Goal: Task Accomplishment & Management: Manage account settings

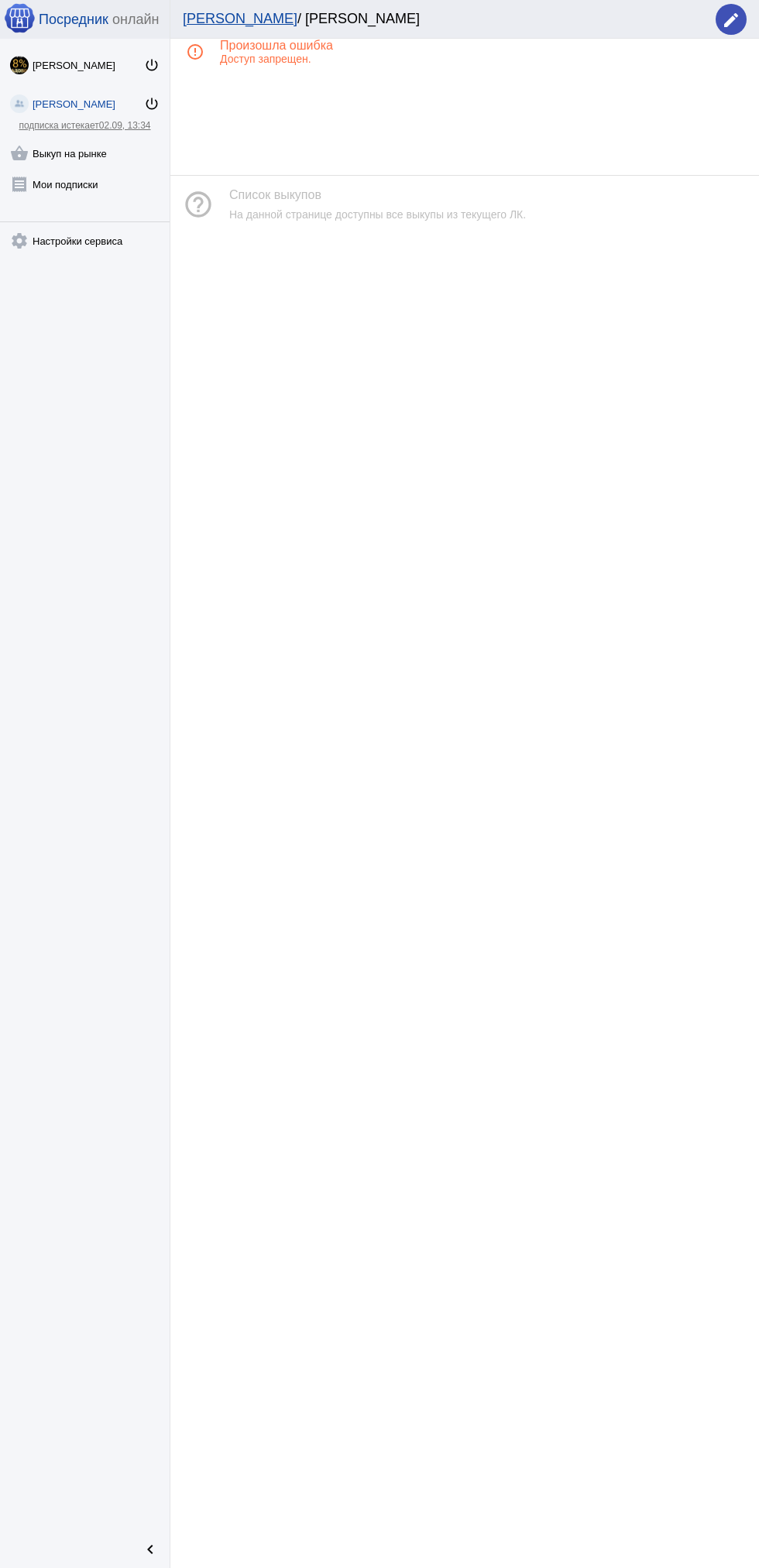
click at [19, 154] on mat-icon "shopping_basket" at bounding box center [20, 154] width 19 height 19
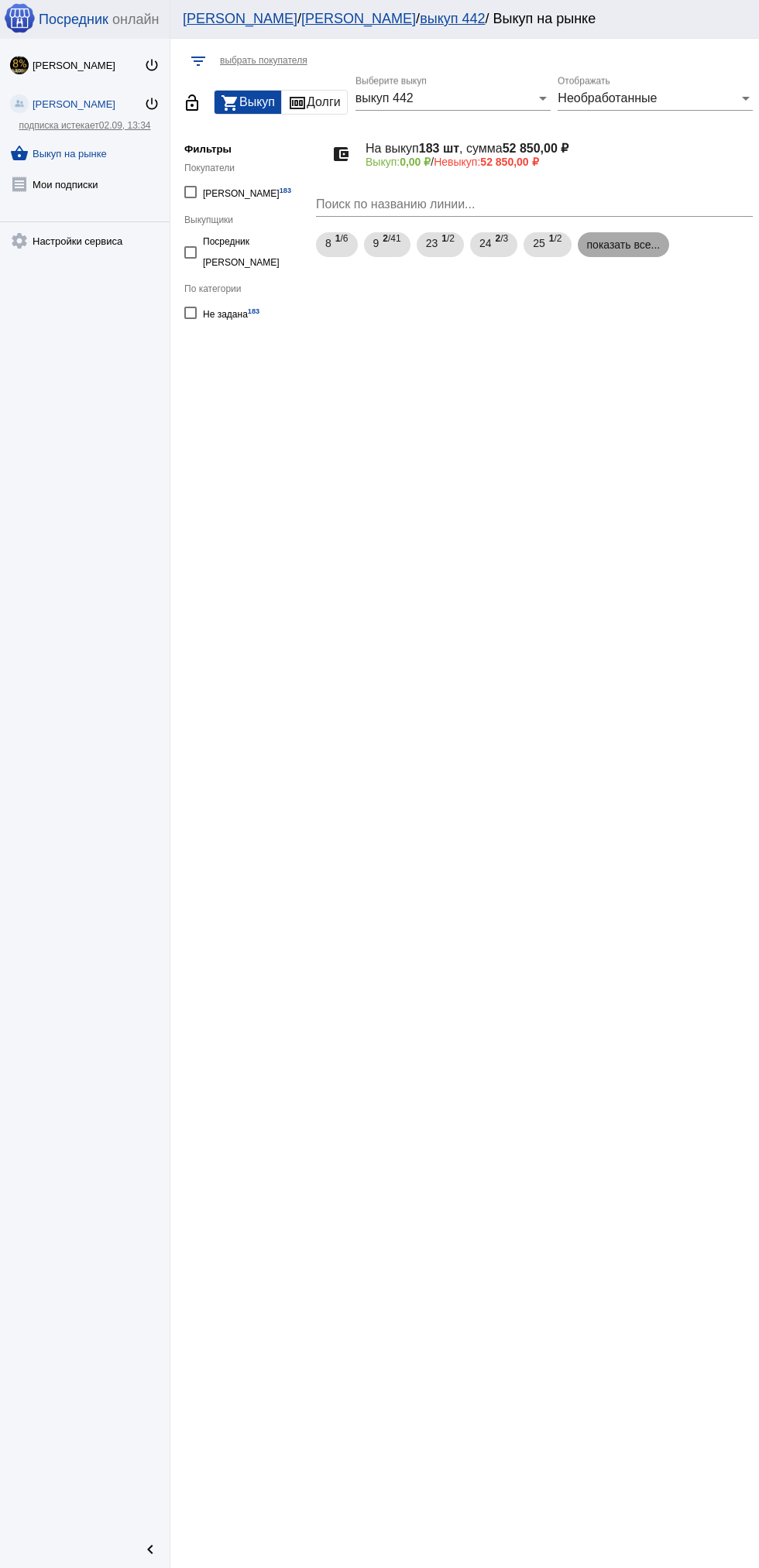
click at [609, 239] on mat-chip "показать все..." at bounding box center [624, 244] width 92 height 25
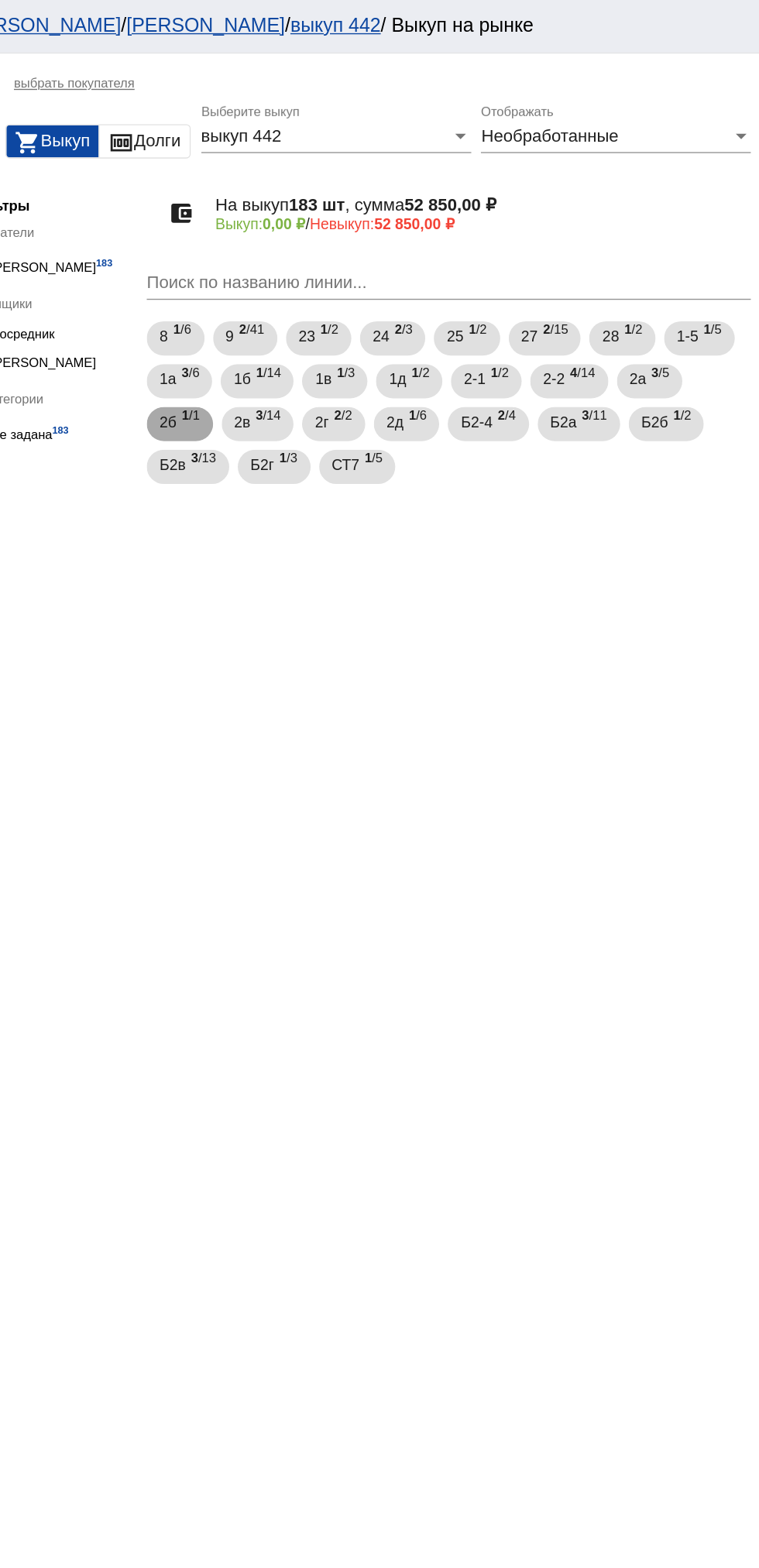
click at [351, 299] on span "1 /1" at bounding box center [348, 306] width 13 height 32
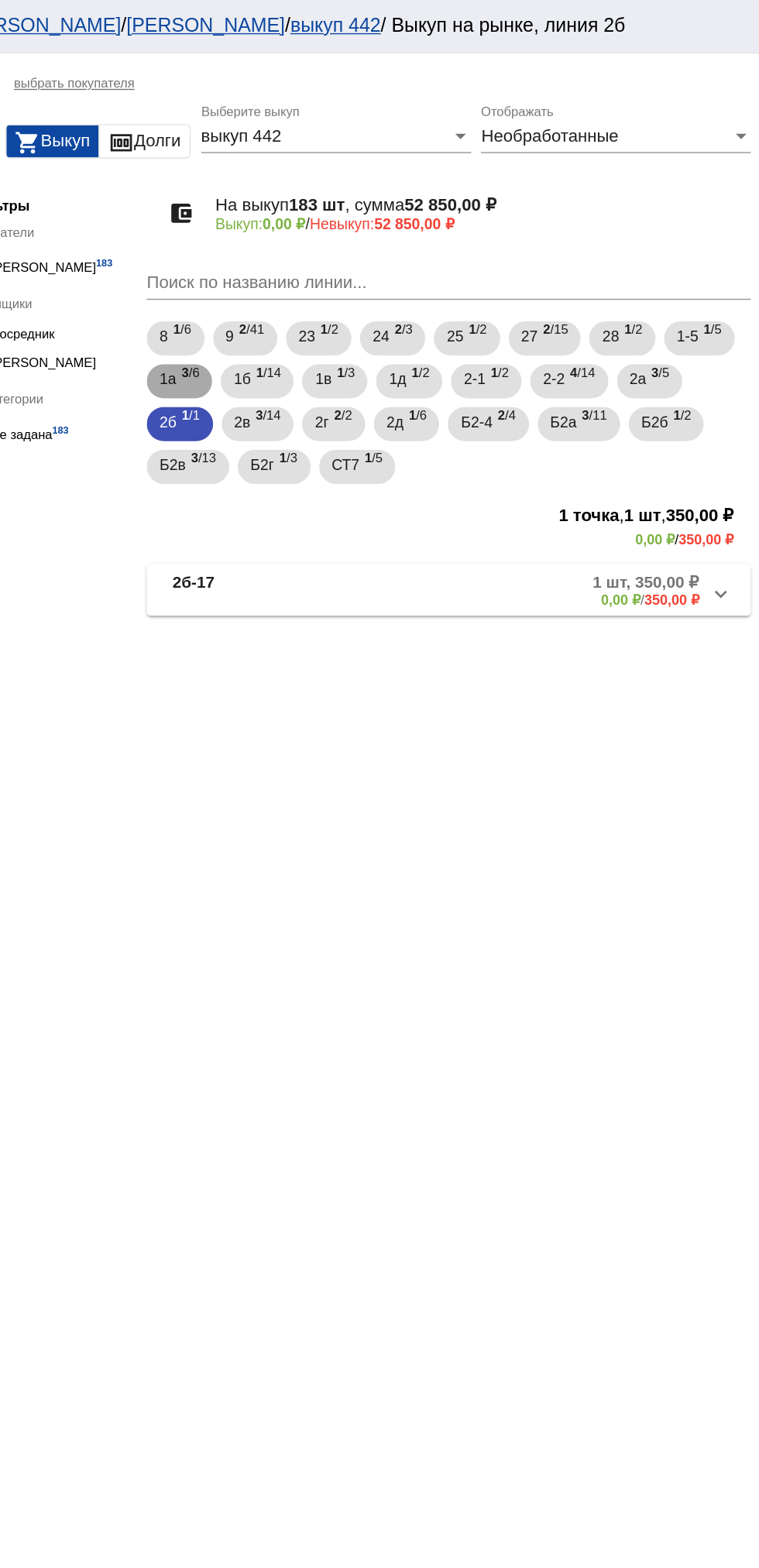
click at [344, 273] on b "3" at bounding box center [344, 269] width 5 height 11
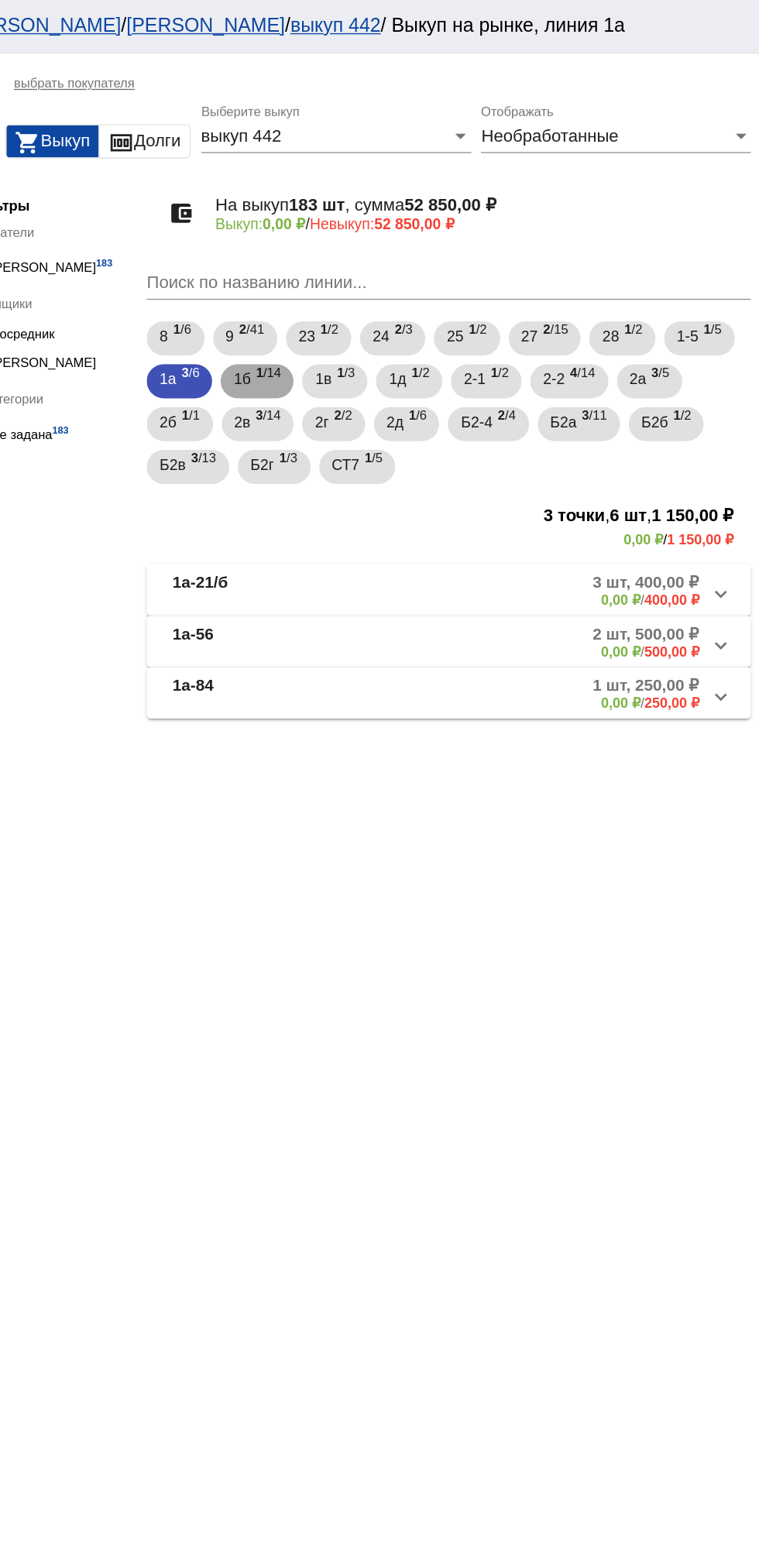
click at [386, 274] on span "1б" at bounding box center [385, 274] width 12 height 28
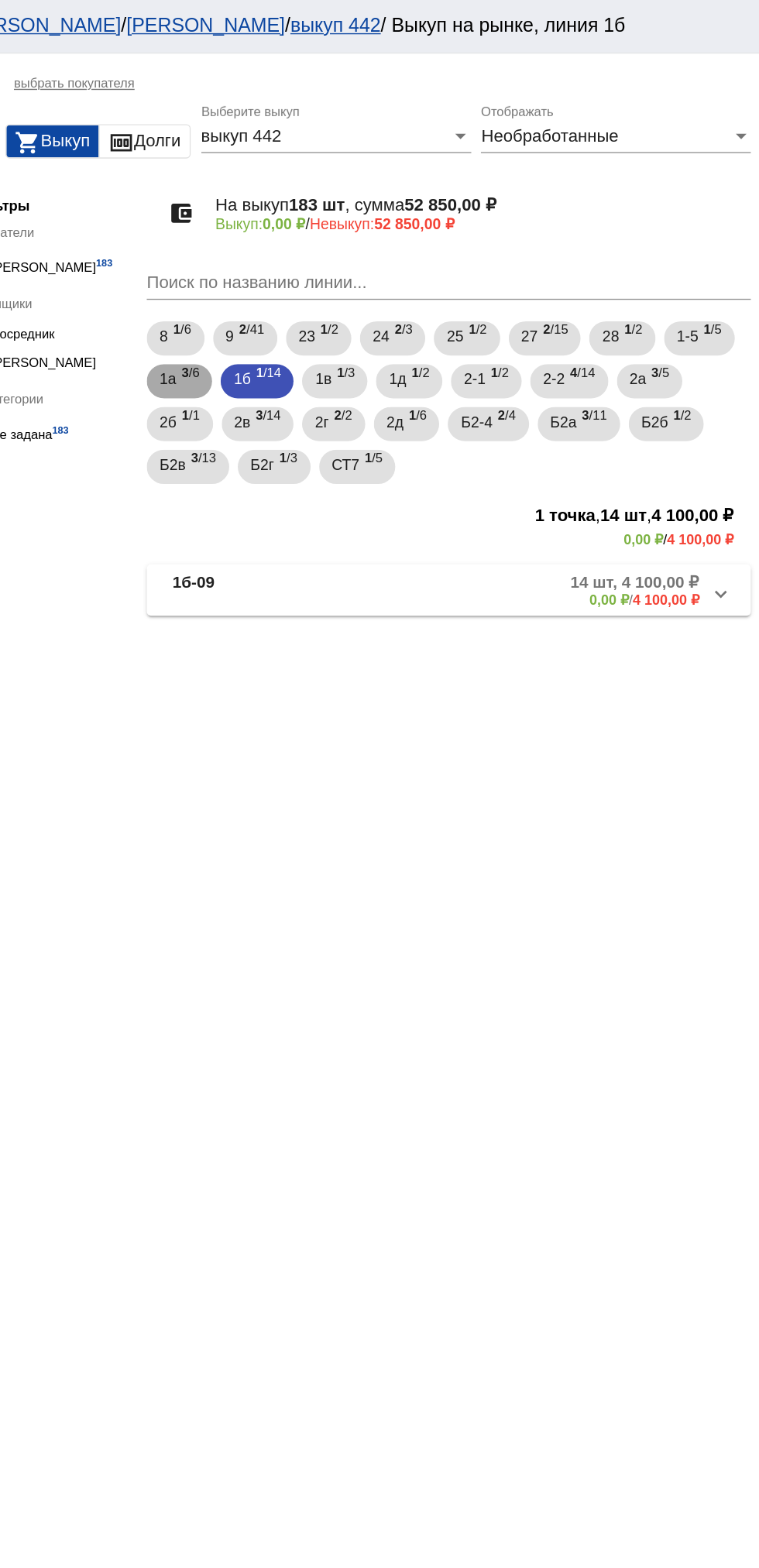
click at [326, 278] on span "1а" at bounding box center [331, 274] width 12 height 28
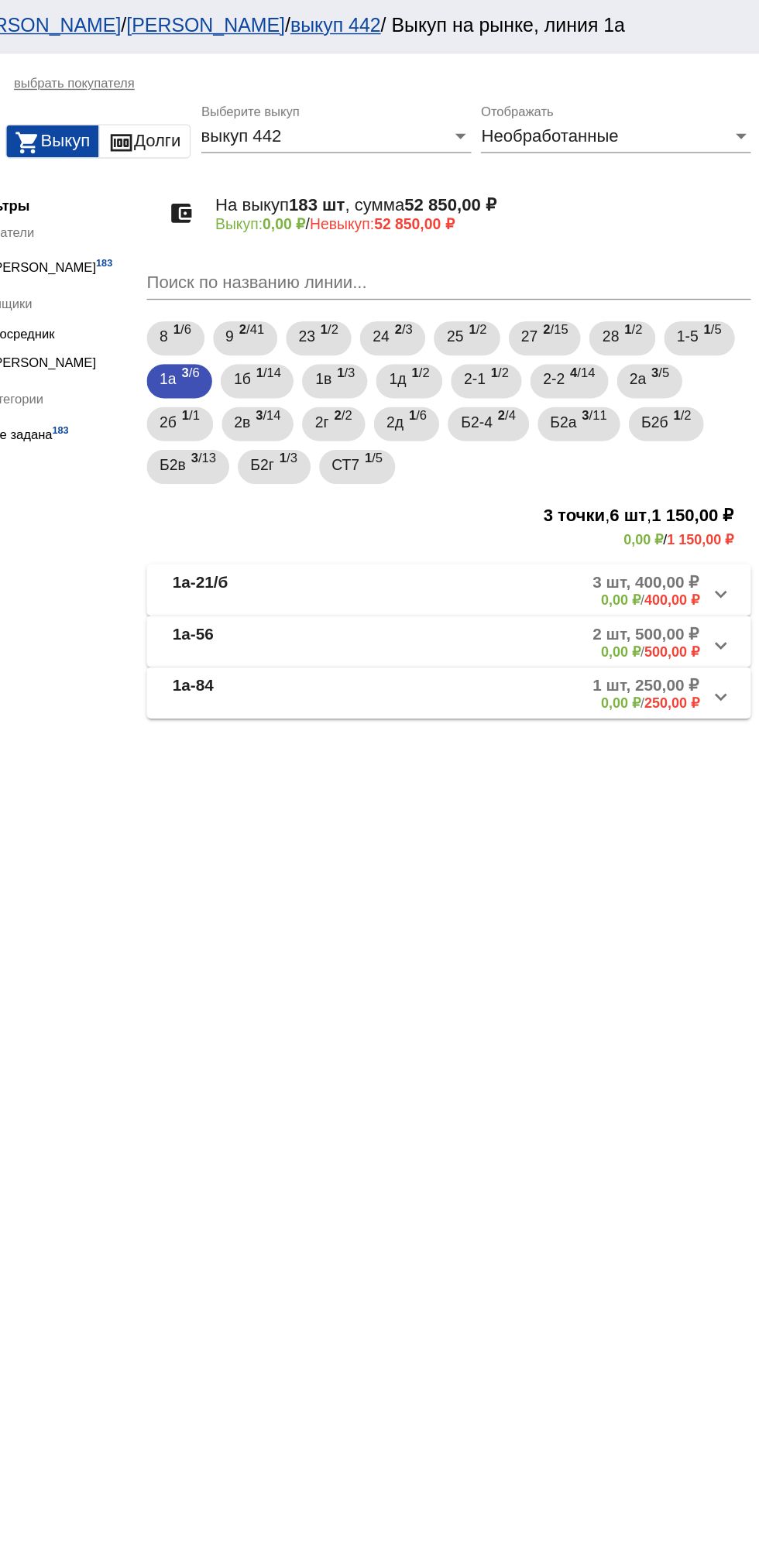
click at [370, 424] on b "1а-21/б" at bounding box center [354, 427] width 41 height 26
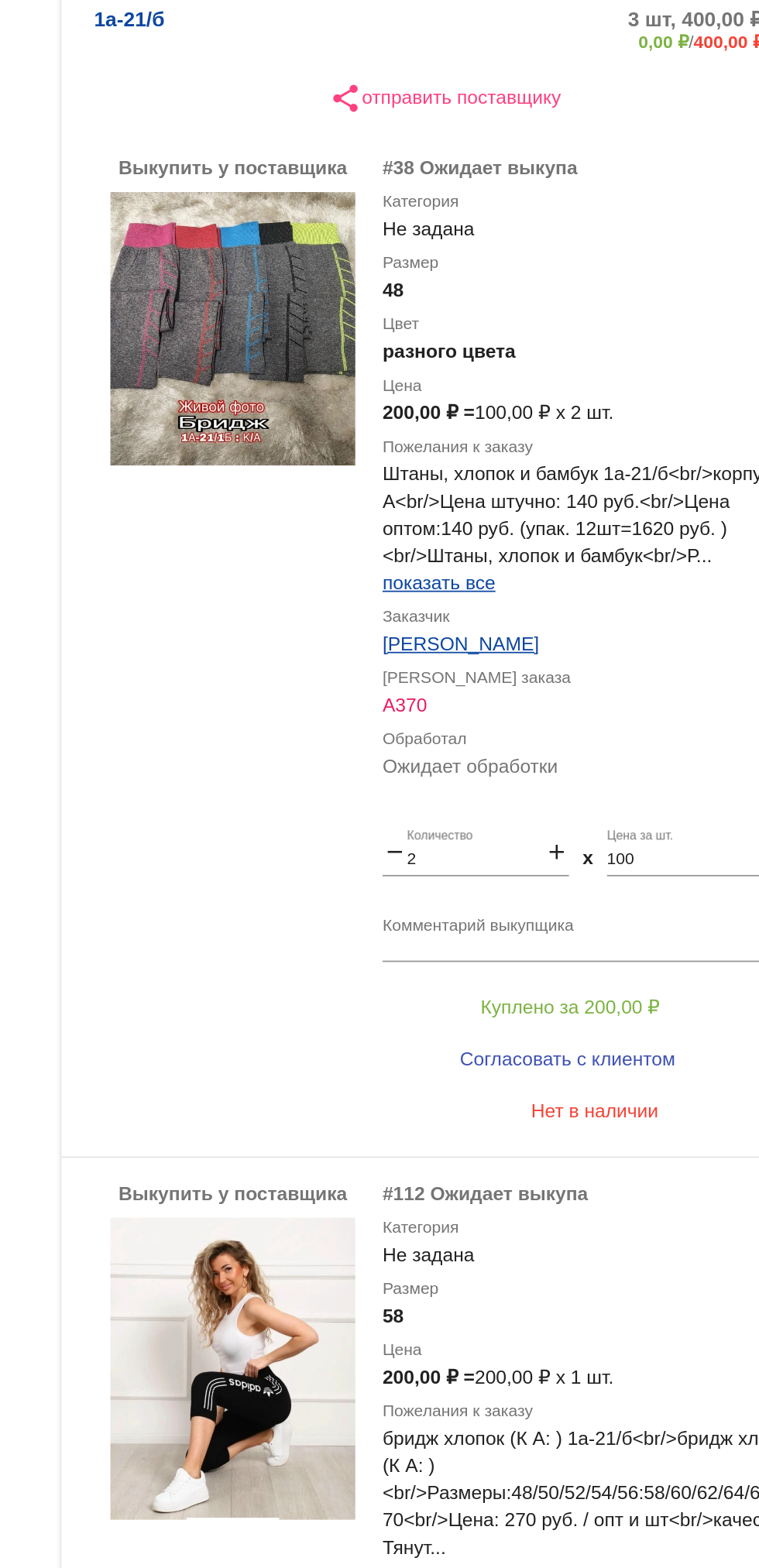
scroll to position [282, 0]
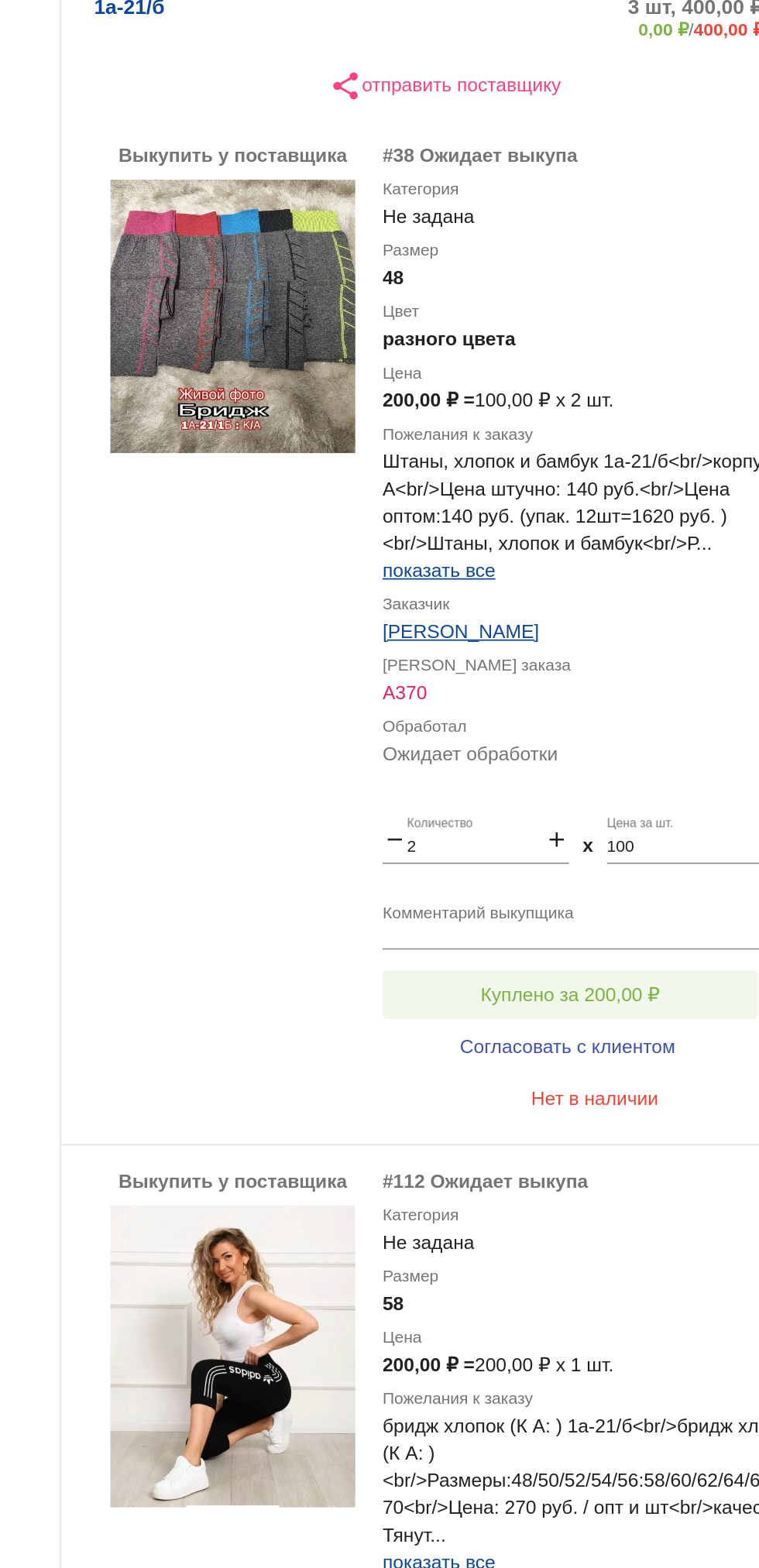
click at [563, 711] on span "Куплено за 200,00 ₽" at bounding box center [605, 707] width 102 height 12
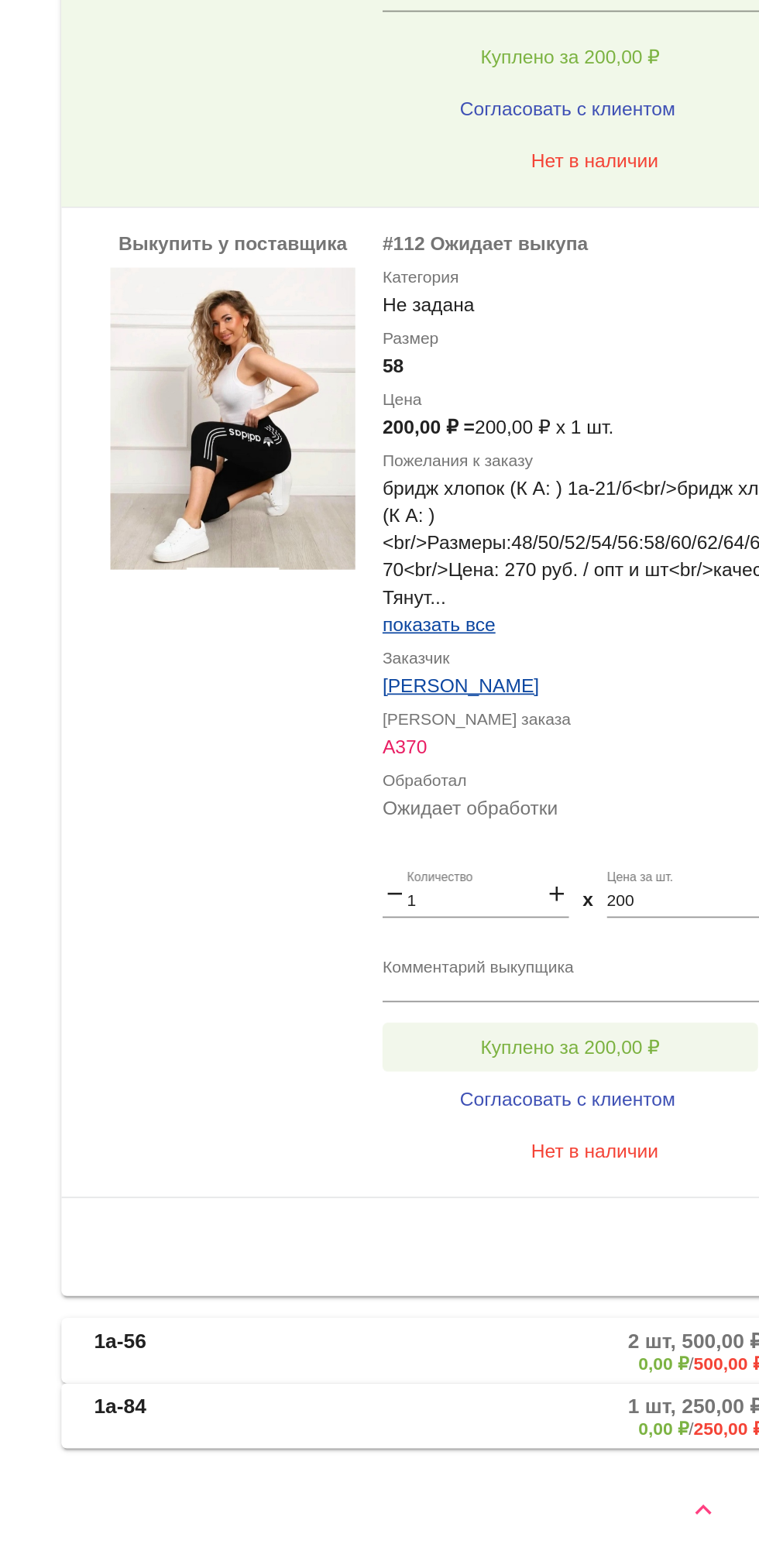
click at [639, 1272] on span "Куплено за 200,00 ₽" at bounding box center [605, 1271] width 102 height 12
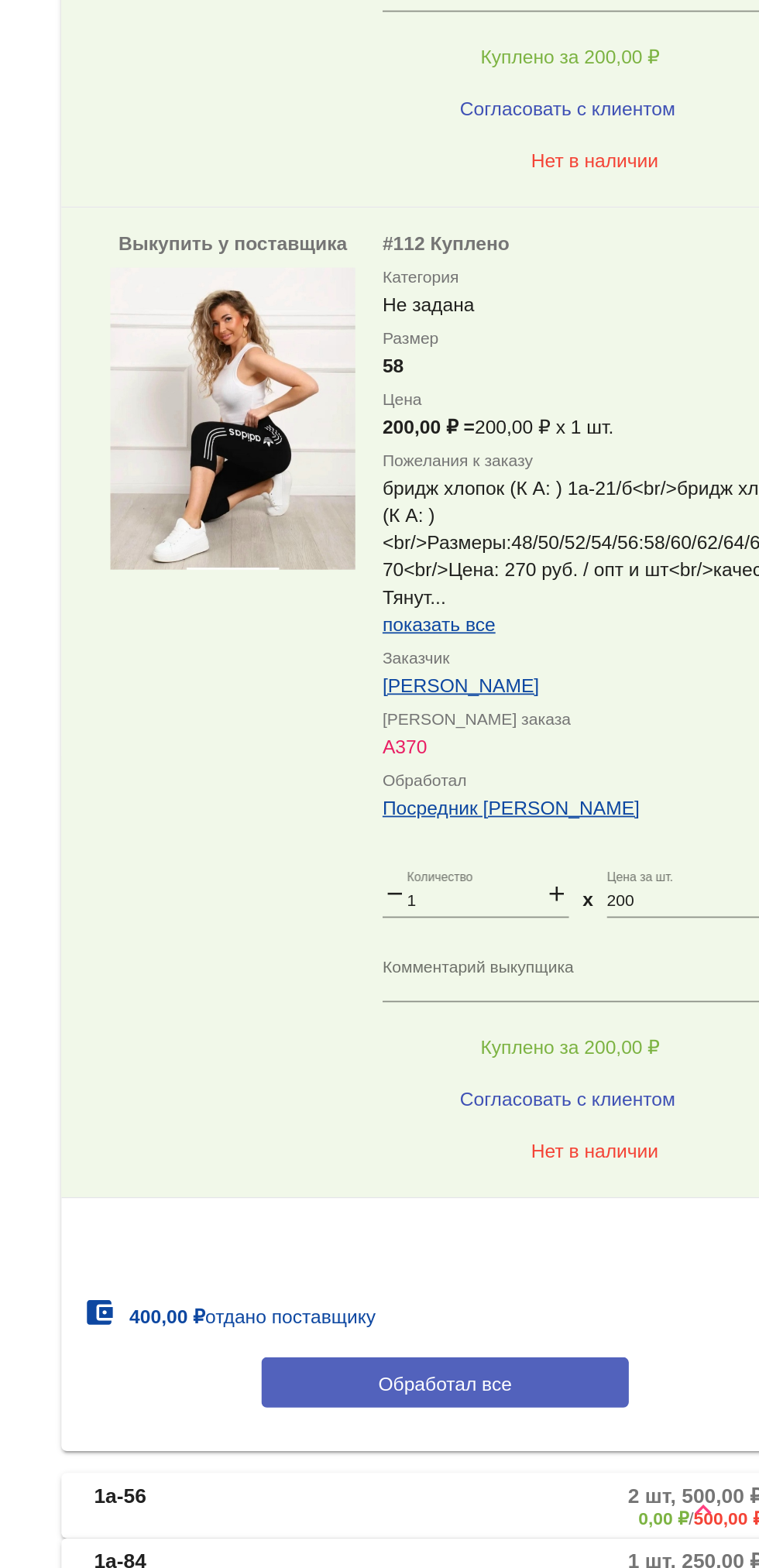
click at [595, 1455] on button "Обработал все" at bounding box center [534, 1461] width 209 height 28
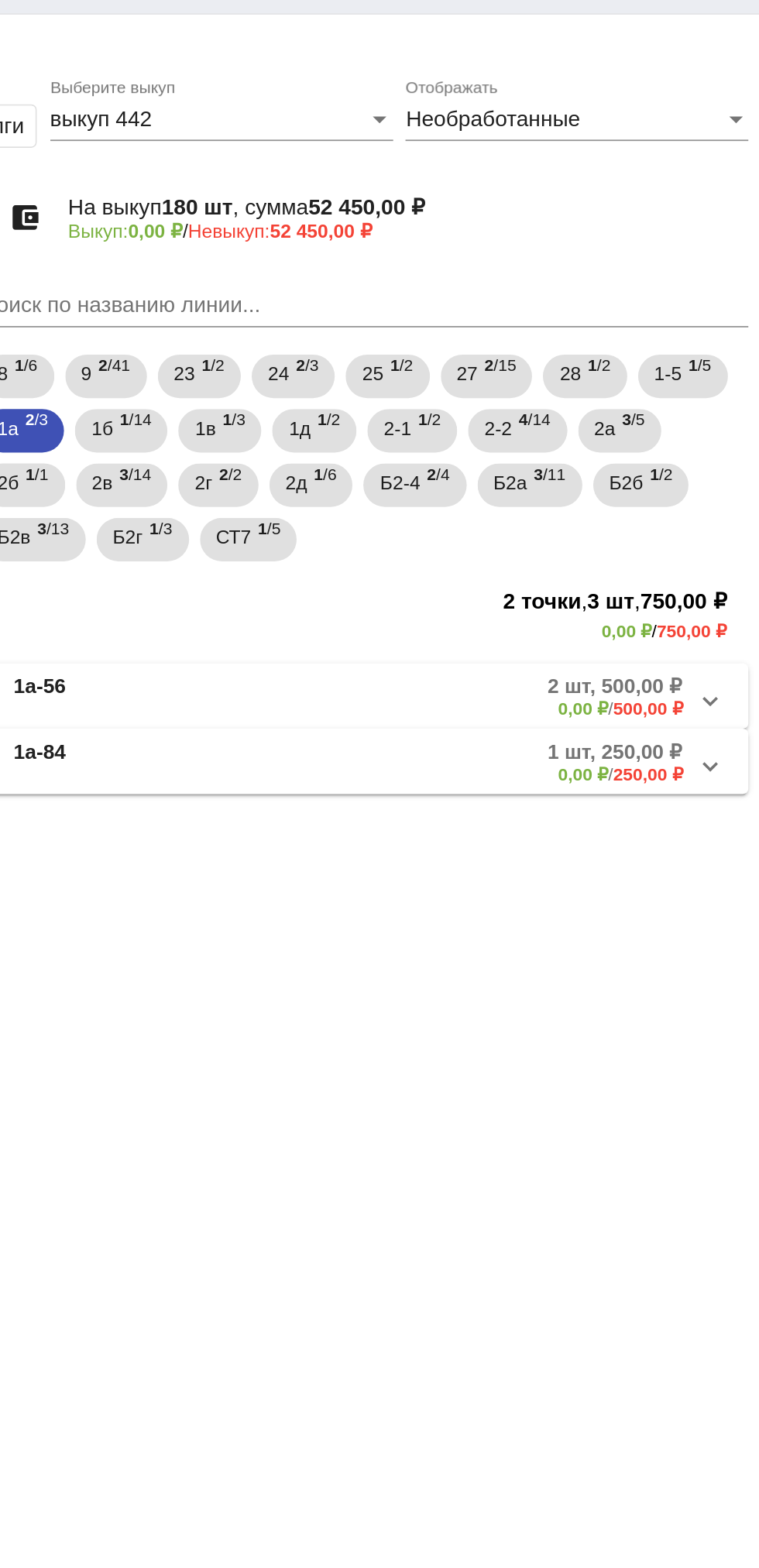
scroll to position [0, 0]
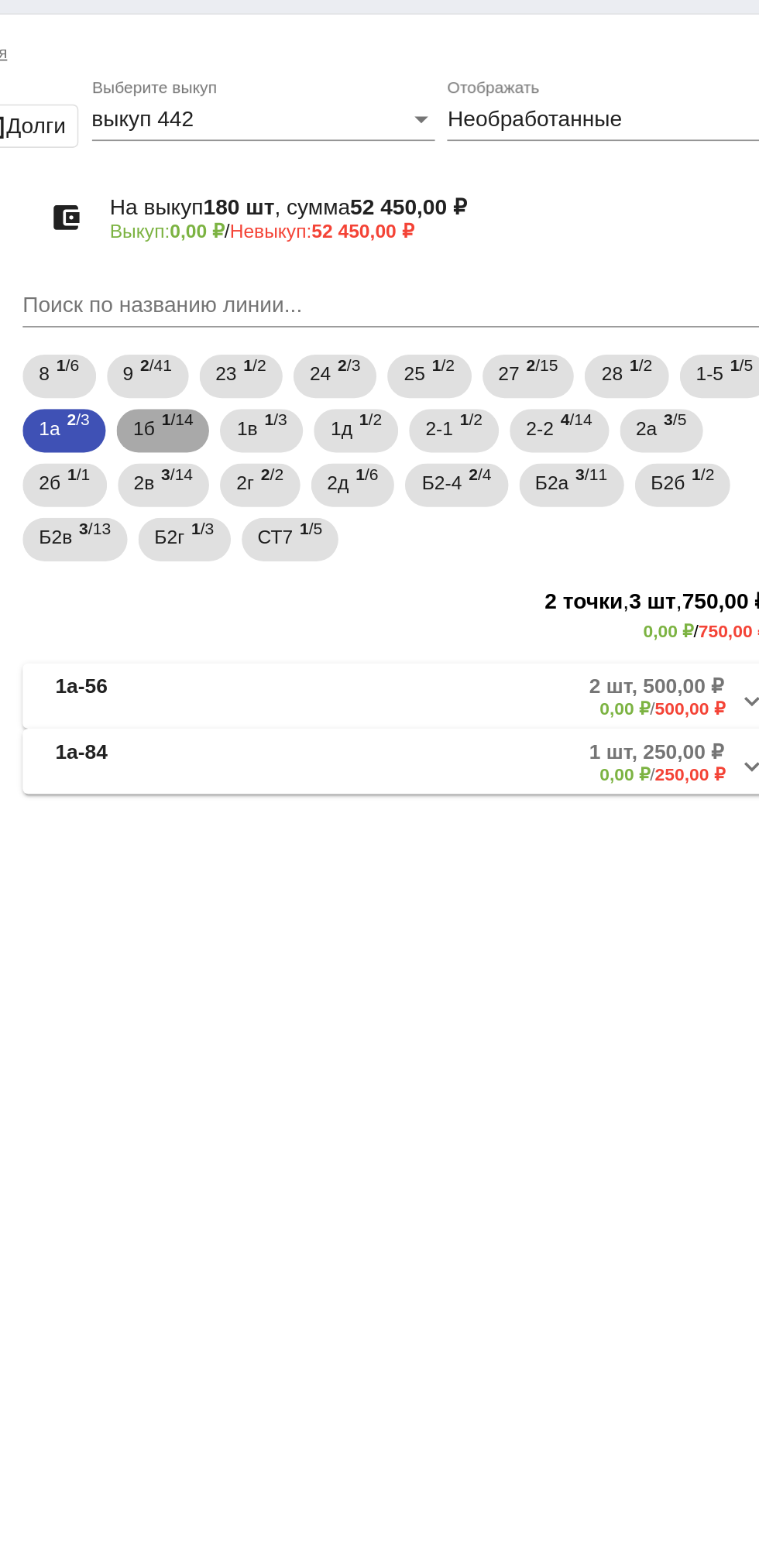
click at [409, 268] on span "1 /14" at bounding box center [404, 276] width 18 height 32
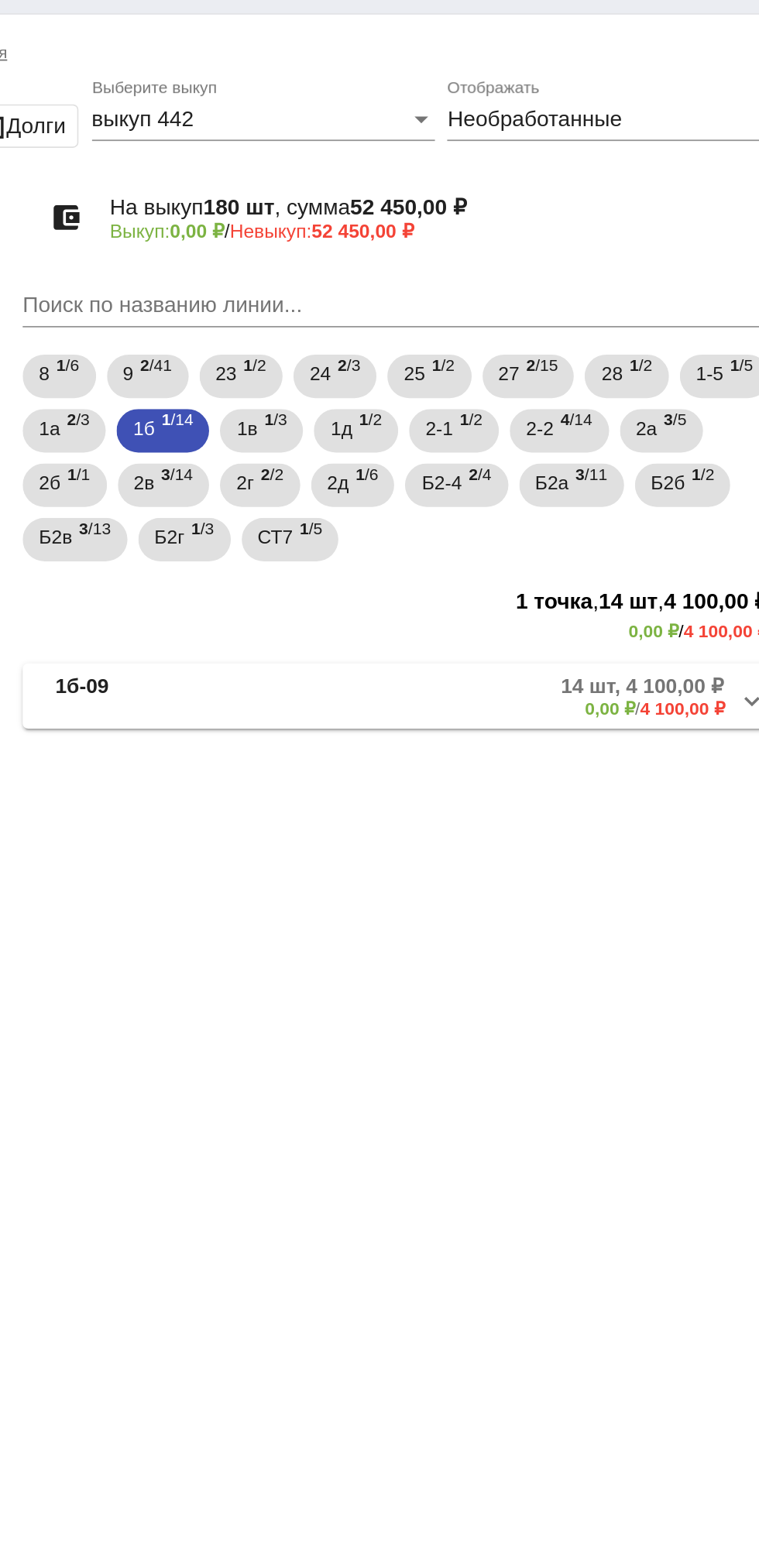
click at [548, 430] on mat-panel-description "14 шт, 4 100,00 ₽ 0,00 ₽ / 4 100,00 ₽" at bounding box center [586, 427] width 256 height 26
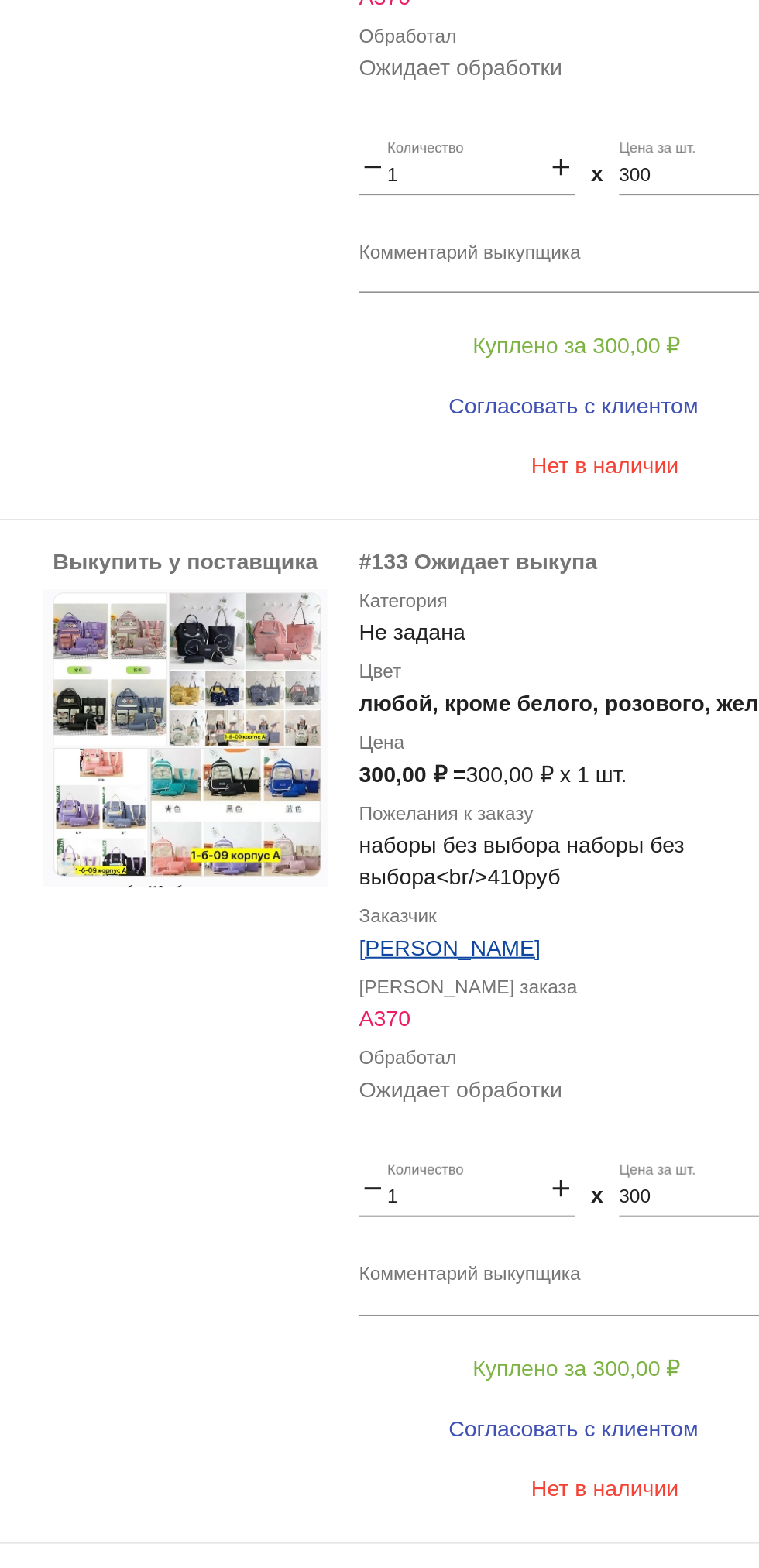
scroll to position [3001, 0]
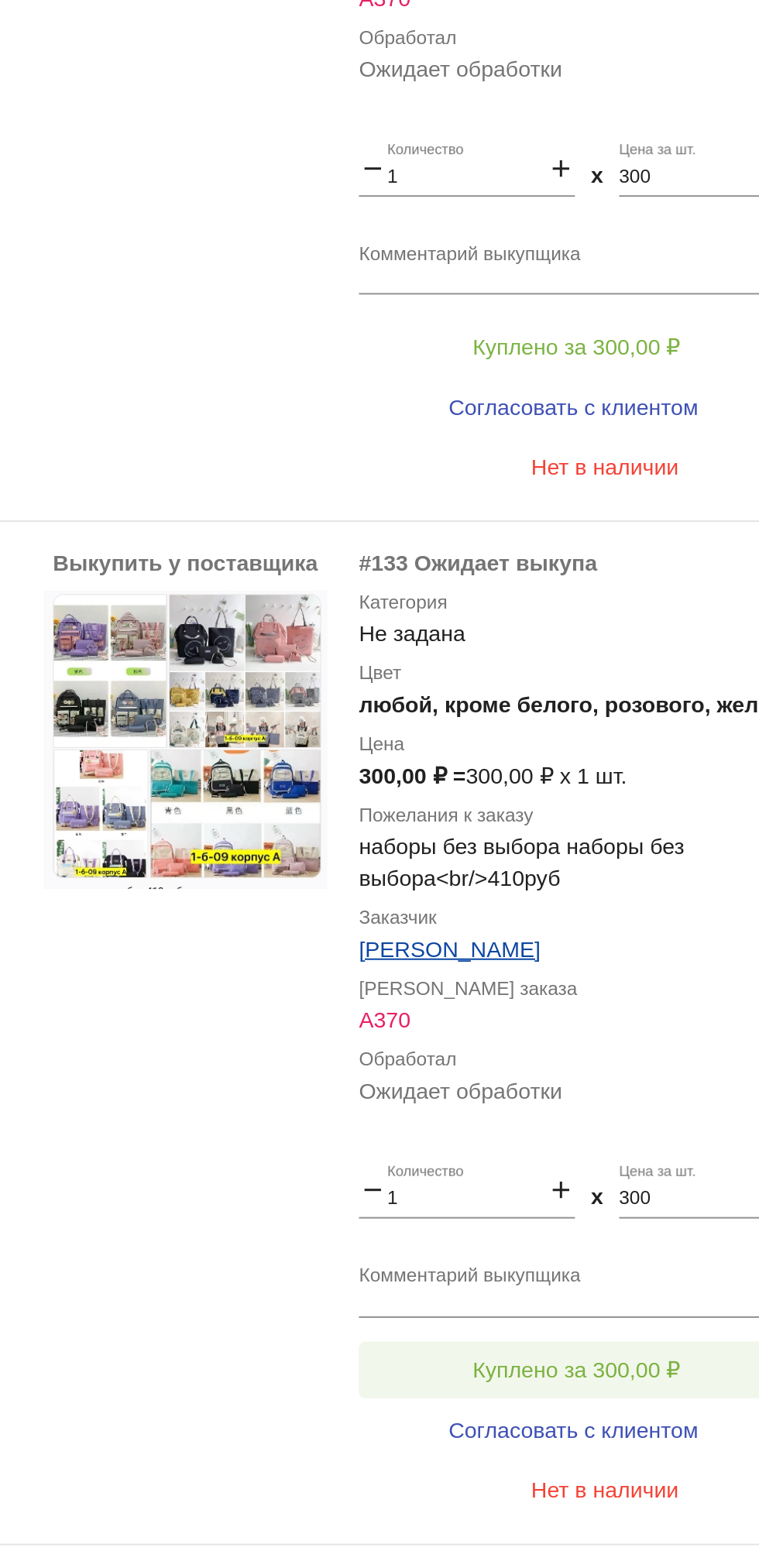
click at [641, 990] on button "Куплено за 300,00 ₽" at bounding box center [605, 982] width 214 height 28
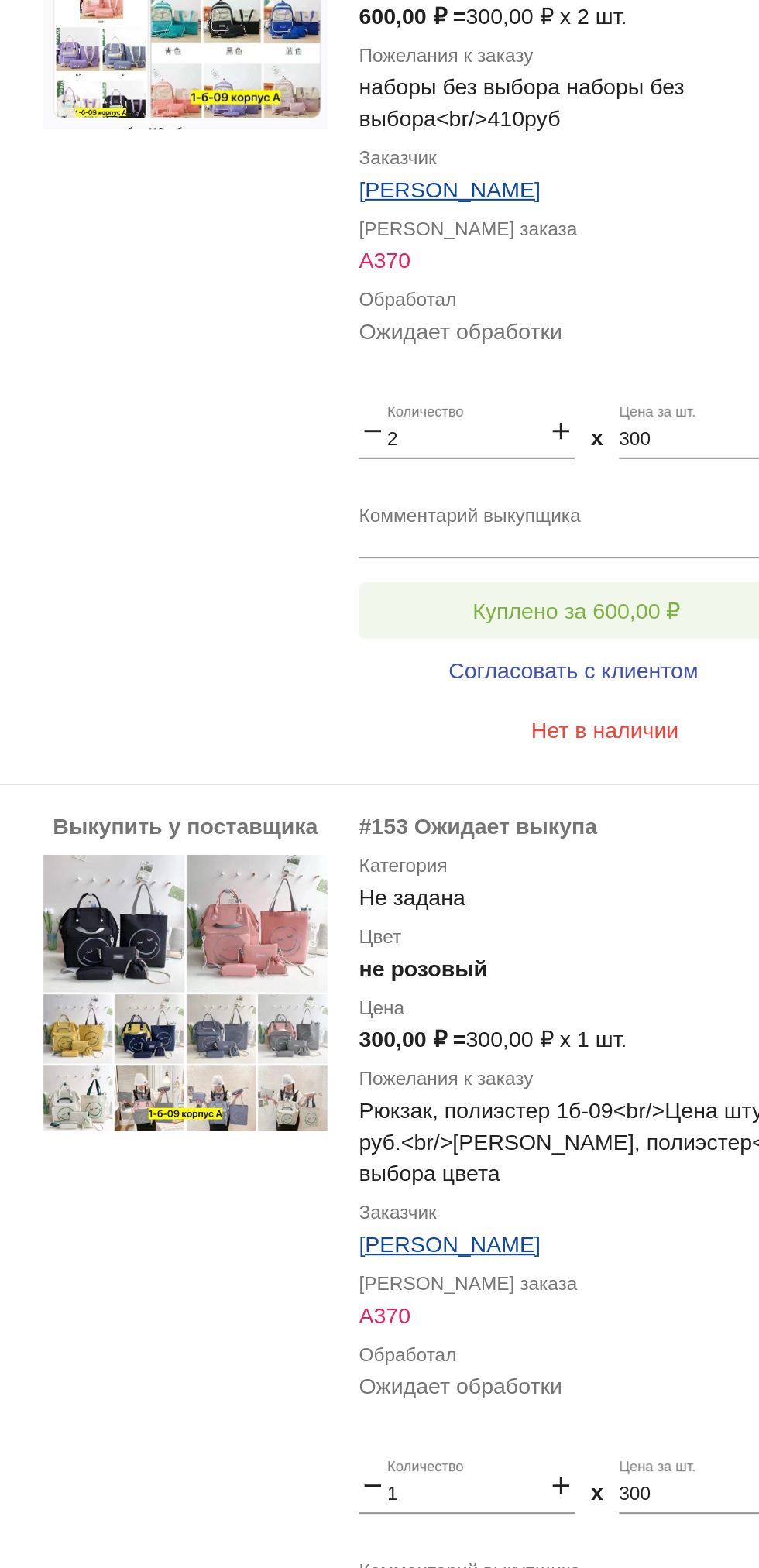
scroll to position [2355, 0]
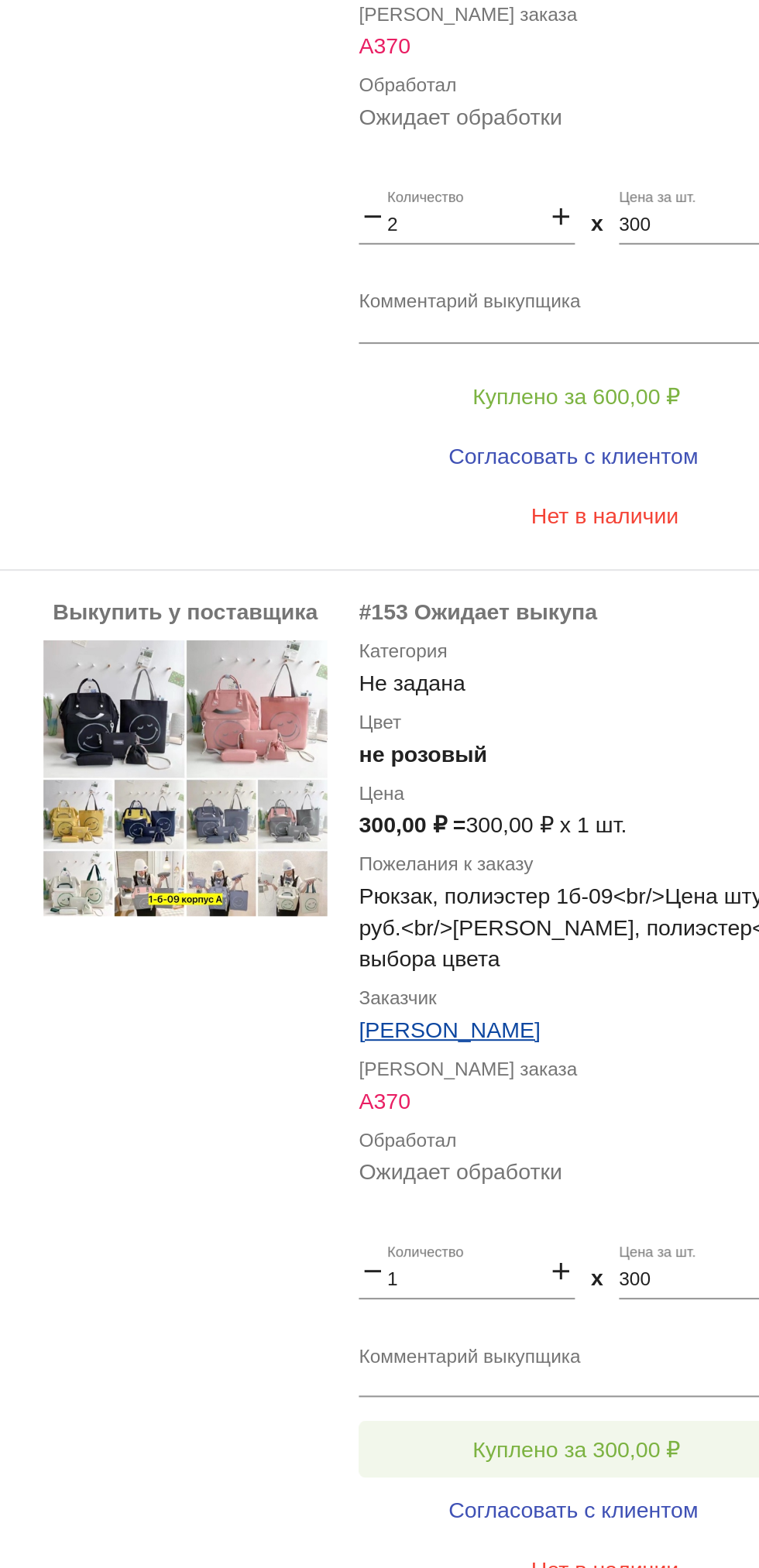
click at [651, 1016] on span "Куплено за 300,00 ₽" at bounding box center [605, 1020] width 102 height 12
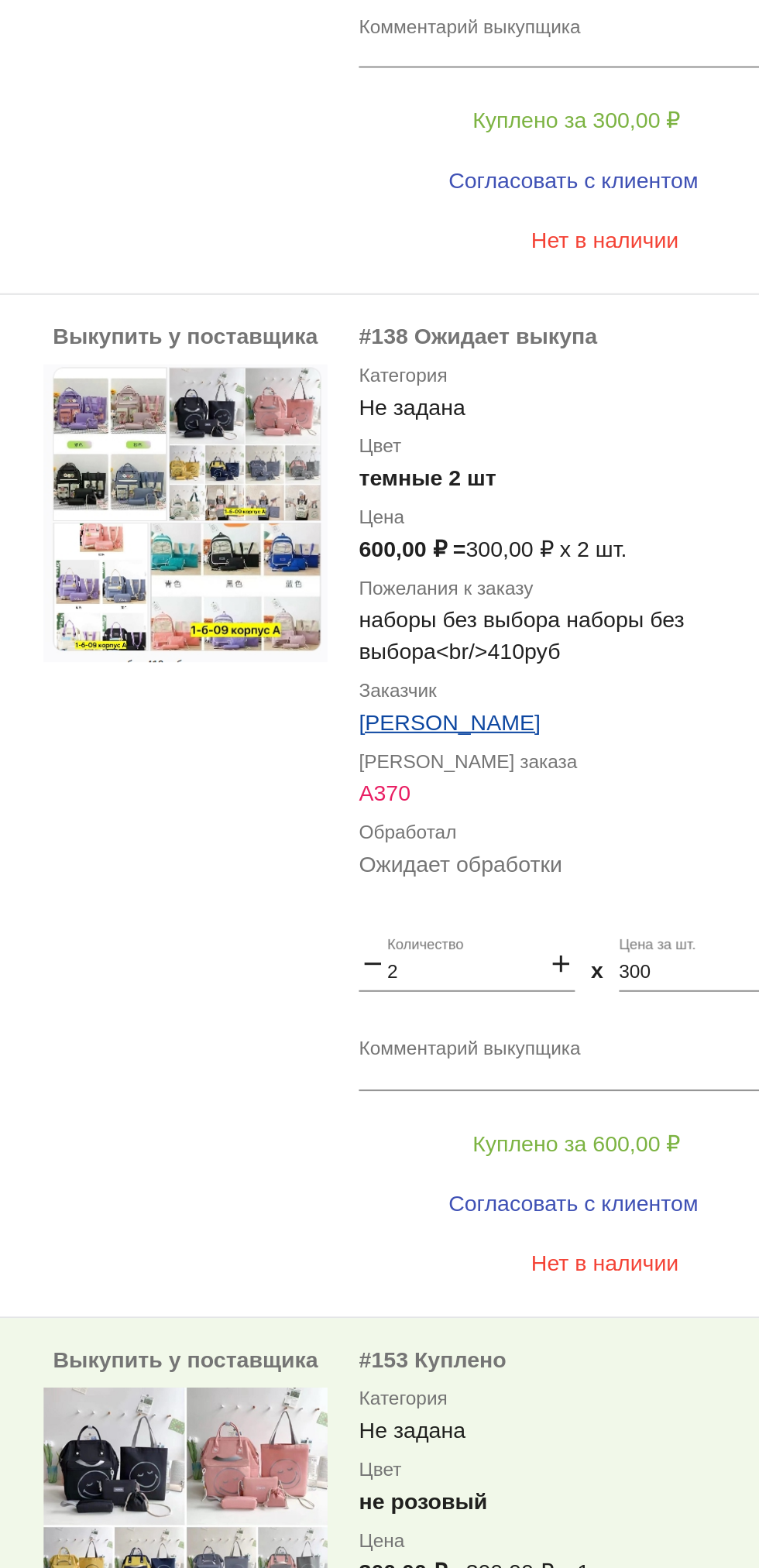
scroll to position [2074, 0]
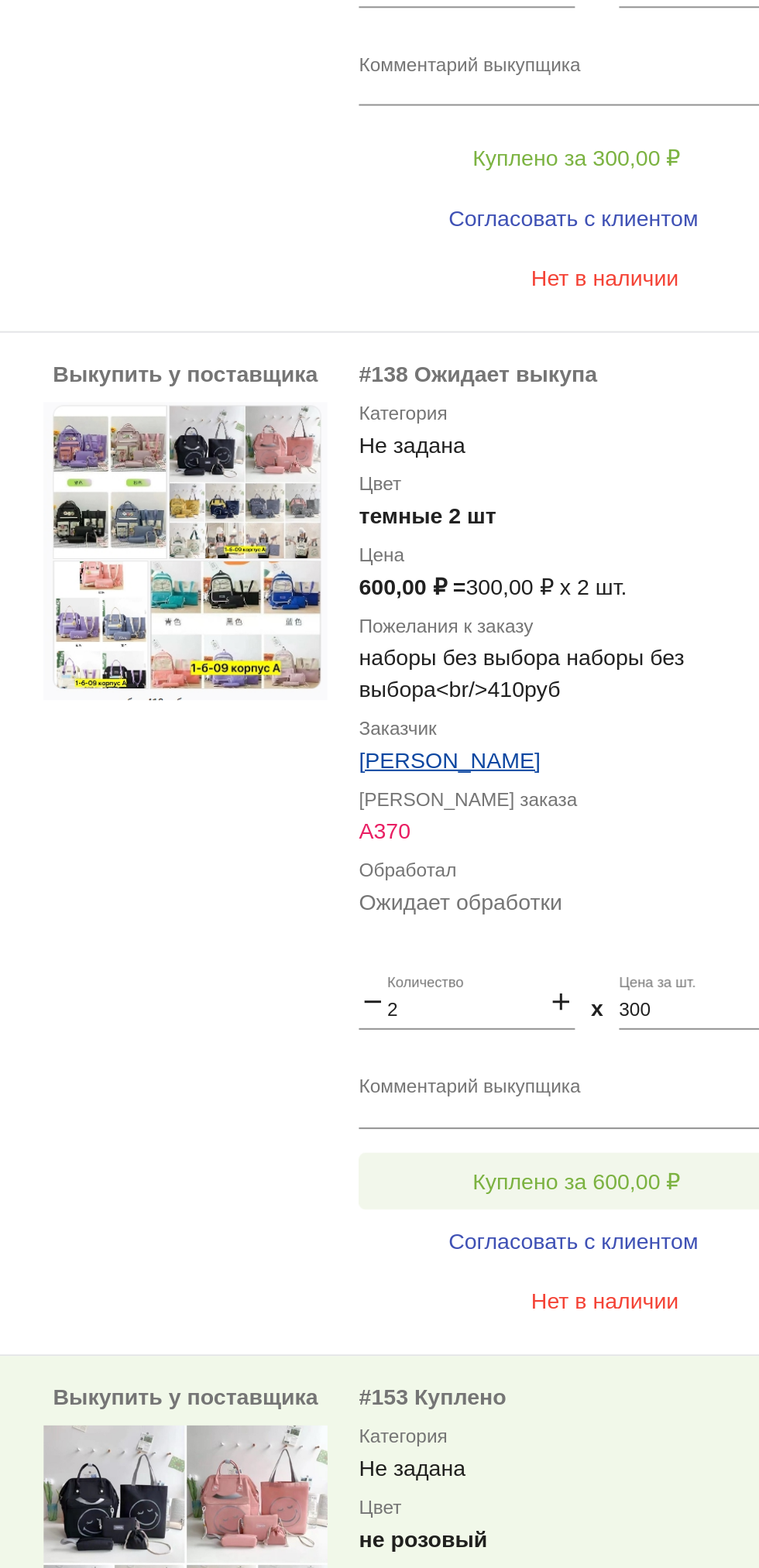
click at [578, 887] on span "Куплено за 600,00 ₽" at bounding box center [605, 888] width 102 height 12
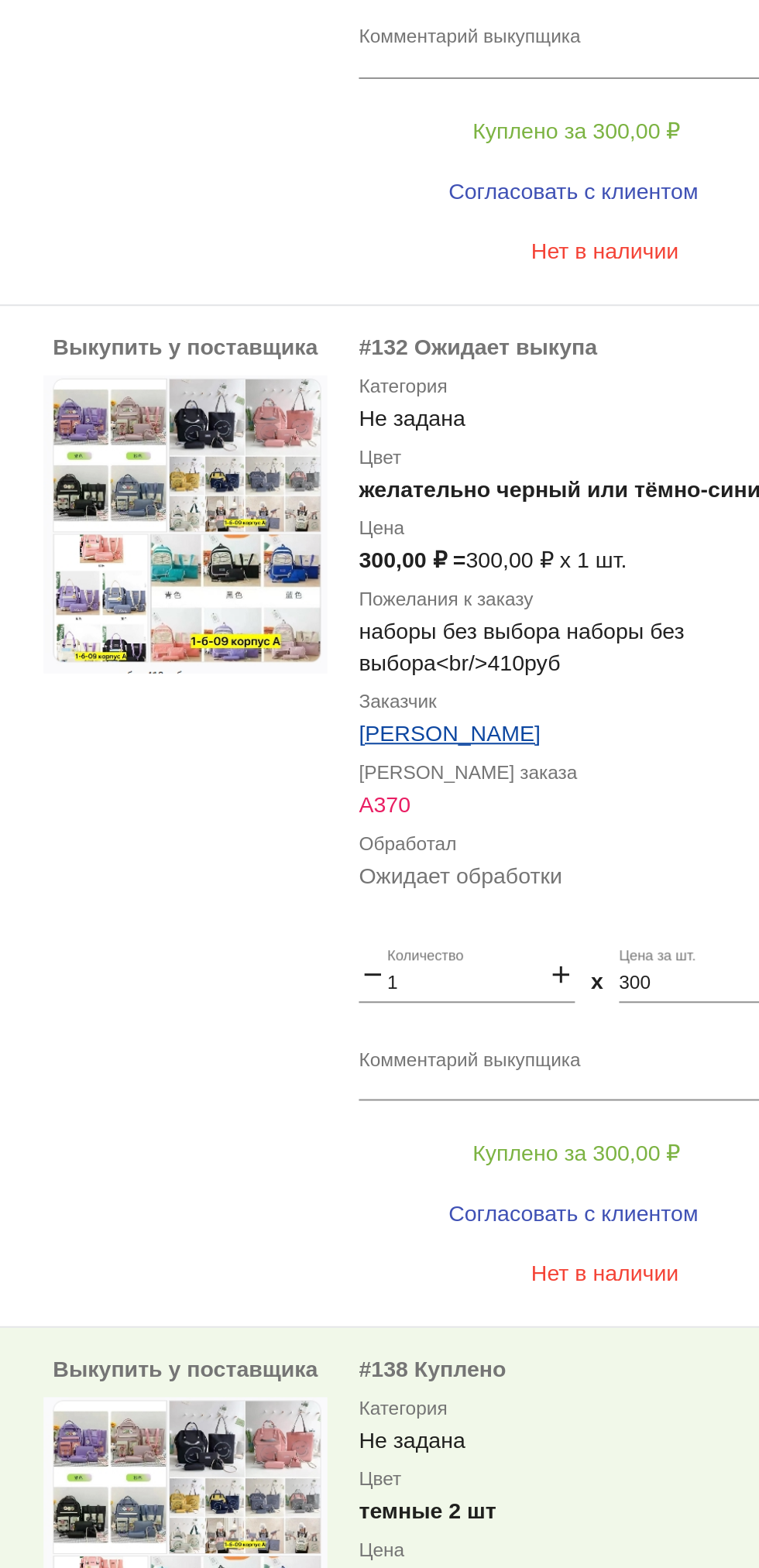
scroll to position [1584, 0]
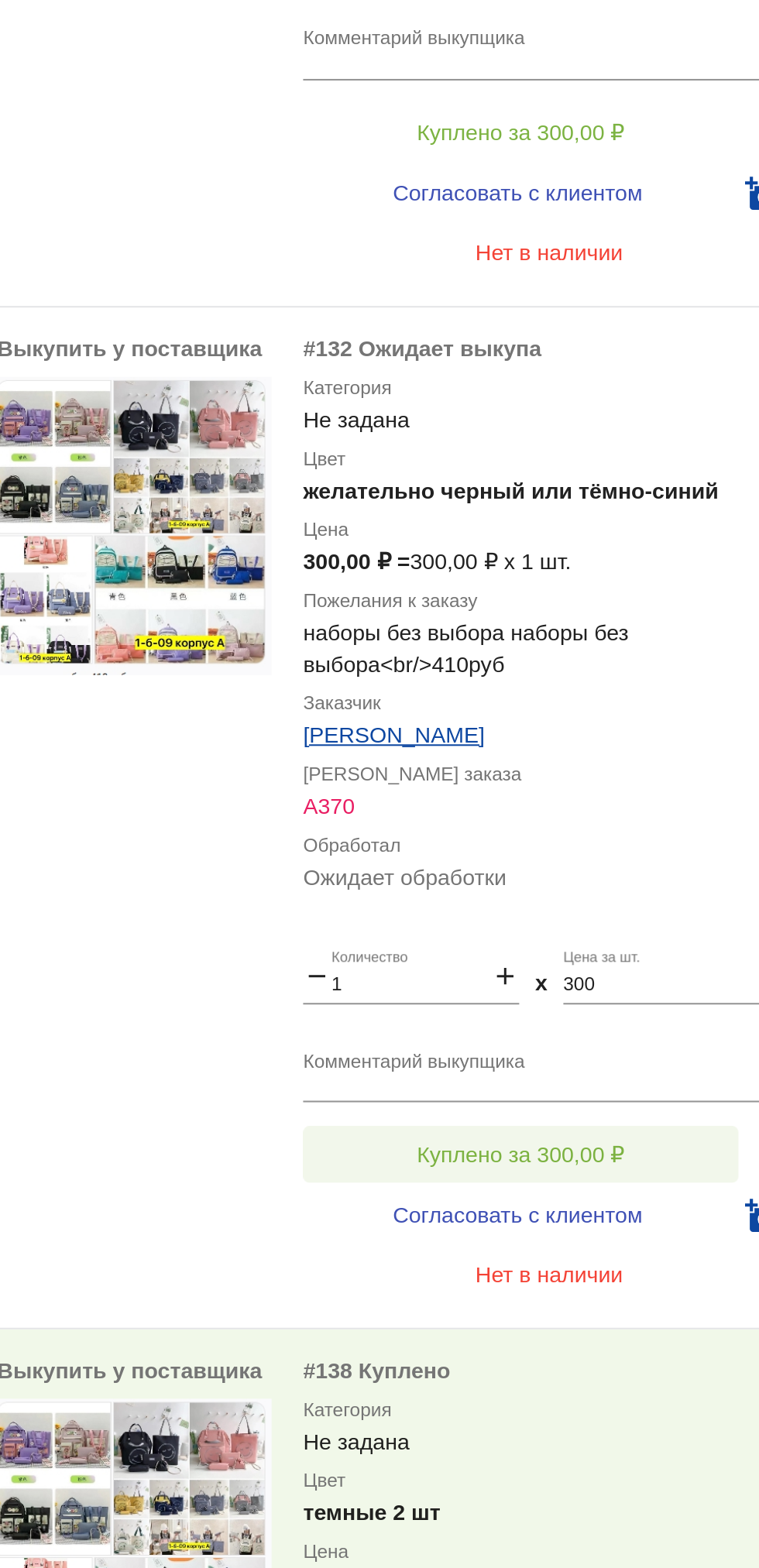
click at [592, 871] on span "Куплено за 300,00 ₽" at bounding box center [605, 875] width 102 height 12
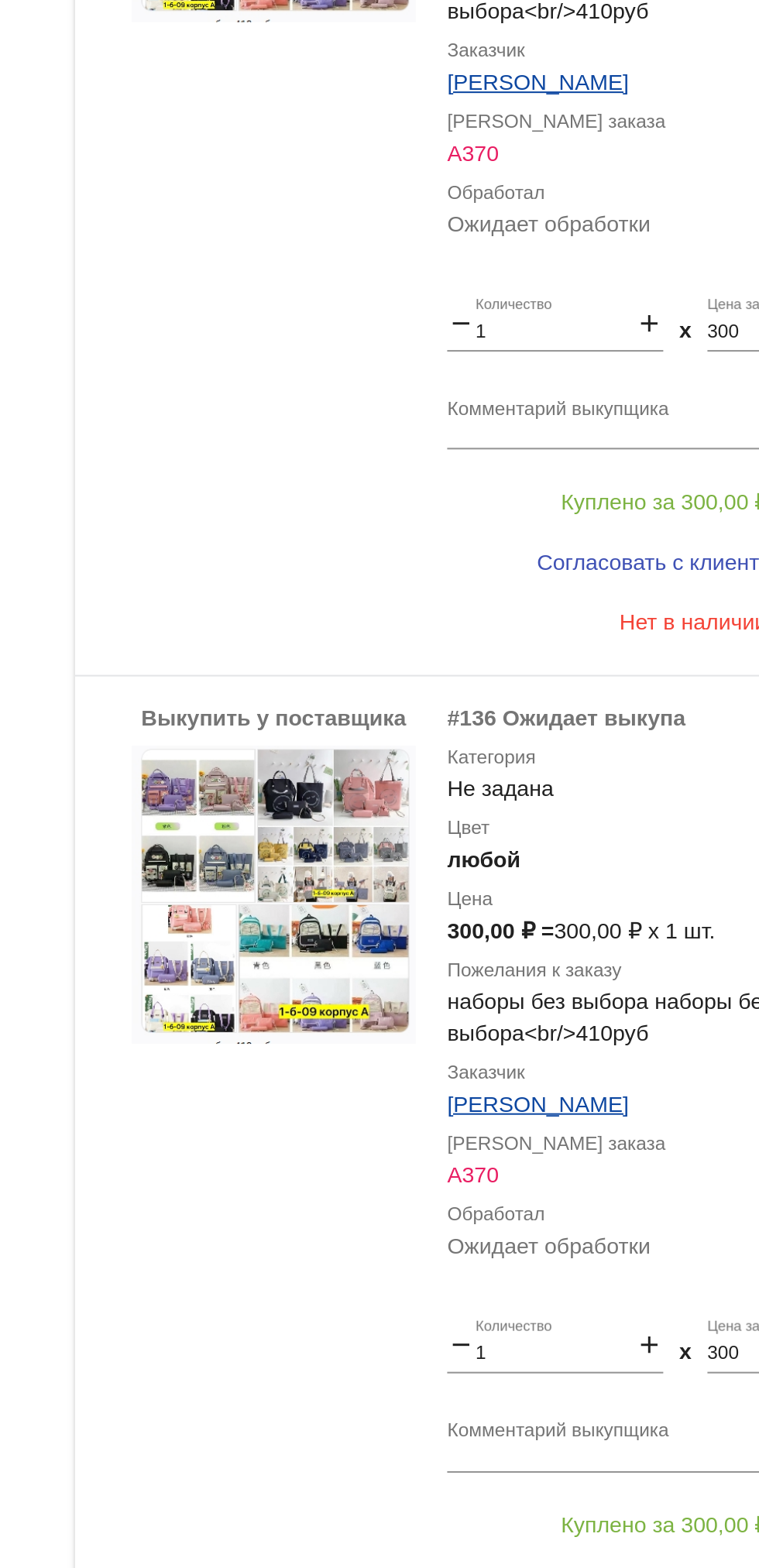
scroll to position [952, 0]
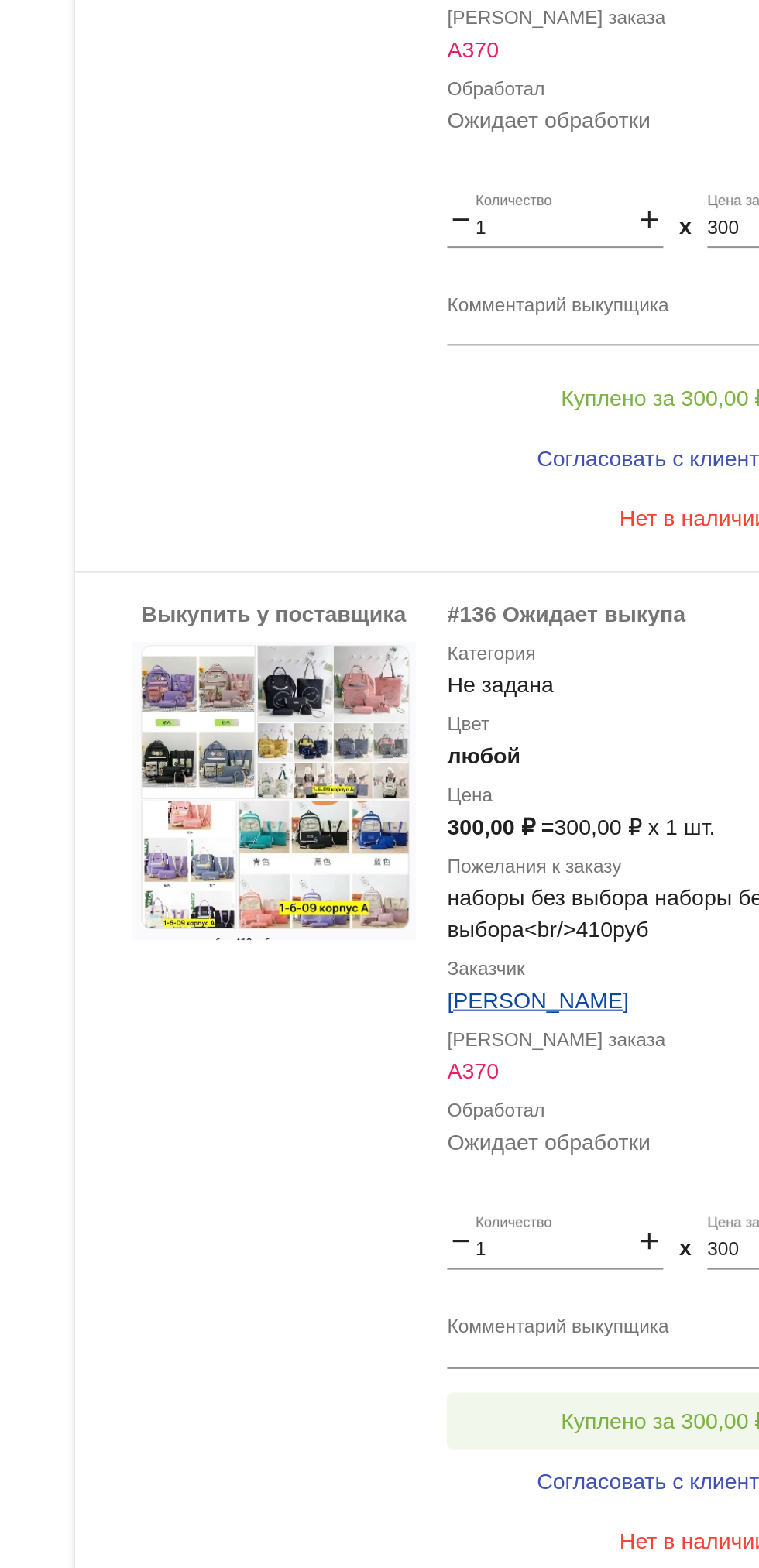
click at [554, 1000] on button "Куплено за 300,00 ₽" at bounding box center [605, 1007] width 214 height 28
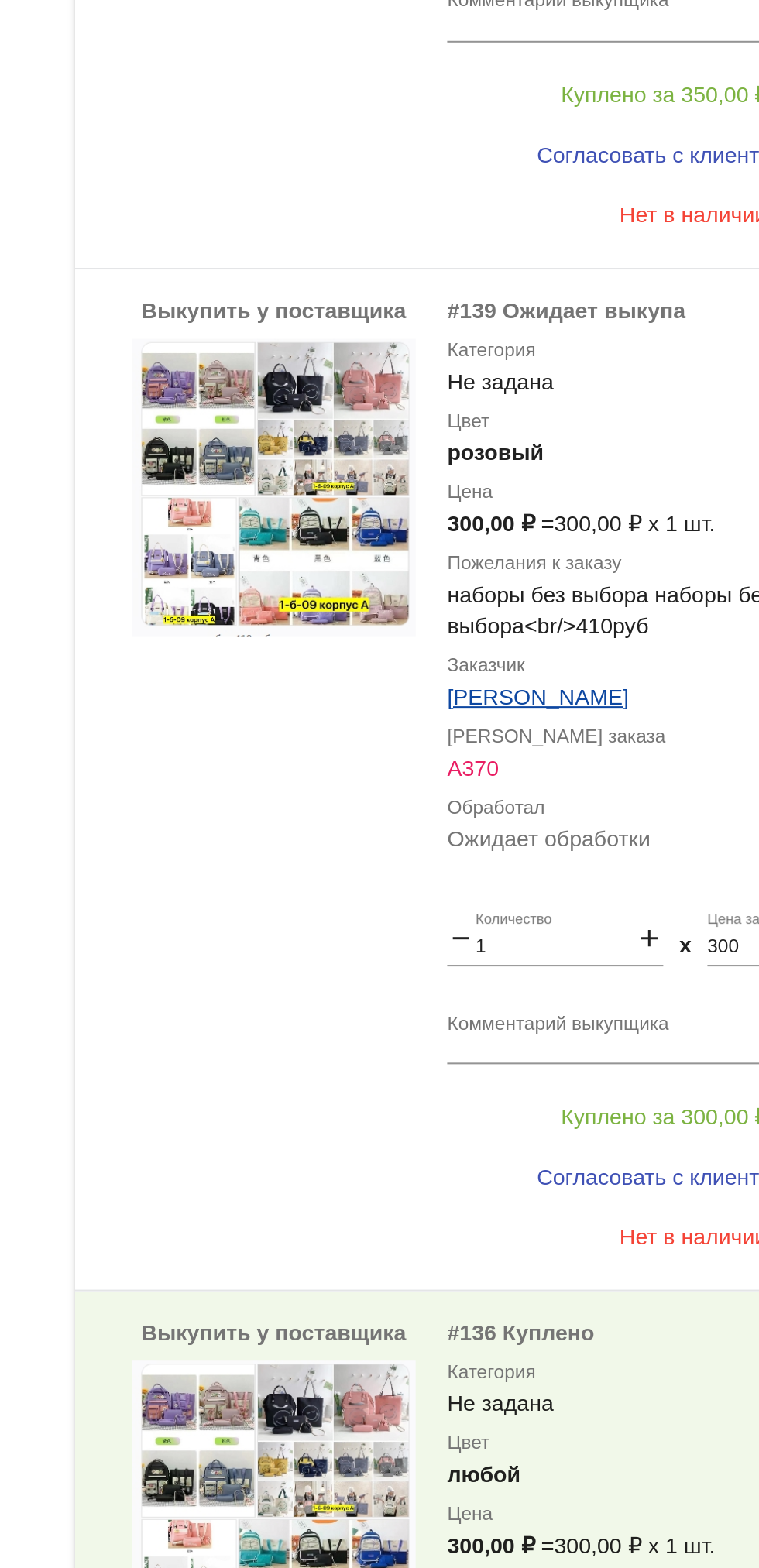
scroll to position [597, 0]
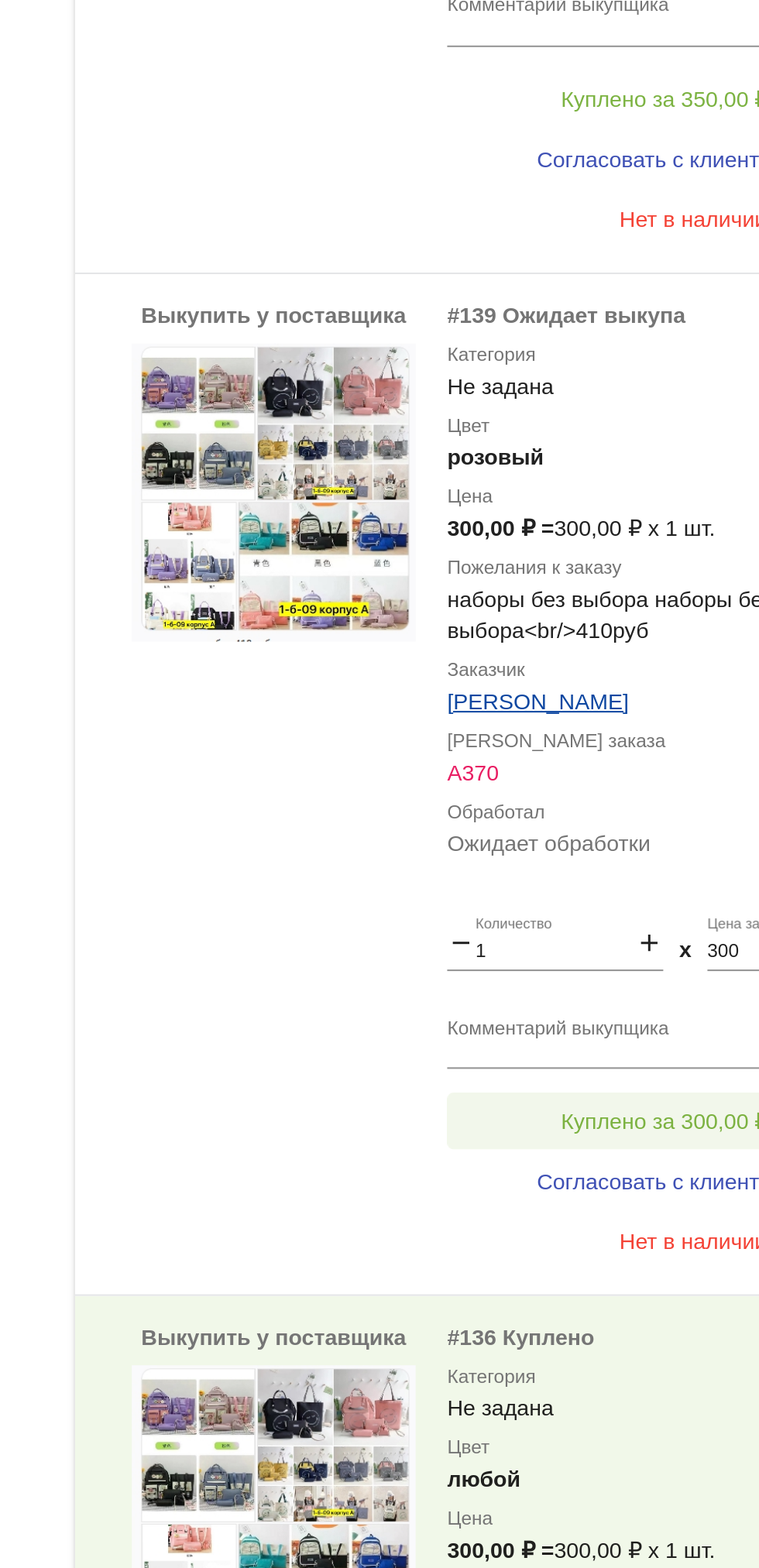
click at [555, 852] on button "Куплено за 300,00 ₽" at bounding box center [605, 859] width 214 height 28
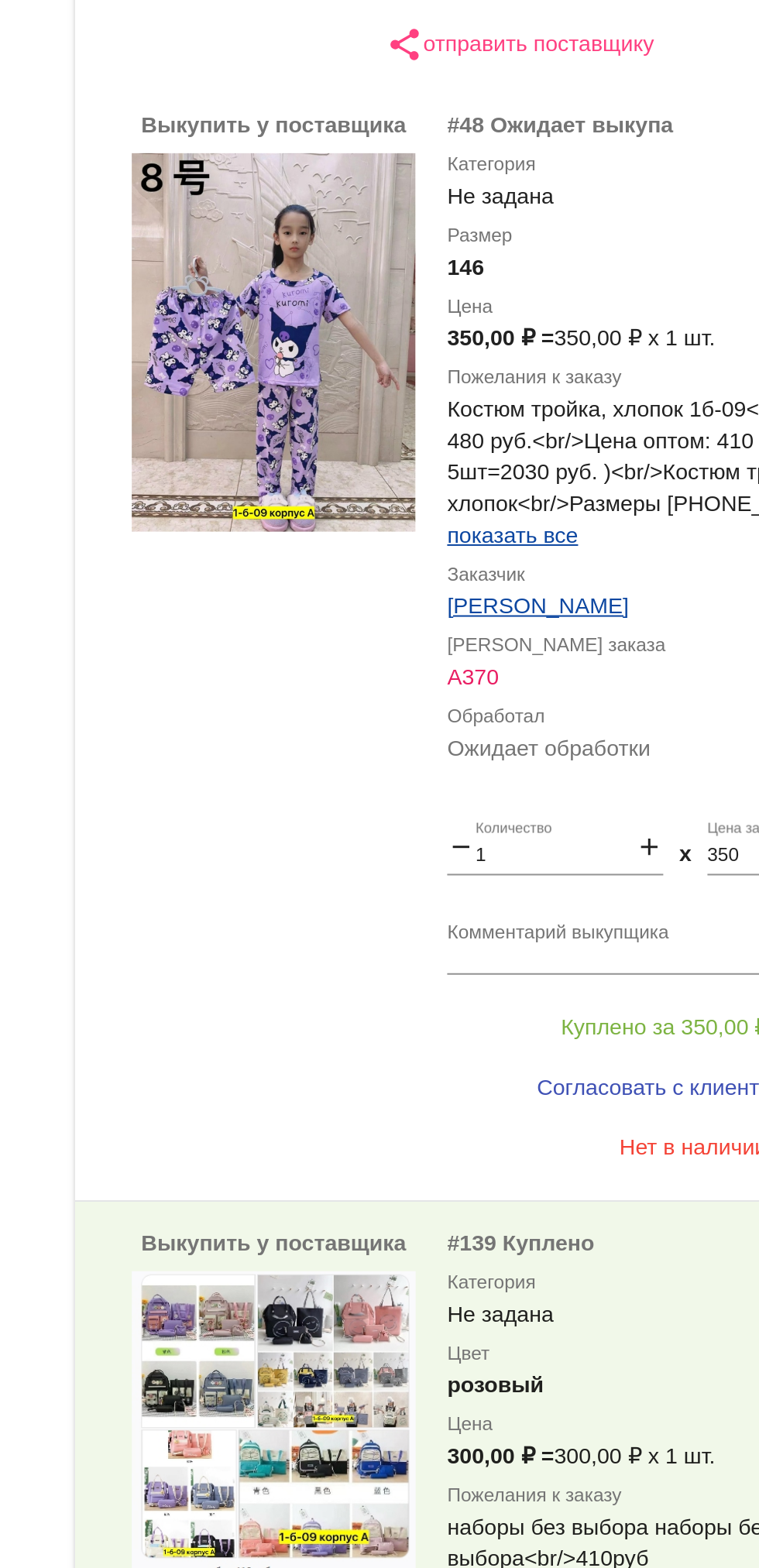
scroll to position [130, 0]
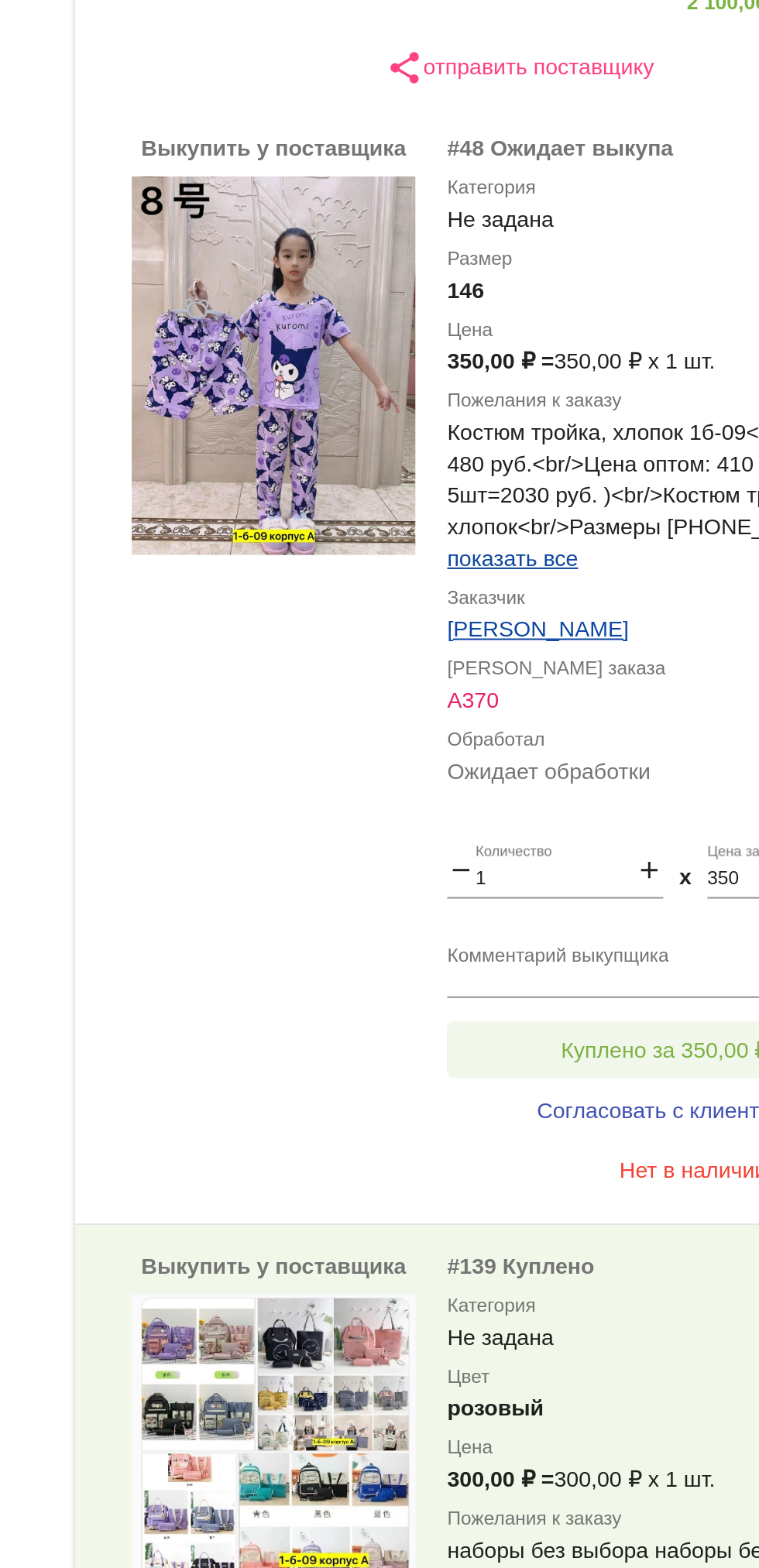
click at [561, 815] on button "Куплено за 350,00 ₽" at bounding box center [605, 825] width 214 height 28
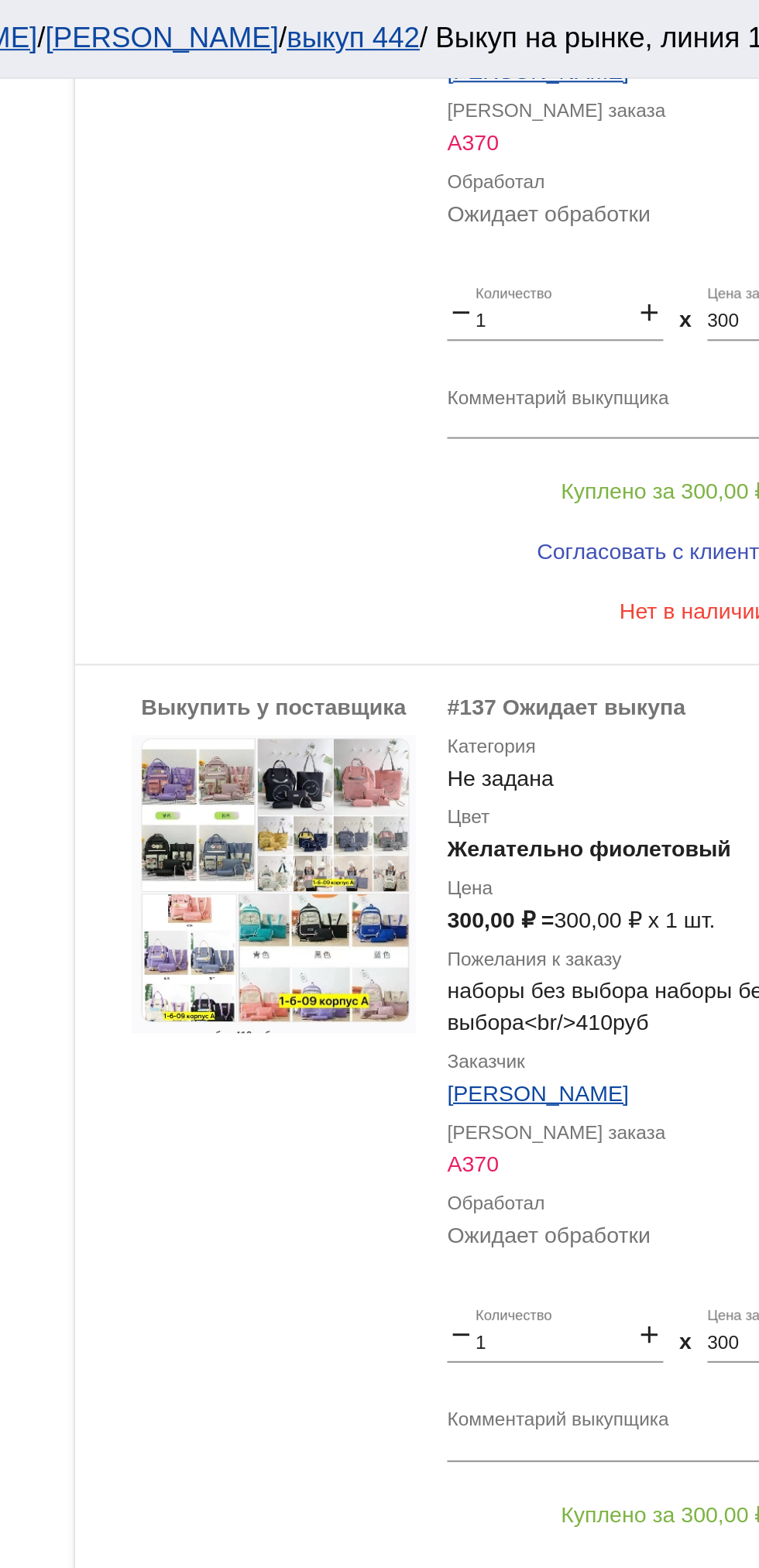
scroll to position [4255, 0]
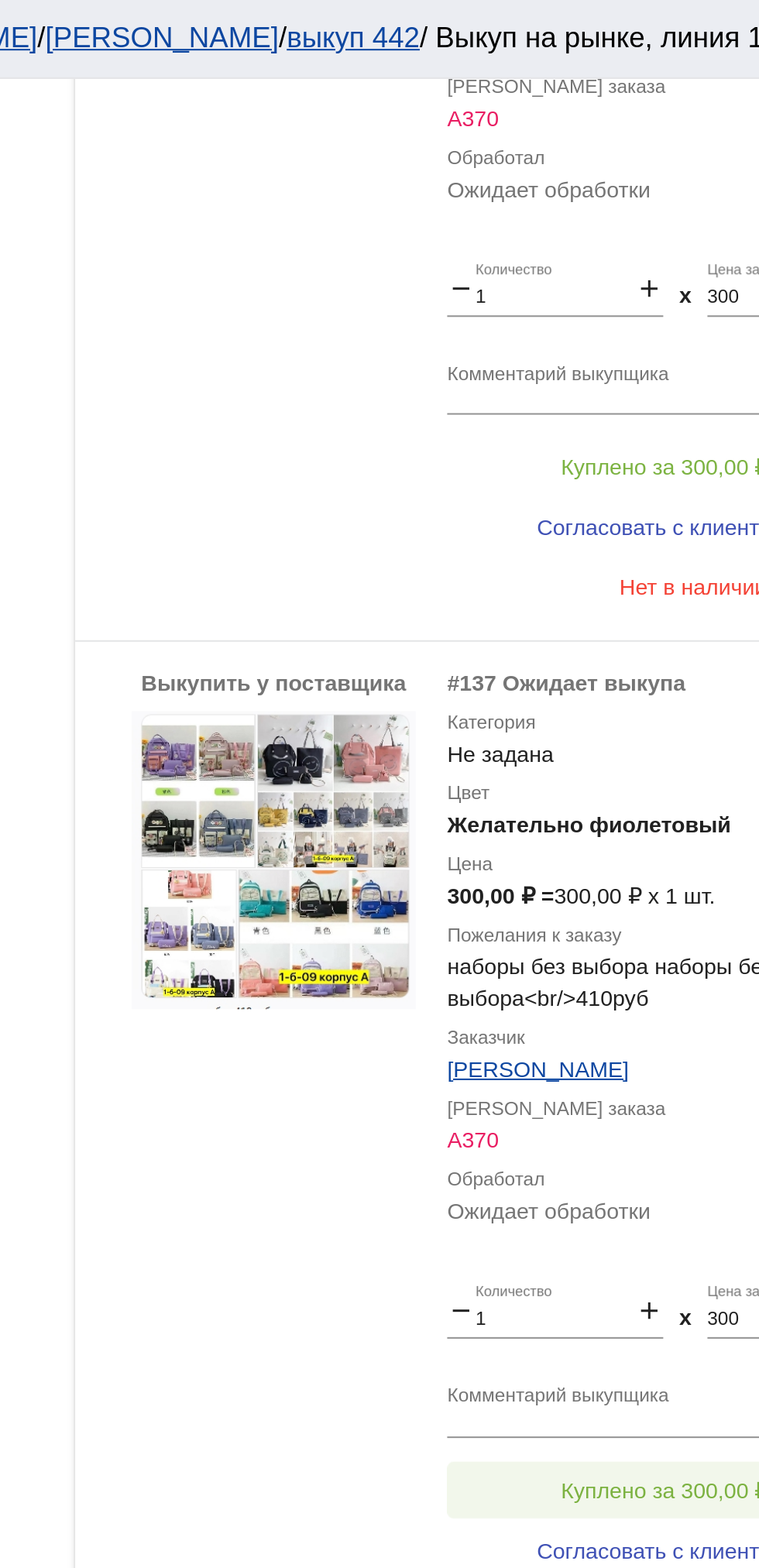
click at [566, 727] on span "Куплено за 300,00 ₽" at bounding box center [605, 731] width 102 height 12
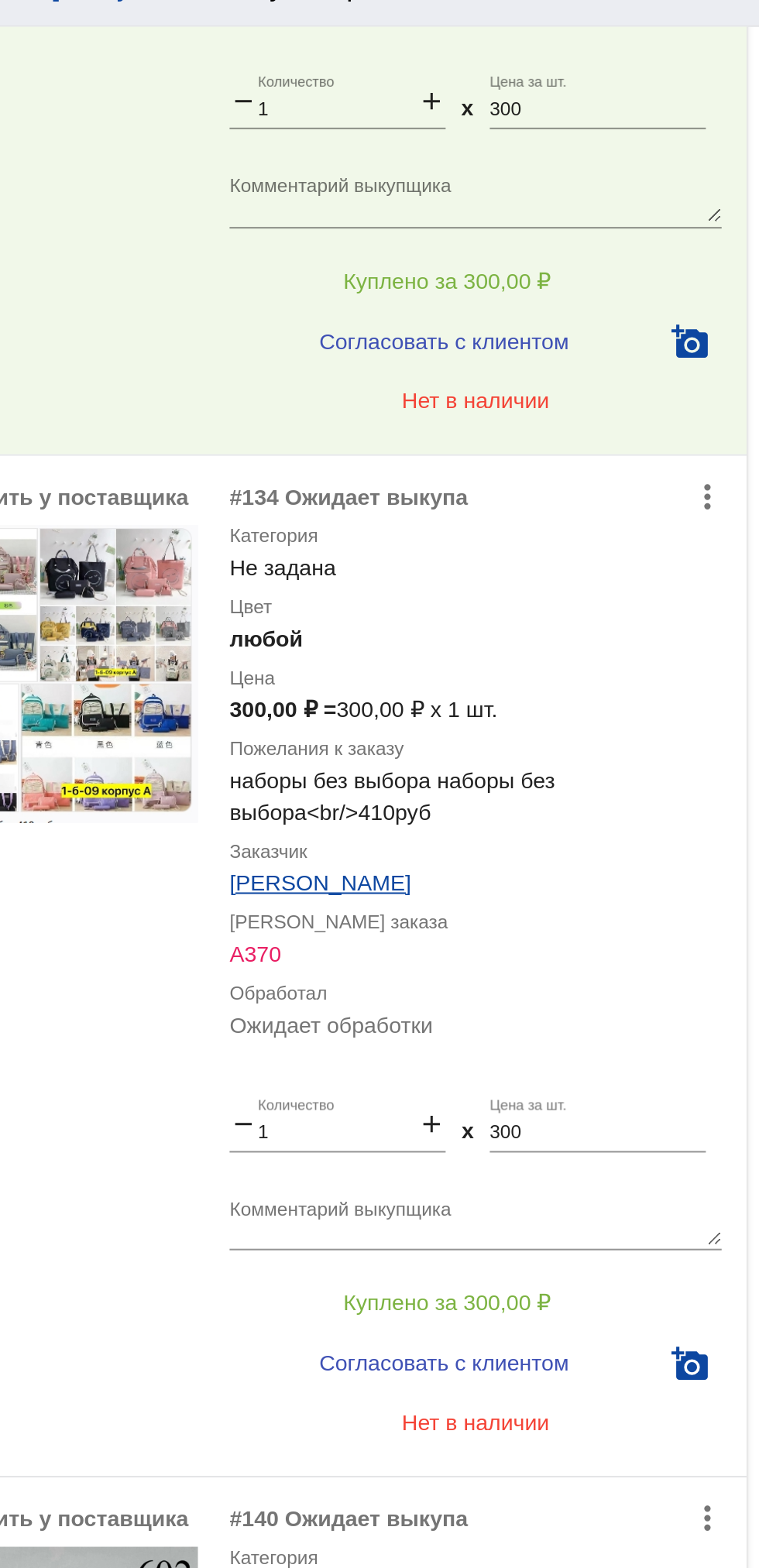
scroll to position [4828, 0]
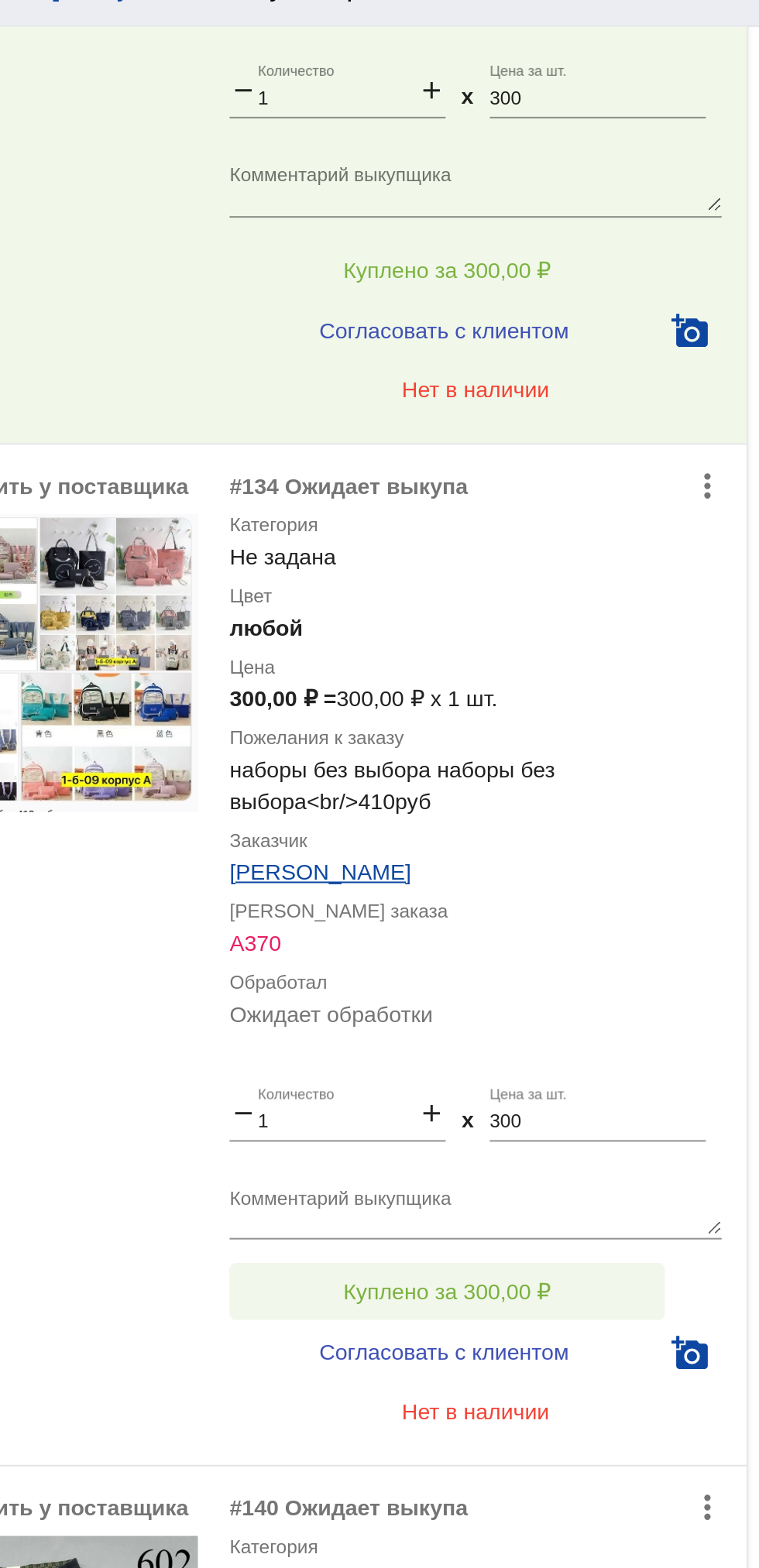
click at [577, 646] on button "Куплено за 300,00 ₽" at bounding box center [605, 660] width 214 height 28
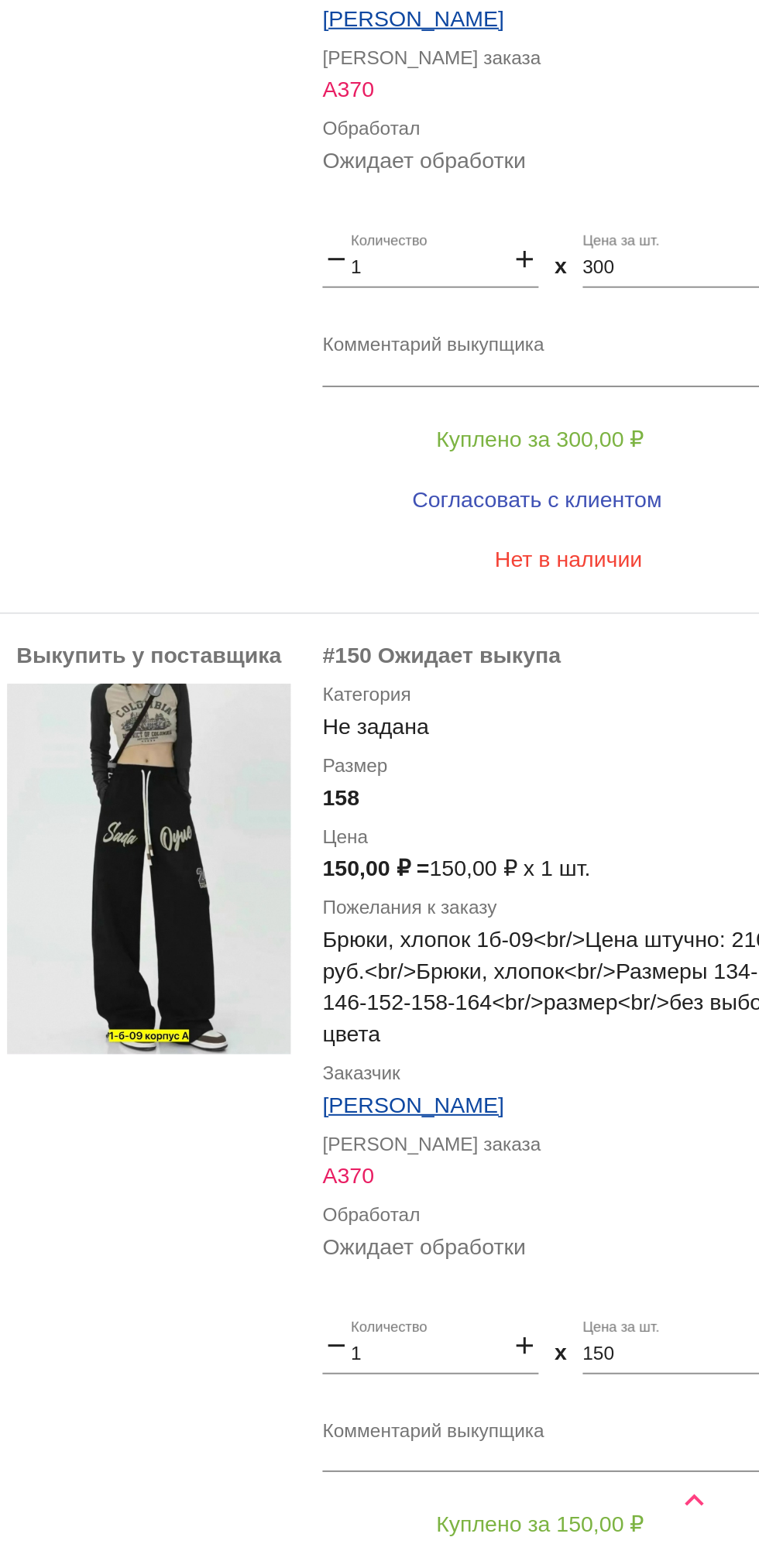
scroll to position [5016, 0]
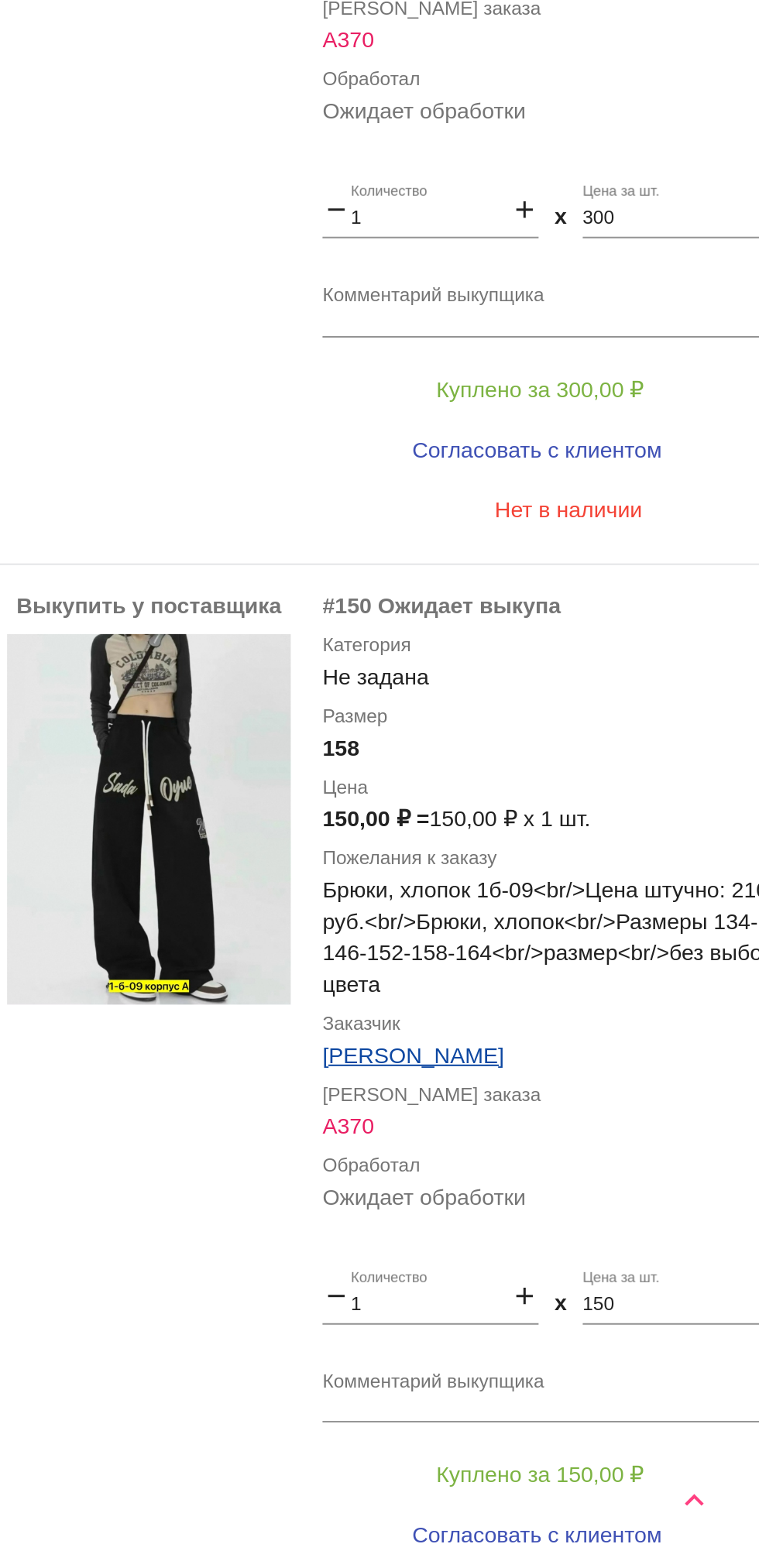
click at [568, 1489] on textarea "Комментарий выкупщика" at bounding box center [619, 1482] width 242 height 24
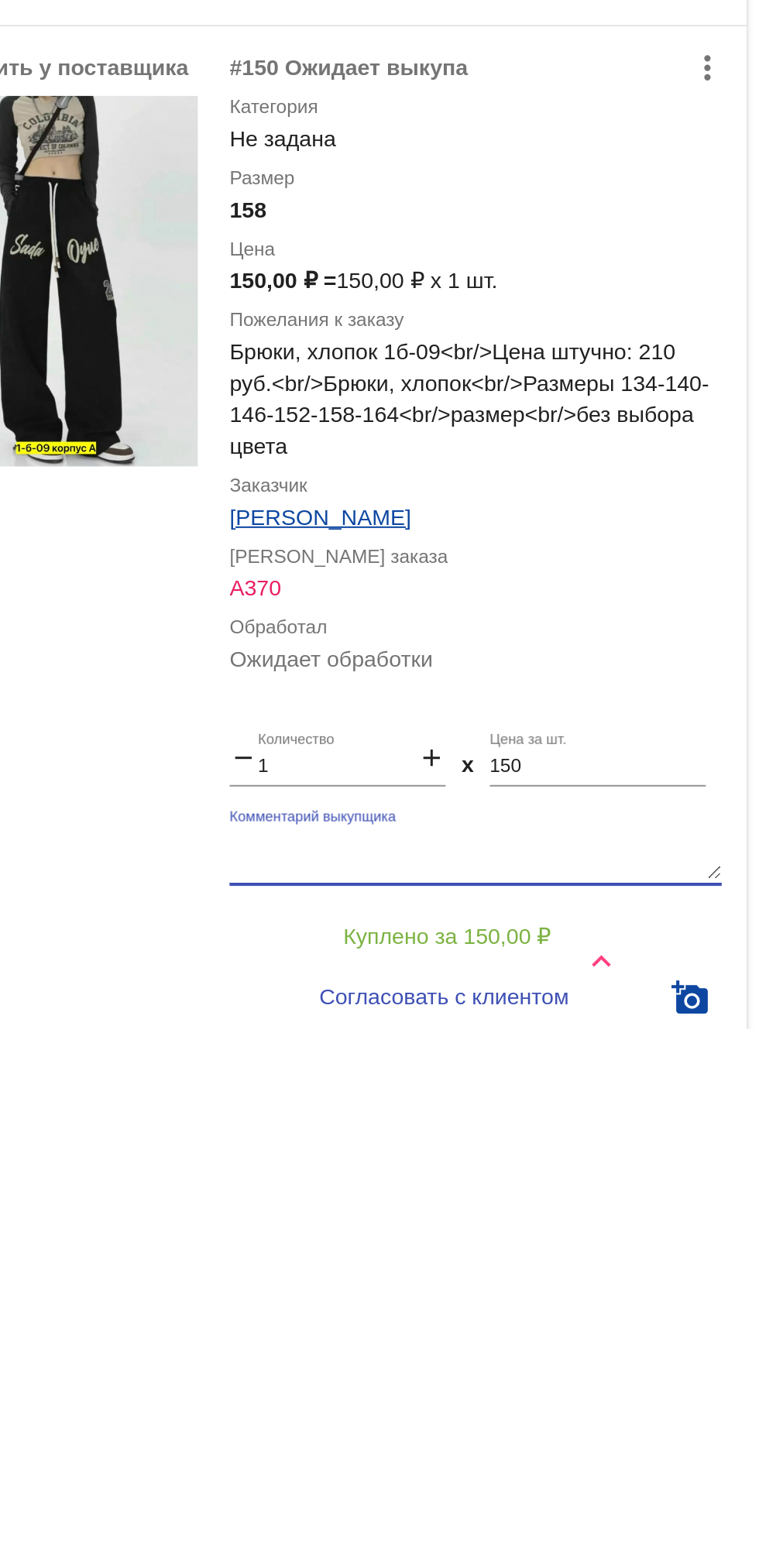
scroll to position [0, 0]
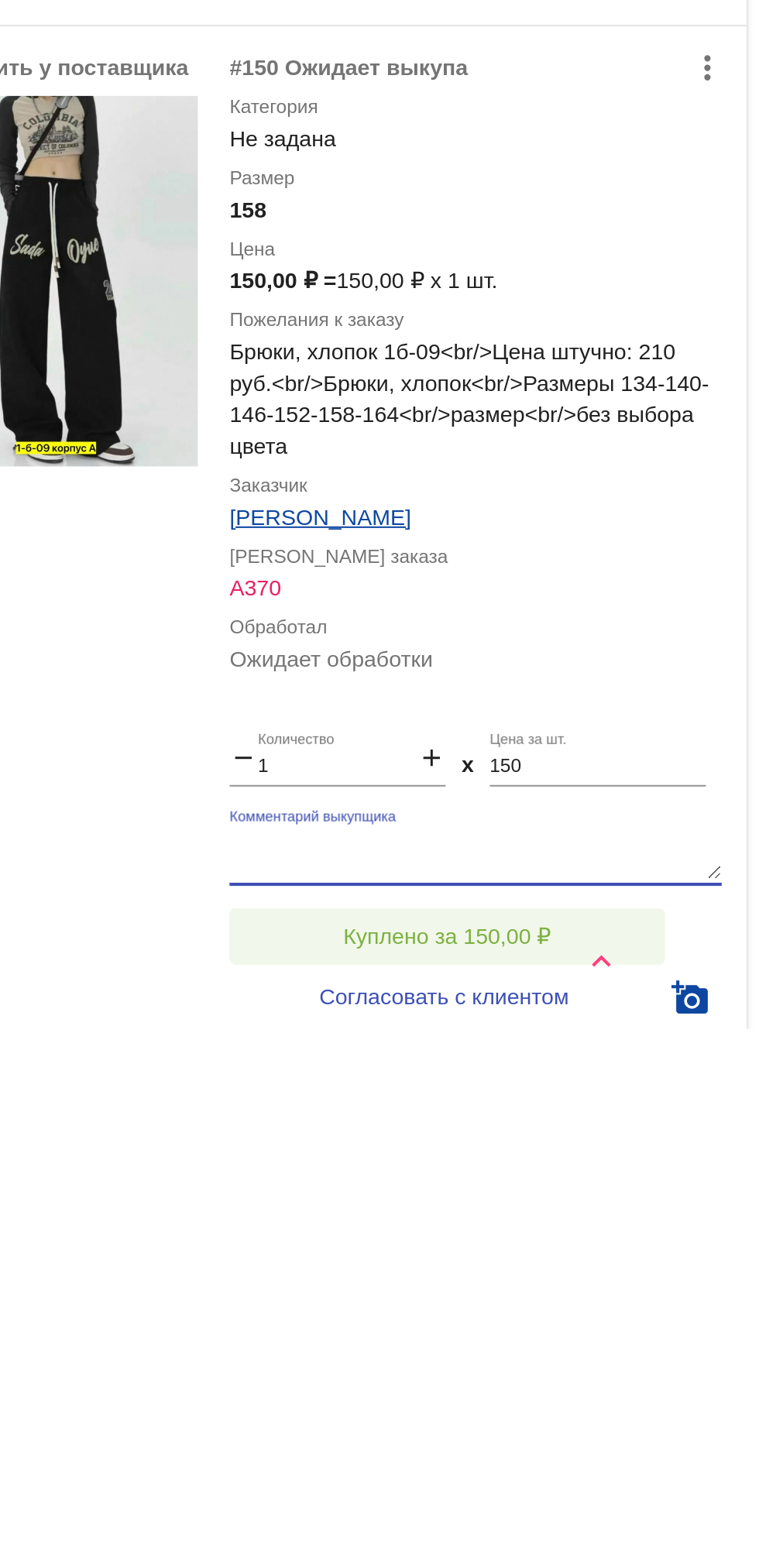
click at [554, 1516] on button "Куплено за 150,00 ₽" at bounding box center [605, 1521] width 214 height 28
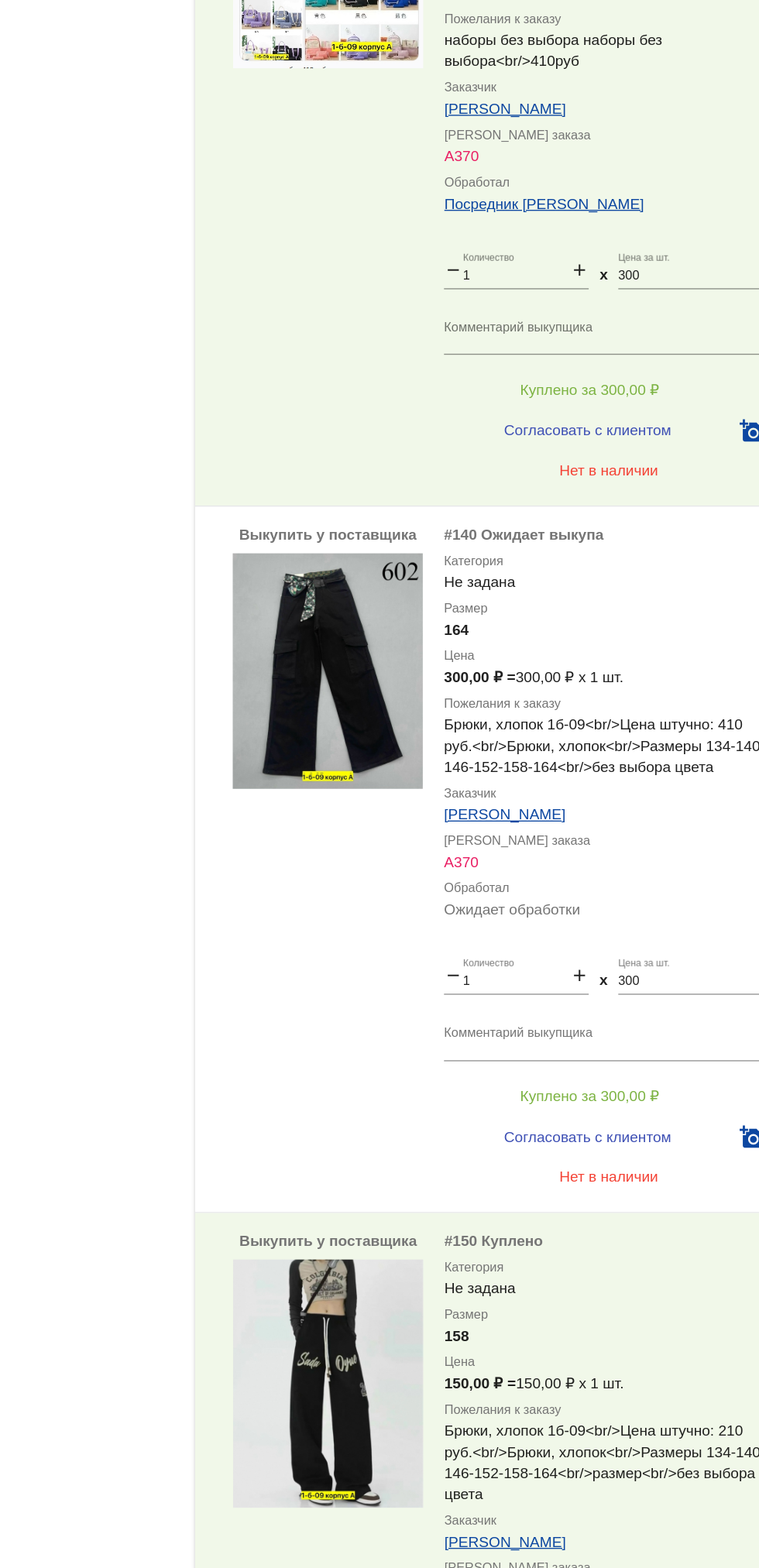
scroll to position [5010, 0]
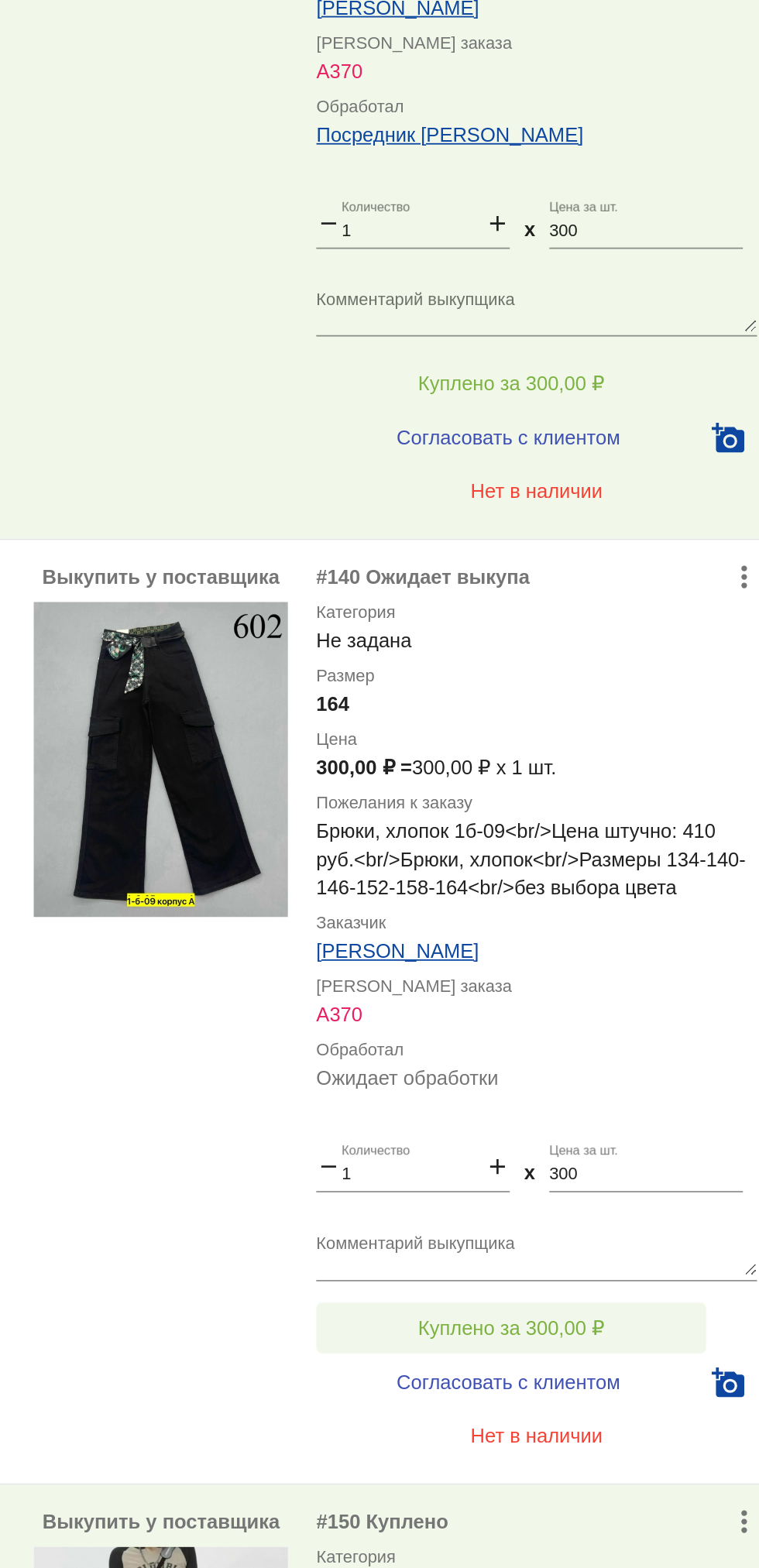
click at [649, 991] on span "Куплено за 300,00 ₽" at bounding box center [605, 995] width 102 height 12
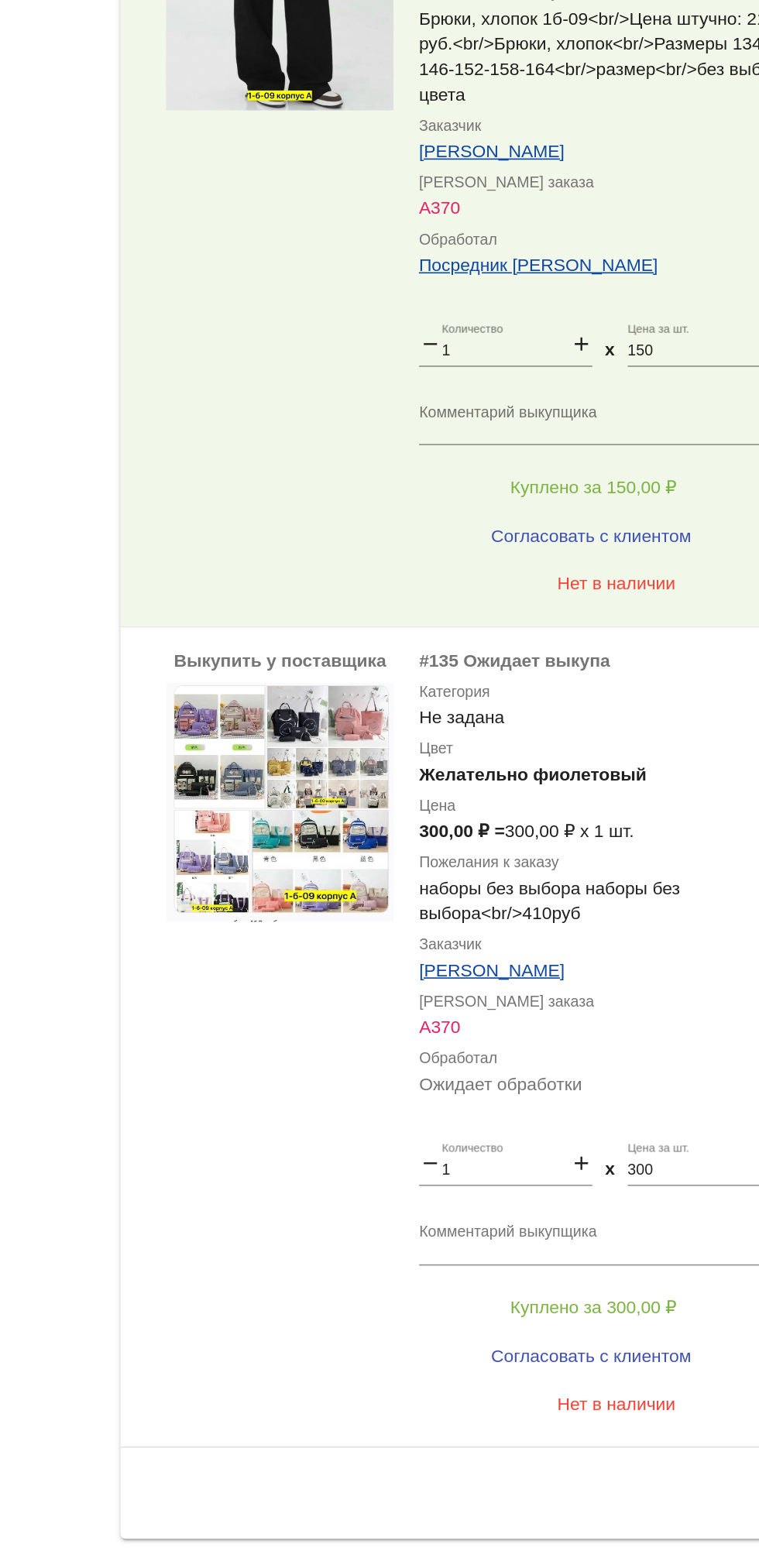
scroll to position [0, 0]
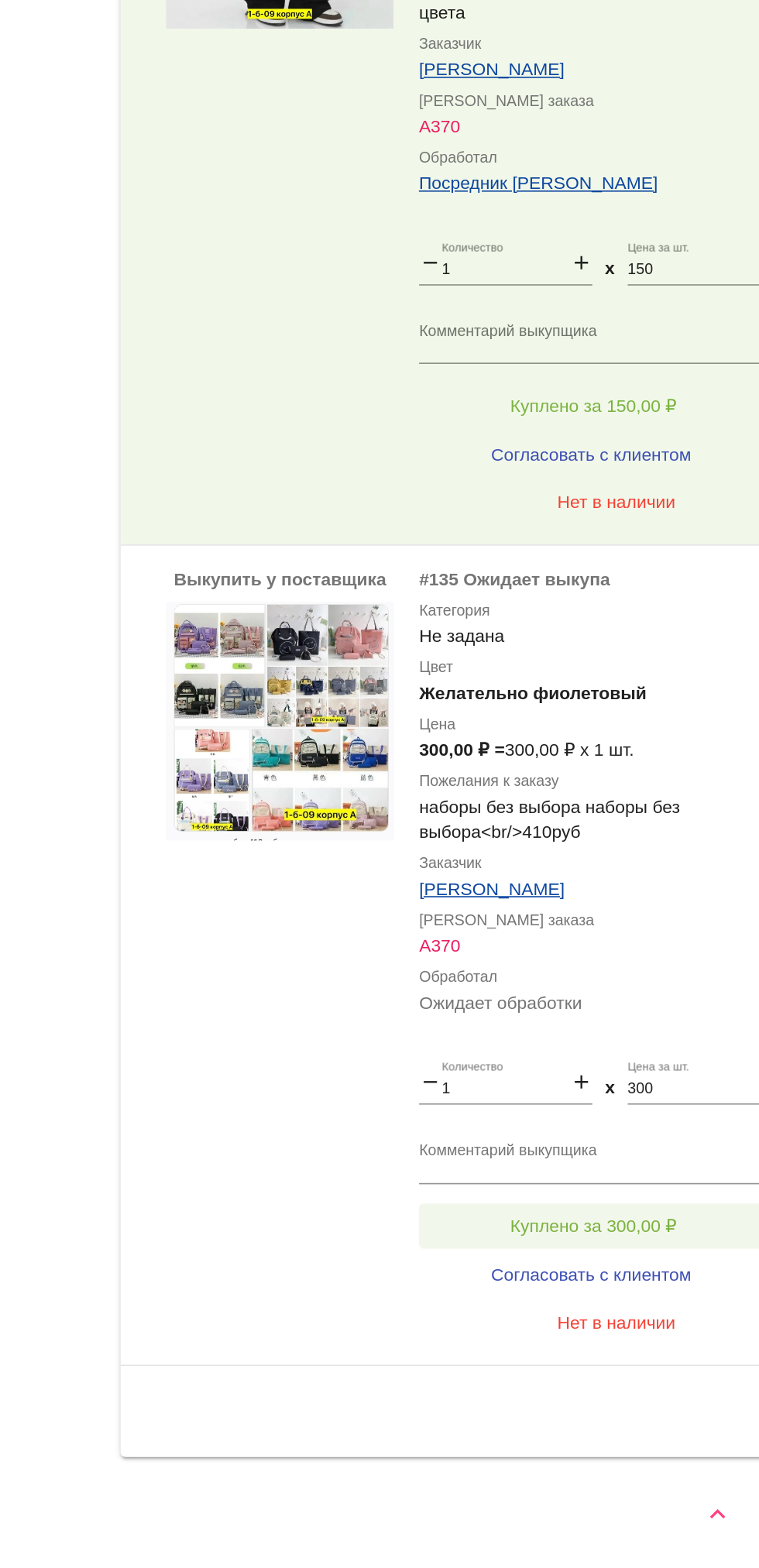
click at [563, 1360] on span "Куплено за 300,00 ₽" at bounding box center [605, 1358] width 102 height 12
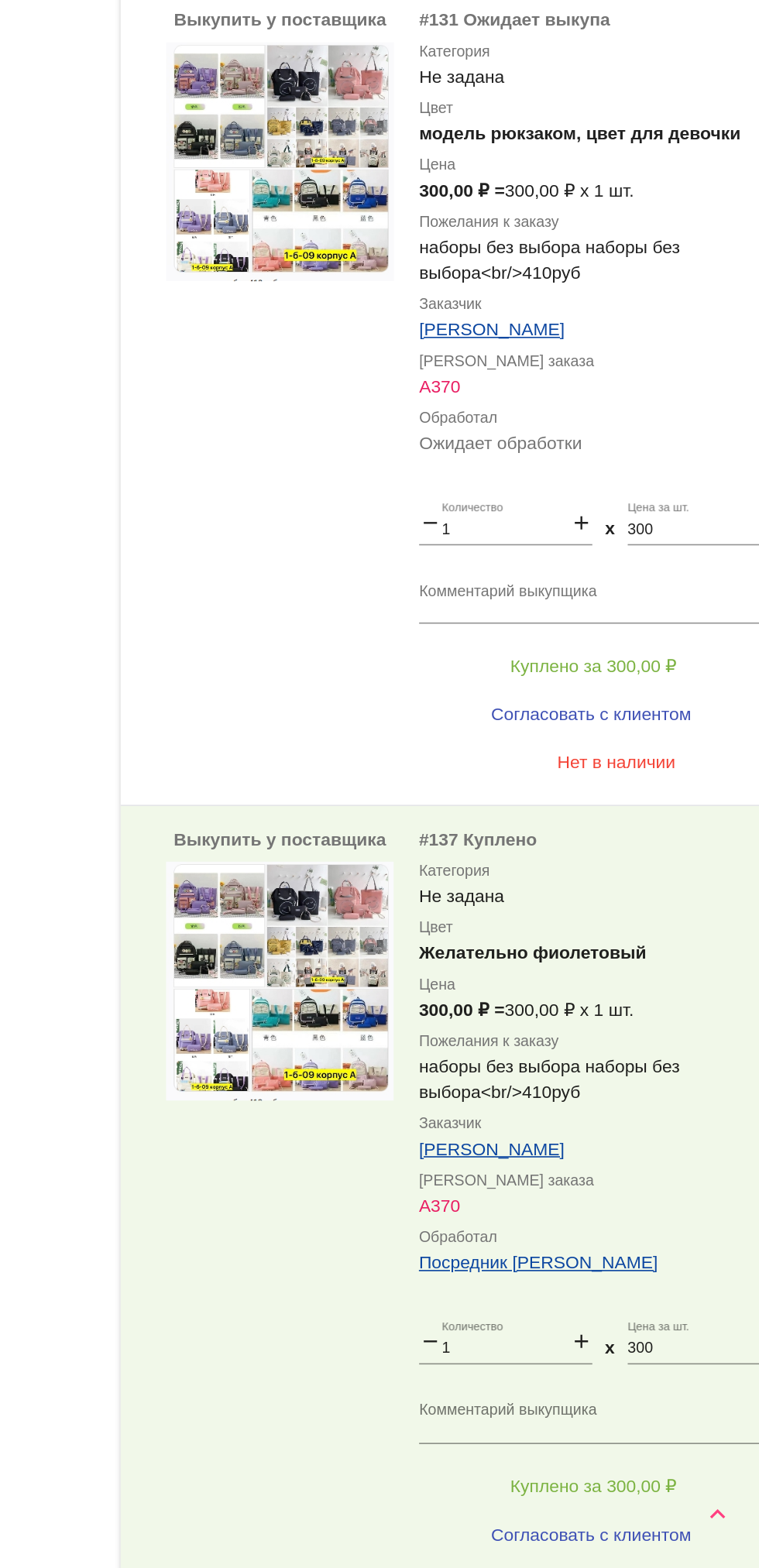
scroll to position [3472, 0]
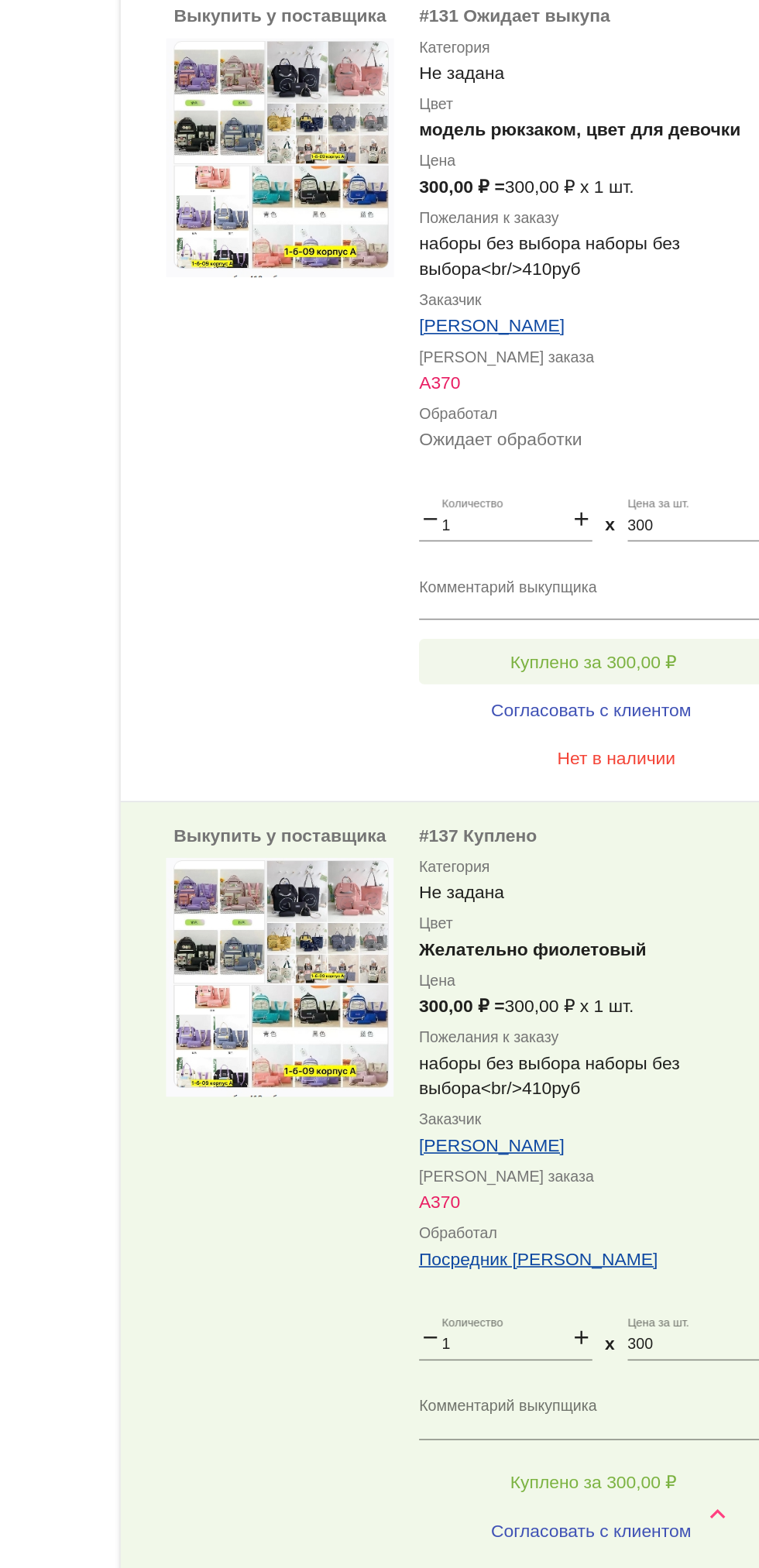
click at [661, 1003] on button "Куплено за 300,00 ₽" at bounding box center [605, 1013] width 214 height 28
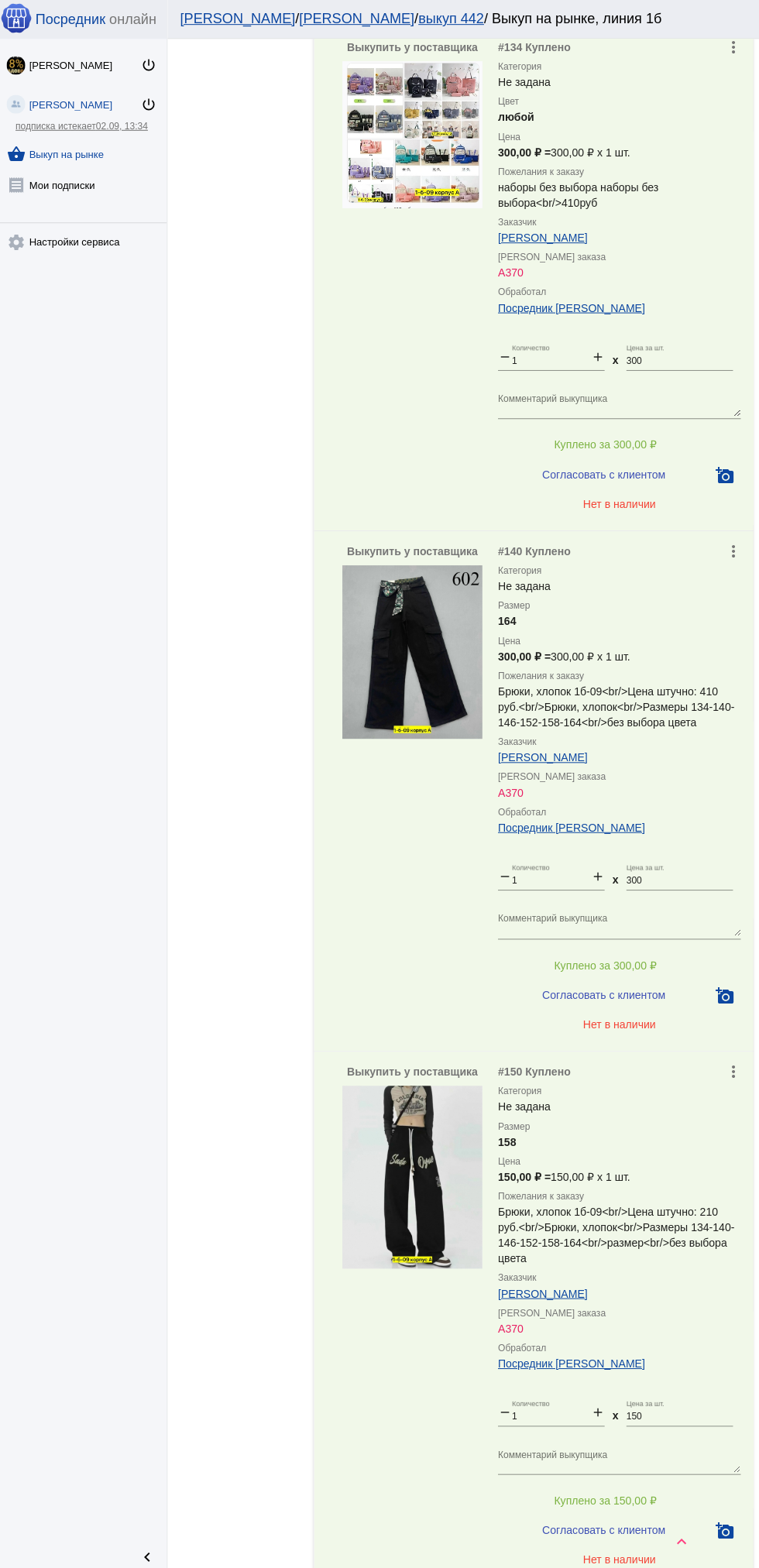
scroll to position [5771, 0]
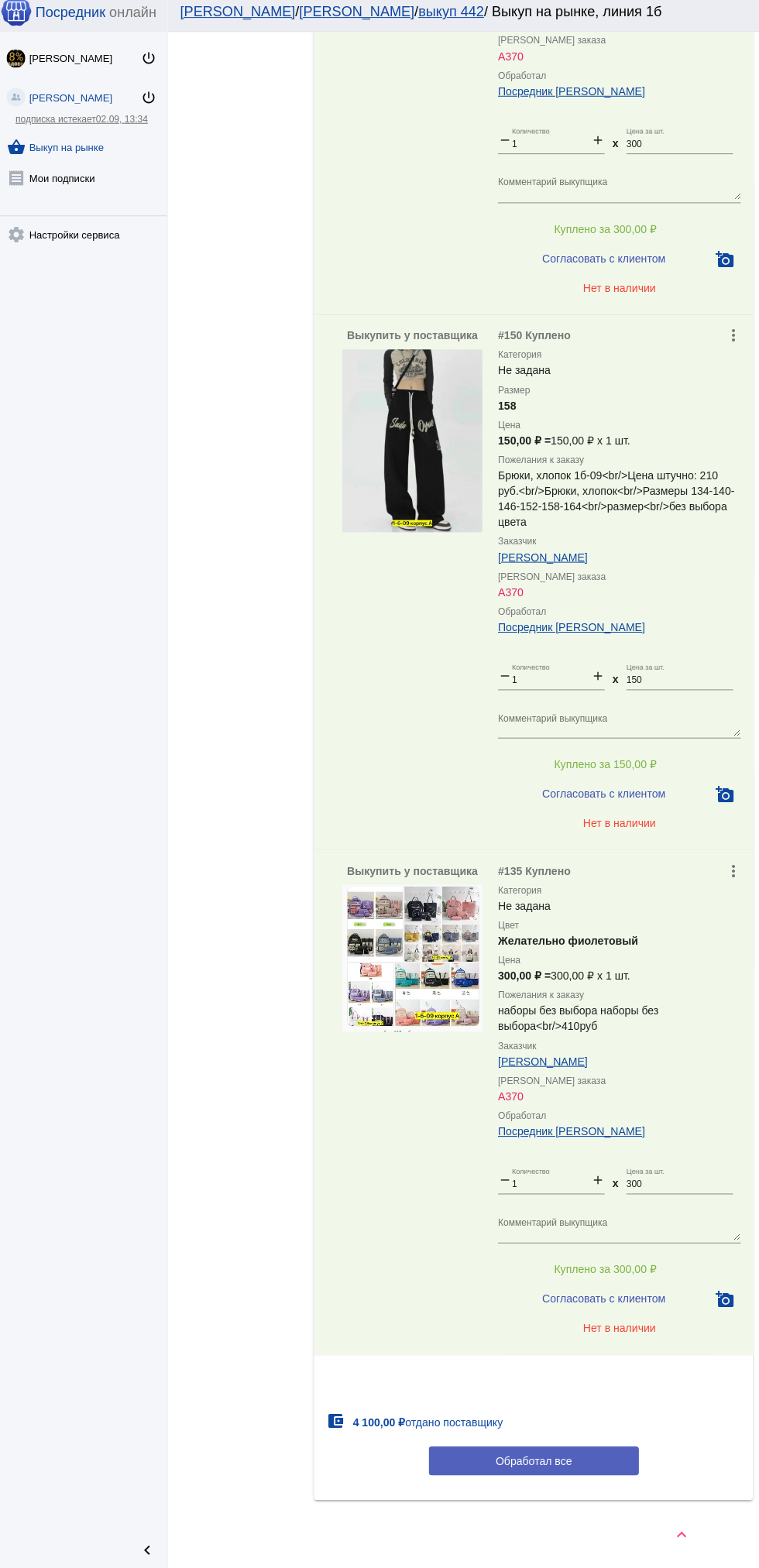
click at [580, 1466] on button "Обработал все" at bounding box center [534, 1460] width 209 height 28
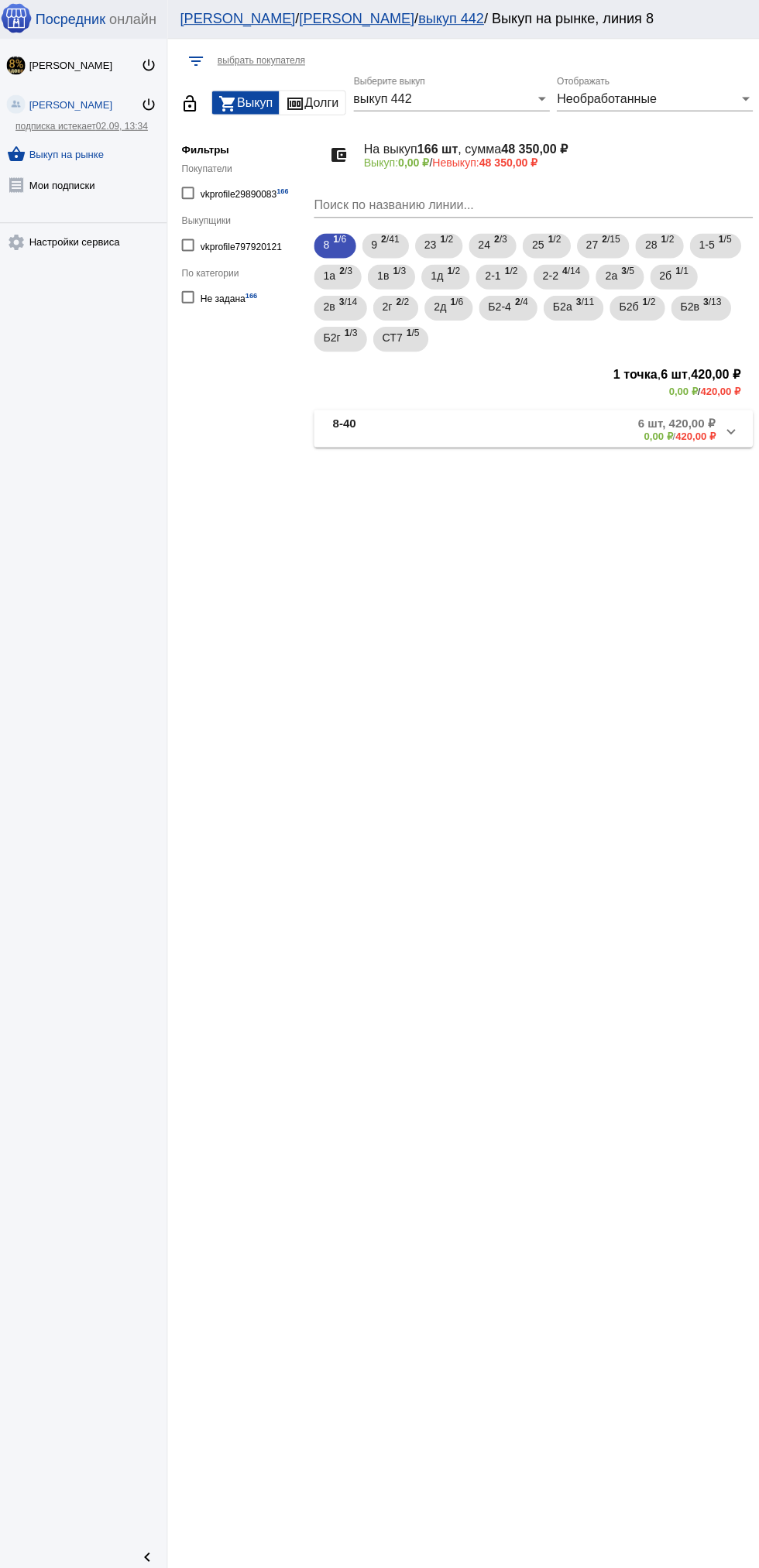
scroll to position [0, 0]
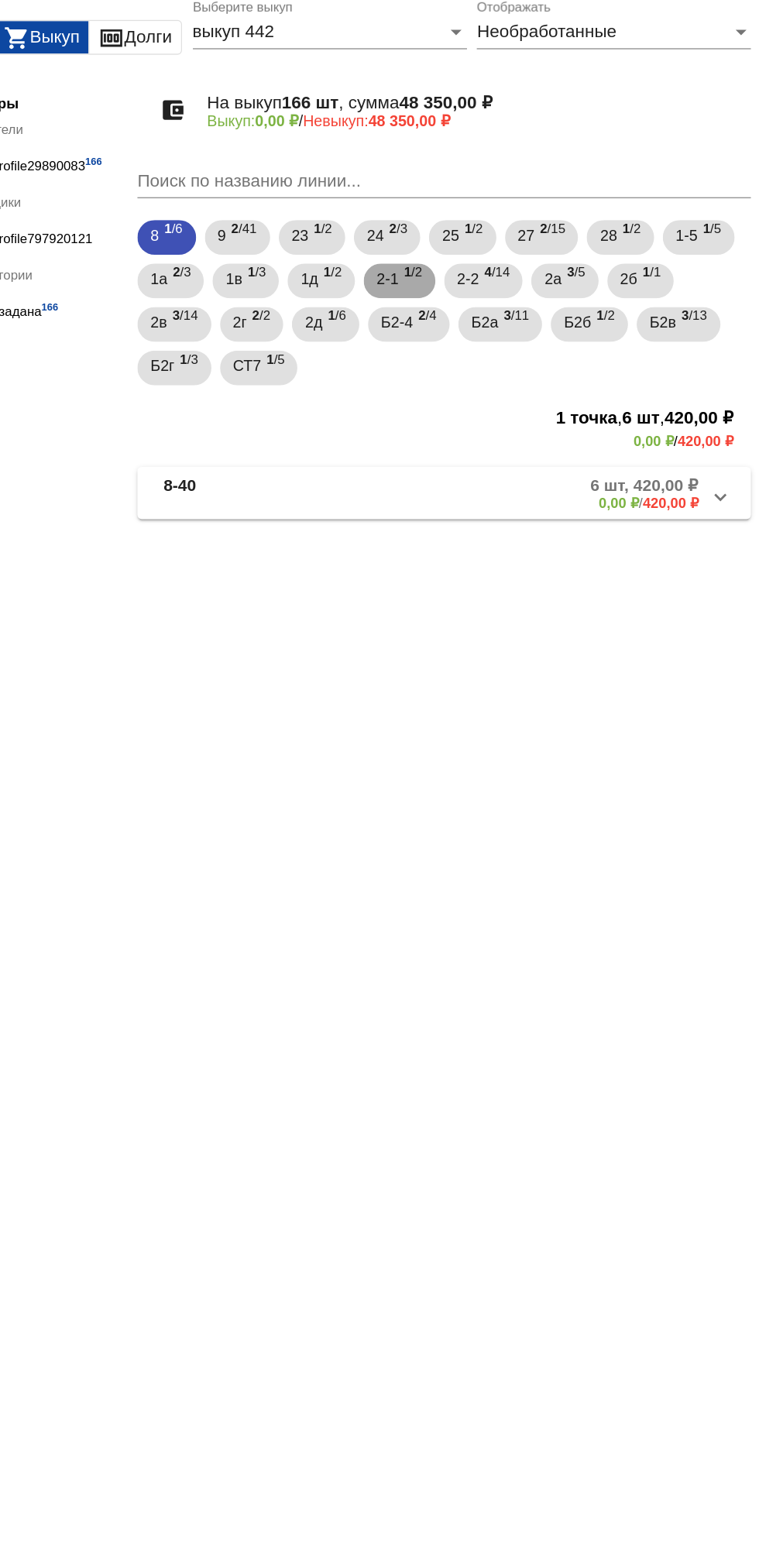
click at [498, 274] on span "2-1" at bounding box center [494, 274] width 16 height 28
click at [618, 275] on span "2а" at bounding box center [612, 274] width 12 height 28
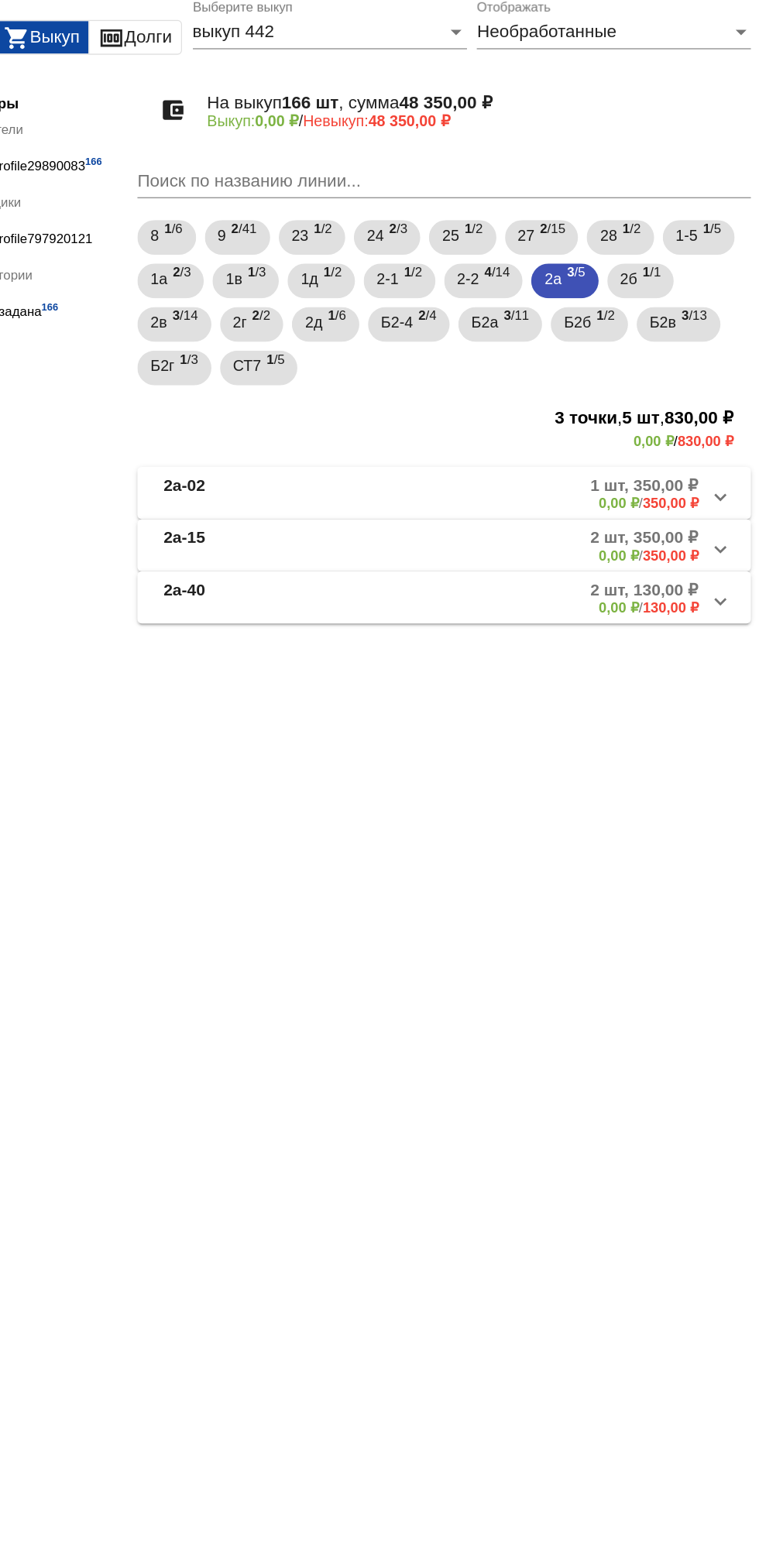
click at [605, 420] on mat-panel-description "1 шт, 350,00 ₽ 0,00 ₽ / 350,00 ₽" at bounding box center [590, 427] width 252 height 26
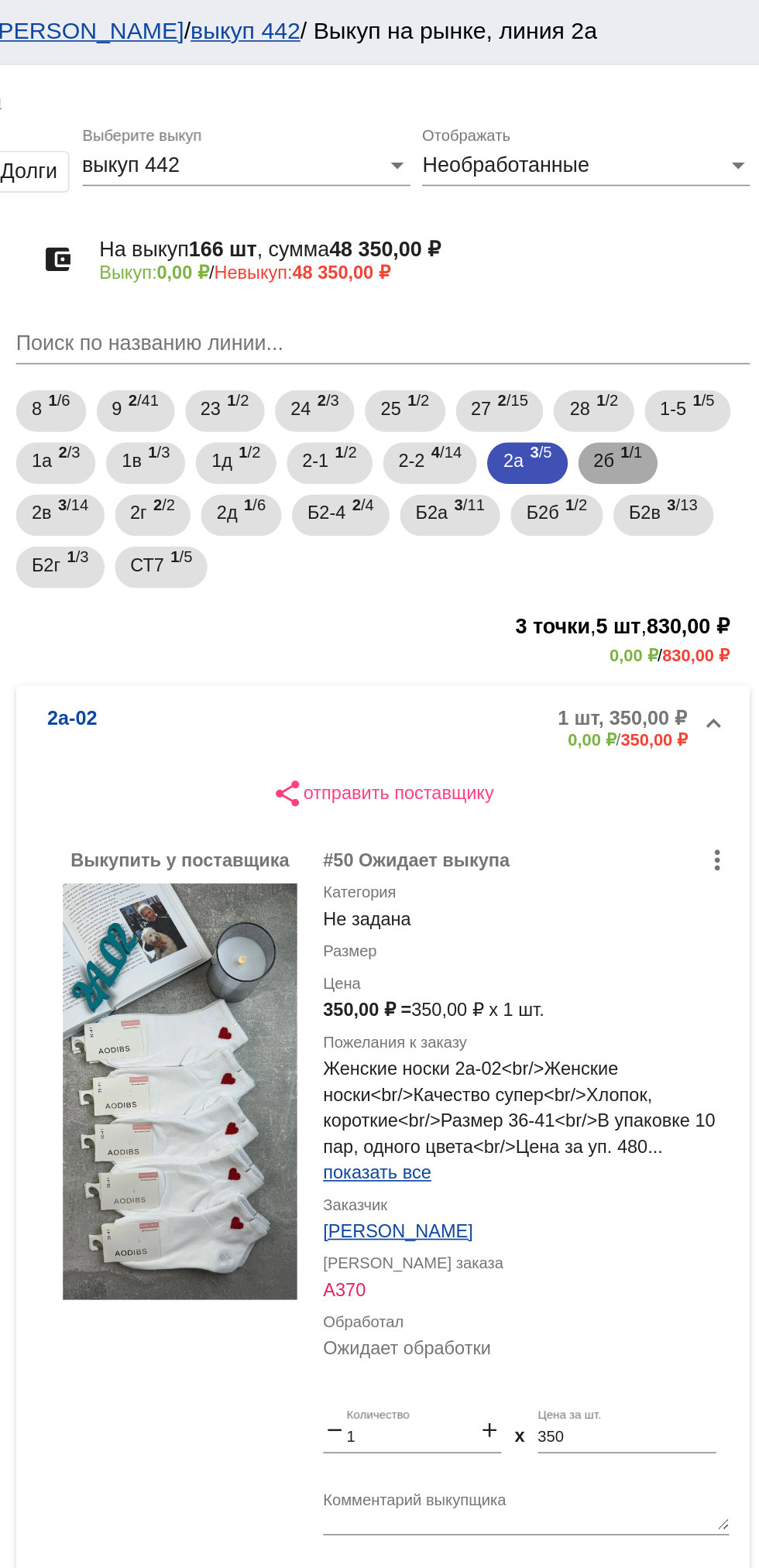
click at [672, 270] on span "2б" at bounding box center [666, 274] width 12 height 28
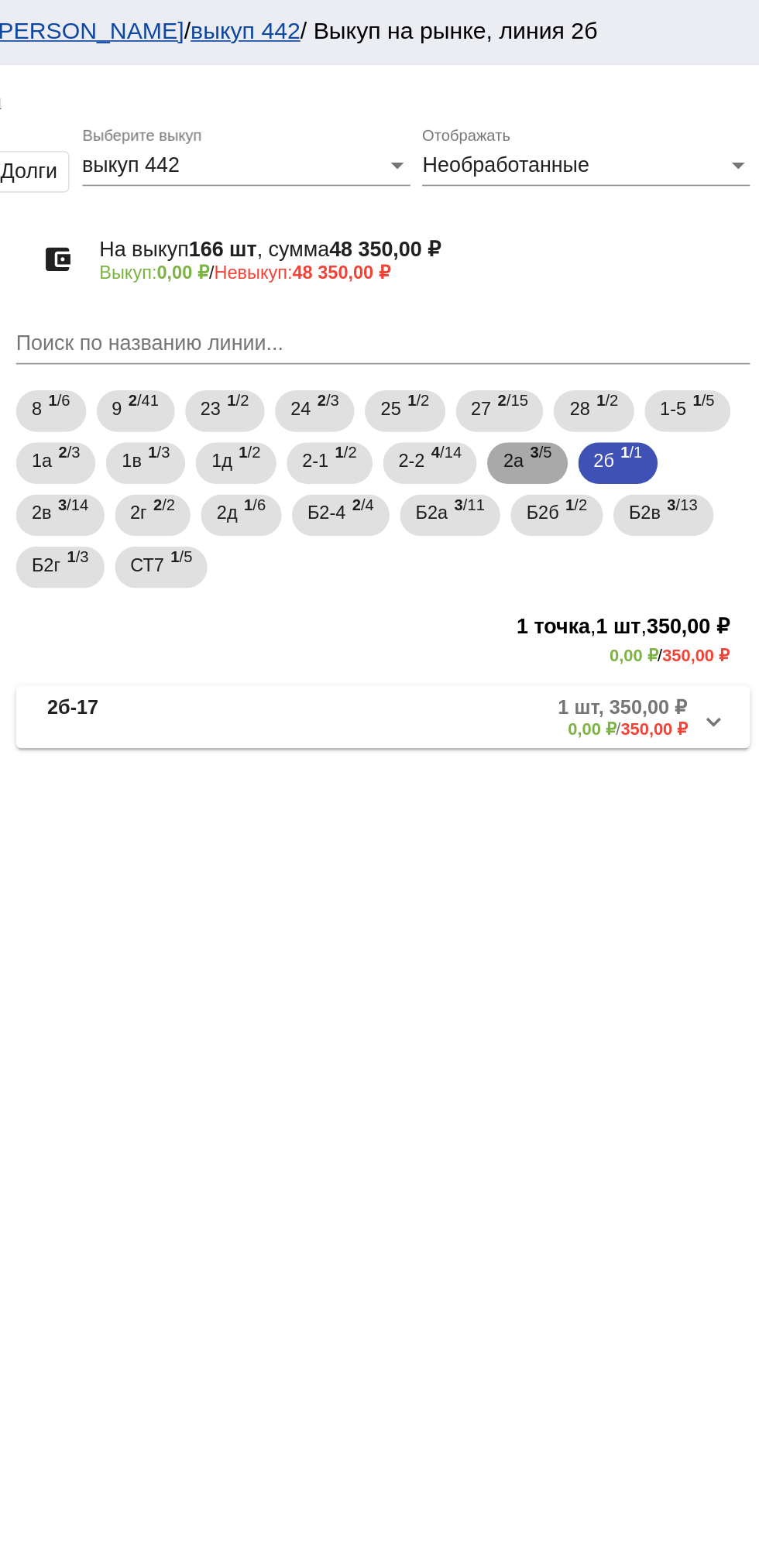
click at [618, 285] on span "2а" at bounding box center [612, 274] width 12 height 28
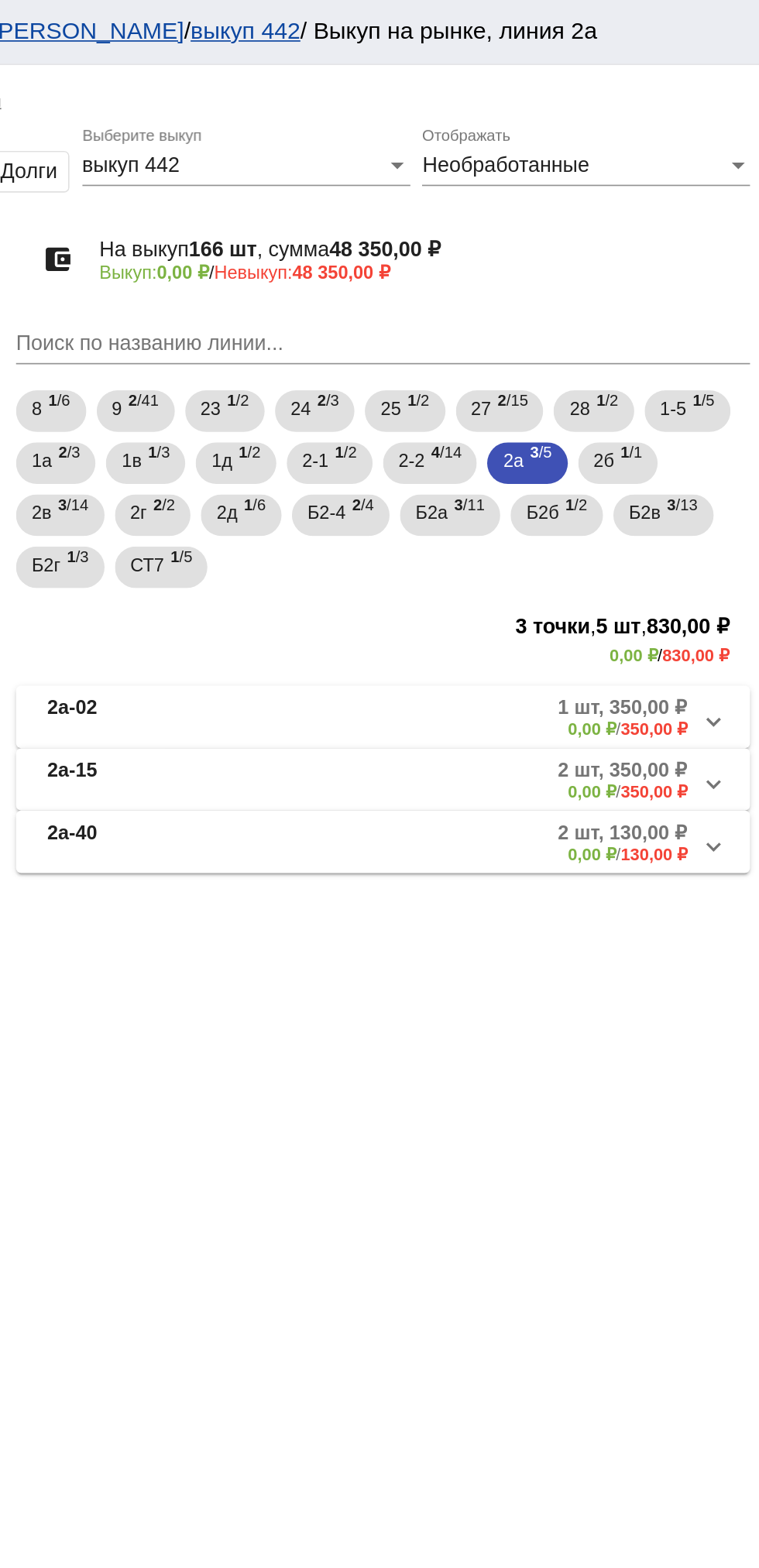
click at [567, 416] on mat-panel-description "1 шт, 350,00 ₽ 0,00 ₽ / 350,00 ₽" at bounding box center [590, 427] width 252 height 26
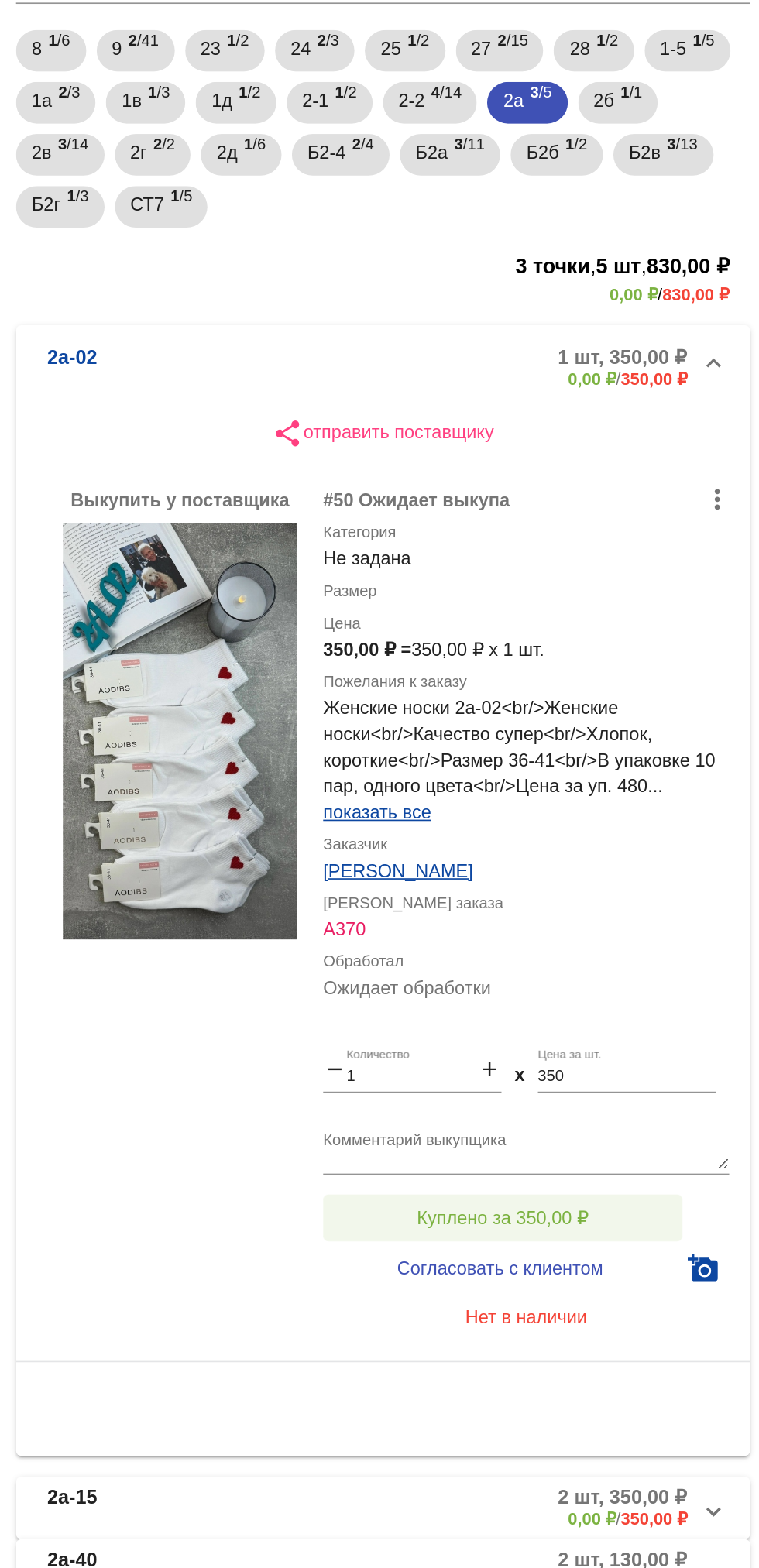
click at [630, 935] on span "Куплено за 350,00 ₽" at bounding box center [605, 939] width 102 height 12
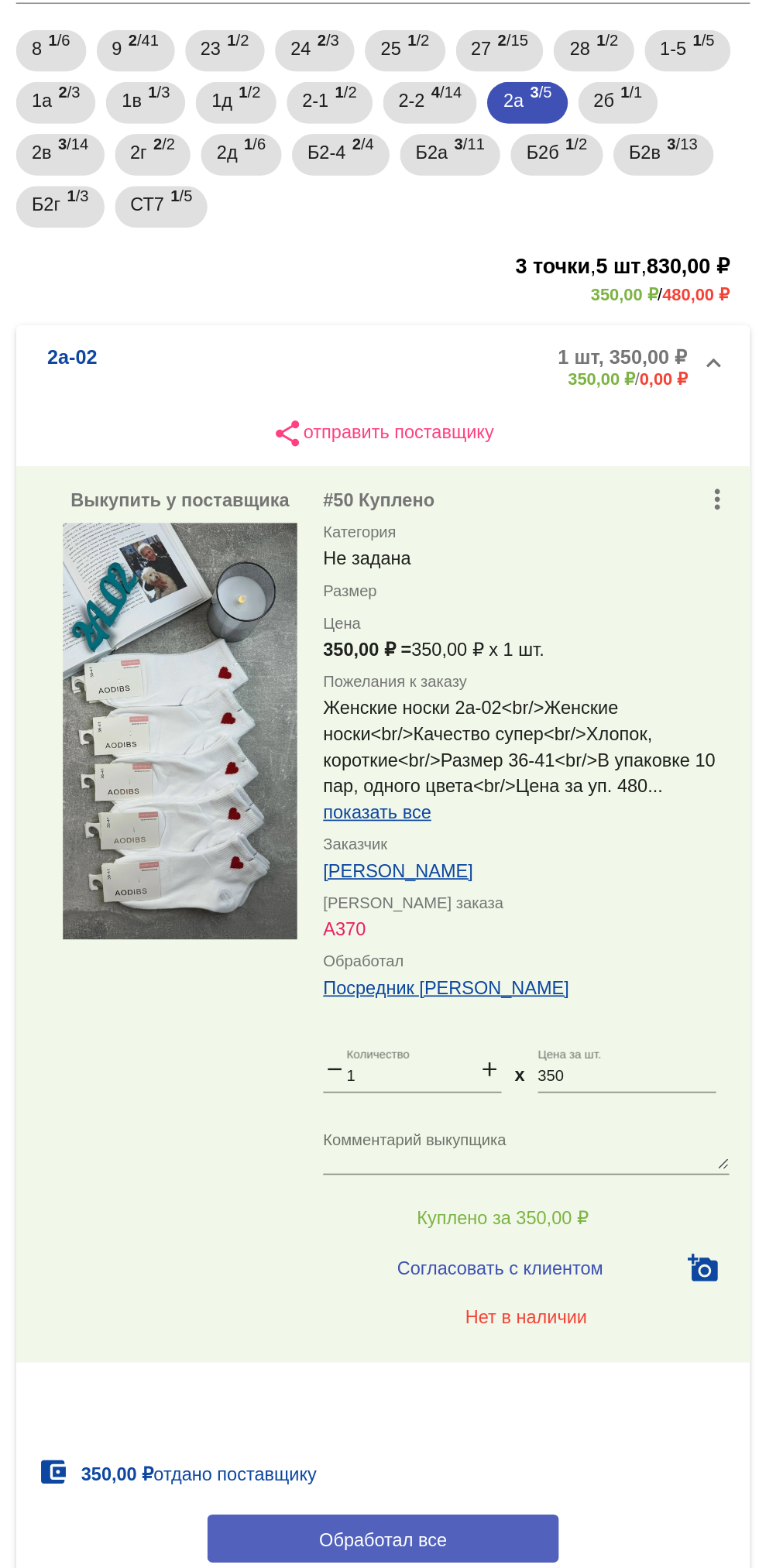
click at [595, 1126] on button "Обработал все" at bounding box center [534, 1129] width 209 height 28
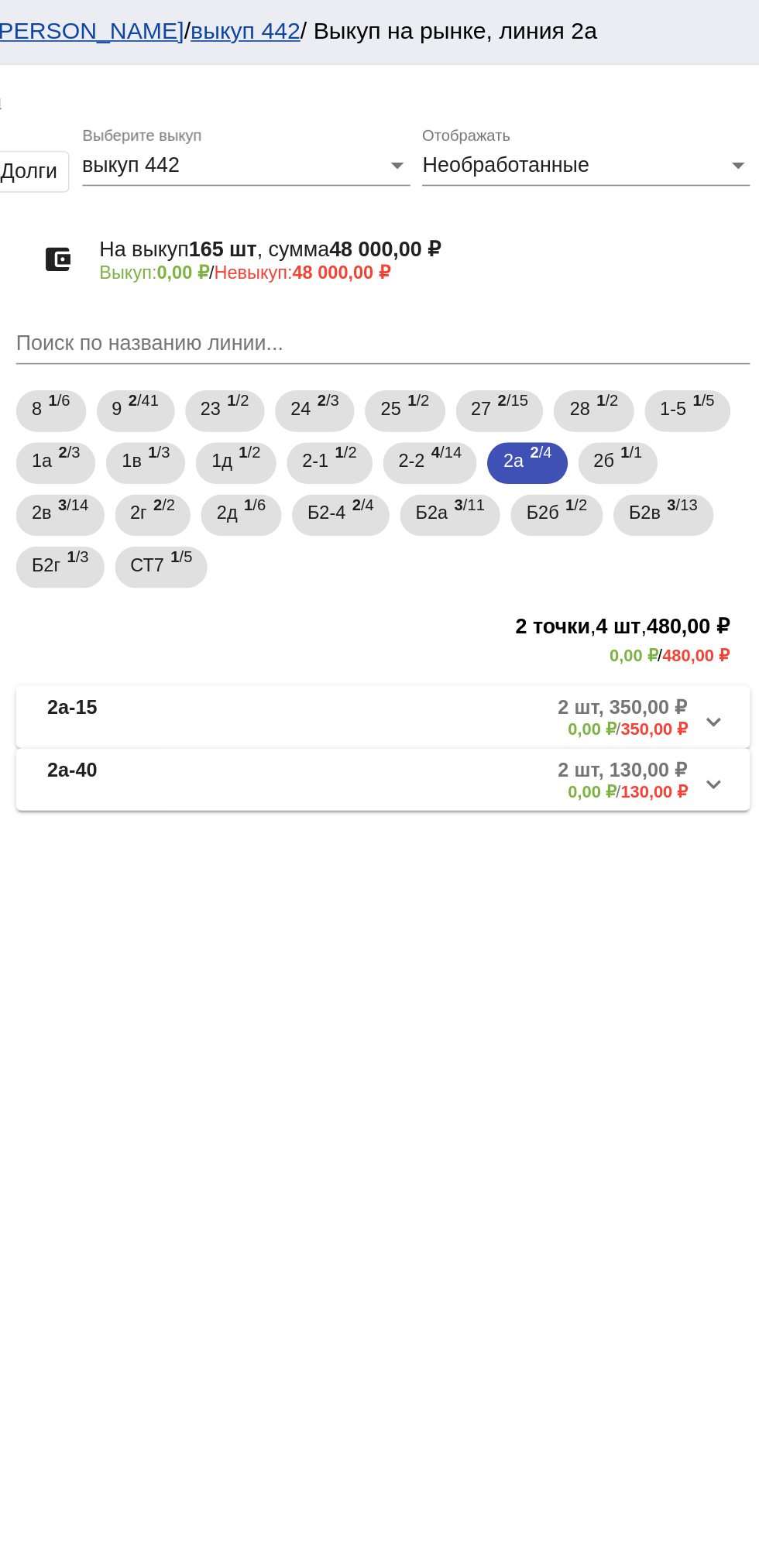
click at [644, 430] on b "0,00 ₽" at bounding box center [658, 433] width 28 height 11
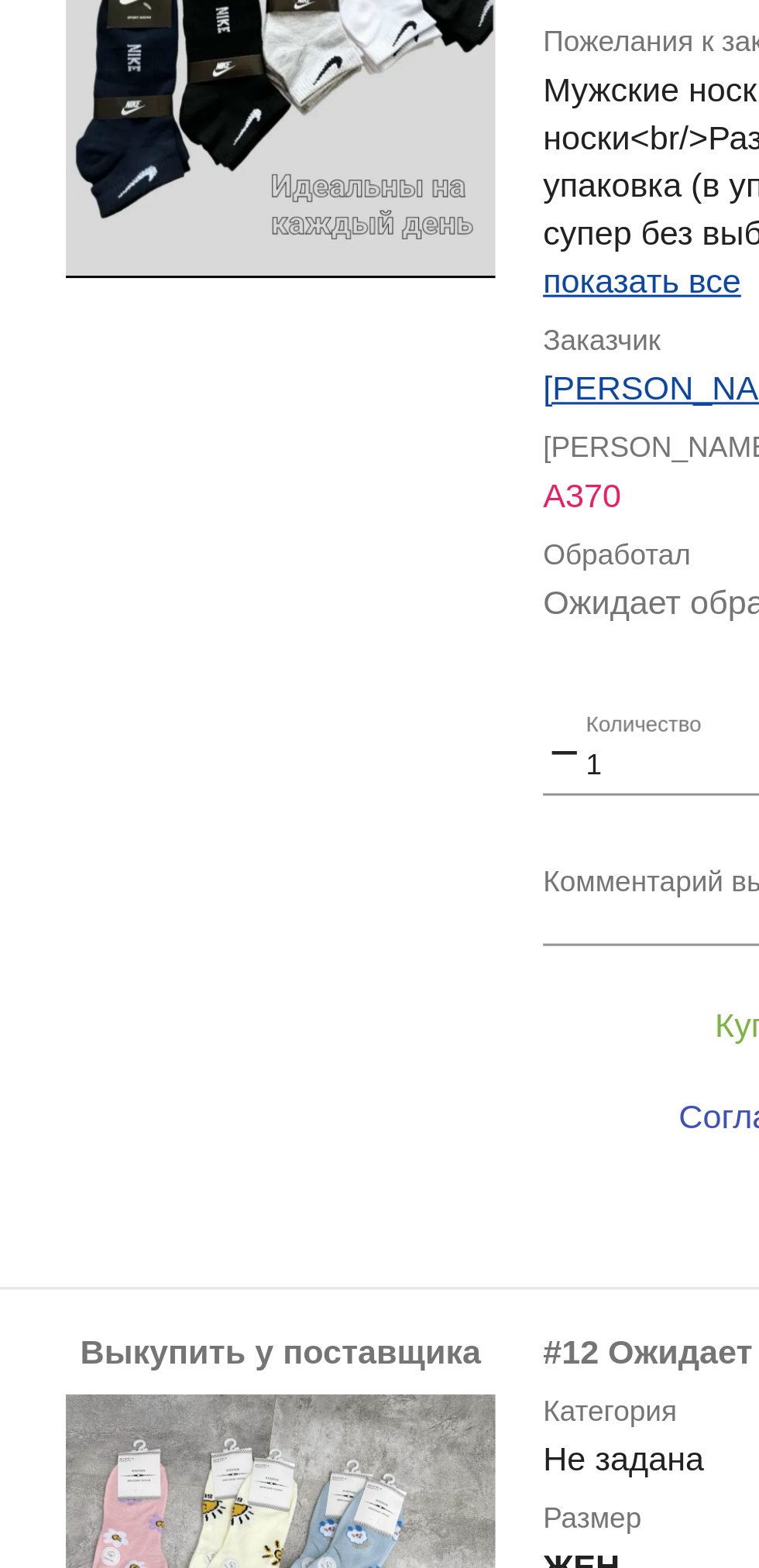
scroll to position [194, 0]
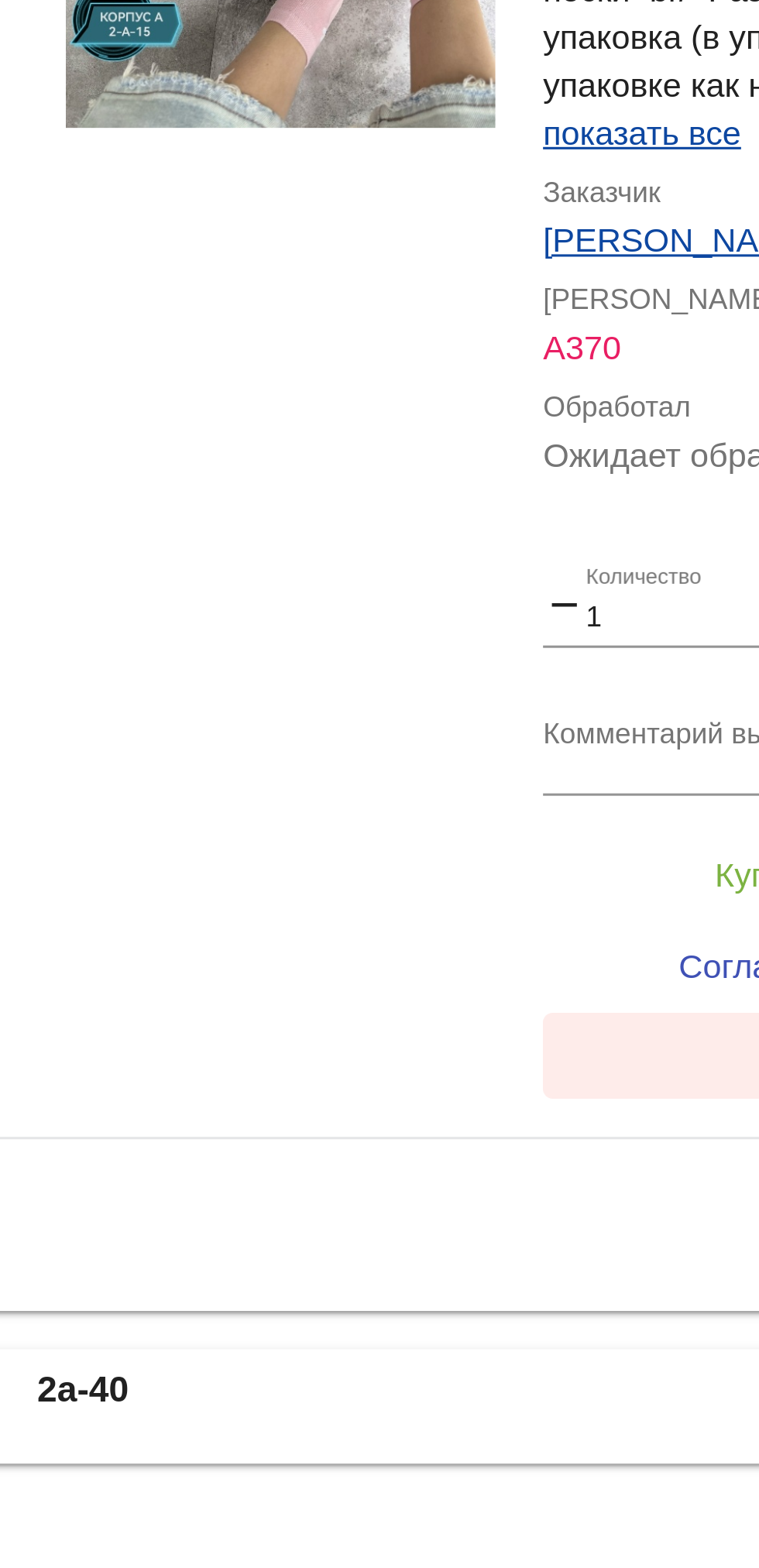
click at [536, 1363] on button "Нет в наличии" at bounding box center [619, 1367] width 242 height 28
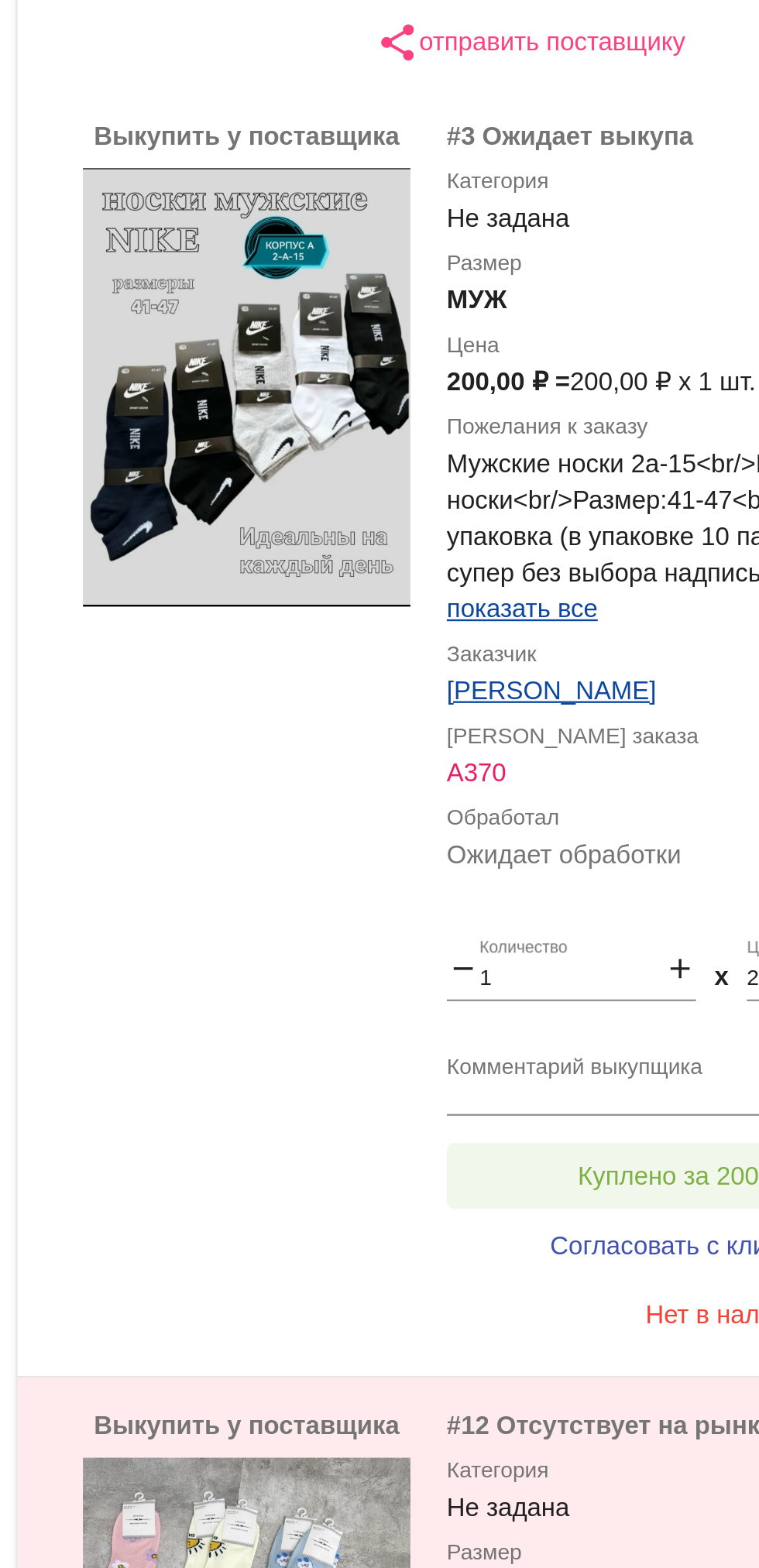
click at [594, 764] on span "Куплено за 200,00 ₽" at bounding box center [605, 760] width 102 height 12
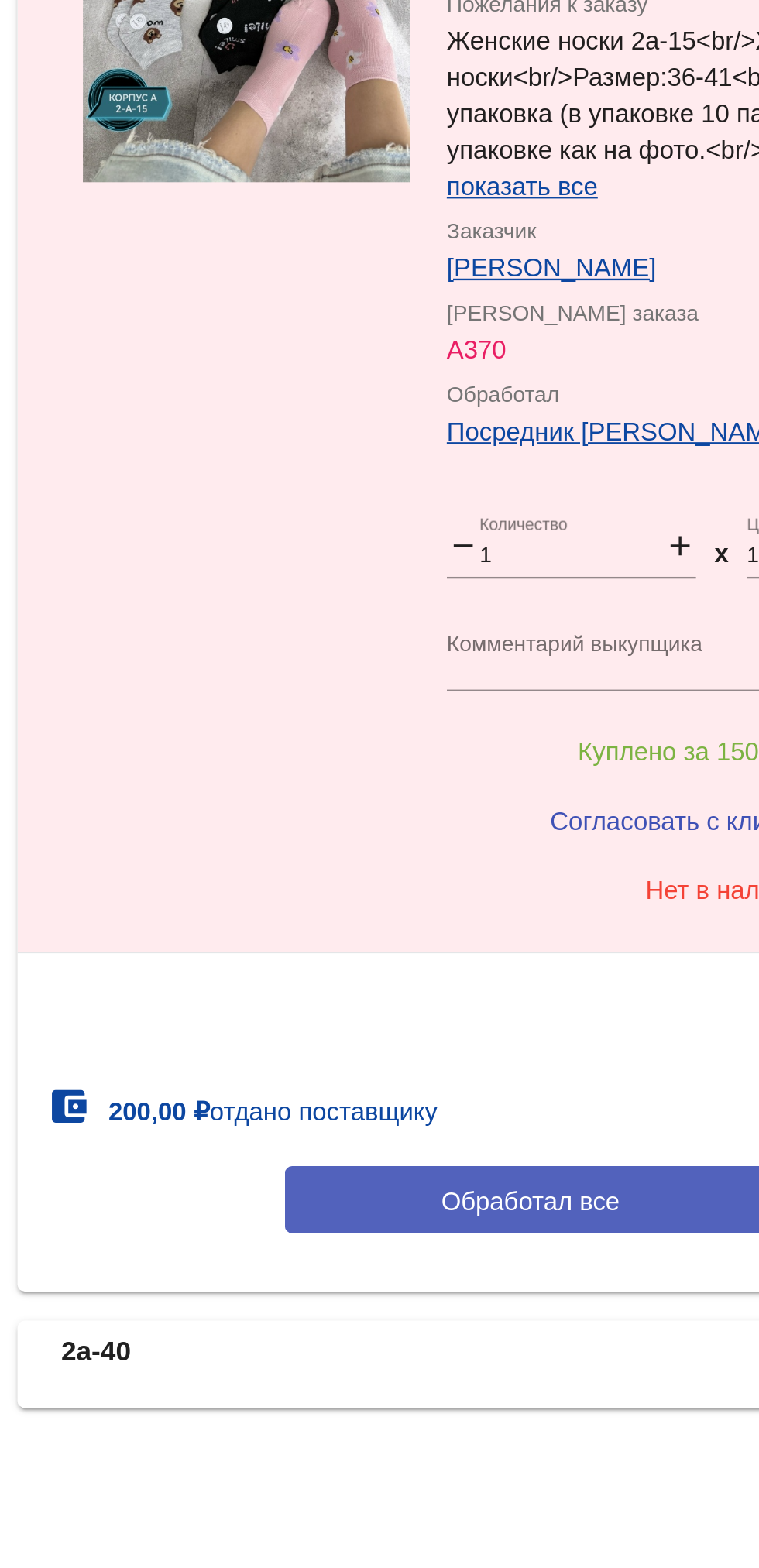
scroll to position [0, 0]
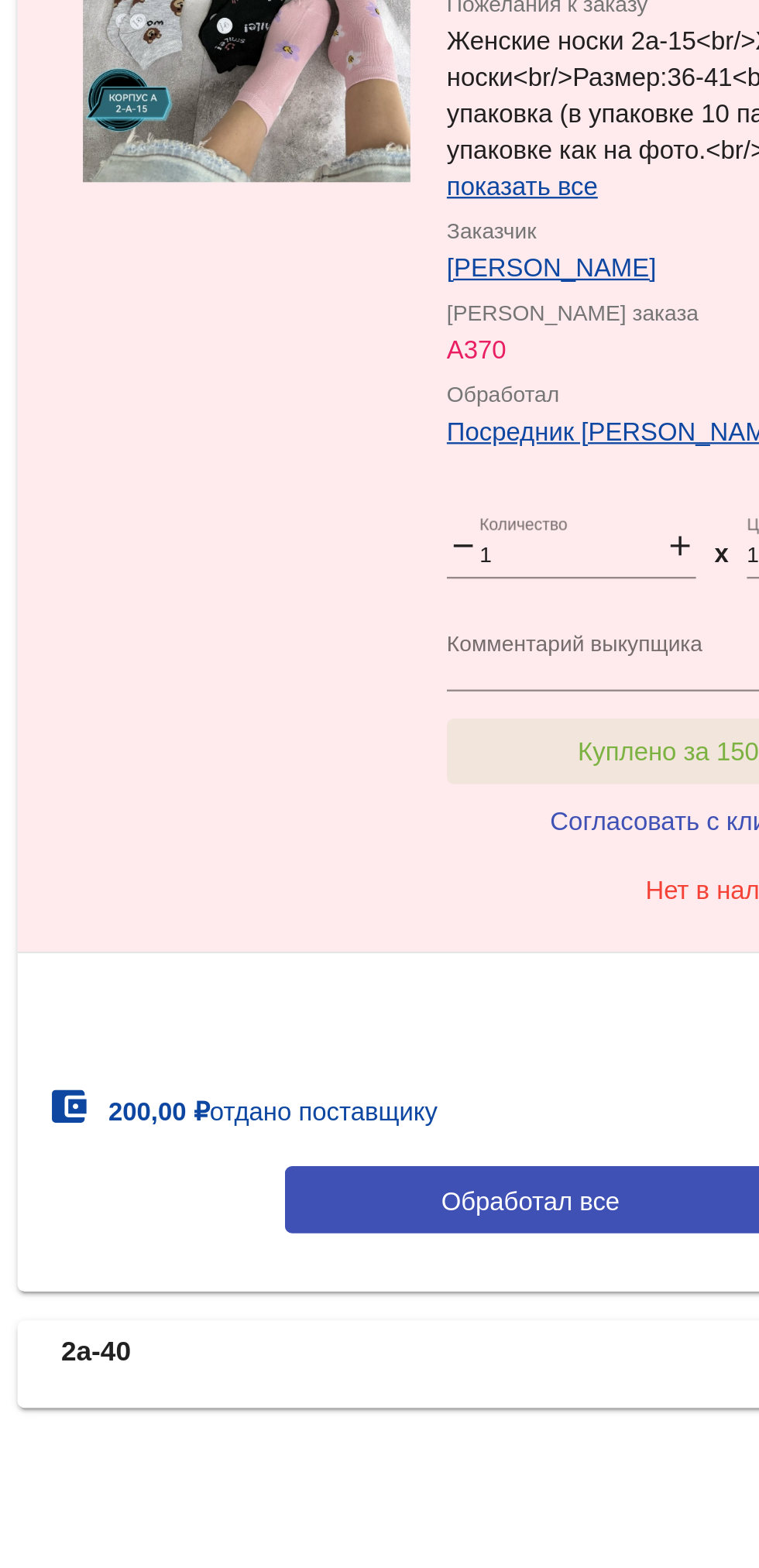
click at [581, 1219] on span "Куплено за 150,00 ₽" at bounding box center [605, 1220] width 102 height 12
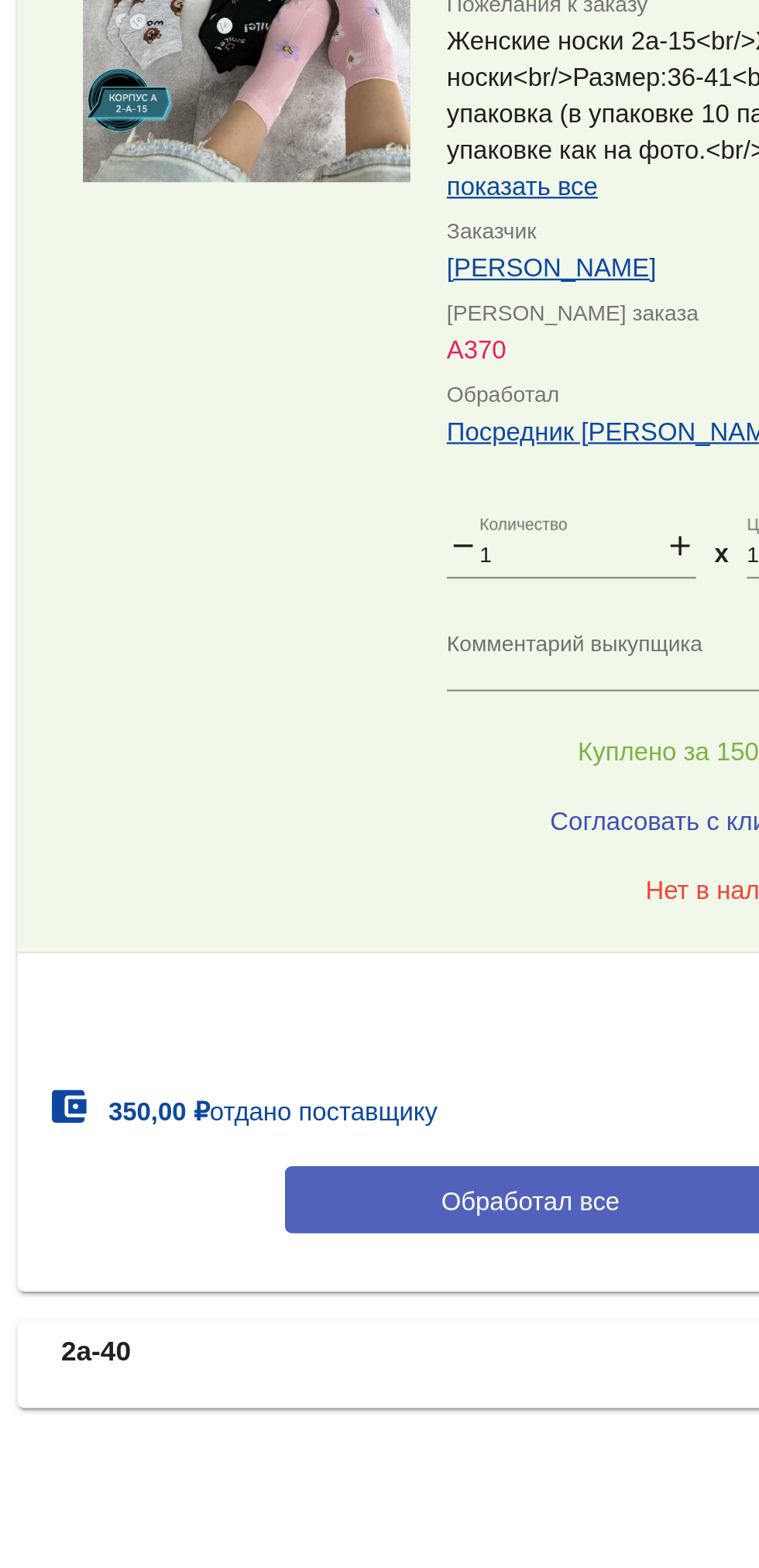
click at [551, 1413] on span "Обработал все" at bounding box center [534, 1411] width 76 height 12
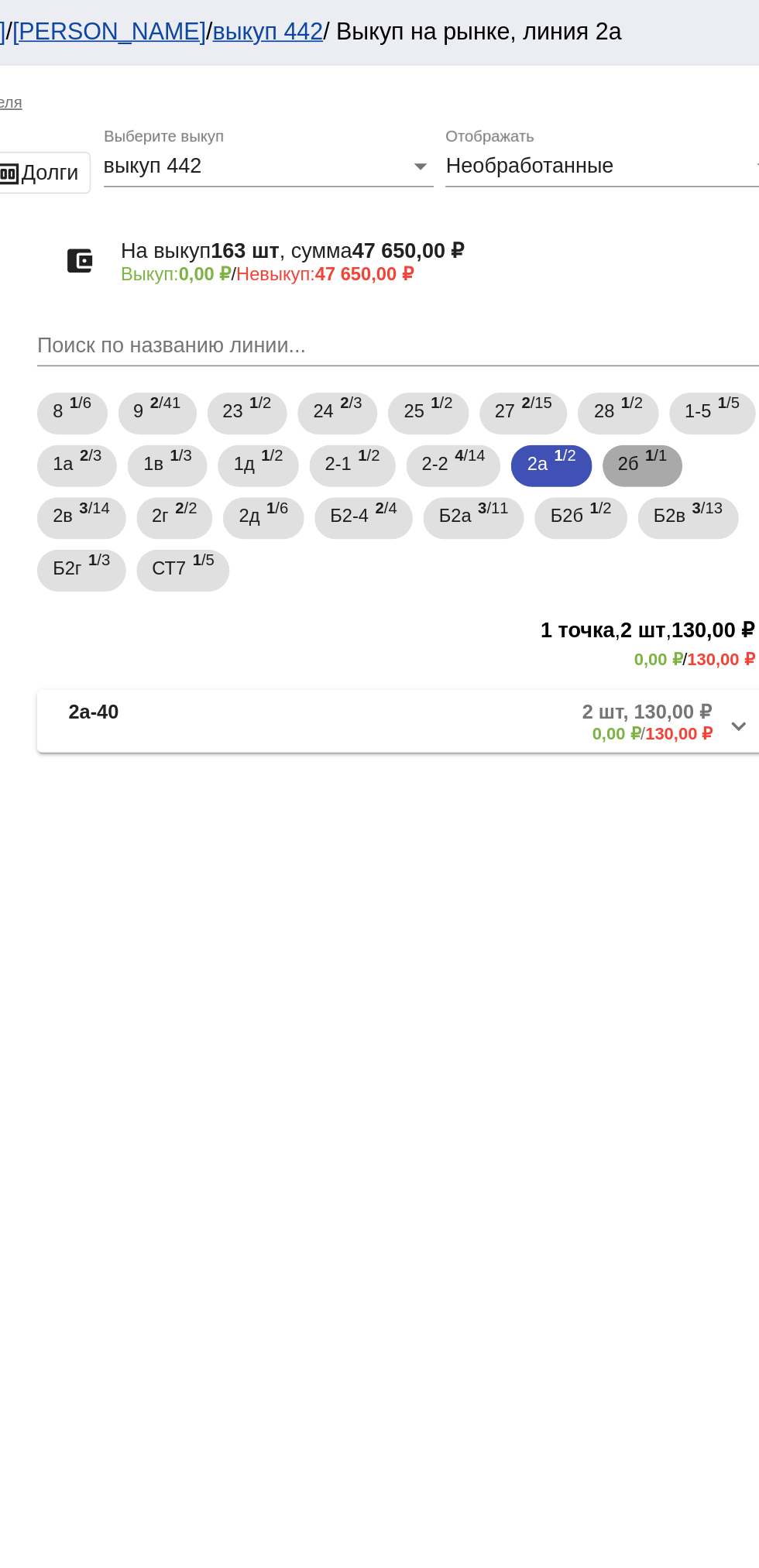
click at [672, 276] on span "2б" at bounding box center [666, 274] width 12 height 28
click at [589, 435] on mat-panel-description "1 шт, 350,00 ₽ 0,00 ₽ / 350,00 ₽" at bounding box center [590, 427] width 251 height 26
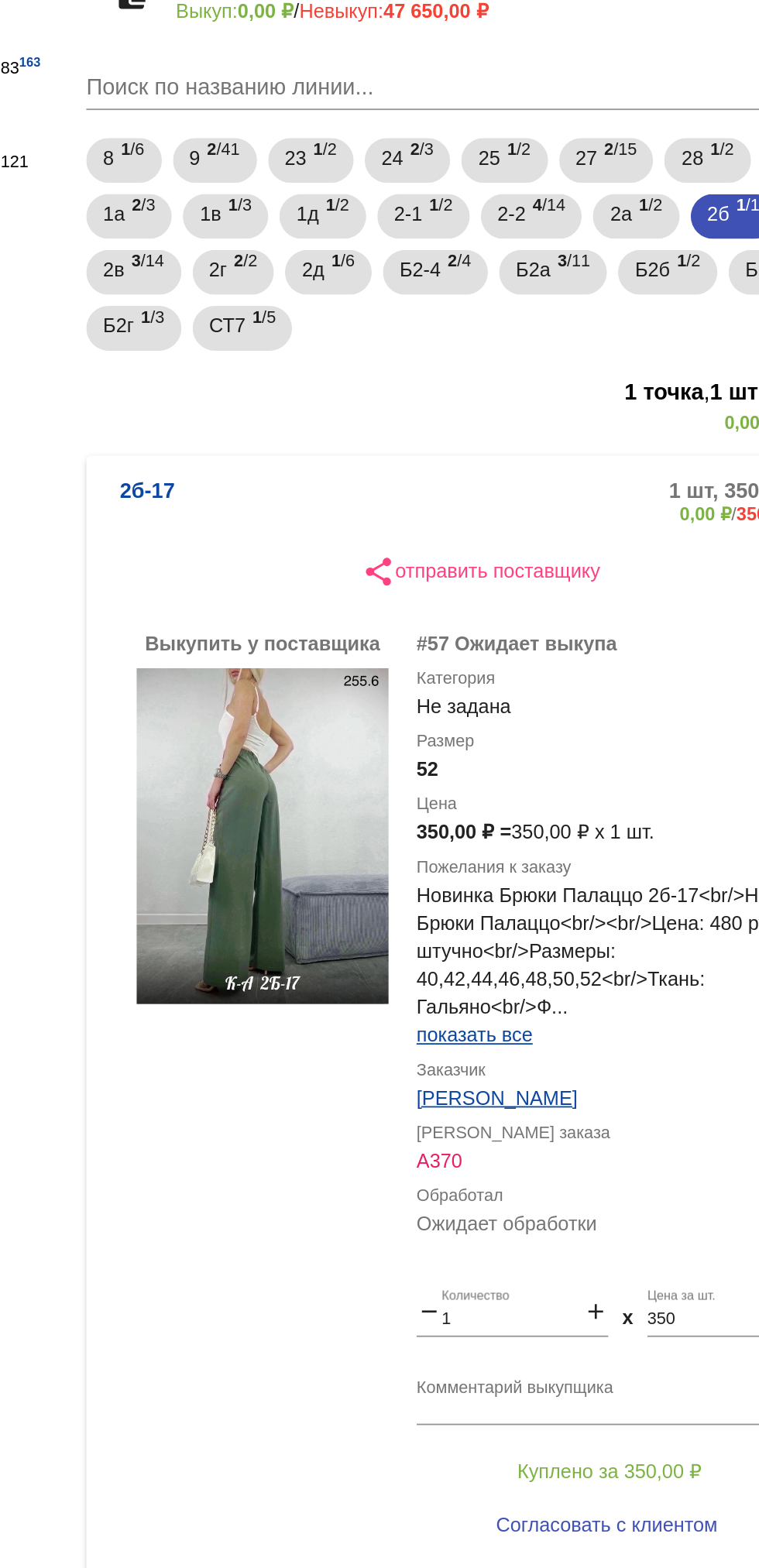
click at [596, 925] on textarea "Комментарий выкупщика" at bounding box center [619, 930] width 242 height 24
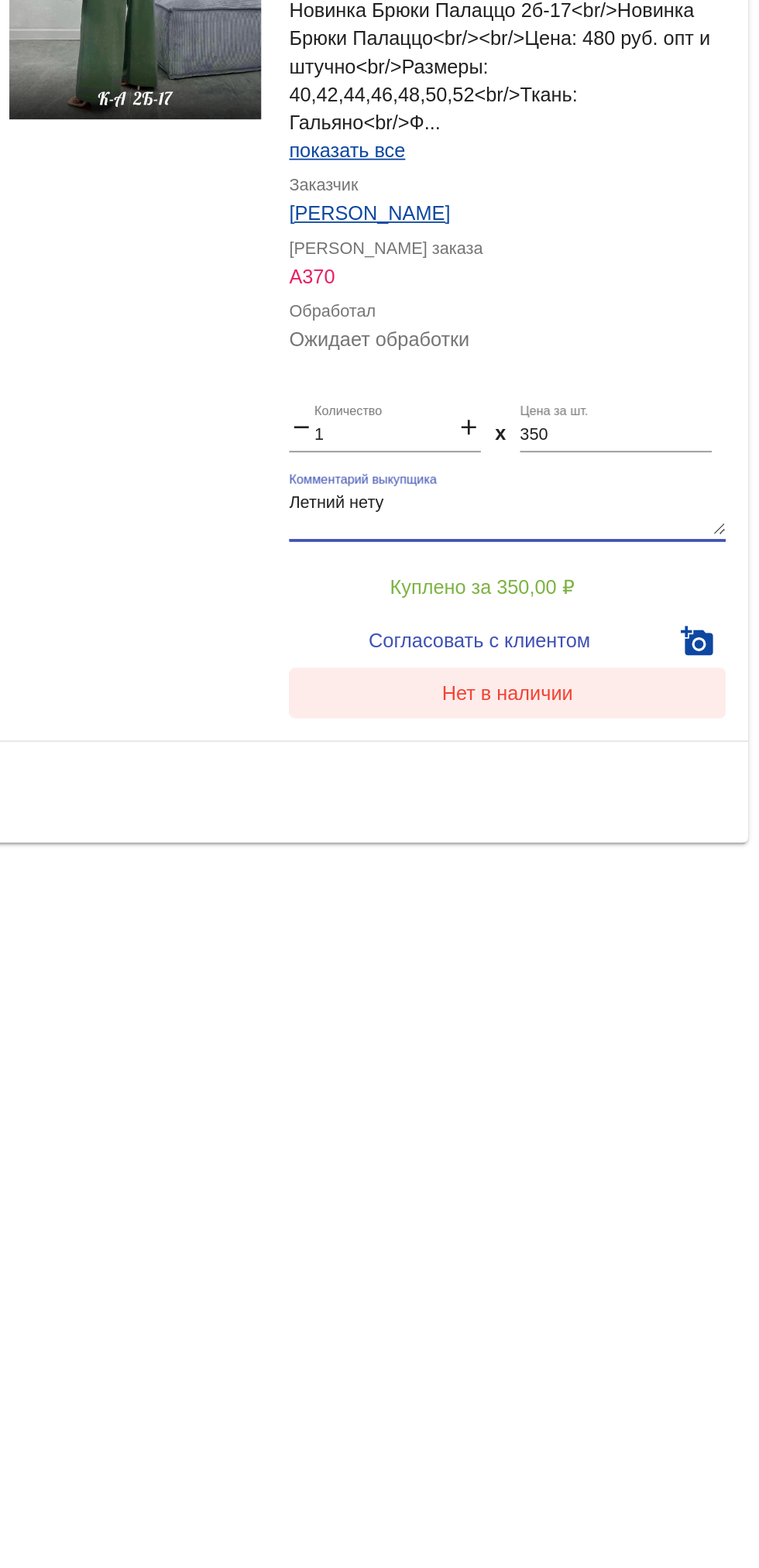
type textarea "Летний нету"
click at [656, 1025] on button "Нет в наличии" at bounding box center [619, 1029] width 242 height 28
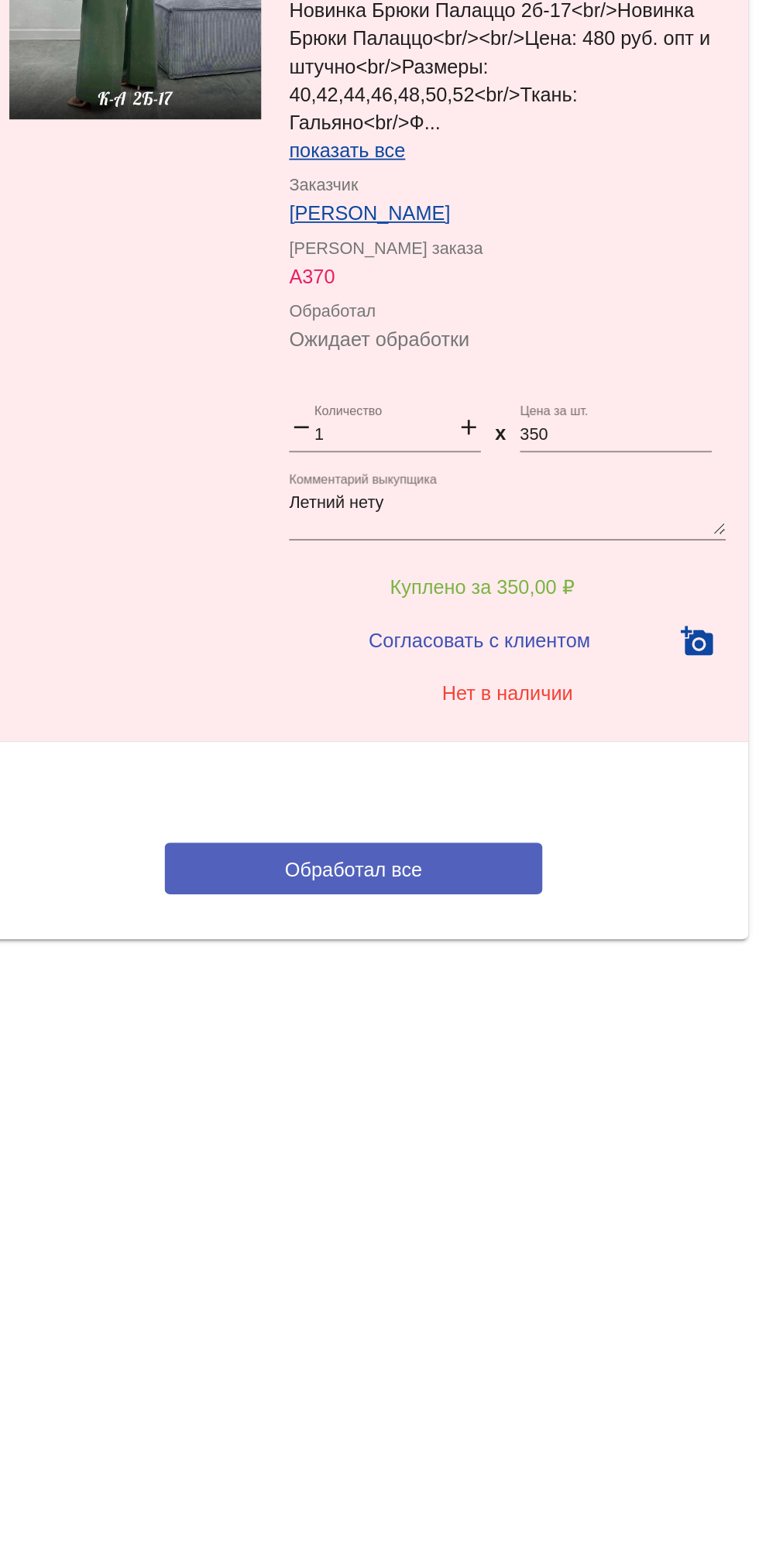
click at [579, 1126] on button "Обработал все" at bounding box center [534, 1126] width 209 height 28
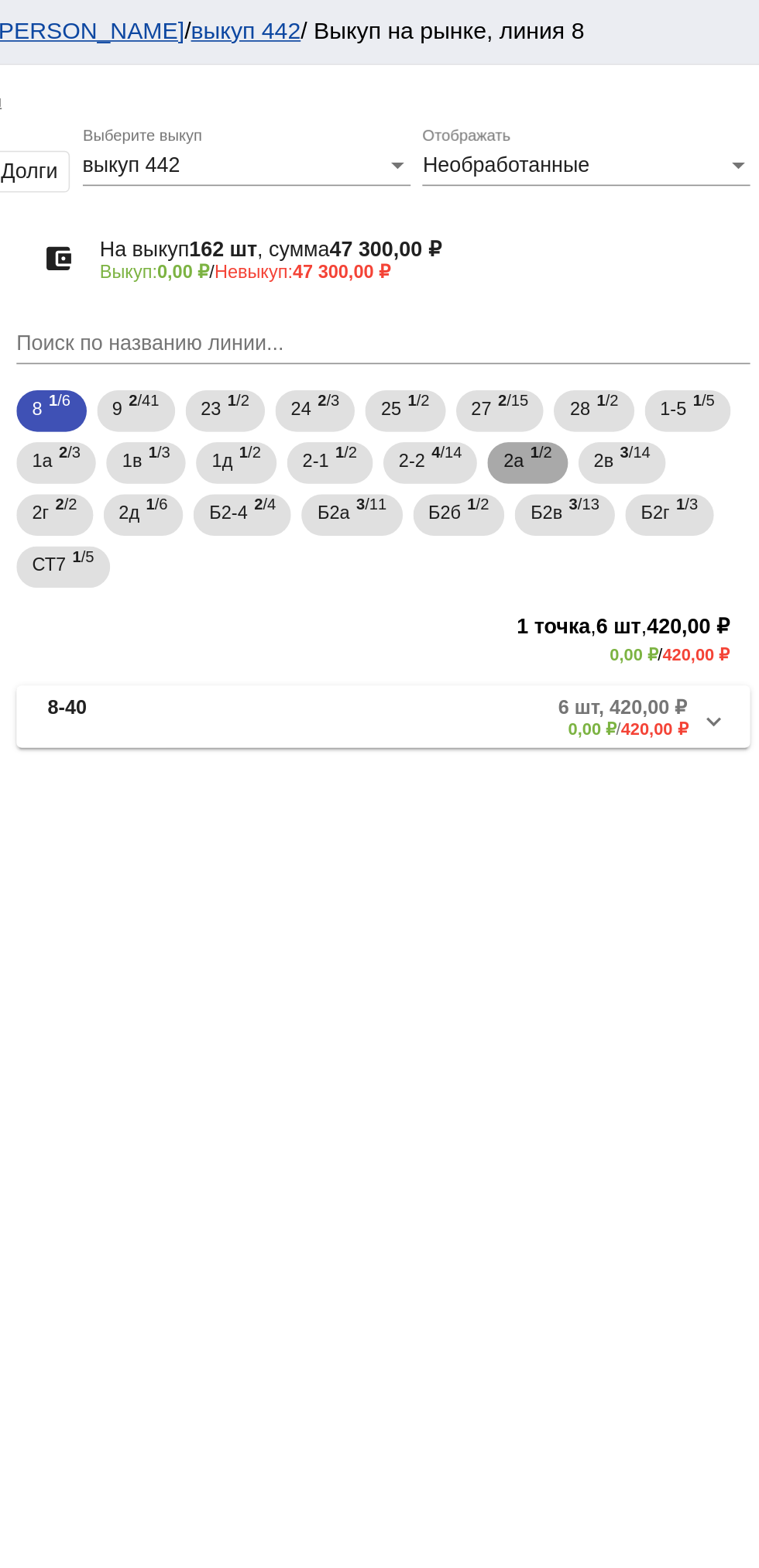
click at [618, 274] on span "2а" at bounding box center [612, 274] width 12 height 28
click at [569, 280] on span "4 /14" at bounding box center [572, 276] width 18 height 32
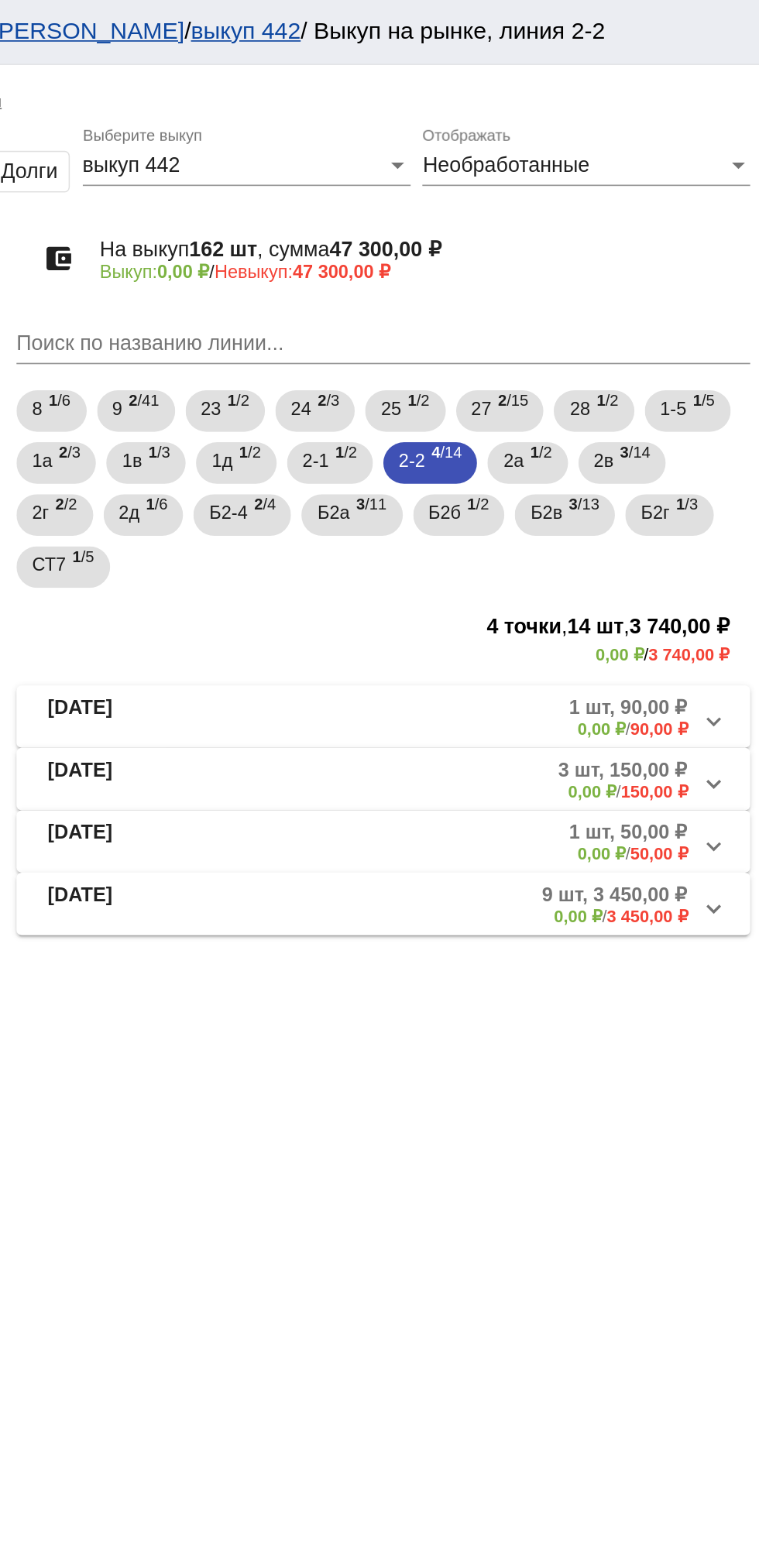
click at [523, 426] on mat-panel-description "1 шт, 90,00 ₽ 0,00 ₽ / 90,00 ₽" at bounding box center [593, 427] width 244 height 26
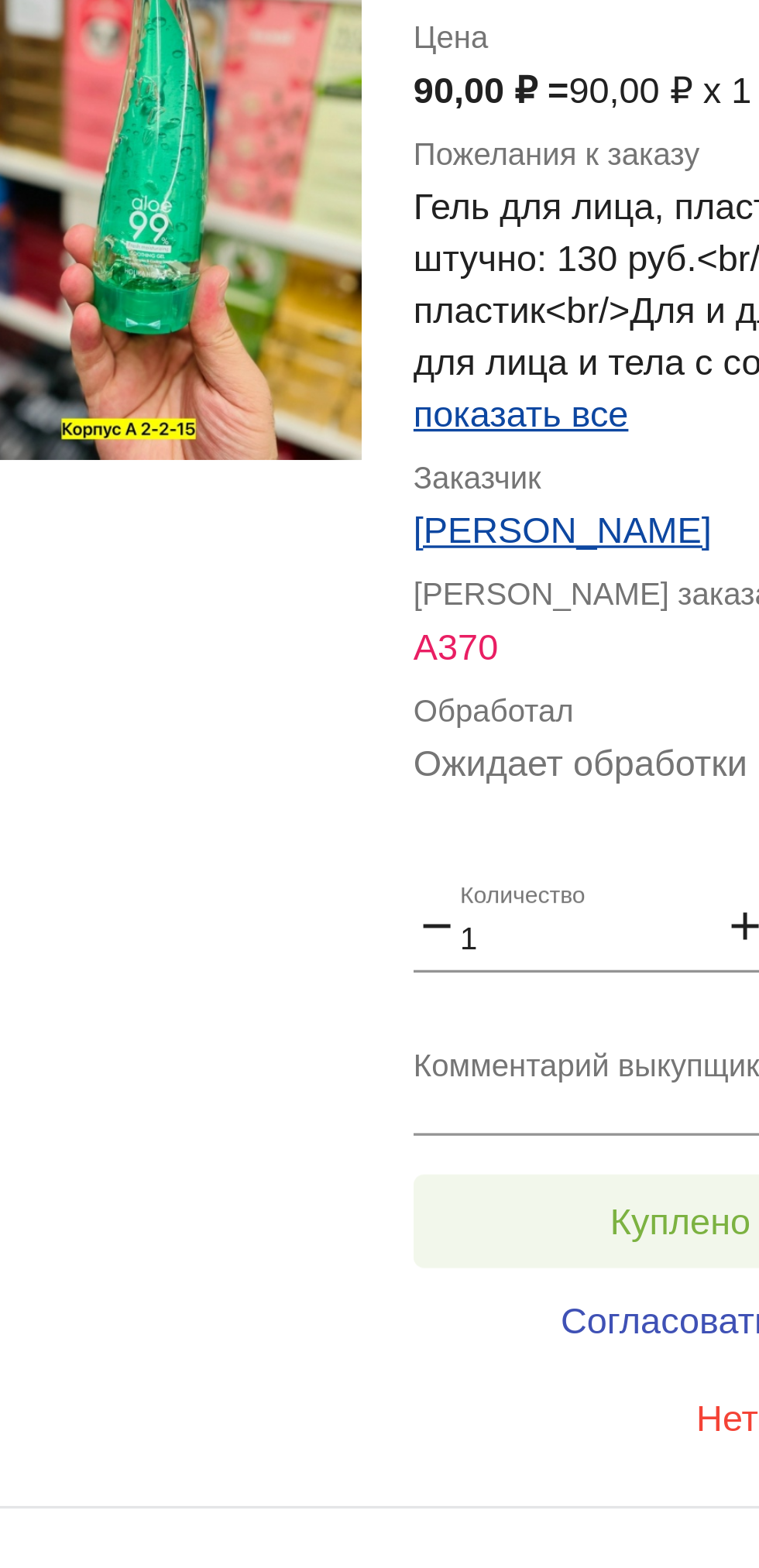
click at [557, 944] on span "Куплено за 90,00 ₽" at bounding box center [605, 939] width 96 height 12
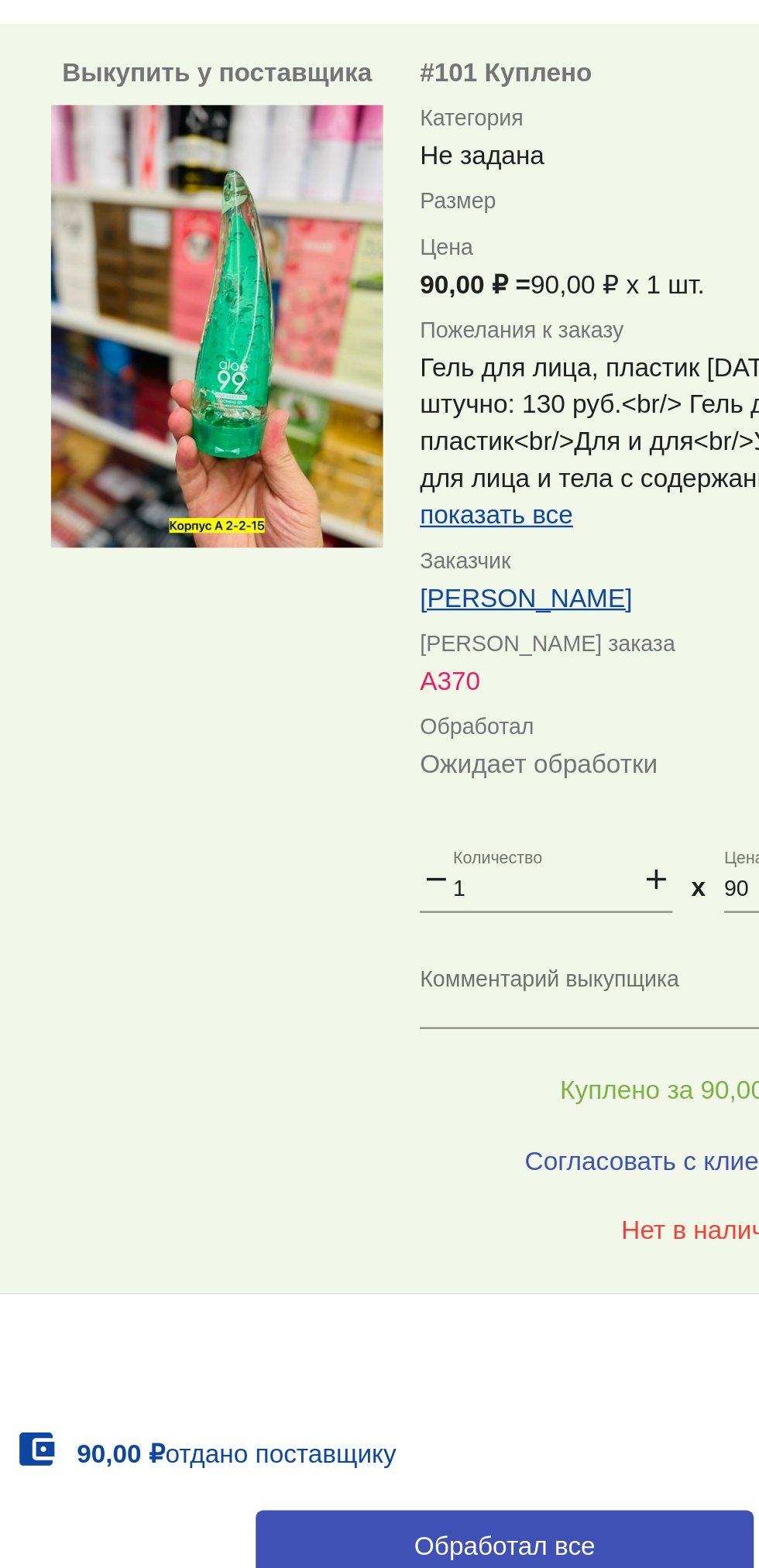
click at [519, 693] on span "показать все" at bounding box center [530, 698] width 64 height 12
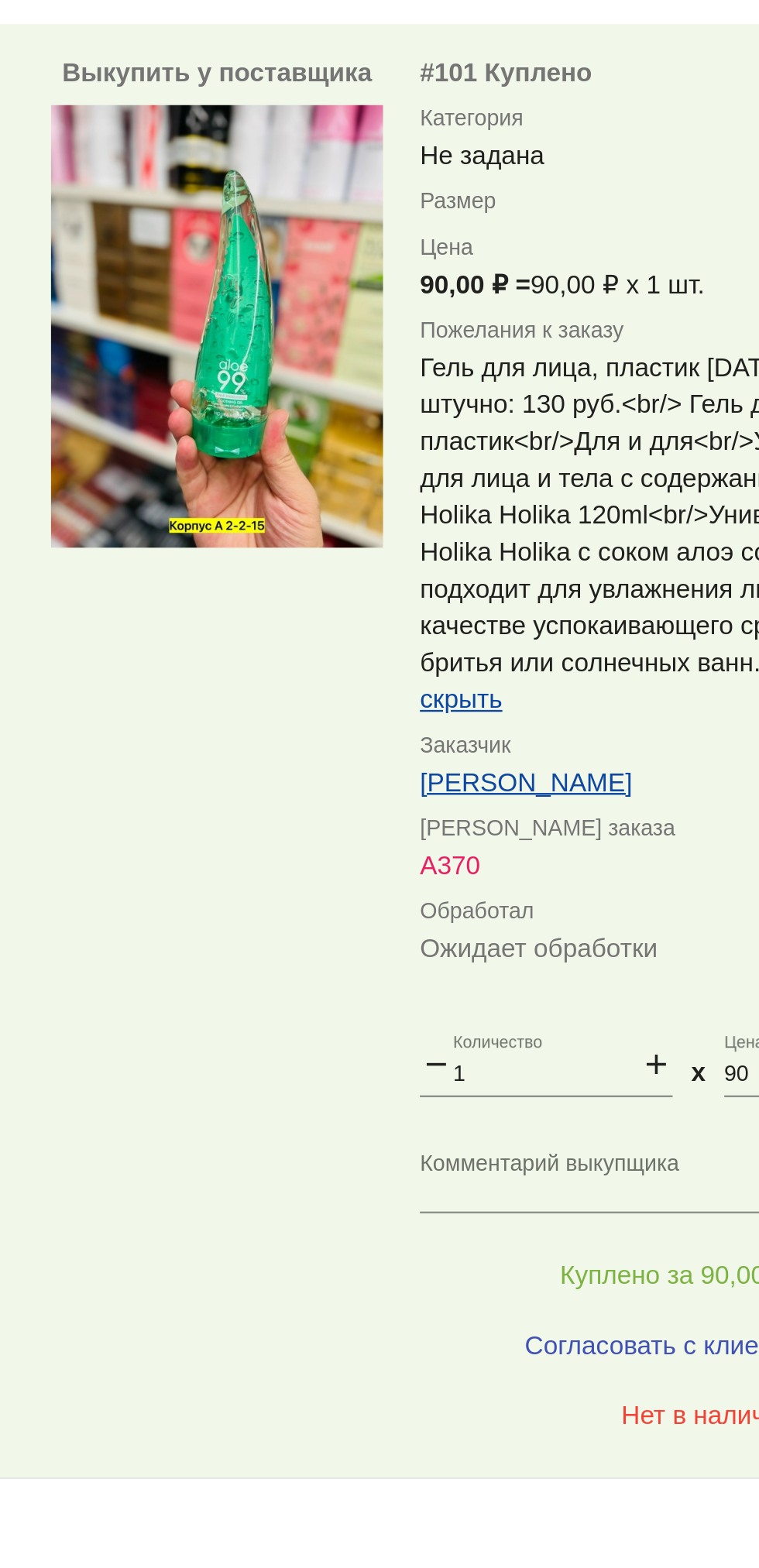
click at [640, 633] on app-description-cutted "Гель для лица, пластик [DATE]<br/>Цена штучно: 130 руб.<br/> Гель для лица, пла…" at bounding box center [619, 706] width 242 height 155
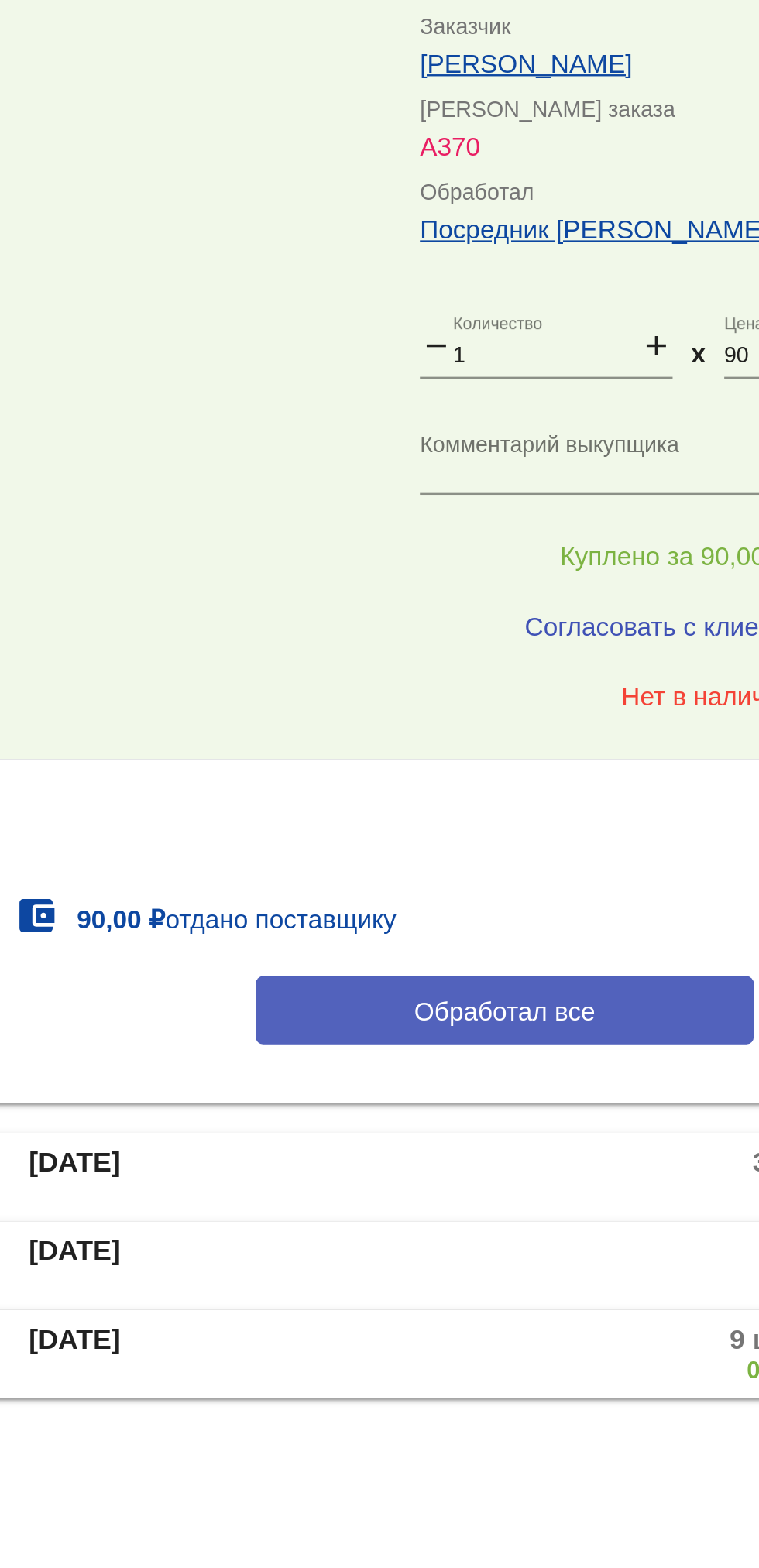
click at [548, 1195] on button "Обработал все" at bounding box center [534, 1207] width 209 height 28
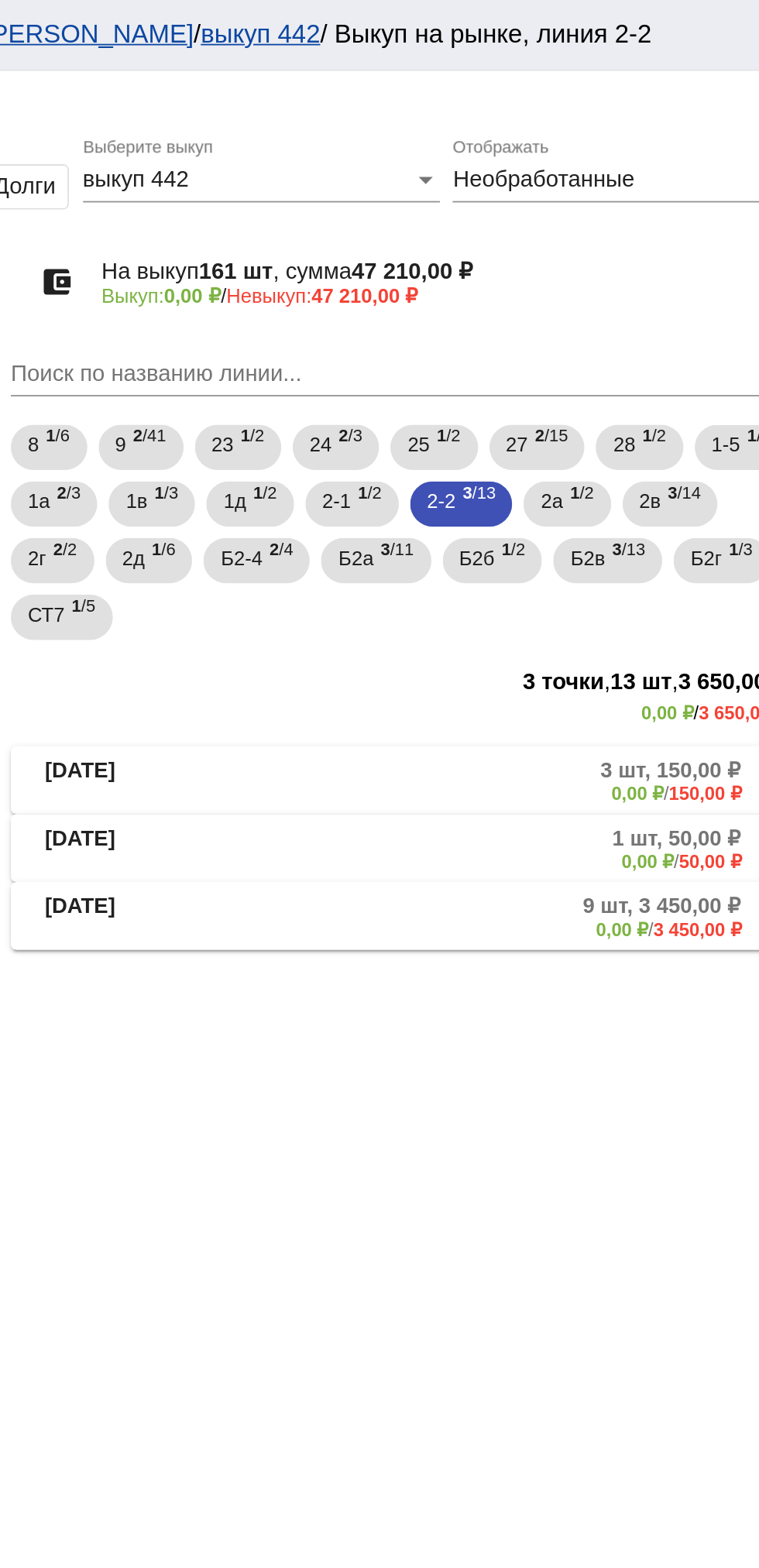
click at [578, 515] on mat-expansion-panel-header "[DATE] 9 шт, 3 450,00 ₽ 0,00 ₽ / 3 450,00 ₽" at bounding box center [534, 500] width 436 height 37
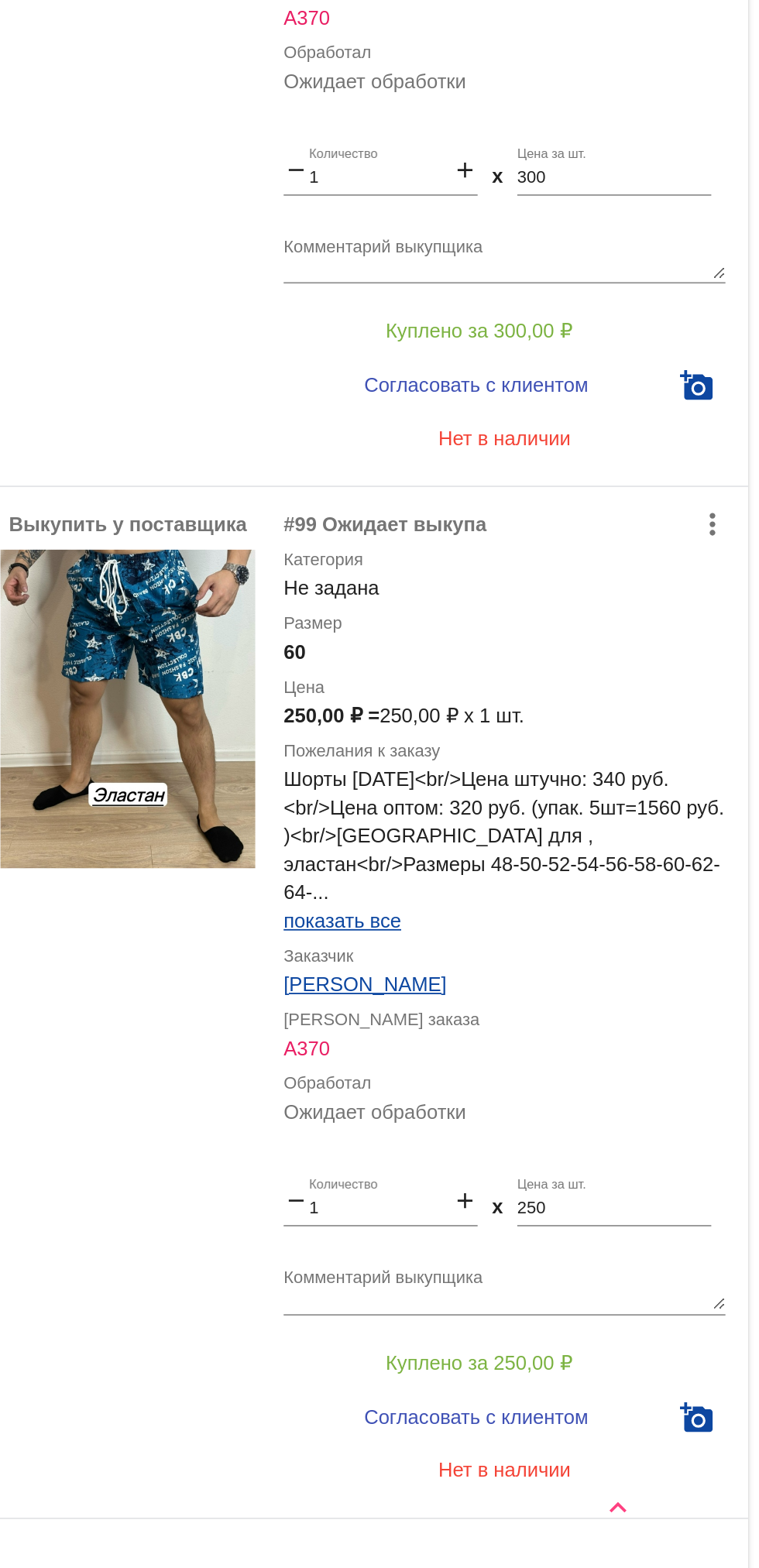
scroll to position [4055, 0]
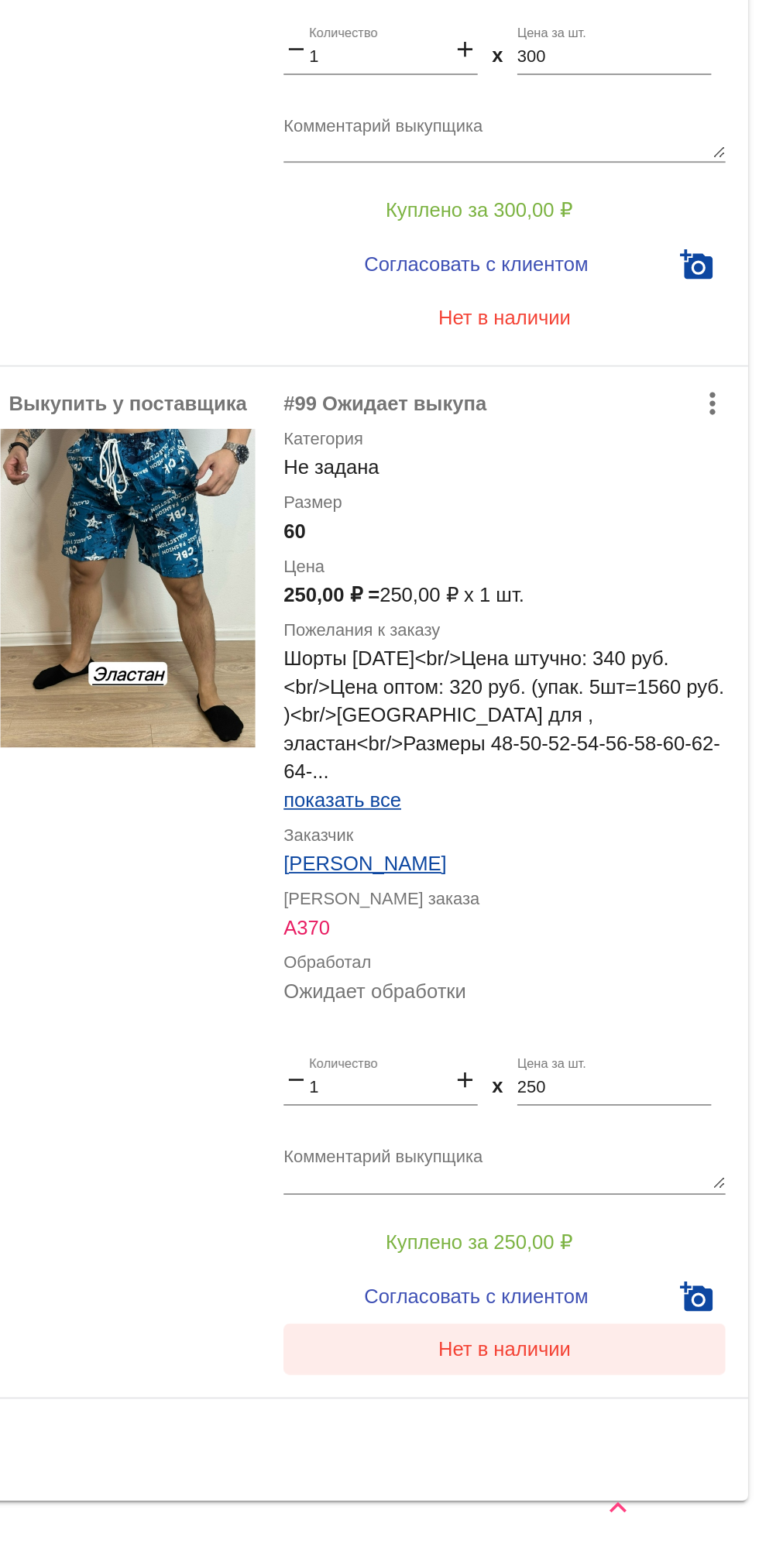
click at [630, 1433] on button "Нет в наличии" at bounding box center [619, 1447] width 242 height 28
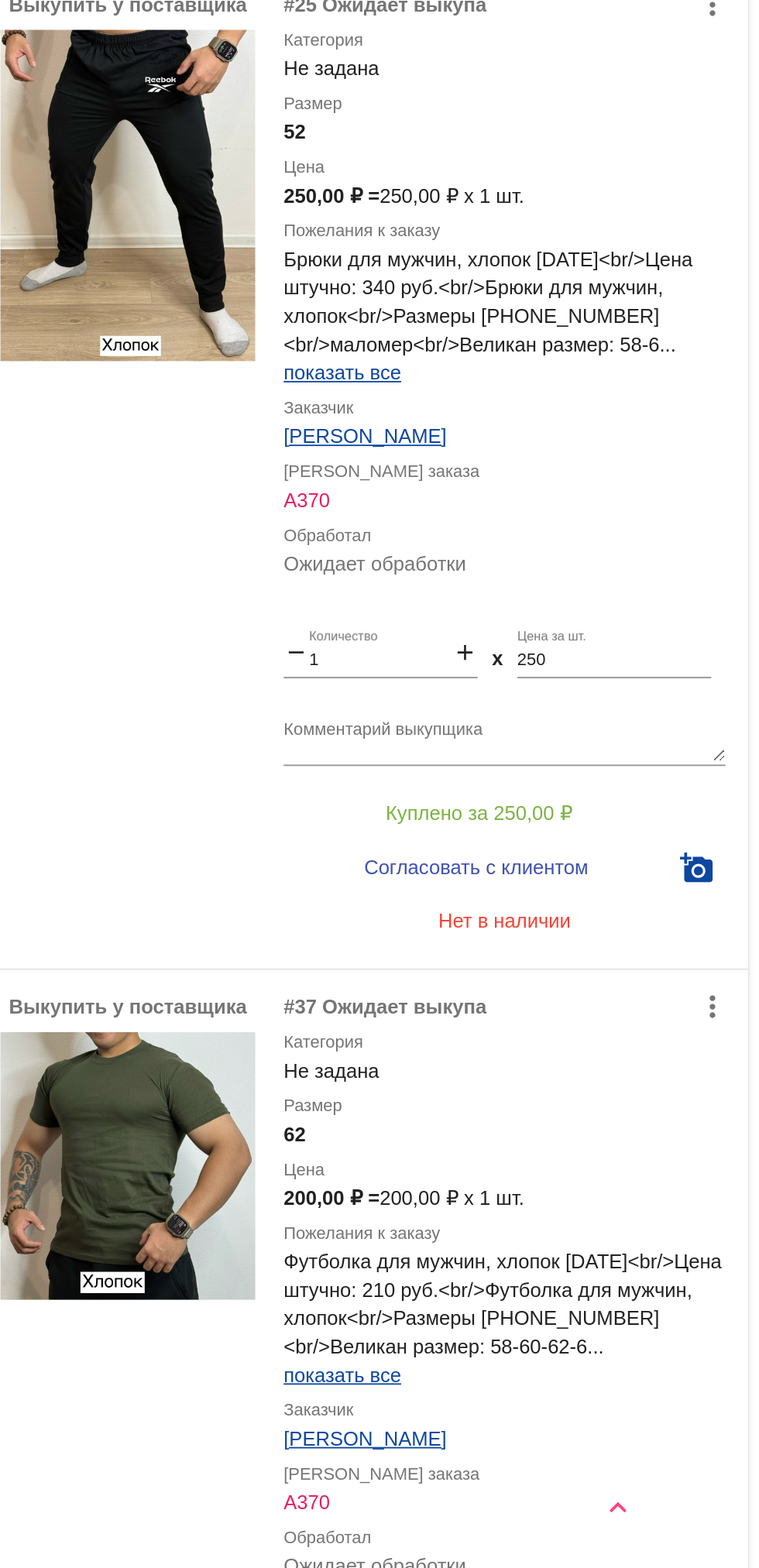
scroll to position [0, 0]
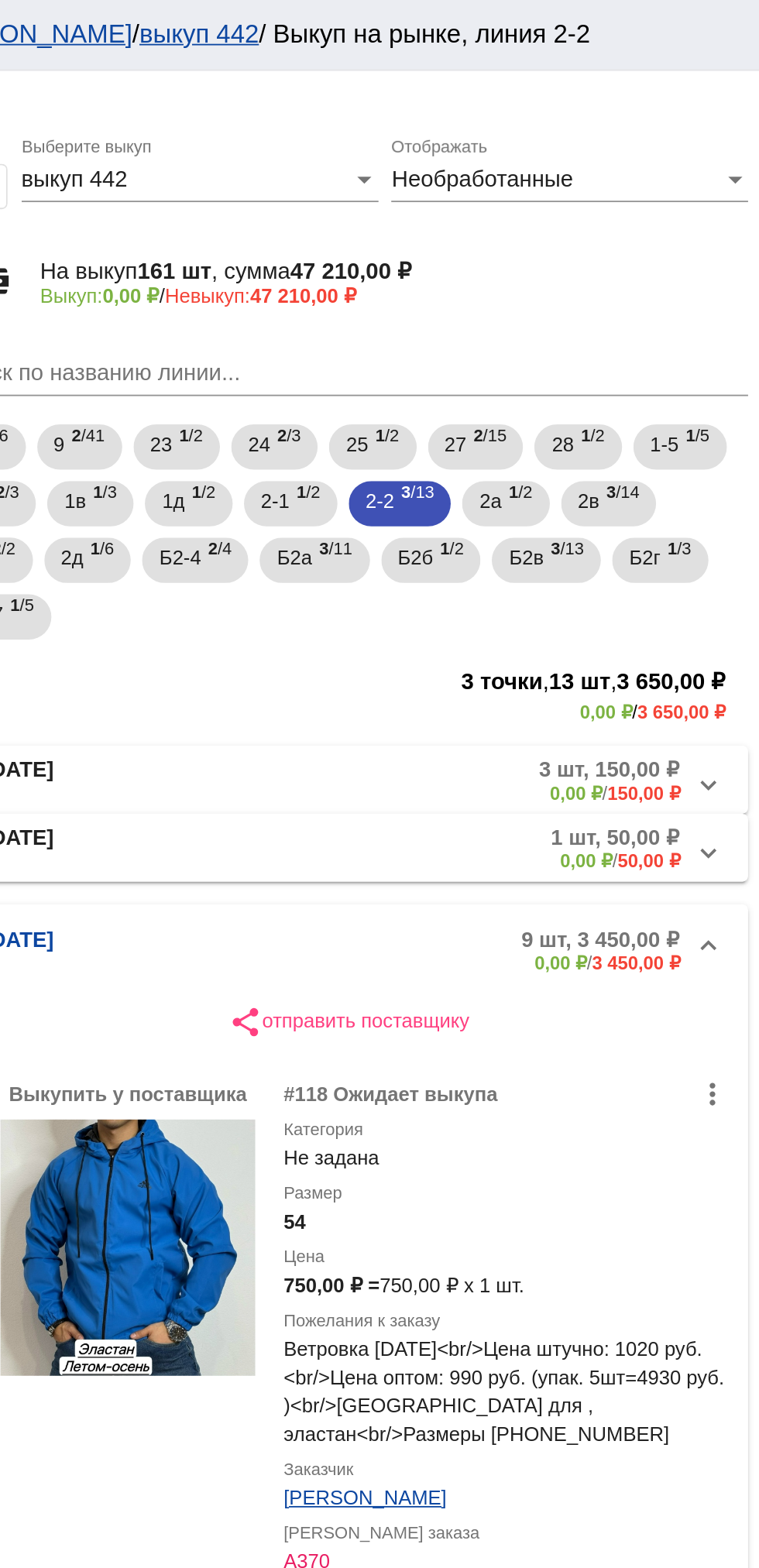
click at [605, 449] on mat-expansion-panel-header "[DATE] 1 шт, 50,00 ₽ 0,00 ₽ / 50,00 ₽" at bounding box center [534, 463] width 436 height 37
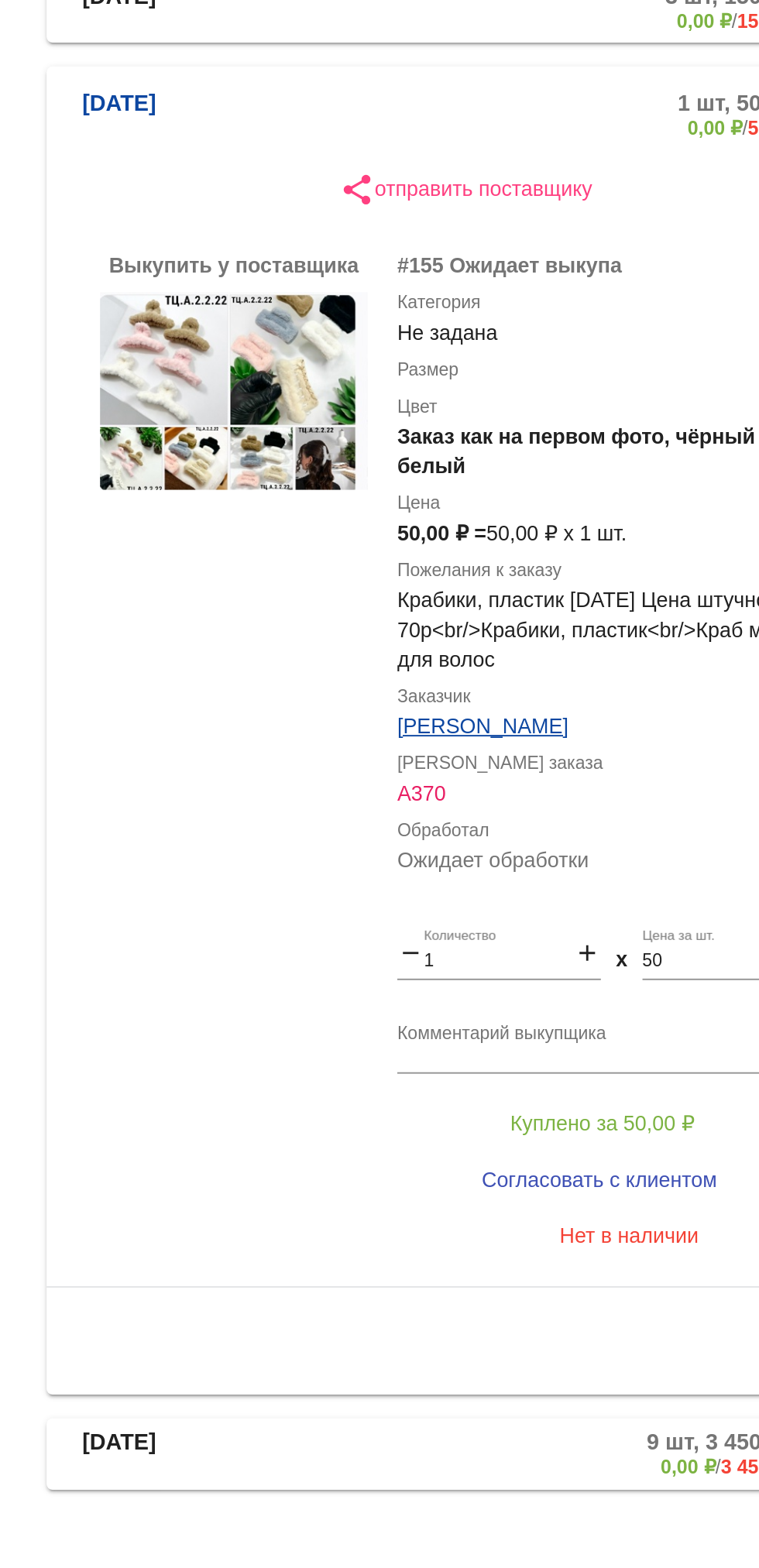
click at [605, 956] on textarea "Комментарий выкупщика" at bounding box center [619, 968] width 242 height 24
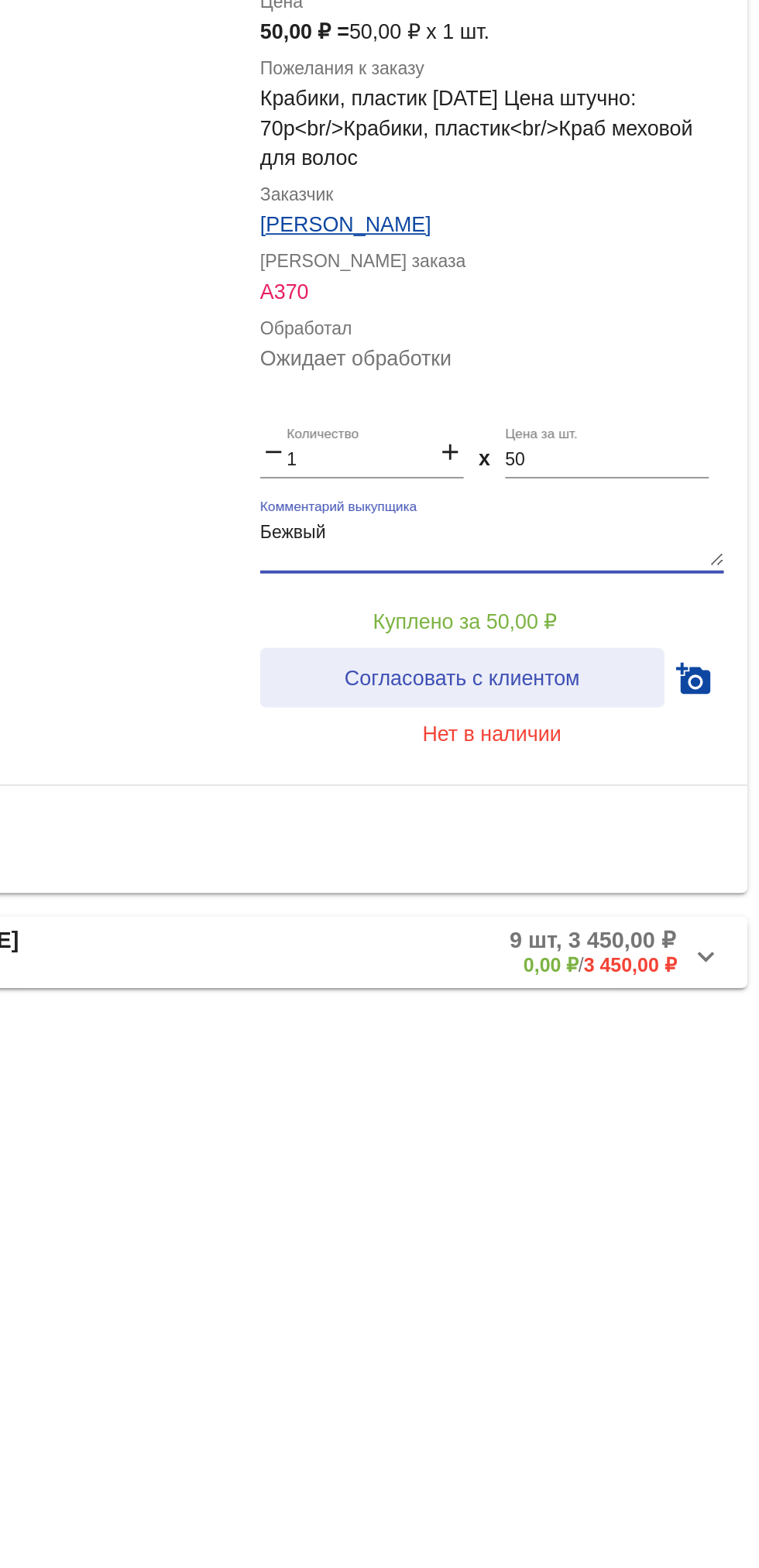
type textarea "Бежвый"
click at [646, 1031] on span "Согласовать с клиентом" at bounding box center [604, 1037] width 122 height 12
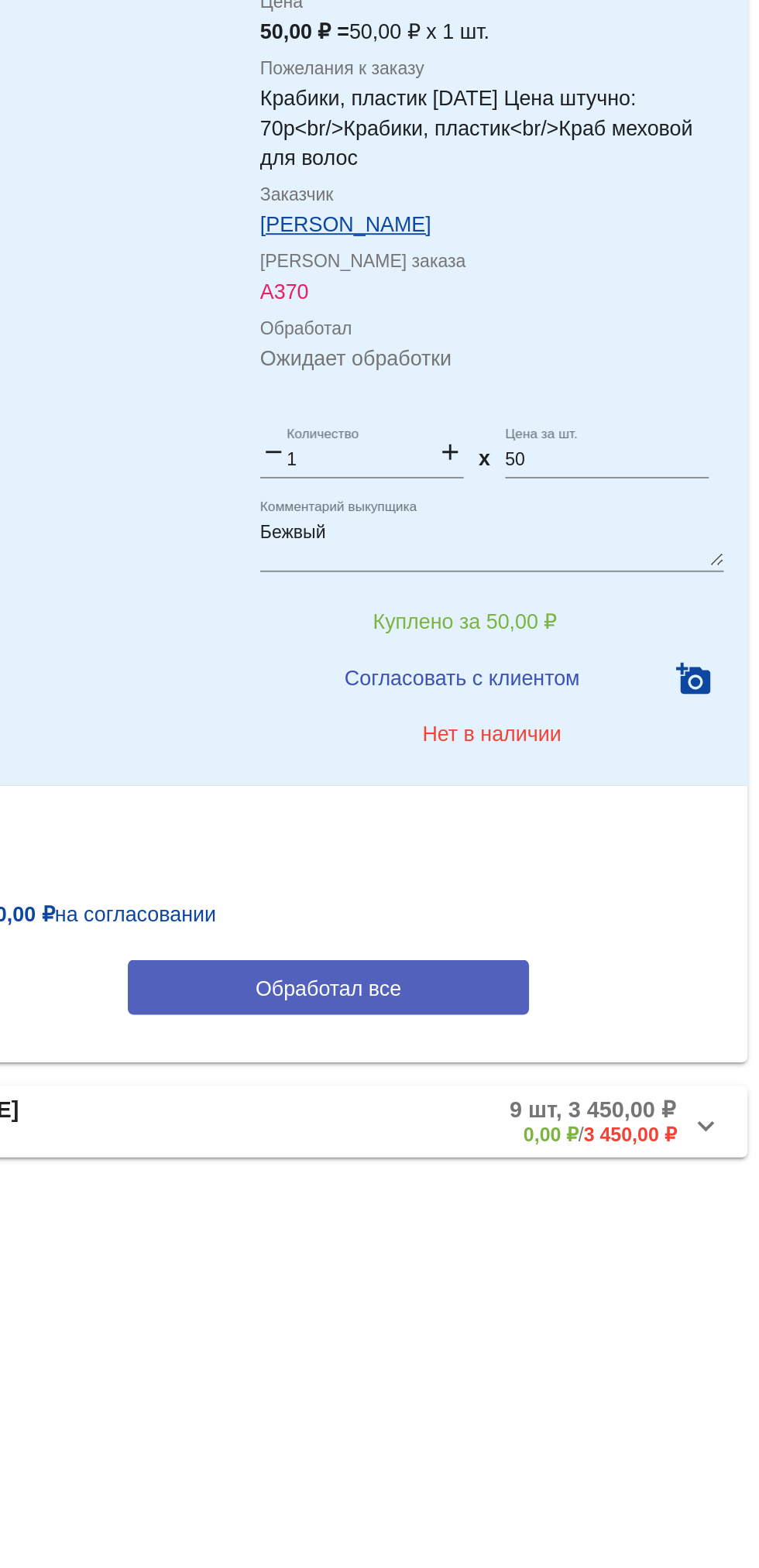
click at [625, 1184] on button "Обработал все" at bounding box center [534, 1198] width 209 height 28
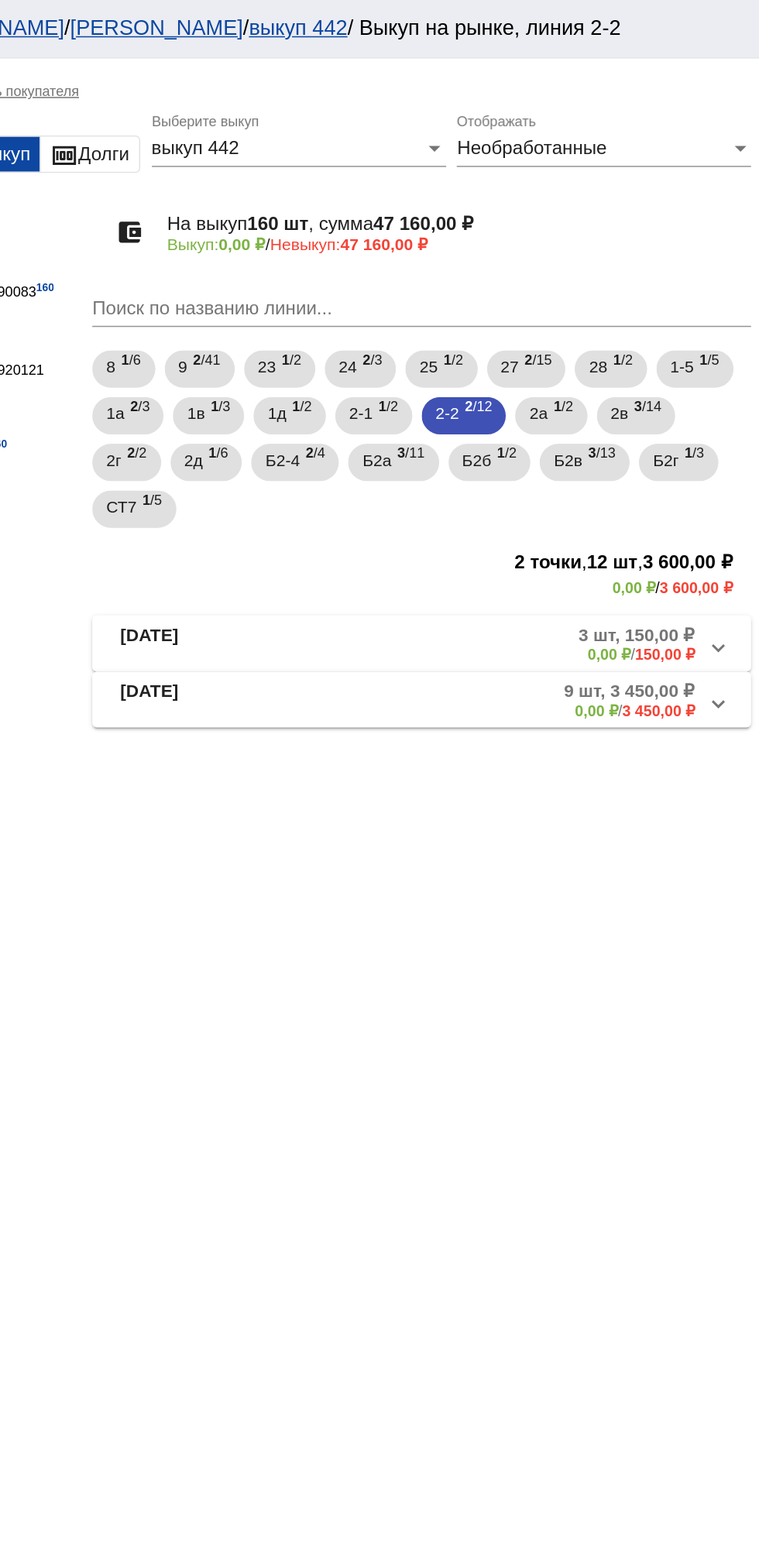
click at [599, 433] on mat-panel-description "3 шт, 150,00 ₽ 0,00 ₽ / 150,00 ₽" at bounding box center [593, 427] width 246 height 26
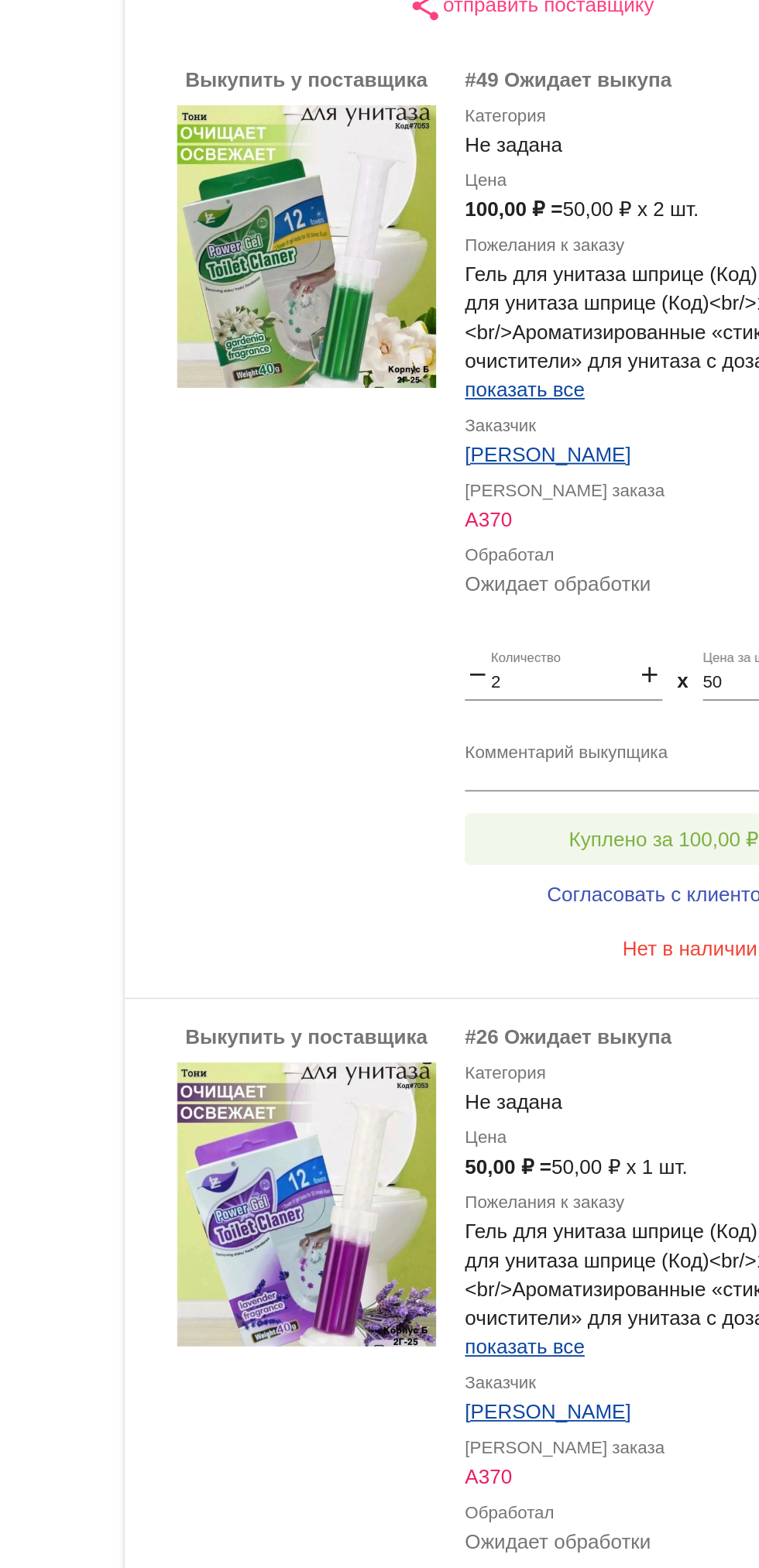
click at [625, 928] on button "Куплено за 100,00 ₽" at bounding box center [605, 919] width 214 height 28
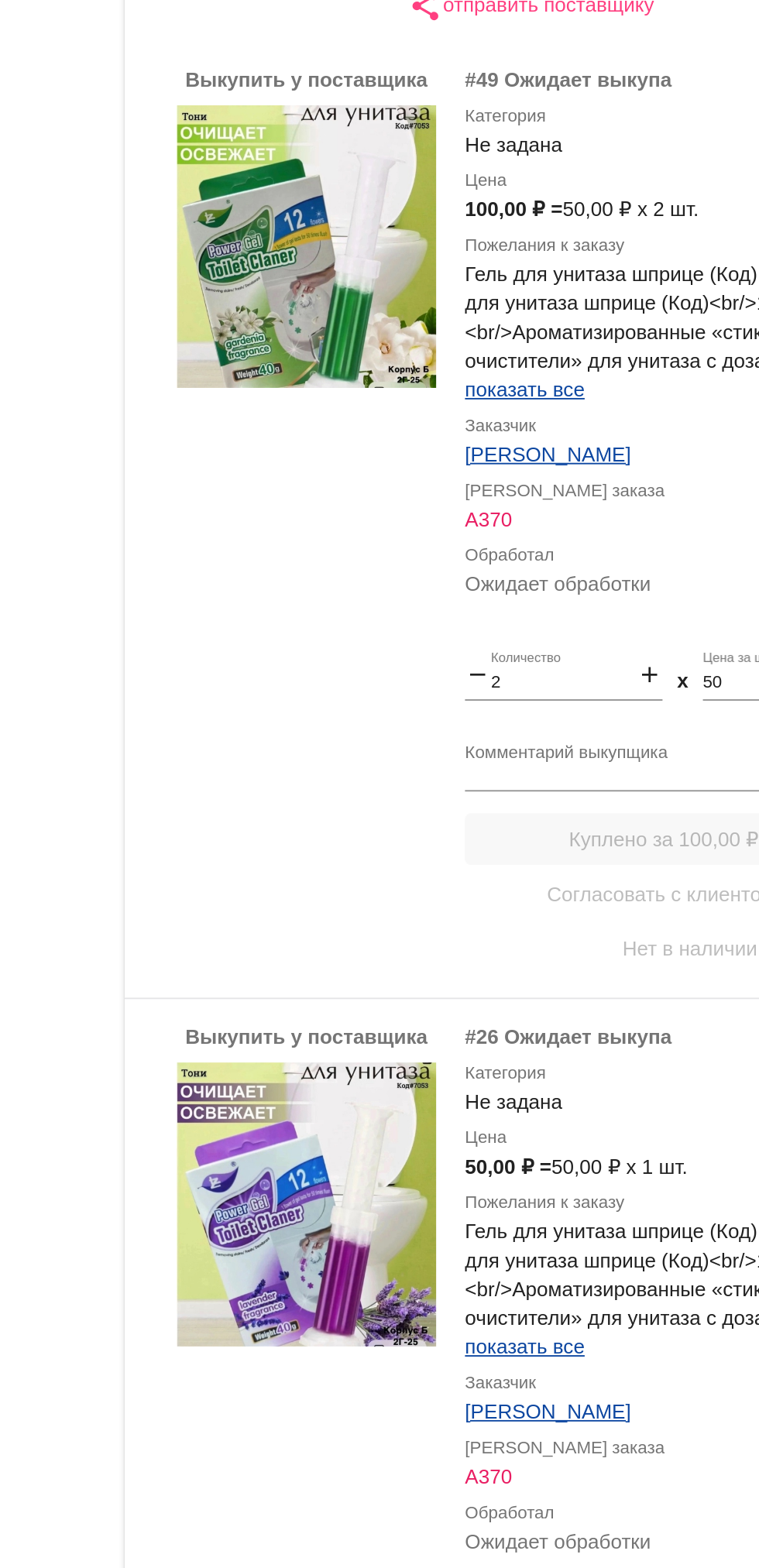
scroll to position [125, 0]
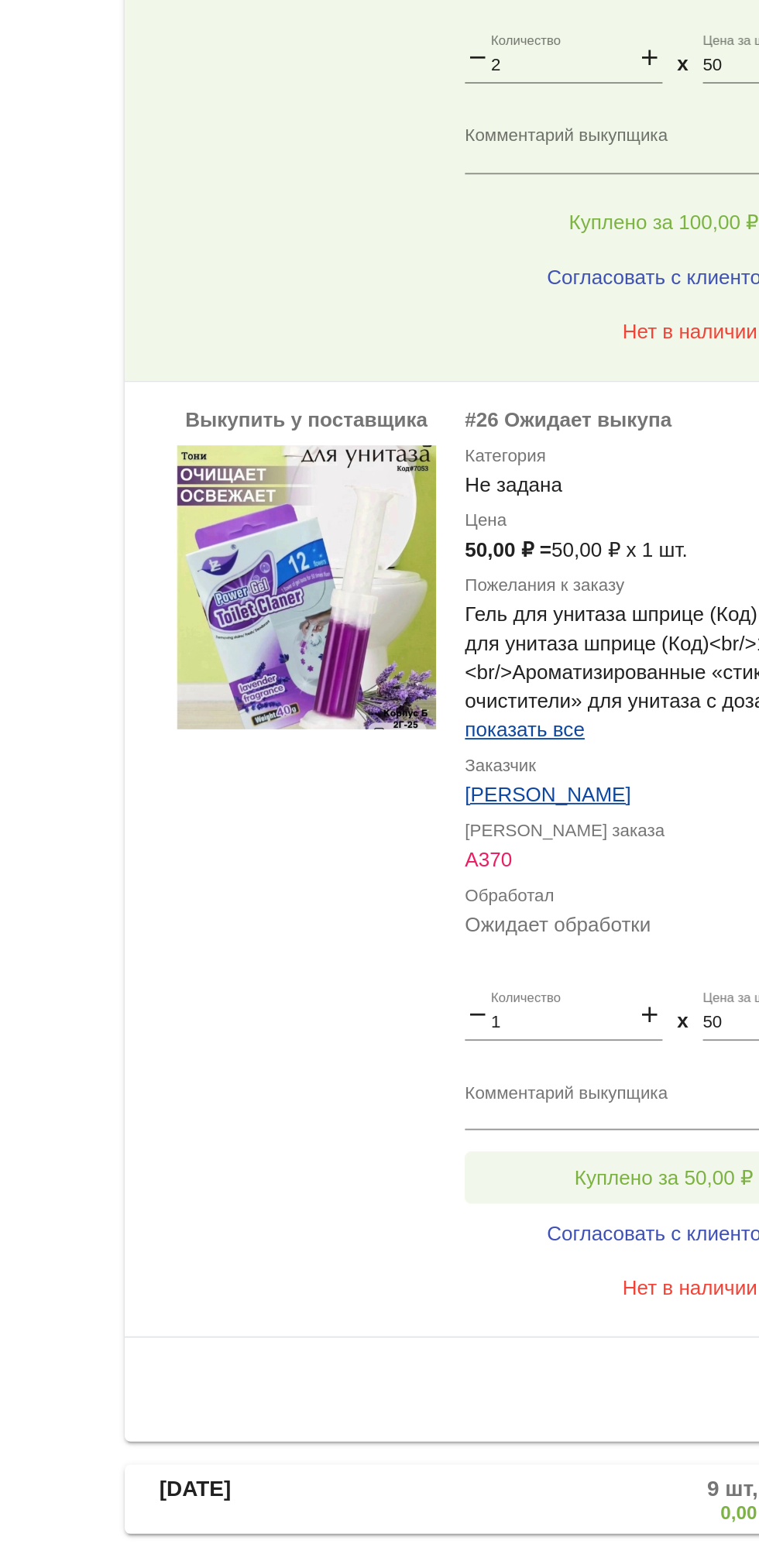
click at [624, 1306] on span "Куплено за 50,00 ₽" at bounding box center [605, 1308] width 96 height 12
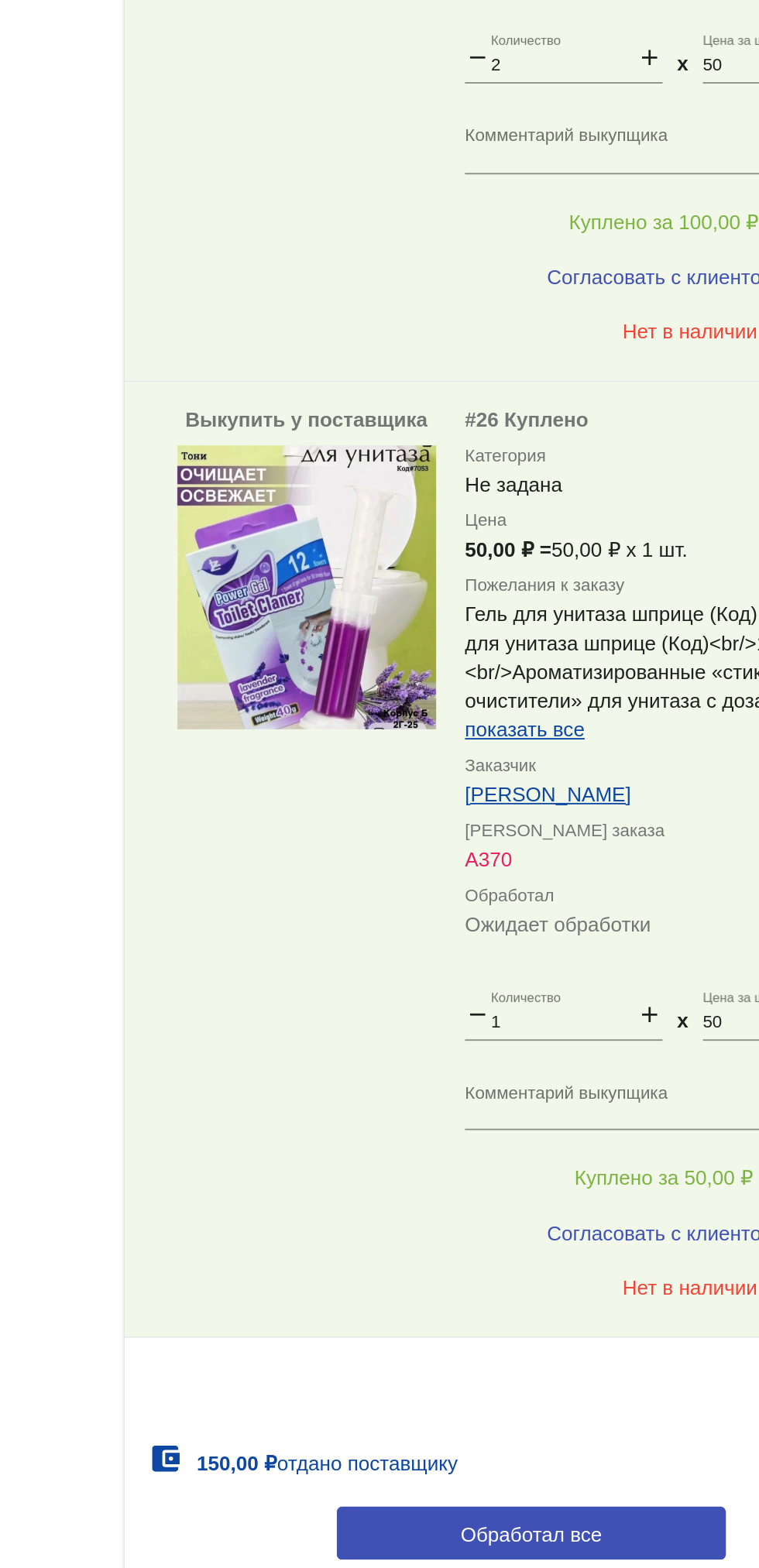
scroll to position [214, 0]
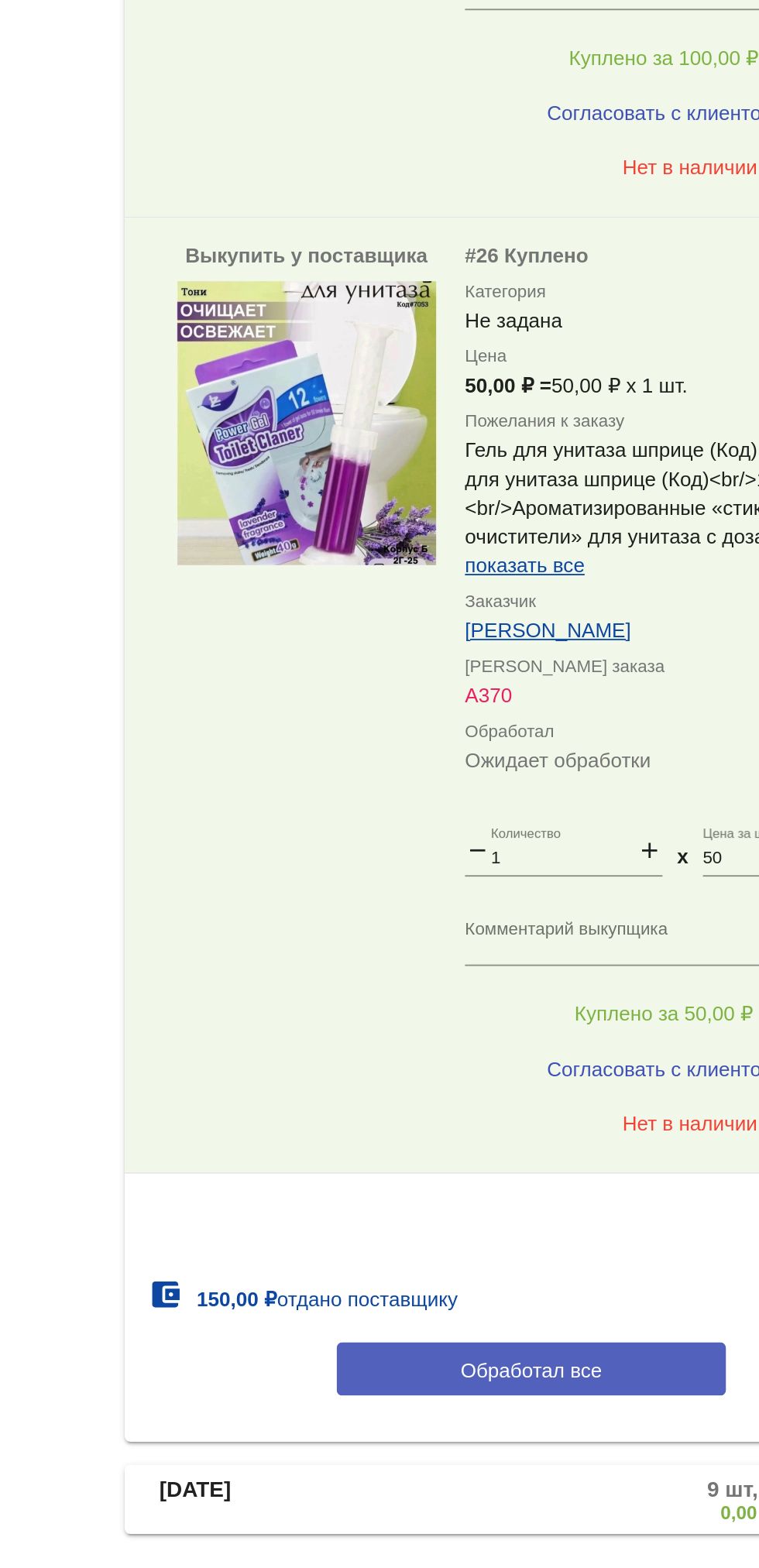
click at [567, 1418] on button "Обработал все" at bounding box center [534, 1410] width 209 height 28
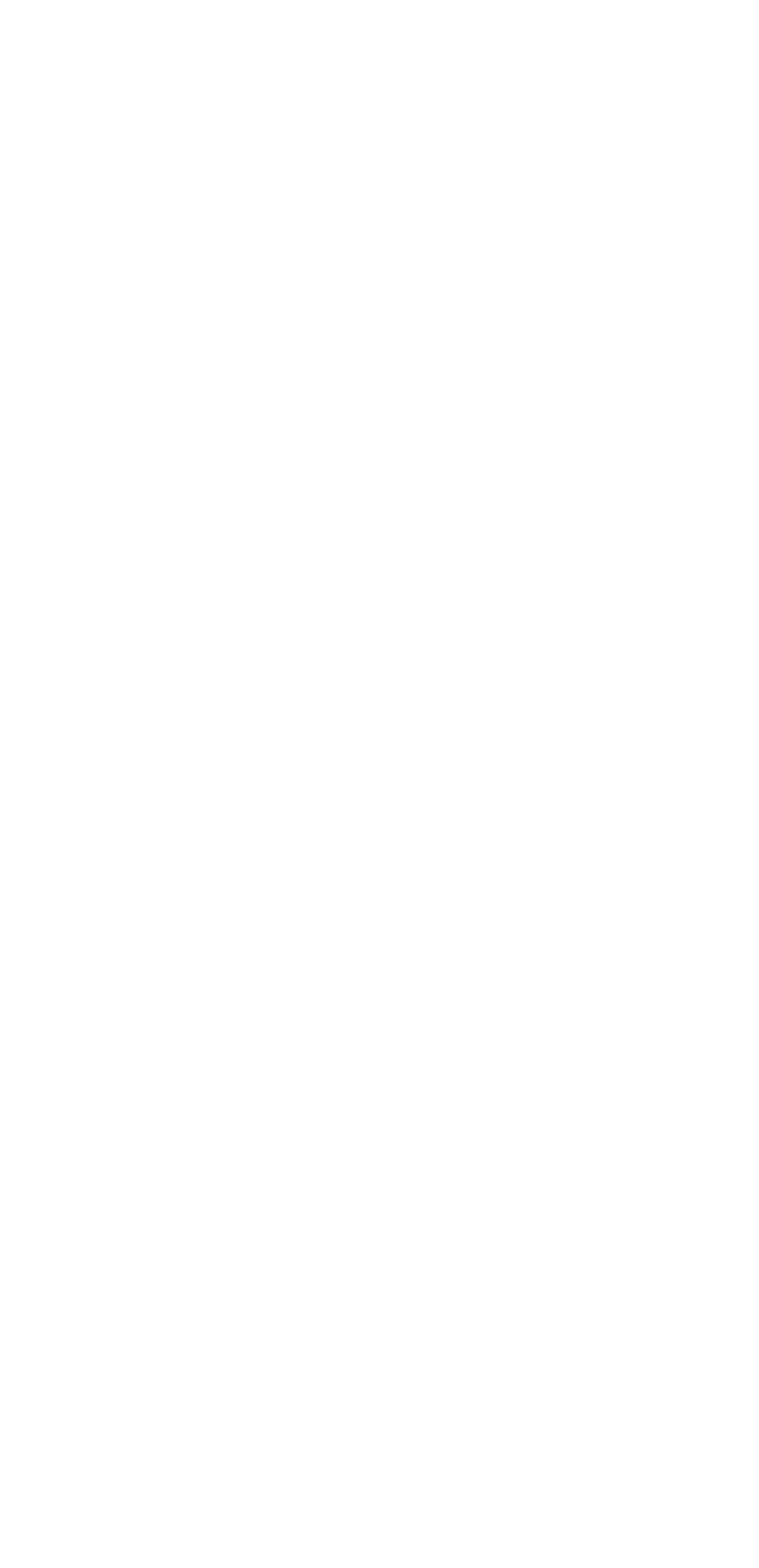
scroll to position [0, 0]
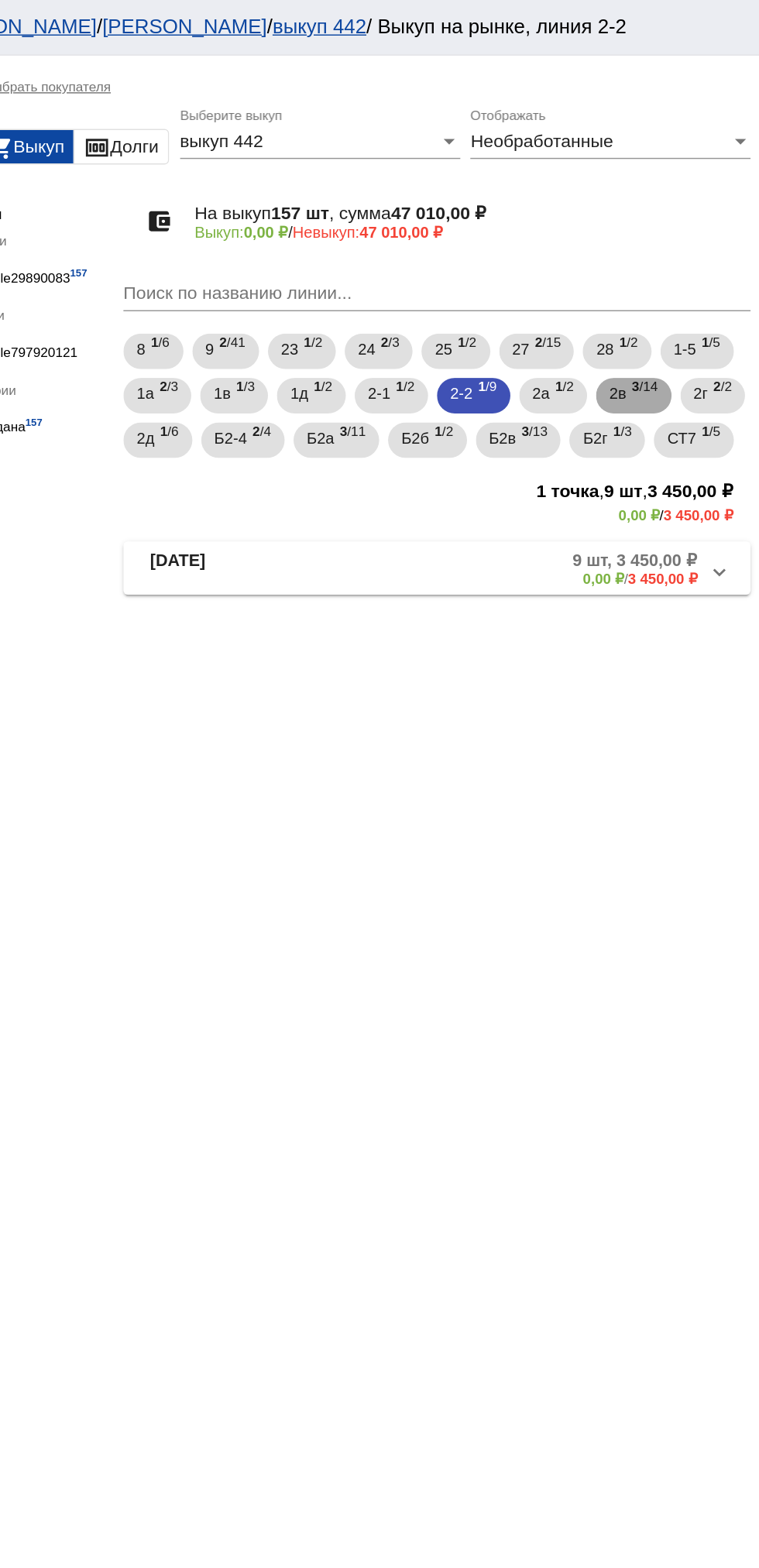
click at [675, 269] on b "3" at bounding box center [672, 269] width 5 height 11
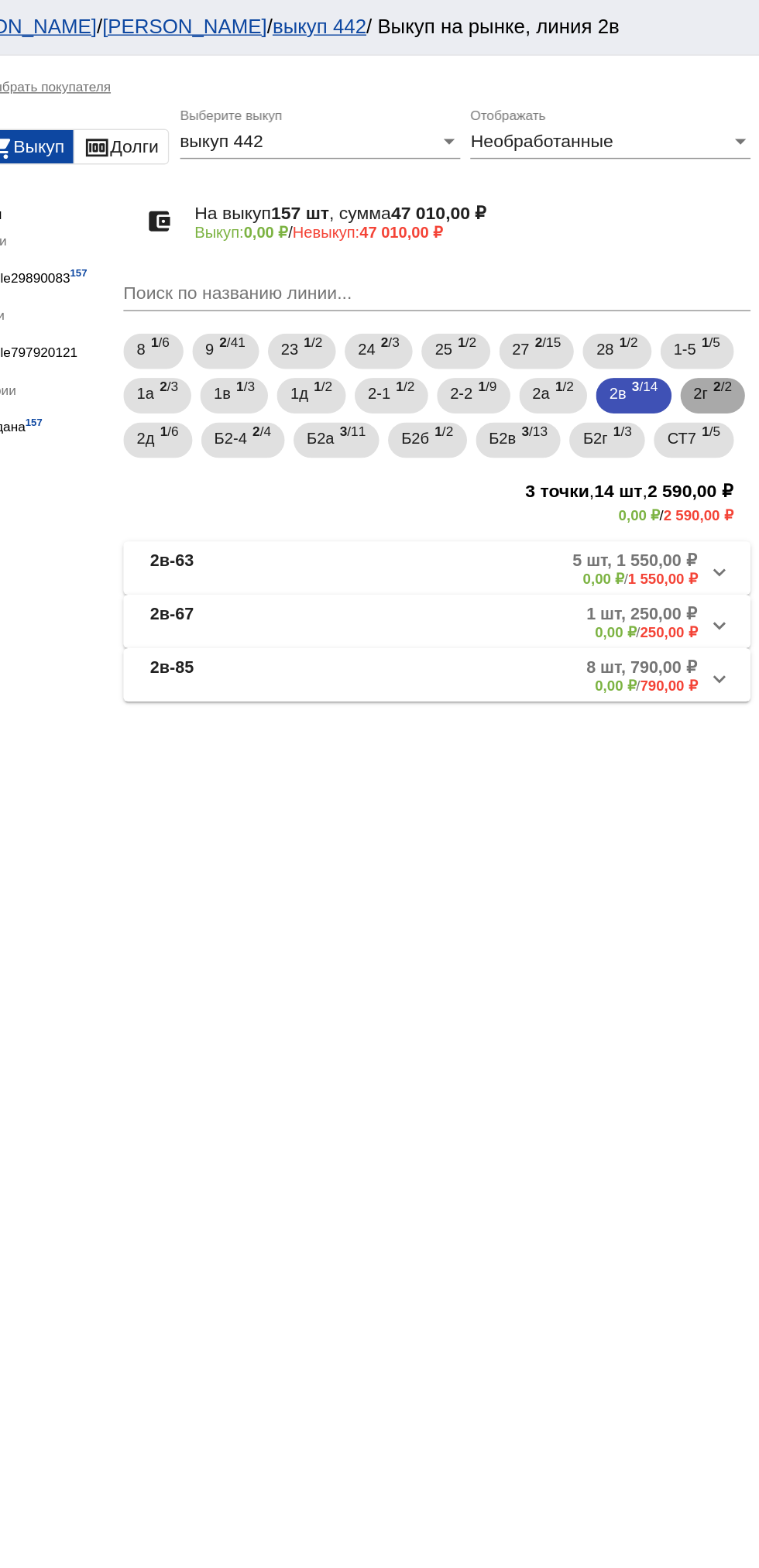
click at [727, 292] on span "2 /2" at bounding box center [733, 276] width 13 height 32
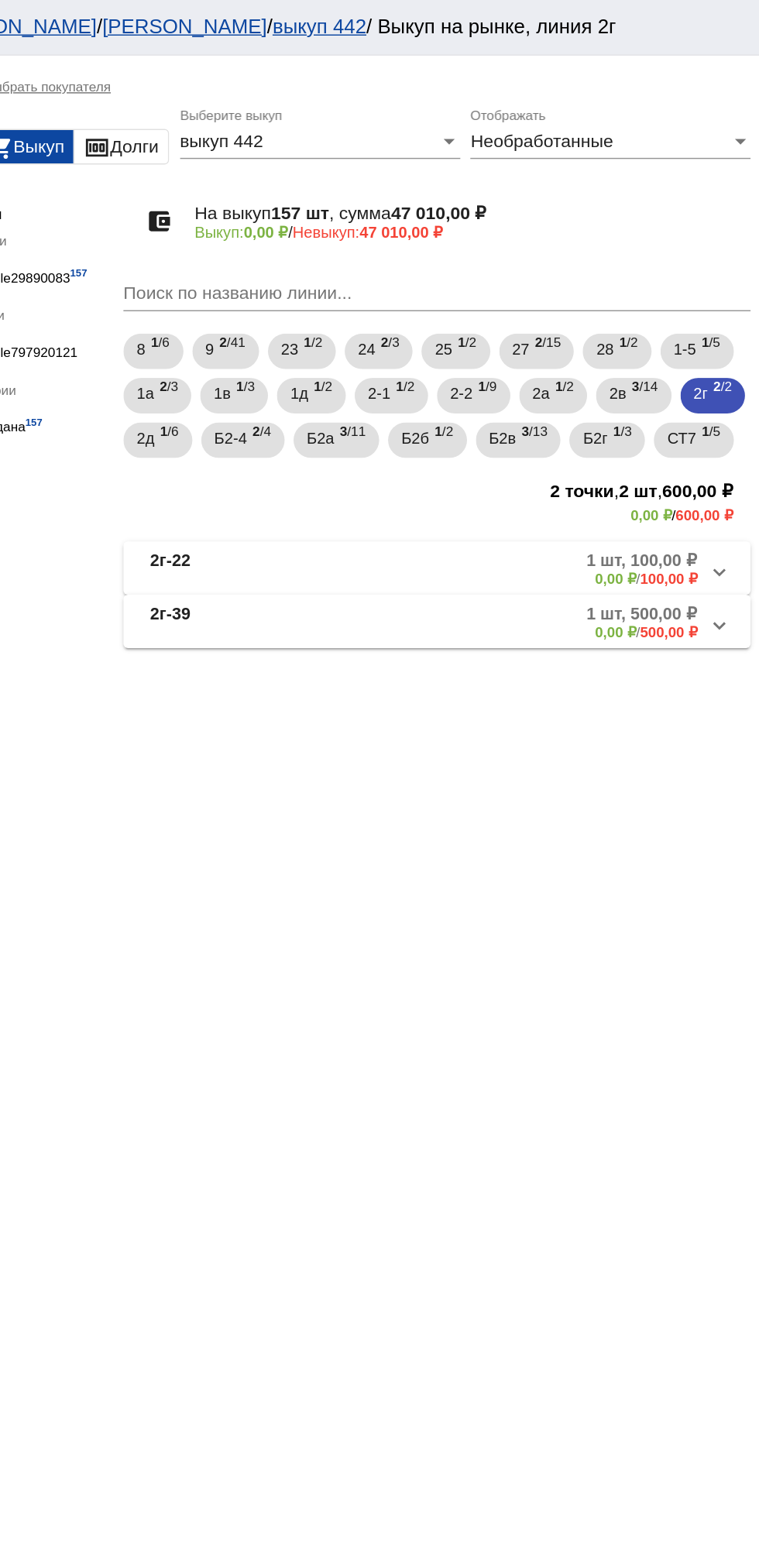
click at [630, 409] on mat-panel-description "1 шт, 100,00 ₽ 0,00 ₽ / 100,00 ₽" at bounding box center [589, 396] width 253 height 26
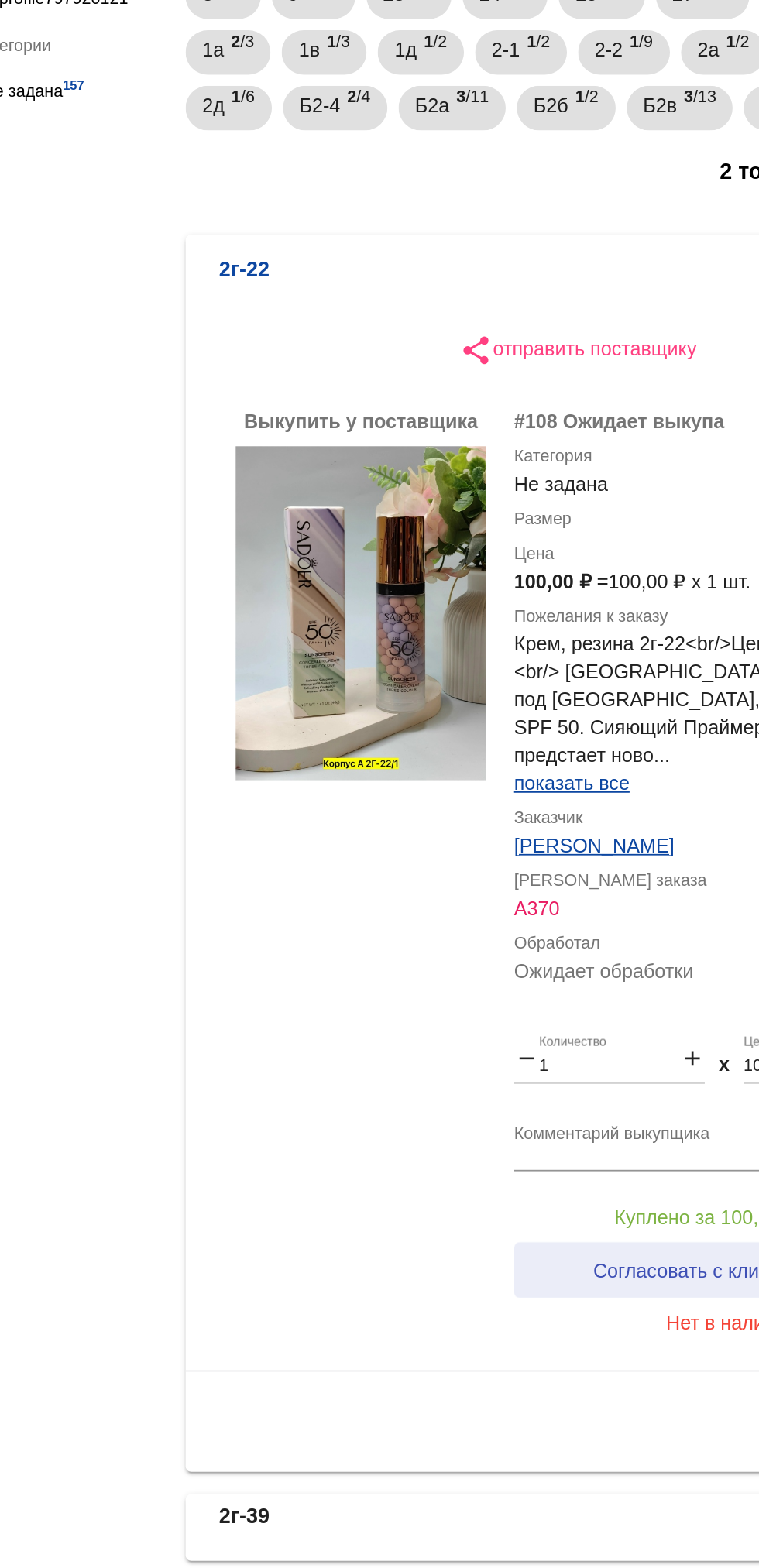
click at [603, 956] on button "Согласовать с клиентом" at bounding box center [604, 953] width 210 height 31
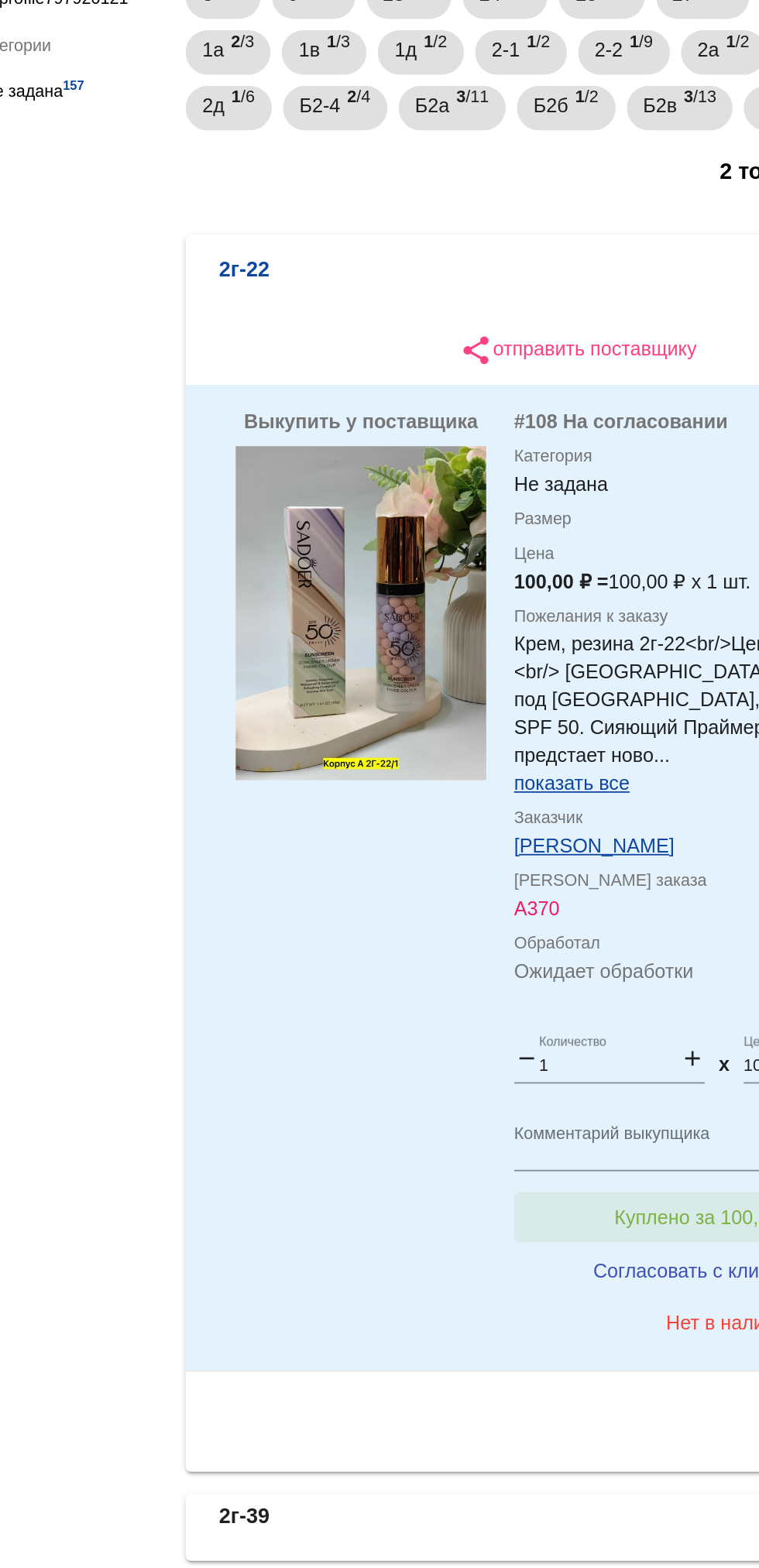
click at [586, 925] on button "Куплено за 100,00 ₽" at bounding box center [605, 924] width 214 height 28
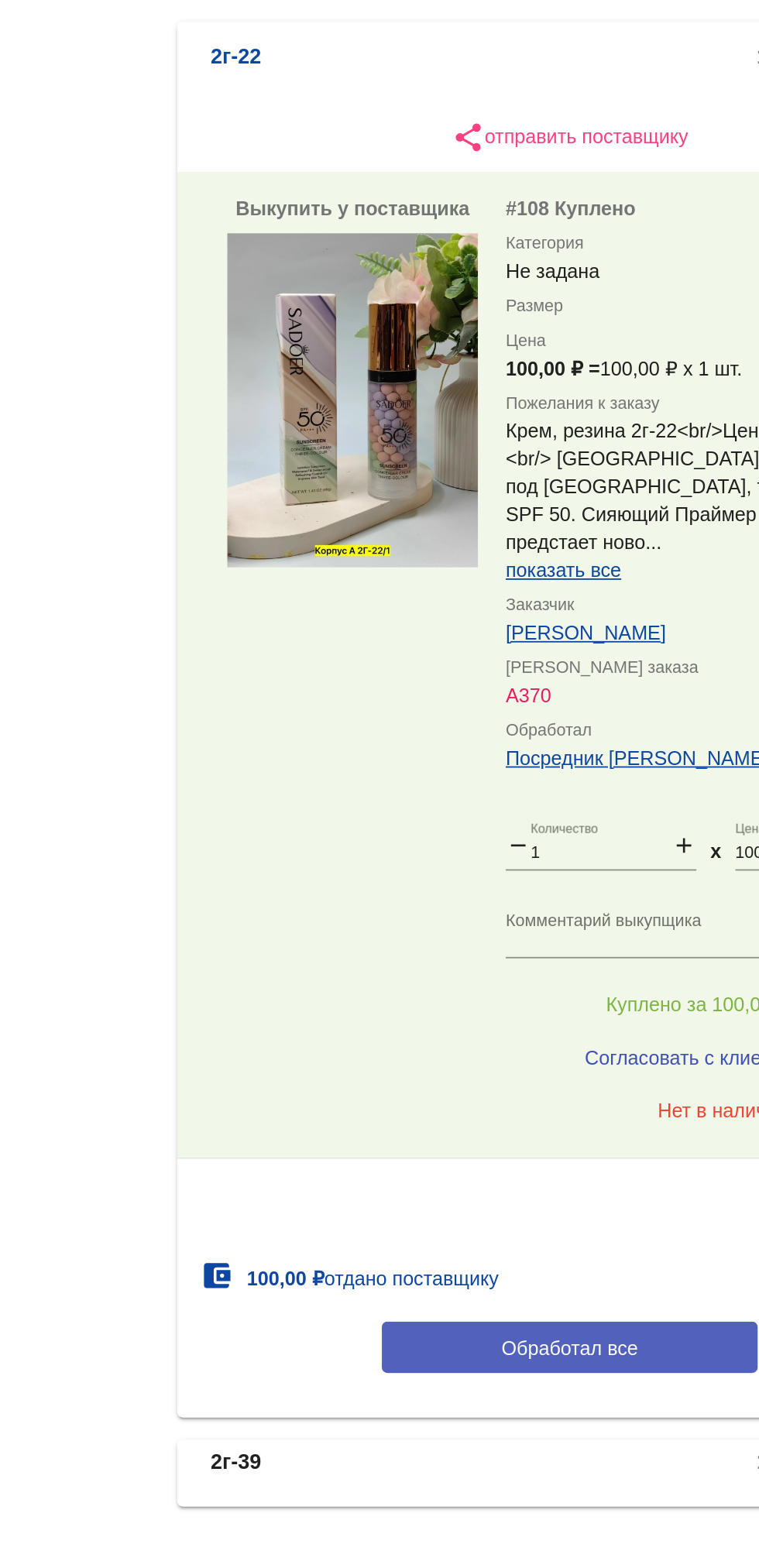
click at [540, 1121] on span "Обработал все" at bounding box center [534, 1114] width 76 height 12
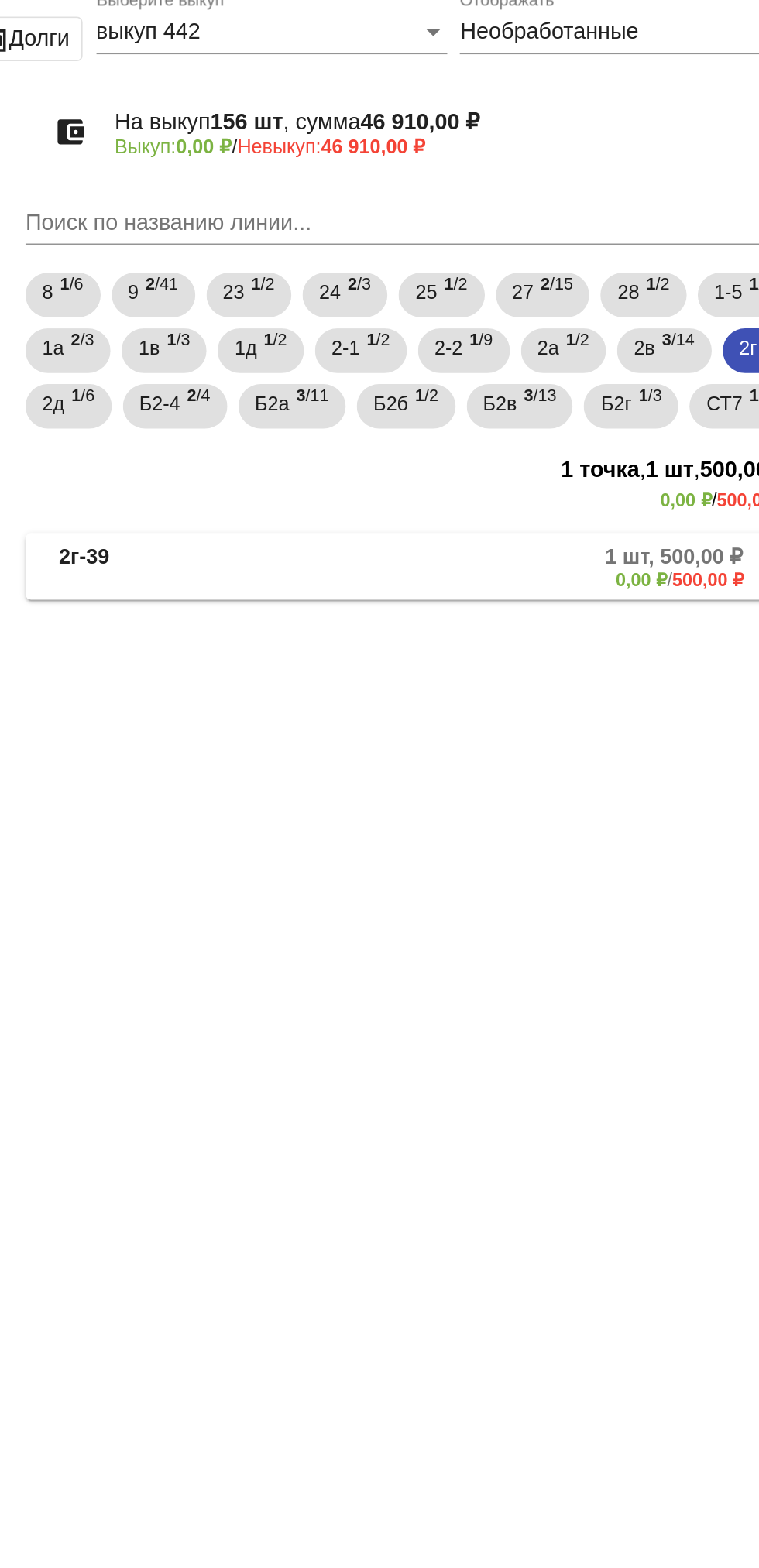
click at [390, 409] on mat-panel-title "2г-39" at bounding box center [392, 396] width 116 height 26
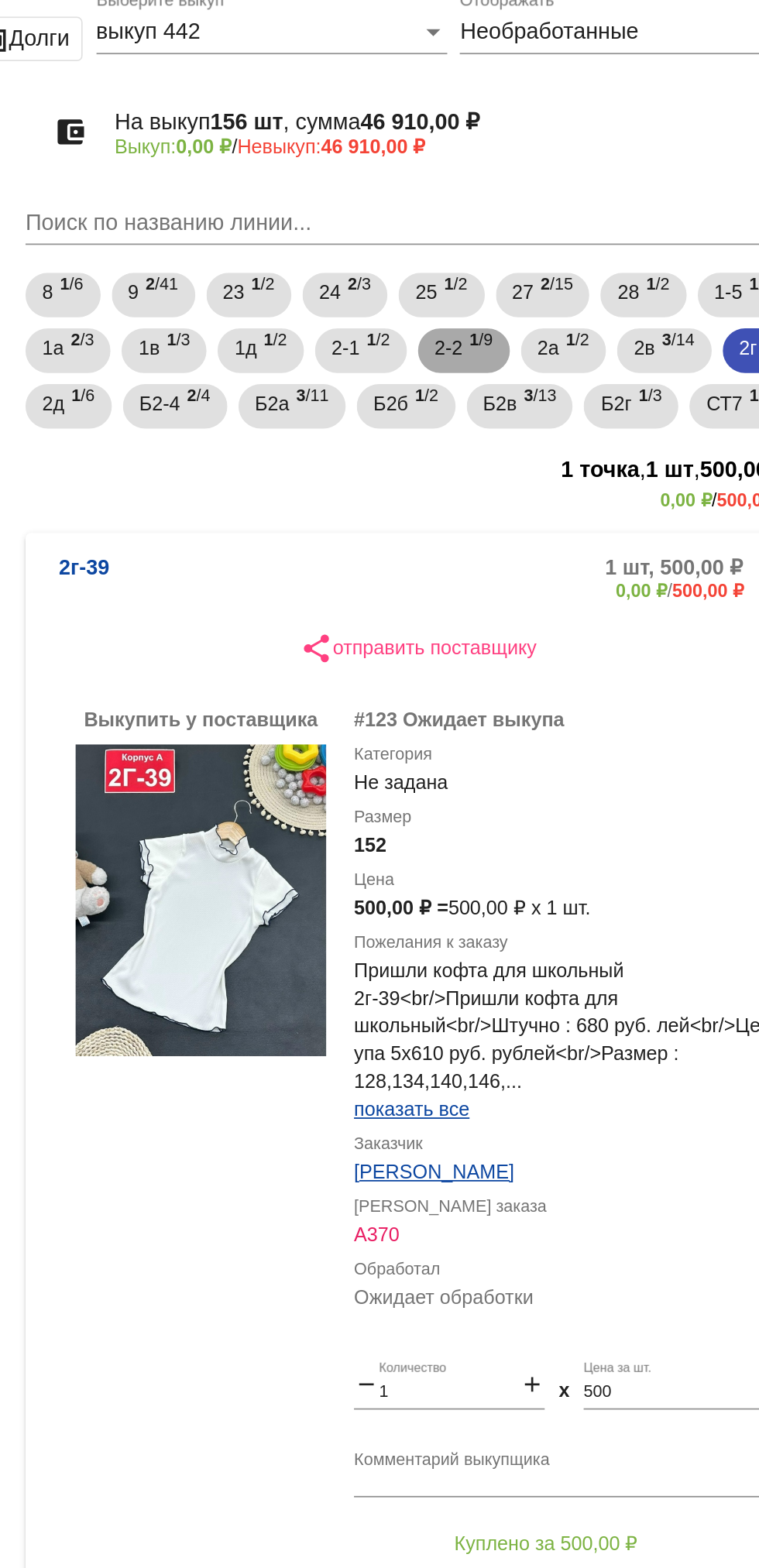
click at [568, 283] on div "2-2 1 /9" at bounding box center [560, 276] width 33 height 32
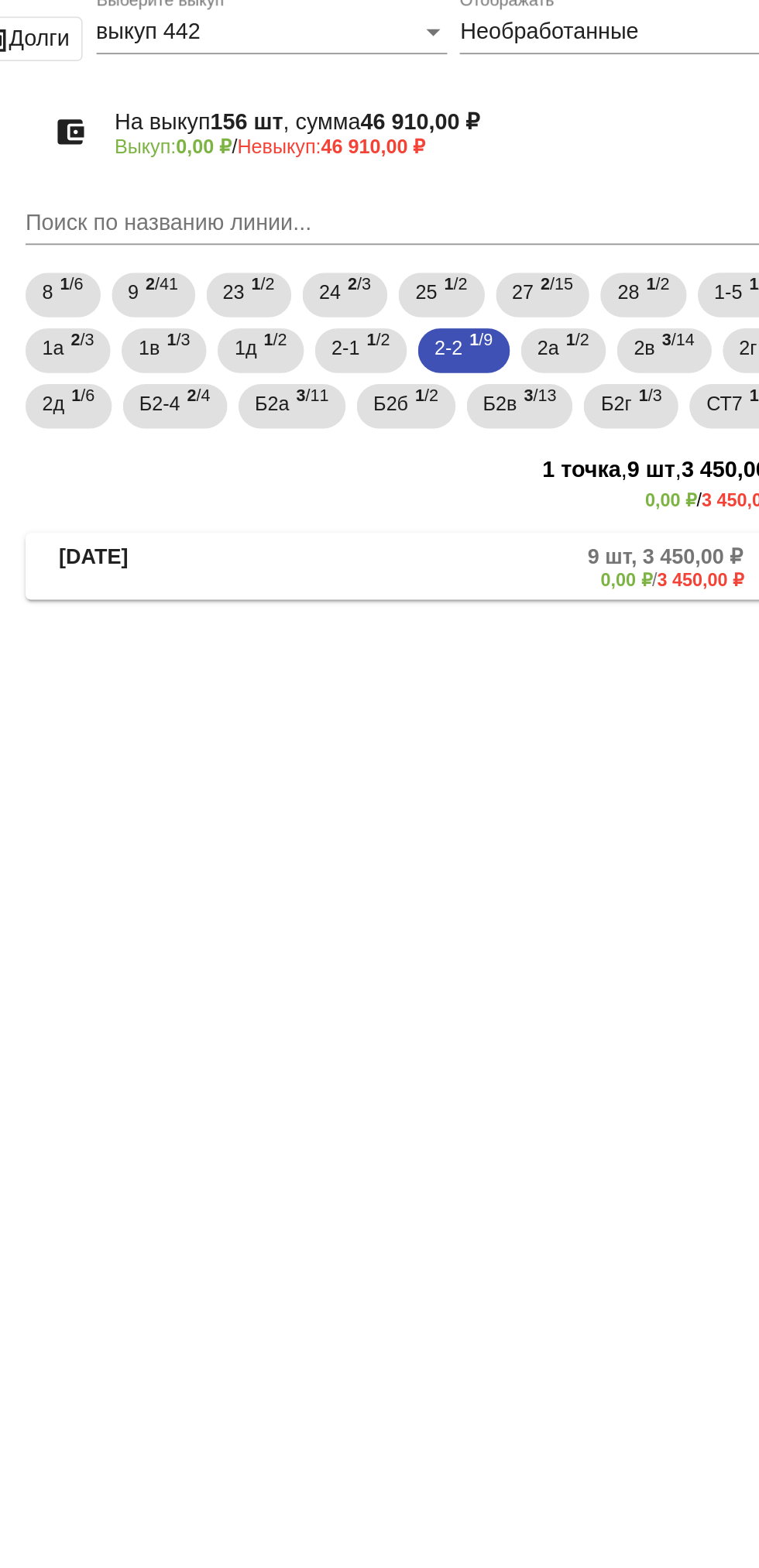
click at [560, 409] on mat-panel-description "9 шт, 3 450,00 ₽ 0,00 ₽ / 3 450,00 ₽" at bounding box center [590, 396] width 249 height 26
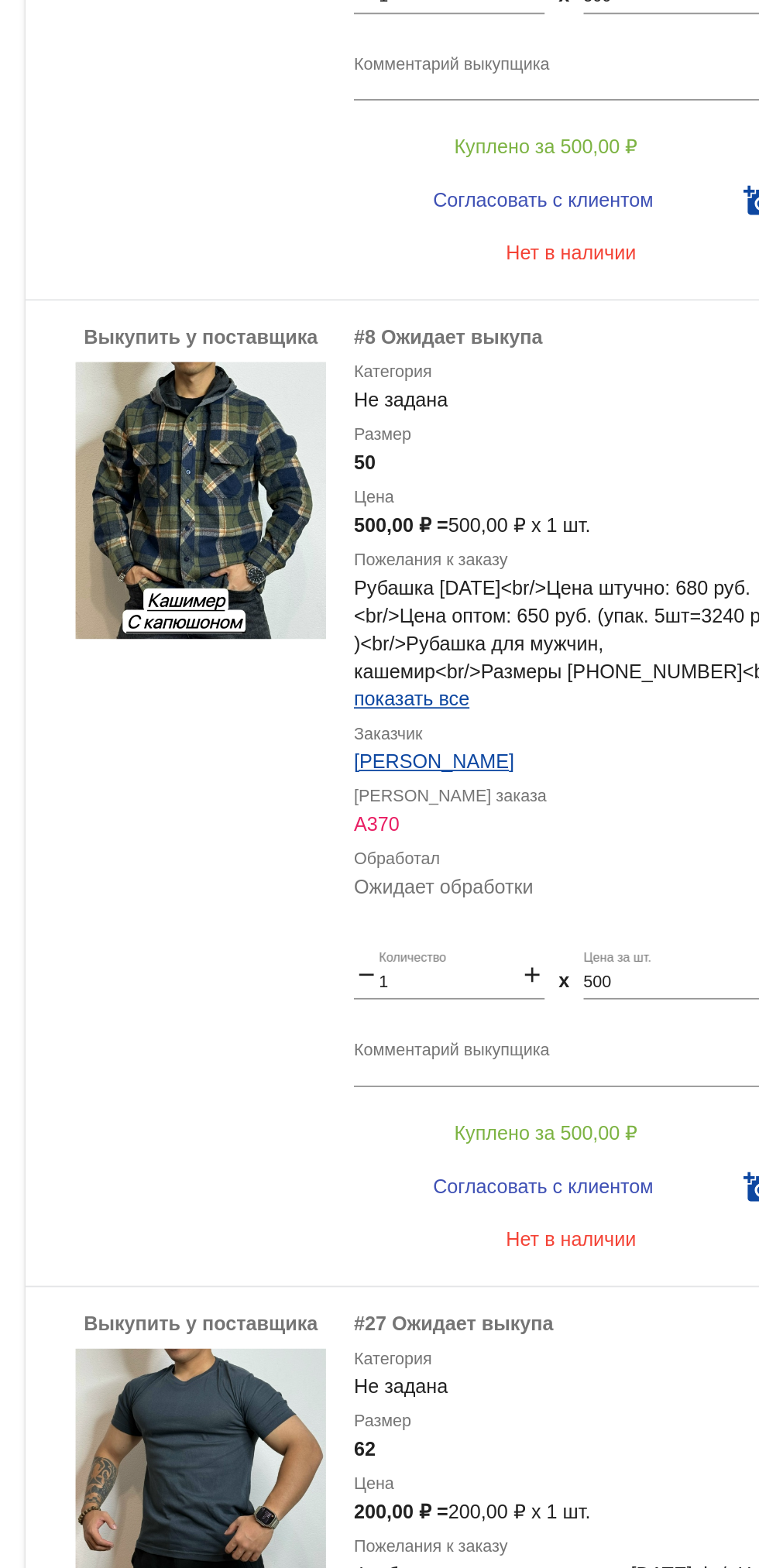
scroll to position [2407, 0]
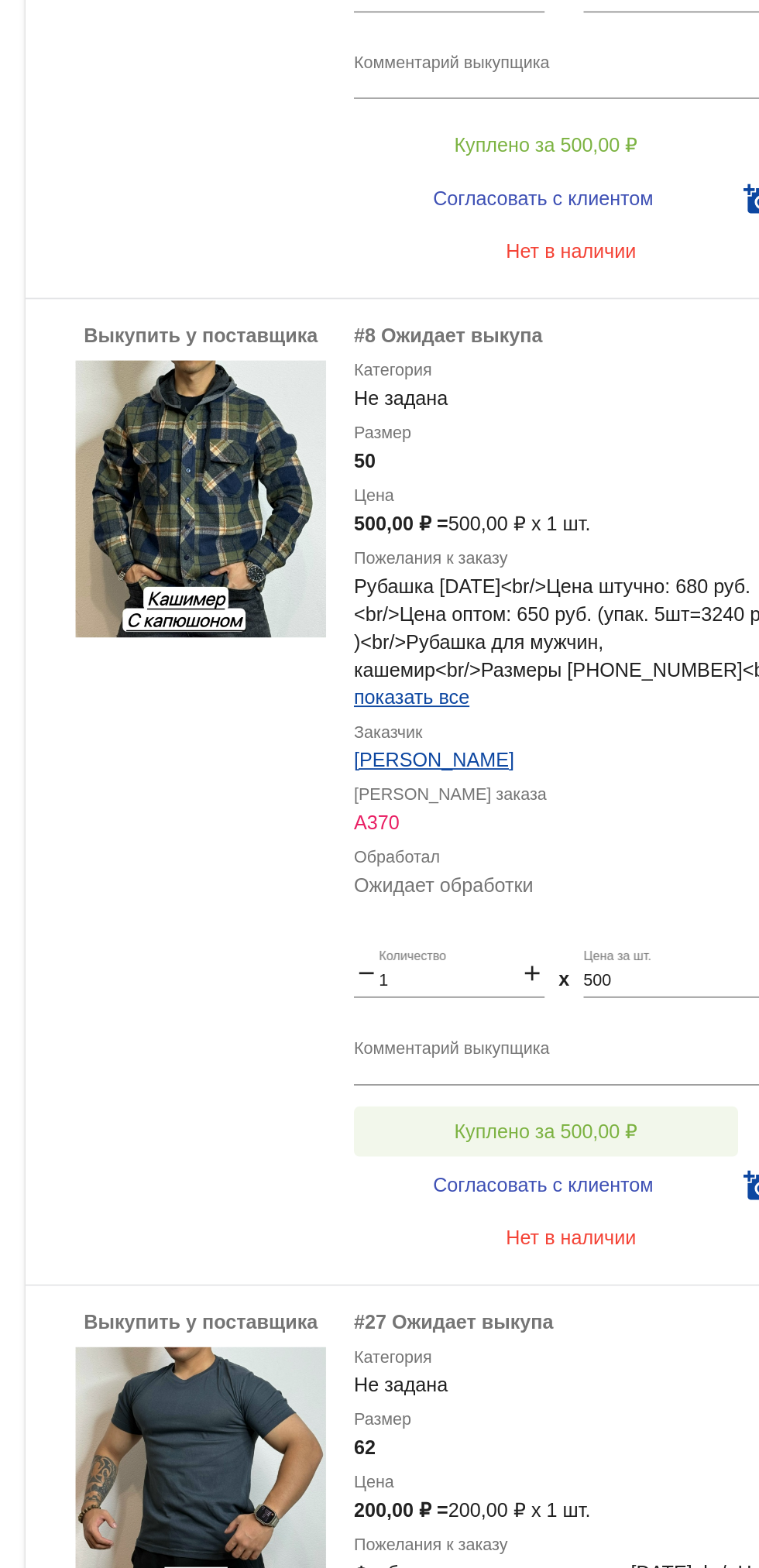
click at [648, 716] on span "Куплено за 500,00 ₽" at bounding box center [605, 710] width 102 height 12
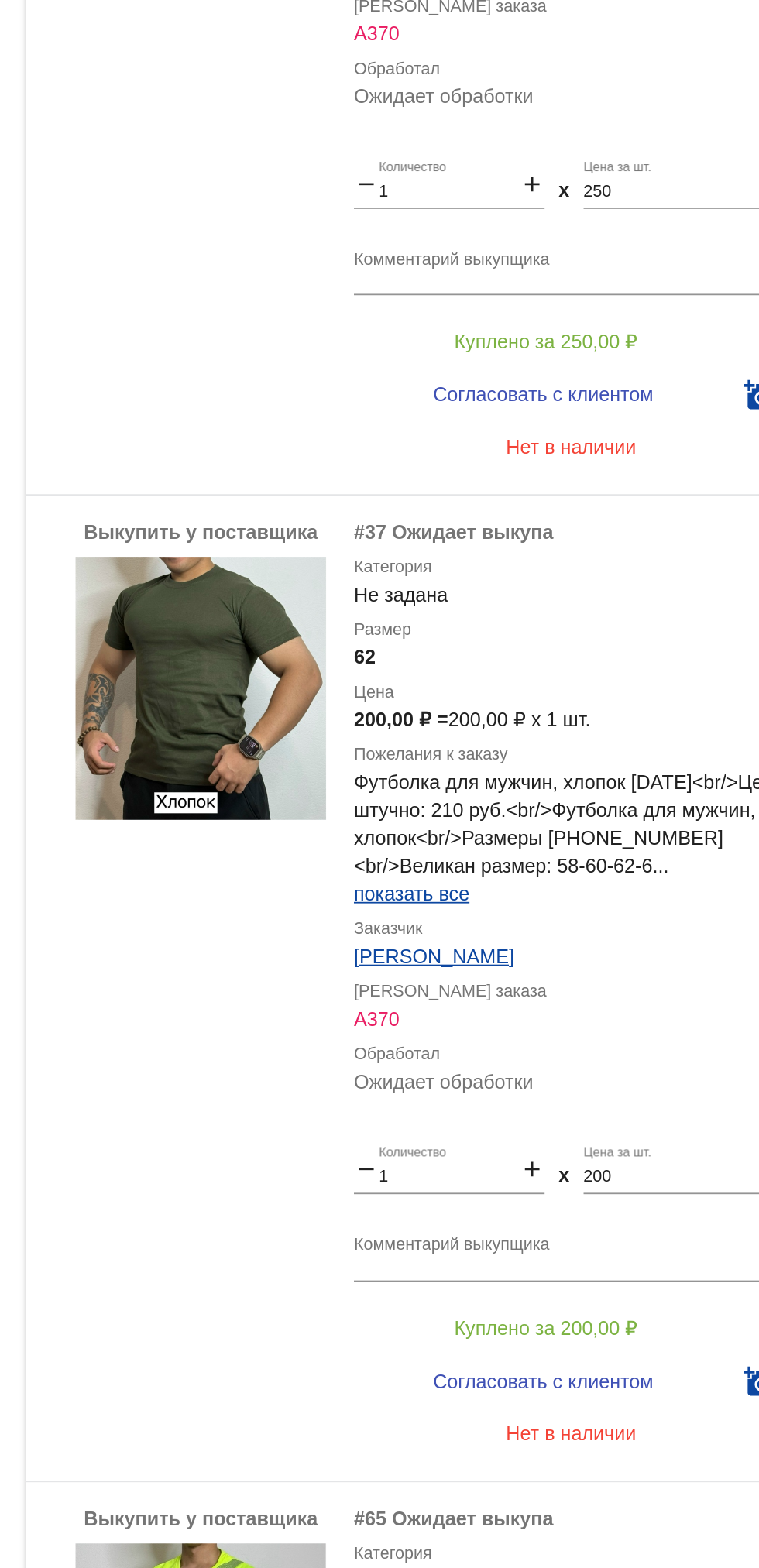
scroll to position [1175, 0]
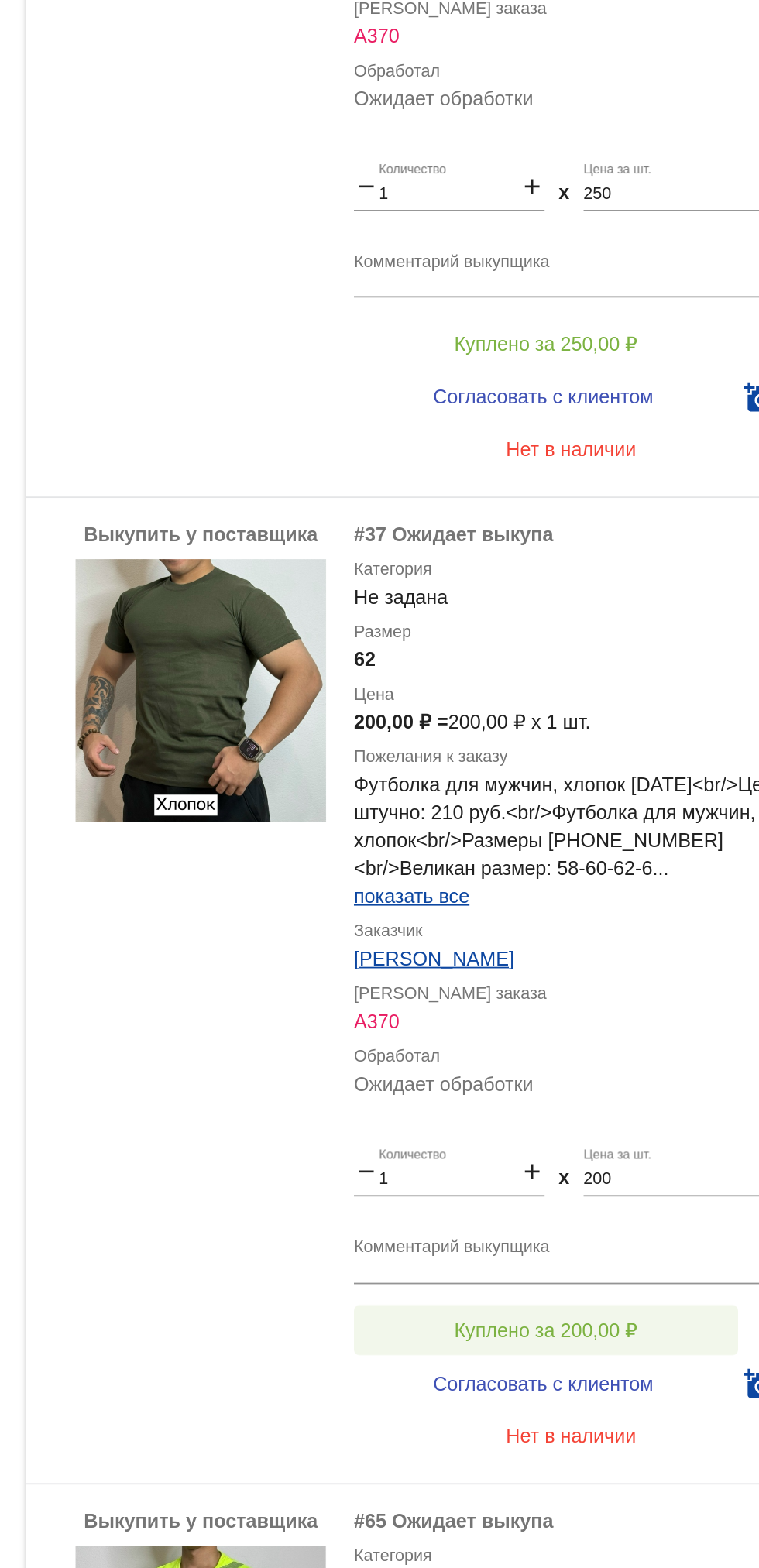
click at [634, 837] on span "Куплено за 200,00 ₽" at bounding box center [605, 831] width 102 height 12
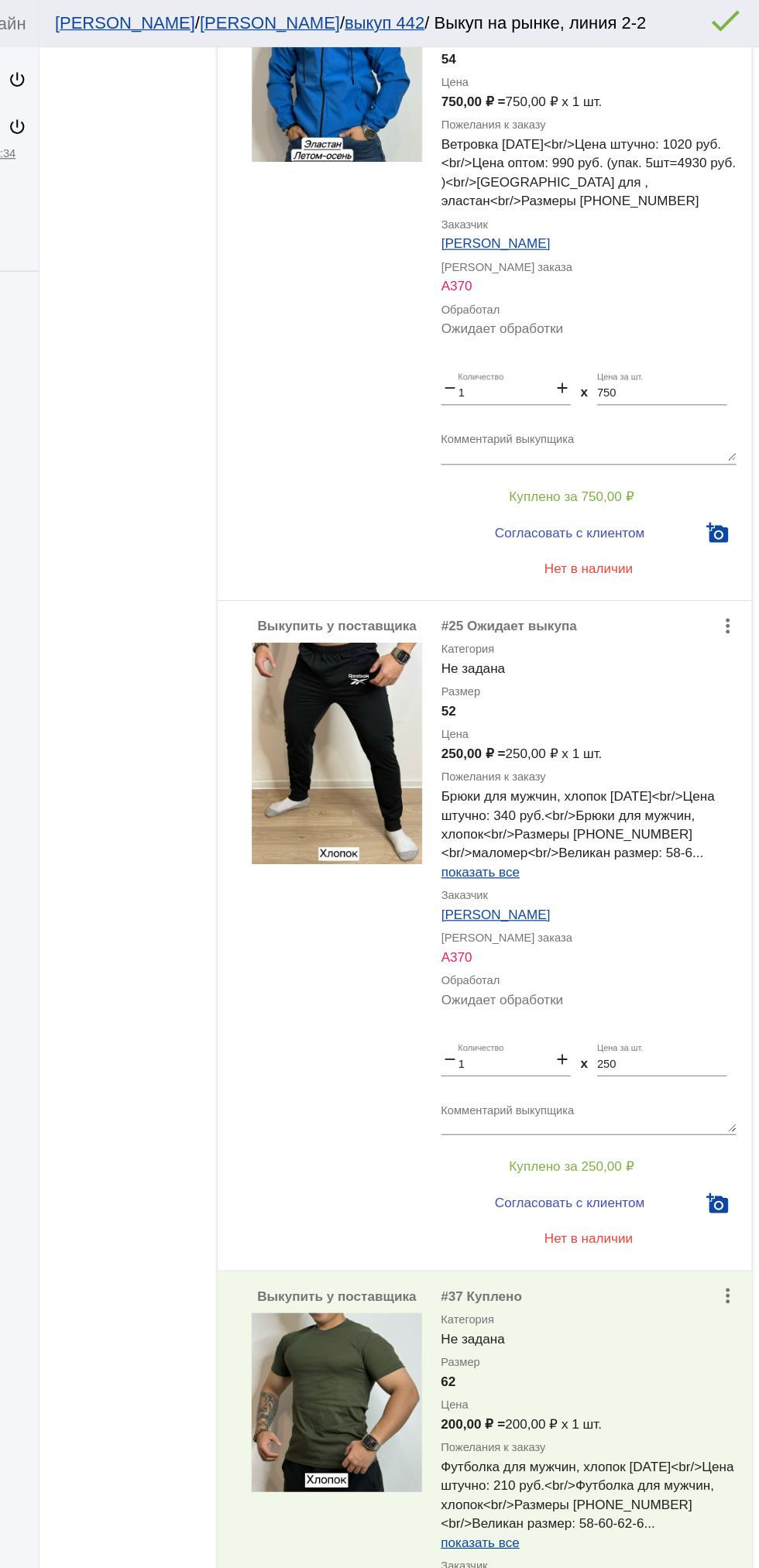
scroll to position [502, 0]
click at [553, 969] on button "Куплено за 250,00 ₽" at bounding box center [605, 955] width 214 height 28
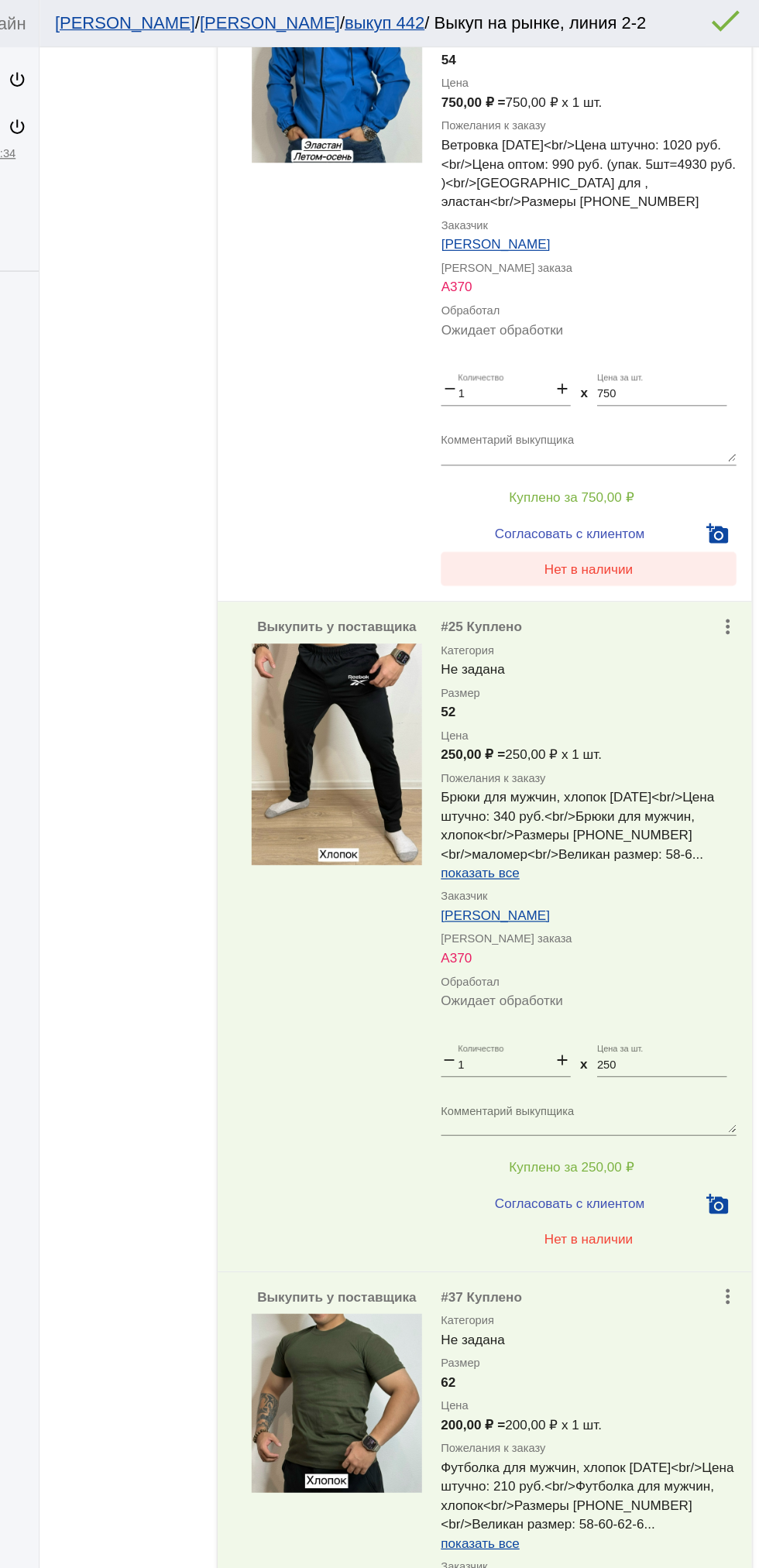
click at [642, 472] on span "Нет в наличии" at bounding box center [619, 465] width 72 height 12
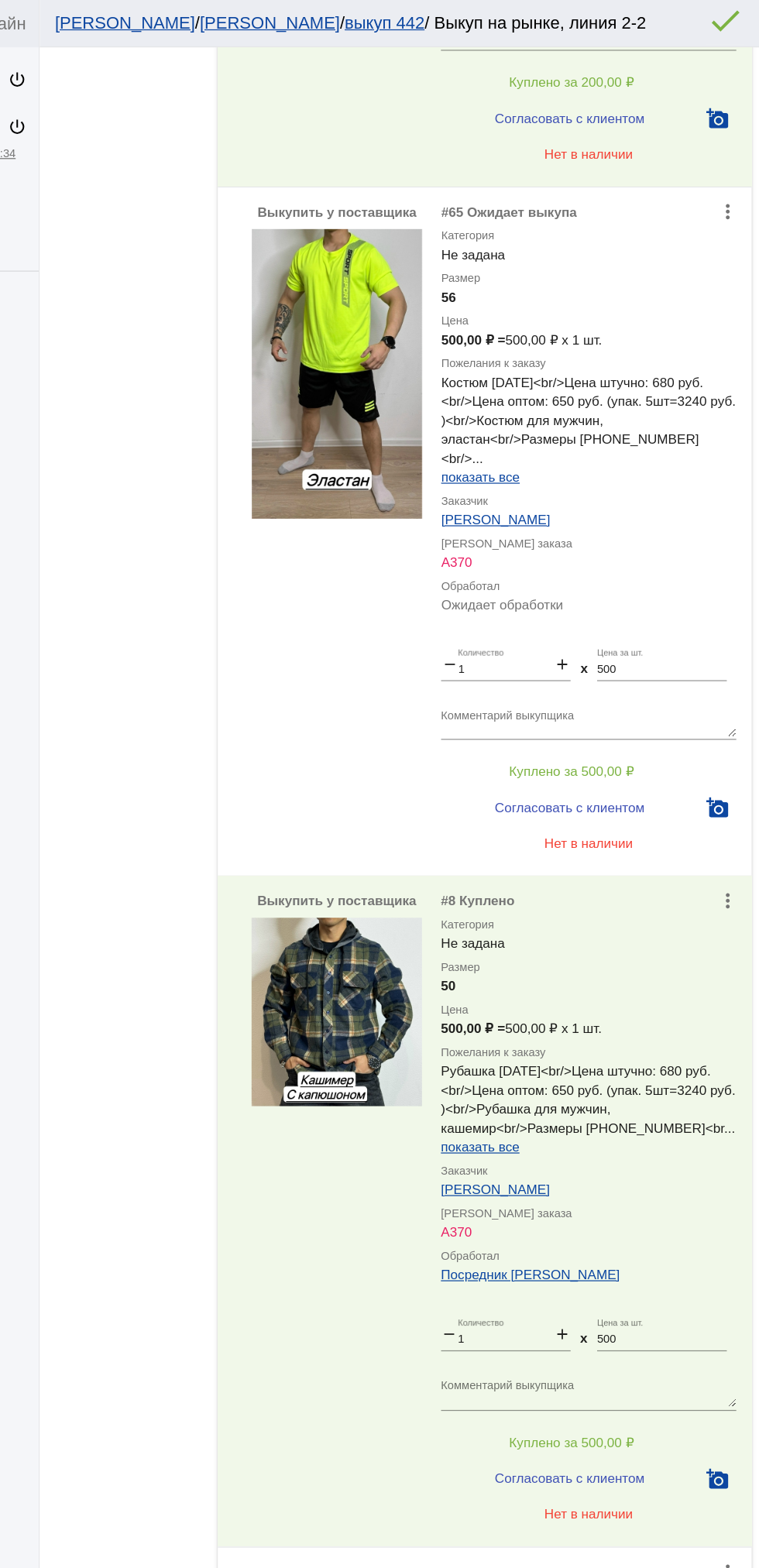
scroll to position [1940, 0]
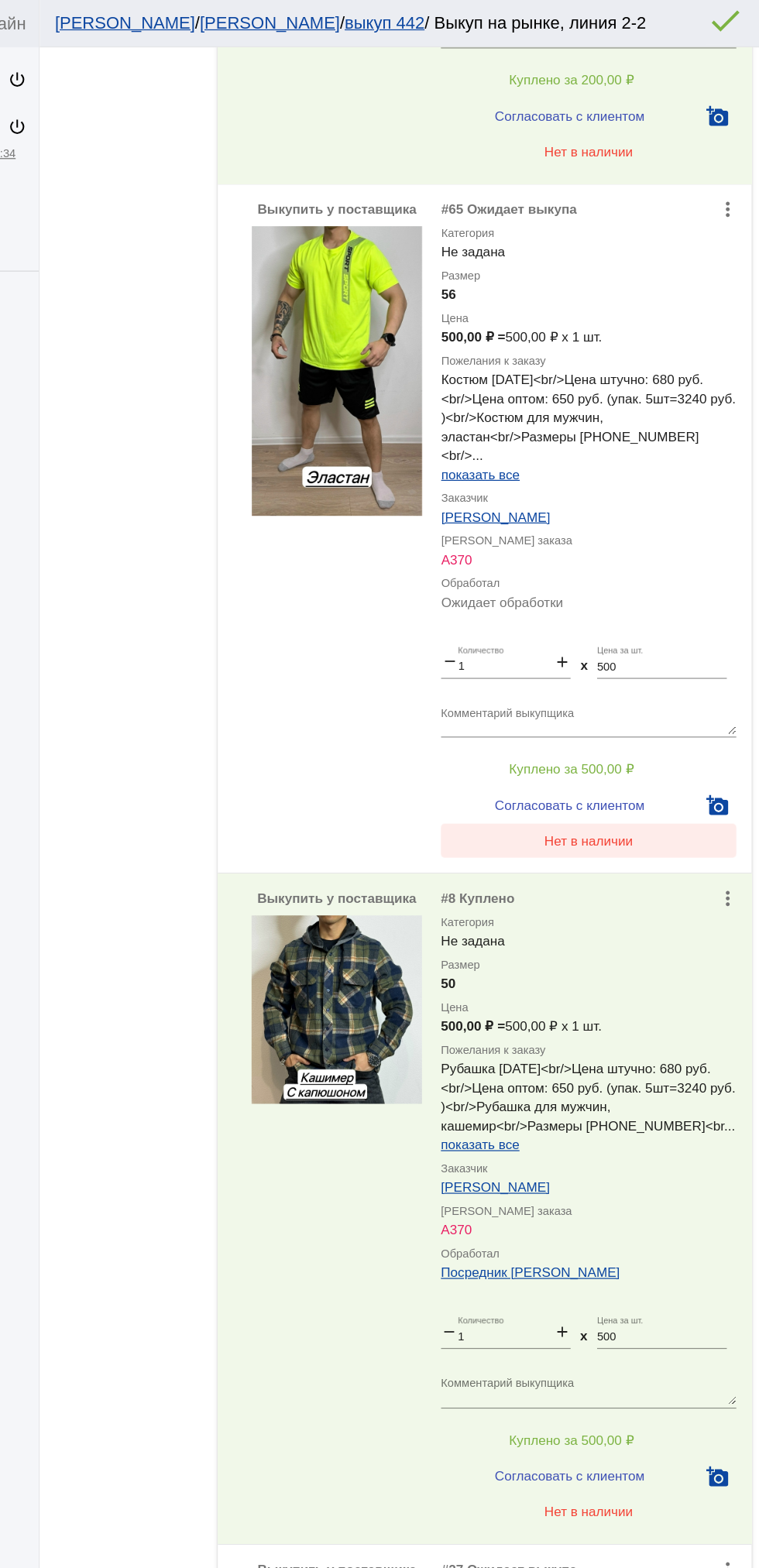
click at [655, 701] on button "Нет в наличии" at bounding box center [619, 687] width 242 height 28
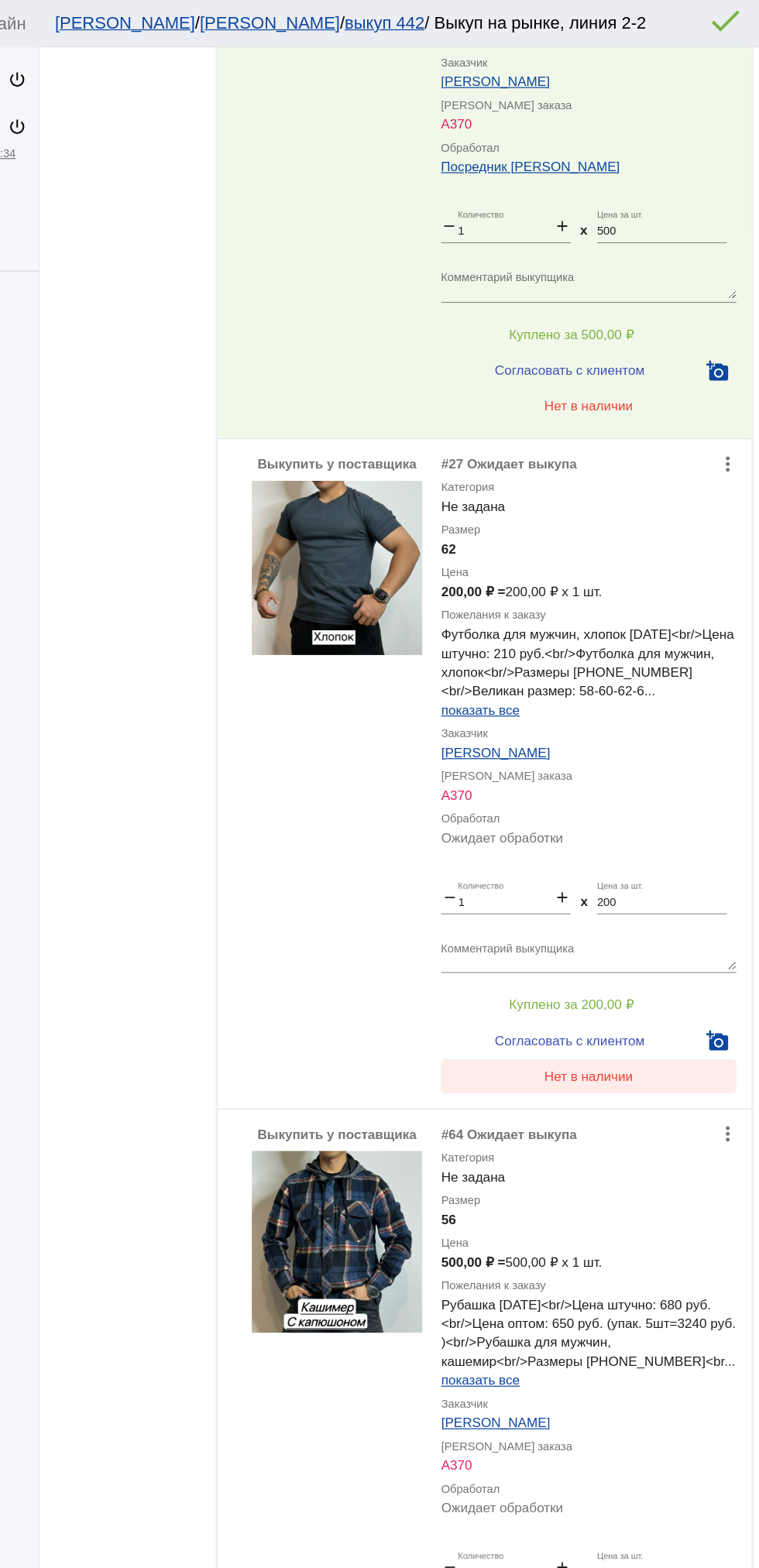
click at [667, 894] on button "Нет в наличии" at bounding box center [619, 880] width 242 height 28
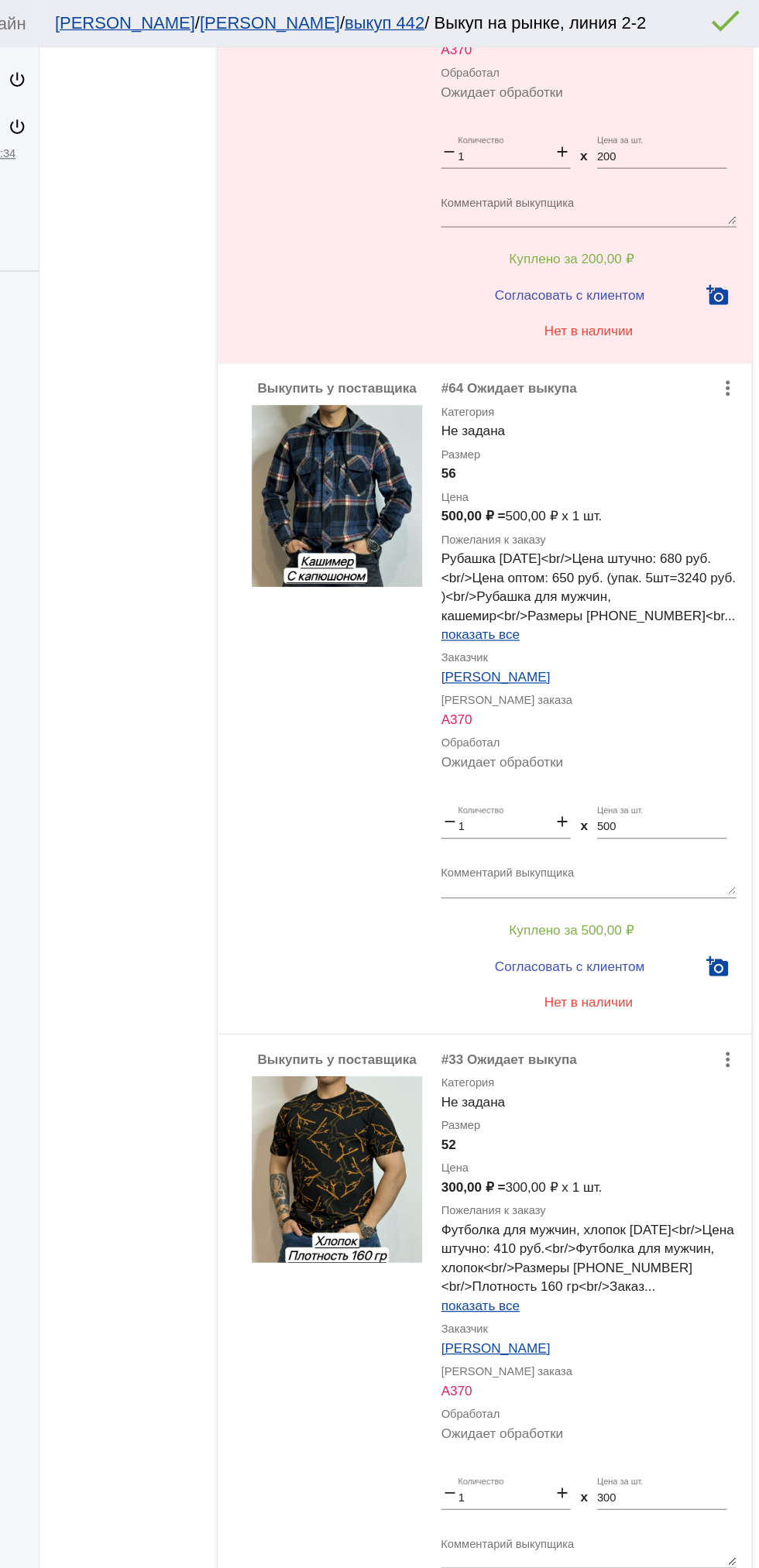
scroll to position [3455, 0]
click at [630, 766] on span "Куплено за 500,00 ₽" at bounding box center [605, 759] width 102 height 12
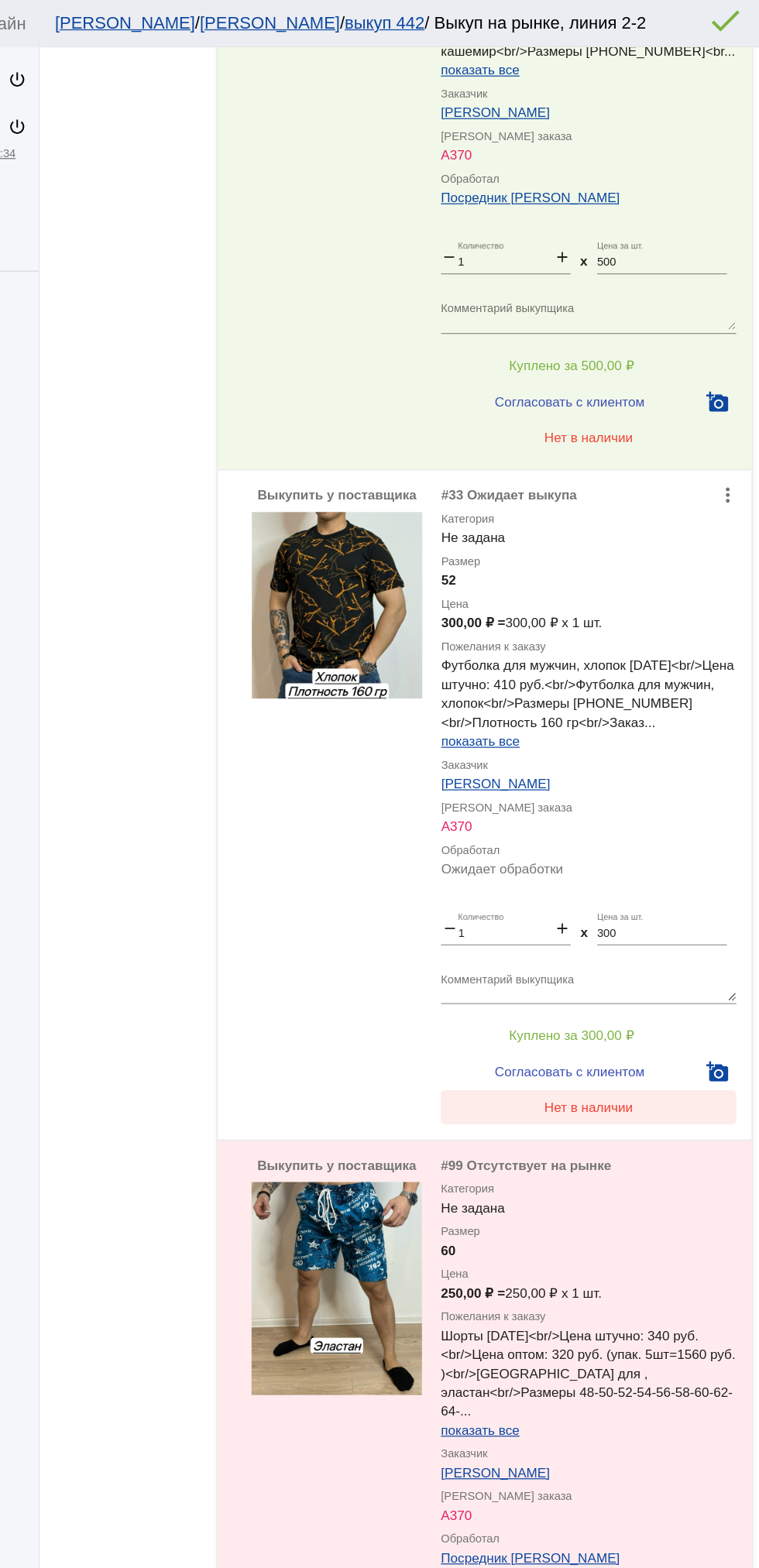
click at [649, 919] on button "Нет в наличии" at bounding box center [619, 906] width 242 height 28
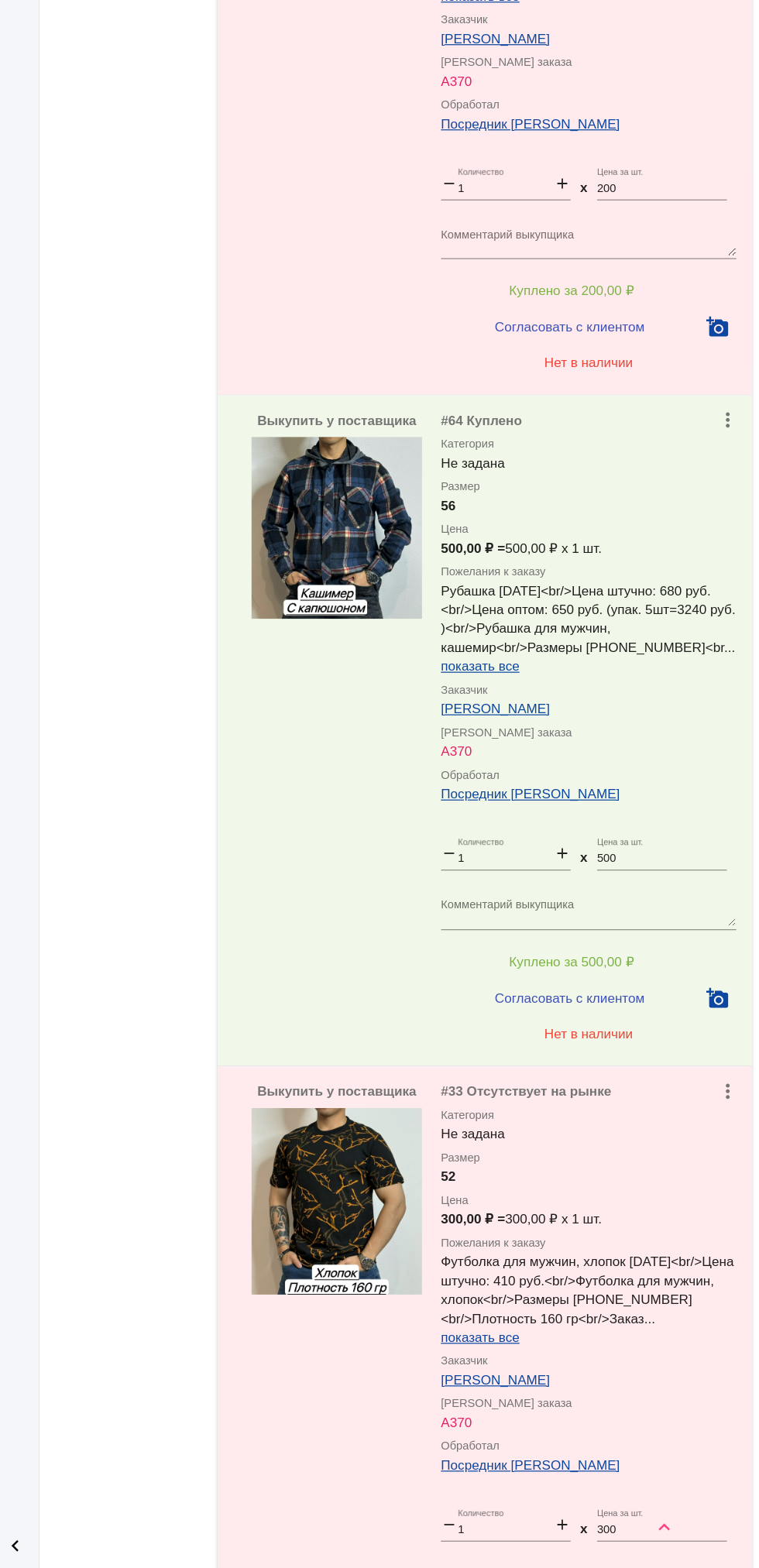
scroll to position [3070, 0]
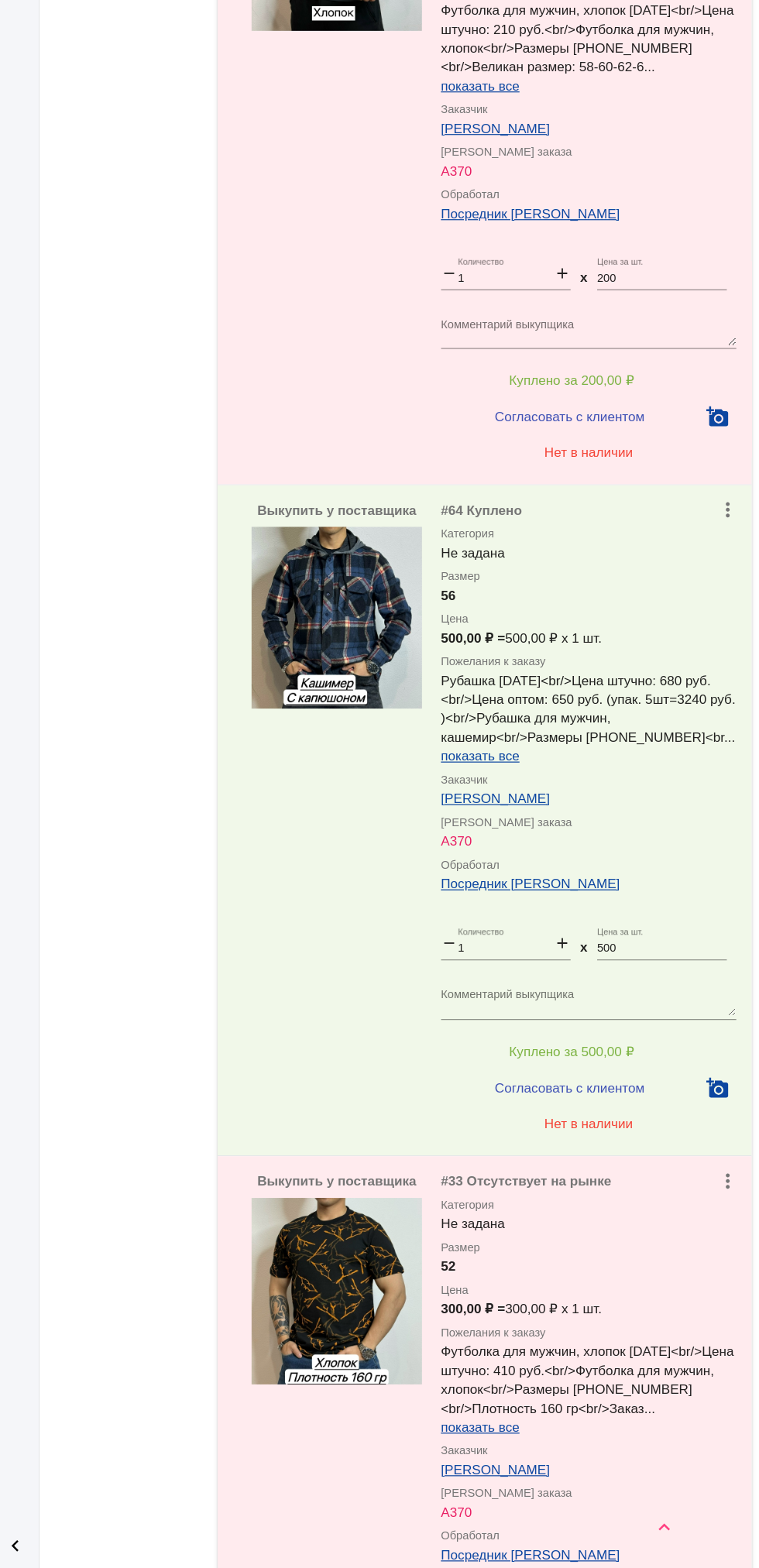
click at [562, 1067] on input "1" at bounding box center [551, 1061] width 78 height 11
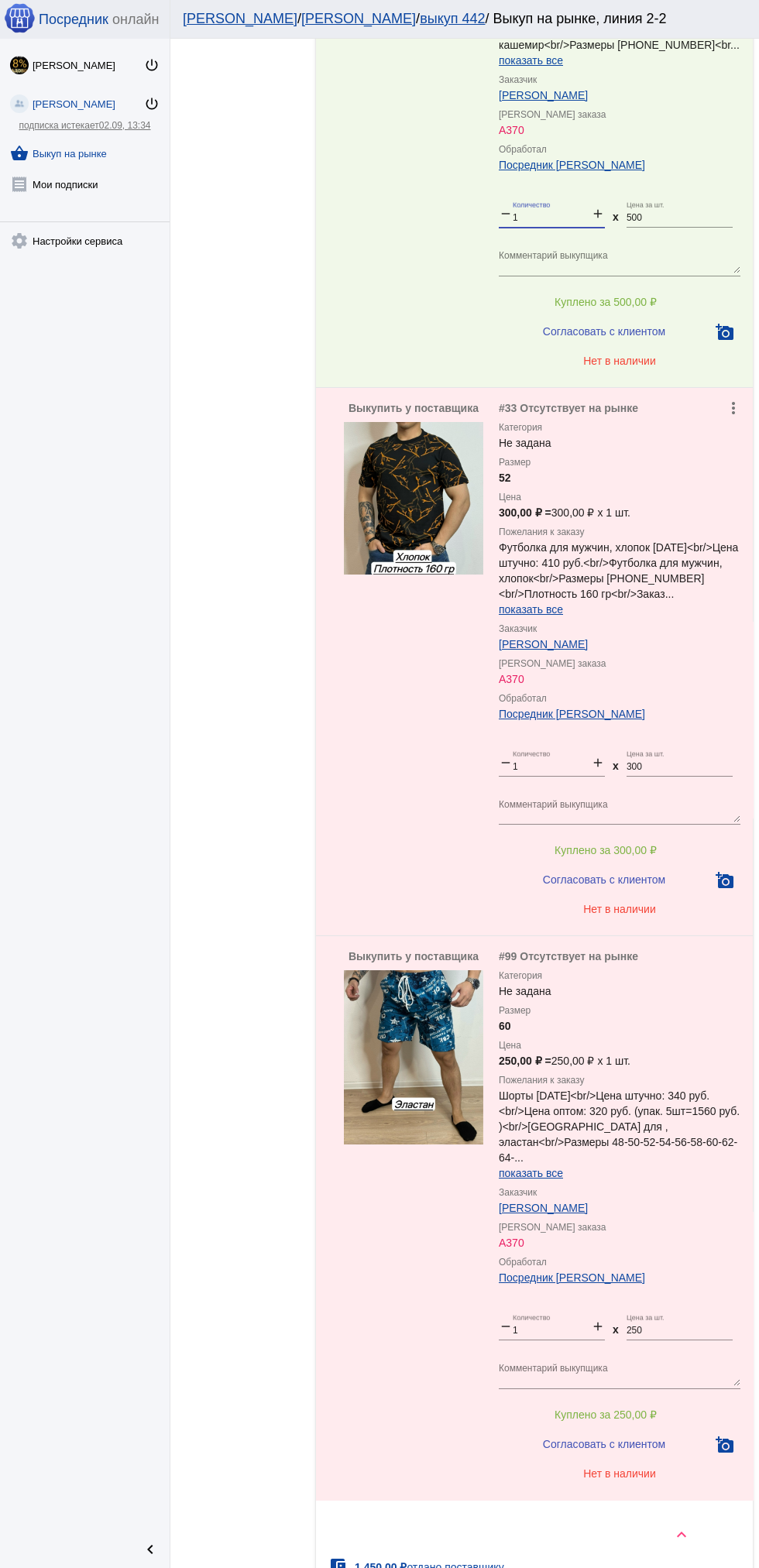
scroll to position [4057, 0]
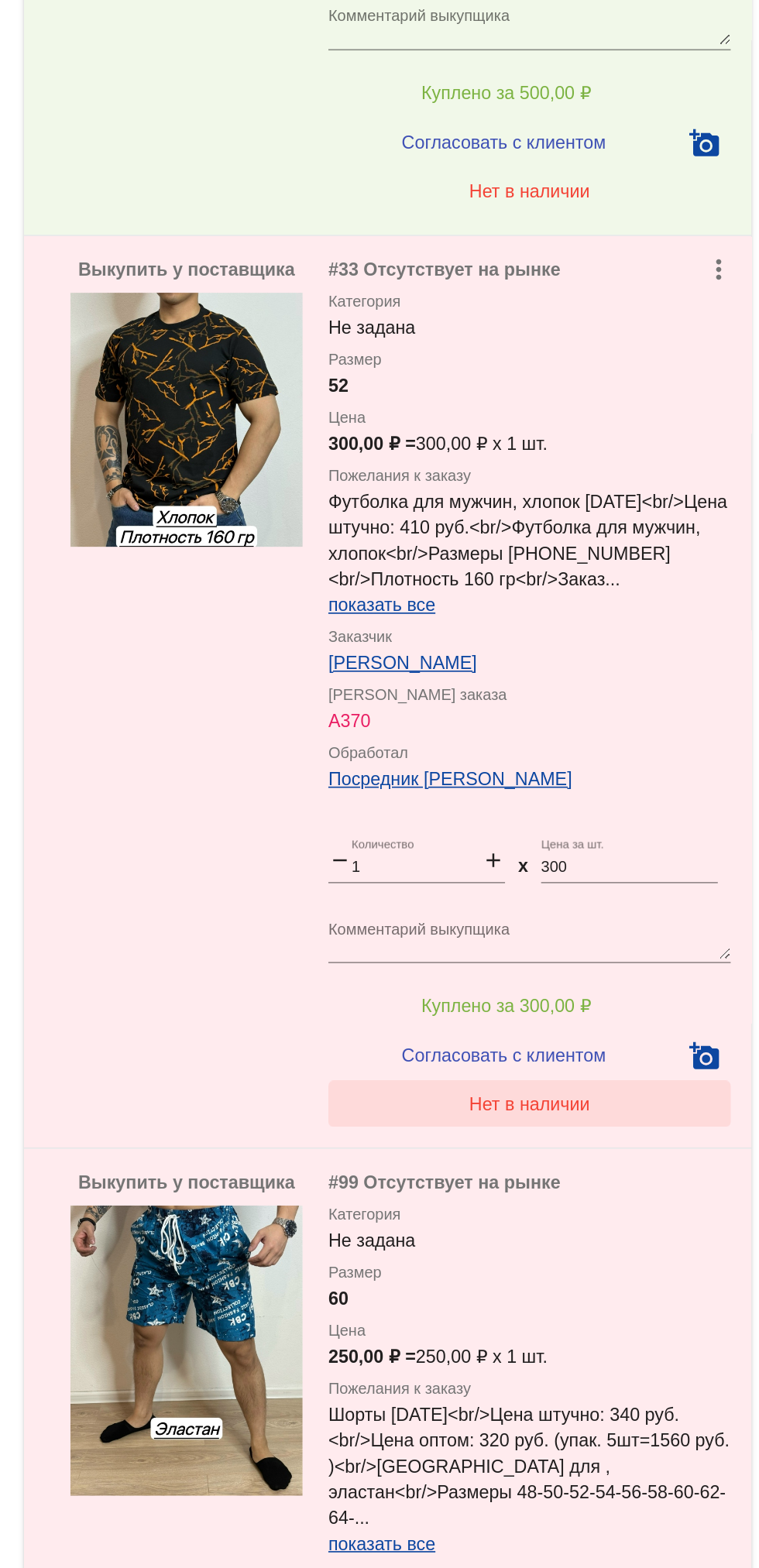
click at [657, 778] on button "Нет в наличии" at bounding box center [619, 764] width 242 height 28
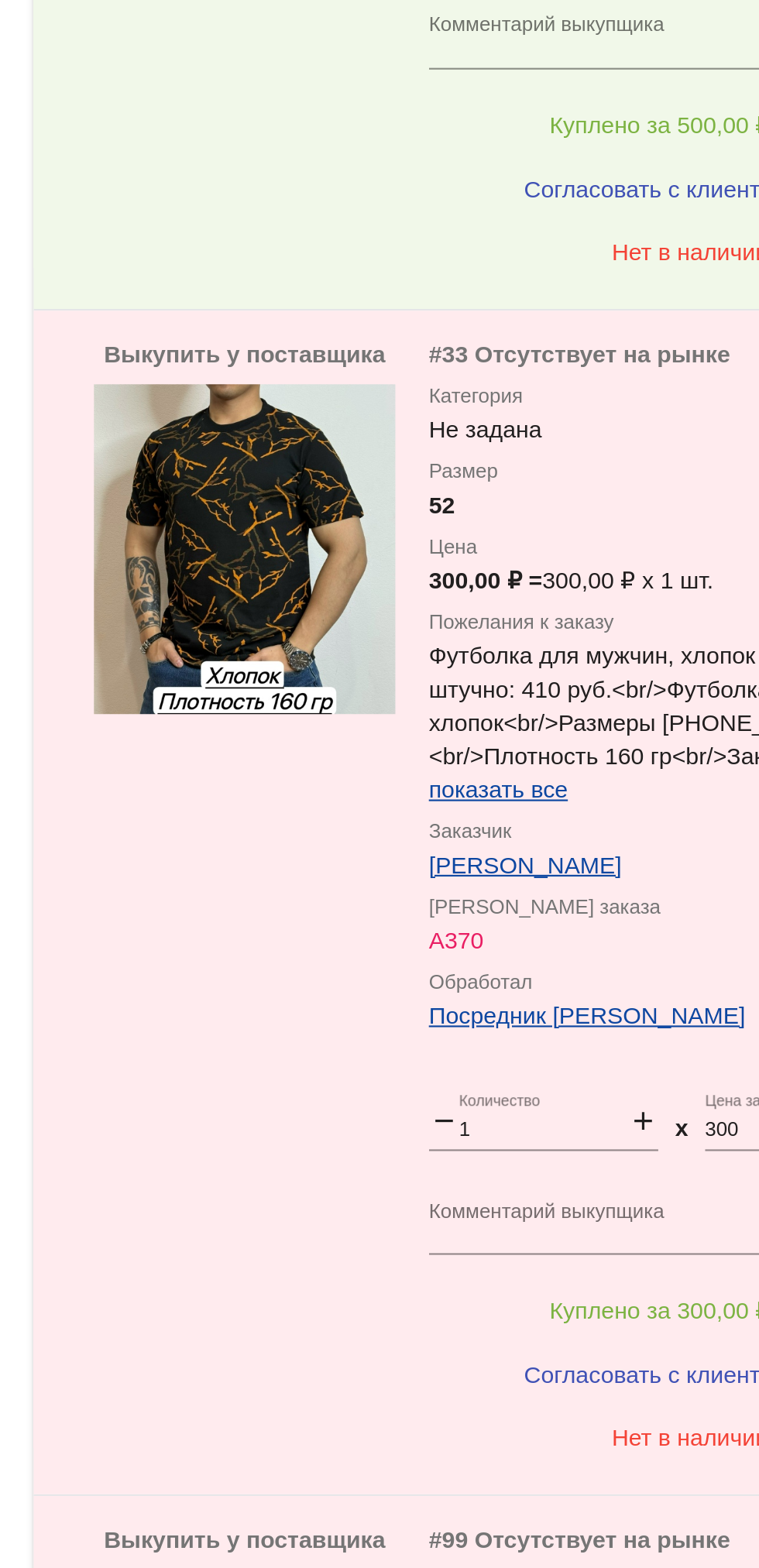
scroll to position [3622, 0]
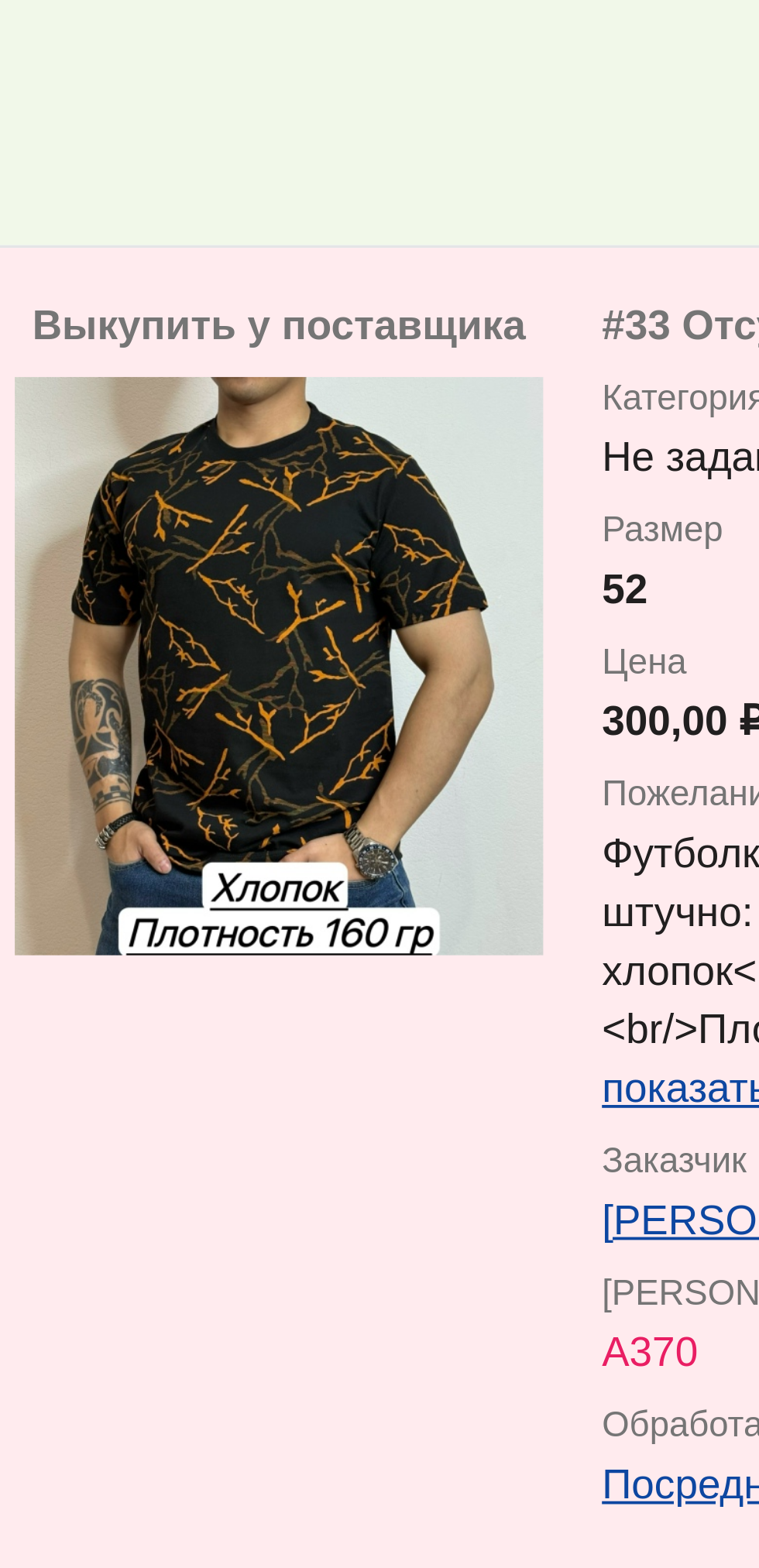
click at [396, 849] on img at bounding box center [414, 787] width 140 height 153
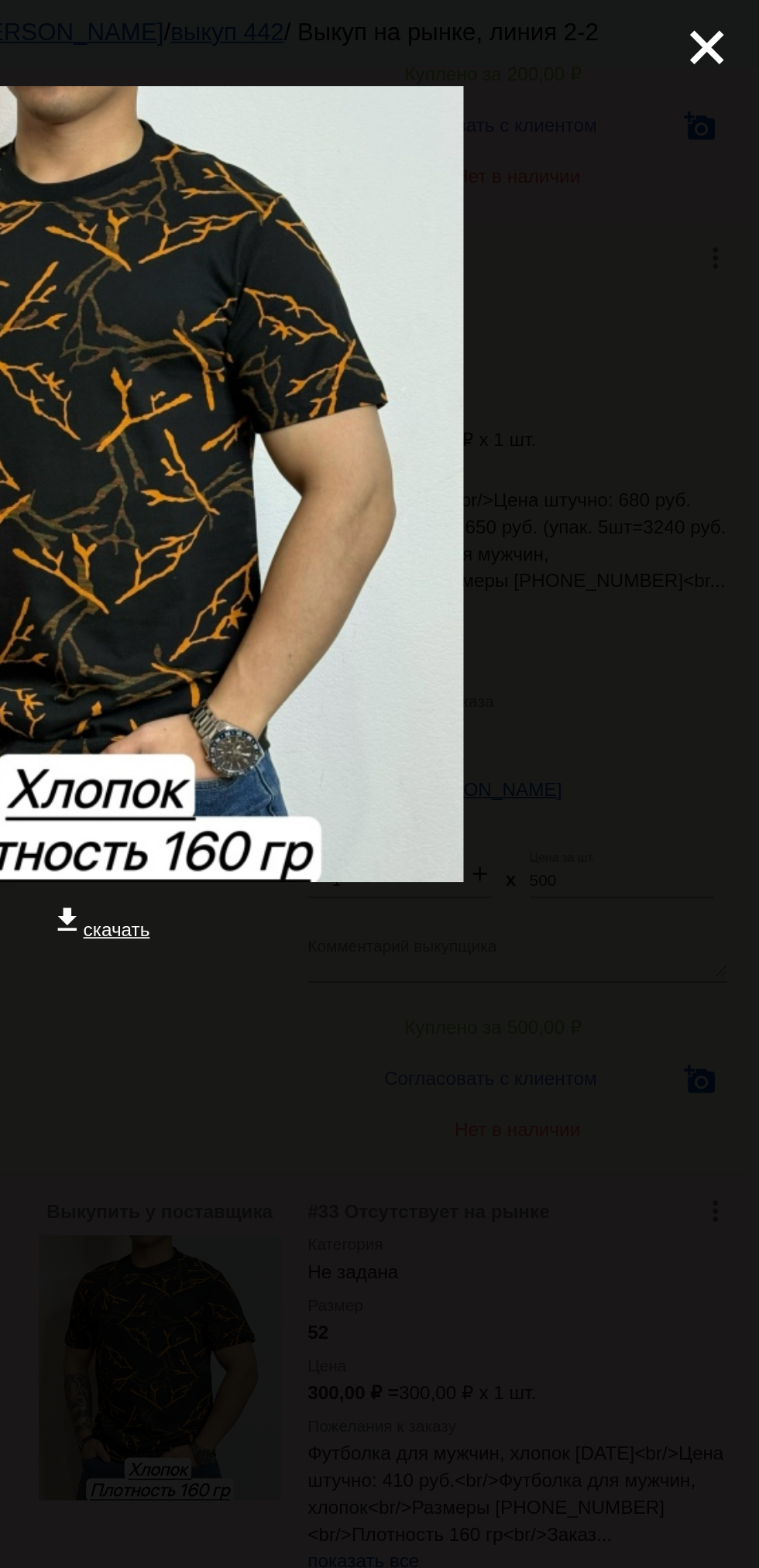
click at [758, 27] on div "close get_app скачать" at bounding box center [380, 373] width 759 height 747
click at [731, 19] on mat-icon "close" at bounding box center [723, 21] width 19 height 19
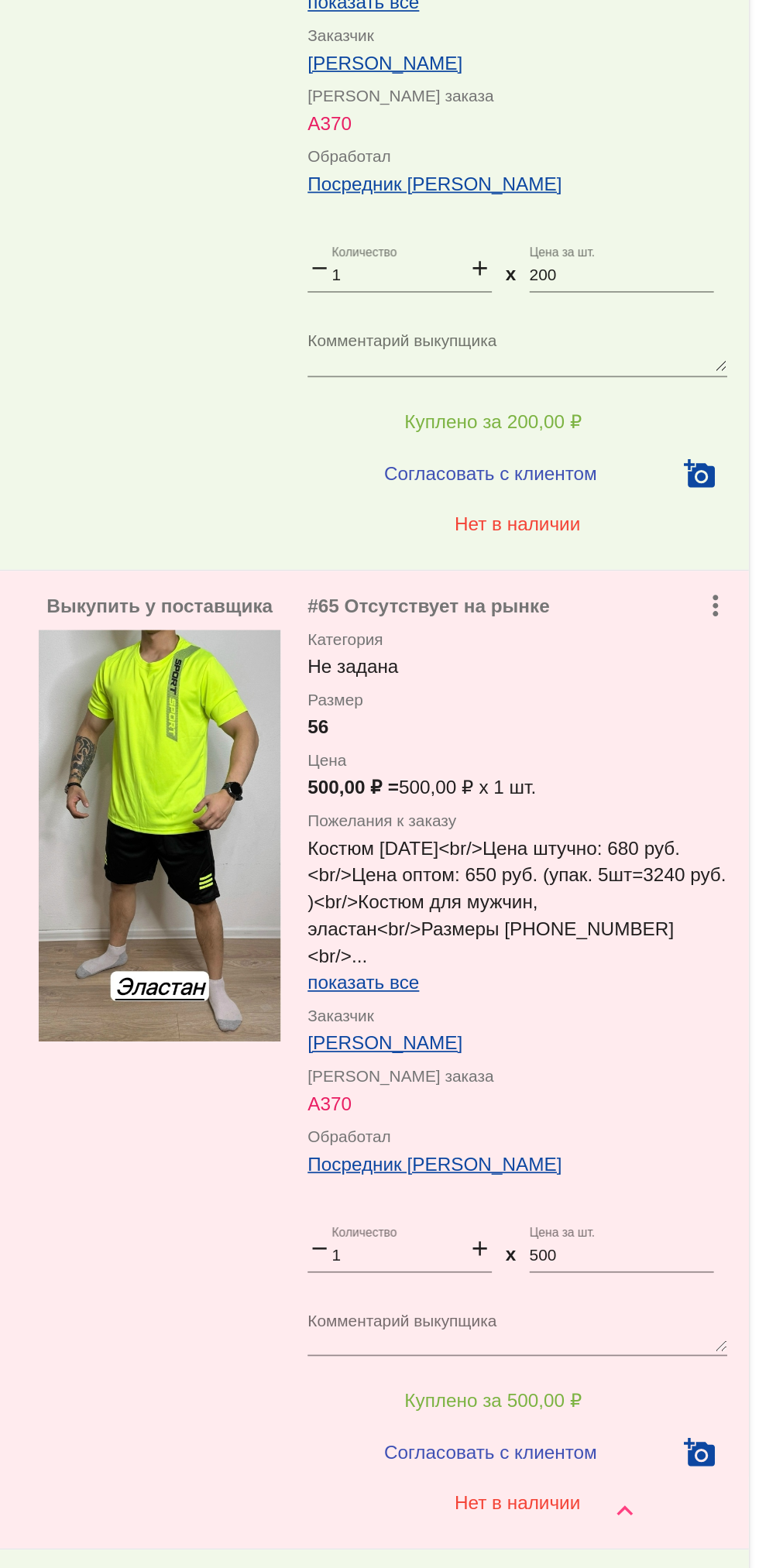
scroll to position [1069, 0]
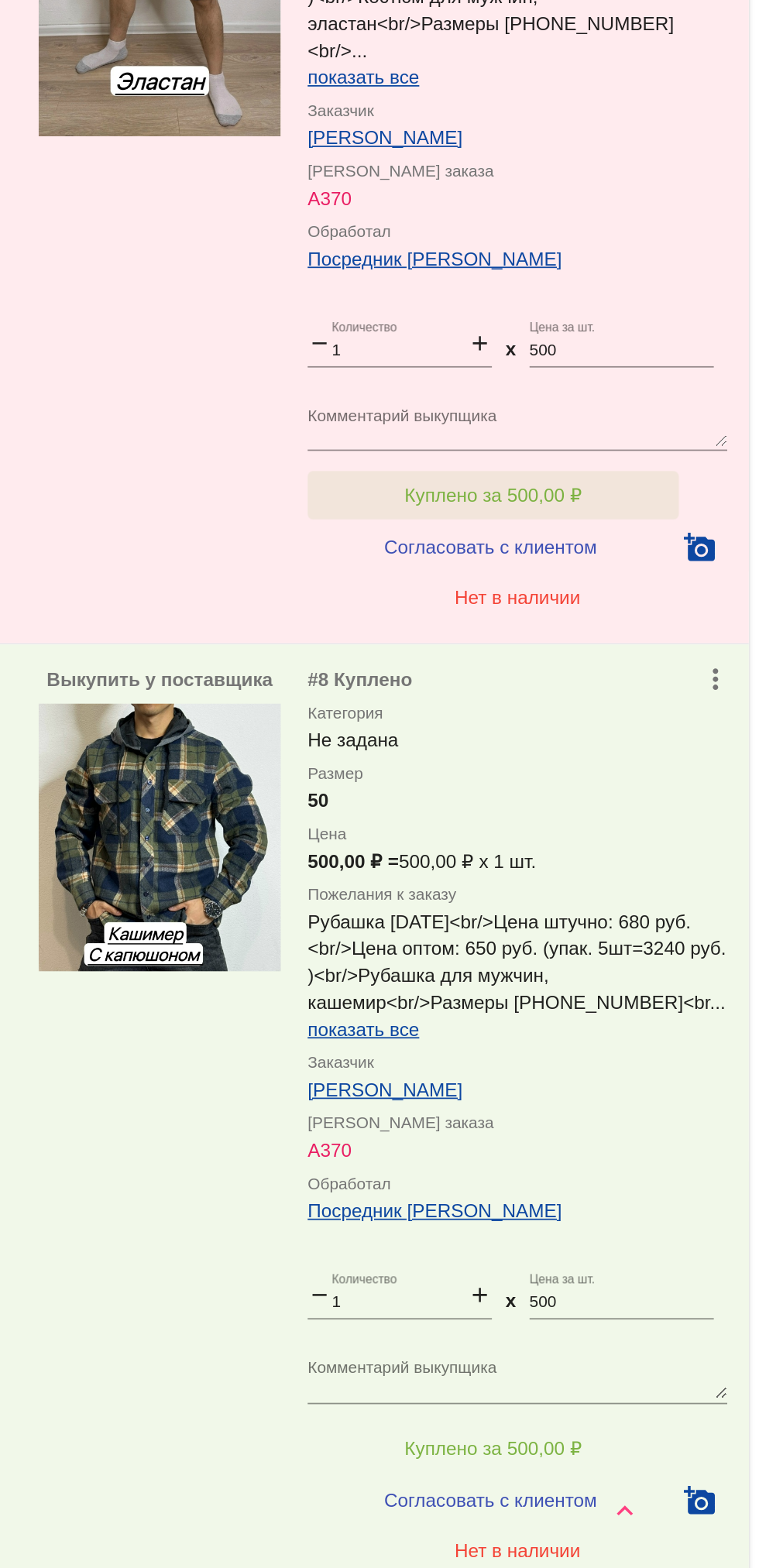
click at [675, 963] on button "Куплено за 500,00 ₽" at bounding box center [605, 950] width 214 height 28
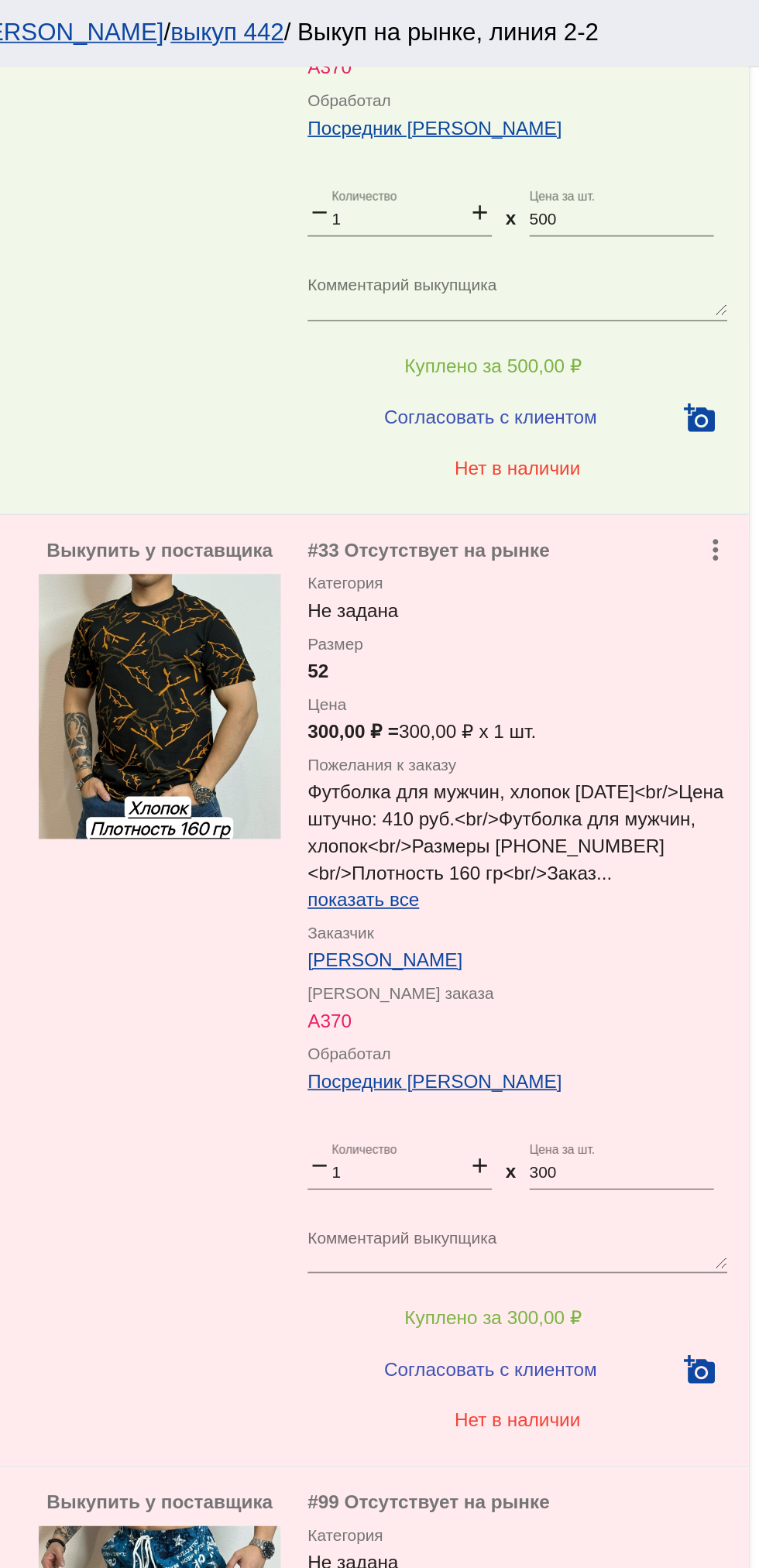
scroll to position [4057, 0]
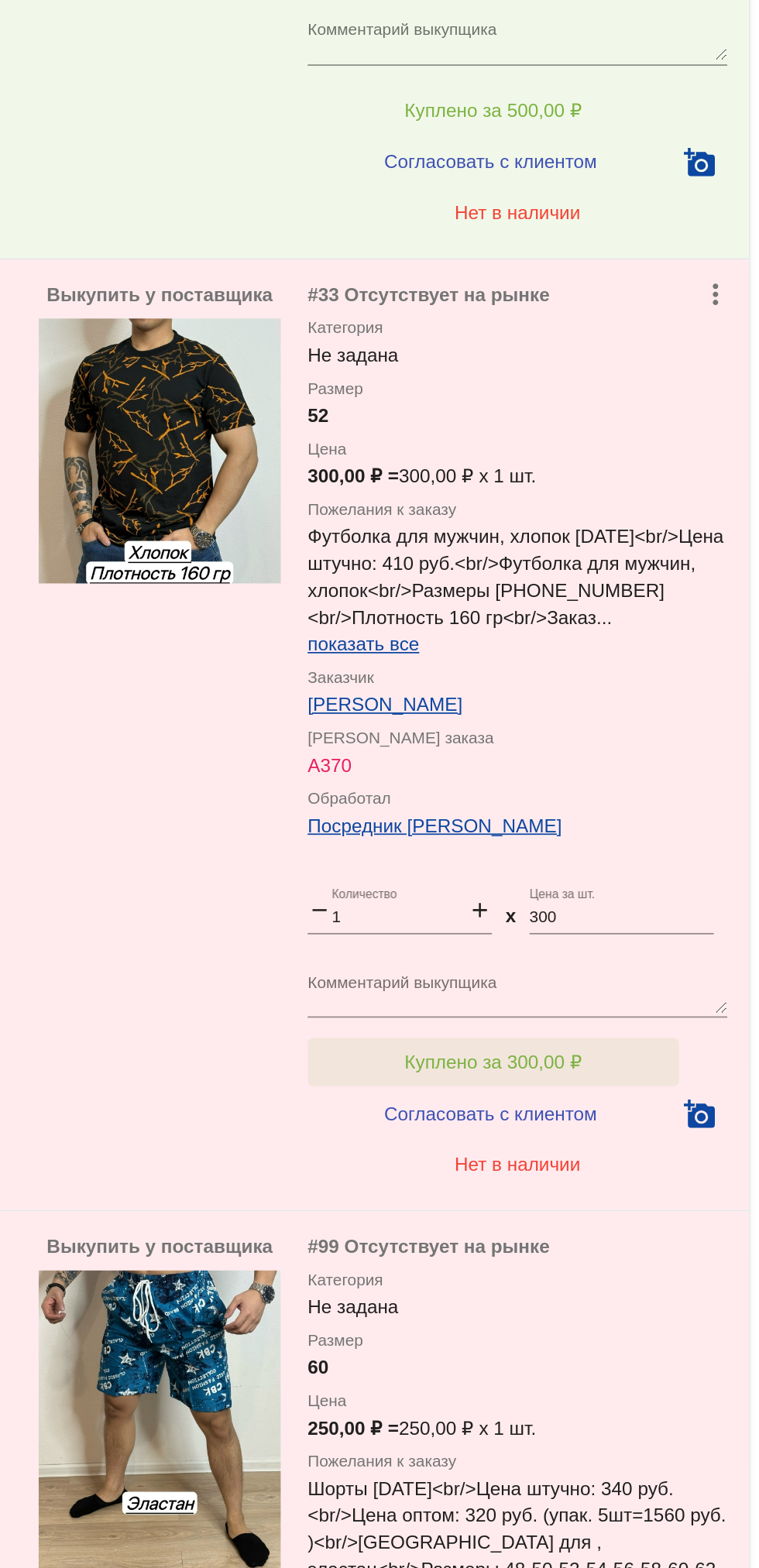
click at [665, 719] on button "Куплено за 300,00 ₽" at bounding box center [605, 706] width 214 height 28
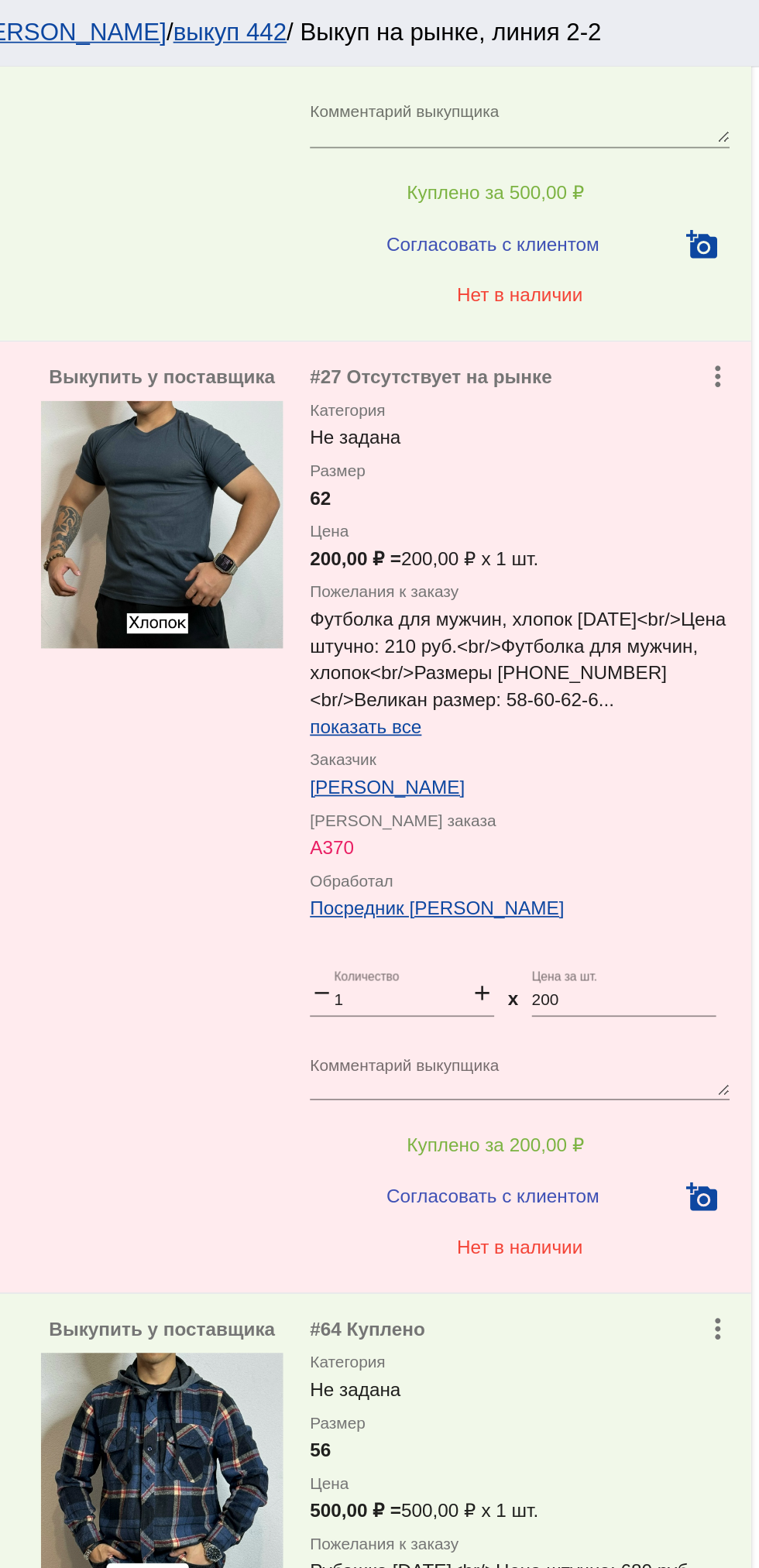
scroll to position [3011, 0]
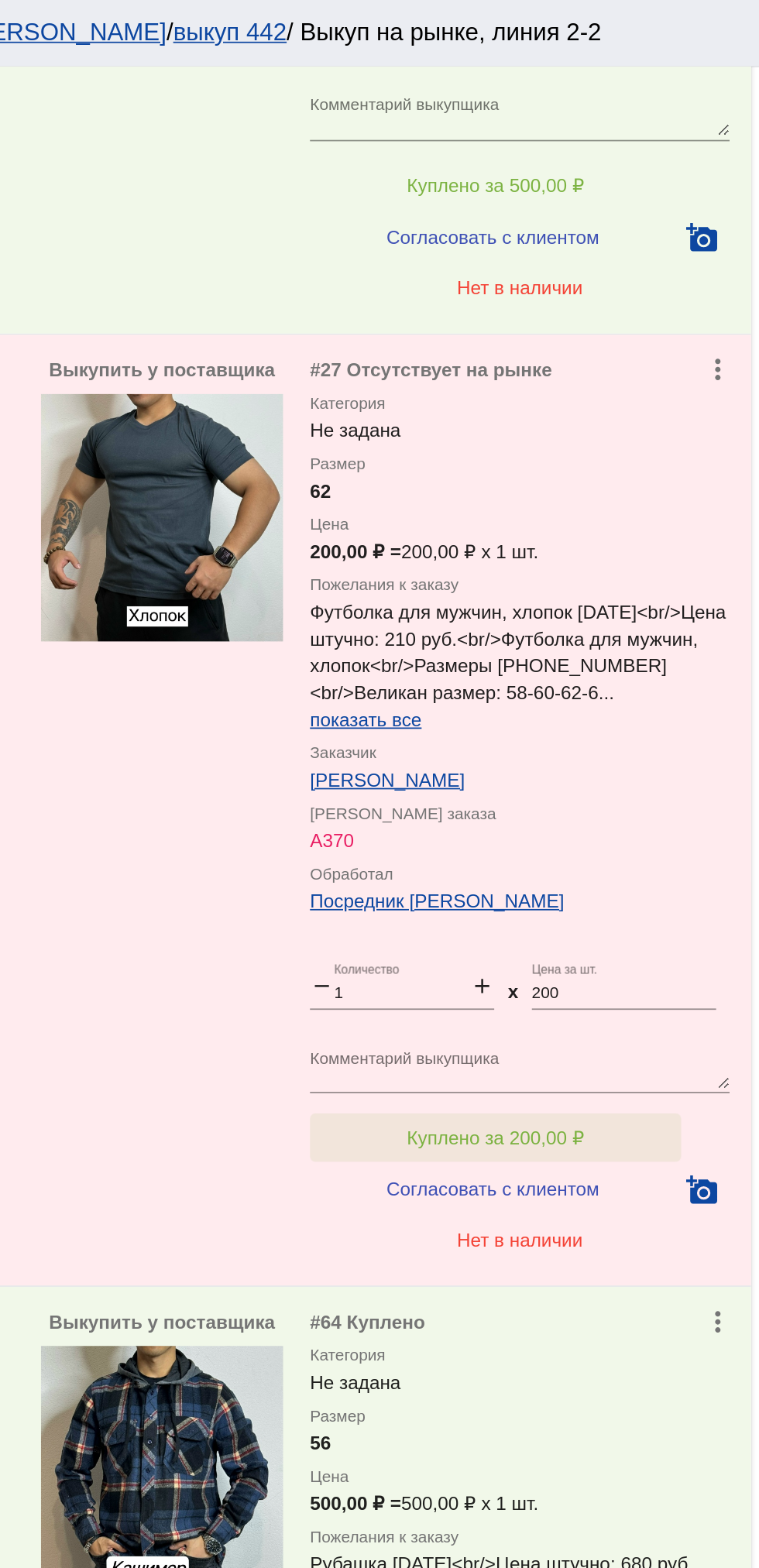
click at [649, 658] on button "Куплено за 200,00 ₽" at bounding box center [605, 655] width 214 height 28
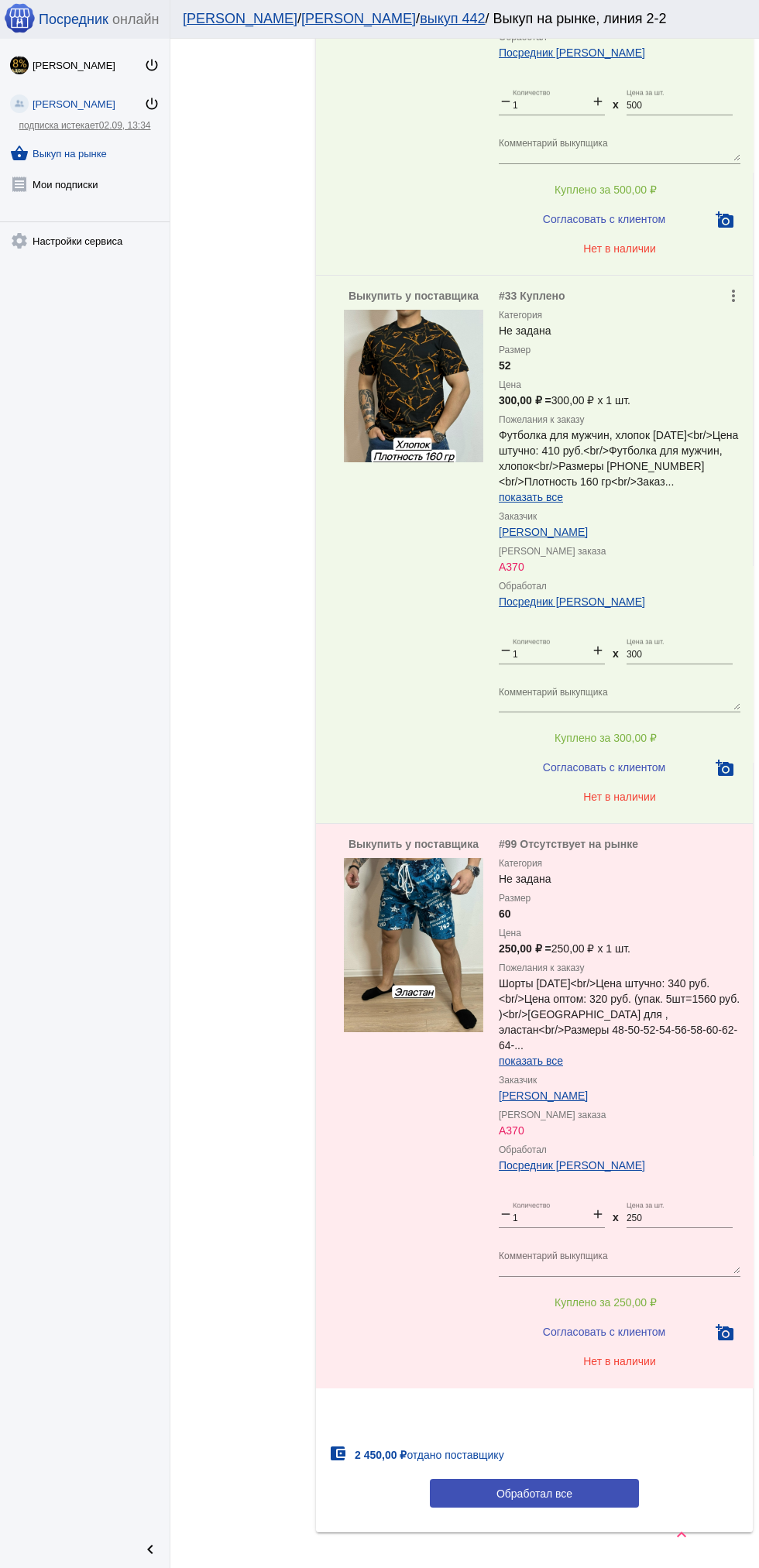
scroll to position [4057, 0]
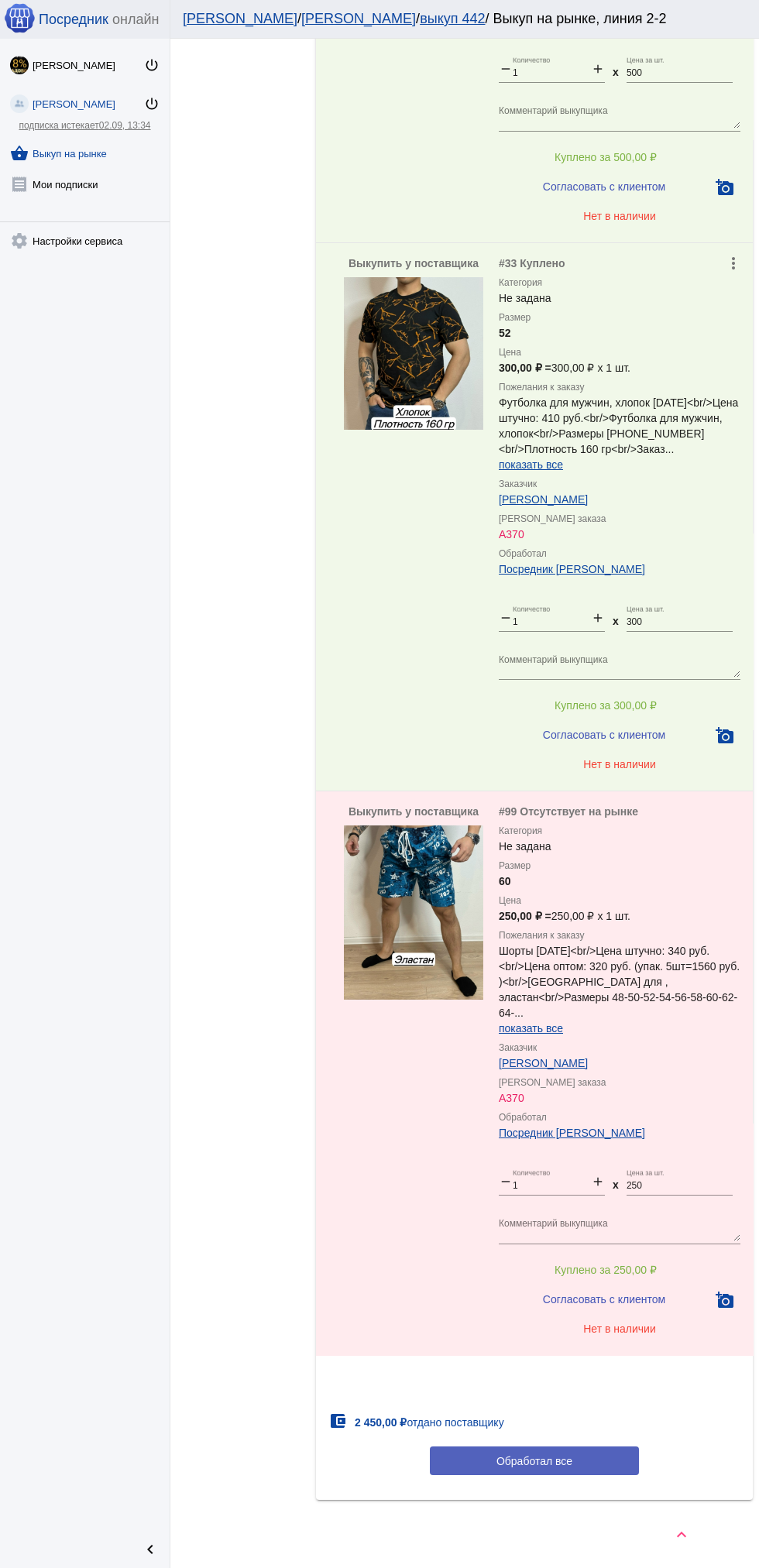
click at [588, 1465] on button "Обработал все" at bounding box center [534, 1460] width 209 height 28
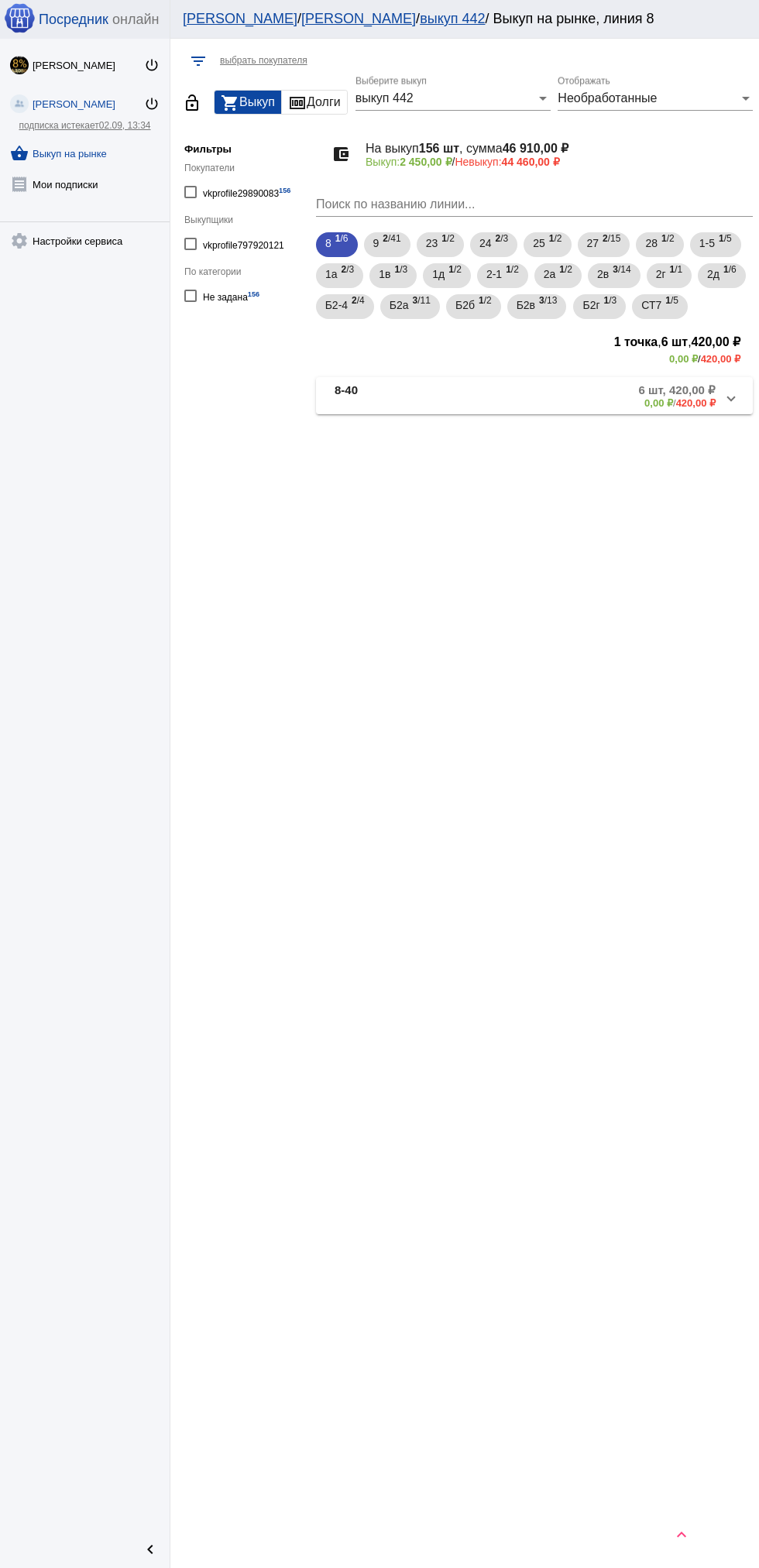
scroll to position [0, 0]
click at [706, 288] on span "2д" at bounding box center [712, 274] width 12 height 28
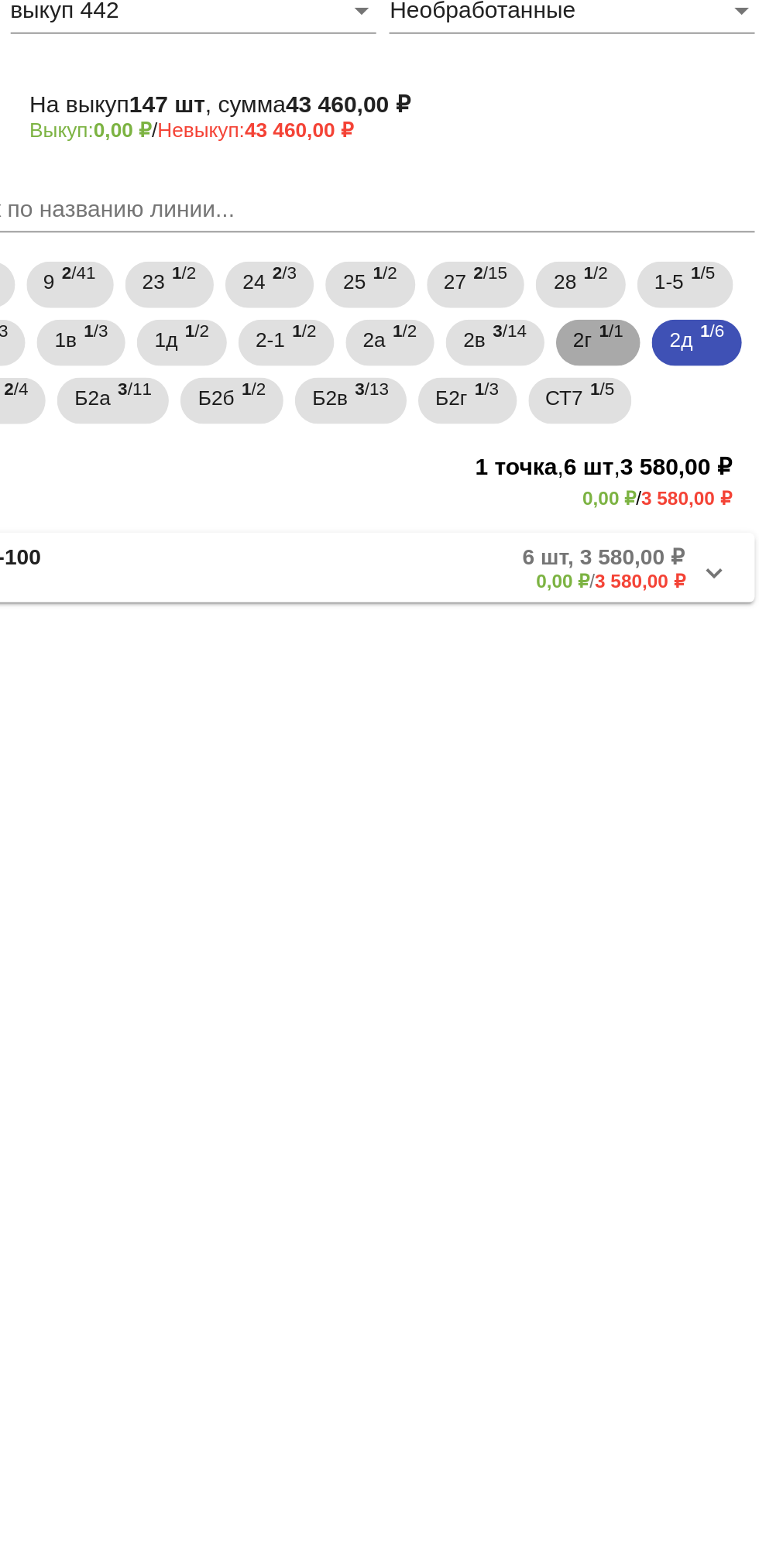
click at [675, 269] on b "1" at bounding box center [672, 269] width 5 height 11
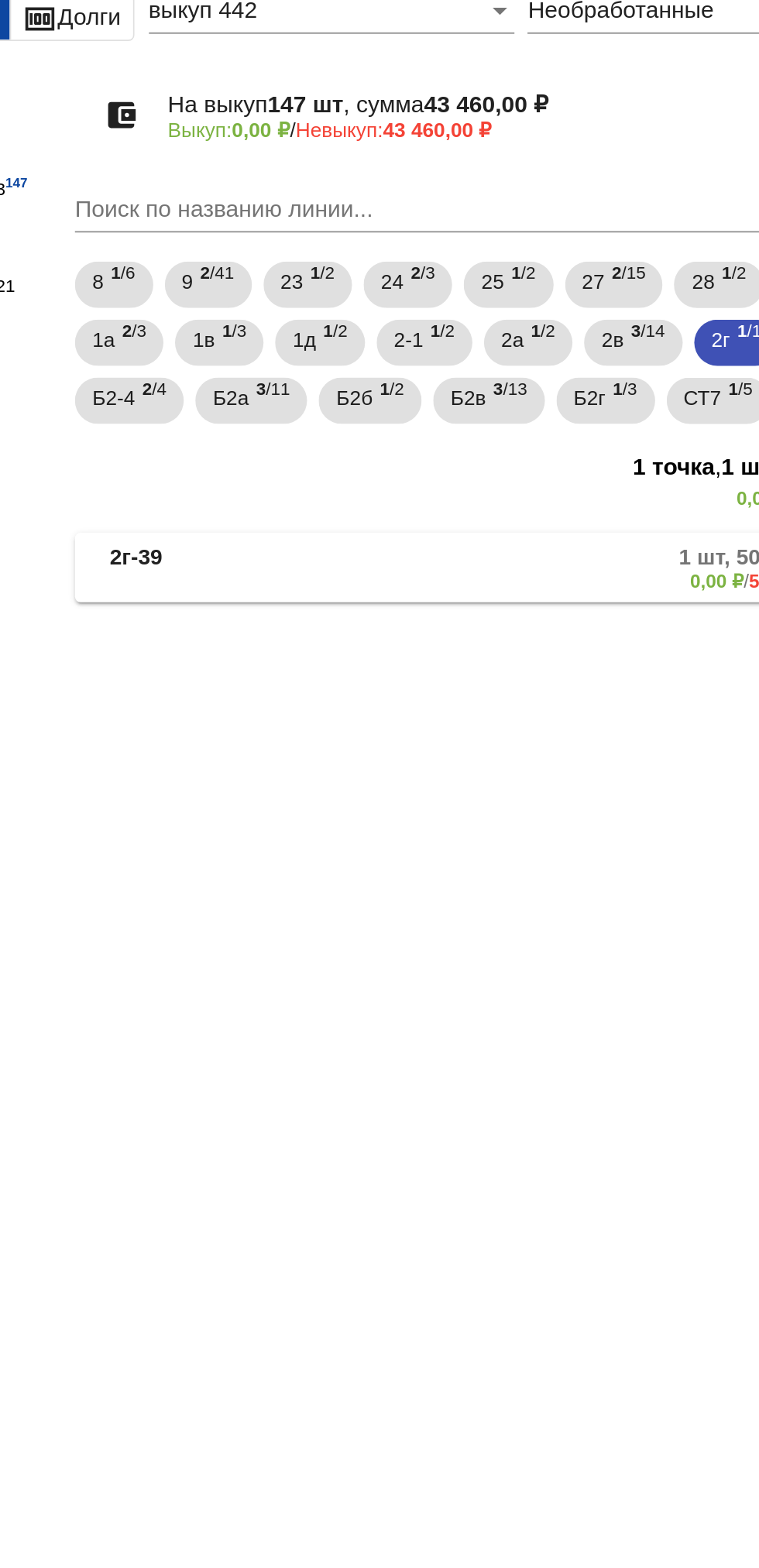
click at [553, 401] on mat-panel-description "1 шт, 500,00 ₽ 0,00 ₽ / 500,00 ₽" at bounding box center [589, 396] width 253 height 26
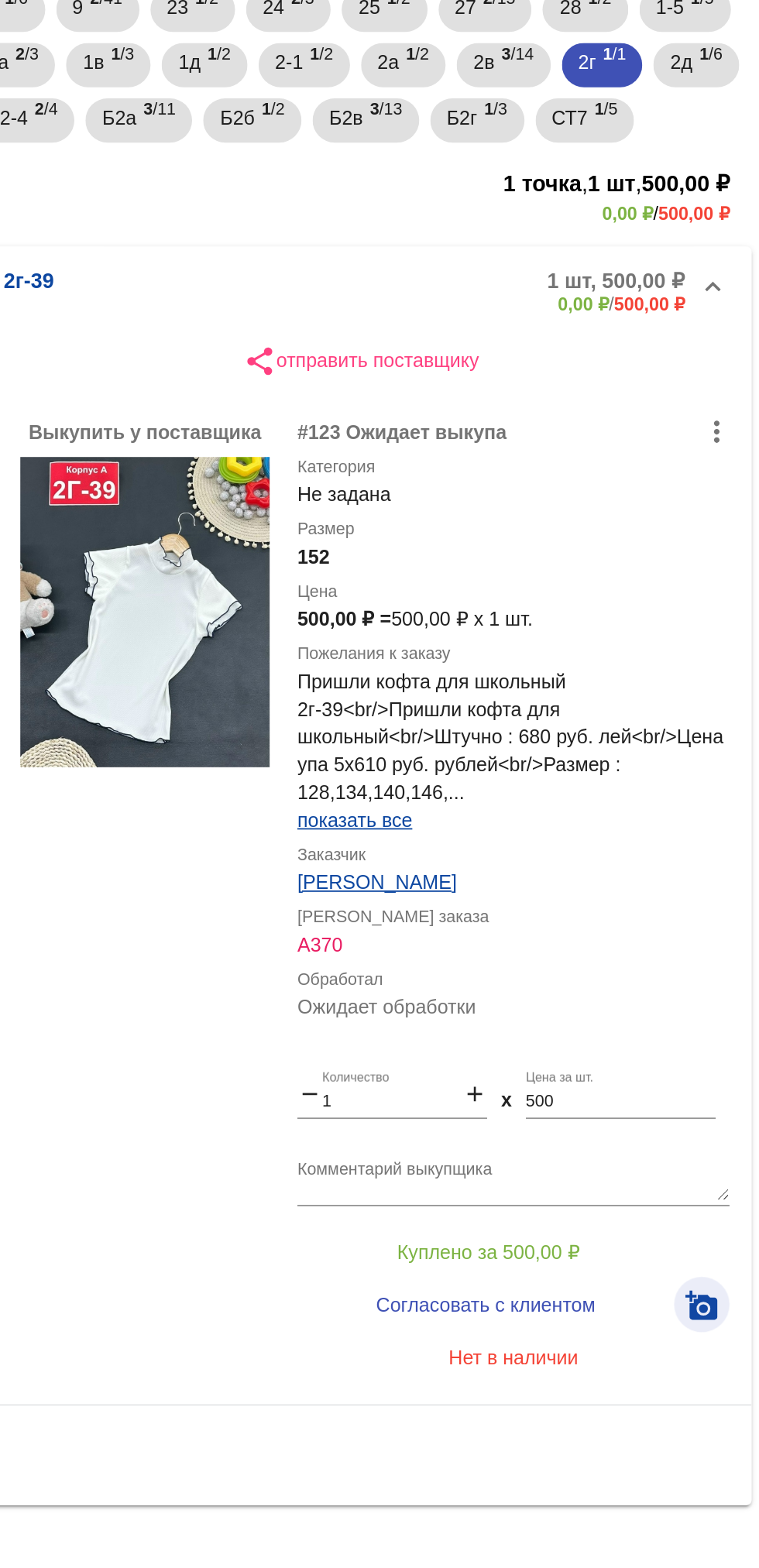
click at [719, 962] on mat-icon "add_a_photo" at bounding box center [724, 969] width 19 height 19
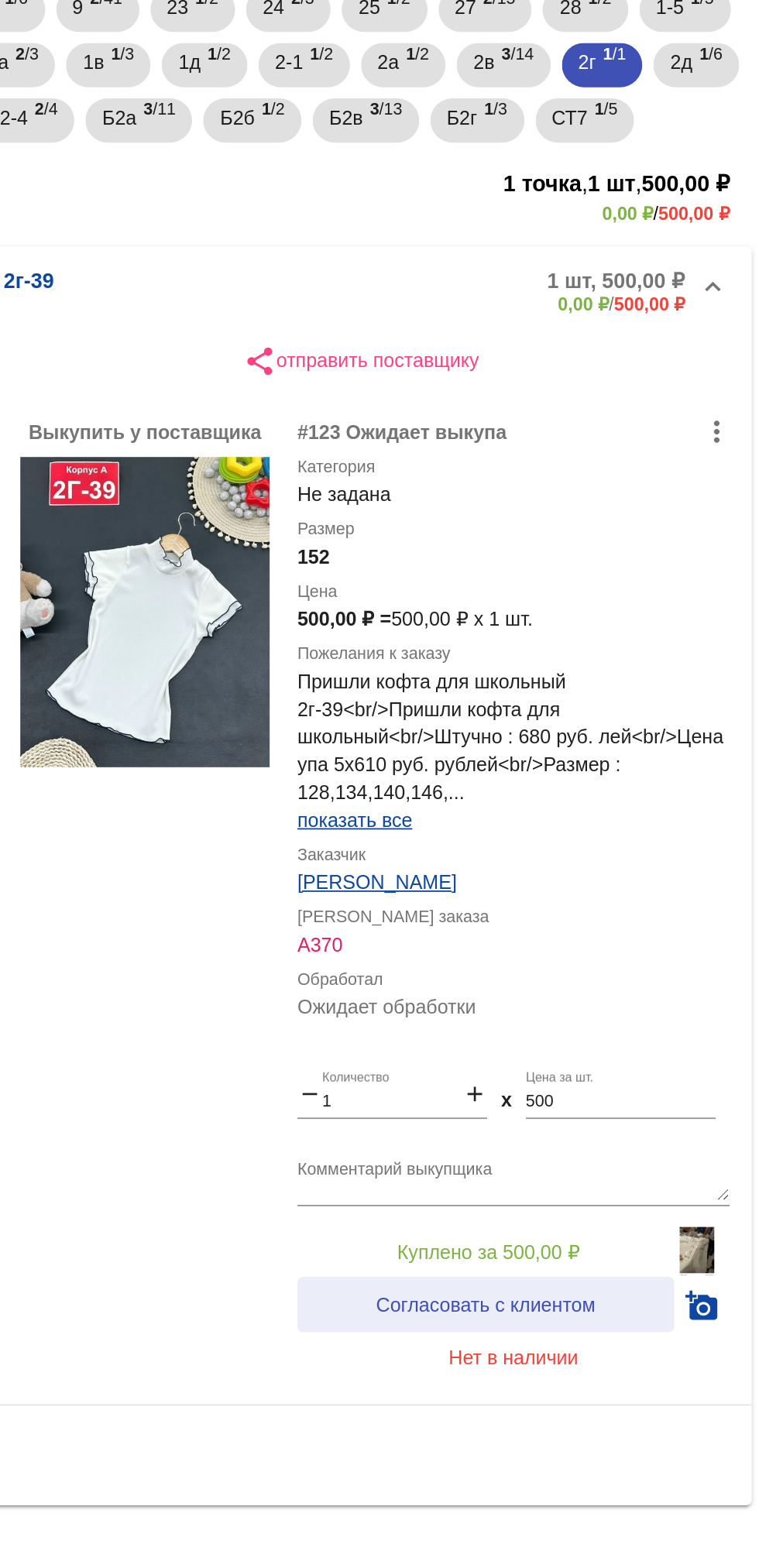
click at [641, 973] on span "Согласовать с клиентом" at bounding box center [604, 969] width 122 height 12
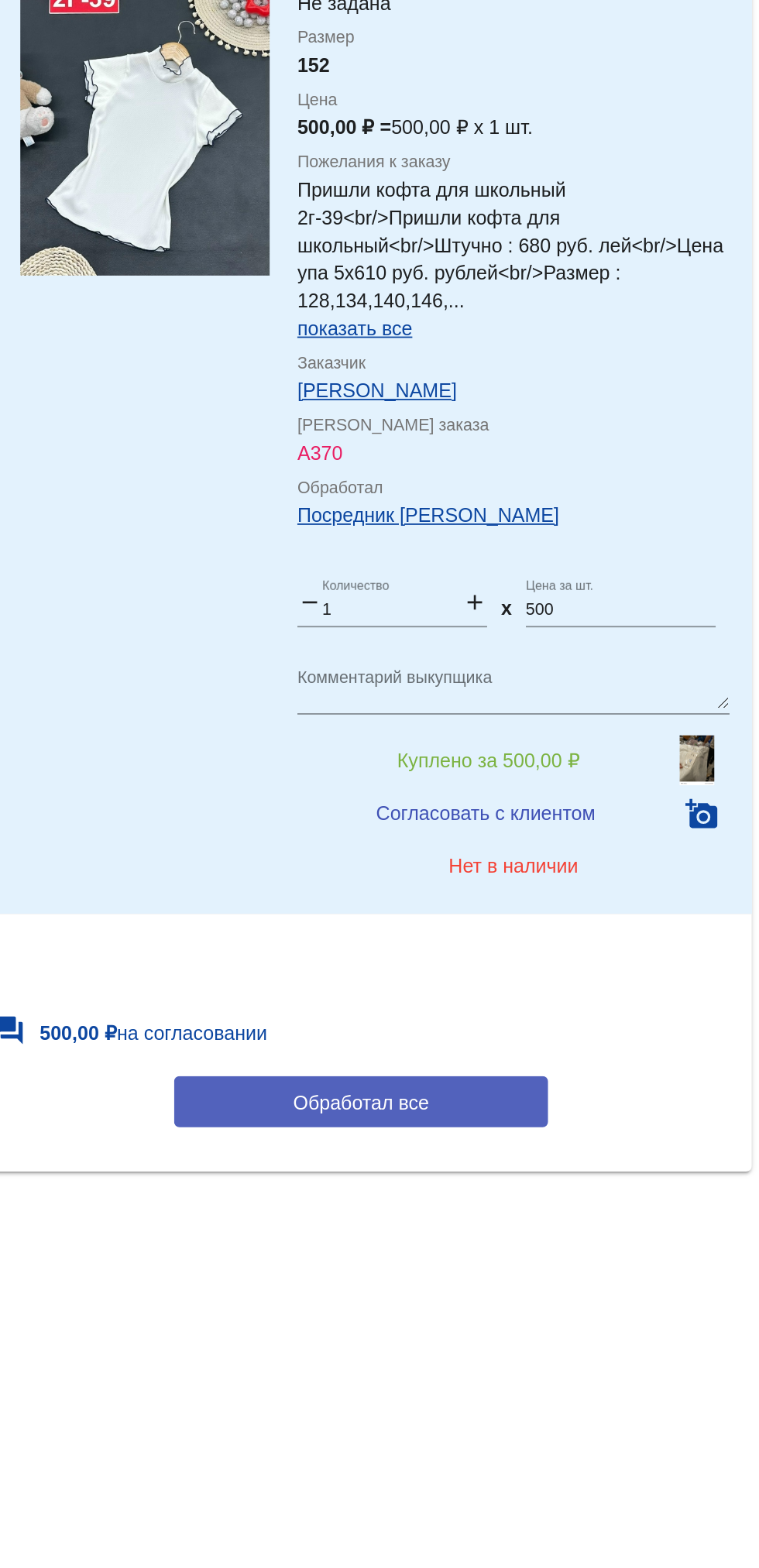
click at [594, 1120] on button "Обработал все" at bounding box center [534, 1129] width 209 height 28
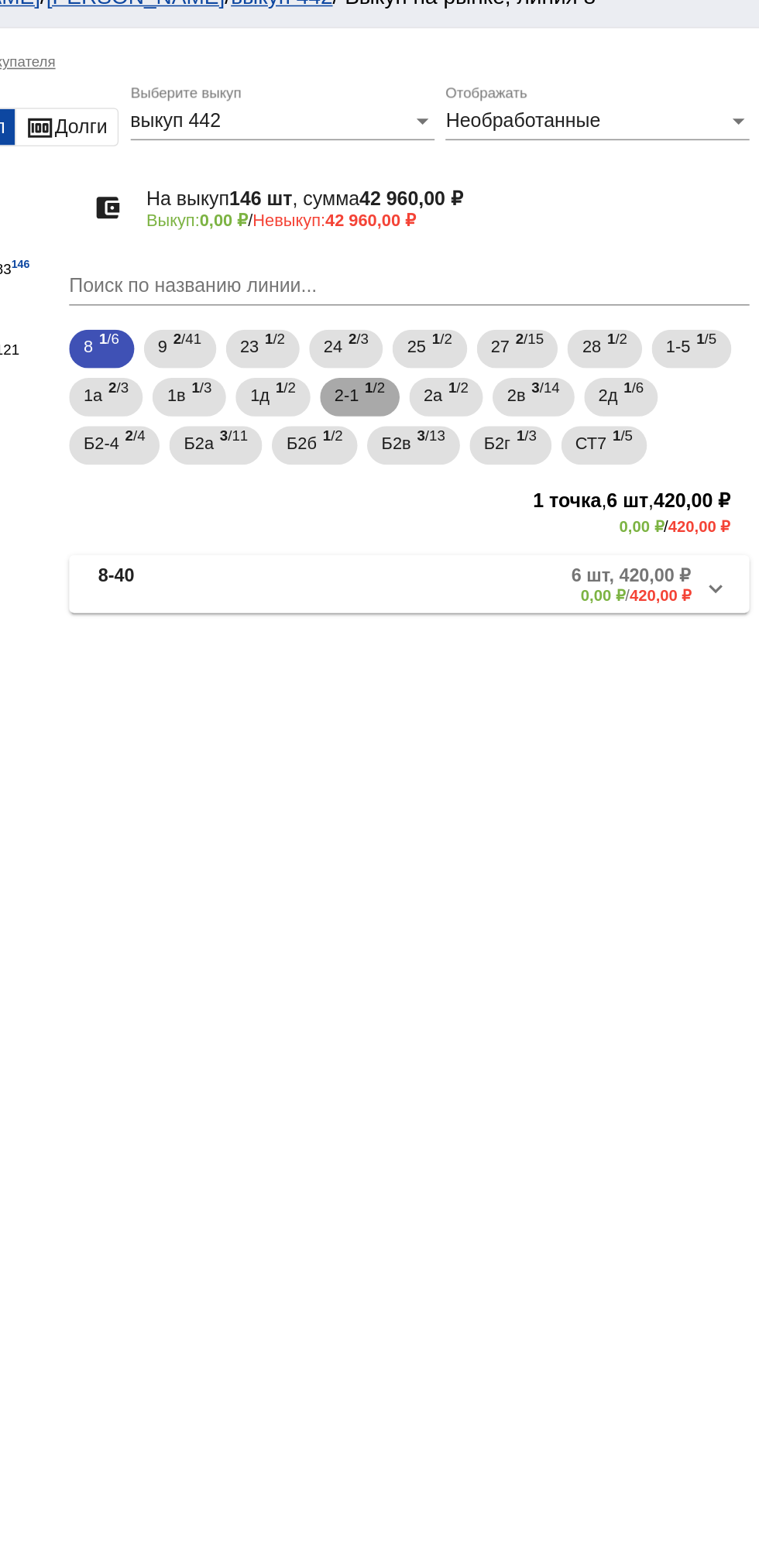
click at [511, 281] on span "1 /2" at bounding box center [511, 276] width 13 height 32
click at [586, 394] on mat-panel-description "2 шт, 2 250,00 ₽ 0,00 ₽ / 2 250,00 ₽" at bounding box center [590, 396] width 249 height 26
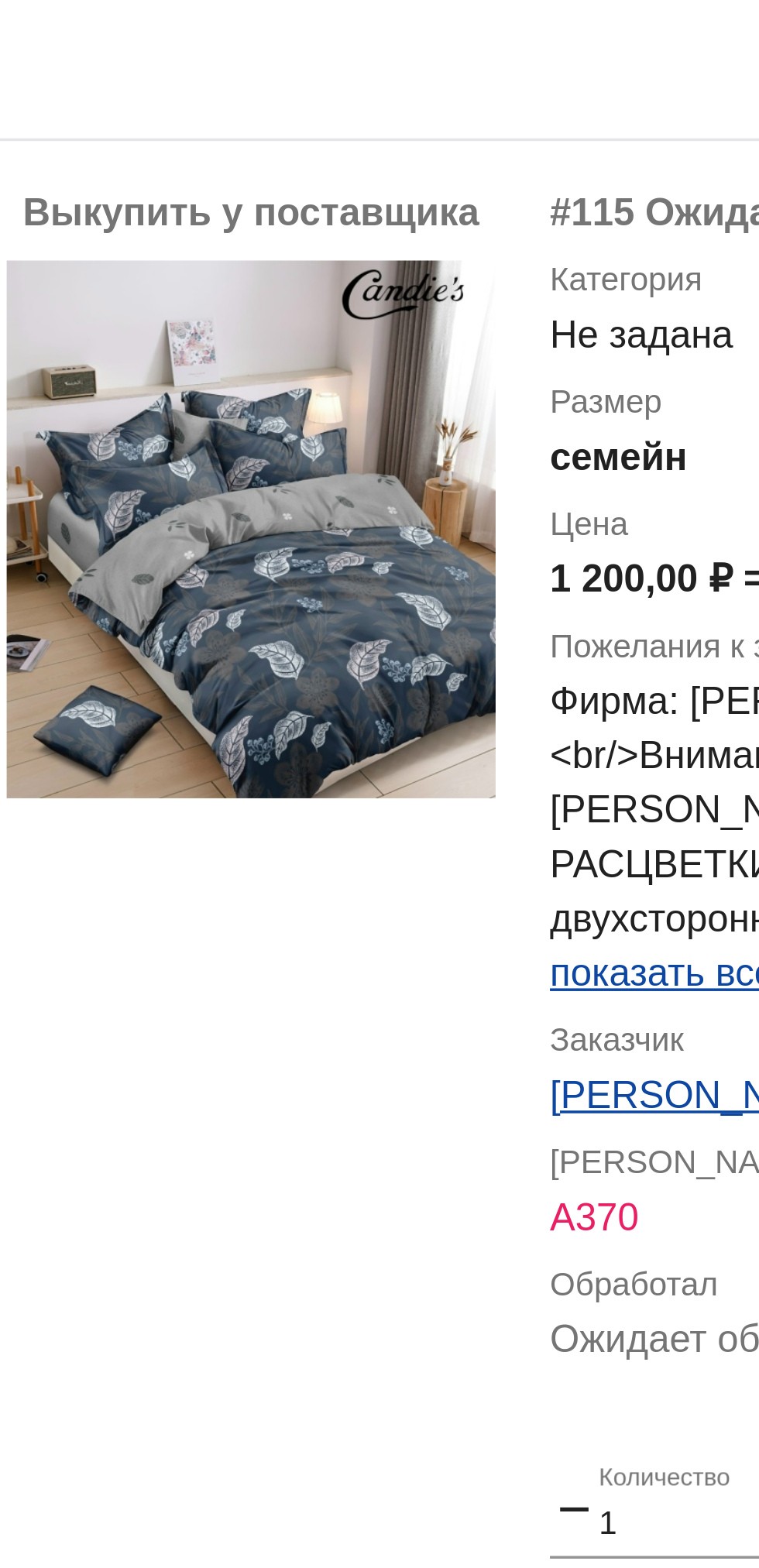
scroll to position [128, 0]
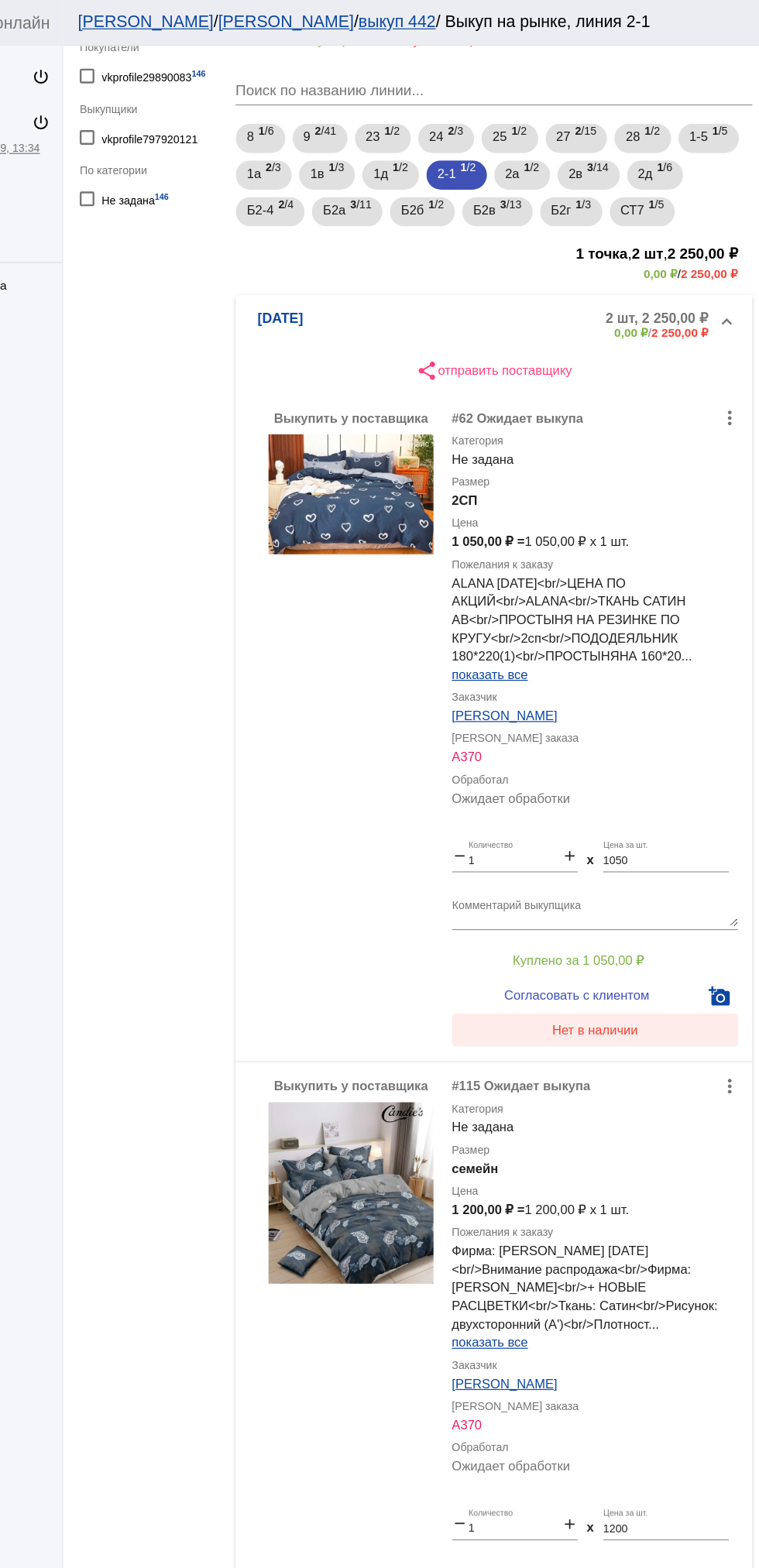
click at [627, 869] on span "Нет в наличии" at bounding box center [619, 870] width 72 height 12
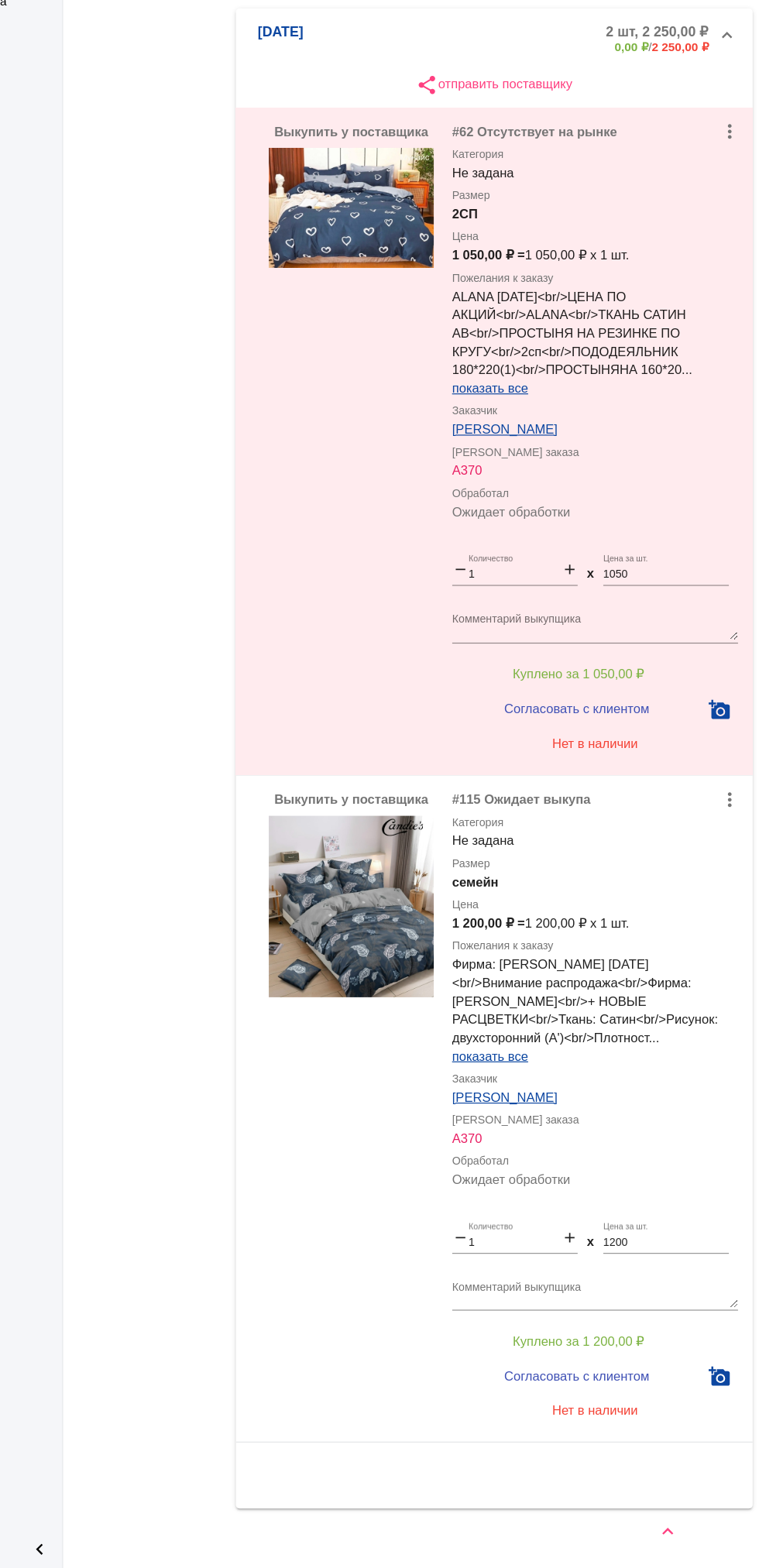
scroll to position [0, 0]
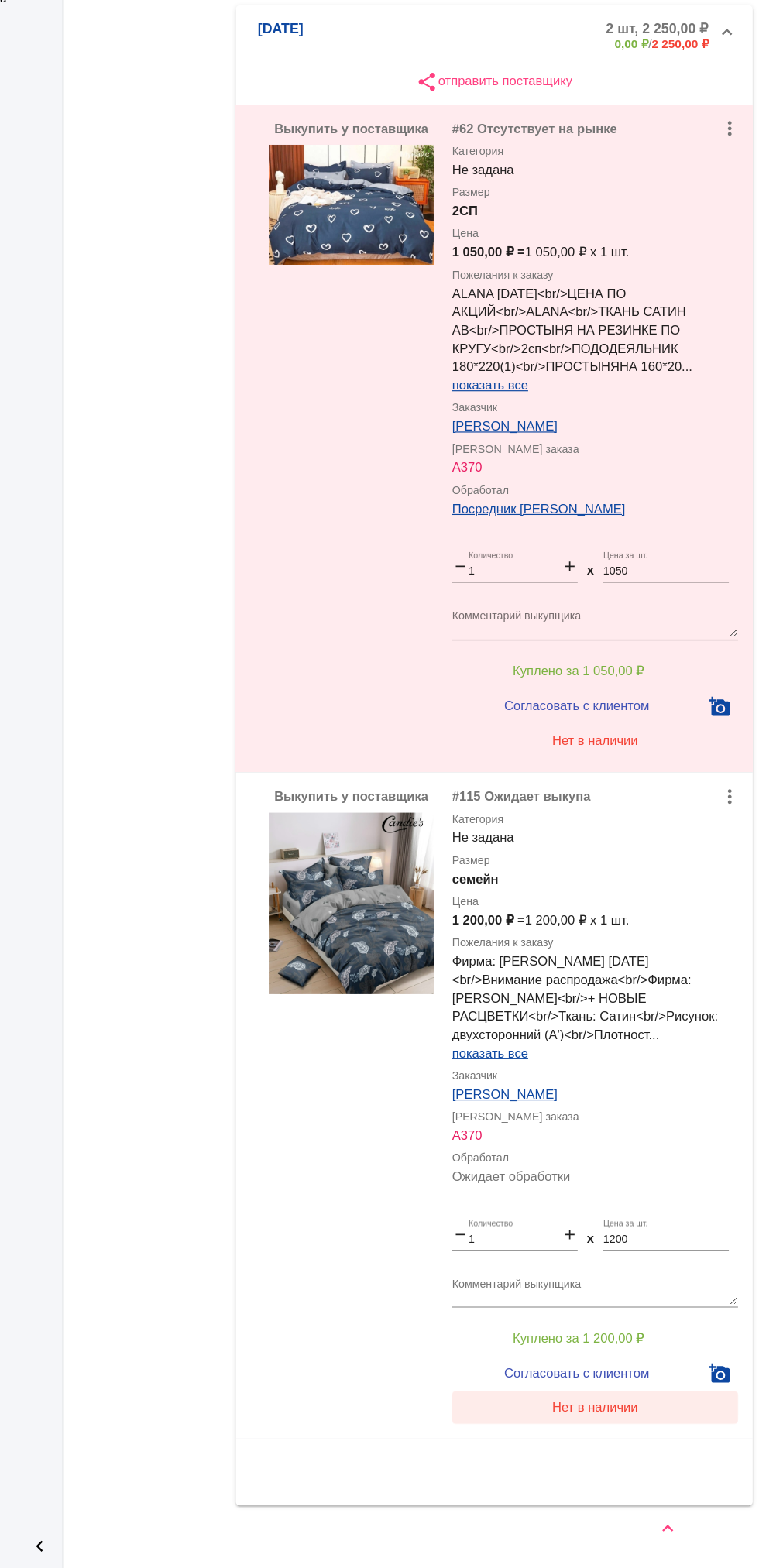
click at [573, 1418] on button "Нет в наличии" at bounding box center [619, 1432] width 242 height 28
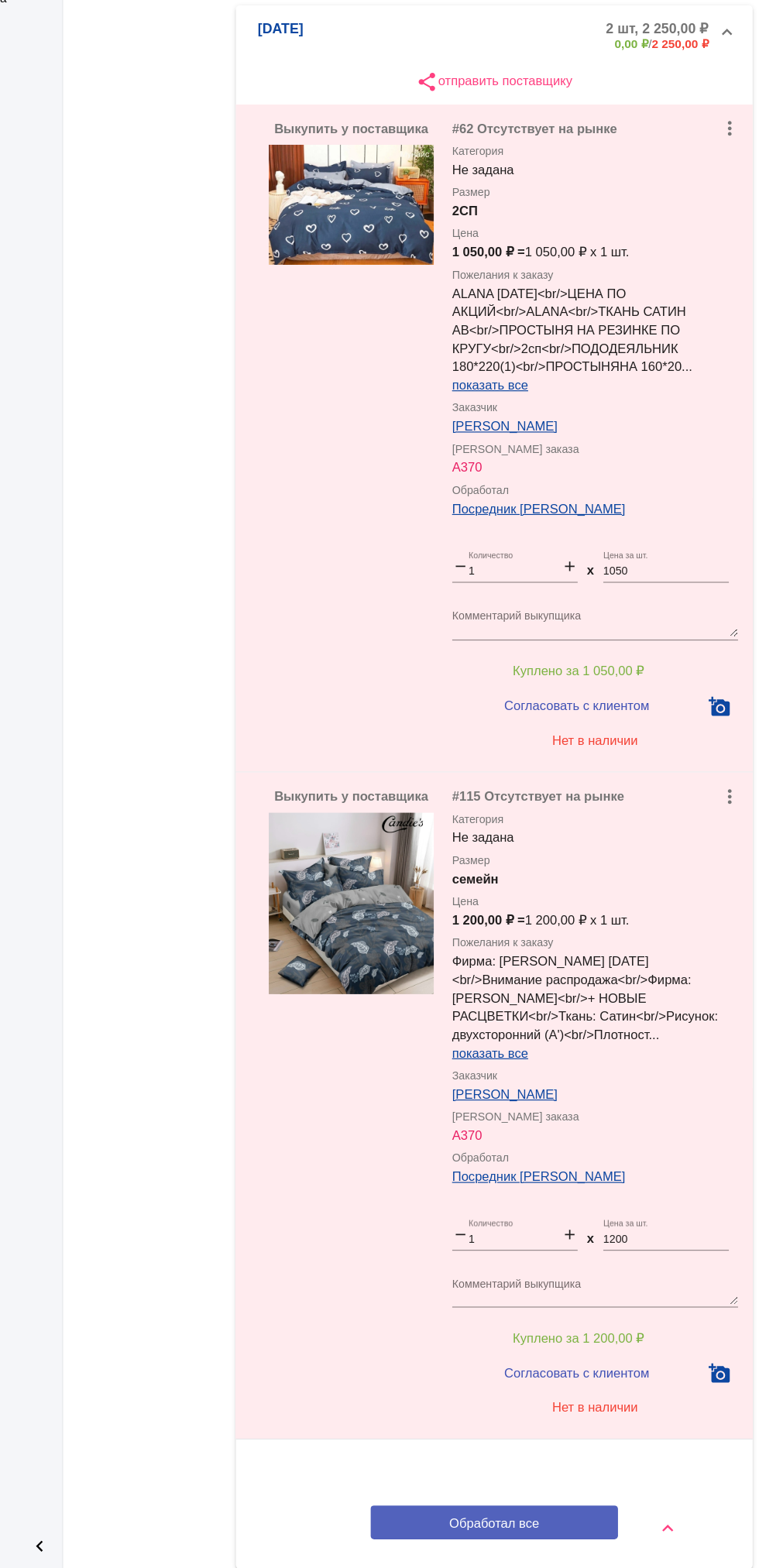
click at [480, 1515] on button "Обработал все" at bounding box center [534, 1528] width 209 height 28
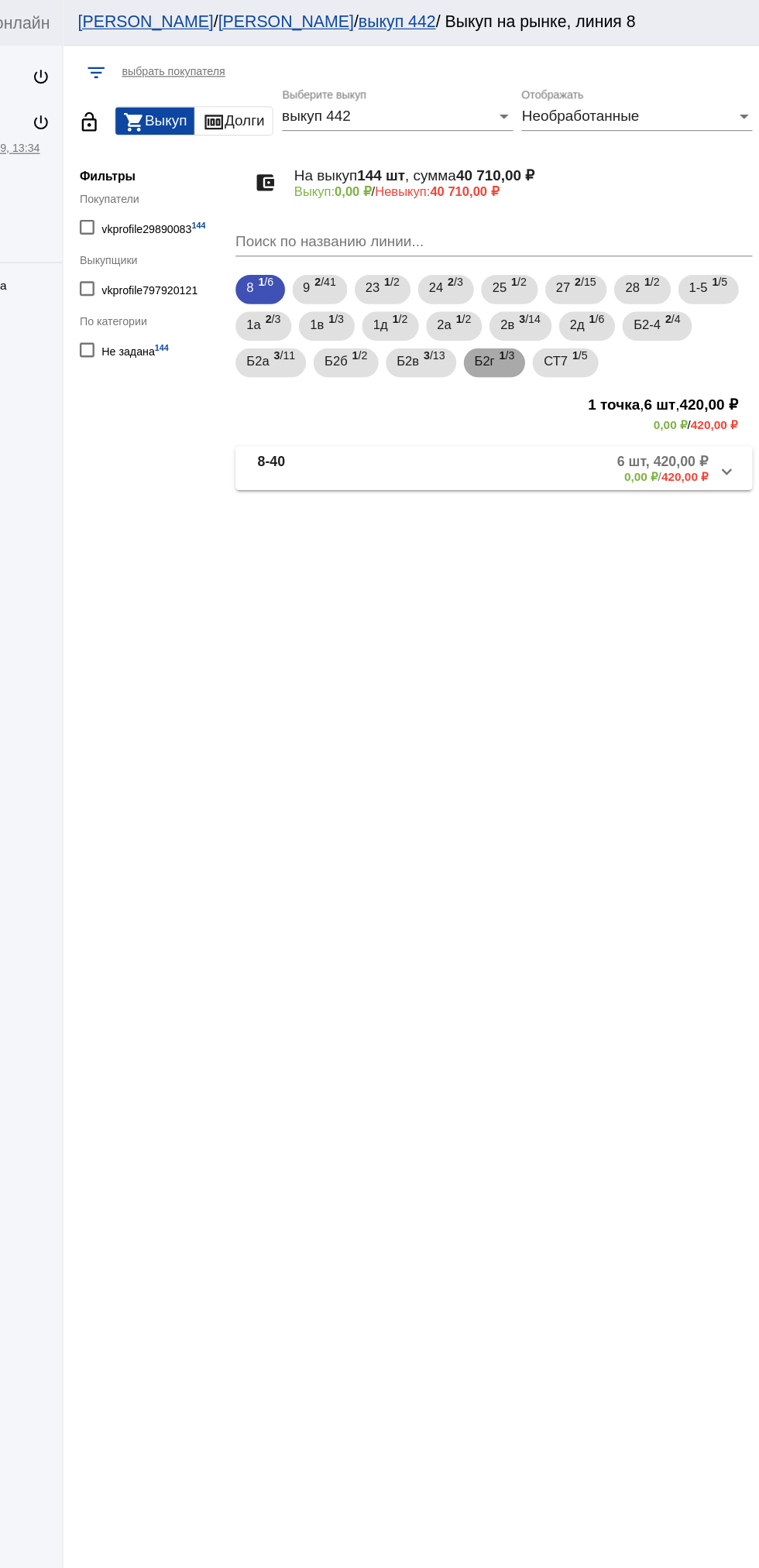
click at [543, 300] on b "1" at bounding box center [542, 300] width 5 height 11
click at [473, 307] on div "Б2в 3 /13" at bounding box center [473, 306] width 41 height 32
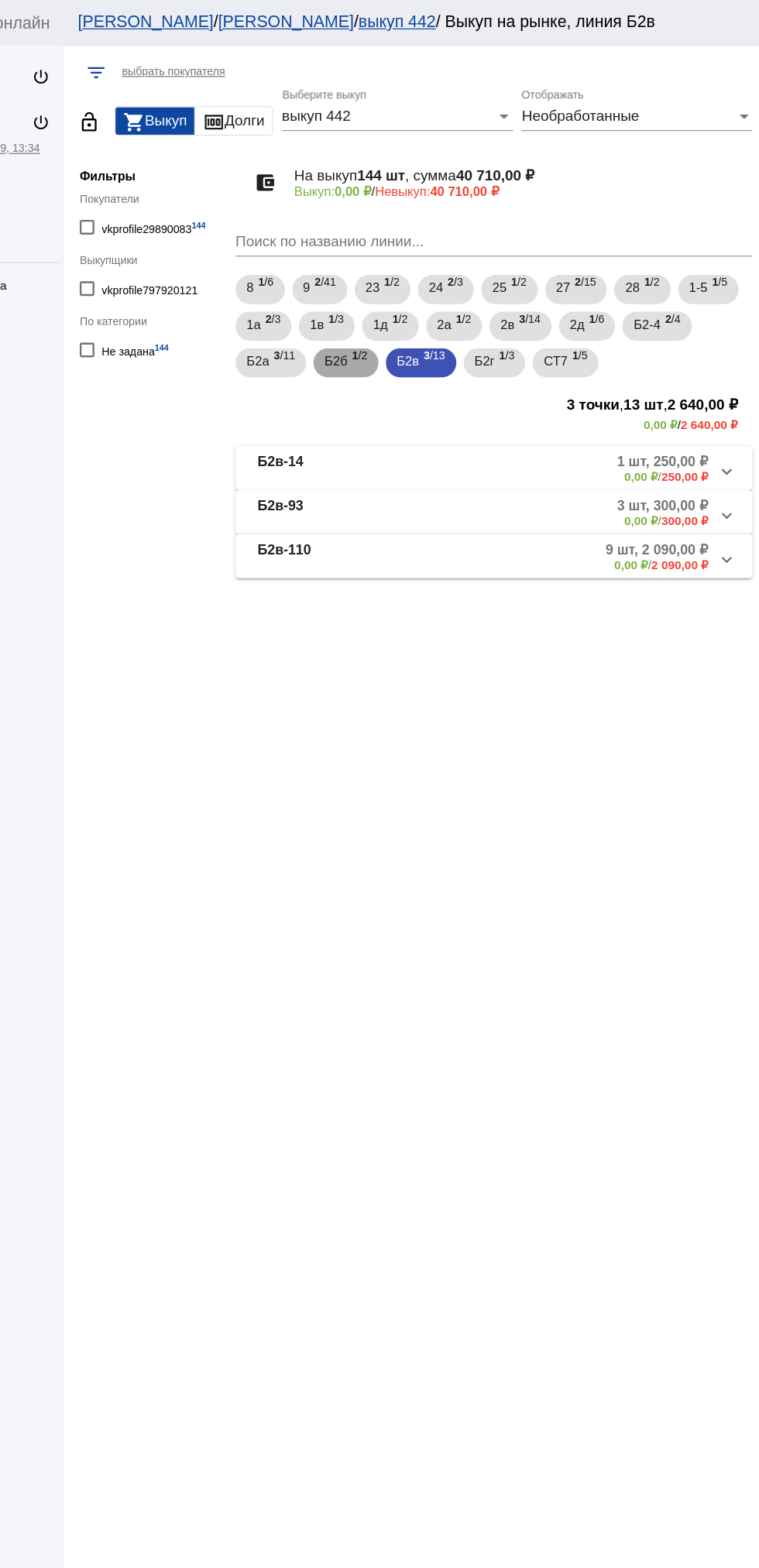
click at [401, 305] on span "Б2б" at bounding box center [400, 304] width 19 height 28
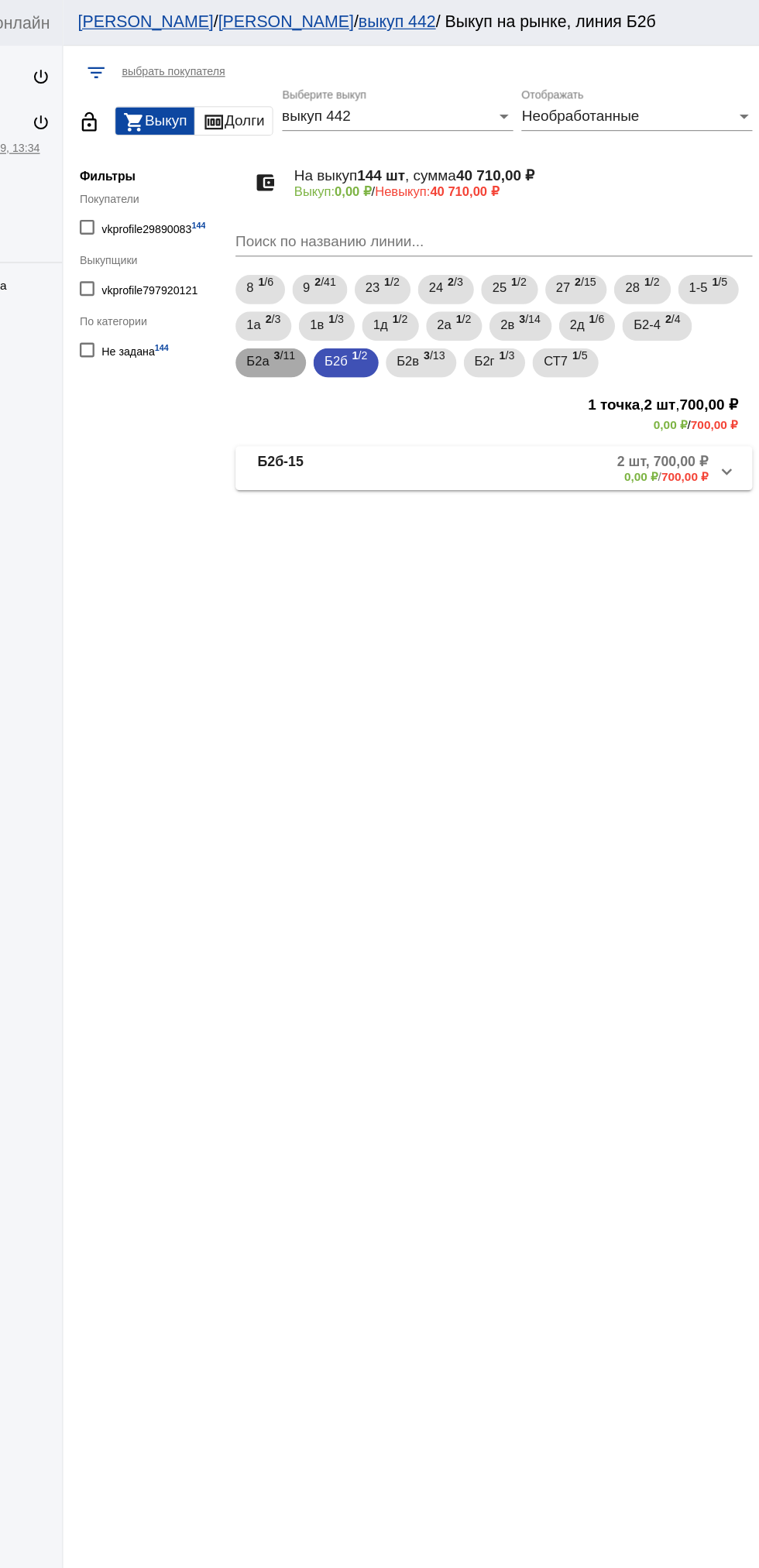
click at [332, 305] on span "Б2а" at bounding box center [335, 304] width 19 height 28
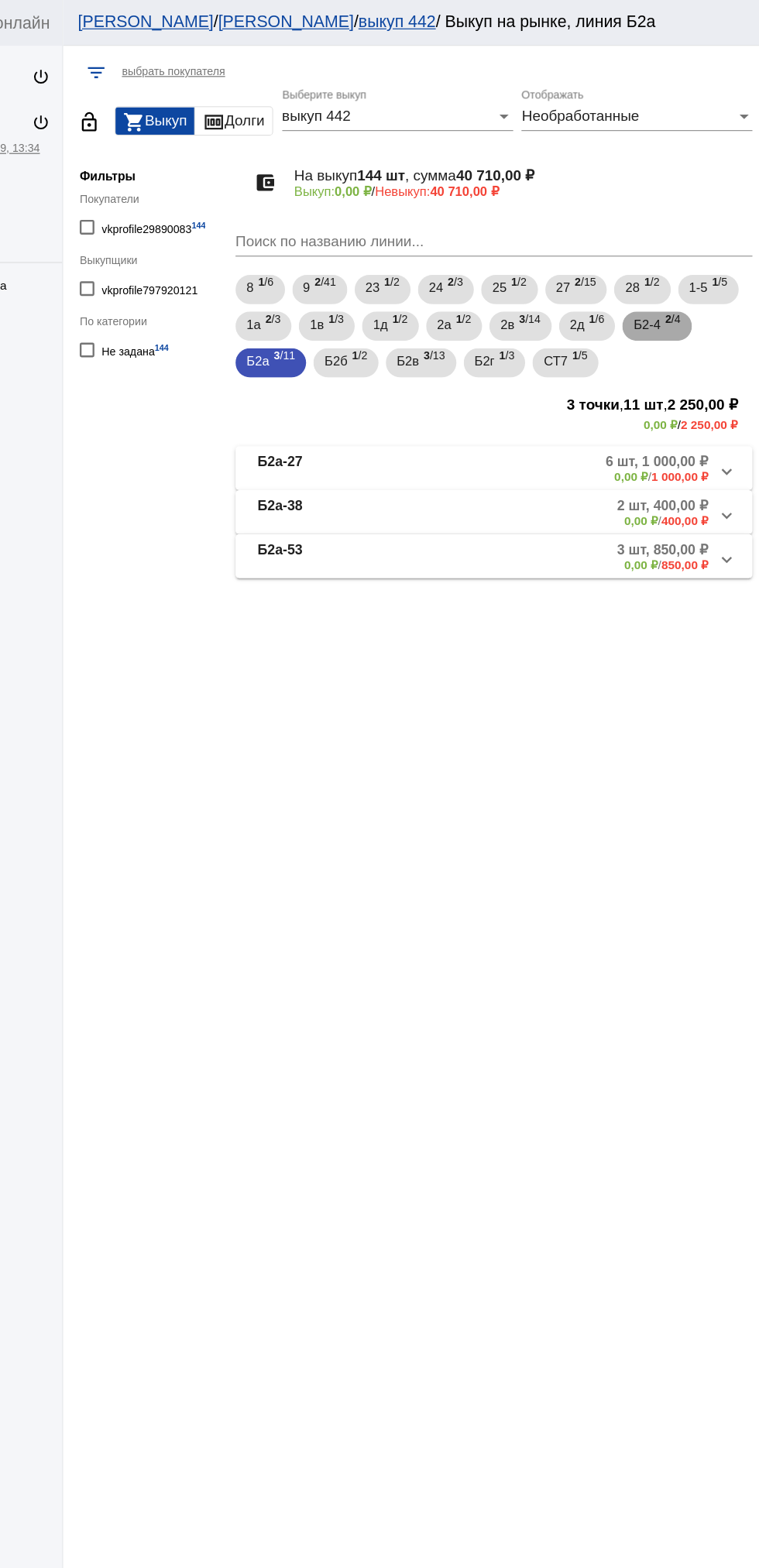
click at [683, 270] on div "Б2-4 2 /4" at bounding box center [672, 276] width 40 height 32
click at [340, 308] on span "Б2а" at bounding box center [335, 304] width 19 height 28
click at [392, 471] on mat-panel-title "Б2а-53" at bounding box center [396, 470] width 122 height 26
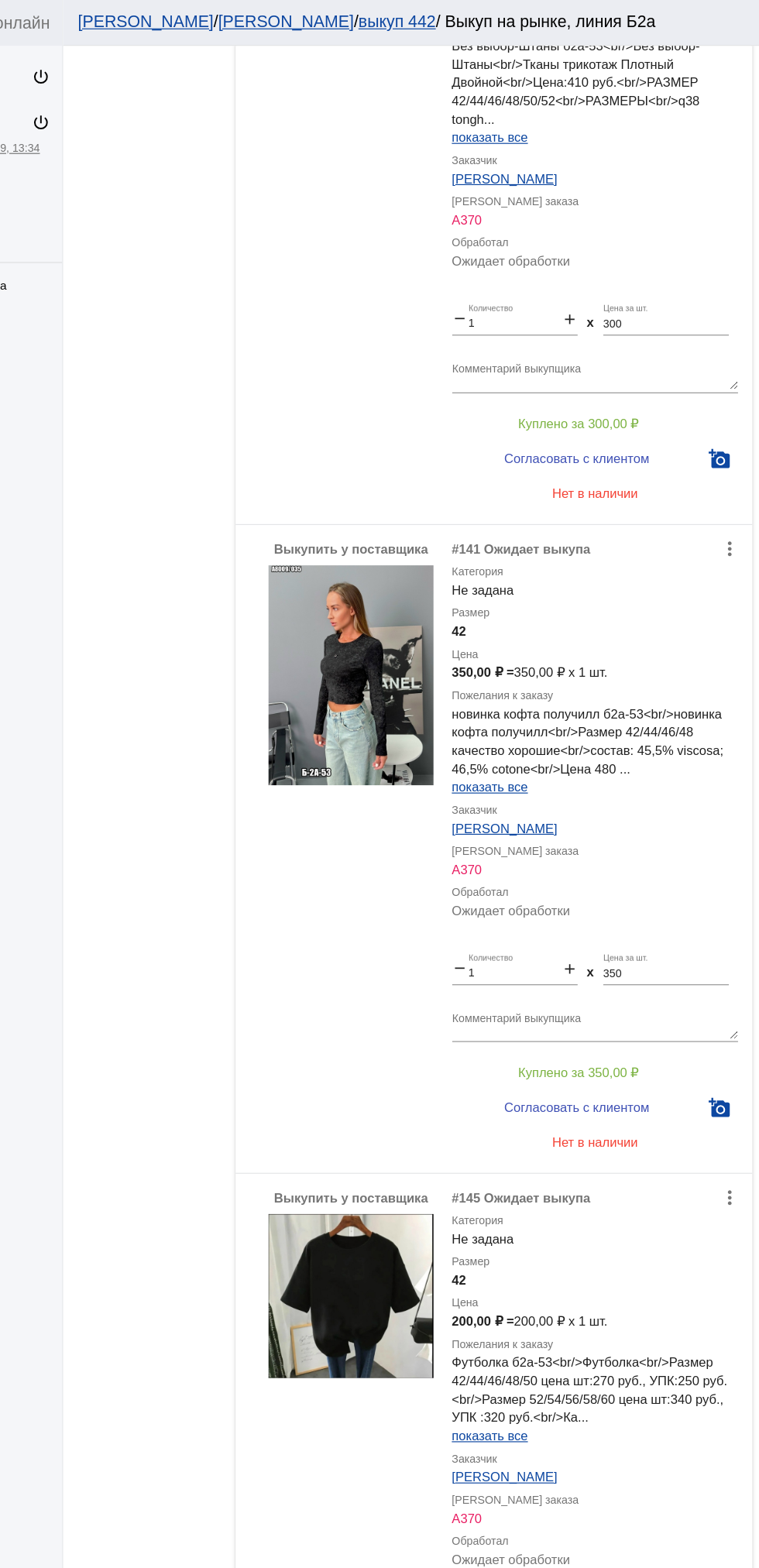
scroll to position [800, 0]
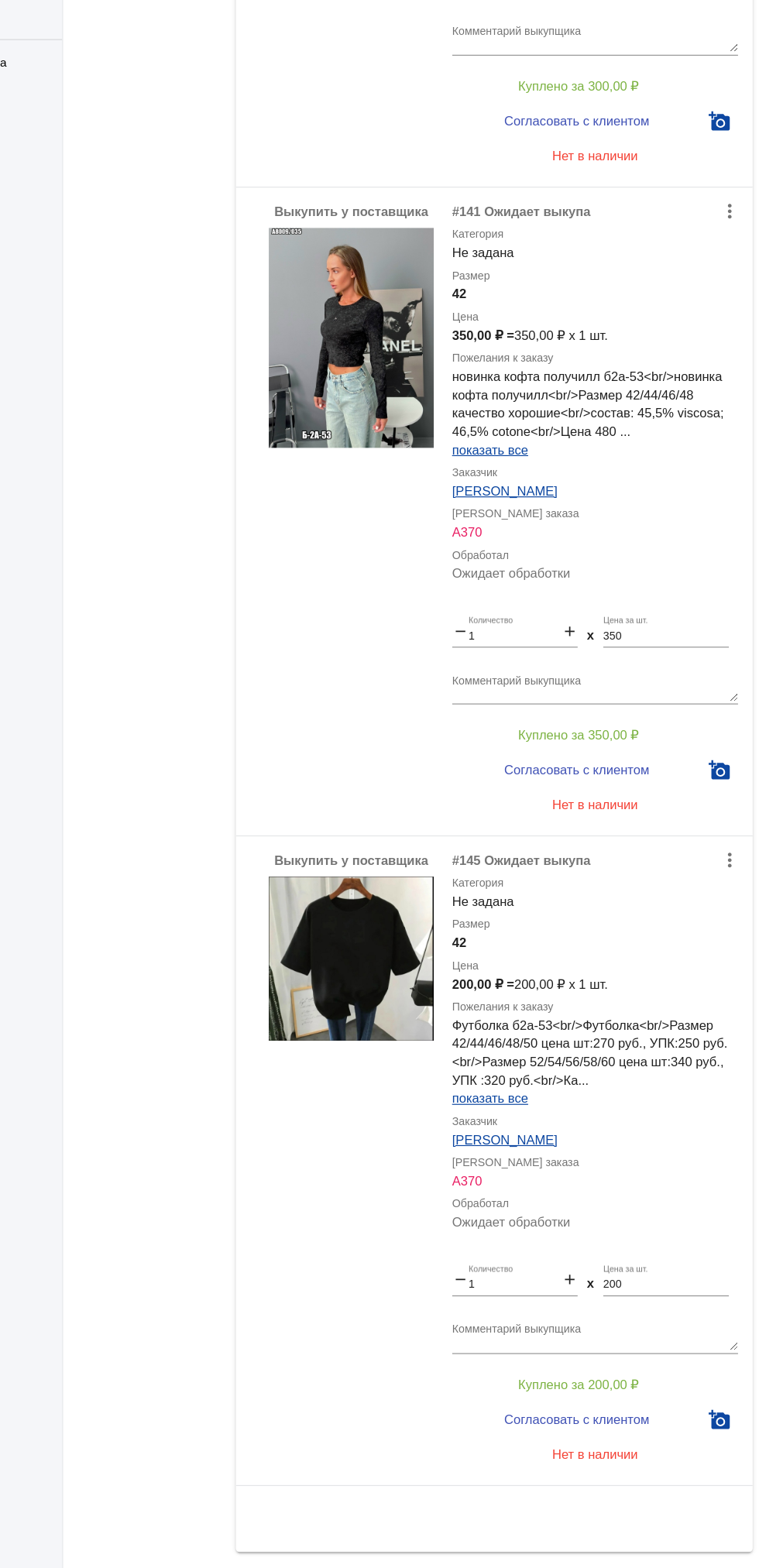
click at [415, 505] on img at bounding box center [414, 474] width 140 height 185
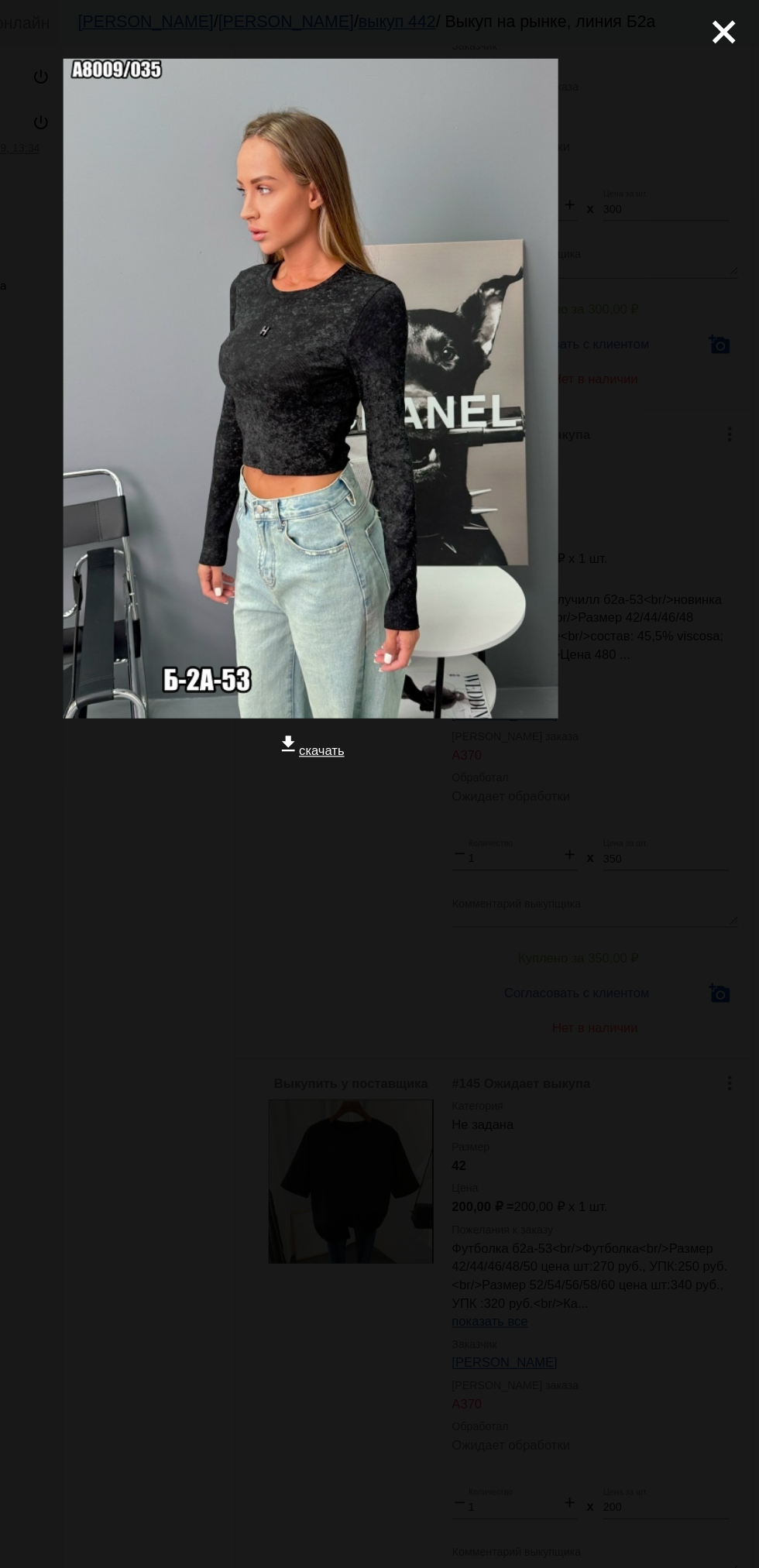
click at [718, 25] on mat-icon "close" at bounding box center [723, 21] width 19 height 19
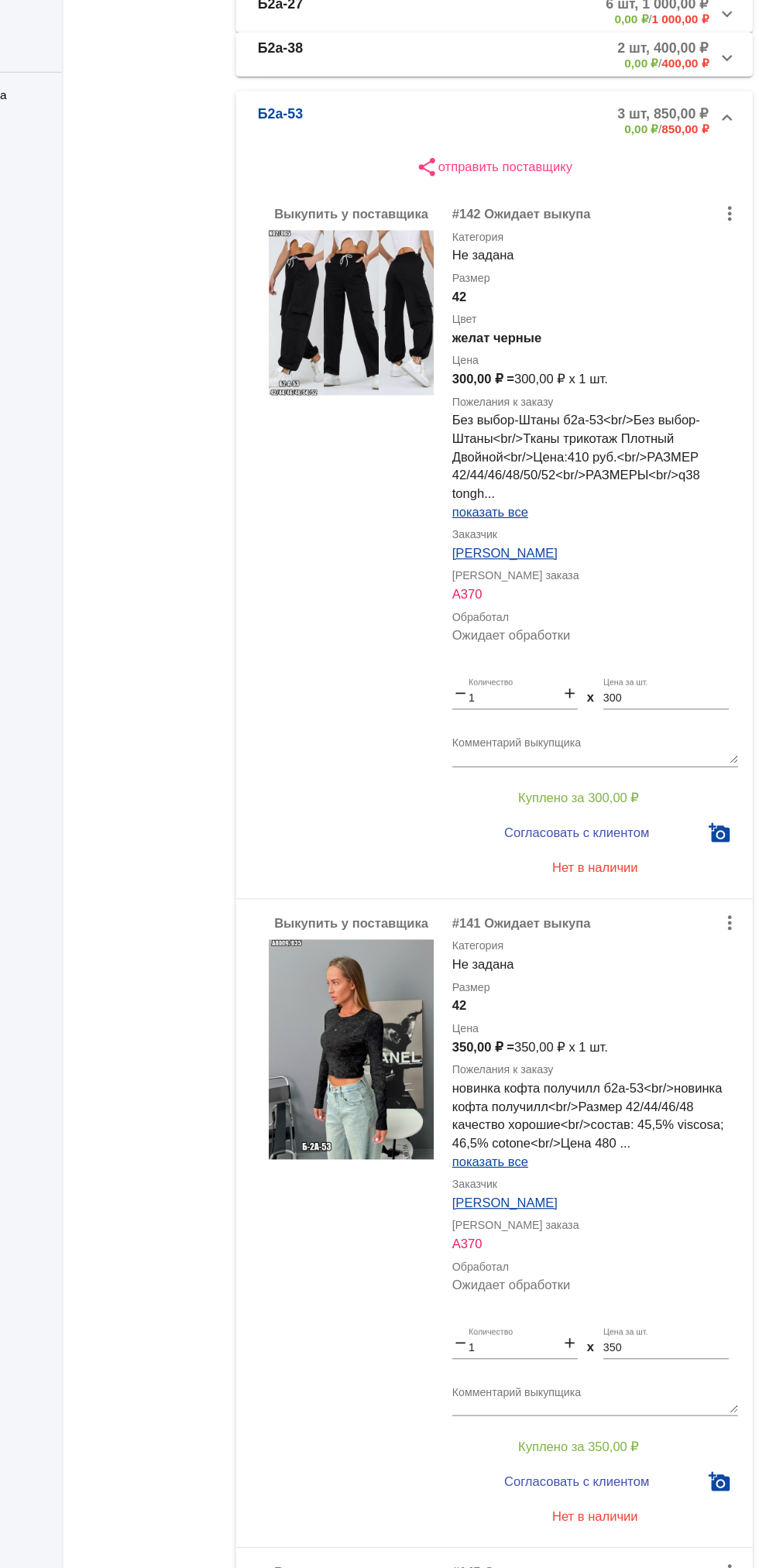
scroll to position [0, 0]
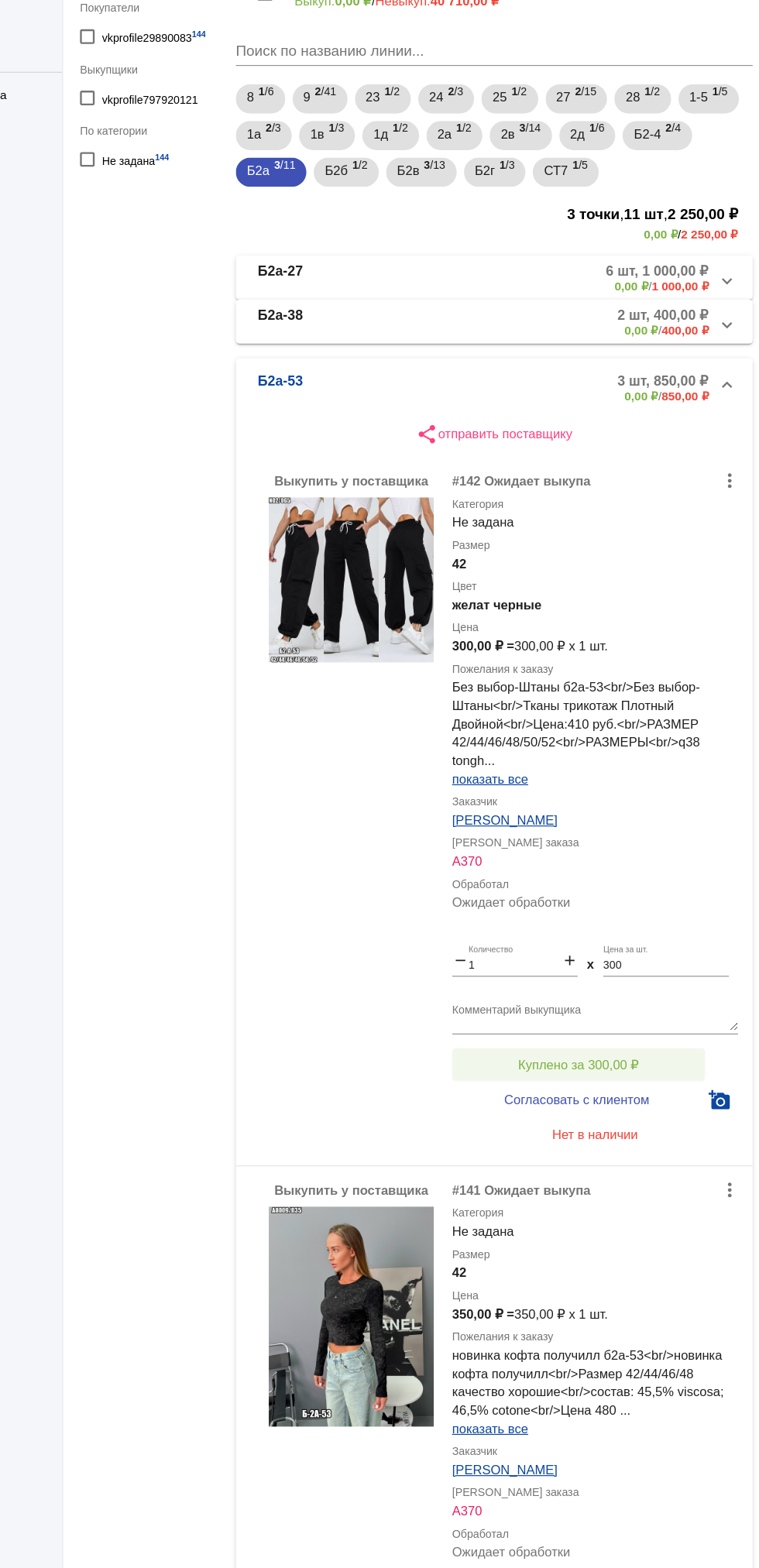
click at [613, 1056] on span "Куплено за 300,00 ₽" at bounding box center [605, 1060] width 102 height 12
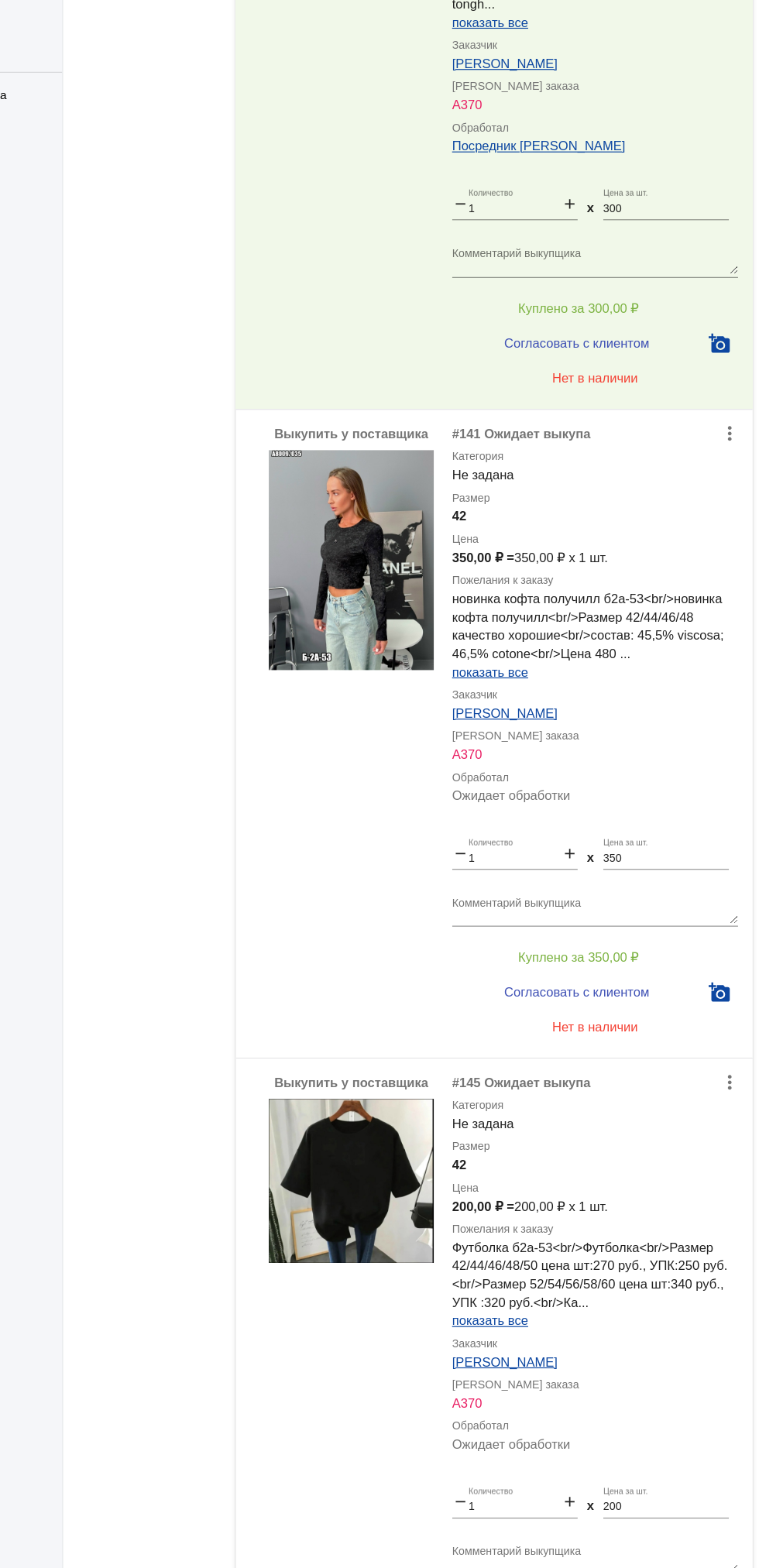
scroll to position [657, 0]
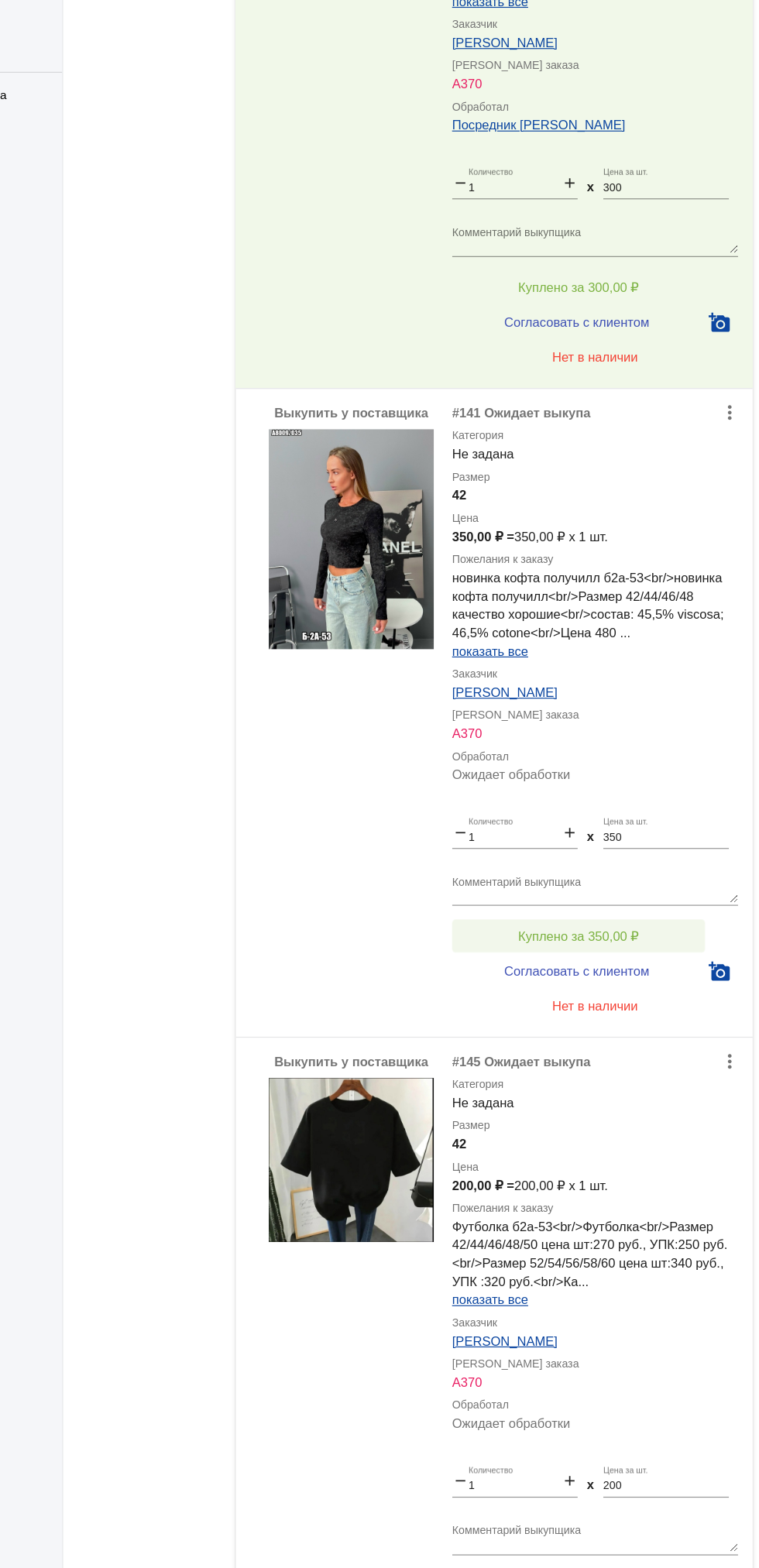
click at [672, 946] on button "Куплено за 350,00 ₽" at bounding box center [605, 951] width 214 height 28
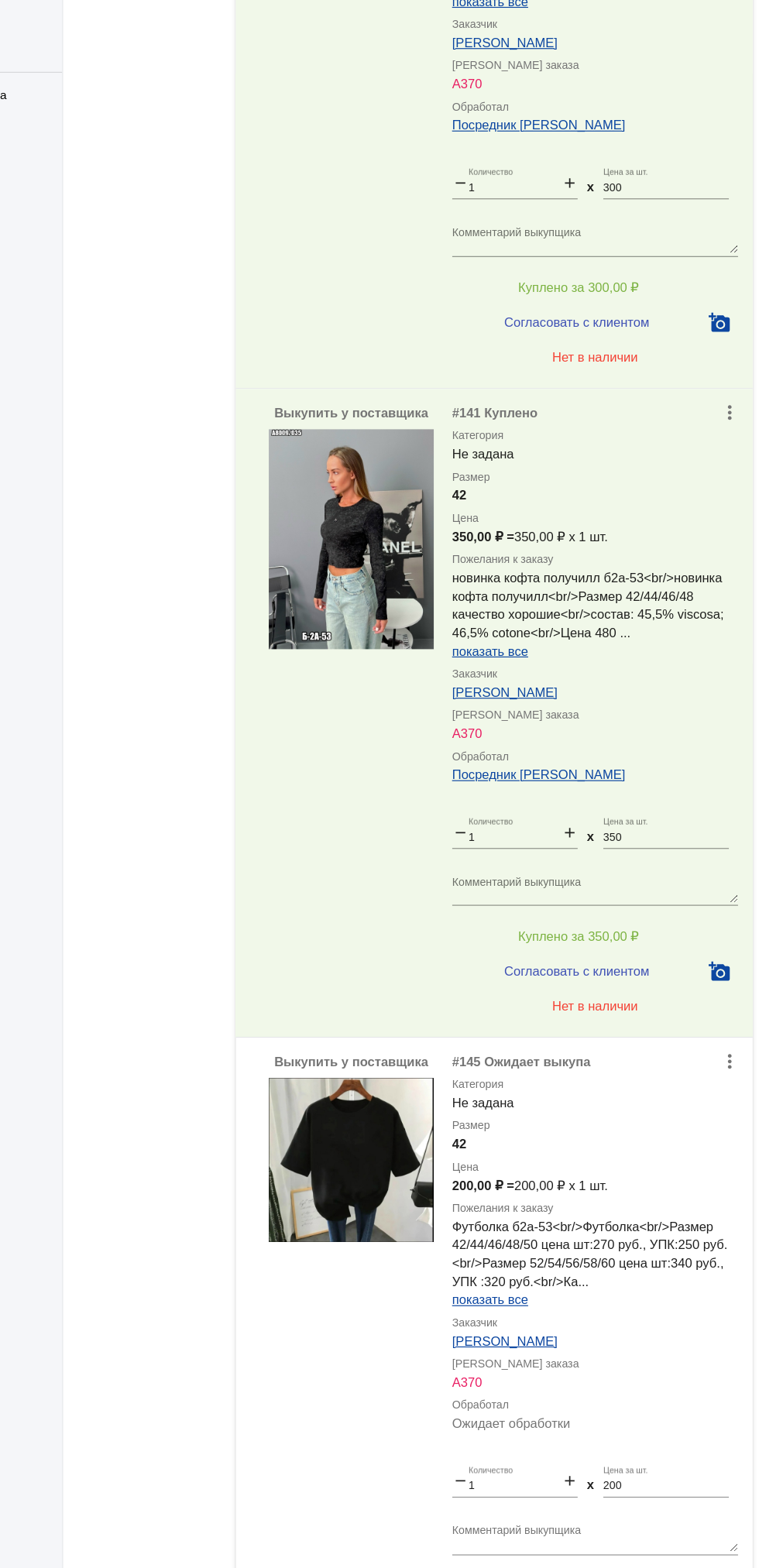
scroll to position [800, 0]
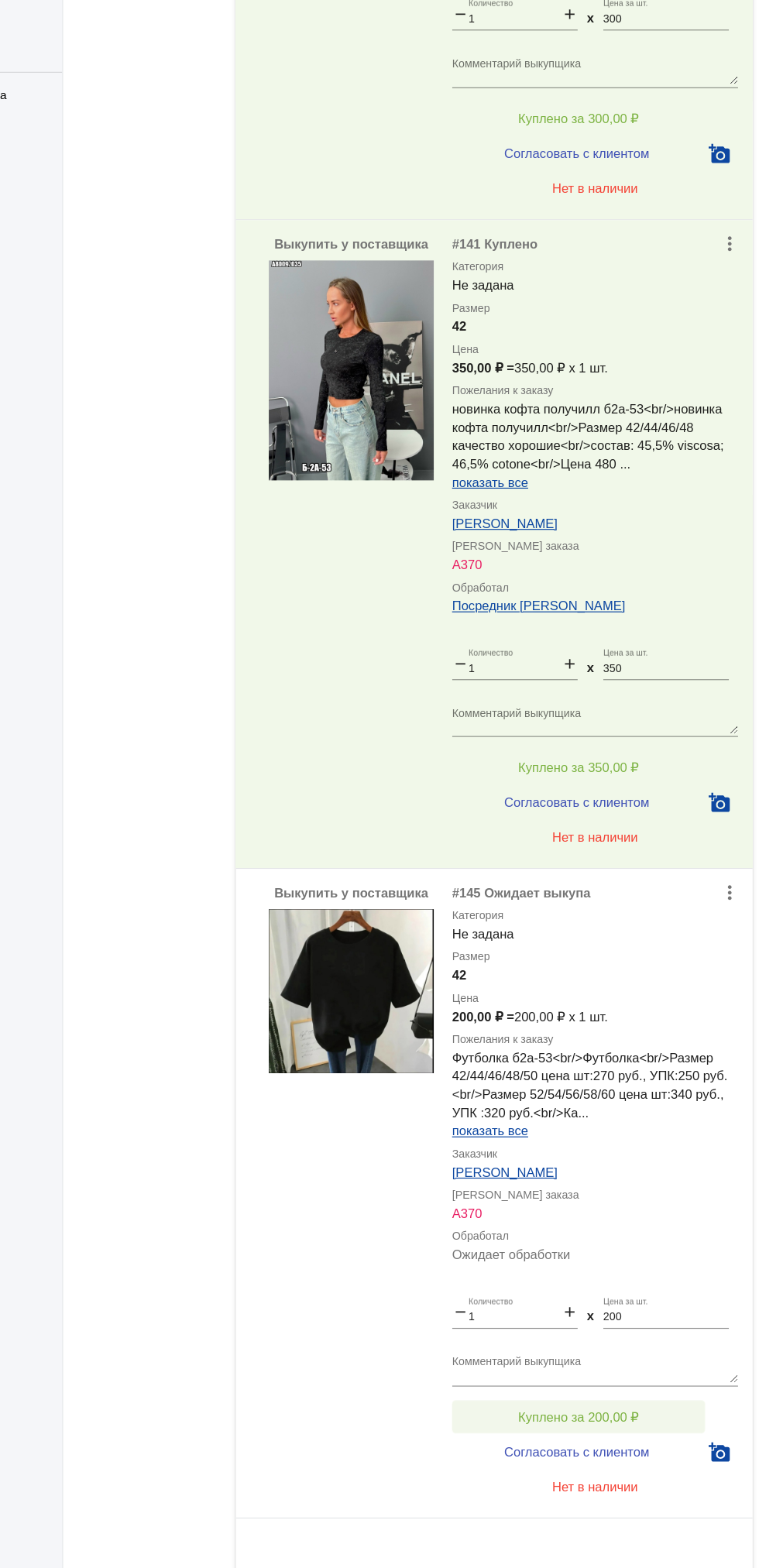
click at [641, 1356] on span "Куплено за 200,00 ₽" at bounding box center [605, 1358] width 102 height 12
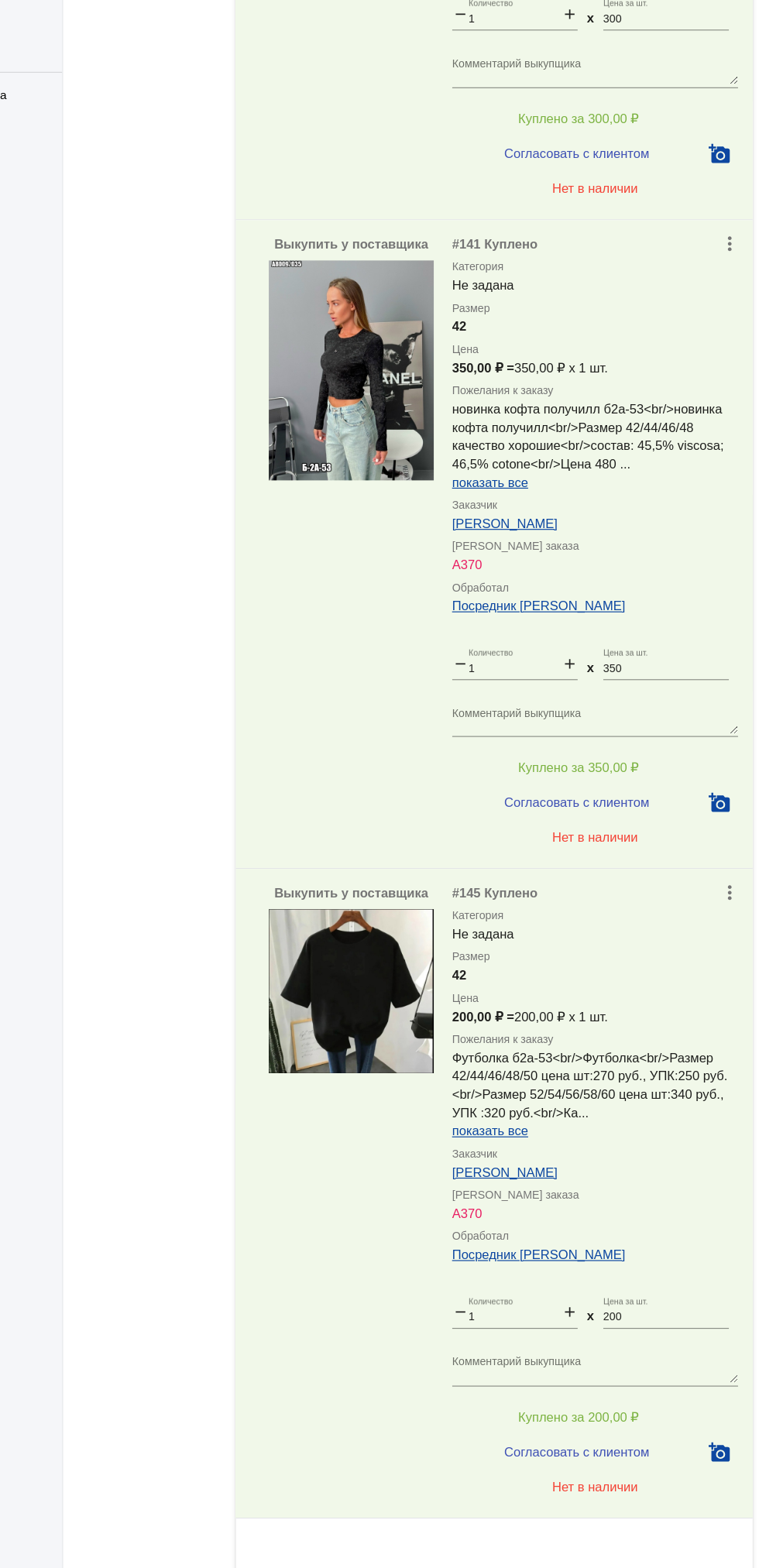
scroll to position [887, 0]
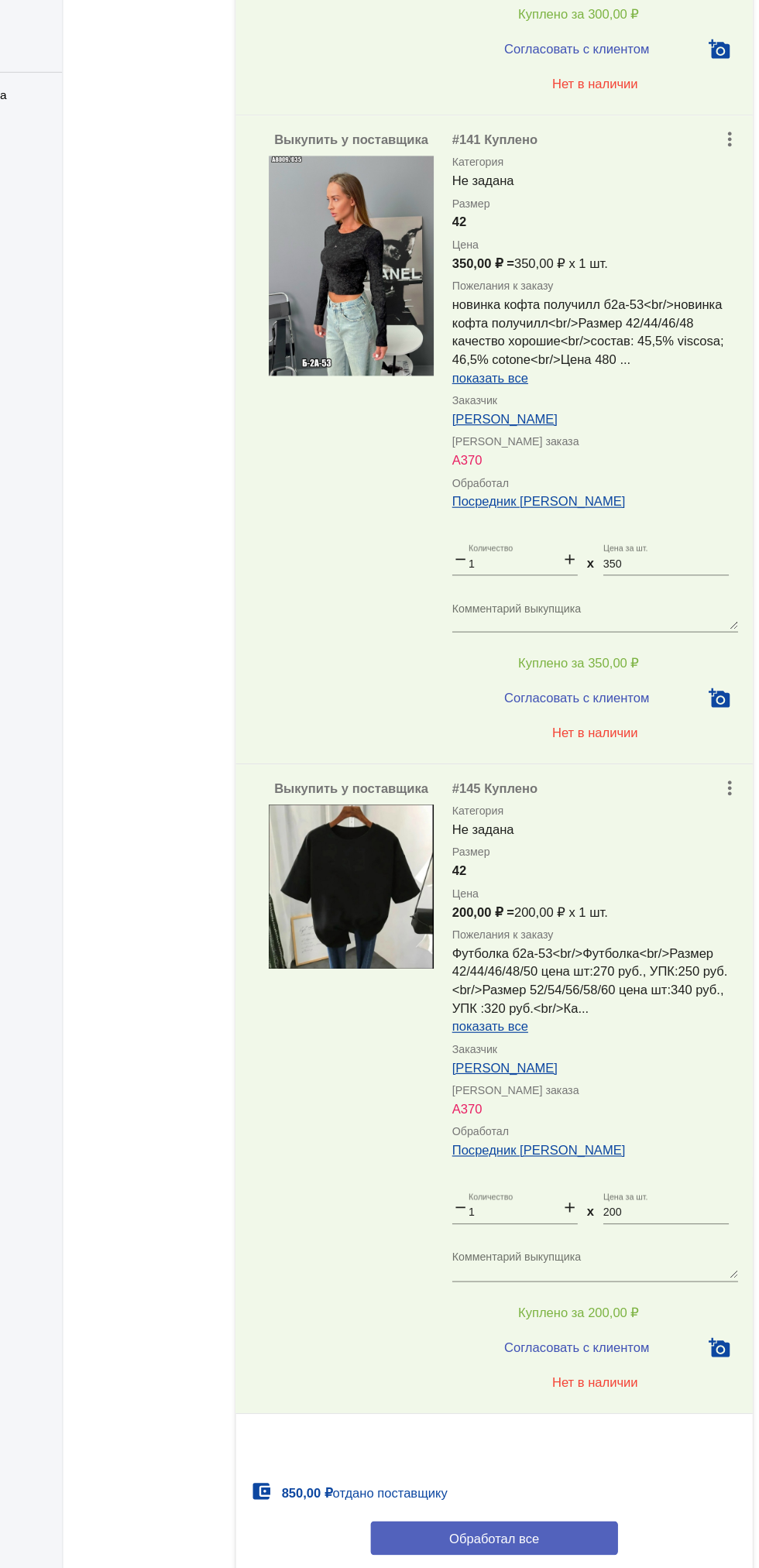
click at [561, 1463] on span "Обработал все" at bounding box center [534, 1460] width 76 height 12
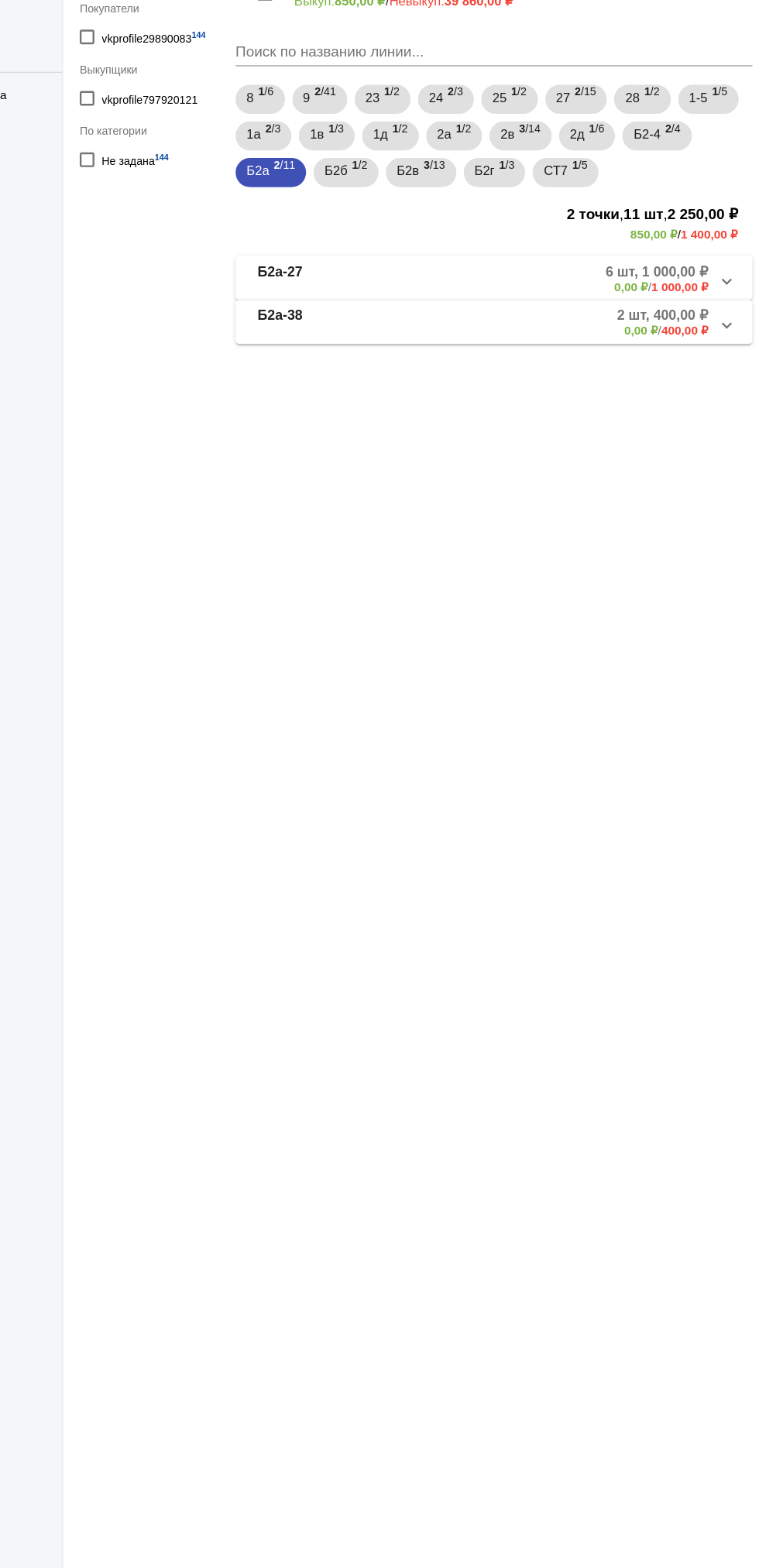
scroll to position [0, 0]
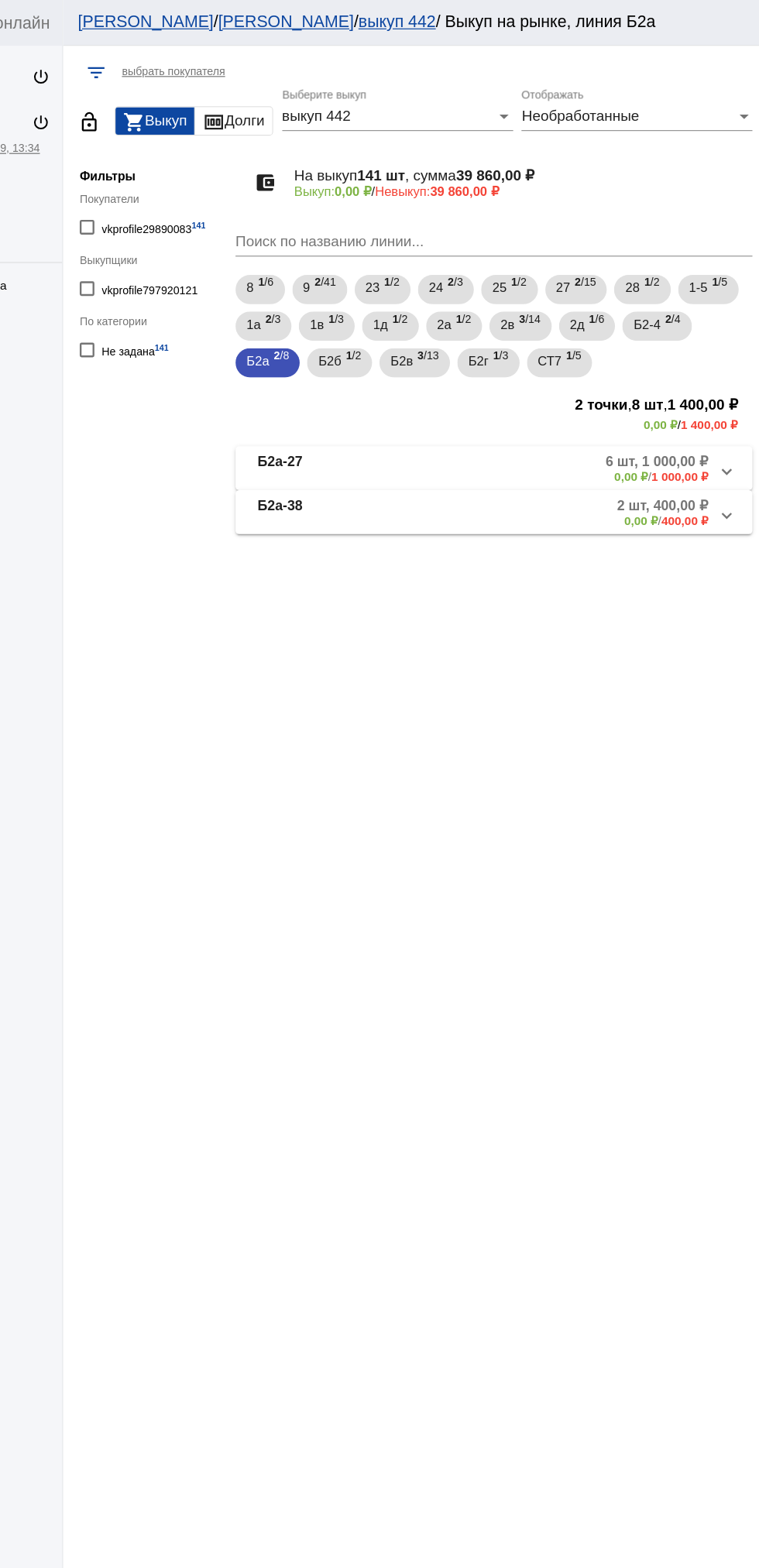
click at [608, 439] on mat-panel-description "2 шт, 400,00 ₽ 0,00 ₽ / 400,00 ₽" at bounding box center [592, 433] width 246 height 26
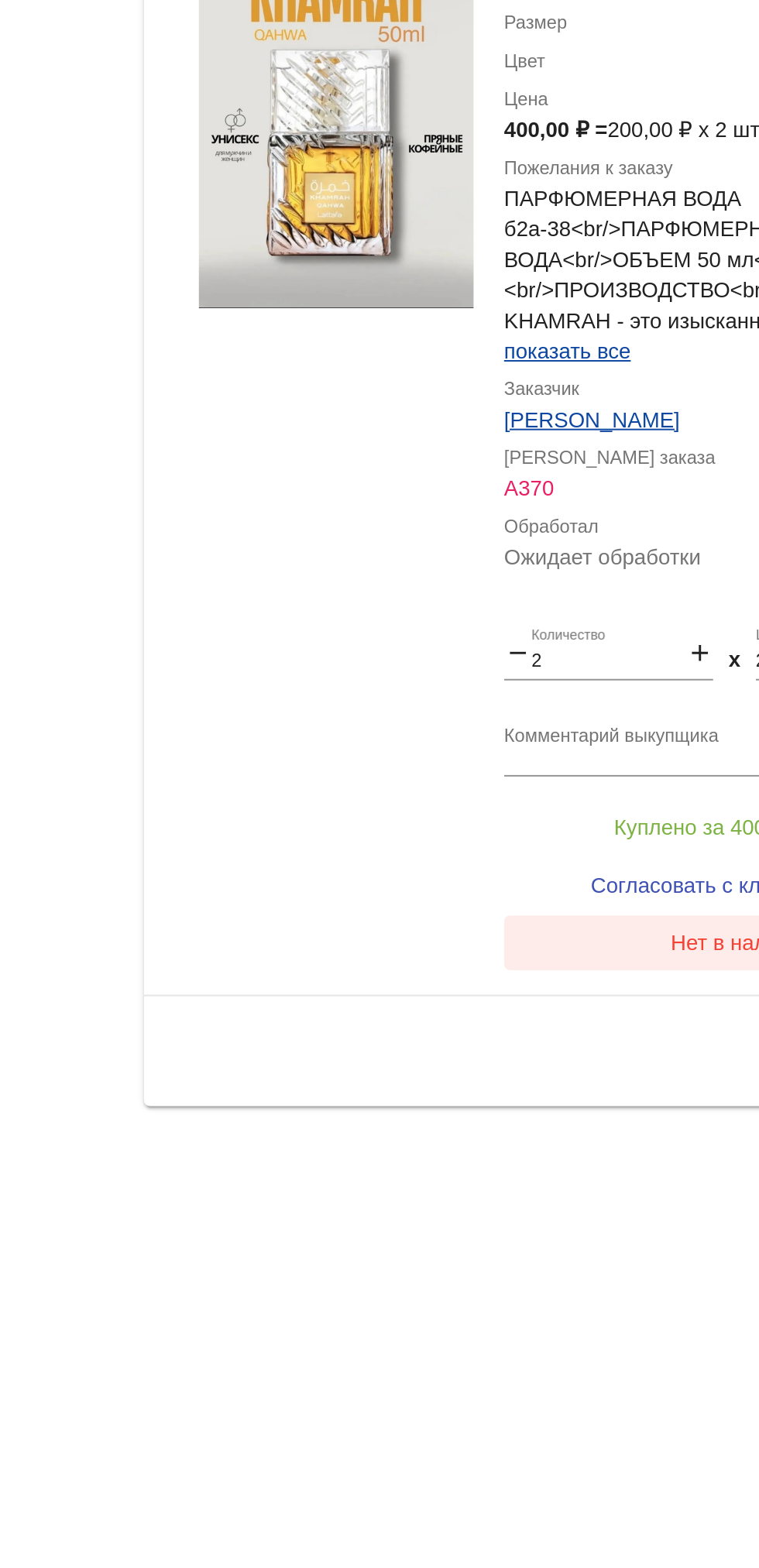
click at [570, 1060] on button "Нет в наличии" at bounding box center [619, 1051] width 242 height 28
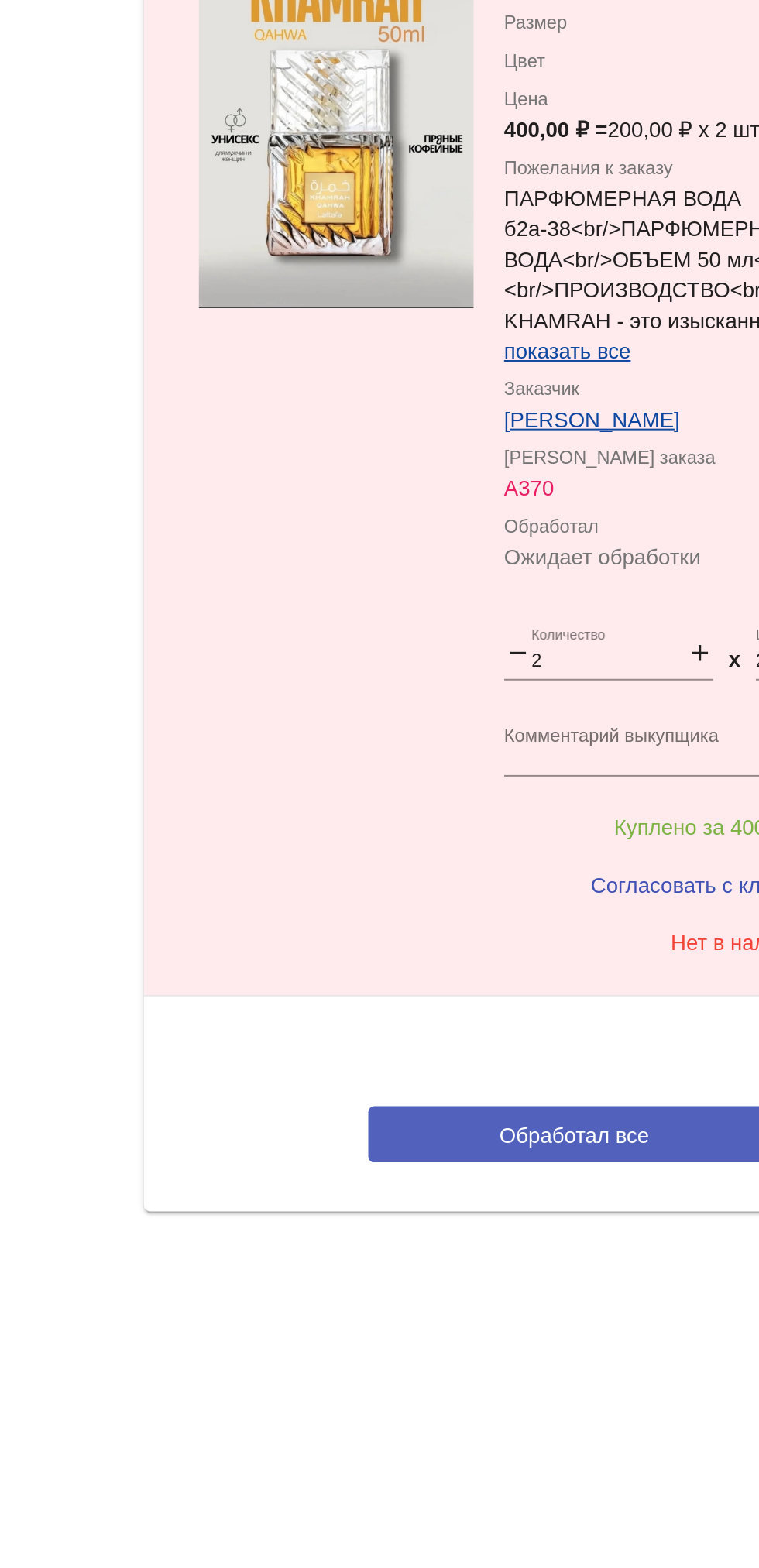
click at [464, 1146] on button "Обработал все" at bounding box center [534, 1148] width 209 height 28
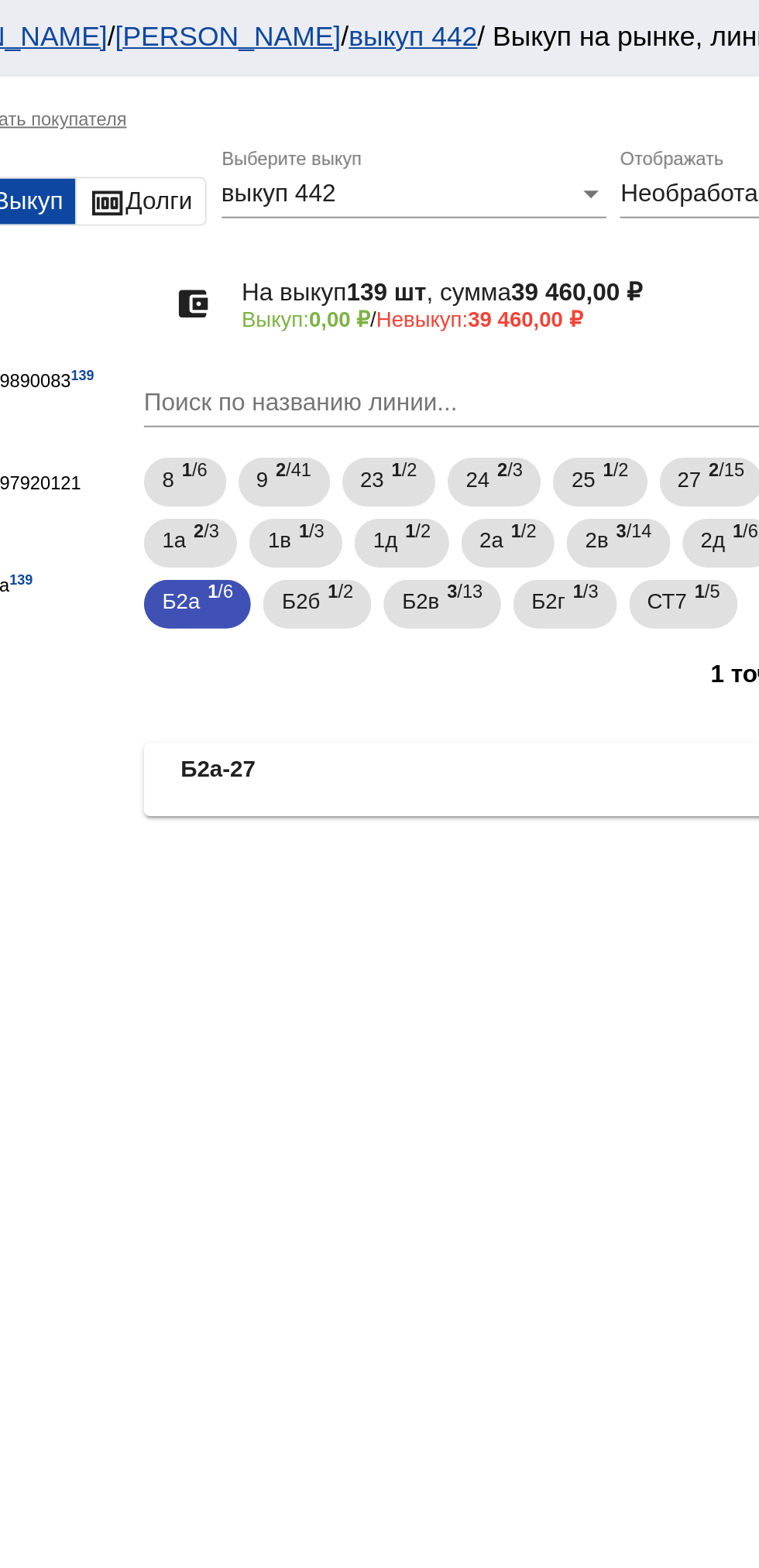
click at [347, 406] on b "Б2а-27" at bounding box center [354, 396] width 38 height 26
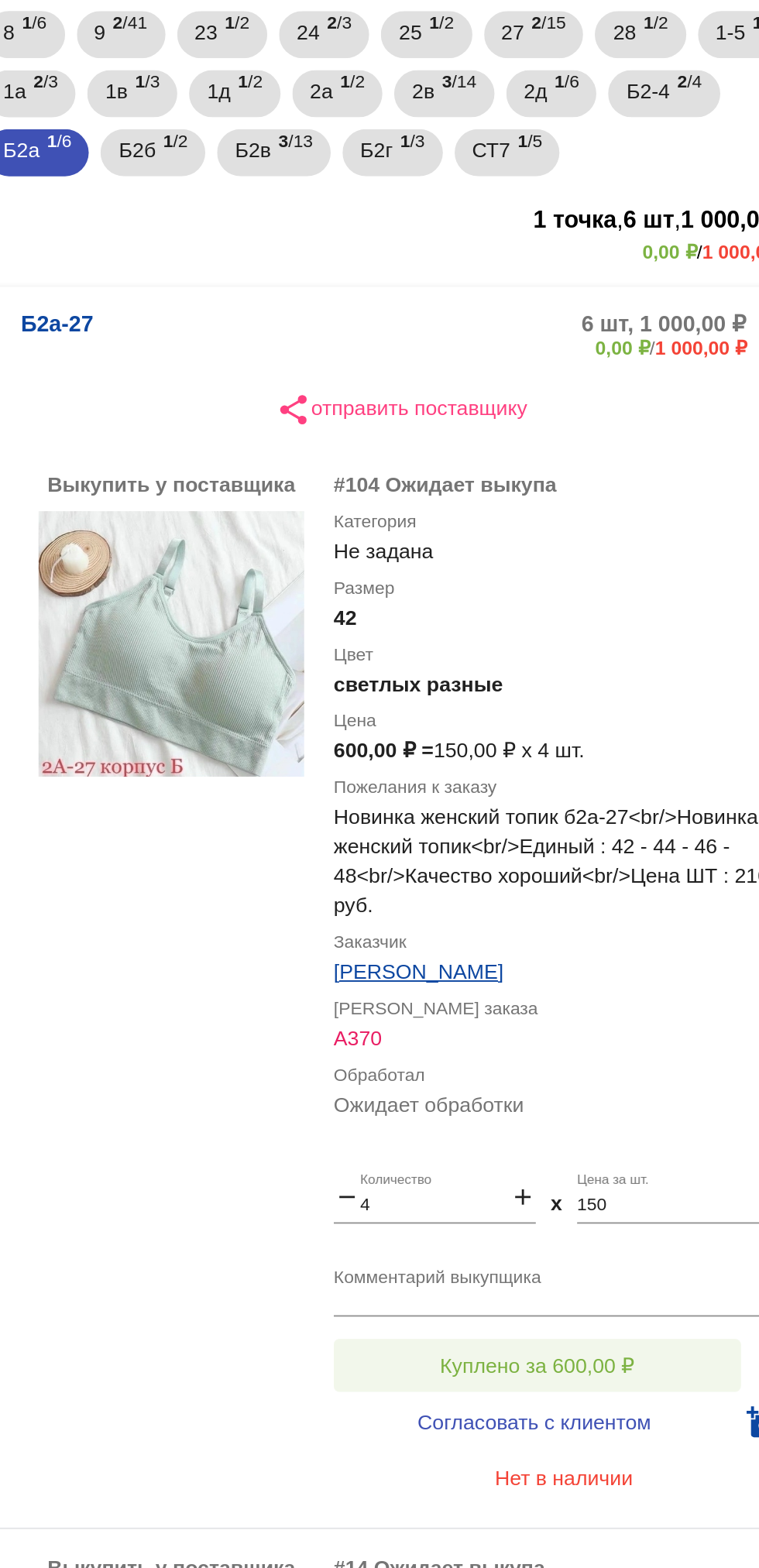
click at [635, 933] on button "Куплено за 600,00 ₽" at bounding box center [605, 943] width 214 height 28
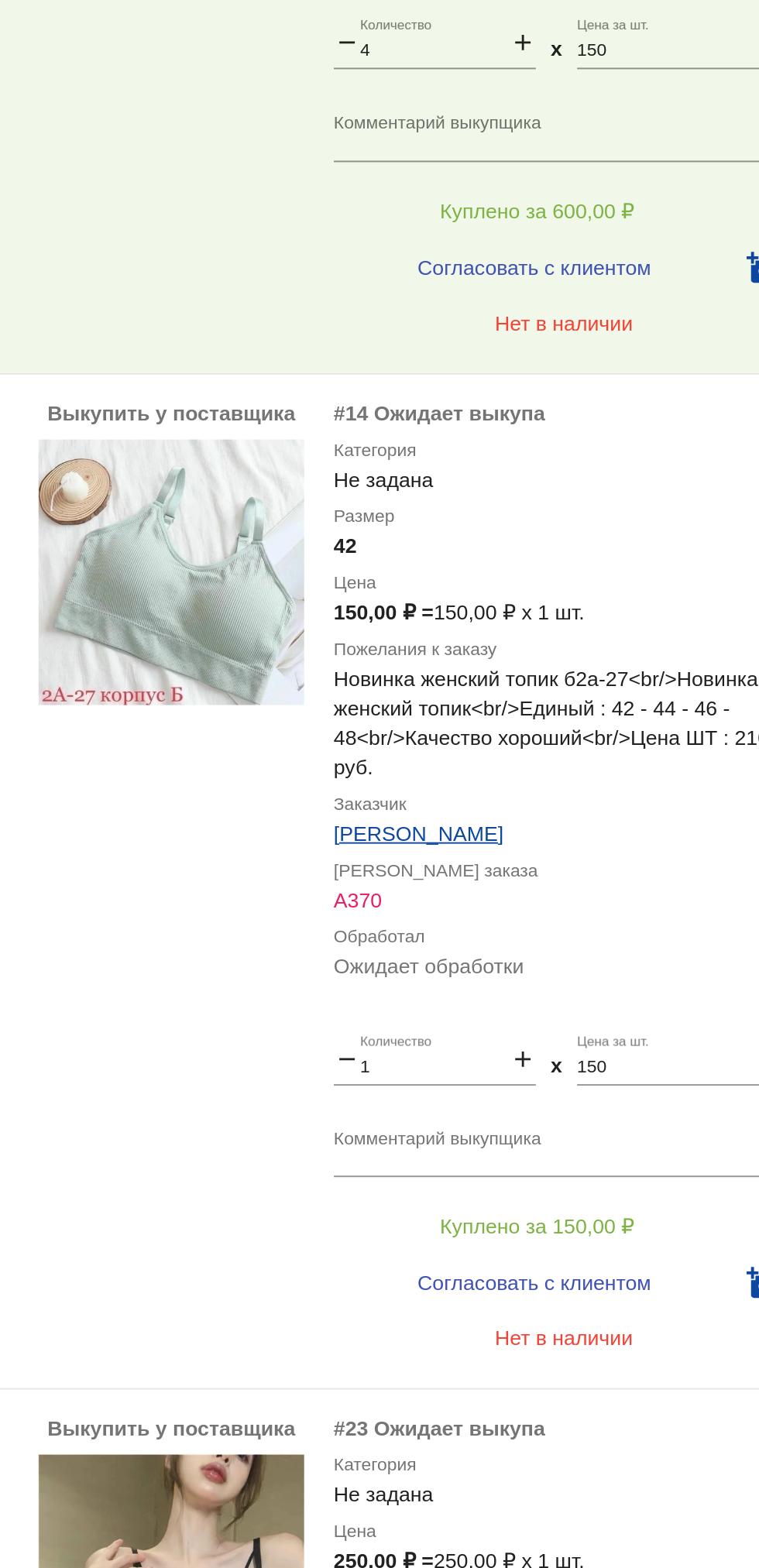
scroll to position [605, 0]
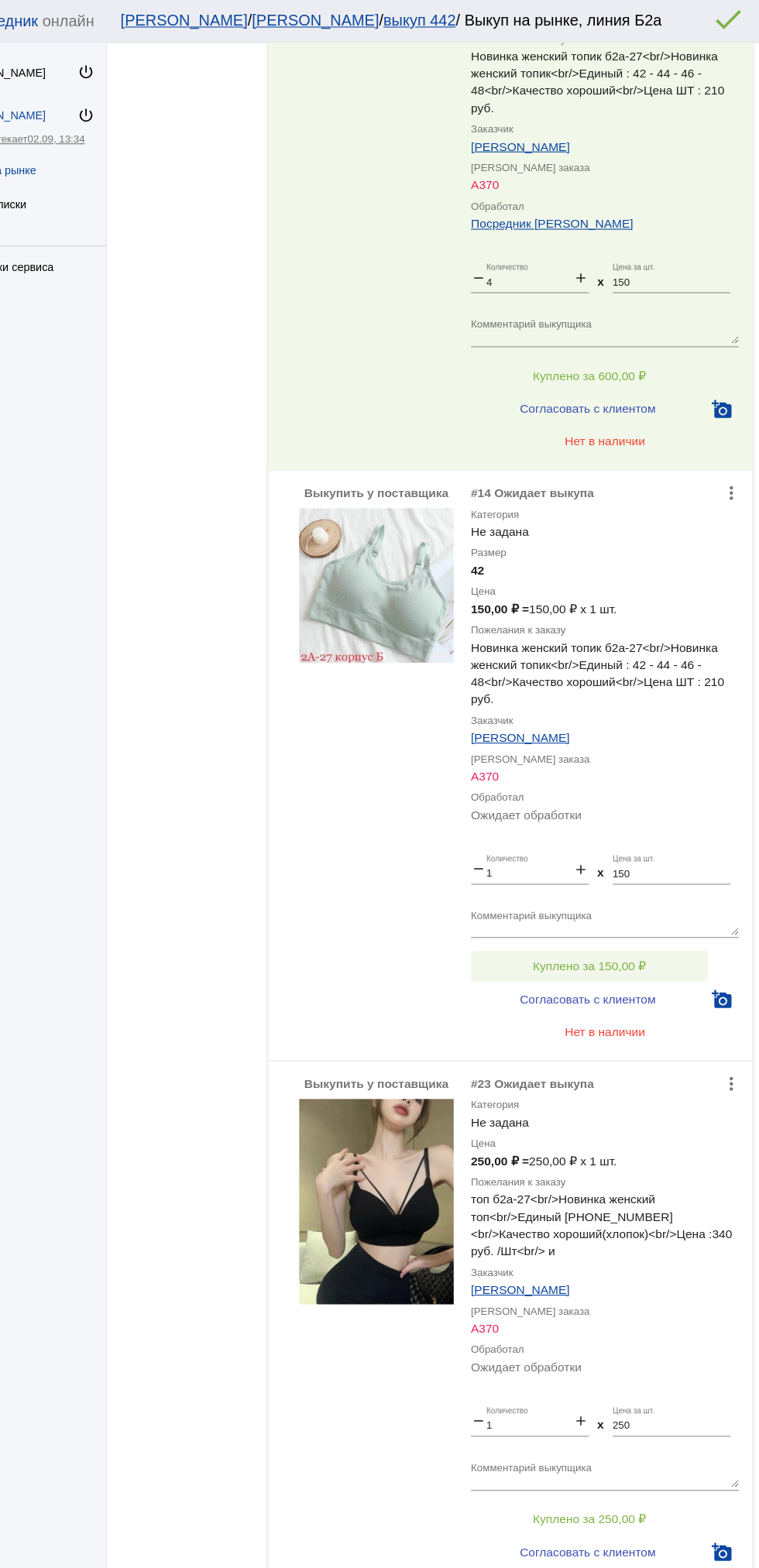
click at [626, 870] on span "Куплено за 150,00 ₽" at bounding box center [605, 871] width 102 height 12
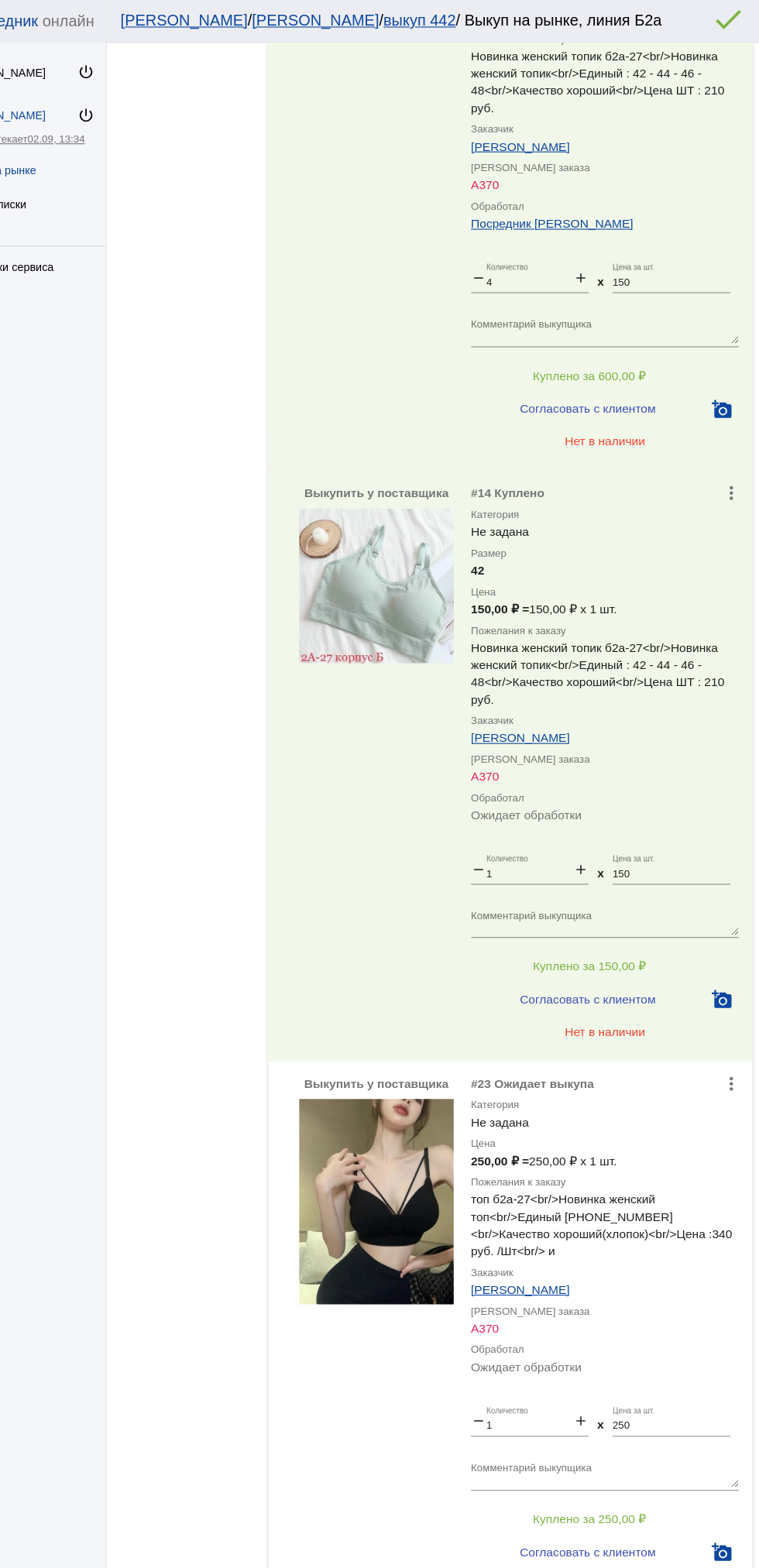
scroll to position [616, 0]
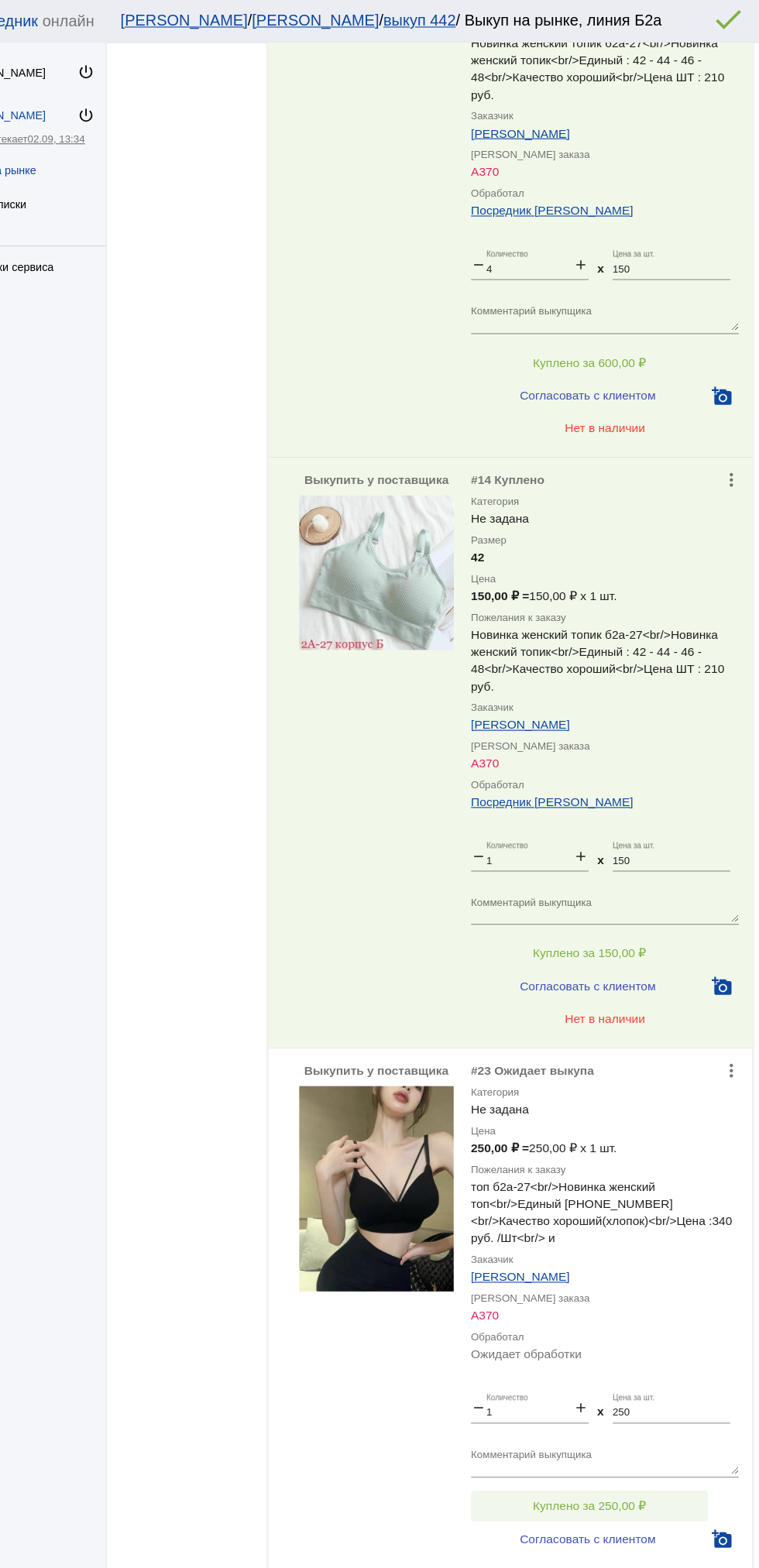
click at [616, 1351] on button "Куплено за 250,00 ₽" at bounding box center [605, 1358] width 214 height 28
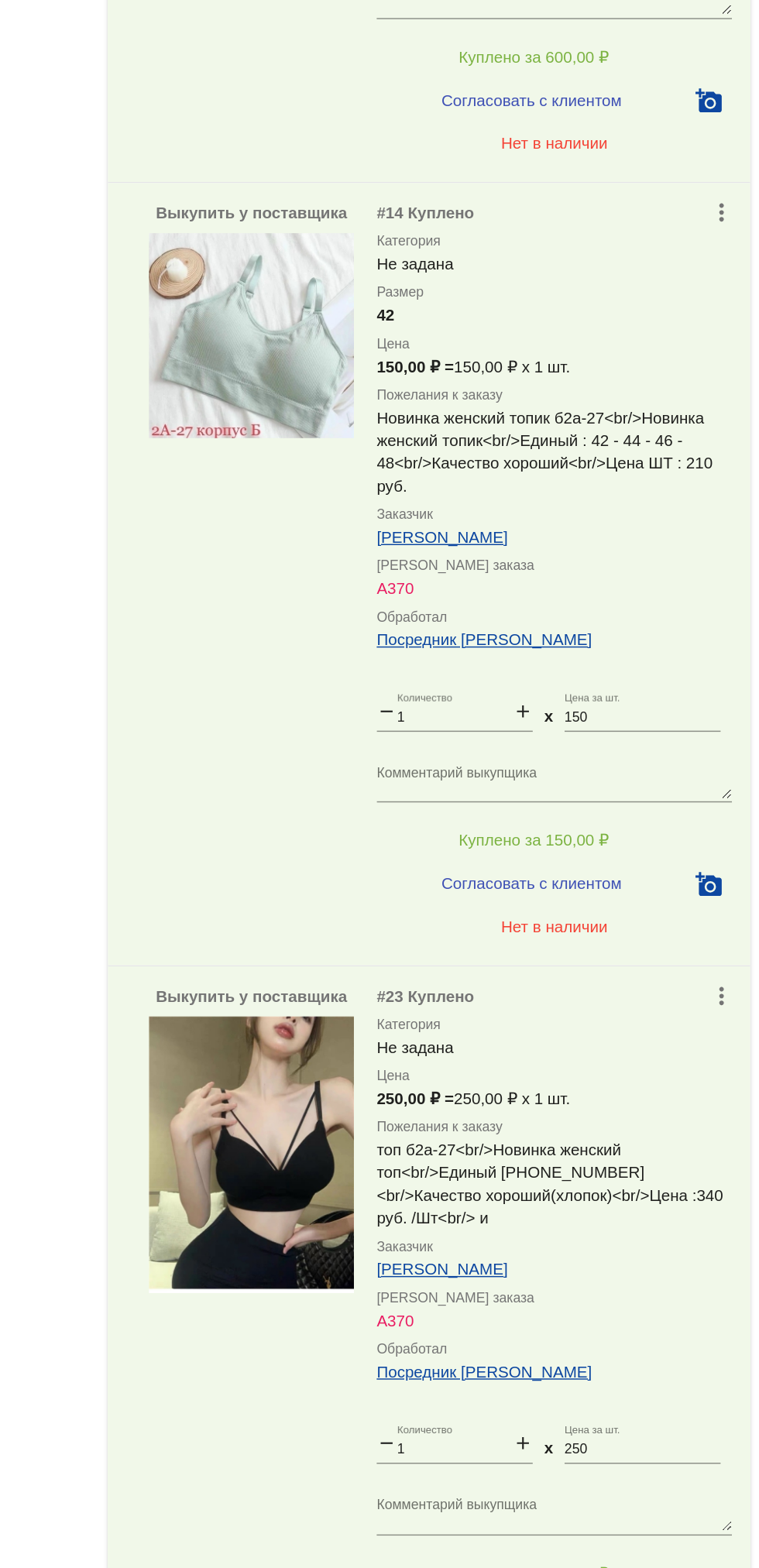
scroll to position [0, 0]
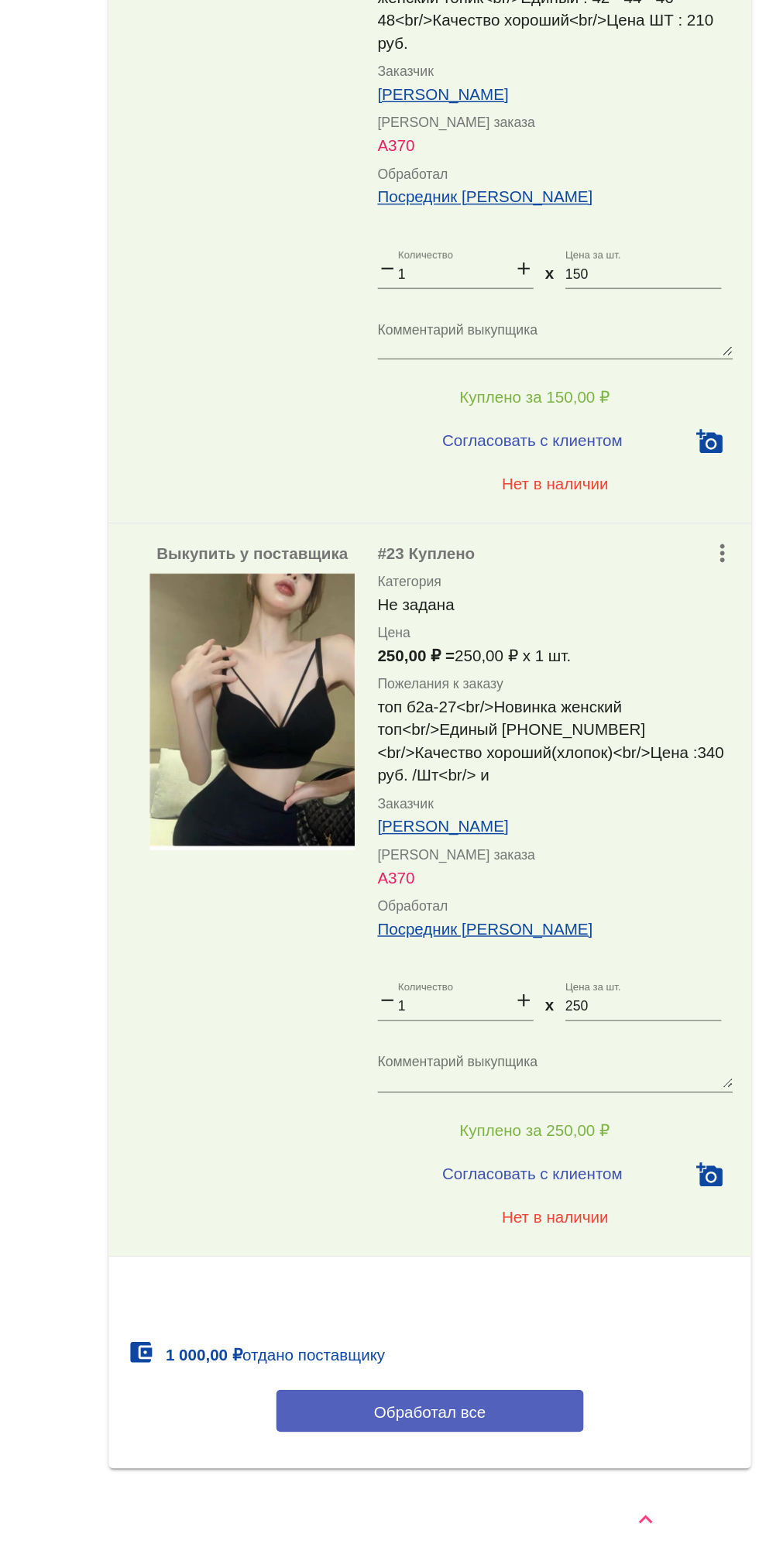
click at [600, 1446] on button "Обработал все" at bounding box center [534, 1460] width 209 height 28
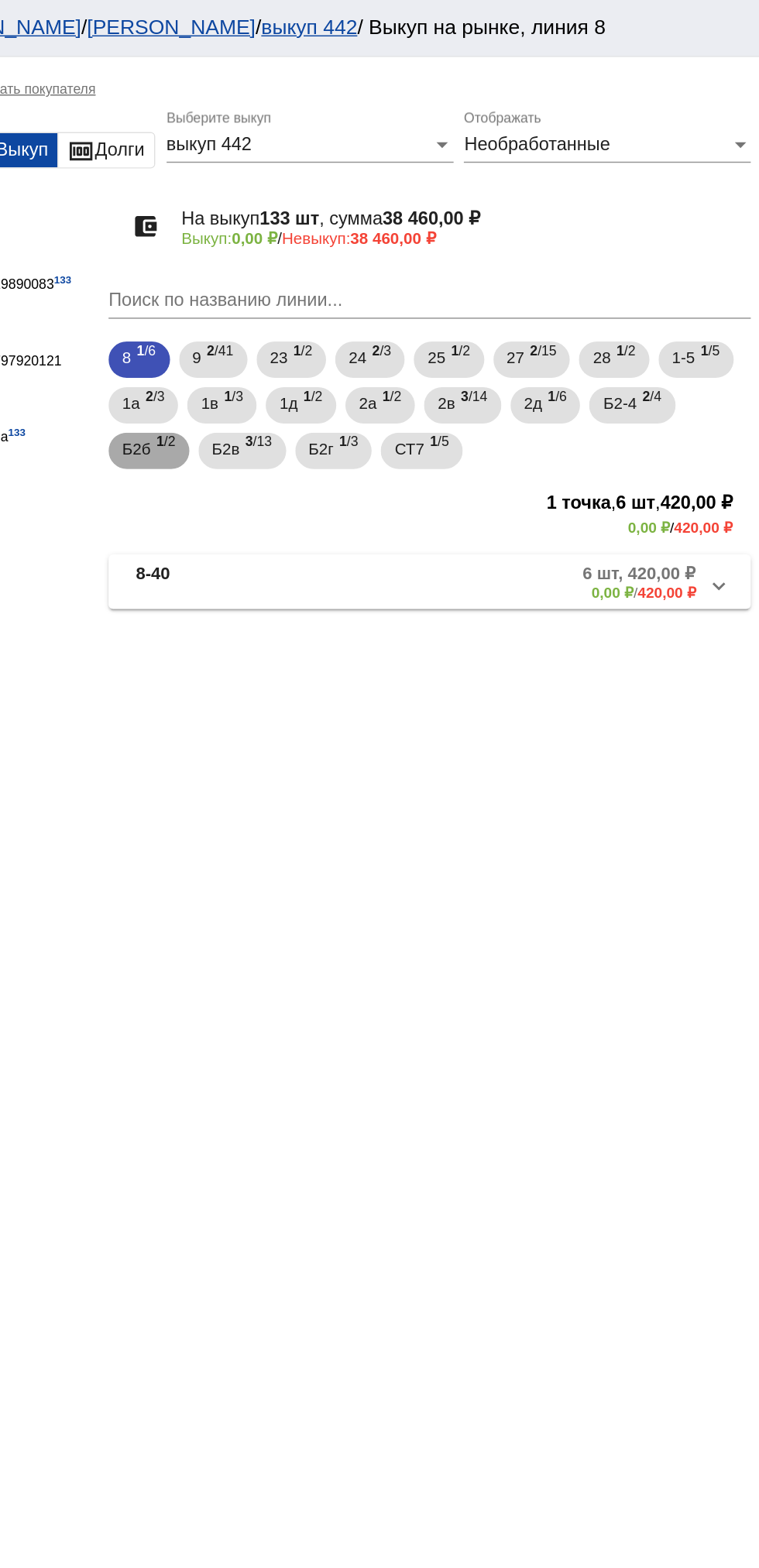
click at [339, 309] on span "Б2б" at bounding box center [335, 304] width 19 height 28
click at [411, 314] on span "3 /13" at bounding box center [417, 306] width 18 height 32
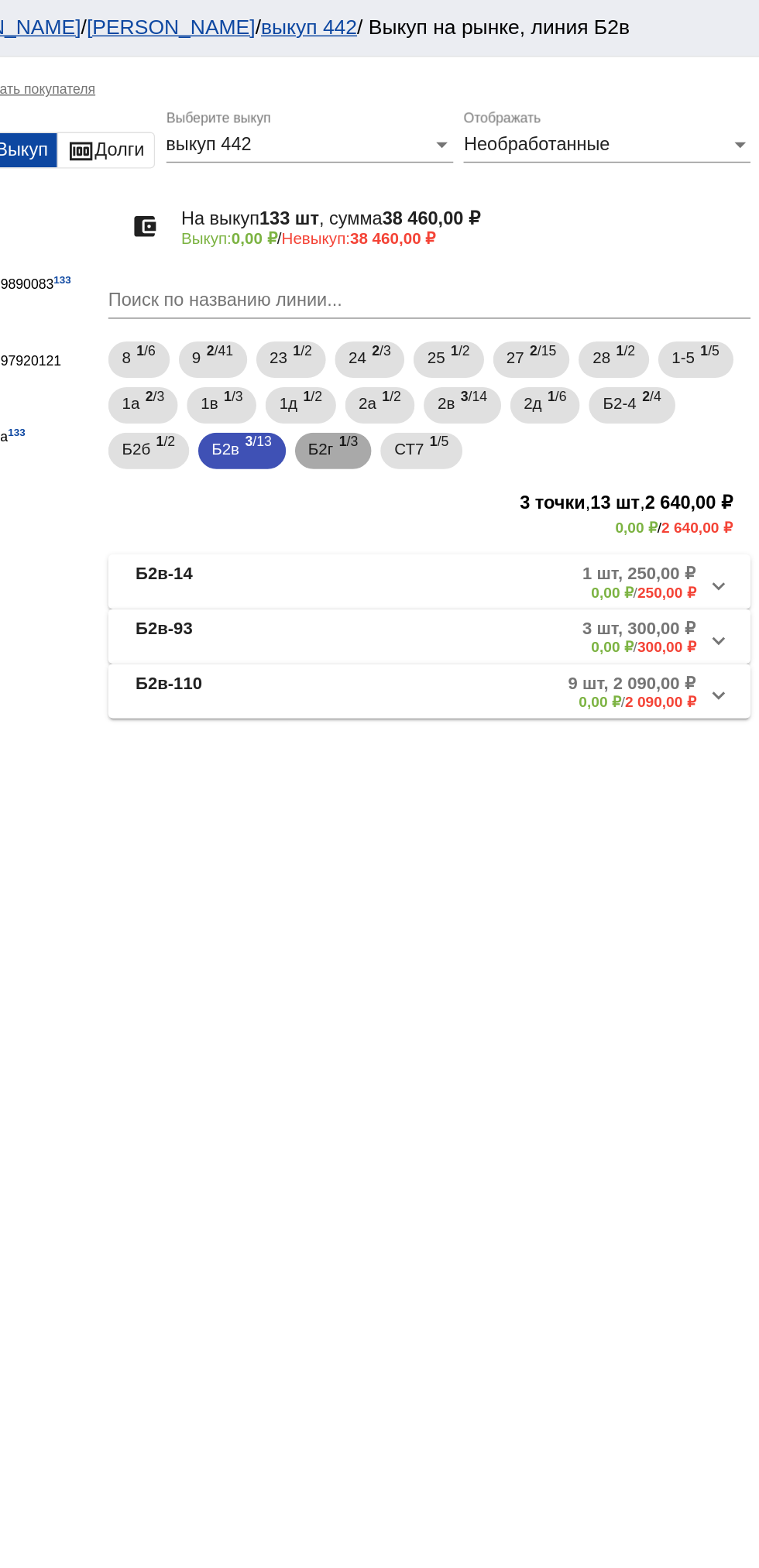
click at [465, 317] on span "Б2г" at bounding box center [461, 304] width 17 height 28
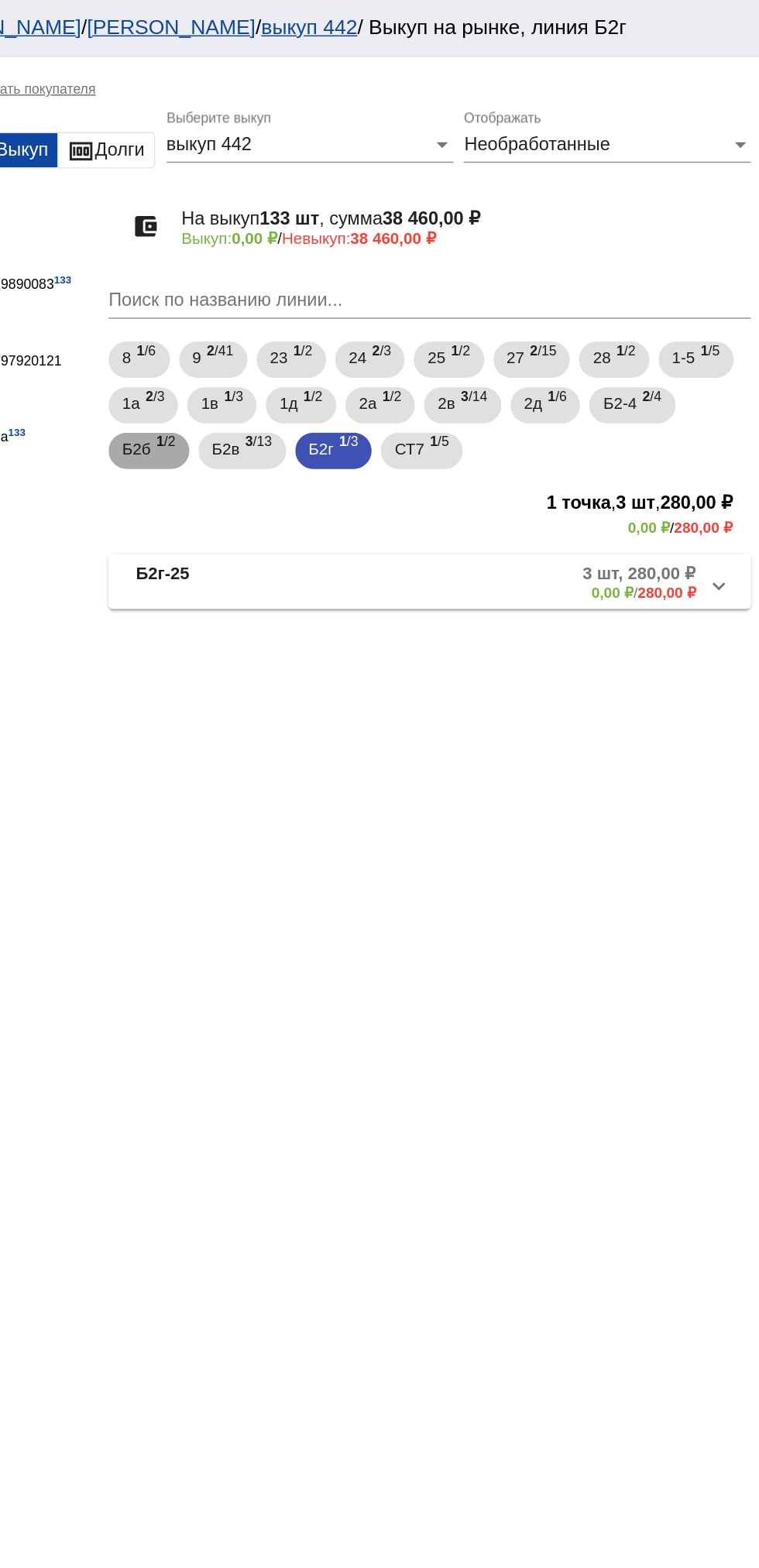
click at [349, 306] on span "1 /2" at bounding box center [354, 306] width 13 height 32
click at [581, 388] on mat-panel-description "2 шт, 700,00 ₽ 0,00 ₽ / 700,00 ₽" at bounding box center [593, 396] width 246 height 26
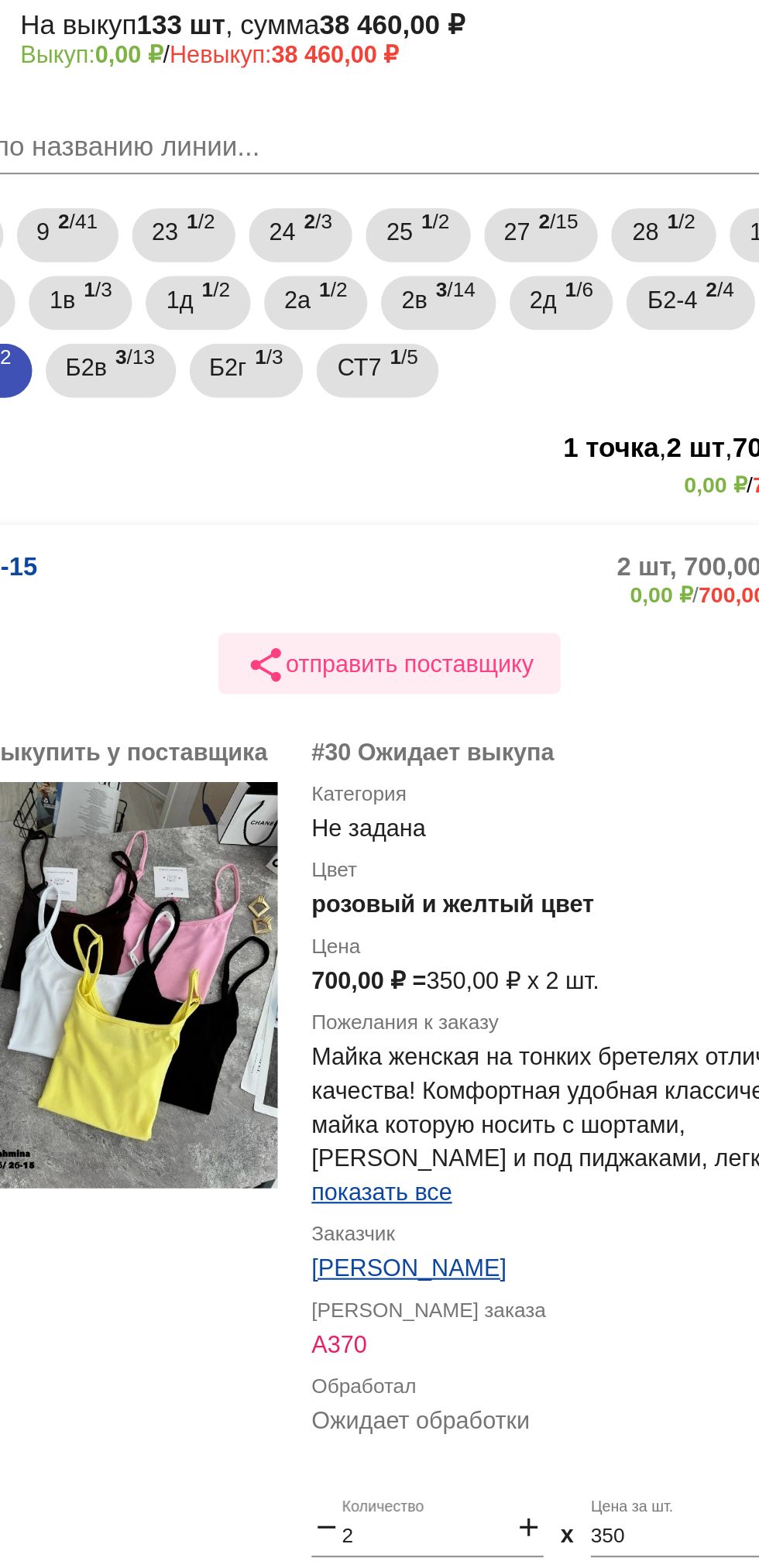
click at [468, 442] on mat-icon "share" at bounding box center [478, 442] width 19 height 19
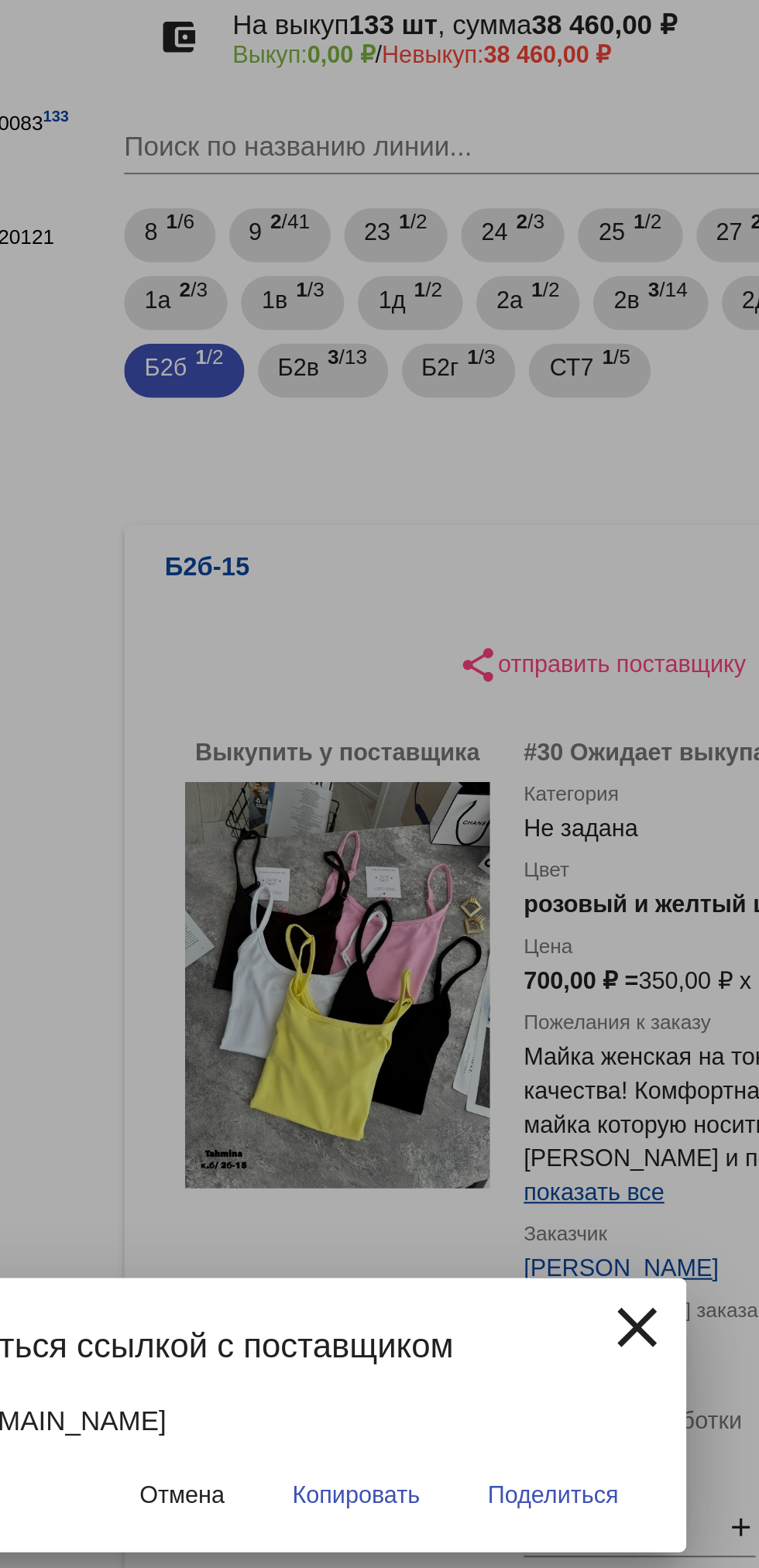
click at [539, 743] on mat-icon "close" at bounding box center [550, 744] width 31 height 31
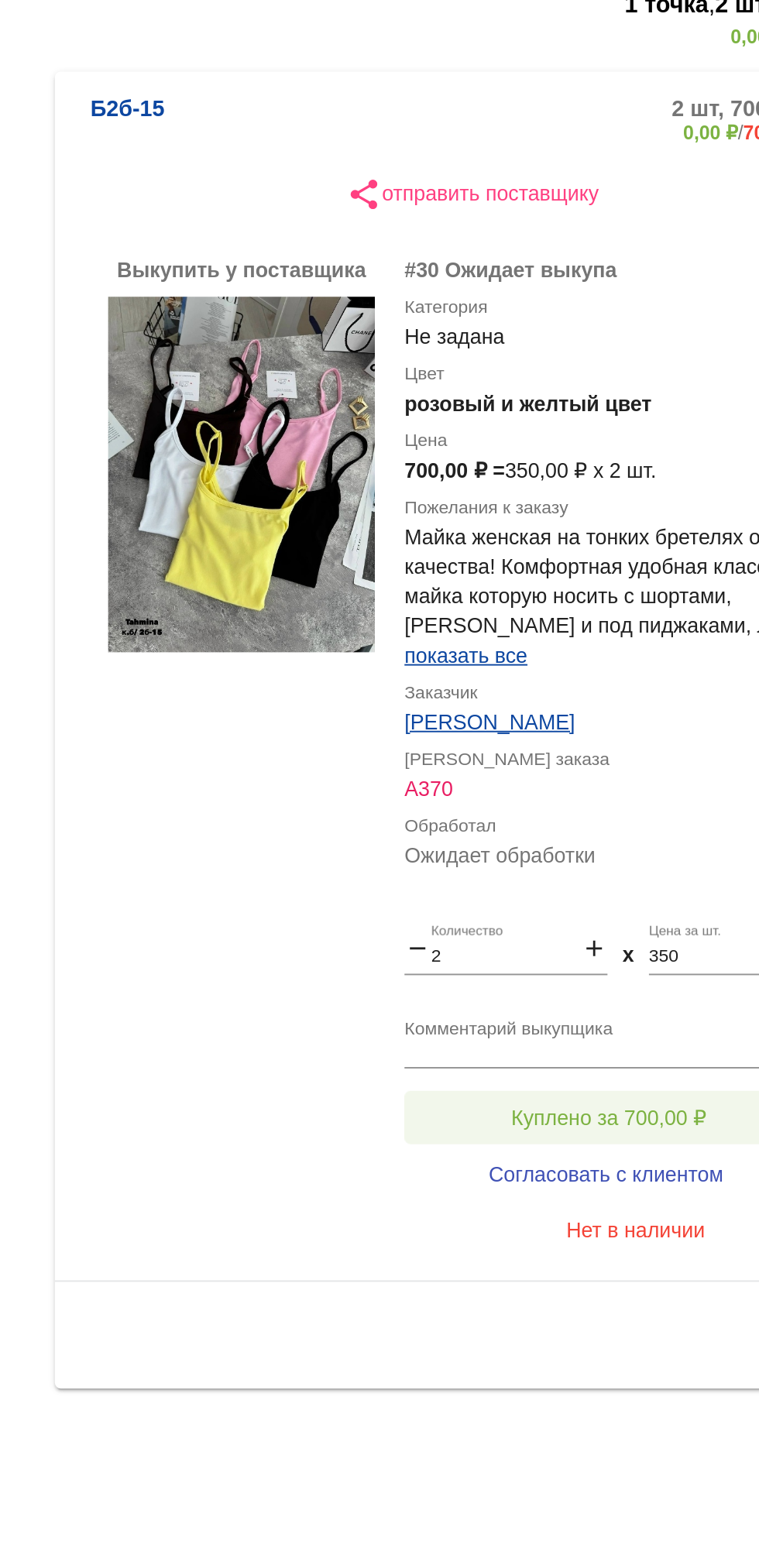
click at [540, 914] on button "Куплено за 700,00 ₽" at bounding box center [605, 924] width 214 height 28
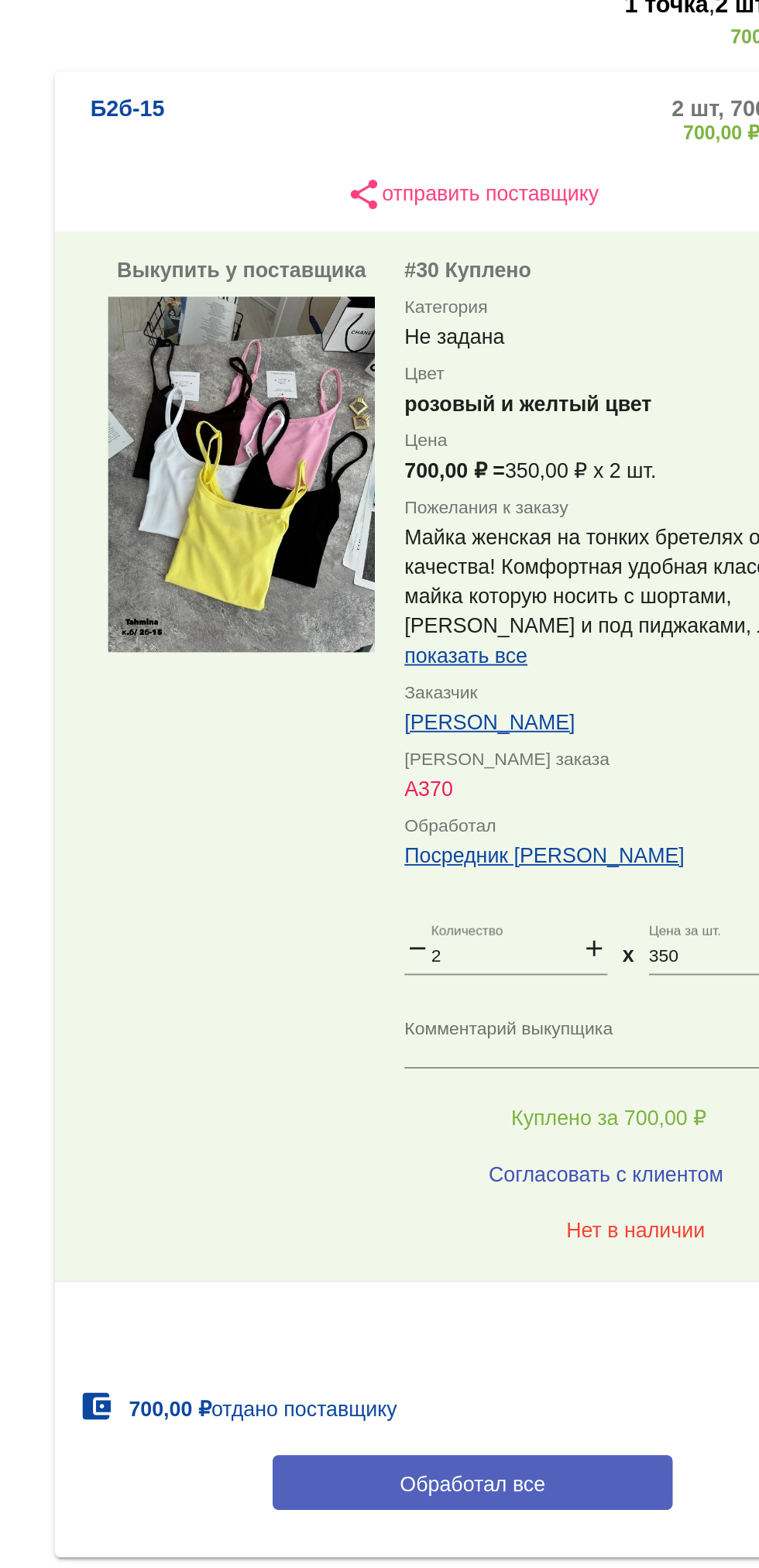
click at [463, 1109] on button "Обработал все" at bounding box center [534, 1113] width 209 height 28
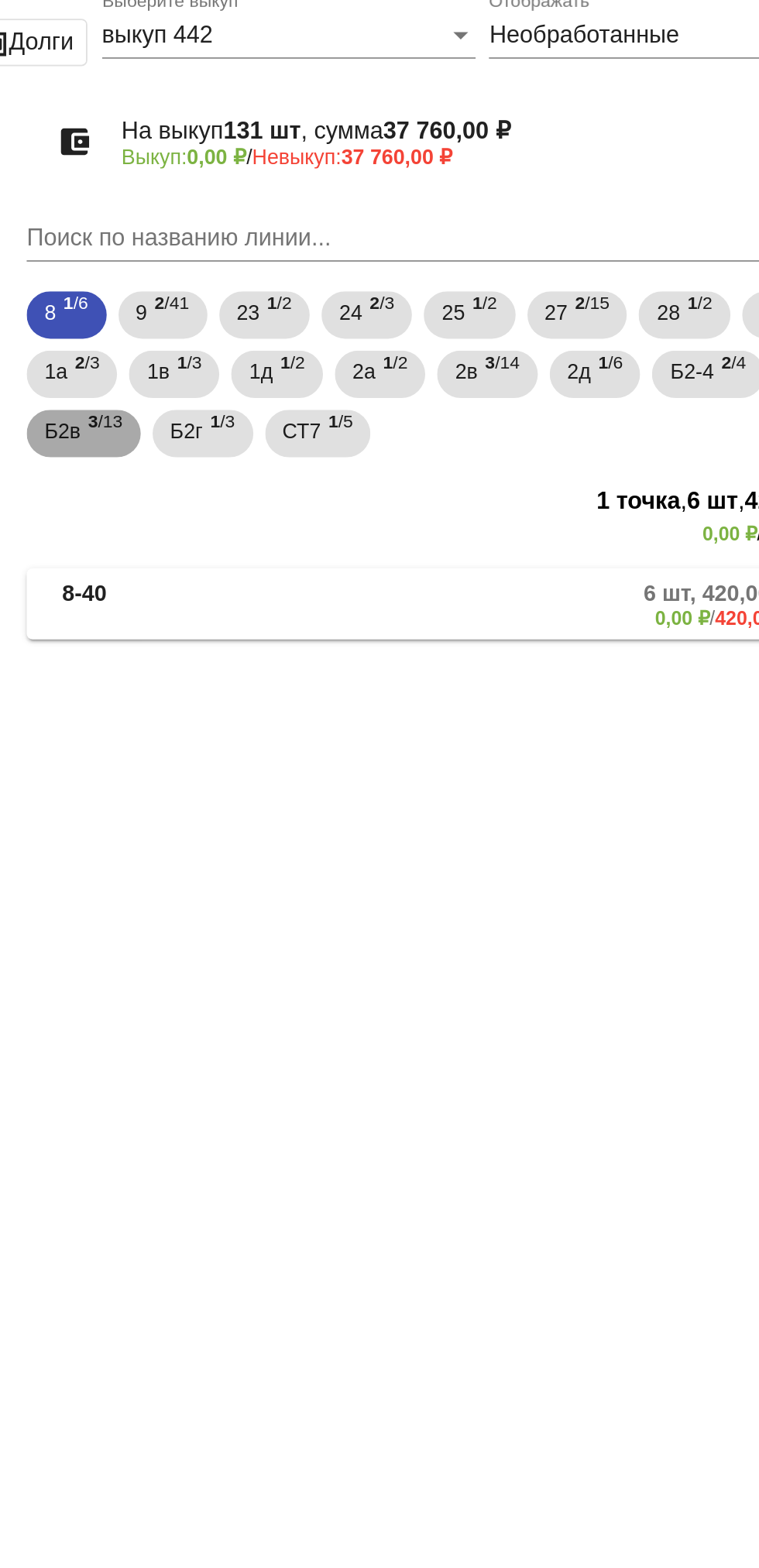
click at [328, 306] on span "Б2в" at bounding box center [335, 304] width 19 height 28
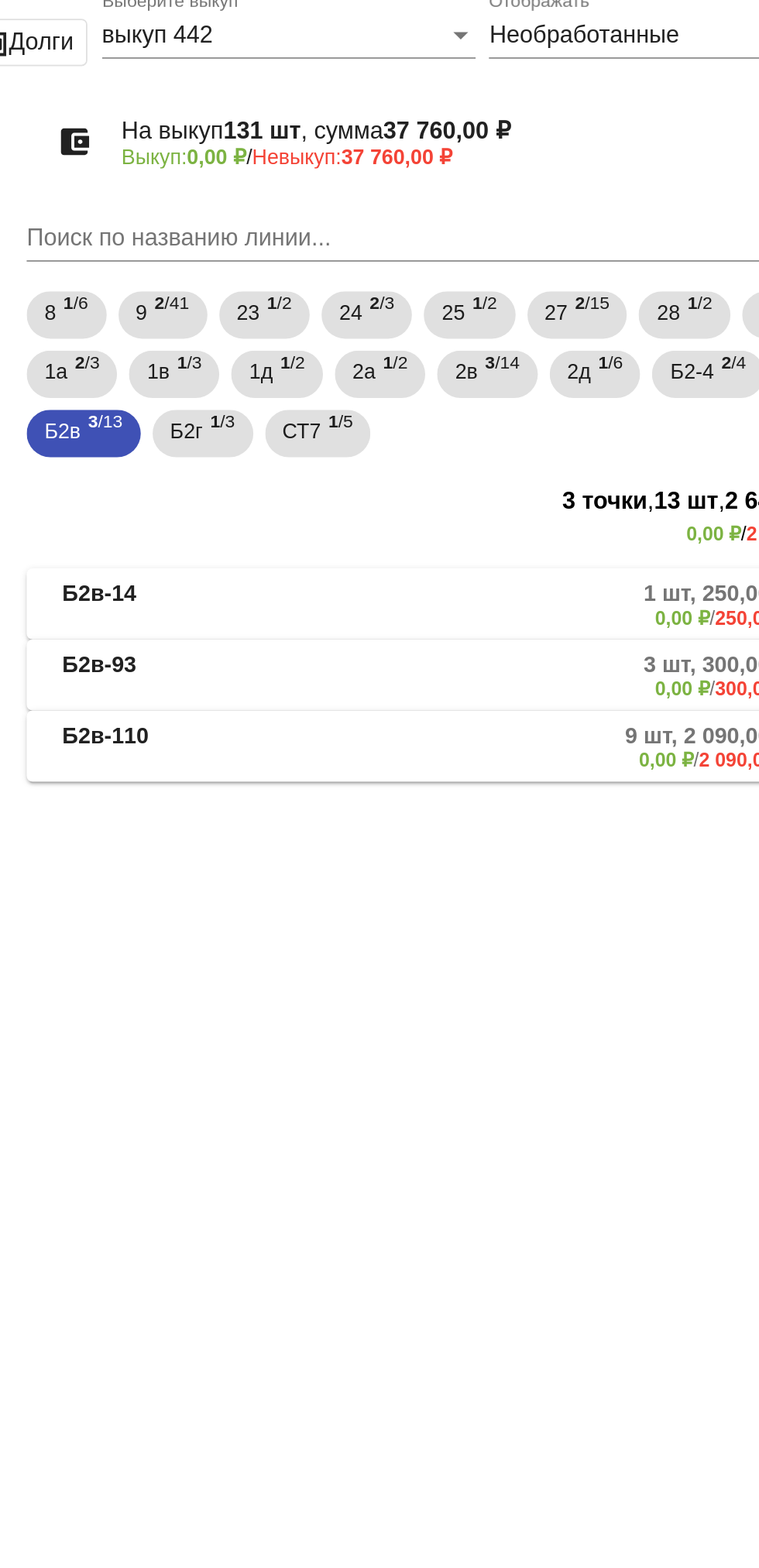
click at [382, 395] on mat-panel-title "Б2в-14" at bounding box center [396, 396] width 123 height 26
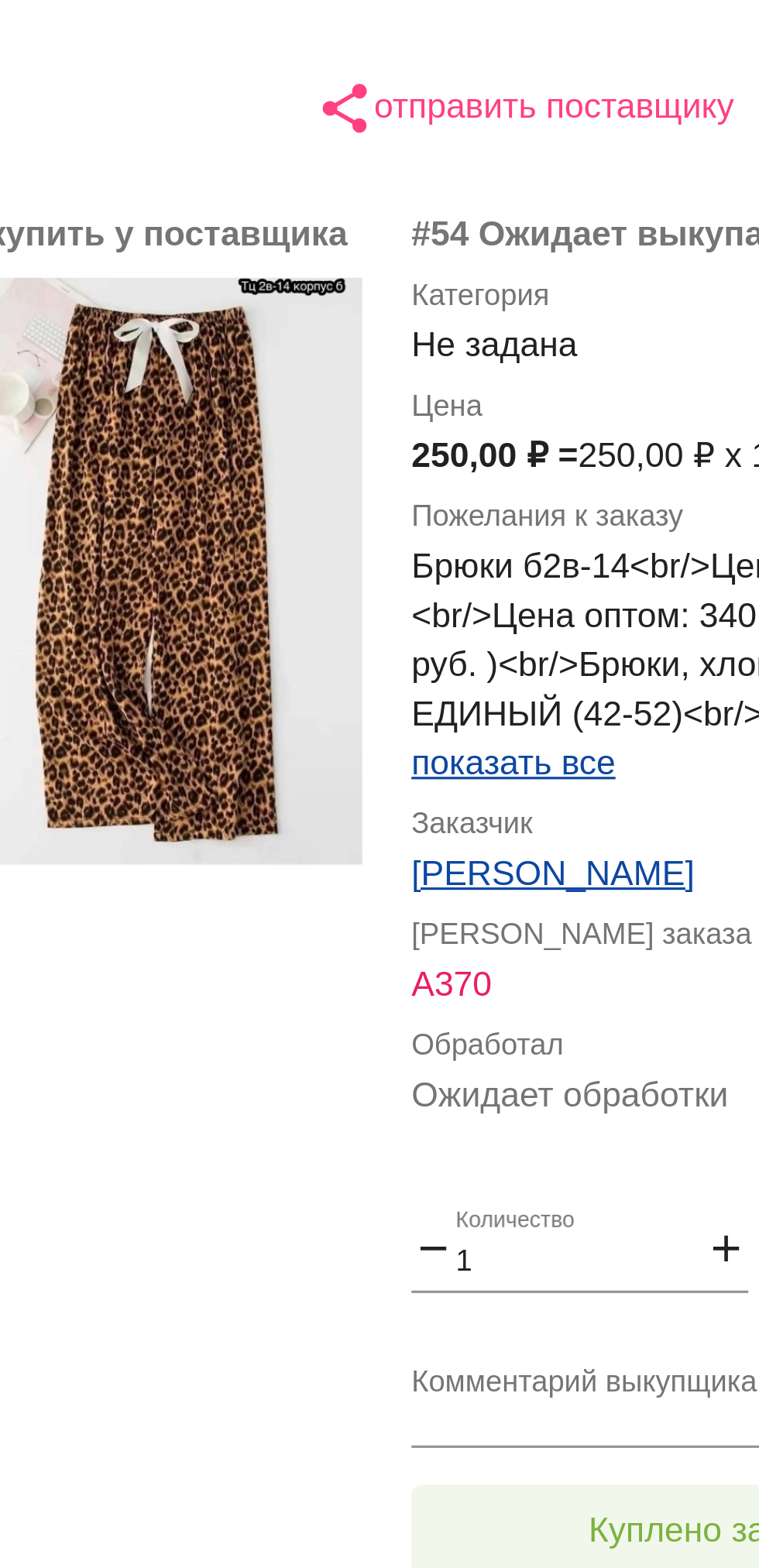
click at [574, 883] on span "Куплено за 250,00 ₽" at bounding box center [605, 888] width 102 height 12
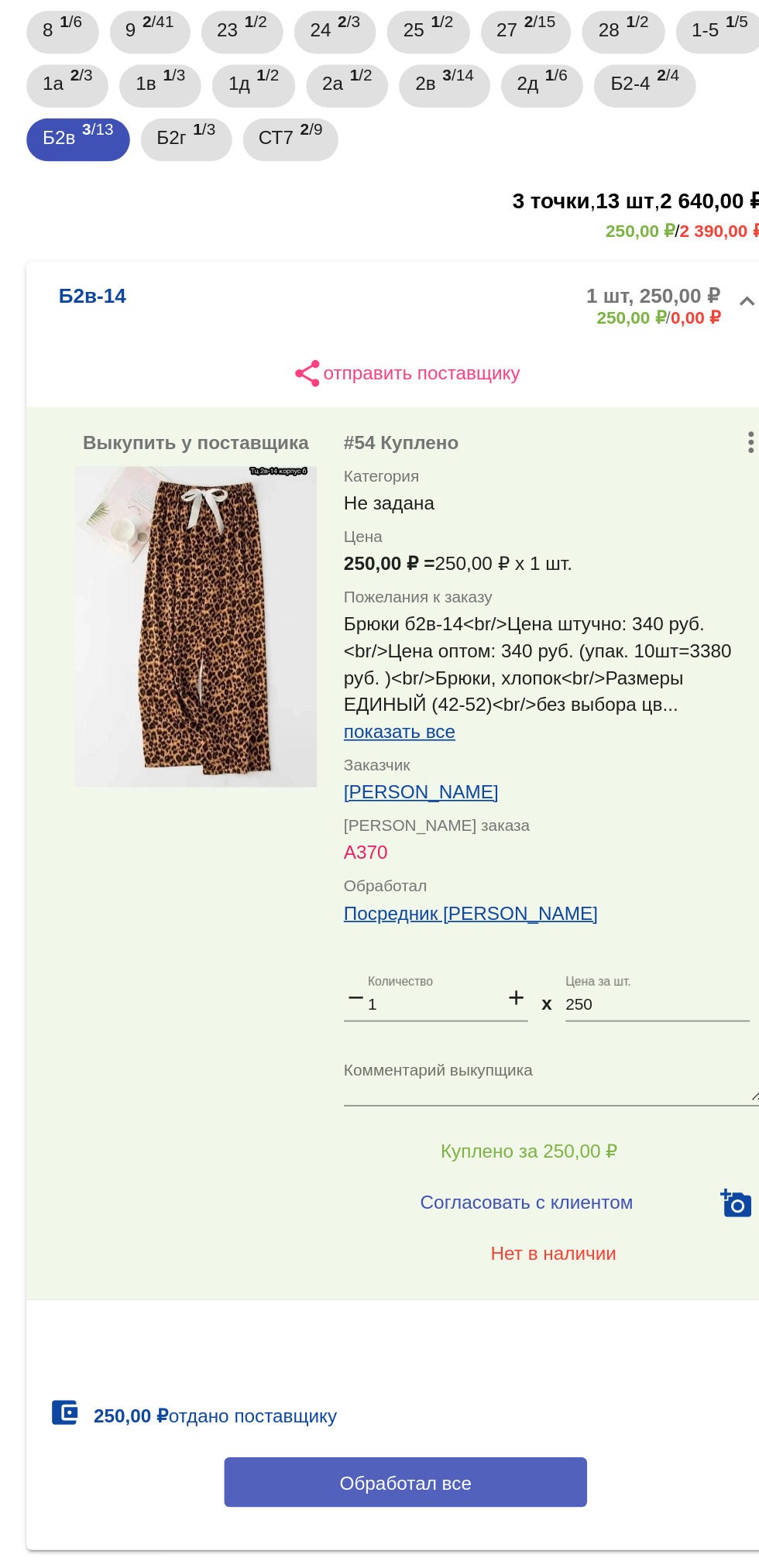
click at [569, 1075] on span "Обработал все" at bounding box center [534, 1080] width 76 height 12
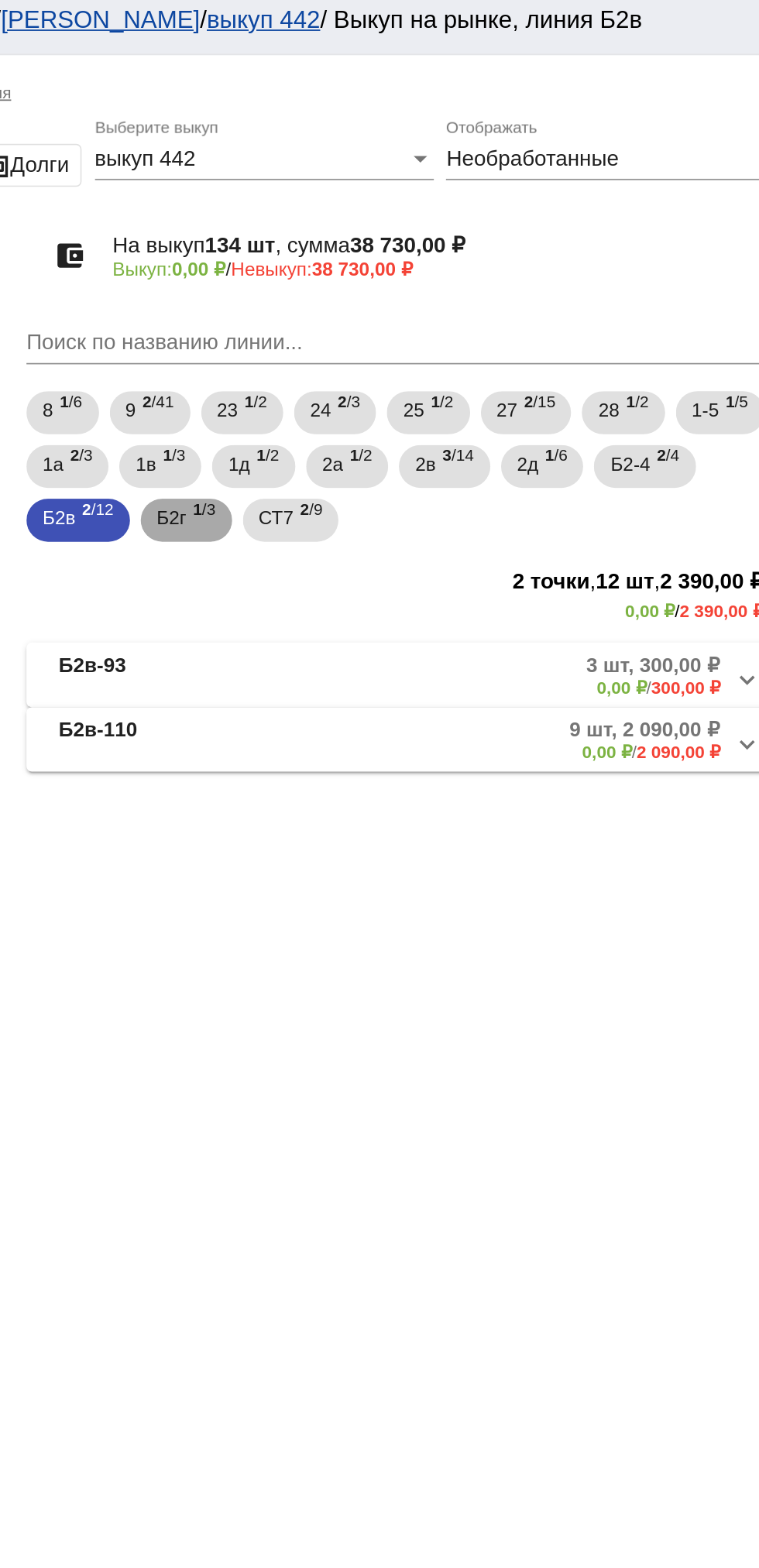
click at [411, 306] on div "Б2г 1 /3" at bounding box center [407, 306] width 34 height 32
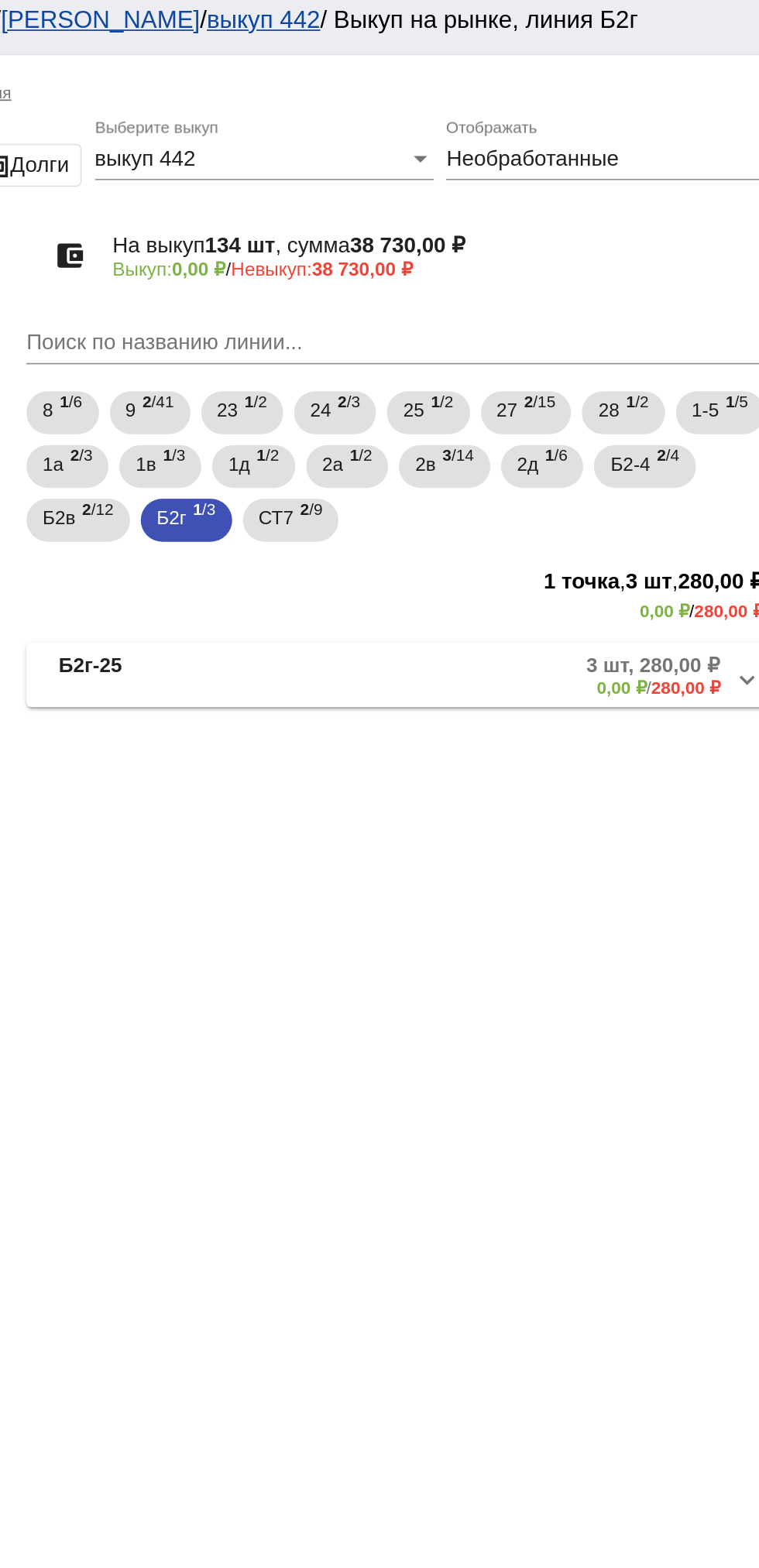
click at [544, 408] on mat-panel-description "3 шт, 280,00 ₽ 0,00 ₽ / 280,00 ₽" at bounding box center [592, 396] width 247 height 26
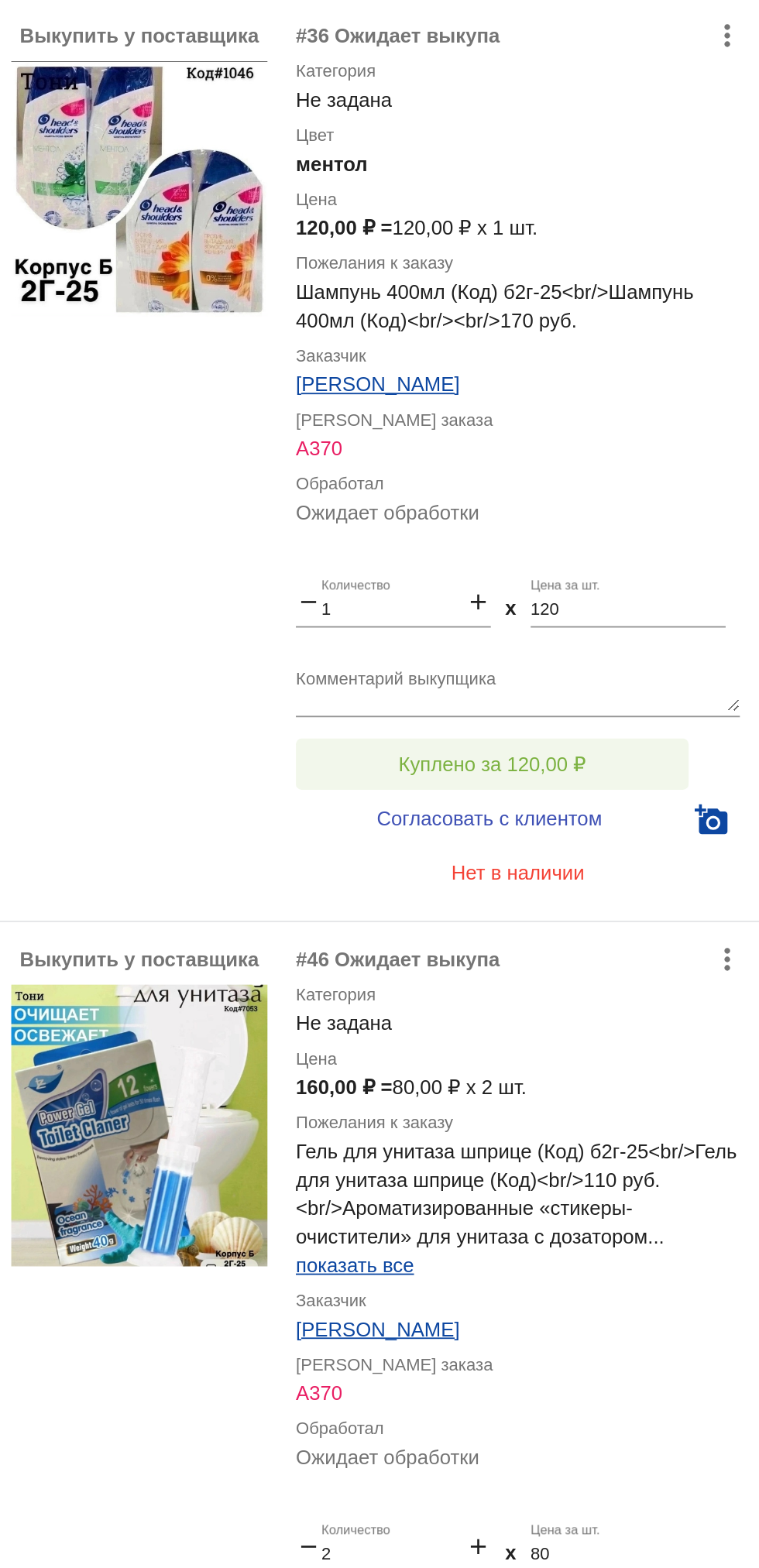
click at [534, 848] on button "Куплено за 120,00 ₽" at bounding box center [605, 851] width 214 height 28
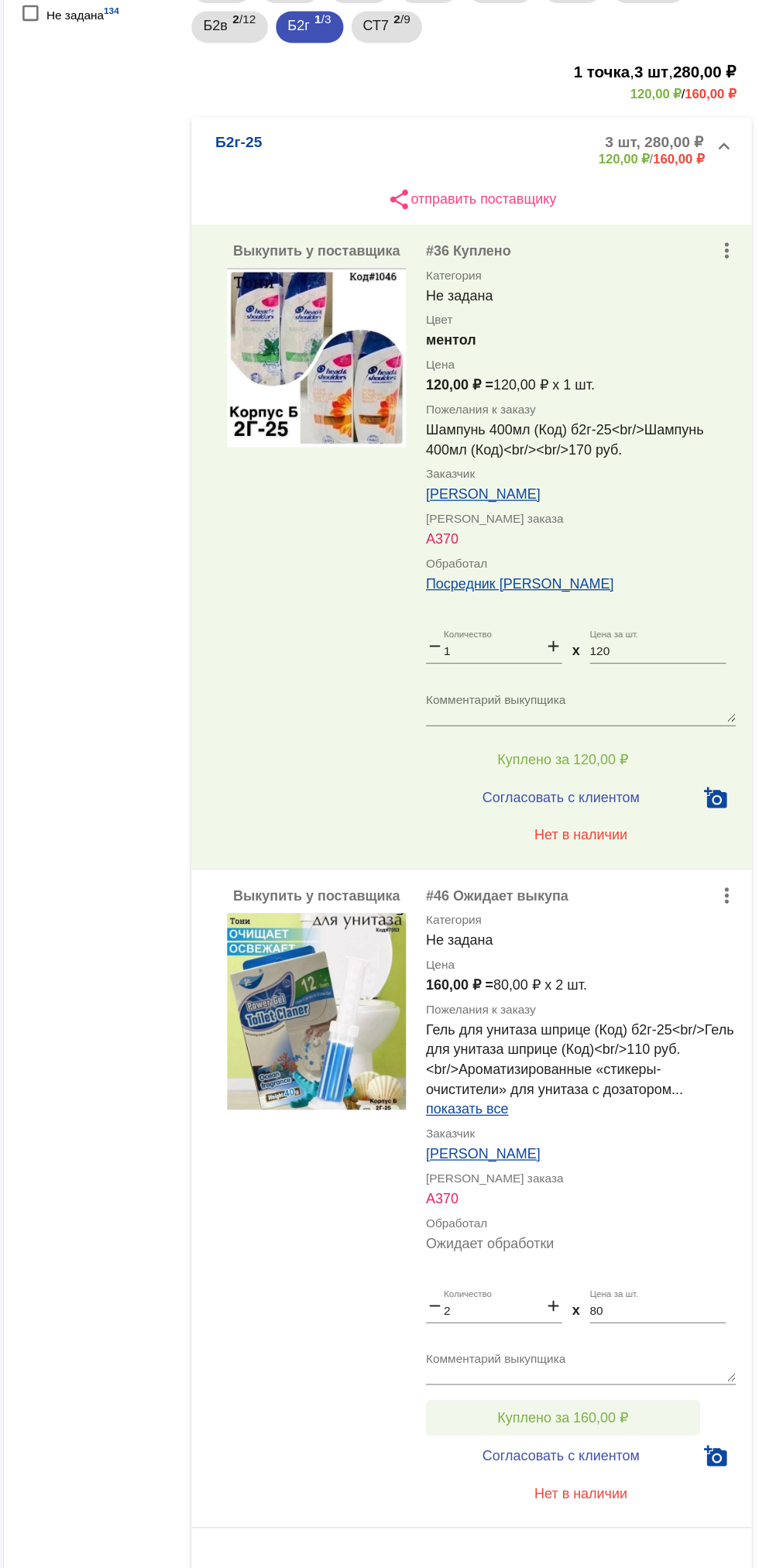
click at [646, 1363] on span "Куплено за 160,00 ₽" at bounding box center [605, 1364] width 102 height 12
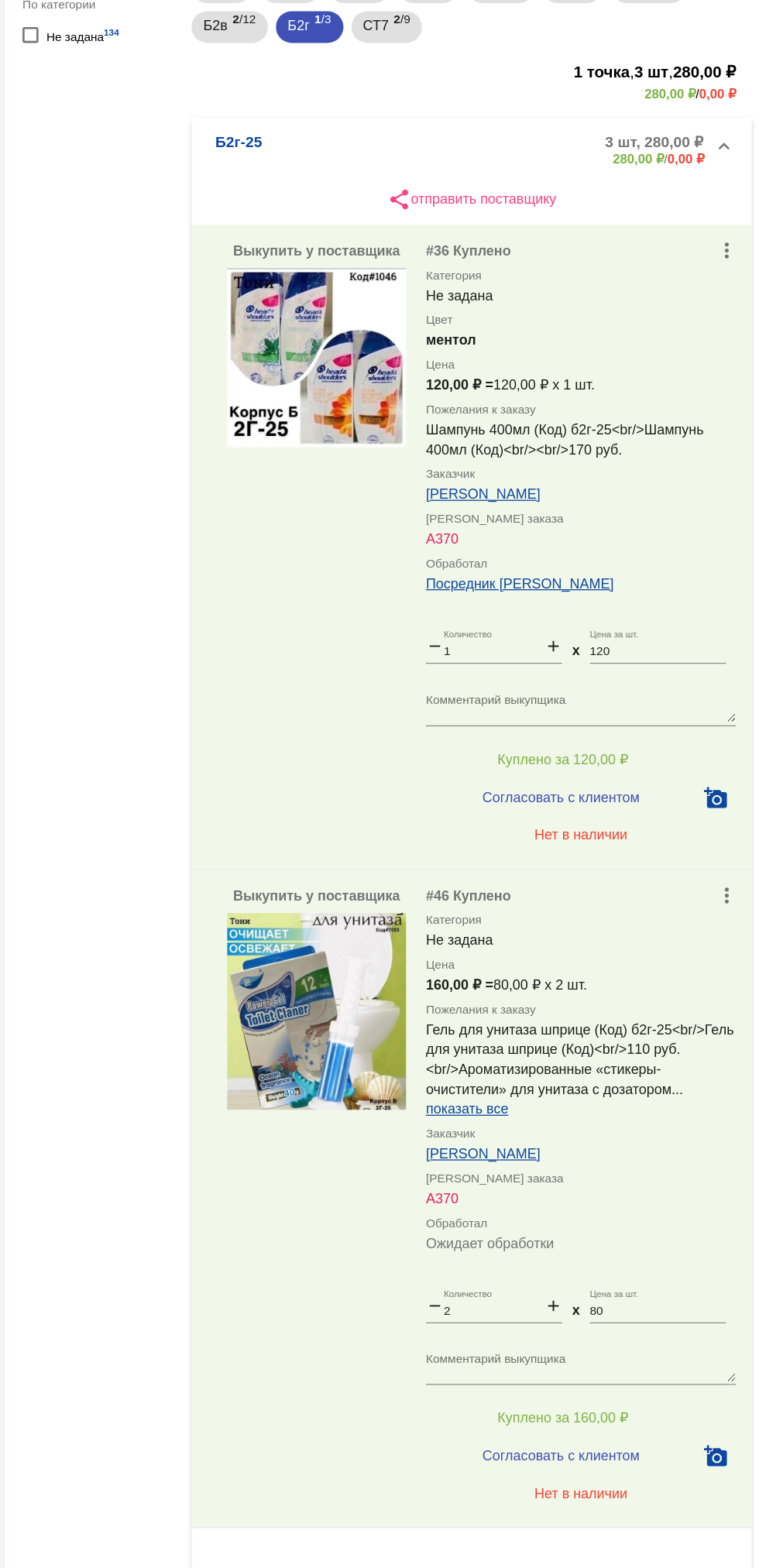
scroll to position [122, 0]
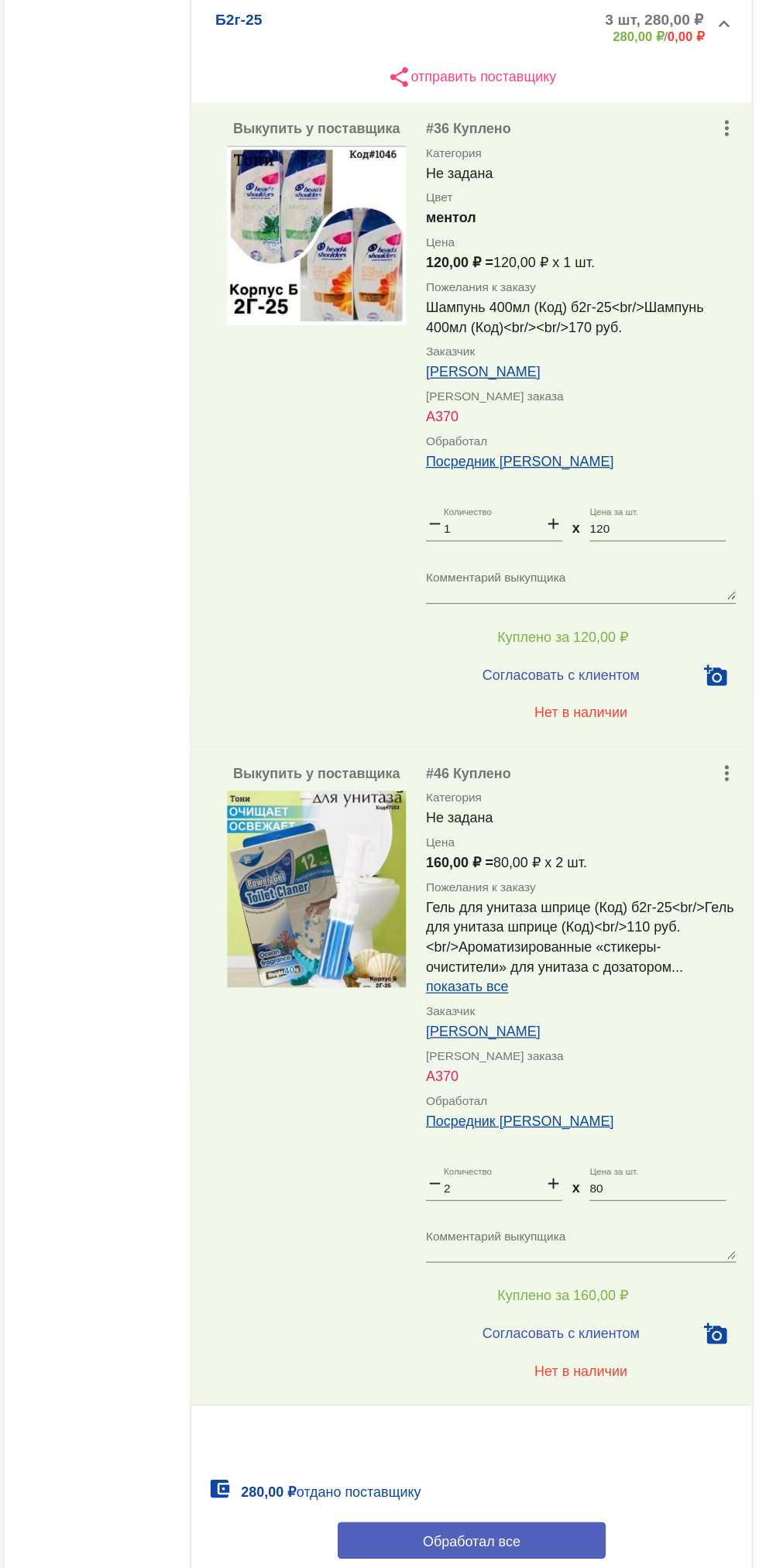
click at [475, 1456] on button "Обработал все" at bounding box center [534, 1460] width 209 height 28
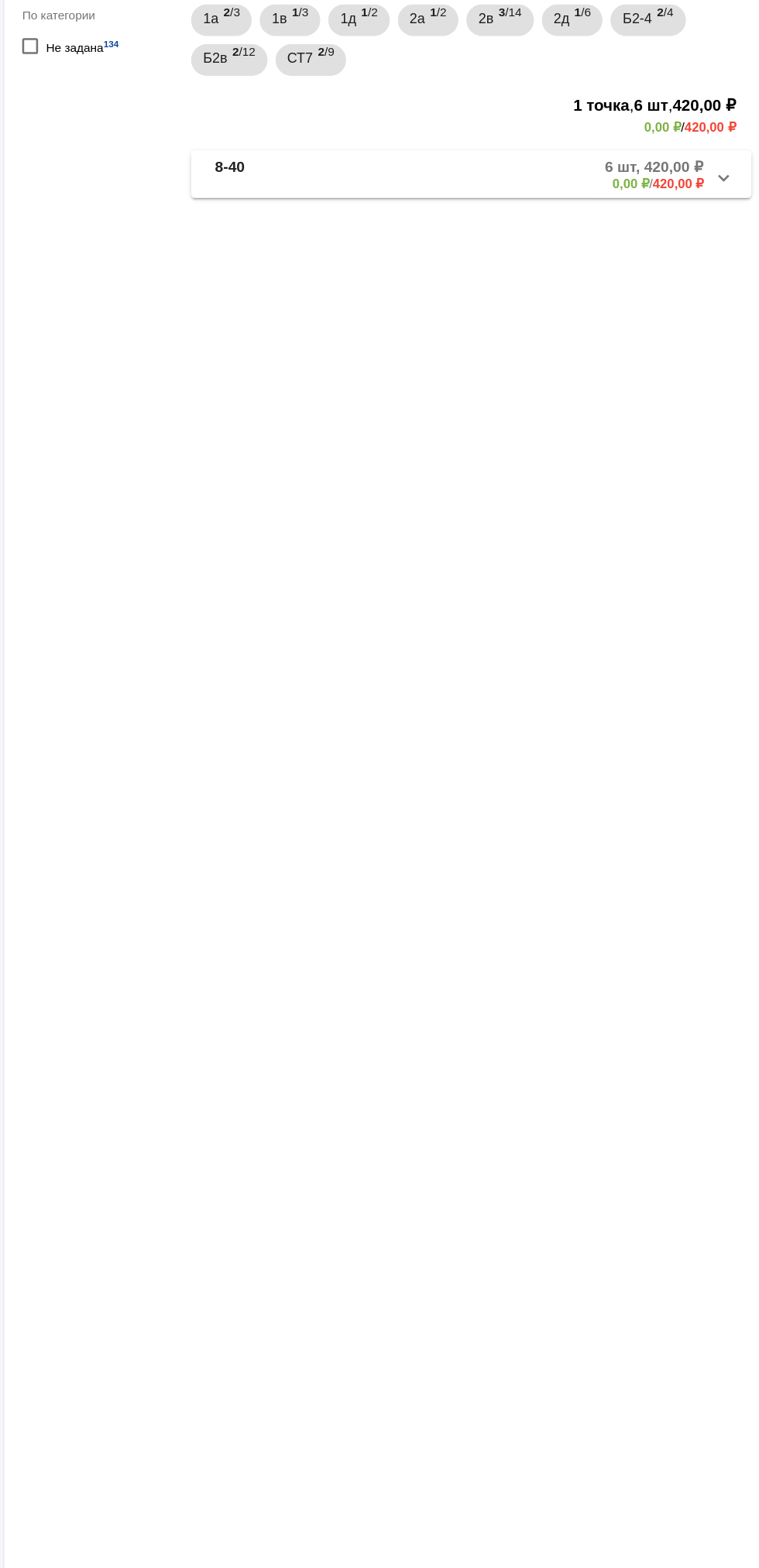
scroll to position [0, 0]
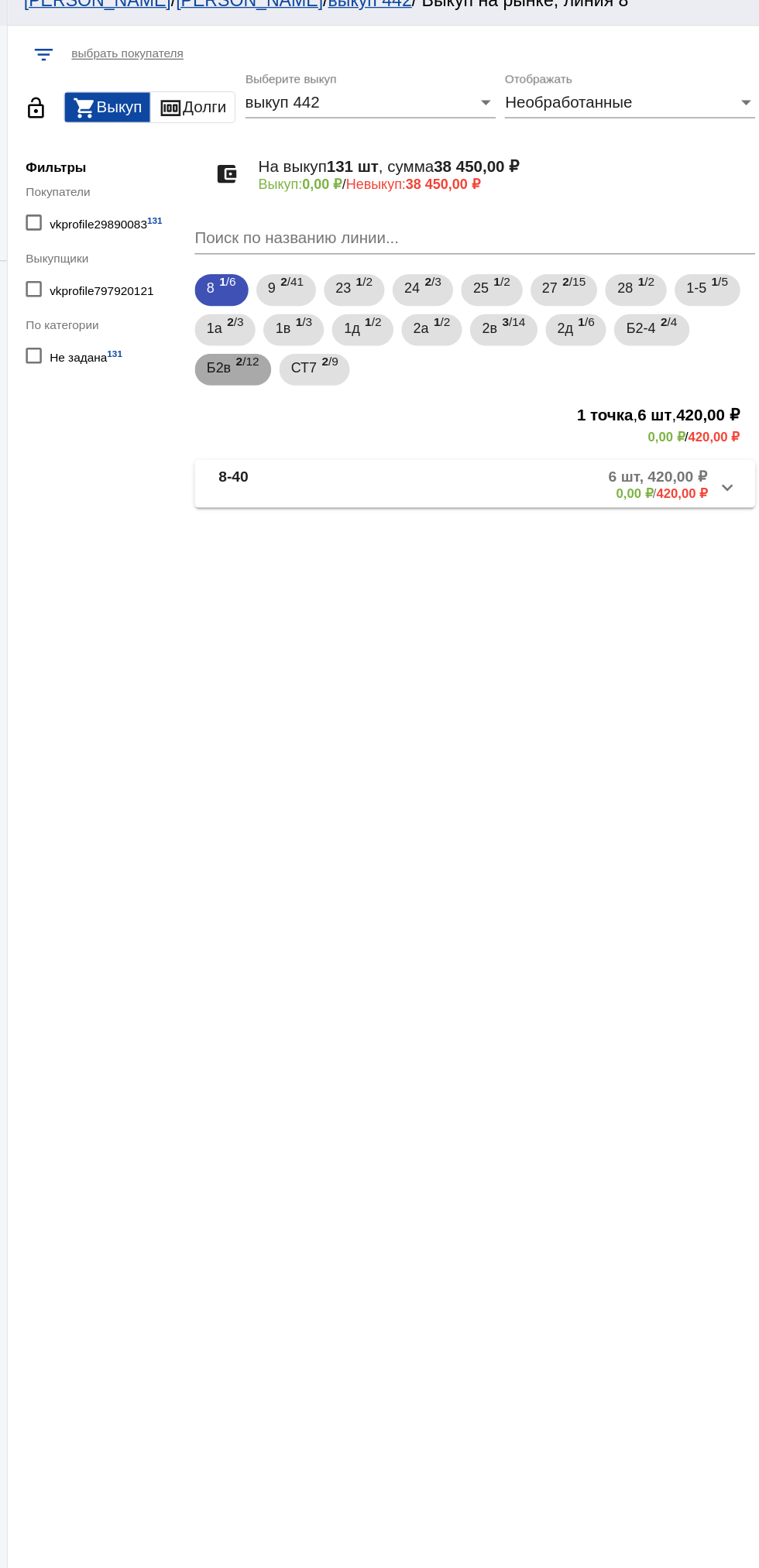
click at [325, 309] on span "Б2в" at bounding box center [335, 304] width 19 height 28
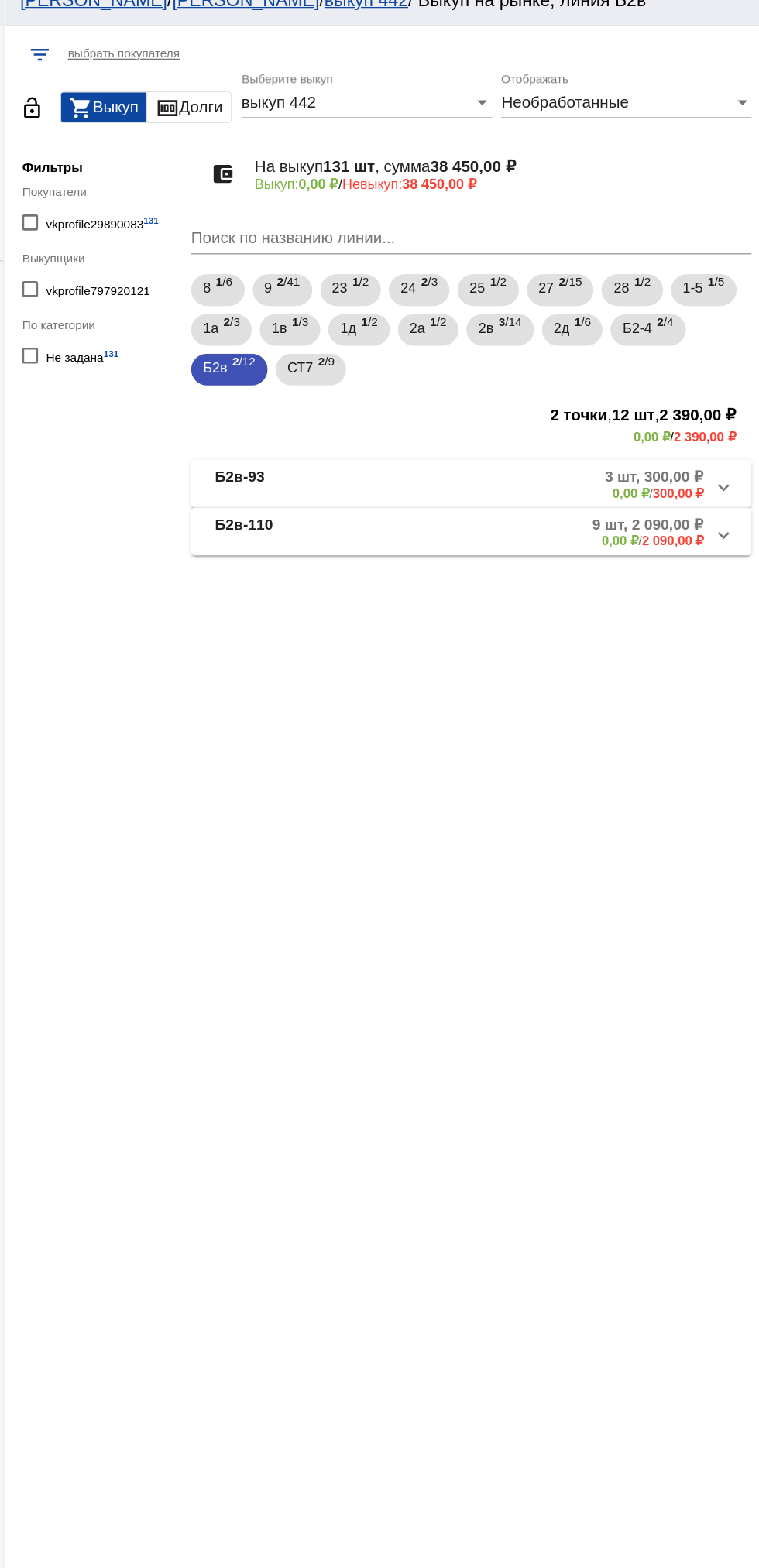
click at [605, 402] on mat-panel-description "3 шт, 300,00 ₽ 0,00 ₽ / 300,00 ₽" at bounding box center [593, 396] width 246 height 26
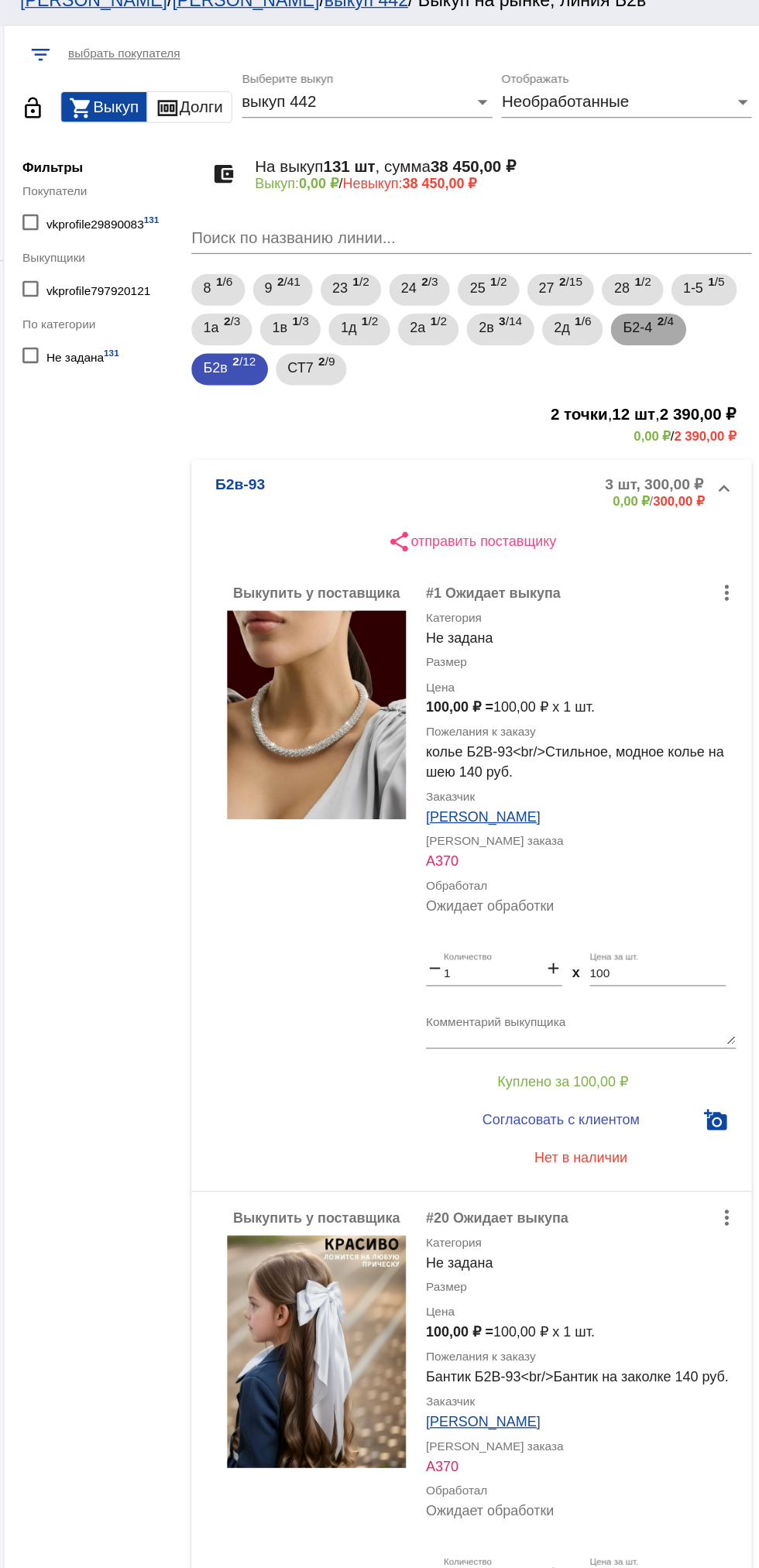
click at [667, 283] on span "Б2-4" at bounding box center [663, 274] width 22 height 28
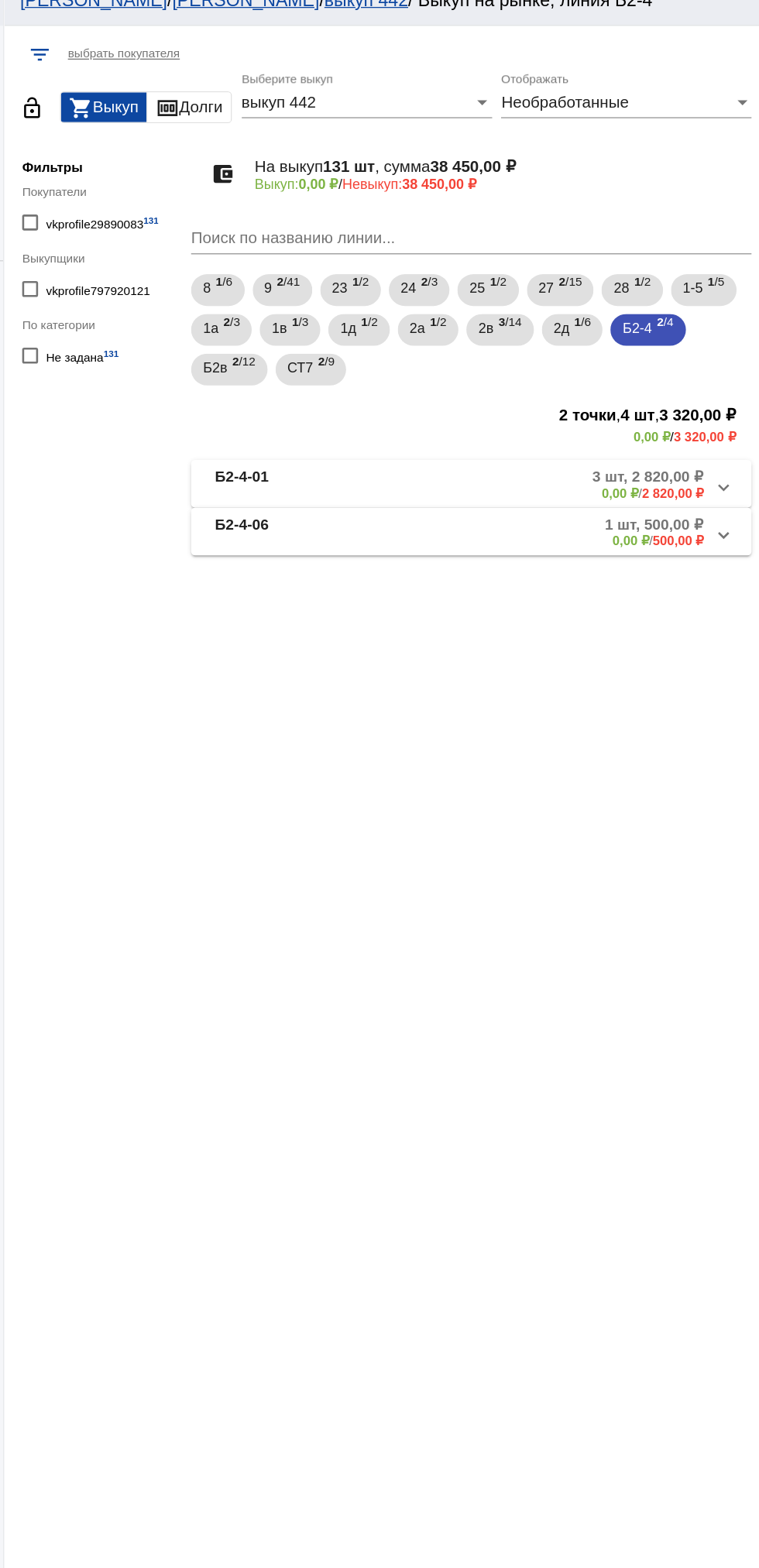
click at [623, 381] on mat-expansion-panel-header "Б2-4-01 3 шт, 2 820,00 ₽ 0,00 ₽ / 2 820,00 ₽" at bounding box center [534, 395] width 436 height 37
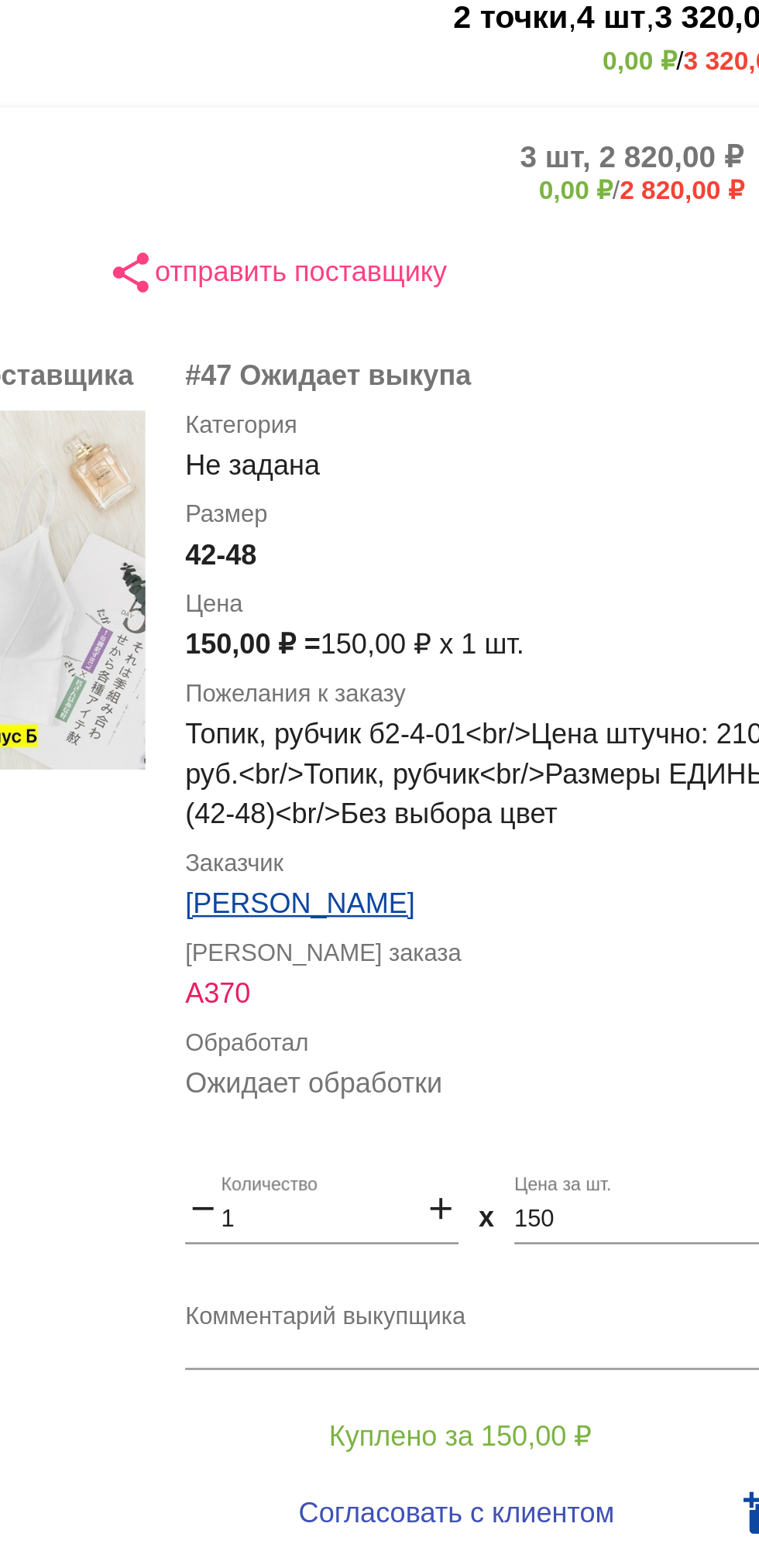
scroll to position [3, 0]
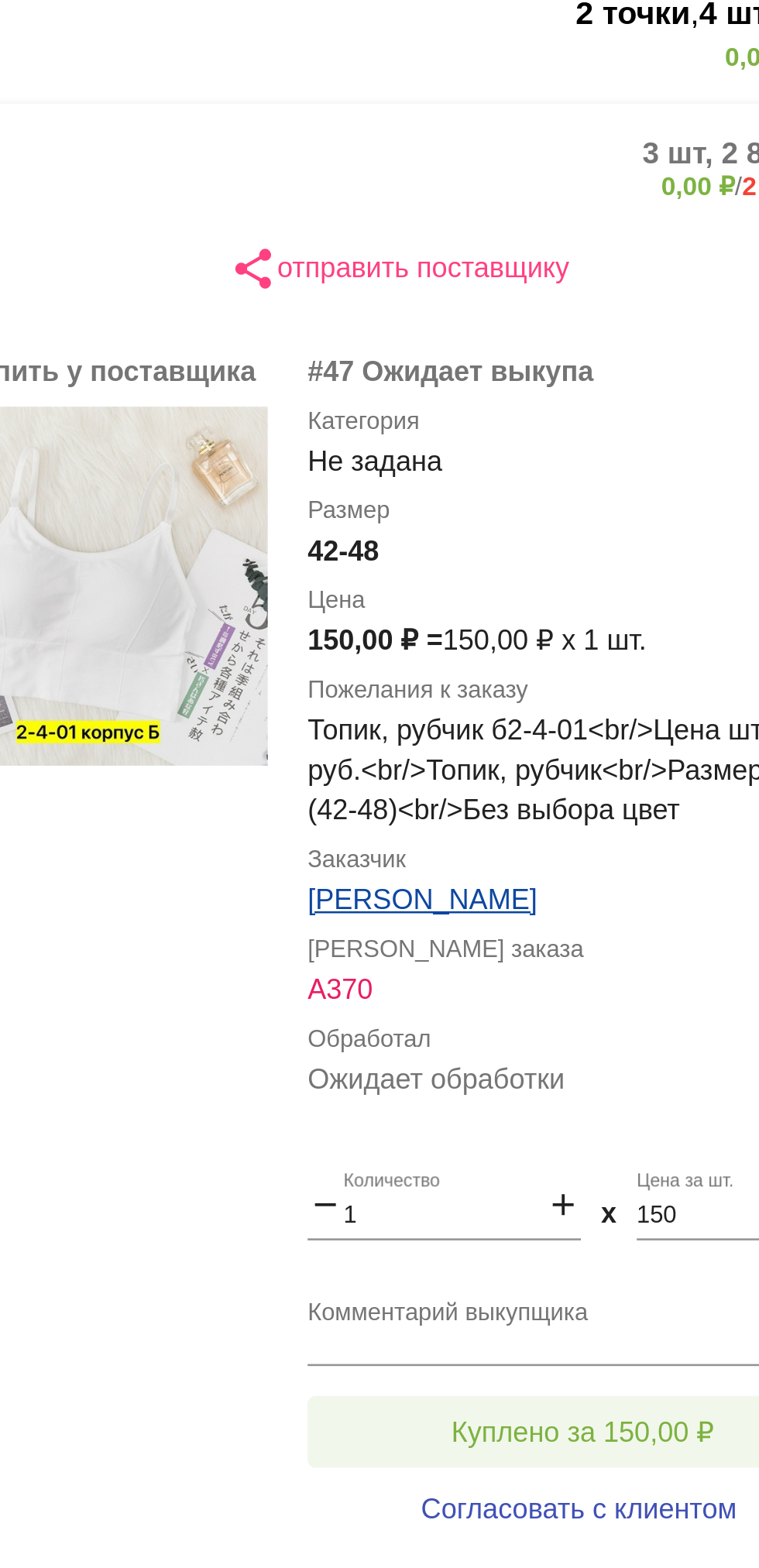
click at [616, 882] on span "Куплено за 150,00 ₽" at bounding box center [605, 888] width 102 height 12
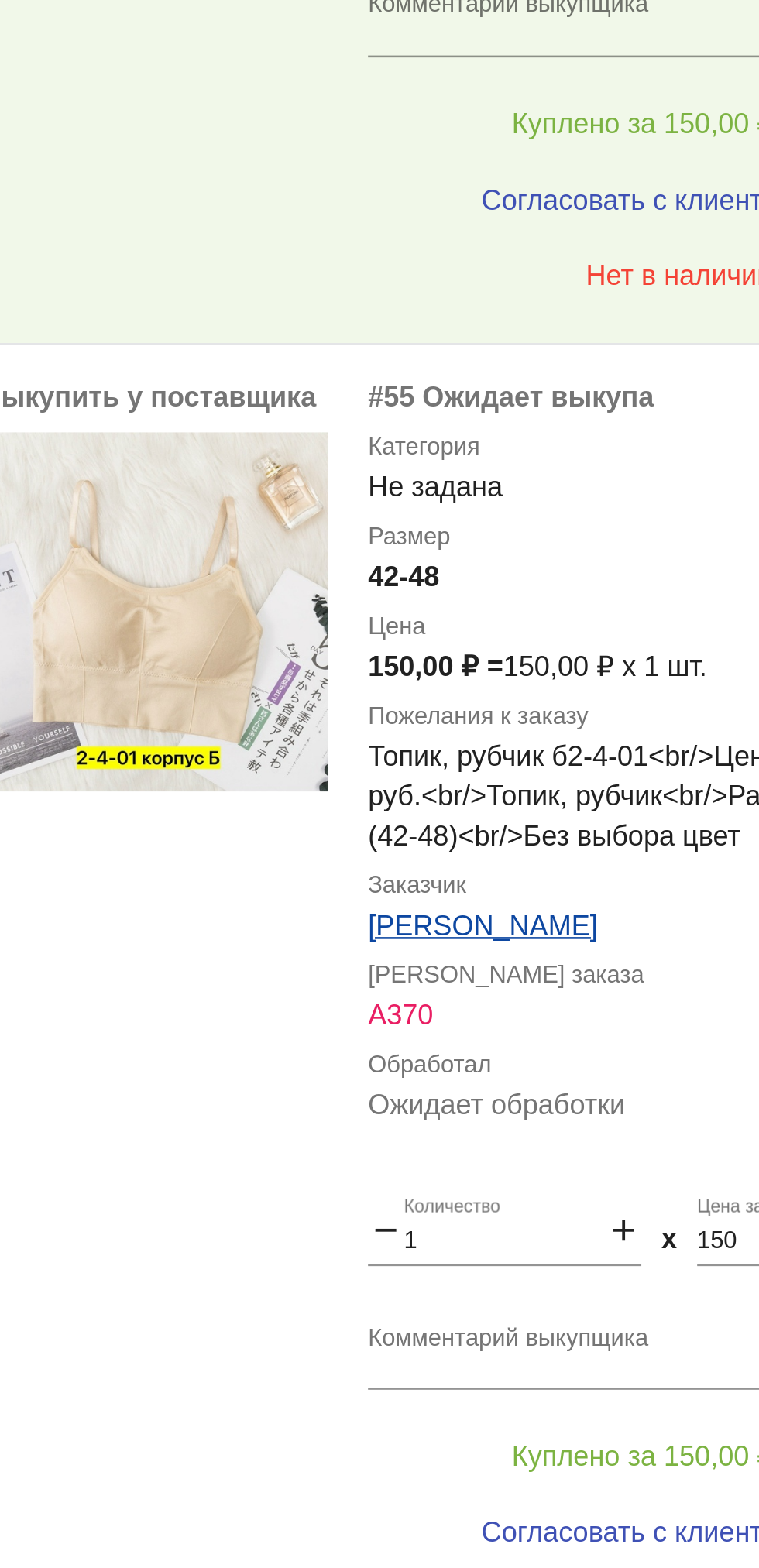
scroll to position [515, 0]
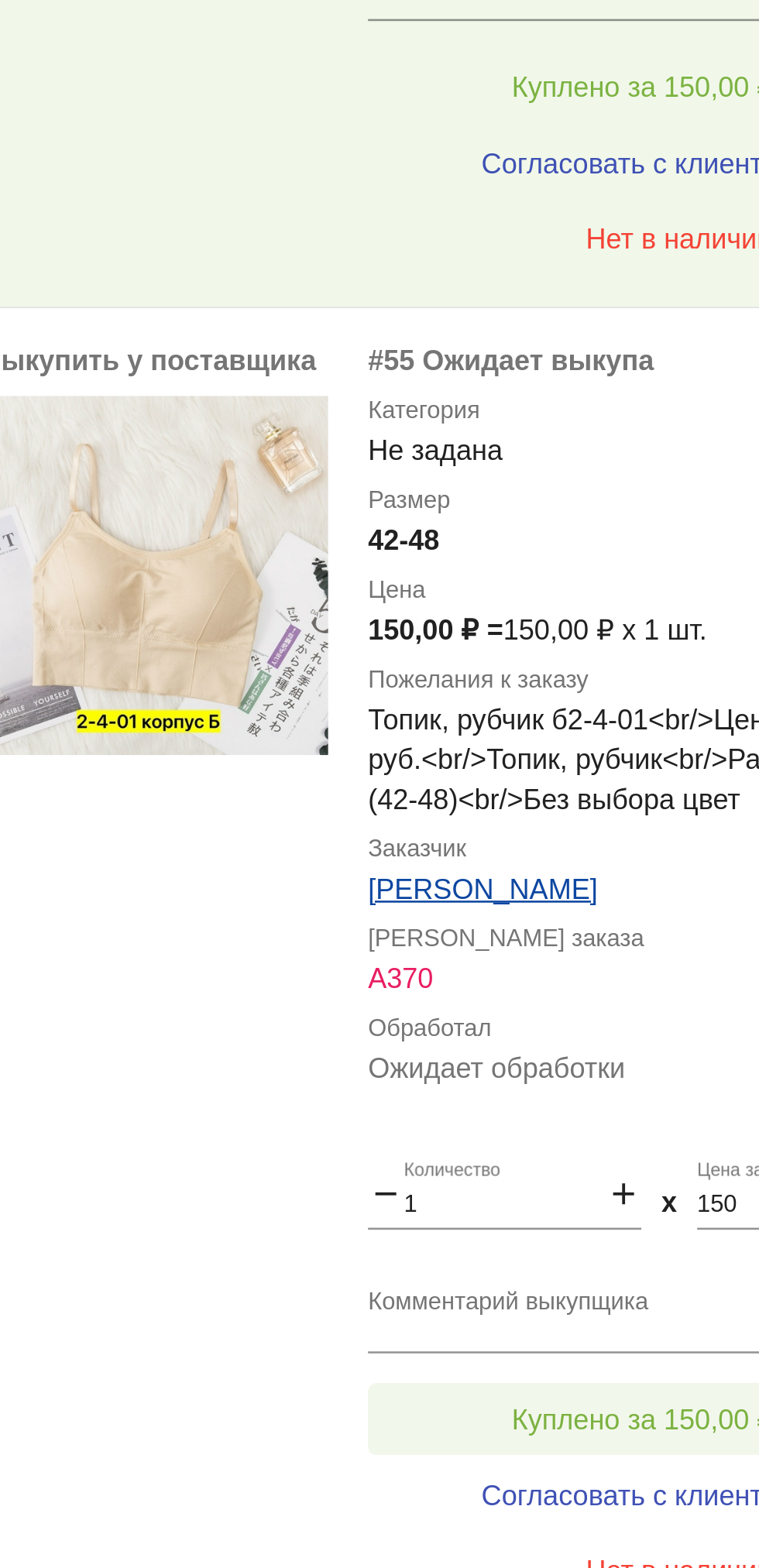
click at [605, 892] on span "Куплено за 150,00 ₽" at bounding box center [605, 894] width 102 height 12
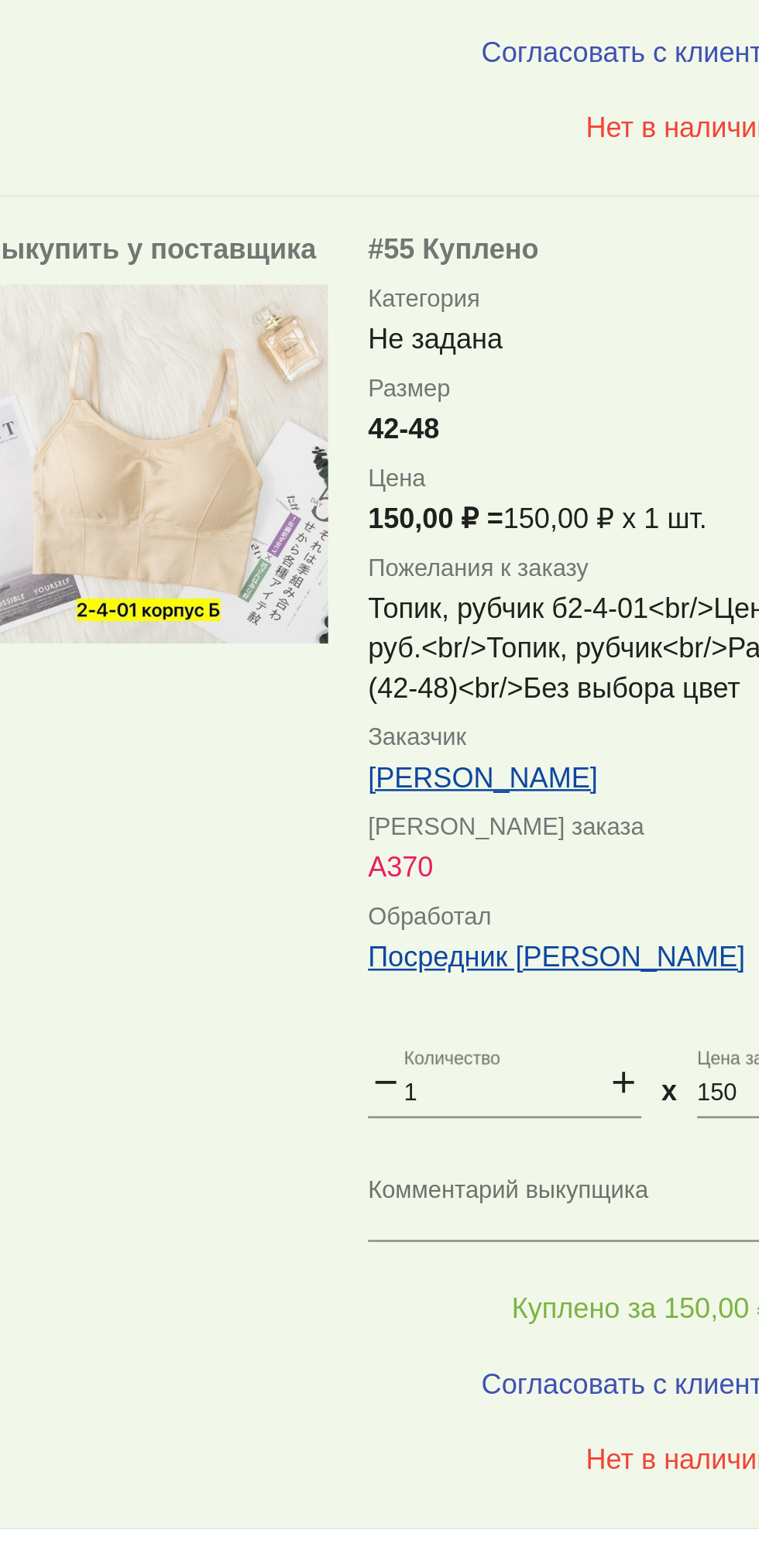
scroll to position [650, 0]
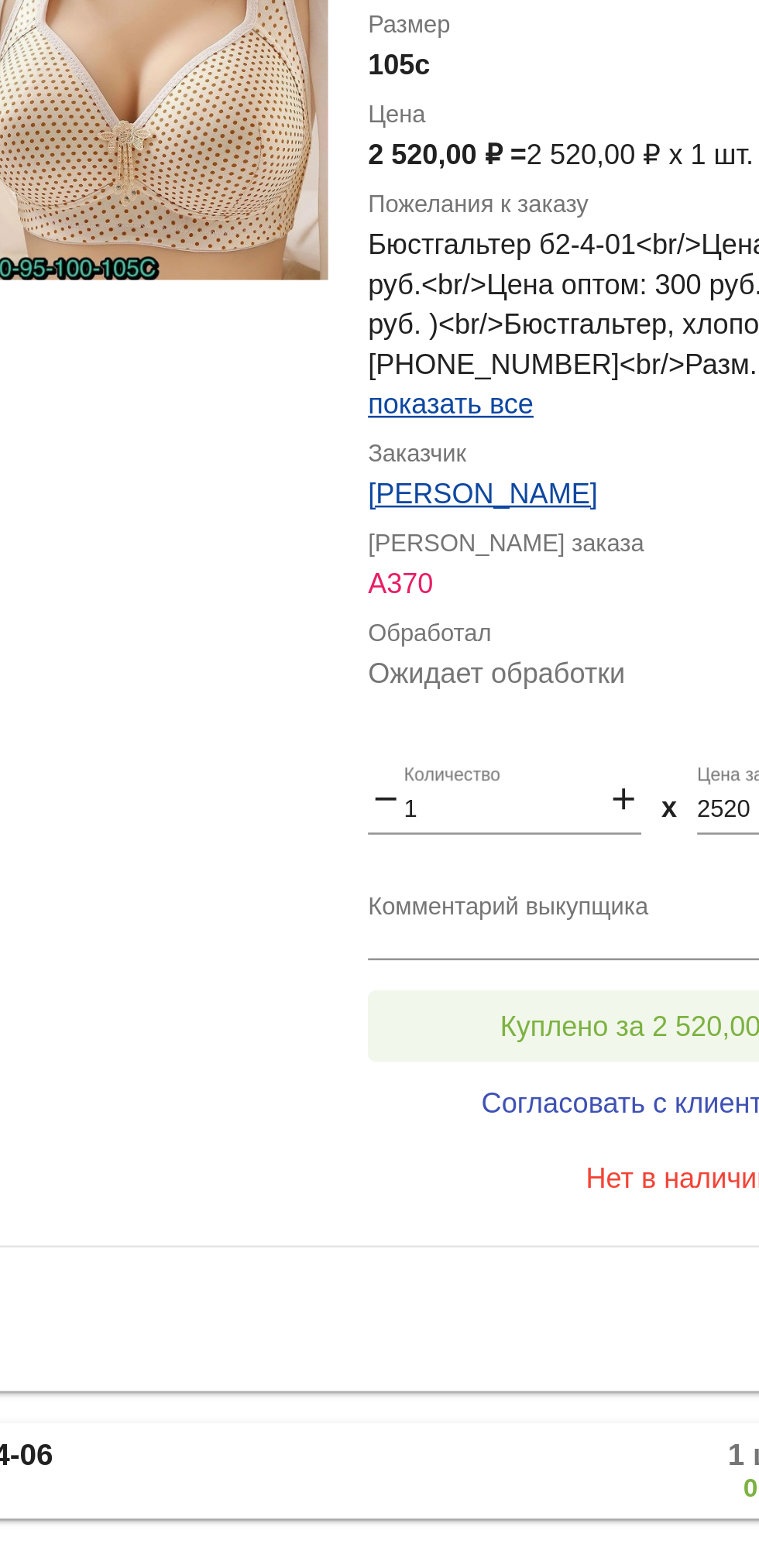
click at [621, 1314] on span "Куплено за 2 520,00 ₽" at bounding box center [605, 1308] width 111 height 12
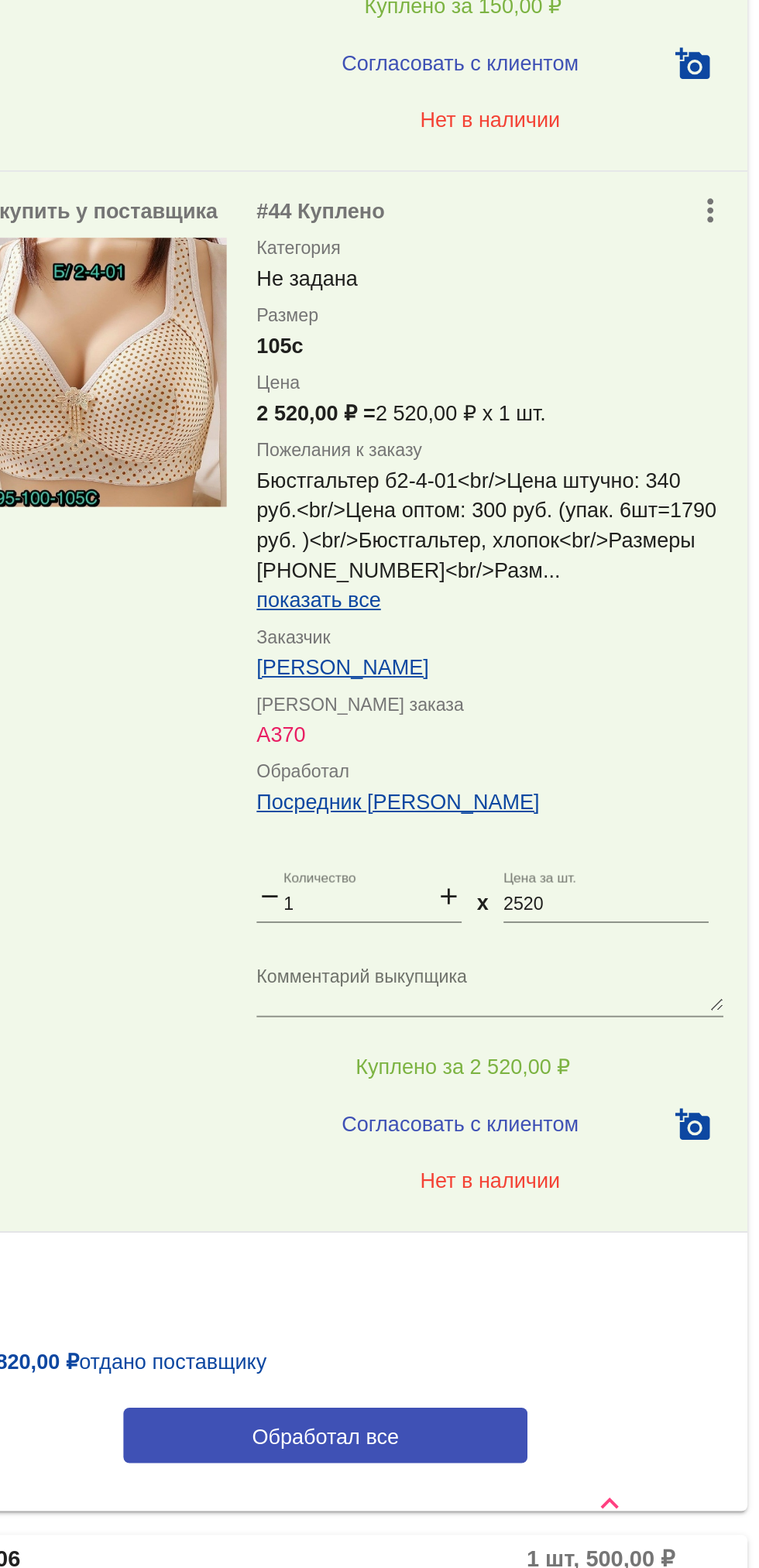
click at [674, 1227] on input "2520" at bounding box center [679, 1225] width 106 height 11
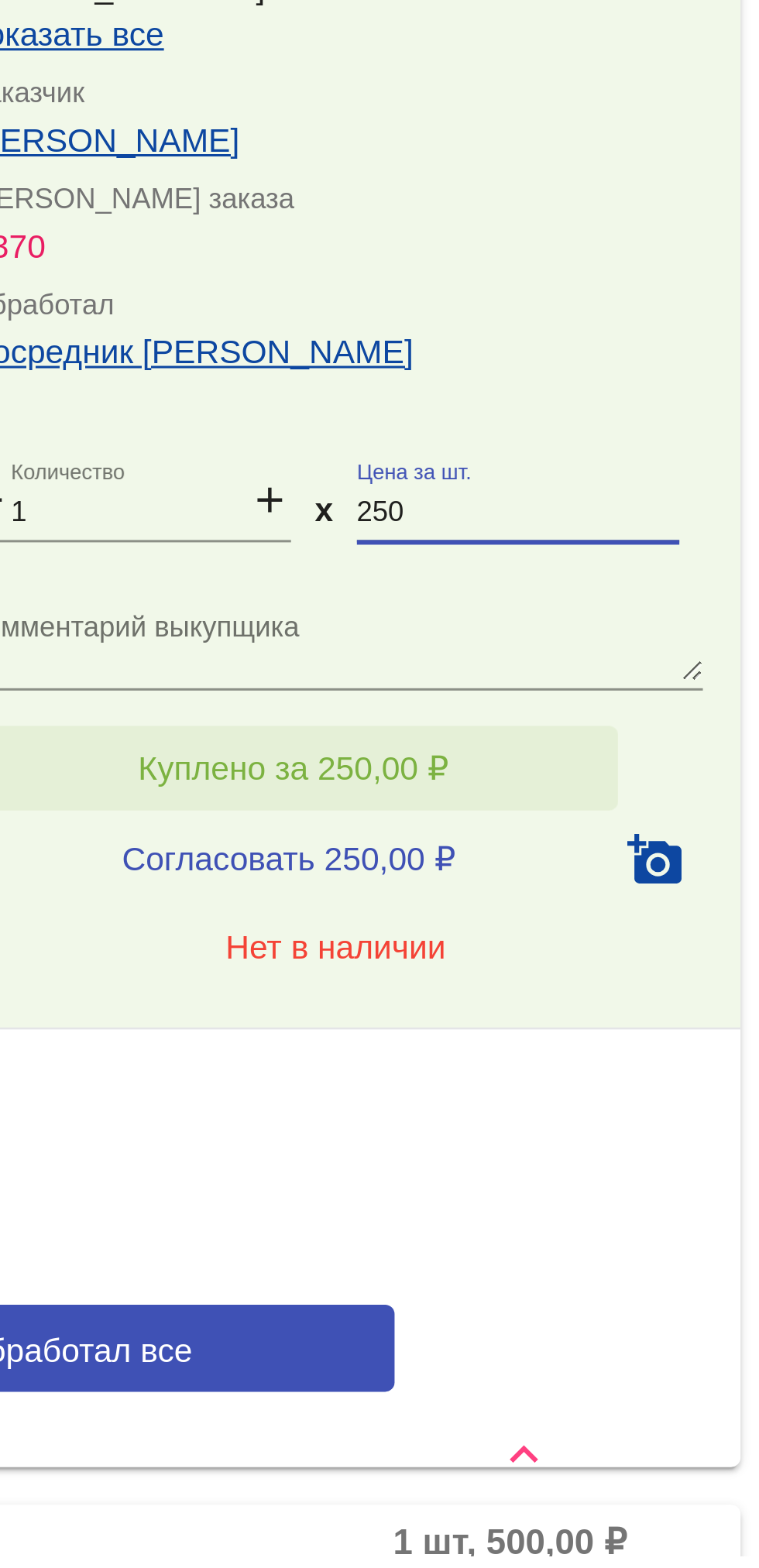
type input "250"
click at [643, 1305] on span "Куплено за 250,00 ₽" at bounding box center [605, 1308] width 102 height 12
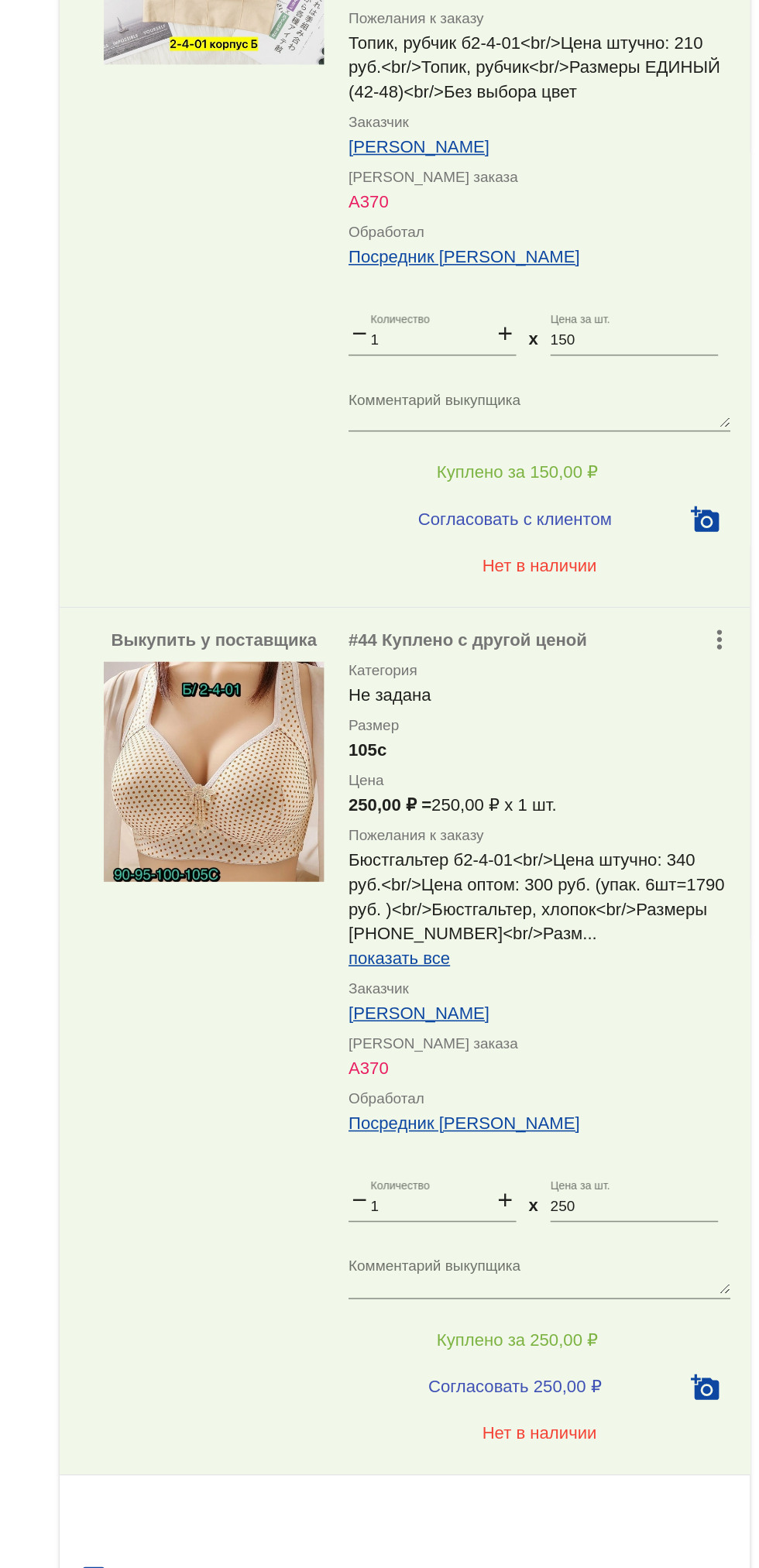
scroll to position [0, 0]
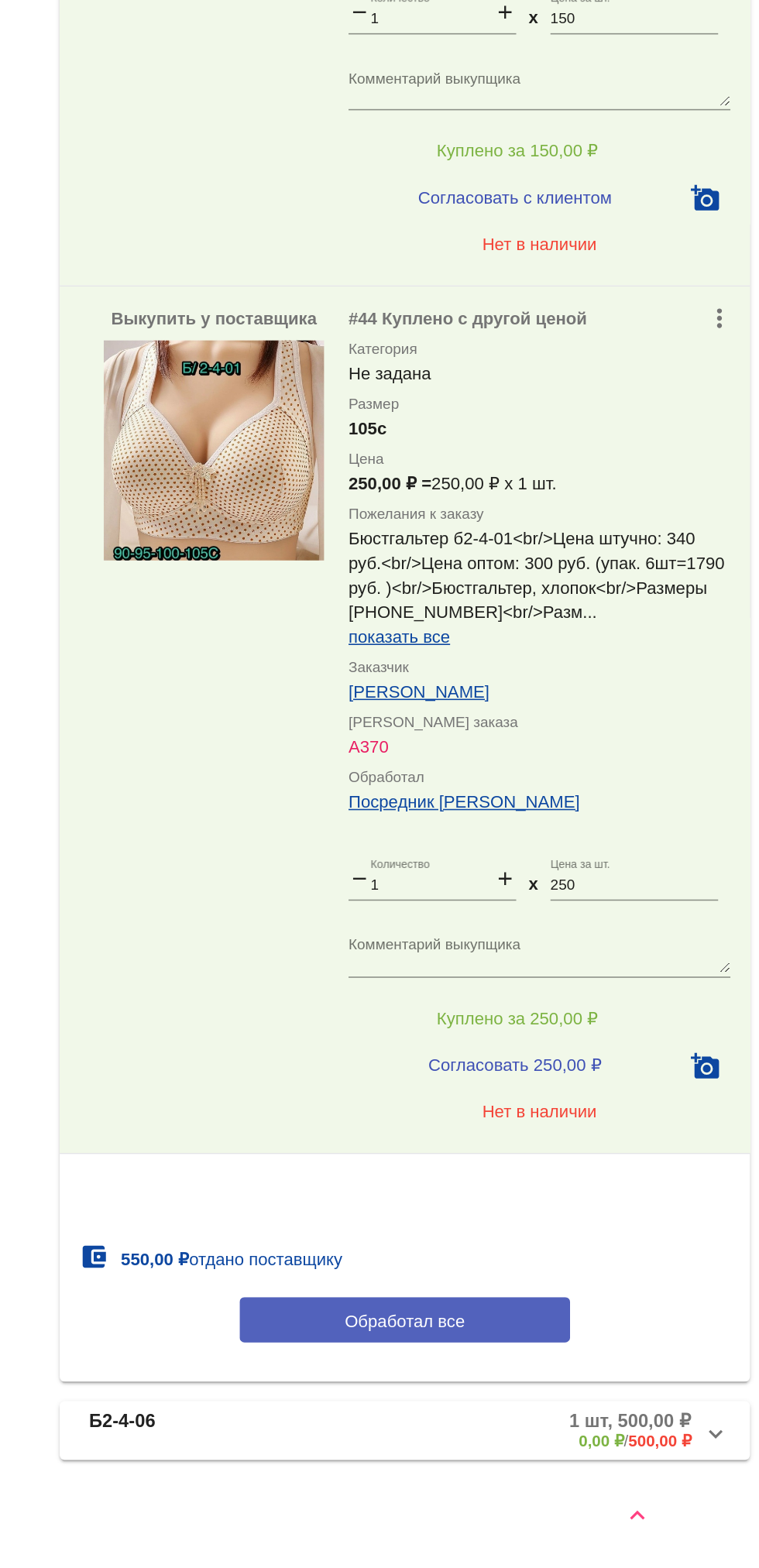
click at [461, 1404] on button "Обработал все" at bounding box center [534, 1410] width 209 height 28
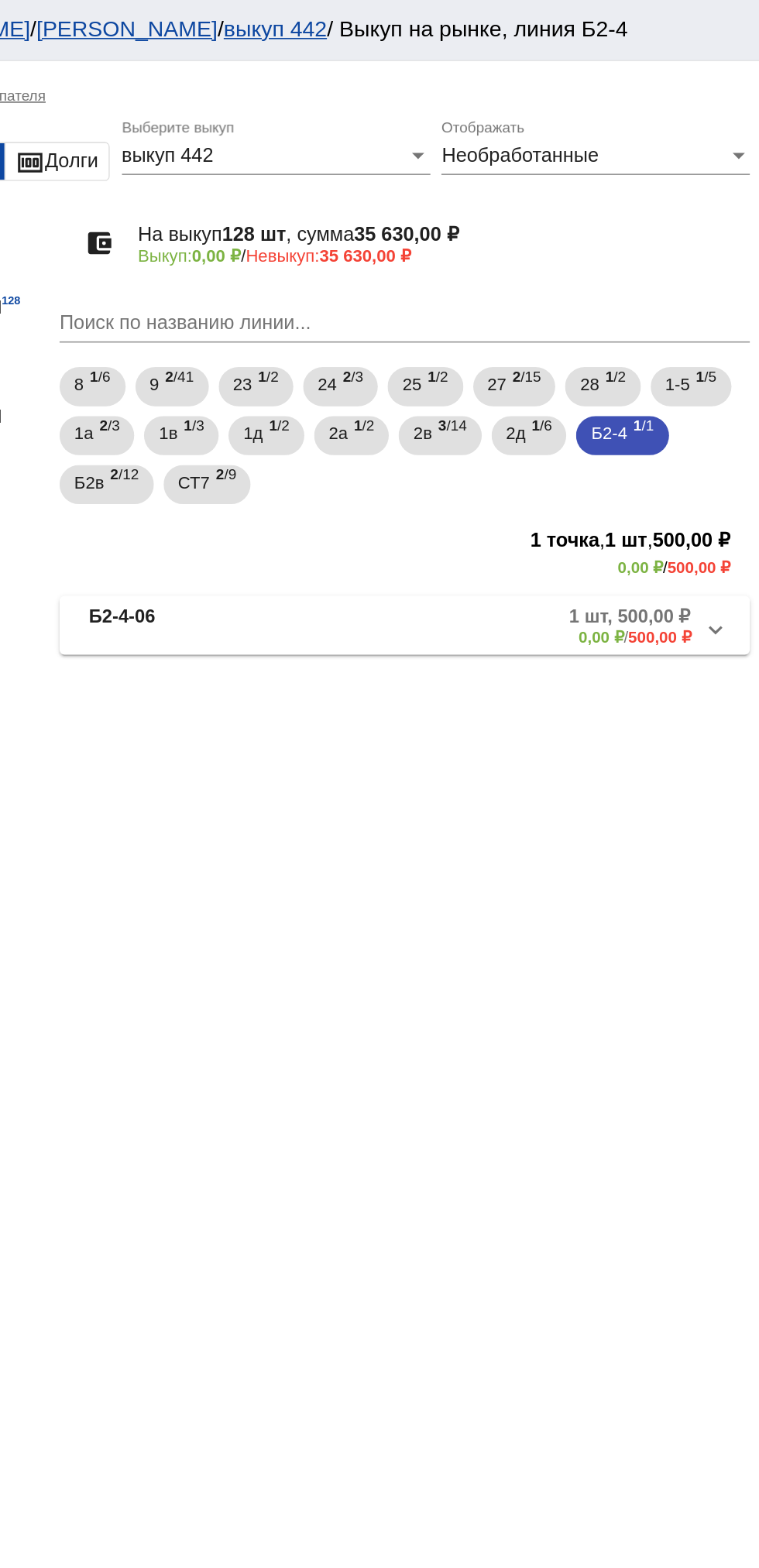
click at [398, 409] on mat-expansion-panel-header "Б2-4-06 1 шт, 500,00 ₽ 0,00 ₽ / 500,00 ₽" at bounding box center [534, 395] width 436 height 37
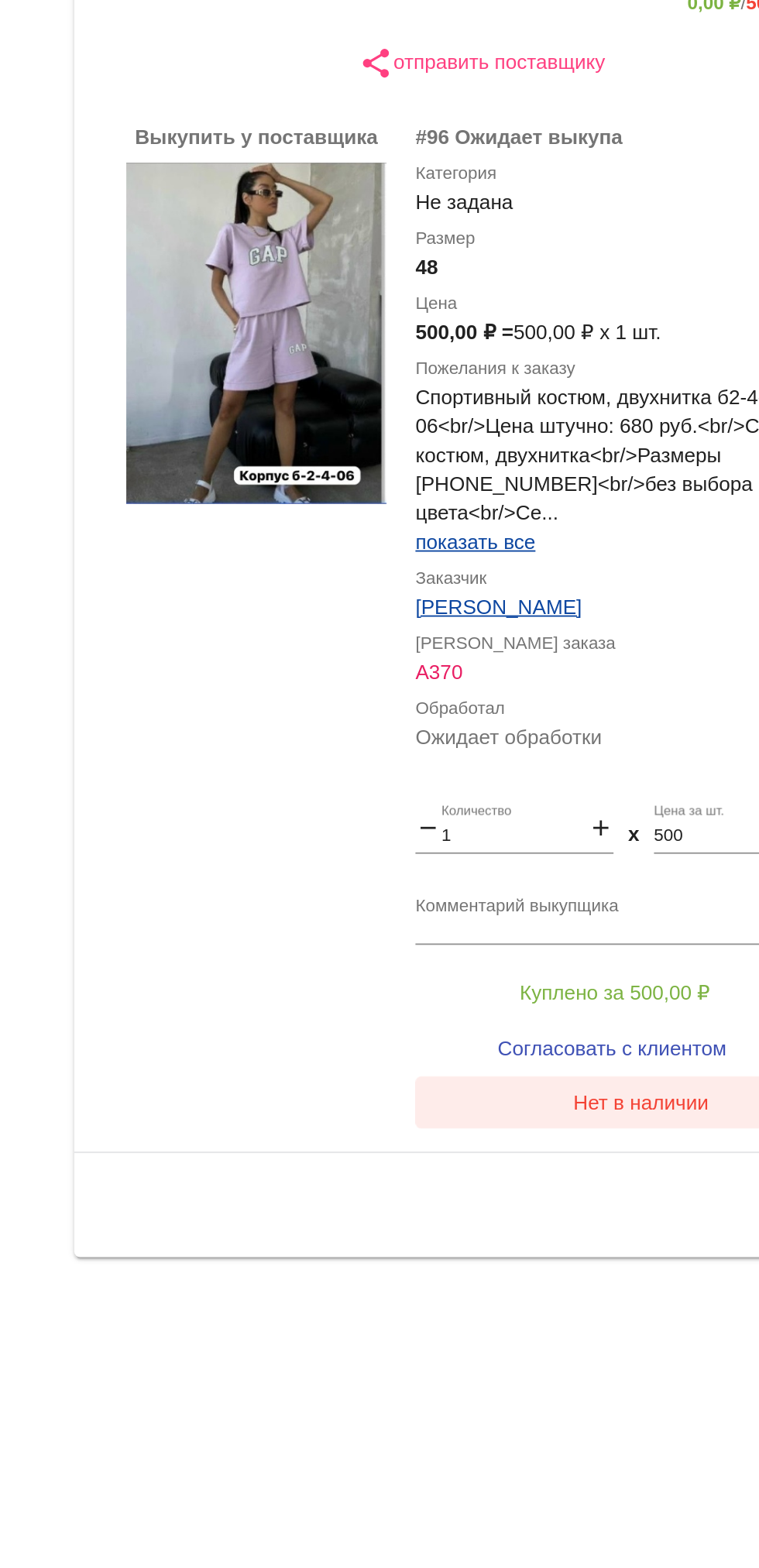
click at [601, 992] on span "Нет в наличии" at bounding box center [619, 998] width 72 height 12
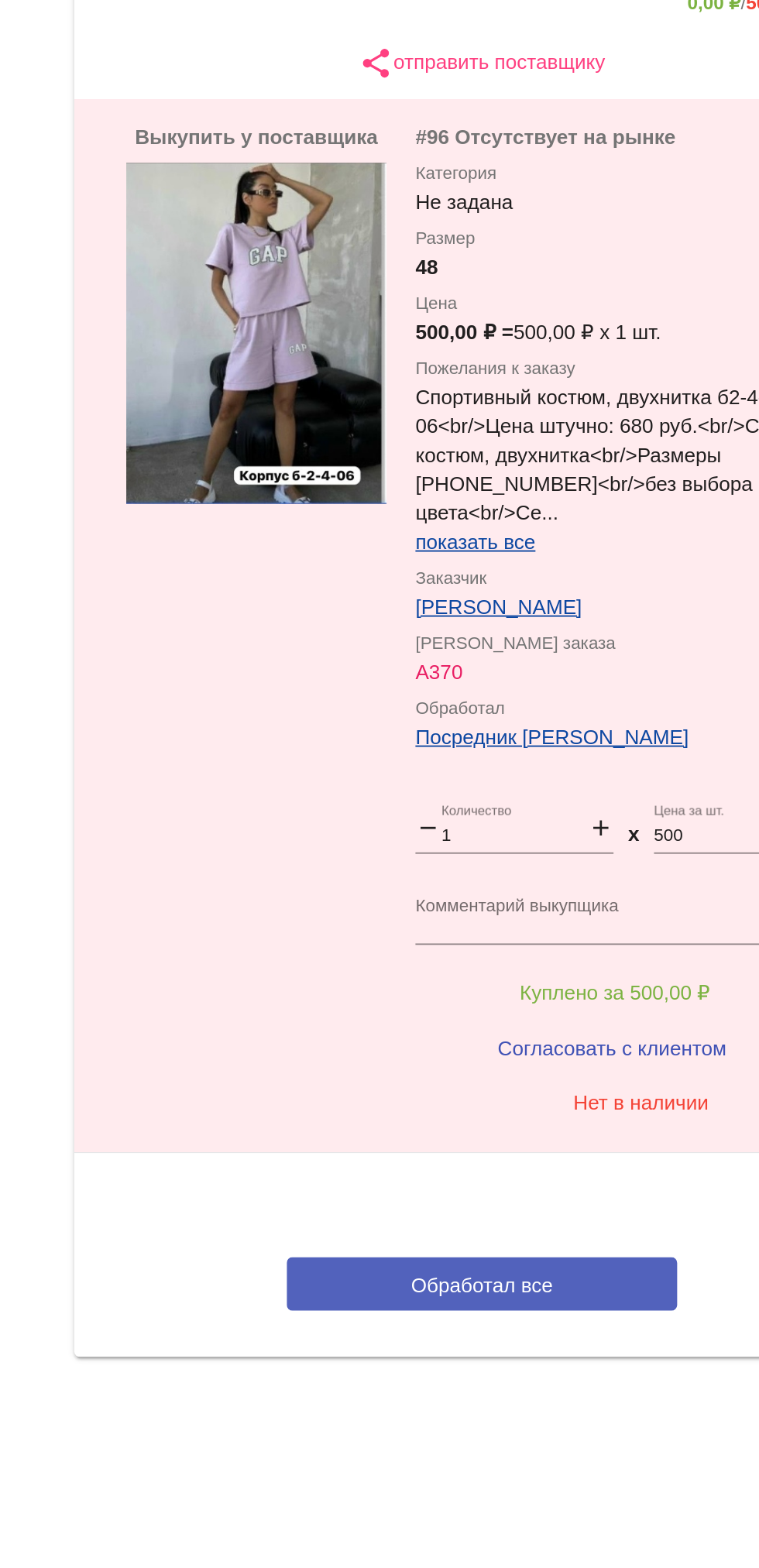
click at [474, 1081] on button "Обработал все" at bounding box center [534, 1094] width 209 height 28
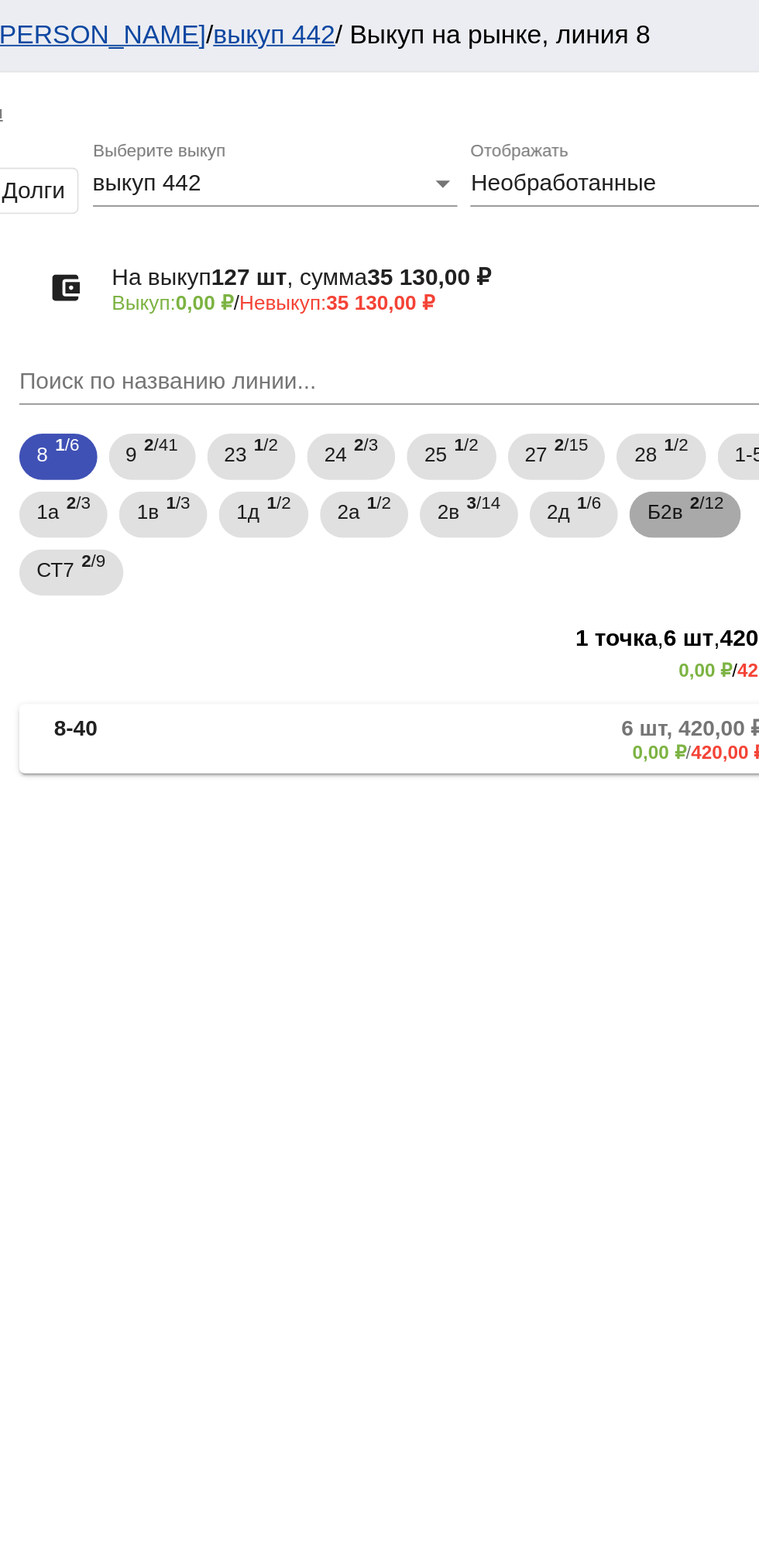
click at [668, 277] on span "Б2в" at bounding box center [662, 274] width 19 height 28
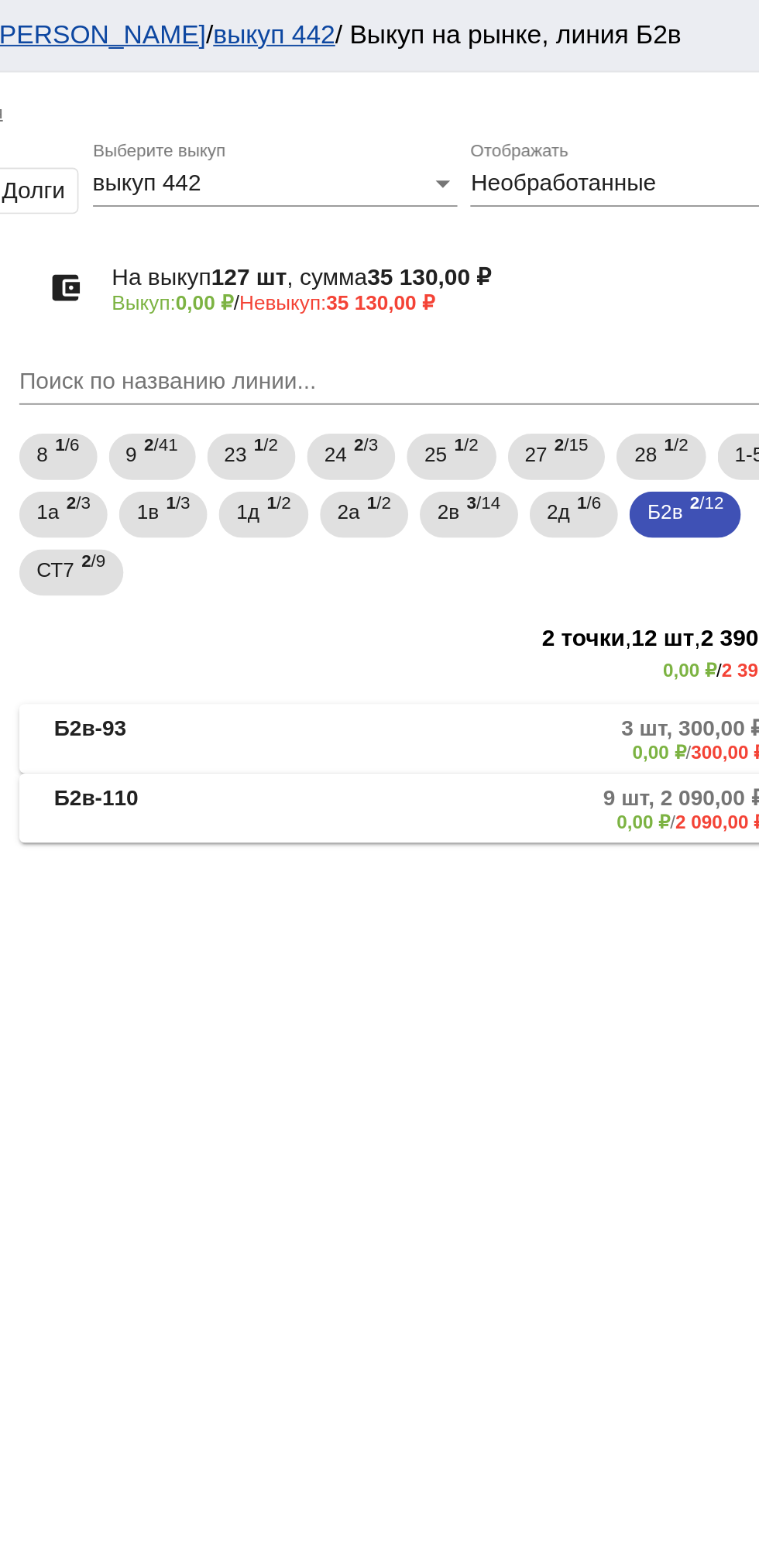
click at [405, 386] on mat-panel-title "Б2в-93" at bounding box center [396, 396] width 123 height 26
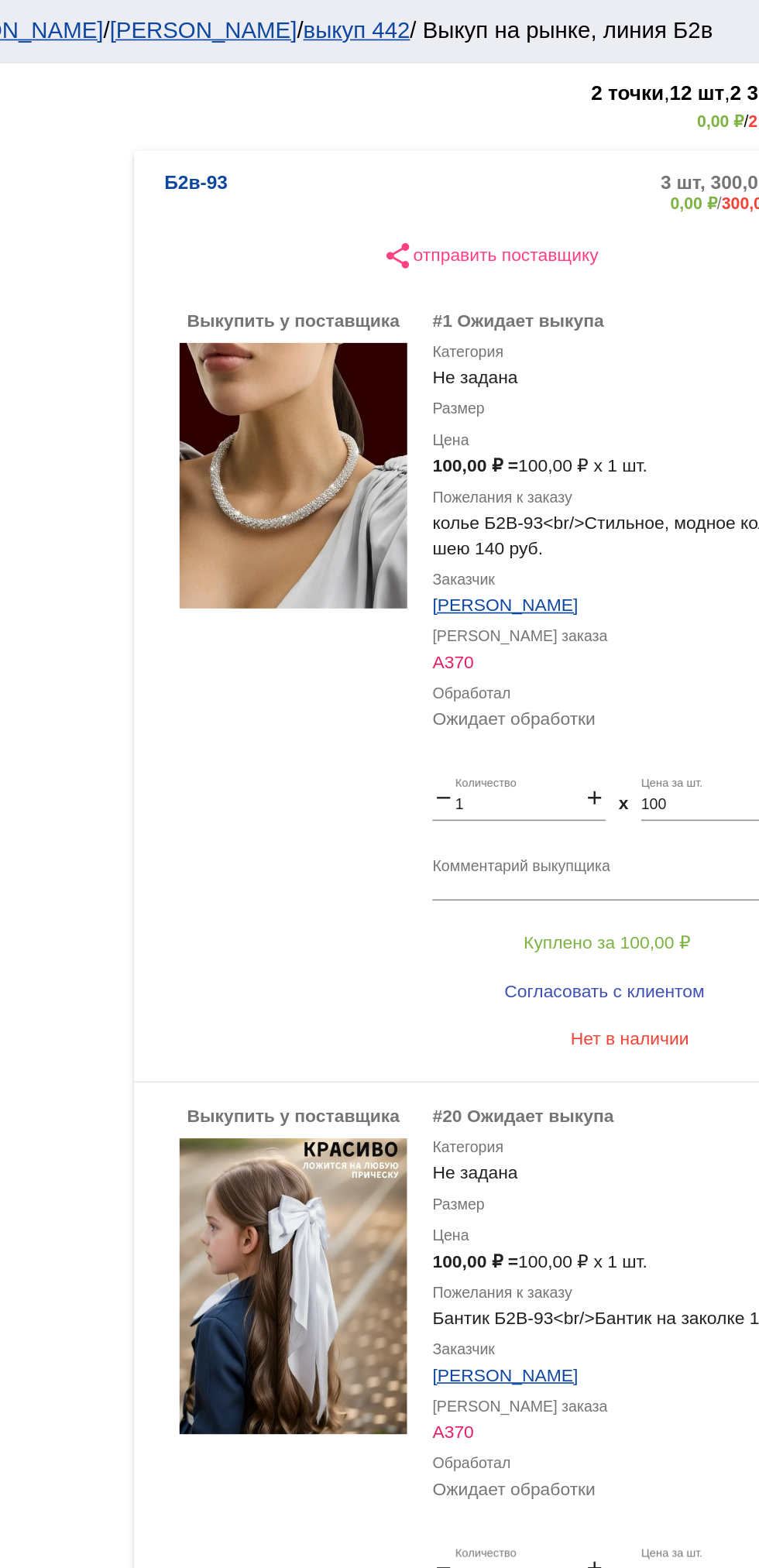
scroll to position [287, 0]
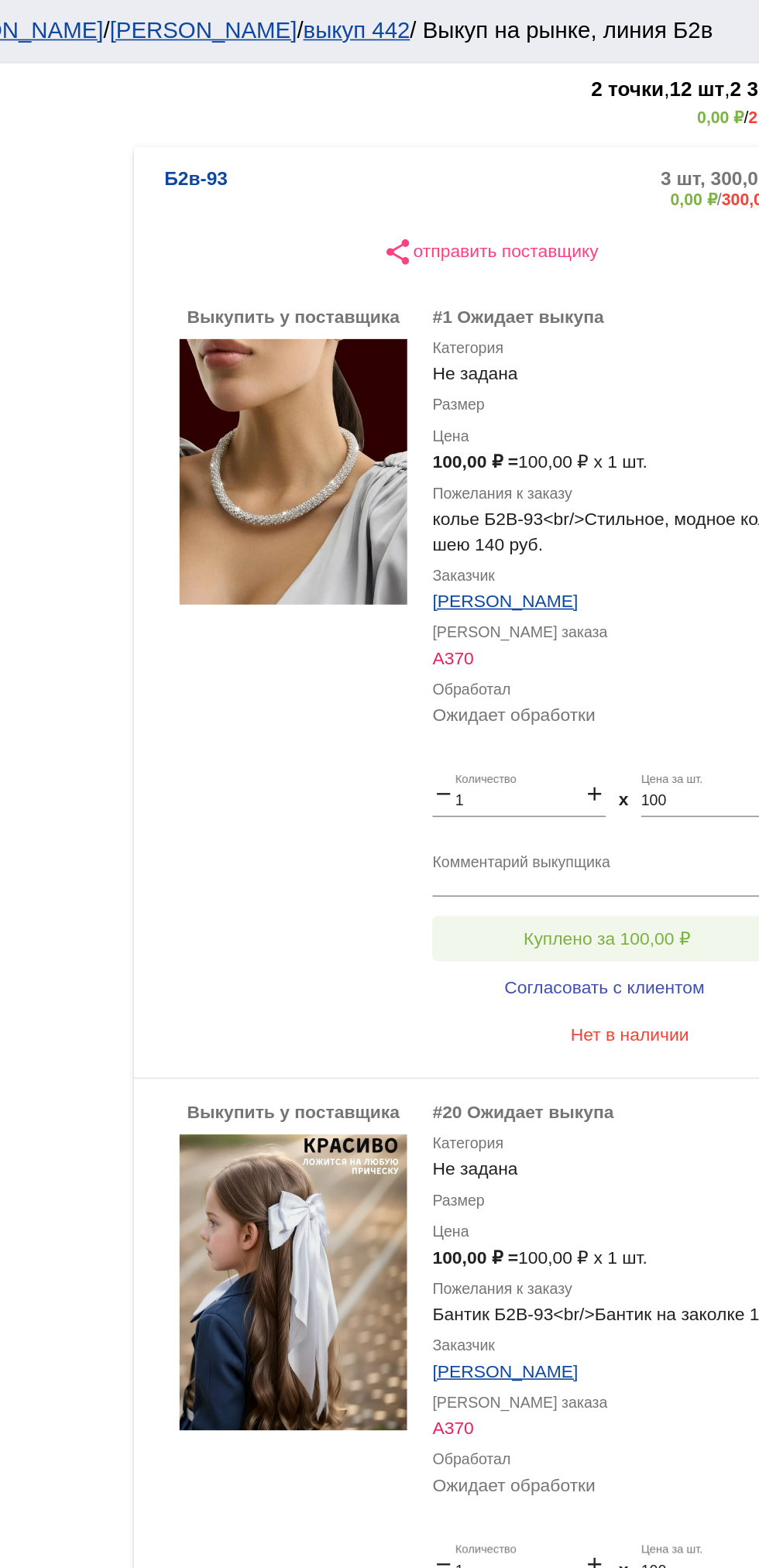
click at [643, 579] on span "Куплено за 100,00 ₽" at bounding box center [605, 574] width 102 height 12
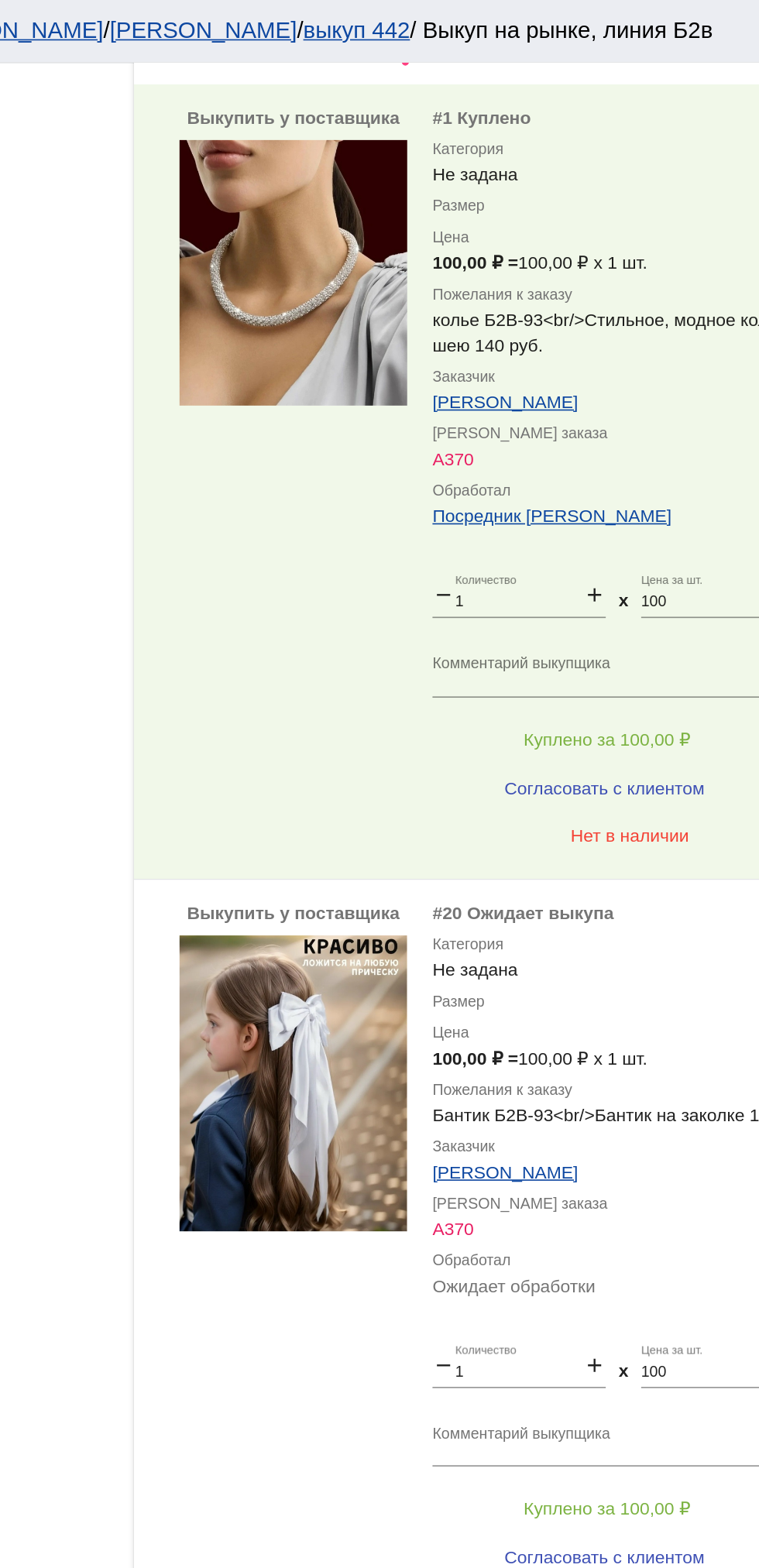
scroll to position [495, 0]
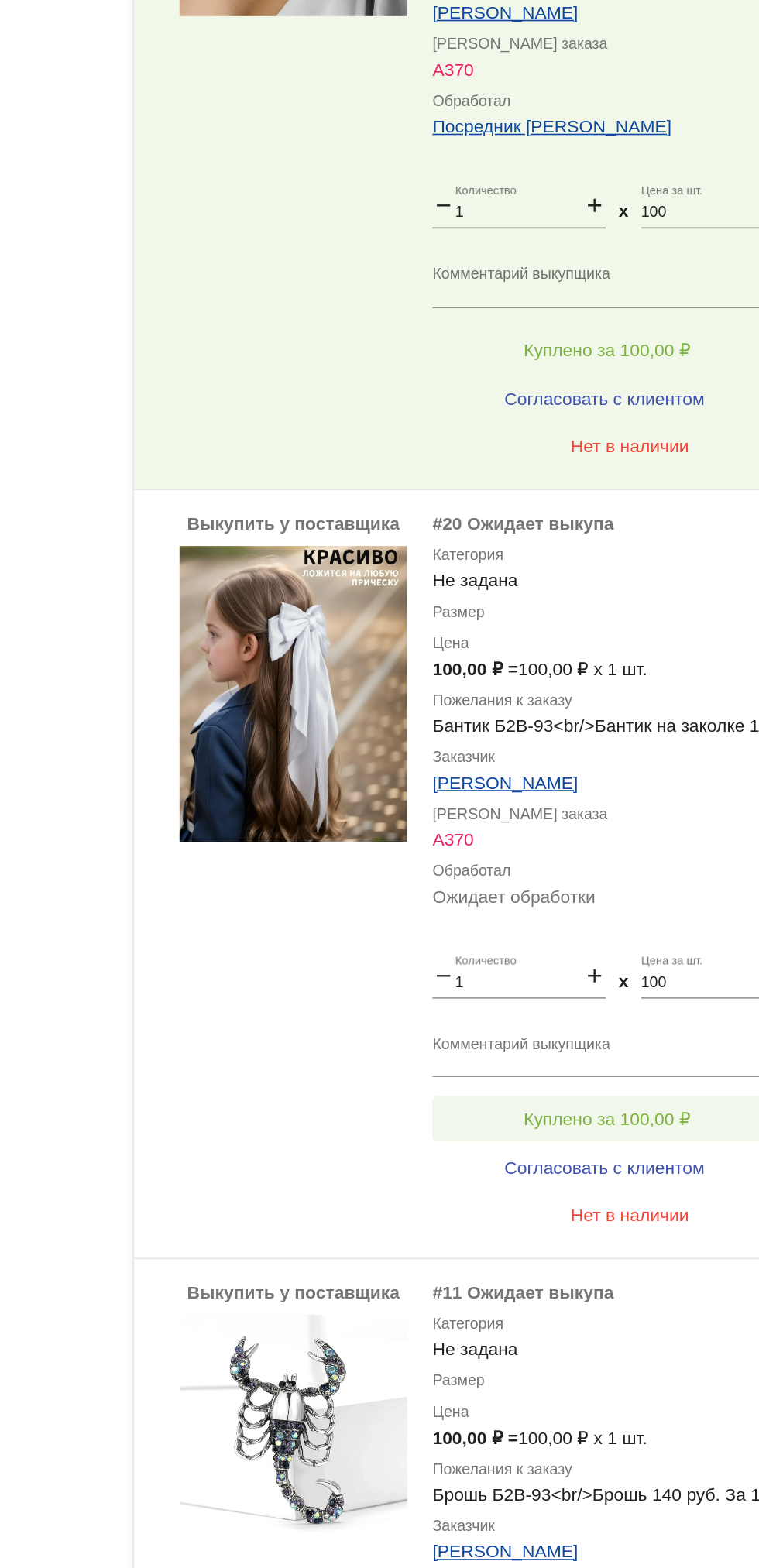
click at [649, 835] on span "Куплено за 100,00 ₽" at bounding box center [605, 837] width 102 height 12
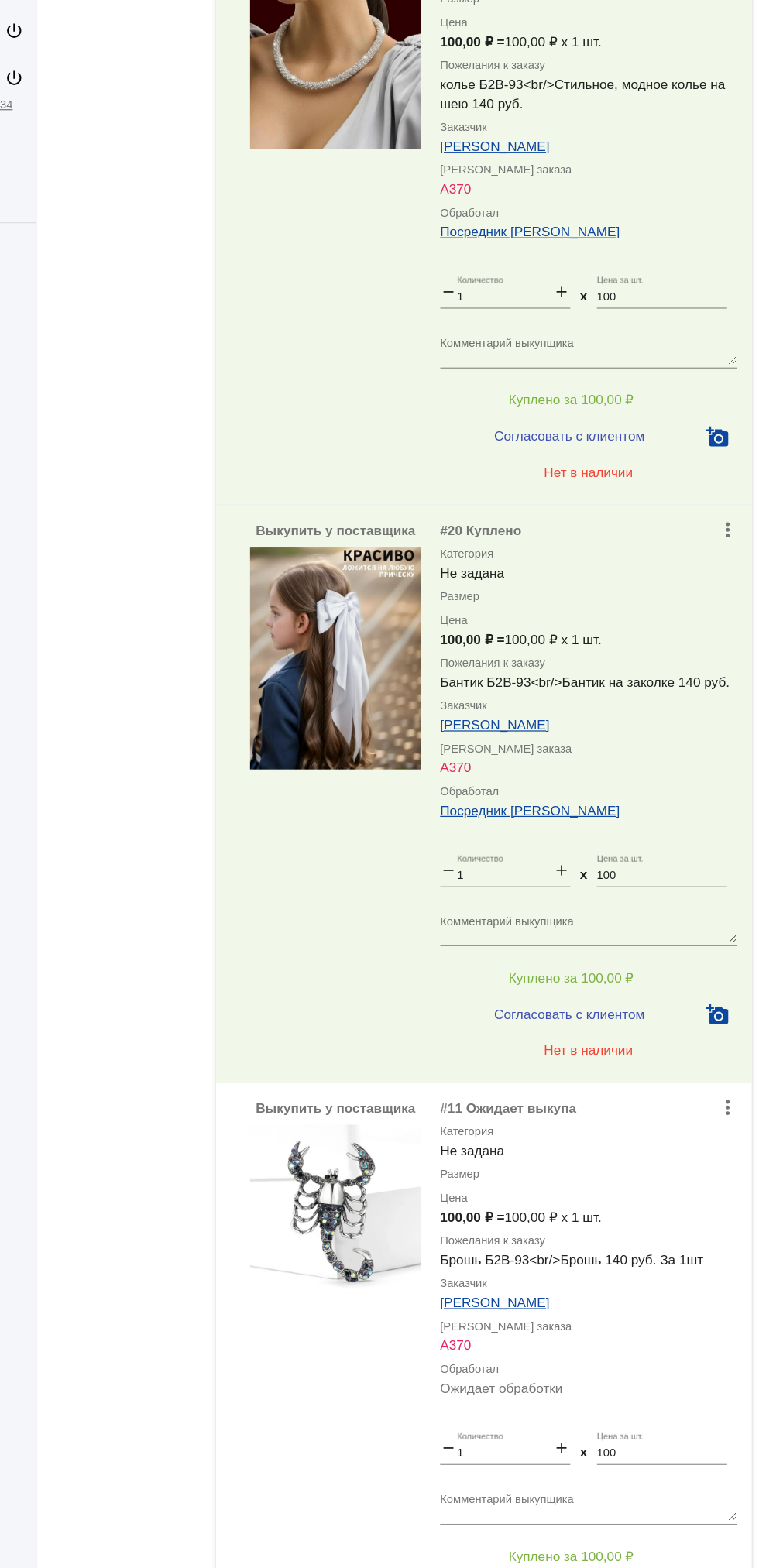
scroll to position [0, 0]
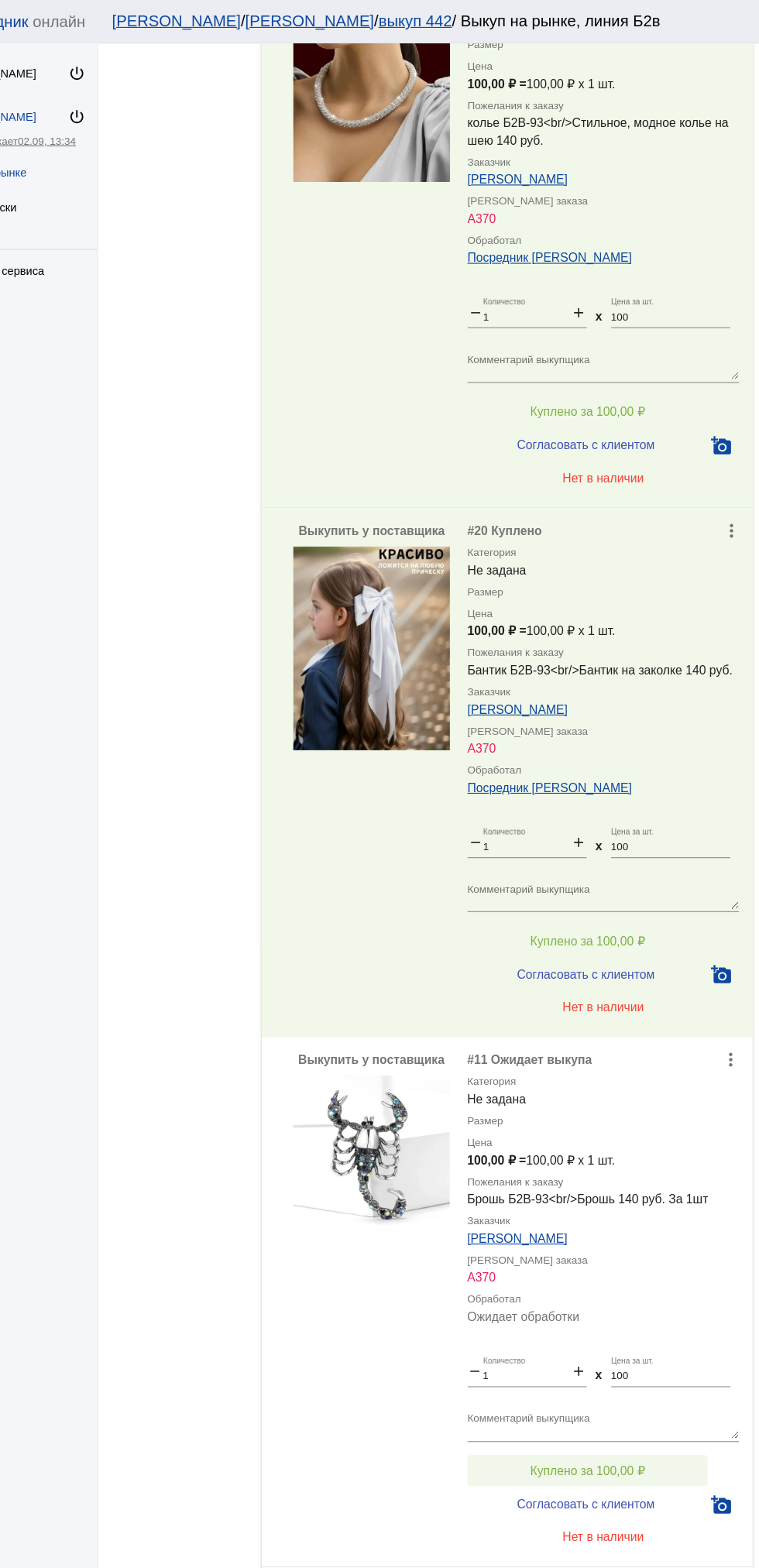
click at [662, 1295] on button "Куплено за 100,00 ₽" at bounding box center [605, 1308] width 214 height 28
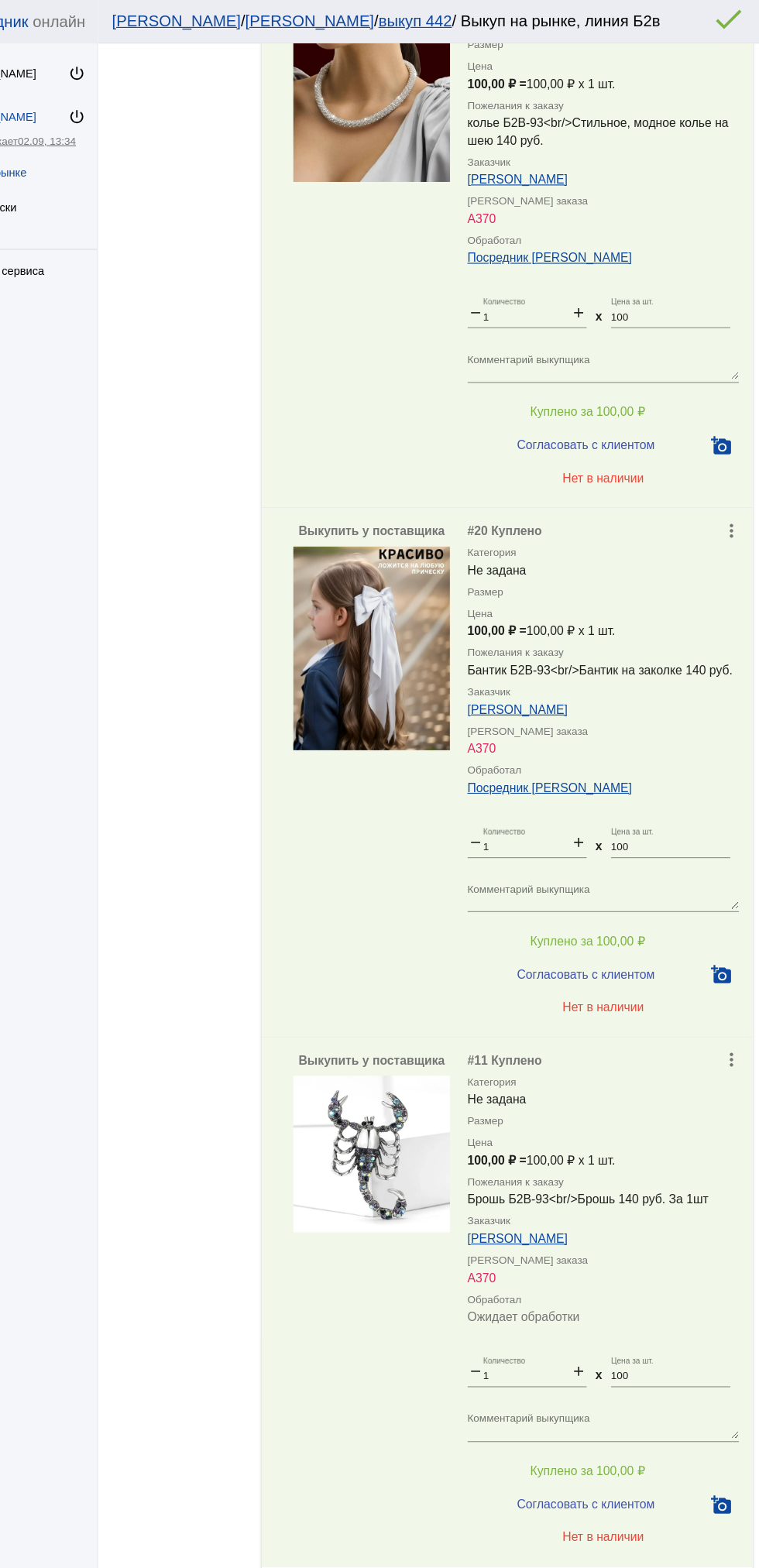
scroll to position [584, 0]
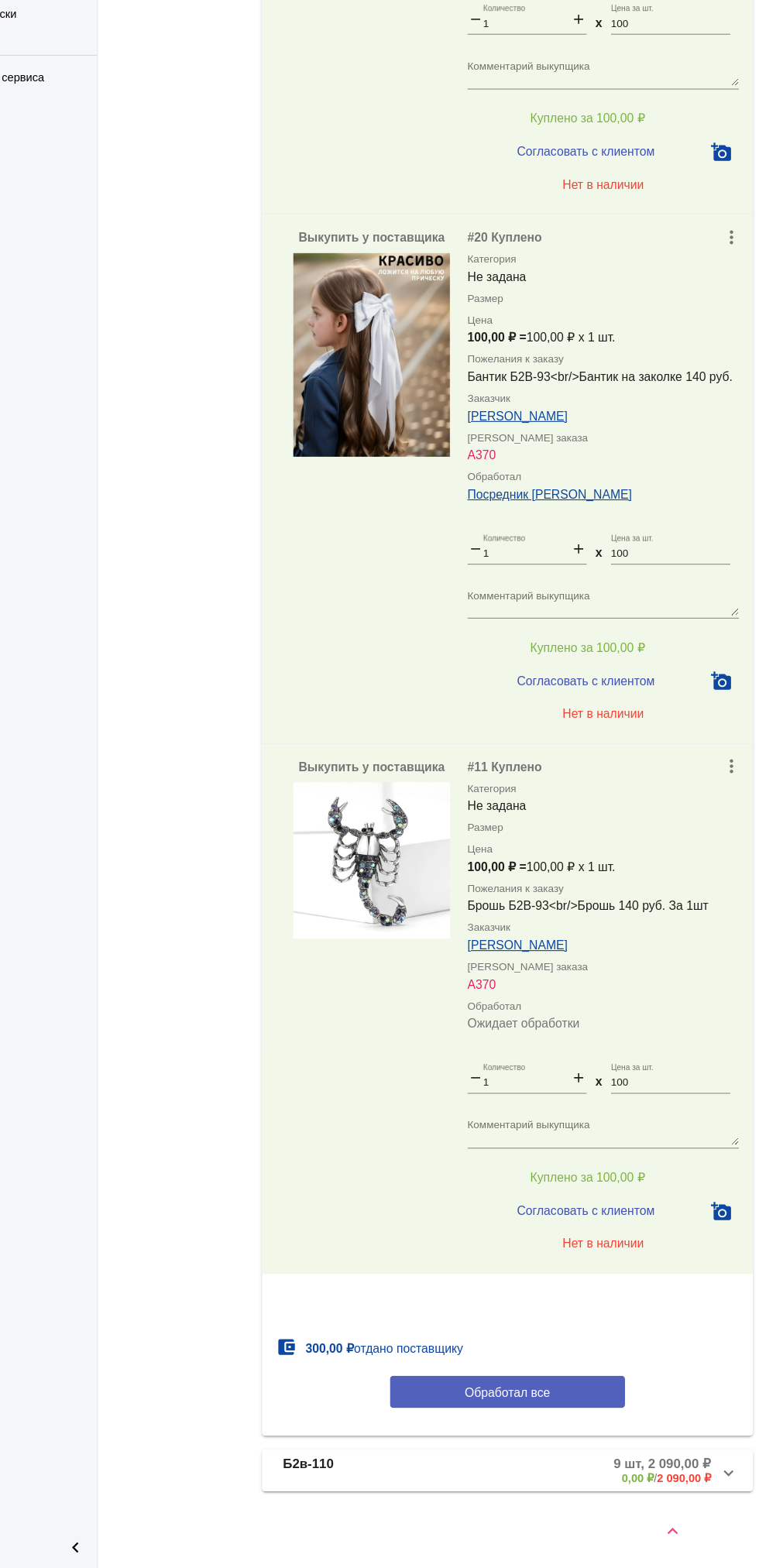
click at [453, 1424] on button "Обработал все" at bounding box center [534, 1410] width 209 height 28
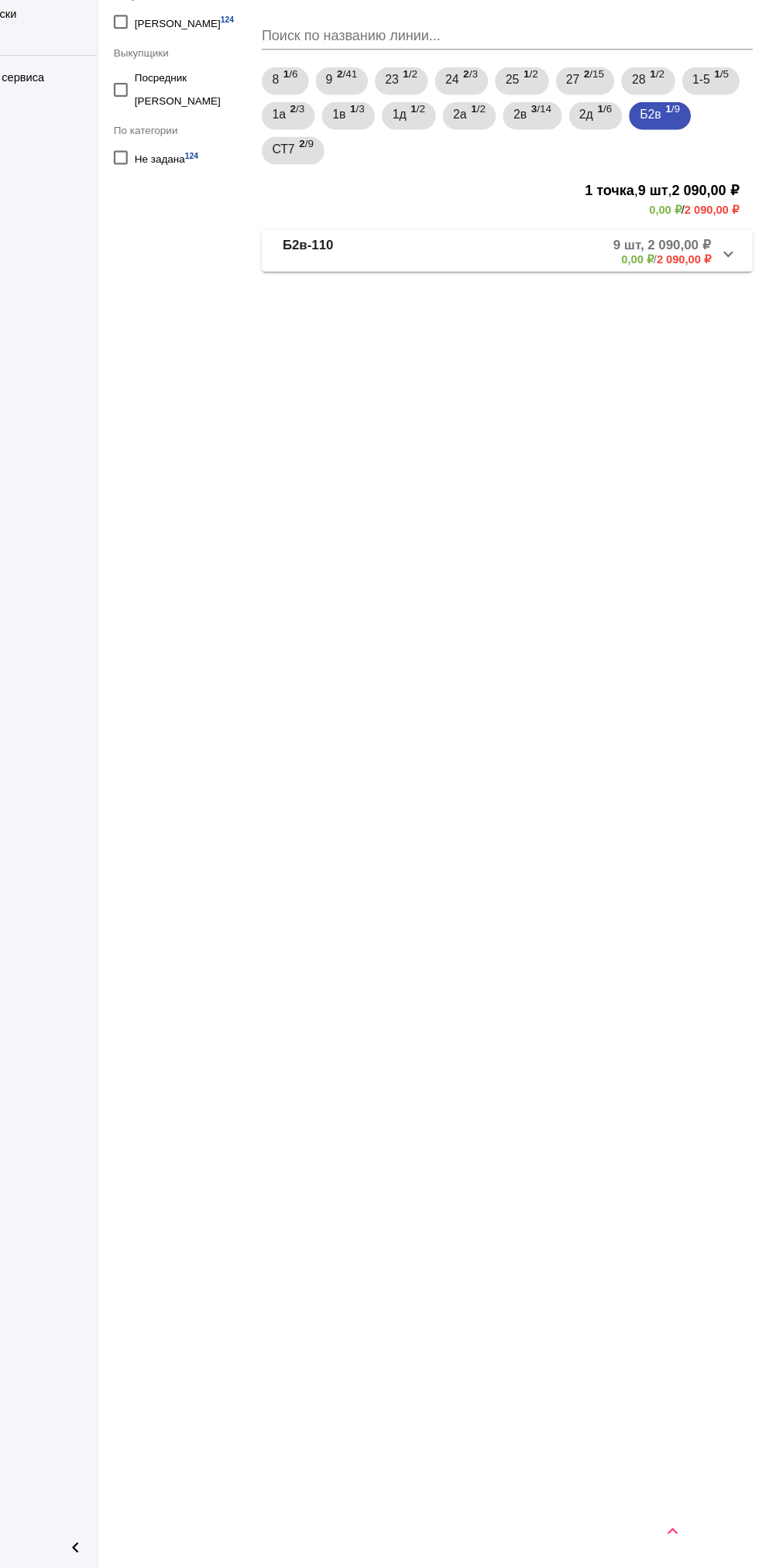
scroll to position [0, 0]
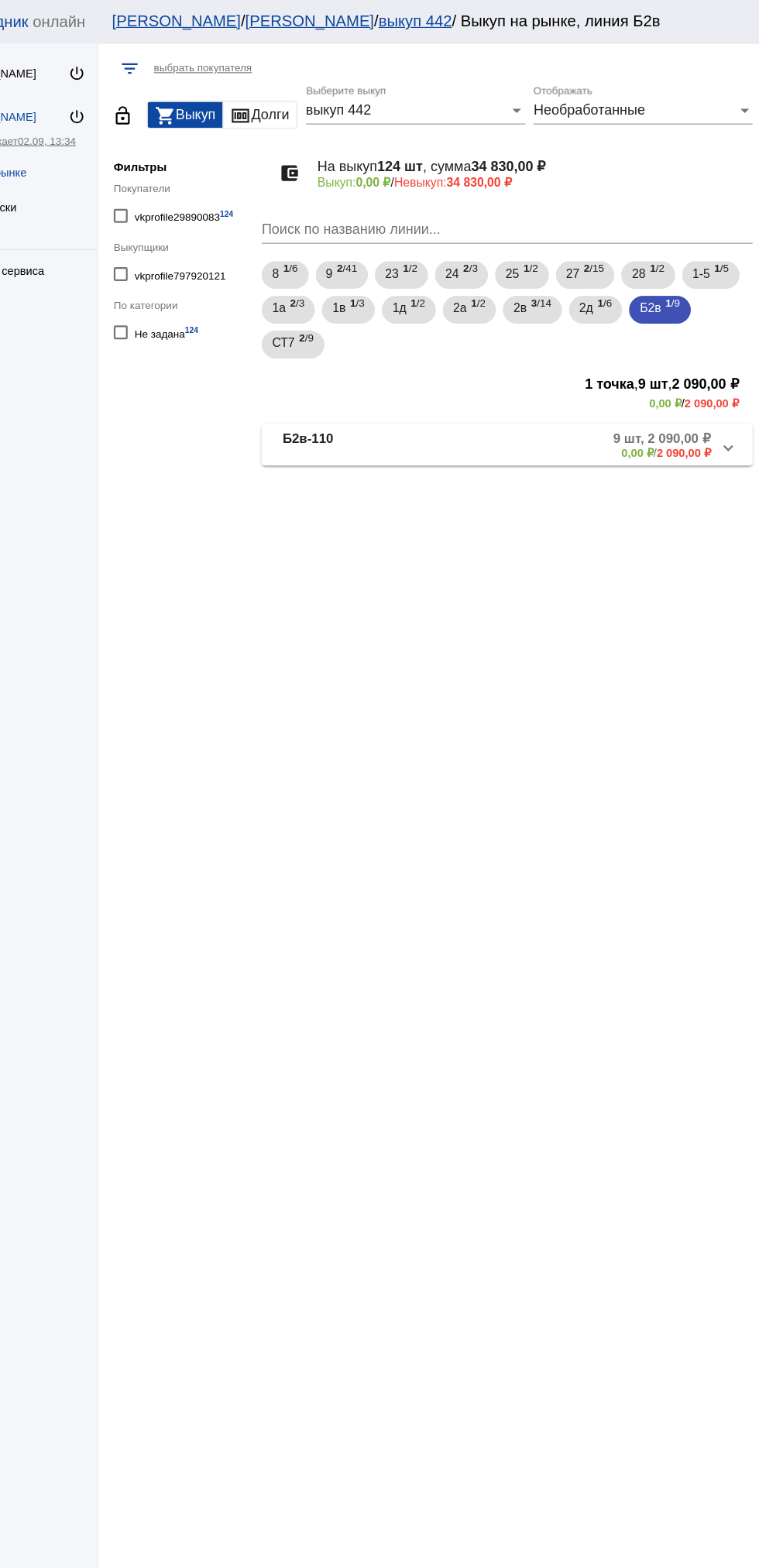
click at [369, 407] on b "Б2в-110" at bounding box center [357, 396] width 45 height 26
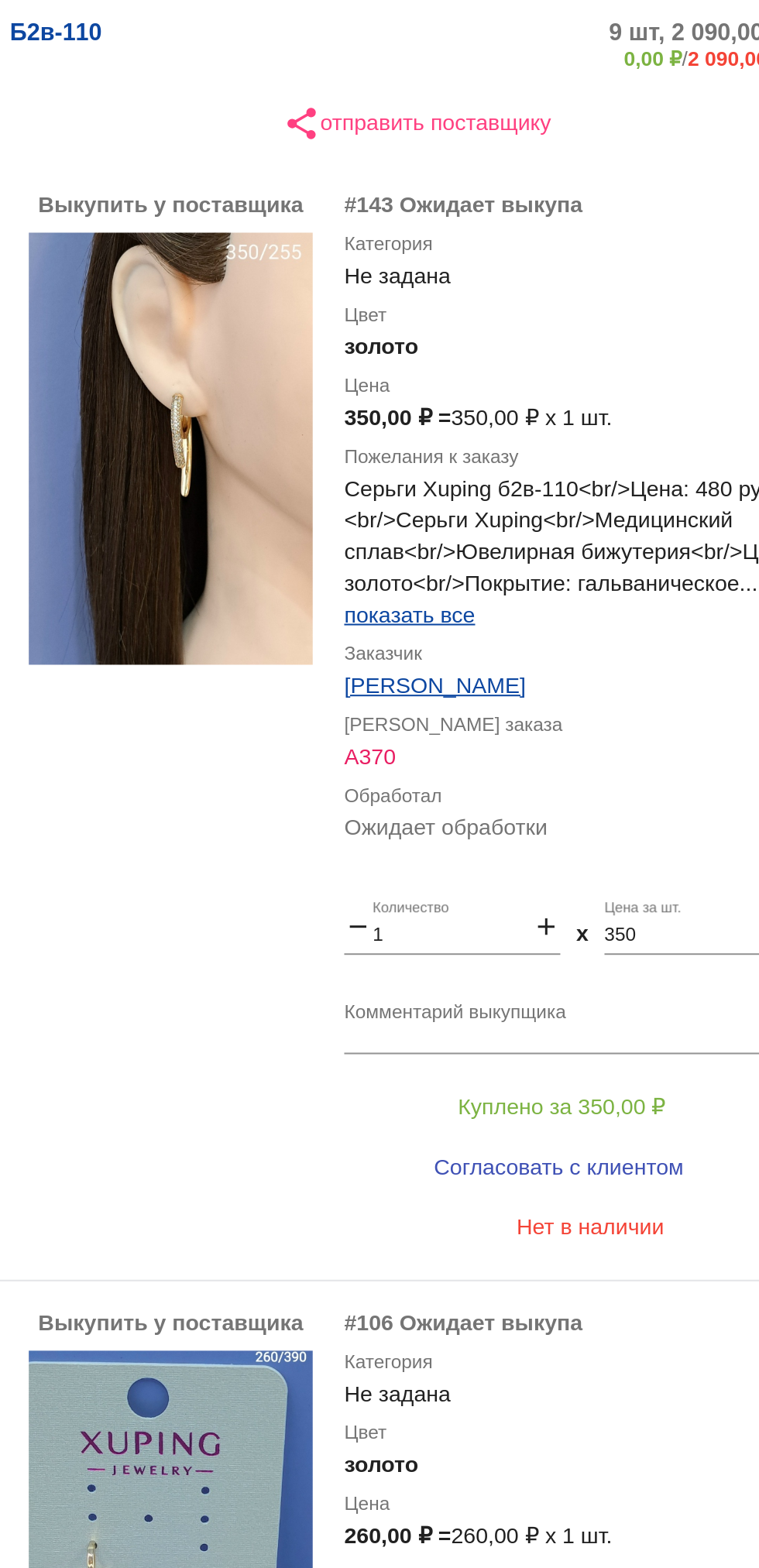
scroll to position [131, 0]
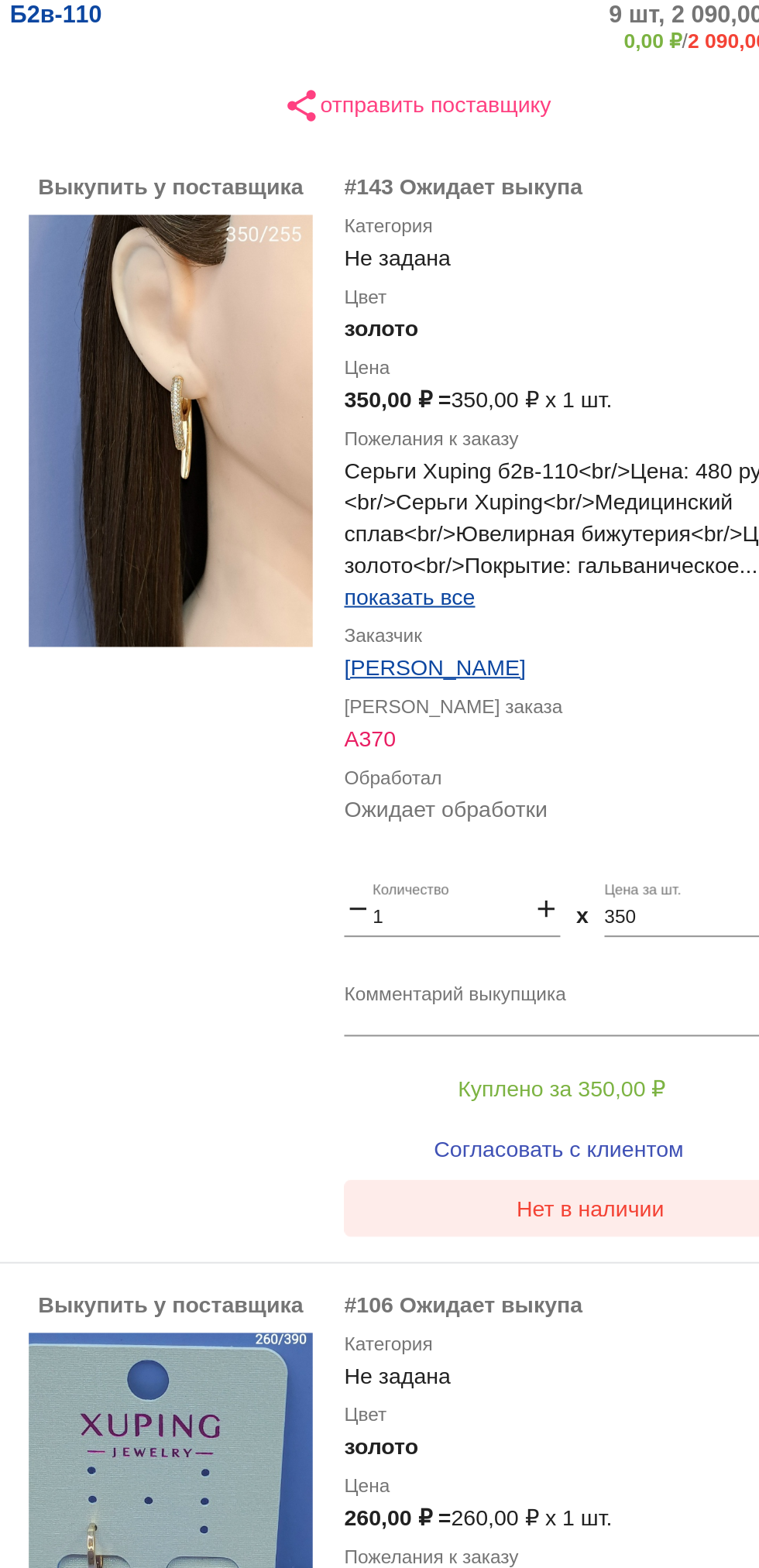
click at [636, 843] on button "Нет в наличии" at bounding box center [619, 851] width 242 height 28
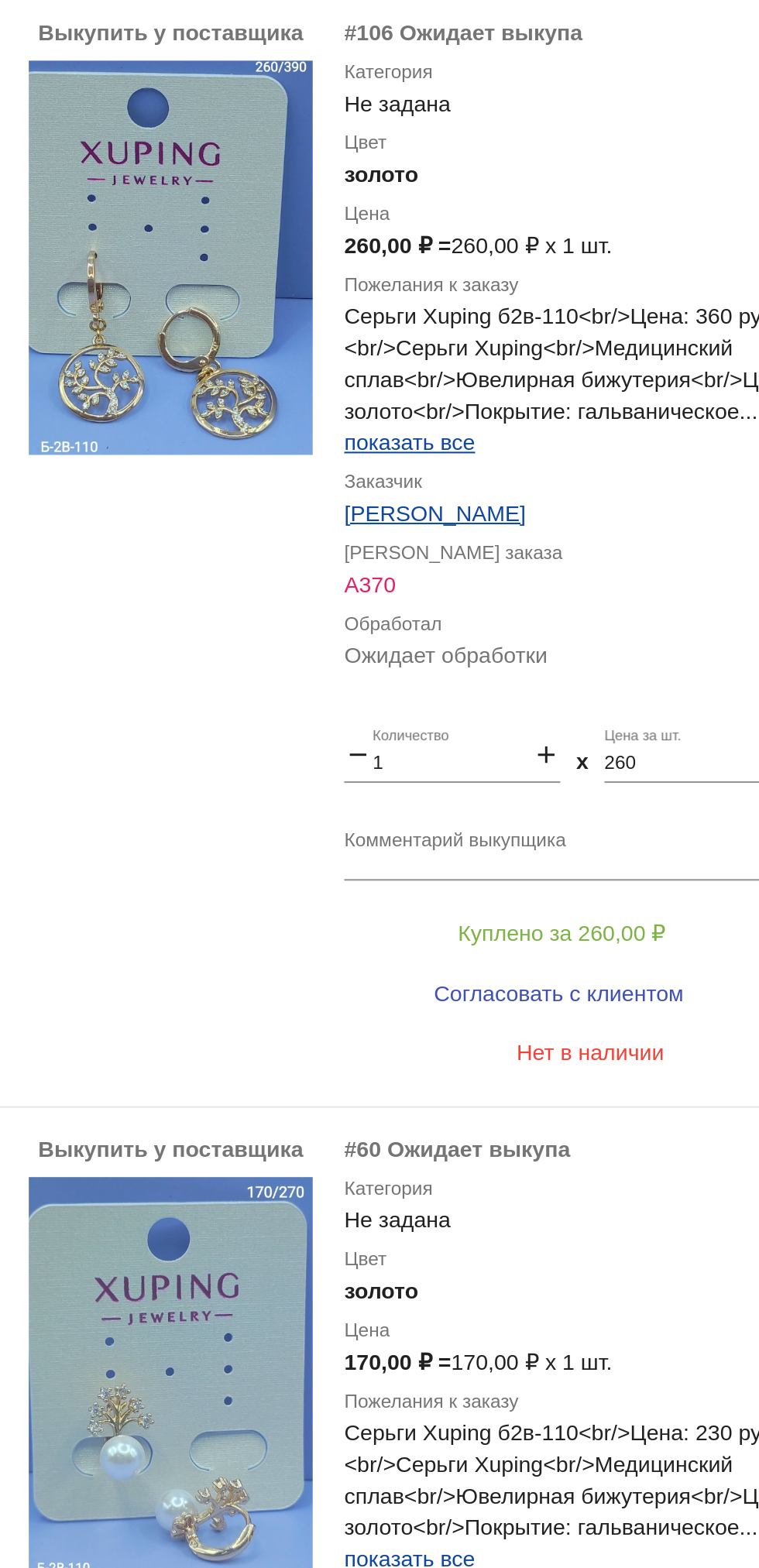
scroll to position [759, 0]
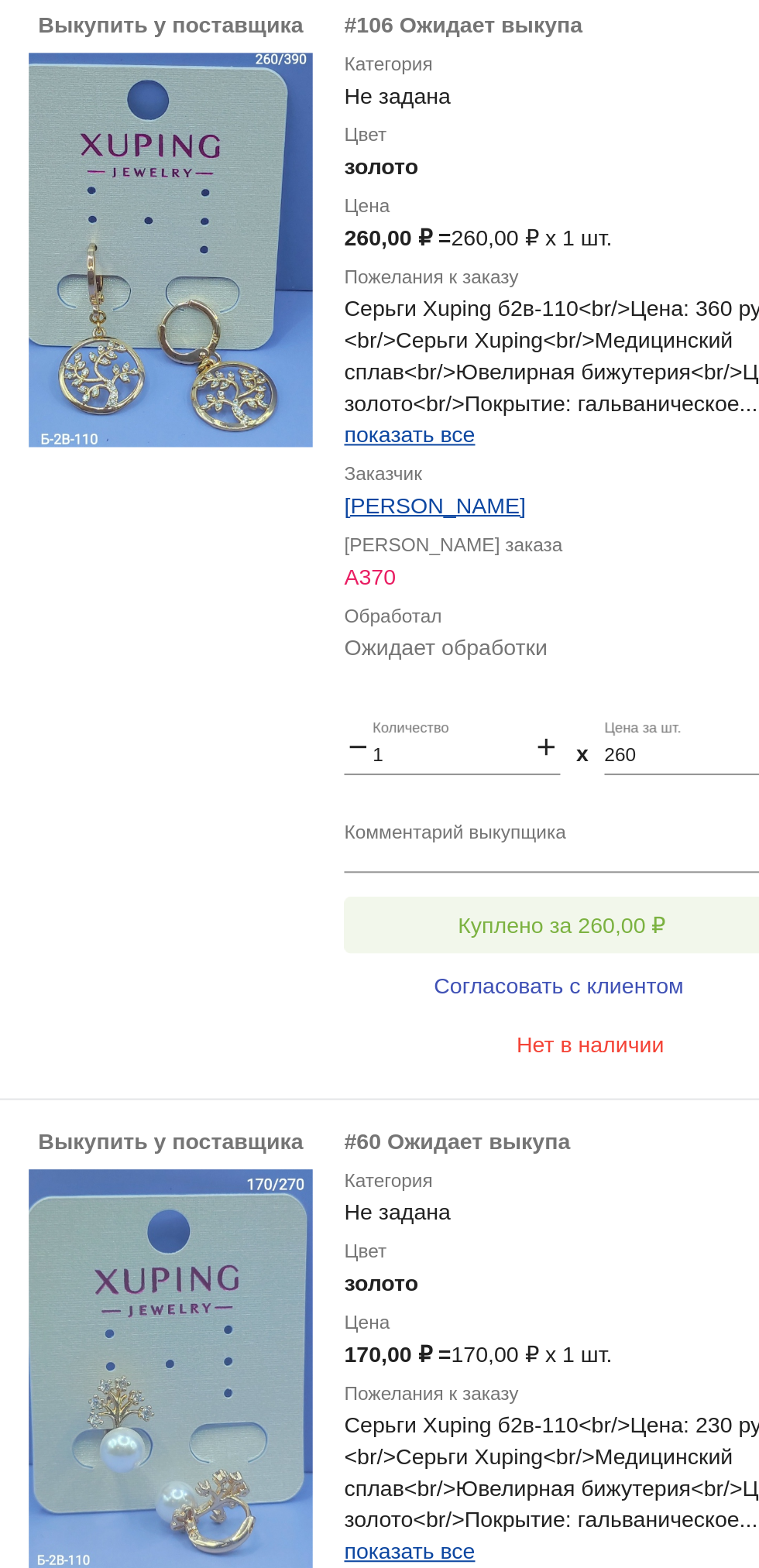
click at [655, 714] on span "Куплено за 260,00 ₽" at bounding box center [605, 712] width 102 height 12
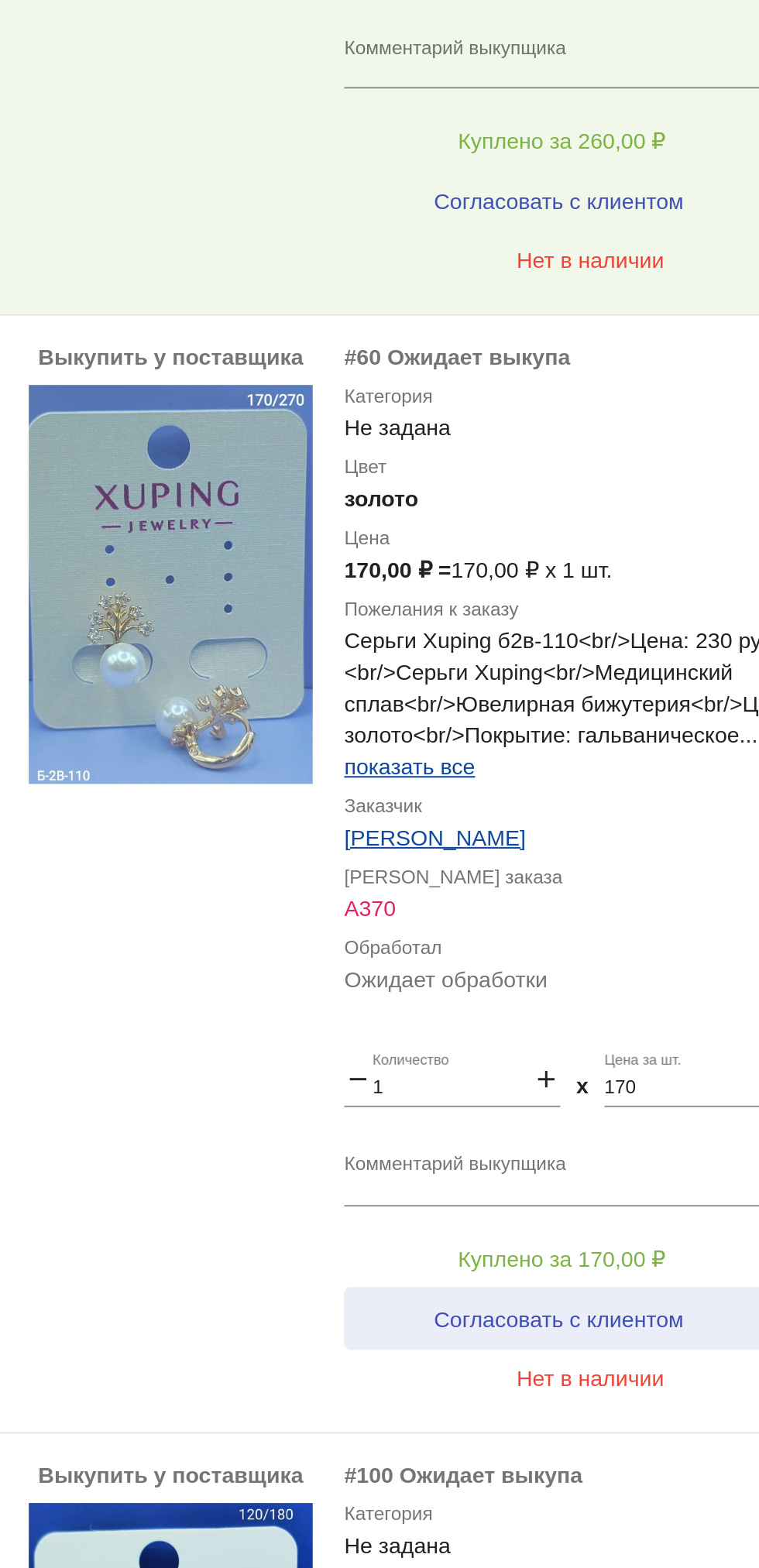
scroll to position [1126, 0]
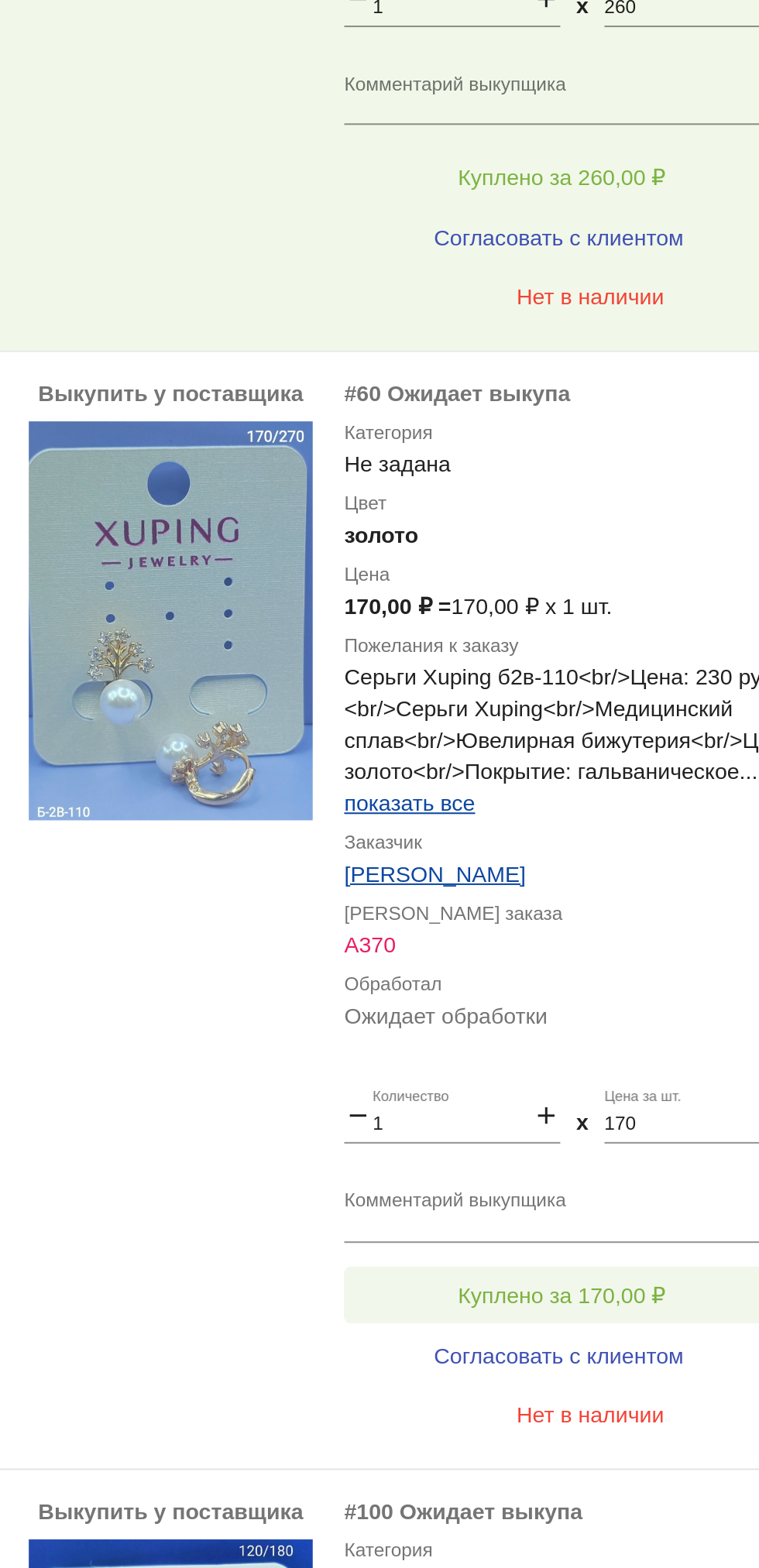
click at [643, 891] on span "Куплено за 170,00 ₽" at bounding box center [605, 894] width 102 height 12
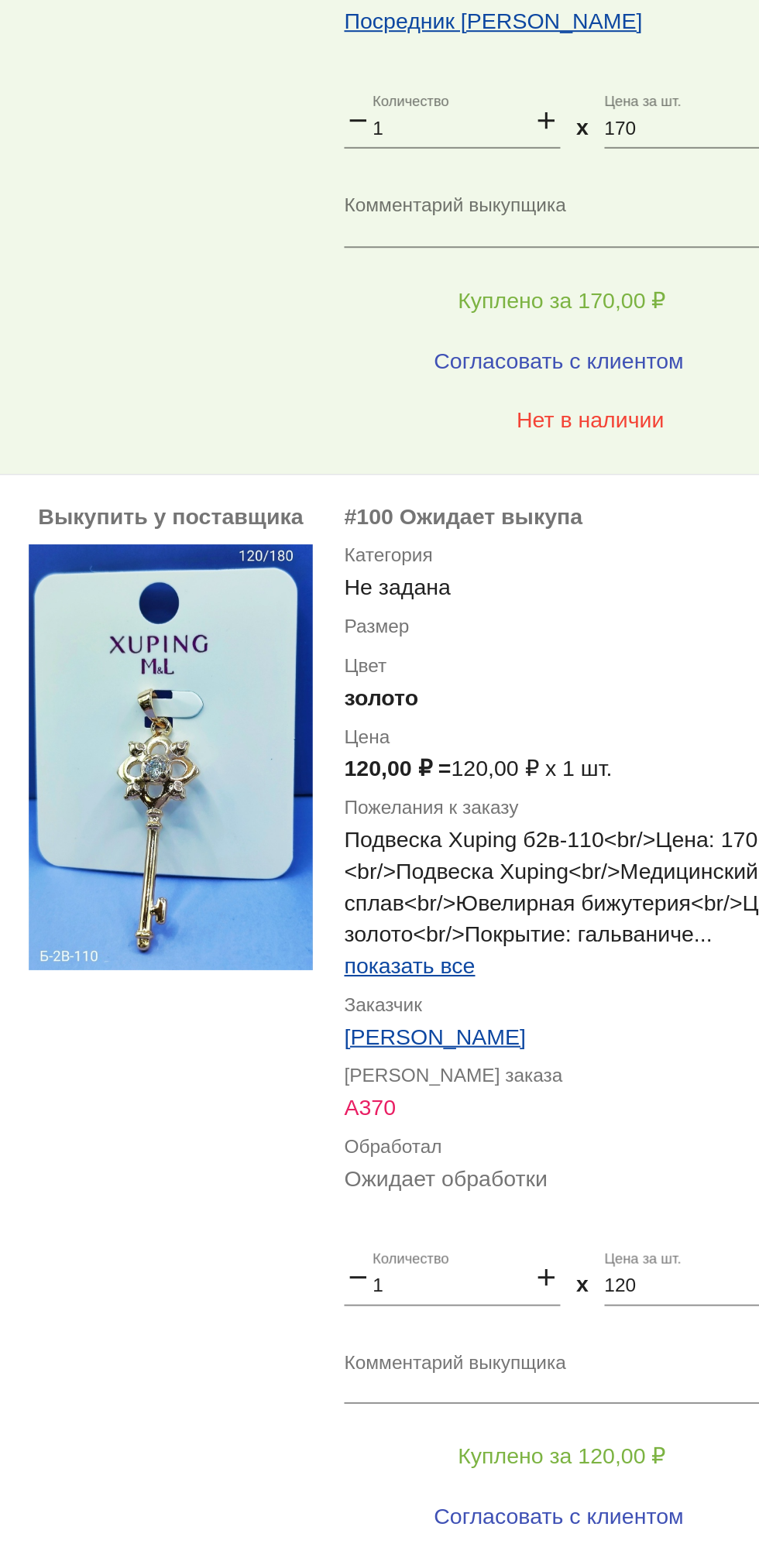
scroll to position [1605, 0]
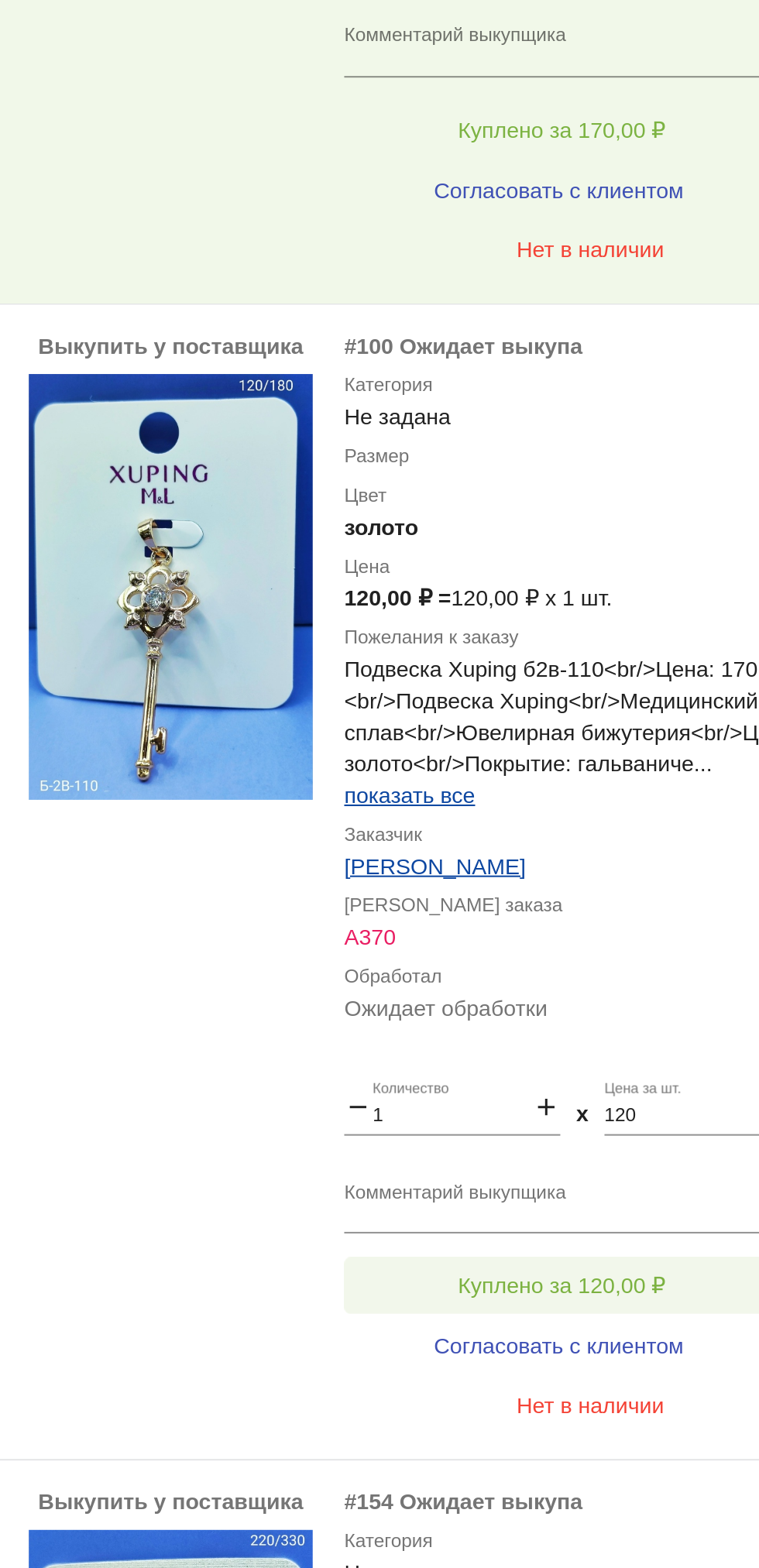
click at [659, 889] on button "Куплено за 120,00 ₽" at bounding box center [605, 889] width 214 height 28
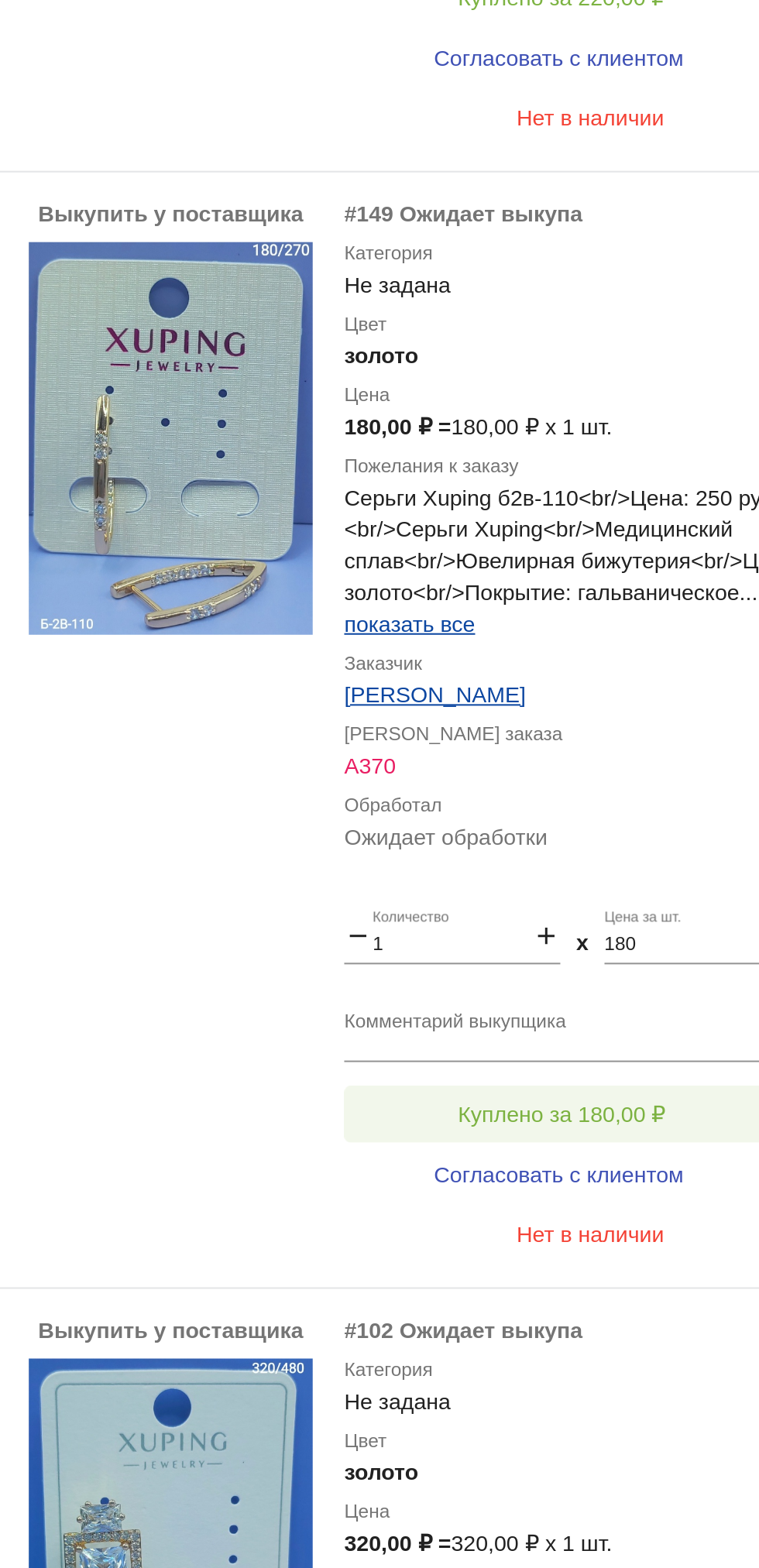
scroll to position [2883, 0]
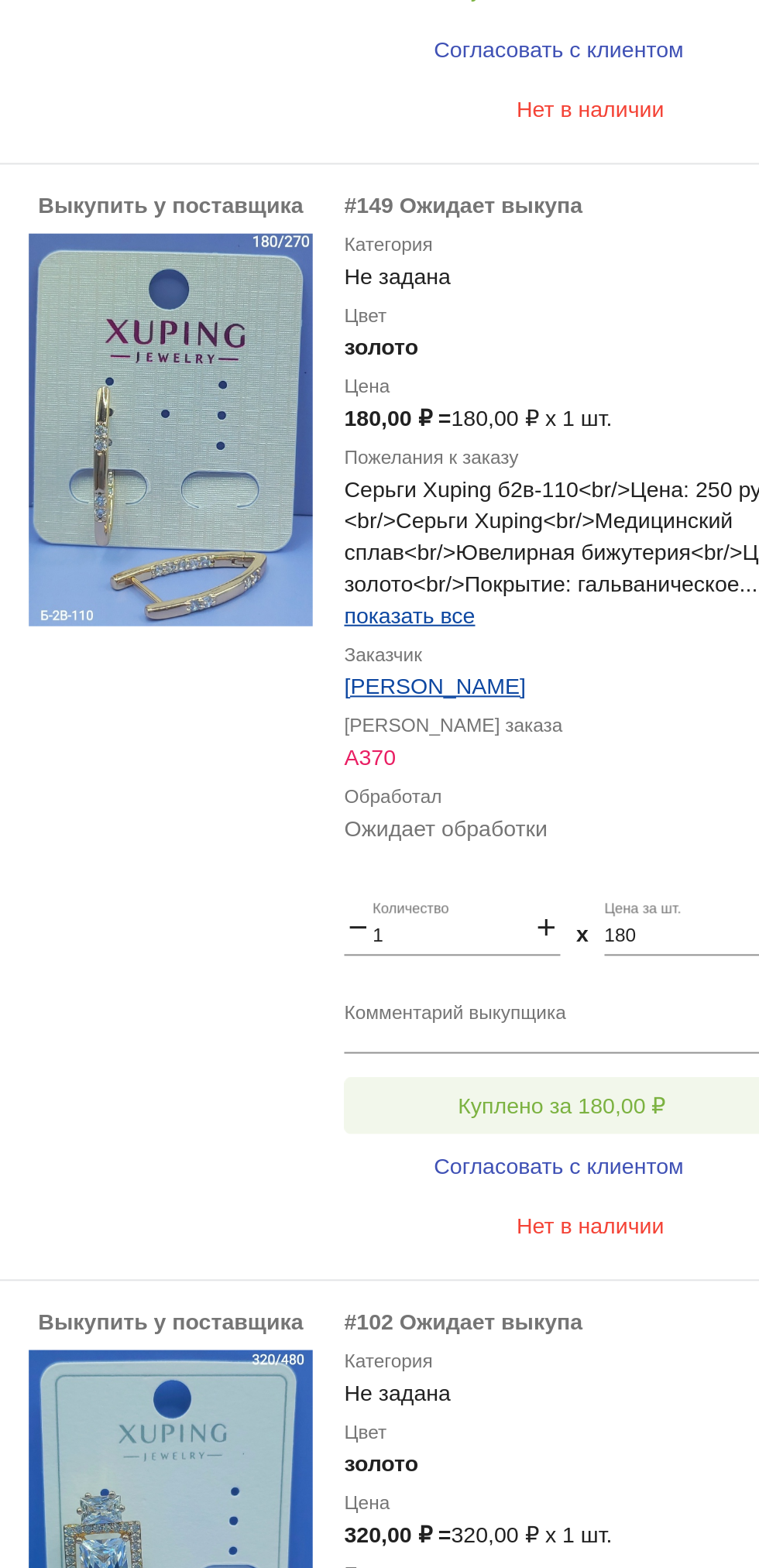
click at [646, 794] on button "Куплено за 180,00 ₽" at bounding box center [605, 801] width 214 height 28
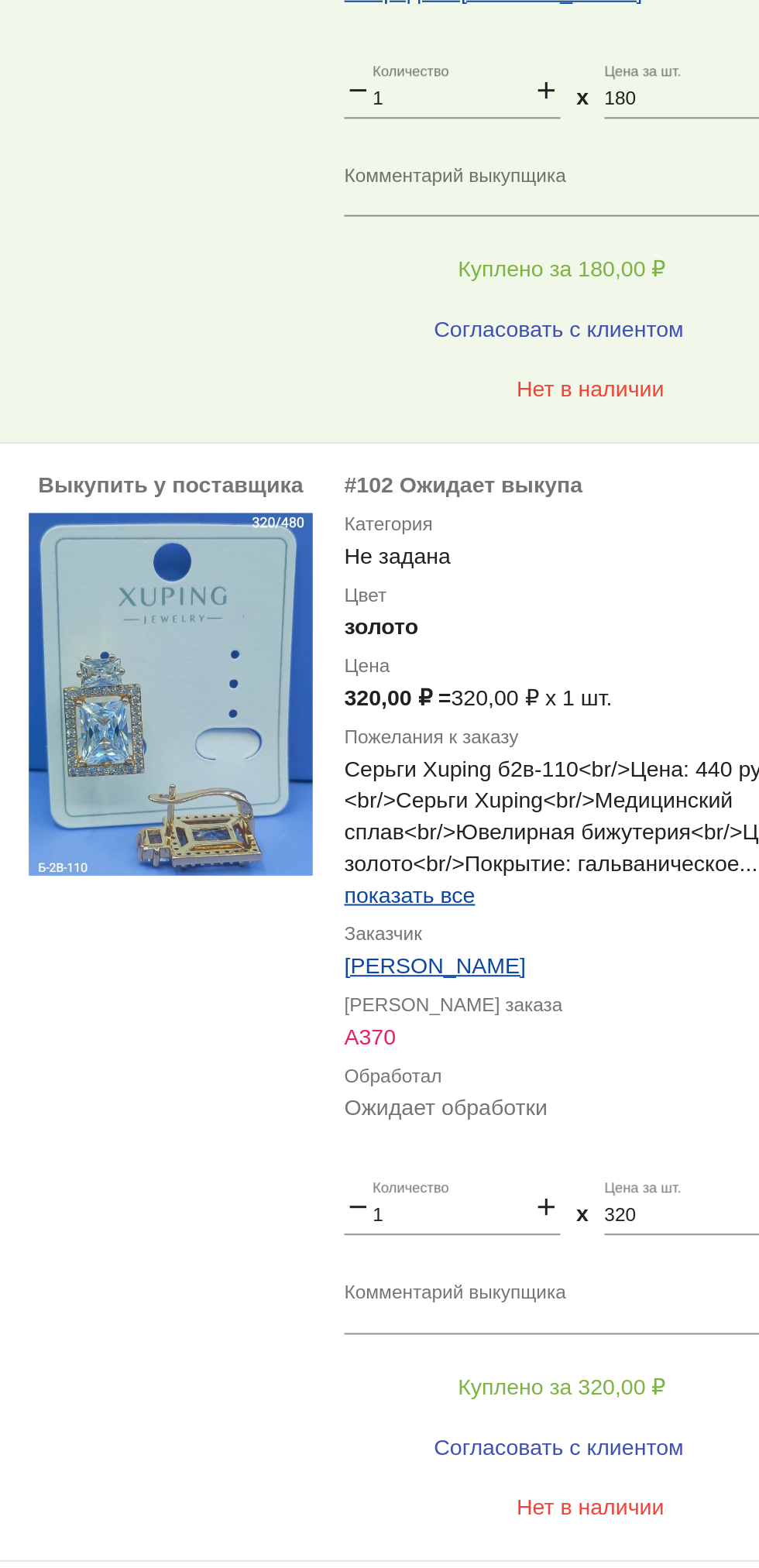
scroll to position [3295, 0]
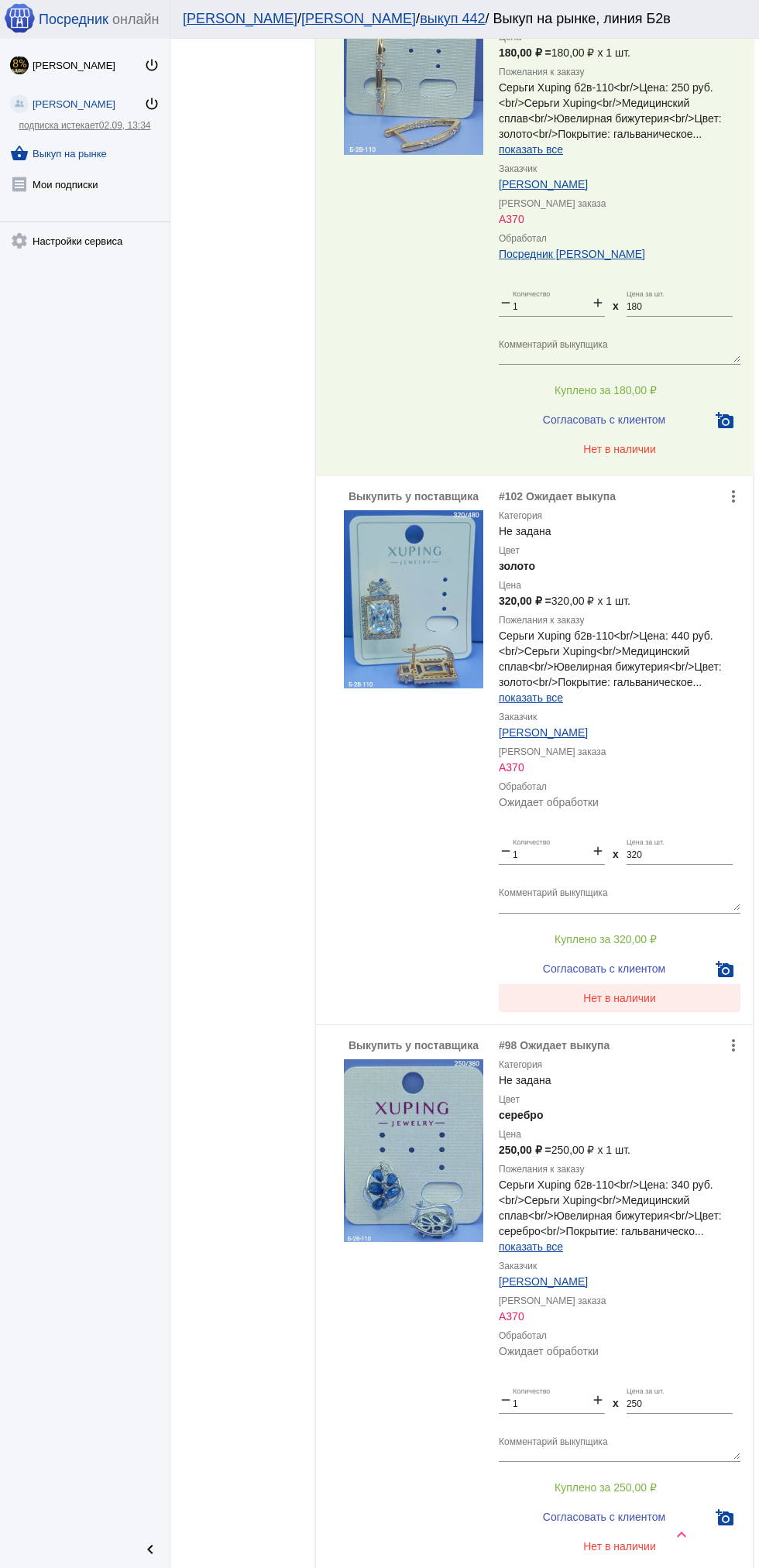
click at [661, 1009] on button "Нет в наличии" at bounding box center [619, 998] width 242 height 28
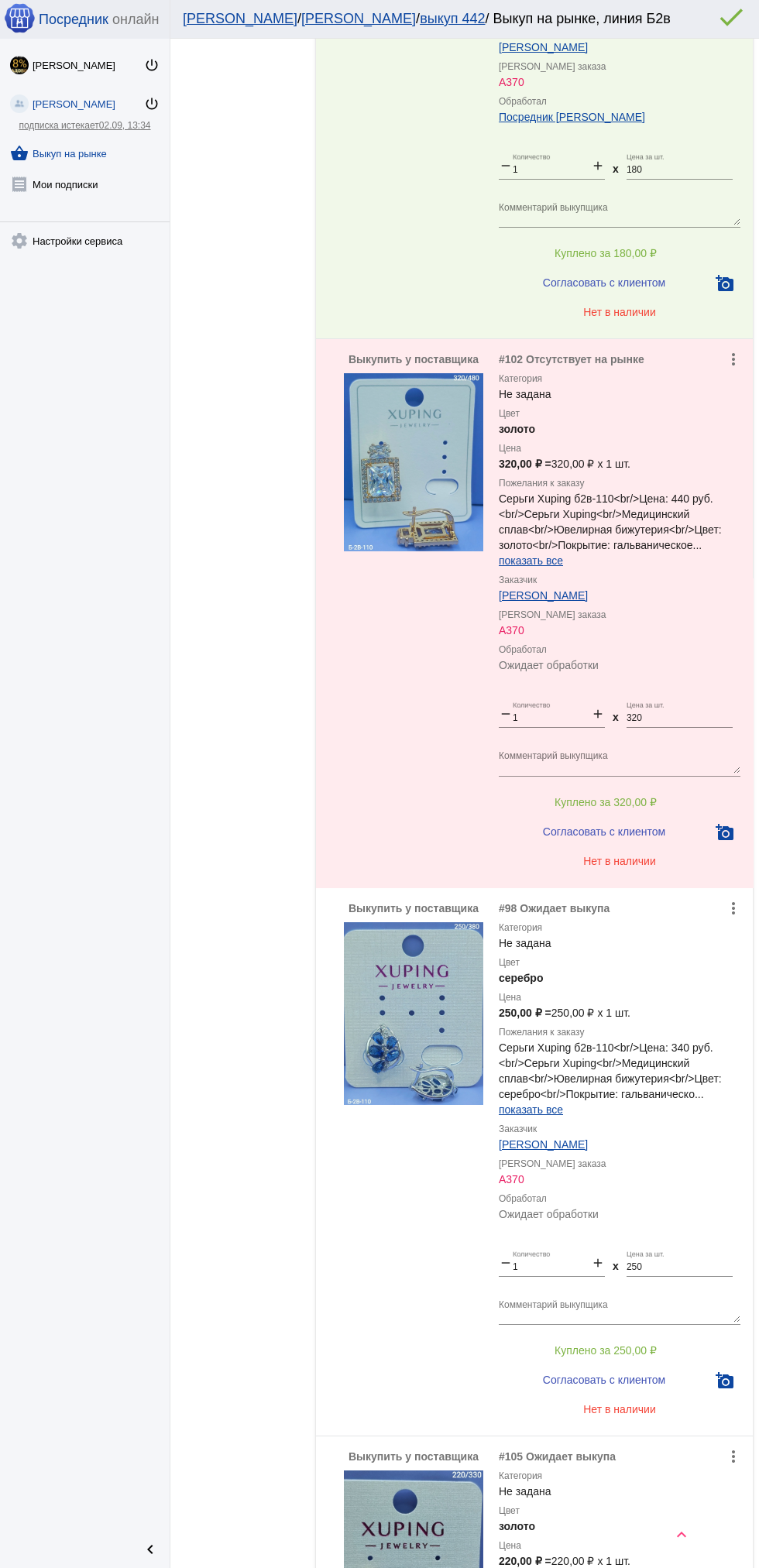
scroll to position [3509, 0]
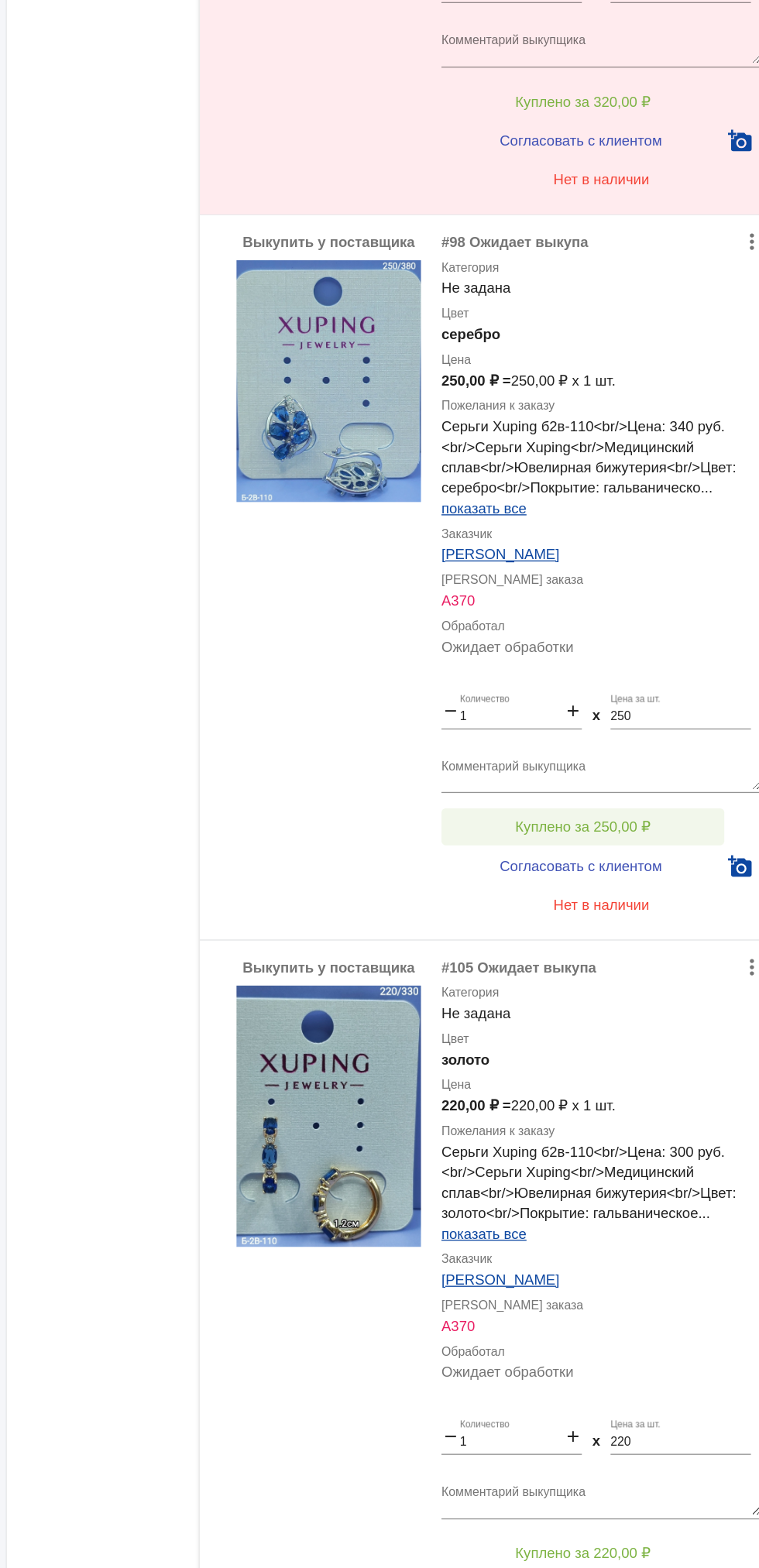
click at [647, 876] on button "Куплено за 250,00 ₽" at bounding box center [605, 887] width 214 height 28
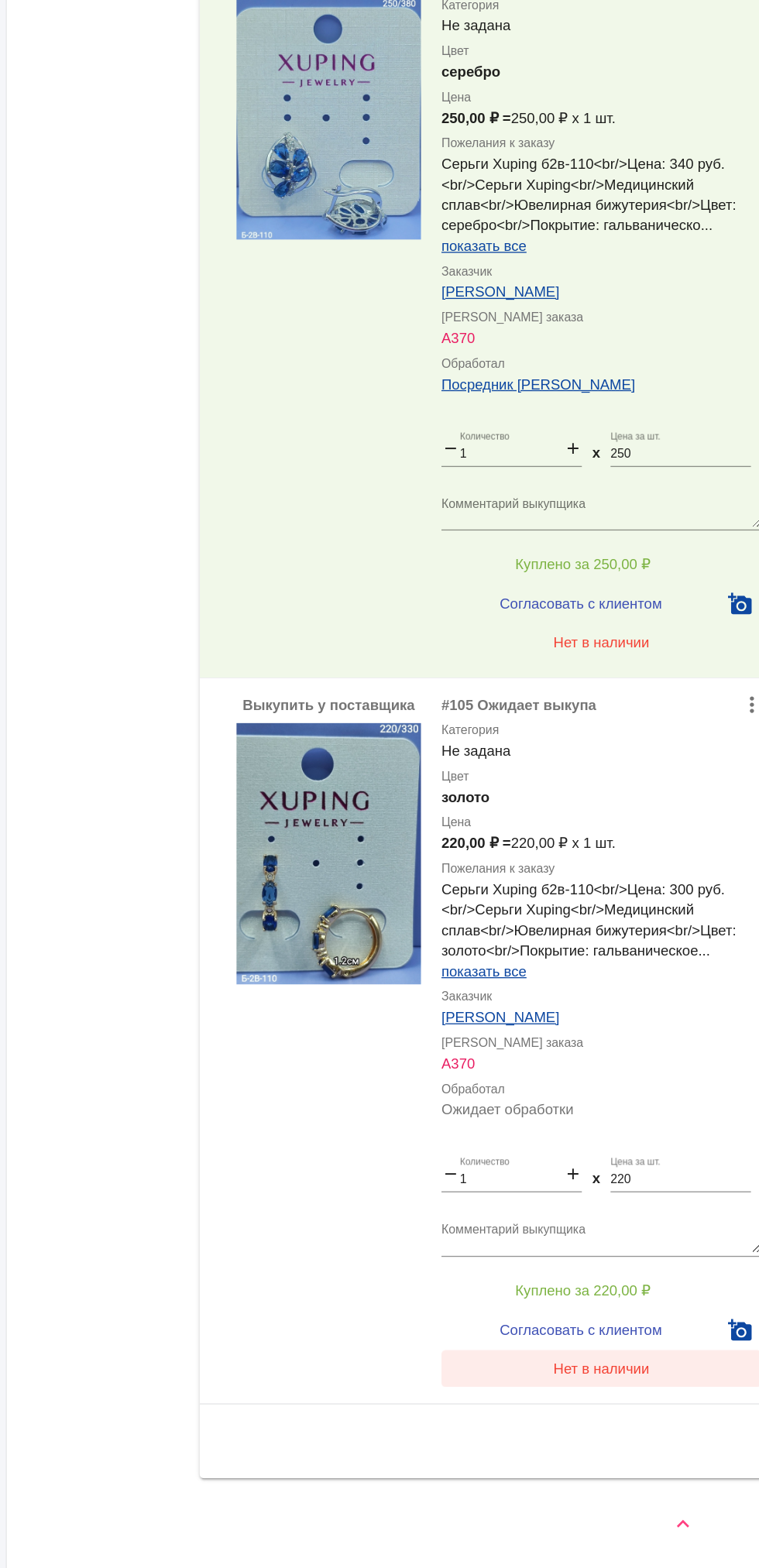
click at [624, 1425] on button "Нет в наличии" at bounding box center [619, 1416] width 242 height 28
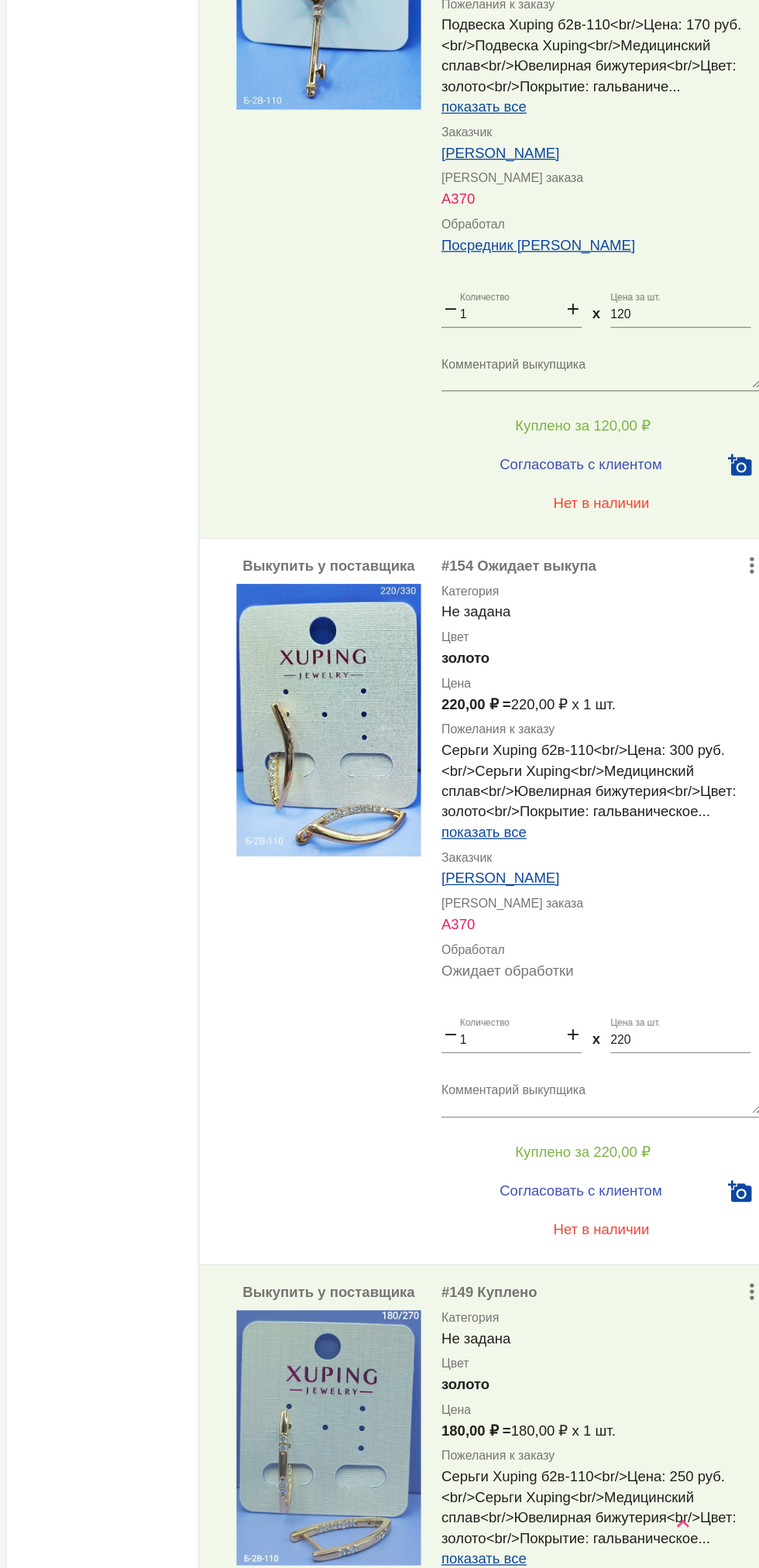
scroll to position [1882, 0]
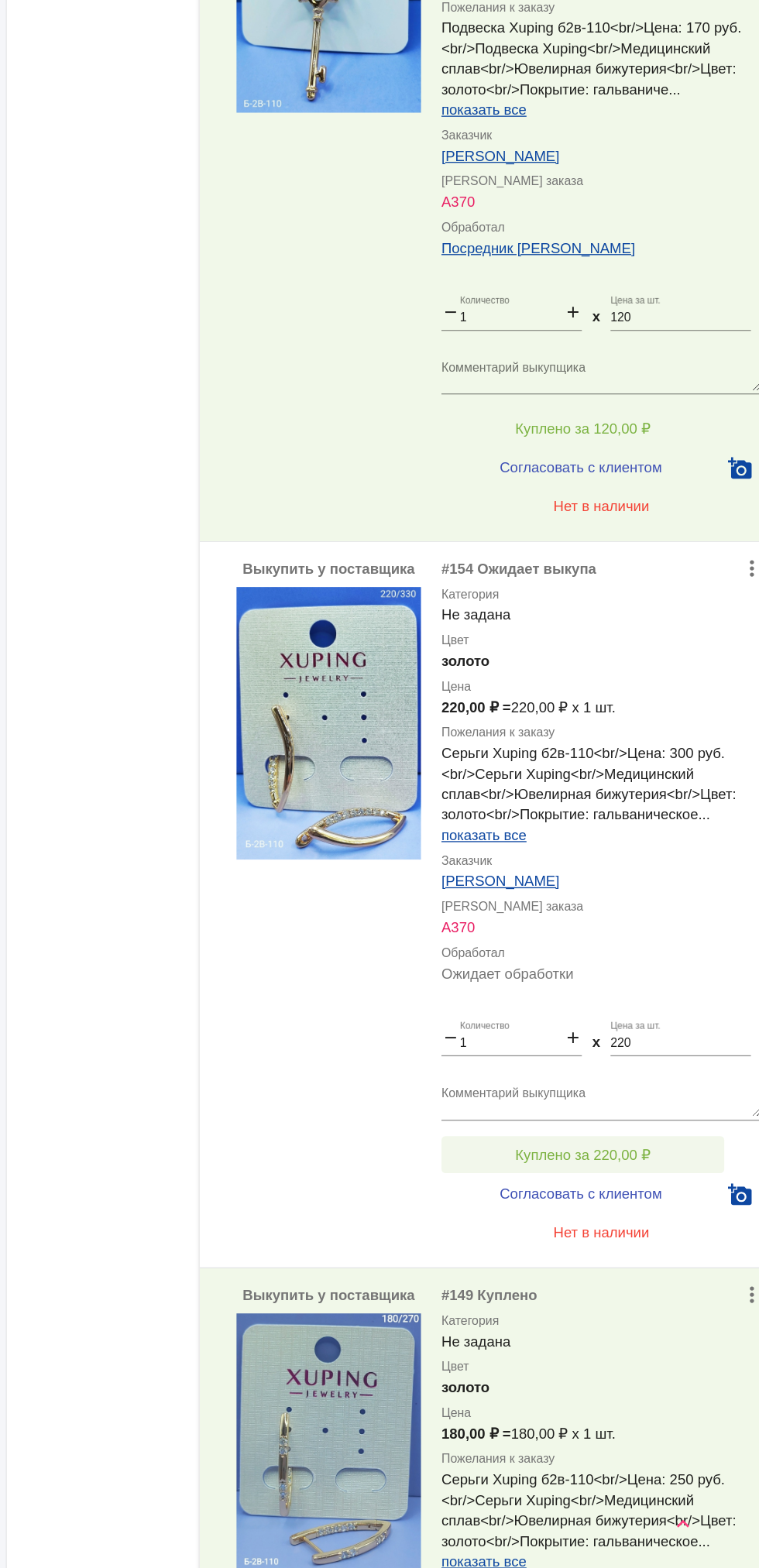
click at [631, 1249] on span "Куплено за 220,00 ₽" at bounding box center [605, 1255] width 102 height 12
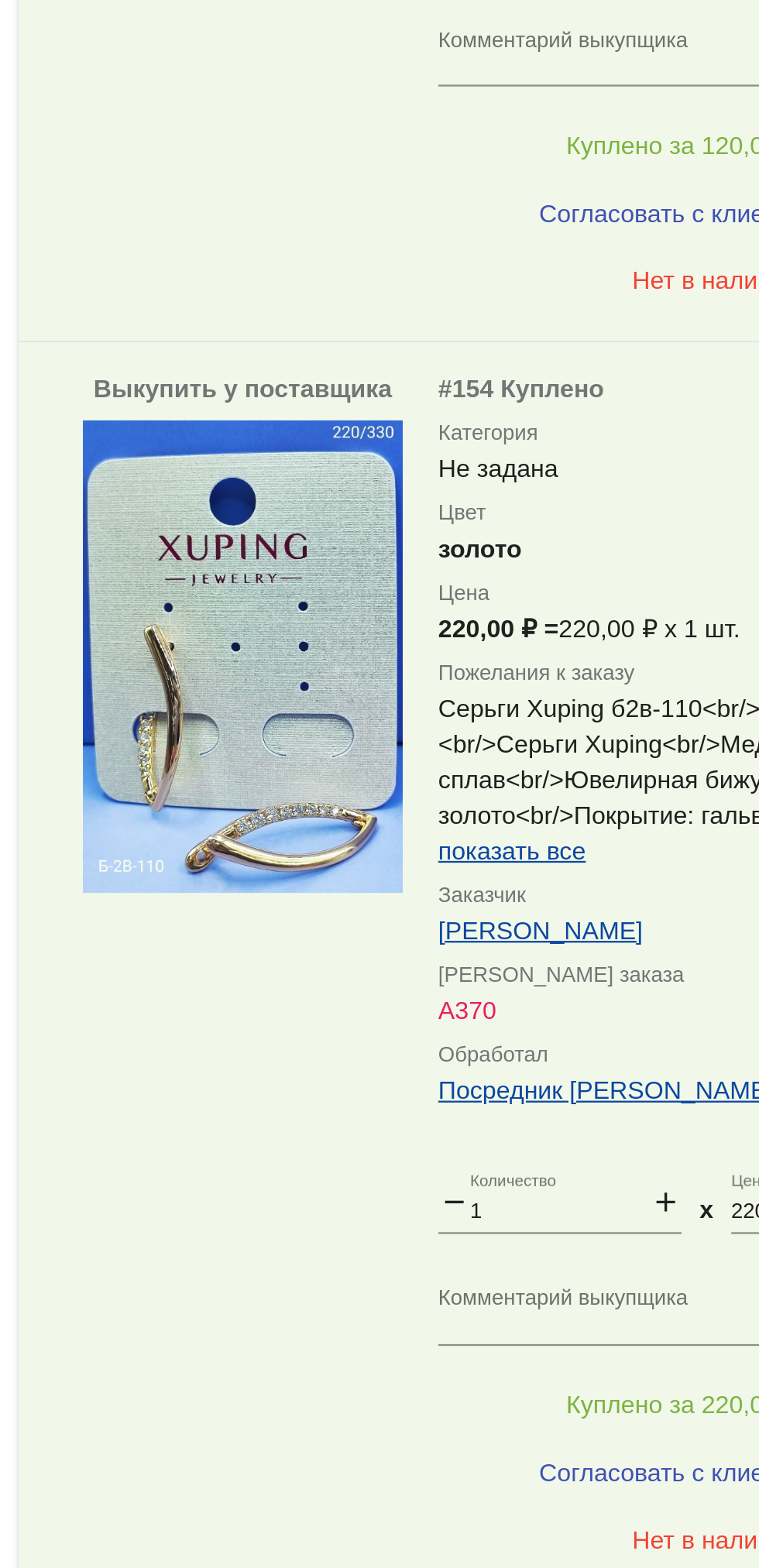
scroll to position [1914, 0]
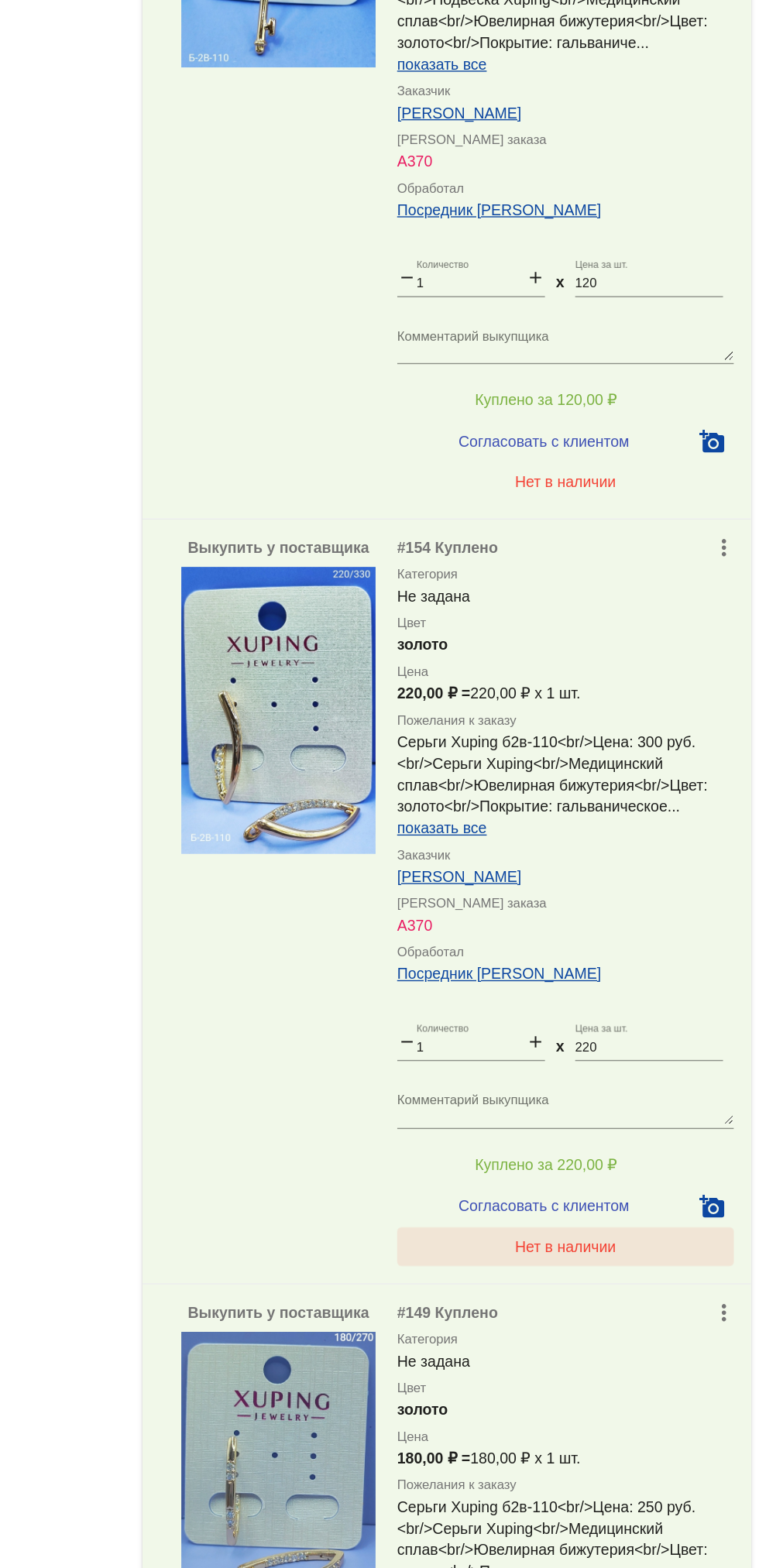
click at [624, 1282] on span "Нет в наличии" at bounding box center [619, 1282] width 72 height 12
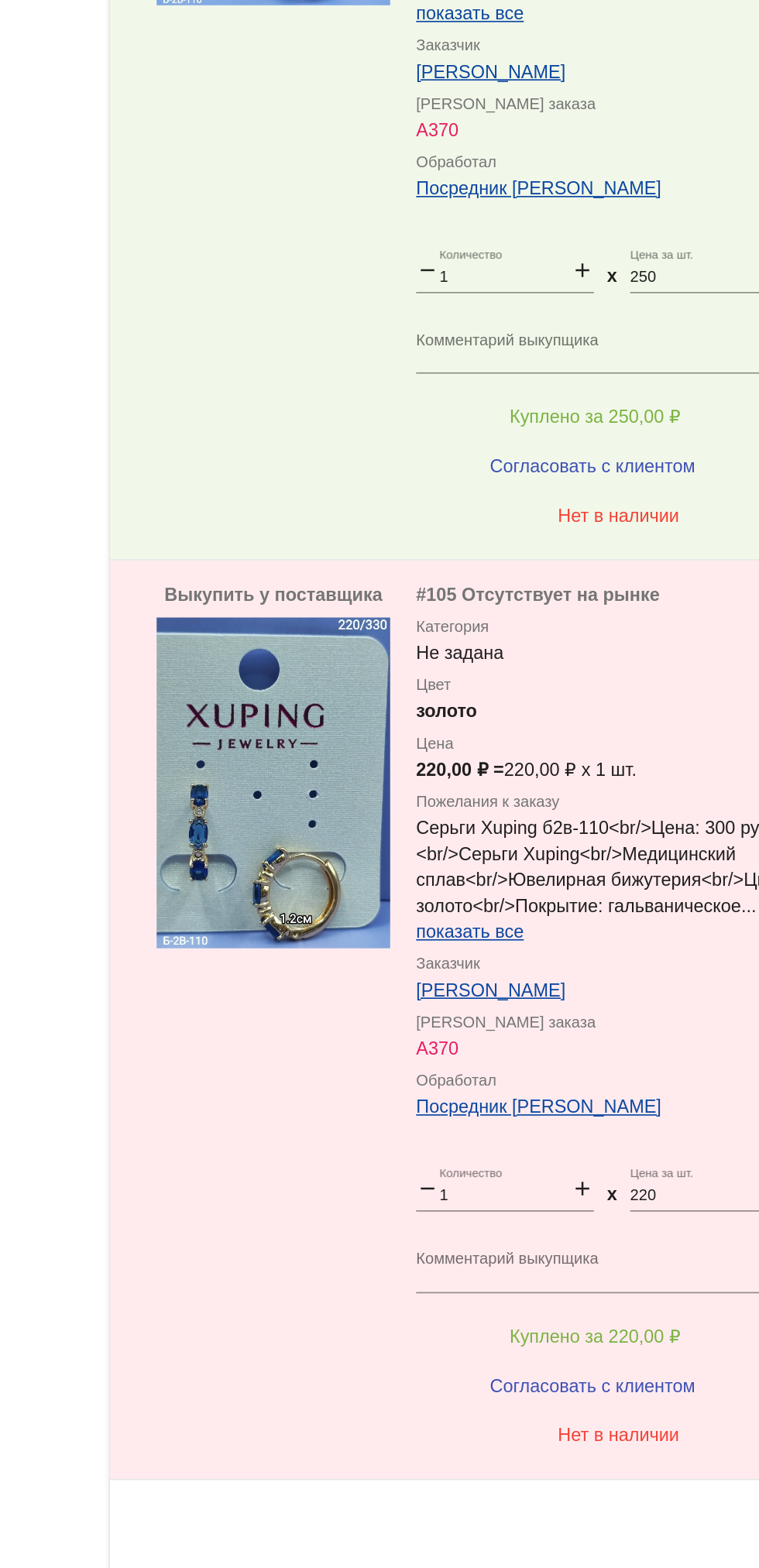
scroll to position [0, 0]
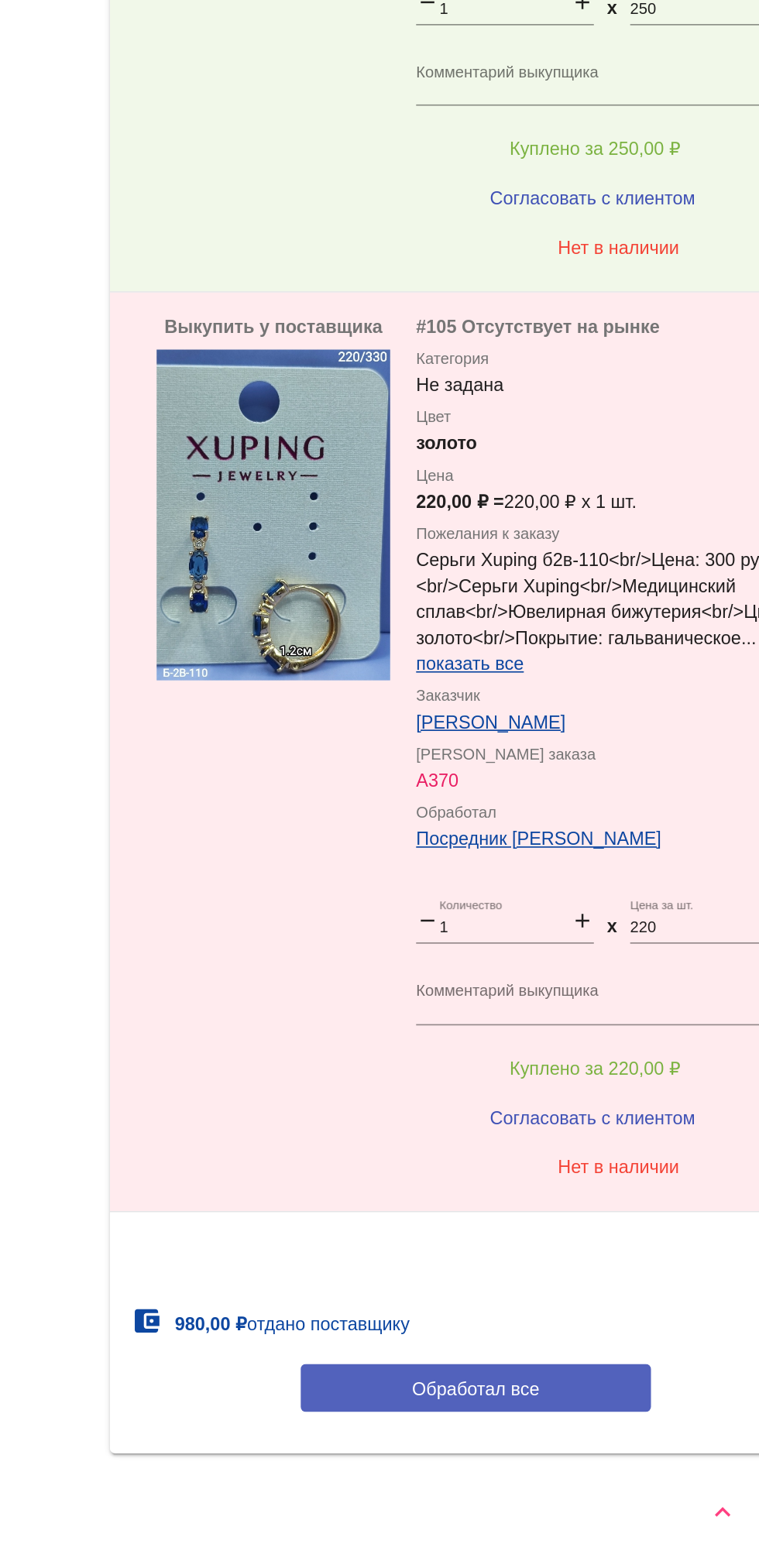
click at [561, 1452] on button "Обработал все" at bounding box center [534, 1460] width 209 height 28
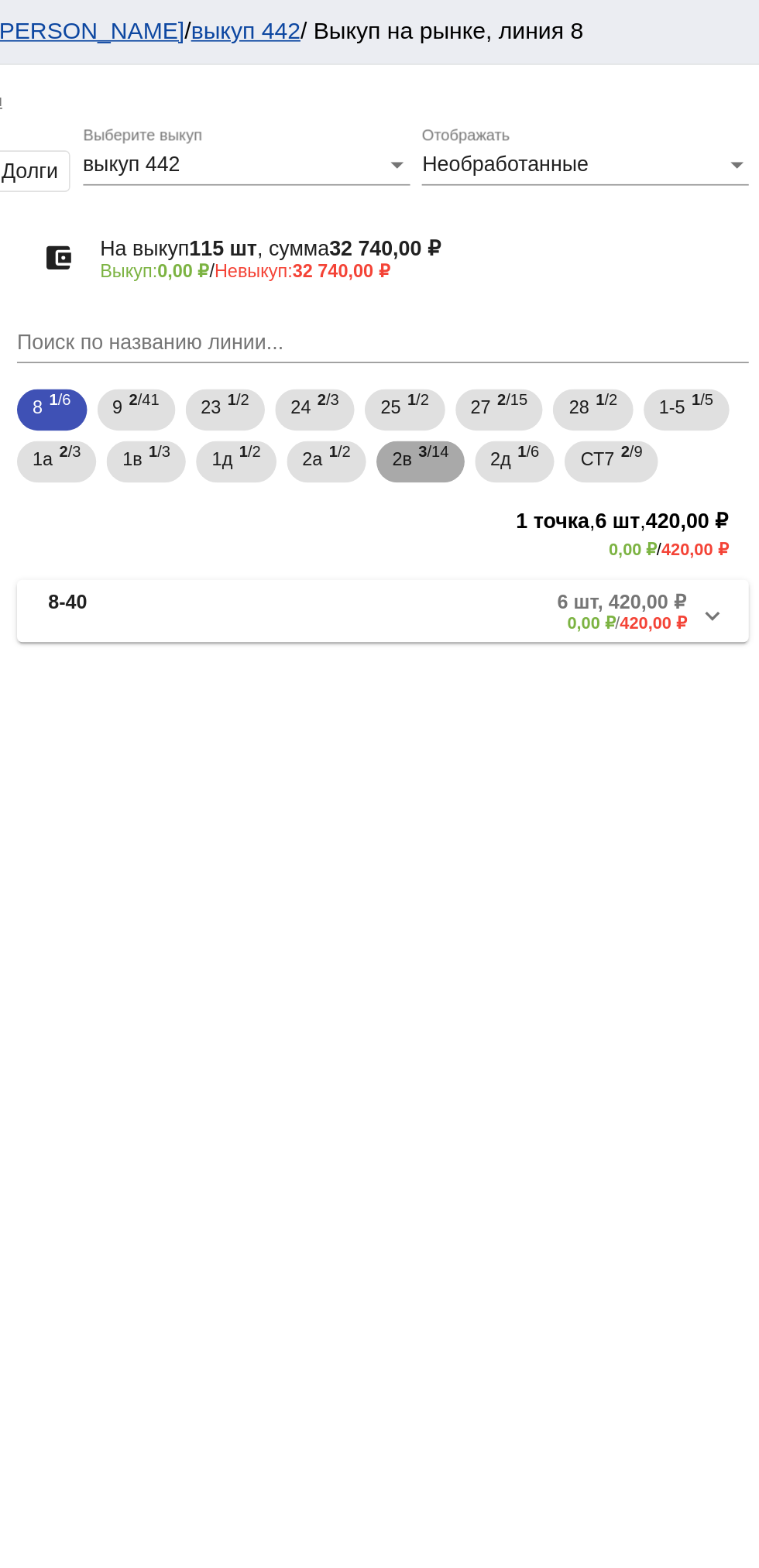
click at [551, 284] on span "2в" at bounding box center [545, 274] width 11 height 28
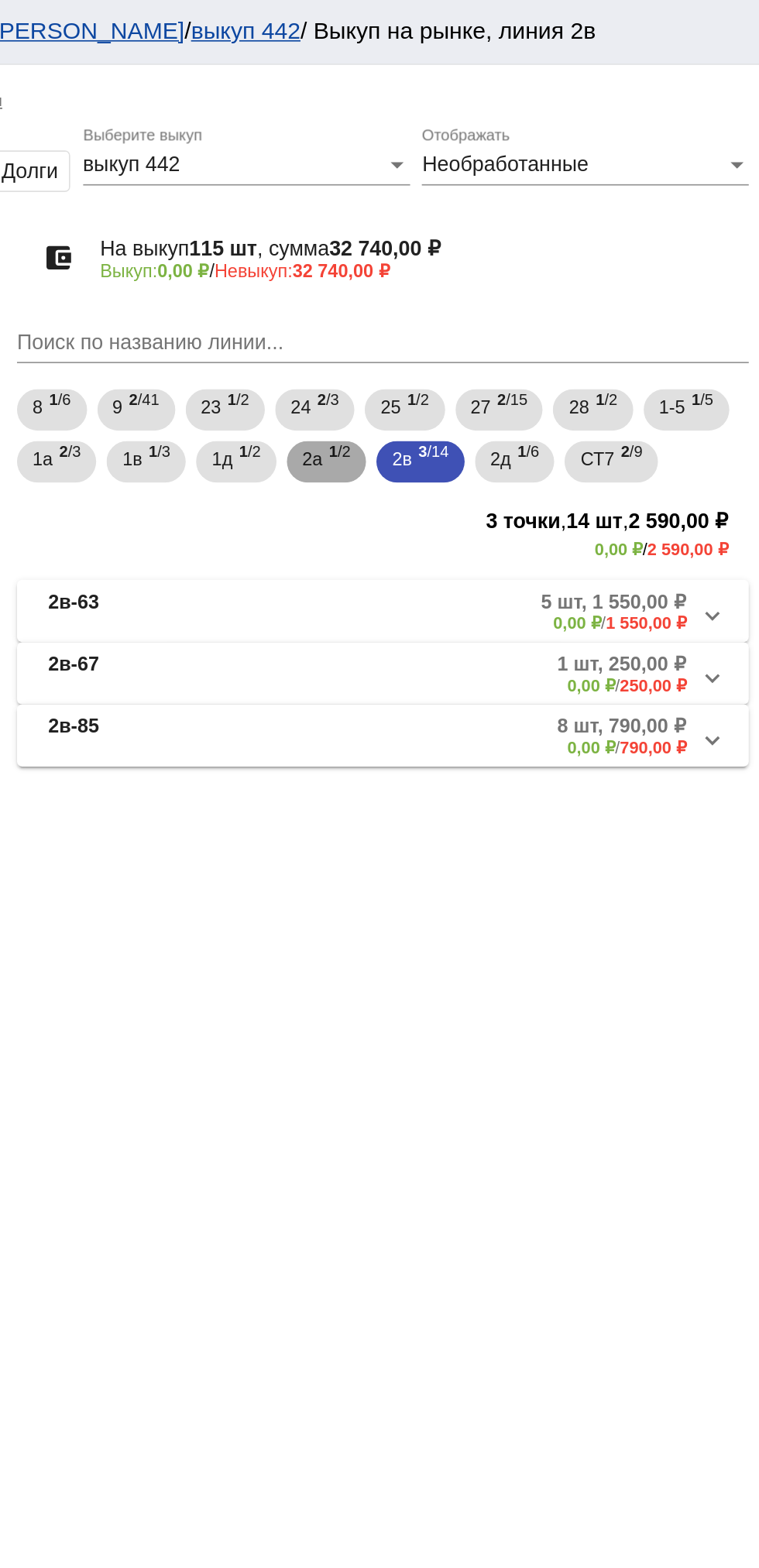
click at [515, 276] on span "1 /2" at bounding box center [508, 276] width 13 height 32
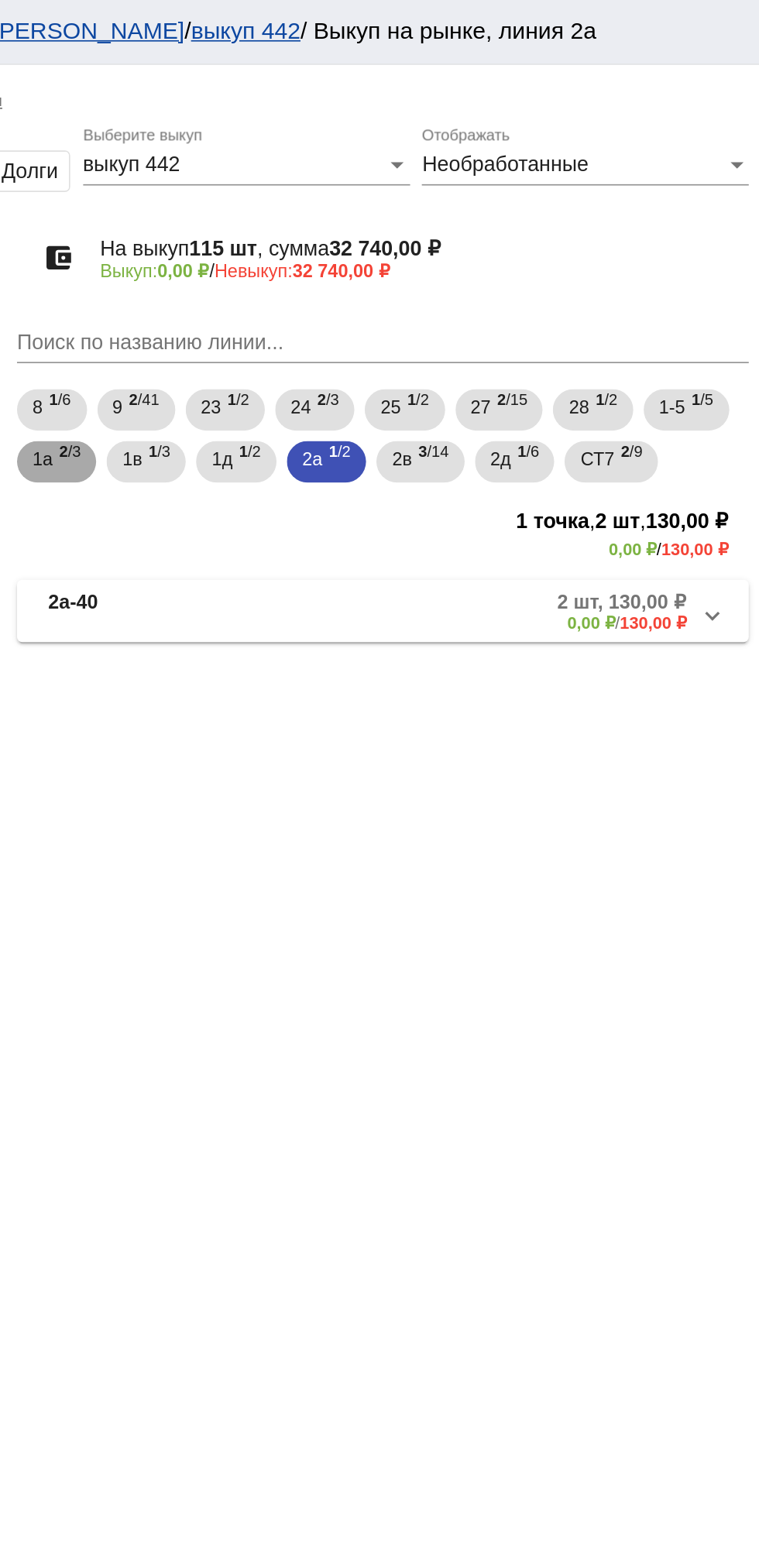
click at [348, 277] on span "2 /3" at bounding box center [348, 276] width 13 height 32
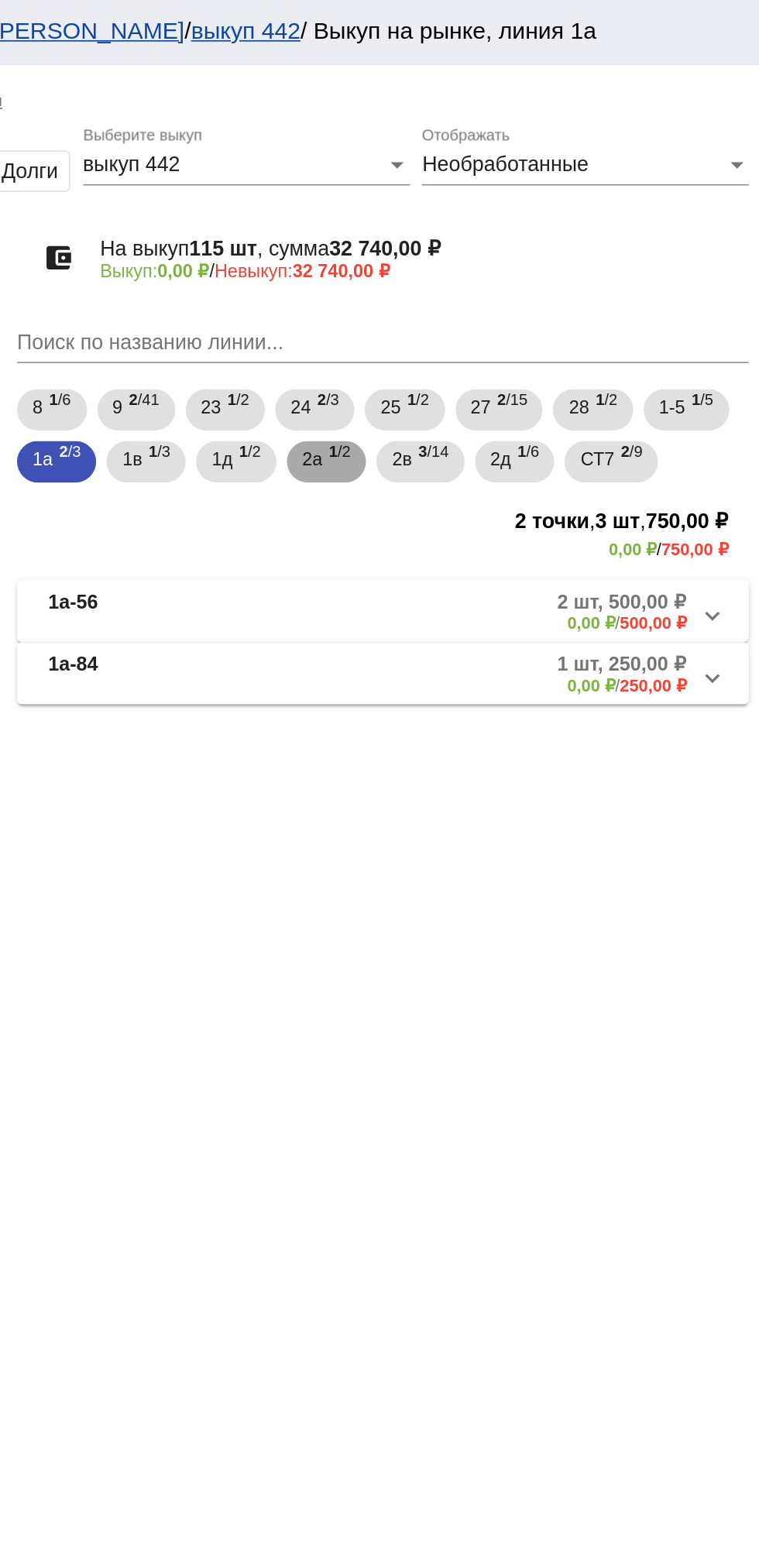
click at [505, 279] on span "1 /2" at bounding box center [508, 276] width 13 height 32
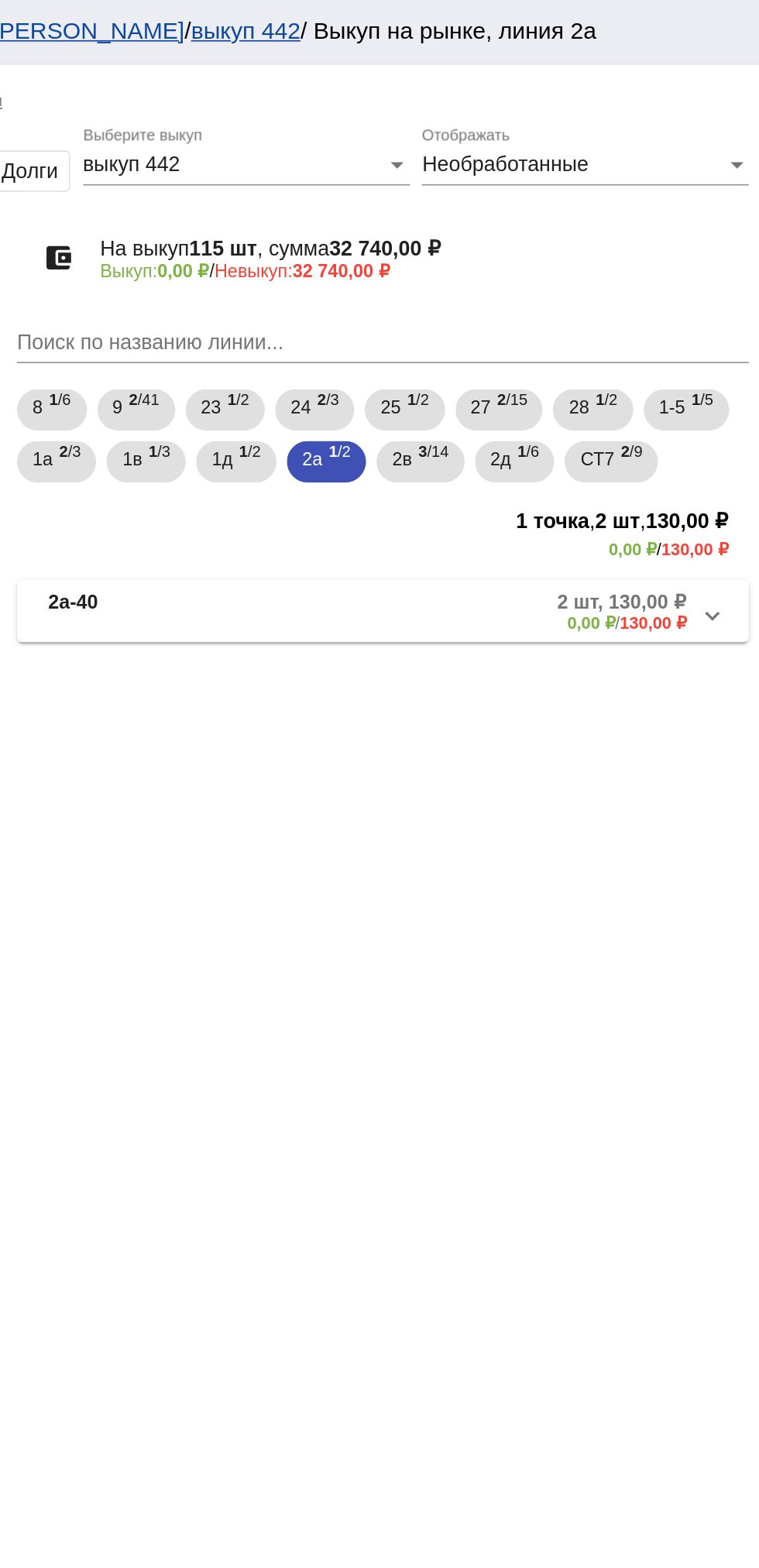
click at [552, 374] on mat-panel-description "2 шт, 130,00 ₽ 0,00 ₽ / 130,00 ₽" at bounding box center [590, 365] width 252 height 26
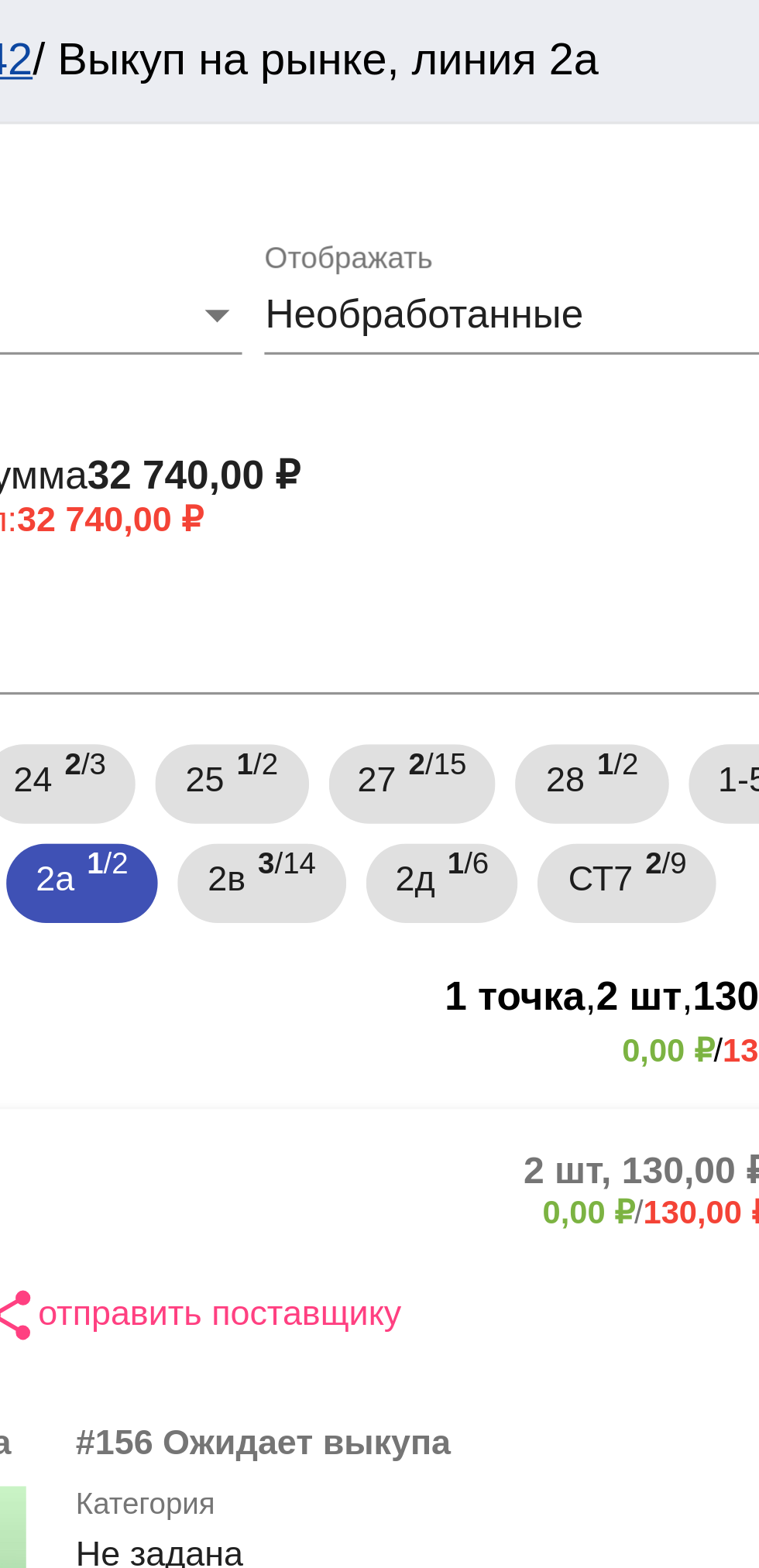
click at [474, 208] on input "Поиск по названию линии..." at bounding box center [534, 204] width 436 height 14
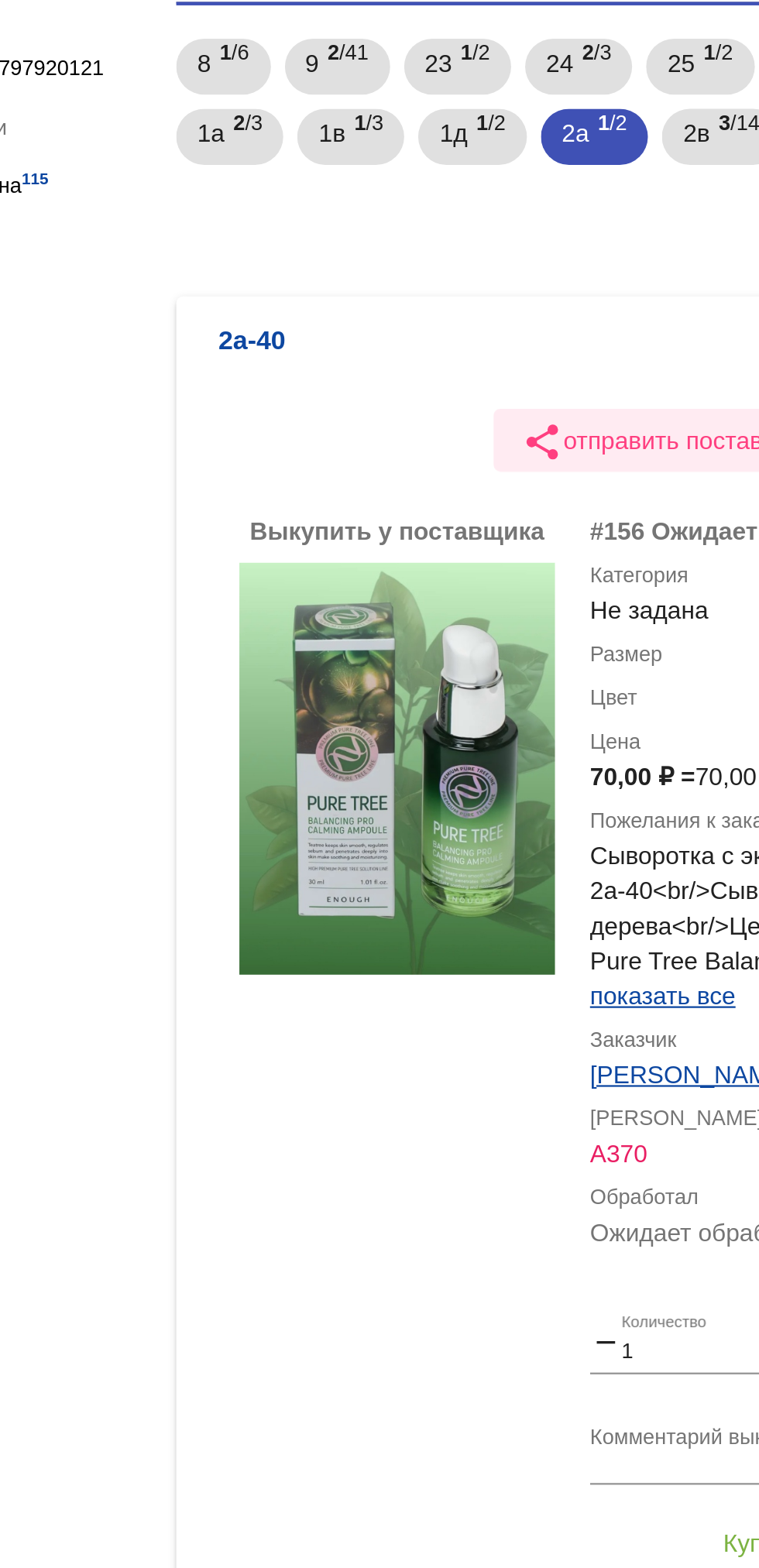
scroll to position [91, 0]
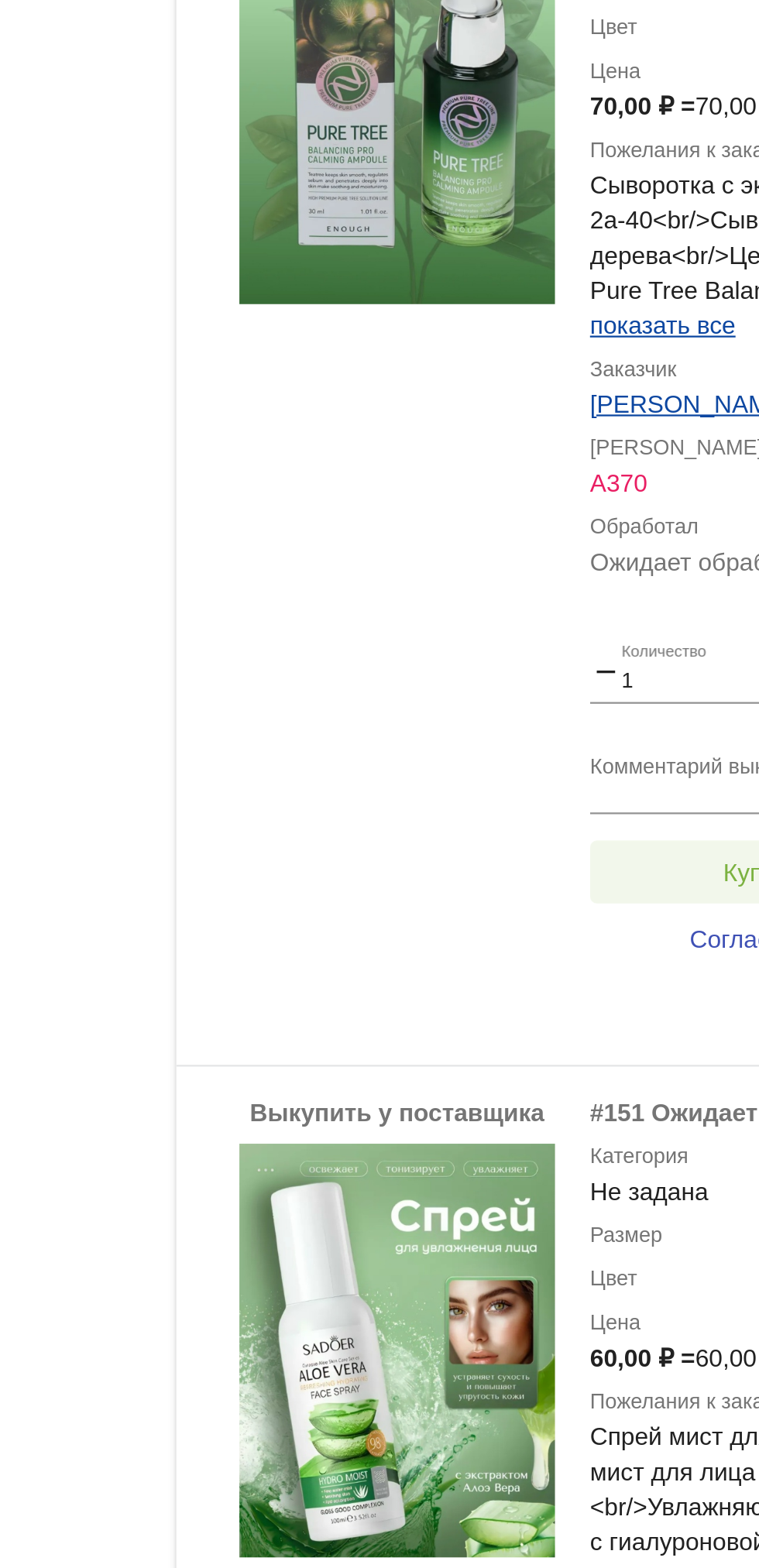
click at [562, 812] on span "Куплено за 70,00 ₽" at bounding box center [605, 806] width 96 height 12
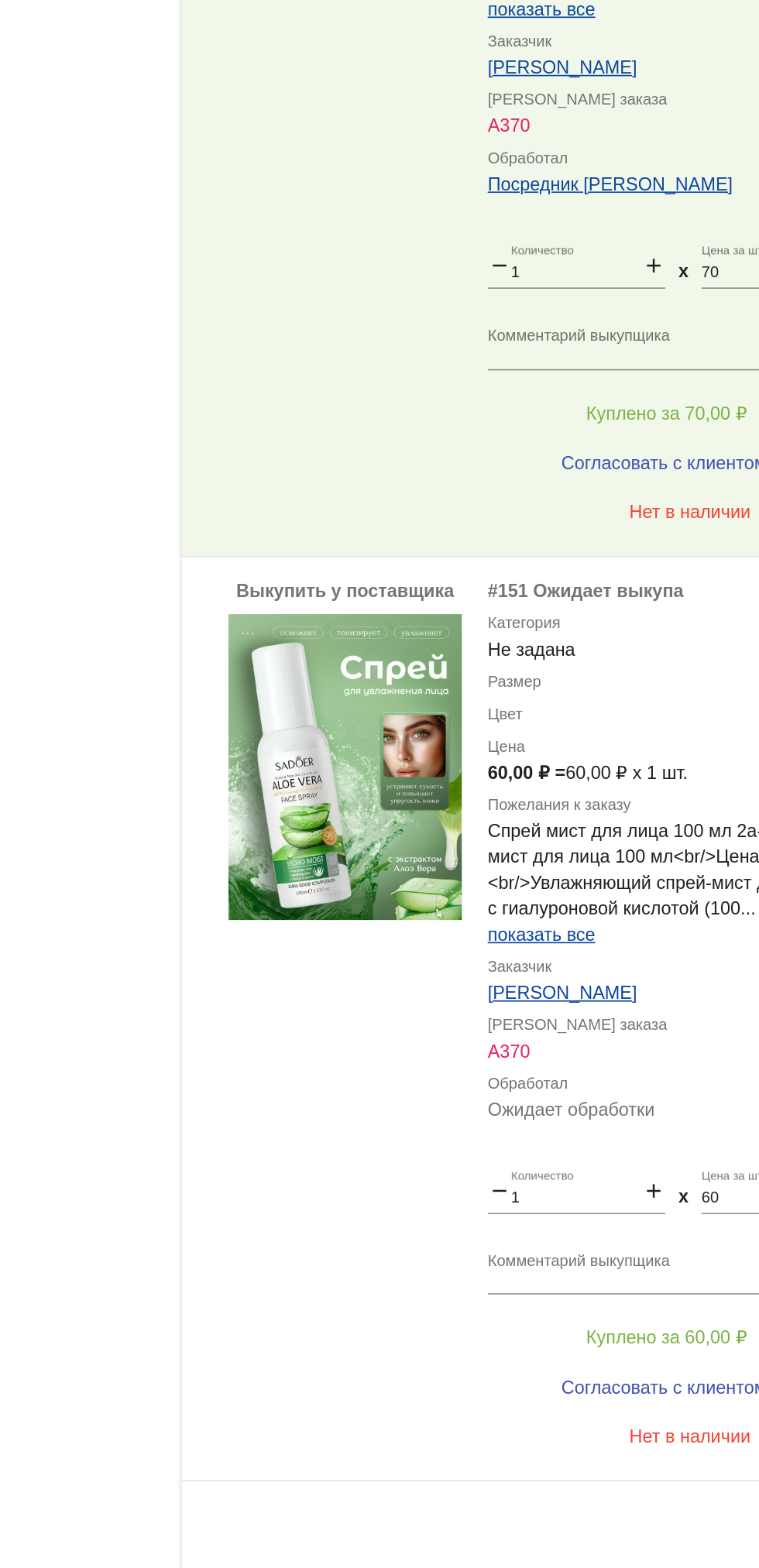
scroll to position [0, 0]
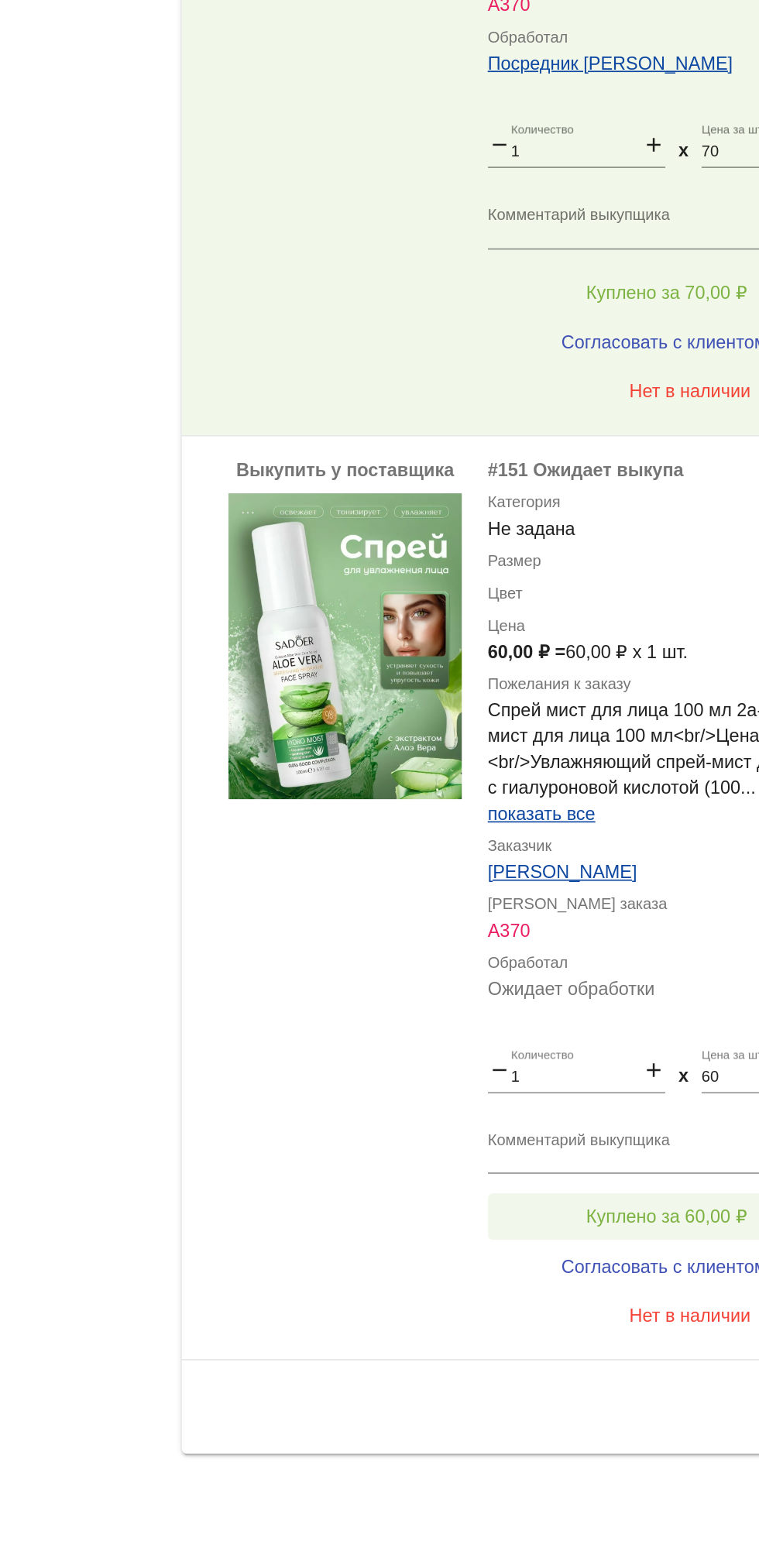
click at [599, 1358] on span "Куплено за 60,00 ₽" at bounding box center [605, 1358] width 96 height 12
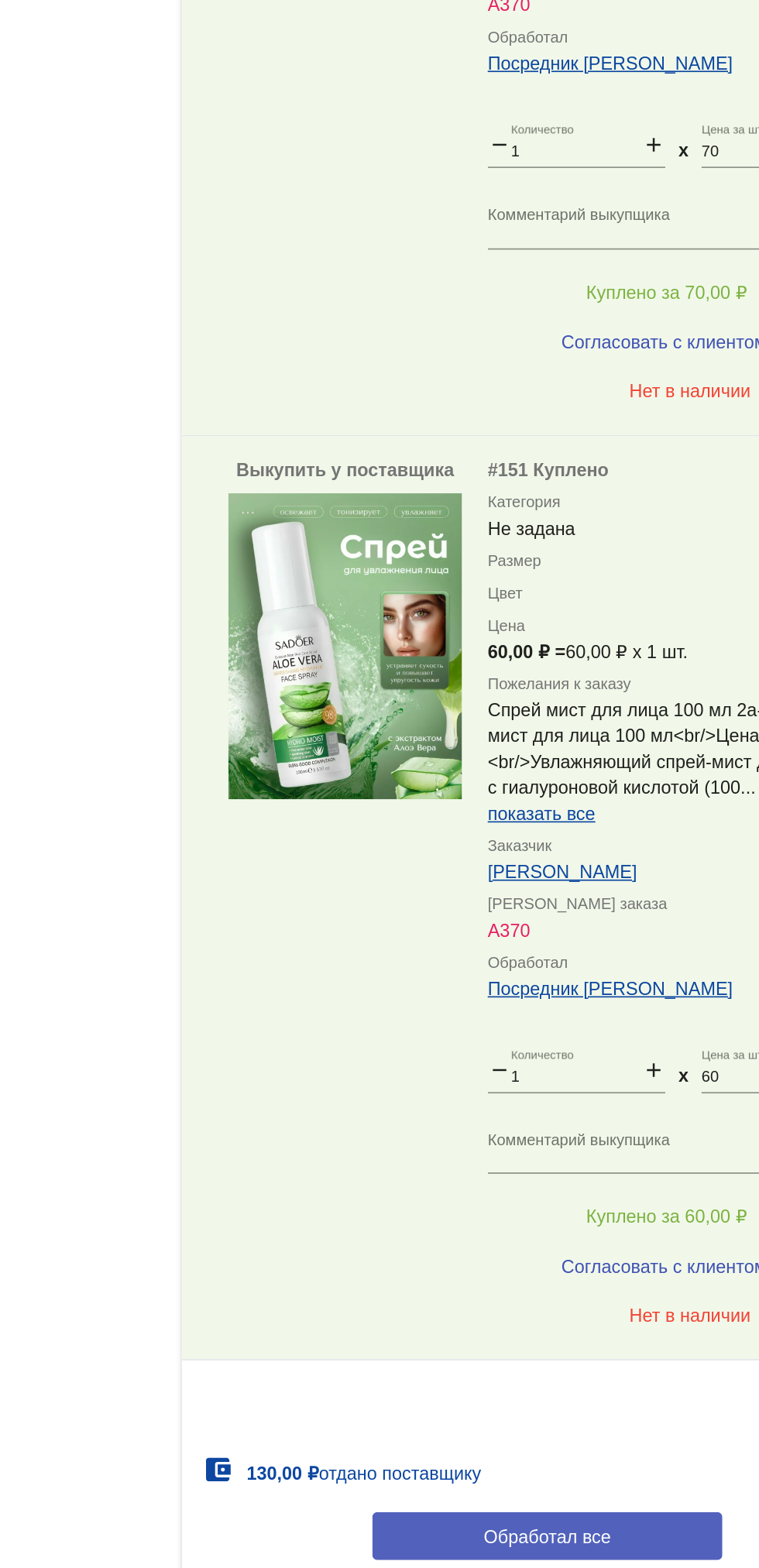
click at [570, 1541] on button "Обработал все" at bounding box center [534, 1548] width 209 height 28
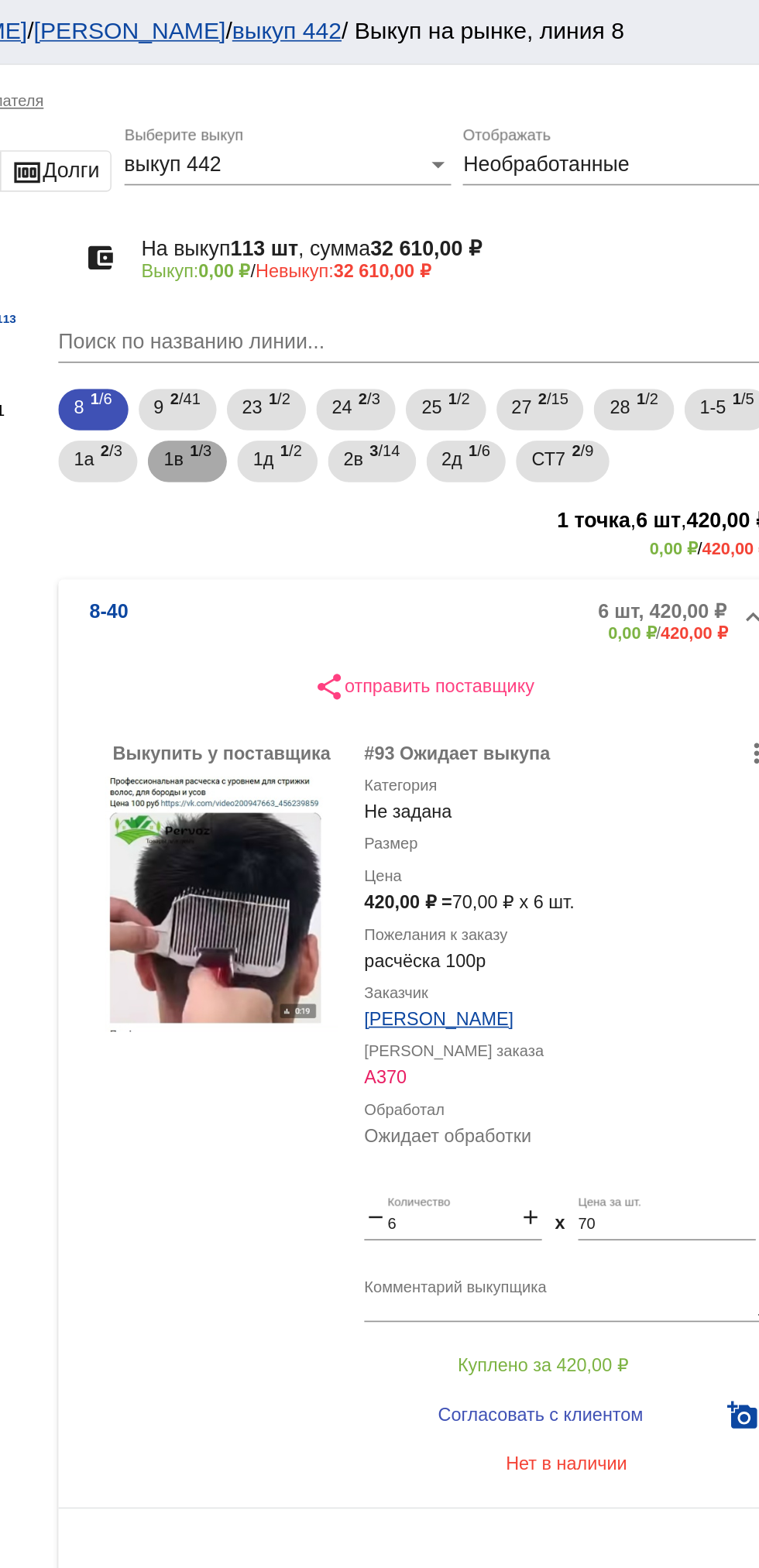
click at [405, 287] on span "1 /3" at bounding box center [401, 276] width 13 height 32
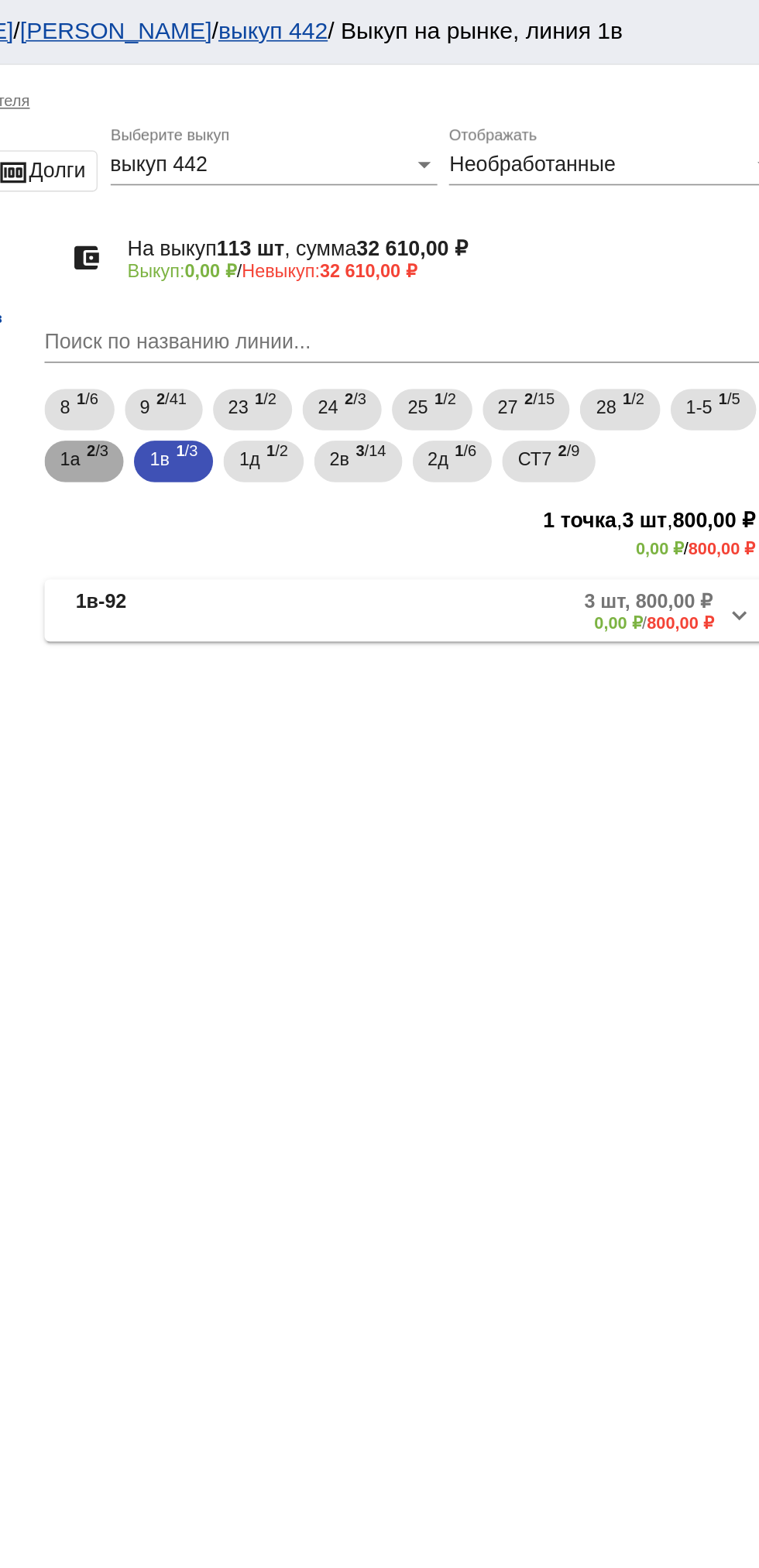
click at [351, 277] on span "2 /3" at bounding box center [348, 276] width 13 height 32
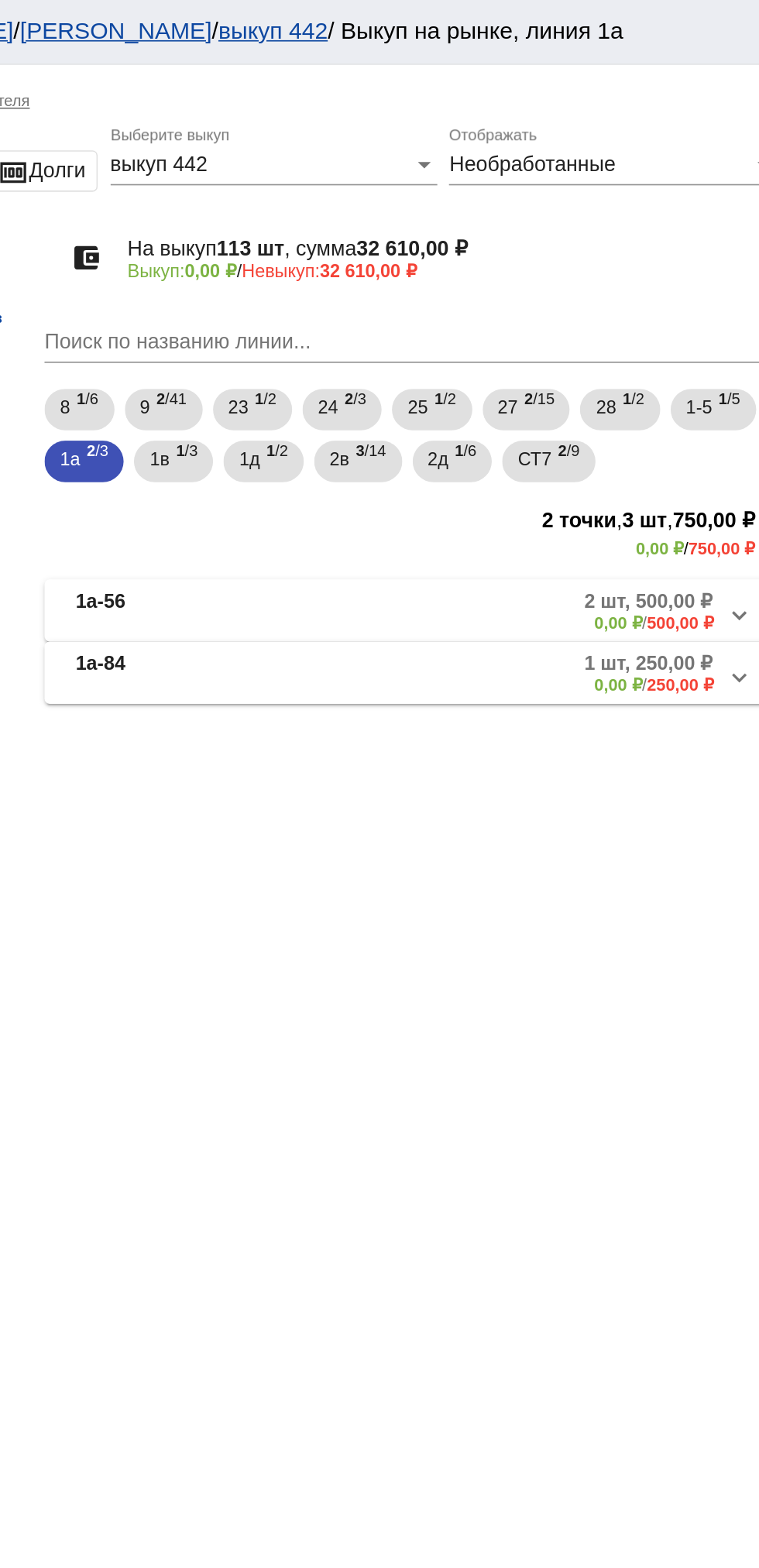
click at [576, 367] on mat-panel-description "2 шт, 500,00 ₽ 0,00 ₽ / 500,00 ₽" at bounding box center [590, 365] width 252 height 26
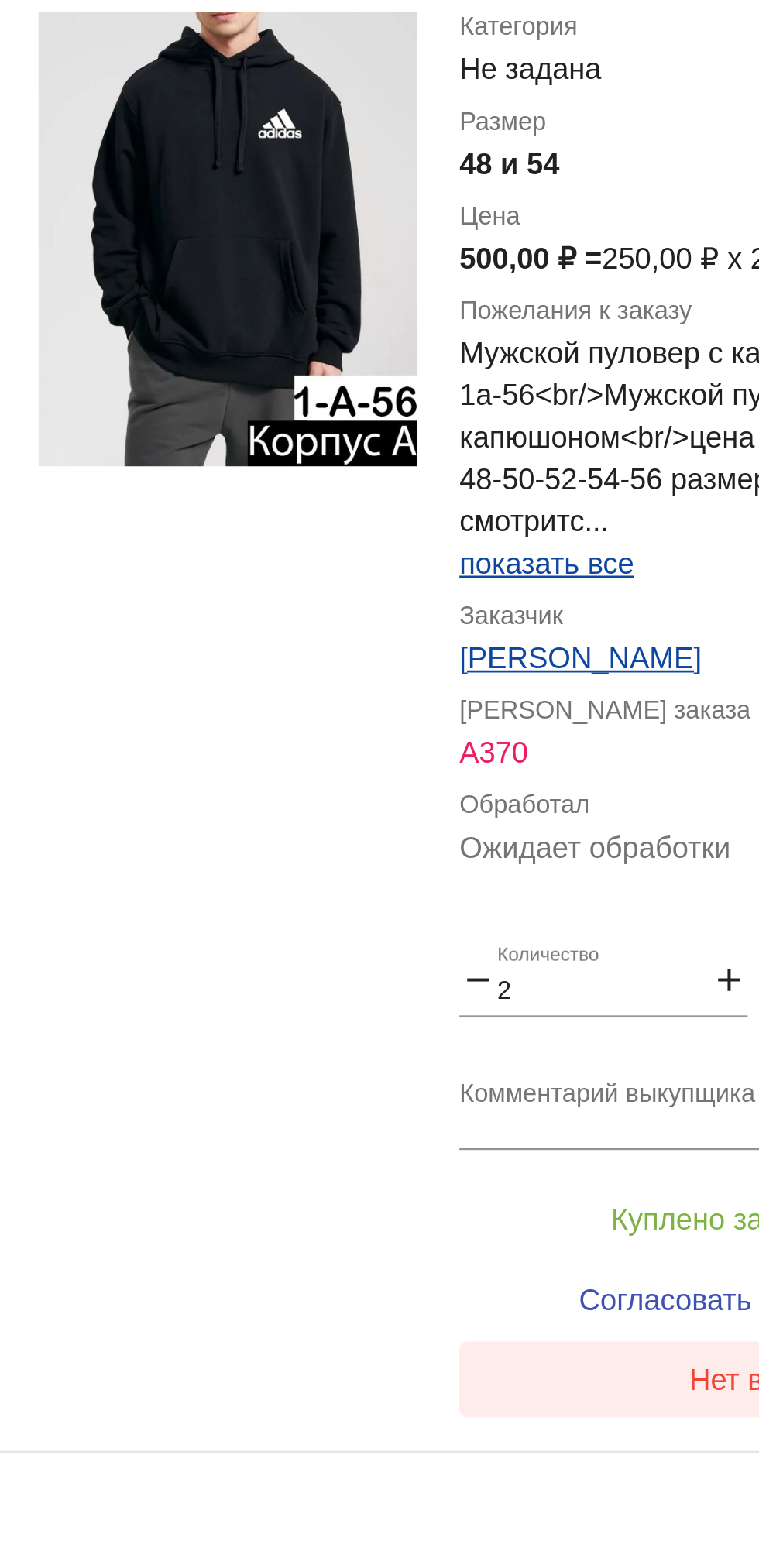
click at [569, 970] on button "Нет в наличии" at bounding box center [619, 967] width 242 height 28
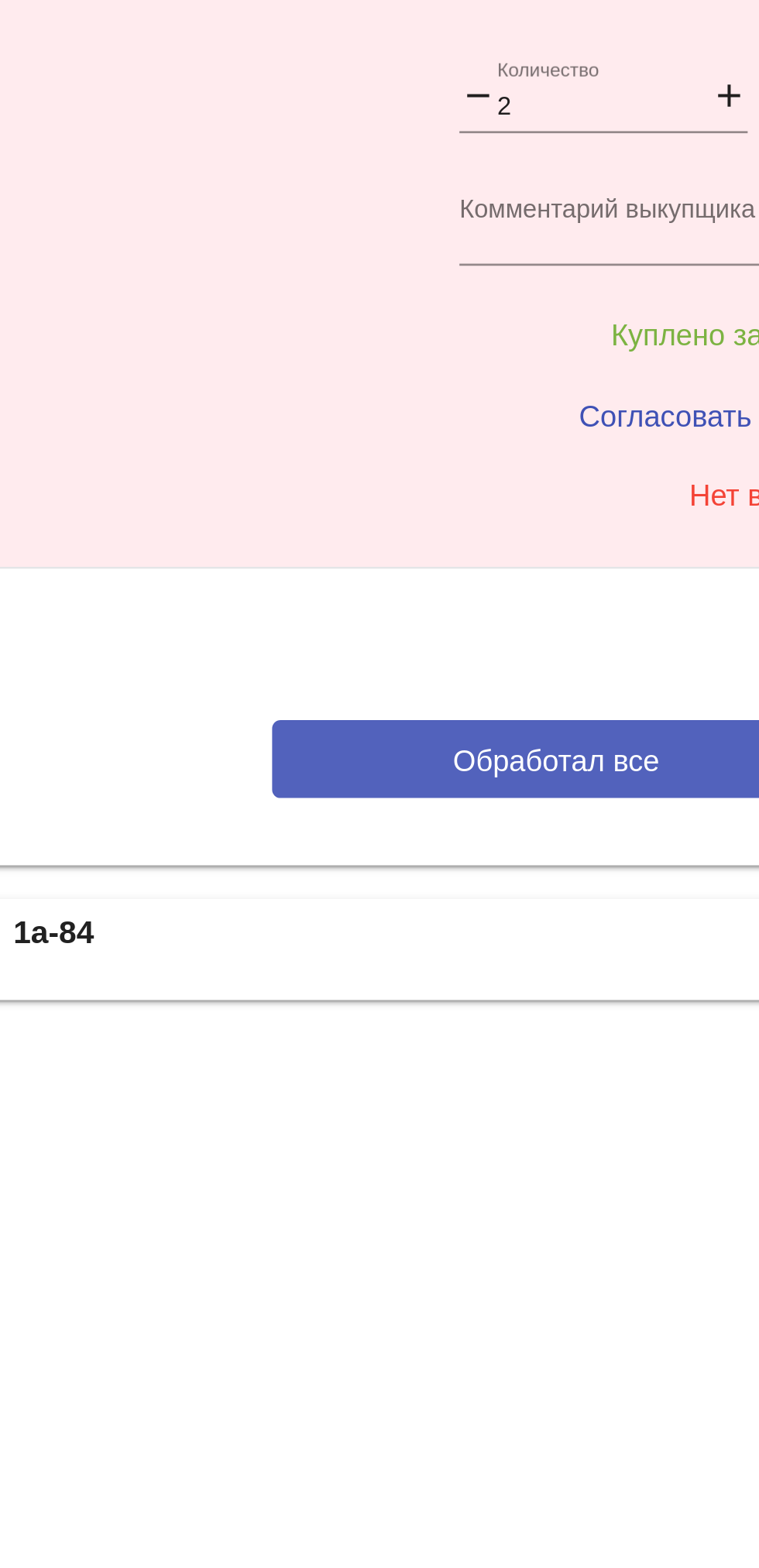
click at [540, 1064] on span "Обработал все" at bounding box center [534, 1064] width 76 height 12
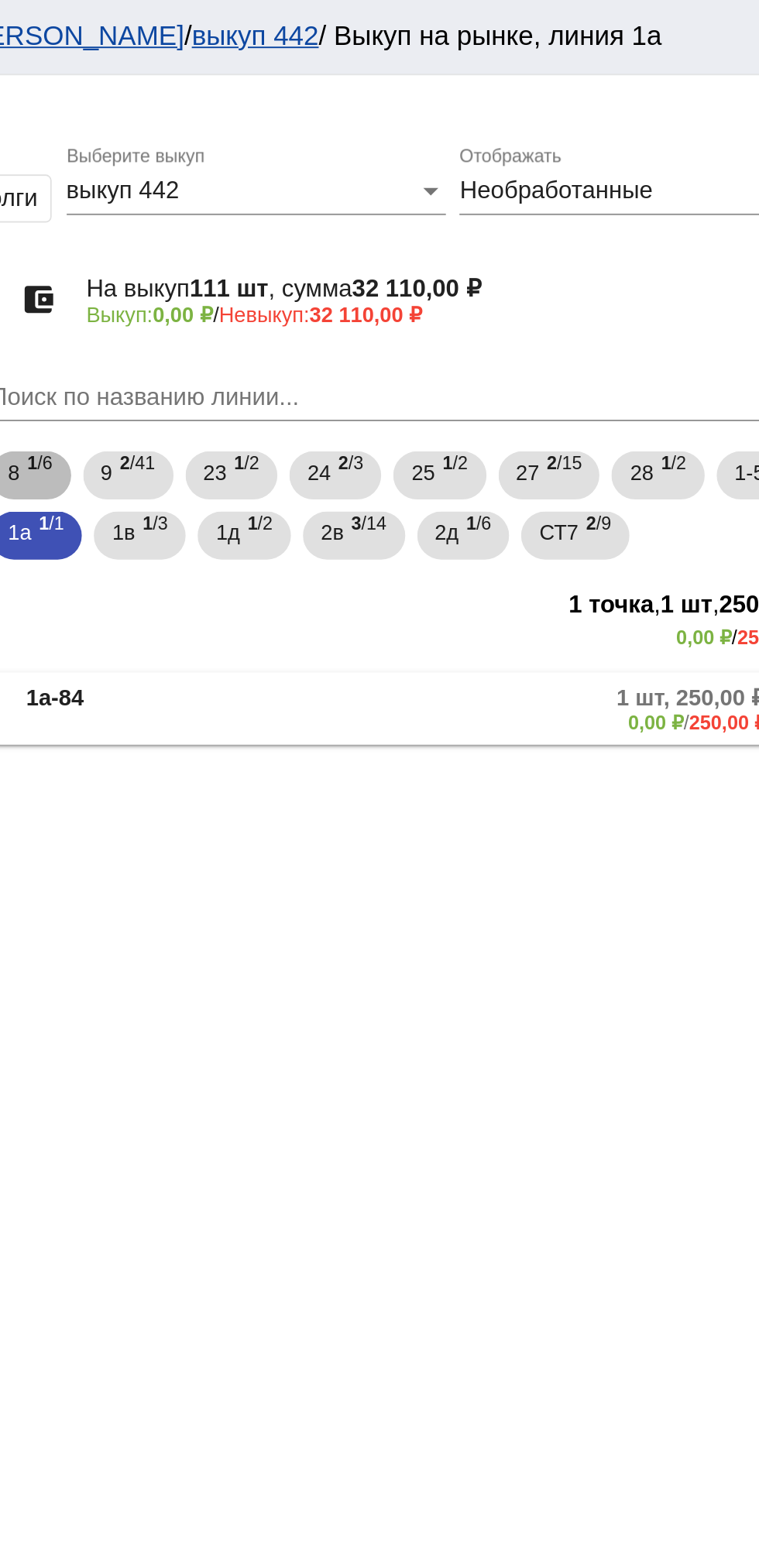
click at [503, 290] on div "8 1 /6 9 2 /41 23 1 /2 24 2 /3 25 1 /2 27 2 /15 28 1 /2 1-5 1 /5 1а 1 /1 1в 1 /…" at bounding box center [534, 260] width 442 height 62
click at [491, 285] on span "2в" at bounding box center [492, 274] width 11 height 28
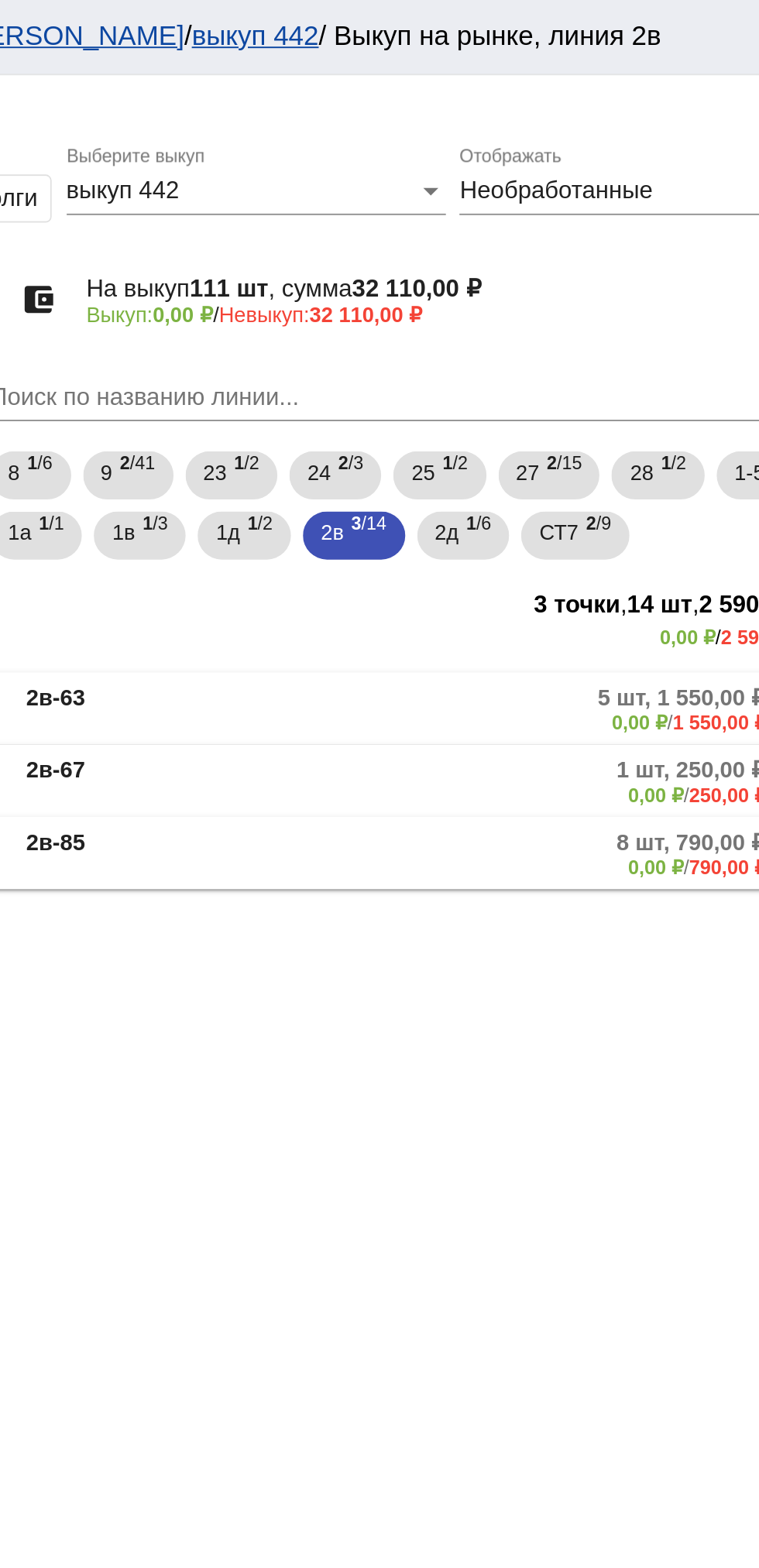
click at [386, 357] on mat-panel-title "2в-63" at bounding box center [392, 365] width 114 height 26
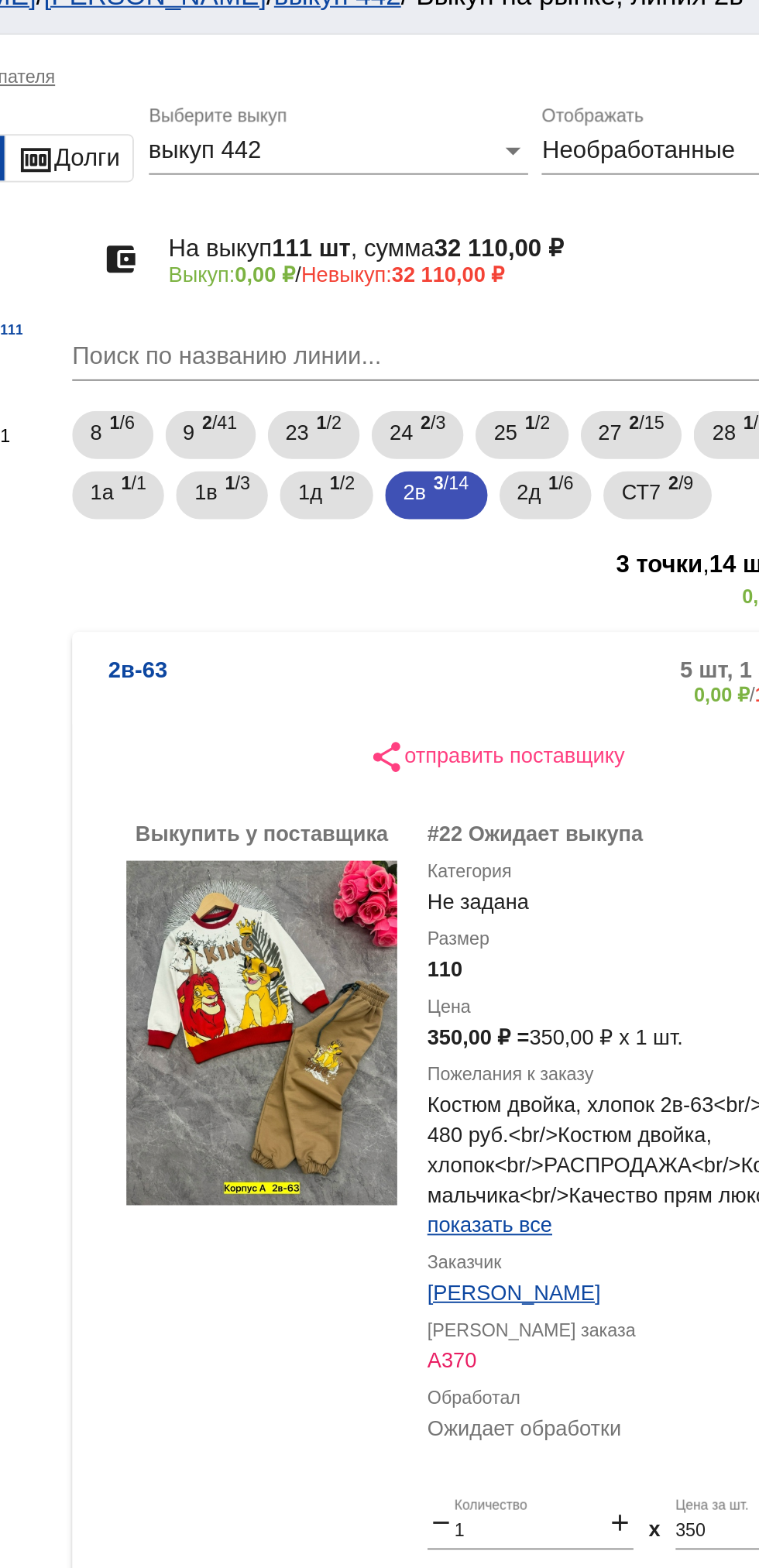
click at [361, 367] on b "2в-63" at bounding box center [349, 372] width 30 height 26
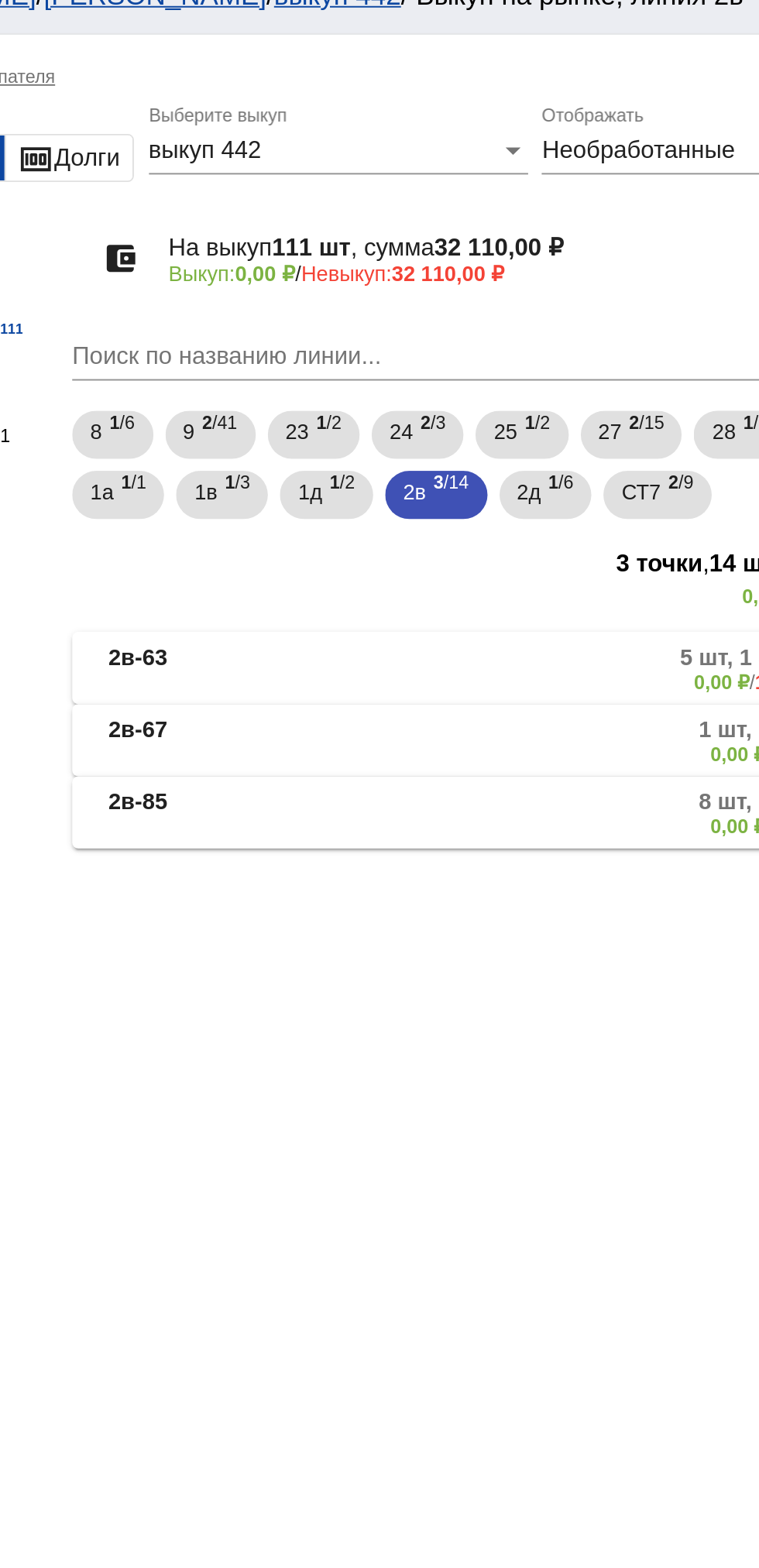
click at [380, 388] on mat-expansion-panel-header "2в-67 1 шт, 250,00 ₽ 0,00 ₽ / 250,00 ₽" at bounding box center [534, 401] width 436 height 37
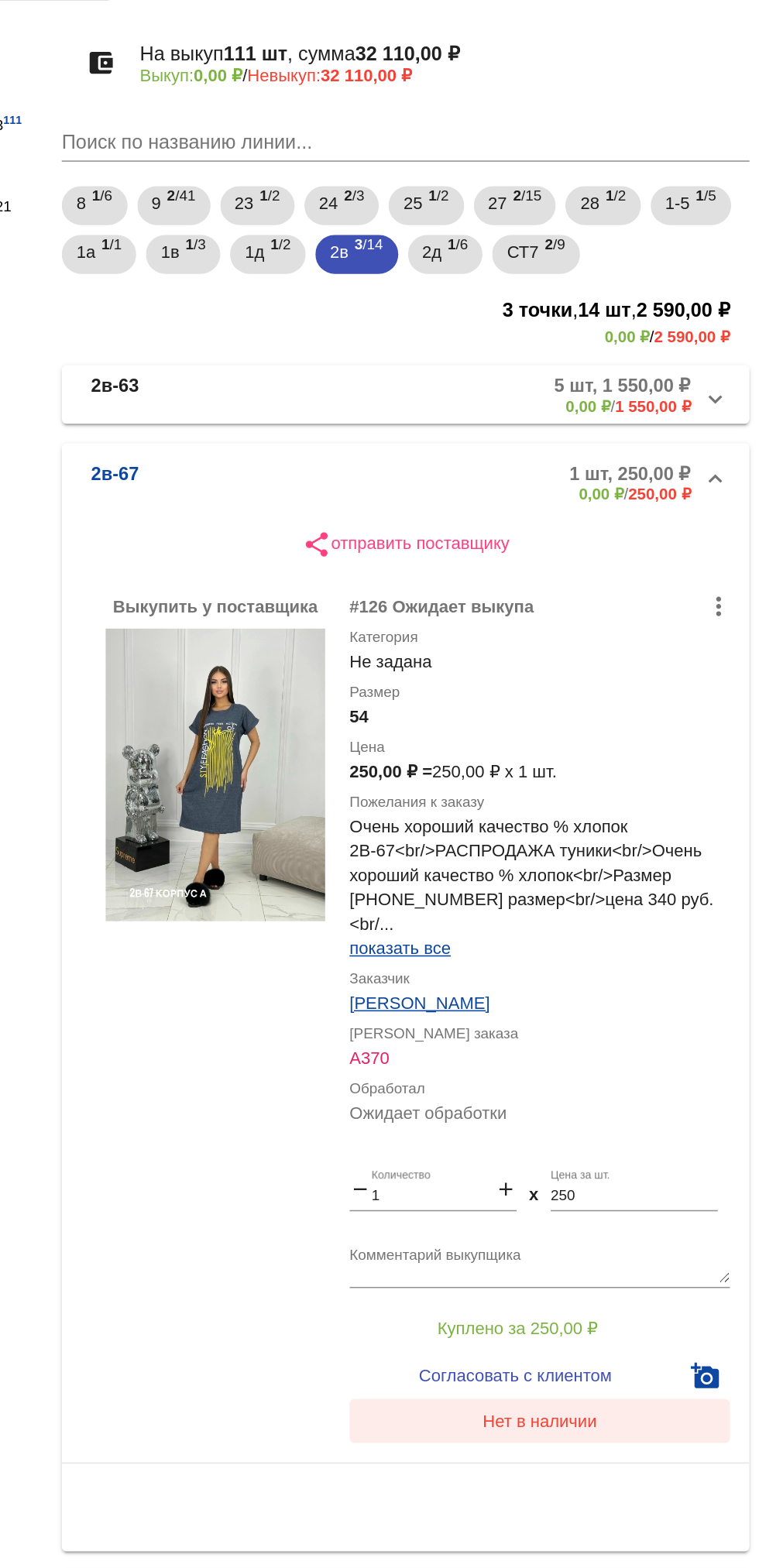
click at [639, 1010] on span "Нет в наличии" at bounding box center [619, 1016] width 72 height 12
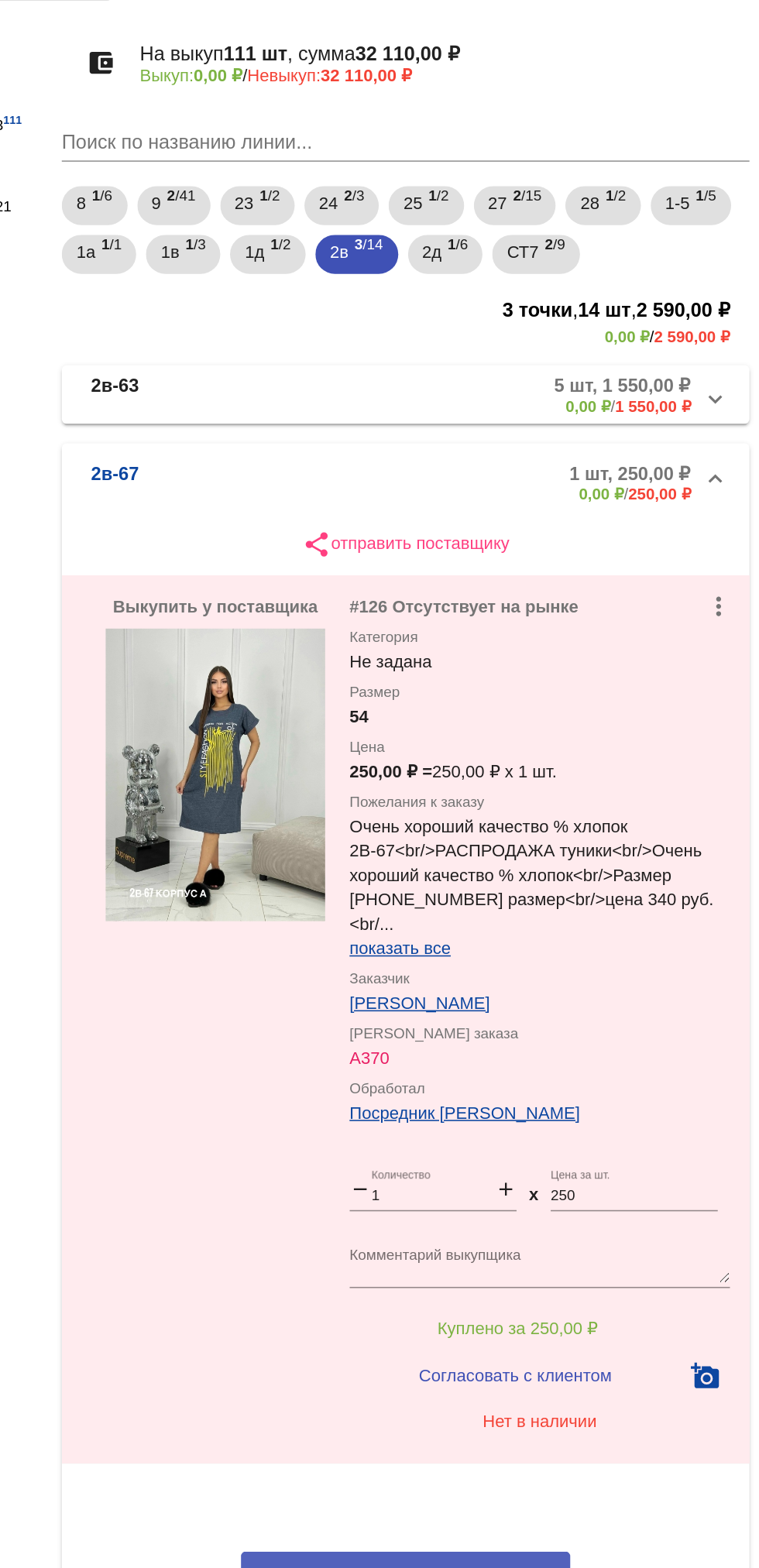
click at [594, 1100] on button "Обработал все" at bounding box center [534, 1113] width 209 height 28
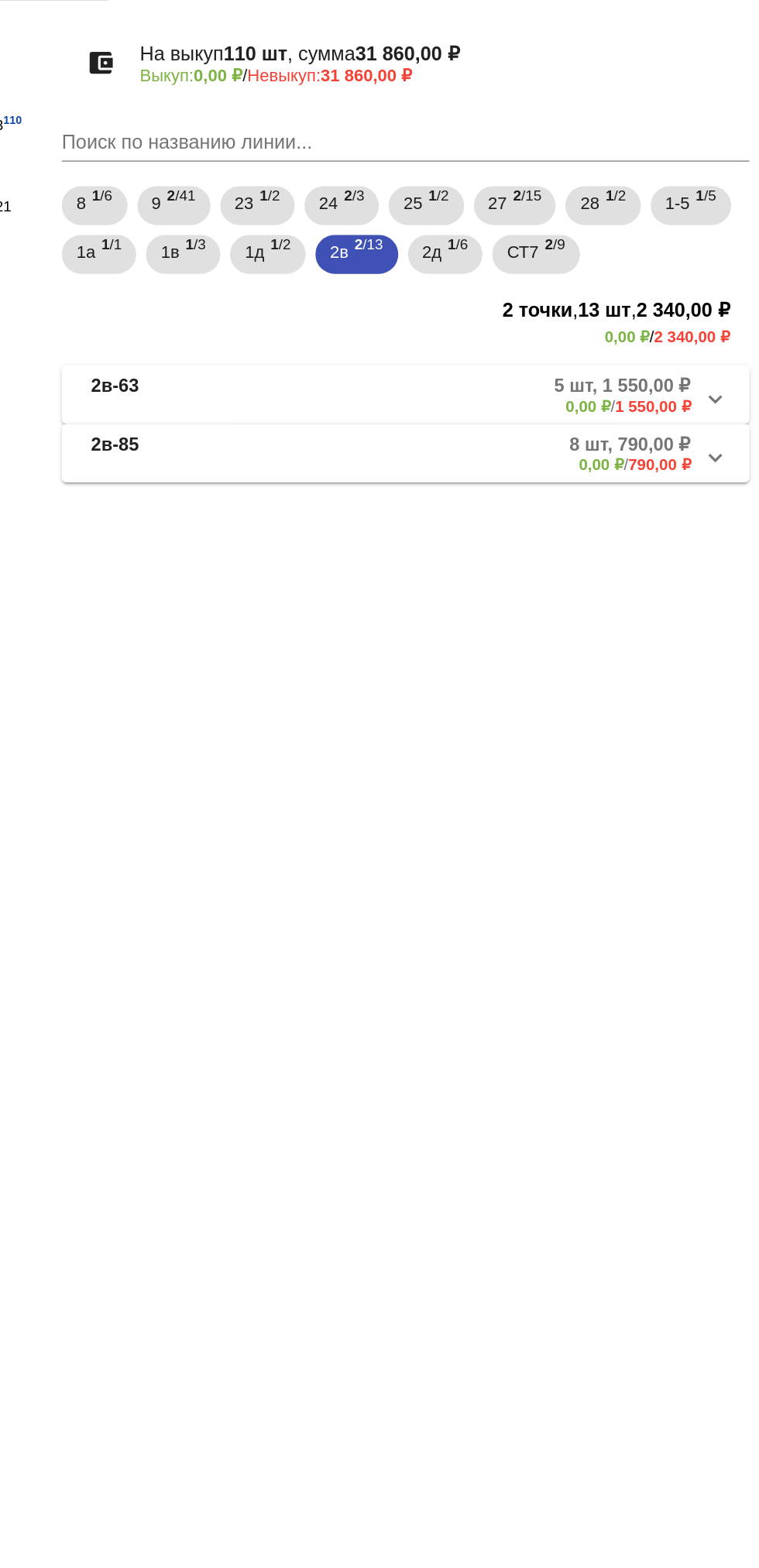
click at [593, 354] on mat-panel-description "5 шт, 1 550,00 ₽ 0,00 ₽ / 1 550,00 ₽" at bounding box center [587, 365] width 254 height 26
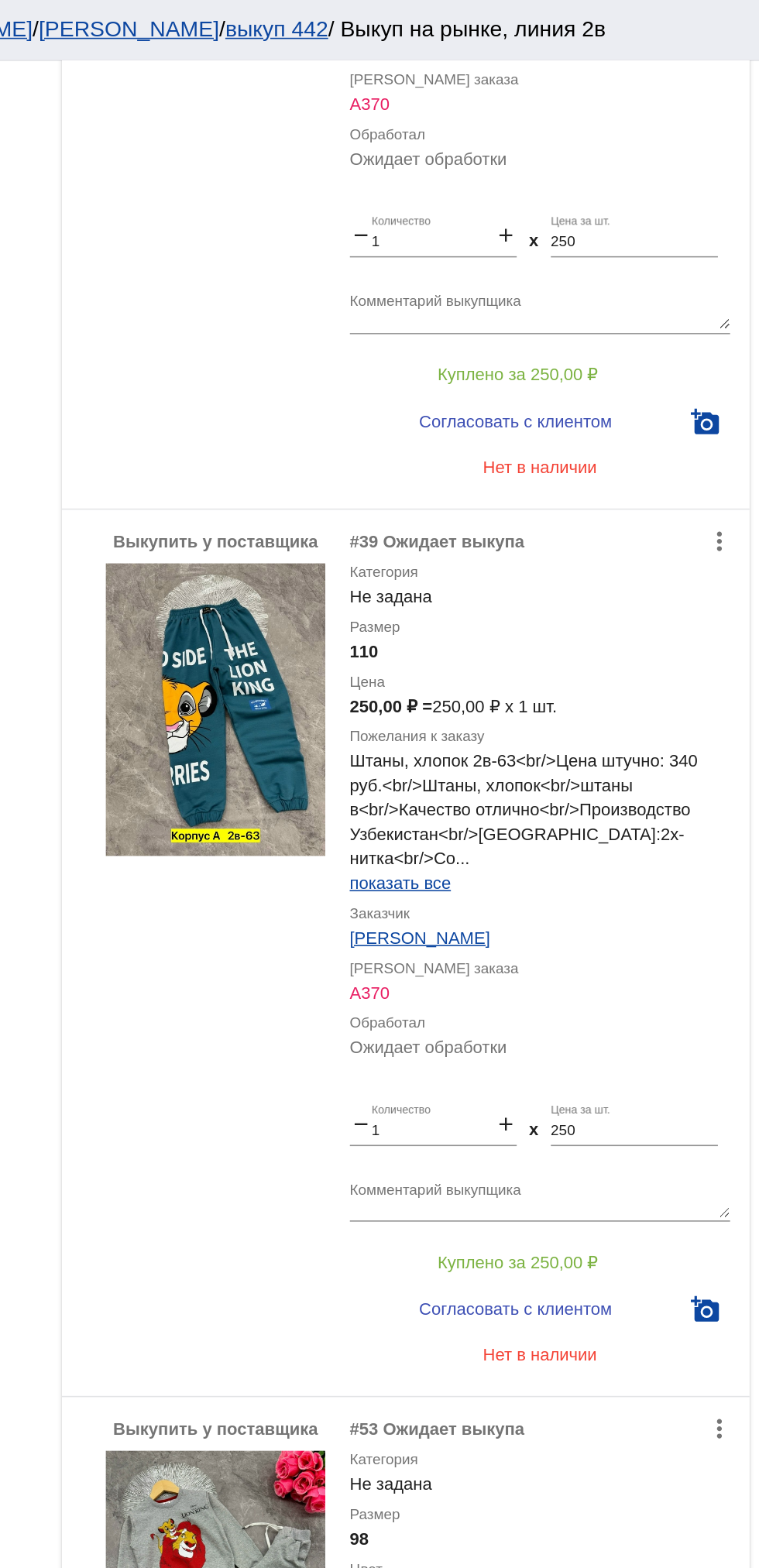
scroll to position [1847, 0]
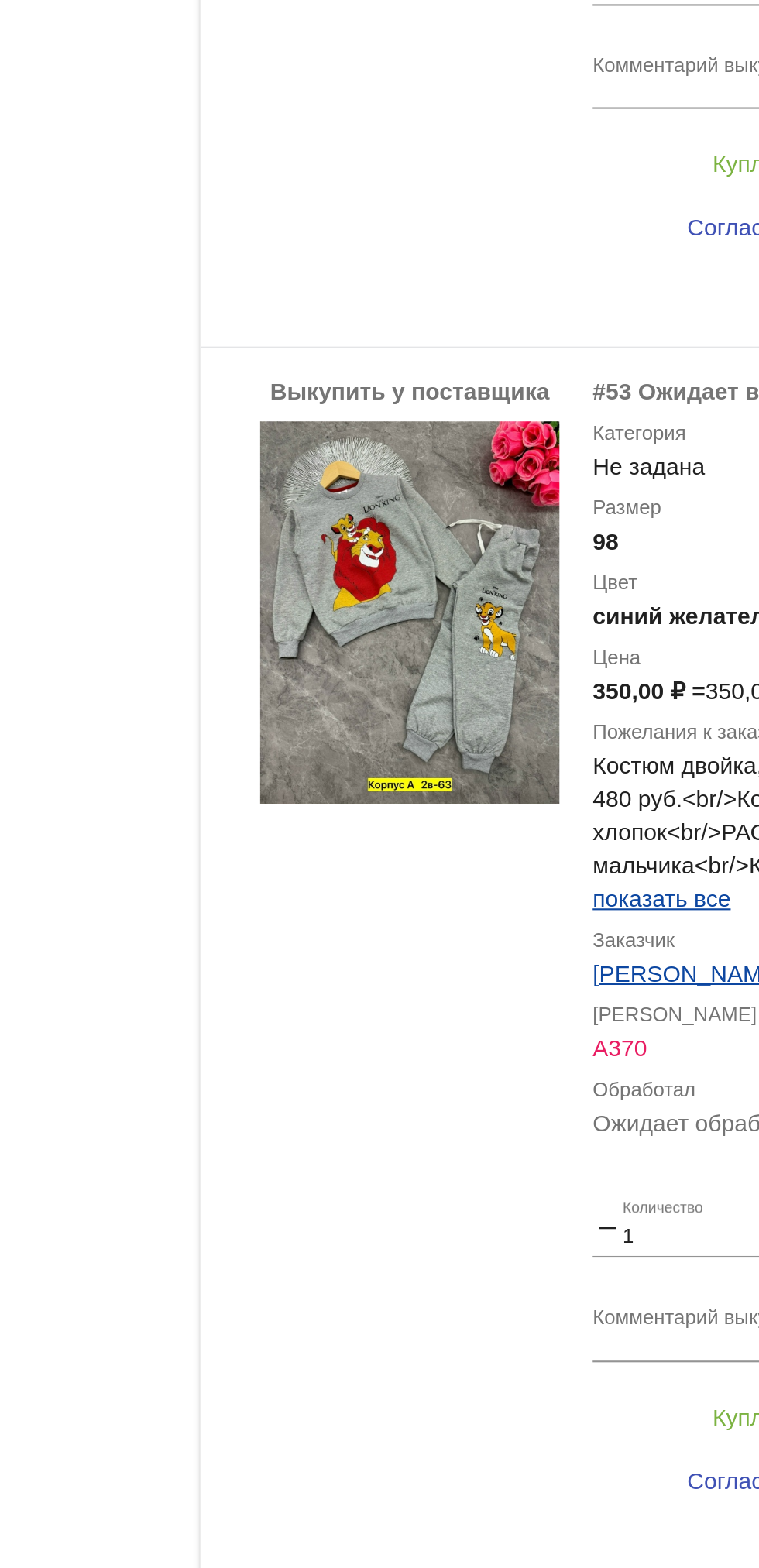
scroll to position [1684, 0]
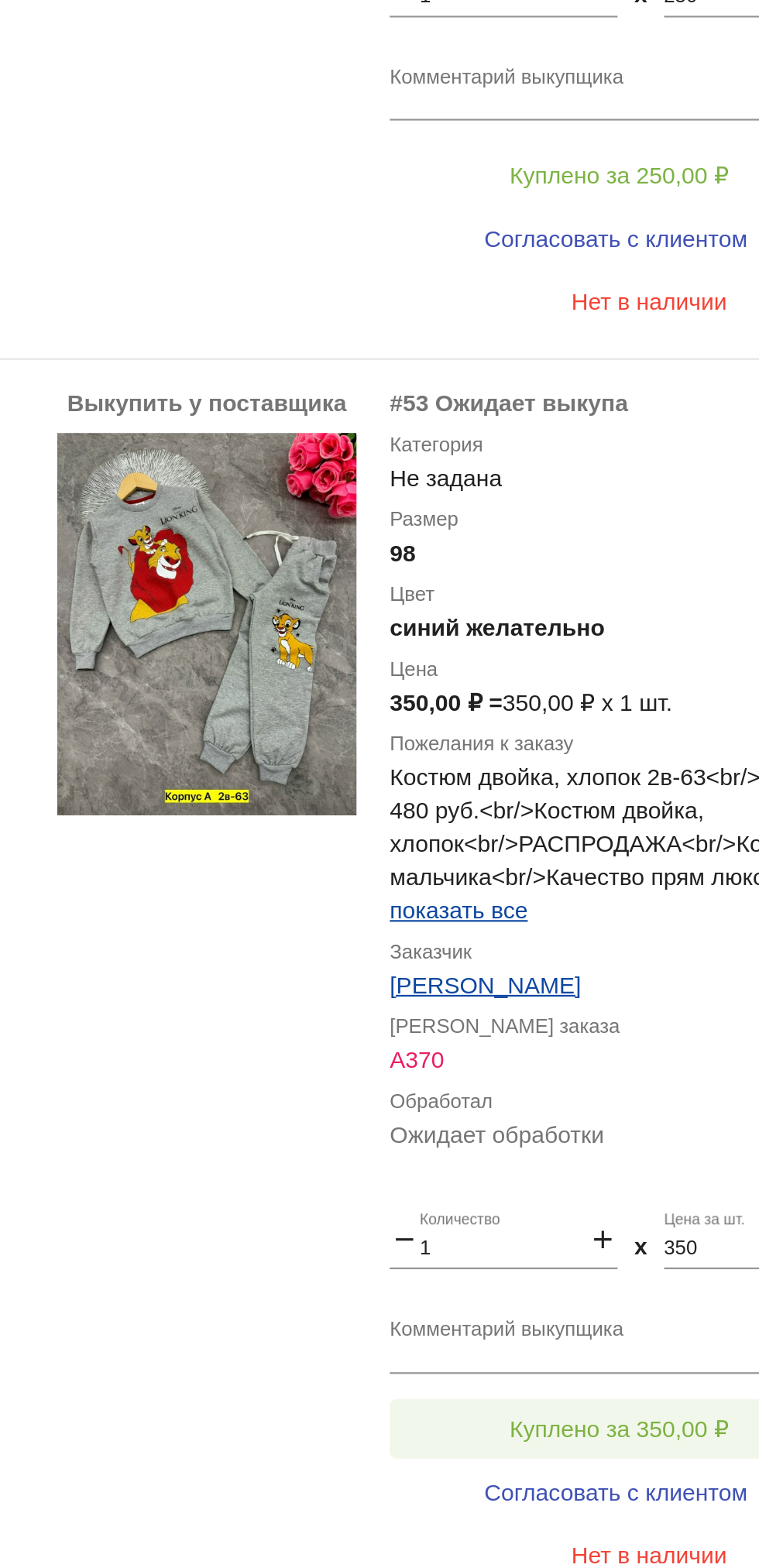
click at [576, 1489] on button "Куплено за 350,00 ₽" at bounding box center [605, 1502] width 214 height 28
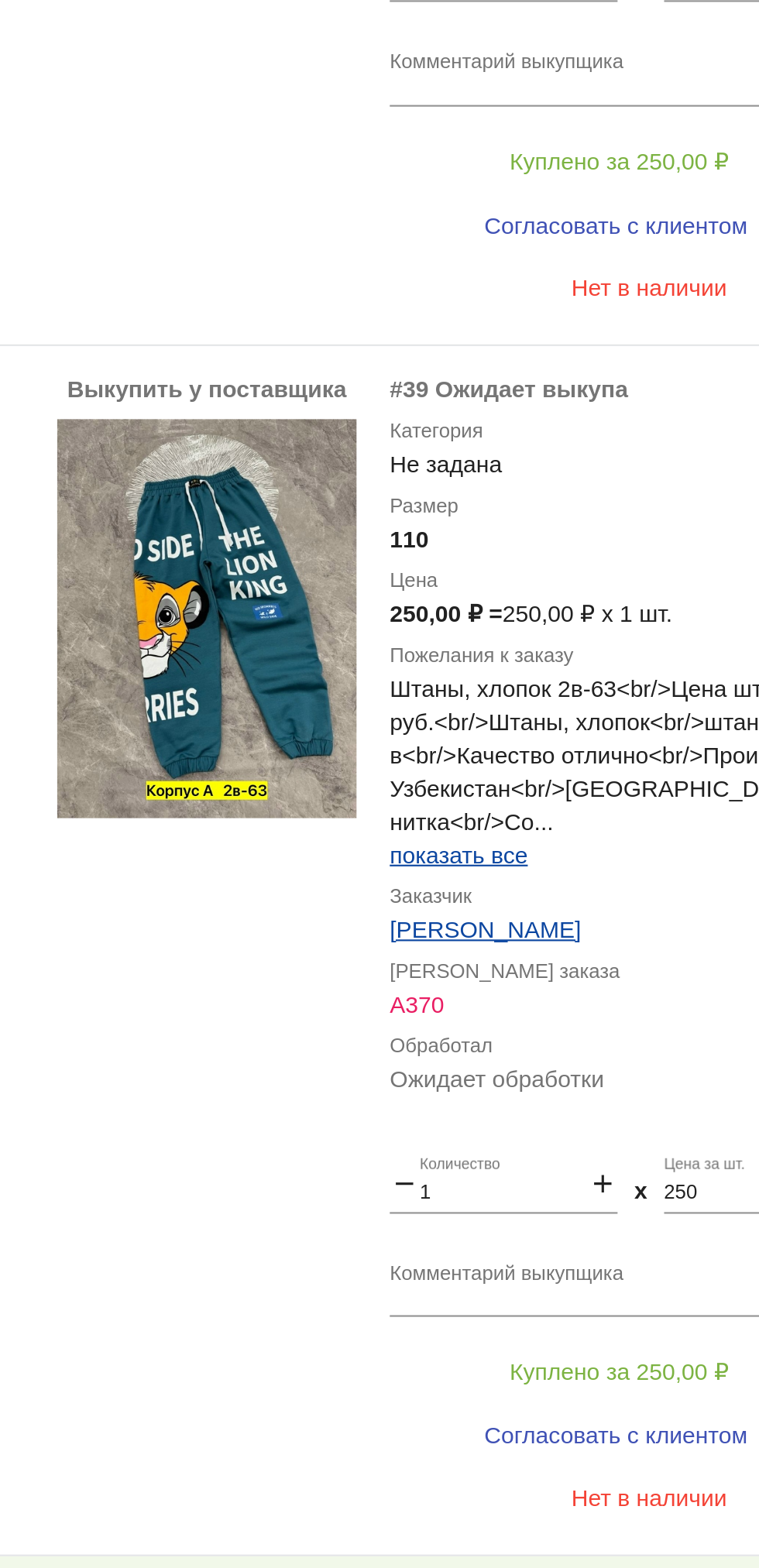
scroll to position [1126, 0]
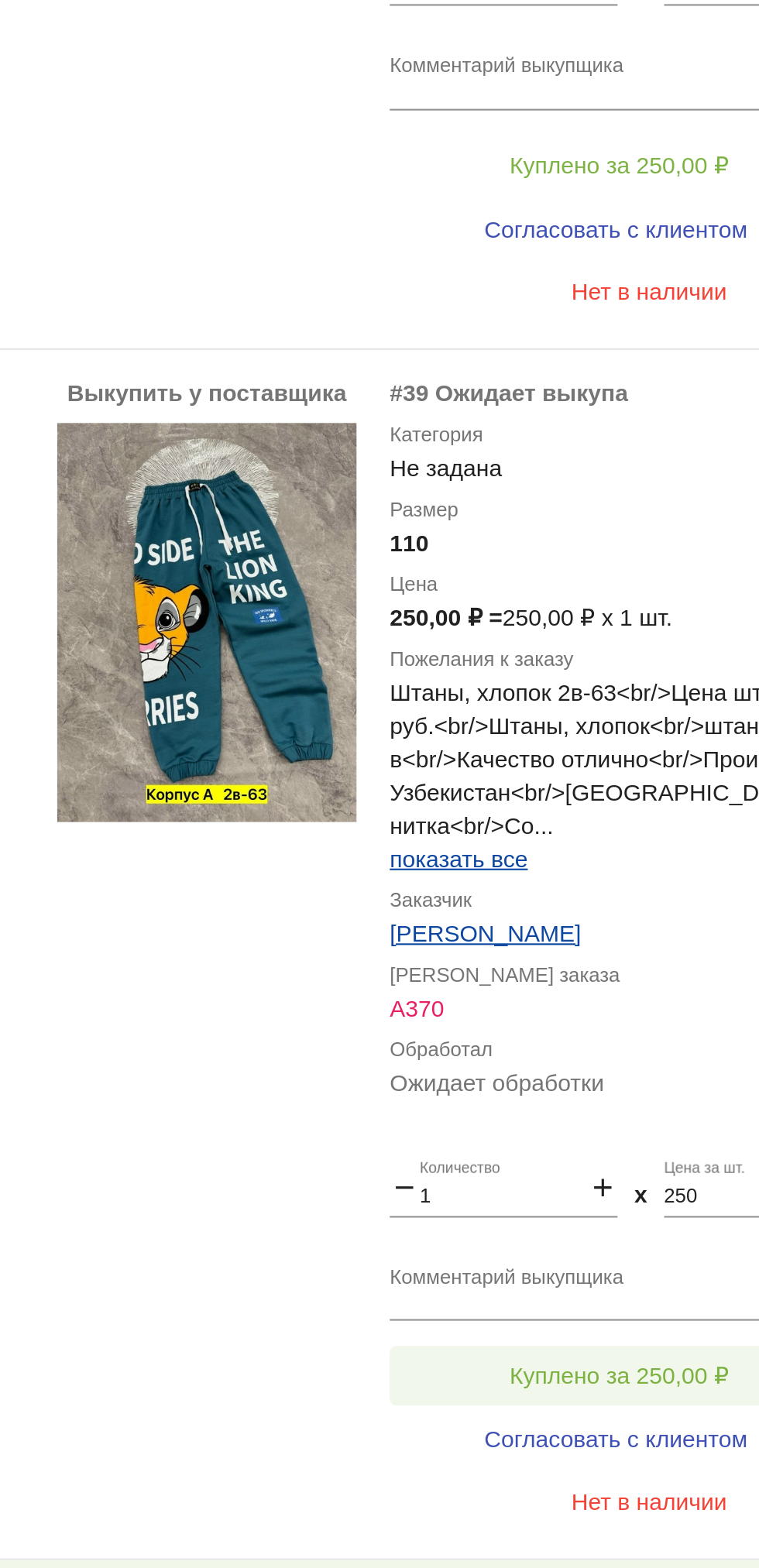
click at [551, 1464] on button "Куплено за 250,00 ₽" at bounding box center [605, 1477] width 214 height 28
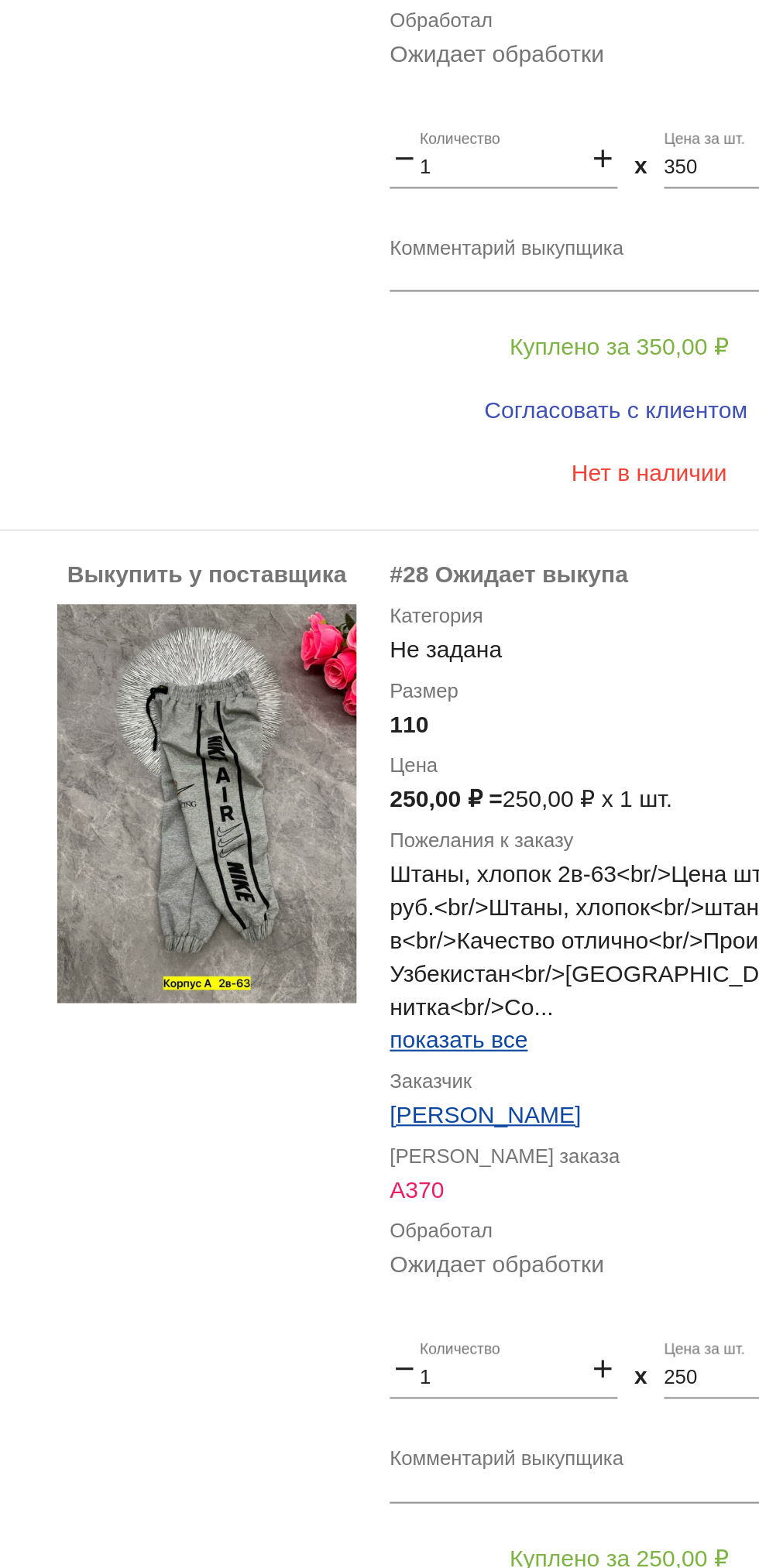
scroll to position [480, 0]
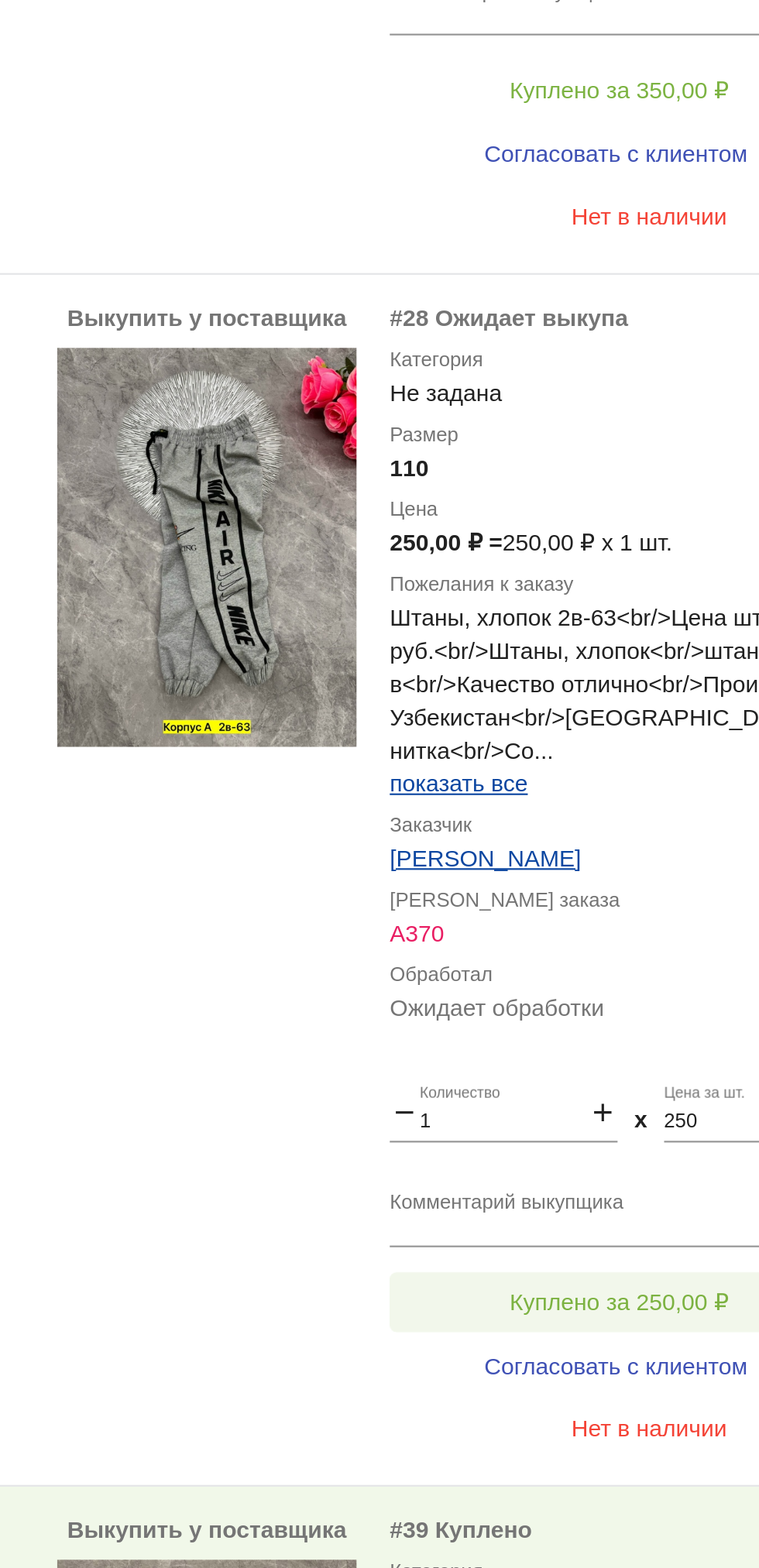
click at [574, 1438] on span "Куплено за 250,00 ₽" at bounding box center [605, 1444] width 102 height 12
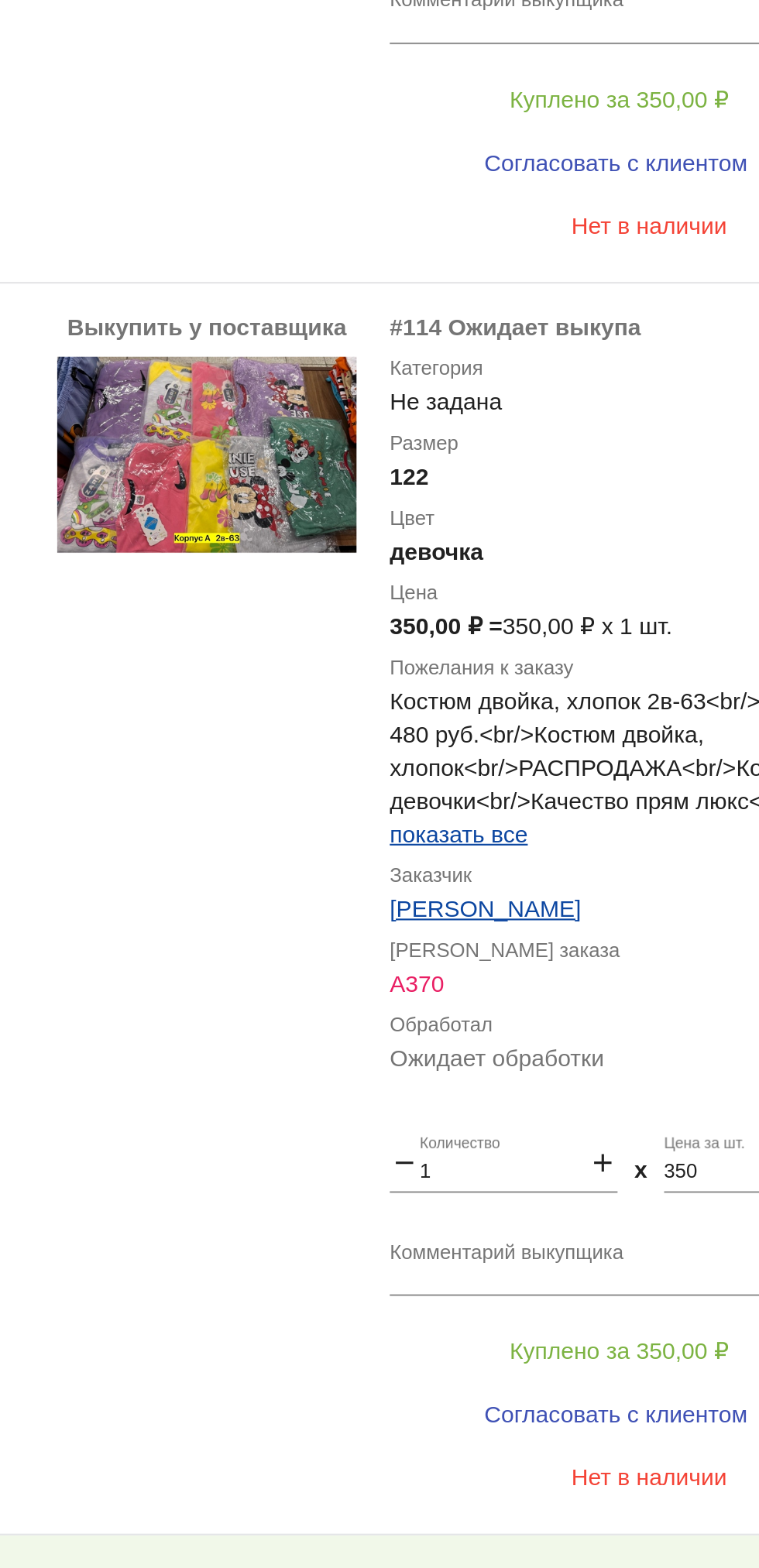
scroll to position [18, 0]
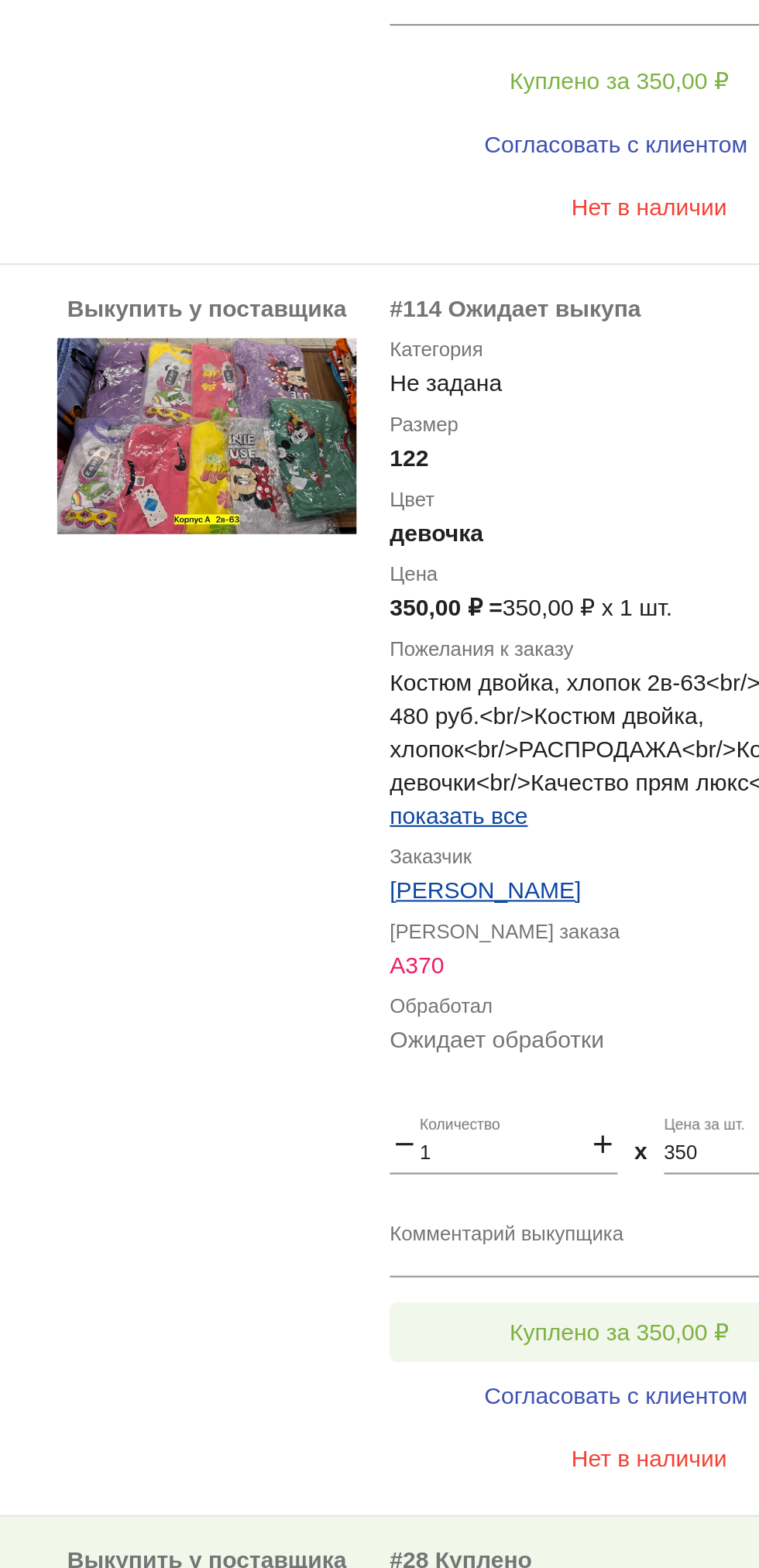
click at [555, 1446] on button "Куплено за 350,00 ₽" at bounding box center [605, 1458] width 214 height 28
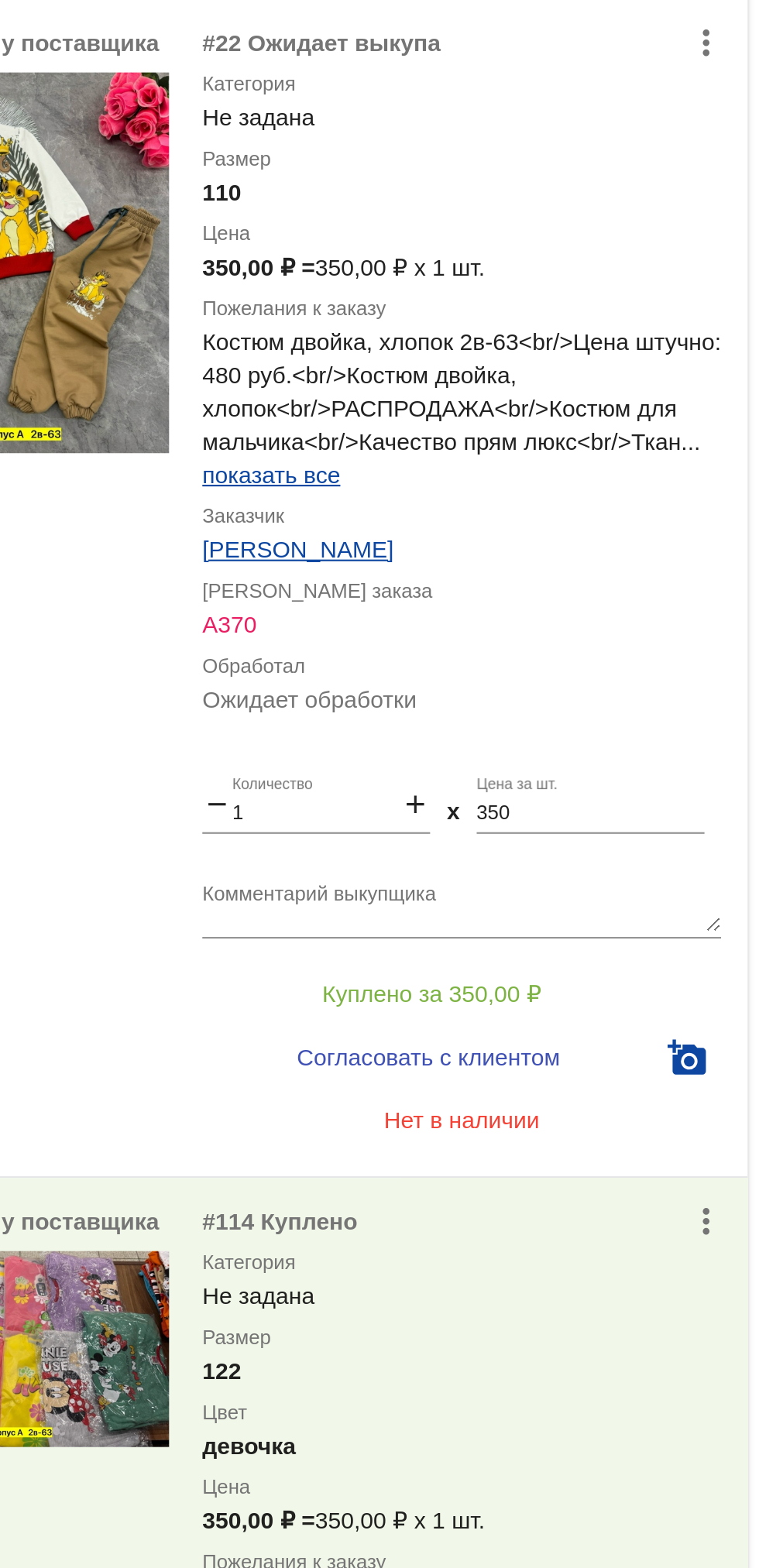
scroll to position [0, 0]
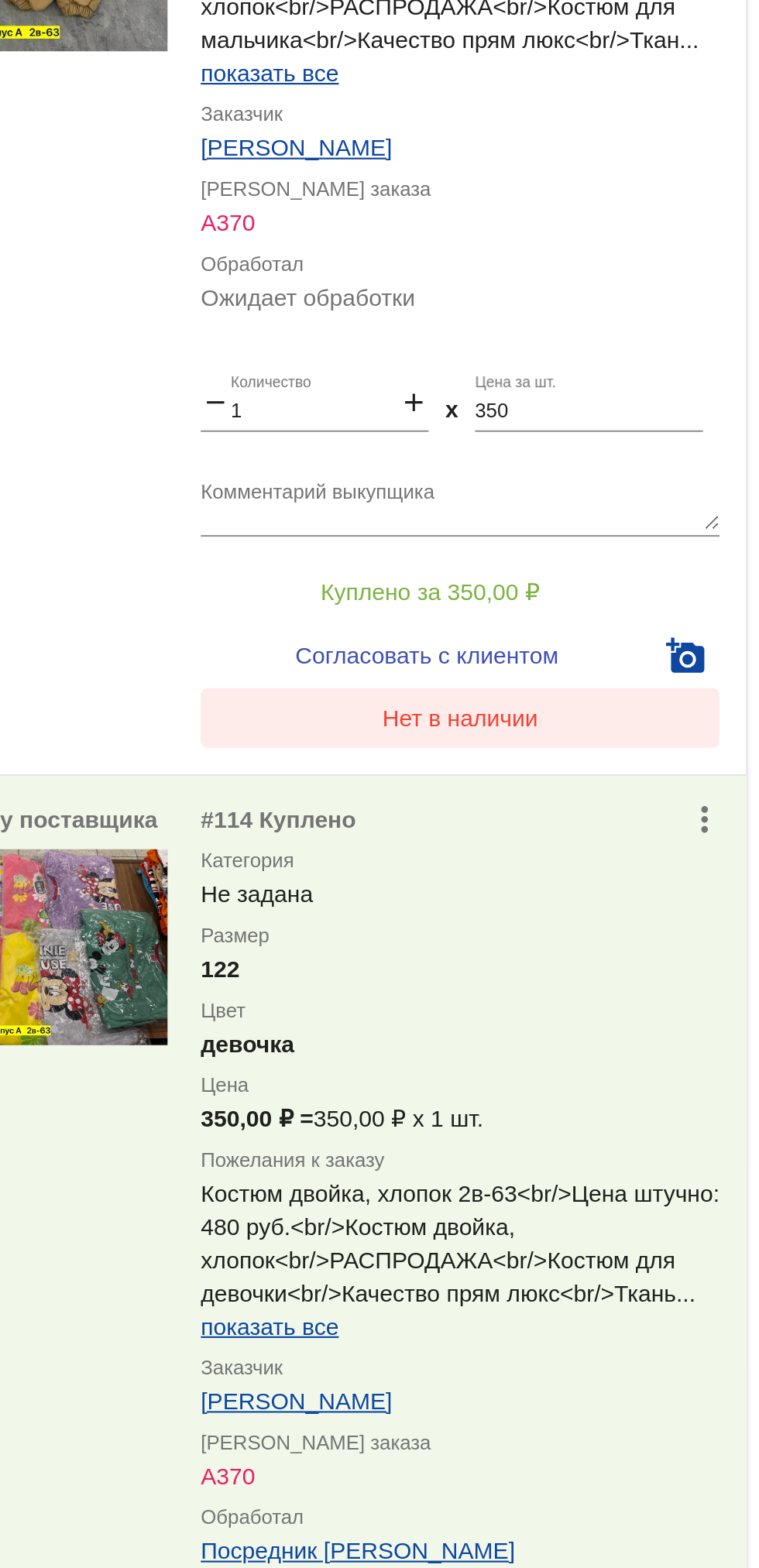
click at [560, 963] on button "Нет в наличии" at bounding box center [619, 951] width 242 height 28
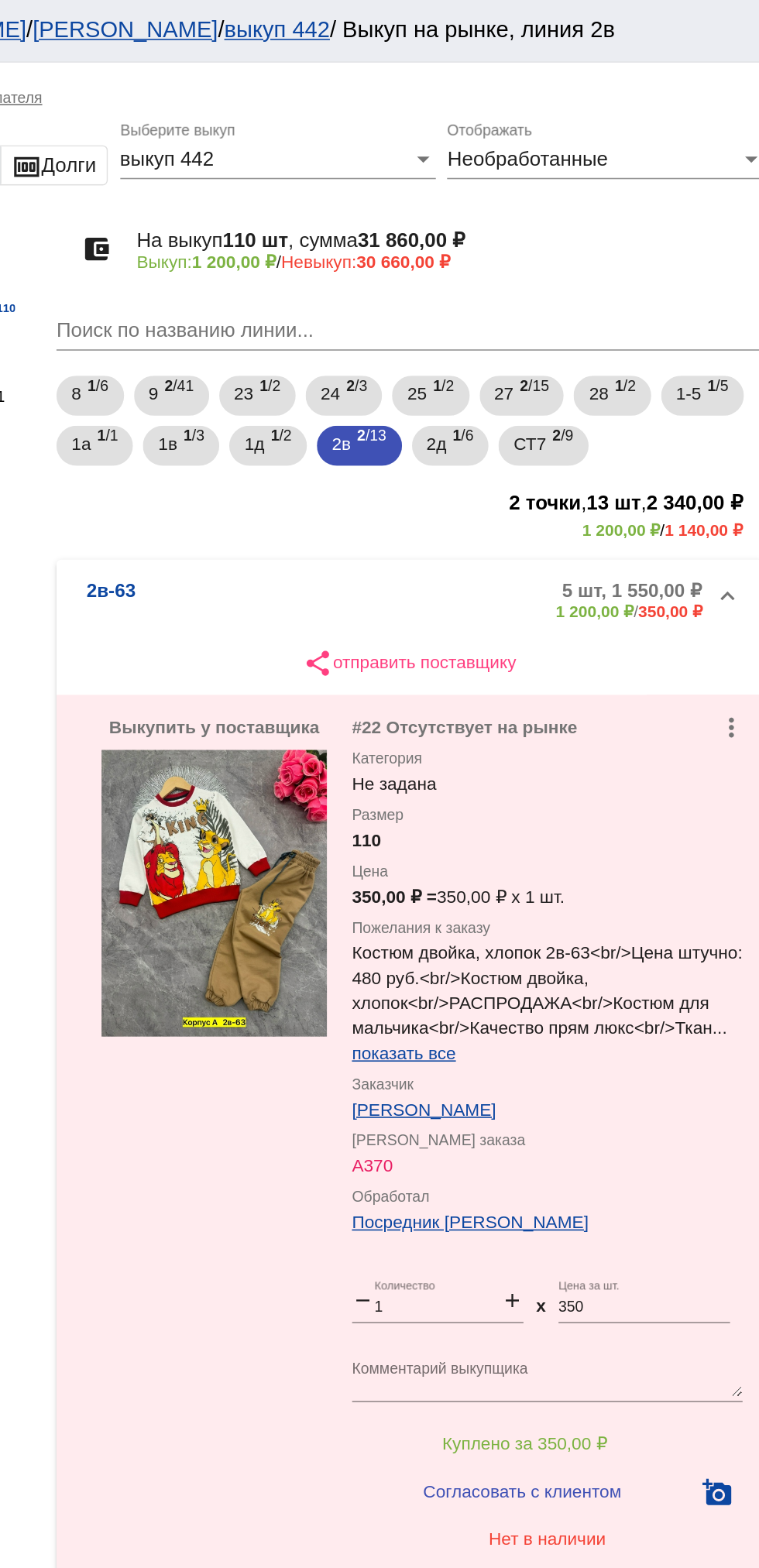
click at [624, 381] on b "1 200,00 ₽" at bounding box center [649, 378] width 48 height 11
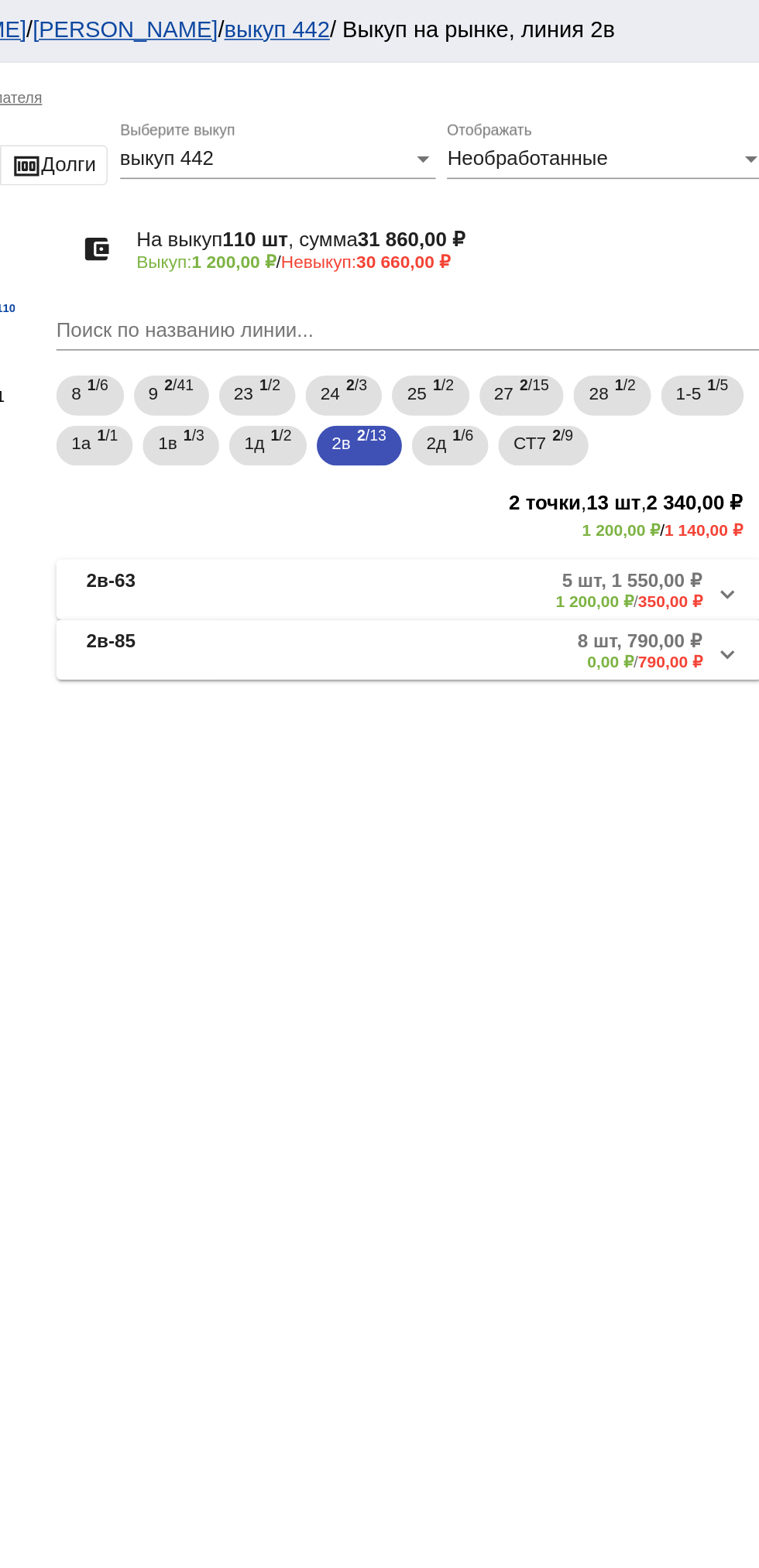
click at [604, 417] on mat-expansion-panel-header "2в-85 8 шт, 790,00 ₽ 0,00 ₽ / 790,00 ₽" at bounding box center [534, 401] width 436 height 37
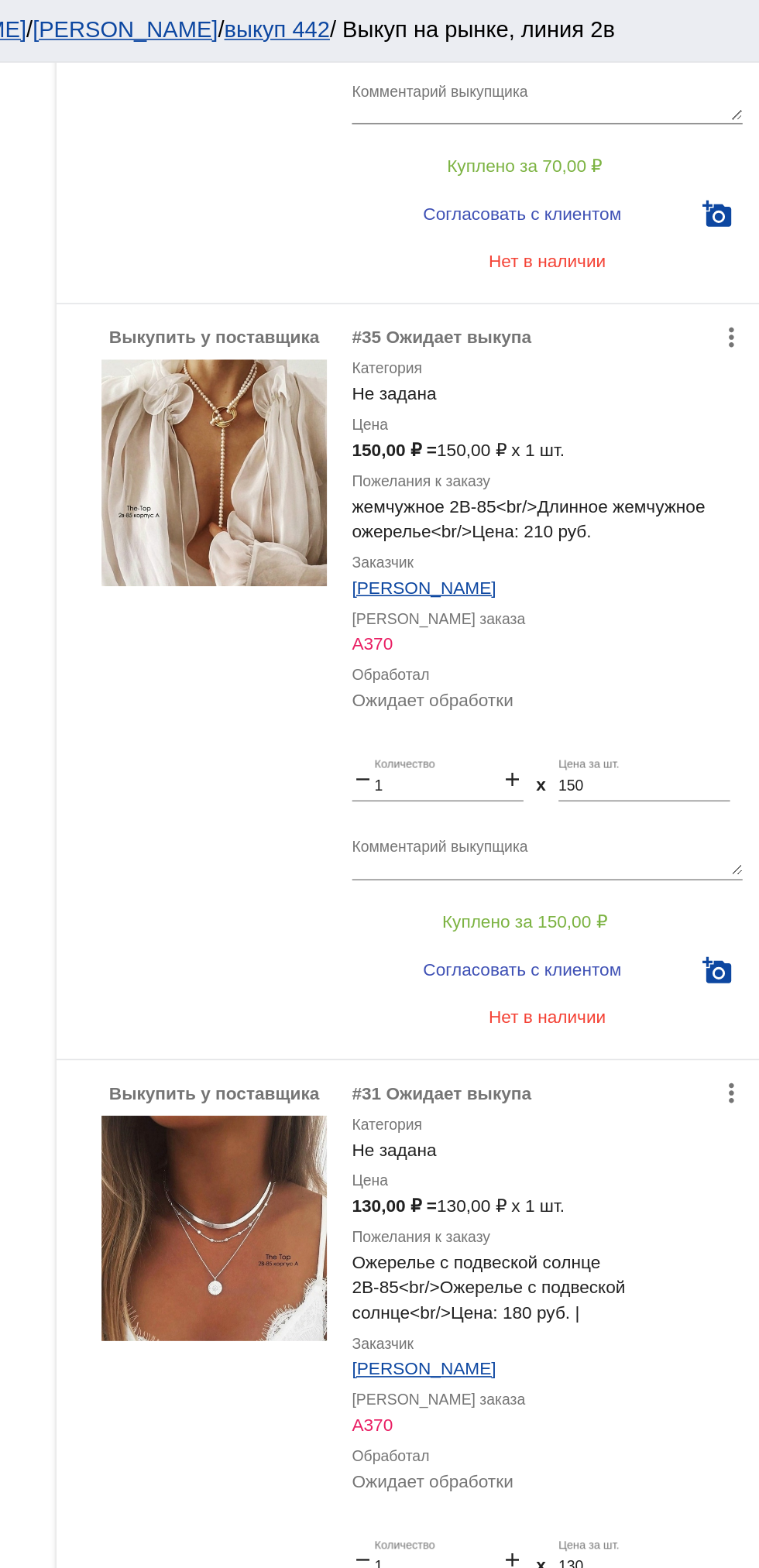
scroll to position [2305, 0]
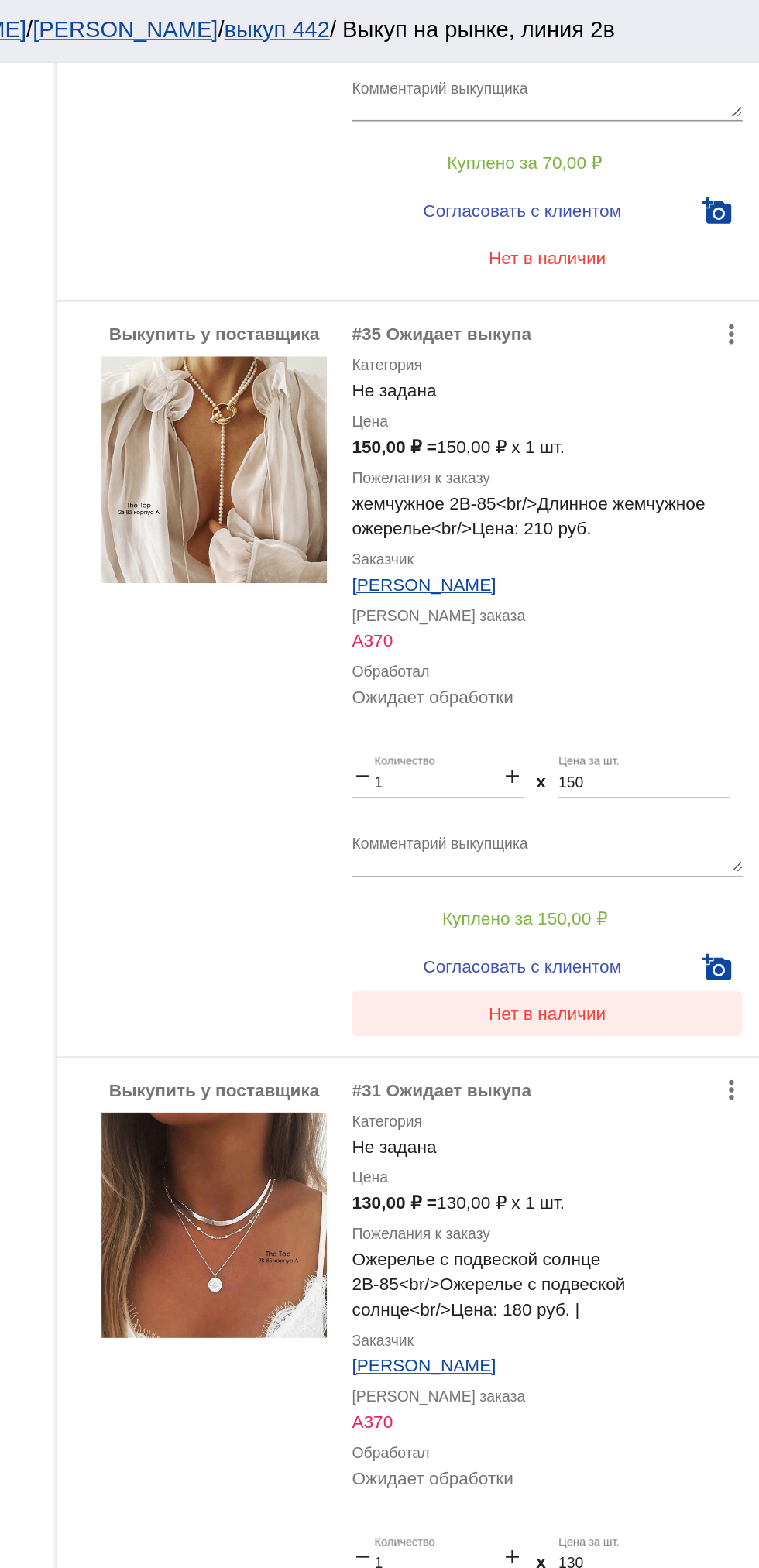
click at [654, 630] on span "Нет в наличии" at bounding box center [619, 627] width 72 height 12
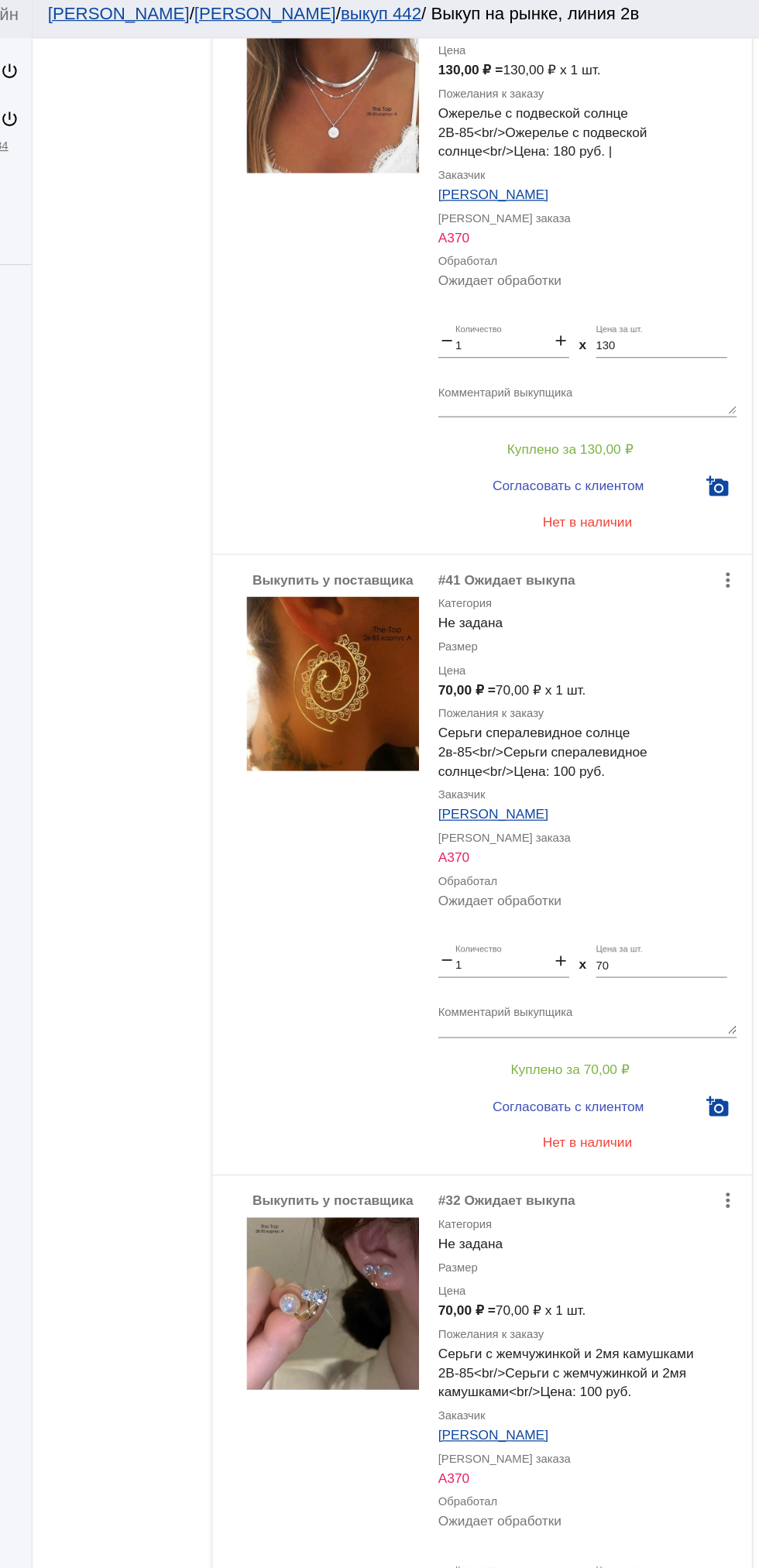
scroll to position [3001, 0]
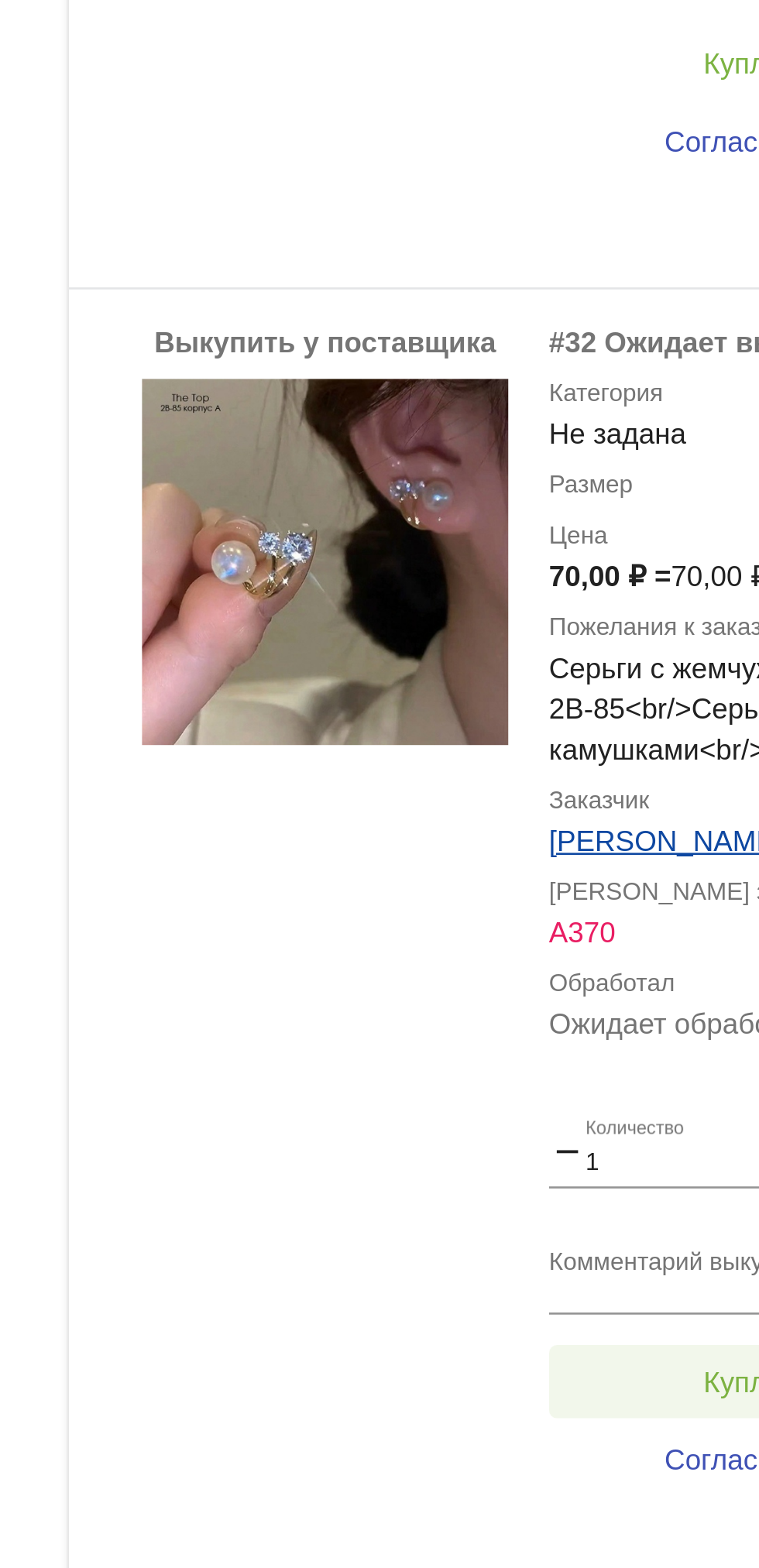
click at [566, 1359] on span "Куплено за 70,00 ₽" at bounding box center [605, 1358] width 96 height 12
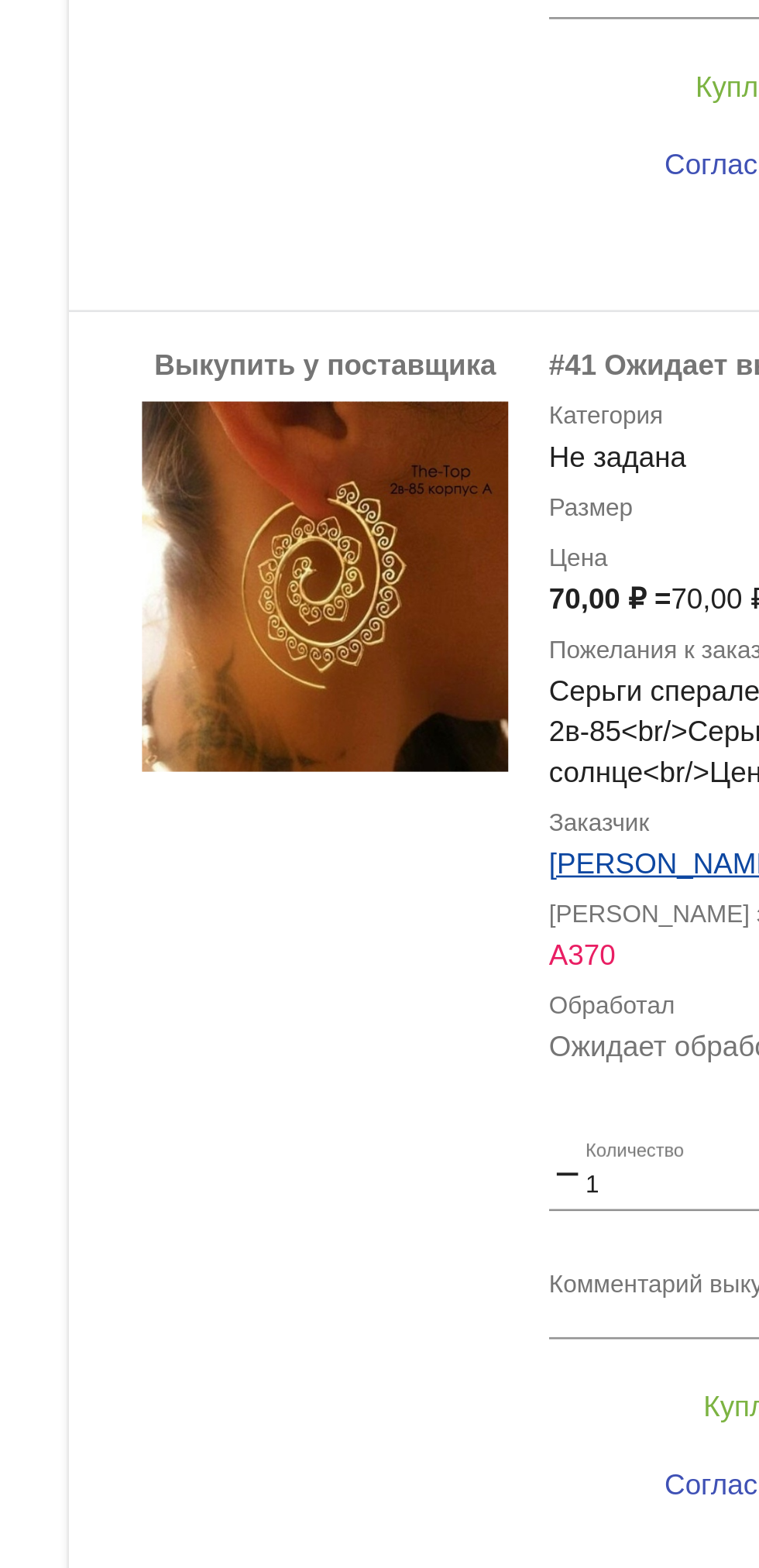
scroll to position [2490, 0]
click at [553, 1357] on button "Куплено за 70,00 ₽" at bounding box center [605, 1367] width 214 height 28
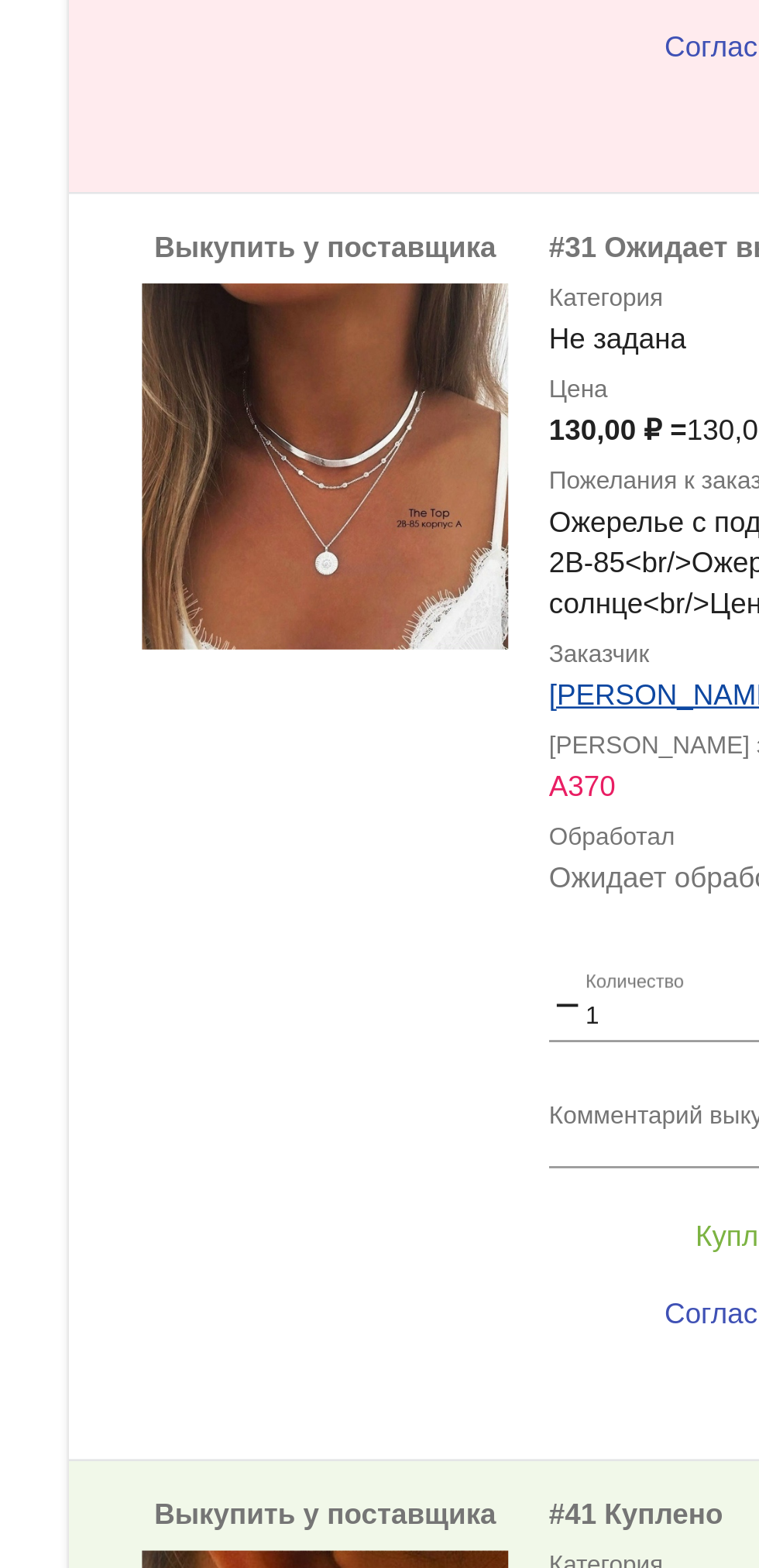
scroll to position [2051, 0]
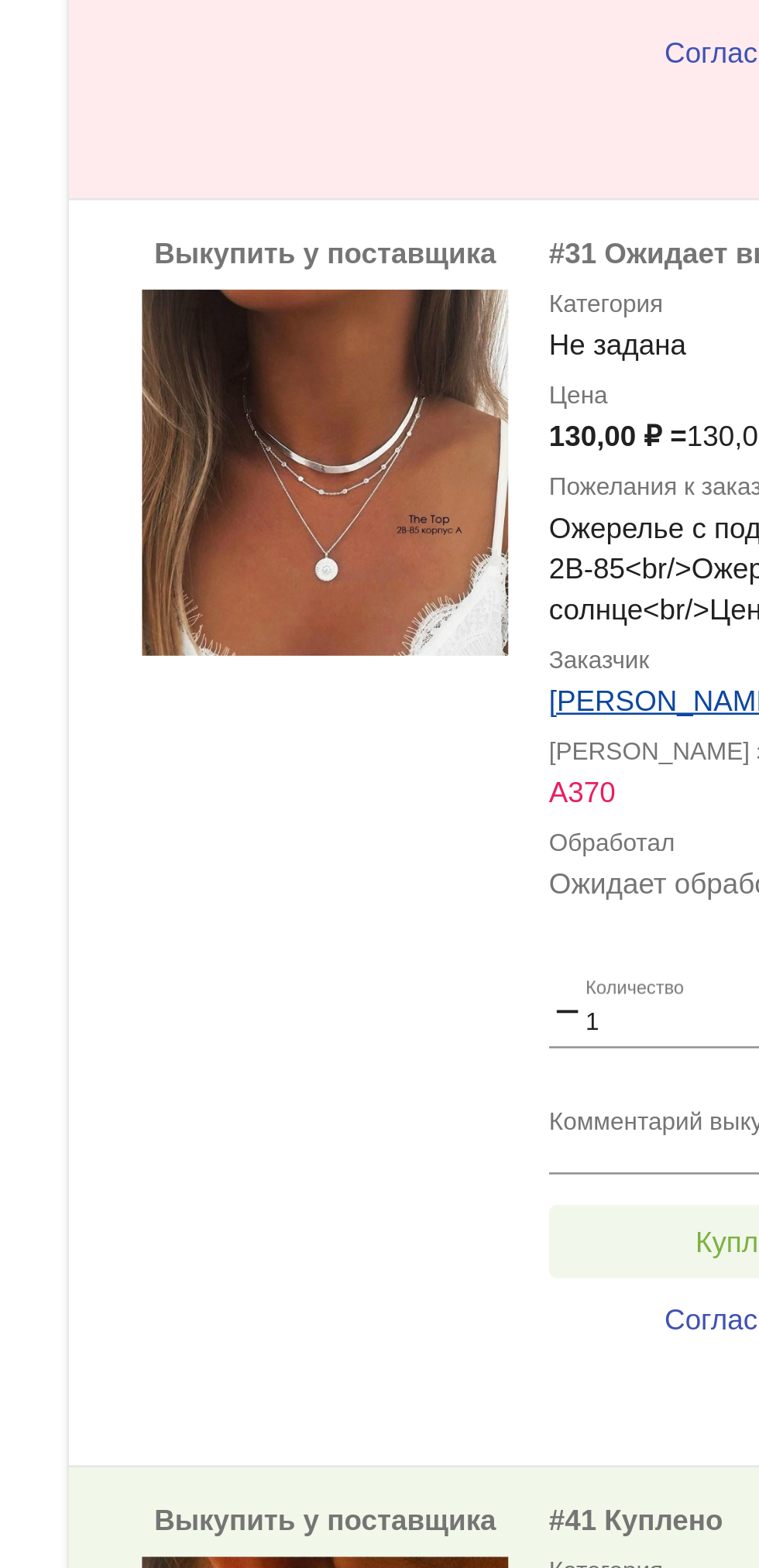
click at [548, 1302] on button "Куплено за 130,00 ₽" at bounding box center [605, 1304] width 214 height 28
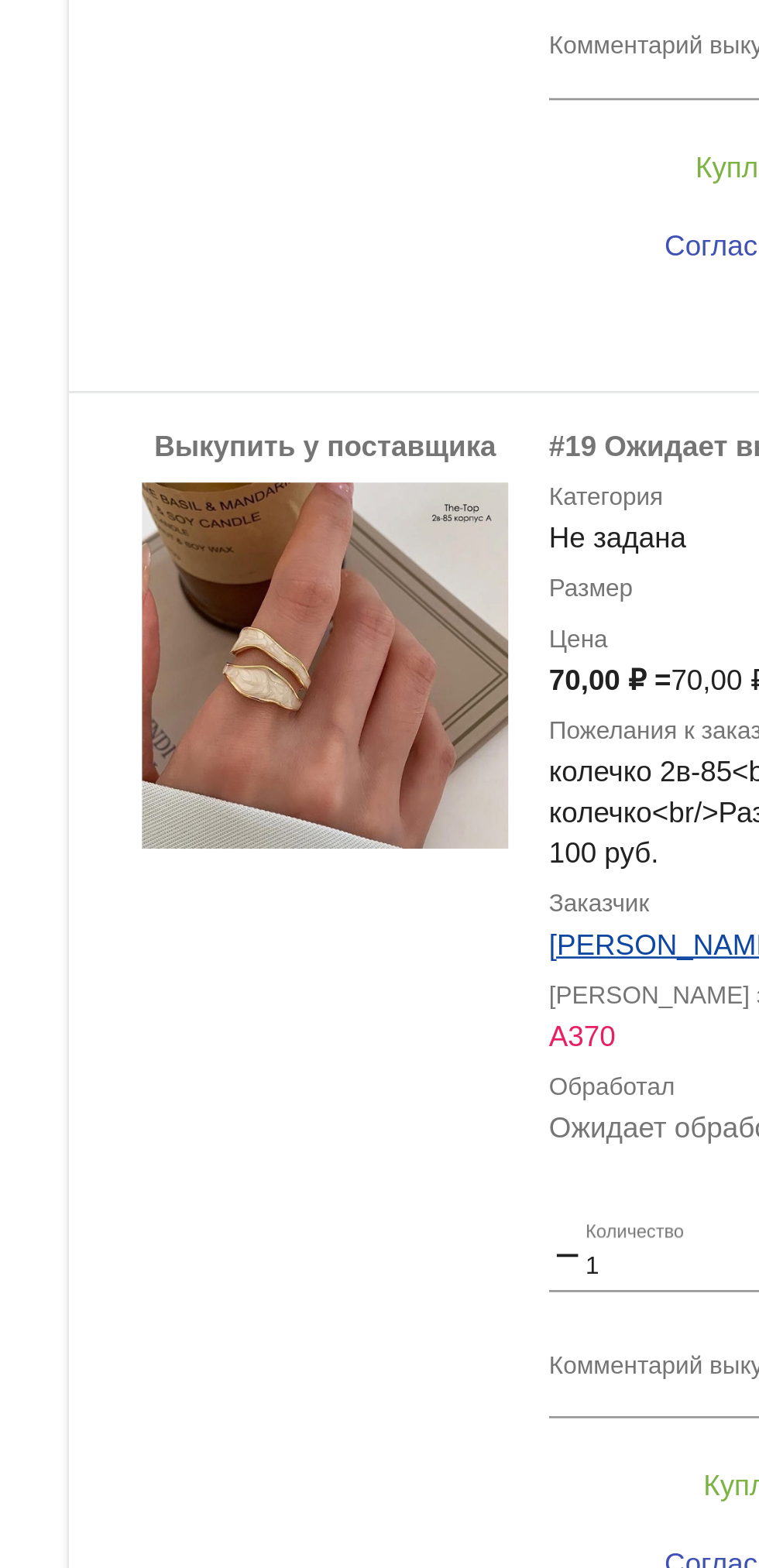
scroll to position [1027, 0]
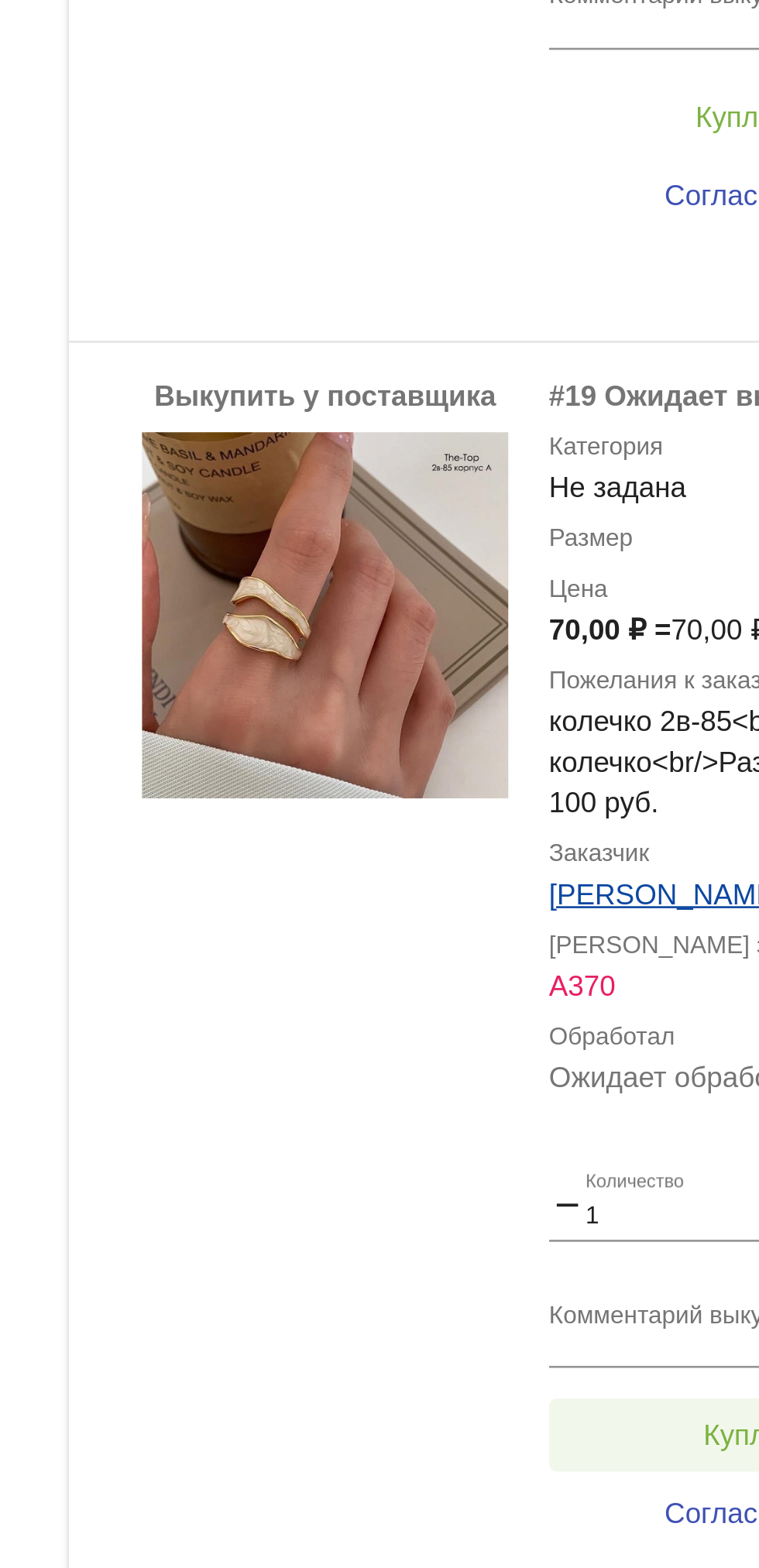
click at [560, 1379] on span "Куплено за 70,00 ₽" at bounding box center [605, 1377] width 96 height 12
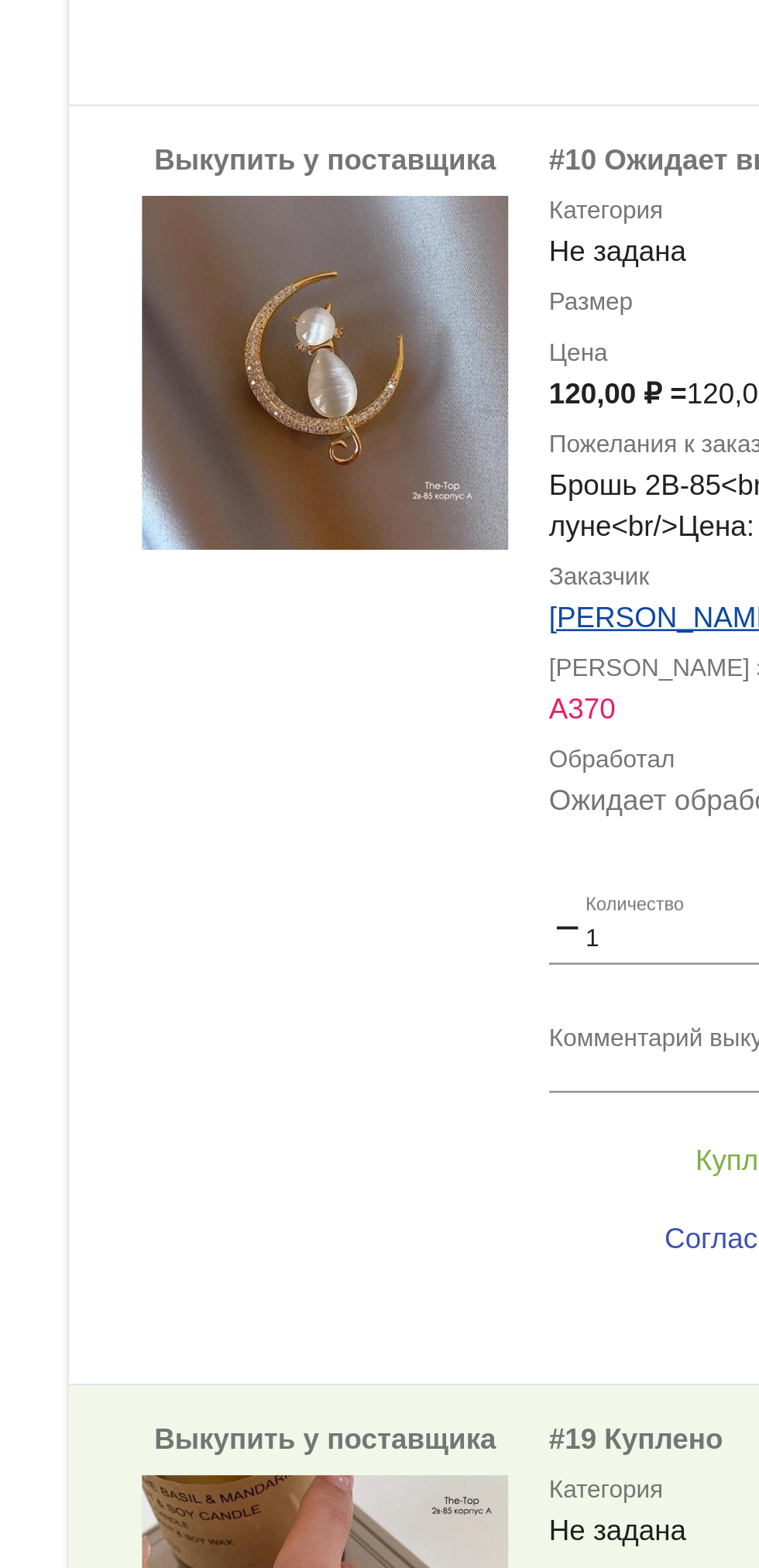
scroll to position [630, 0]
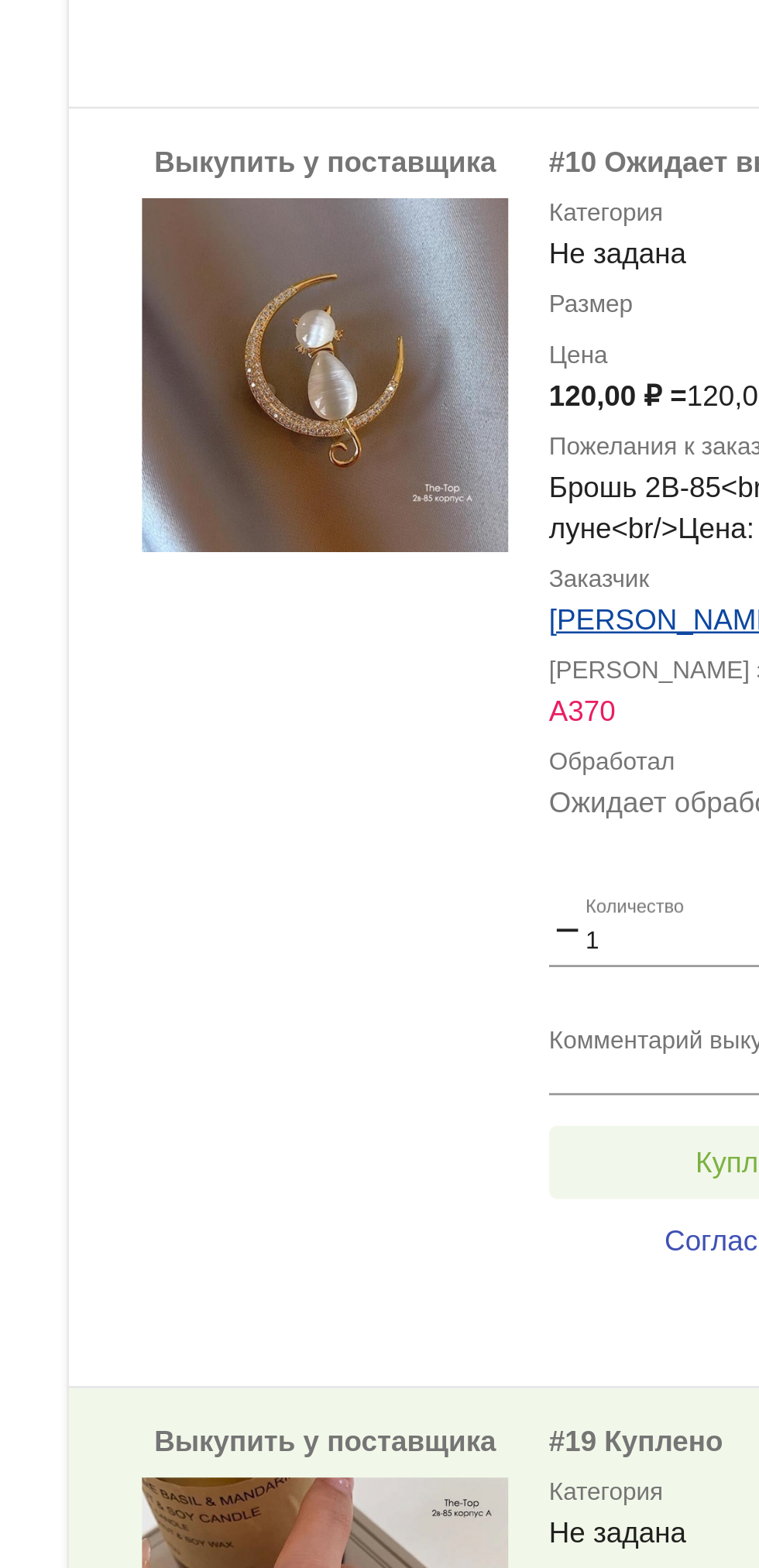
click at [548, 1273] on button "Куплено за 120,00 ₽" at bounding box center [605, 1274] width 214 height 28
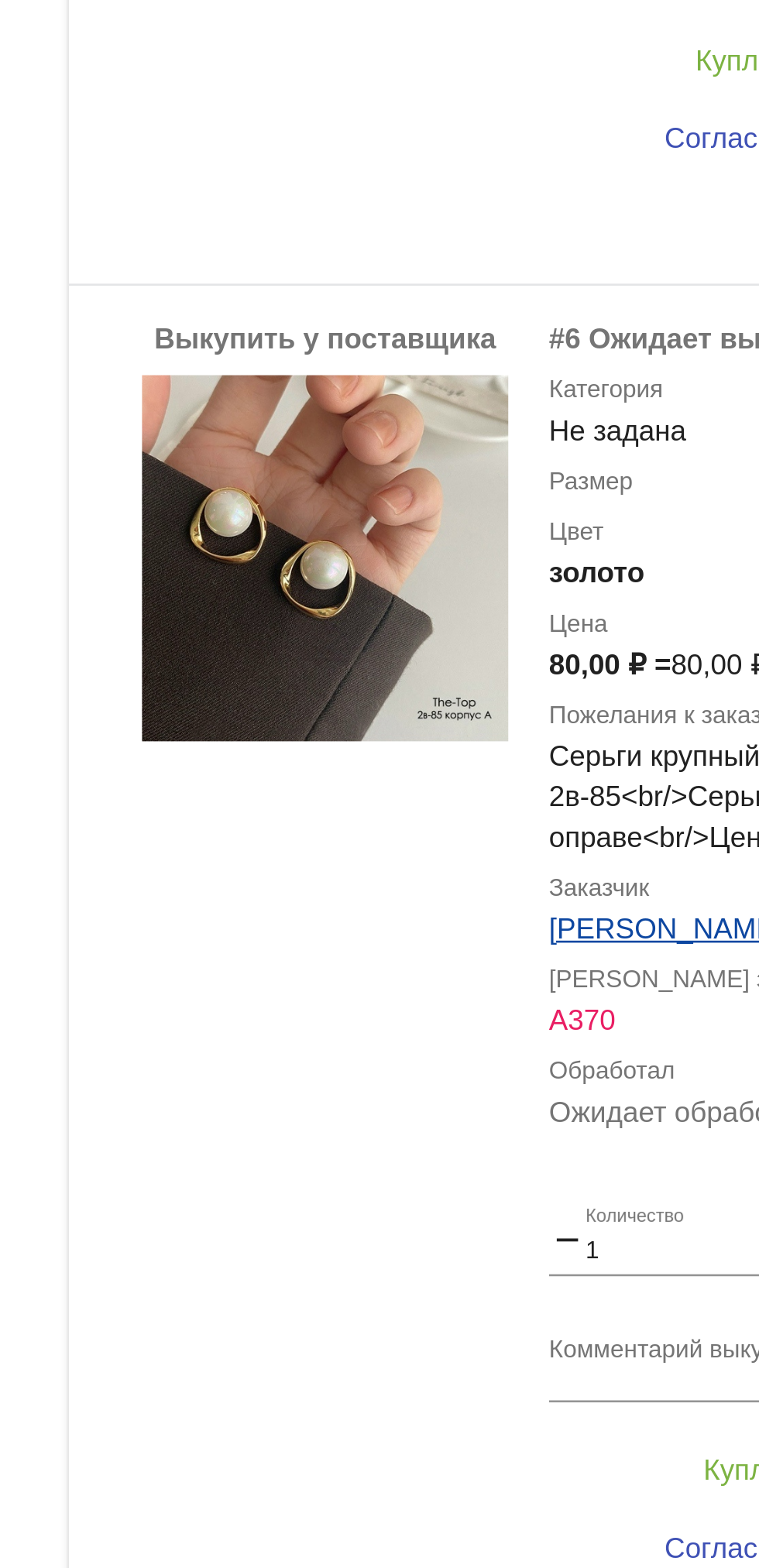
scroll to position [0, 0]
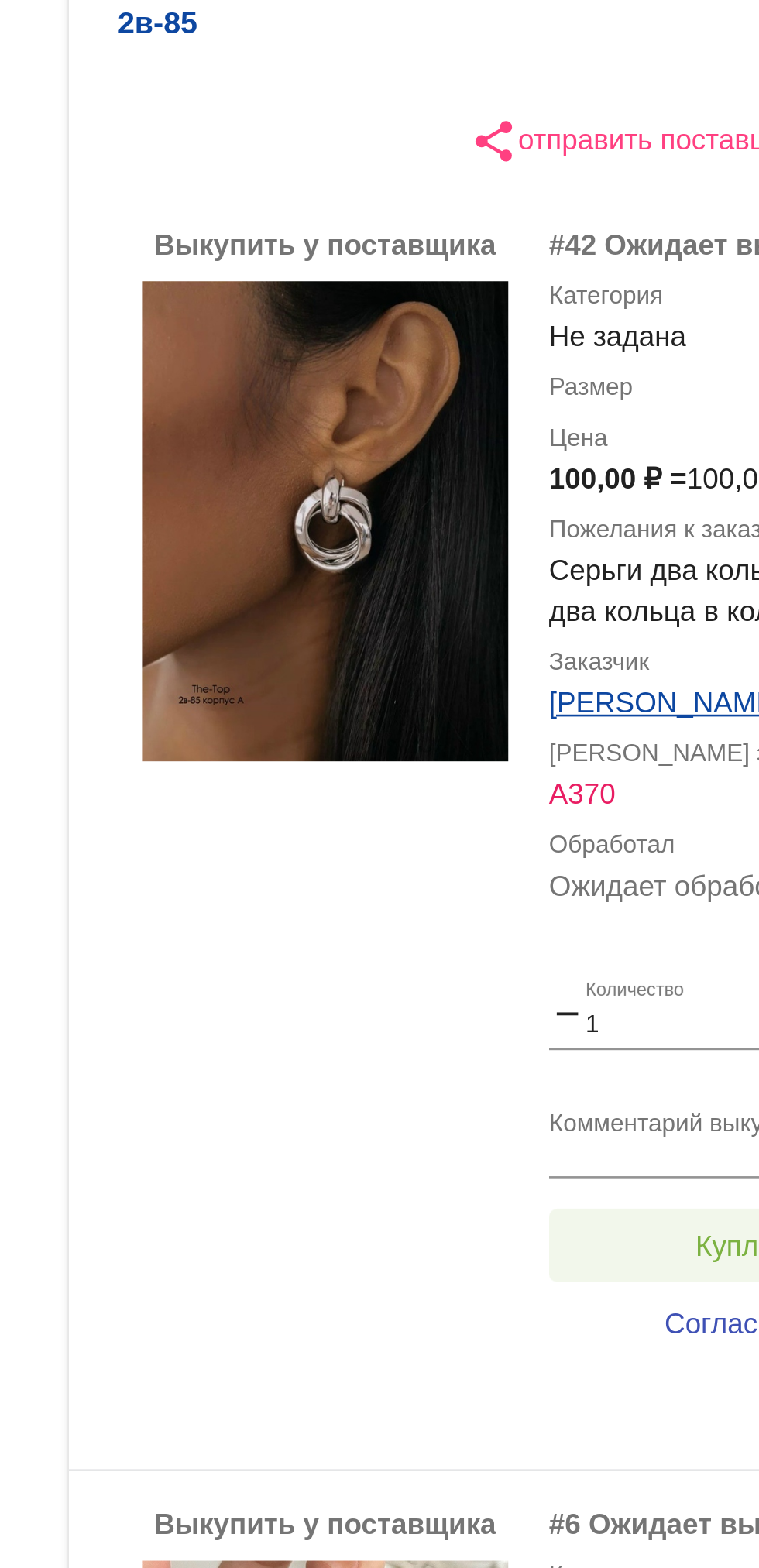
click at [555, 876] on span "Куплено за 100,00 ₽" at bounding box center [605, 880] width 102 height 12
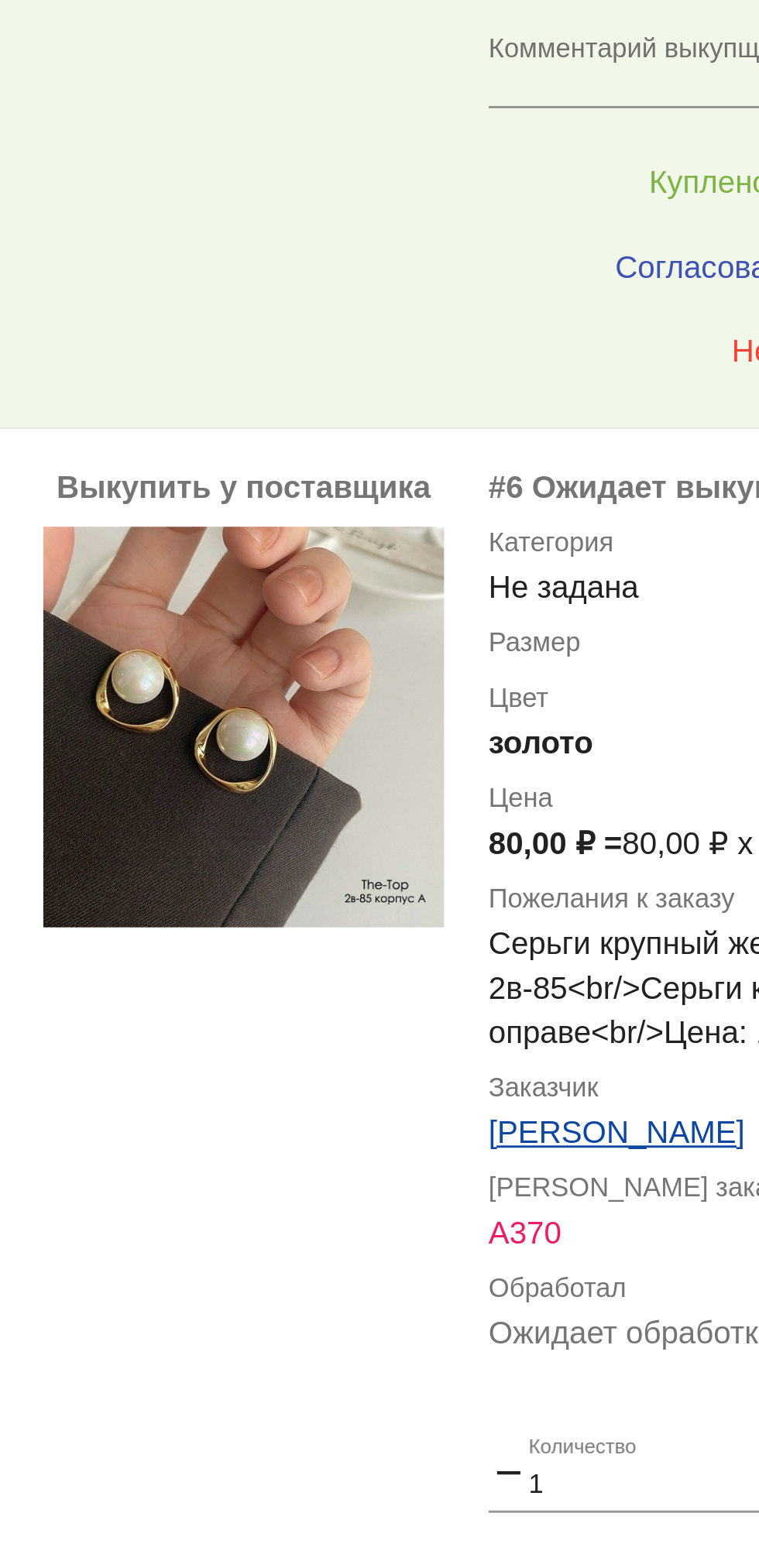
scroll to position [360, 0]
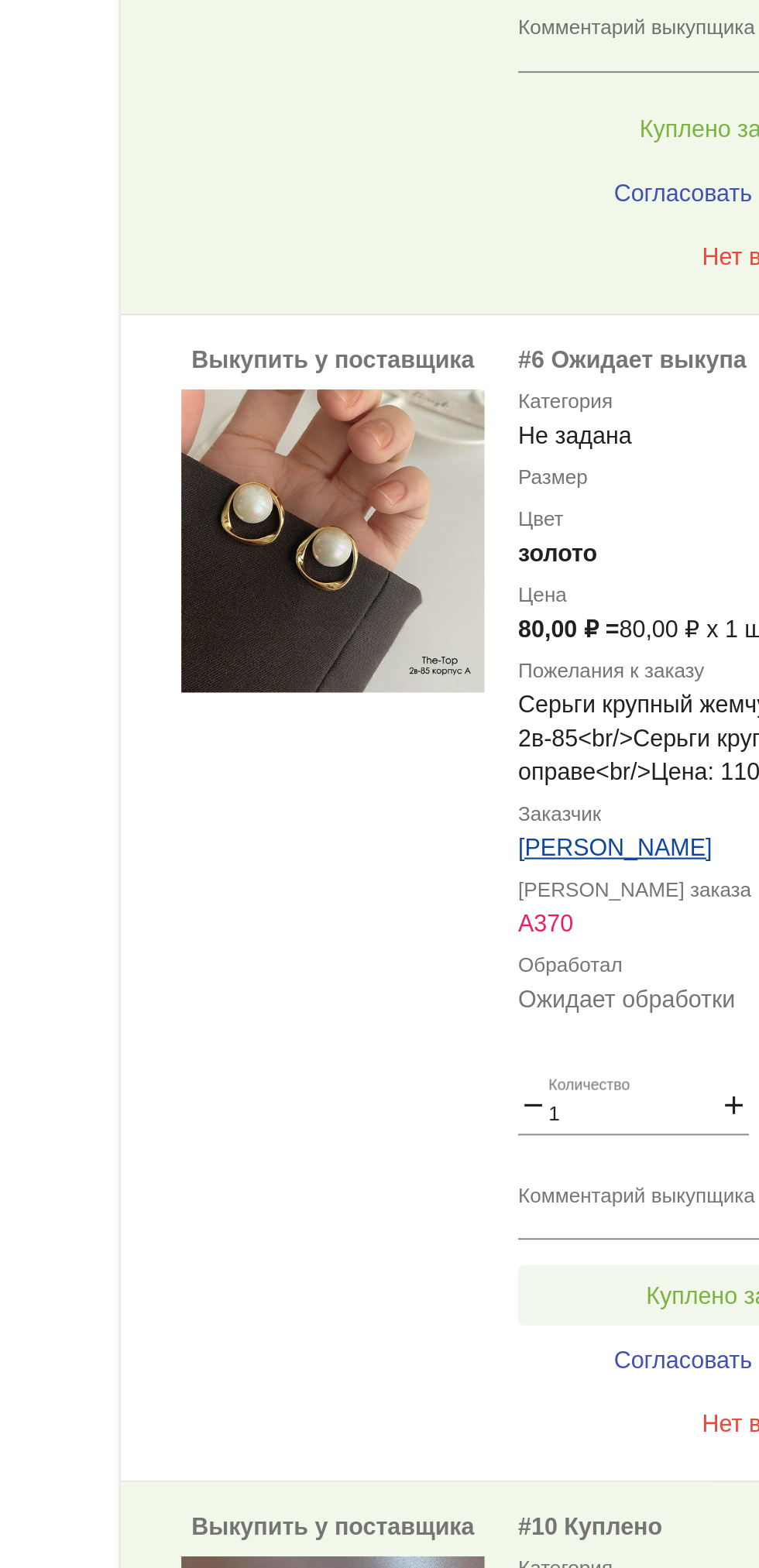
click at [578, 1051] on span "Куплено за 80,00 ₽" at bounding box center [605, 1057] width 96 height 12
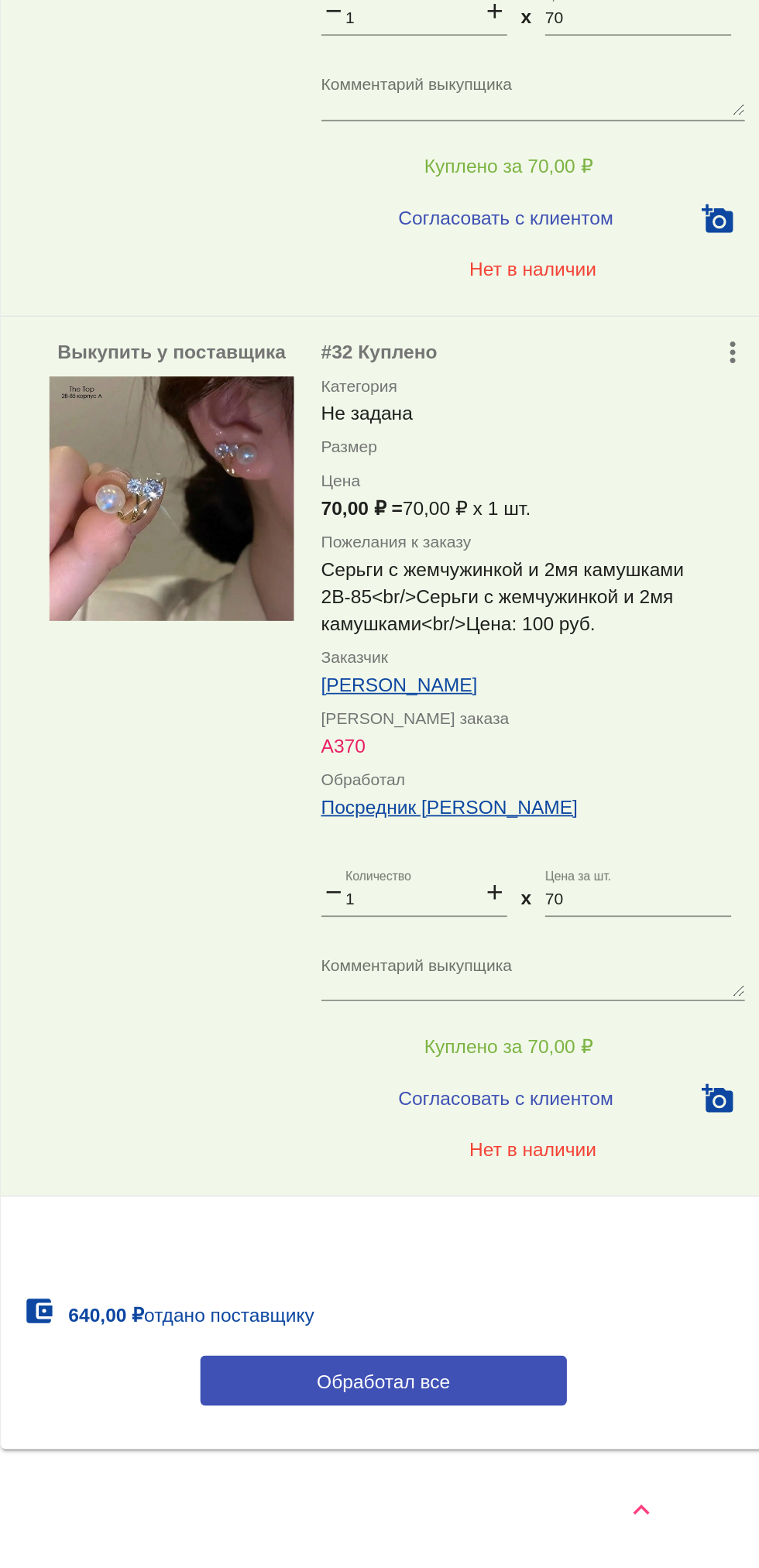
scroll to position [0, 0]
click at [603, 1462] on button "Обработал все" at bounding box center [534, 1460] width 209 height 28
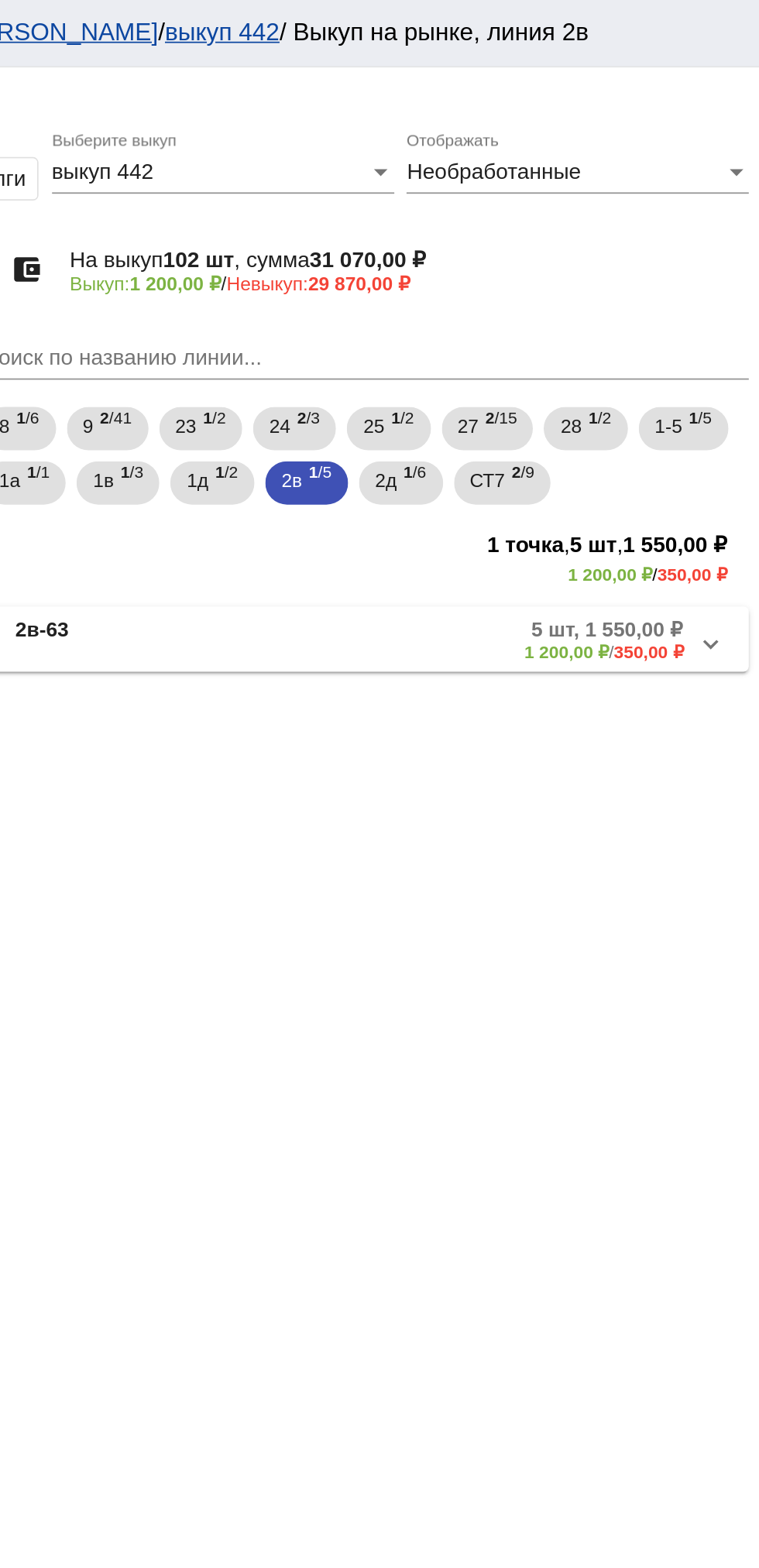
click at [423, 365] on mat-panel-title "2в-63" at bounding box center [391, 365] width 113 height 26
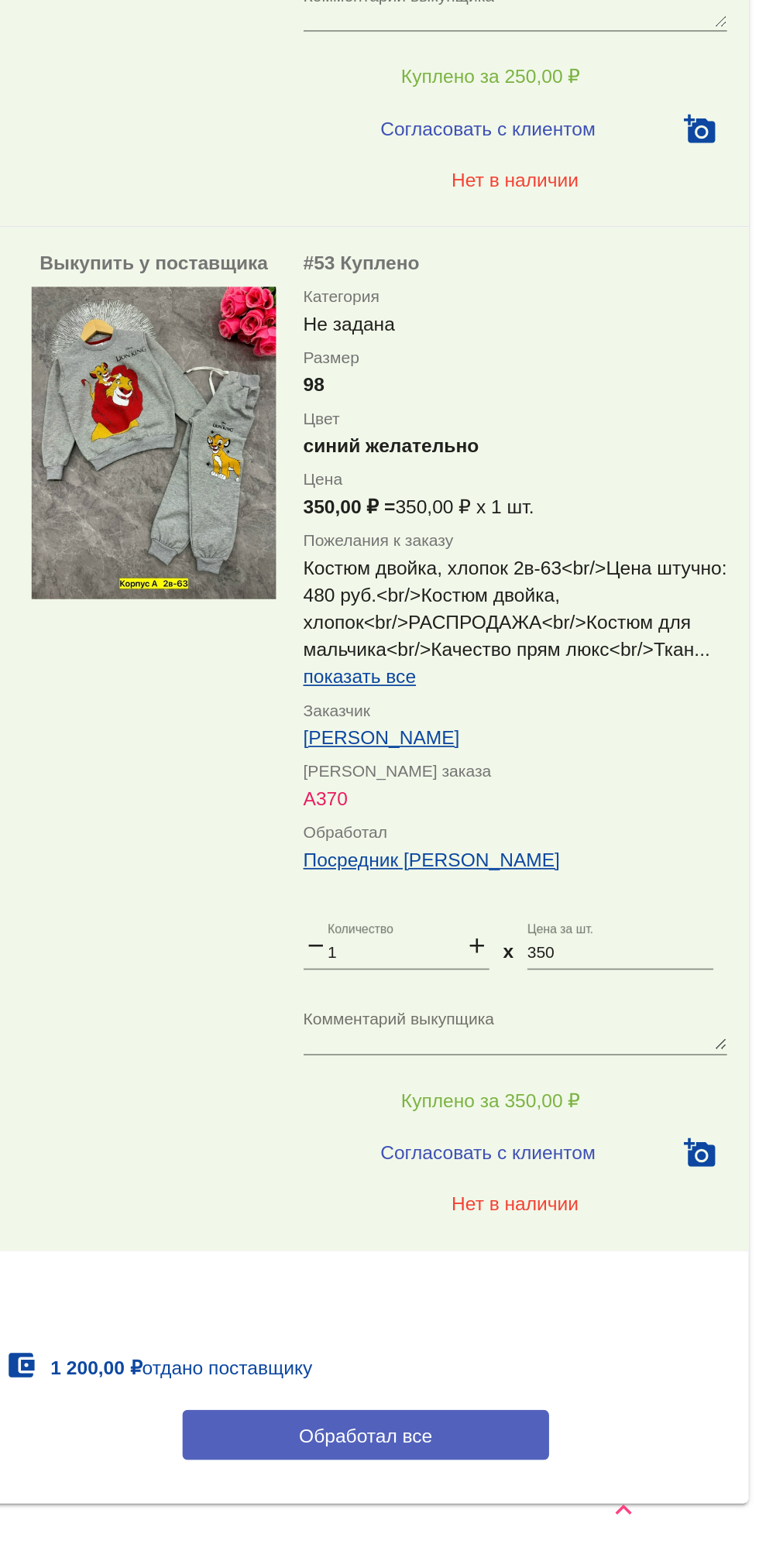
click at [492, 1477] on button "Обработал все" at bounding box center [534, 1491] width 209 height 28
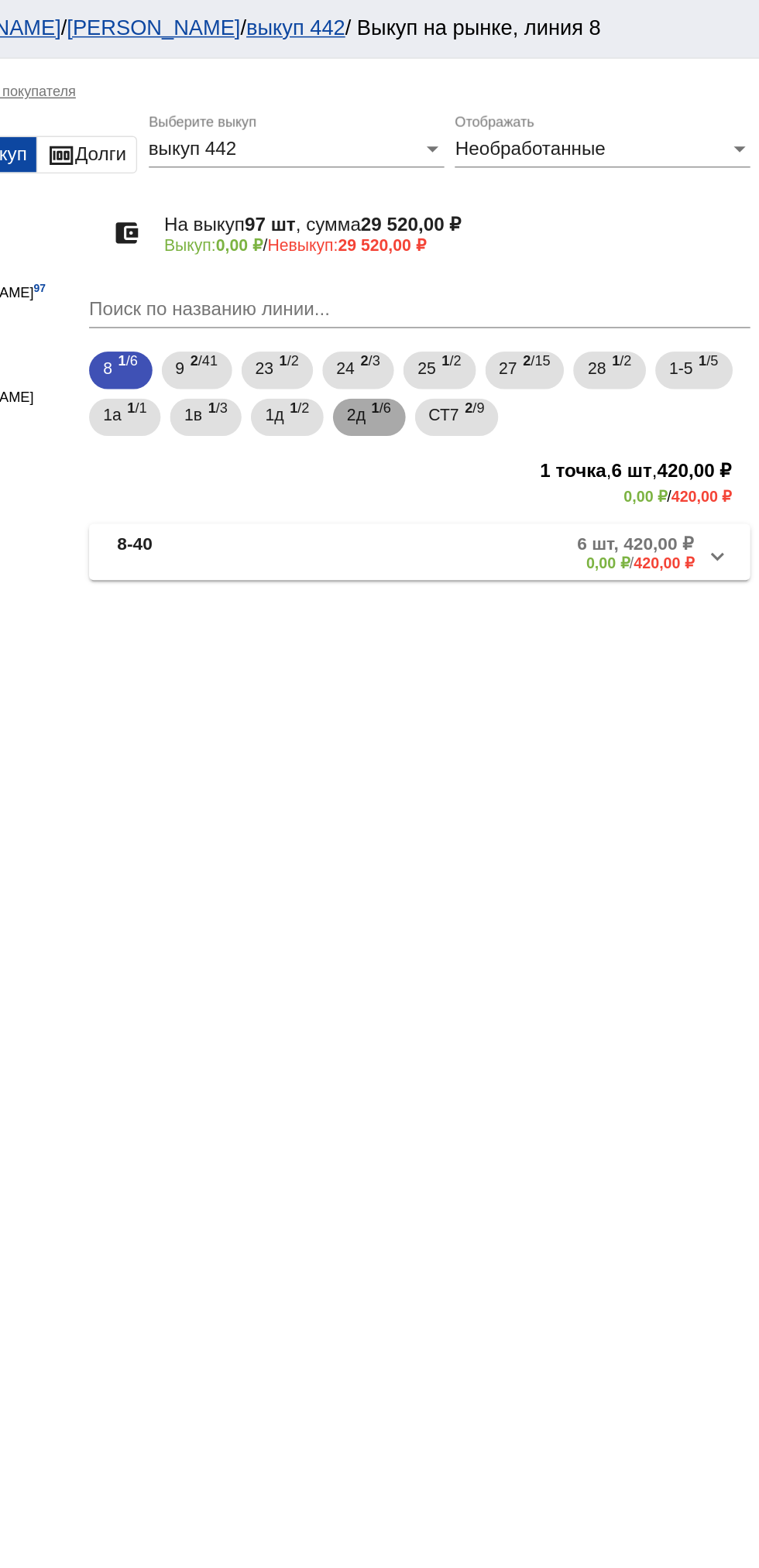
click at [516, 285] on span "1 /6" at bounding box center [509, 276] width 13 height 32
click at [598, 377] on mat-panel-description "6 шт, 3 580,00 ₽ 0,00 ₽ / 3 580,00 ₽" at bounding box center [590, 365] width 250 height 26
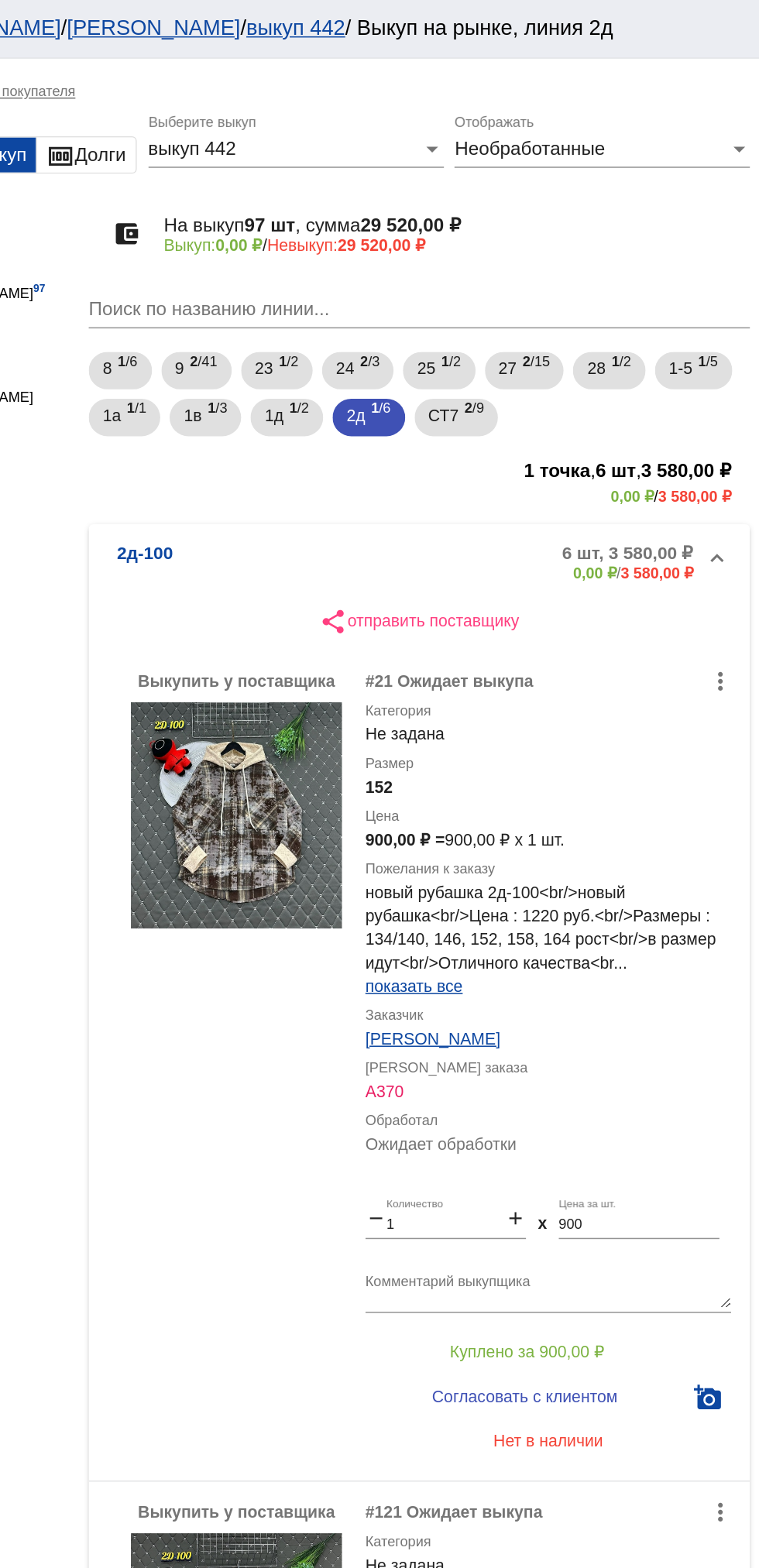
click at [409, 519] on img at bounding box center [414, 538] width 140 height 149
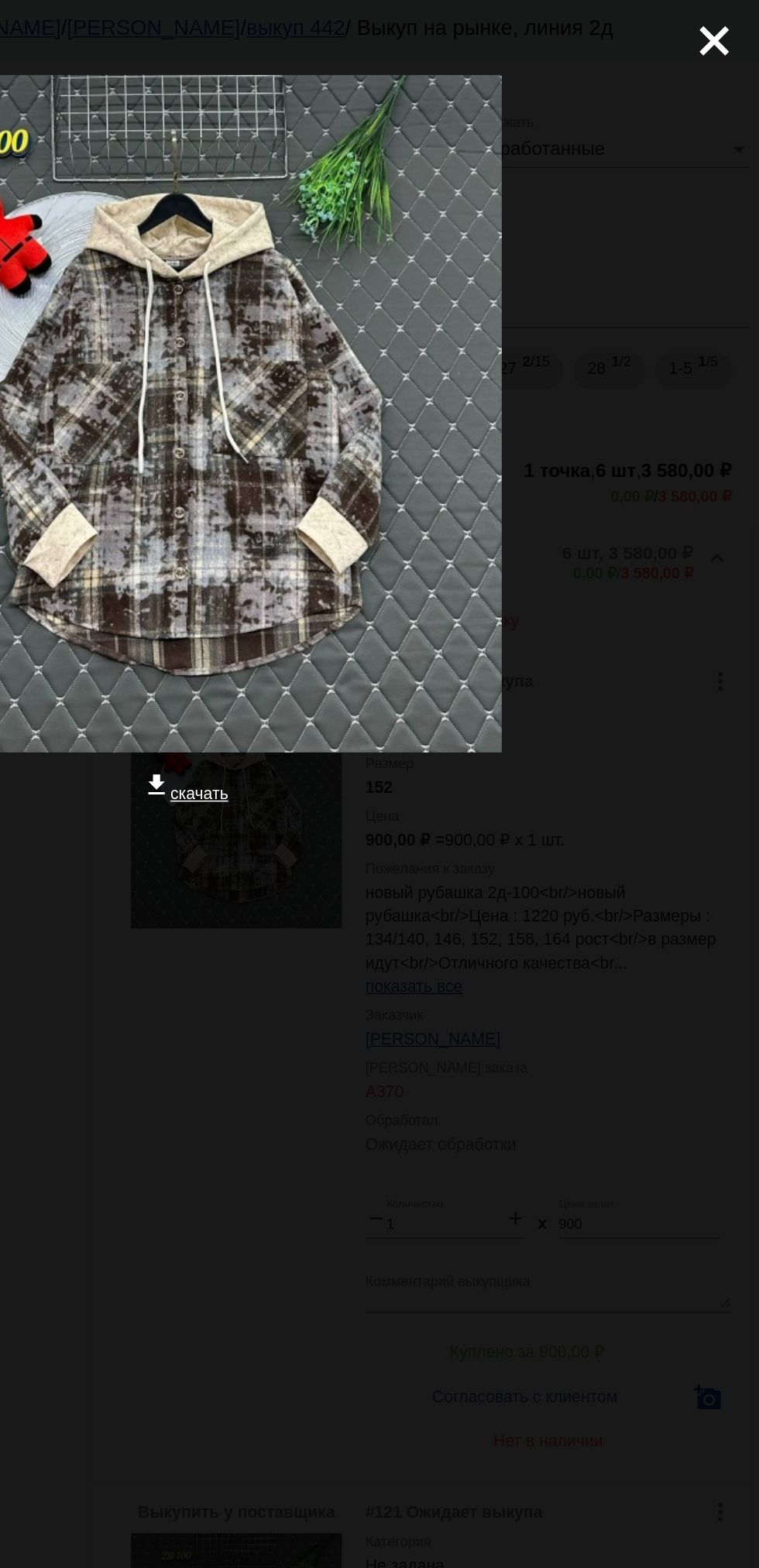
click at [758, 577] on div "close get_app скачать" at bounding box center [380, 368] width 759 height 737
click at [731, 30] on mat-icon "close" at bounding box center [723, 21] width 19 height 19
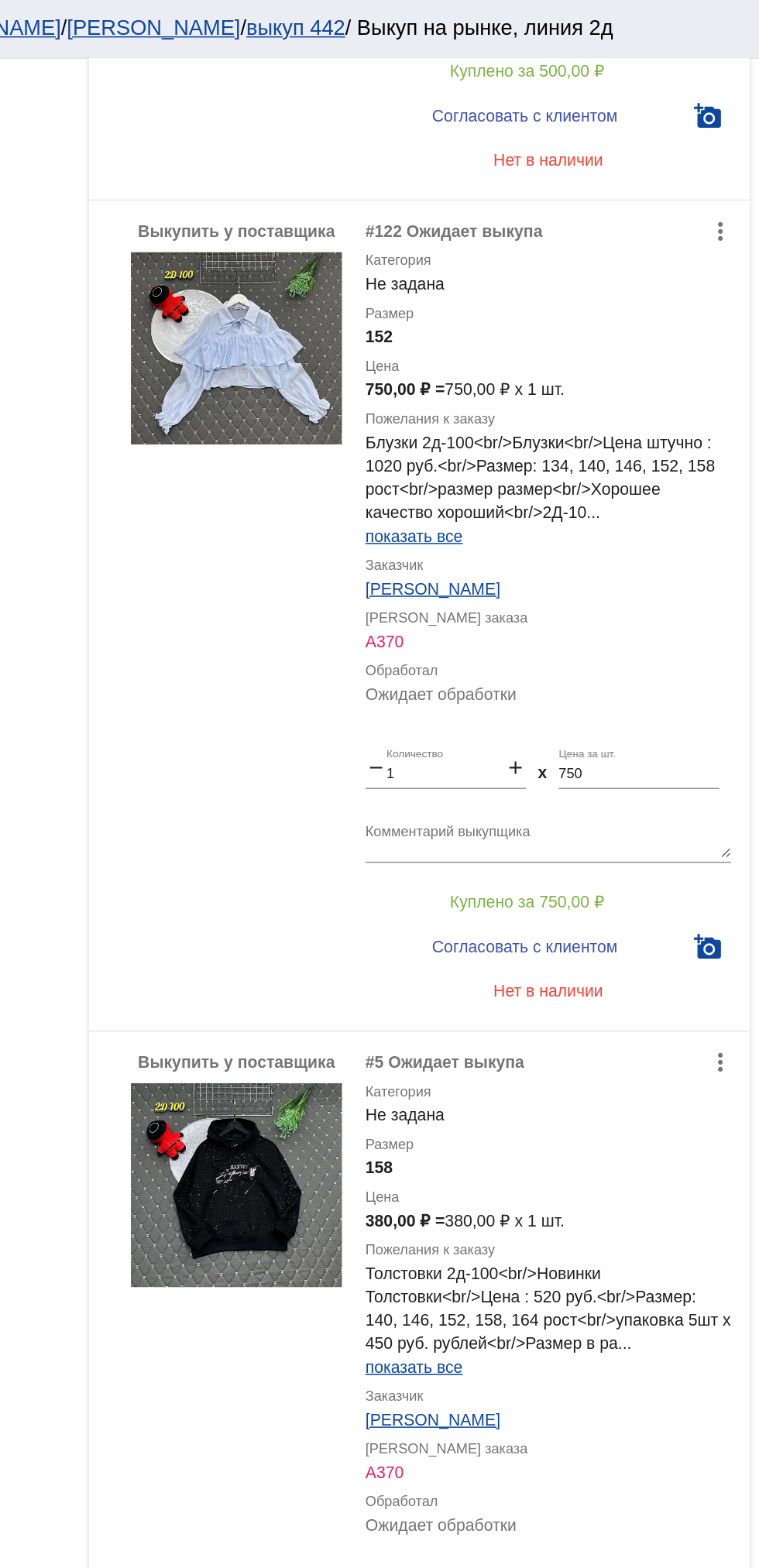
scroll to position [1266, 0]
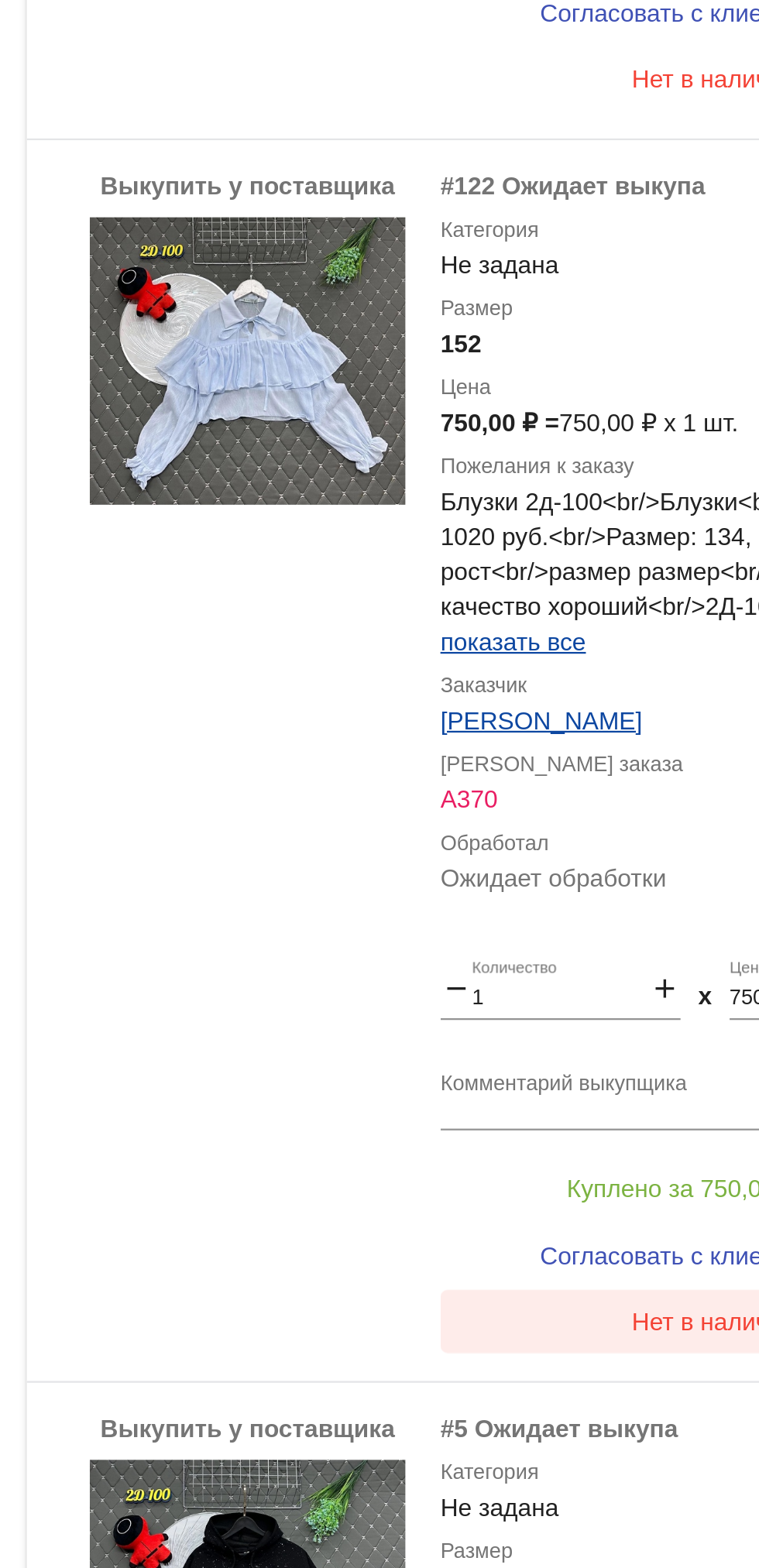
click at [624, 782] on span "Нет в наличии" at bounding box center [619, 781] width 72 height 12
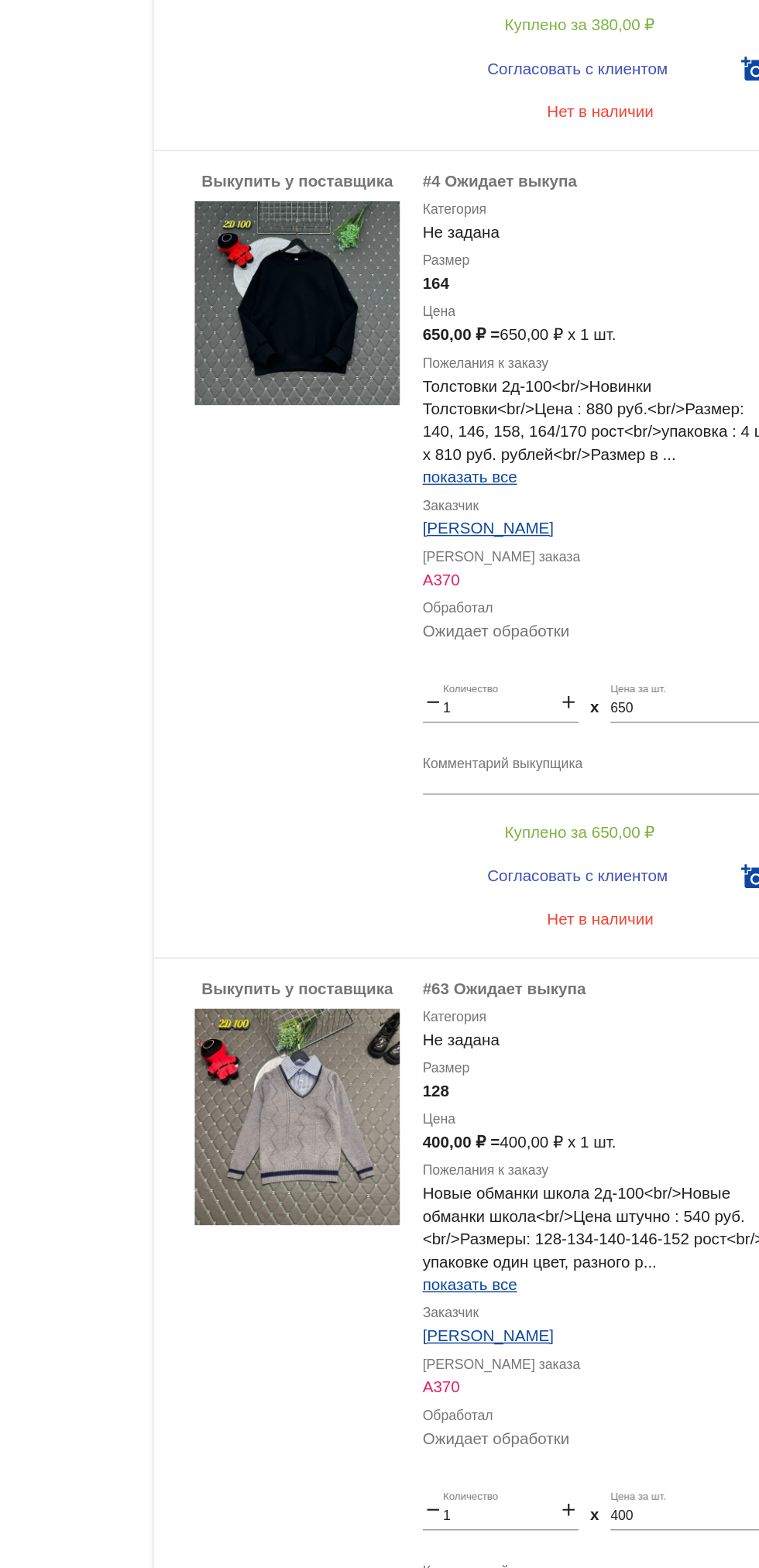
scroll to position [2213, 0]
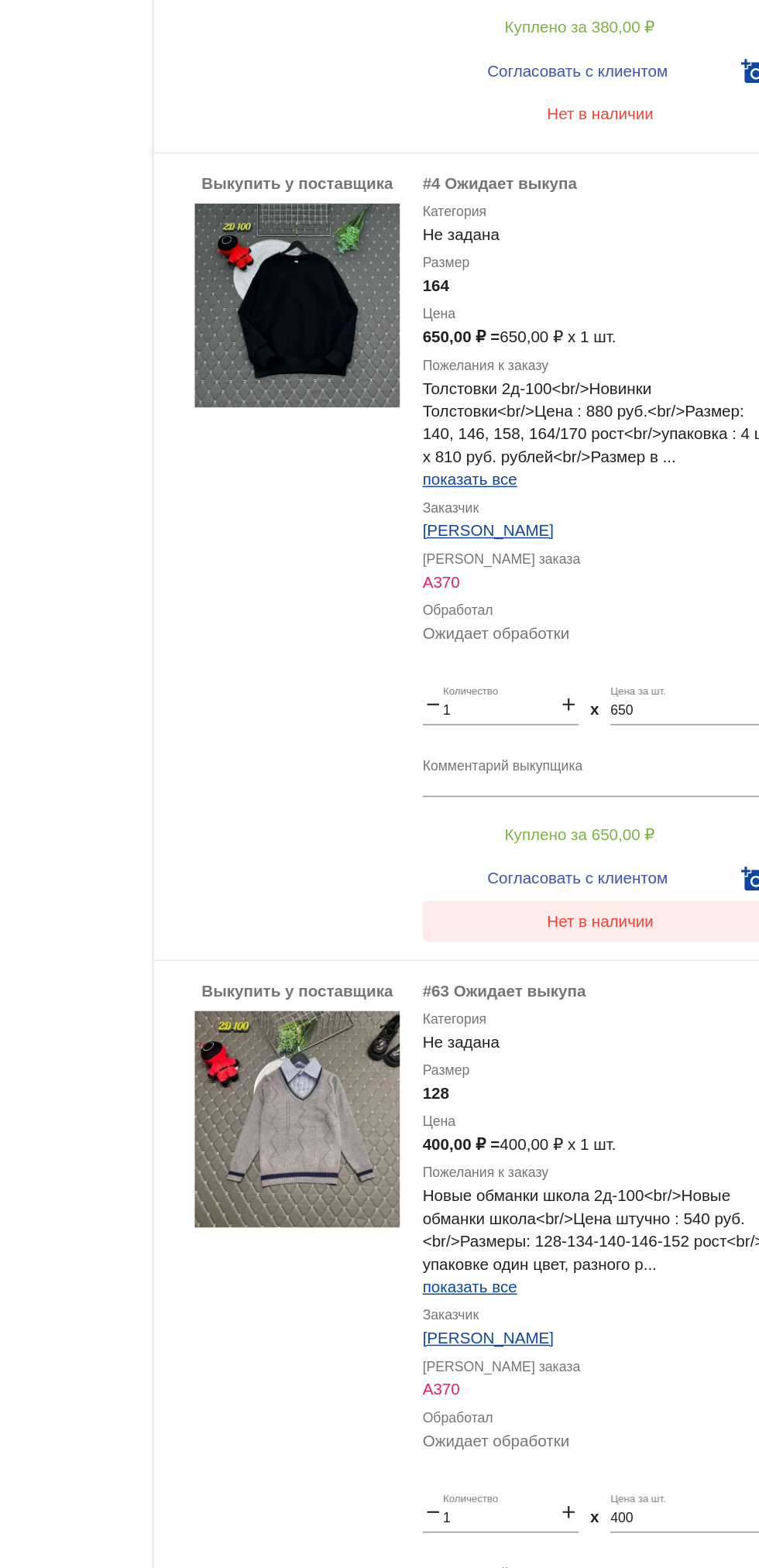
click at [636, 931] on span "Нет в наличии" at bounding box center [619, 931] width 72 height 12
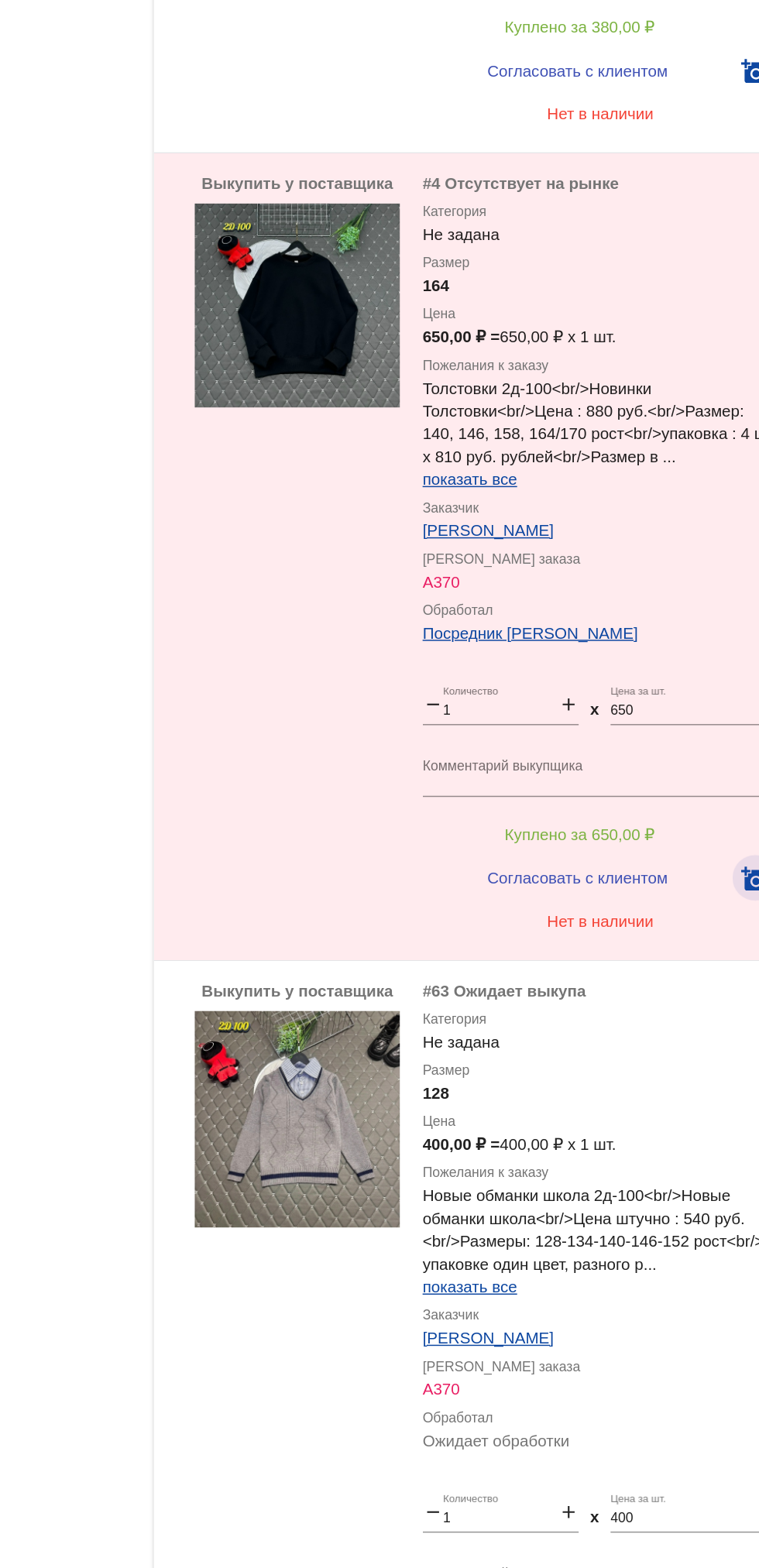
click at [726, 893] on button "add_a_photo" at bounding box center [724, 903] width 31 height 31
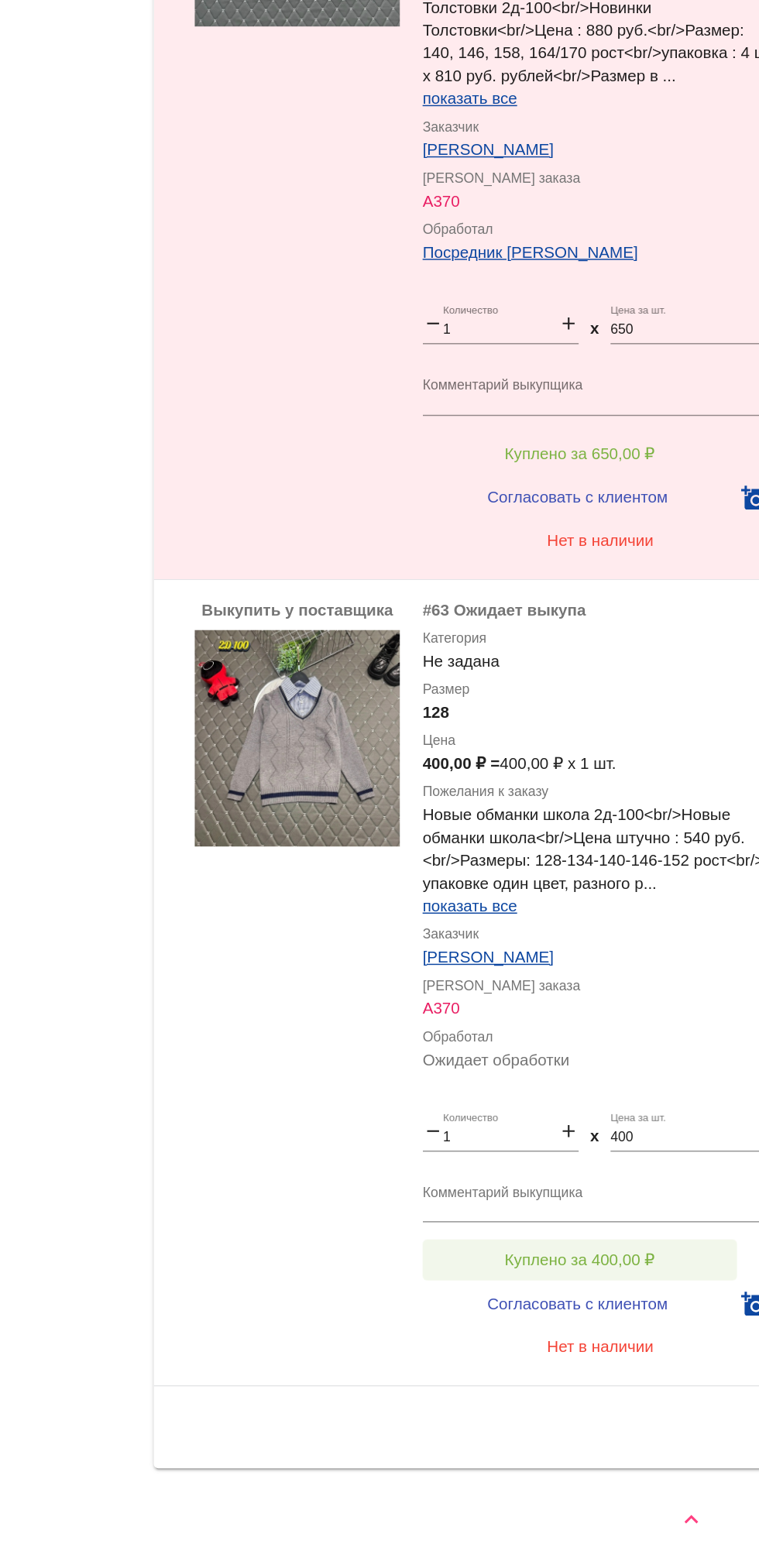
click at [674, 1357] on button "Куплено за 400,00 ₽" at bounding box center [605, 1358] width 214 height 28
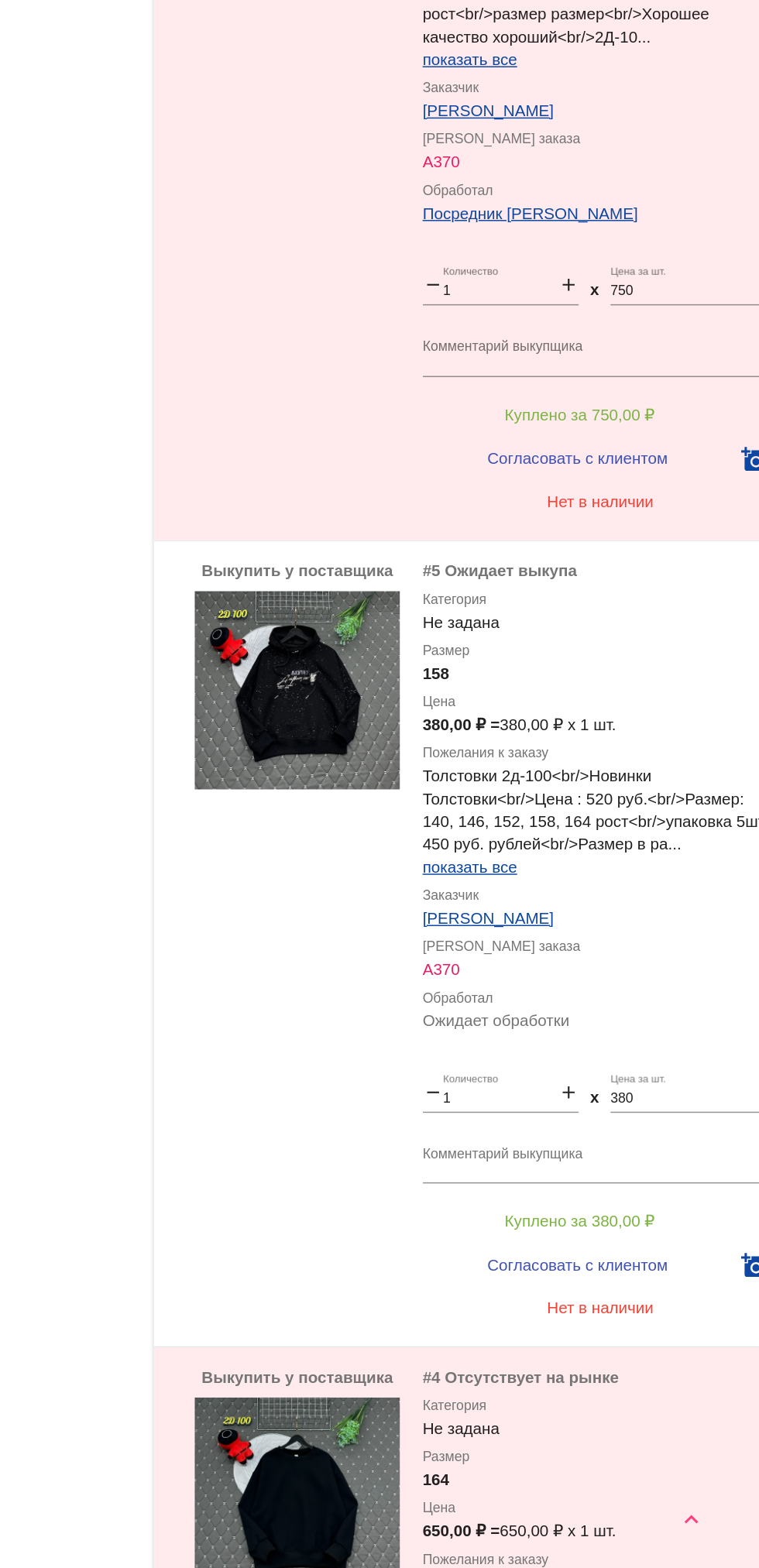
scroll to position [1203, 0]
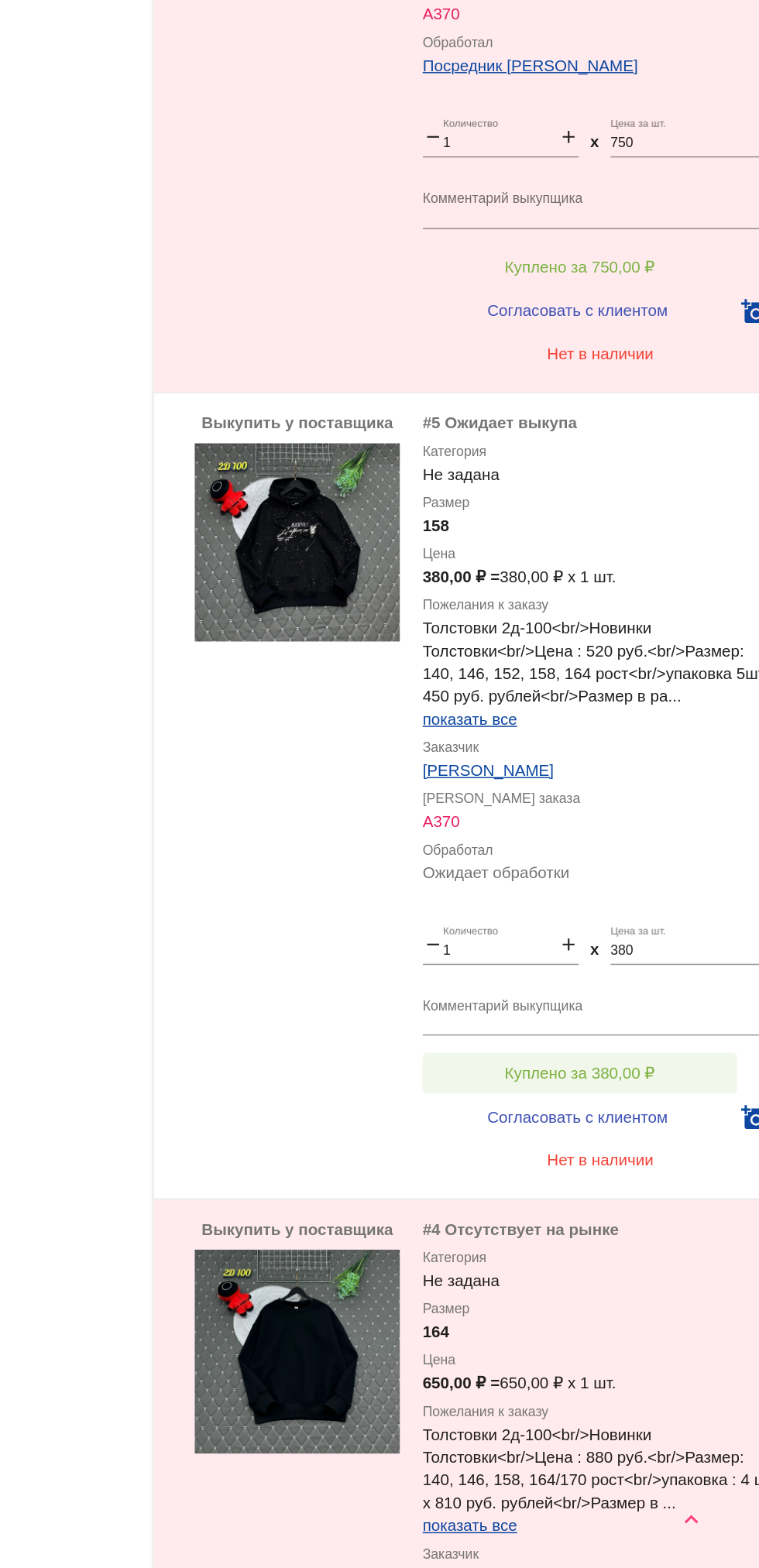
click at [664, 1220] on button "Куплено за 380,00 ₽" at bounding box center [605, 1231] width 214 height 28
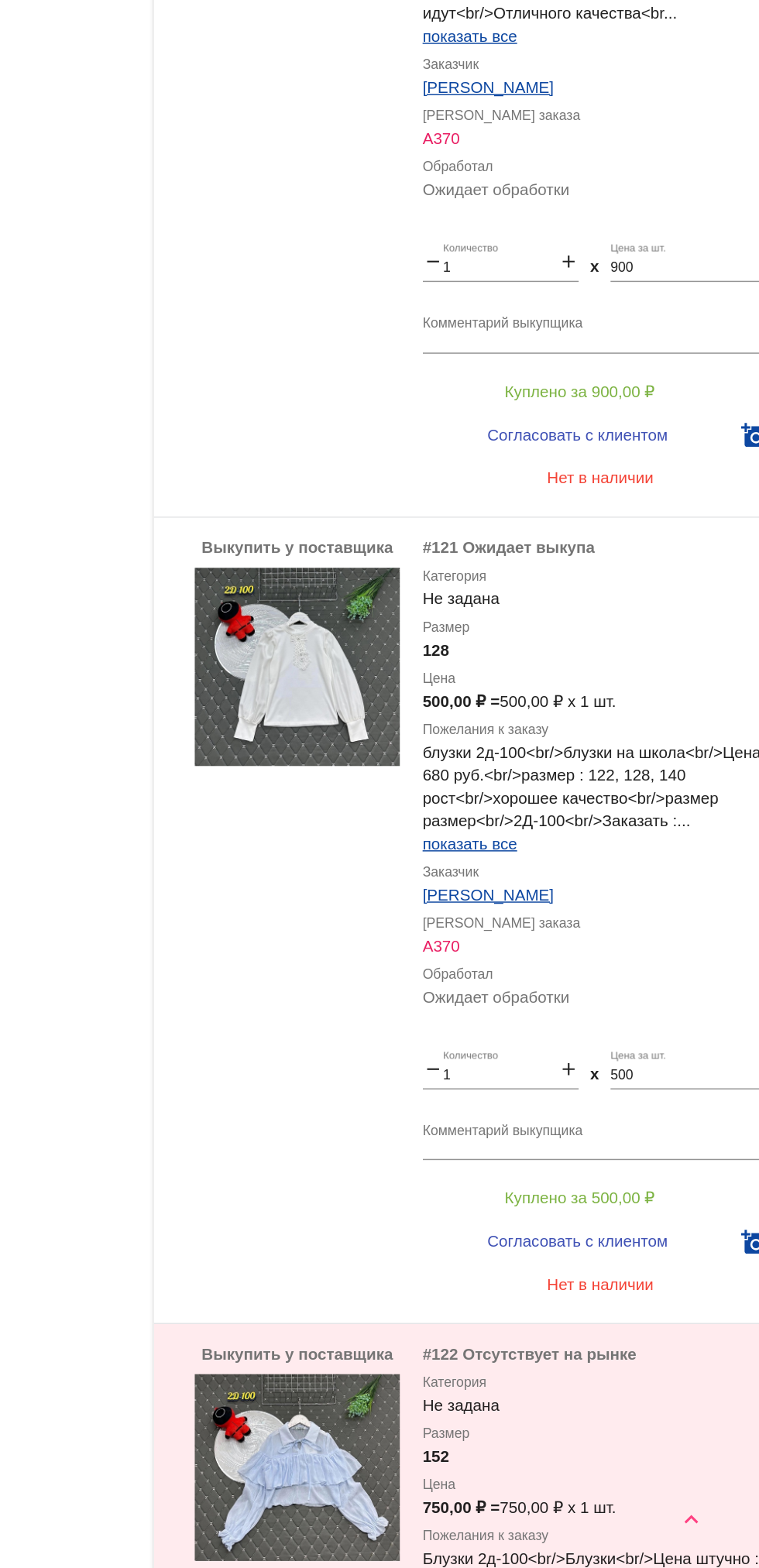
scroll to position [101, 0]
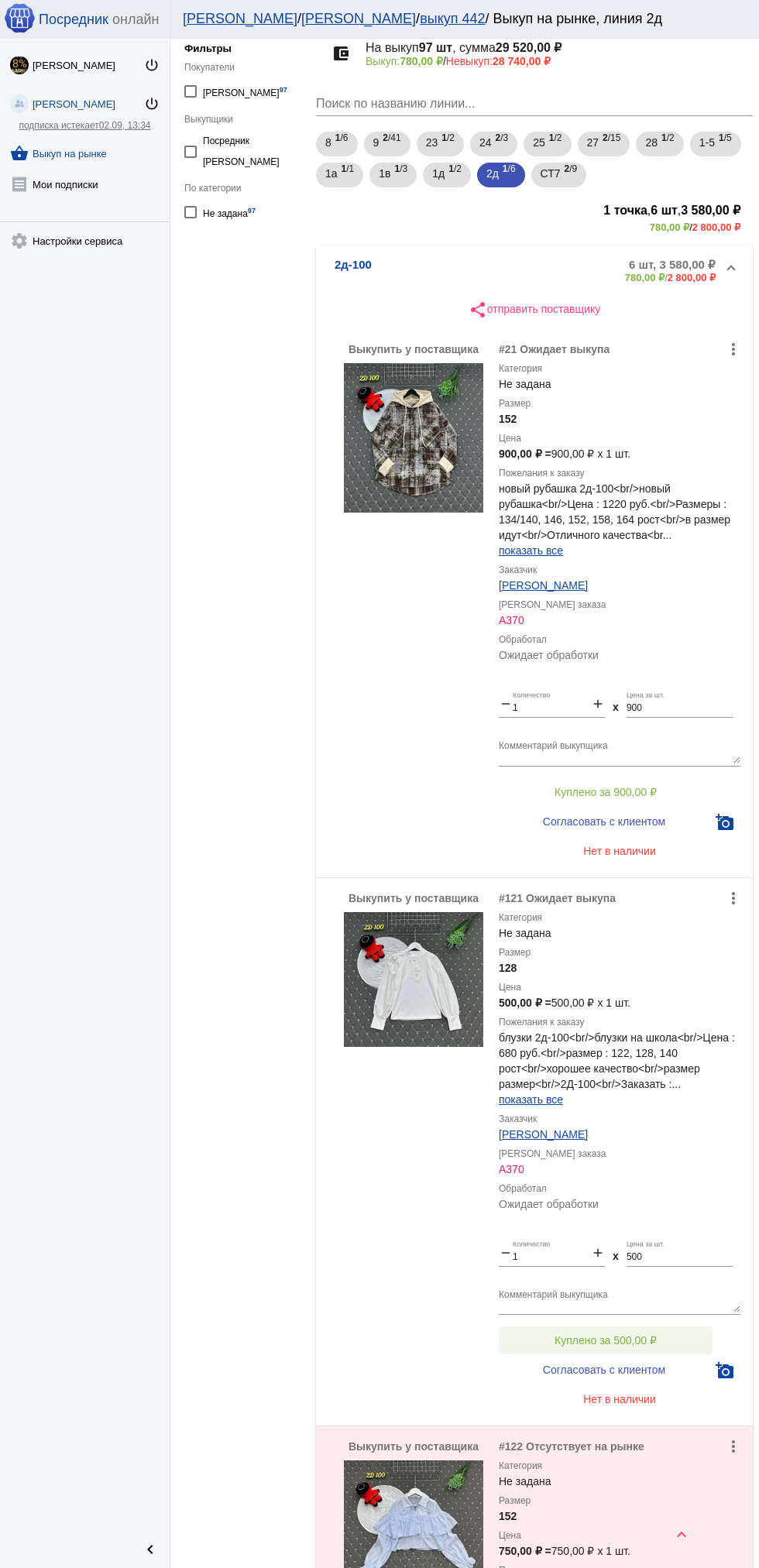
click at [655, 1333] on button "Куплено за 500,00 ₽" at bounding box center [605, 1339] width 214 height 28
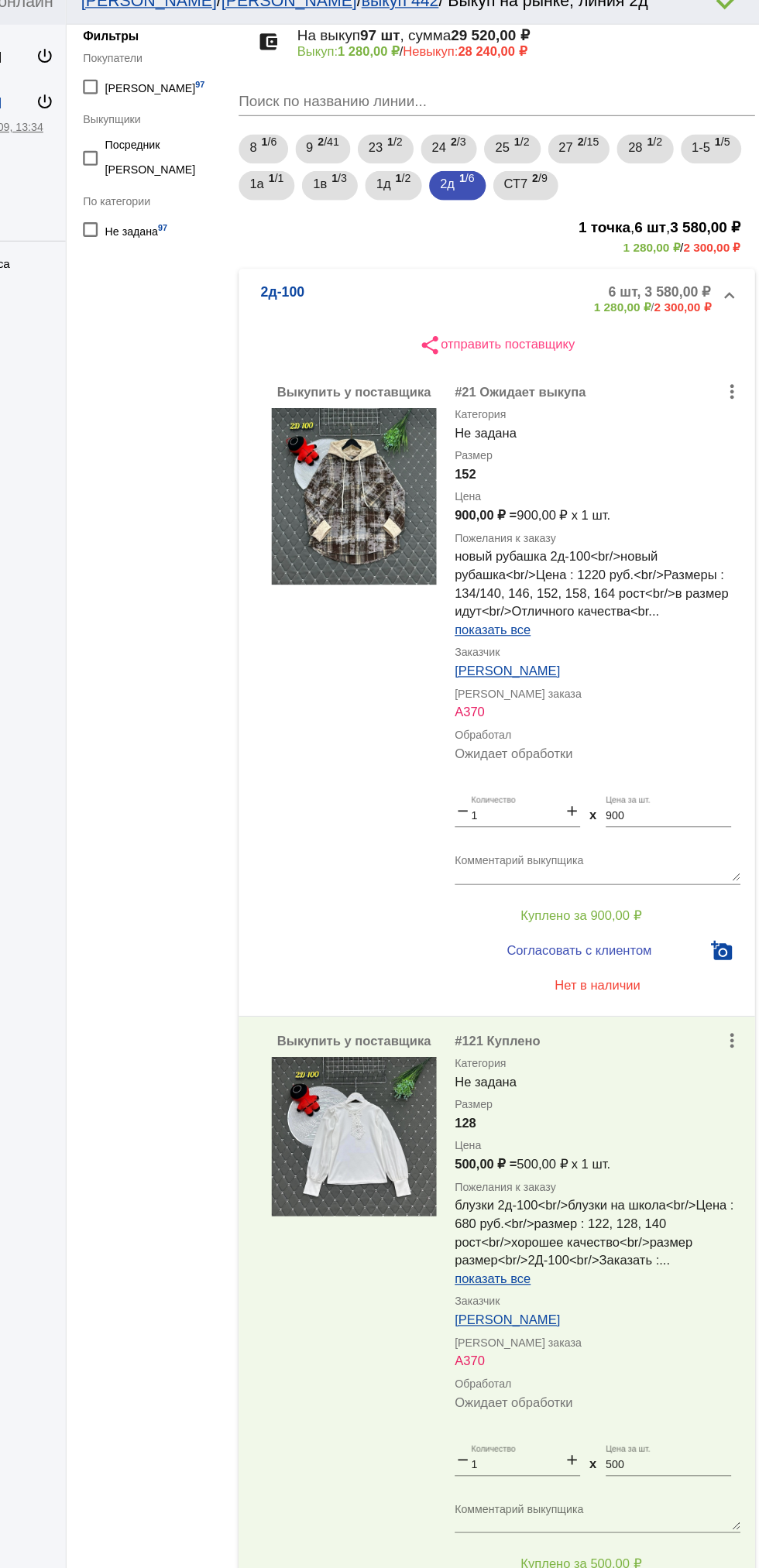
scroll to position [95, 0]
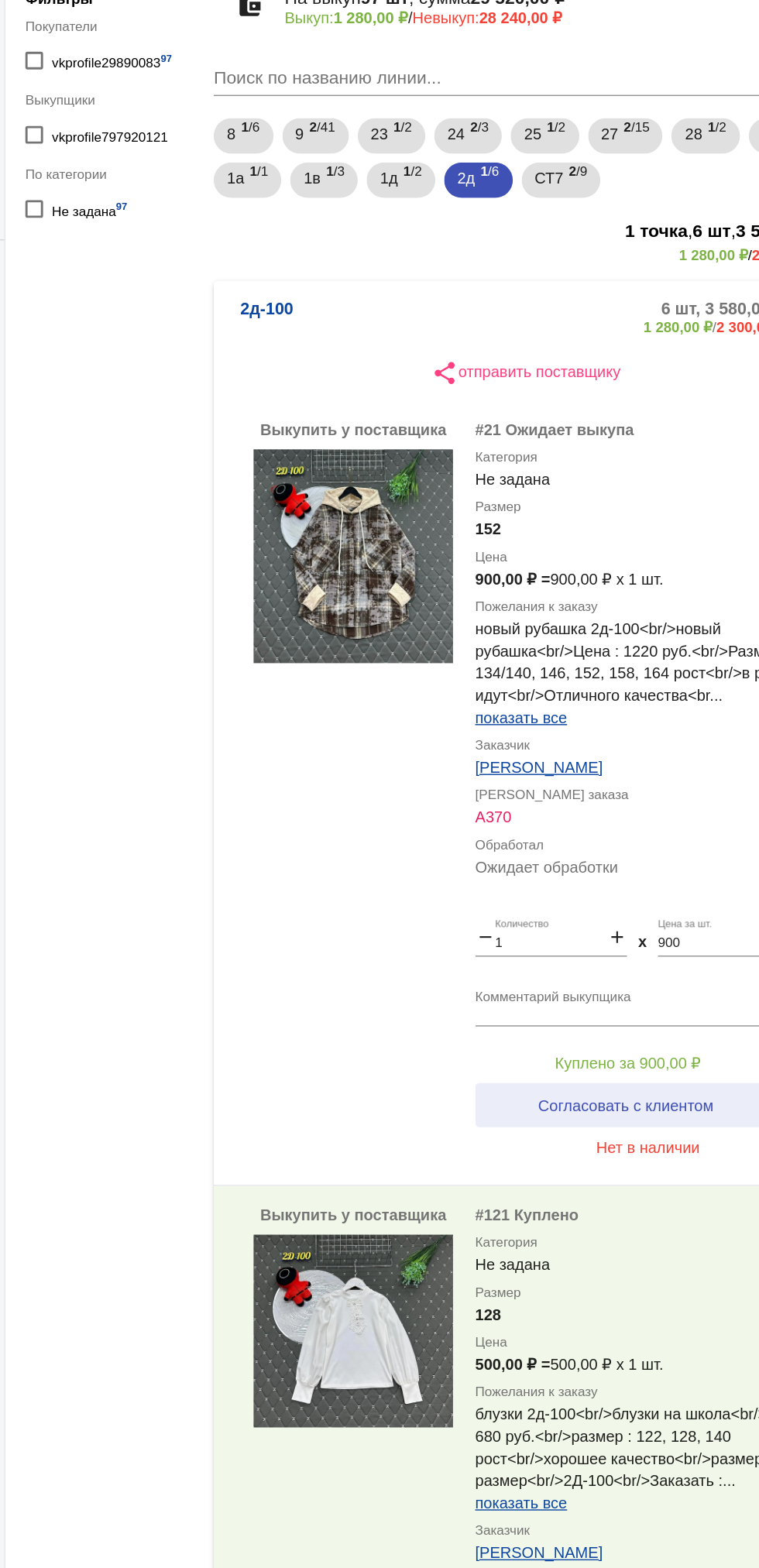
click at [513, 812] on button "Согласовать с клиентом" at bounding box center [604, 827] width 210 height 31
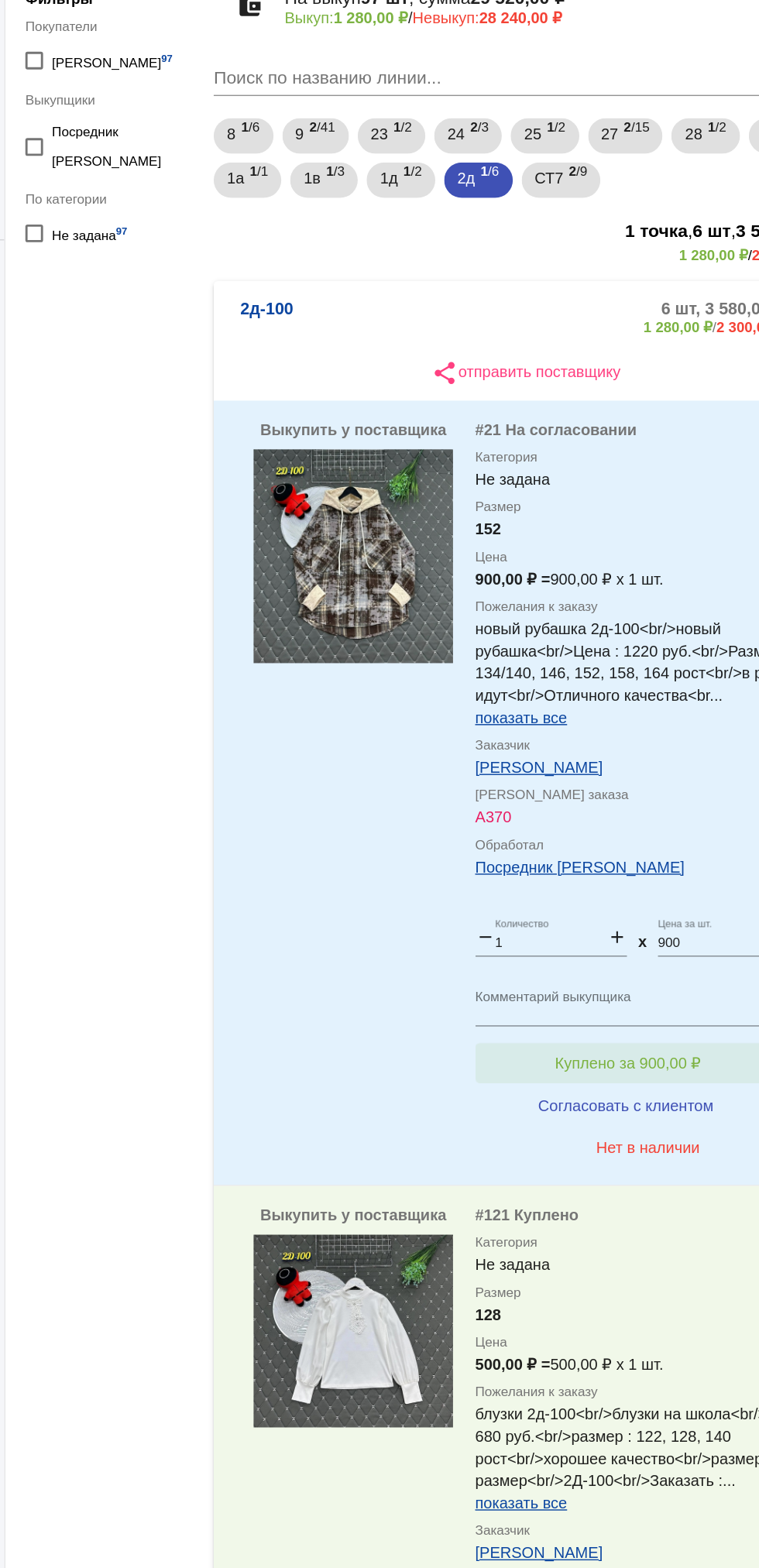
click at [525, 783] on button "Куплено за 900,00 ₽" at bounding box center [605, 797] width 214 height 28
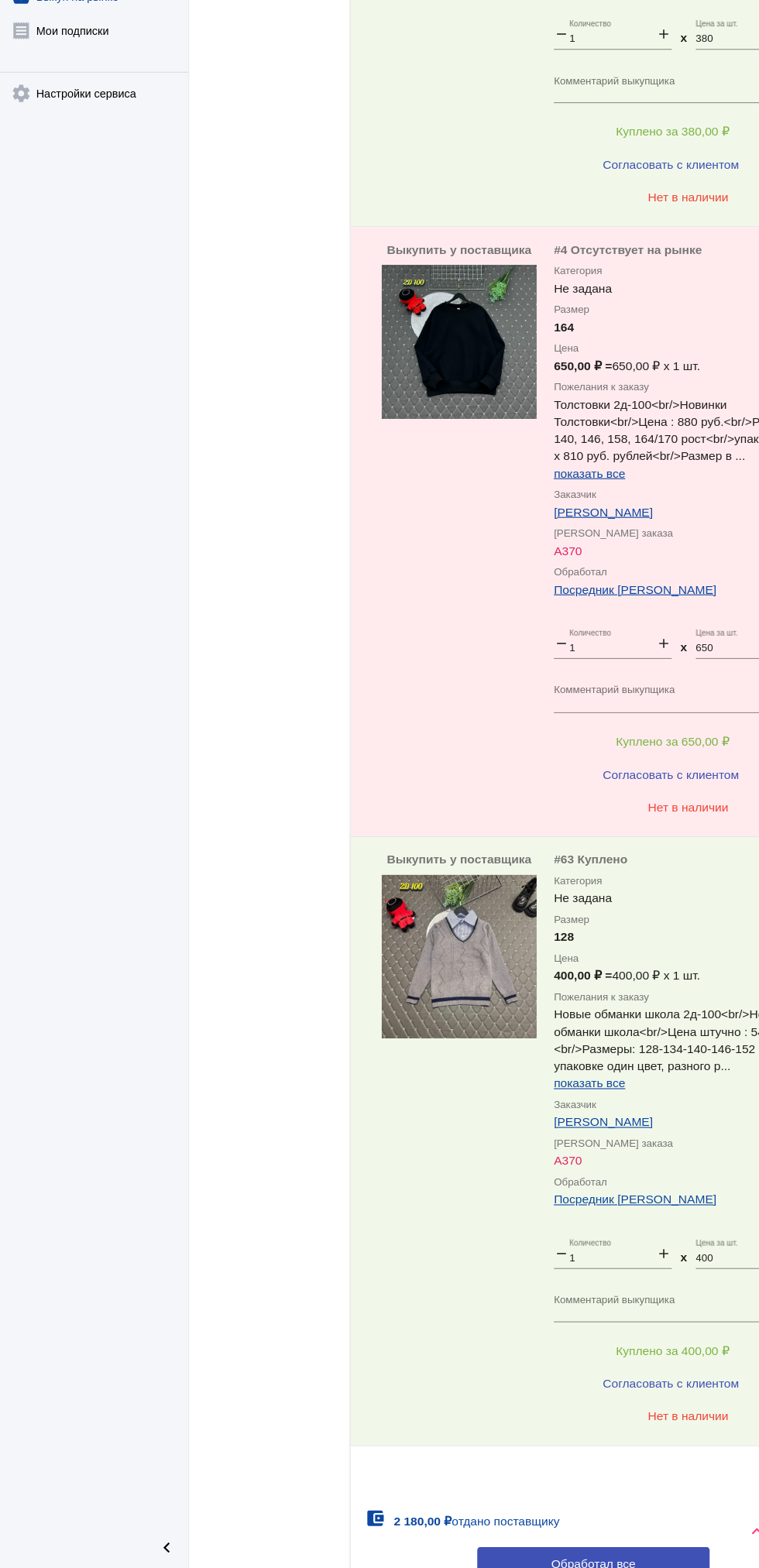
scroll to position [2366, 0]
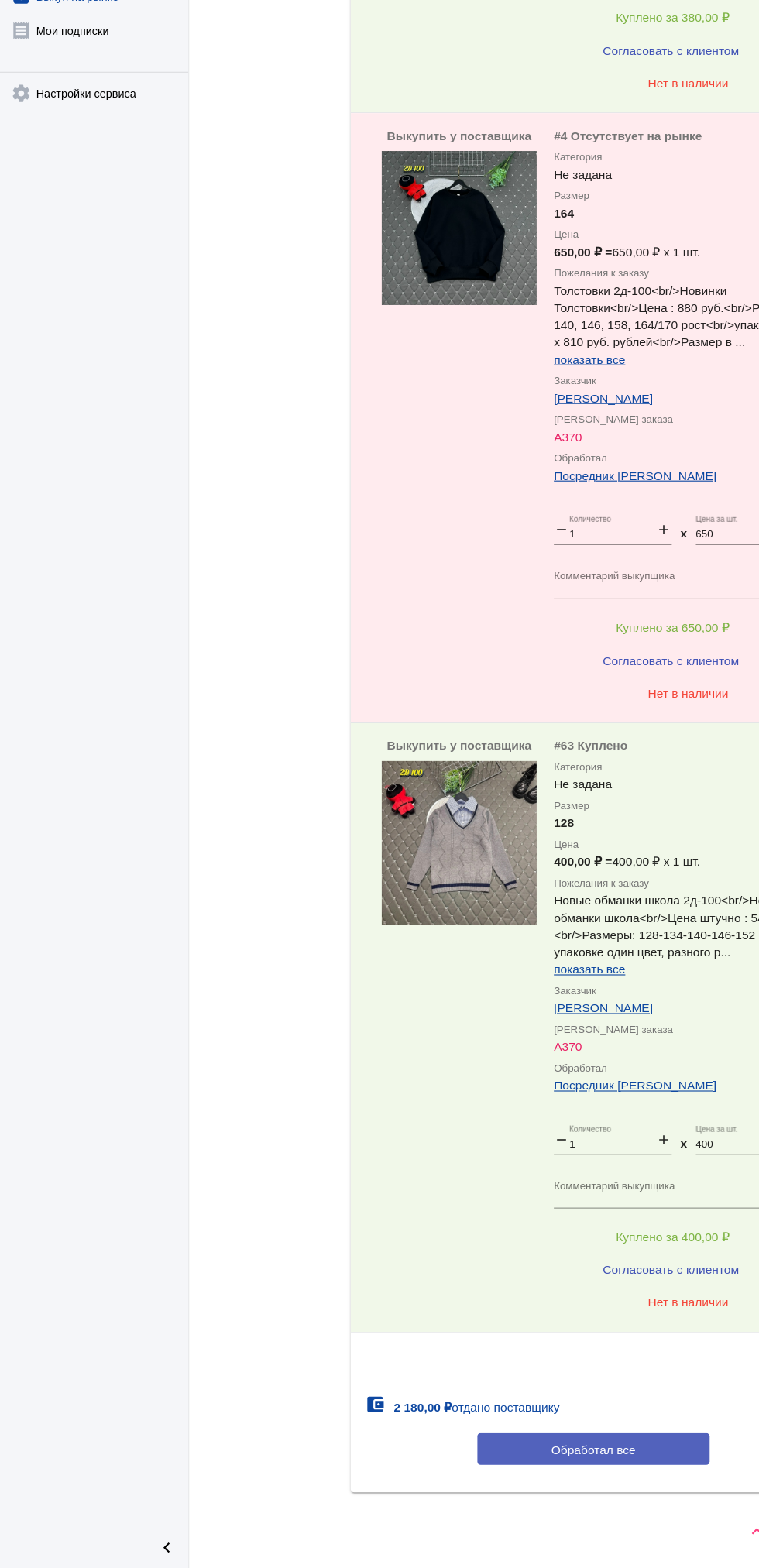
click at [555, 1461] on span "Обработал все" at bounding box center [534, 1460] width 76 height 12
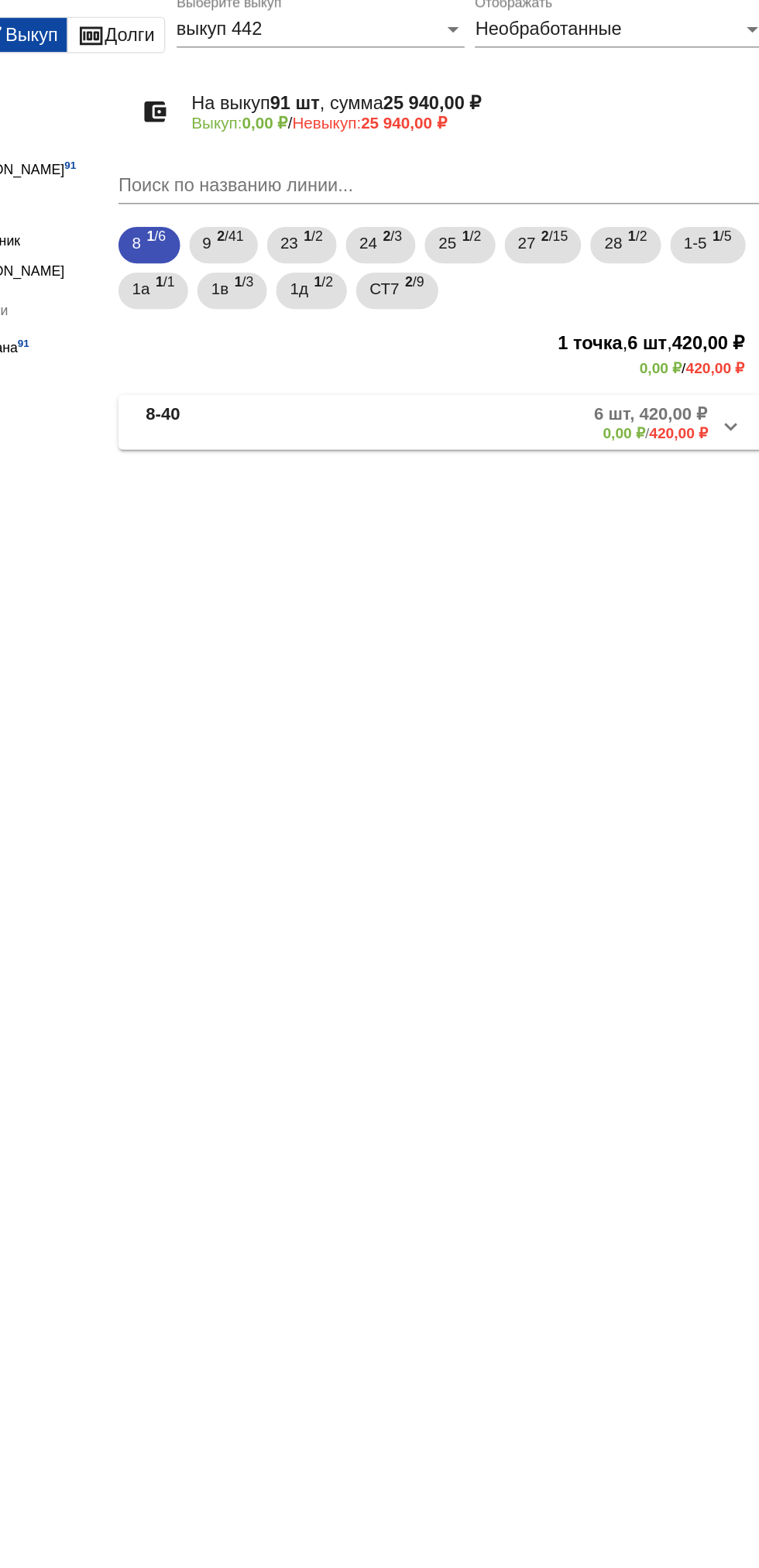
scroll to position [0, 0]
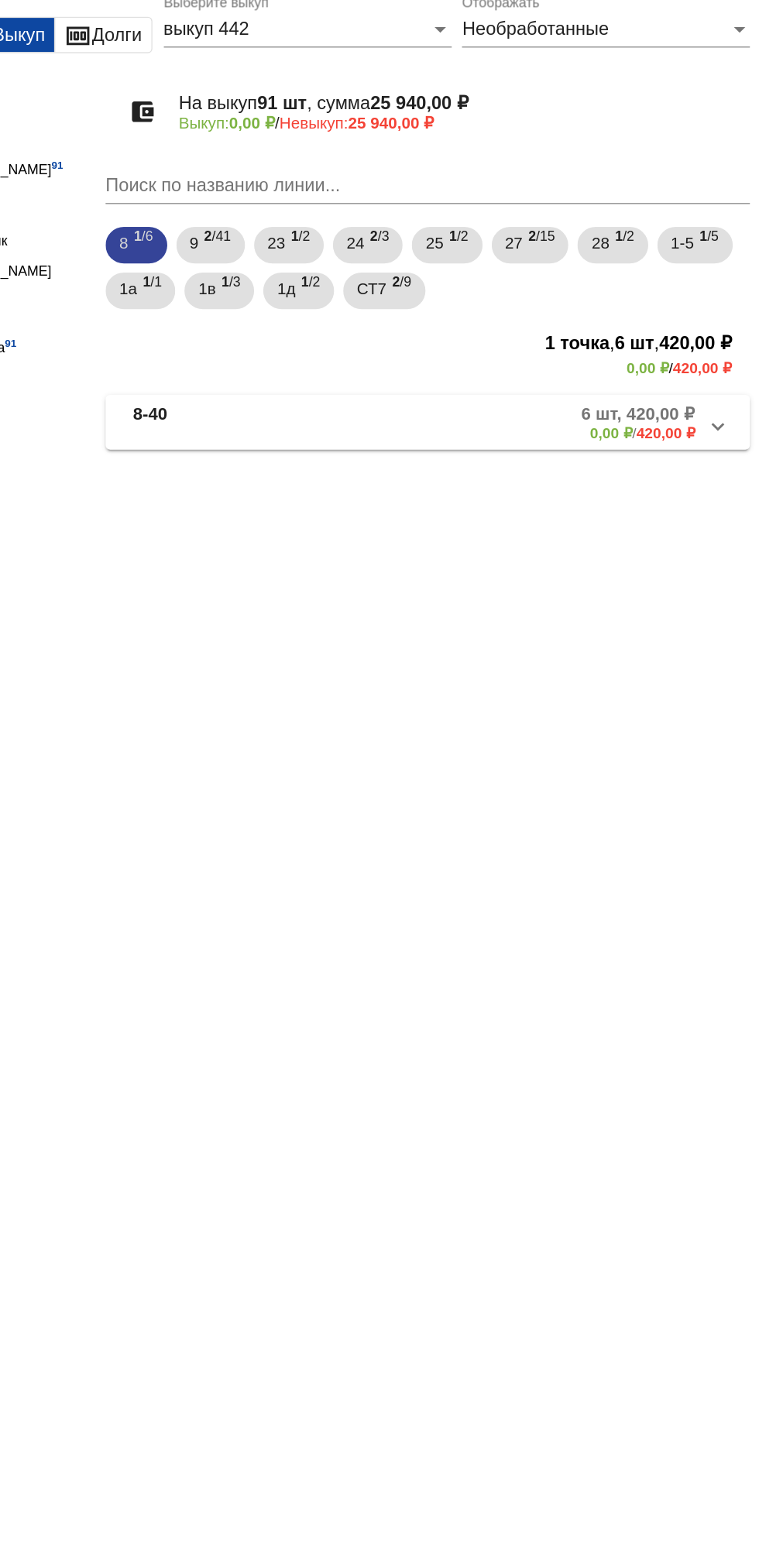
click at [456, 289] on div "8 1 /6 9 2 /41 23 1 /2 24 2 /3 25 1 /2 27 2 /15 28 1 /2 1-5 1 /5 1а 1 /1 1в 1 /…" at bounding box center [534, 260] width 442 height 62
click at [441, 274] on span "1д" at bounding box center [438, 274] width 12 height 28
click at [625, 381] on mat-expansion-panel-header "1д-83 2 шт, 2 400,00 ₽ 0,00 ₽ / 2 400,00 ₽" at bounding box center [534, 364] width 436 height 37
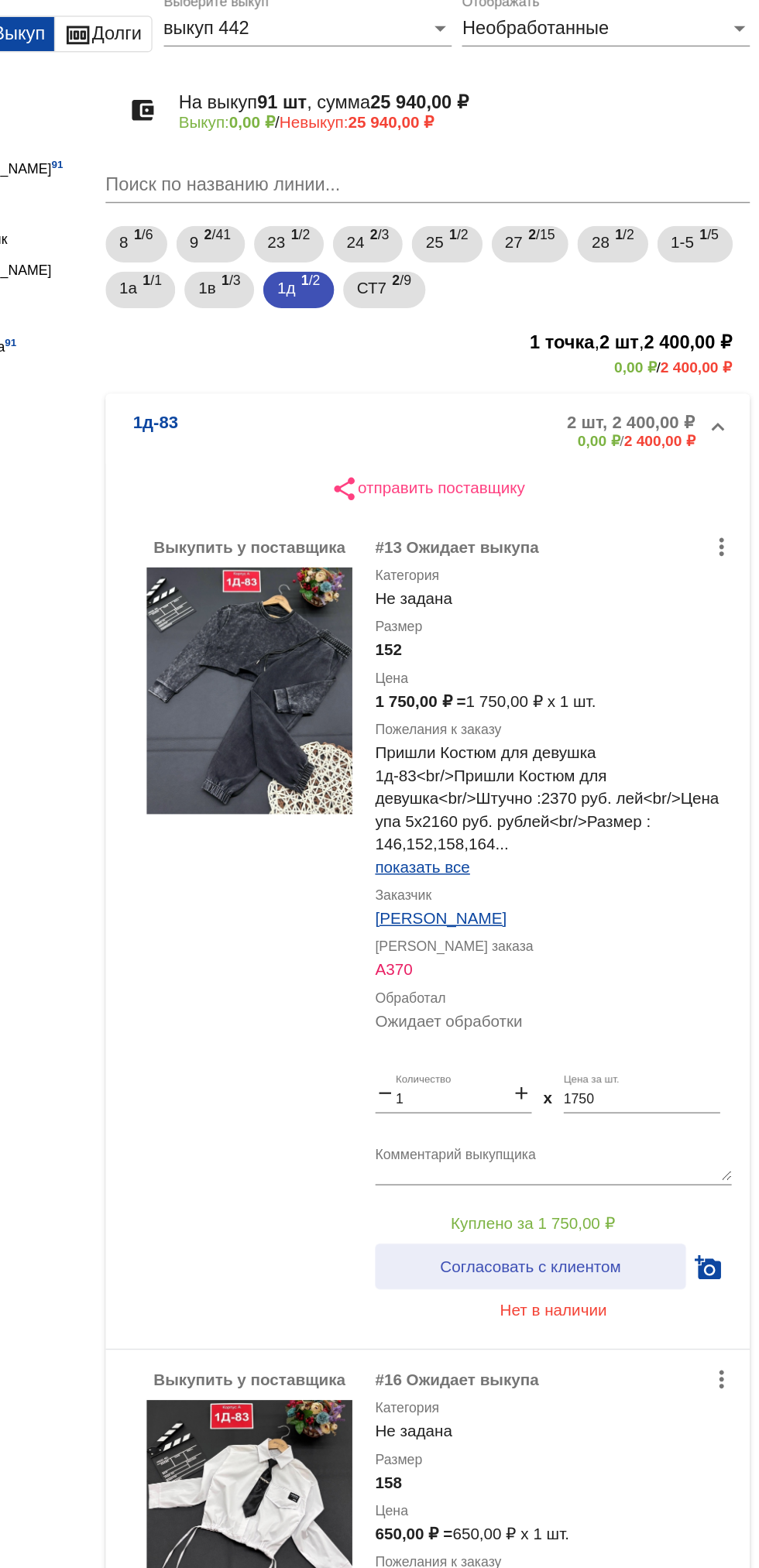
scroll to position [98, 0]
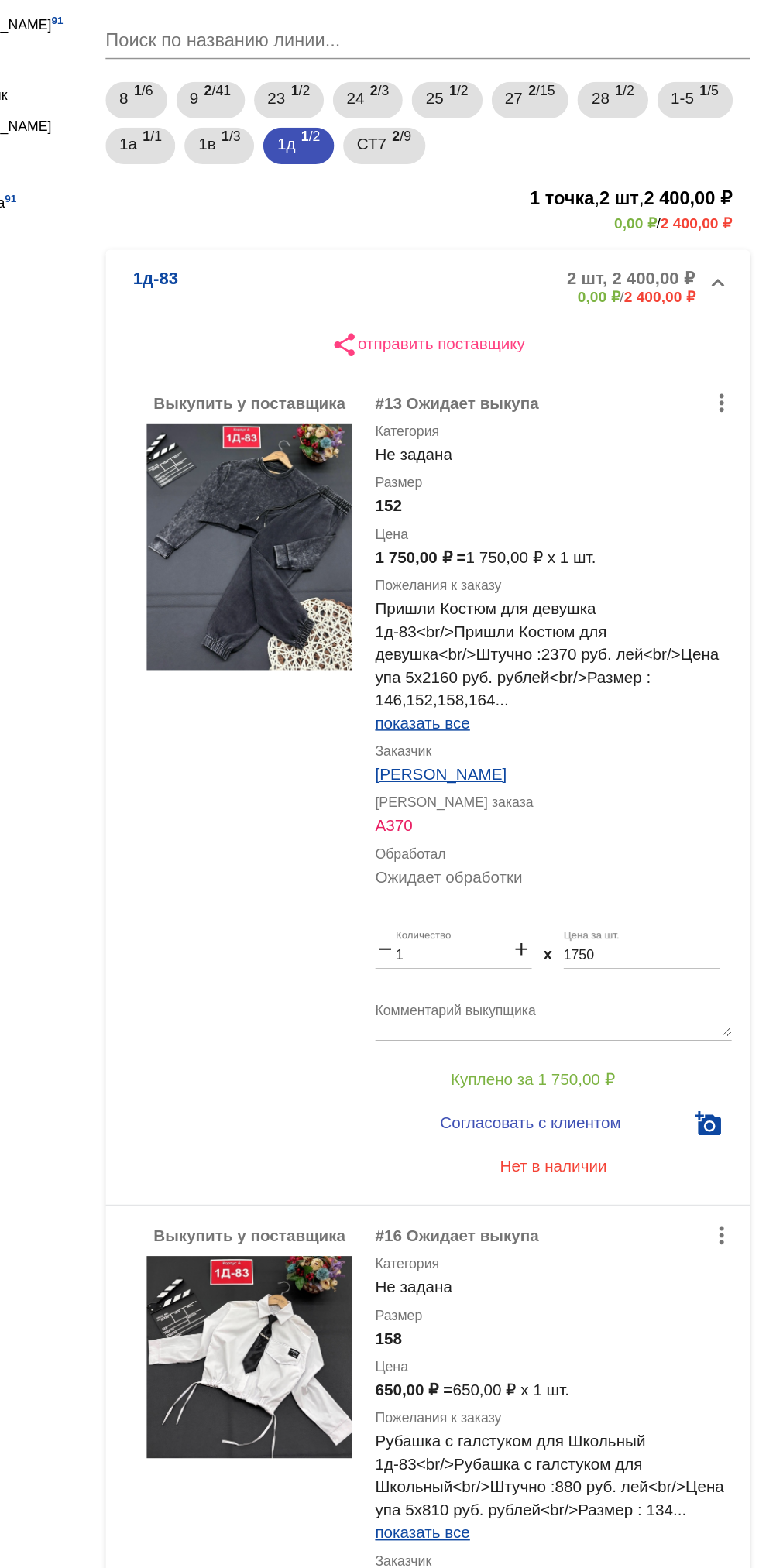
click at [403, 488] on img at bounding box center [414, 449] width 140 height 167
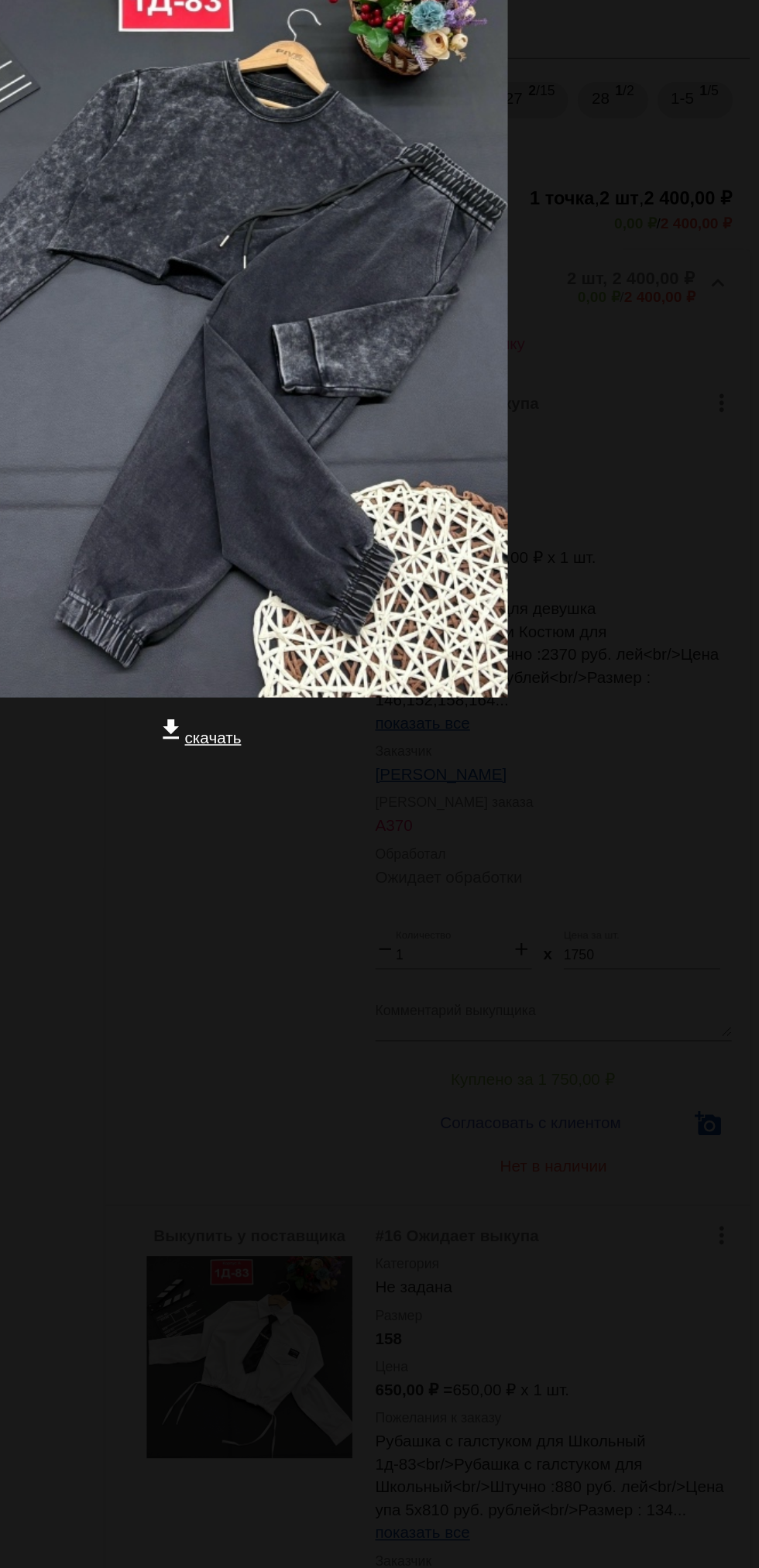
click at [334, 744] on div "close get_app скачать" at bounding box center [380, 395] width 759 height 790
click at [314, 787] on div "close get_app скачать" at bounding box center [380, 395] width 759 height 790
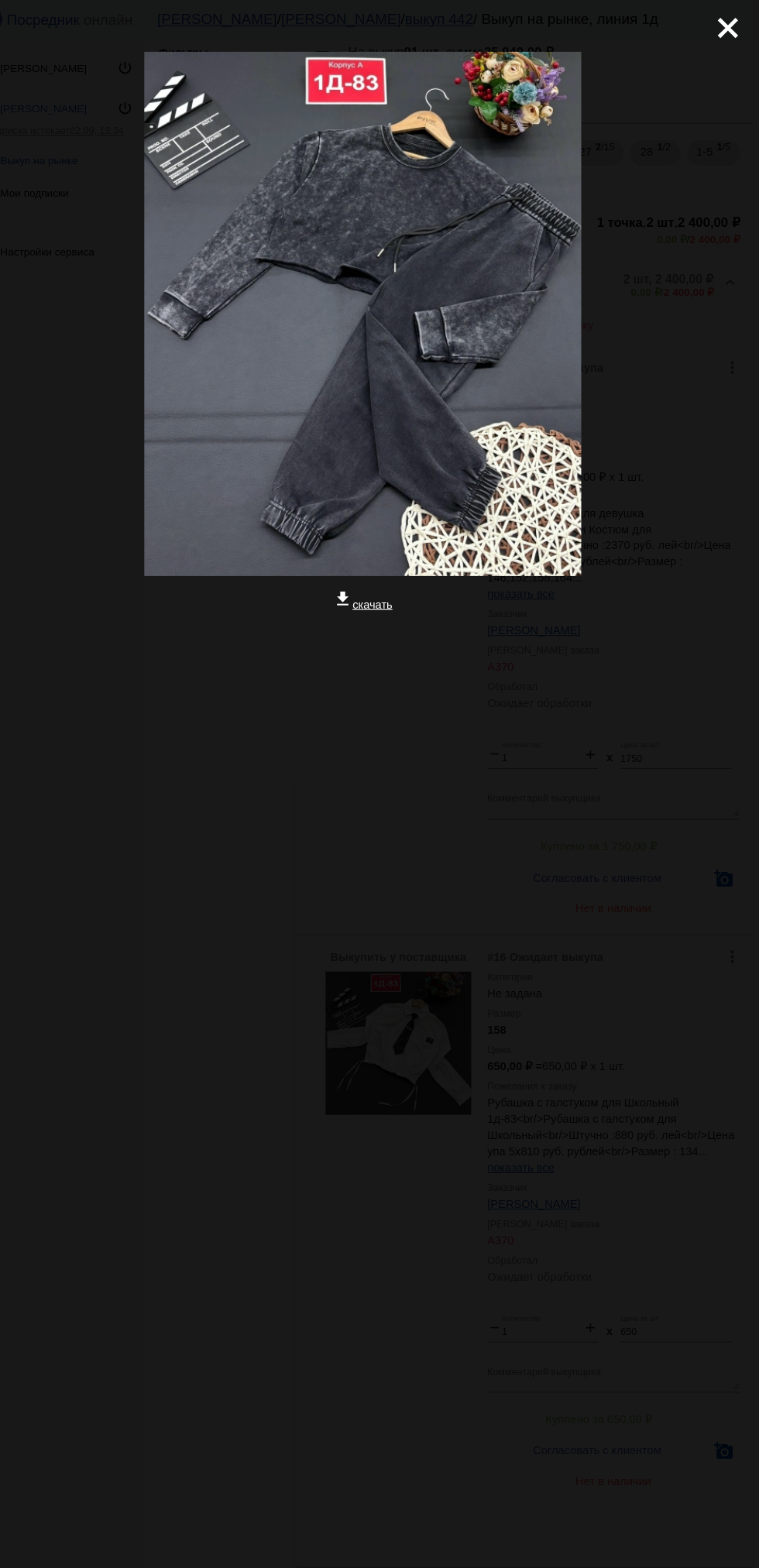
click at [713, 19] on mat-icon "close" at bounding box center [723, 21] width 19 height 19
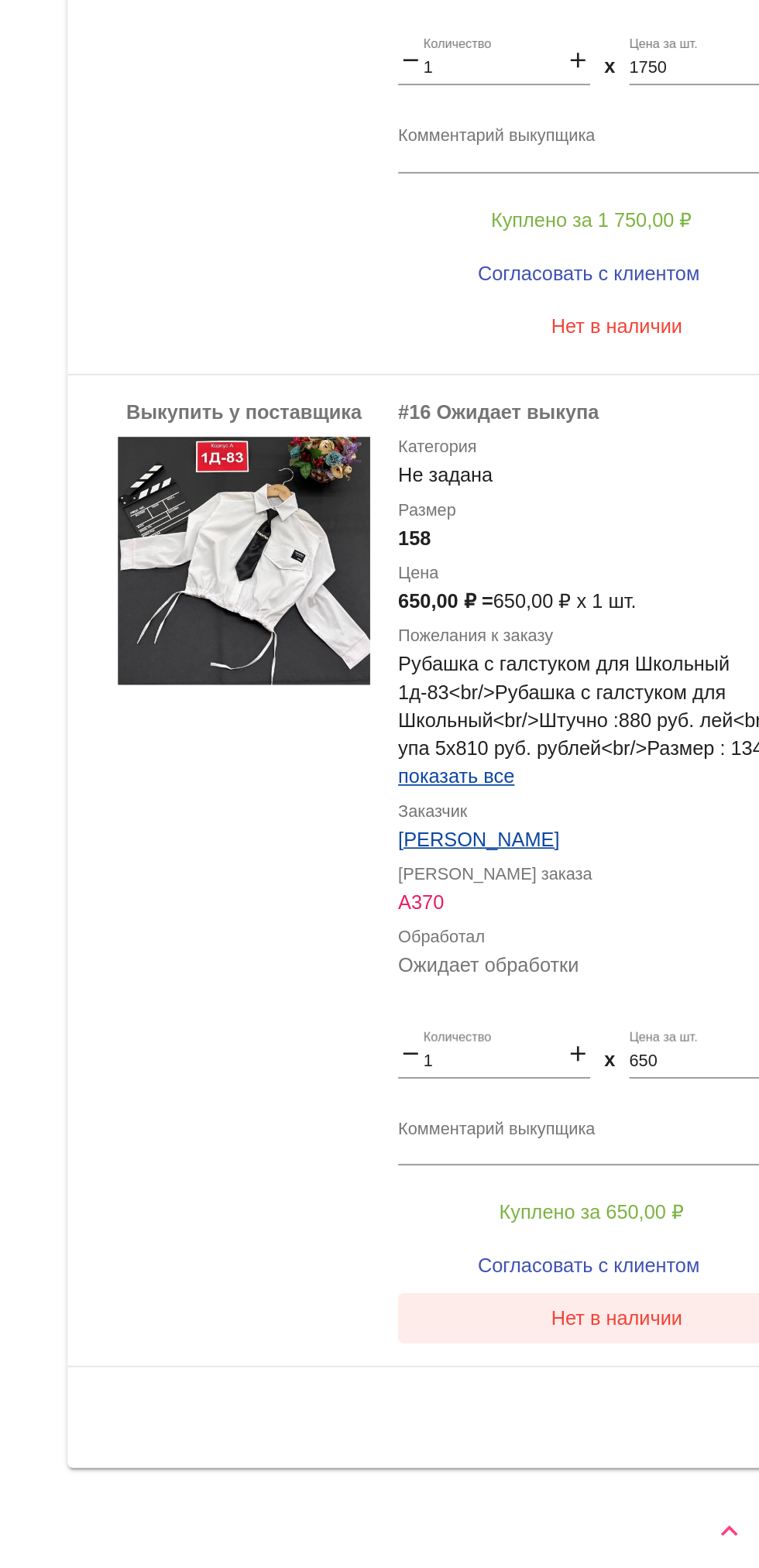
click at [654, 1426] on button "Нет в наличии" at bounding box center [619, 1416] width 242 height 28
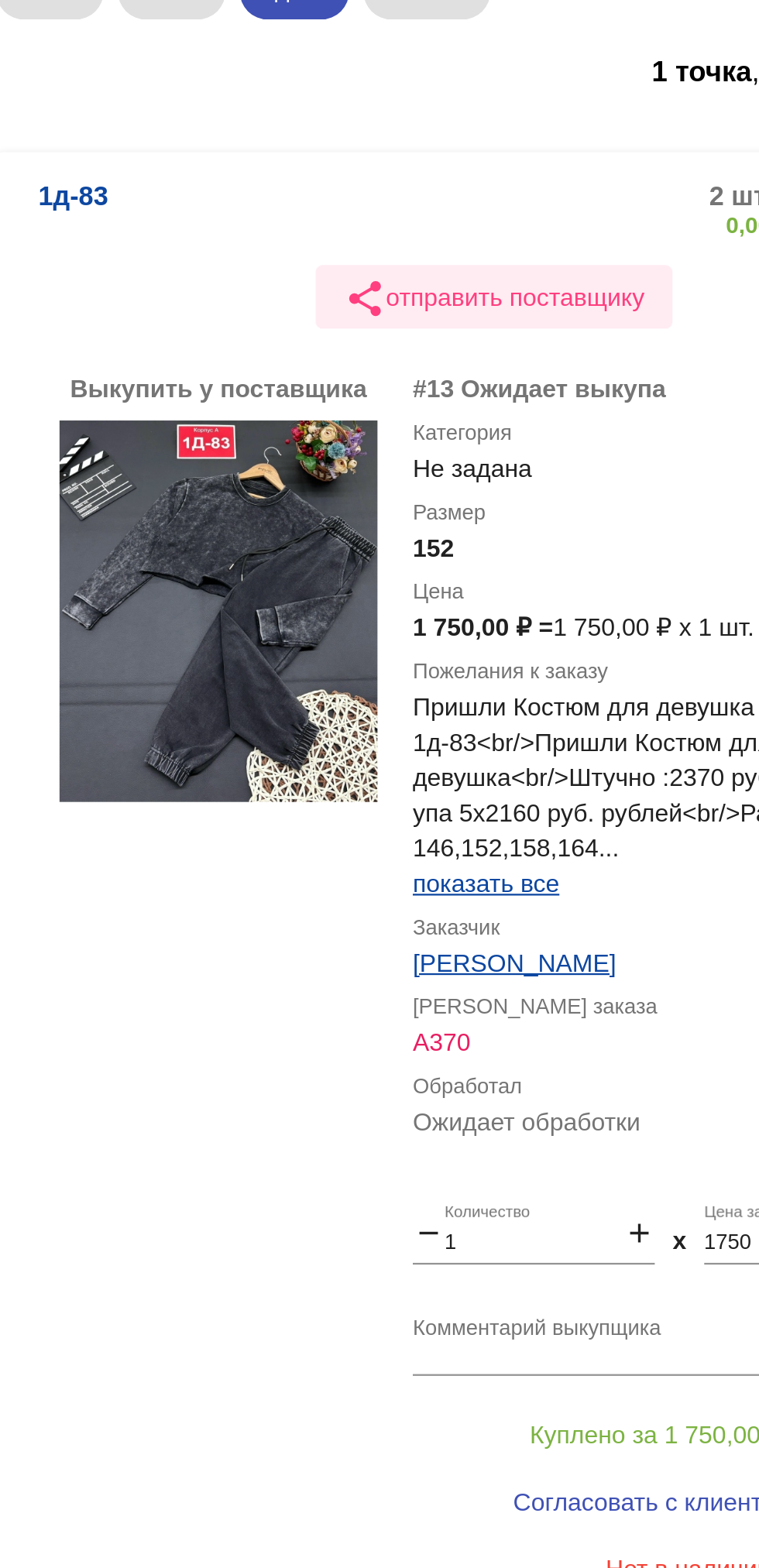
scroll to position [97, 0]
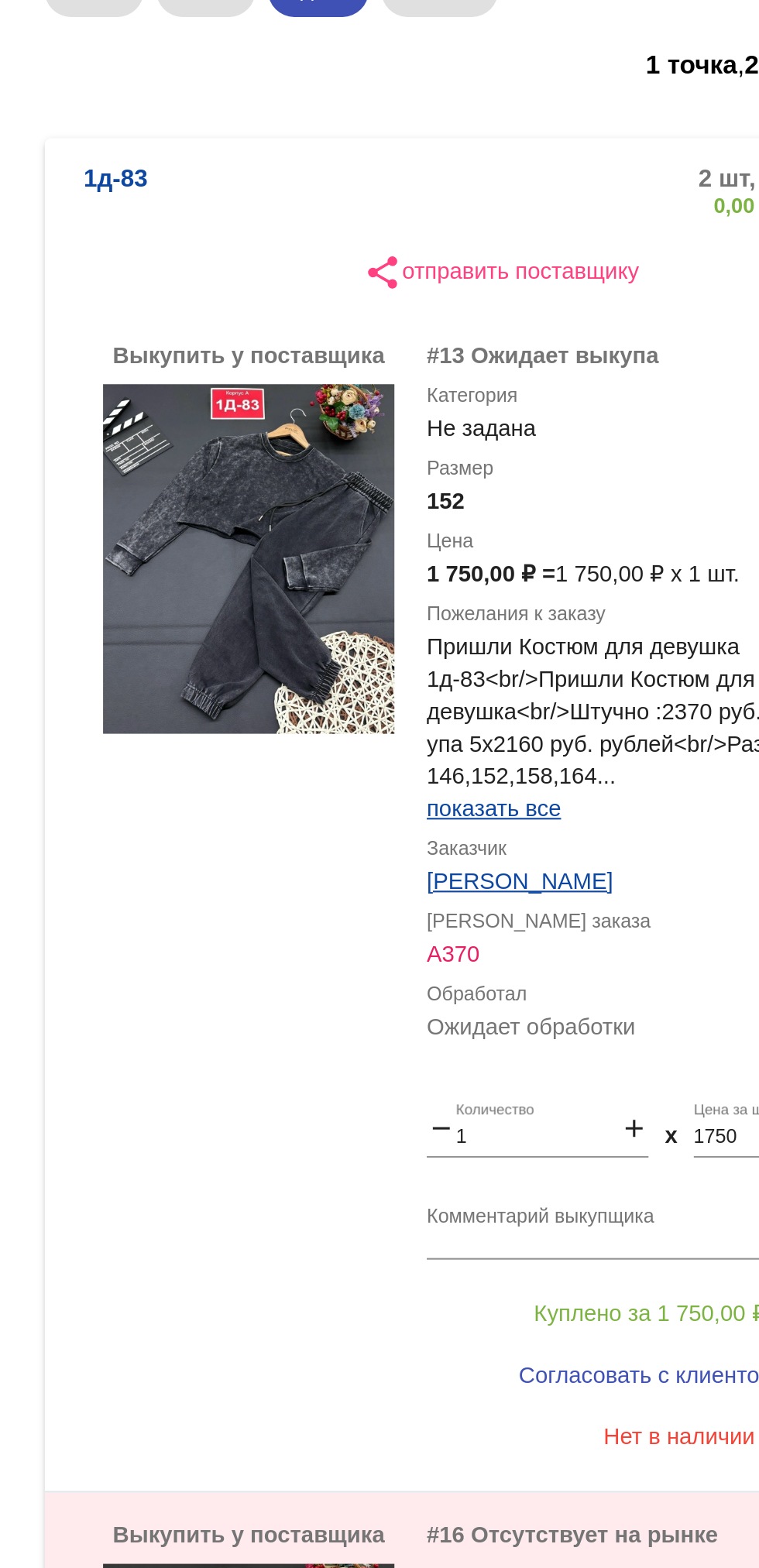
click at [513, 761] on textarea "Комментарий выкупщика" at bounding box center [619, 770] width 242 height 24
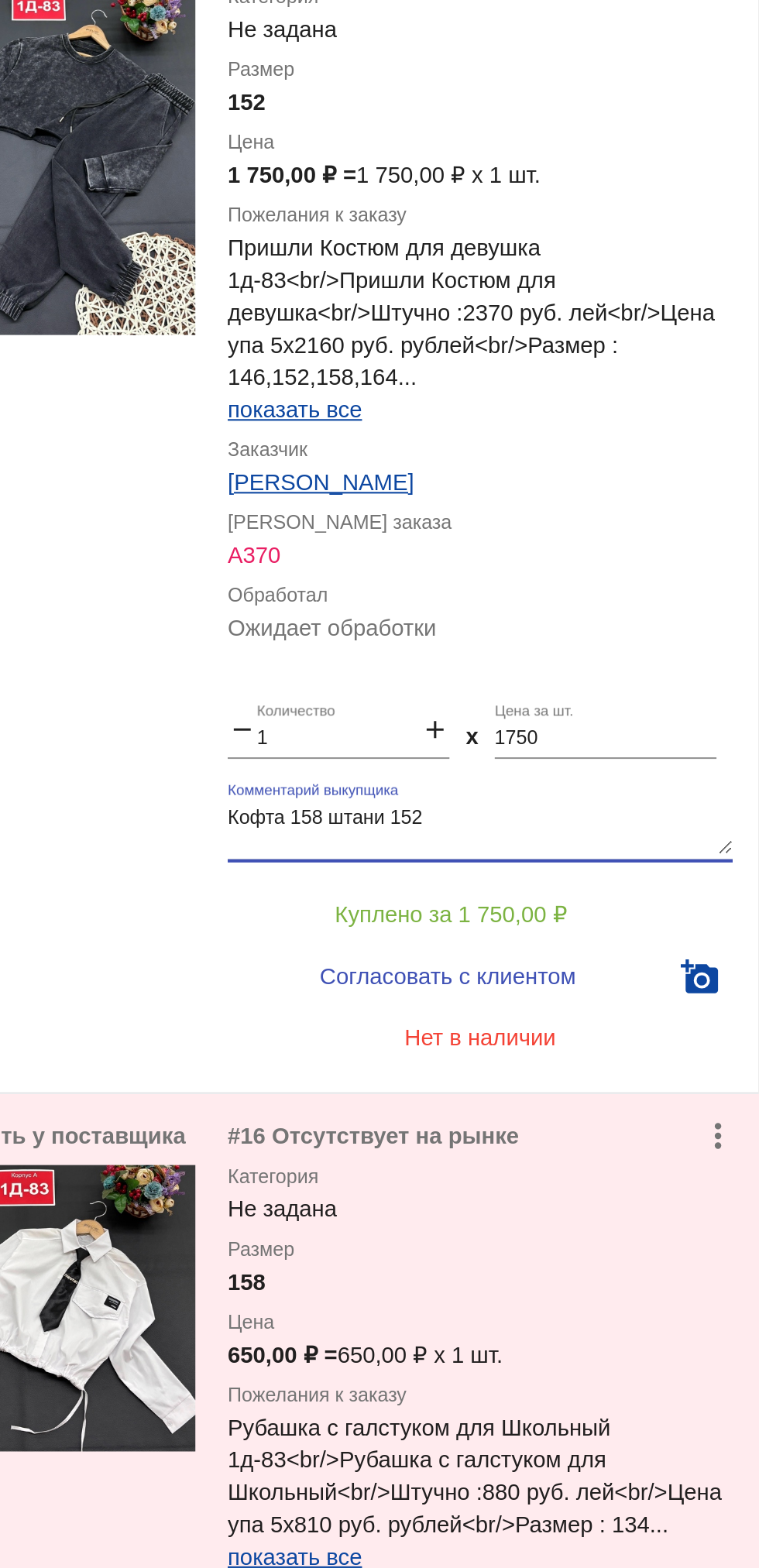
scroll to position [76, 0]
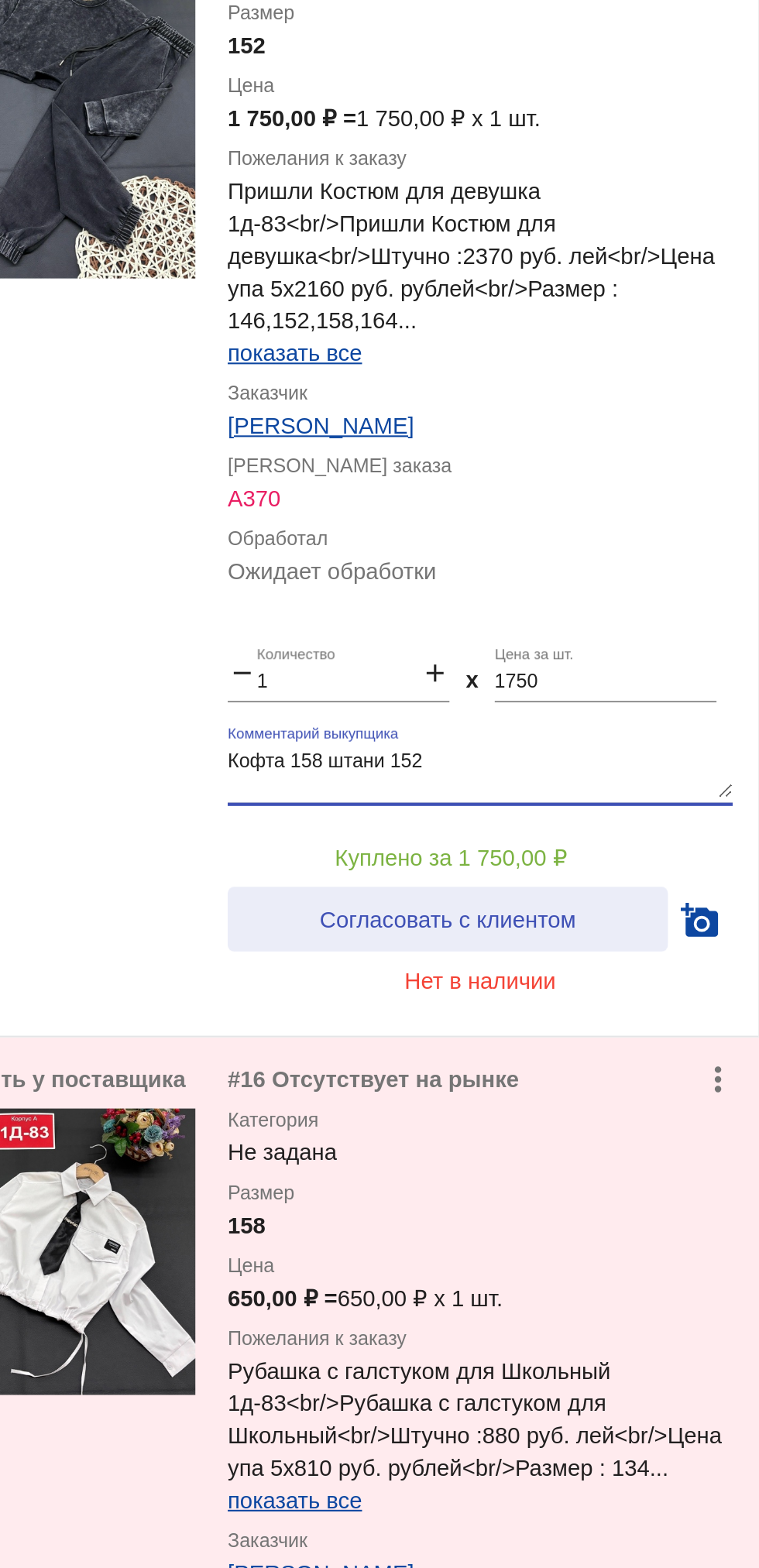
type textarea "Кофта 158 штани 152"
click at [567, 859] on span "Согласовать с клиентом" at bounding box center [604, 862] width 122 height 12
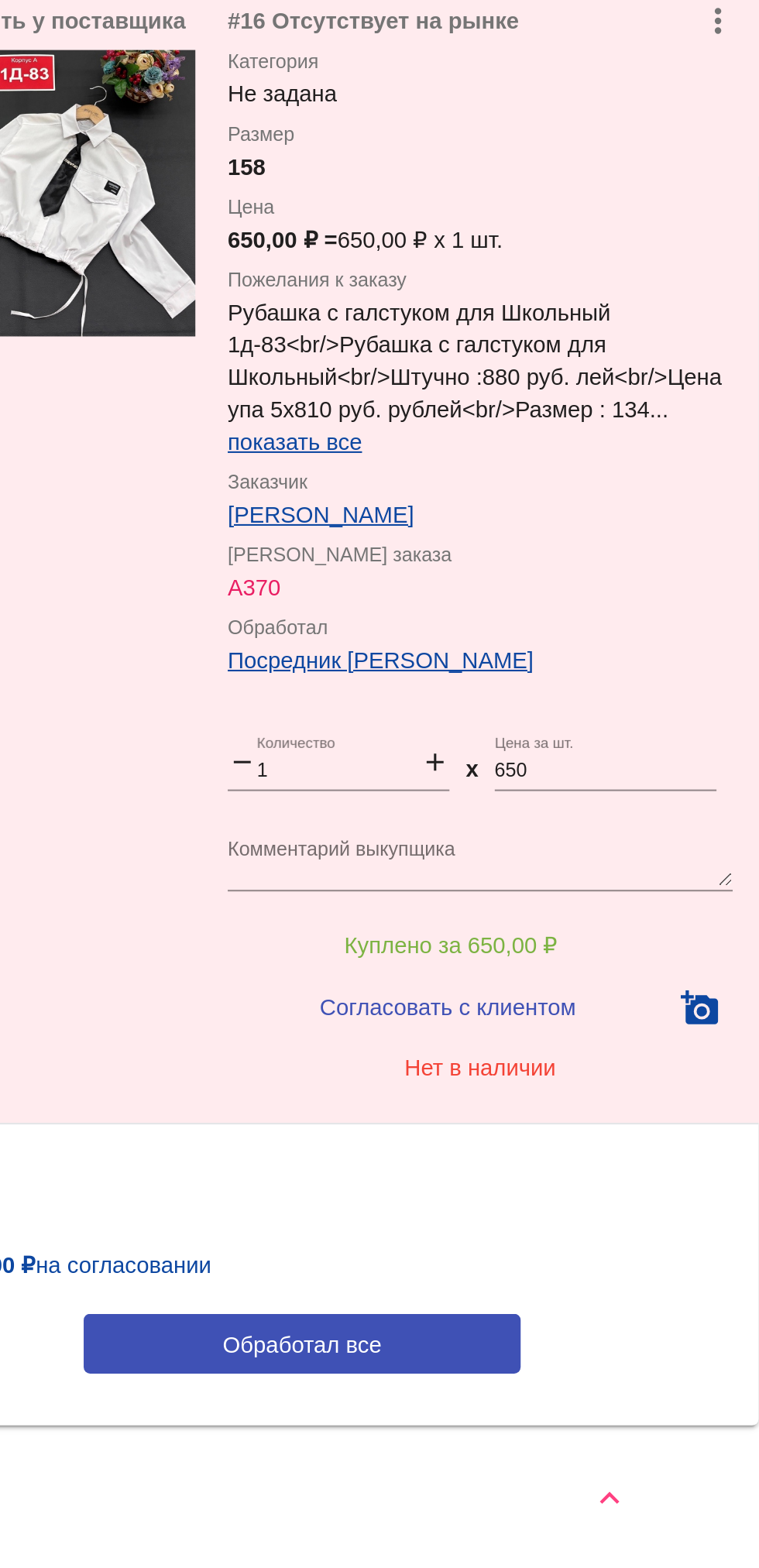
scroll to position [170, 0]
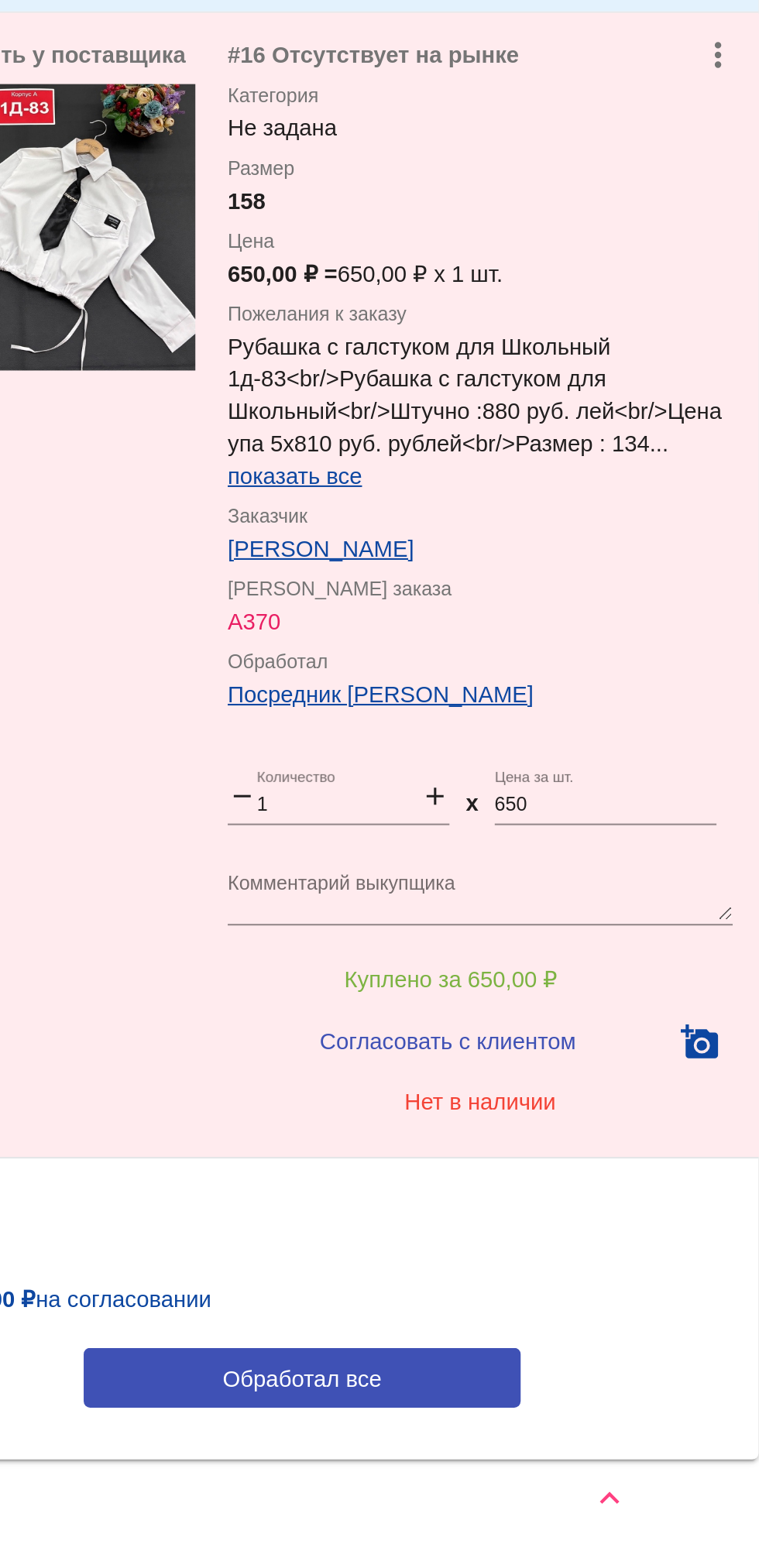
click at [508, 1450] on div "question_answer 1 750,00 ₽ на согласовании" at bounding box center [534, 1439] width 411 height 22
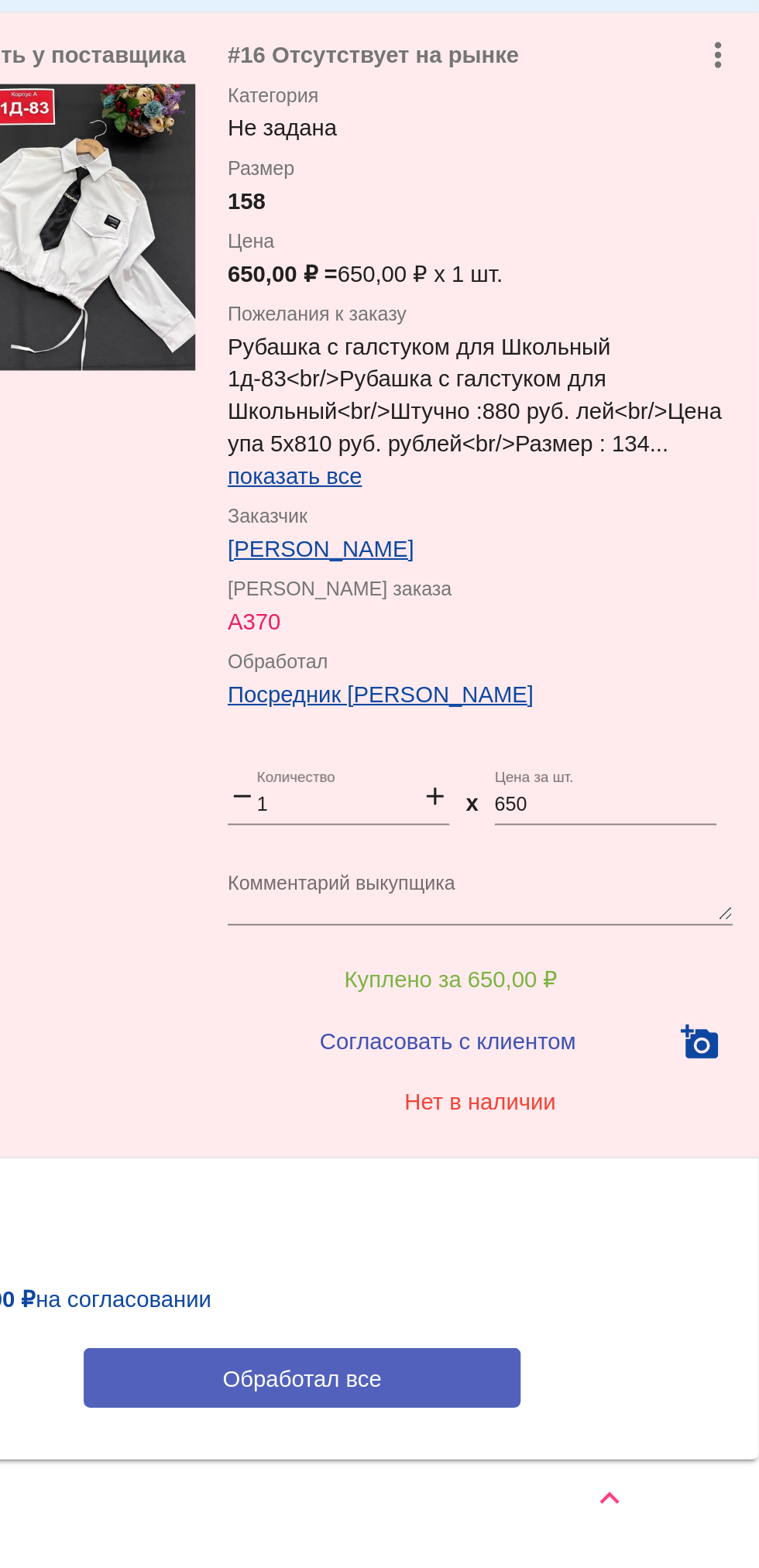
click at [510, 1477] on span "Обработал все" at bounding box center [534, 1477] width 76 height 12
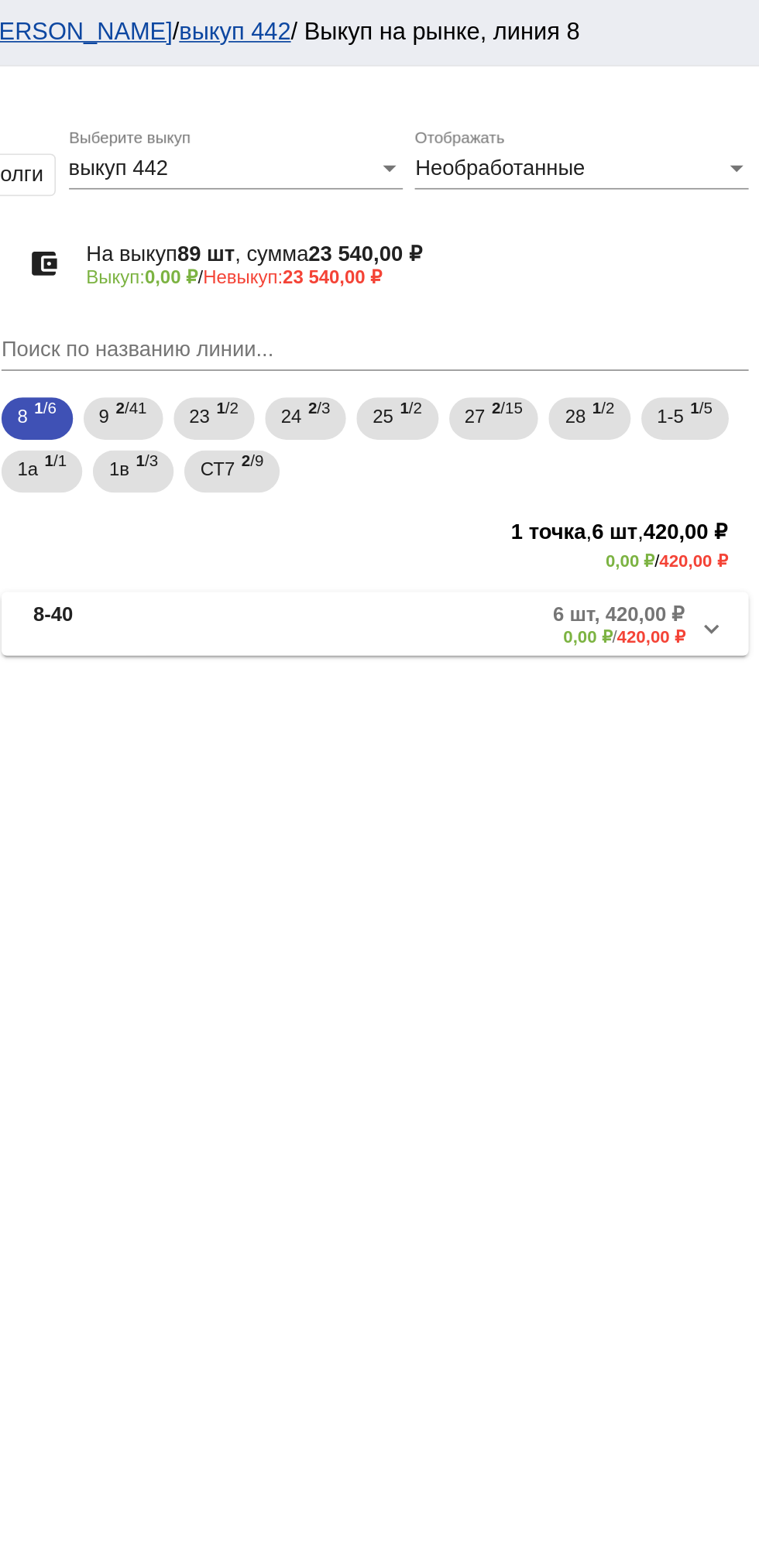
scroll to position [0, 0]
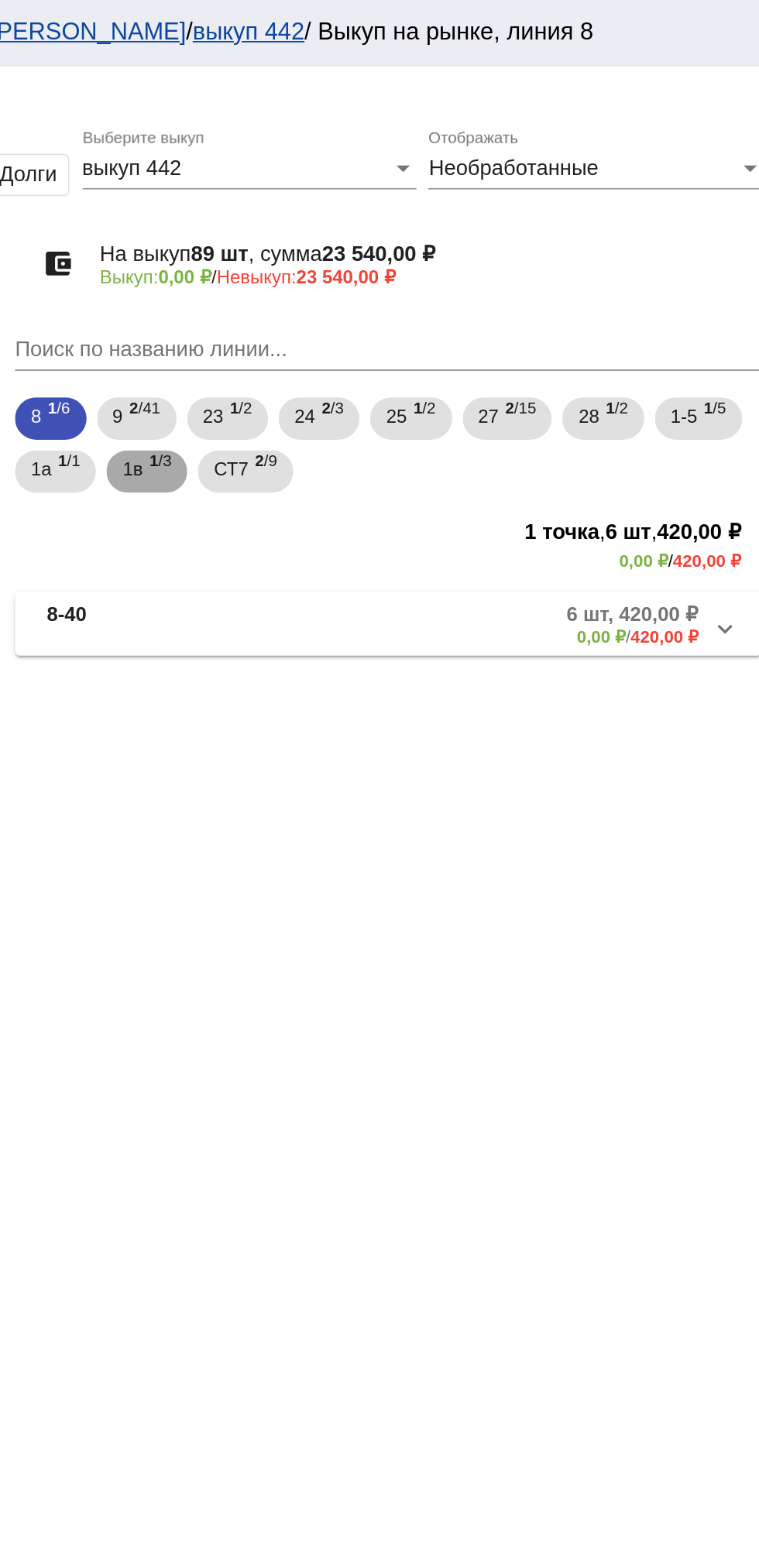
click at [403, 286] on span "1 /3" at bounding box center [401, 276] width 13 height 32
click at [387, 367] on mat-panel-title "1в-92" at bounding box center [393, 365] width 117 height 26
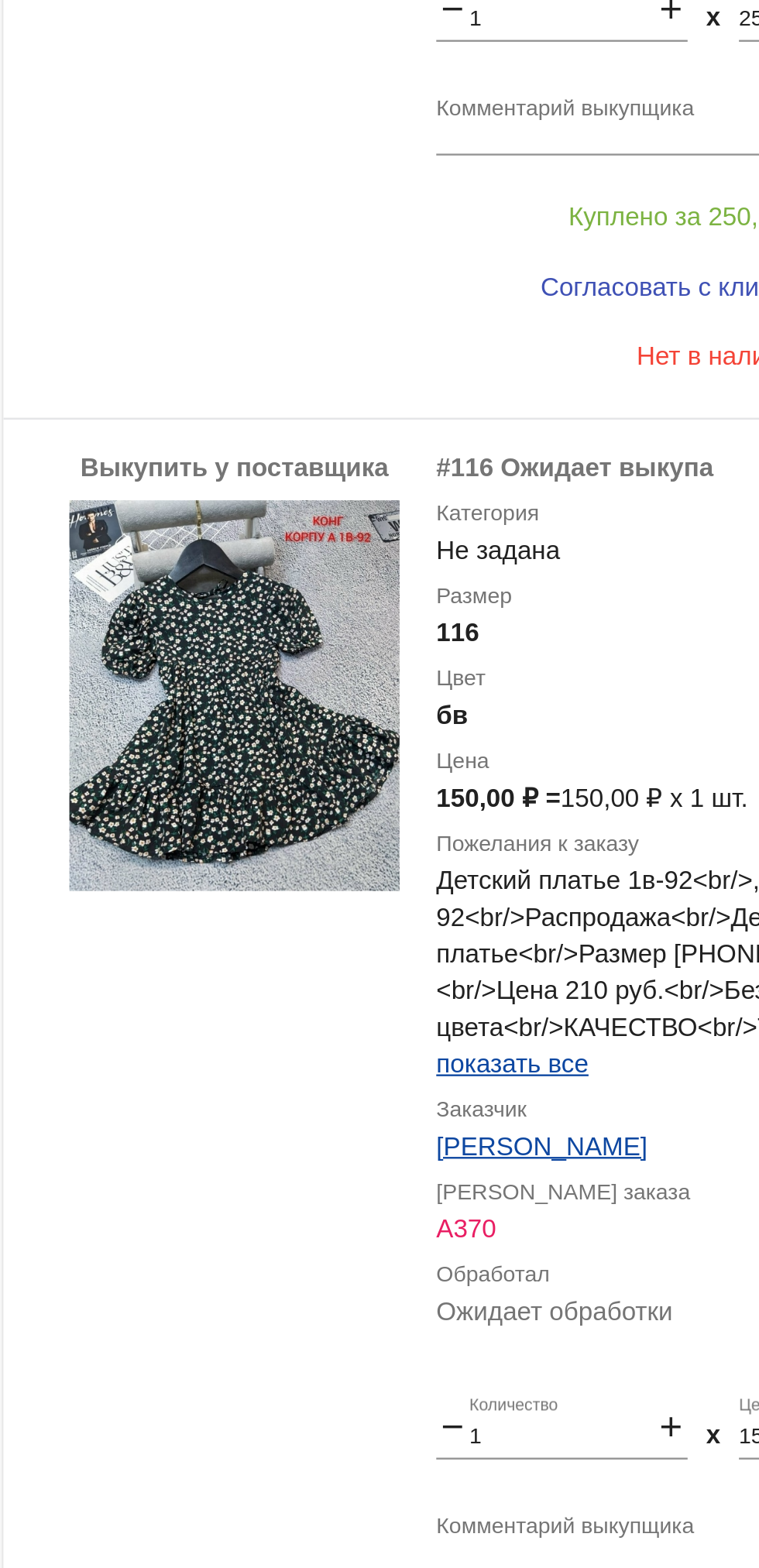
scroll to position [698, 0]
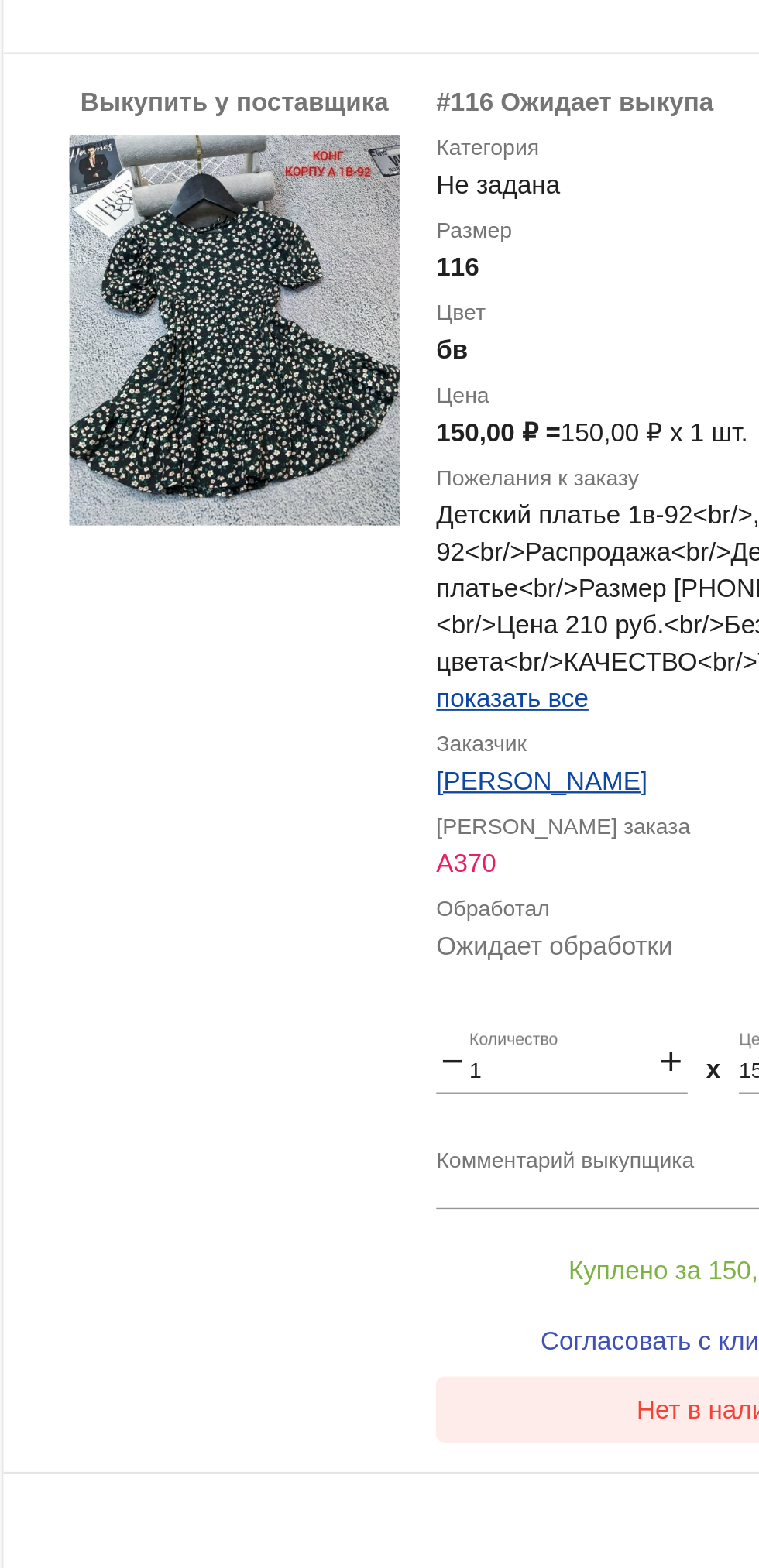
click at [578, 1421] on button "Нет в наличии" at bounding box center [619, 1416] width 242 height 28
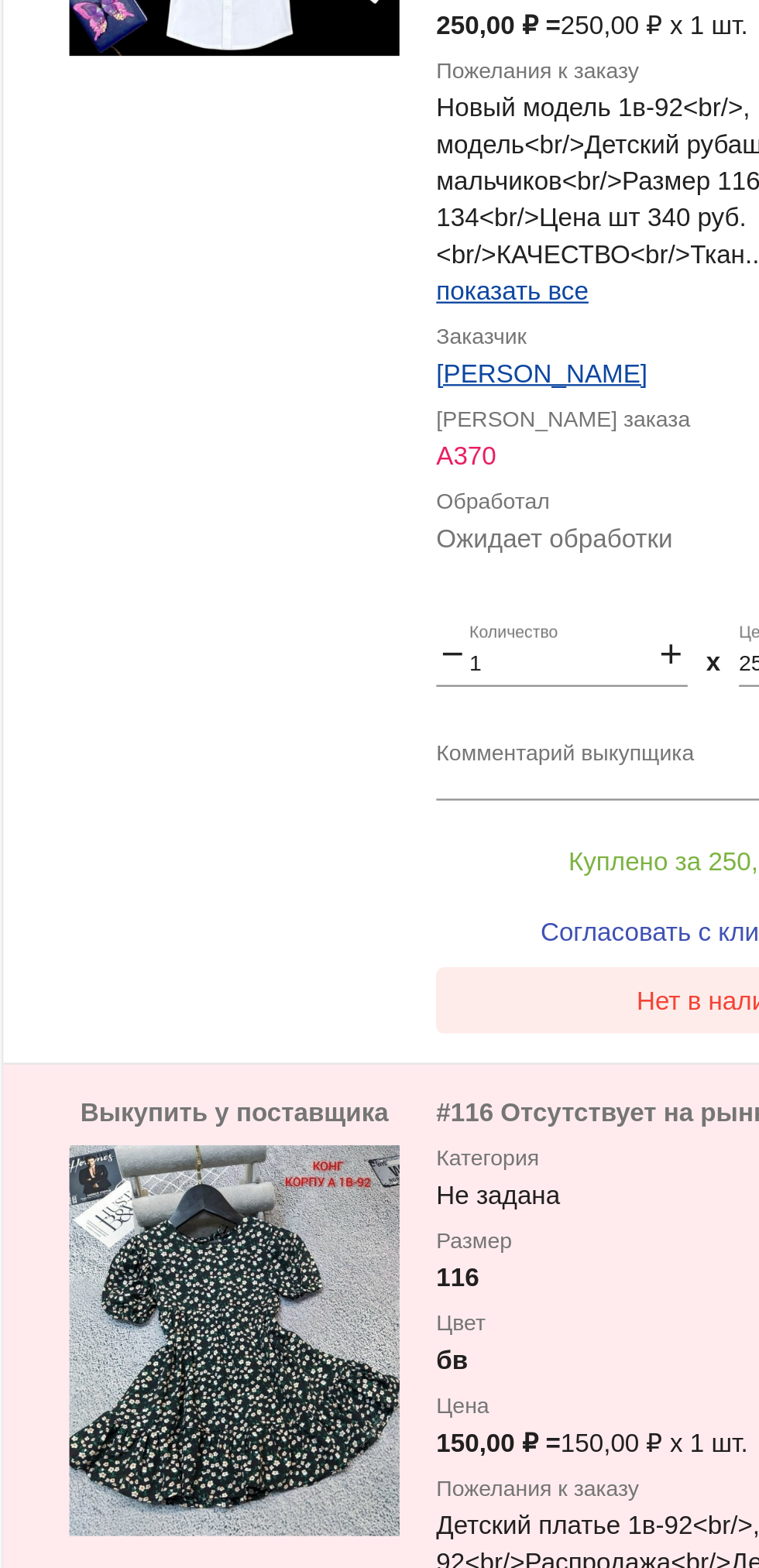
click at [573, 1240] on button "Нет в наличии" at bounding box center [619, 1244] width 242 height 28
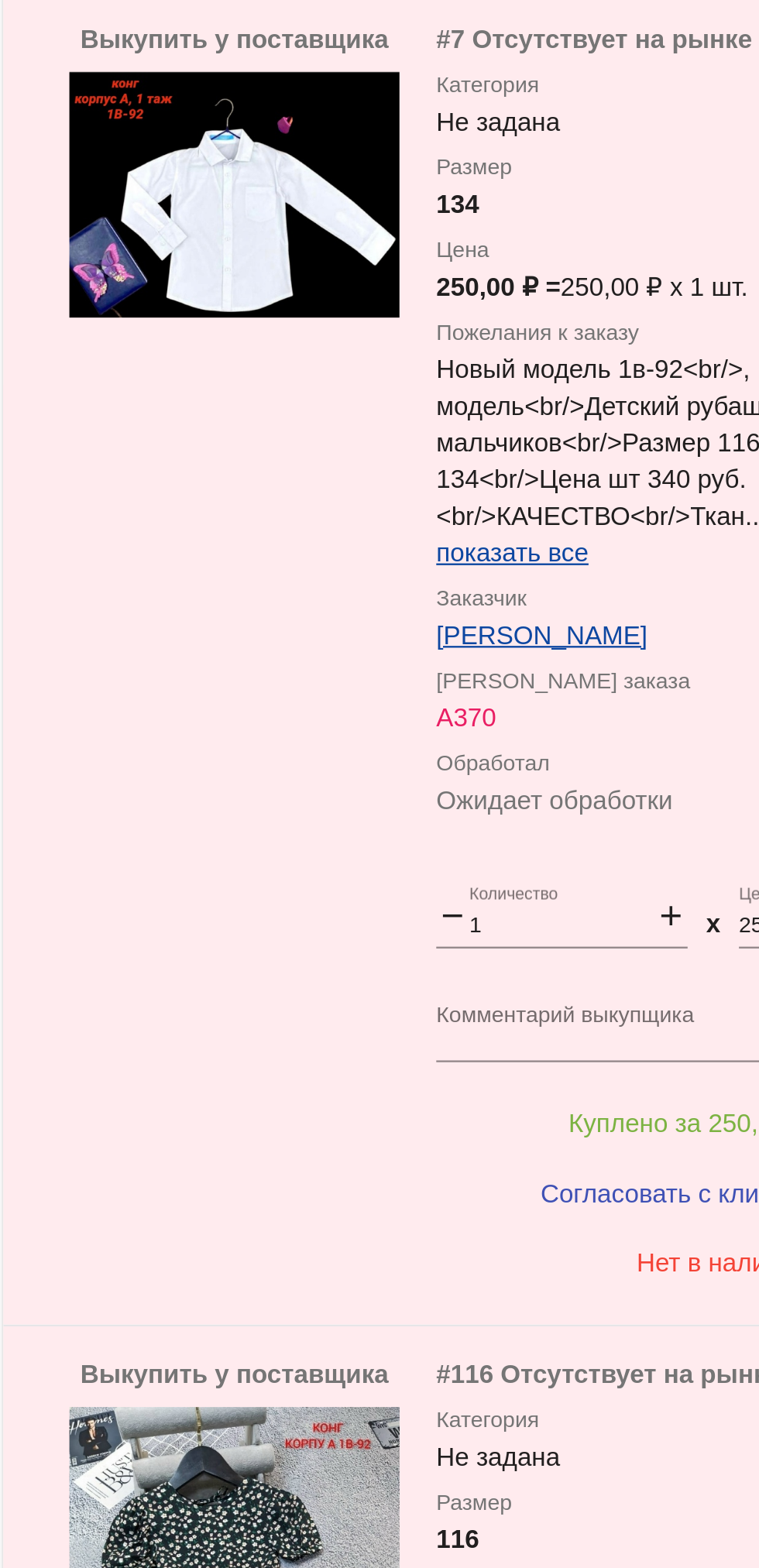
scroll to position [0, 0]
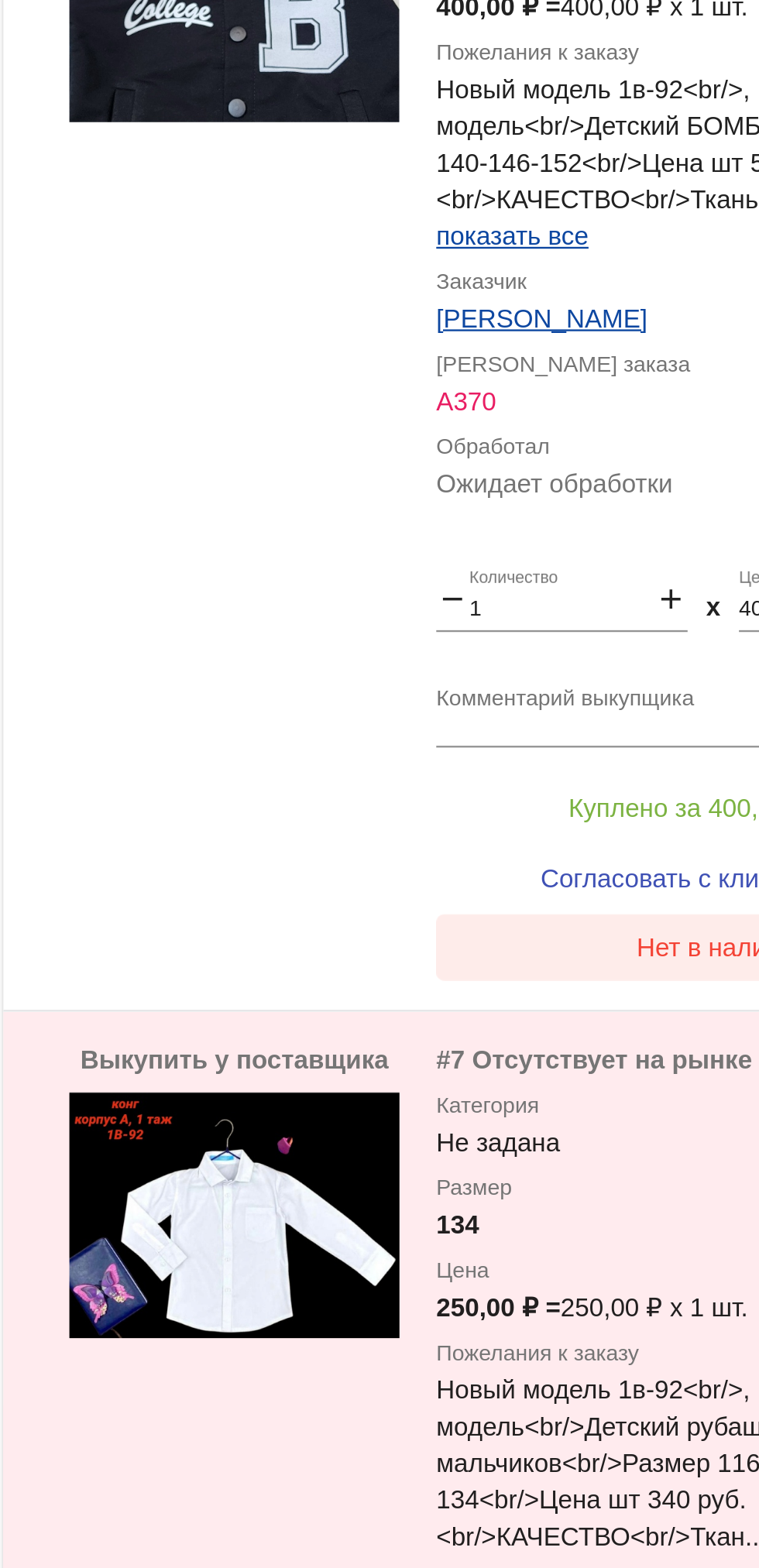
click at [568, 950] on button "Нет в наличии" at bounding box center [619, 951] width 242 height 28
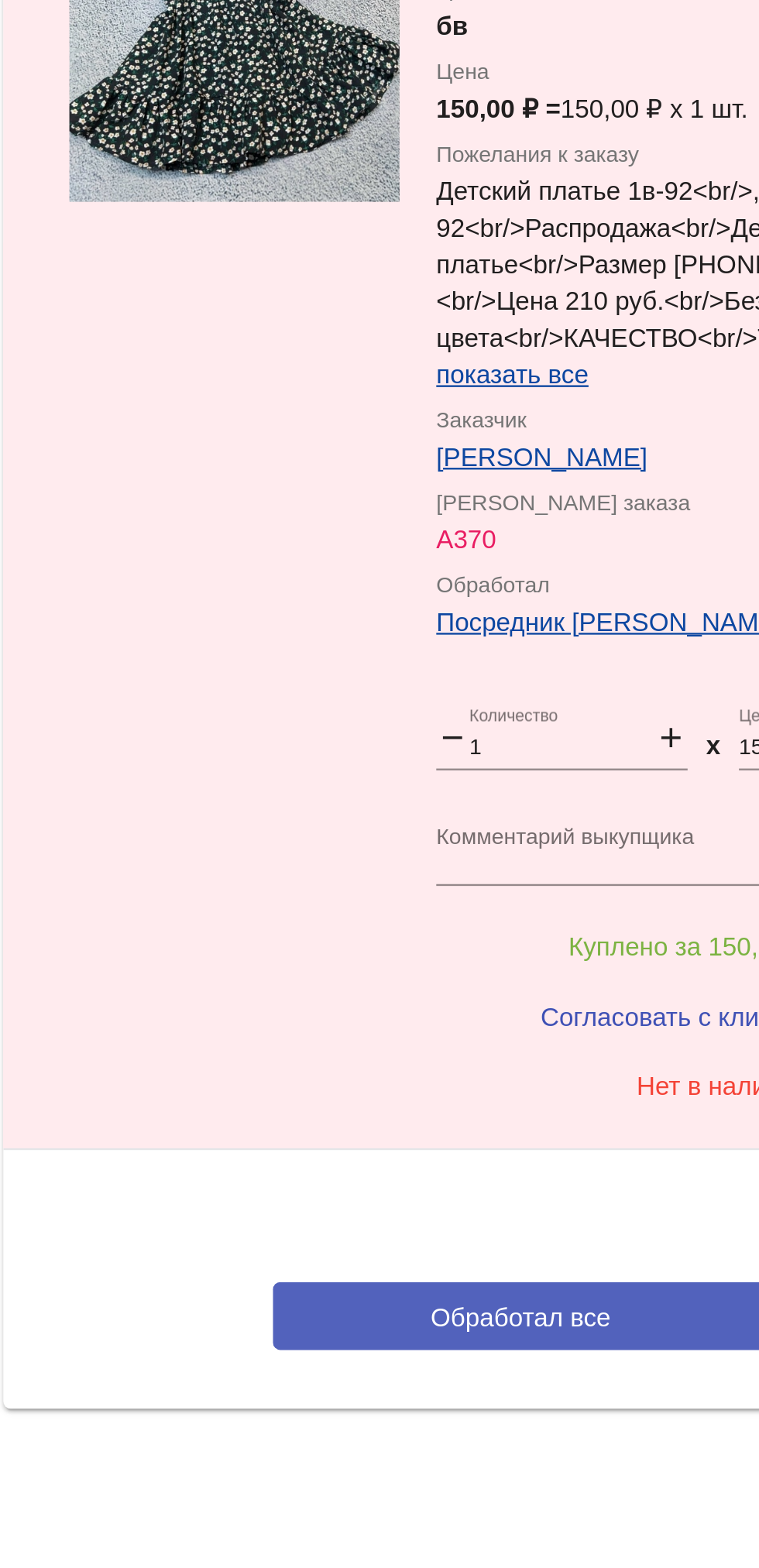
click at [552, 1466] on span "Обработал все" at bounding box center [534, 1461] width 76 height 12
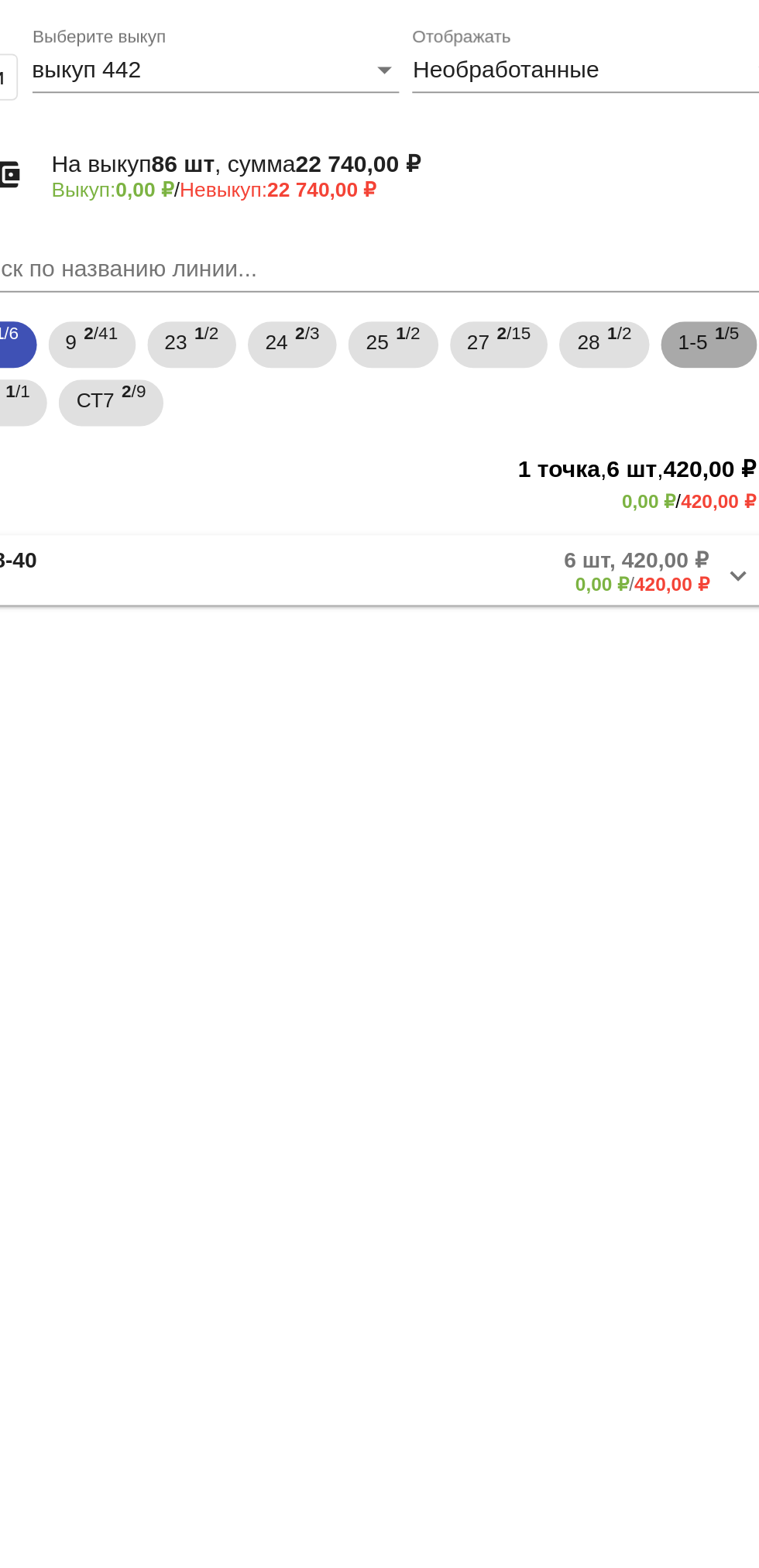
click at [714, 252] on span "1-5" at bounding box center [706, 243] width 16 height 28
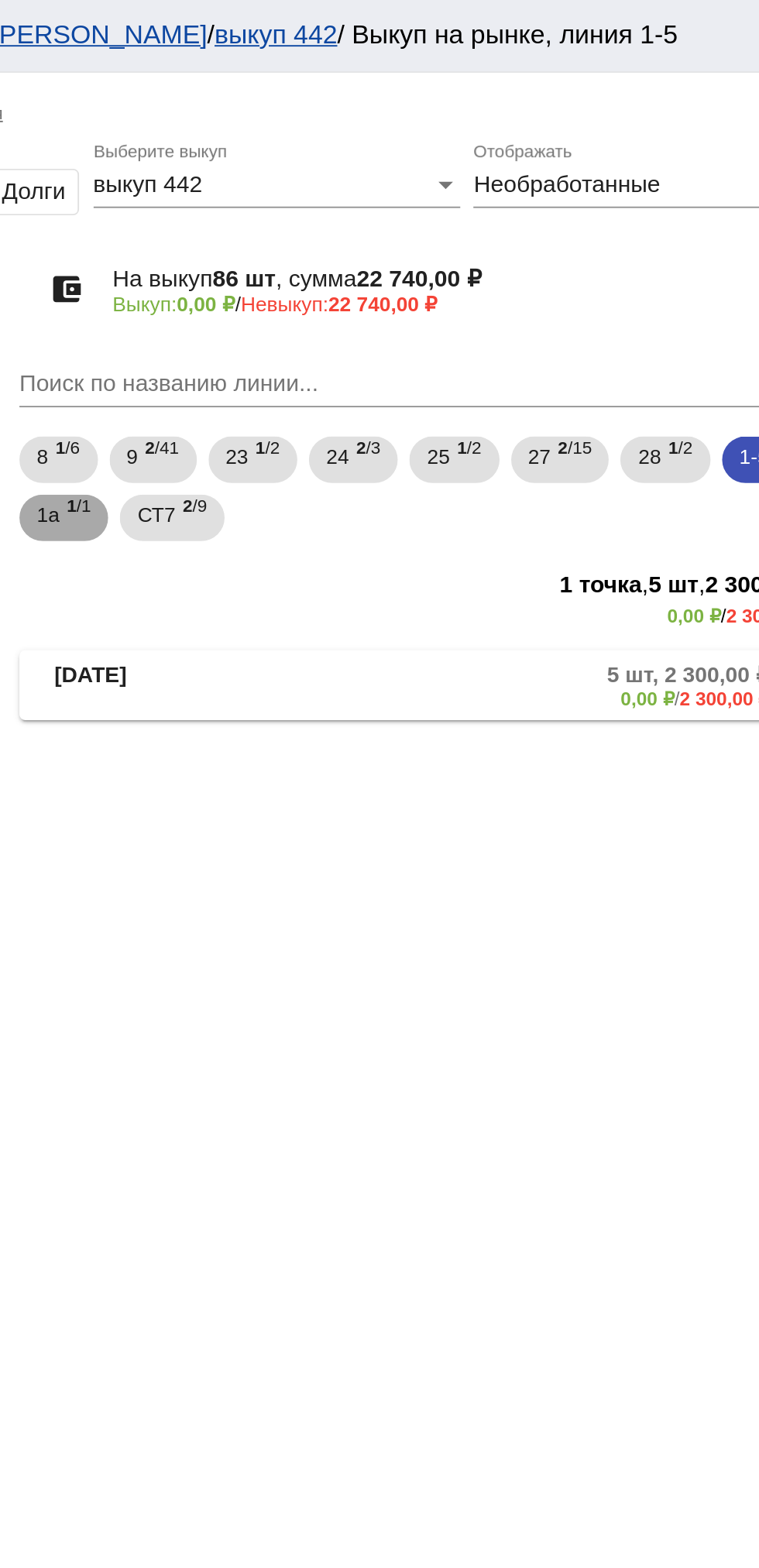
click at [348, 277] on span "1 /1" at bounding box center [348, 276] width 13 height 32
click at [560, 373] on mat-panel-description "1 шт, 250,00 ₽ 0,00 ₽ / 250,00 ₽" at bounding box center [590, 365] width 252 height 26
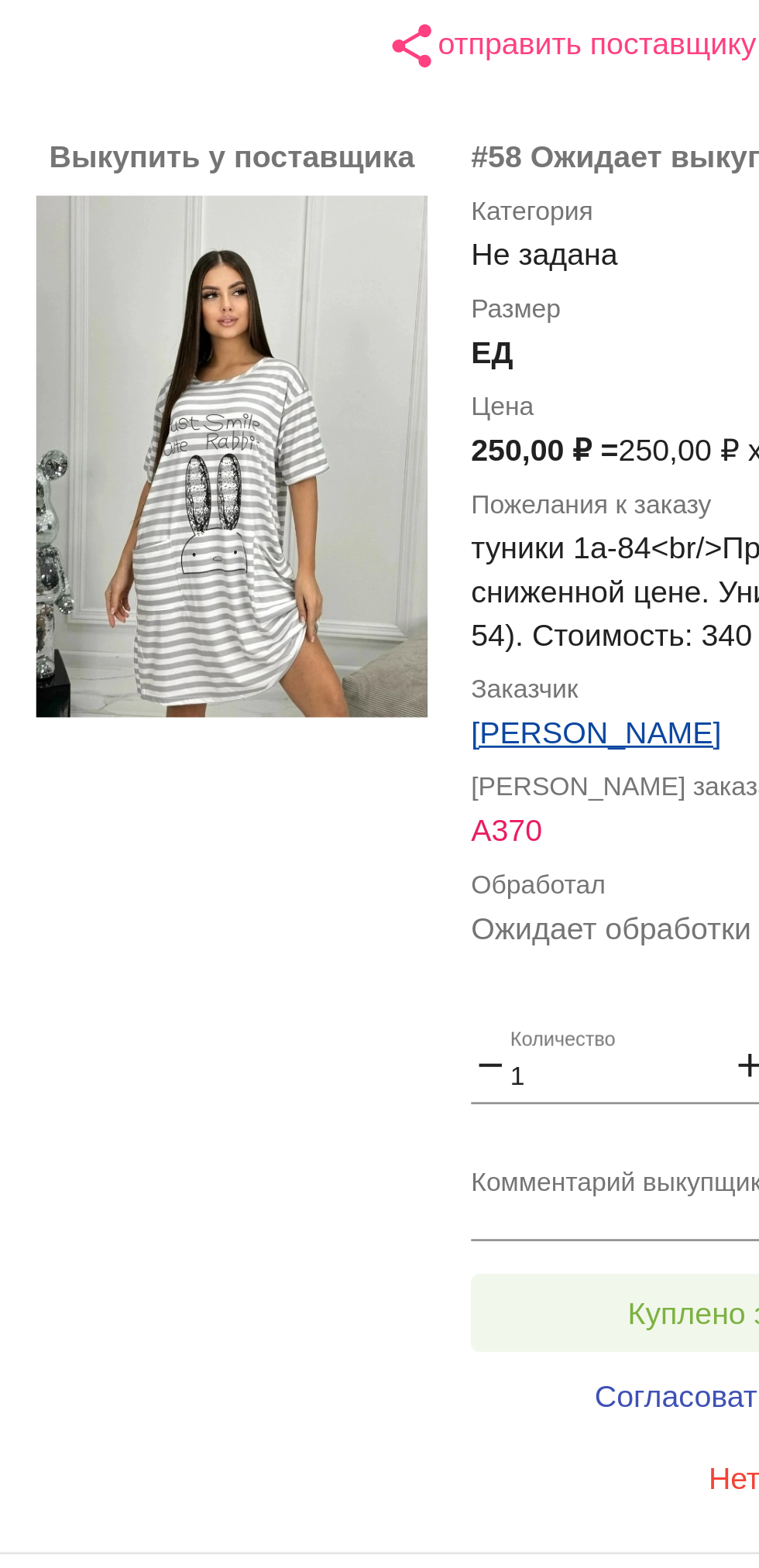
click at [555, 857] on span "Куплено за 250,00 ₽" at bounding box center [605, 862] width 102 height 12
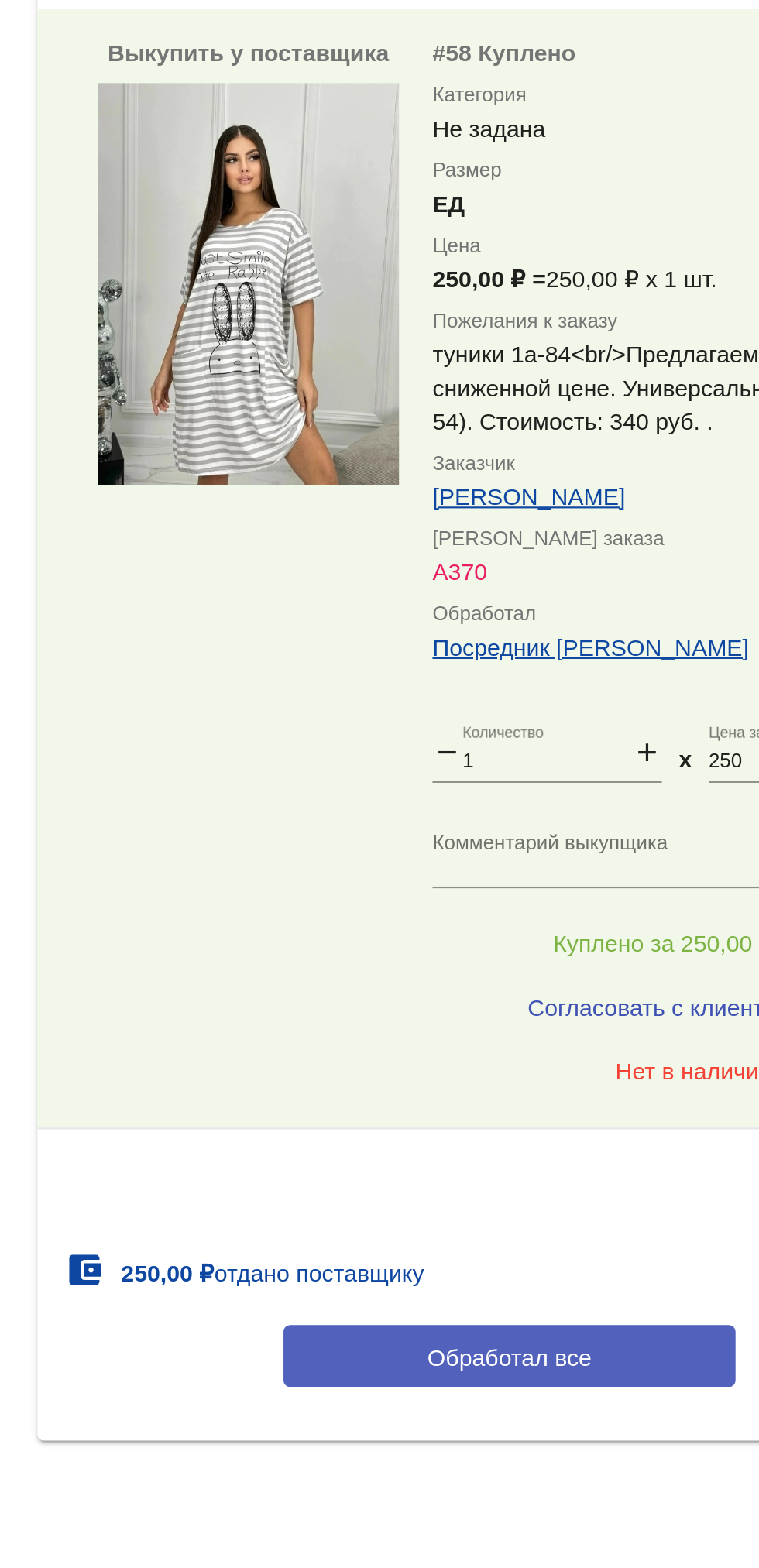
click at [538, 1050] on span "Обработал все" at bounding box center [534, 1052] width 76 height 12
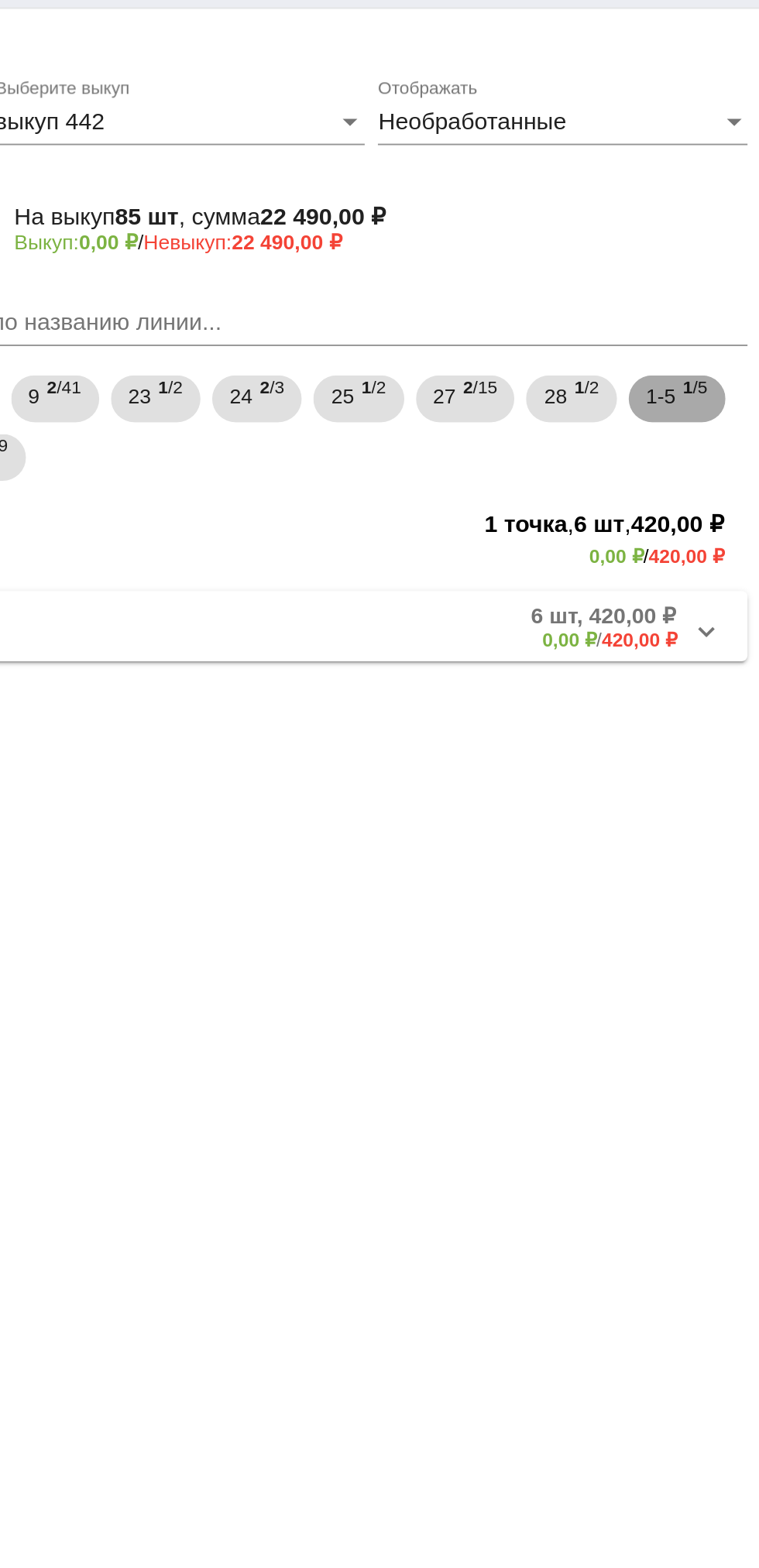
click at [713, 245] on span "1-5" at bounding box center [706, 243] width 16 height 28
click at [608, 377] on mat-panel-description "5 шт, 2 300,00 ₽ 0,00 ₽ / 2 300,00 ₽" at bounding box center [590, 365] width 249 height 26
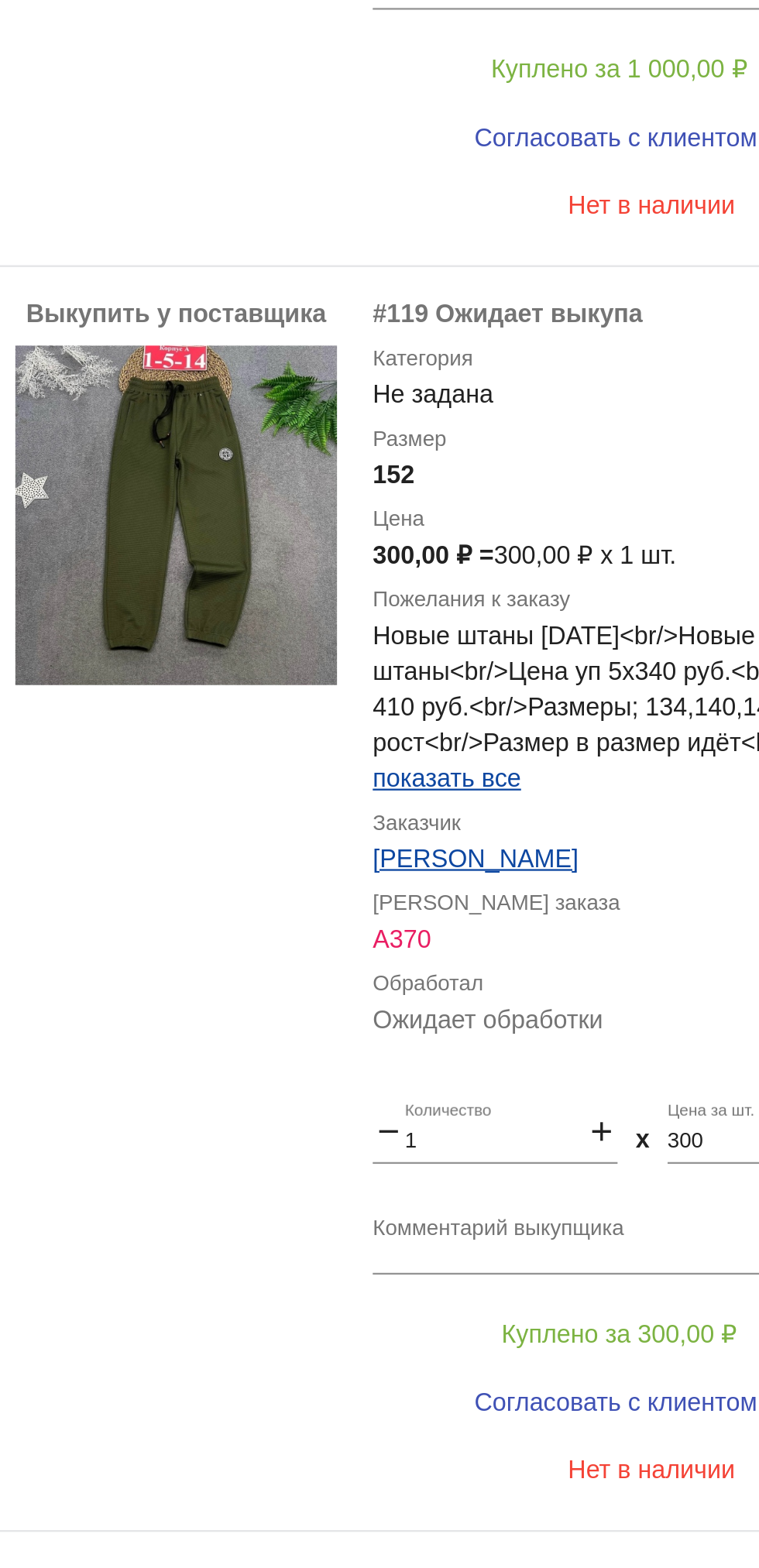
scroll to position [722, 0]
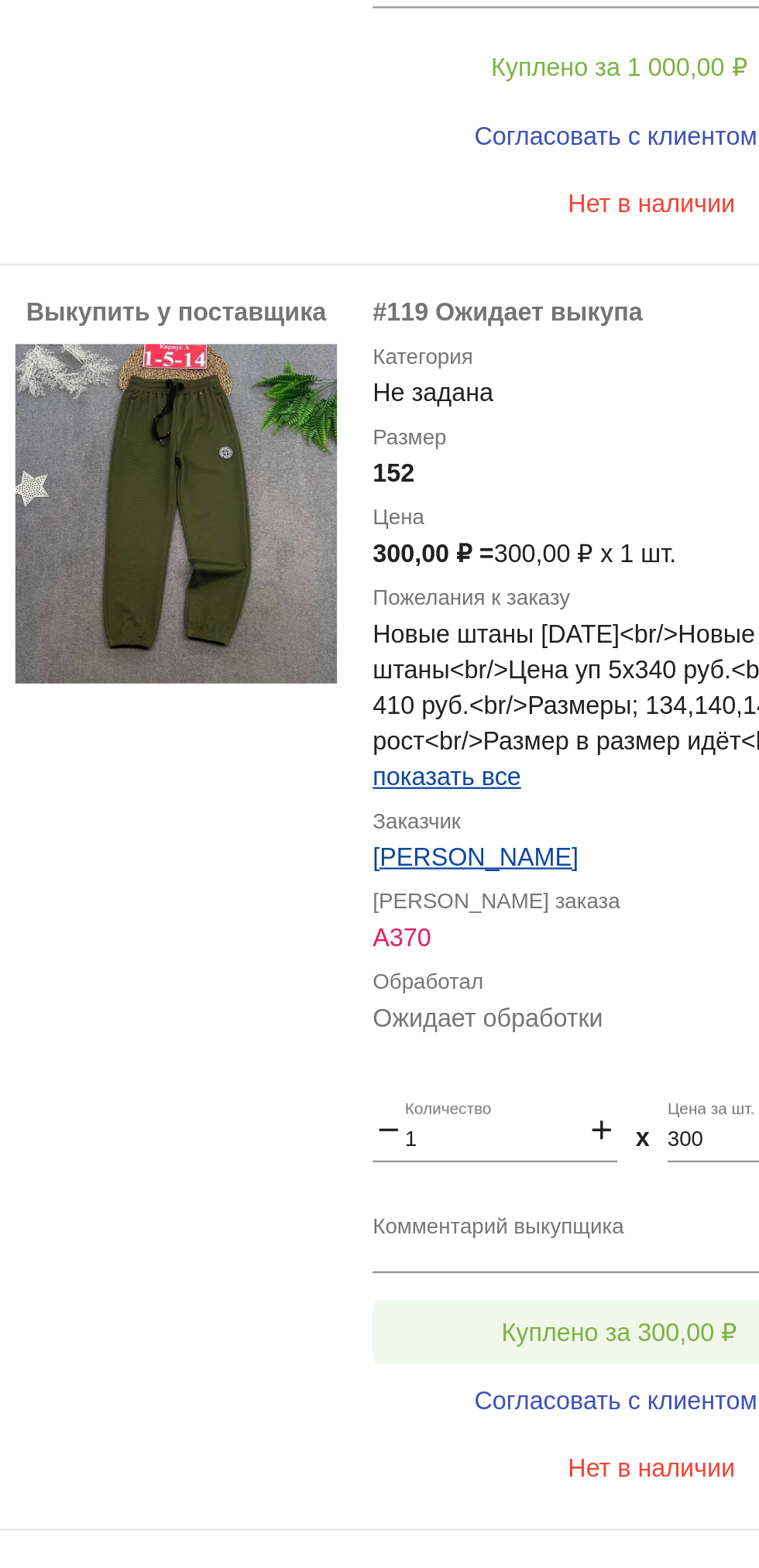
click at [625, 744] on button "Куплено за 300,00 ₽" at bounding box center [605, 754] width 214 height 28
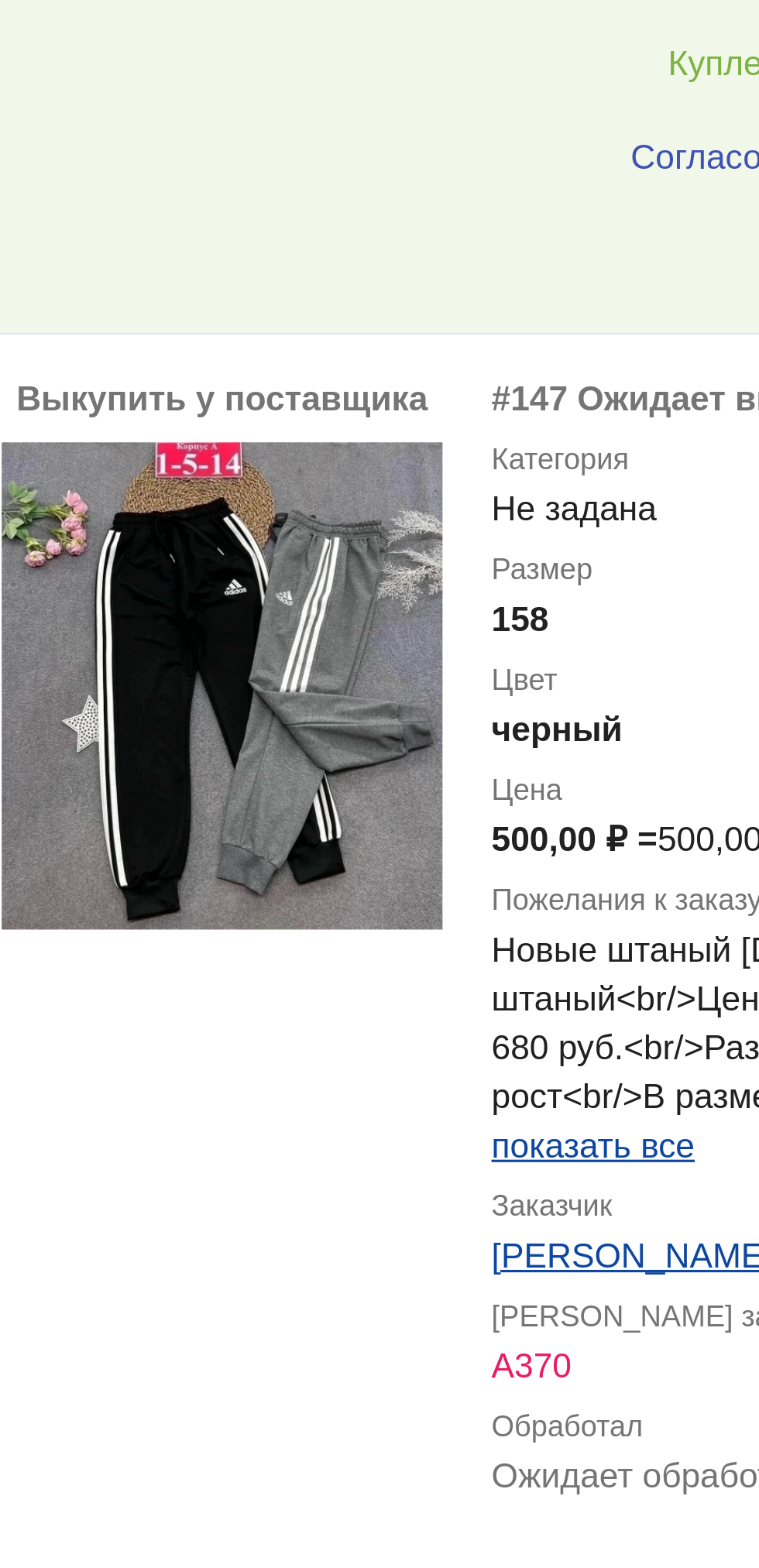
scroll to position [1220, 0]
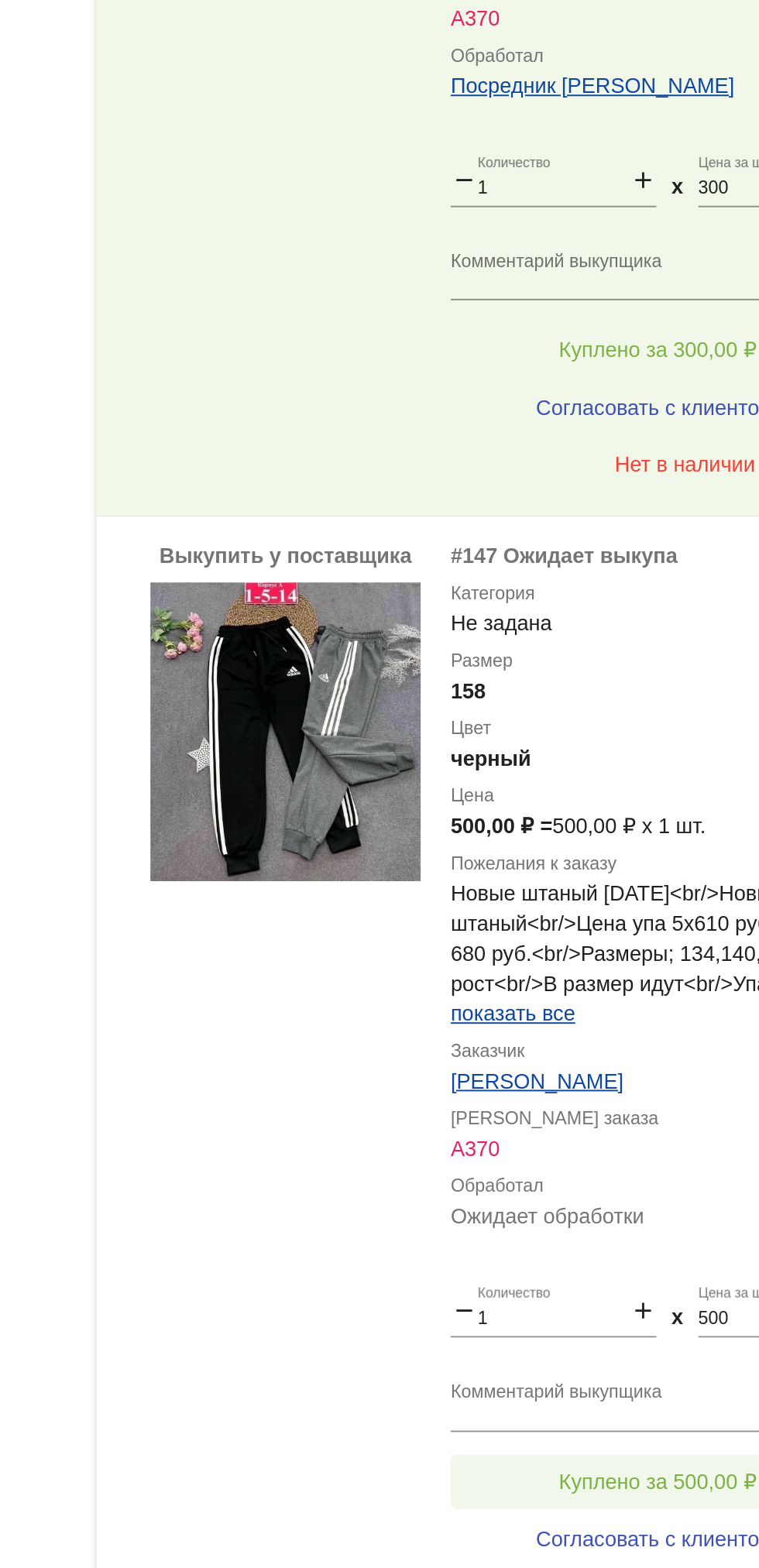
click at [613, 826] on button "Куплено за 500,00 ₽" at bounding box center [605, 838] width 214 height 28
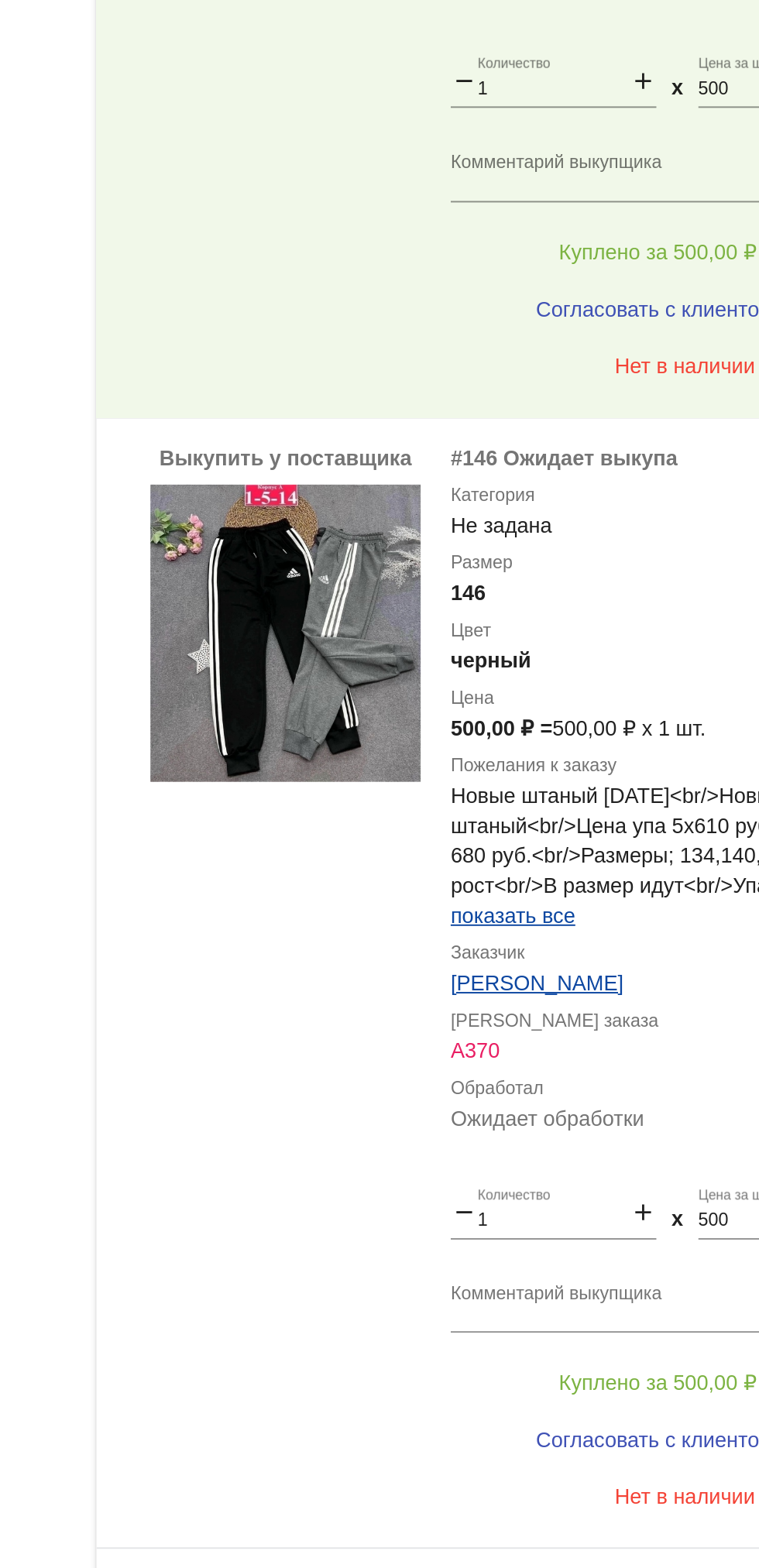
scroll to position [1281, 0]
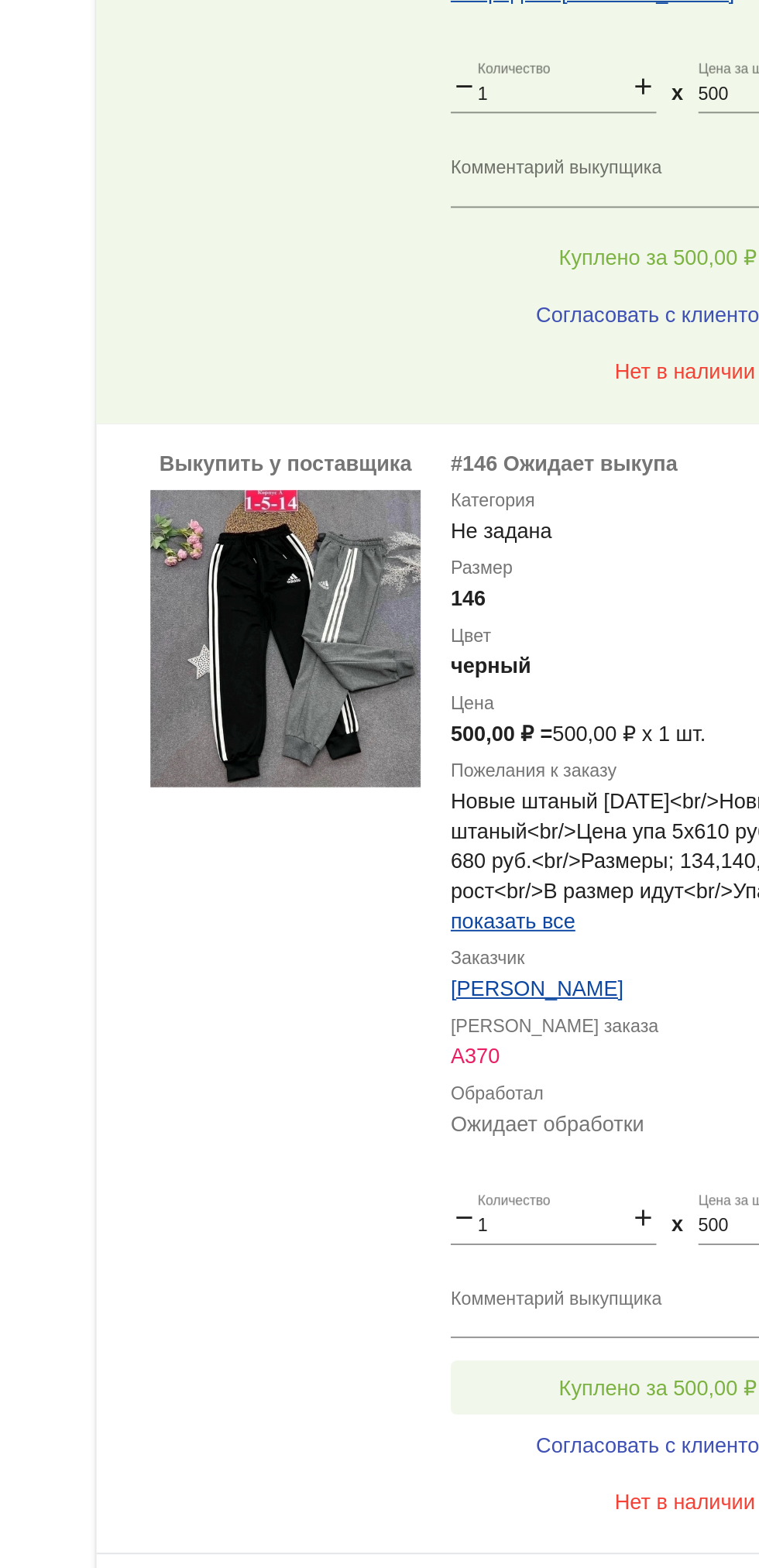
click at [639, 1350] on button "Куплено за 500,00 ₽" at bounding box center [605, 1361] width 214 height 28
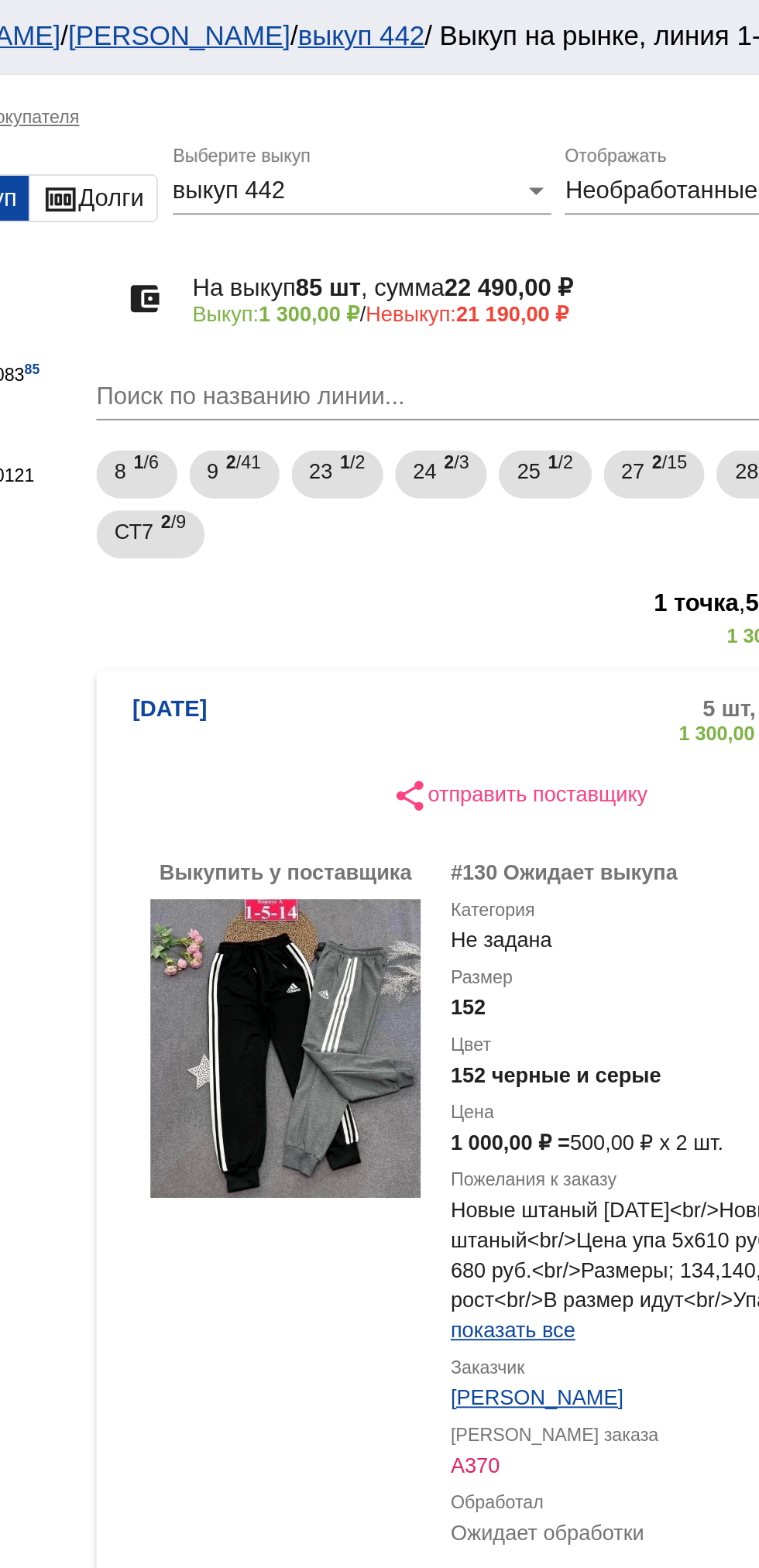
scroll to position [2, 0]
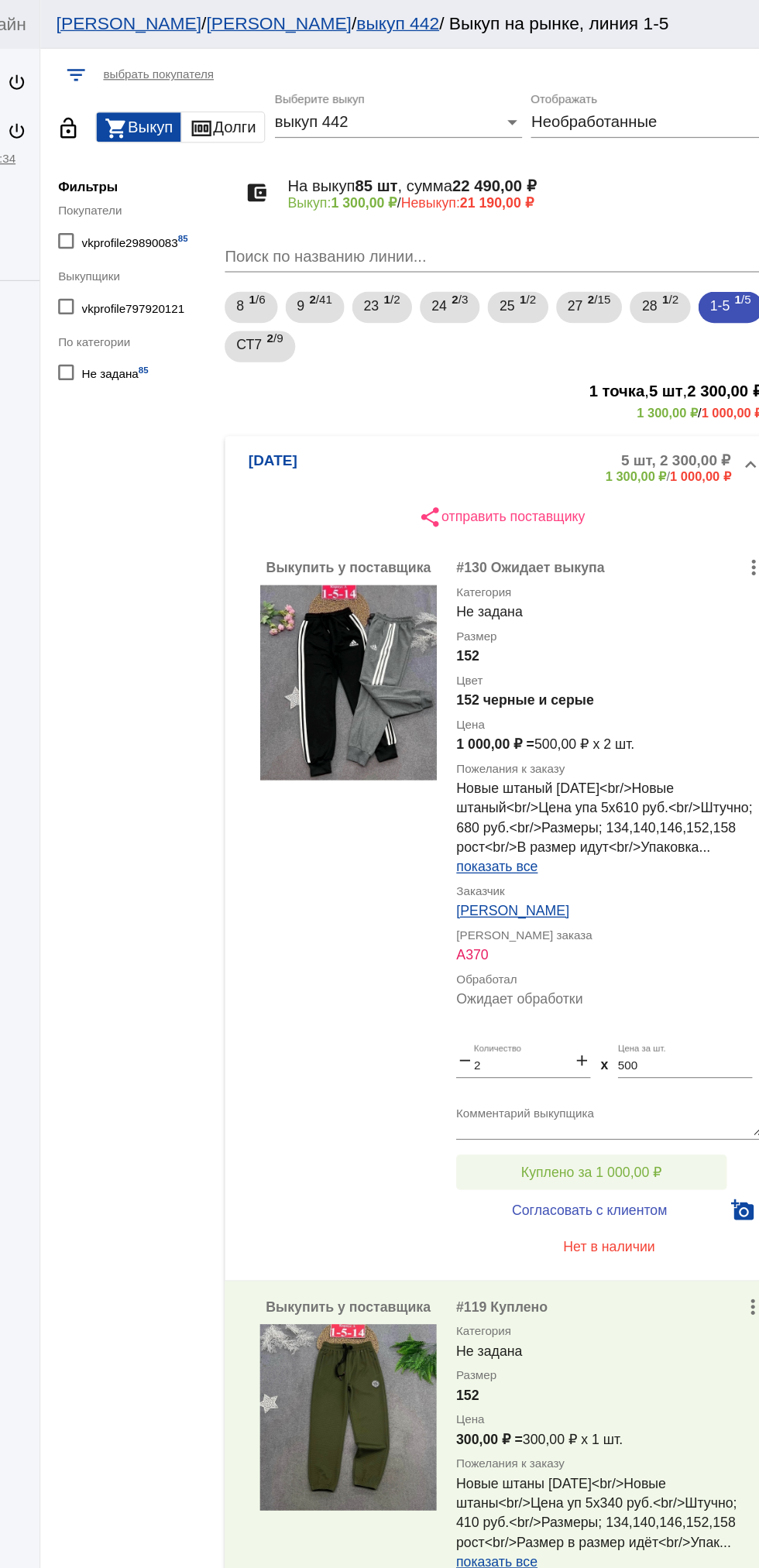
click at [657, 913] on button "Куплено за 1 000,00 ₽" at bounding box center [605, 925] width 214 height 28
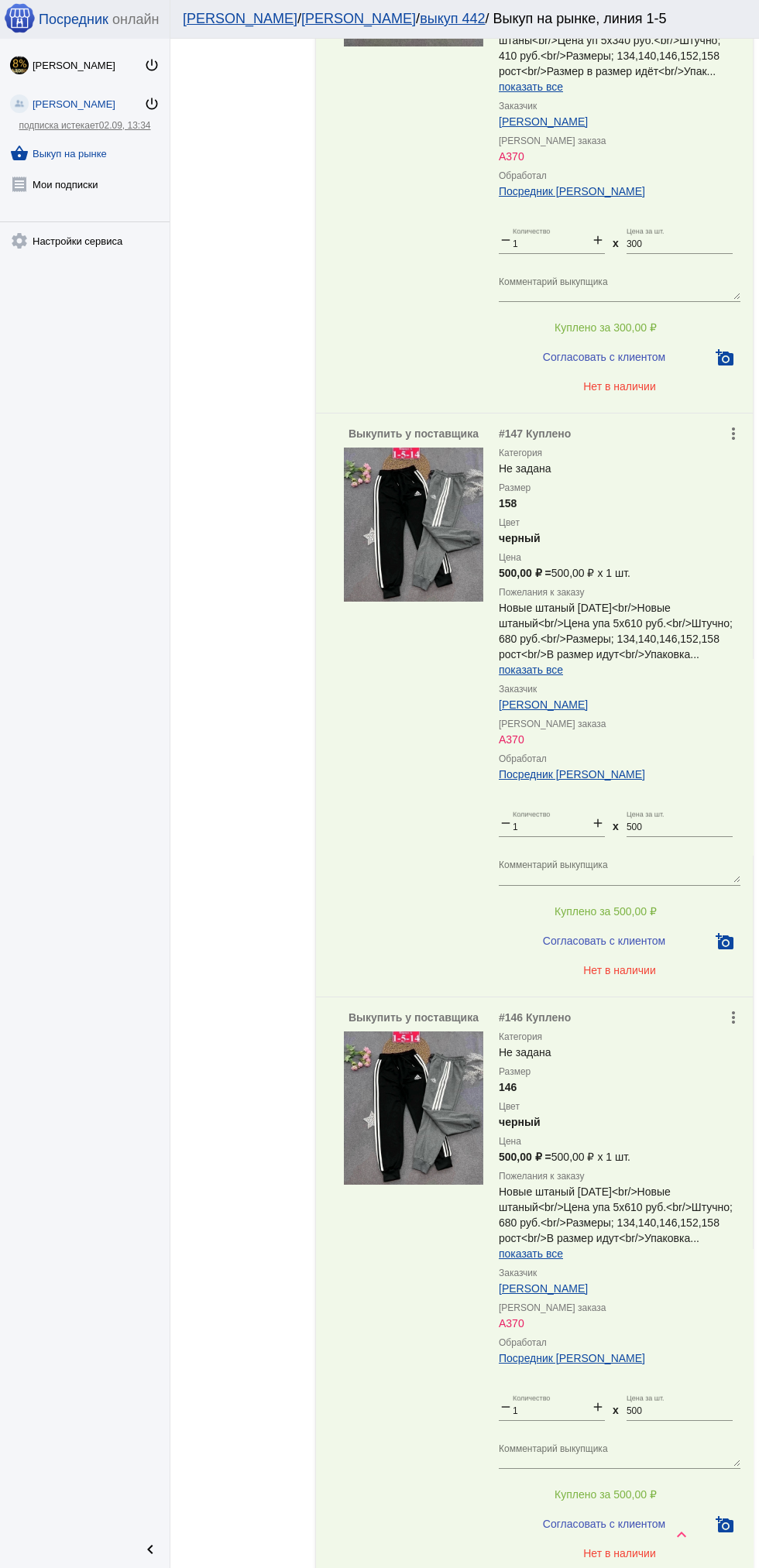
scroll to position [1373, 0]
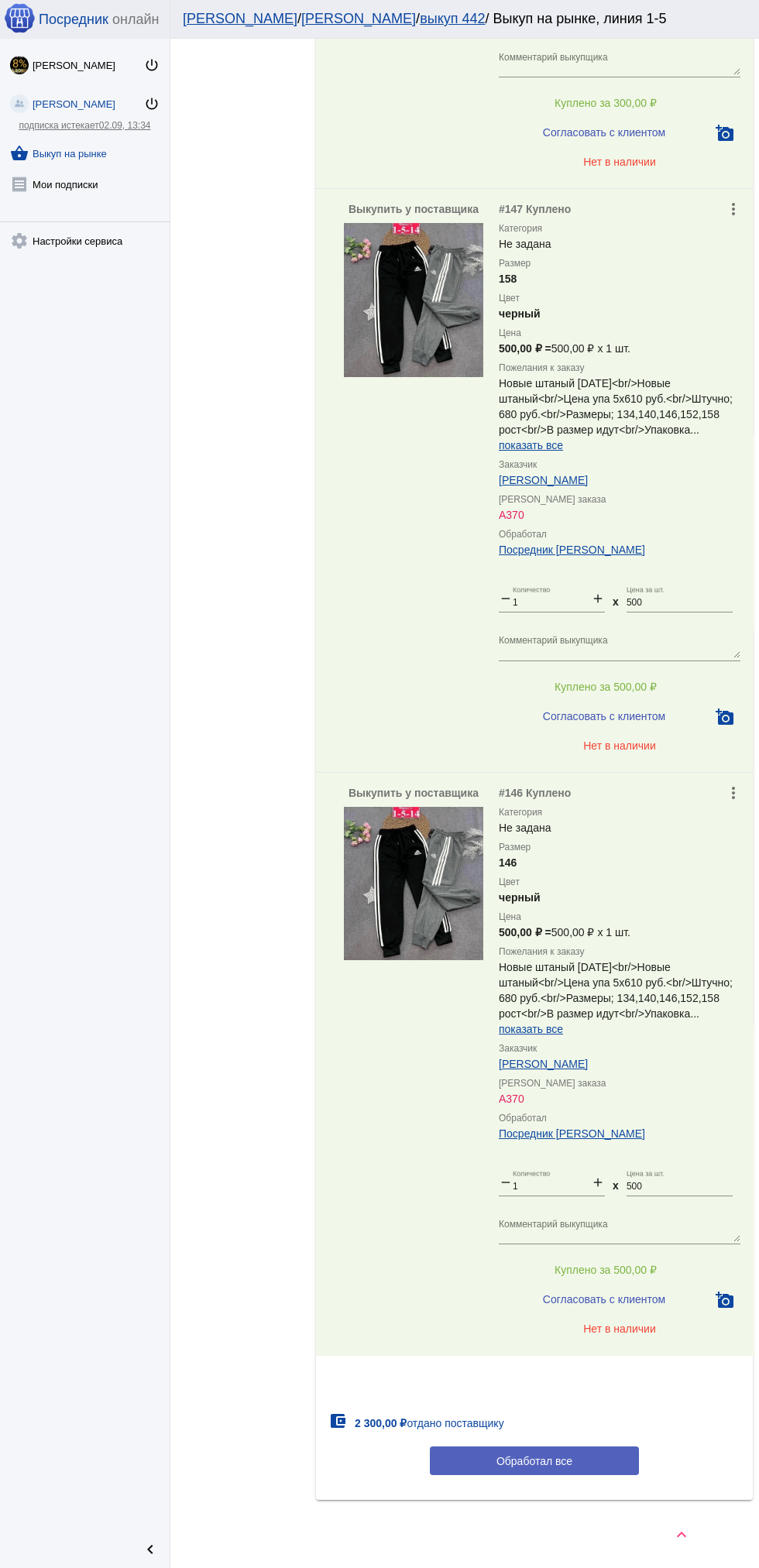
click at [575, 1471] on button "Обработал все" at bounding box center [534, 1460] width 209 height 28
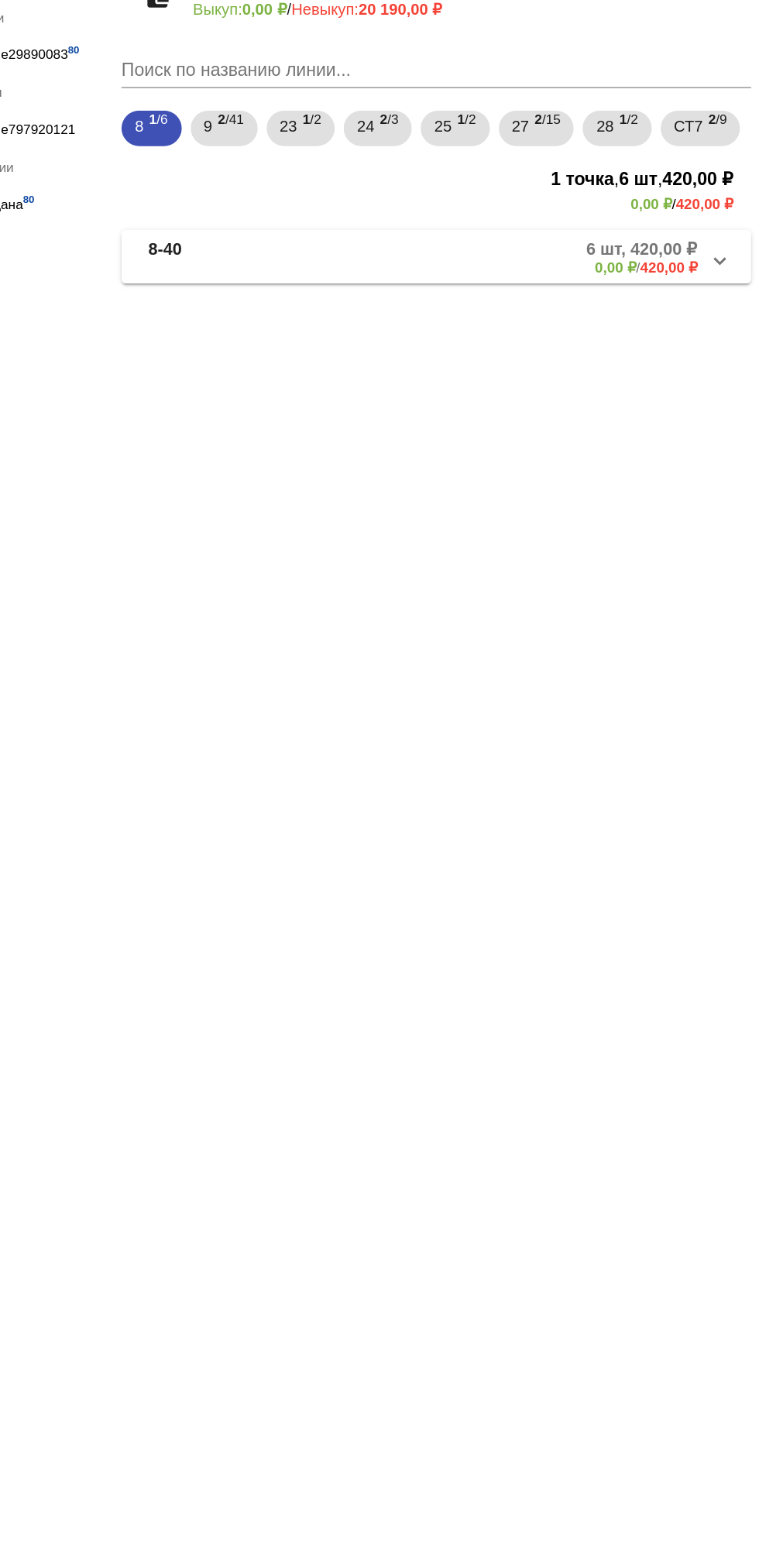
scroll to position [0, 0]
click at [540, 244] on span "25" at bounding box center [539, 243] width 12 height 28
click at [620, 347] on mat-panel-description "2 шт, 1 400,00 ₽ 0,00 ₽ / 1 400,00 ₽" at bounding box center [587, 334] width 254 height 26
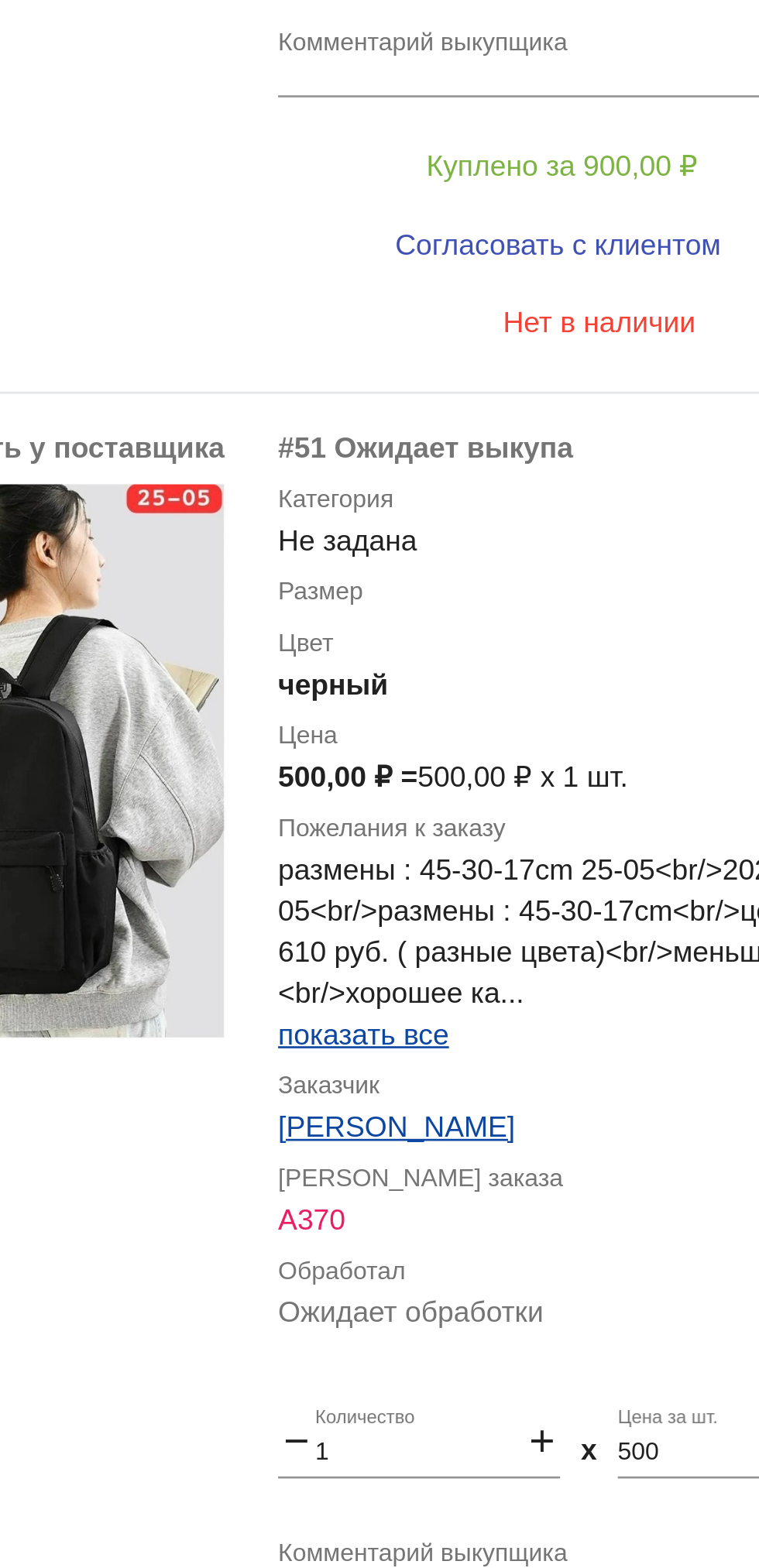
scroll to position [87, 0]
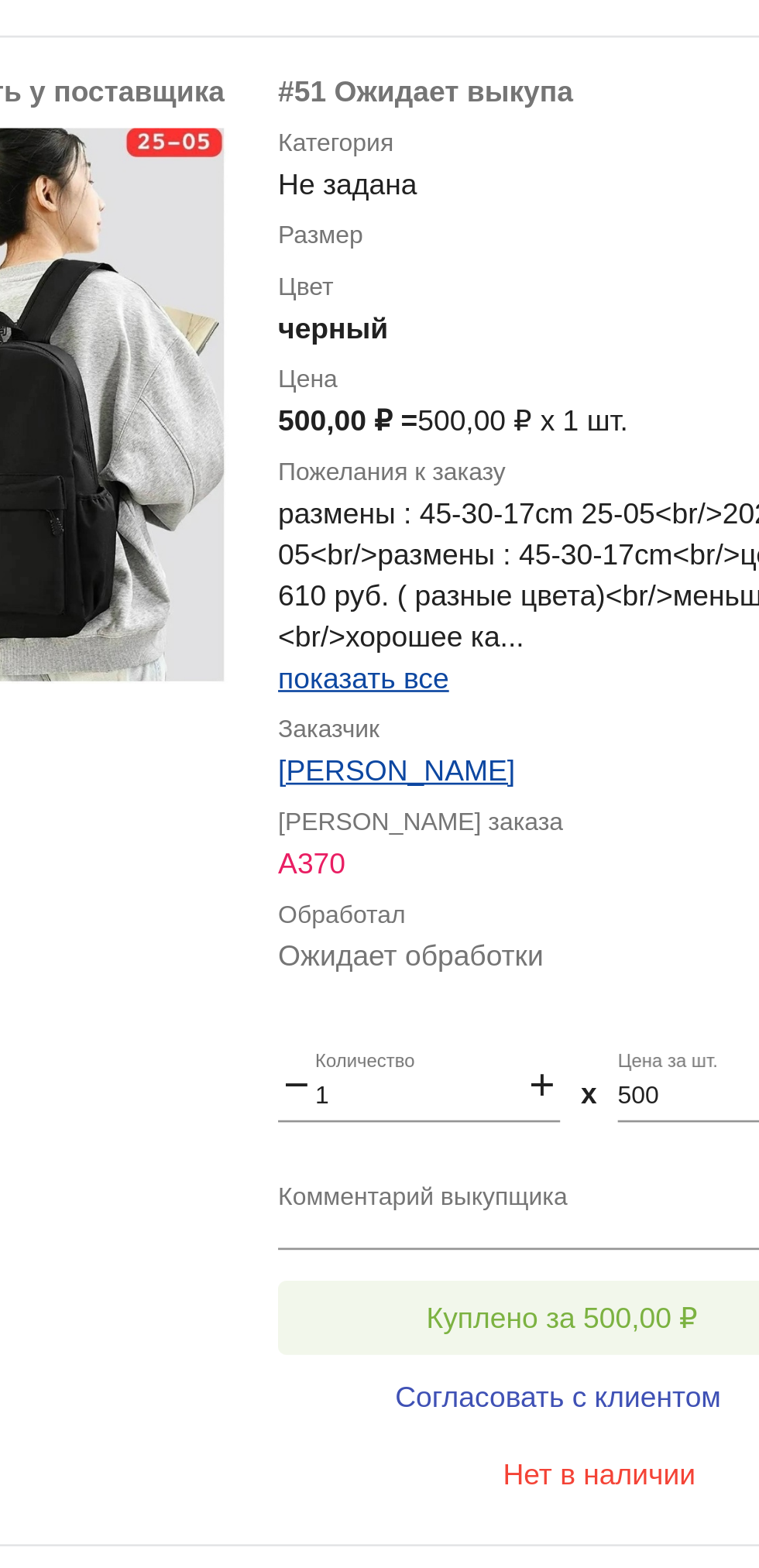
click at [631, 1357] on span "Куплено за 500,00 ₽" at bounding box center [605, 1358] width 102 height 12
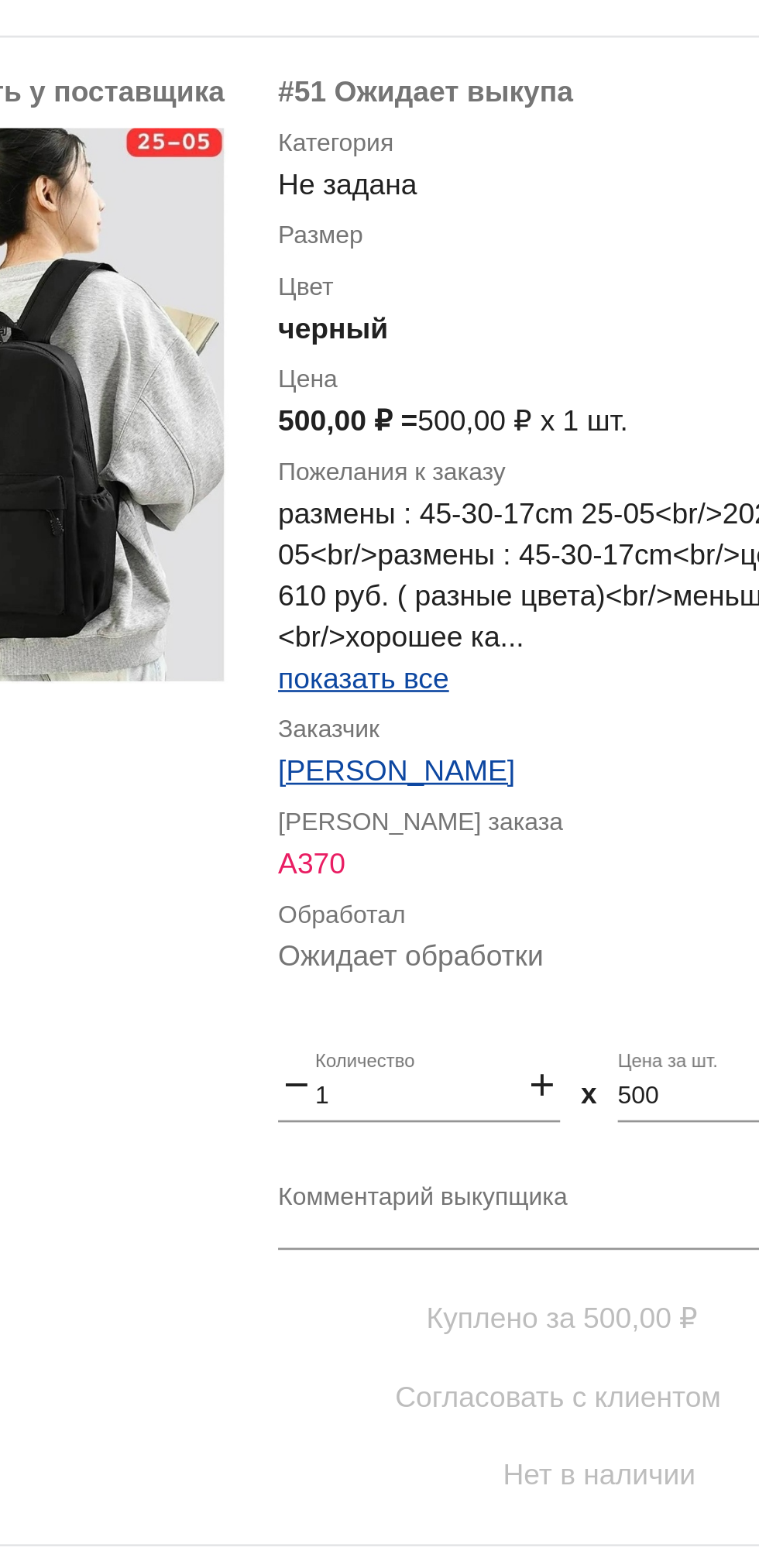
scroll to position [0, 0]
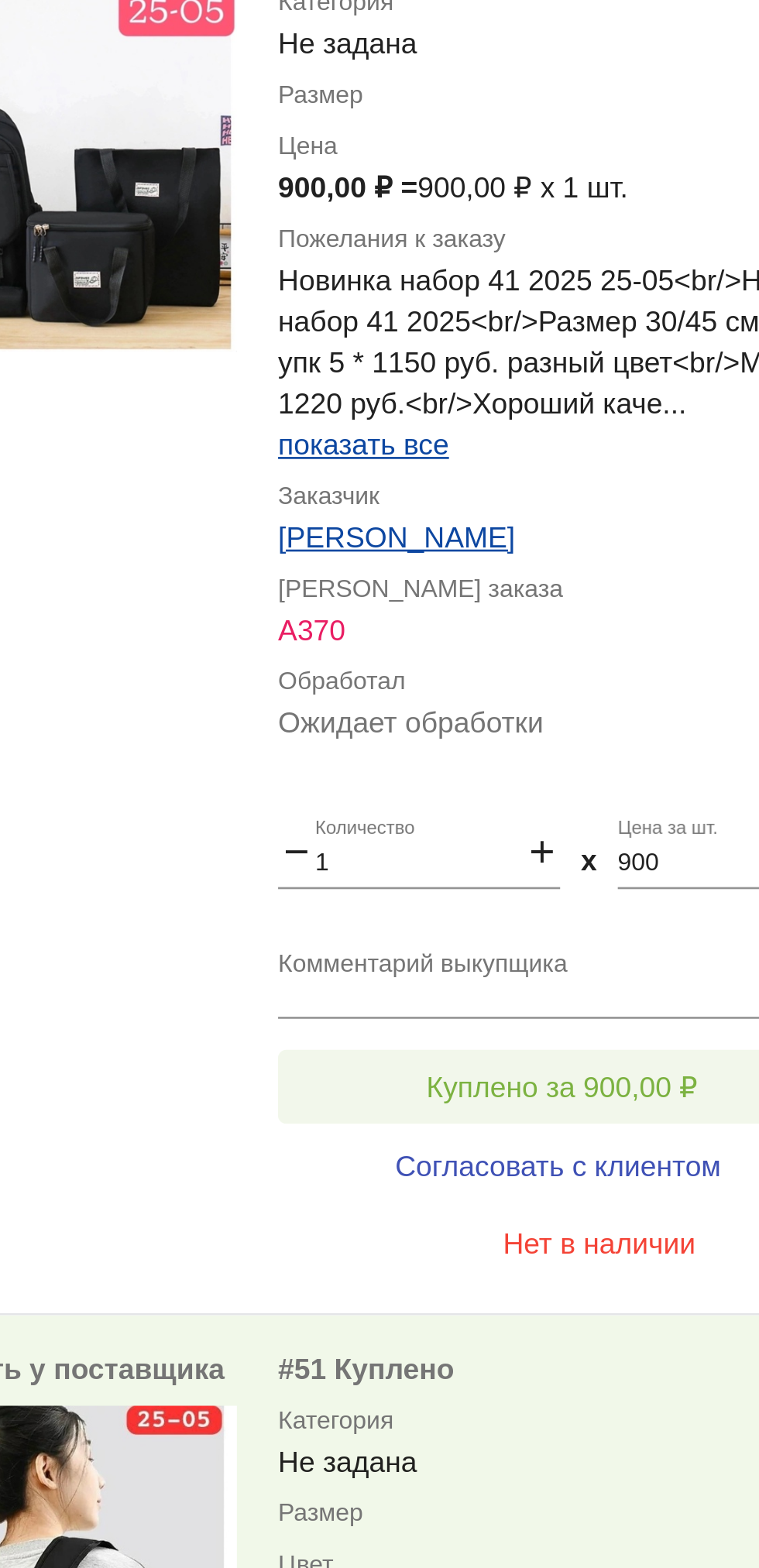
click at [569, 852] on span "Куплено за 900,00 ₽" at bounding box center [605, 846] width 102 height 12
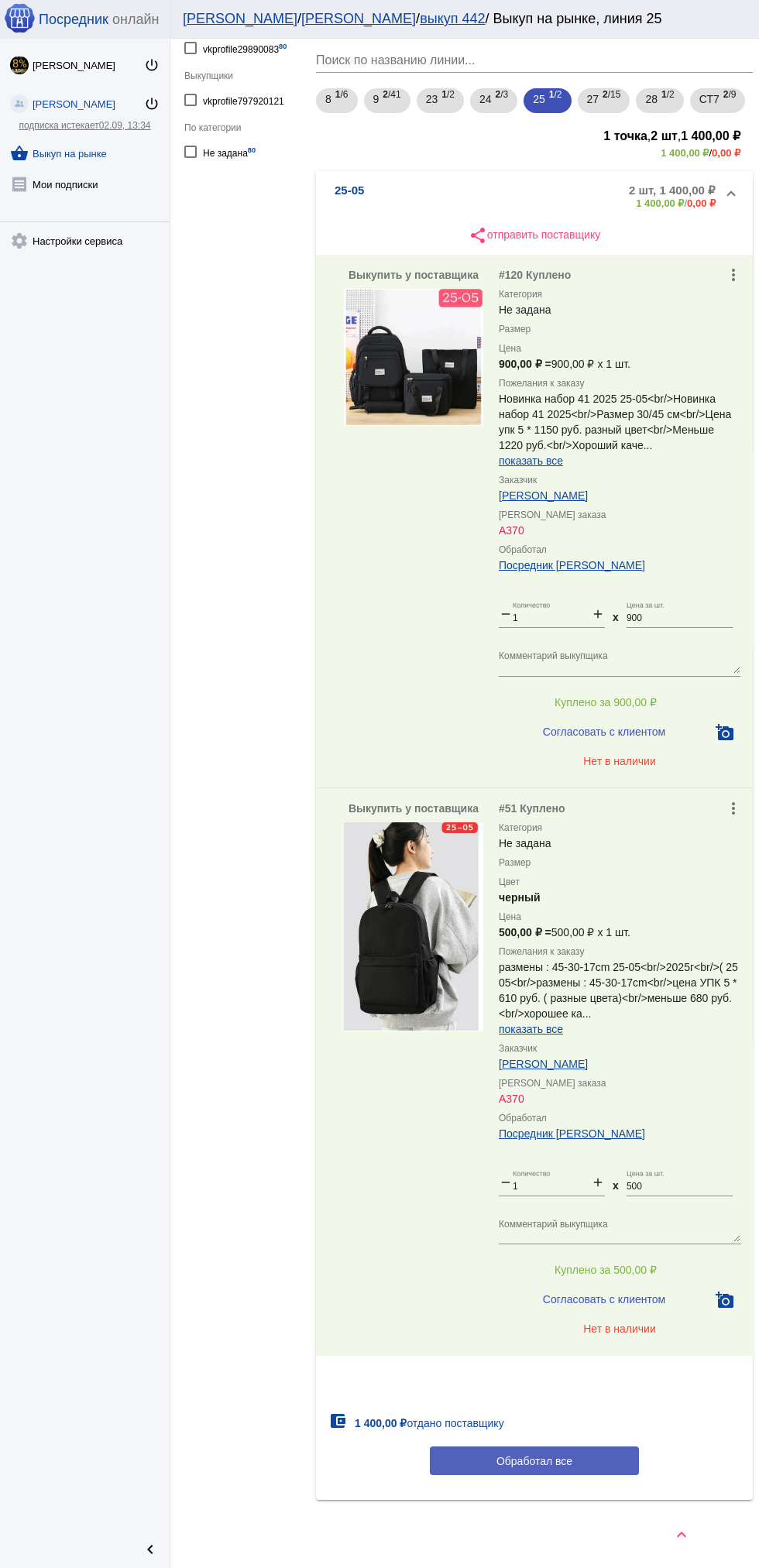
click at [561, 1465] on span "Обработал все" at bounding box center [534, 1460] width 76 height 12
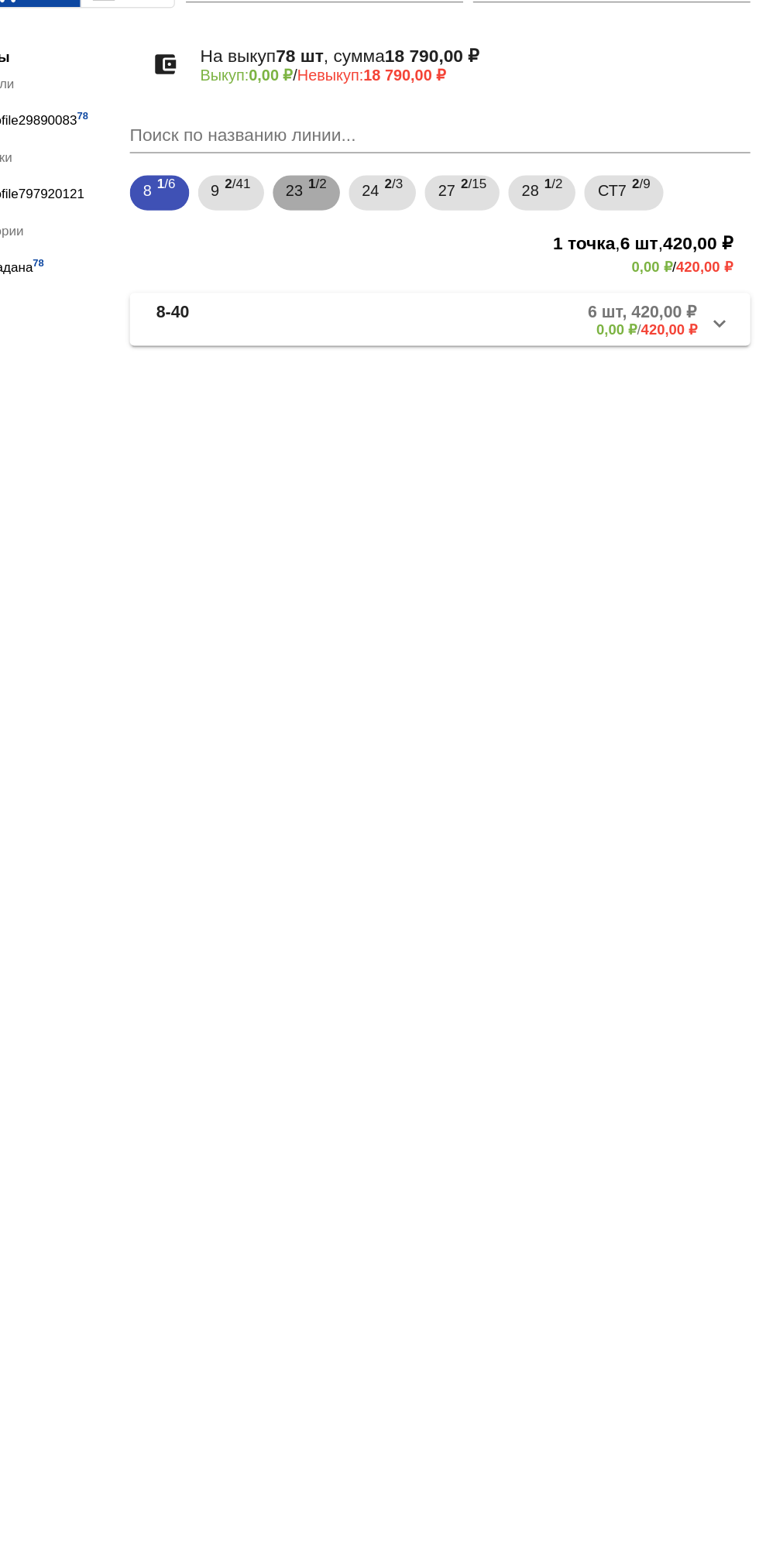
click at [449, 256] on span "1 /2" at bounding box center [448, 245] width 13 height 32
click at [492, 248] on span "24" at bounding box center [486, 243] width 12 height 28
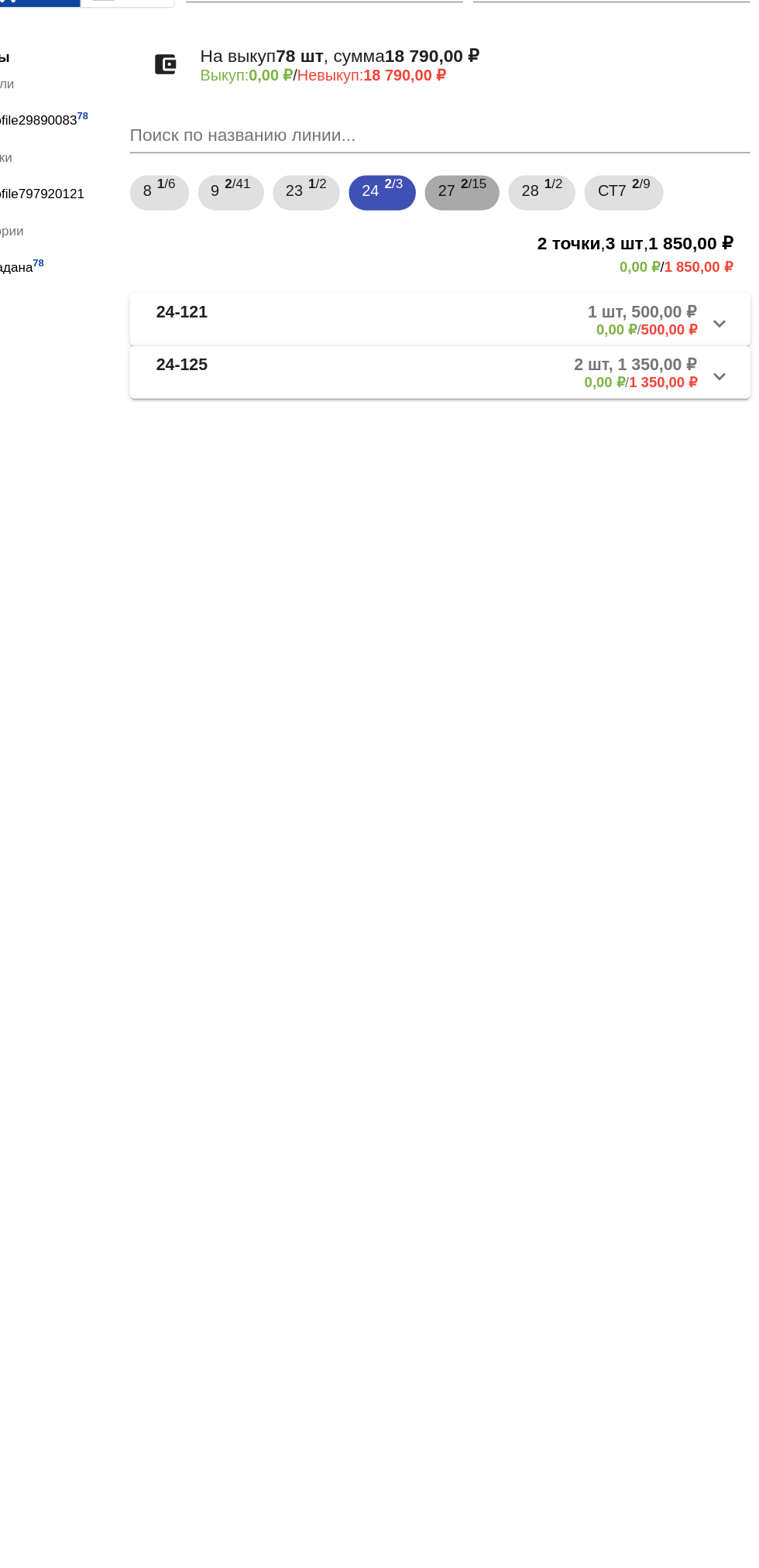
click at [555, 239] on b "2" at bounding box center [551, 238] width 5 height 11
click at [620, 233] on span "1 /2" at bounding box center [614, 245] width 13 height 32
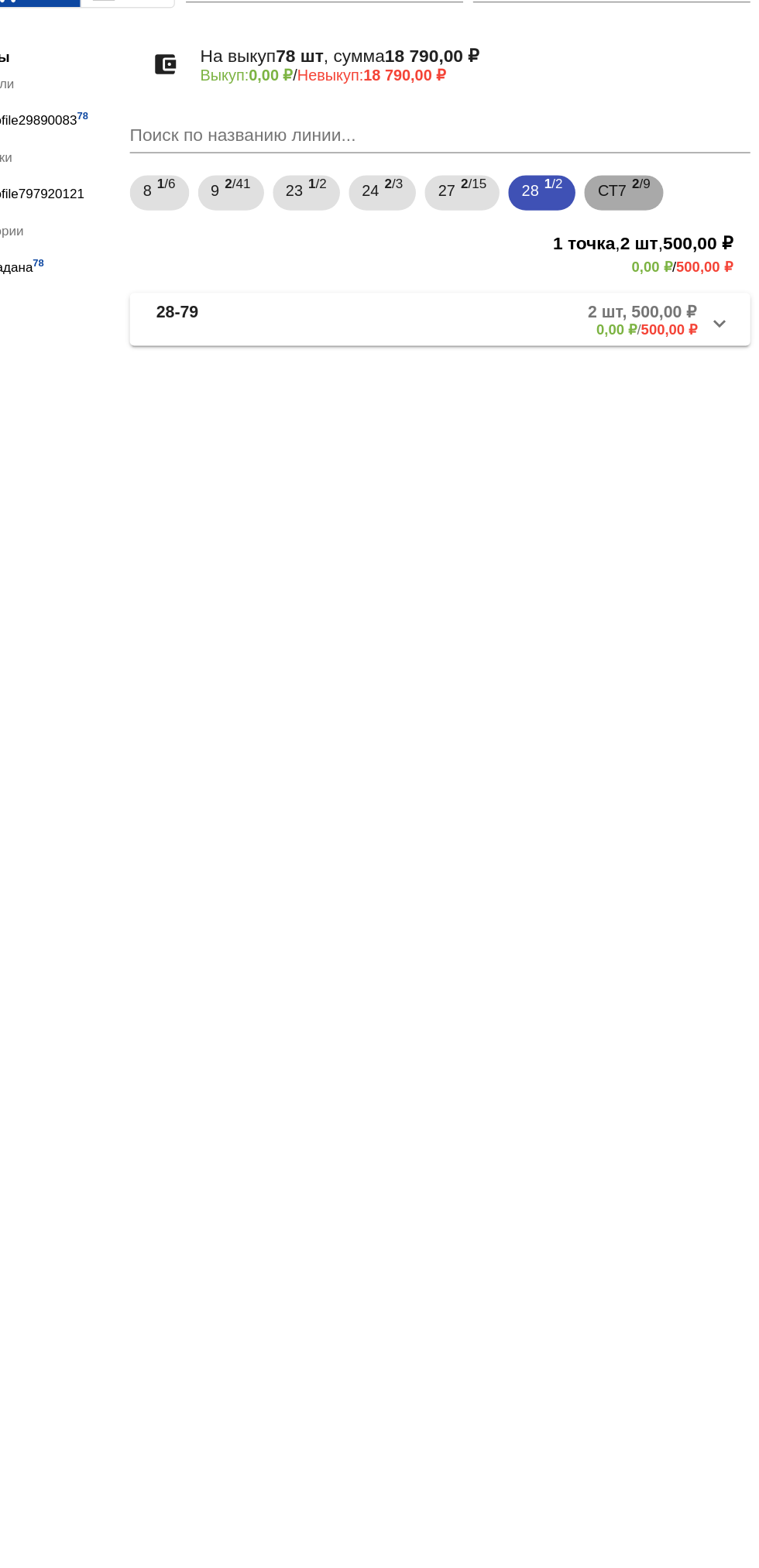
click at [674, 238] on b "2" at bounding box center [671, 238] width 5 height 11
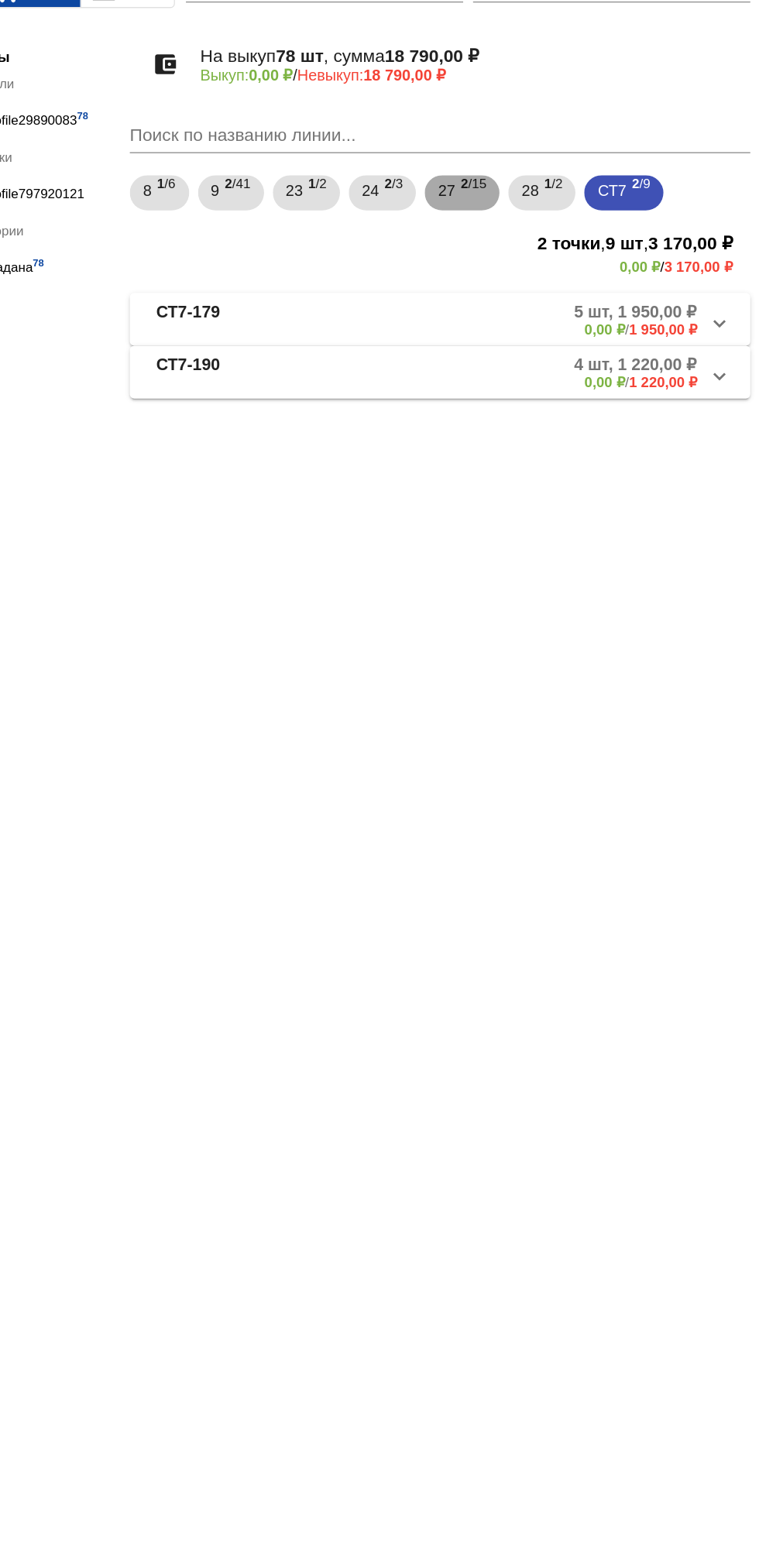
click at [567, 238] on span "2 /15" at bounding box center [557, 245] width 18 height 32
click at [554, 322] on mat-panel-description "6 шт, 3 050,00 ₽ 0,00 ₽ / 3 050,00 ₽" at bounding box center [587, 334] width 254 height 26
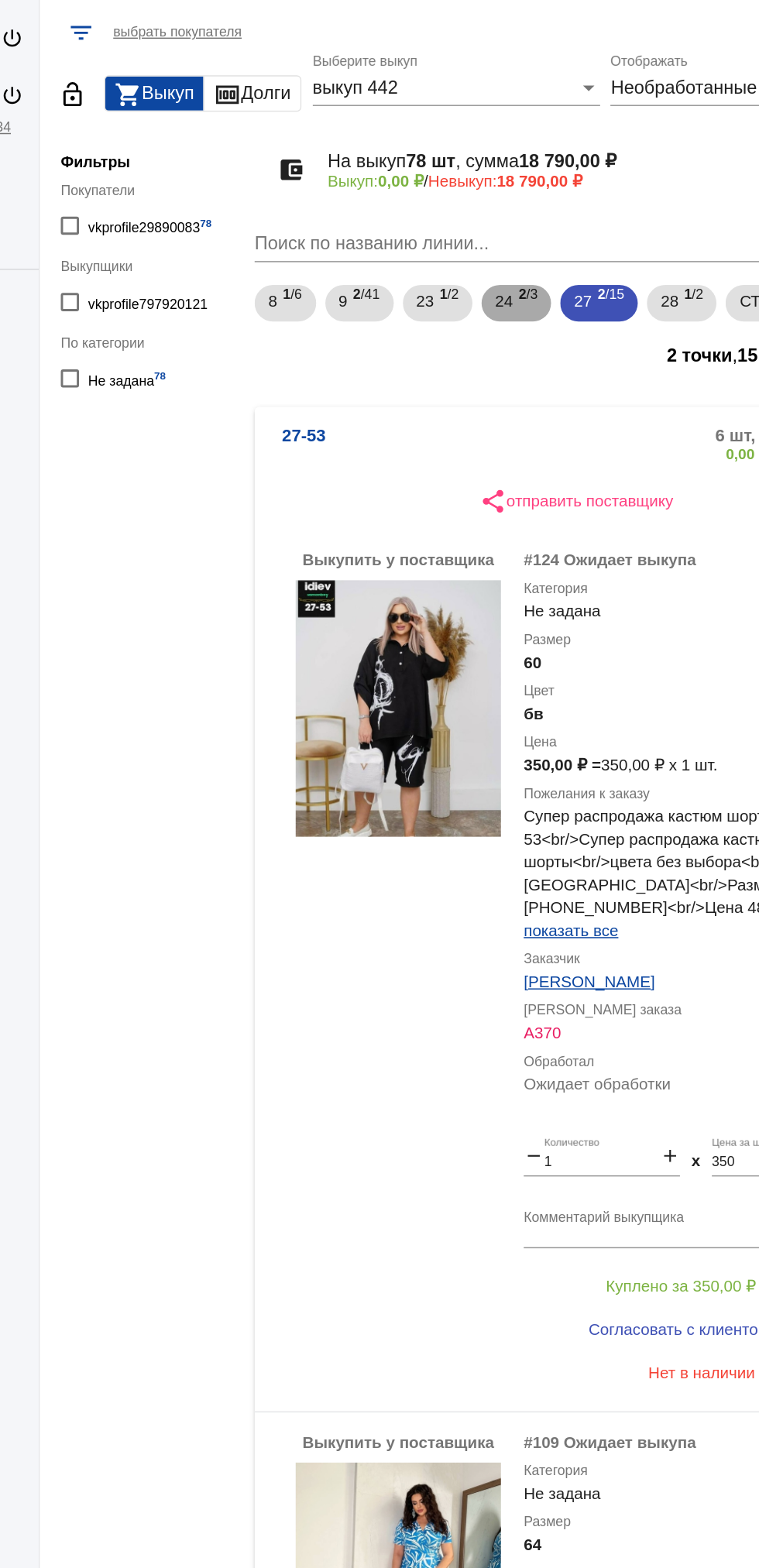
click at [501, 236] on b "2" at bounding box center [498, 238] width 5 height 11
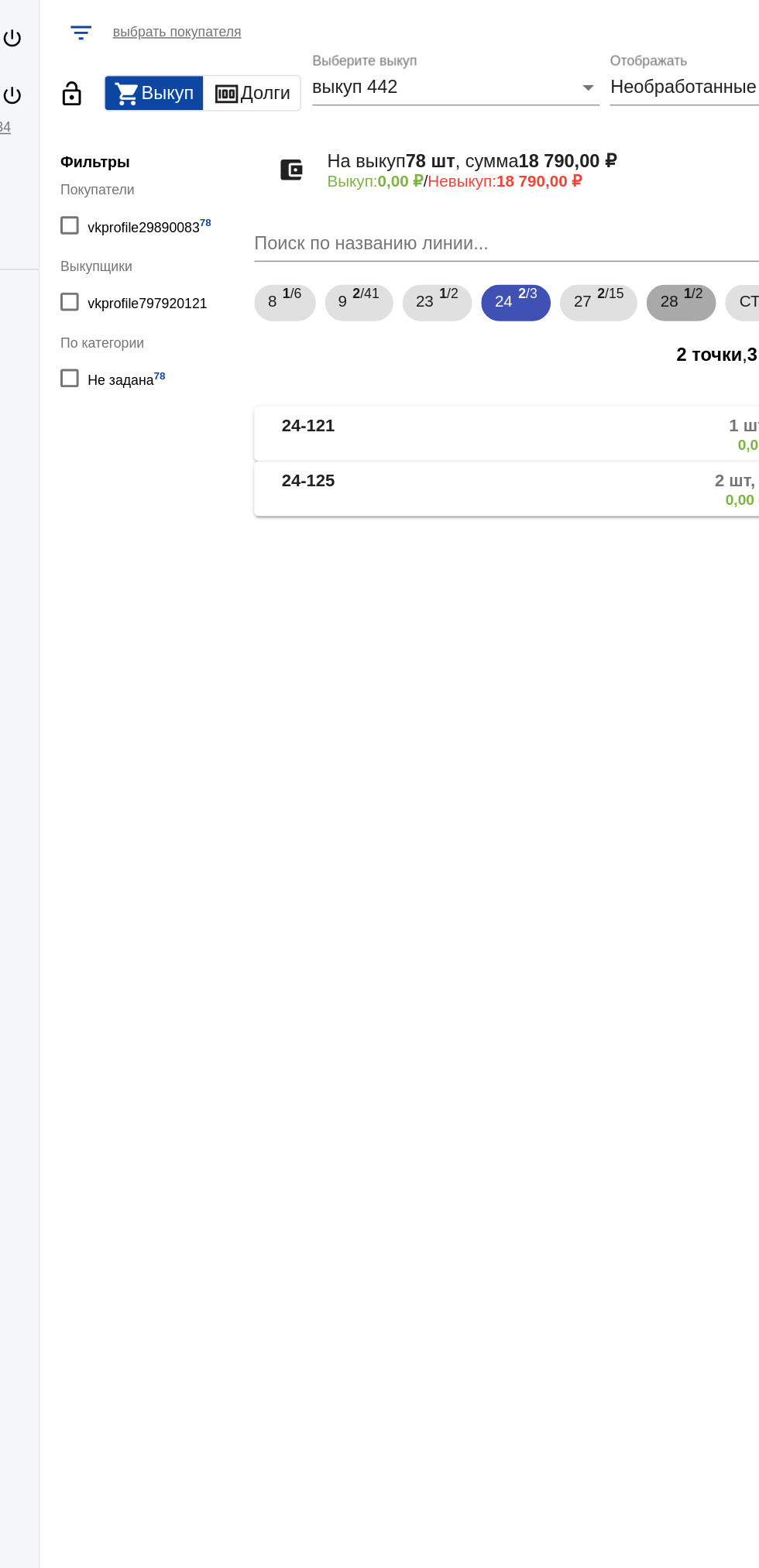
click at [603, 243] on span "28" at bounding box center [598, 243] width 12 height 28
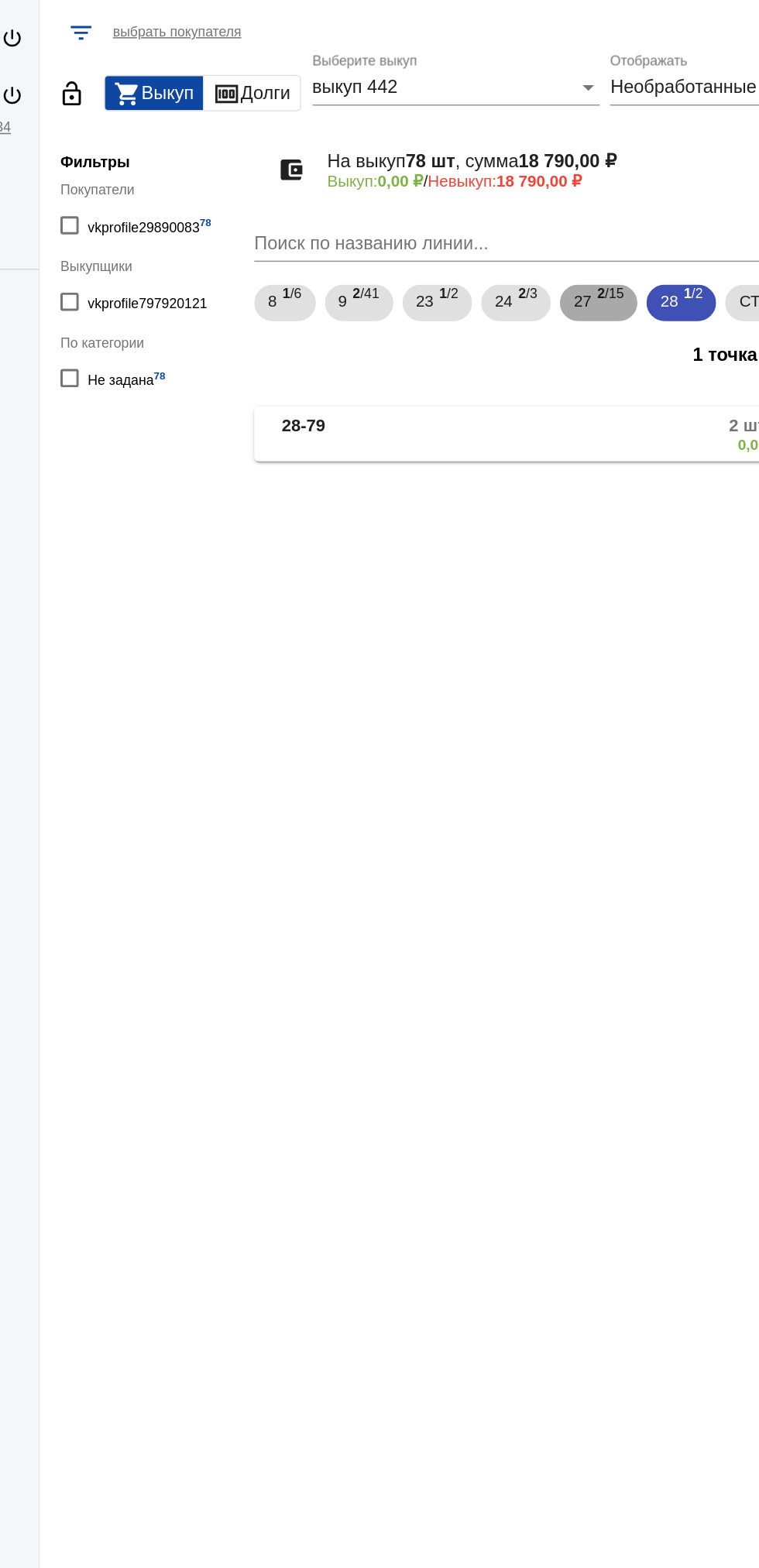
click at [540, 248] on span "27" at bounding box center [539, 243] width 12 height 28
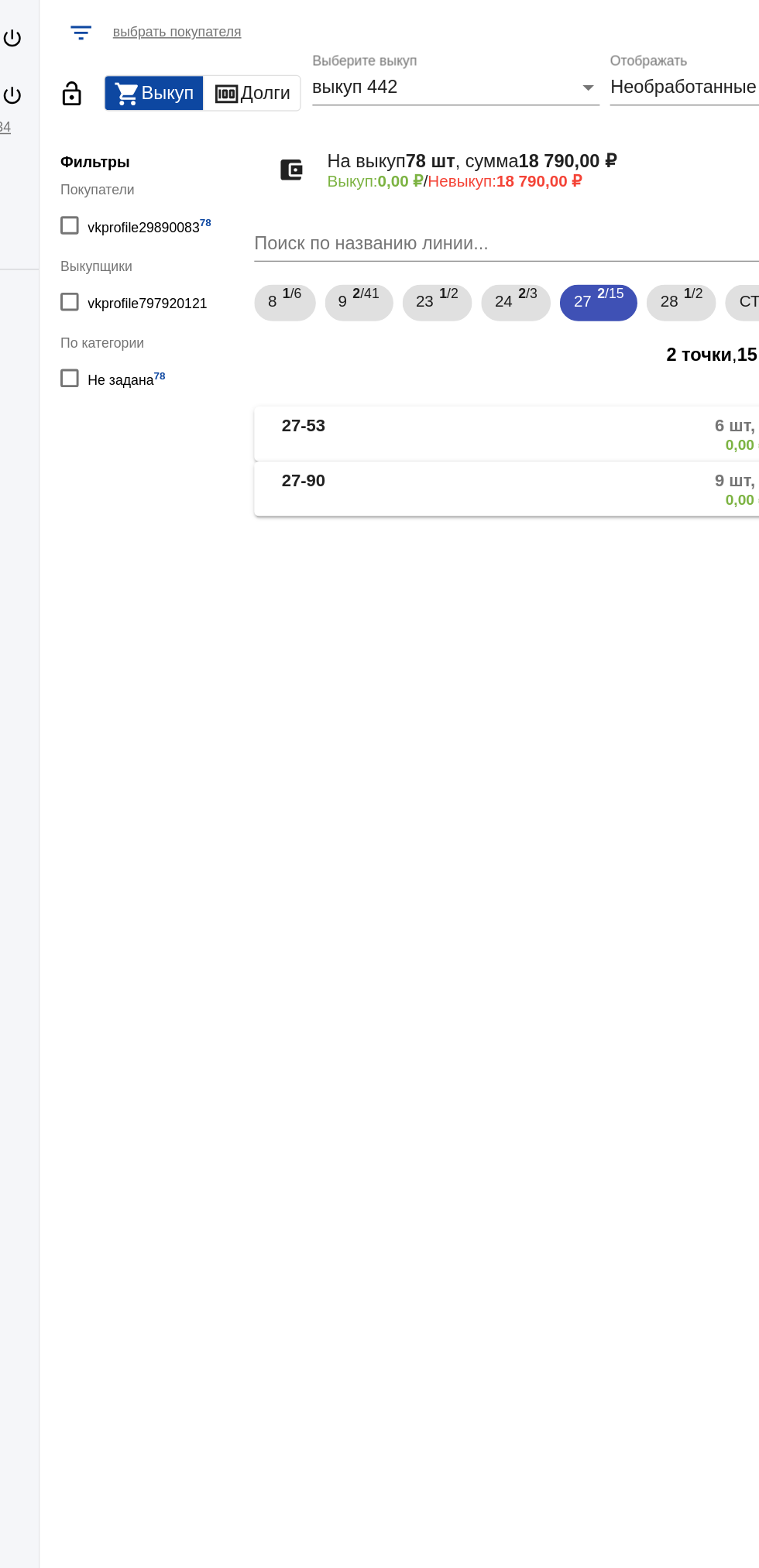
click at [513, 379] on mat-panel-description "9 шт, 4 600,00 ₽ 0,00 ₽ / 4 600,00 ₽" at bounding box center [587, 372] width 254 height 26
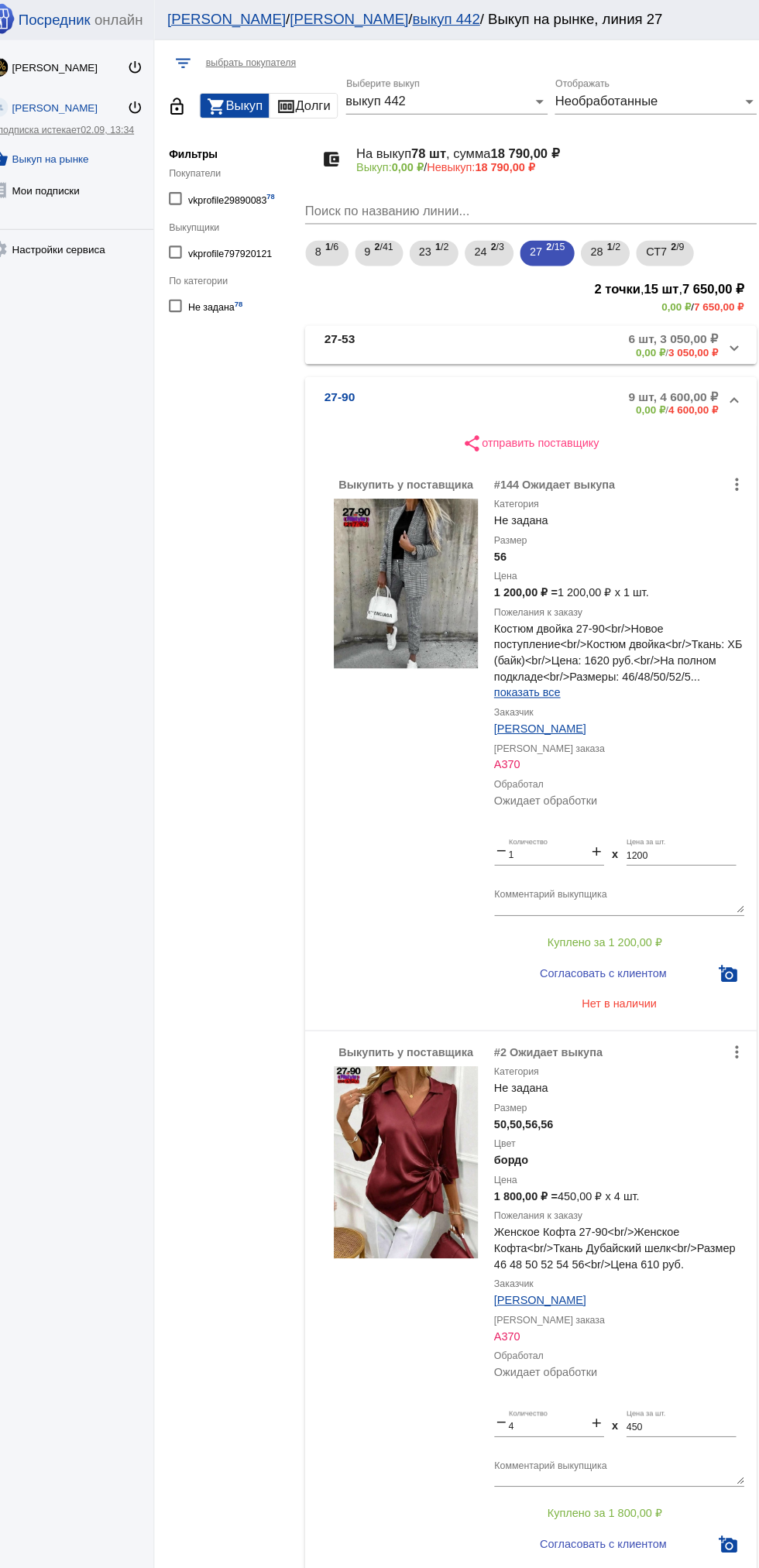
click at [457, 385] on span "27-90 9 шт, 4 600,00 ₽ 0,00 ₽ / 4 600,00 ₽" at bounding box center [531, 390] width 393 height 26
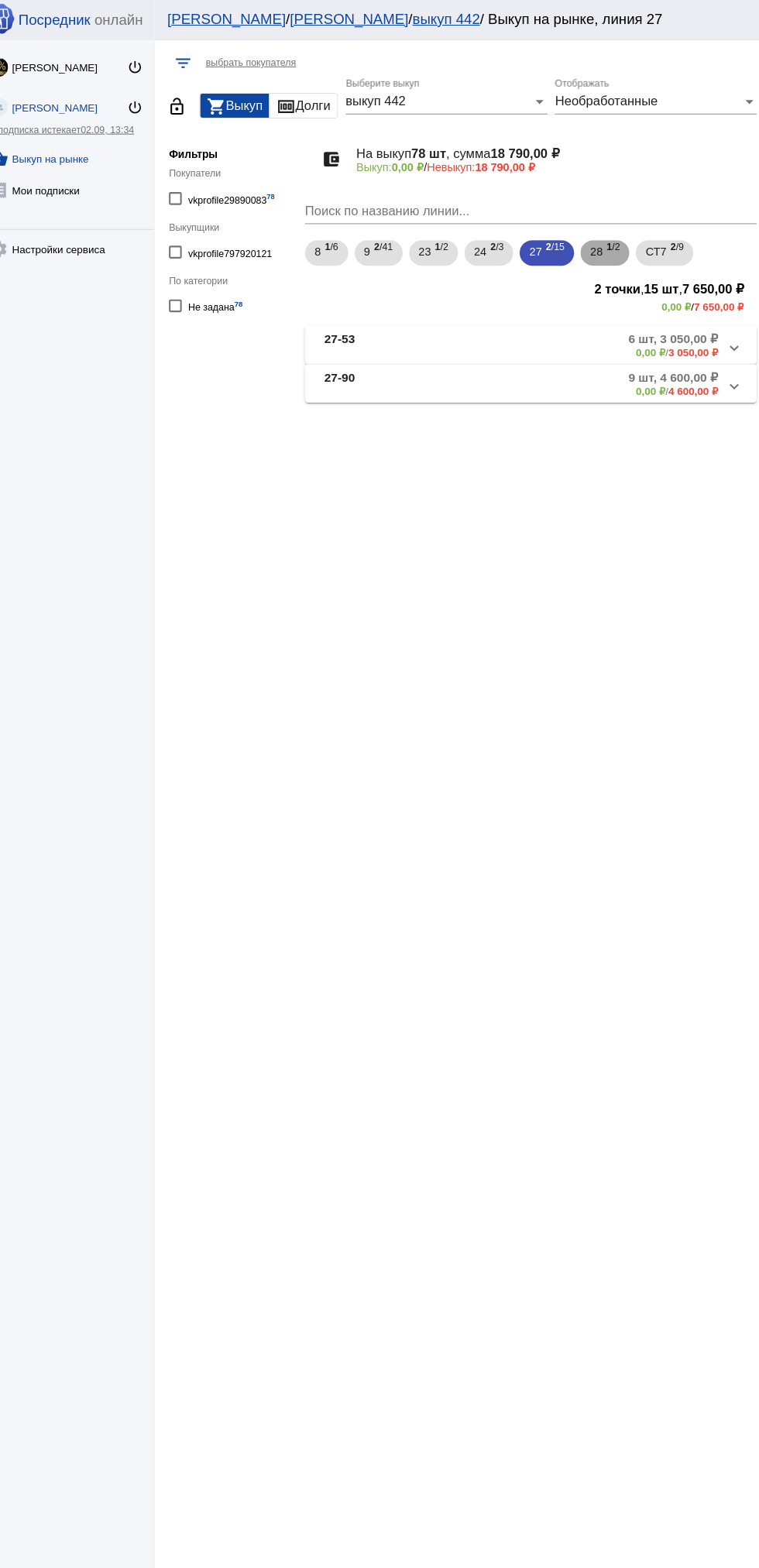
click at [613, 248] on div "28 1 /2" at bounding box center [605, 245] width 28 height 32
click at [561, 331] on mat-panel-description "2 шт, 500,00 ₽ 0,00 ₽ / 500,00 ₽" at bounding box center [590, 334] width 252 height 26
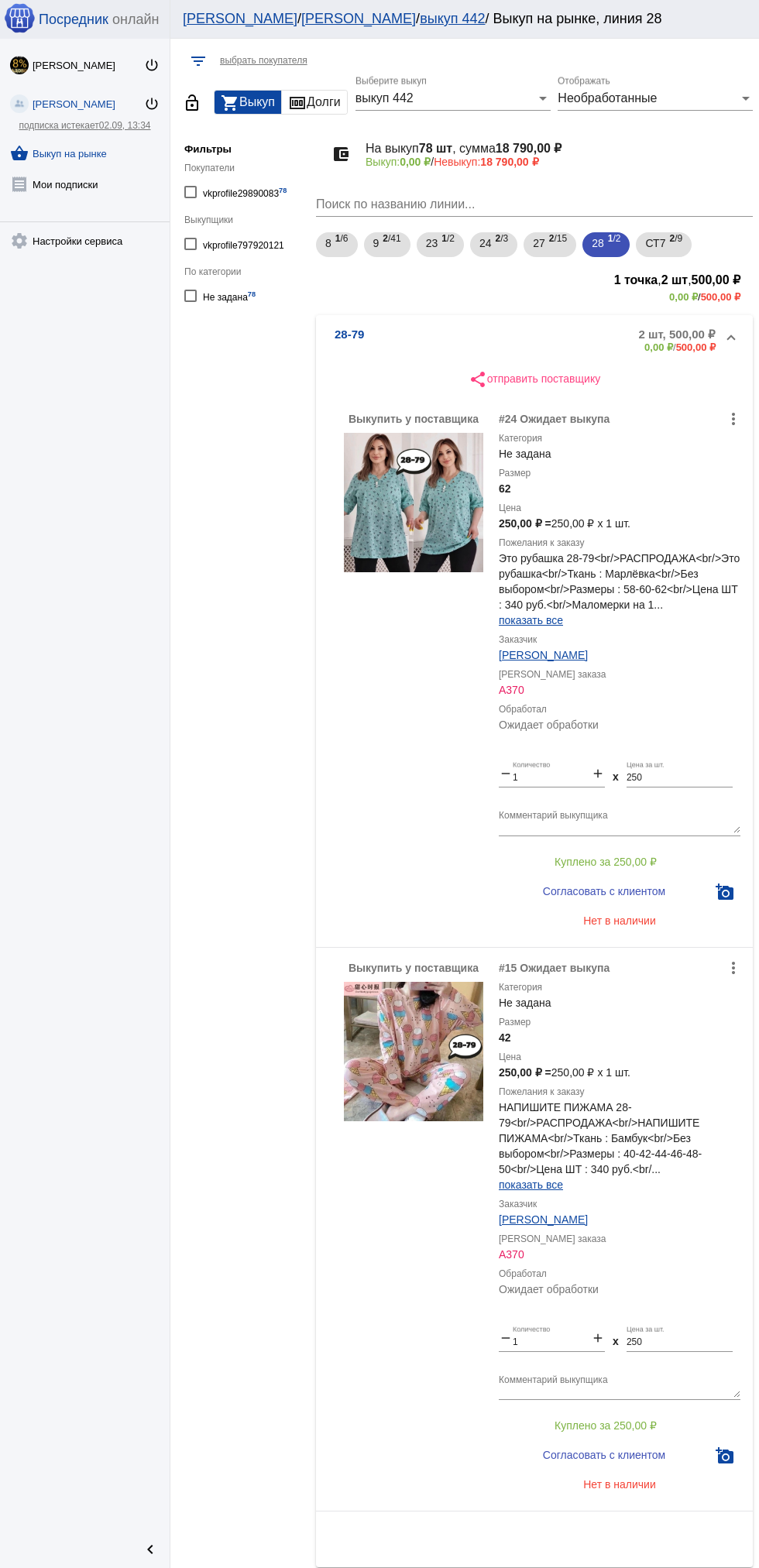
click at [370, 323] on mat-expansion-panel-header "28-79 2 шт, 500,00 ₽ 0,00 ₽ / 500,00 ₽" at bounding box center [534, 339] width 436 height 49
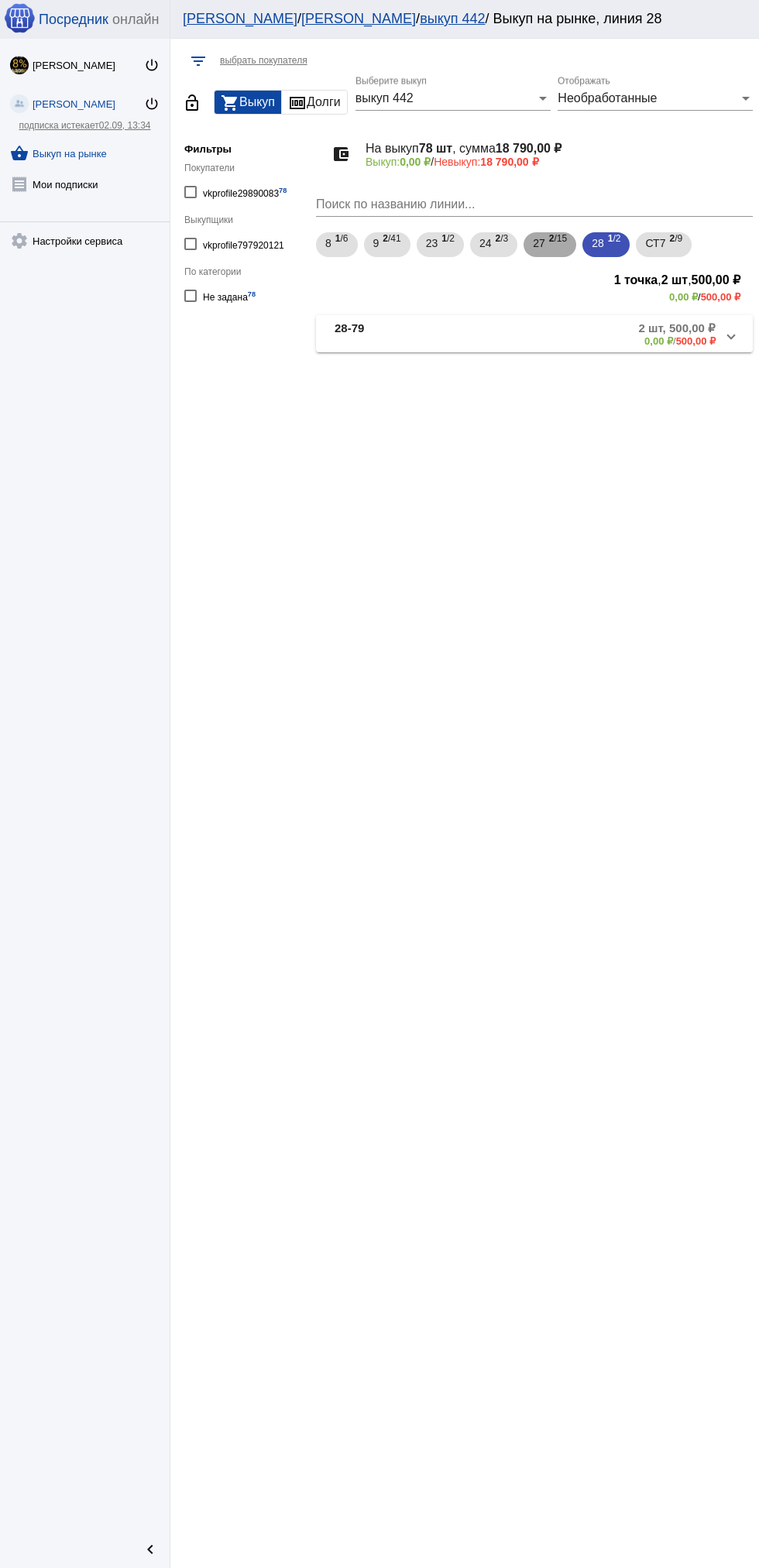
click at [549, 248] on div "27 2 /15" at bounding box center [549, 245] width 34 height 32
click at [492, 240] on span "24" at bounding box center [486, 243] width 12 height 28
click at [373, 373] on mat-panel-title "24-125" at bounding box center [393, 372] width 117 height 26
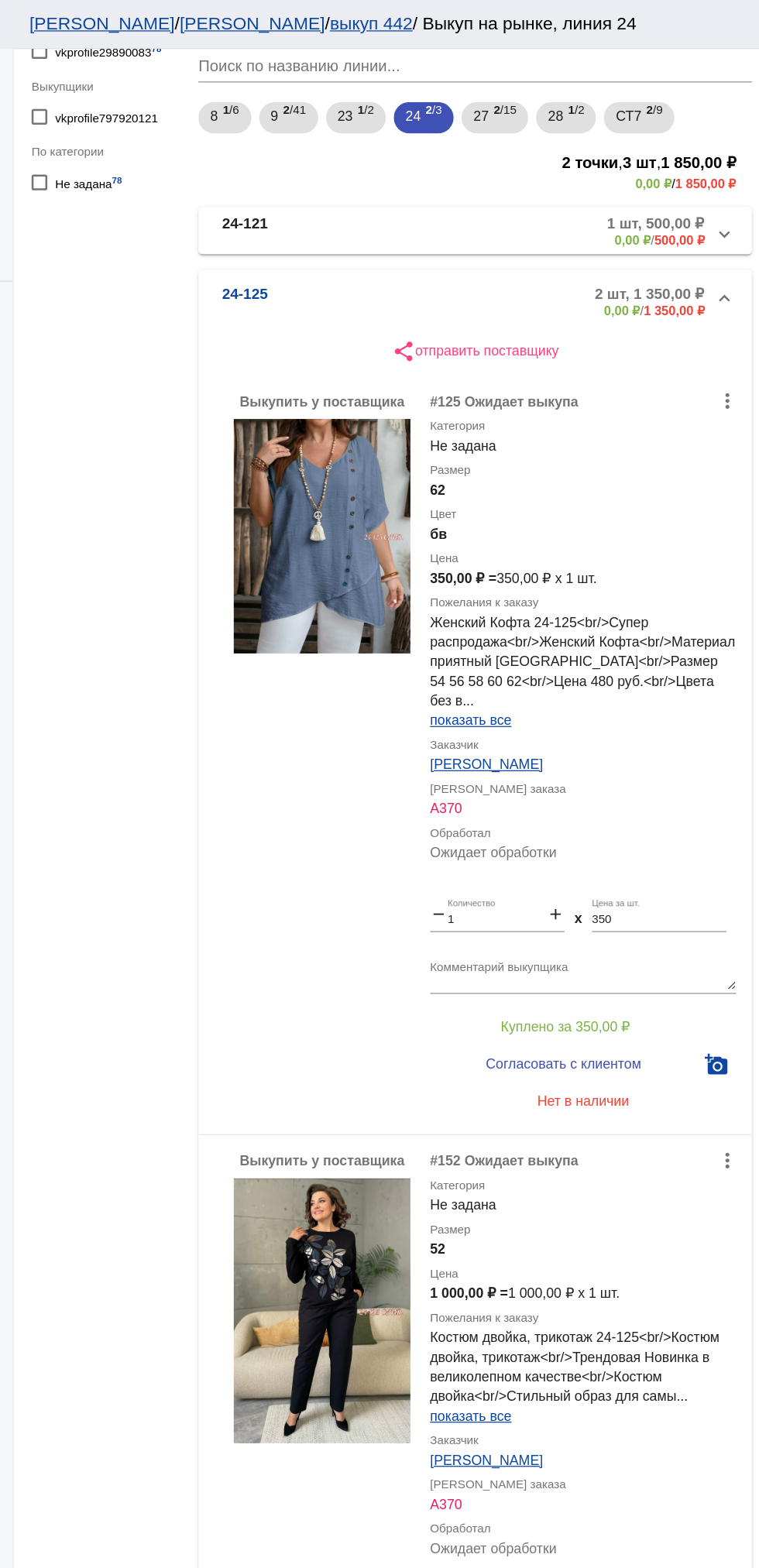
click at [586, 166] on mat-expansion-panel-header "24-121 1 шт, 500,00 ₽ 0,00 ₽ / 500,00 ₽" at bounding box center [534, 181] width 436 height 37
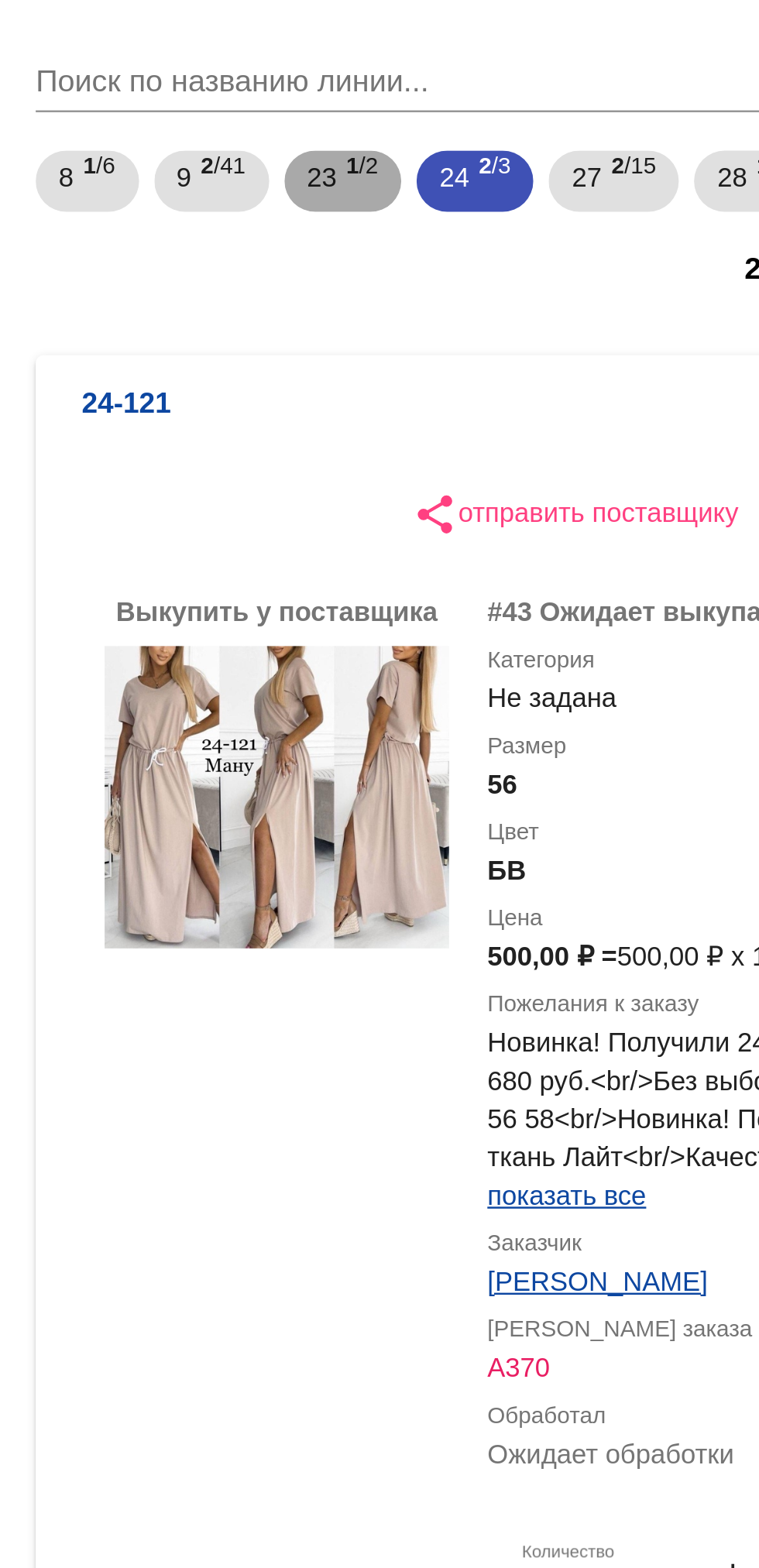
click at [445, 242] on b "1" at bounding box center [444, 238] width 5 height 11
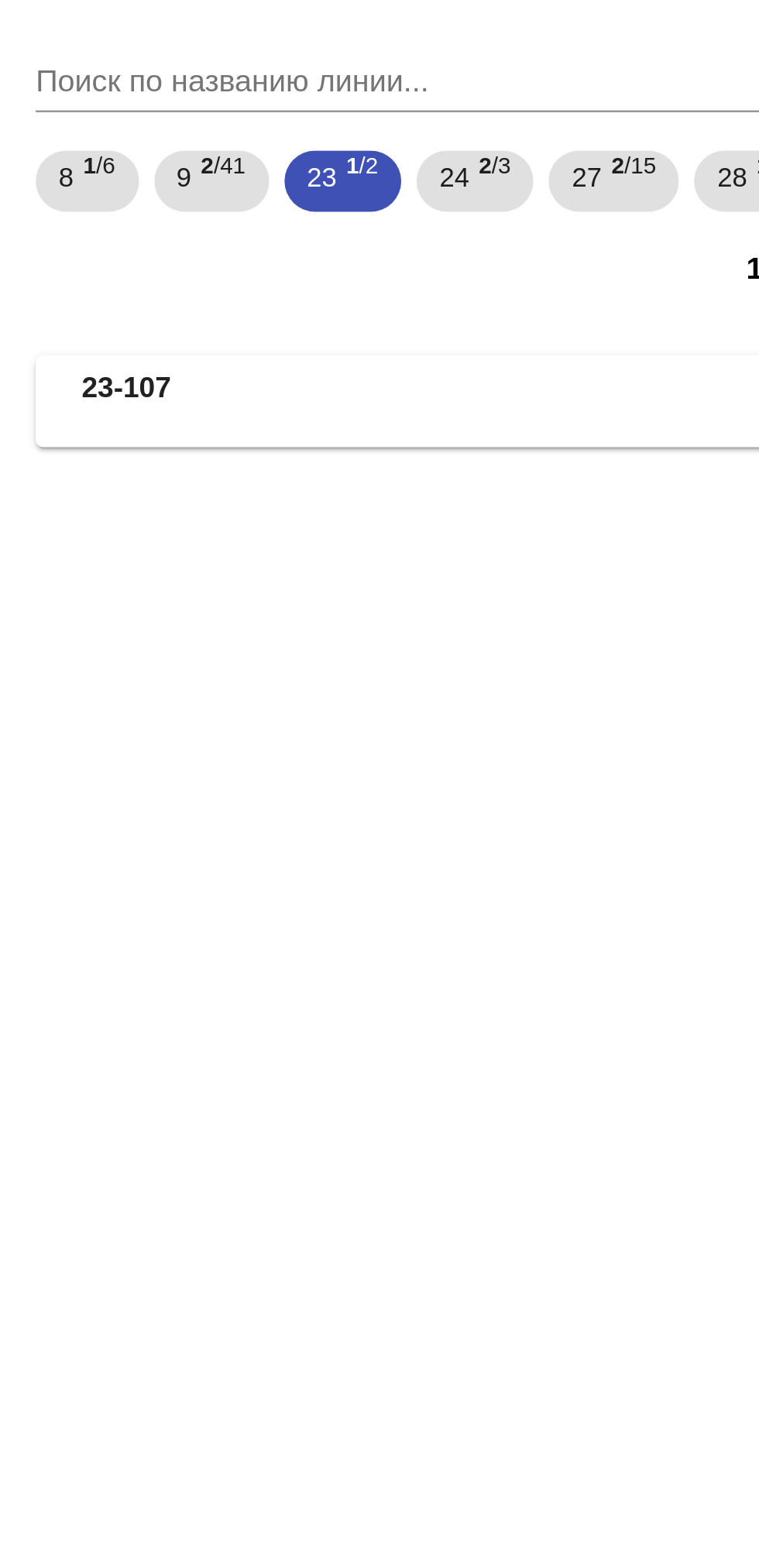
click at [368, 336] on b "23-107" at bounding box center [353, 334] width 36 height 26
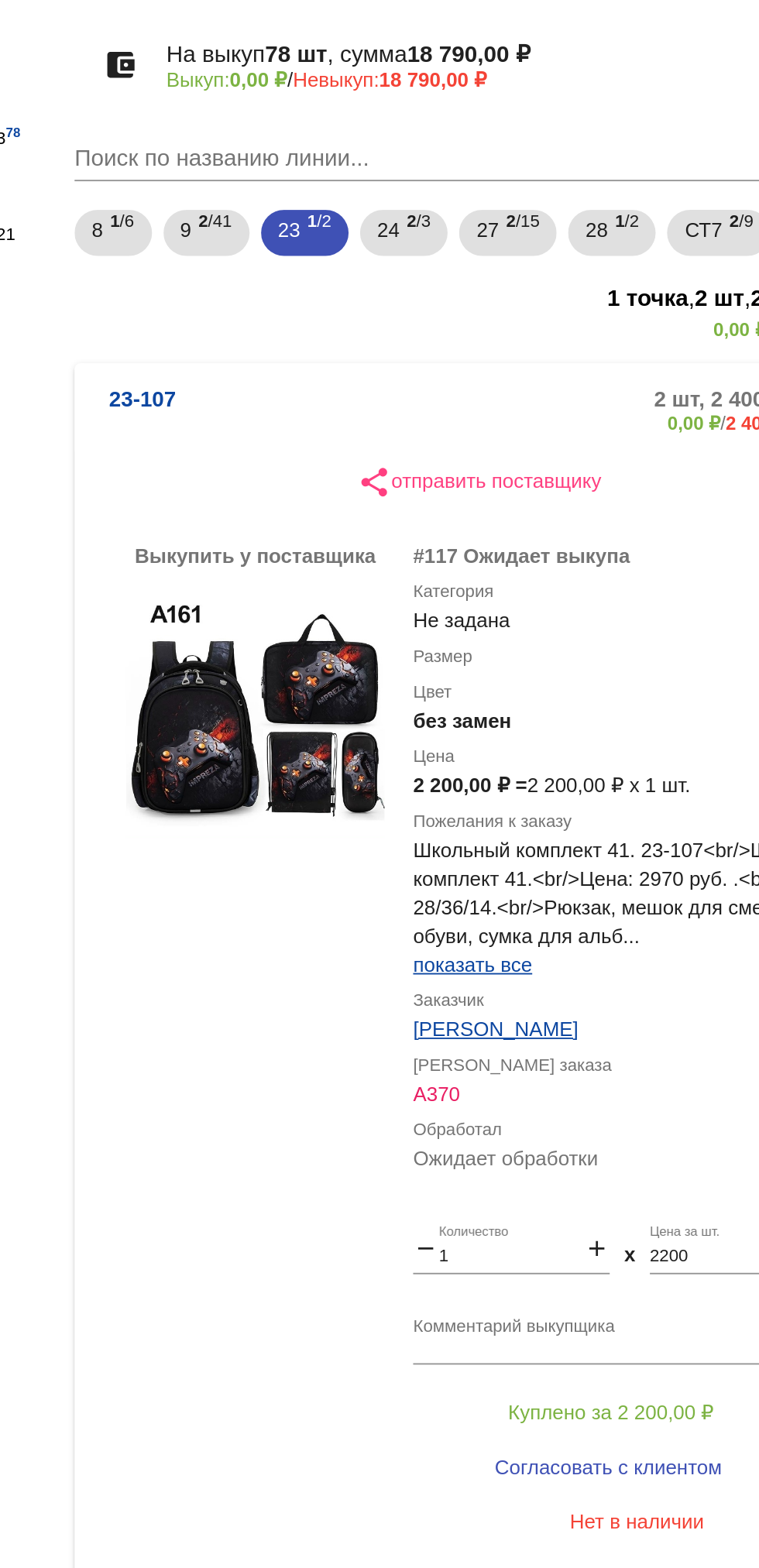
scroll to position [2, 0]
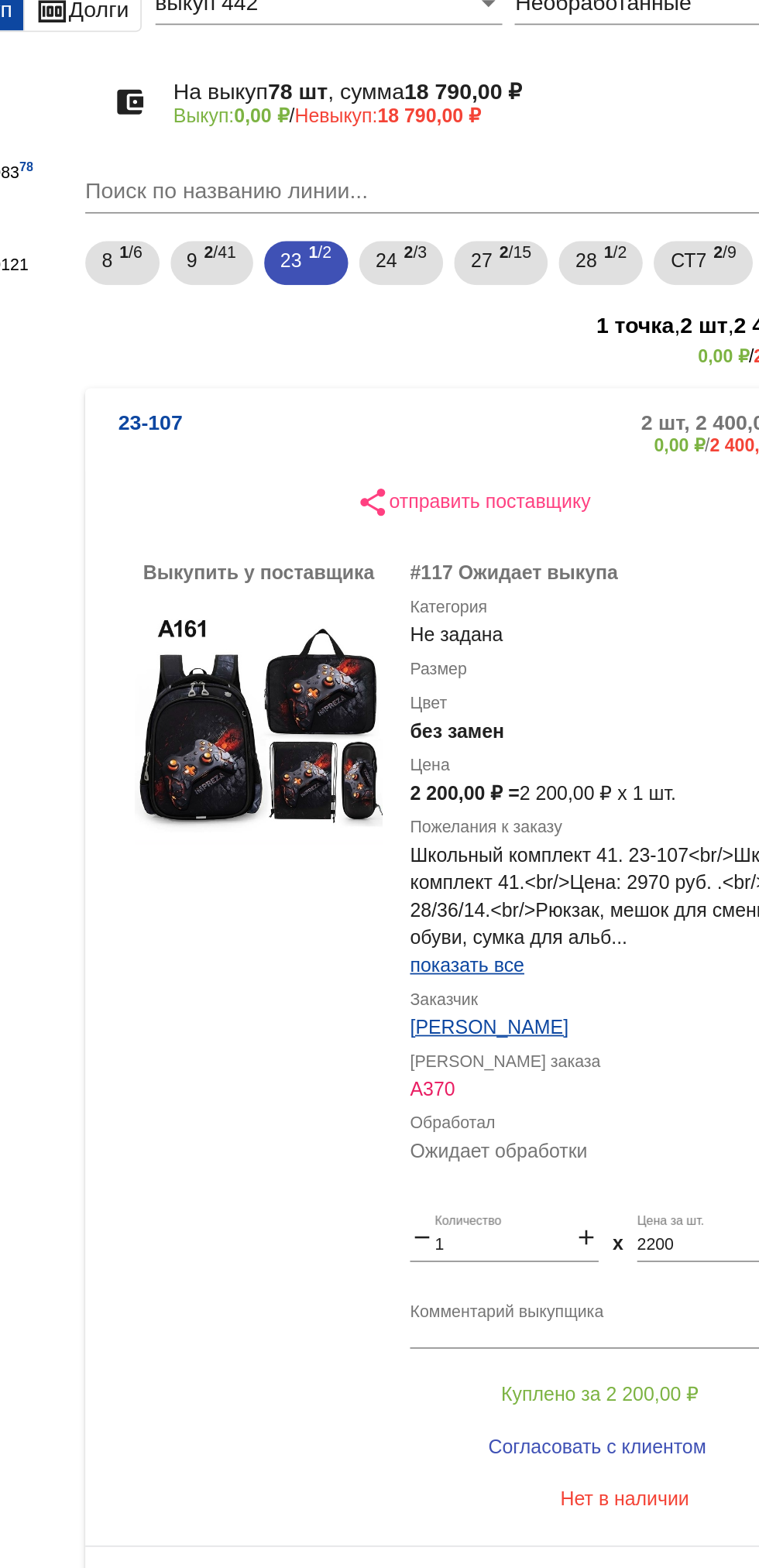
click at [536, 342] on mat-panel-description "2 шт, 2 400,00 ₽ 0,00 ₽ / 2 400,00 ₽" at bounding box center [590, 339] width 251 height 26
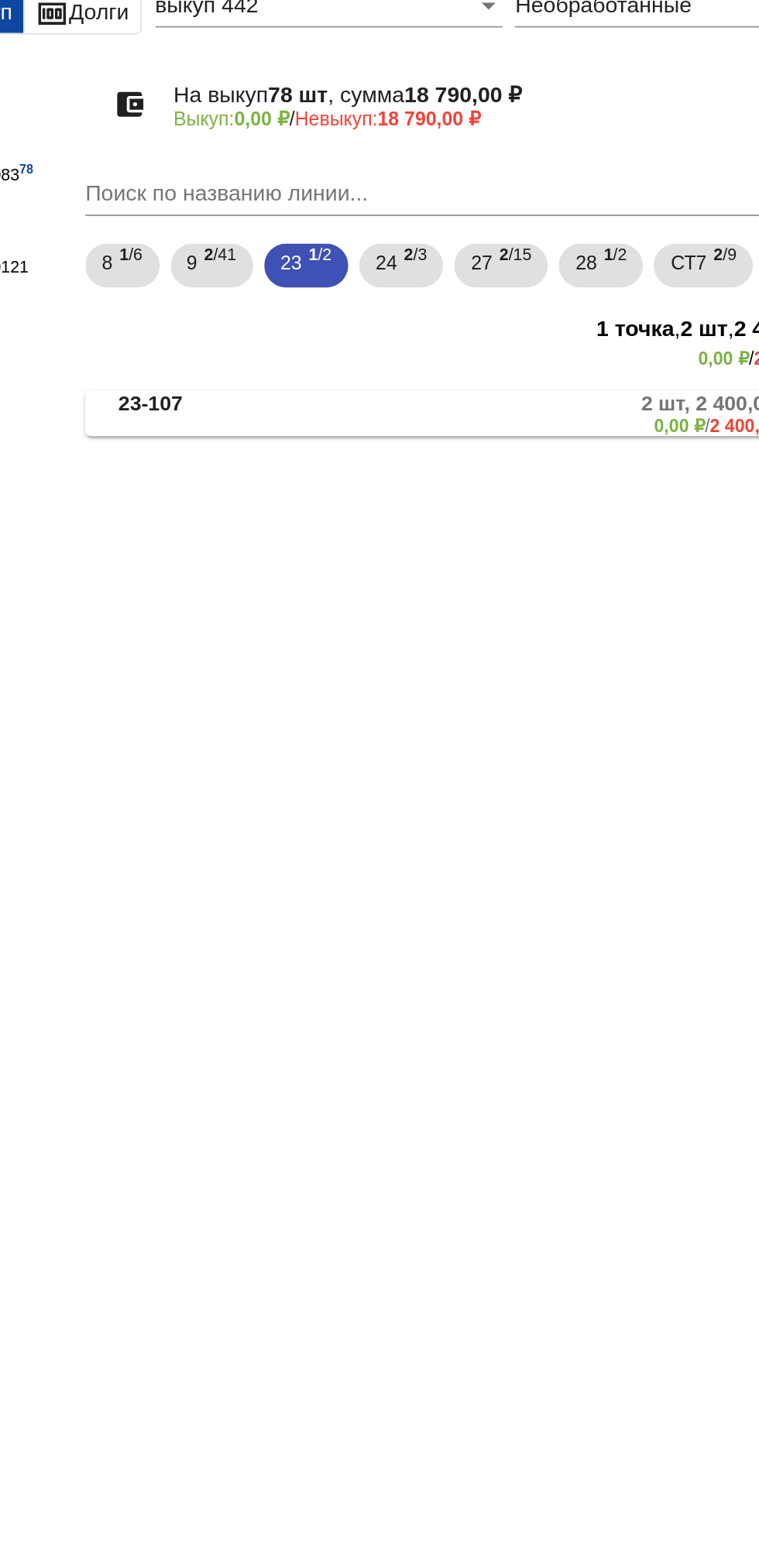
scroll to position [0, 0]
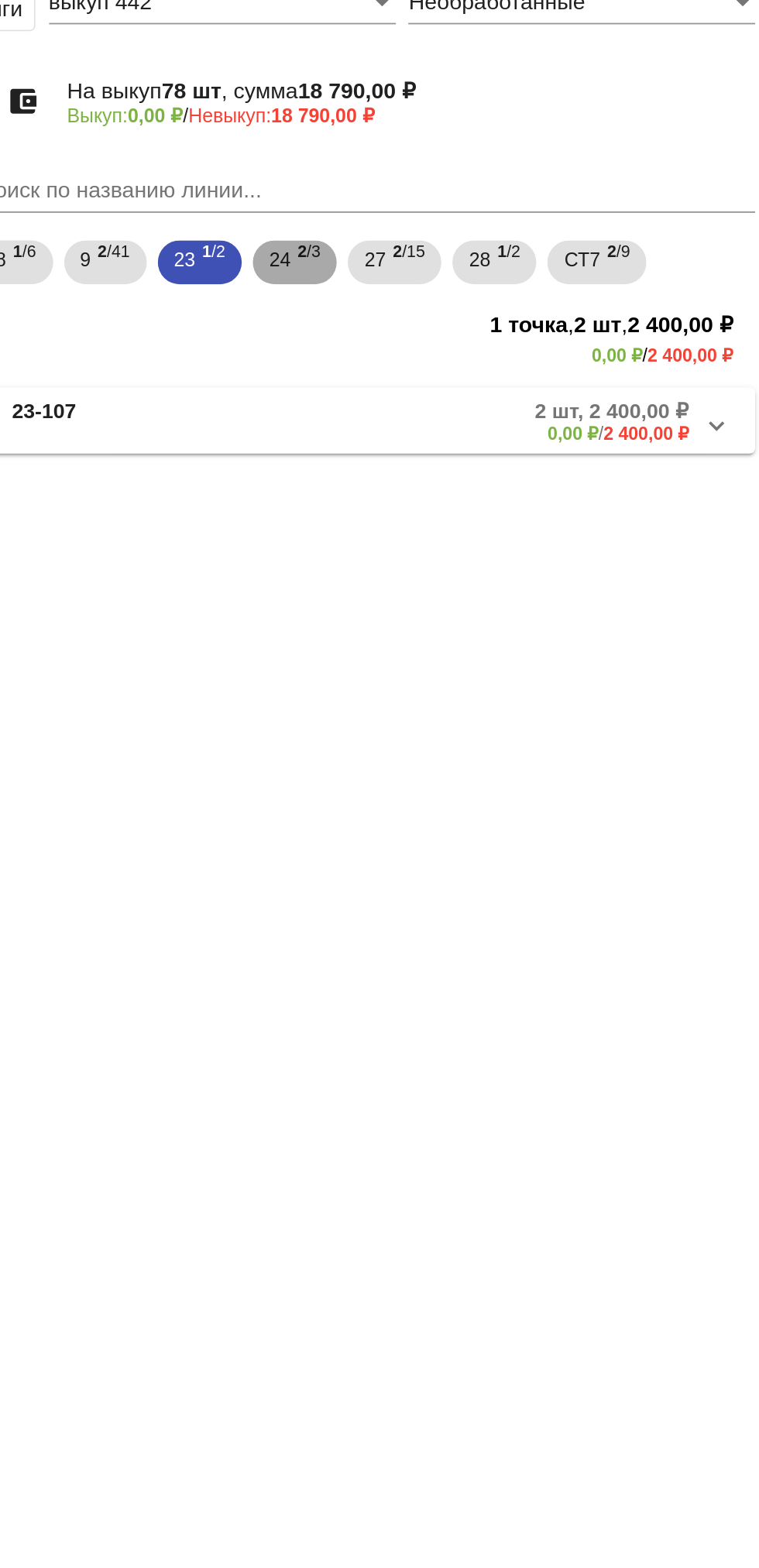
click at [492, 247] on span "24" at bounding box center [486, 243] width 12 height 28
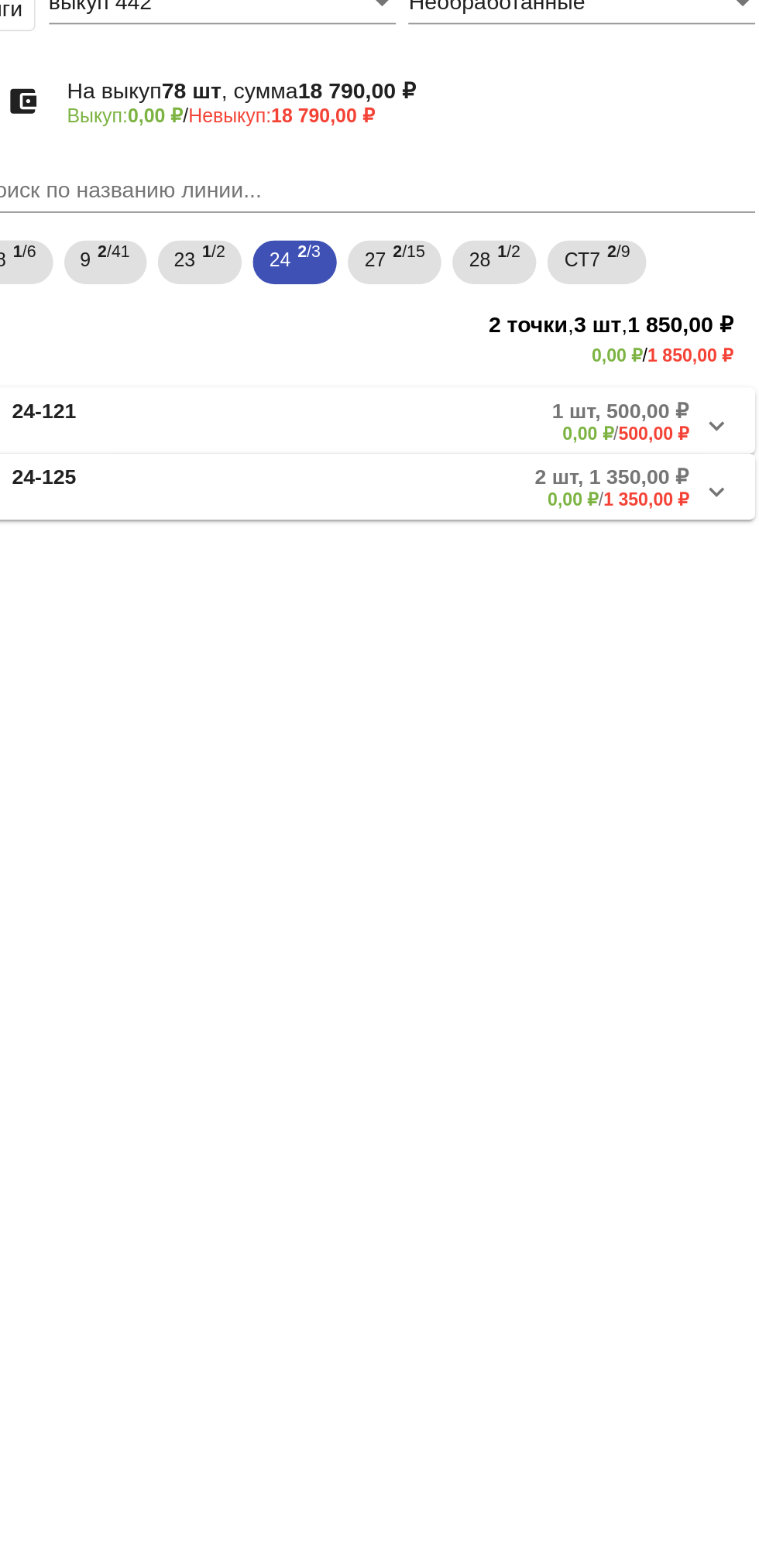
click at [405, 384] on mat-panel-title "24-125" at bounding box center [393, 372] width 117 height 26
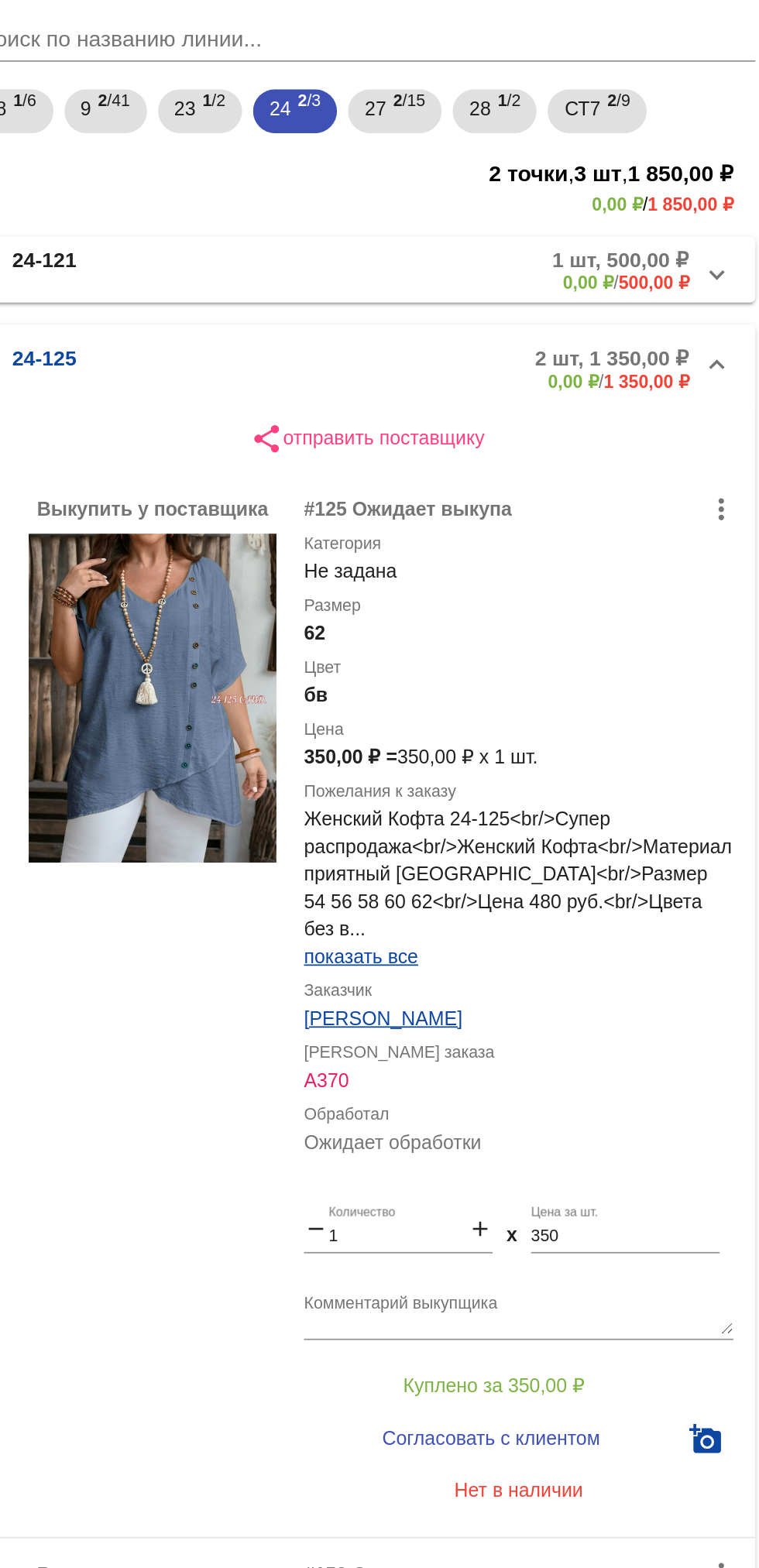
scroll to position [152, 0]
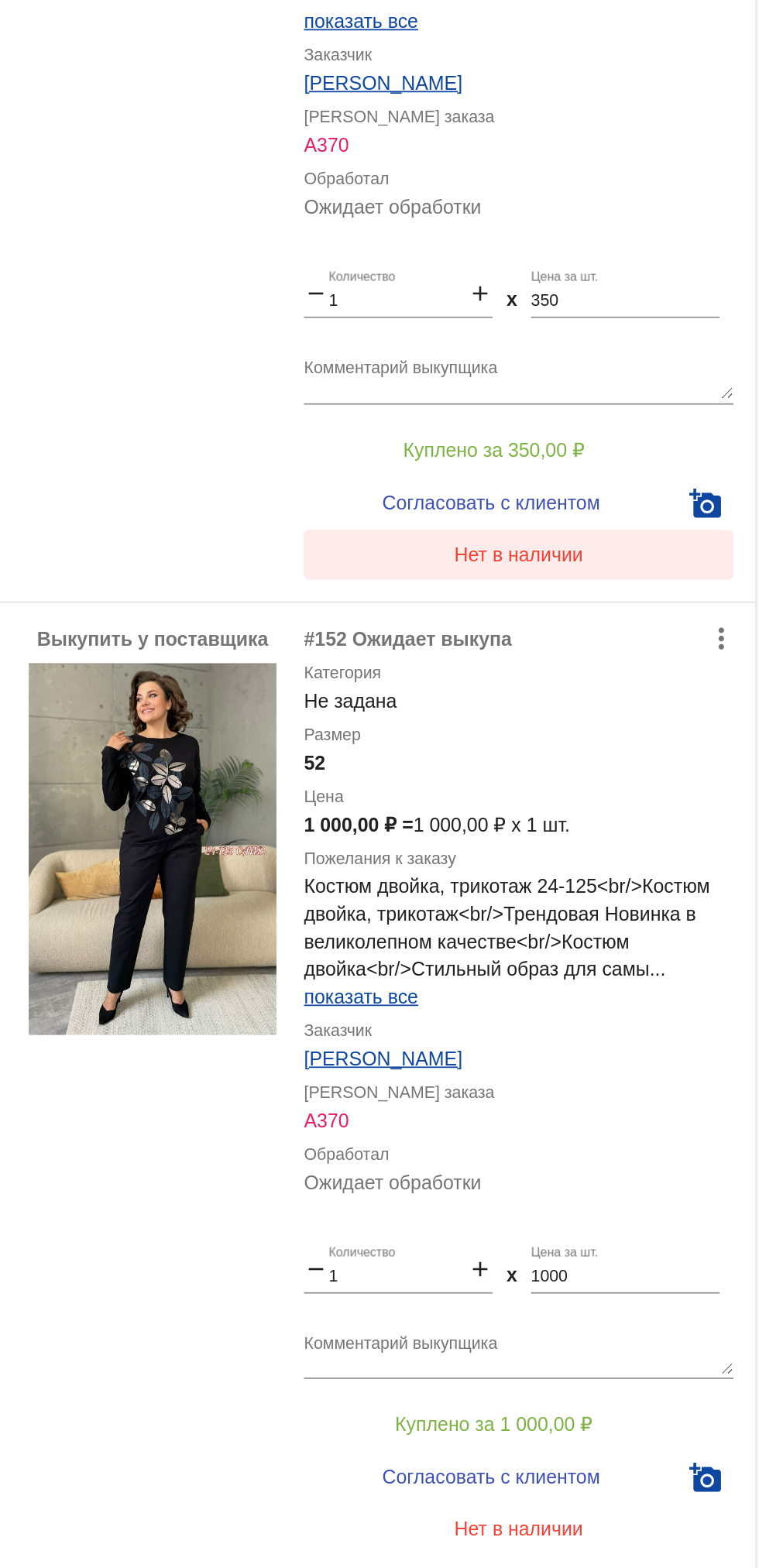
click at [661, 872] on button "Нет в наличии" at bounding box center [619, 869] width 242 height 28
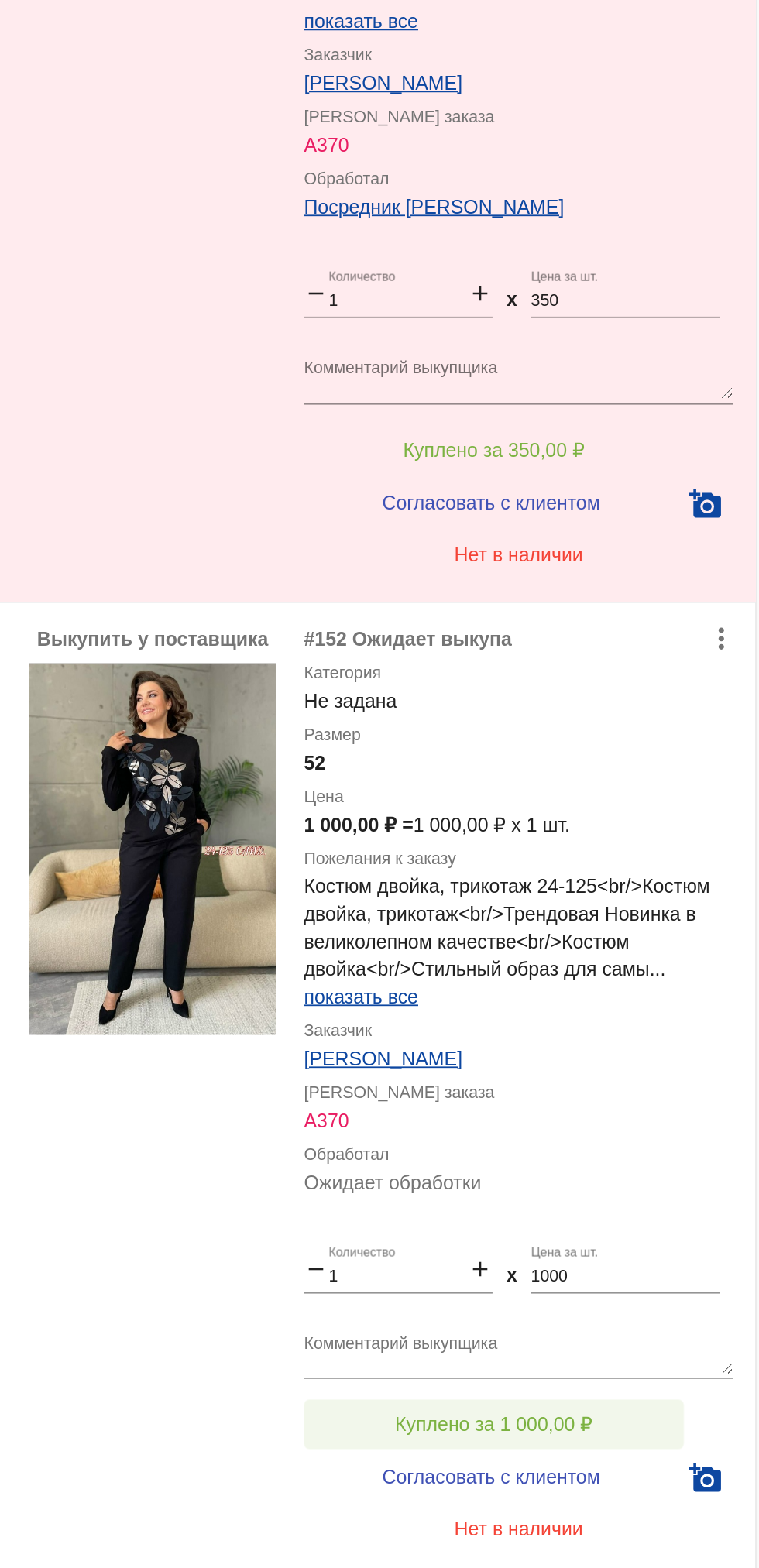
click at [560, 1348] on button "Куплено за 1 000,00 ₽" at bounding box center [605, 1358] width 214 height 28
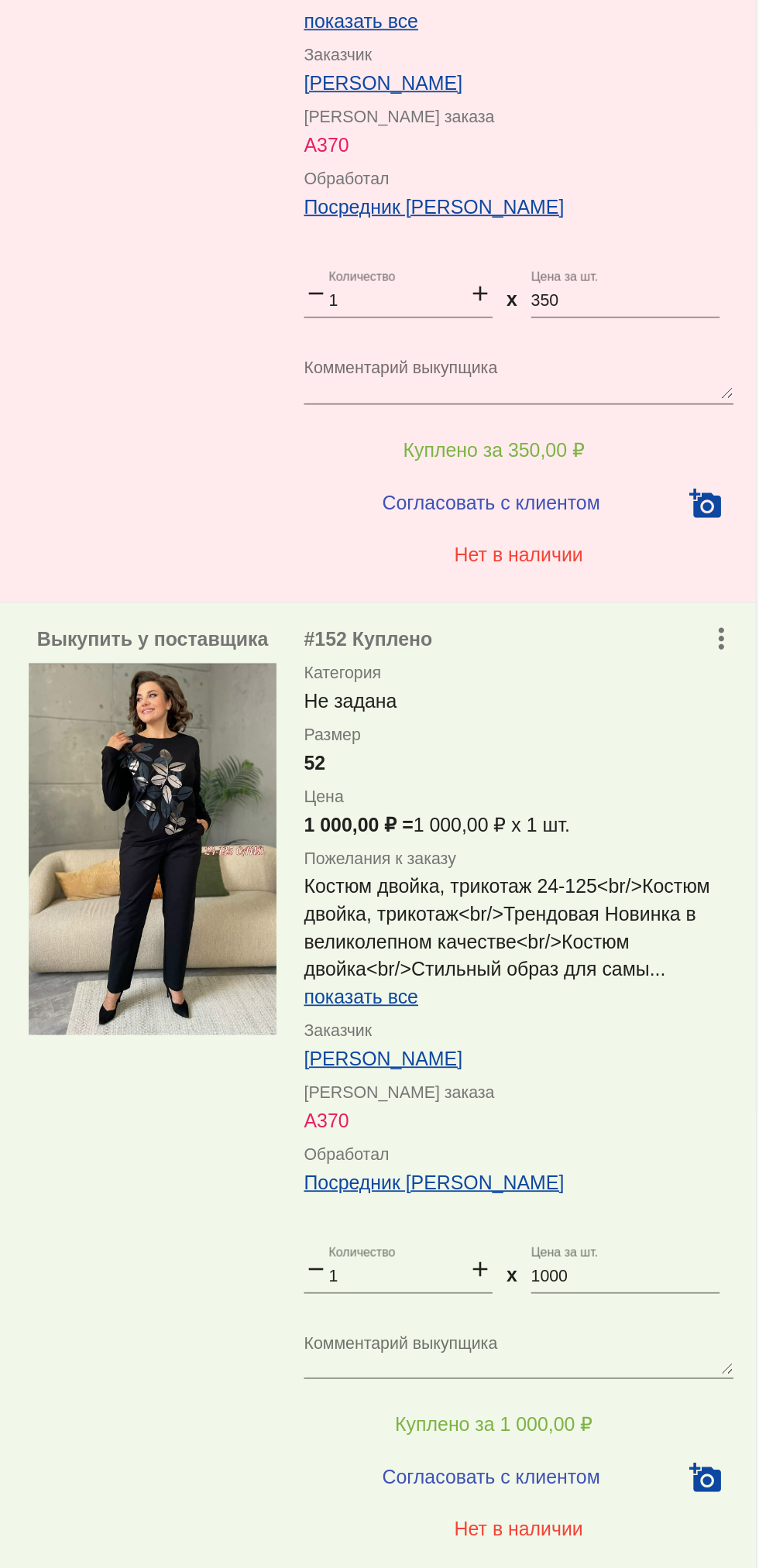
scroll to position [241, 0]
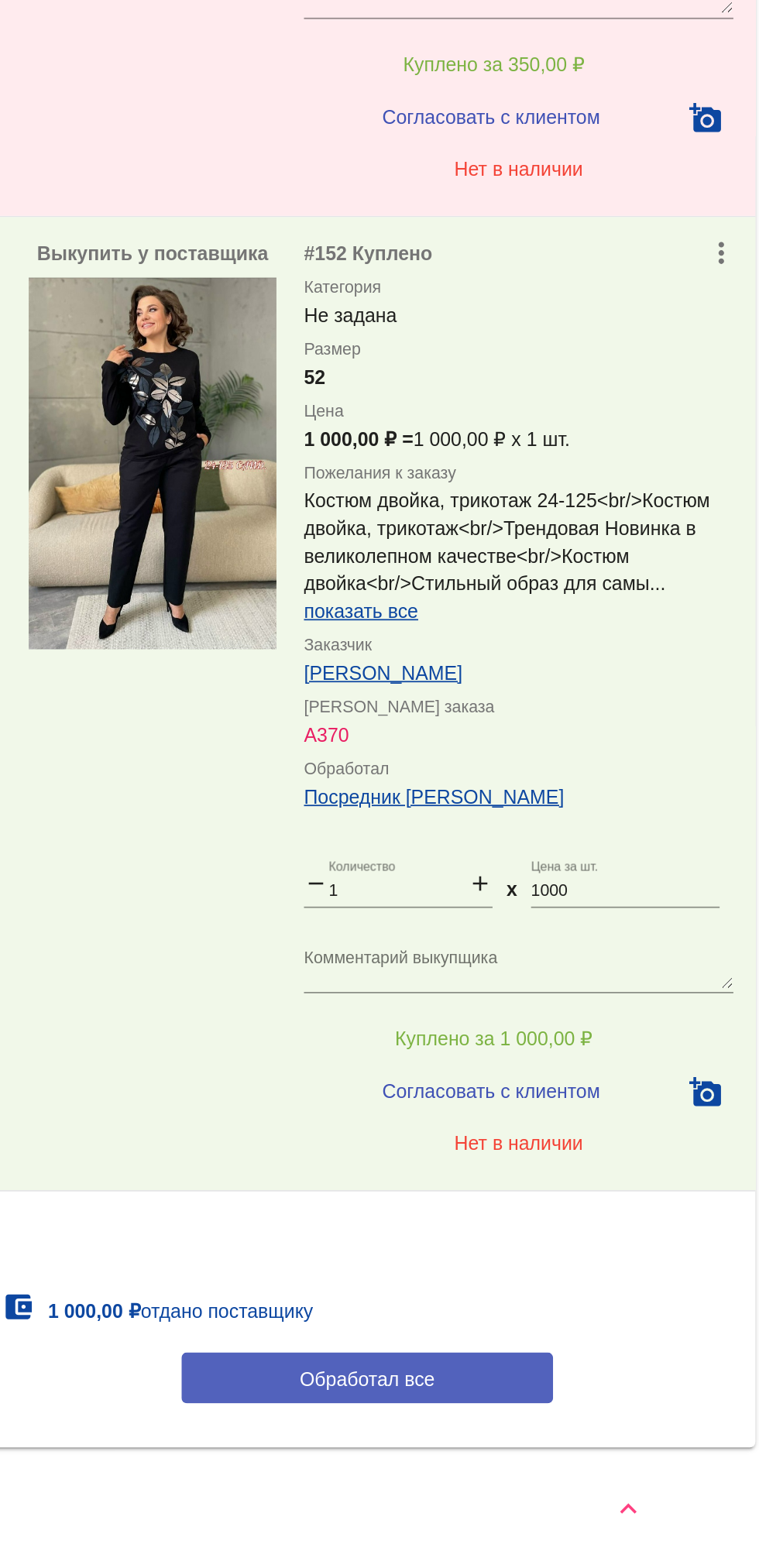
click at [493, 1465] on button "Обработал все" at bounding box center [534, 1460] width 209 height 28
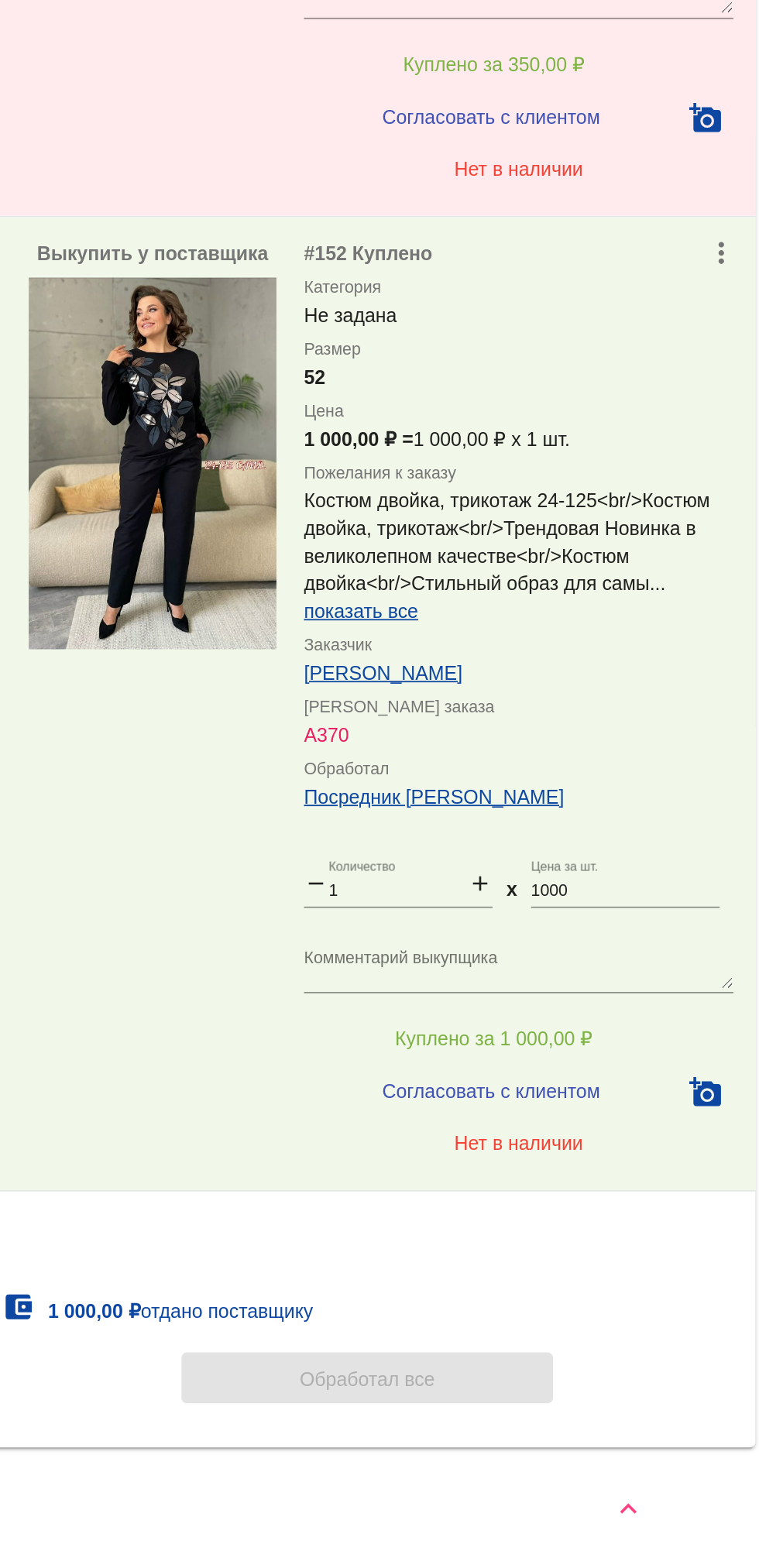
scroll to position [0, 0]
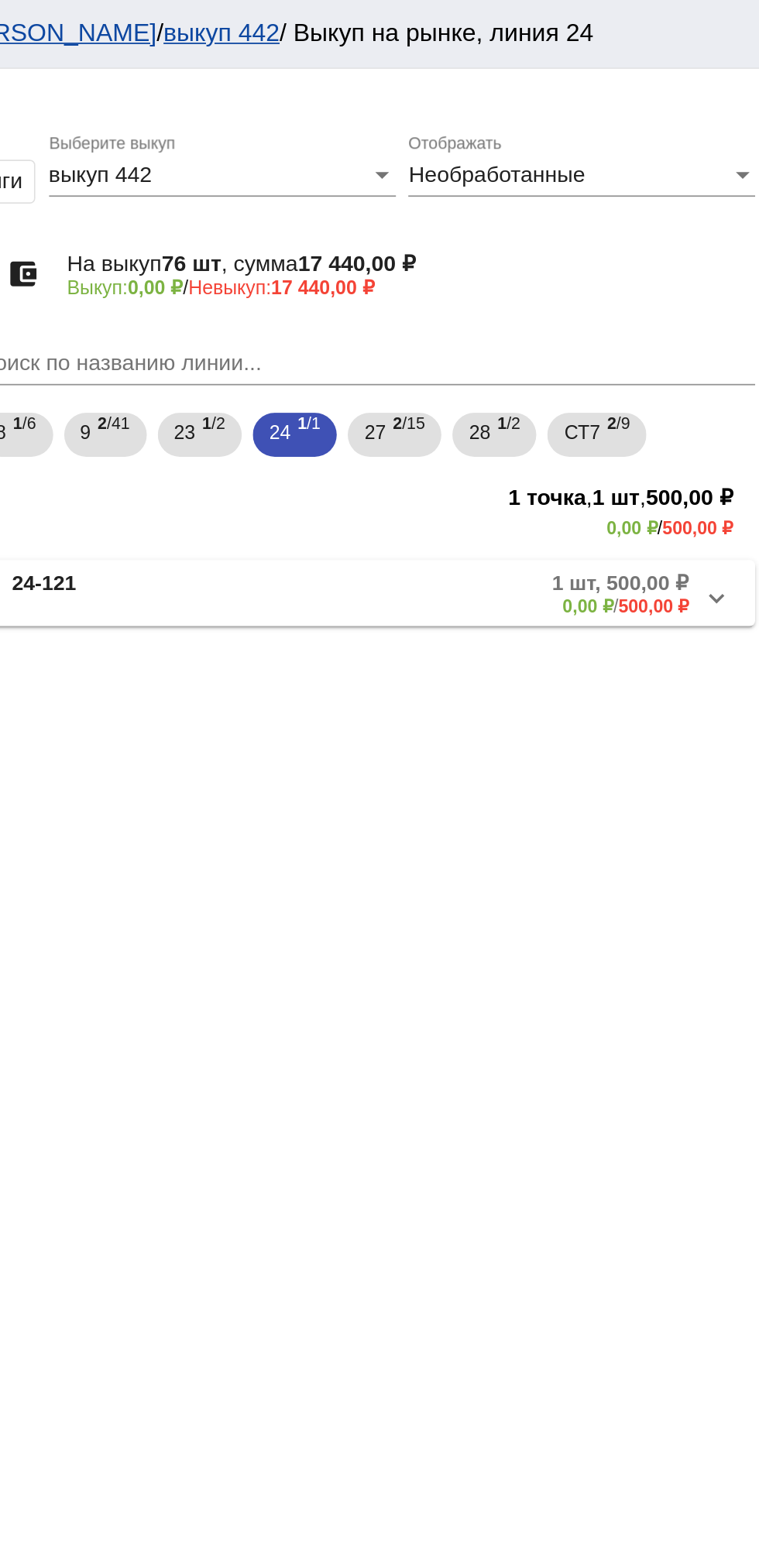
click at [632, 352] on mat-expansion-panel-header "24-121 1 шт, 500,00 ₽ 0,00 ₽ / 500,00 ₽" at bounding box center [534, 333] width 436 height 37
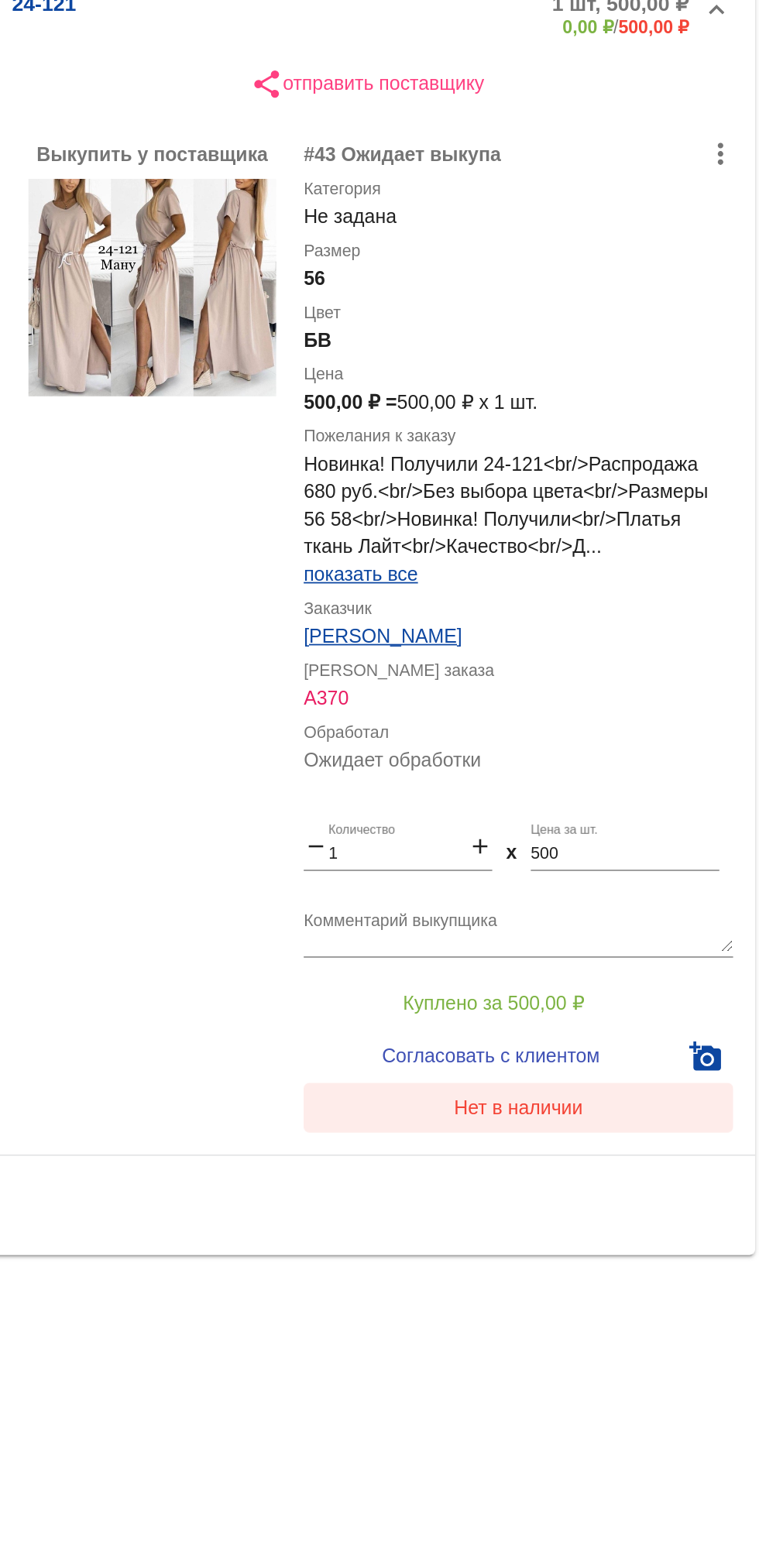
click at [633, 950] on span "Нет в наличии" at bounding box center [619, 955] width 72 height 12
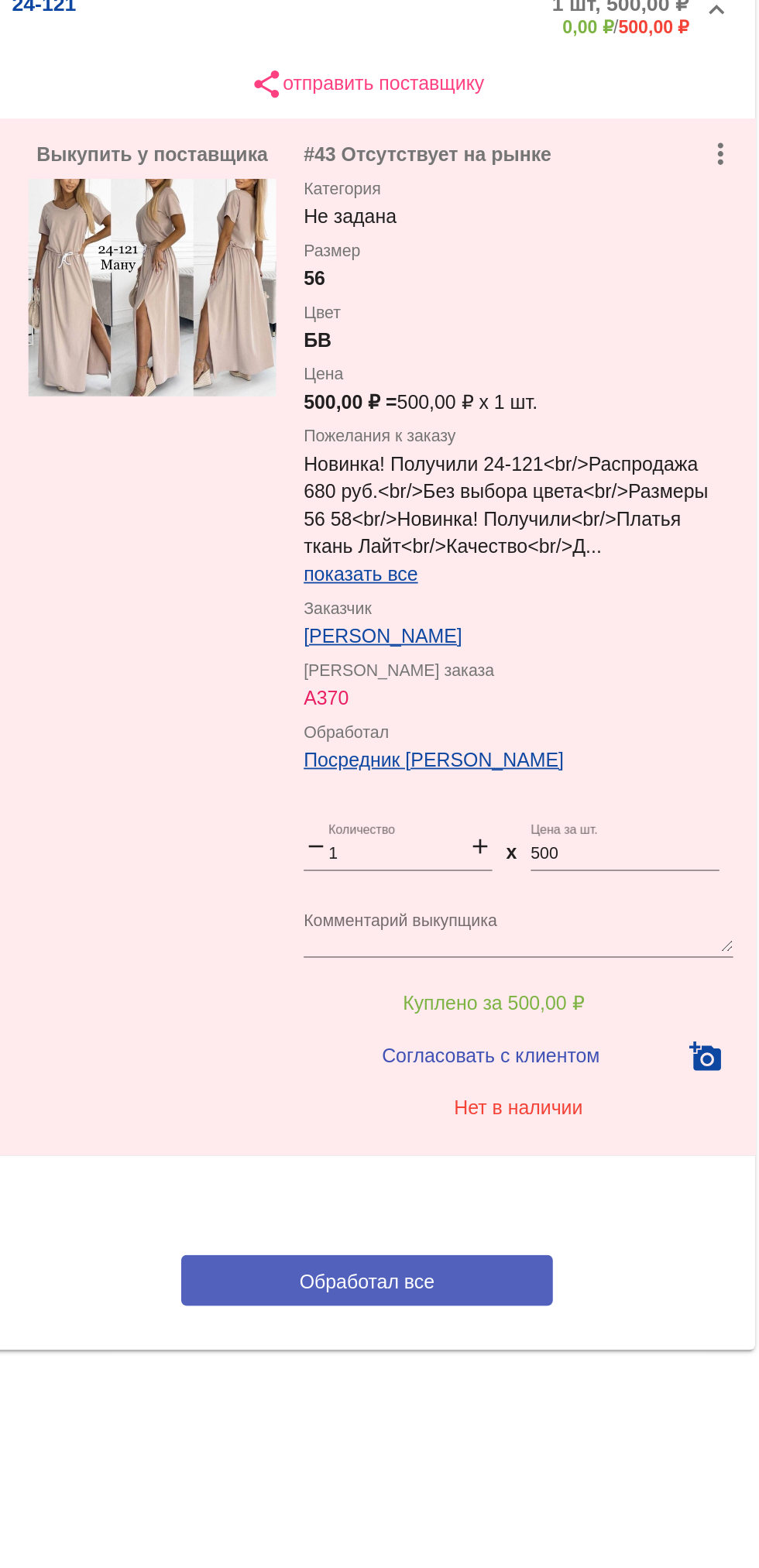
click at [578, 1059] on button "Обработал все" at bounding box center [534, 1052] width 209 height 28
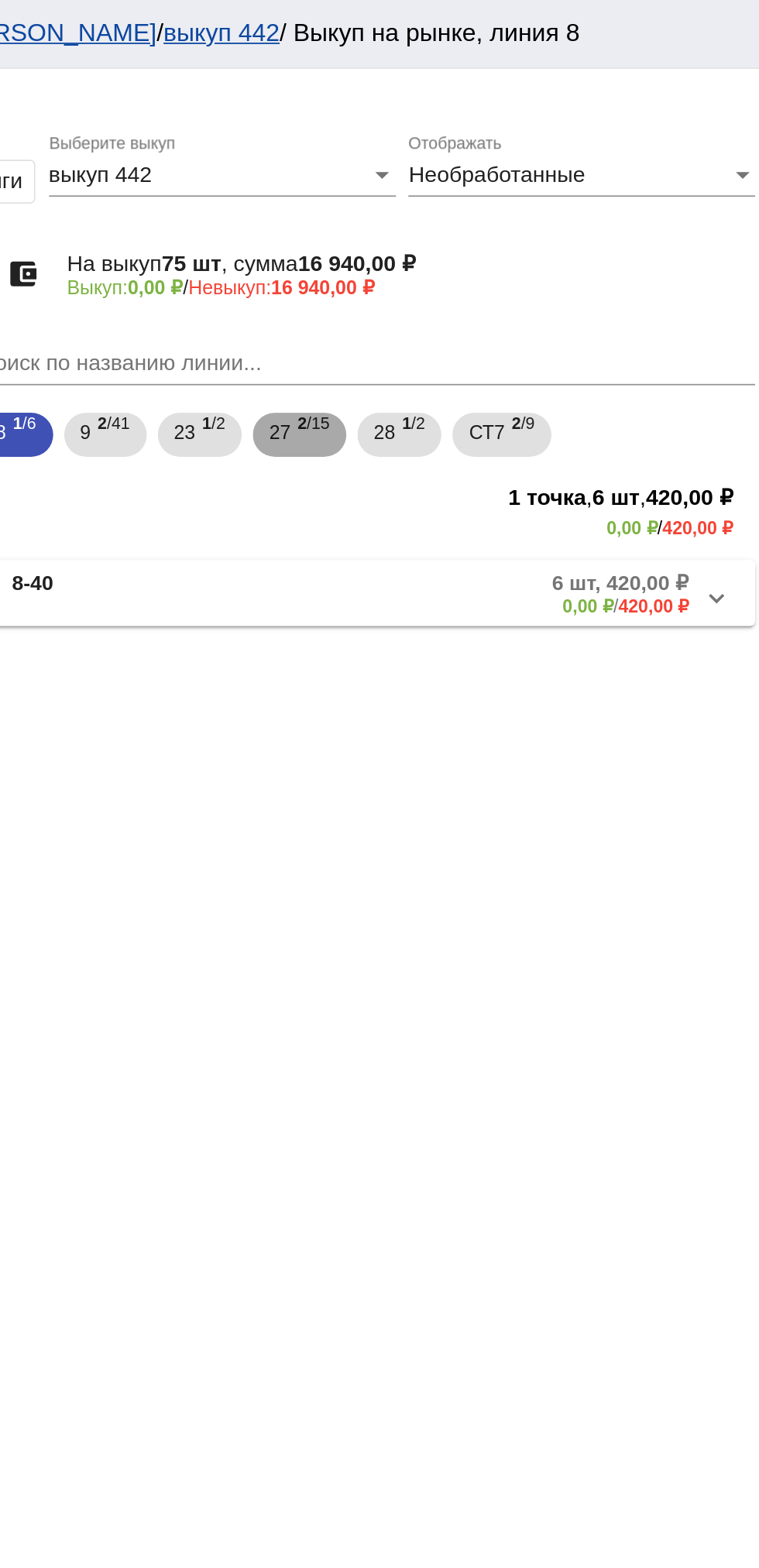
click at [502, 247] on span "2 /15" at bounding box center [504, 245] width 18 height 32
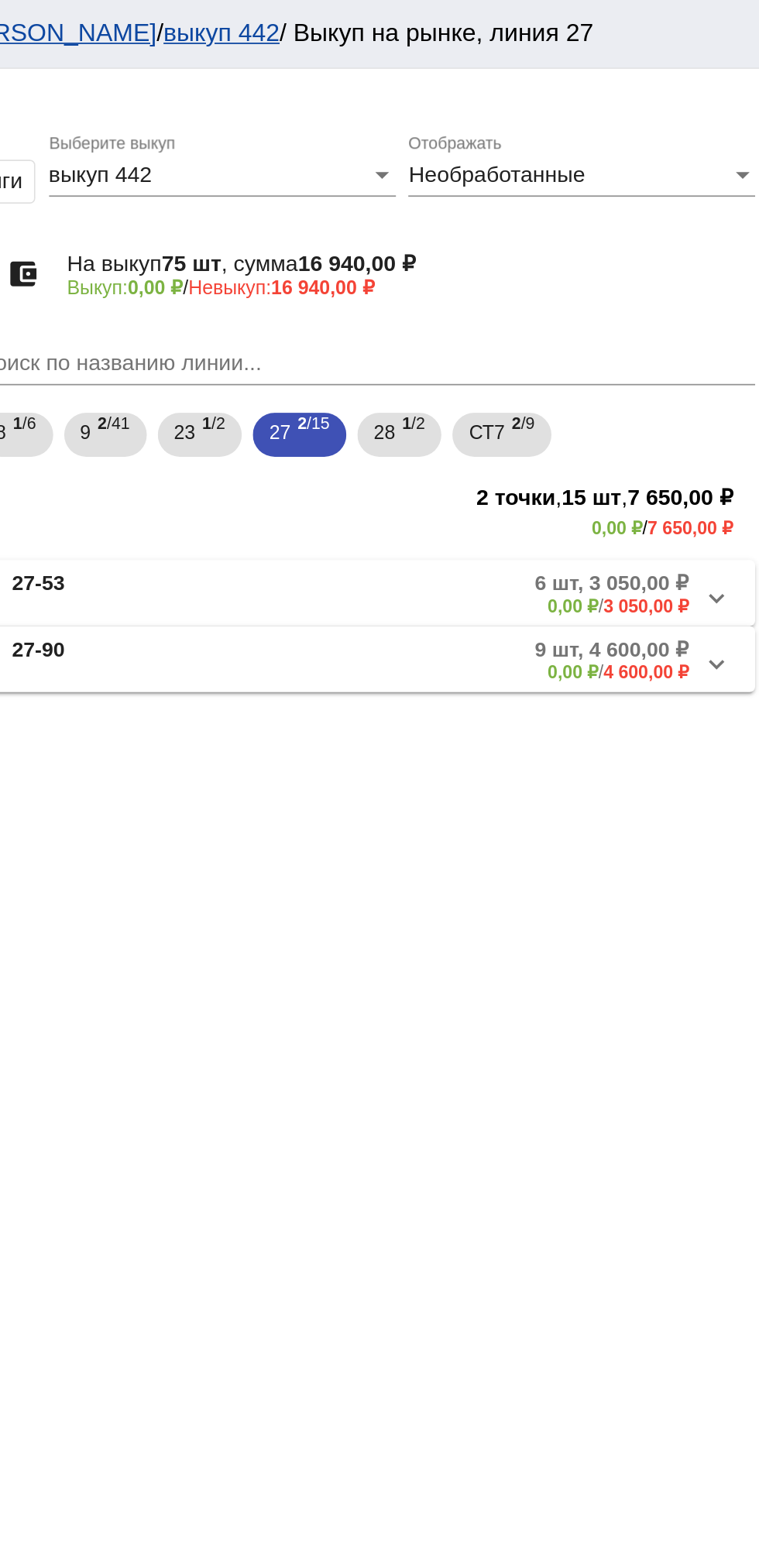
click at [588, 339] on mat-panel-description "6 шт, 3 050,00 ₽ 0,00 ₽ / 3 050,00 ₽" at bounding box center [587, 334] width 254 height 26
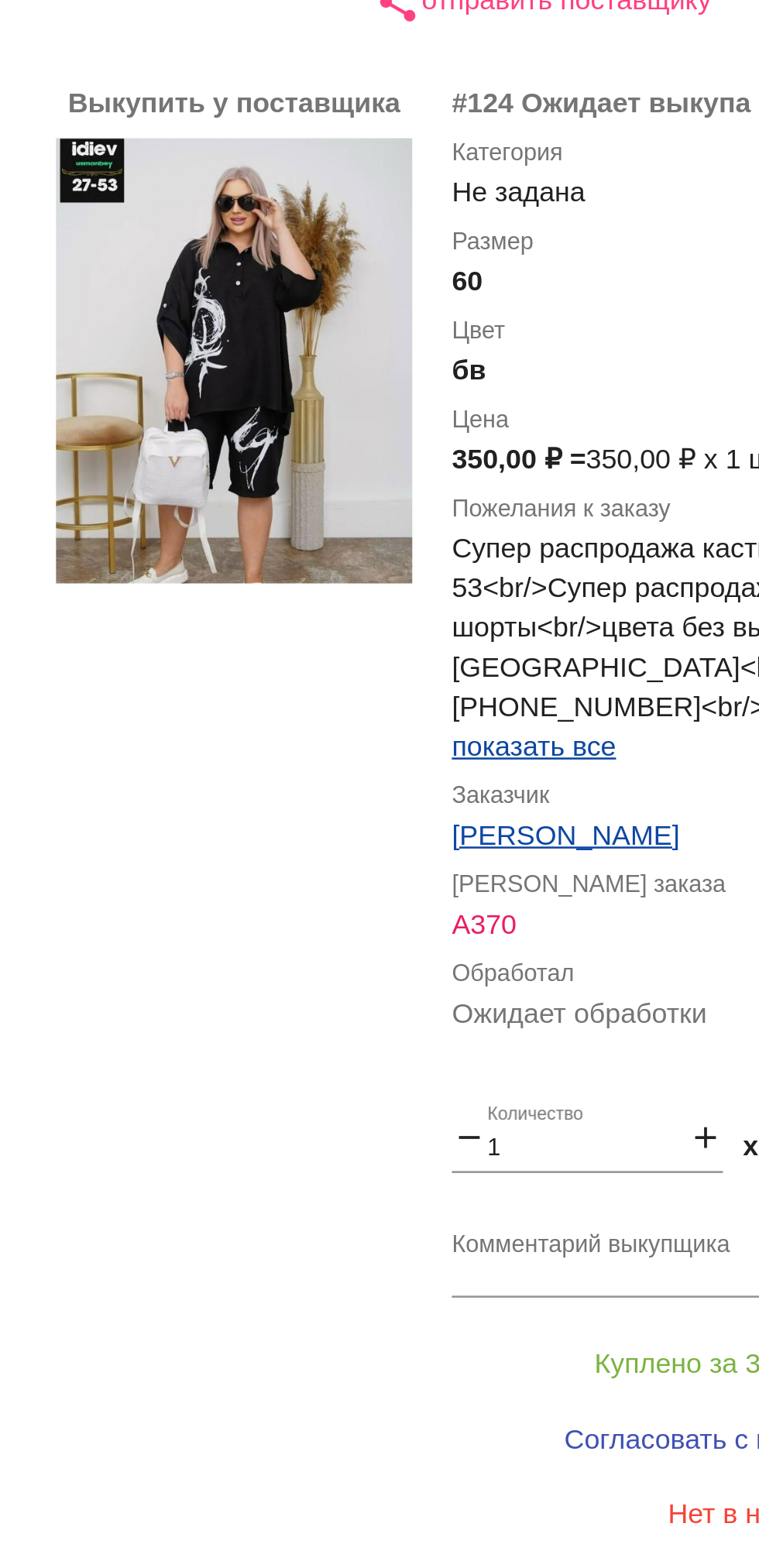
scroll to position [192, 0]
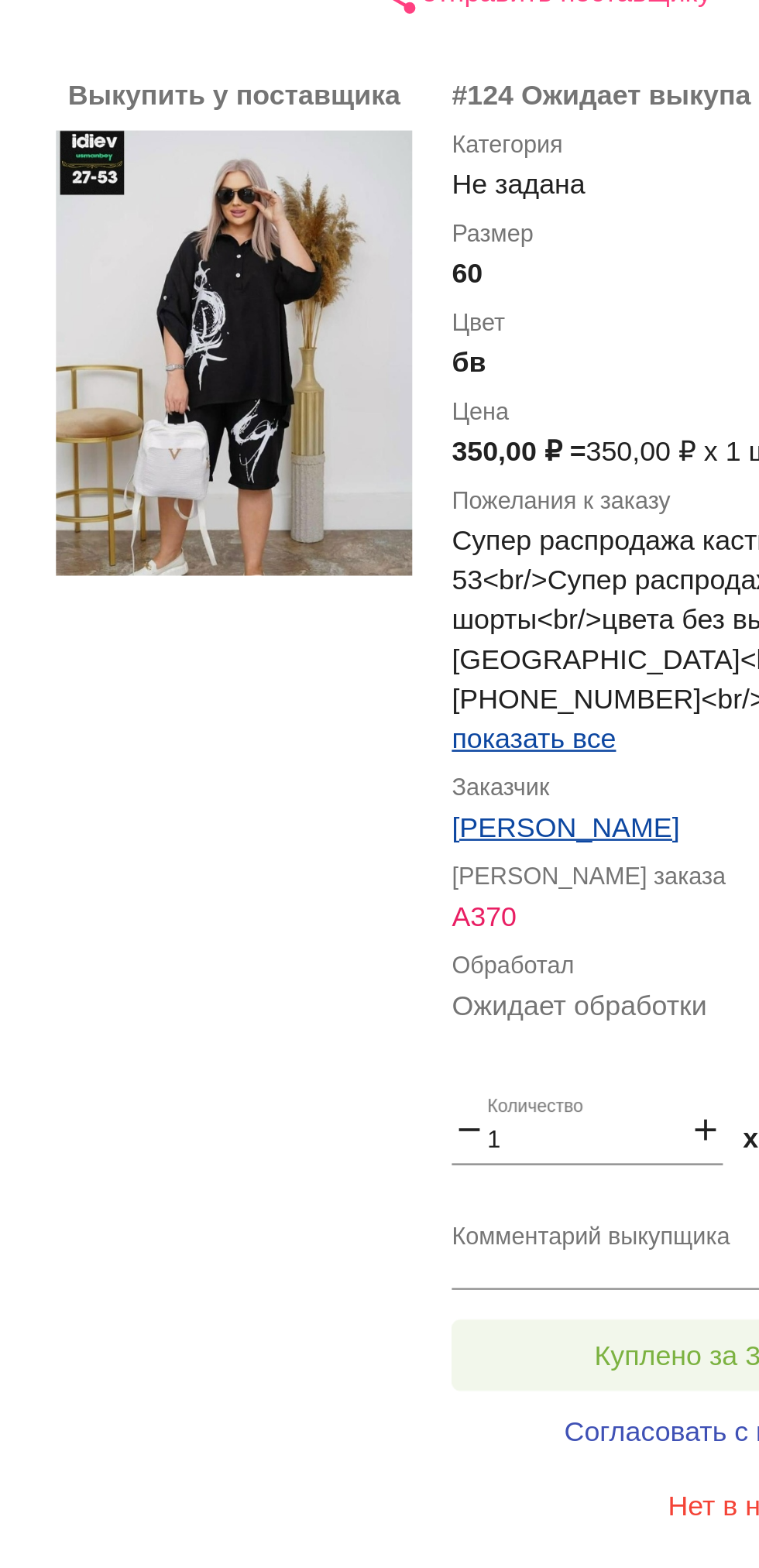
click at [578, 708] on button "Куплено за 350,00 ₽" at bounding box center [605, 720] width 214 height 28
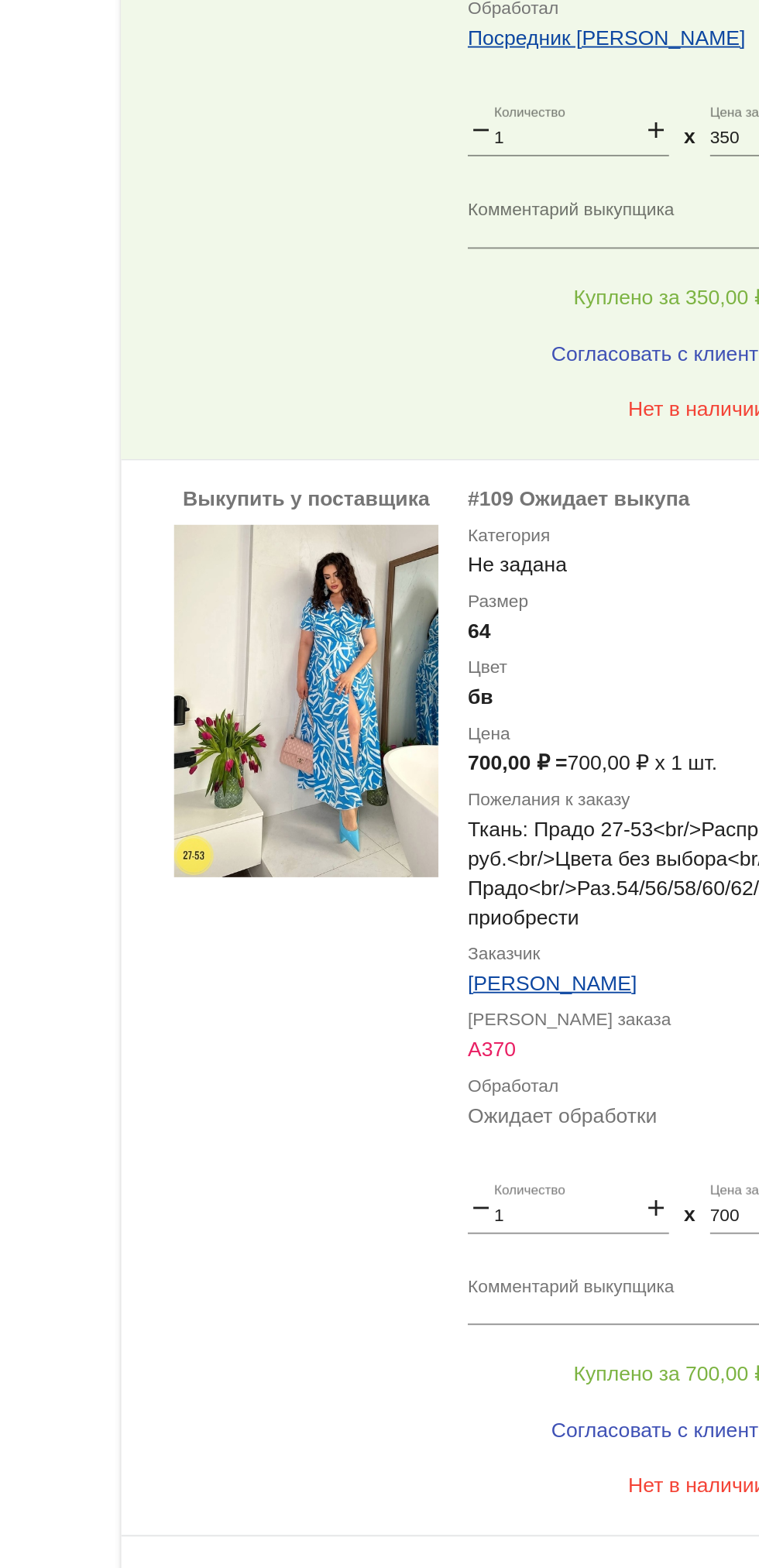
scroll to position [649, 0]
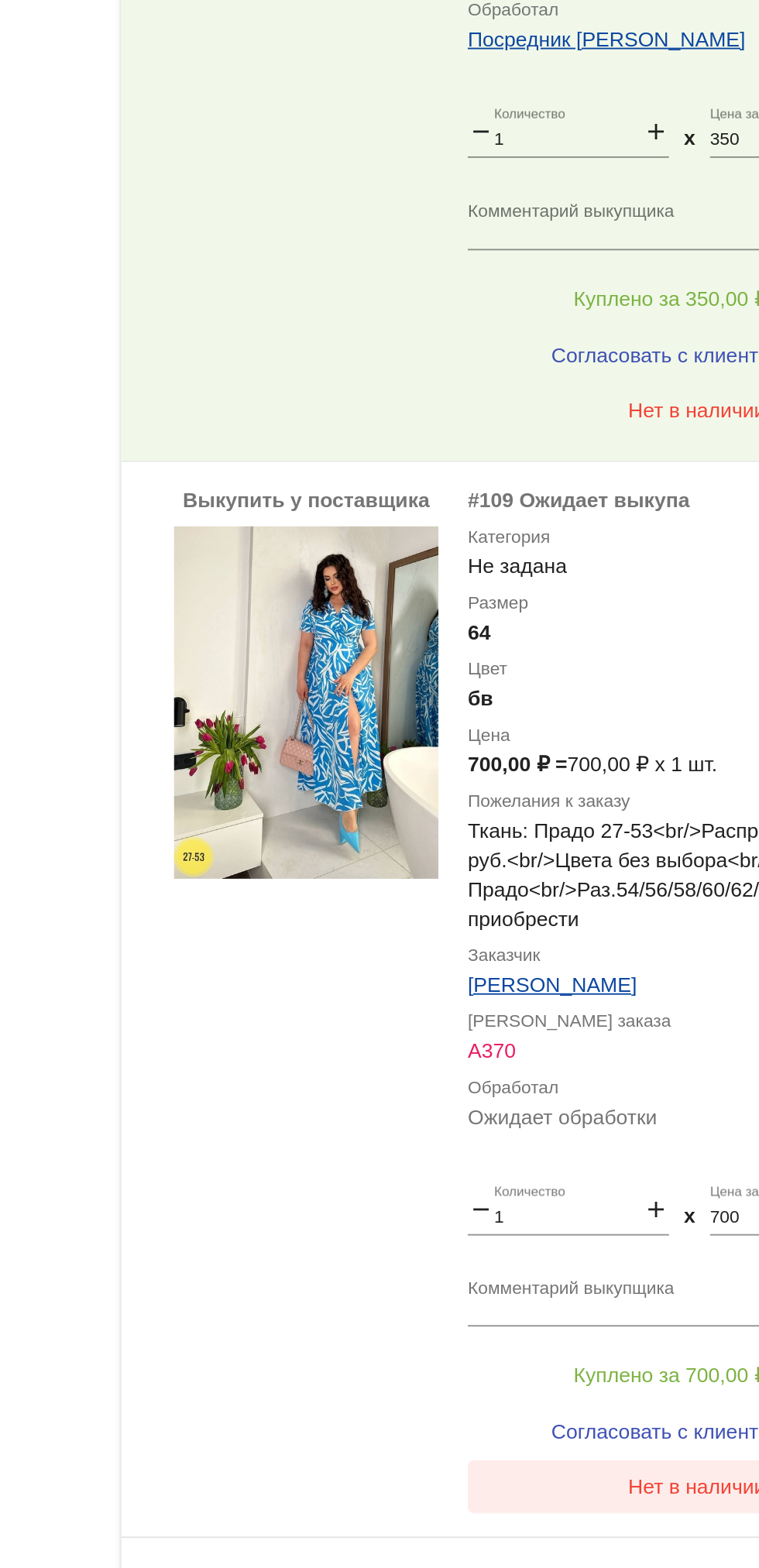
click at [624, 894] on span "Нет в наличии" at bounding box center [619, 889] width 72 height 12
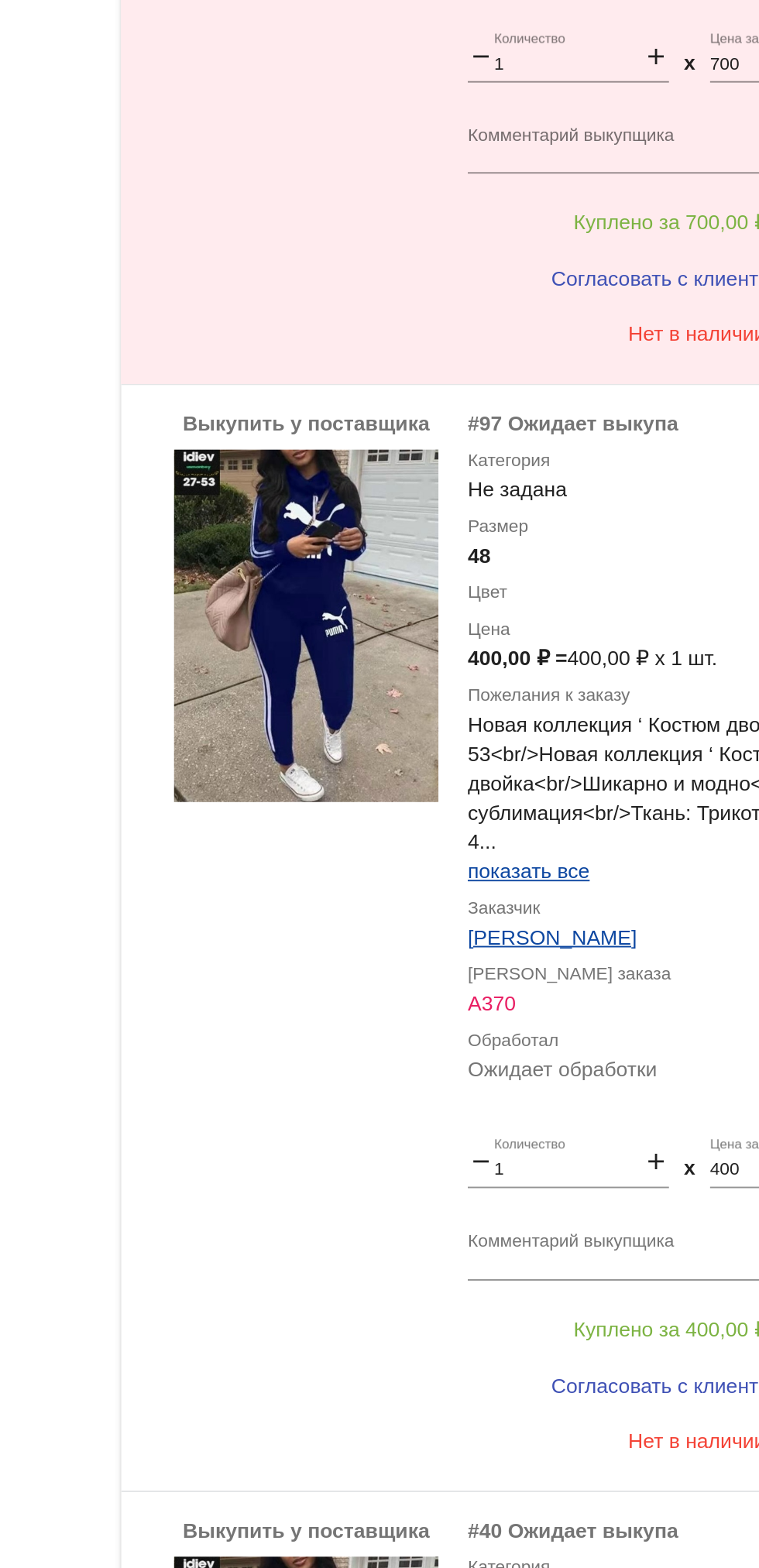
scroll to position [1256, 0]
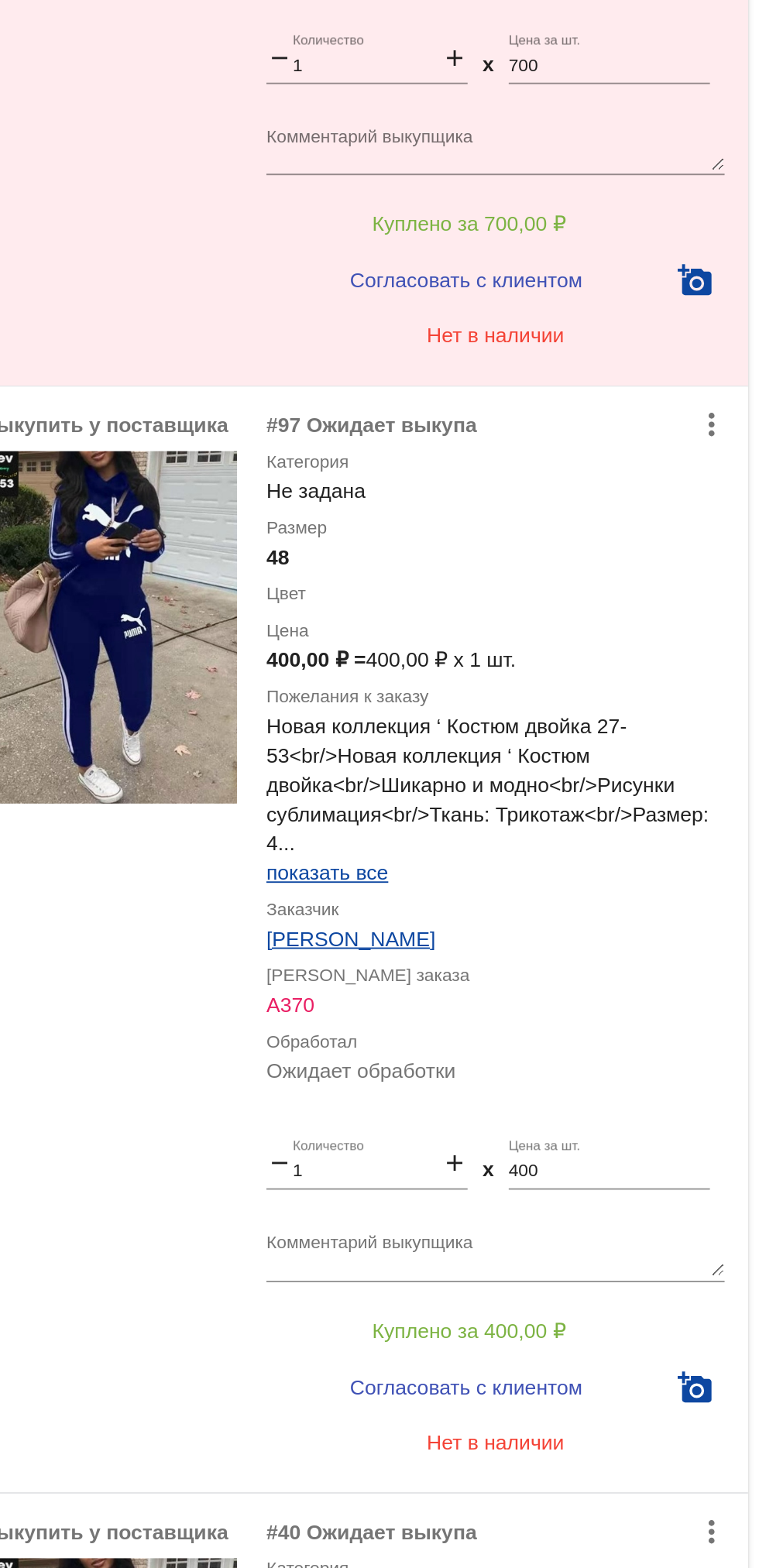
click at [560, 567] on span "показать все" at bounding box center [530, 566] width 64 height 12
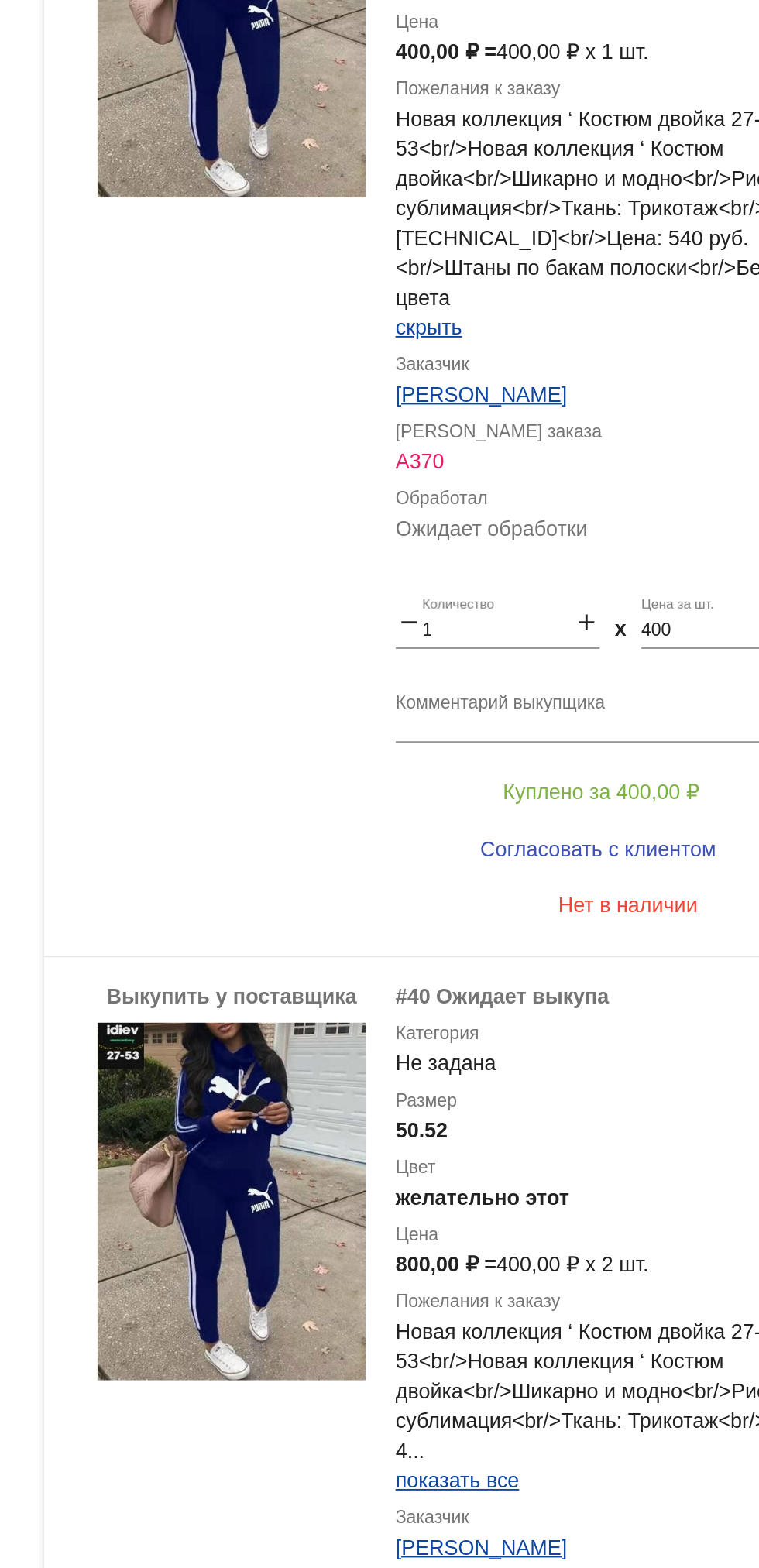
scroll to position [1570, 0]
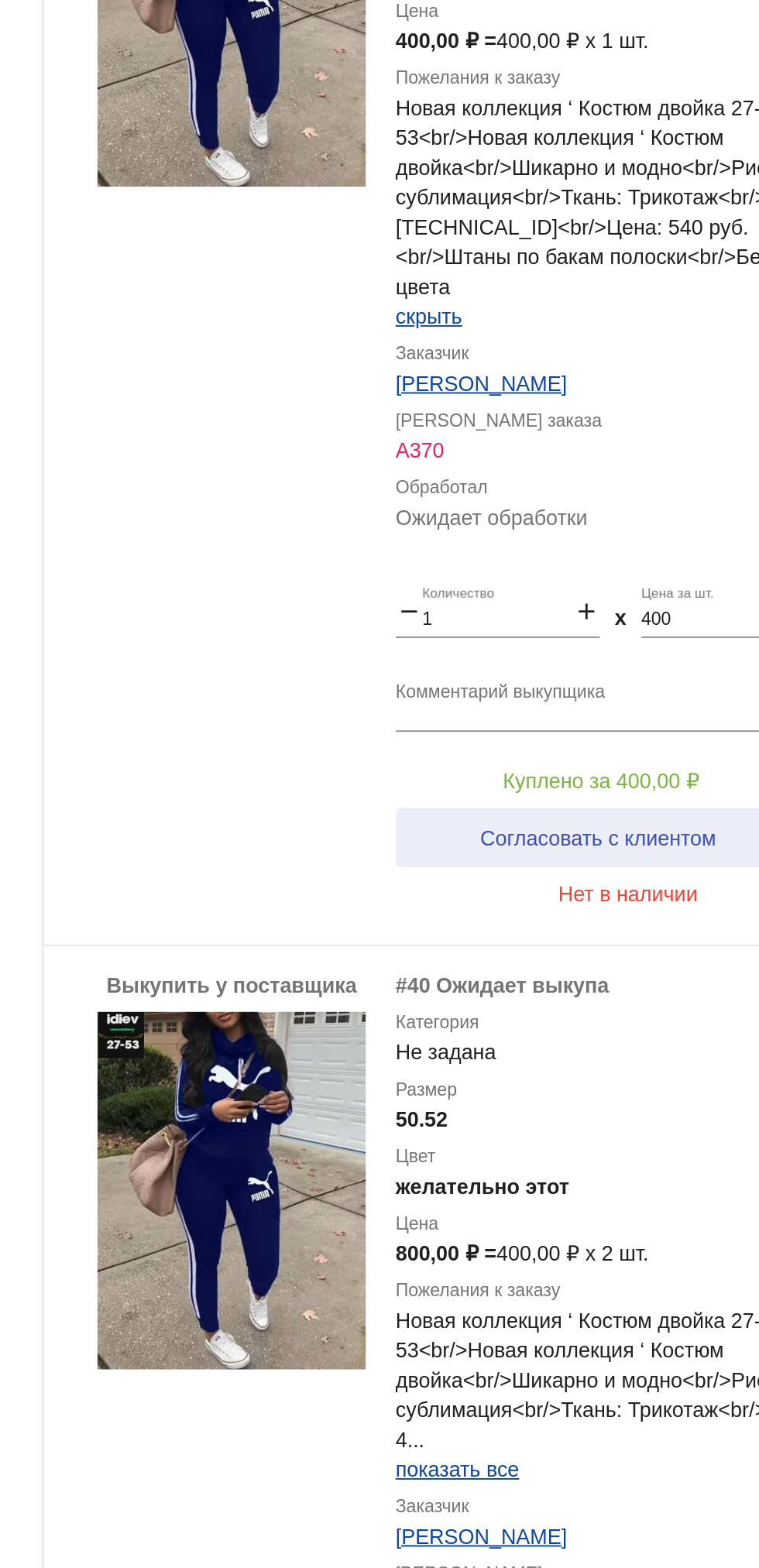
click at [648, 548] on span "Согласовать с клиентом" at bounding box center [604, 554] width 122 height 12
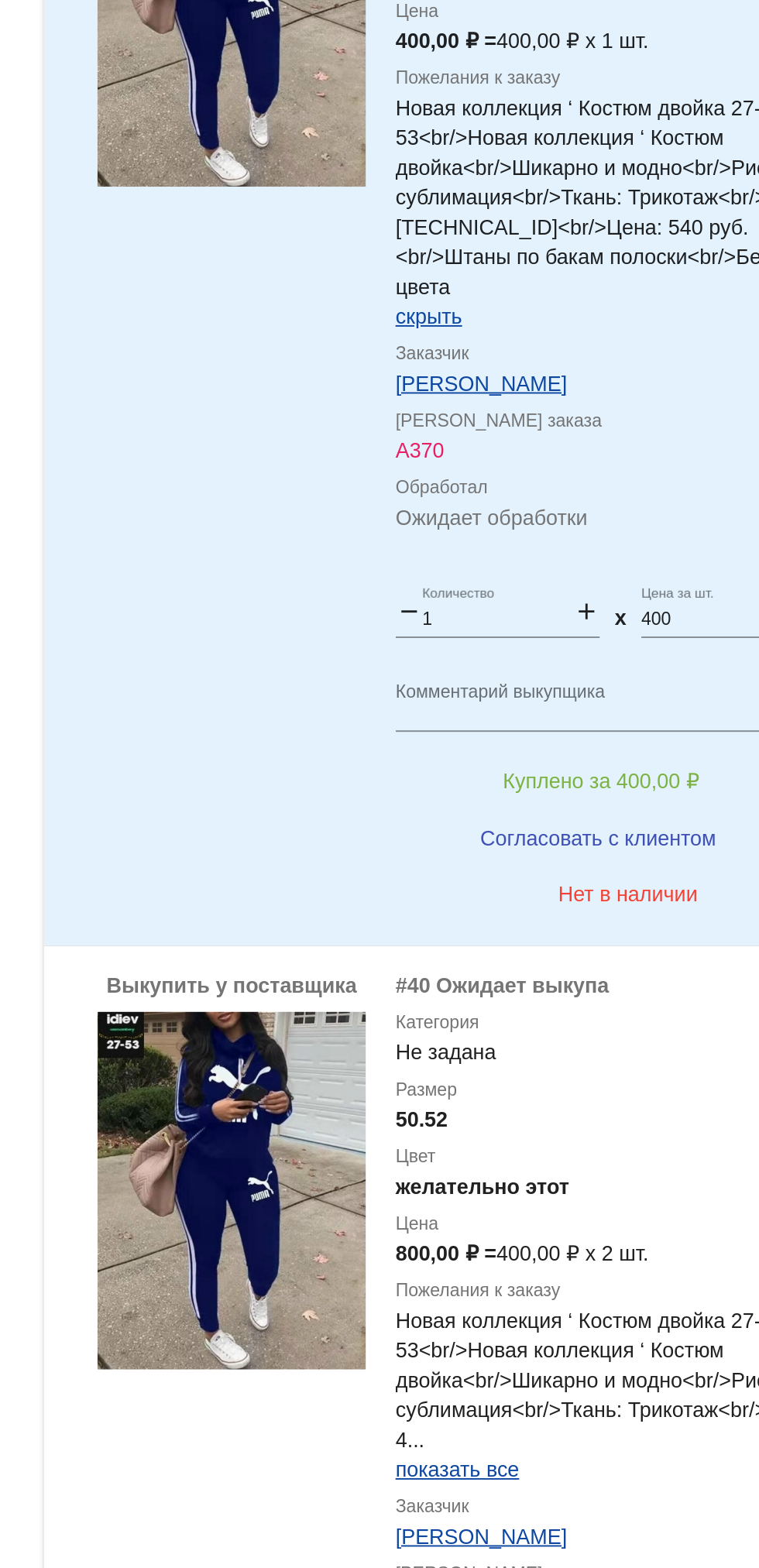
click at [635, 517] on span "Куплено за 400,00 ₽" at bounding box center [605, 524] width 102 height 12
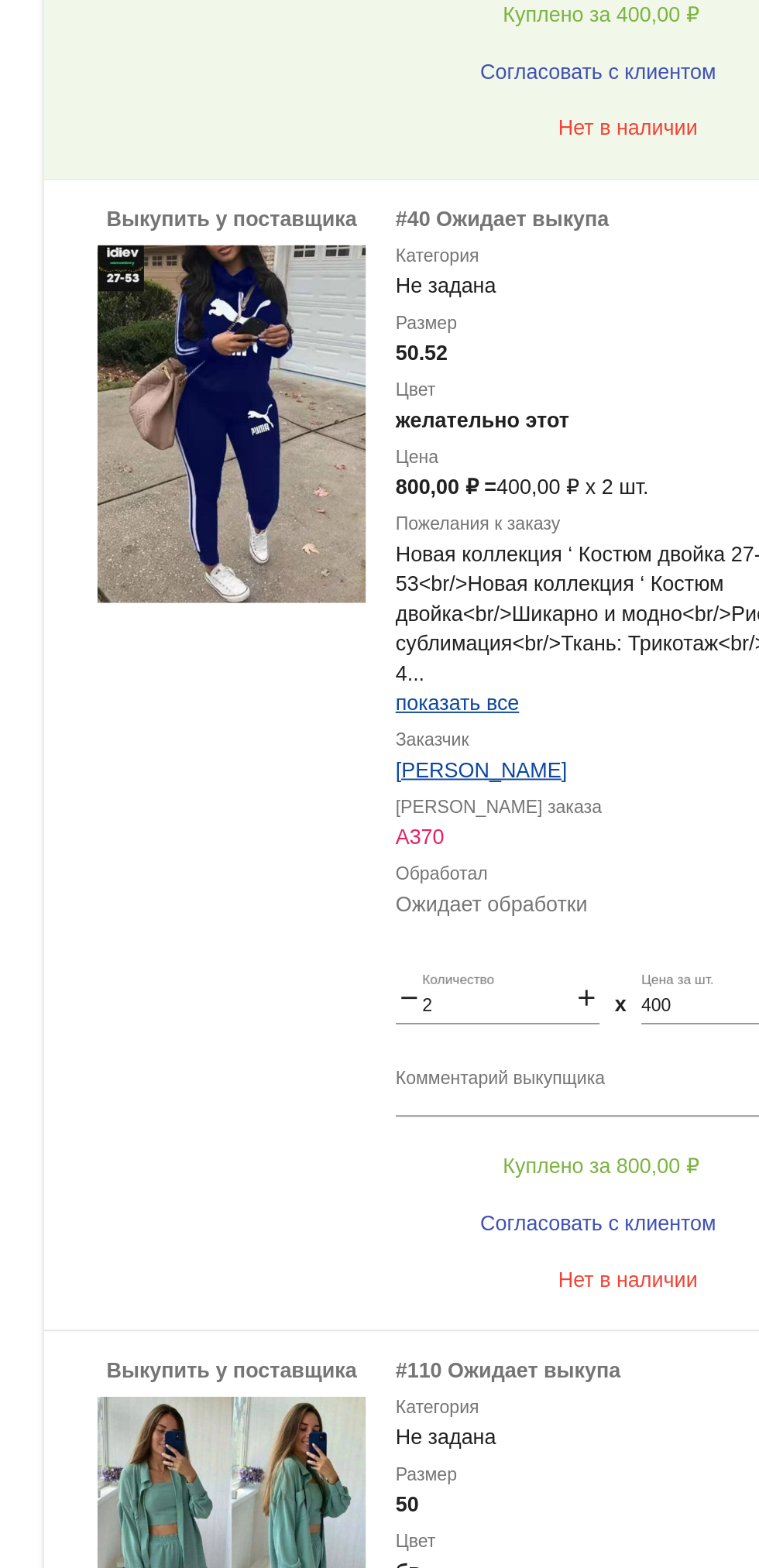
scroll to position [1735, 0]
click at [624, 943] on button "Куплено за 800,00 ₽" at bounding box center [605, 956] width 214 height 28
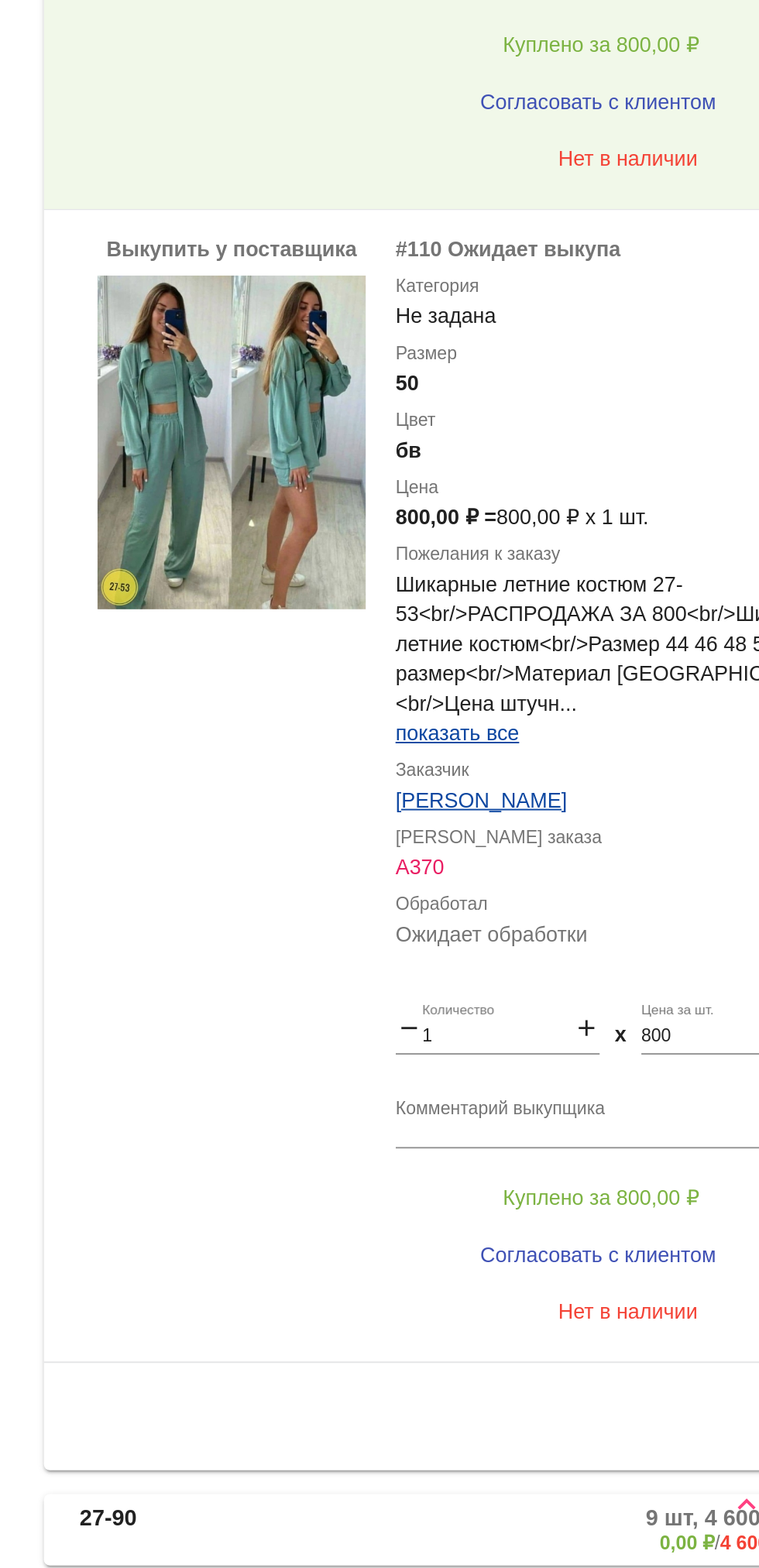
scroll to position [1916, 0]
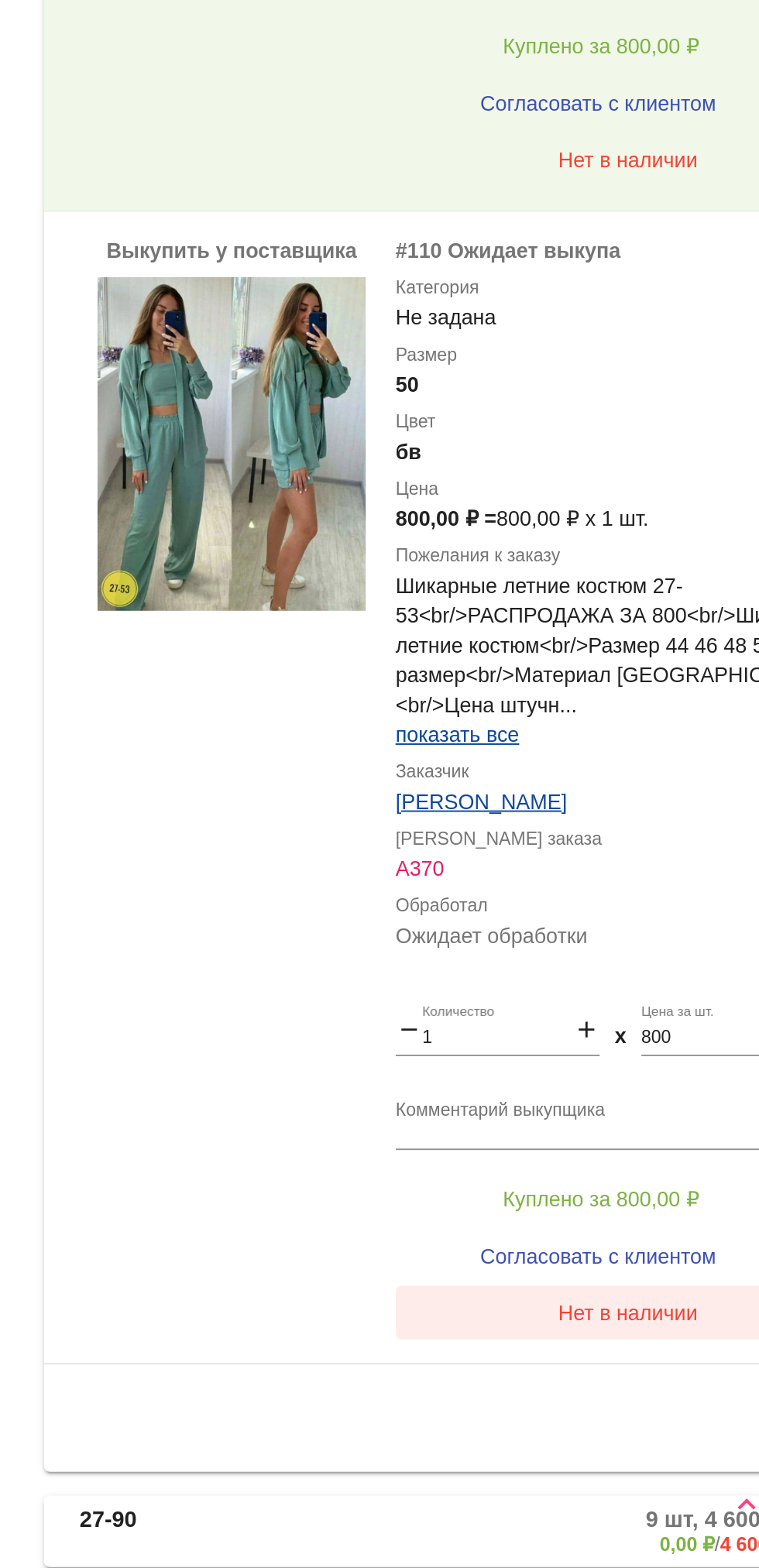
click at [630, 1427] on button "Нет в наличии" at bounding box center [619, 1434] width 242 height 28
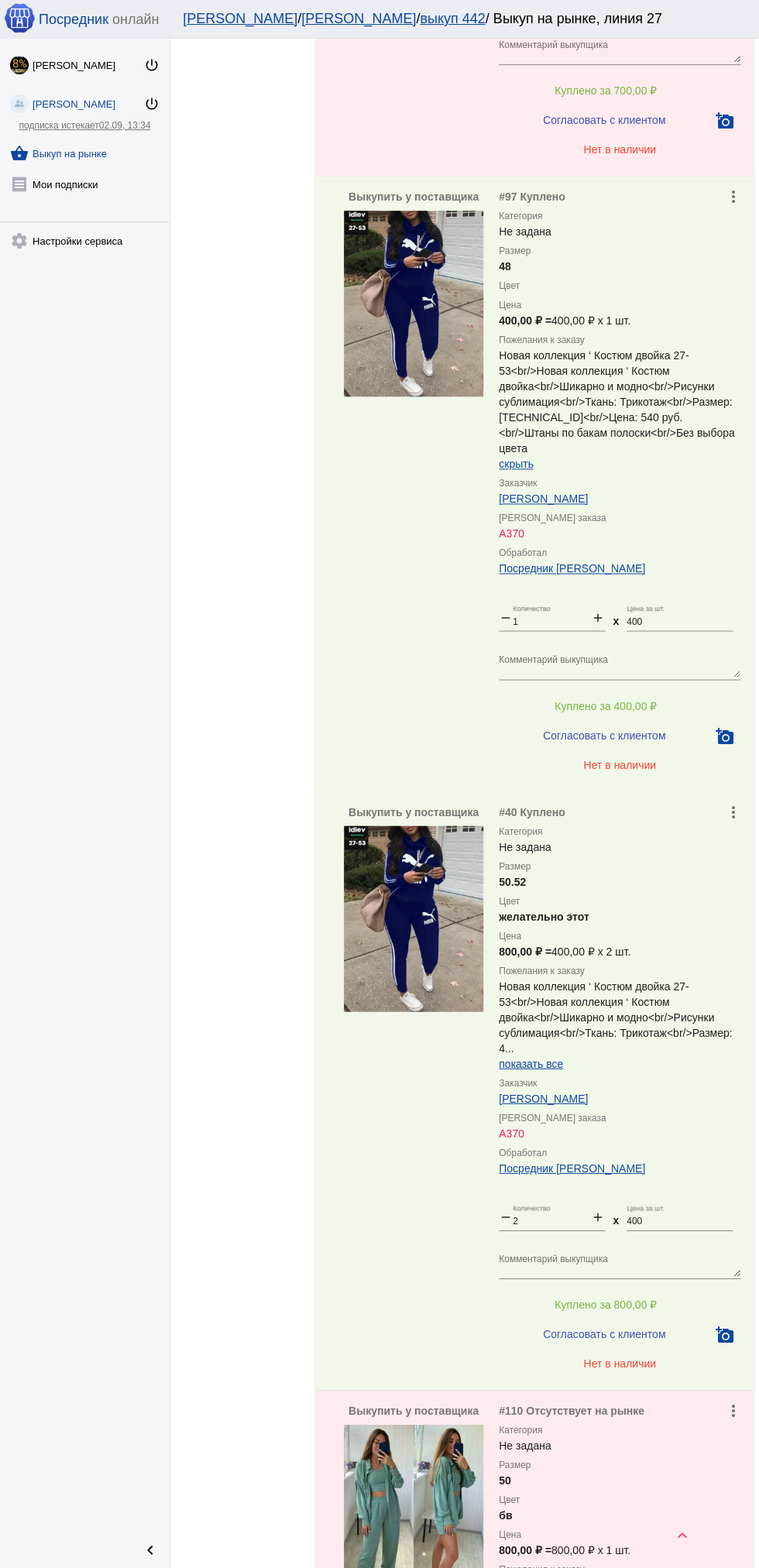
scroll to position [2056, 0]
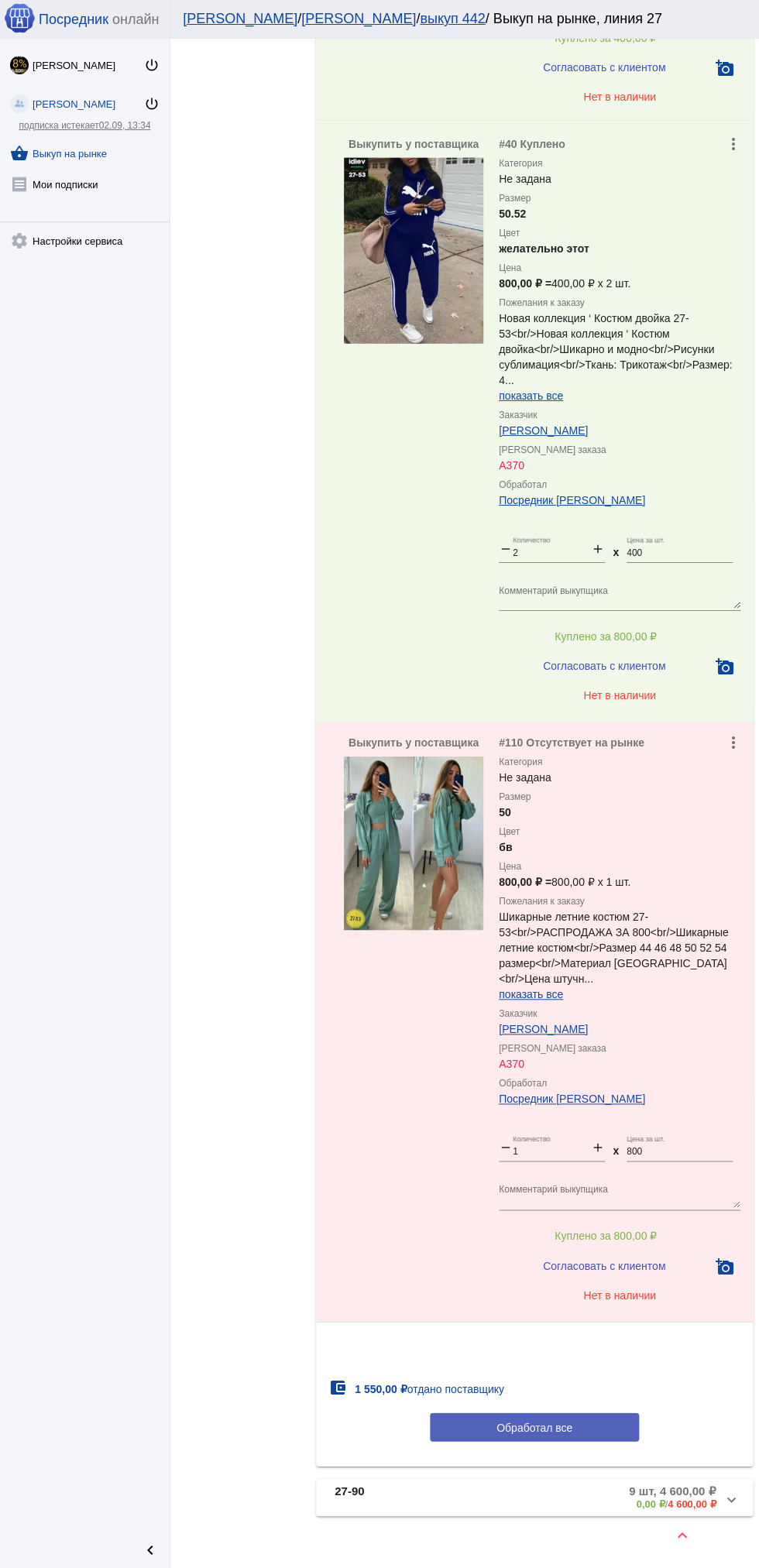
click at [557, 1421] on span "Обработал все" at bounding box center [534, 1427] width 76 height 12
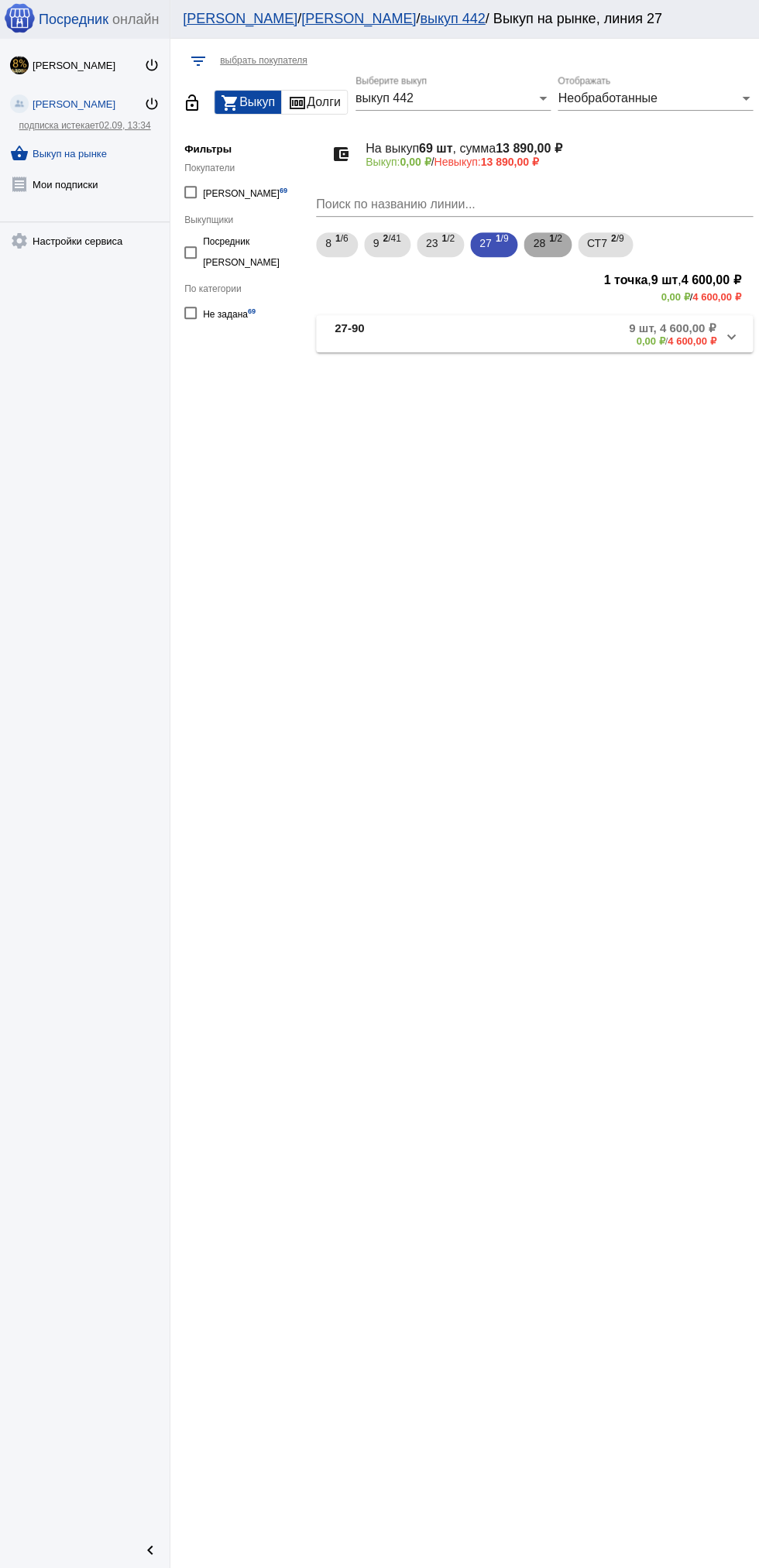
click at [555, 237] on b "1" at bounding box center [551, 238] width 5 height 11
click at [401, 342] on mat-panel-title "28-79" at bounding box center [393, 334] width 117 height 26
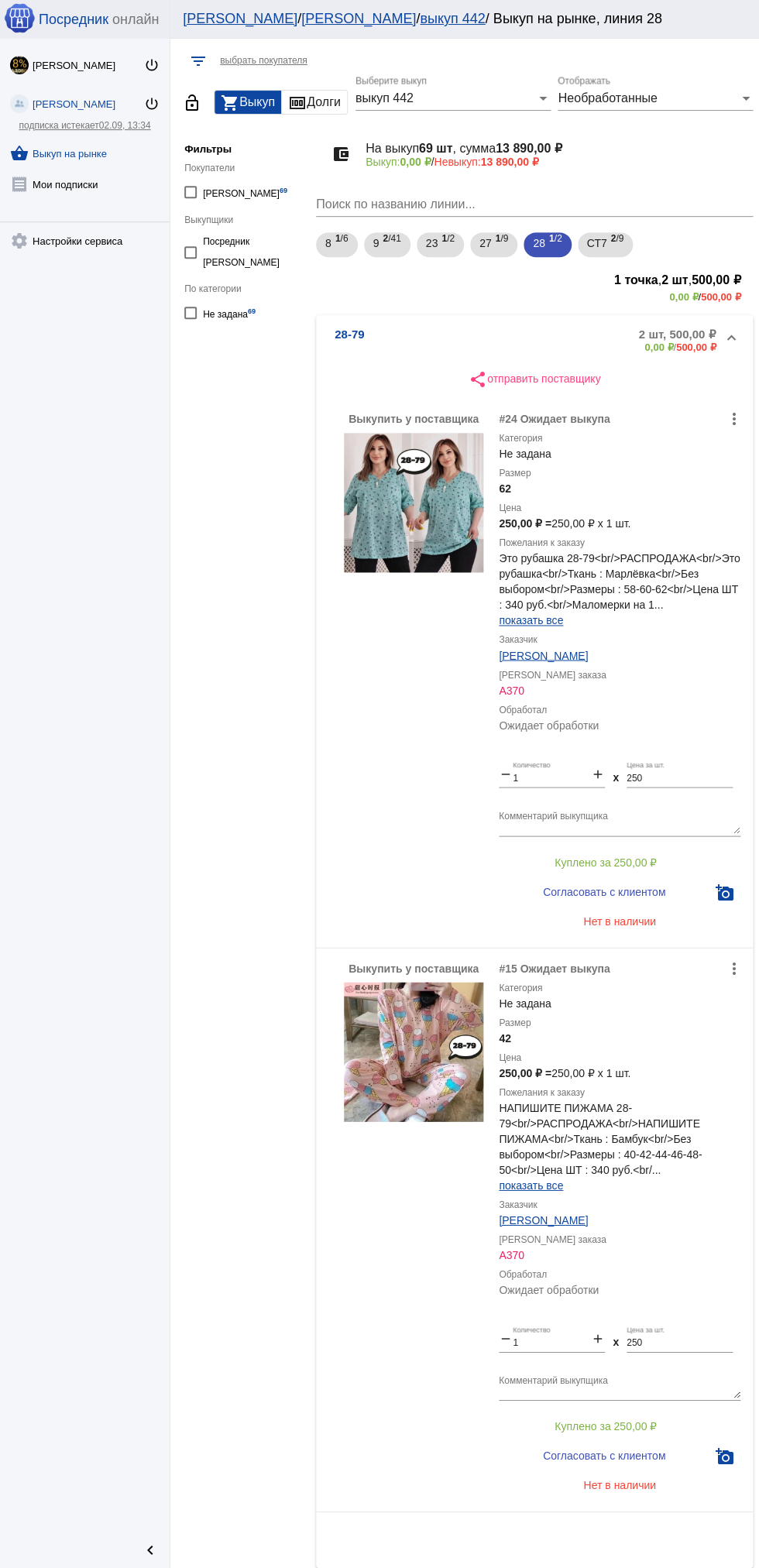
click at [666, 93] on div "Необработанные" at bounding box center [648, 98] width 181 height 14
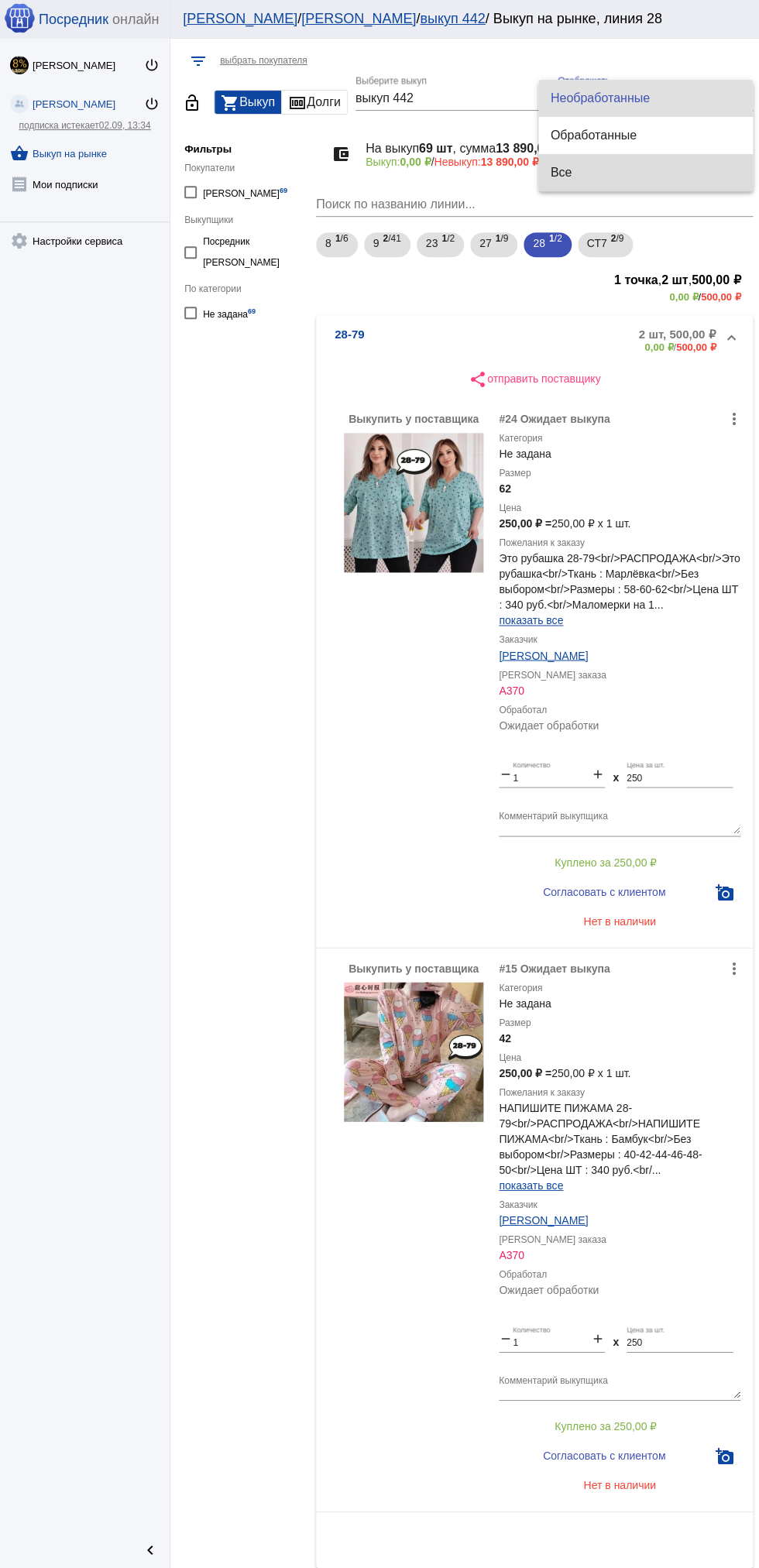
click at [624, 171] on span "Все" at bounding box center [645, 172] width 190 height 37
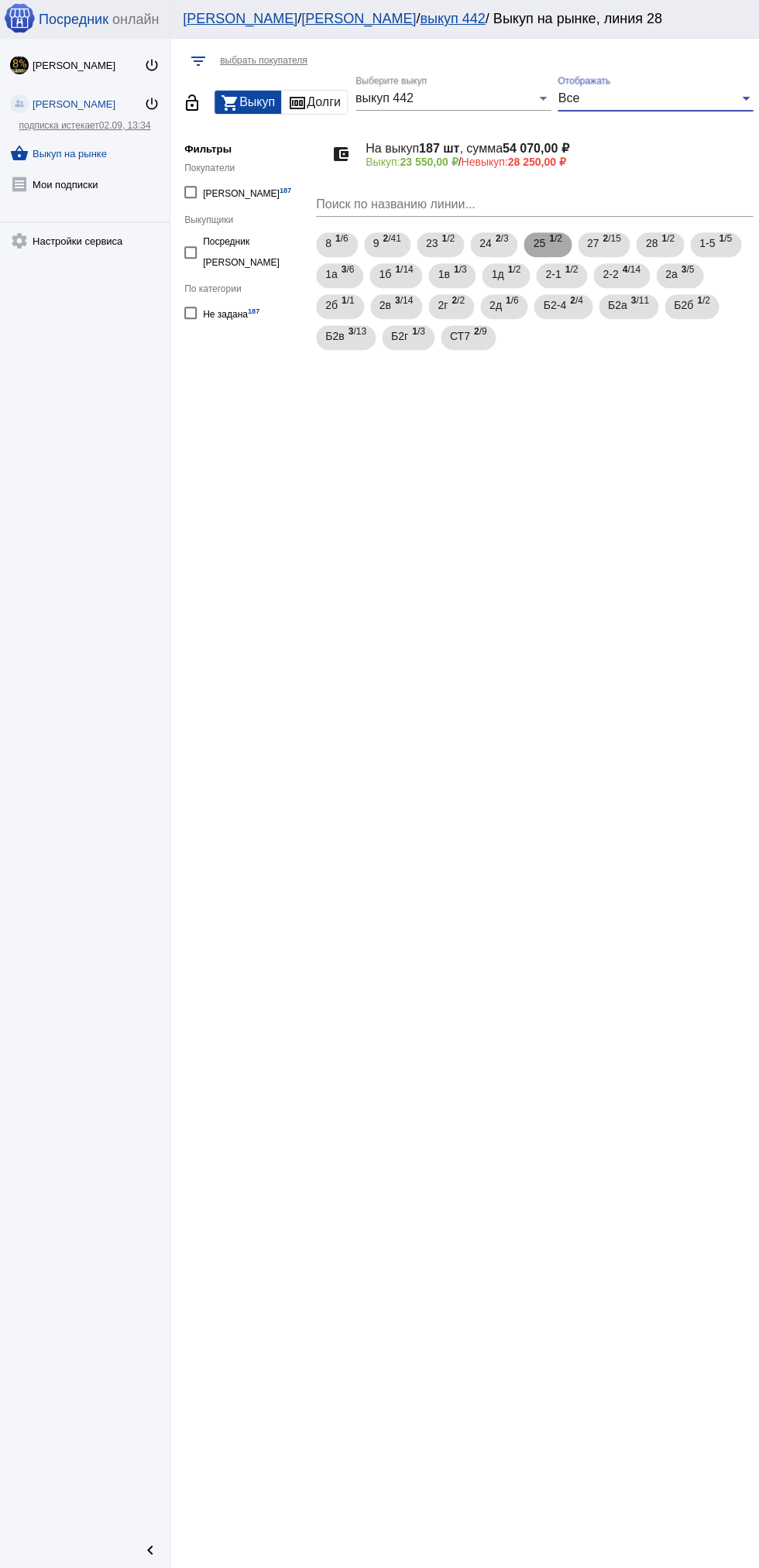
click at [561, 245] on span "1 /2" at bounding box center [555, 245] width 13 height 32
click at [614, 251] on span "2 /15" at bounding box center [611, 245] width 18 height 32
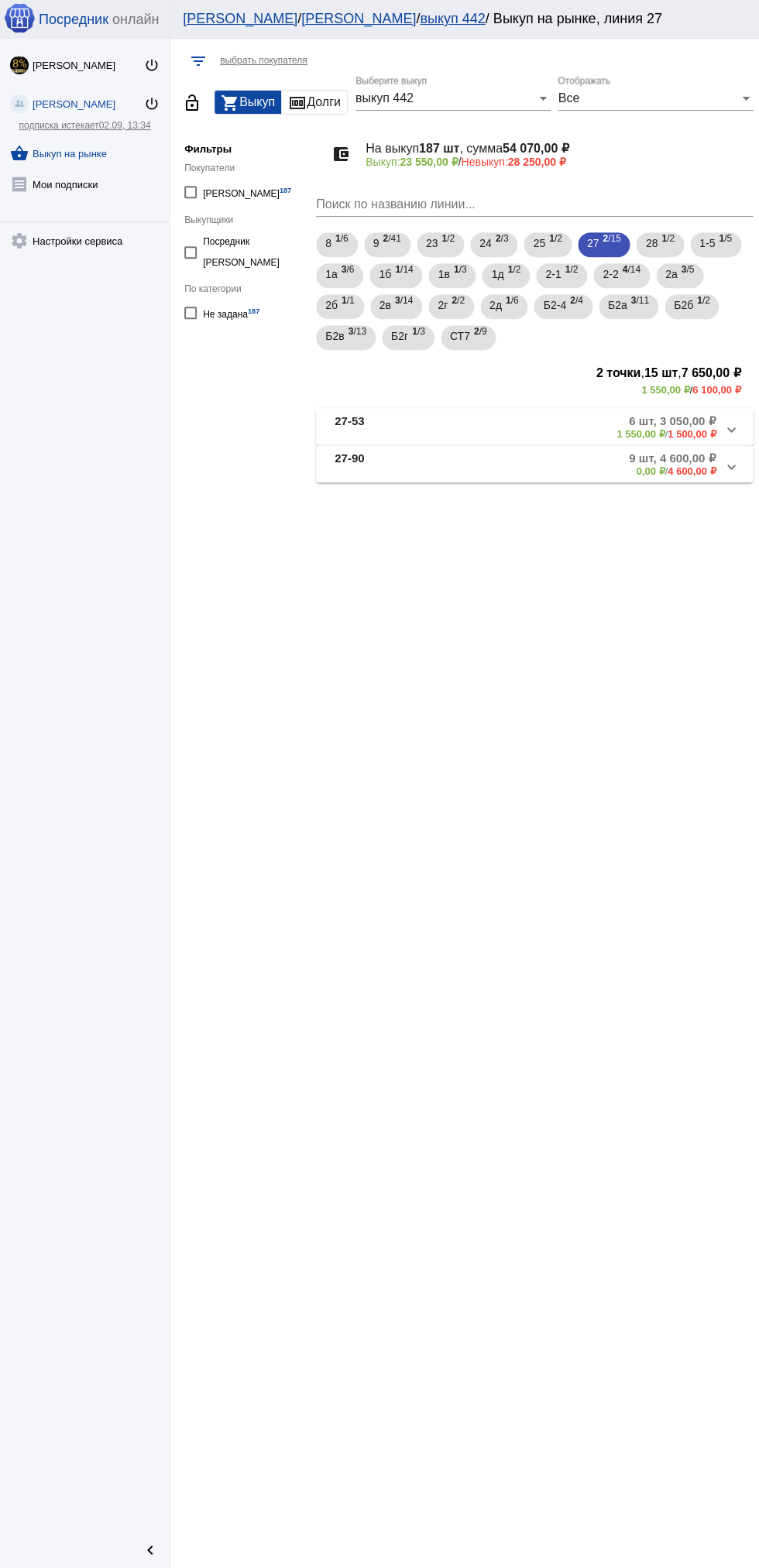
click at [549, 423] on mat-panel-description "6 шт, 3 050,00 ₽ 1 550,00 ₽ / 1 500,00 ₽" at bounding box center [586, 427] width 259 height 26
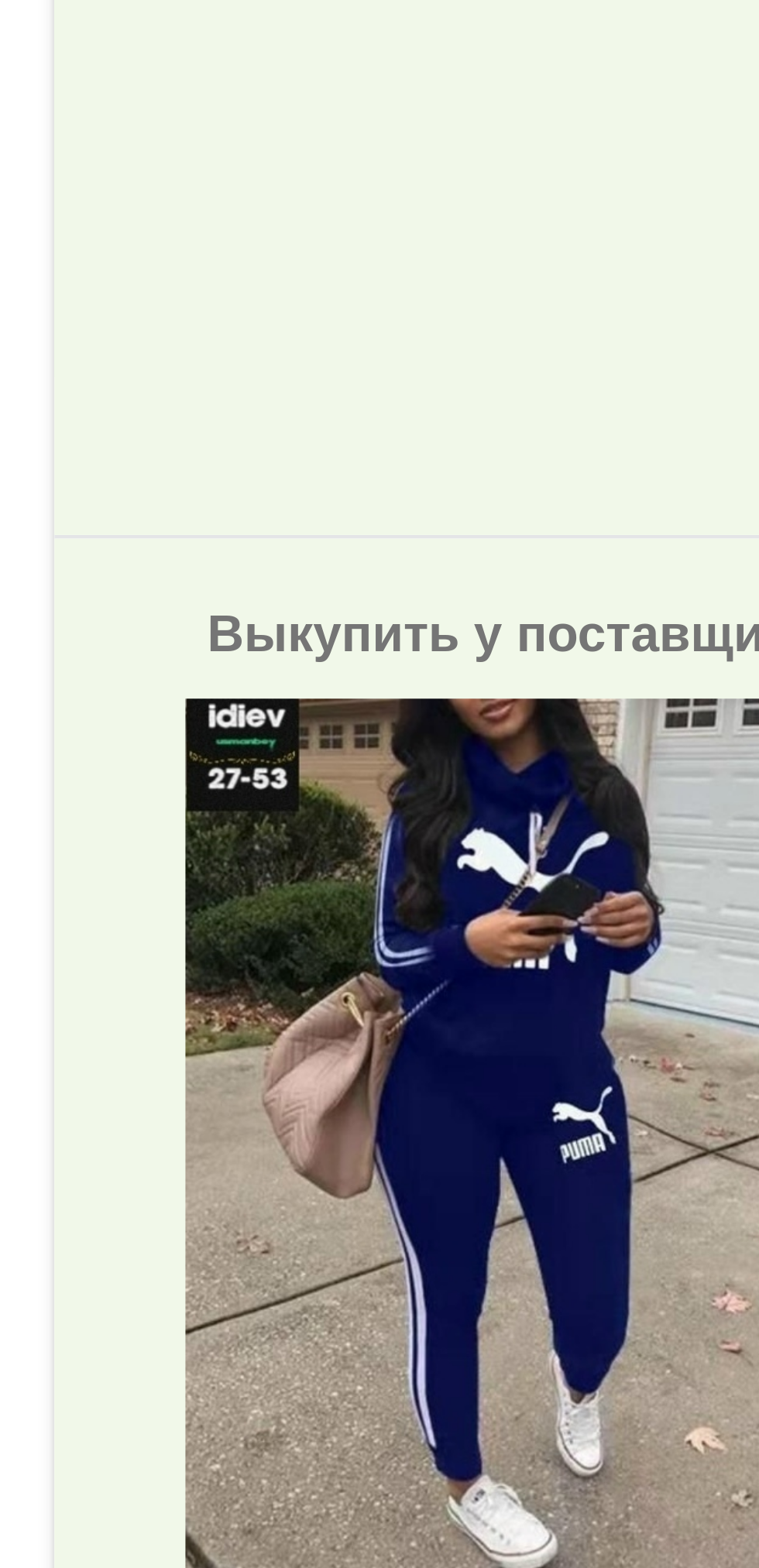
scroll to position [1267, 0]
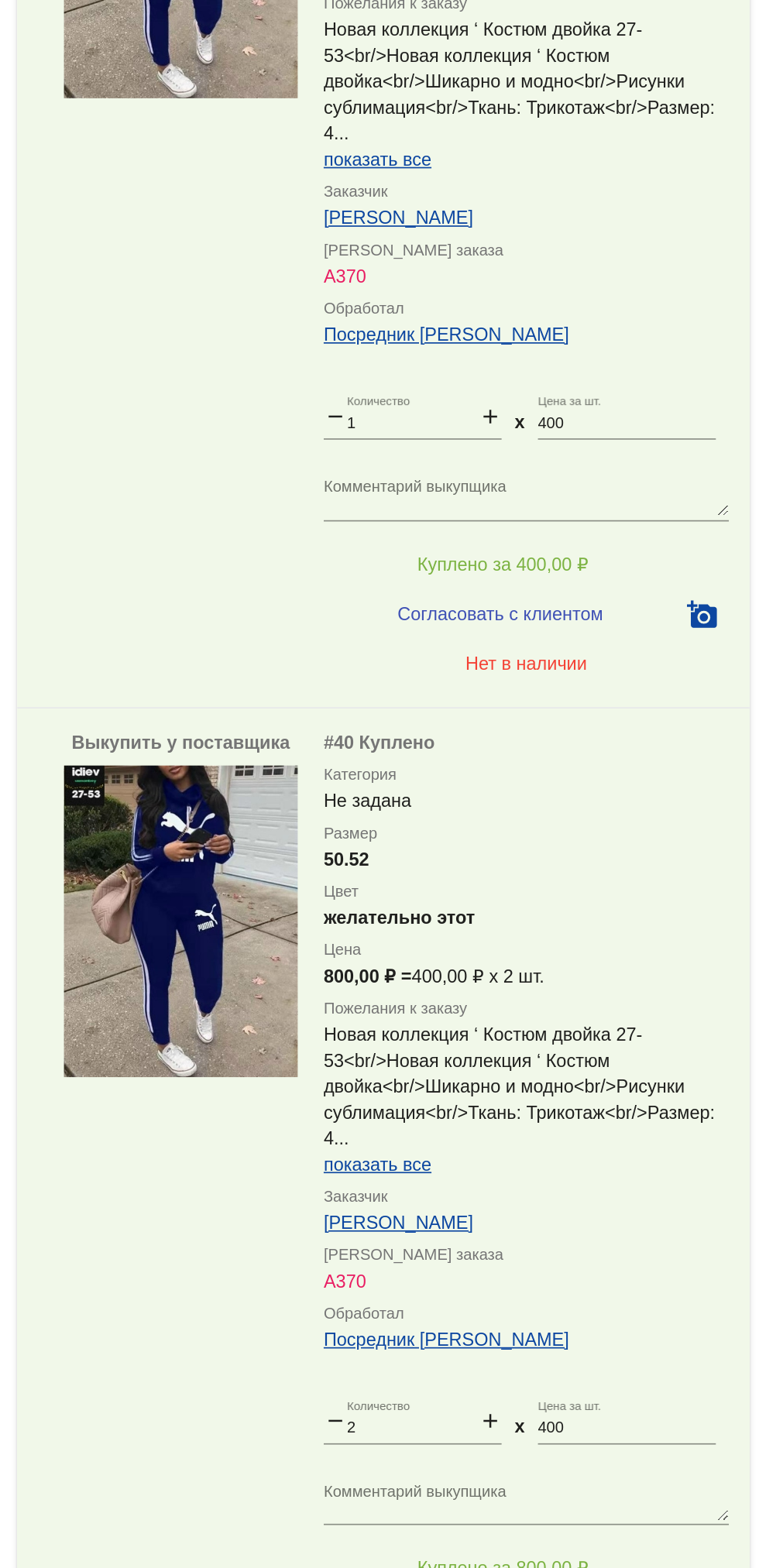
click at [555, 1278] on link "[PERSON_NAME]" at bounding box center [543, 1281] width 89 height 12
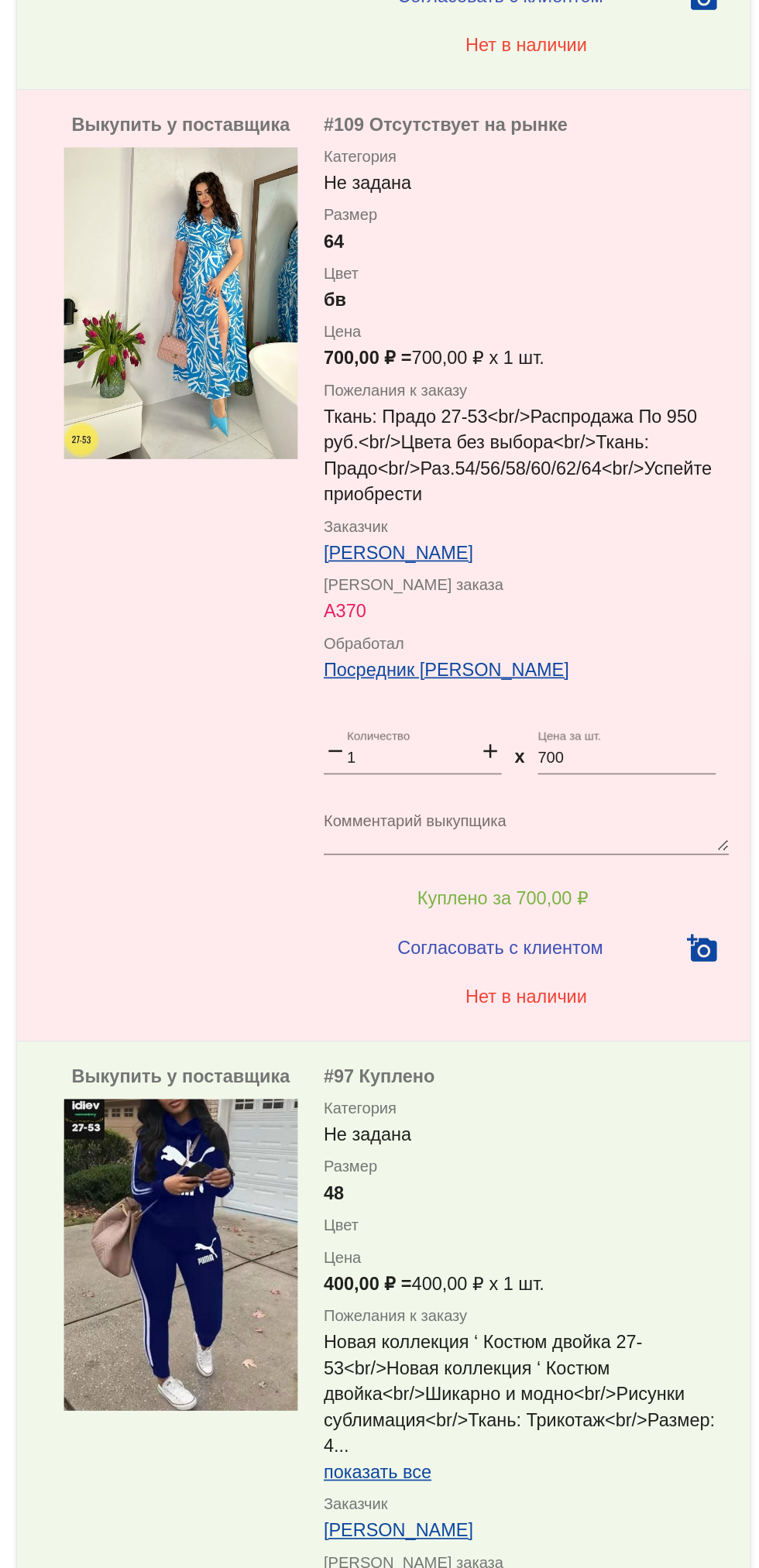
scroll to position [0, 0]
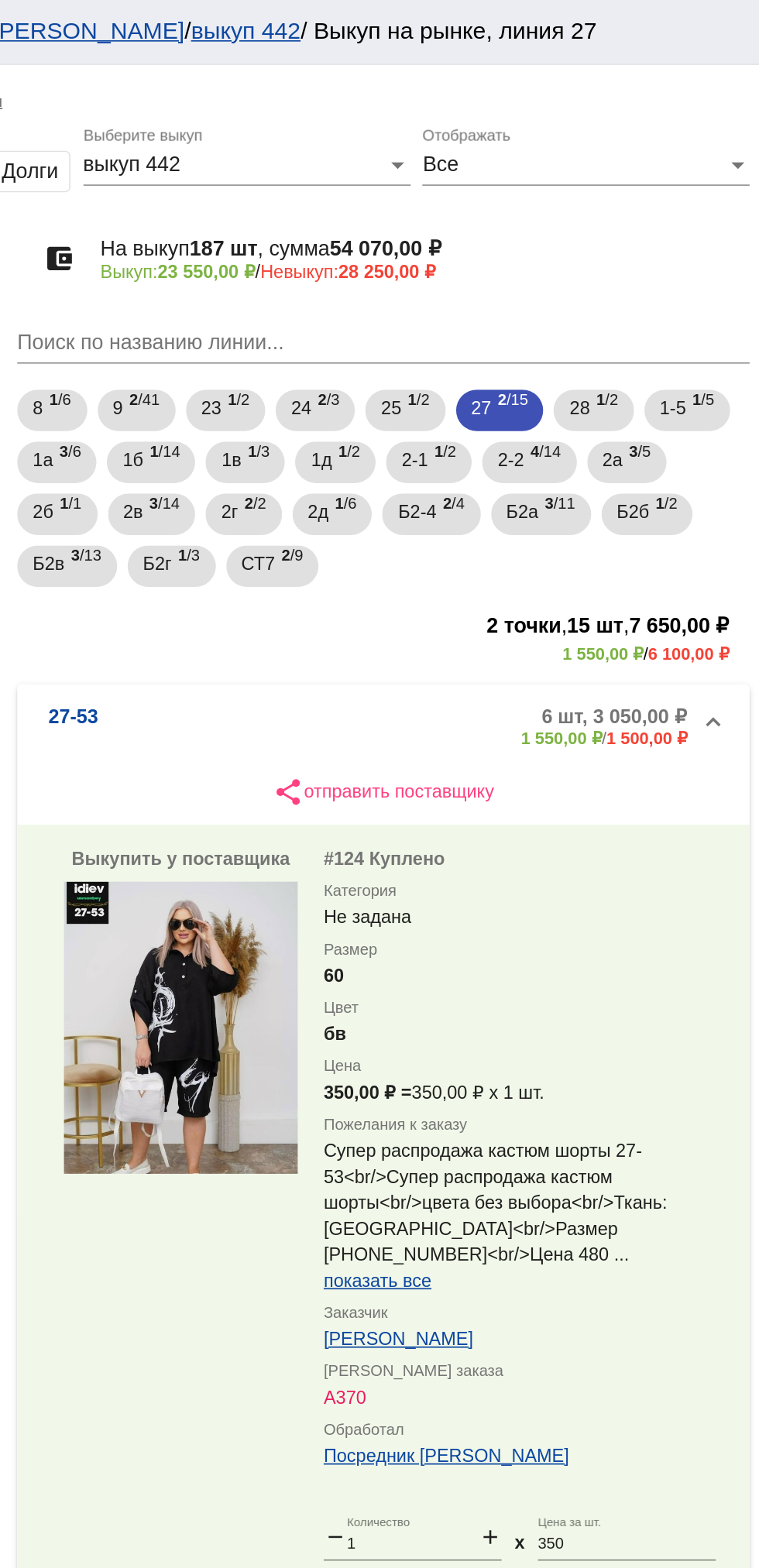
click at [697, 101] on div "Все" at bounding box center [648, 98] width 181 height 14
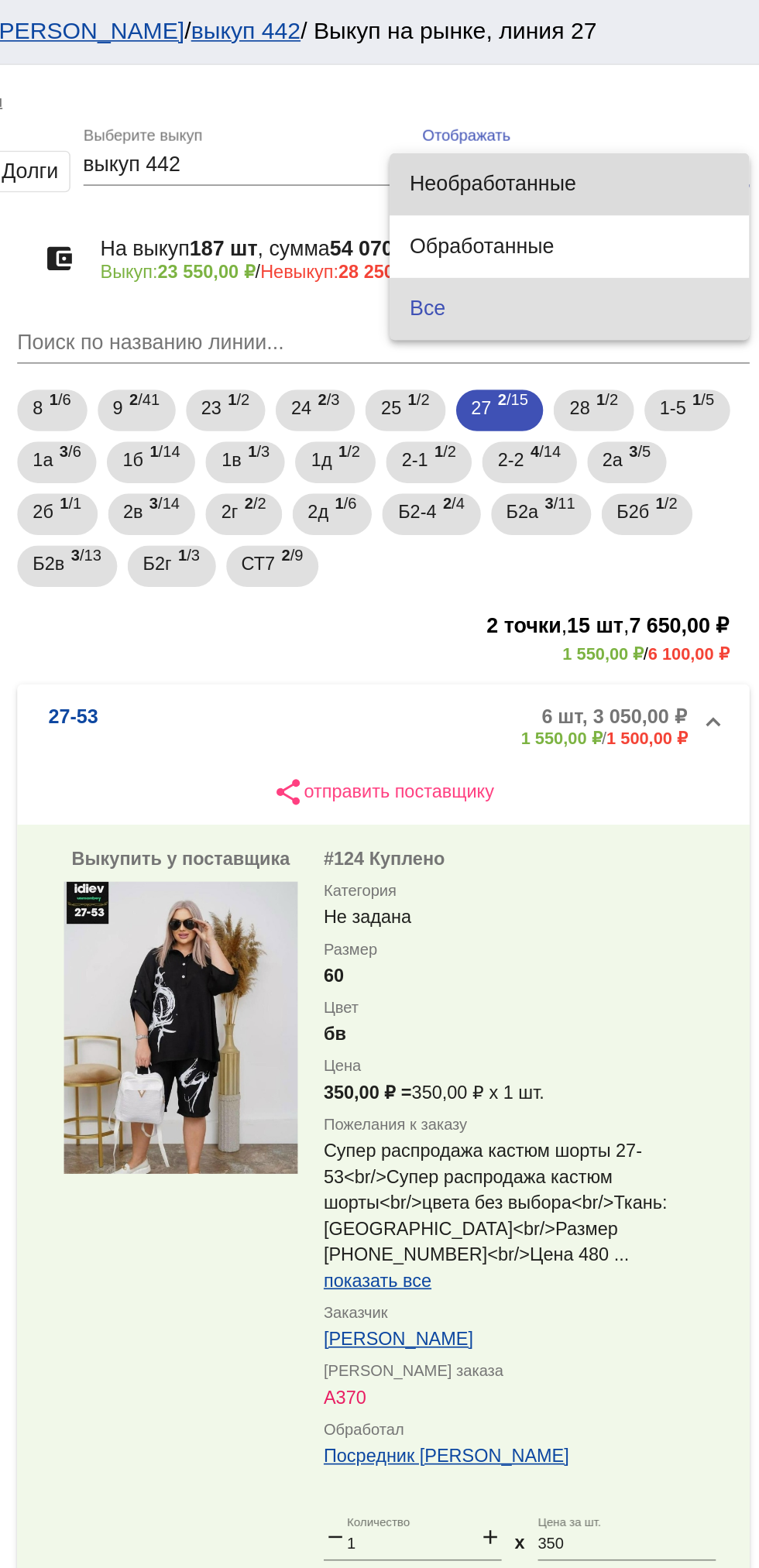
click at [639, 104] on span "Необработанные" at bounding box center [645, 110] width 190 height 37
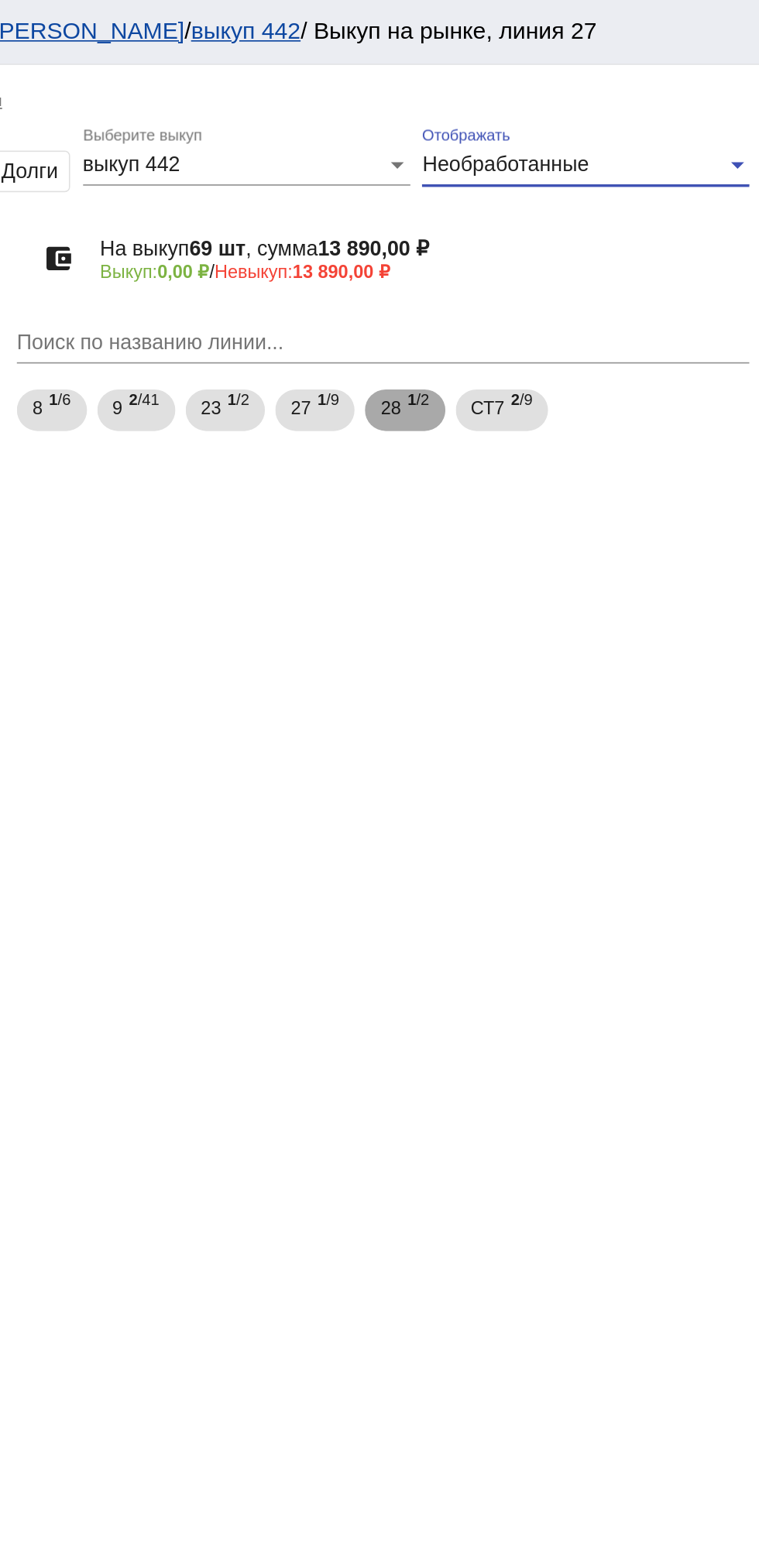
click at [561, 249] on span "1 /2" at bounding box center [555, 245] width 13 height 32
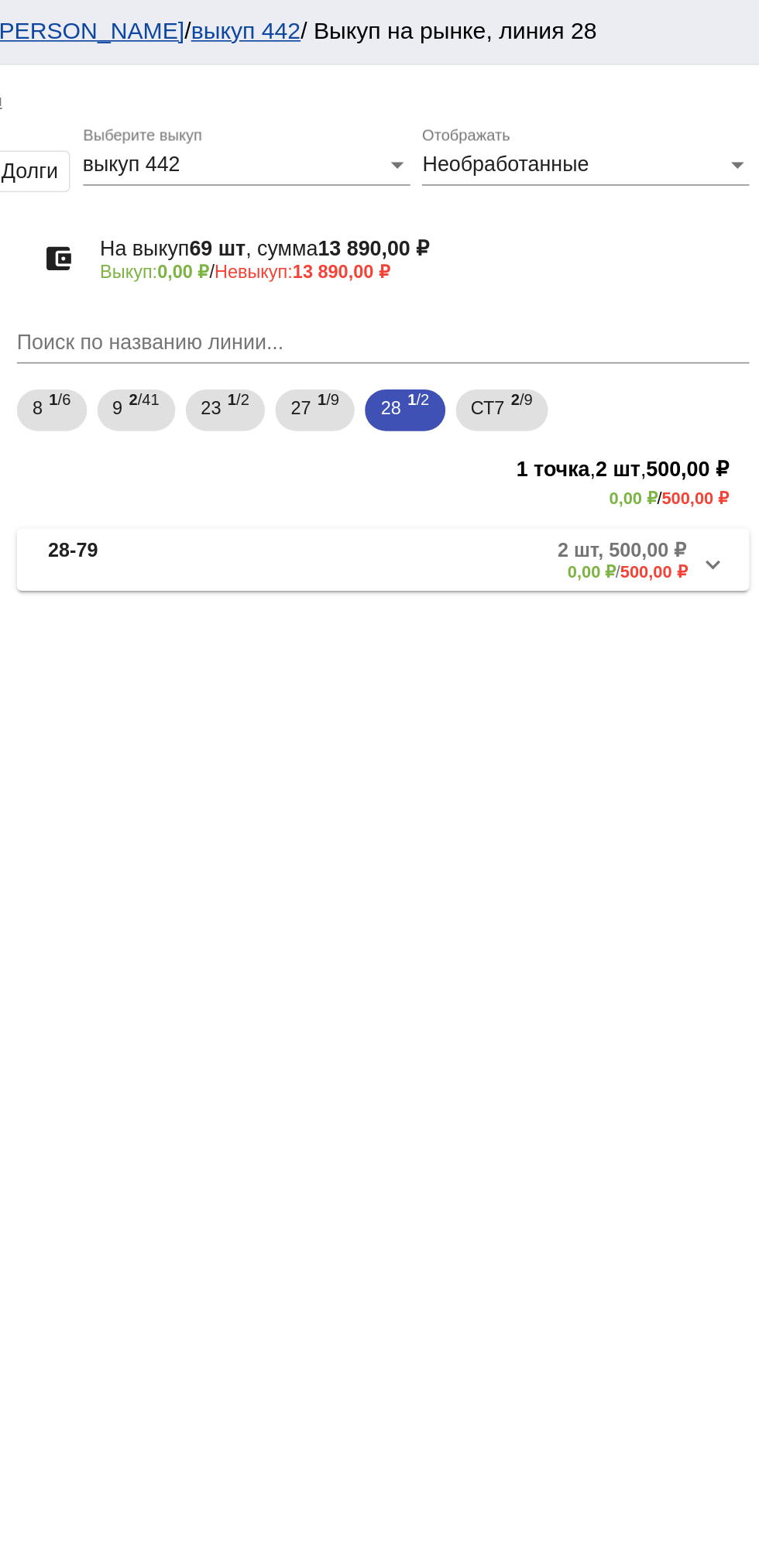
click at [611, 345] on mat-panel-description "2 шт, 500,00 ₽ 0,00 ₽ / 500,00 ₽" at bounding box center [590, 334] width 252 height 26
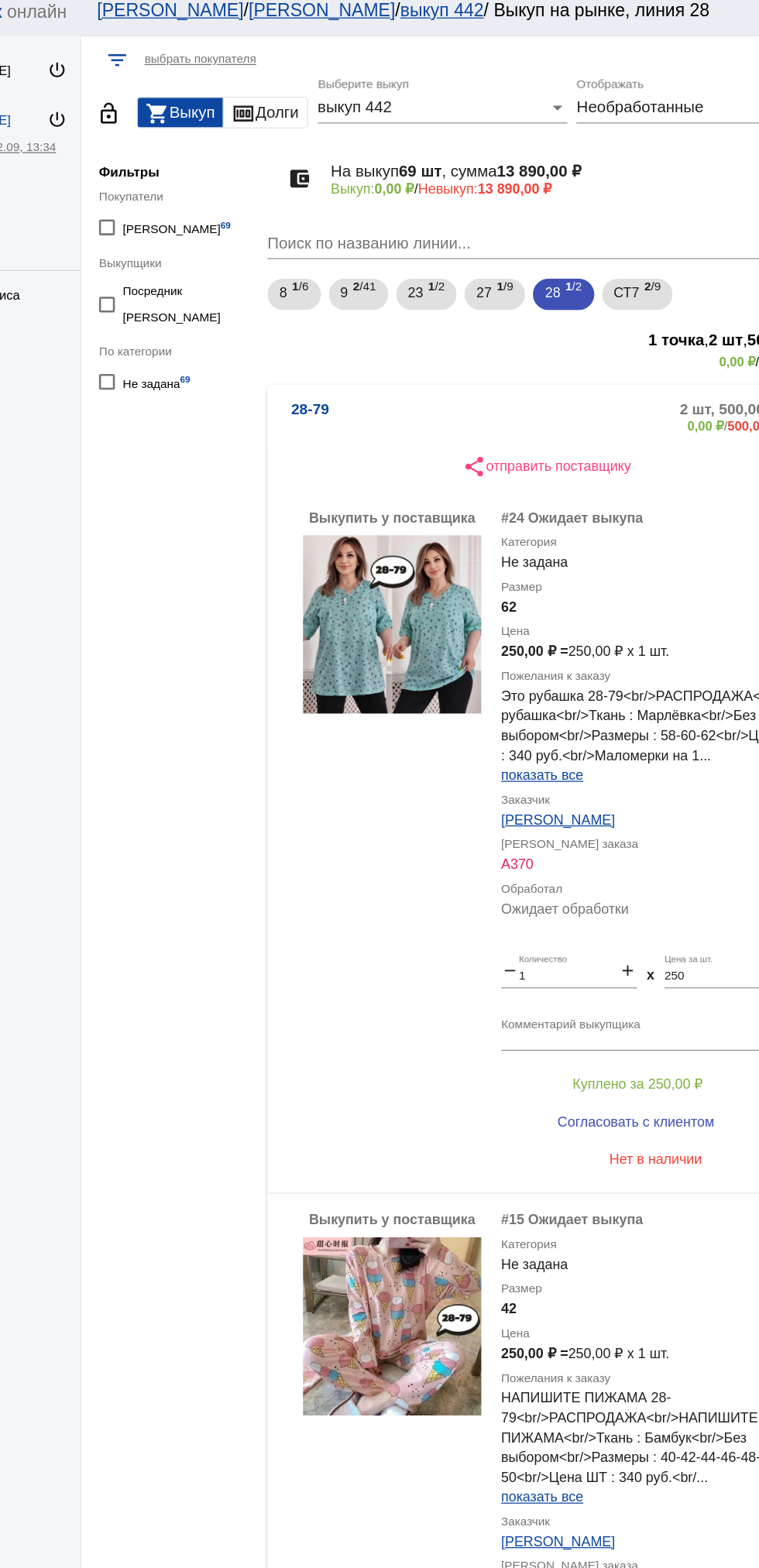
scroll to position [67, 0]
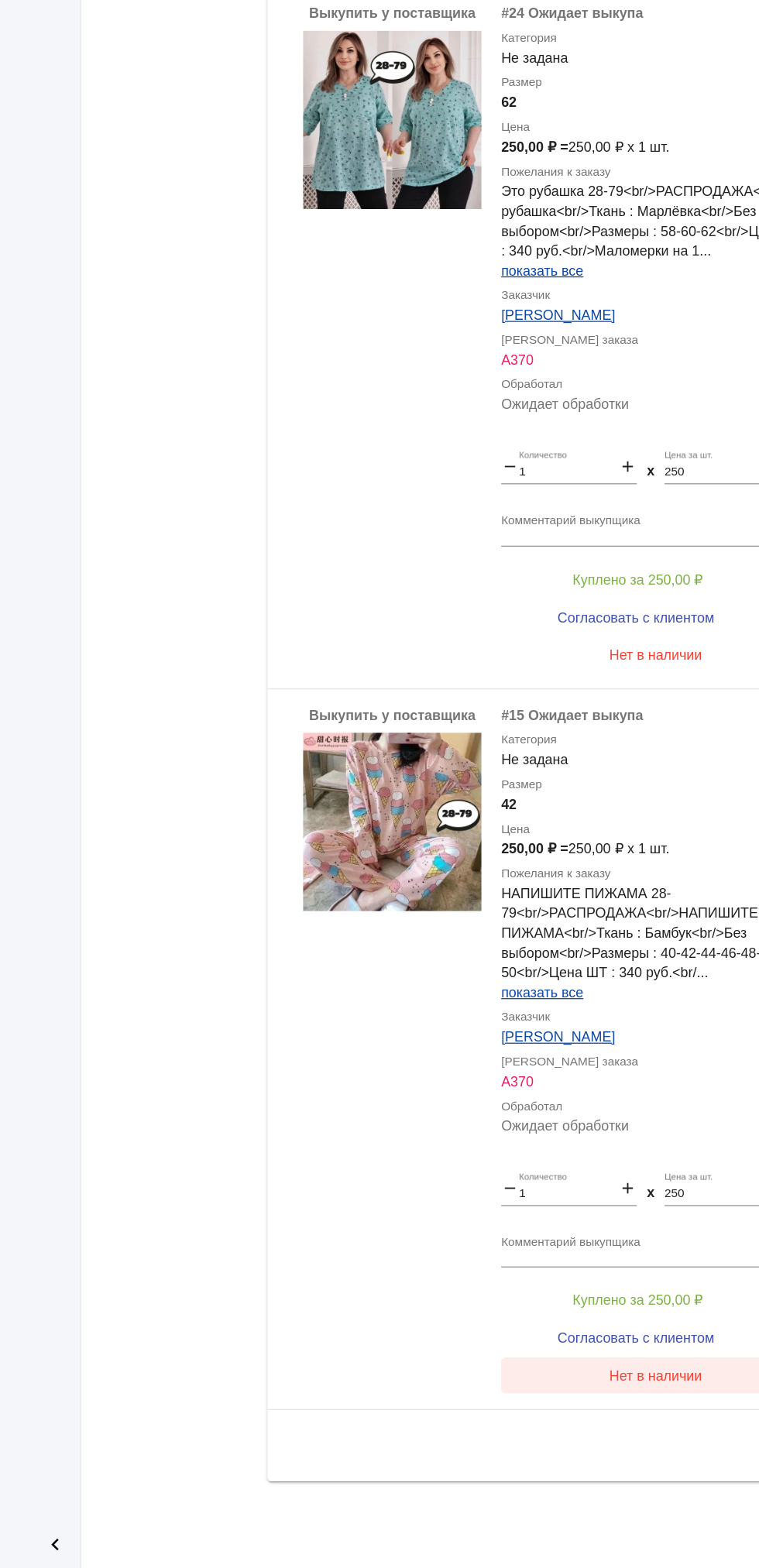
click at [633, 1426] on button "Нет в наличии" at bounding box center [619, 1416] width 242 height 28
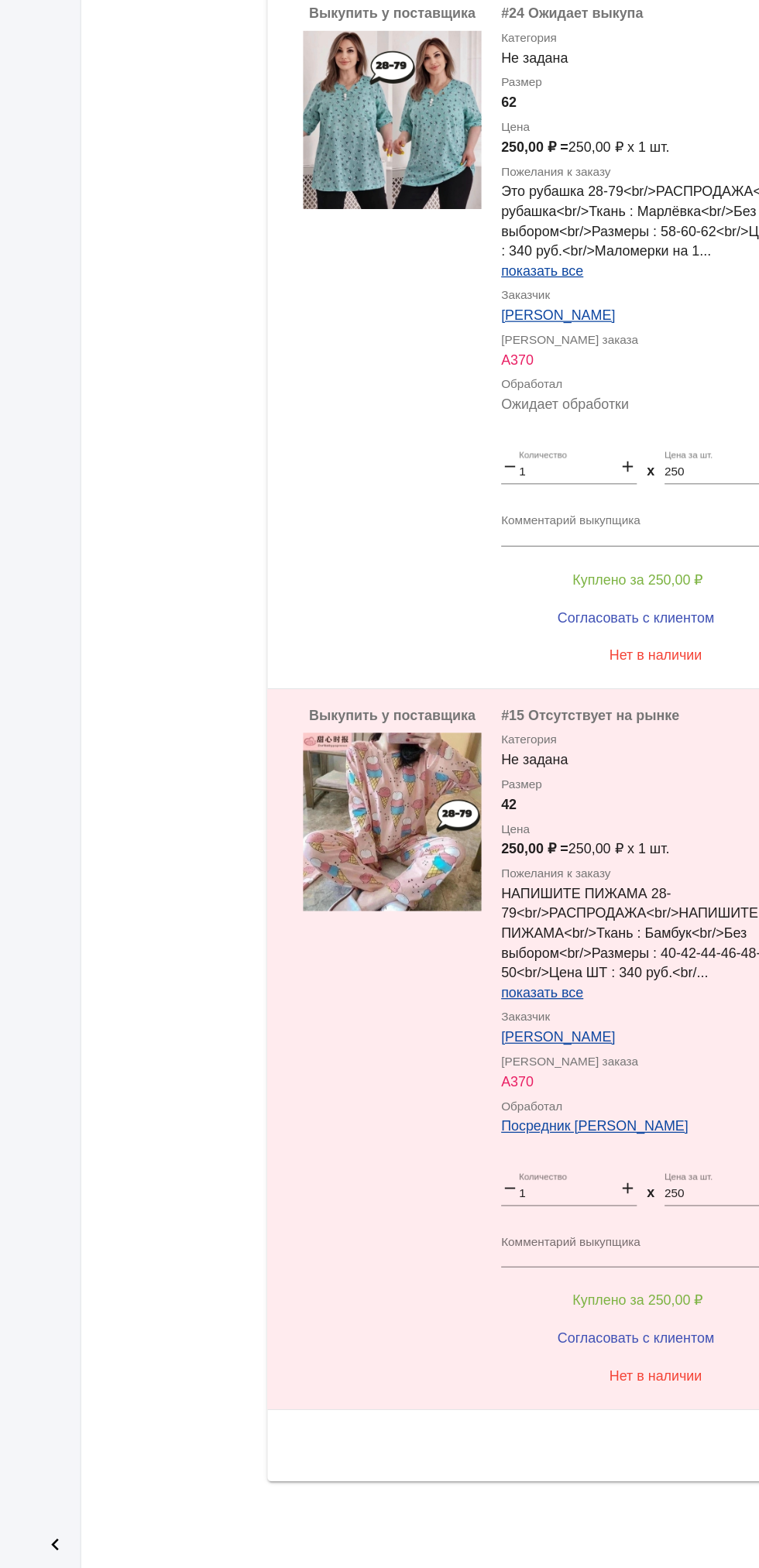
scroll to position [0, 0]
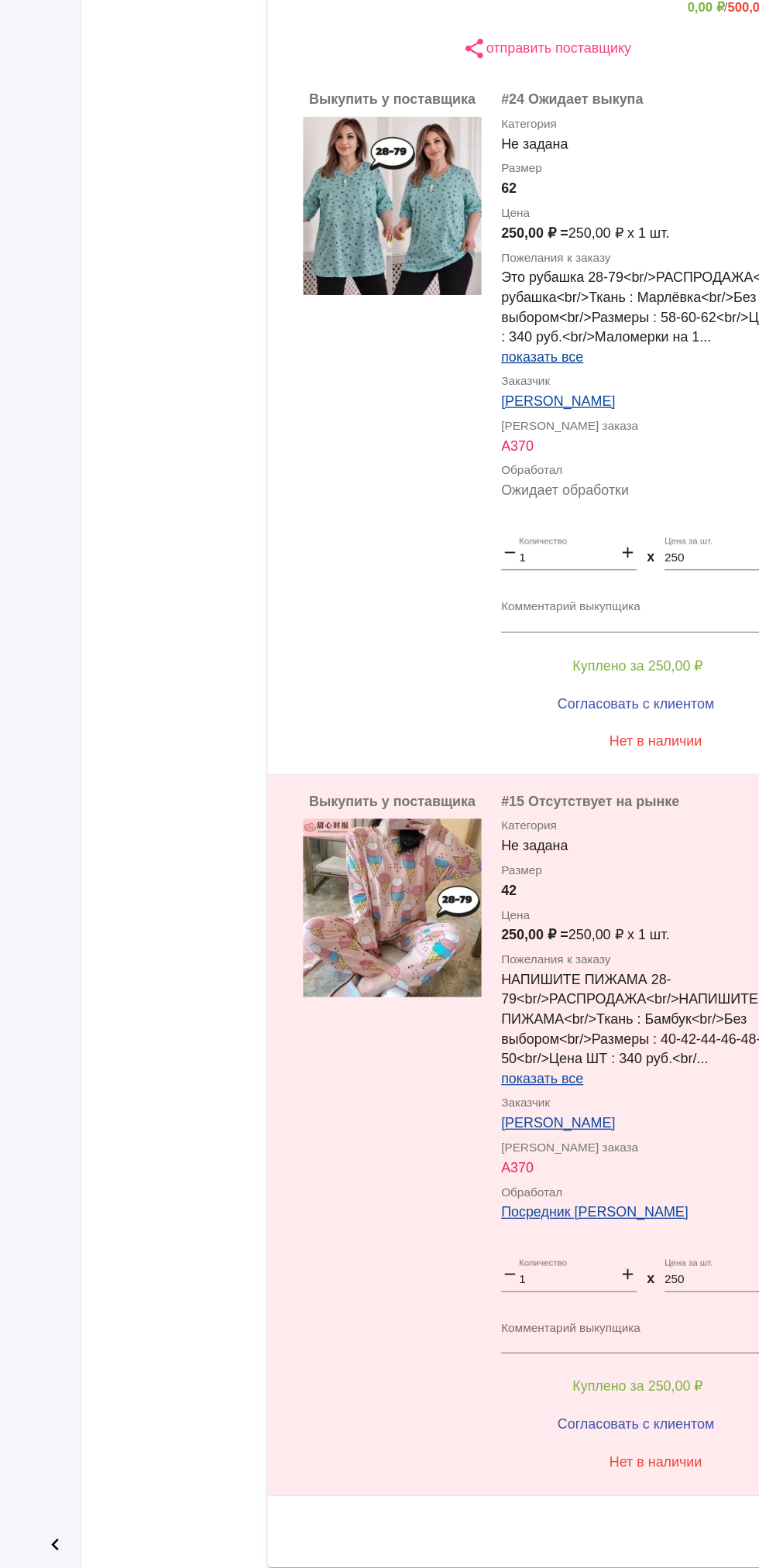
click at [517, 618] on span "показать все" at bounding box center [530, 620] width 64 height 12
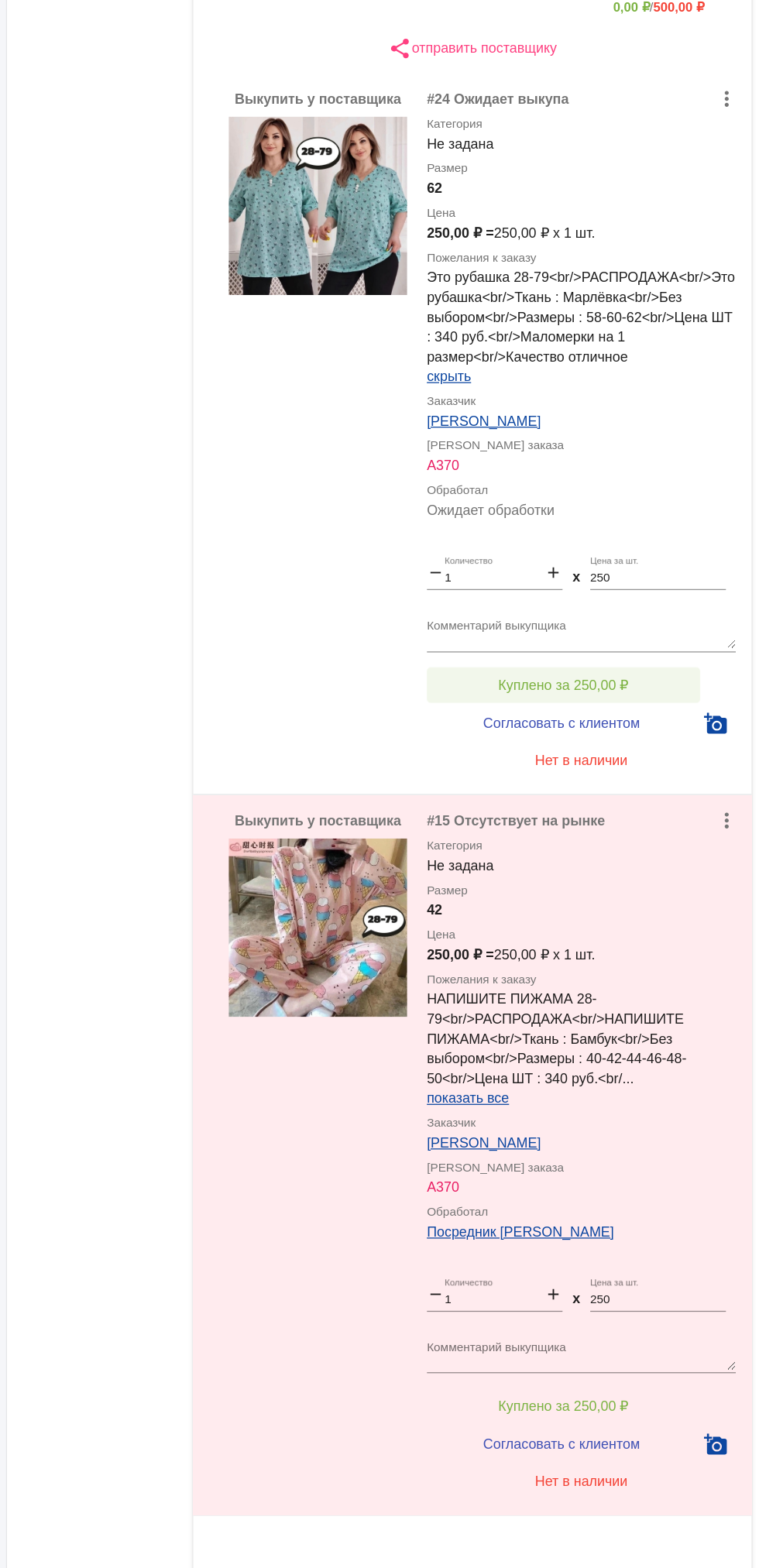
click at [659, 869] on button "Куплено за 250,00 ₽" at bounding box center [605, 877] width 214 height 28
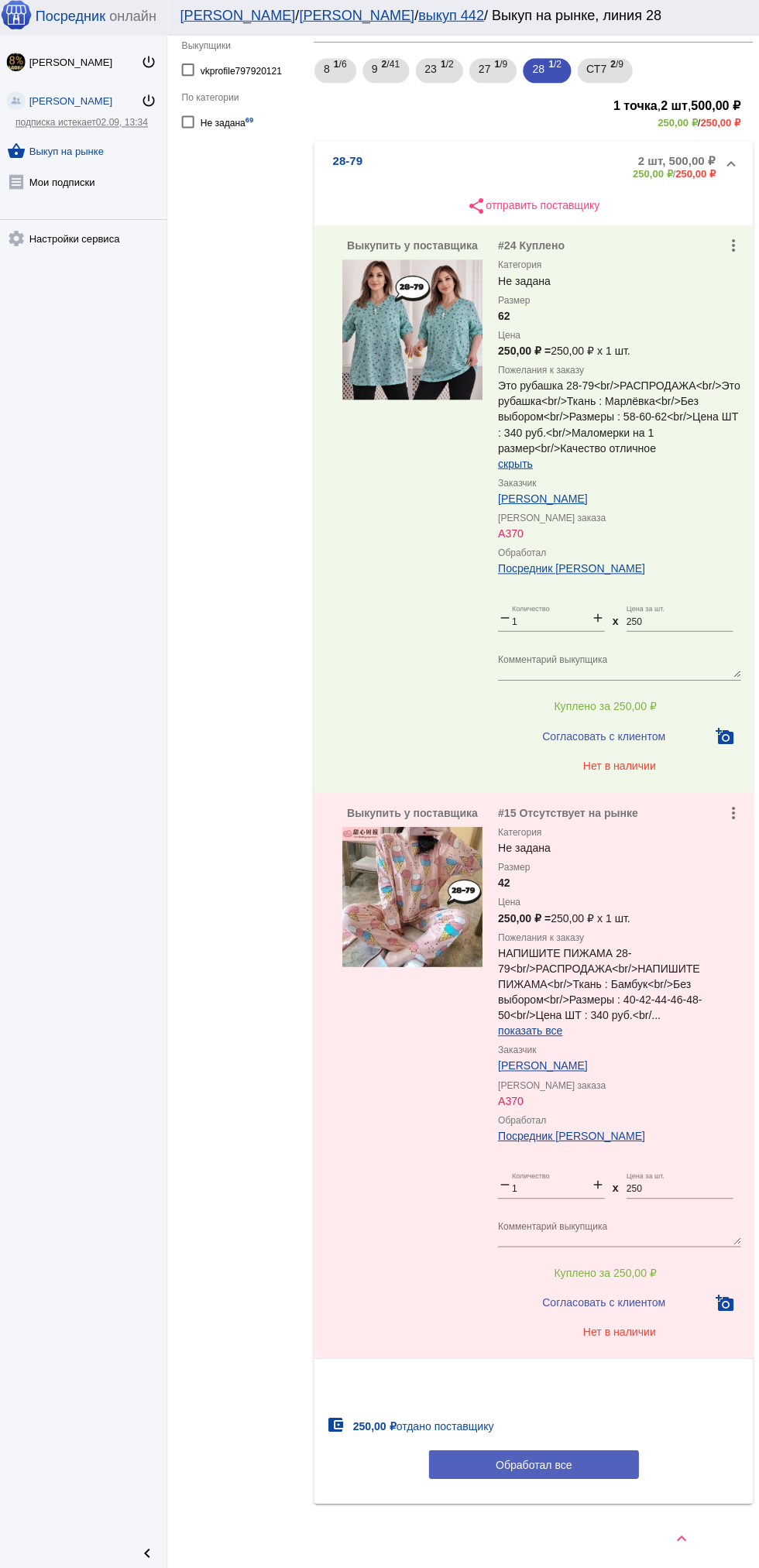
click at [574, 1466] on button "Обработал все" at bounding box center [534, 1460] width 209 height 28
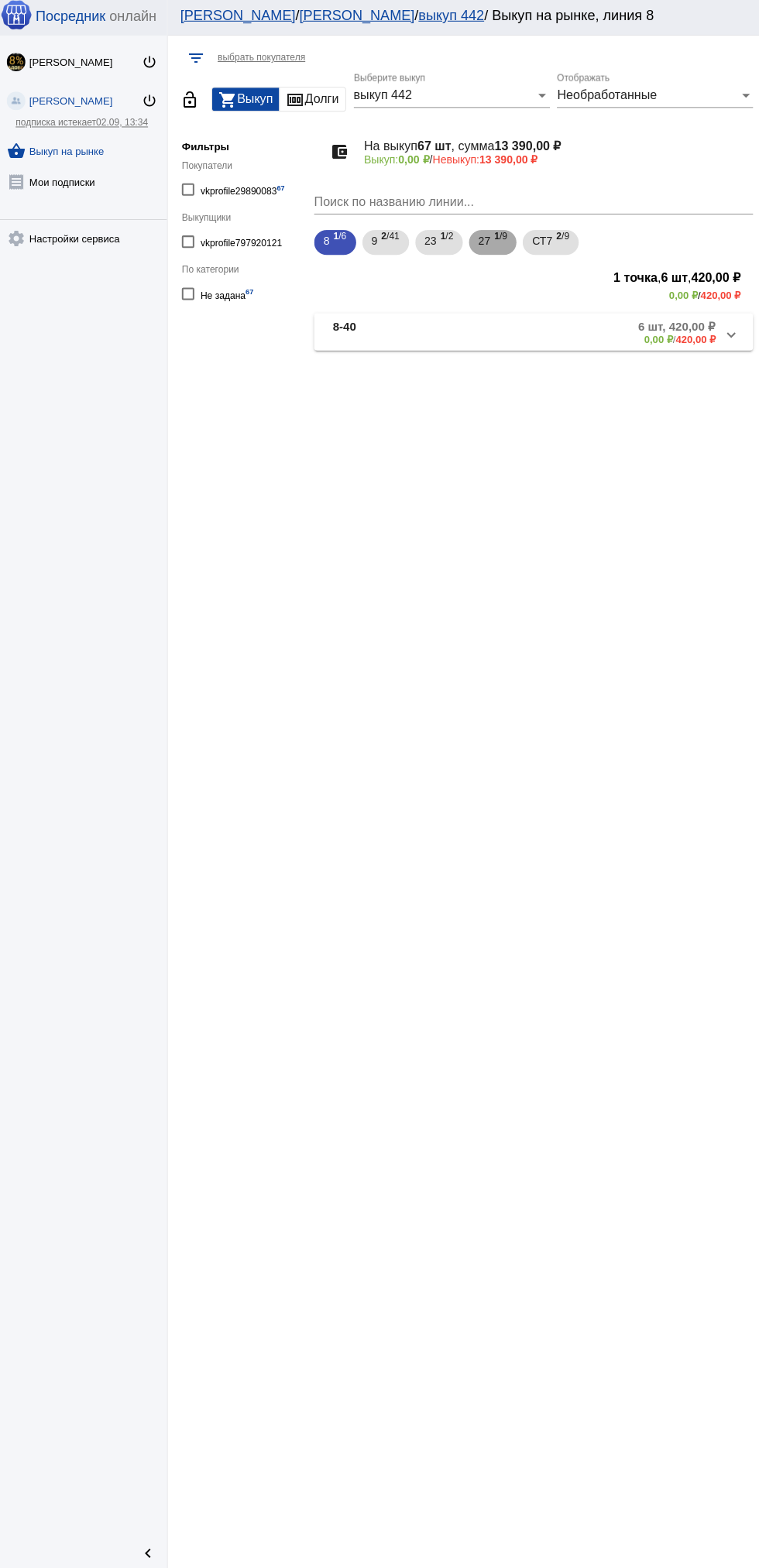
click at [488, 243] on span "27" at bounding box center [486, 243] width 12 height 28
click at [571, 343] on mat-panel-description "9 шт, 4 600,00 ₽ 0,00 ₽ / 4 600,00 ₽" at bounding box center [587, 334] width 254 height 26
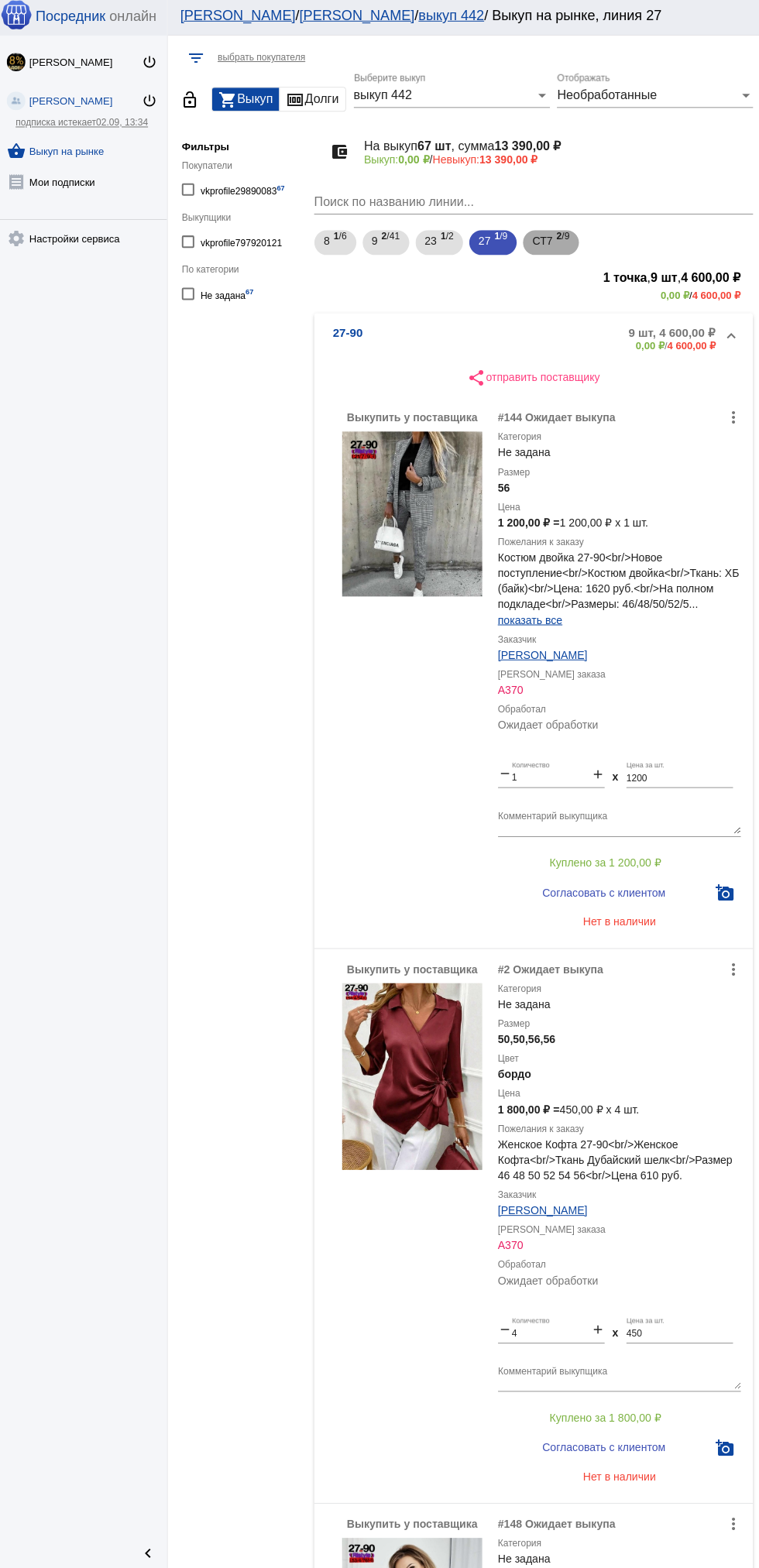
click at [548, 243] on span "СТ7" at bounding box center [543, 243] width 20 height 28
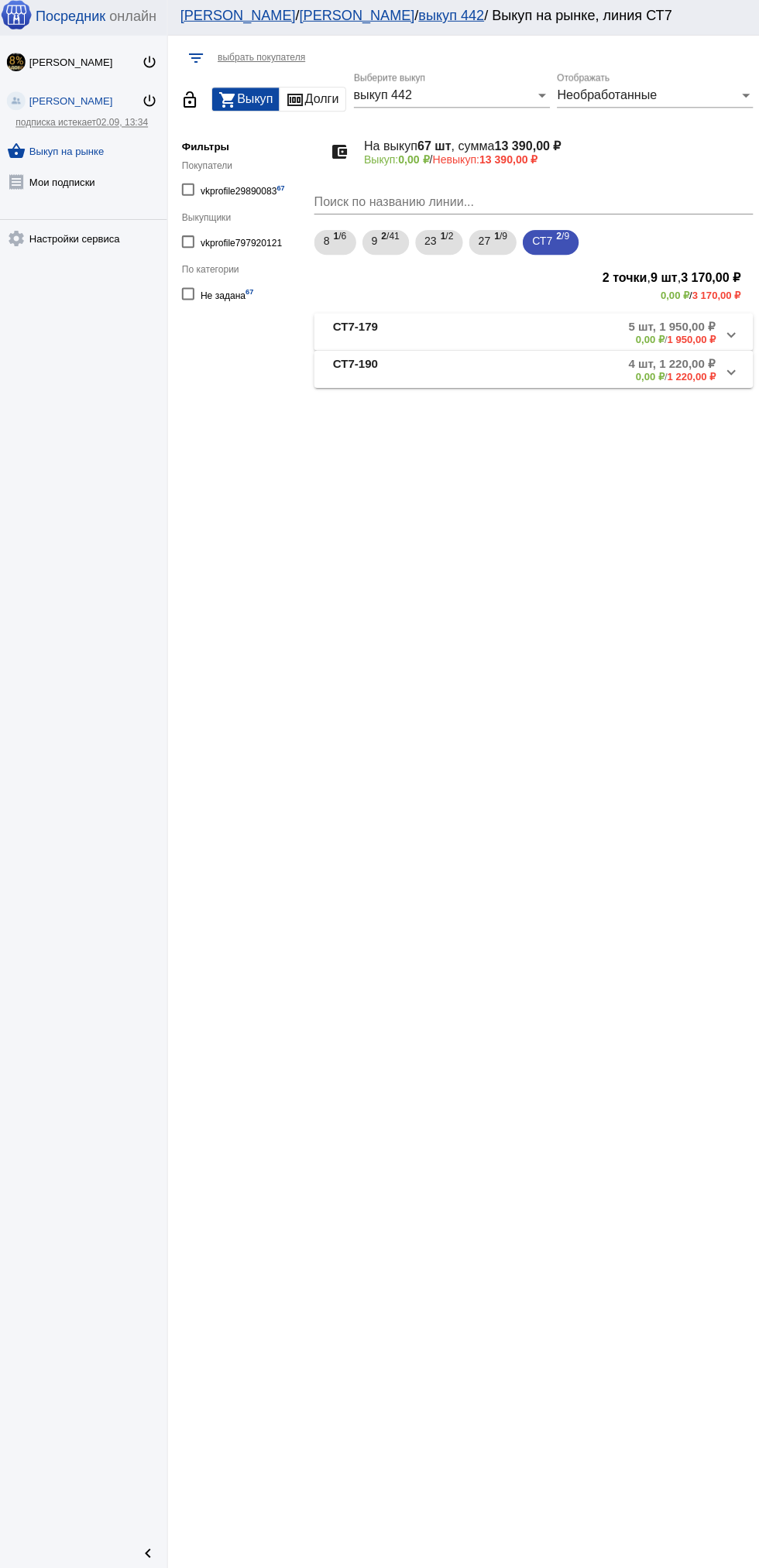
click at [592, 389] on mat-expansion-panel-header "СТ7-190 4 шт, 1 220,00 ₽ 0,00 ₽ / 1 220,00 ₽" at bounding box center [534, 370] width 436 height 37
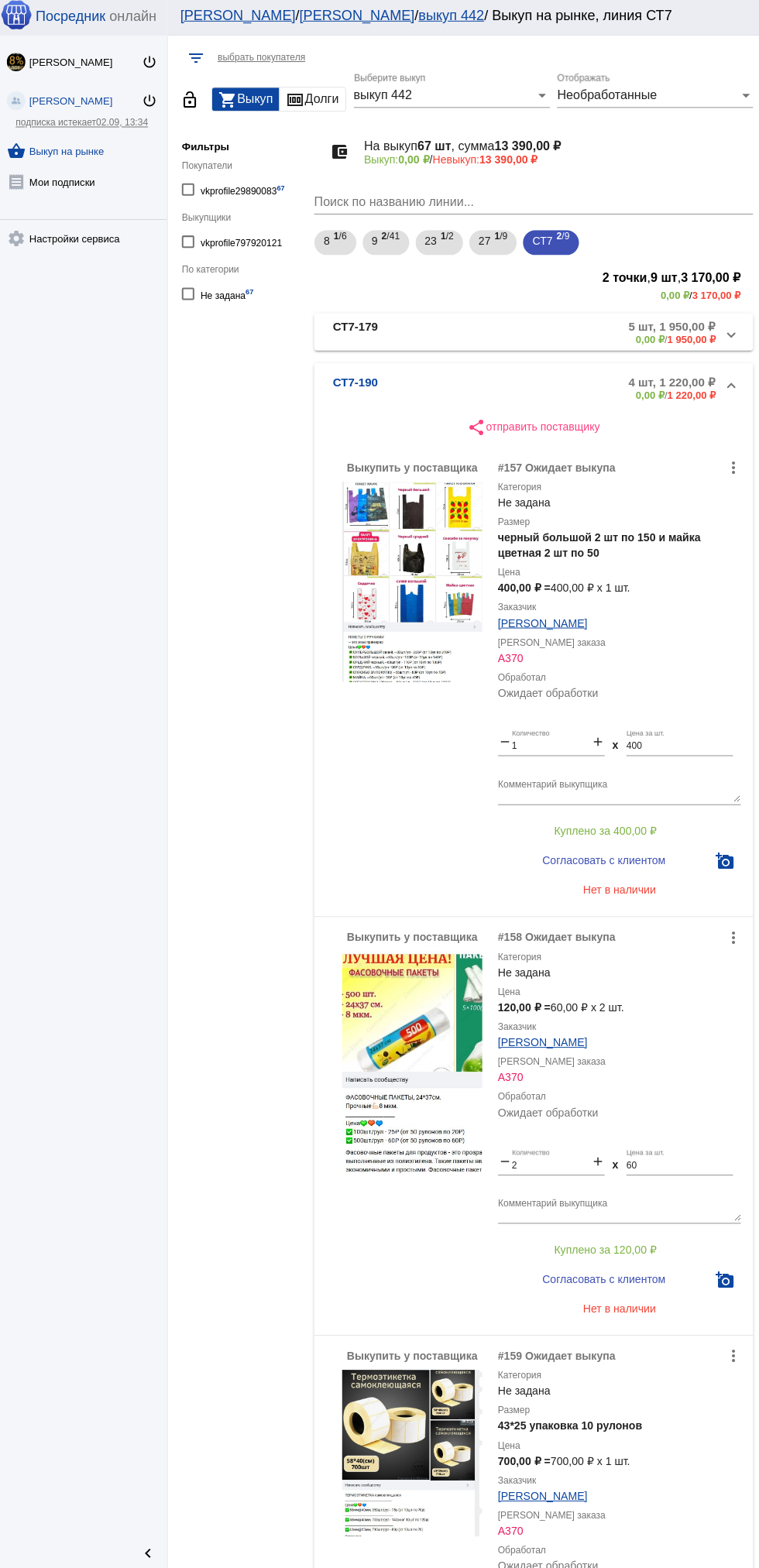
click at [536, 344] on mat-panel-description "5 шт, 1 950,00 ₽ 0,00 ₽ / 1 950,00 ₽" at bounding box center [593, 334] width 245 height 26
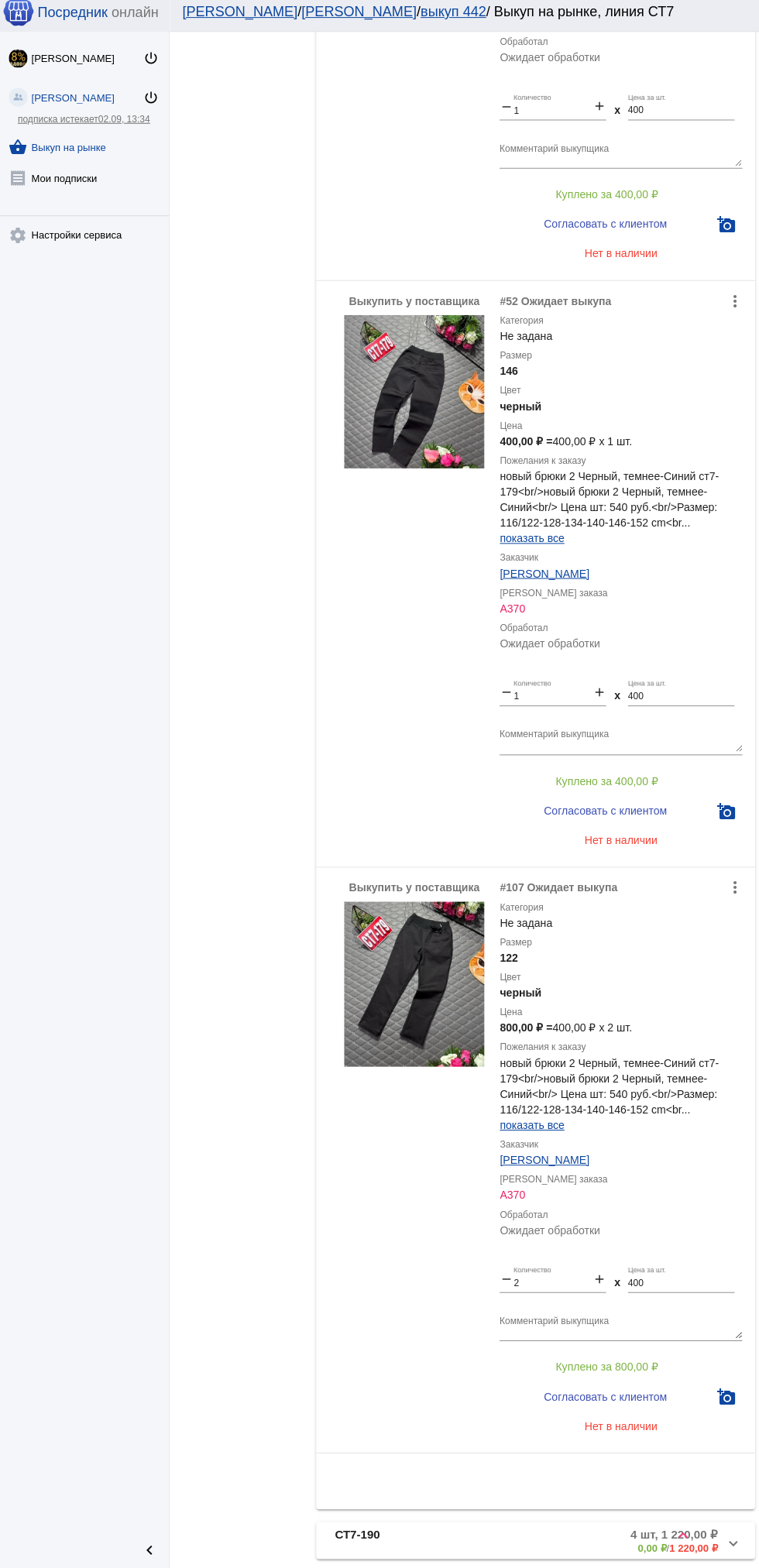
scroll to position [1338, 0]
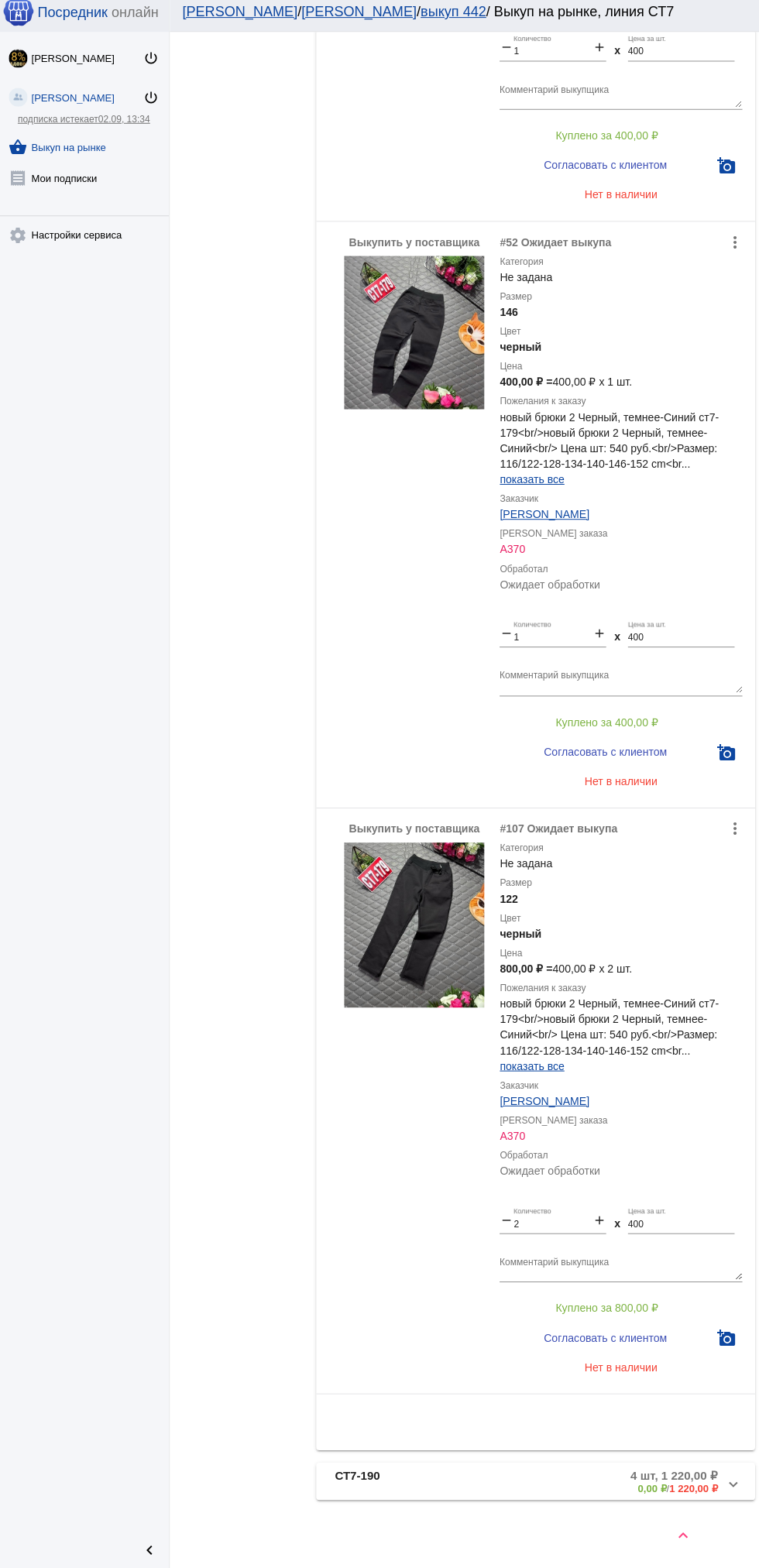
click at [756, 930] on app-buyout-process "filter_list выбрать покупателя lock_open shopping_cart Выкуп money Долги выкуп …" at bounding box center [464, 103] width 588 height 2805
click at [756, 929] on app-buyout-process "filter_list выбрать покупателя lock_open shopping_cart Выкуп money Долги выкуп …" at bounding box center [464, 103] width 588 height 2805
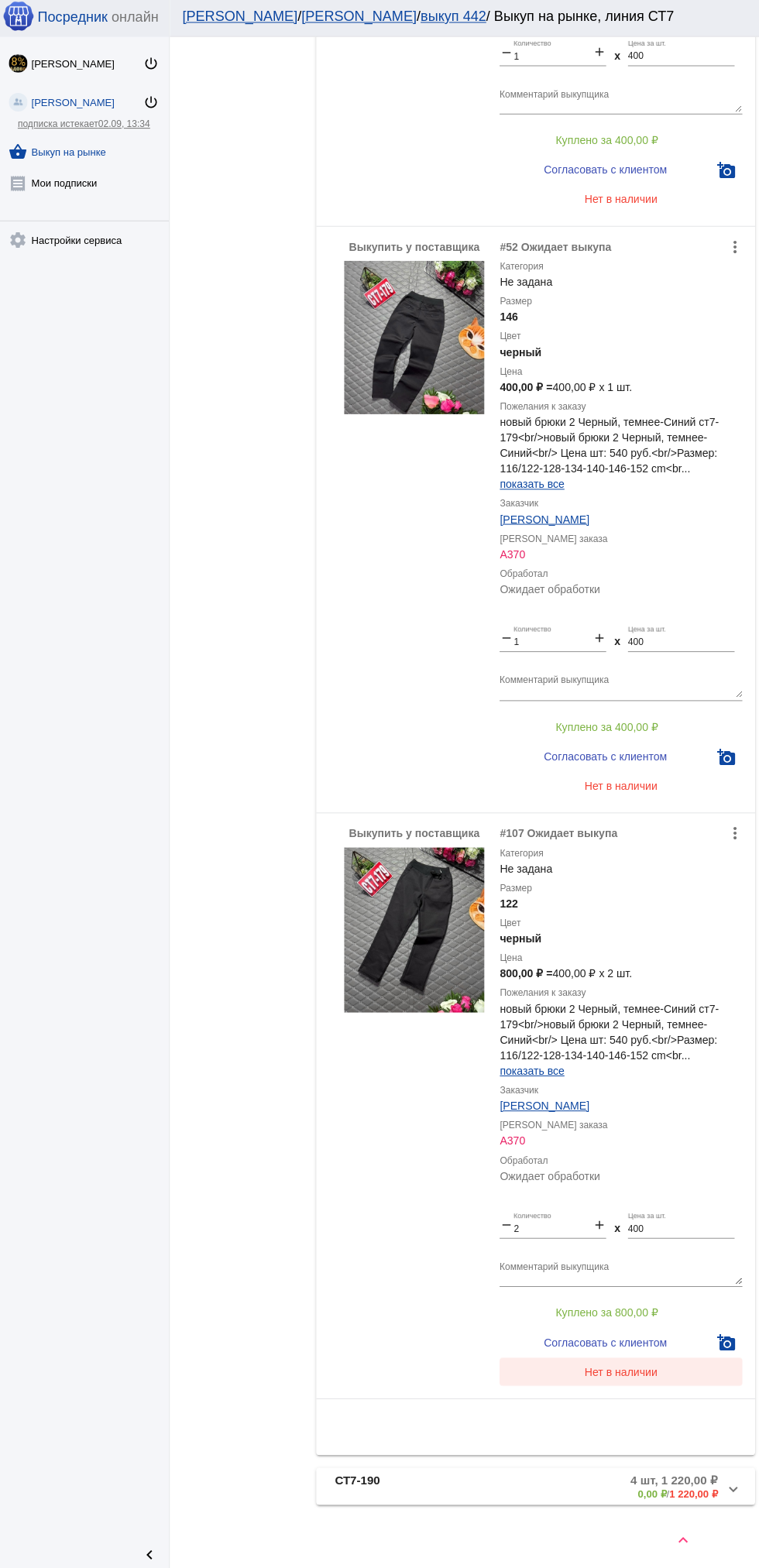
click at [656, 1372] on button "Нет в наличии" at bounding box center [619, 1367] width 242 height 28
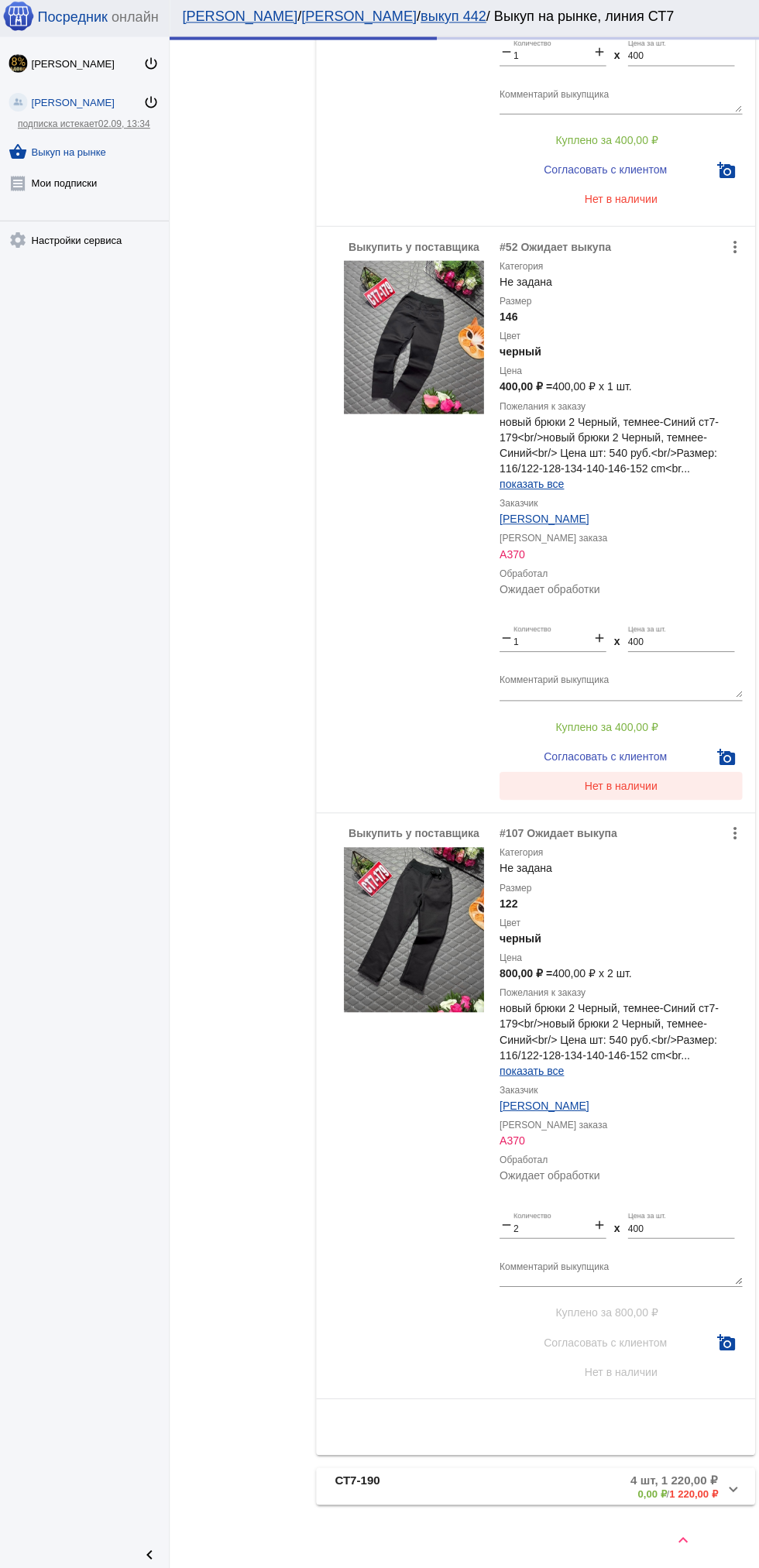
click at [641, 783] on span "Нет в наличии" at bounding box center [619, 784] width 72 height 12
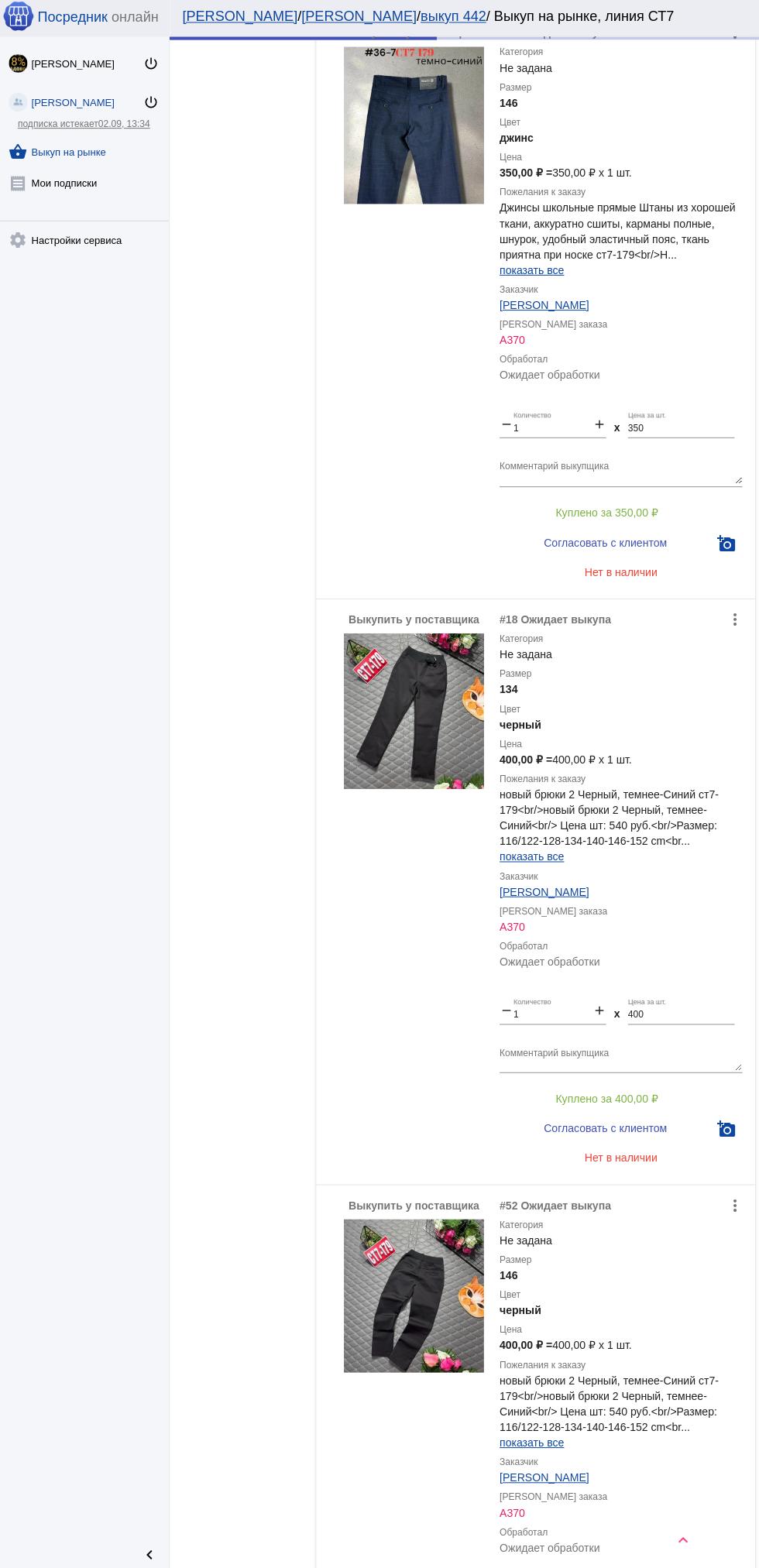
scroll to position [381, 0]
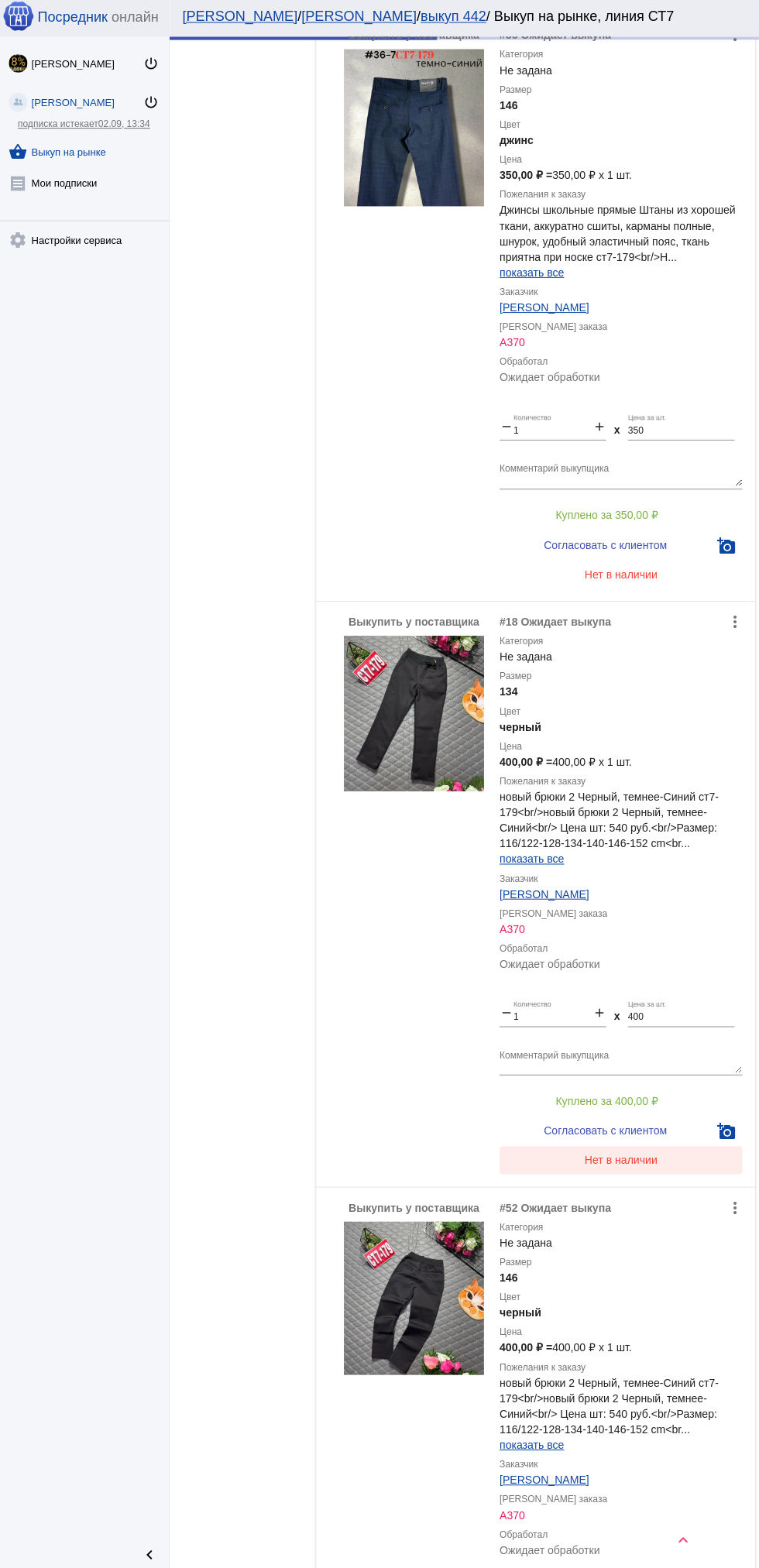
click at [630, 1158] on span "Нет в наличии" at bounding box center [619, 1157] width 72 height 12
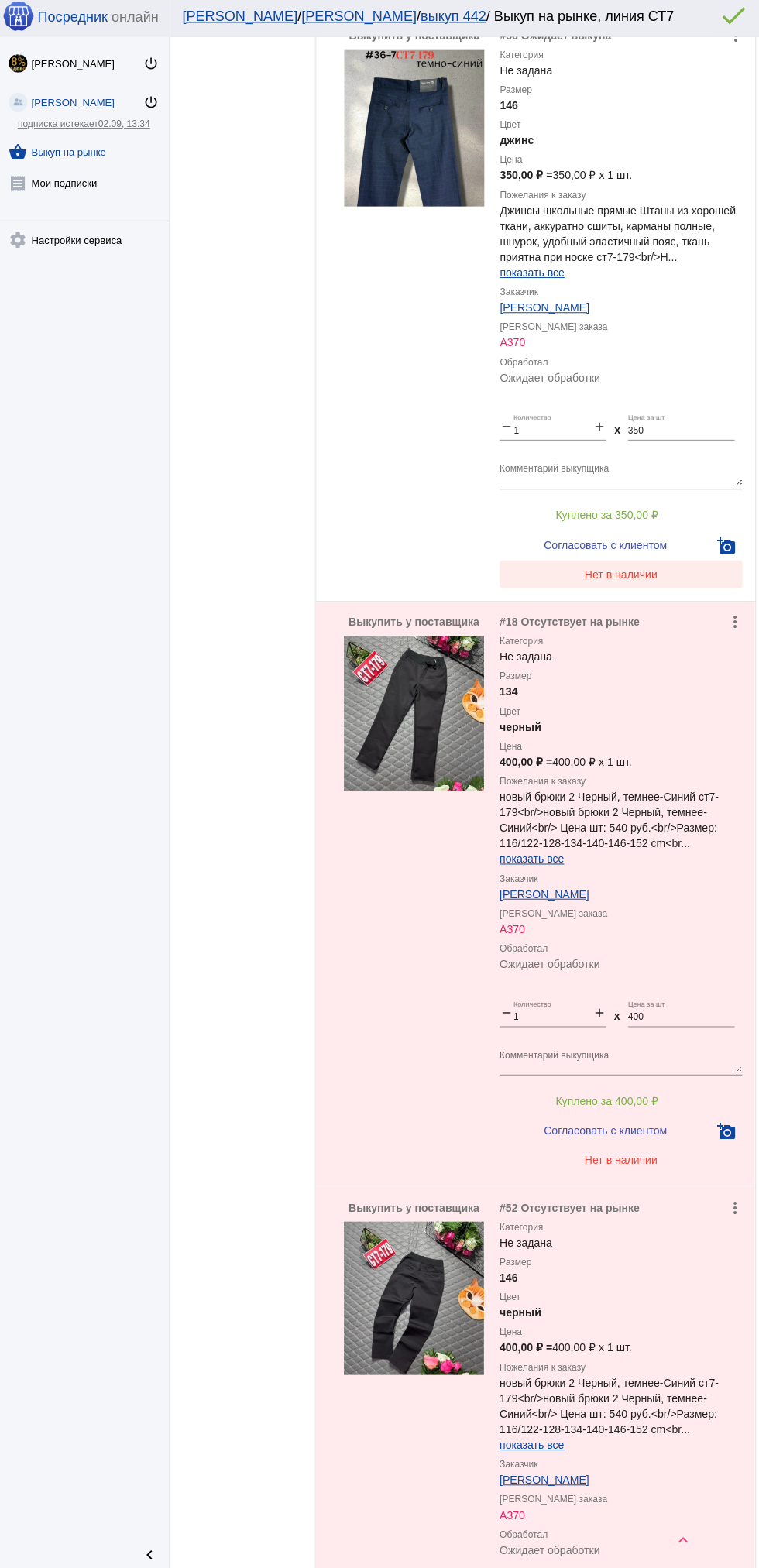
click at [649, 574] on span "Нет в наличии" at bounding box center [619, 574] width 72 height 12
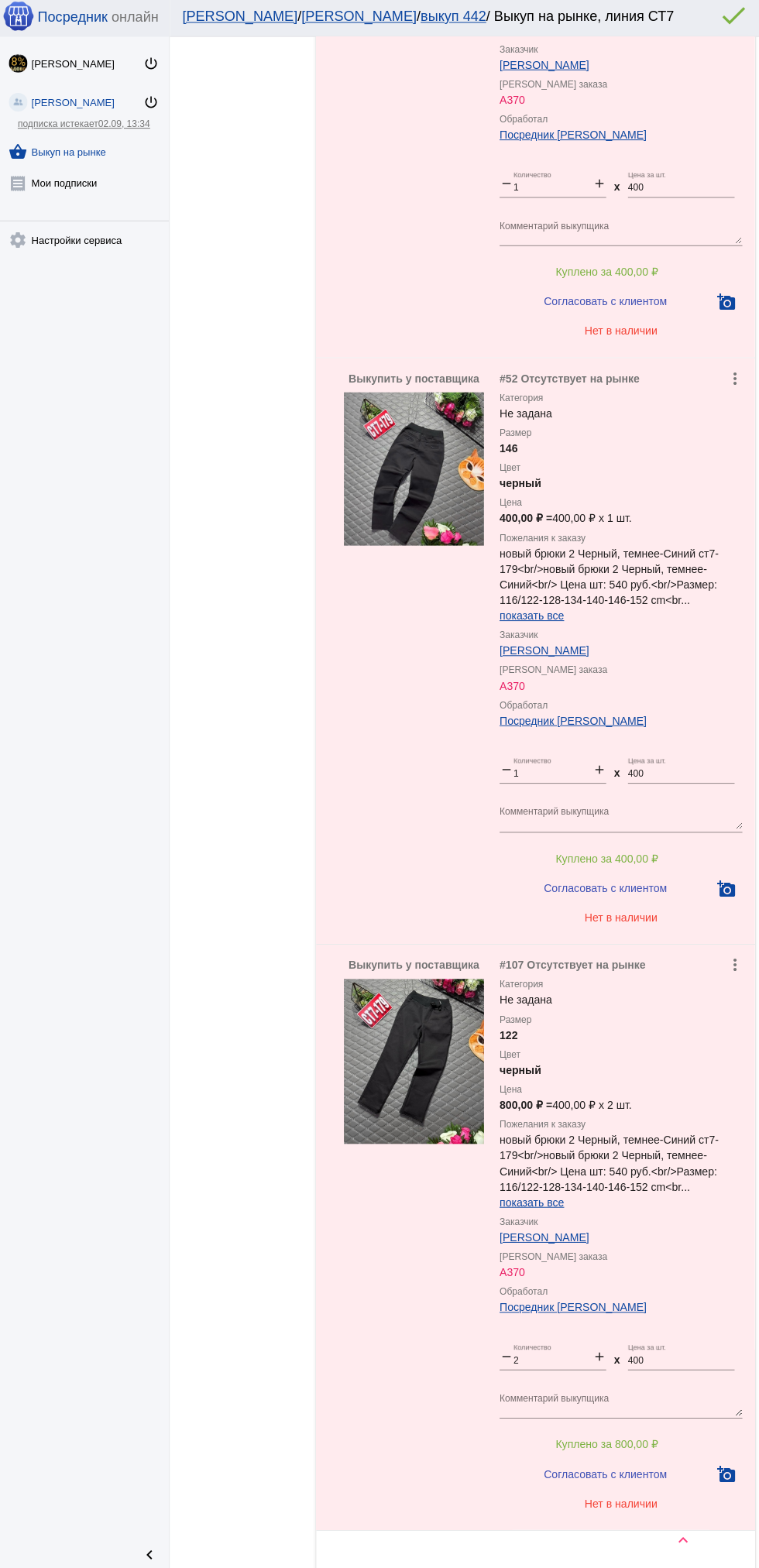
scroll to position [1391, 0]
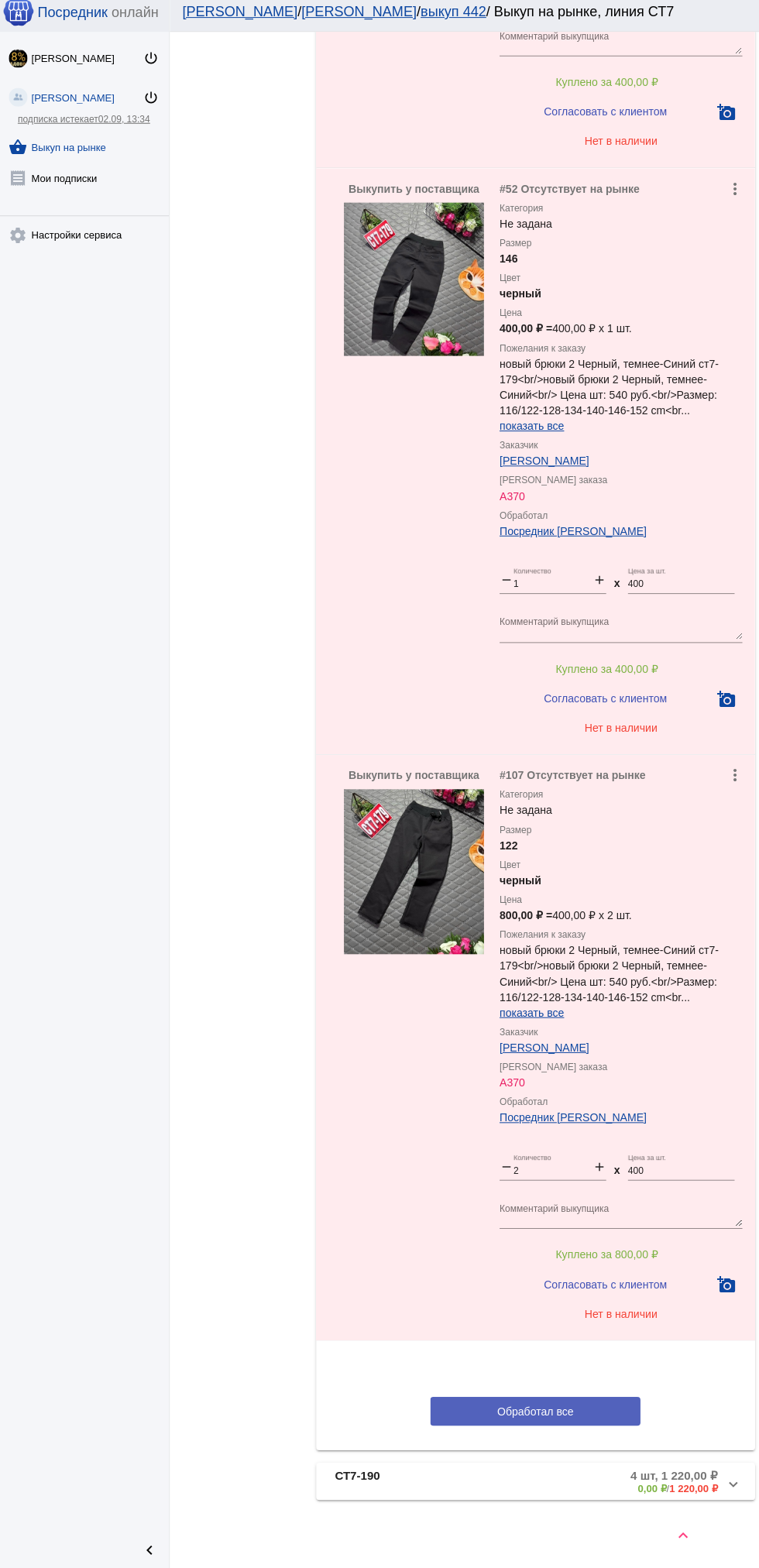
click at [563, 1402] on button "Обработал все" at bounding box center [534, 1410] width 209 height 28
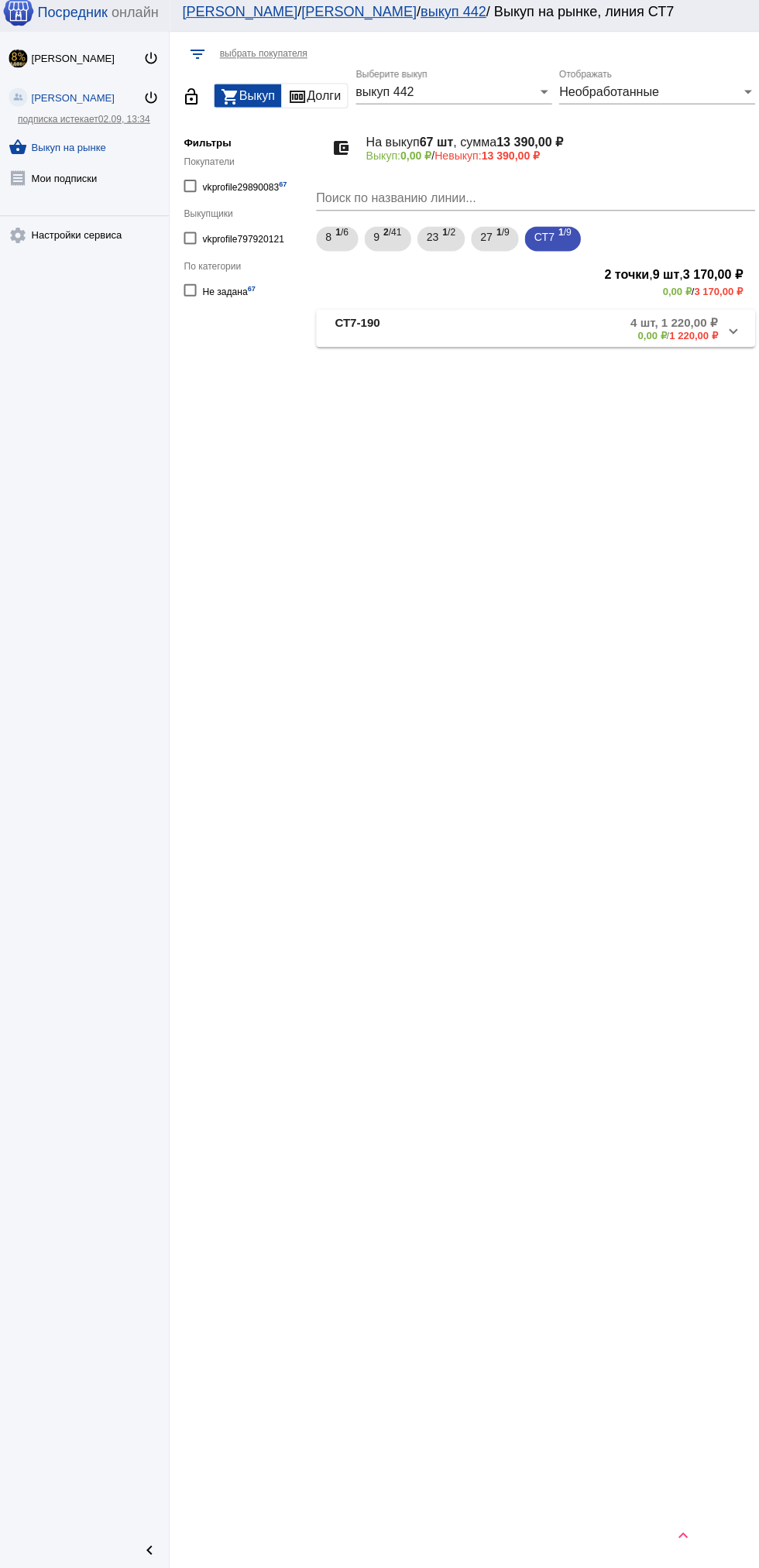
scroll to position [0, 0]
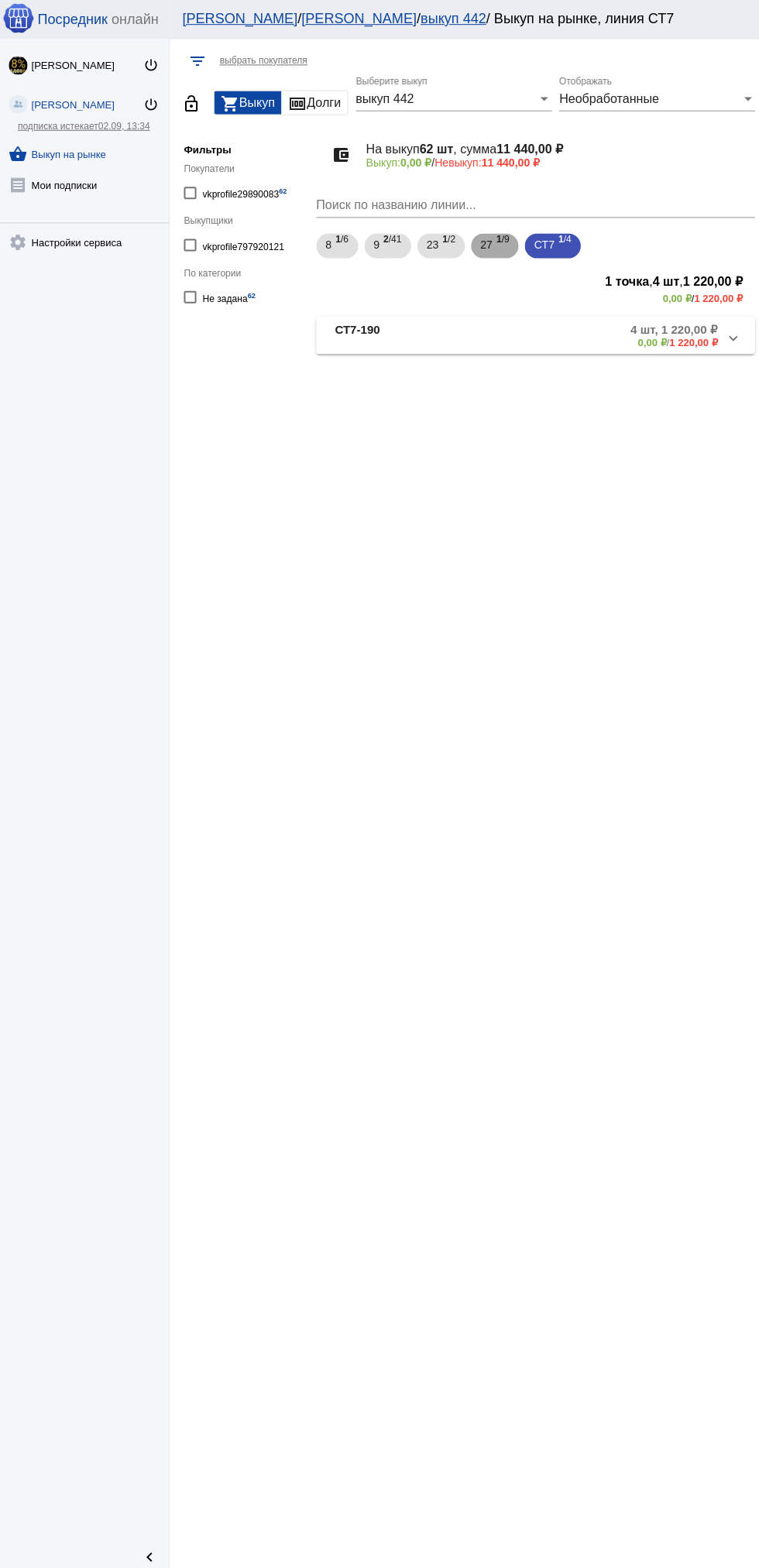
click at [486, 242] on span "27" at bounding box center [486, 243] width 12 height 28
click at [569, 329] on mat-panel-description "9 шт, 4 600,00 ₽ 0,00 ₽ / 4 600,00 ₽" at bounding box center [587, 334] width 254 height 26
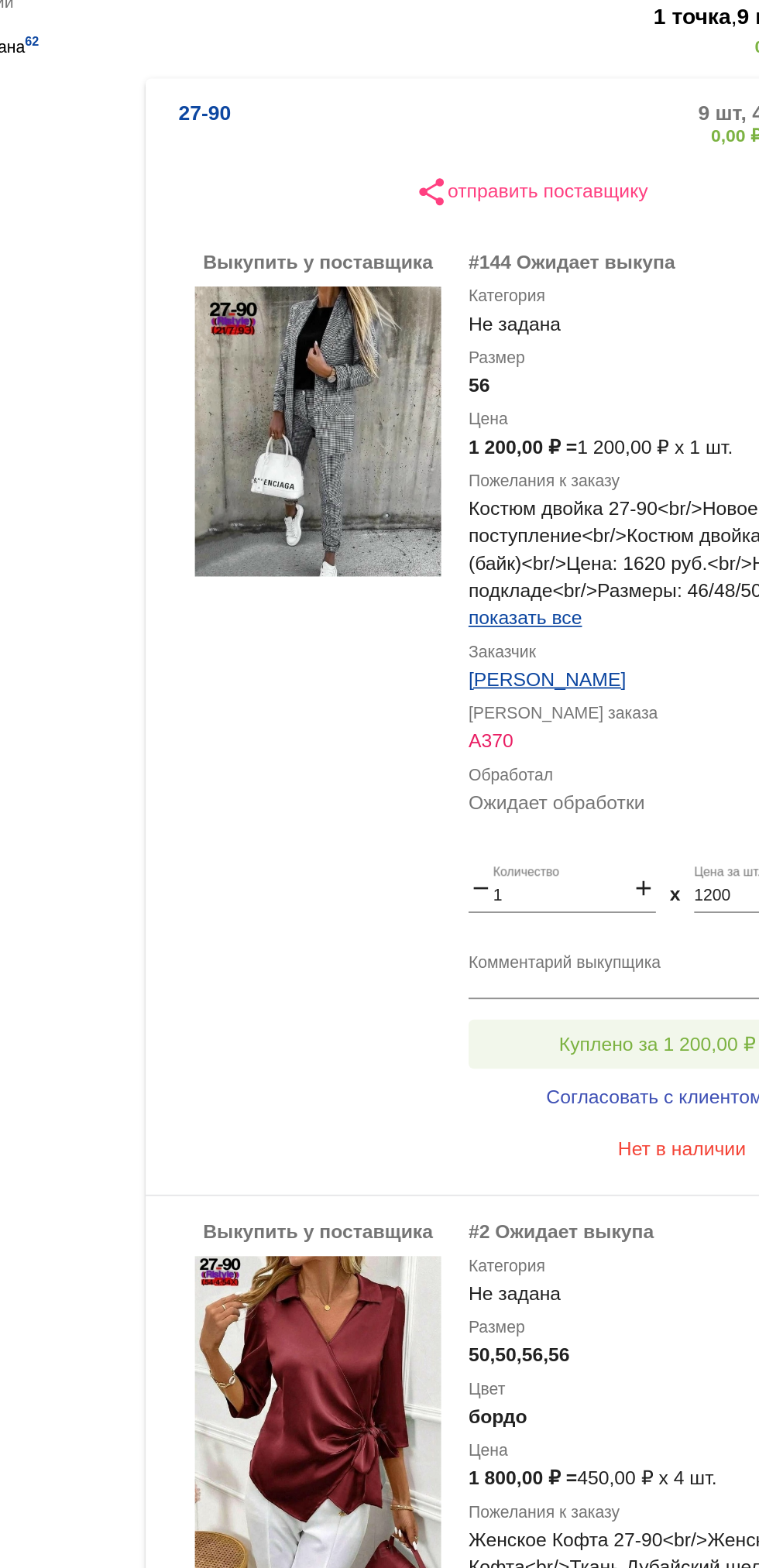
click at [625, 856] on span "Куплено за 1 200,00 ₽" at bounding box center [605, 862] width 111 height 12
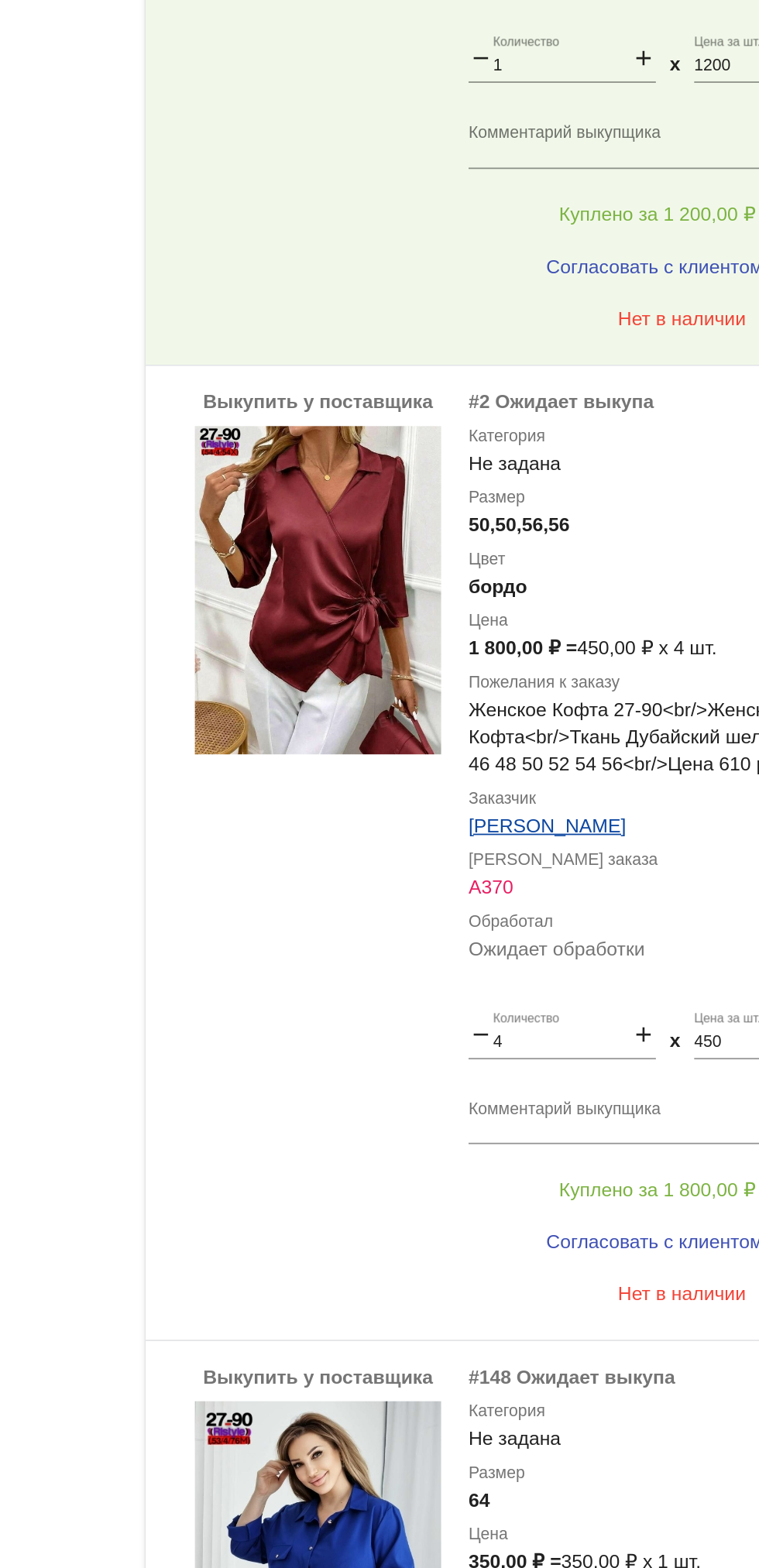
scroll to position [453, 0]
click at [612, 929] on textarea "Комментарий выкупщика" at bounding box center [619, 921] width 242 height 24
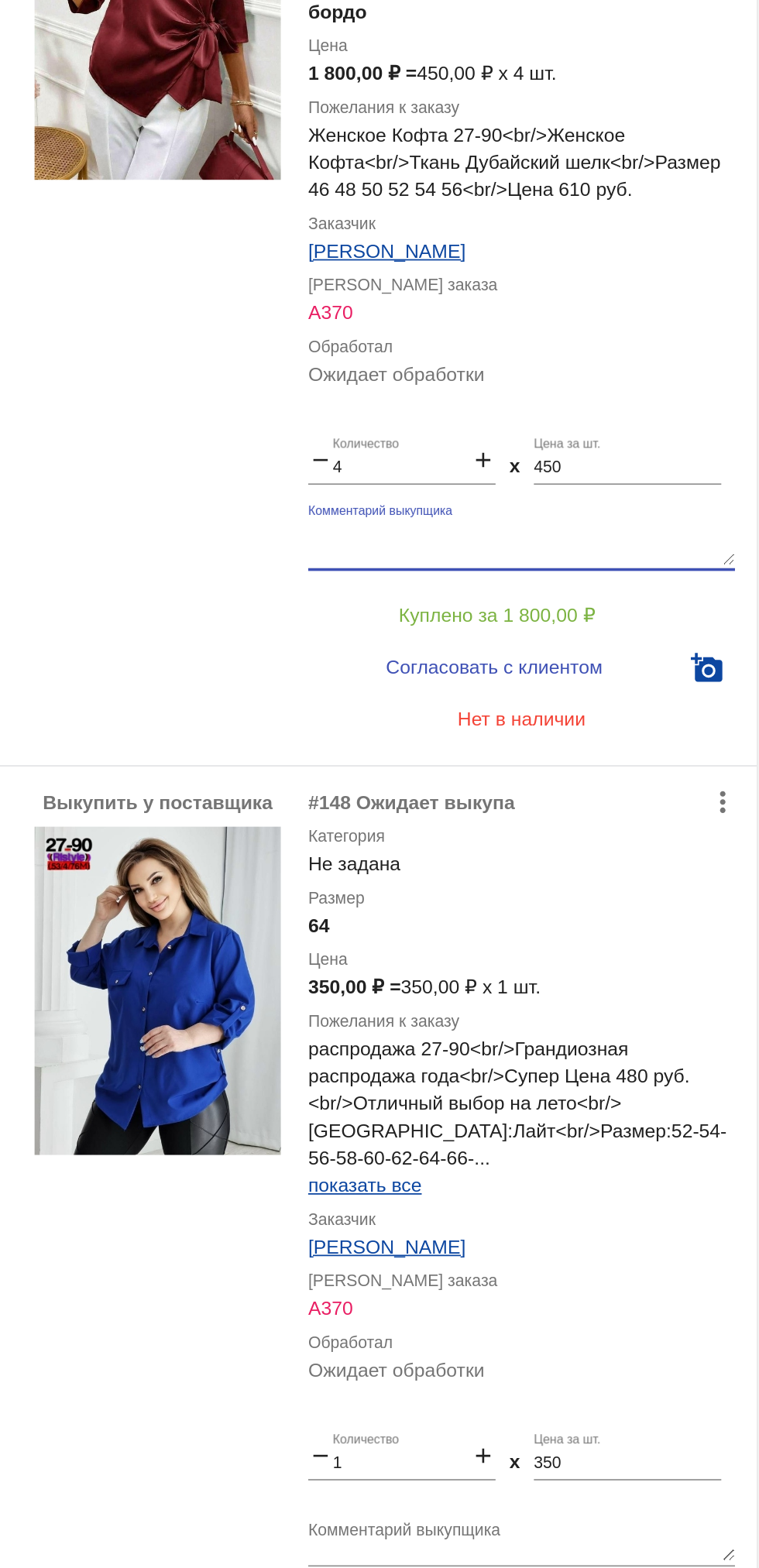
scroll to position [0, 0]
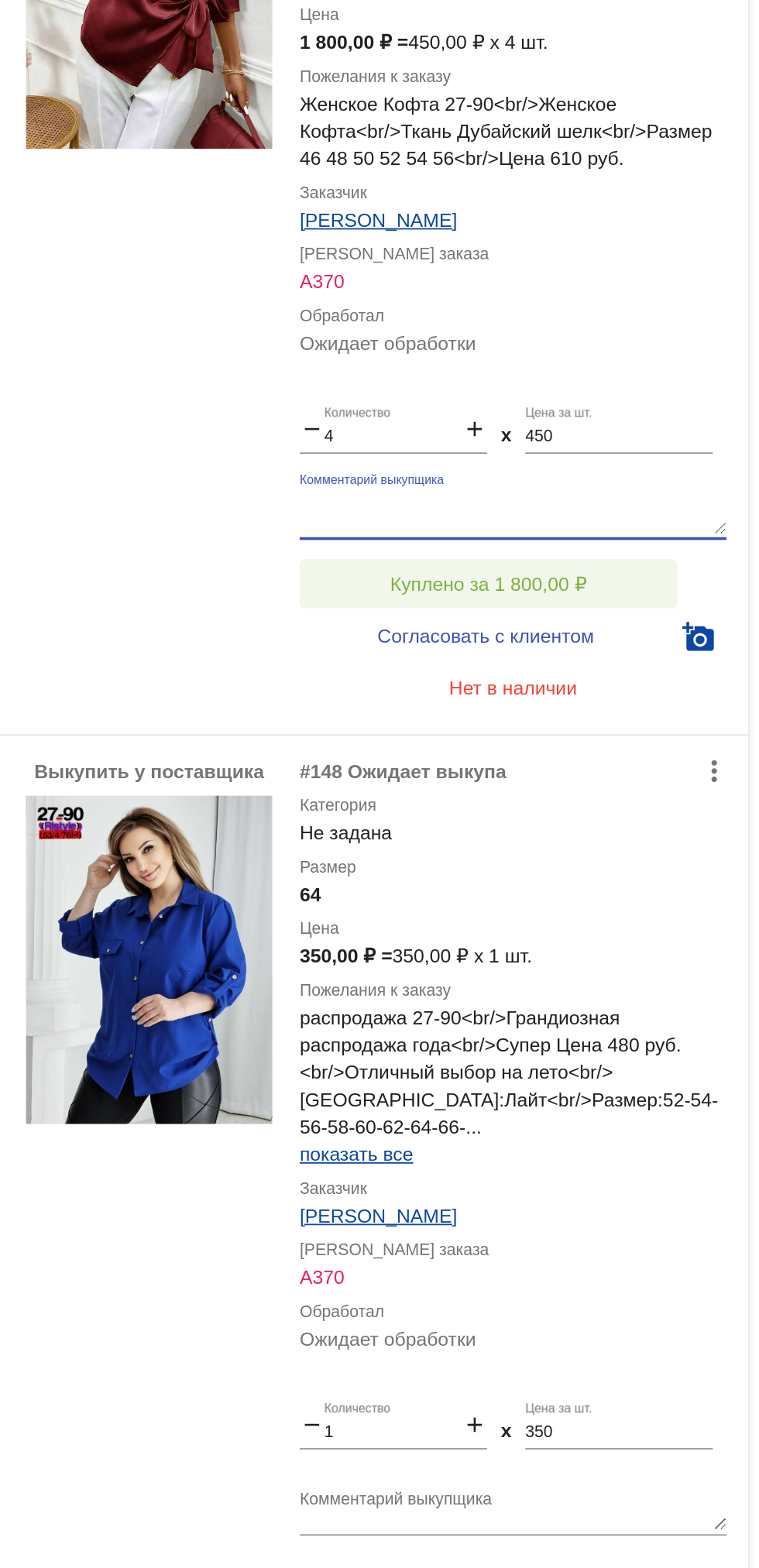
click at [674, 963] on button "Куплено за 1 800,00 ₽" at bounding box center [605, 961] width 214 height 28
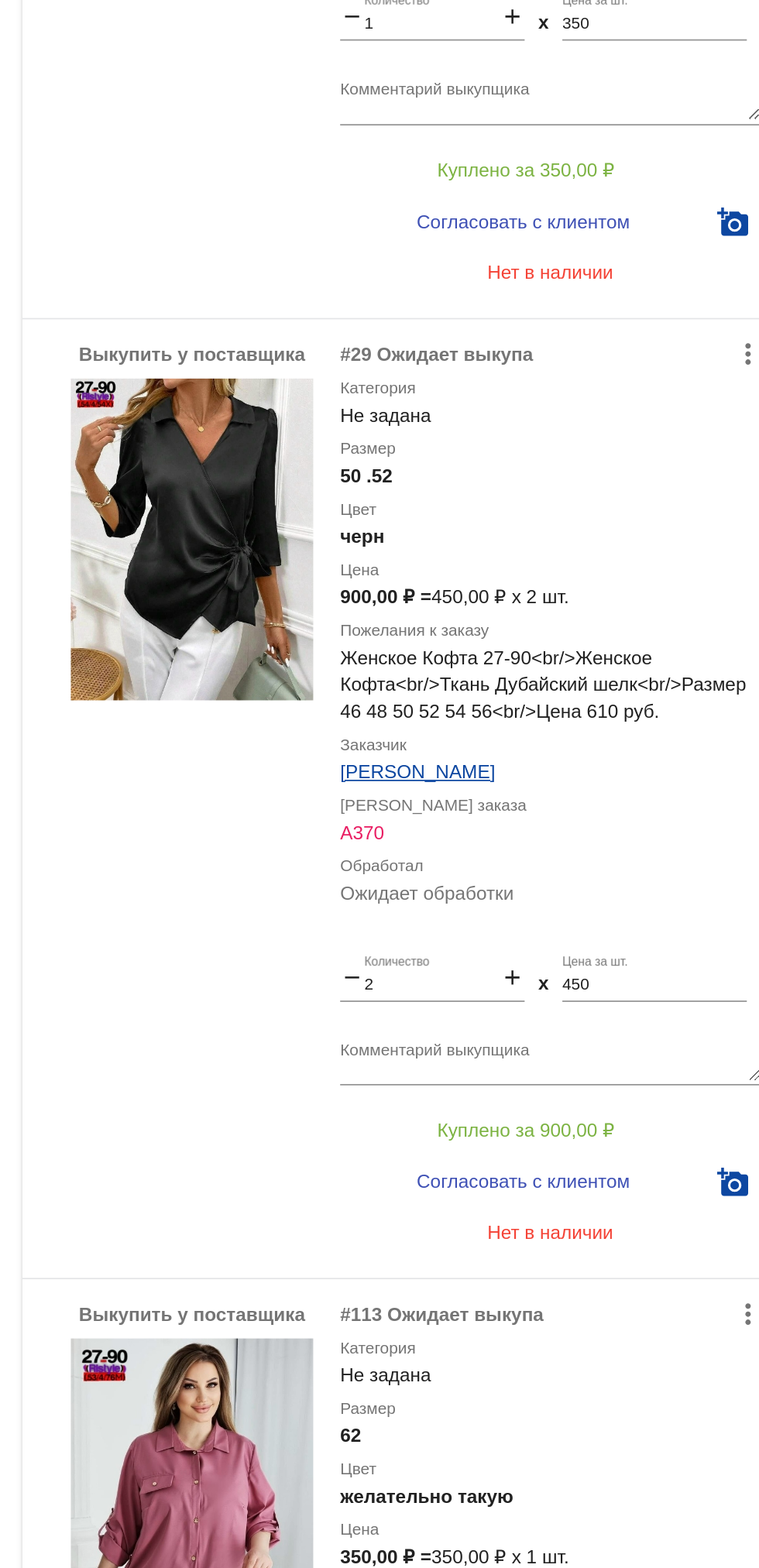
scroll to position [1270, 0]
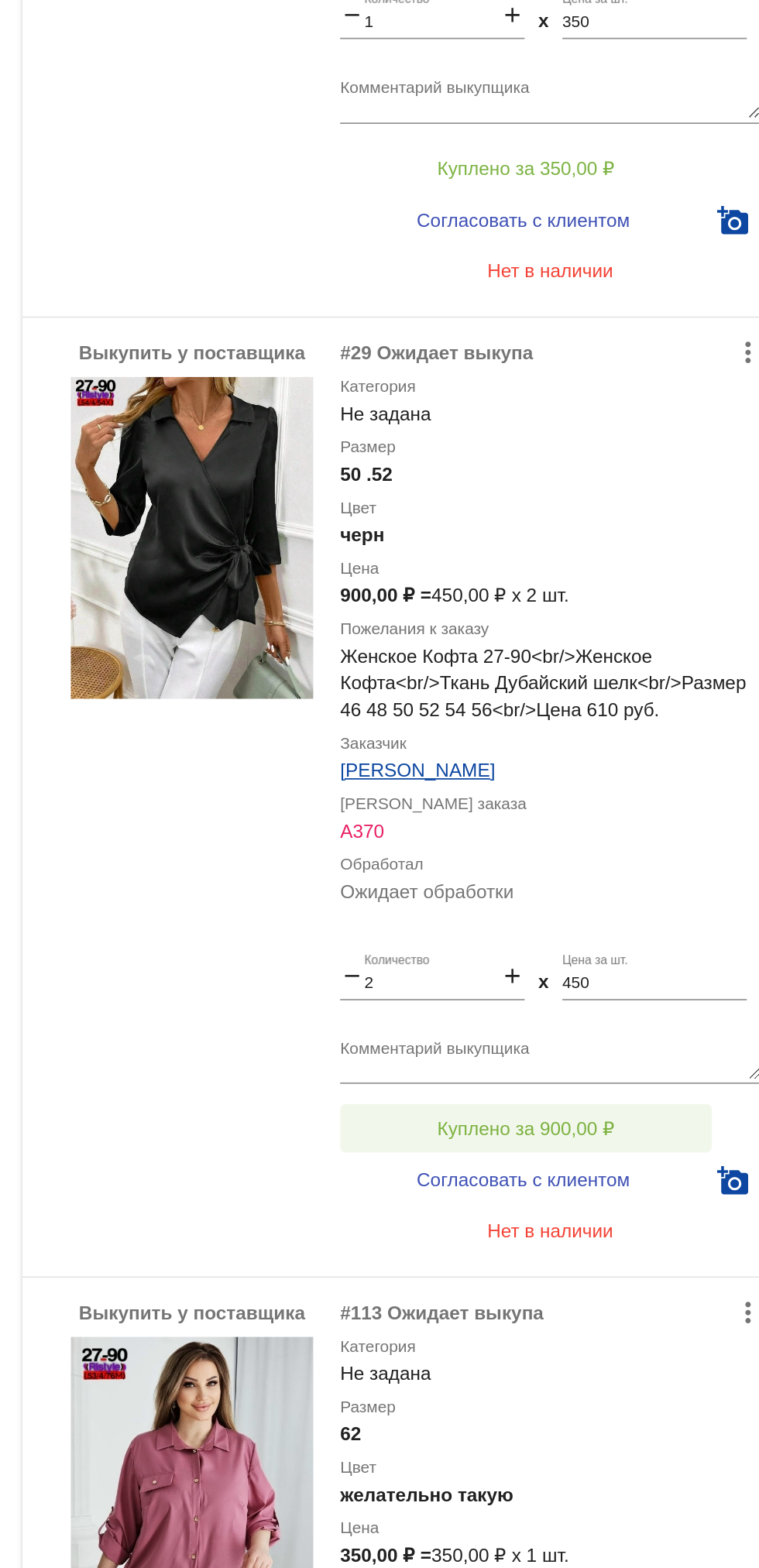
click at [654, 1270] on button "Куплено за 900,00 ₽" at bounding box center [605, 1259] width 214 height 28
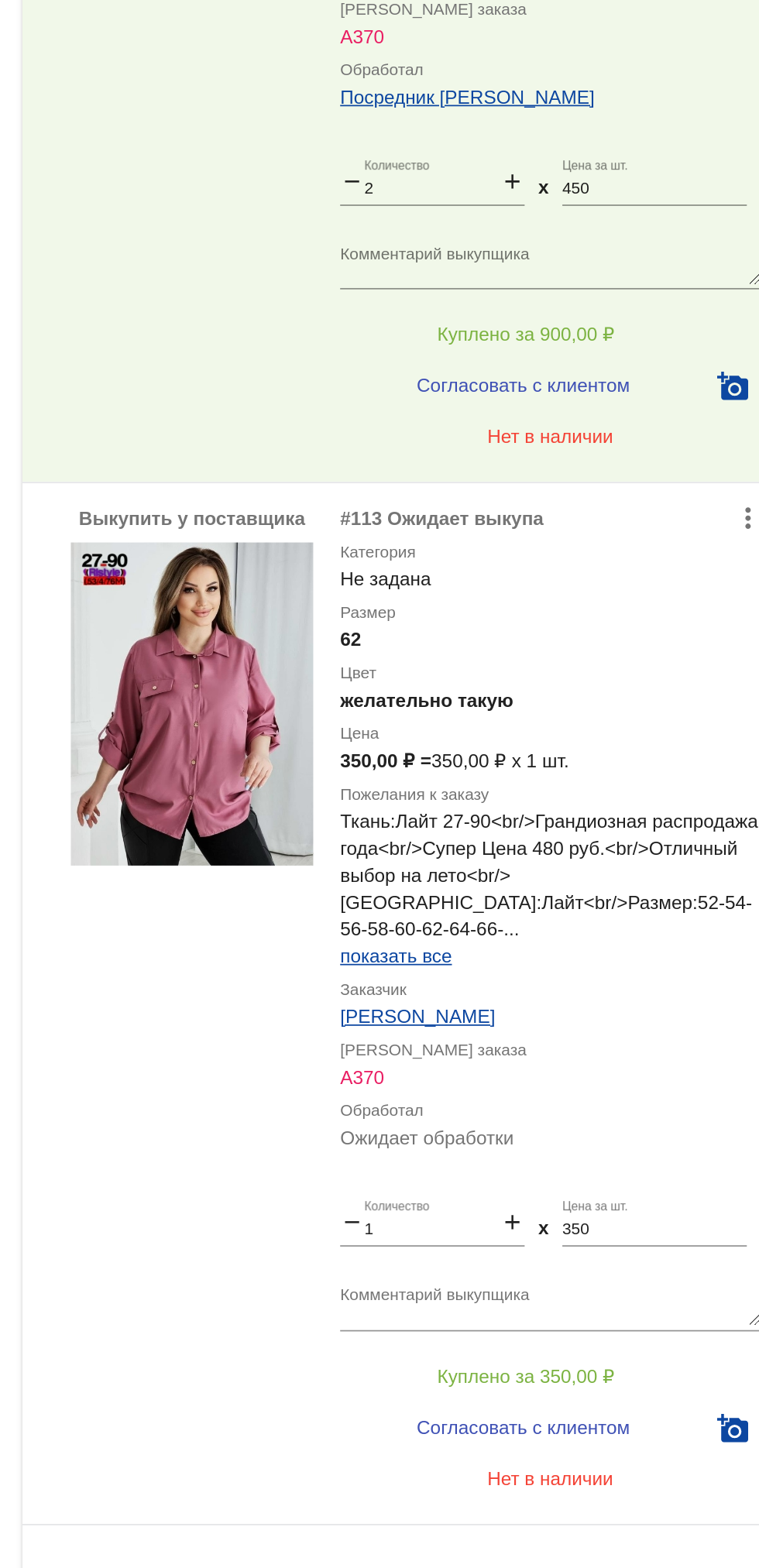
scroll to position [1772, 0]
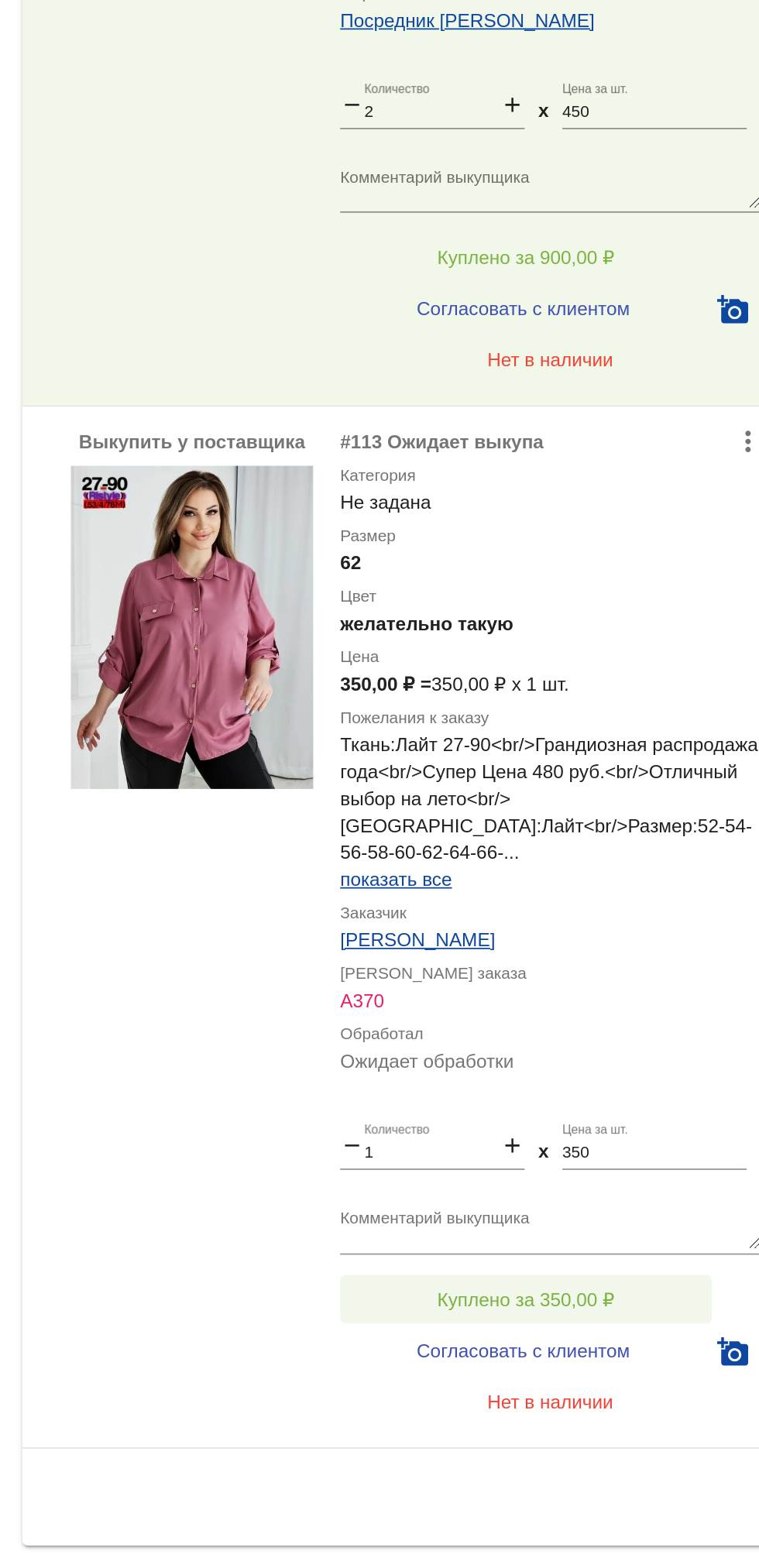
click at [668, 1363] on button "Куплено за 350,00 ₽" at bounding box center [605, 1358] width 214 height 28
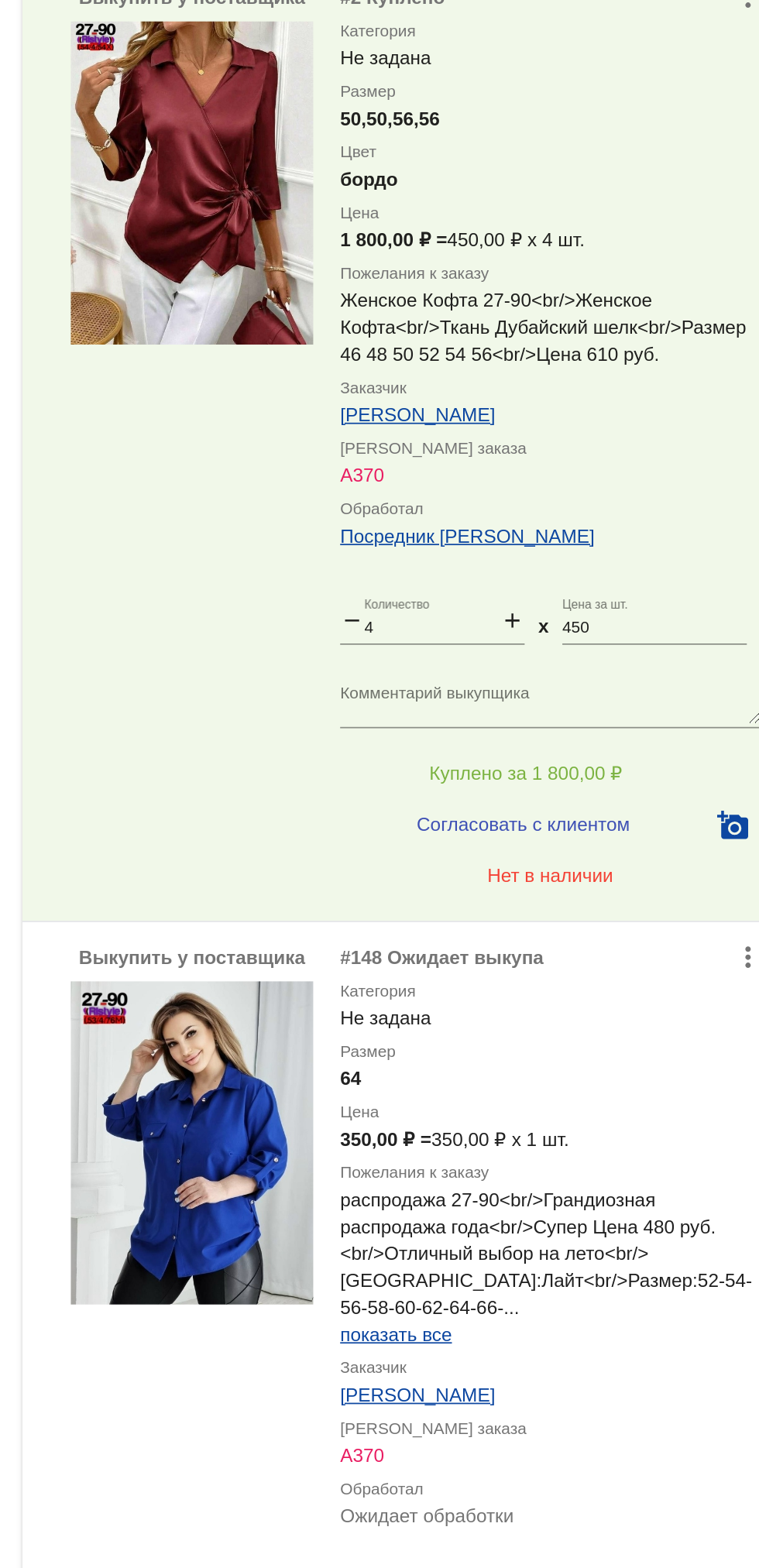
scroll to position [361, 0]
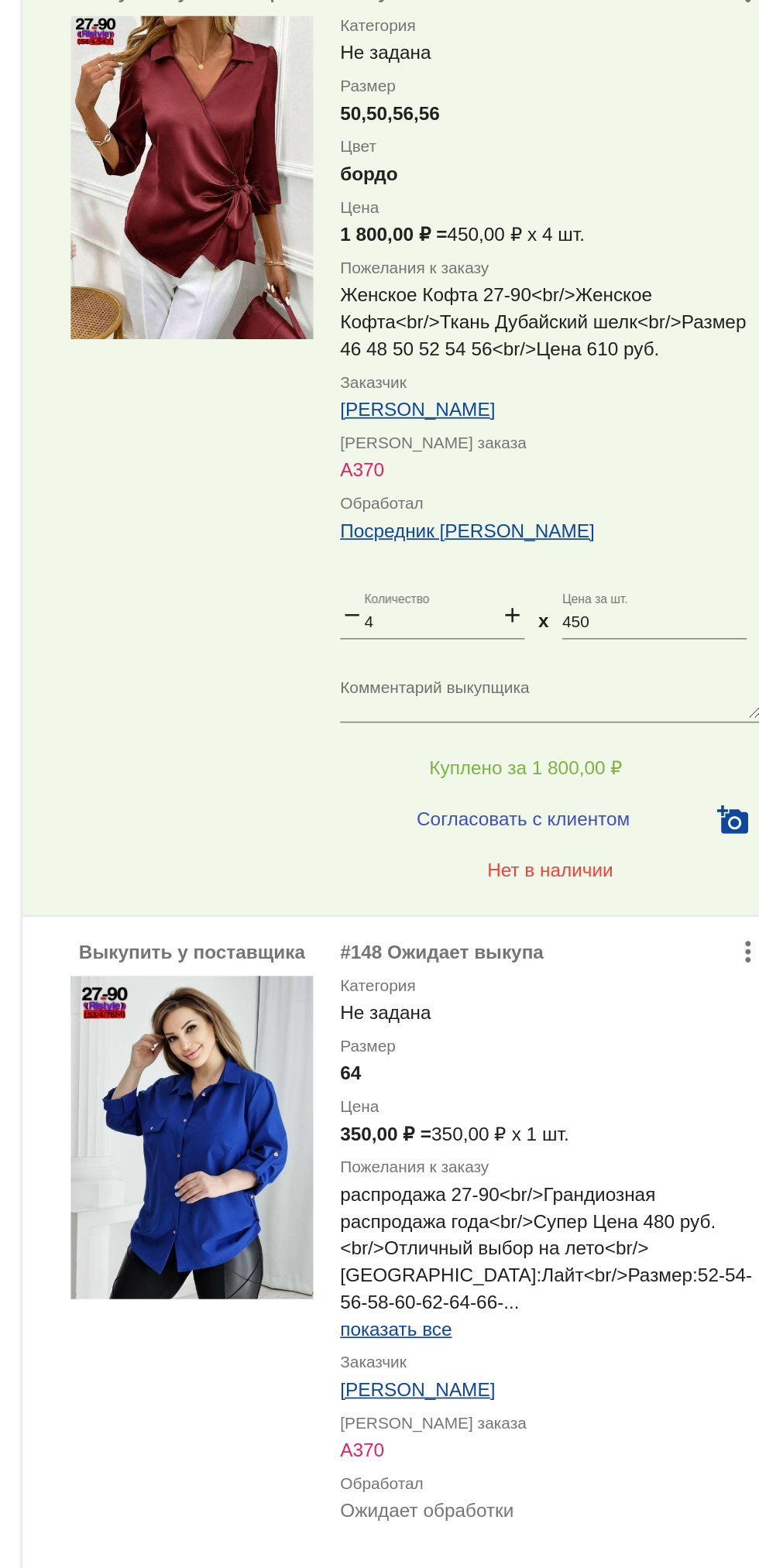
click at [553, 1379] on span "показать все" at bounding box center [530, 1375] width 64 height 12
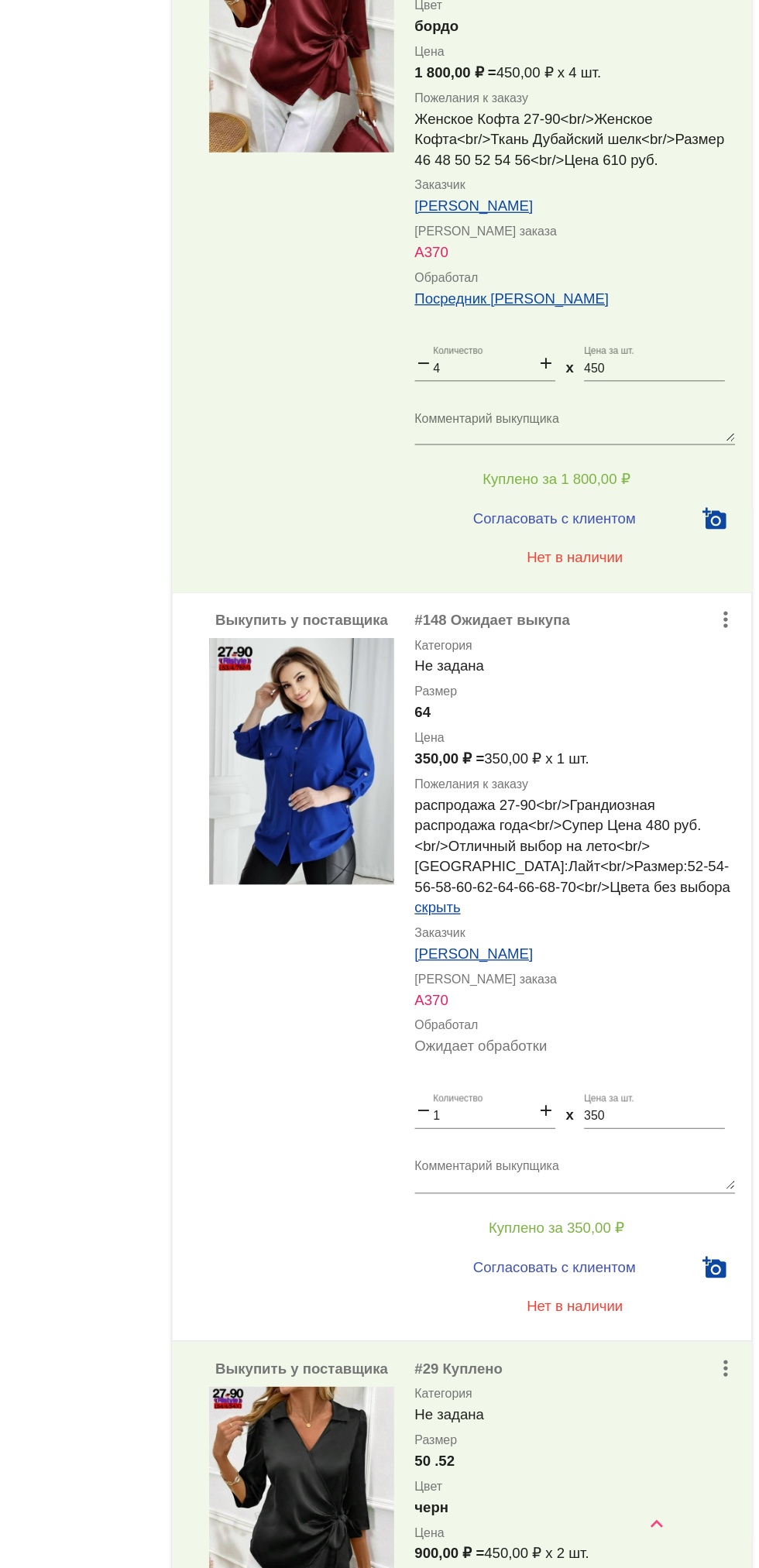
scroll to position [668, 0]
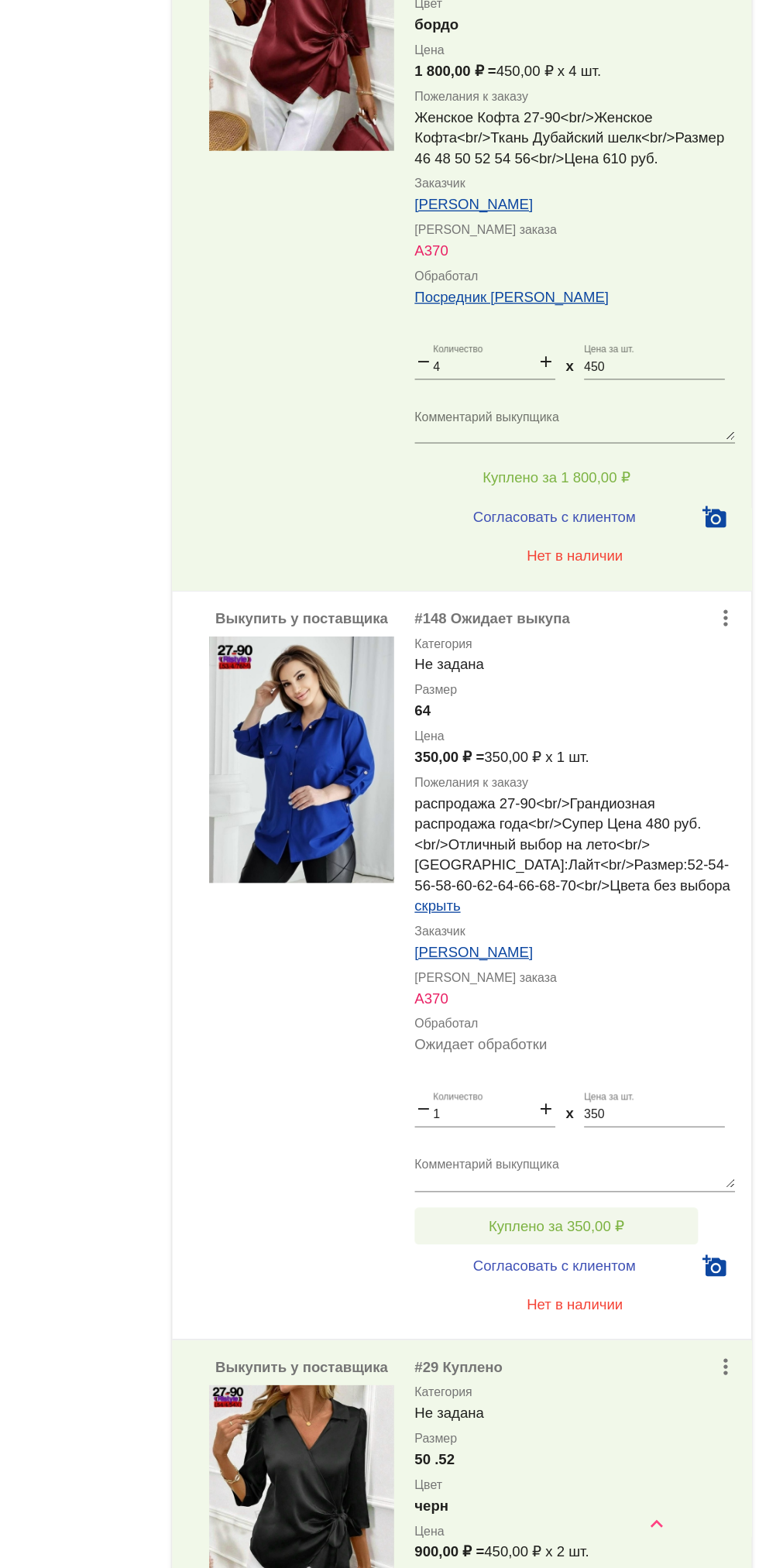
click at [681, 1297] on button "Куплено за 350,00 ₽" at bounding box center [605, 1309] width 214 height 28
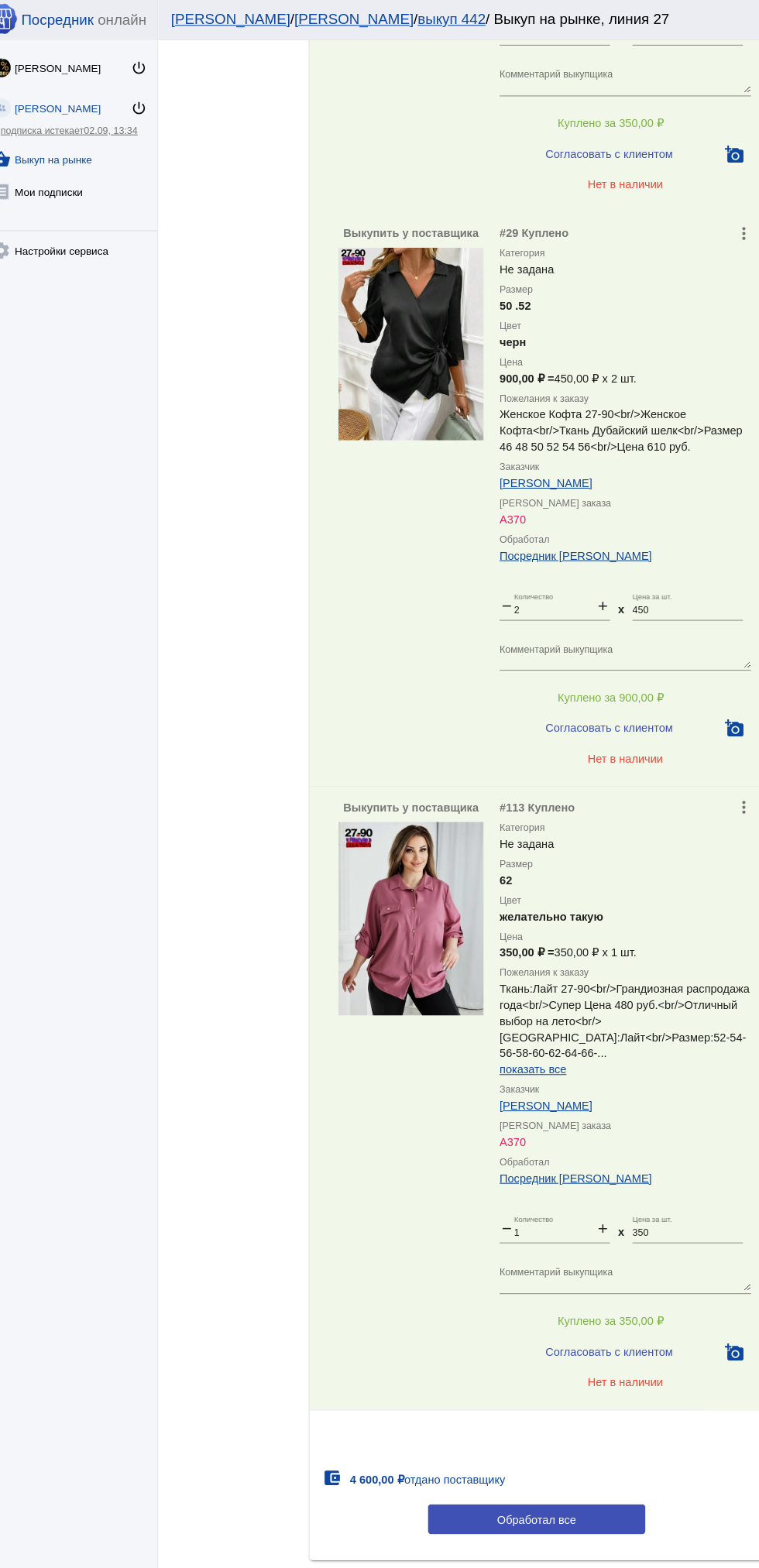
scroll to position [0, 0]
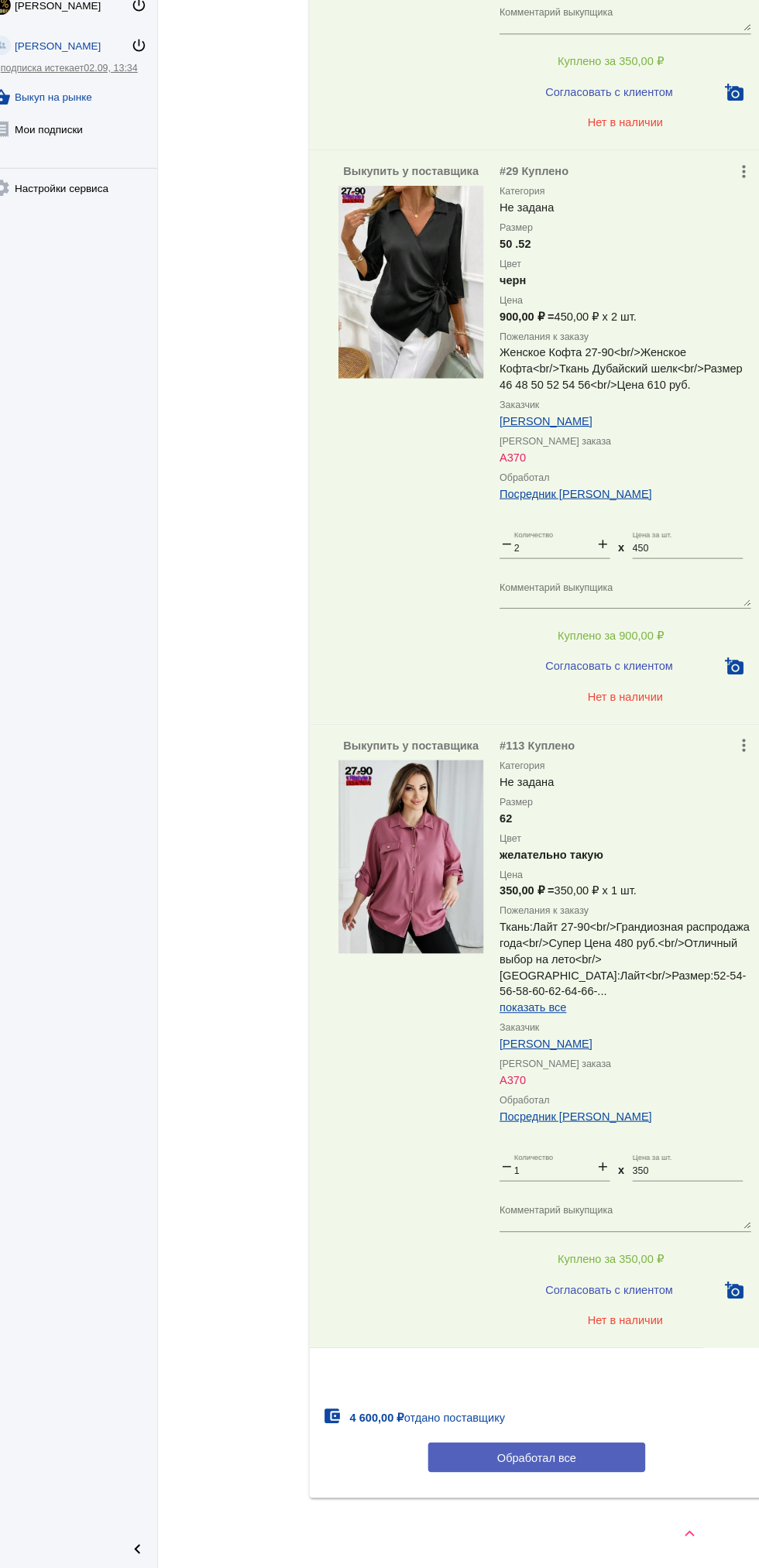
click at [593, 1474] on button "Обработал все" at bounding box center [534, 1460] width 209 height 28
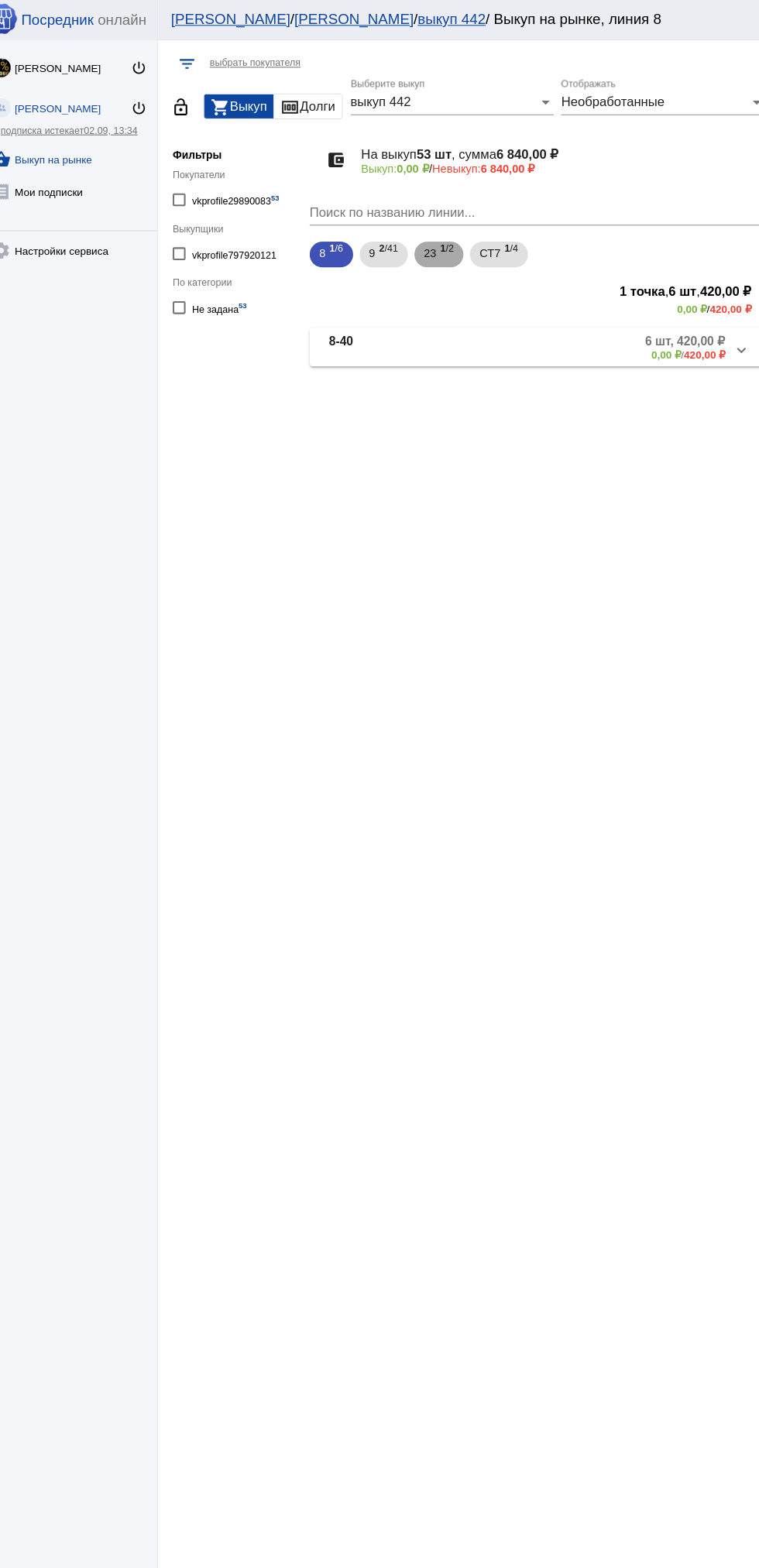
click at [449, 241] on span "1 /2" at bounding box center [448, 245] width 13 height 32
click at [512, 248] on span "1 /4" at bounding box center [509, 245] width 13 height 32
click at [571, 337] on mat-panel-description "4 шт, 1 220,00 ₽ 0,00 ₽ / 1 220,00 ₽" at bounding box center [593, 334] width 245 height 26
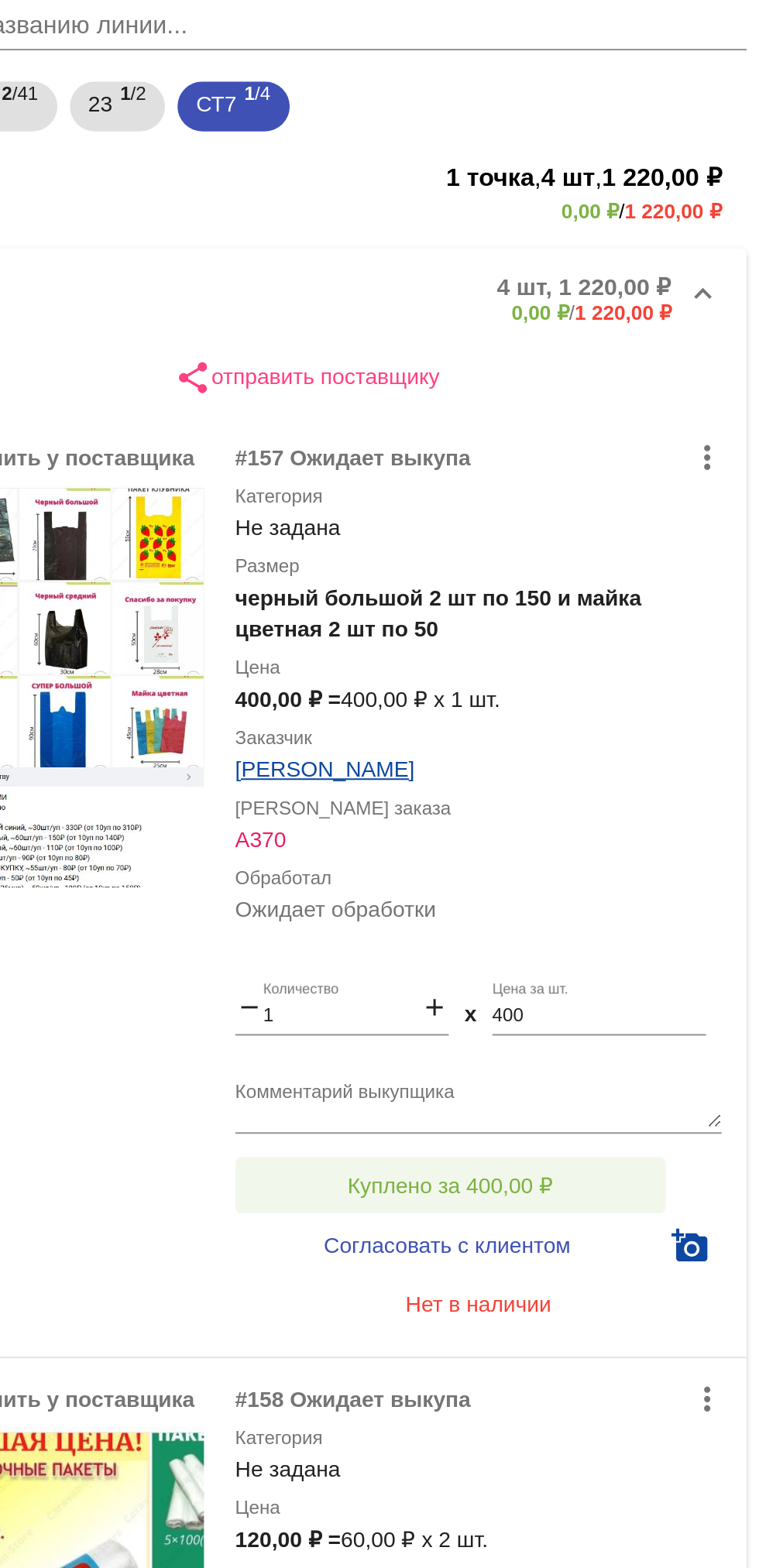
click at [658, 778] on button "Куплено за 400,00 ₽" at bounding box center [605, 781] width 214 height 28
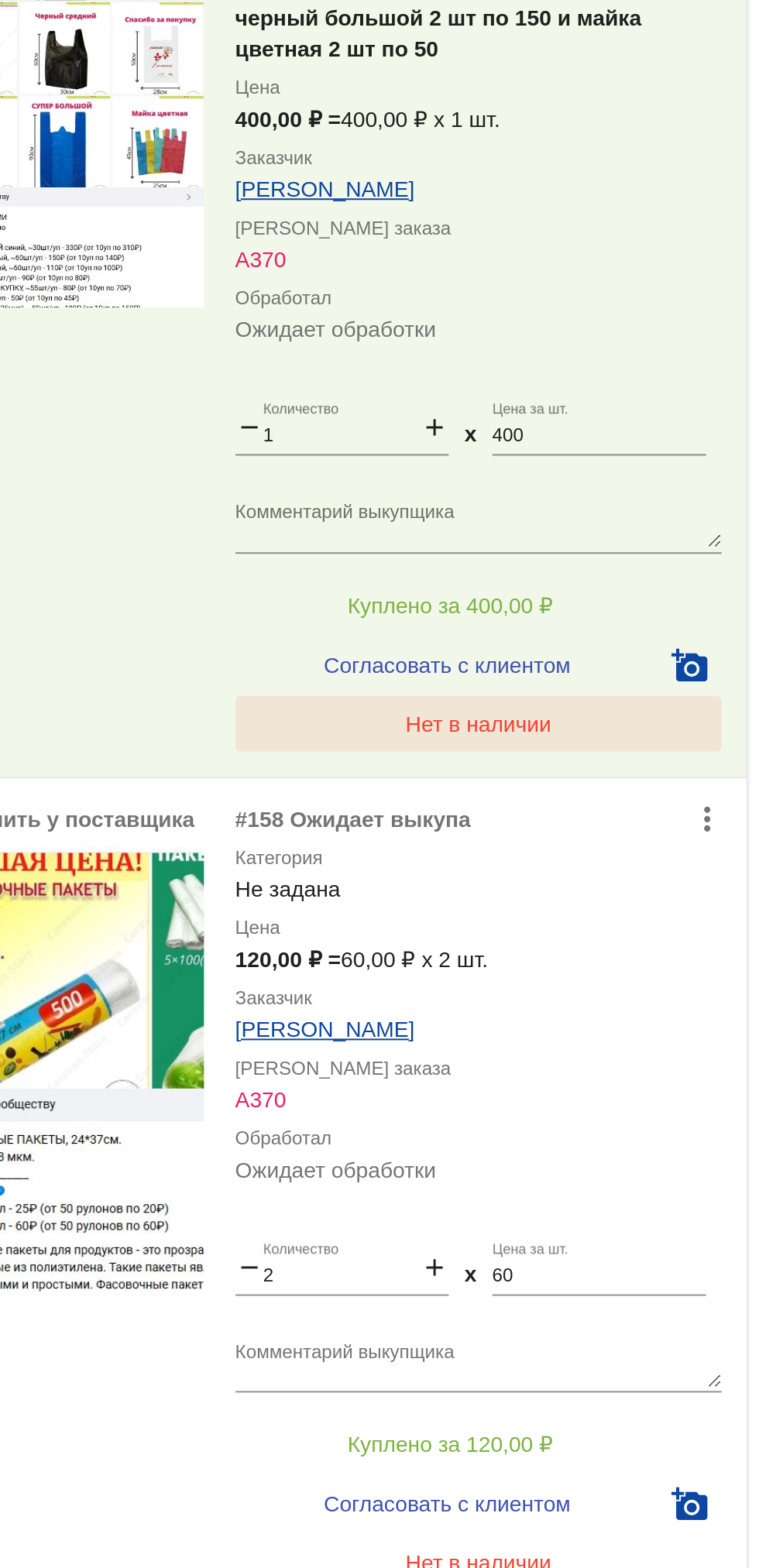
scroll to position [291, 0]
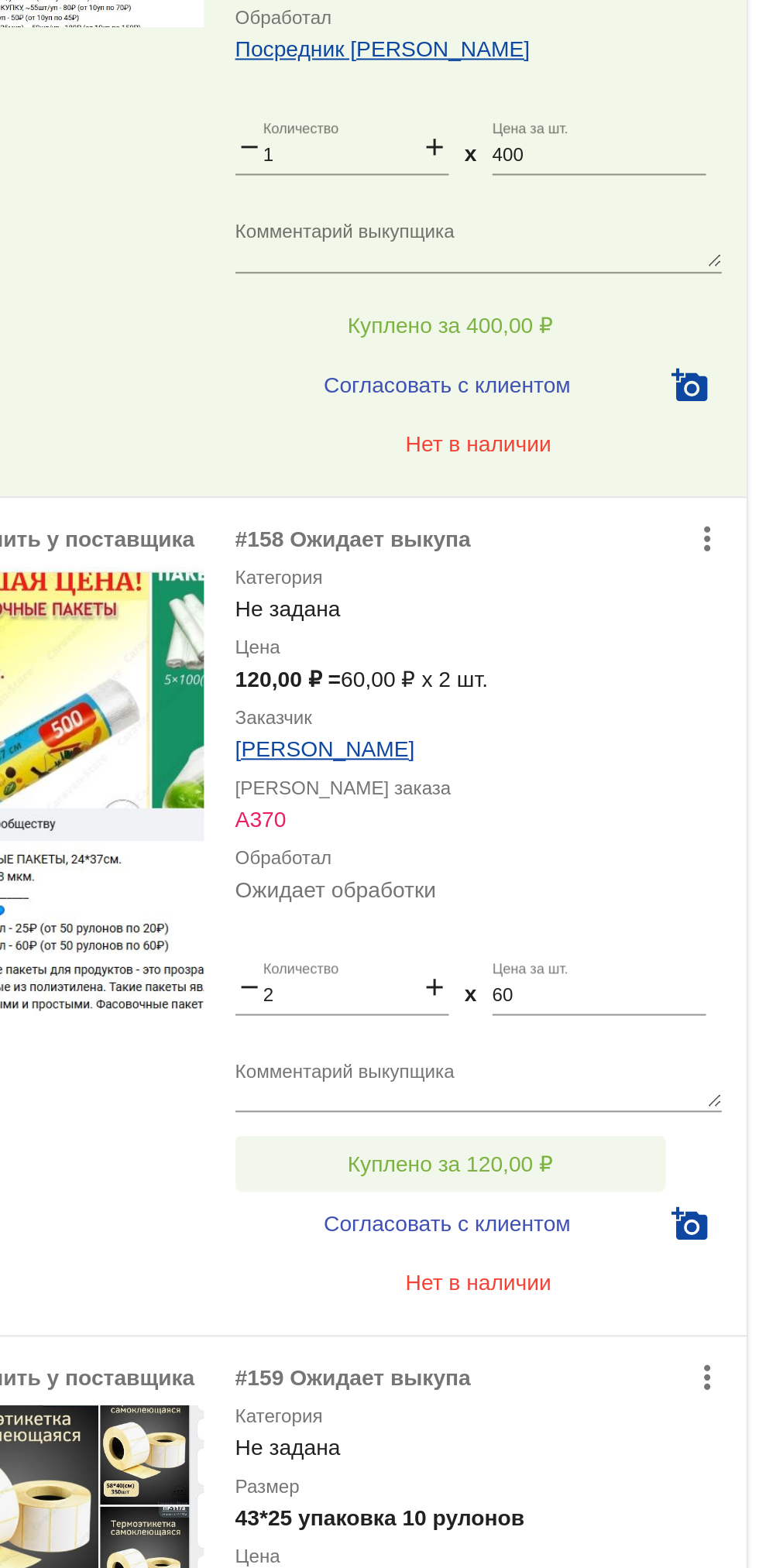
click at [675, 908] on button "Куплено за 120,00 ₽" at bounding box center [605, 906] width 214 height 28
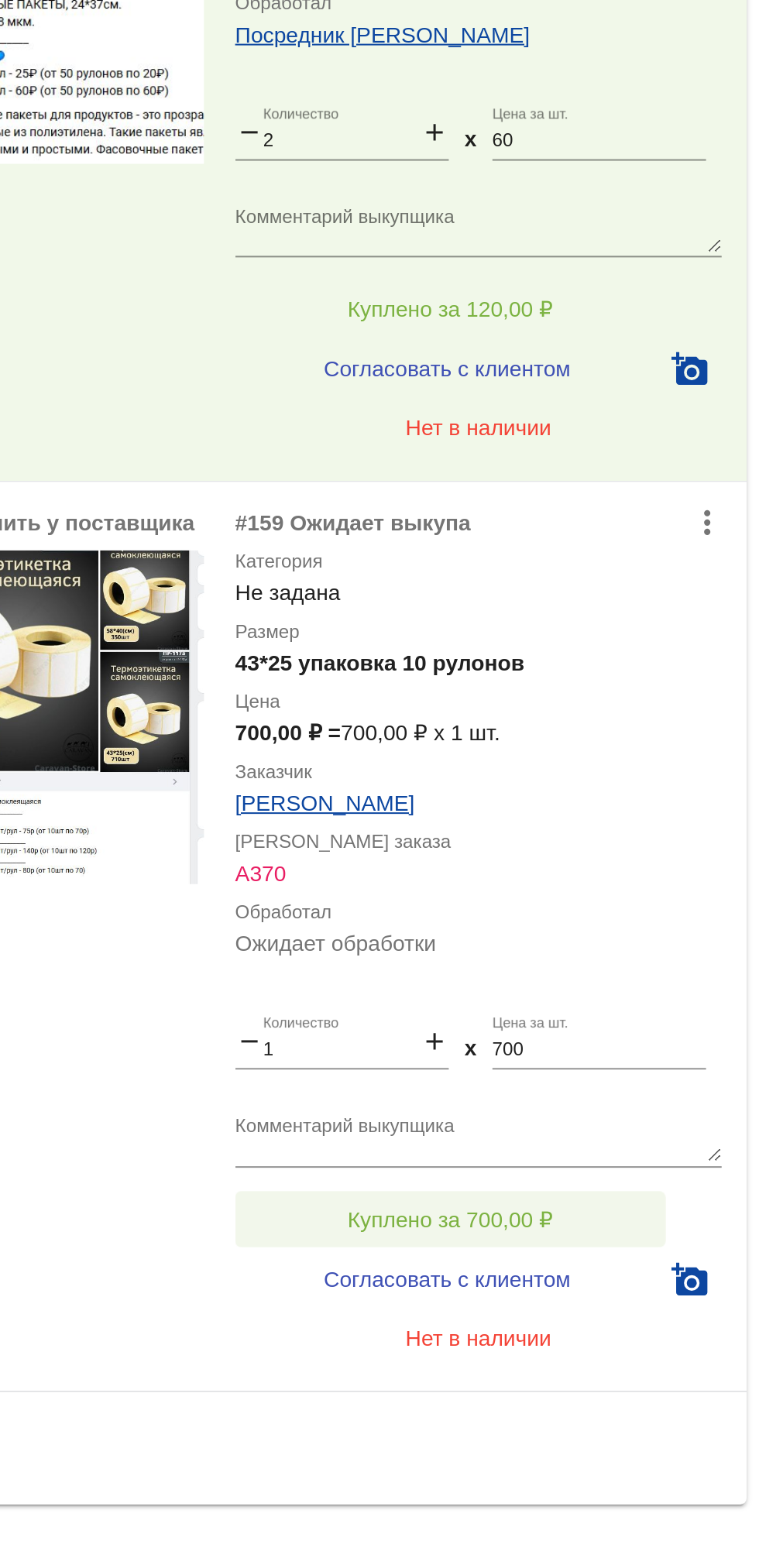
click at [673, 1369] on button "Куплено за 700,00 ₽" at bounding box center [605, 1358] width 214 height 28
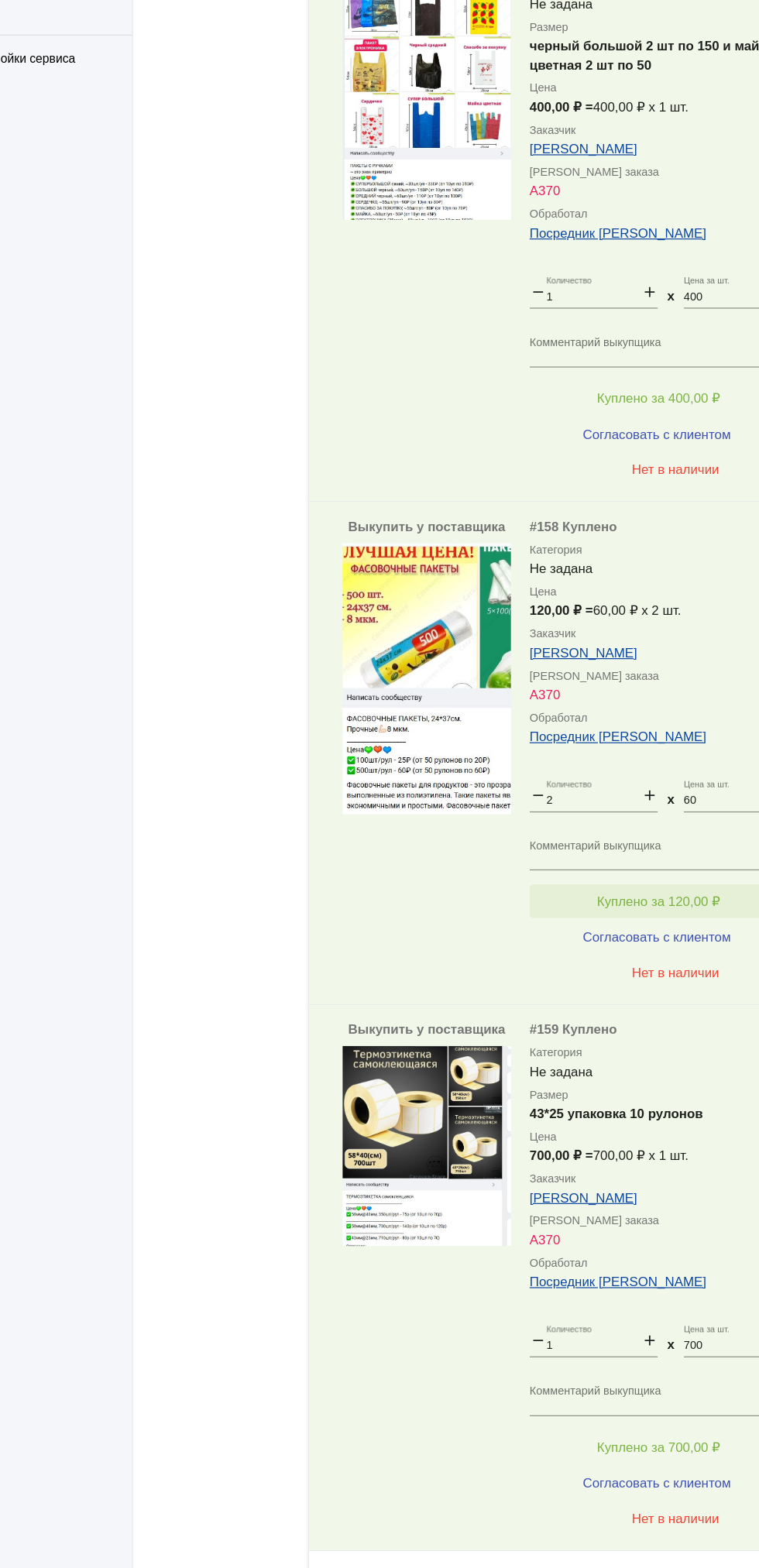
scroll to position [379, 0]
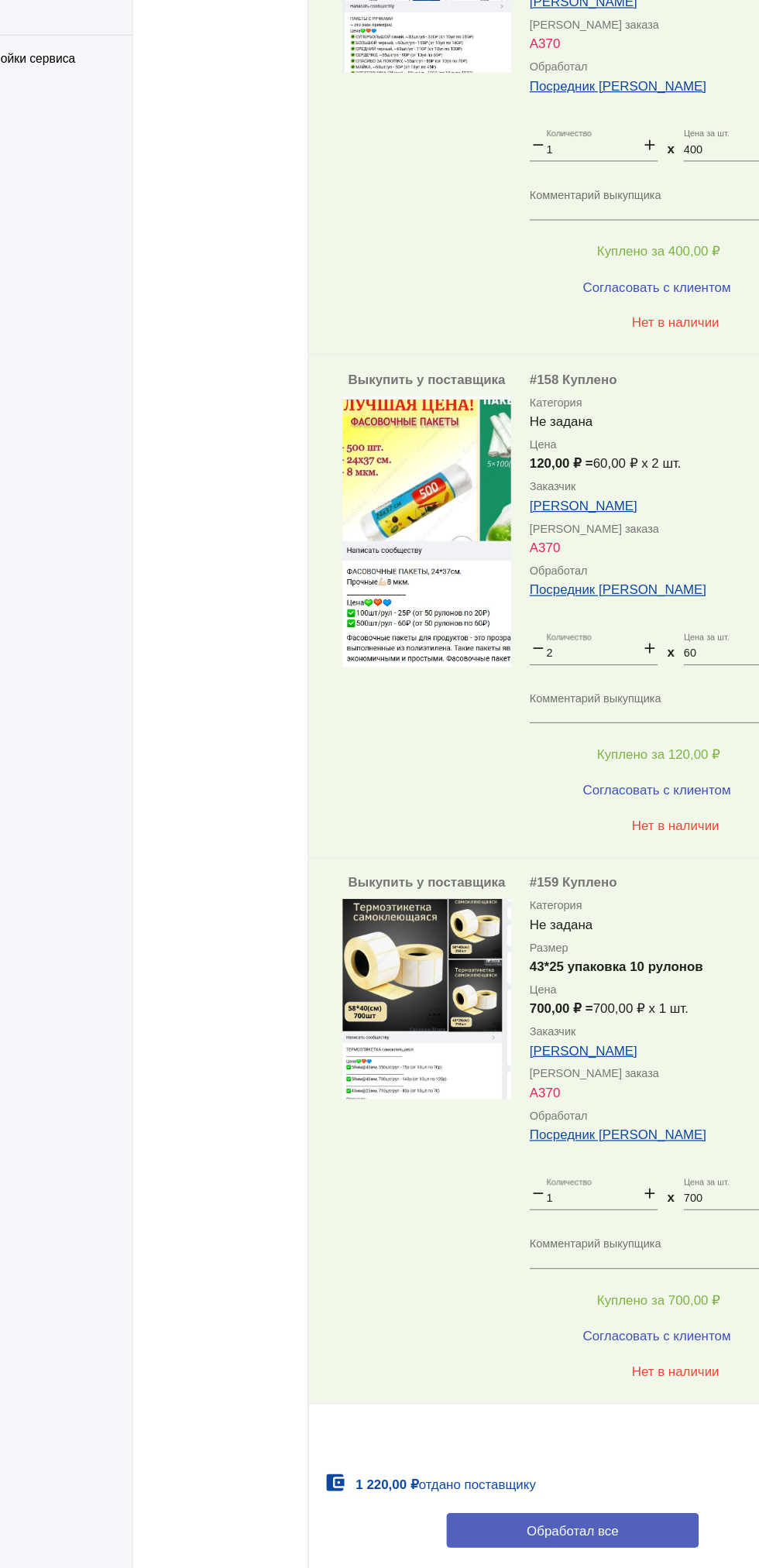
click at [569, 1458] on span "Обработал все" at bounding box center [534, 1460] width 76 height 12
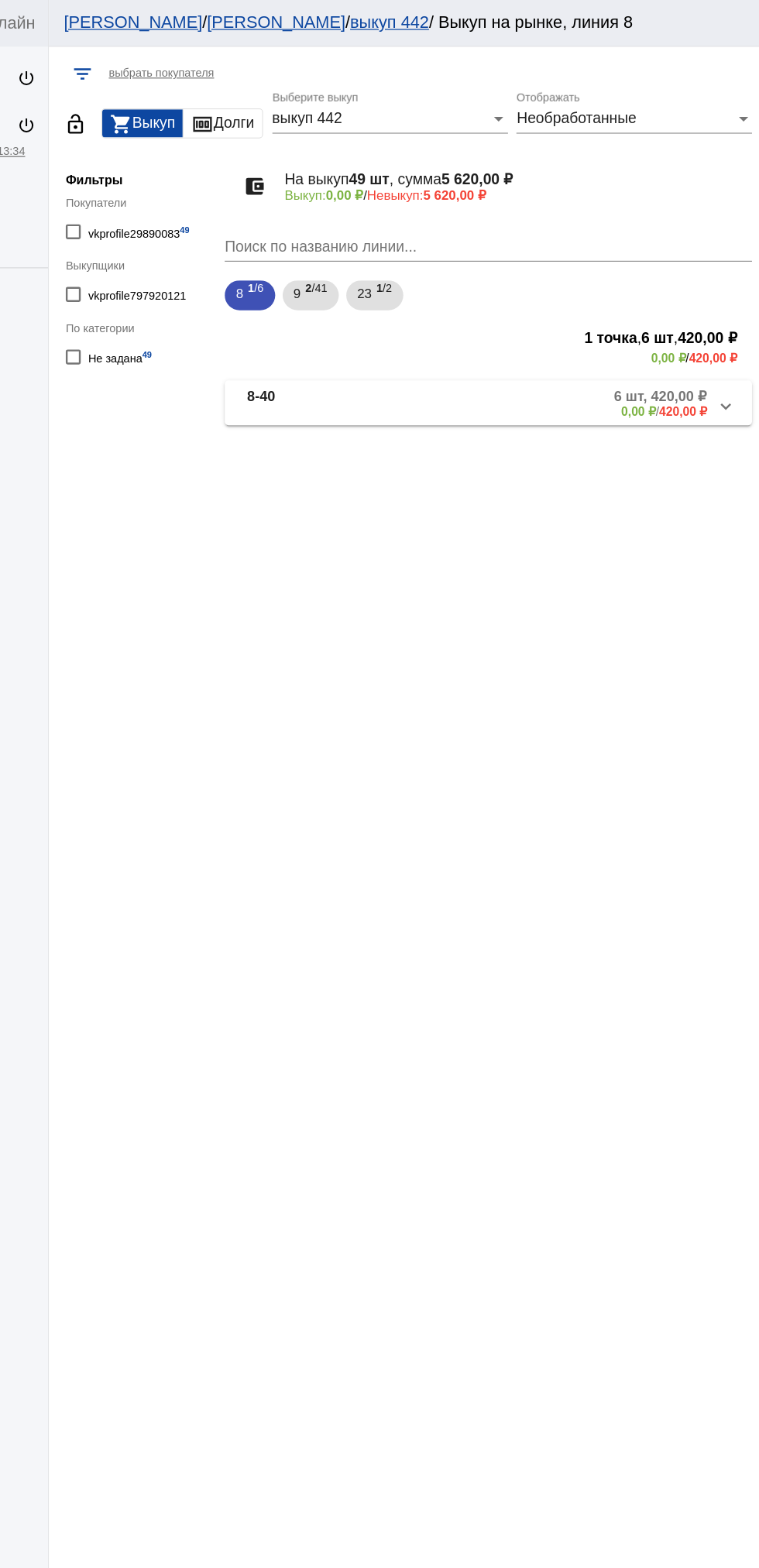
scroll to position [0, 0]
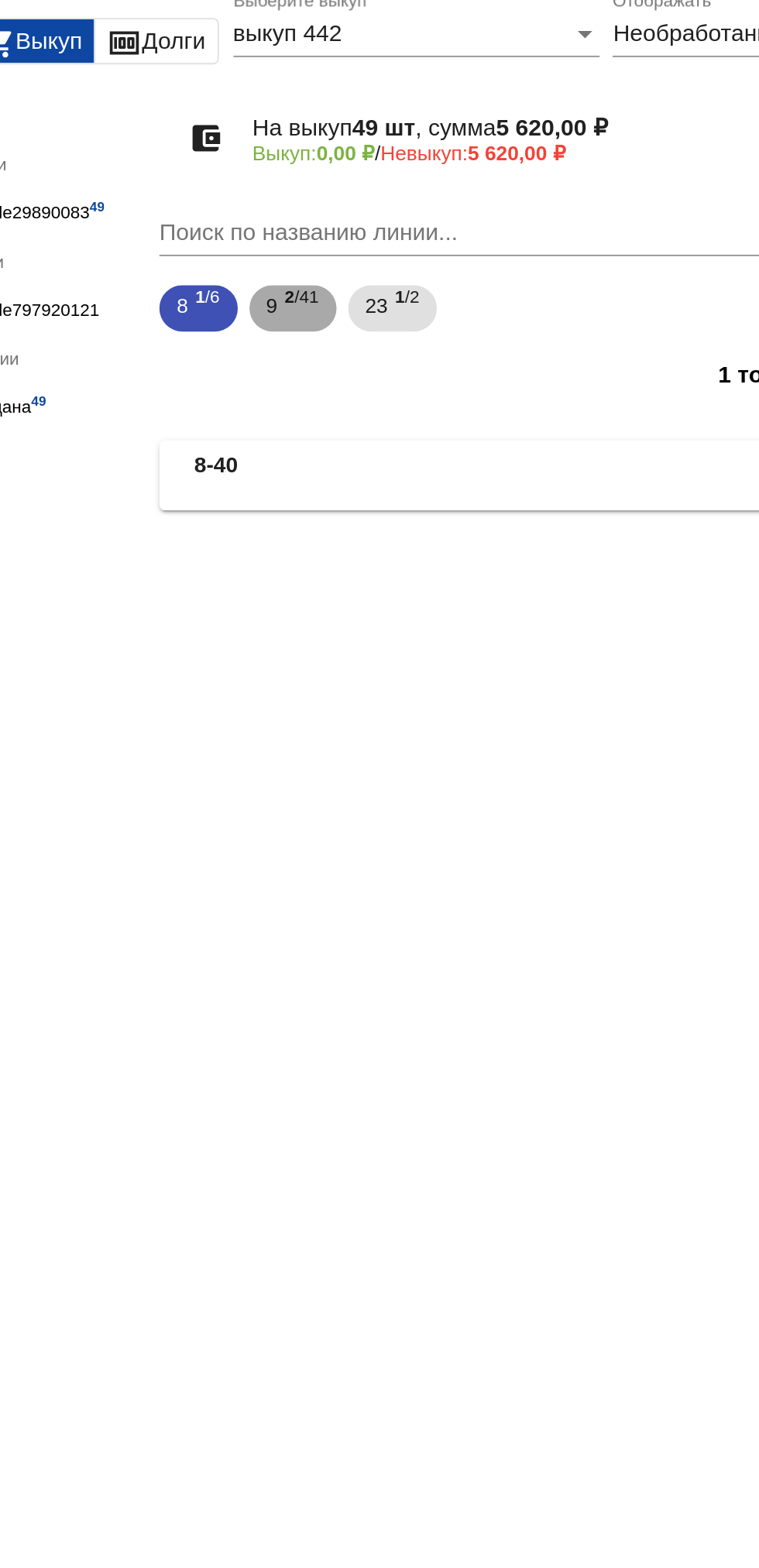
click at [397, 252] on span "2 /41" at bounding box center [391, 245] width 18 height 32
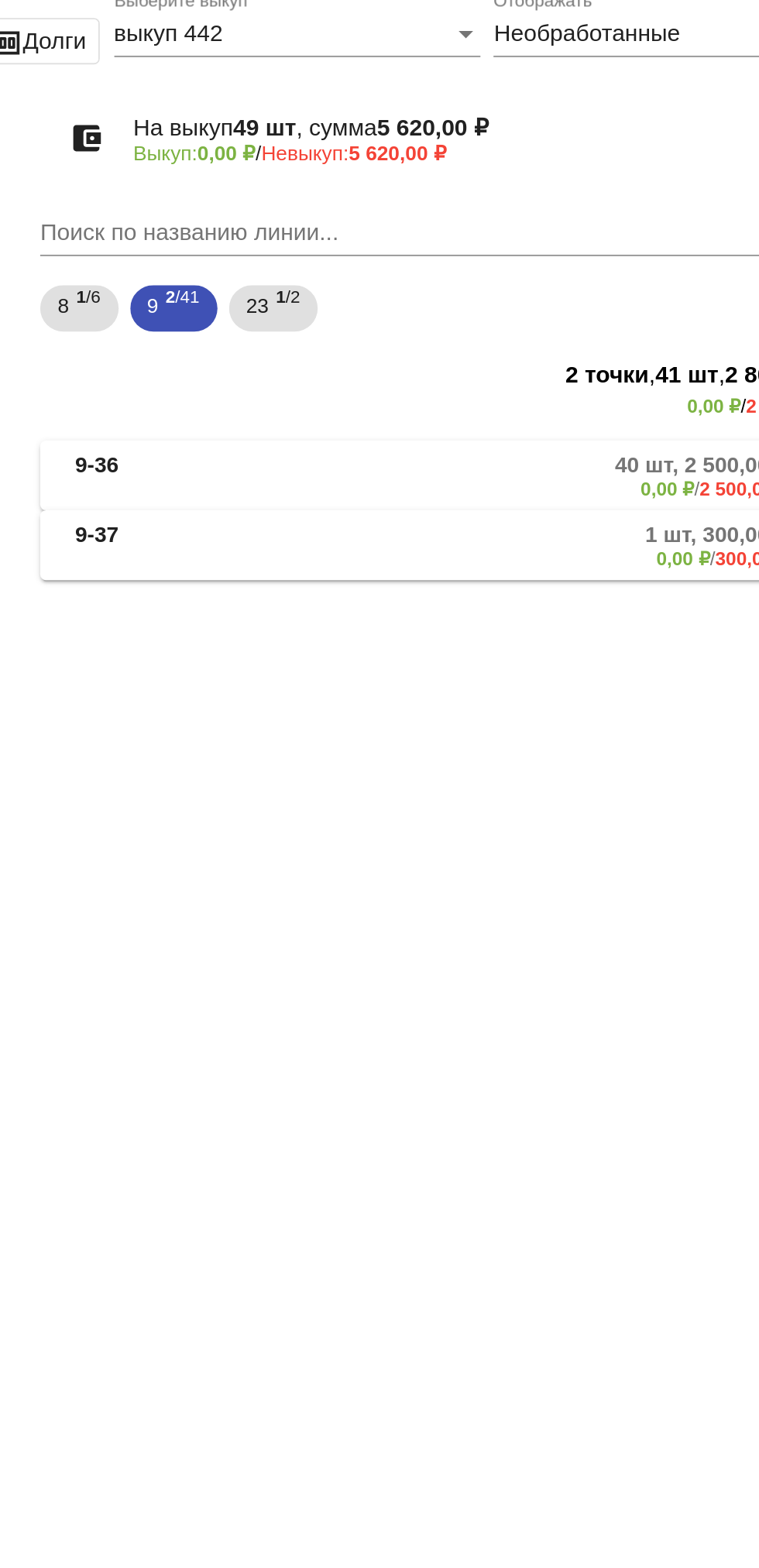
click at [495, 377] on mat-panel-description "1 шт, 300,00 ₽ 0,00 ₽ / 300,00 ₽" at bounding box center [586, 372] width 256 height 26
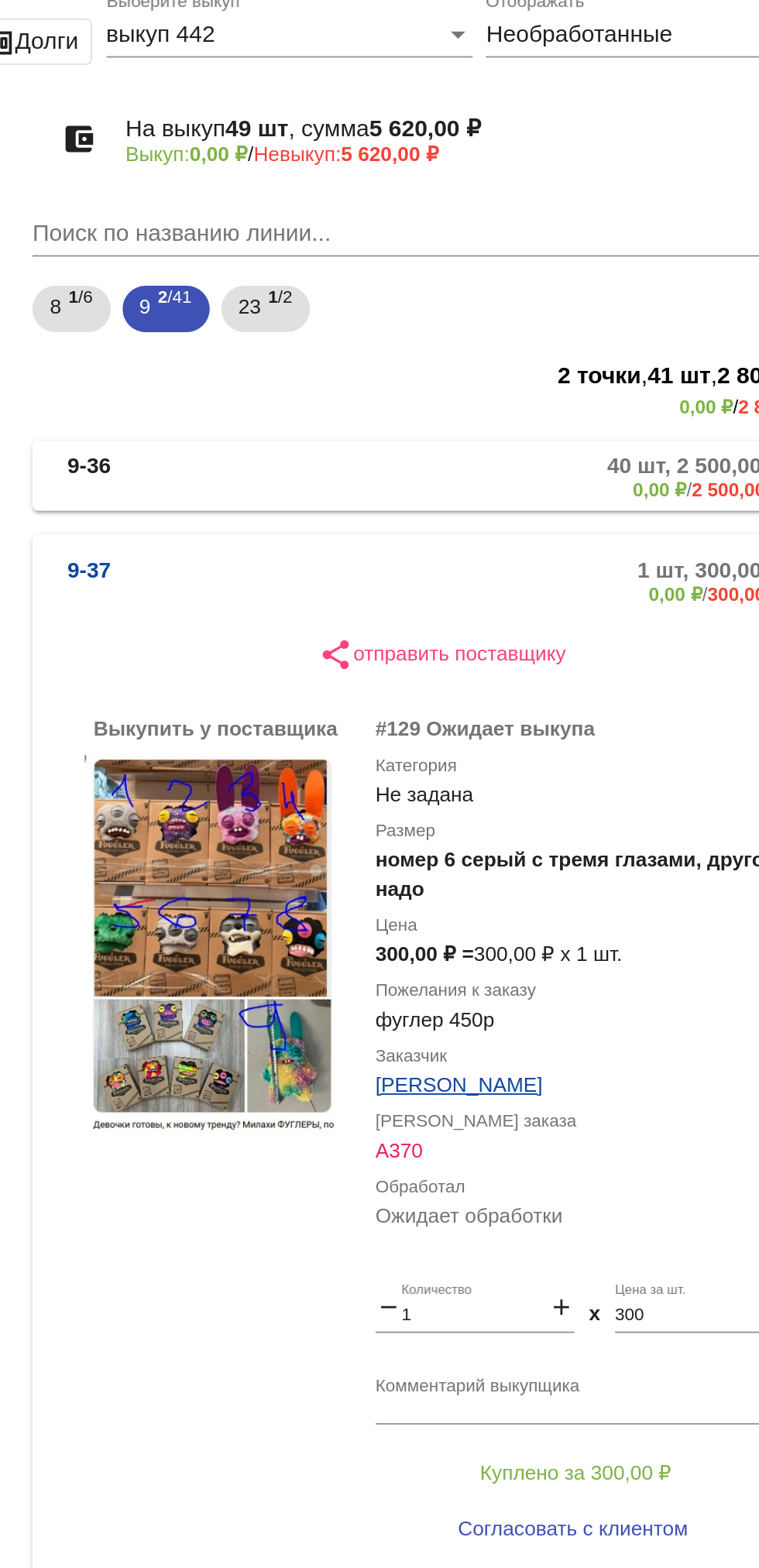
click at [500, 330] on mat-panel-description "40 шт, 2 500,00 ₽ 0,00 ₽ / 2 500,00 ₽" at bounding box center [585, 334] width 260 height 26
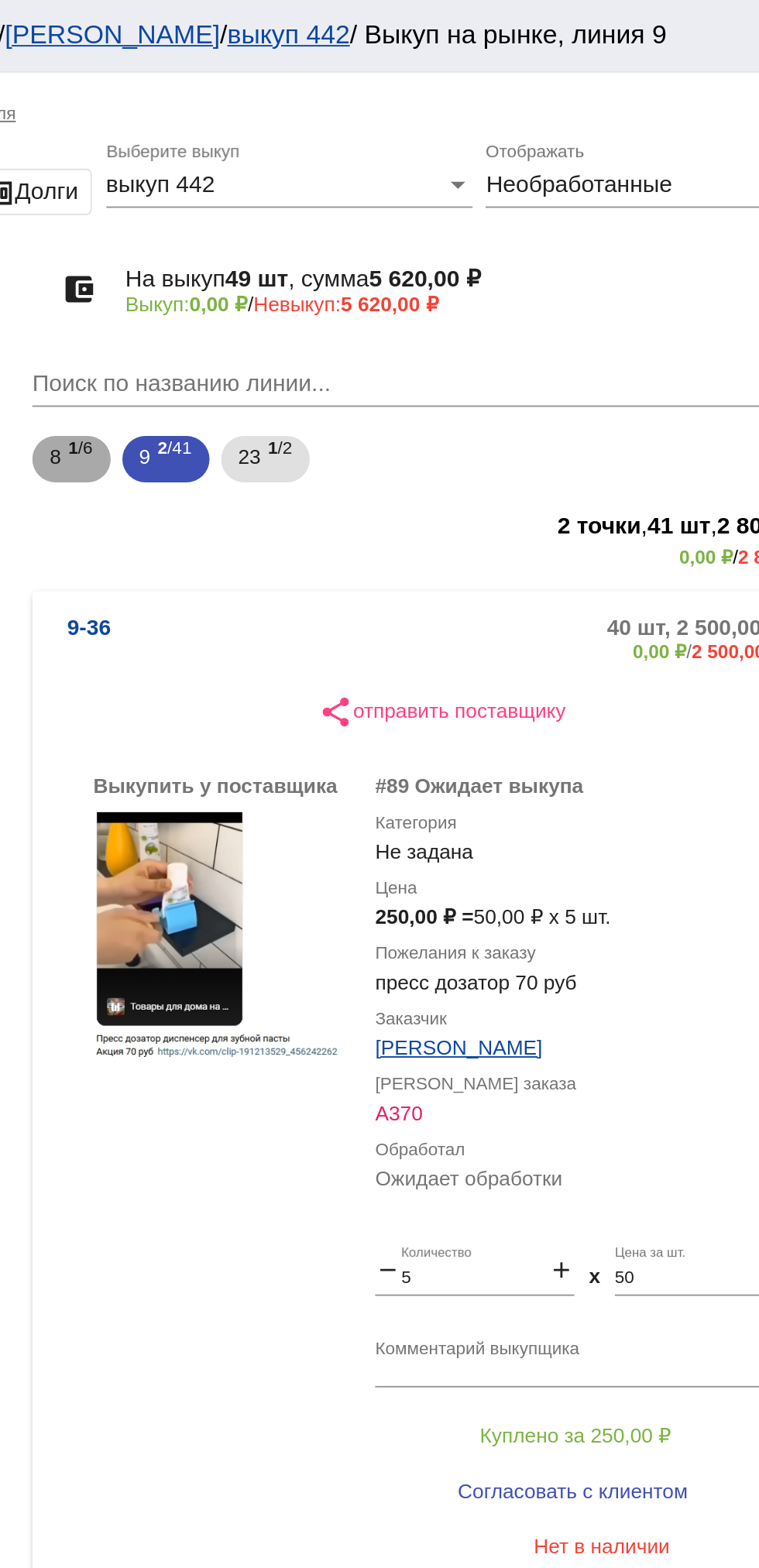
click at [337, 250] on span "1 /6" at bounding box center [342, 245] width 13 height 32
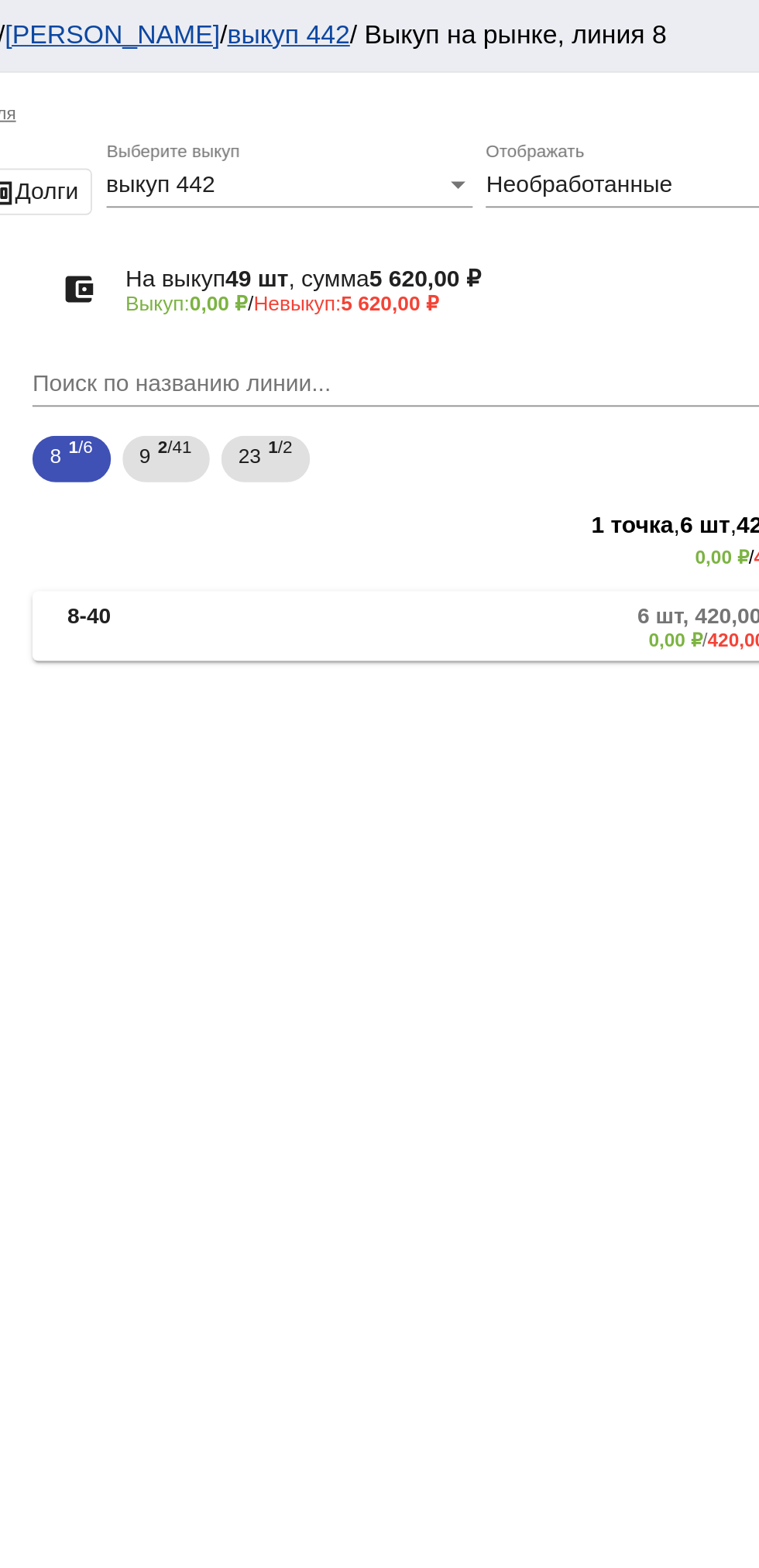
click at [558, 336] on mat-panel-description "6 шт, 420,00 ₽ 0,00 ₽ / 420,00 ₽" at bounding box center [586, 334] width 256 height 26
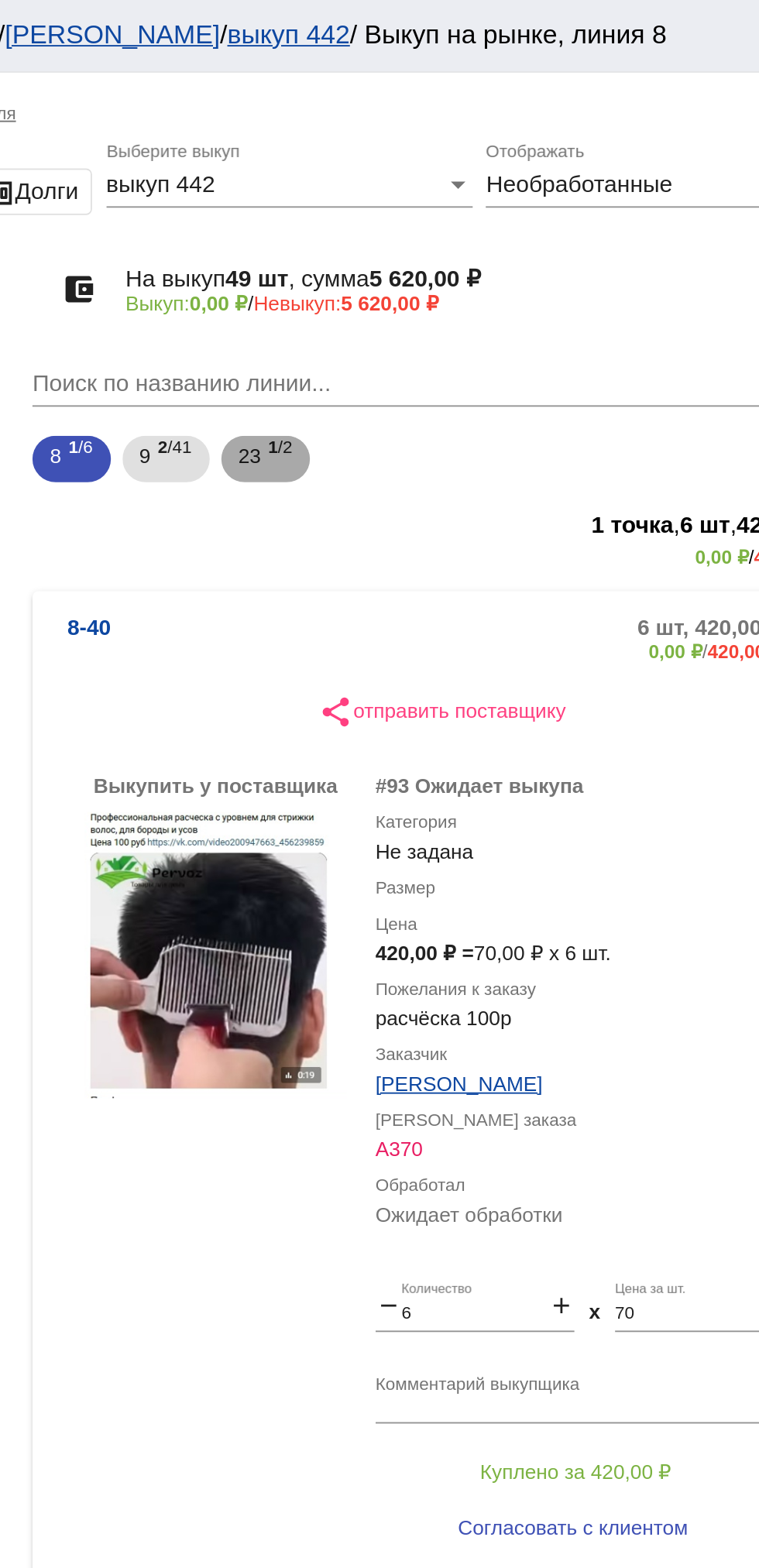
click at [447, 248] on span "1 /2" at bounding box center [448, 245] width 13 height 32
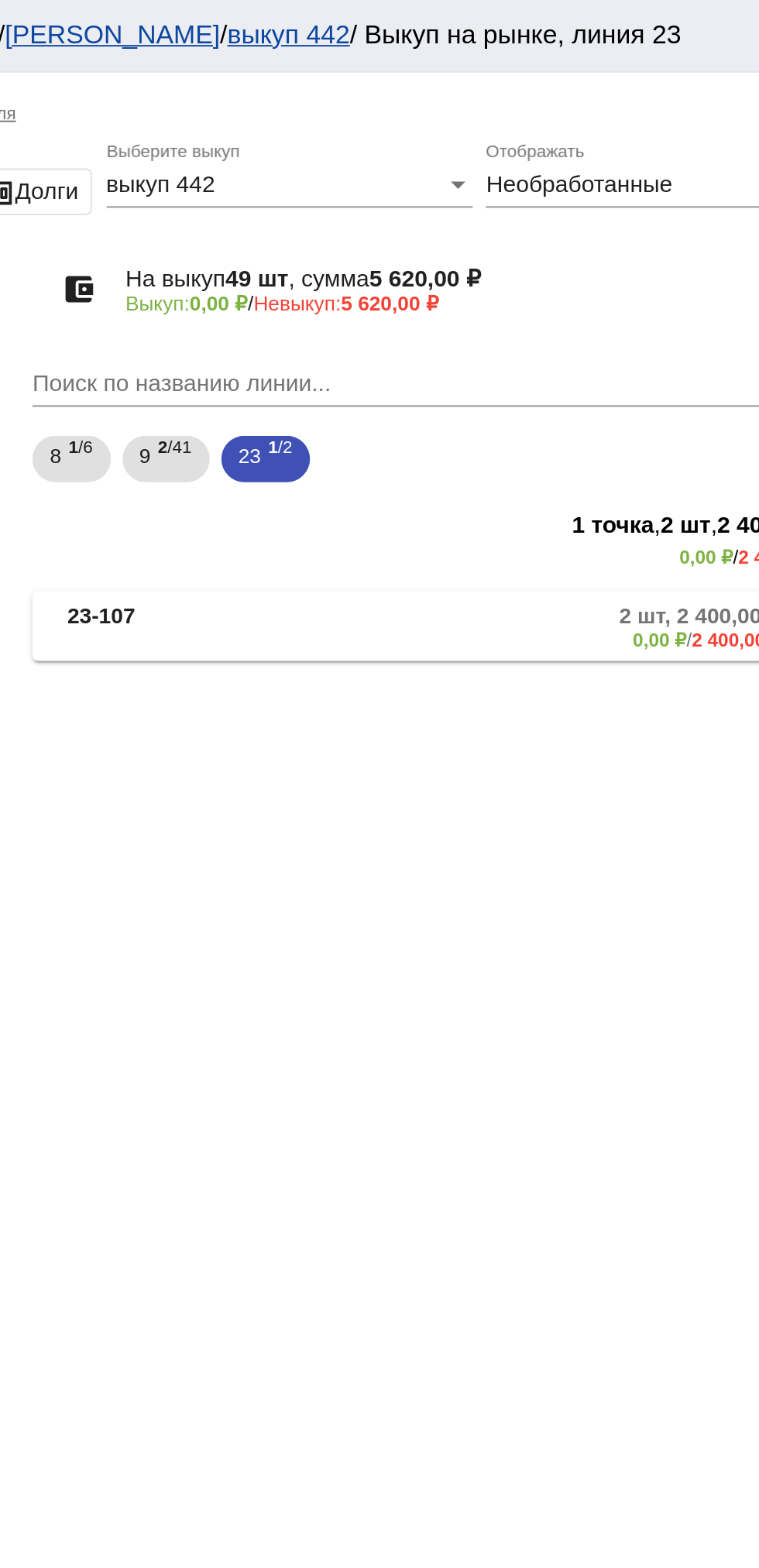
click at [598, 351] on mat-expansion-panel-header "23-107 2 шт, 2 400,00 ₽ 0,00 ₽ / 2 400,00 ₽" at bounding box center [534, 333] width 436 height 37
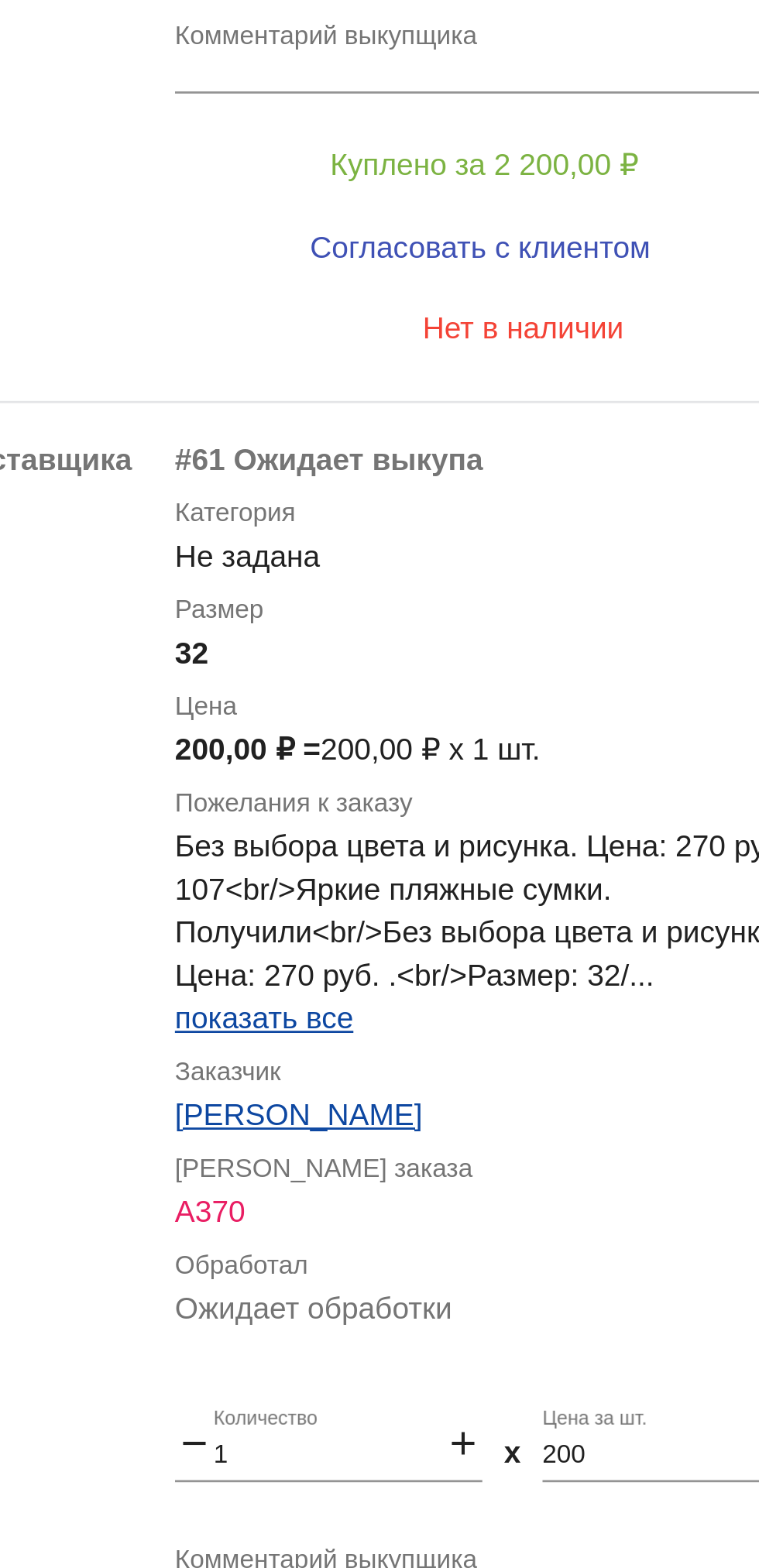
scroll to position [9, 0]
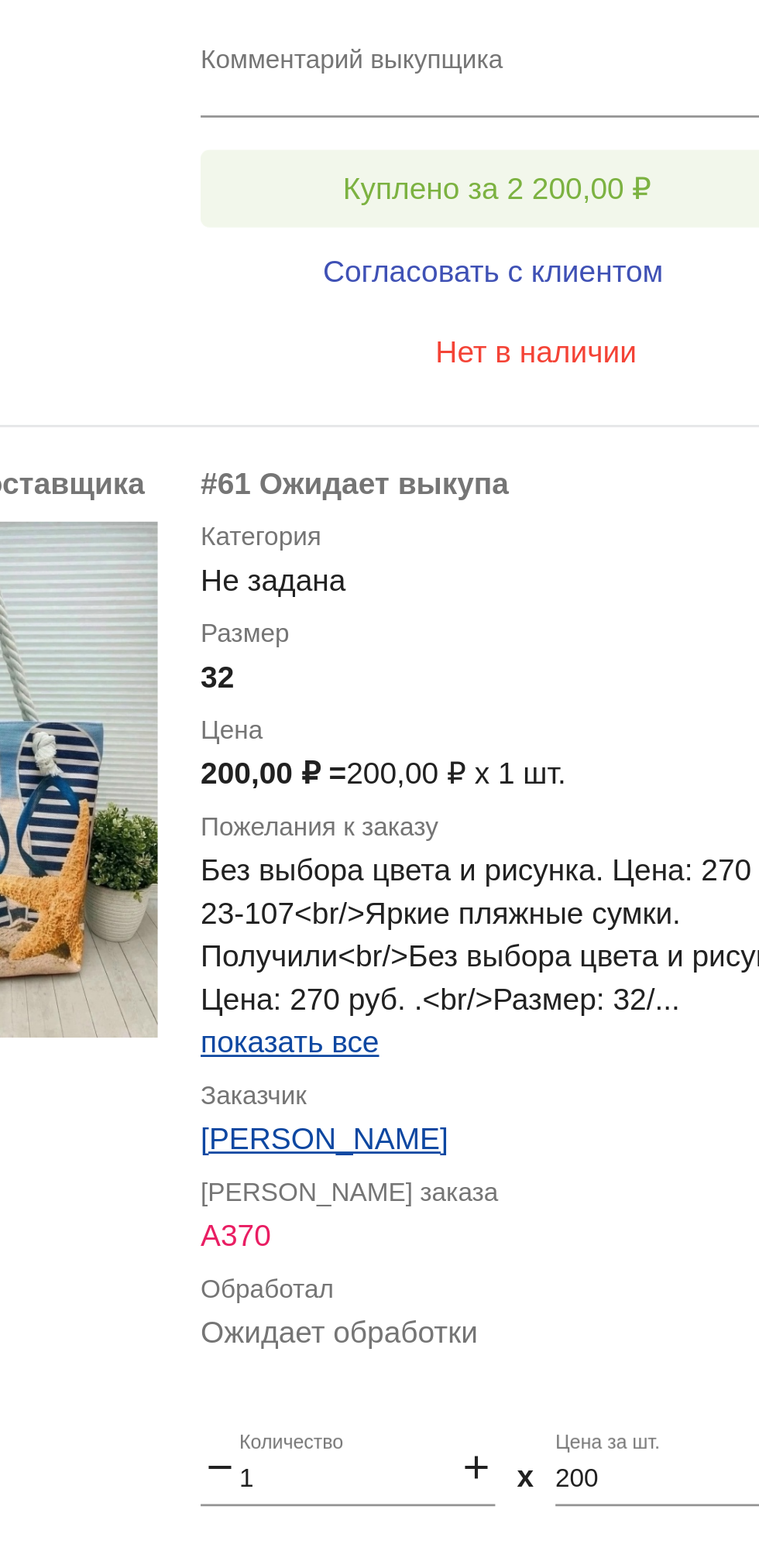
click at [574, 869] on span "Куплено за 2 200,00 ₽" at bounding box center [605, 872] width 111 height 12
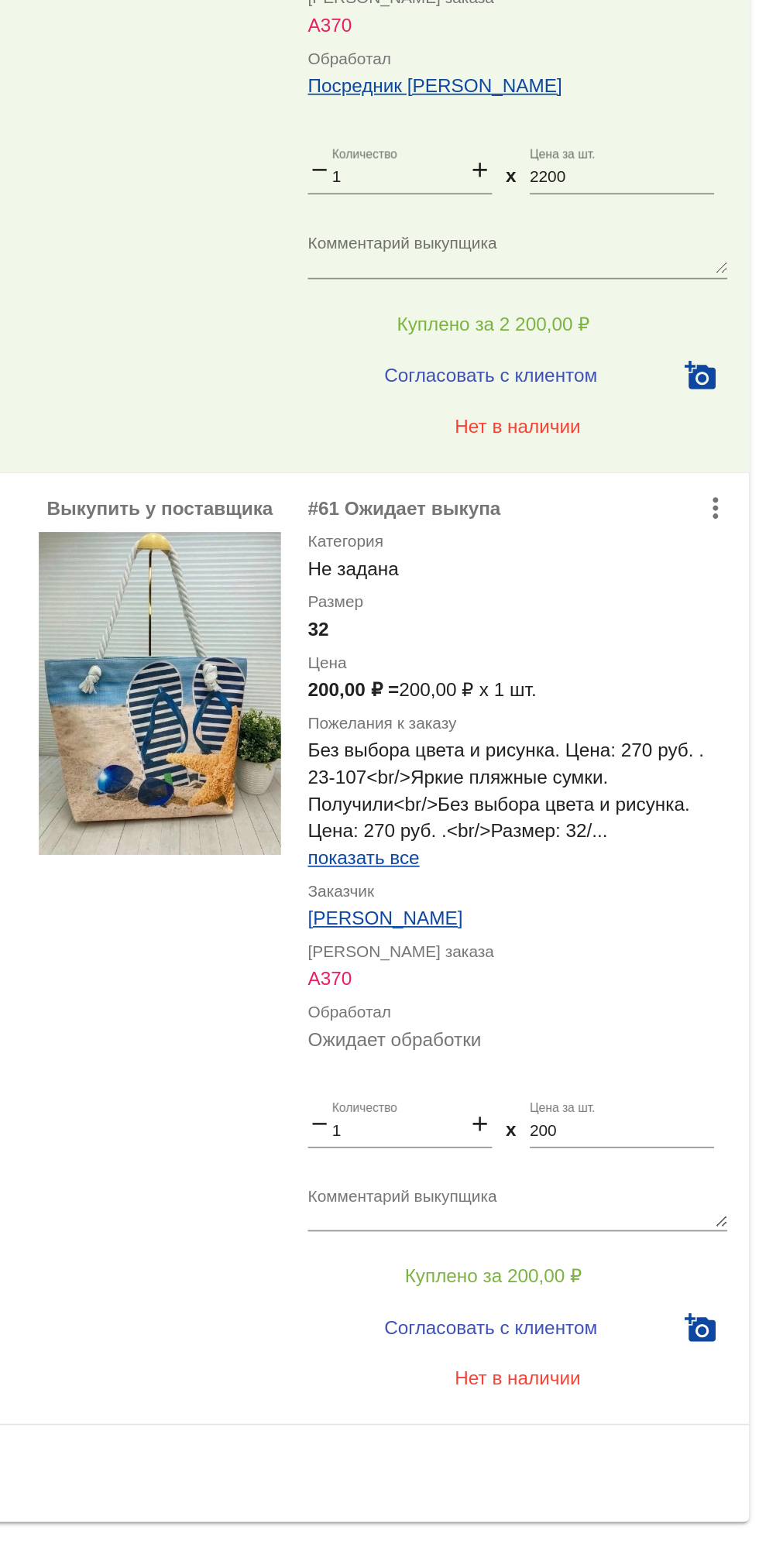
scroll to position [0, 0]
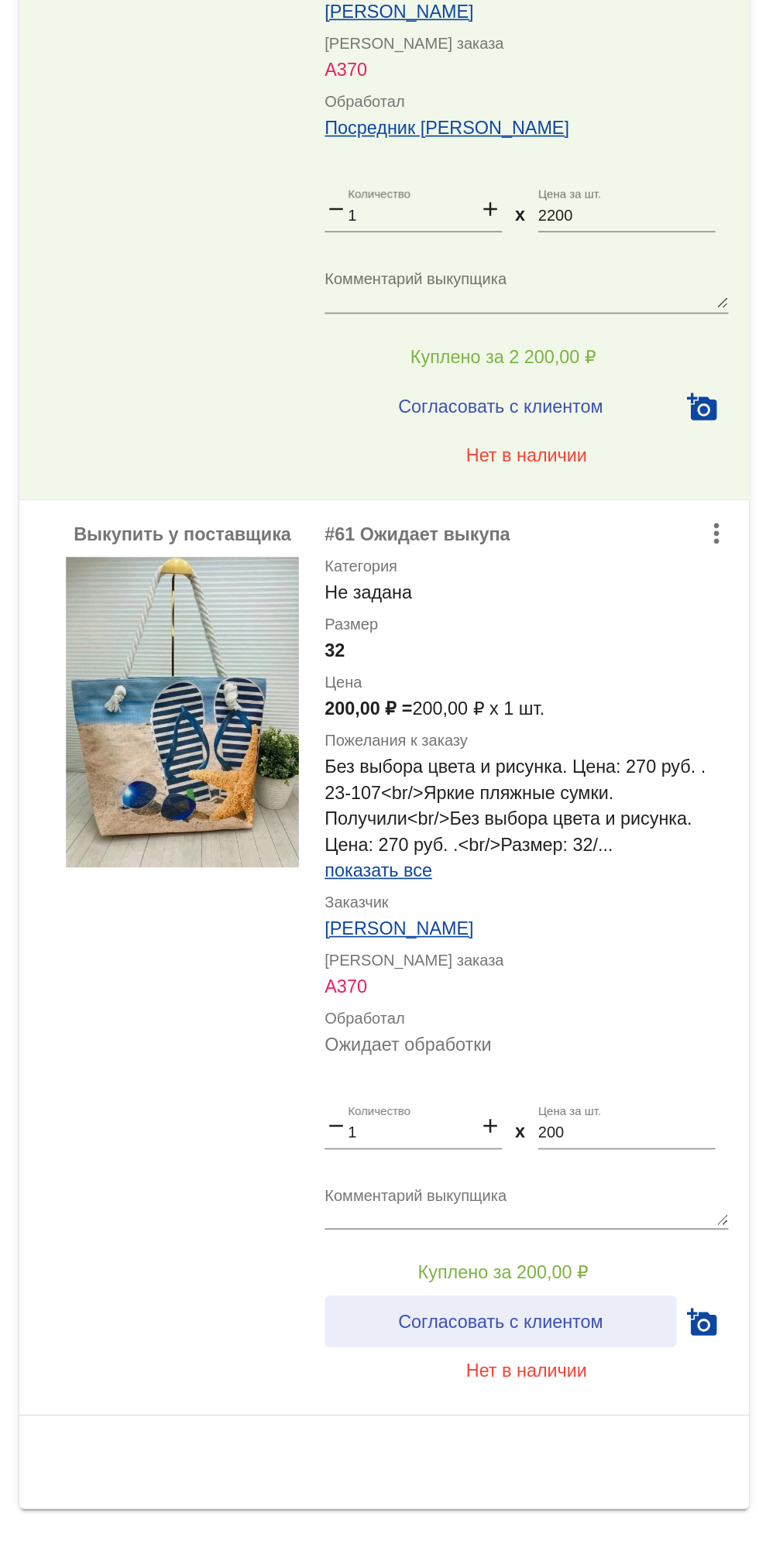
click at [656, 1377] on button "Согласовать с клиентом" at bounding box center [604, 1387] width 210 height 31
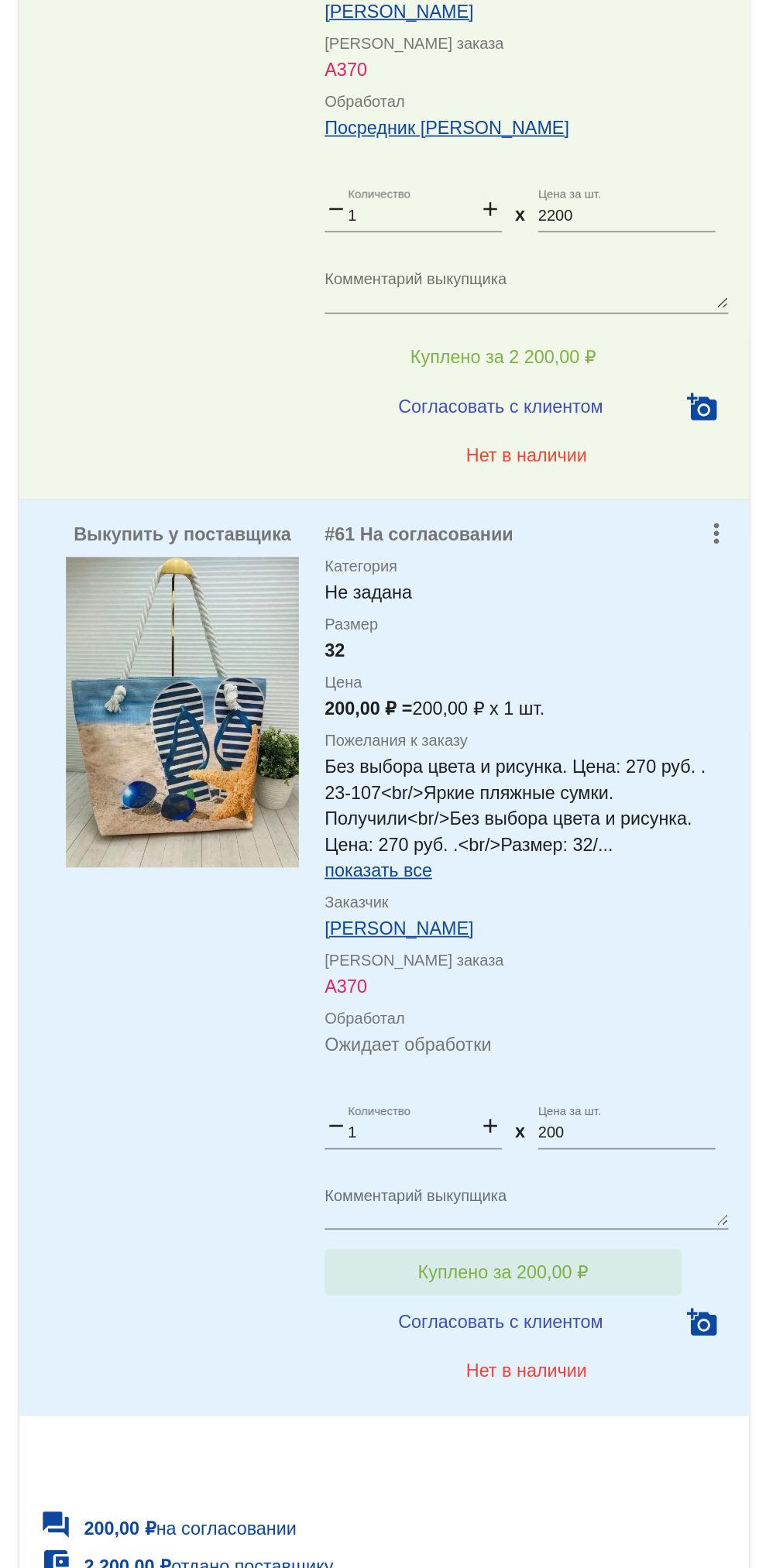
click at [564, 1350] on button "Куплено за 200,00 ₽" at bounding box center [605, 1358] width 214 height 28
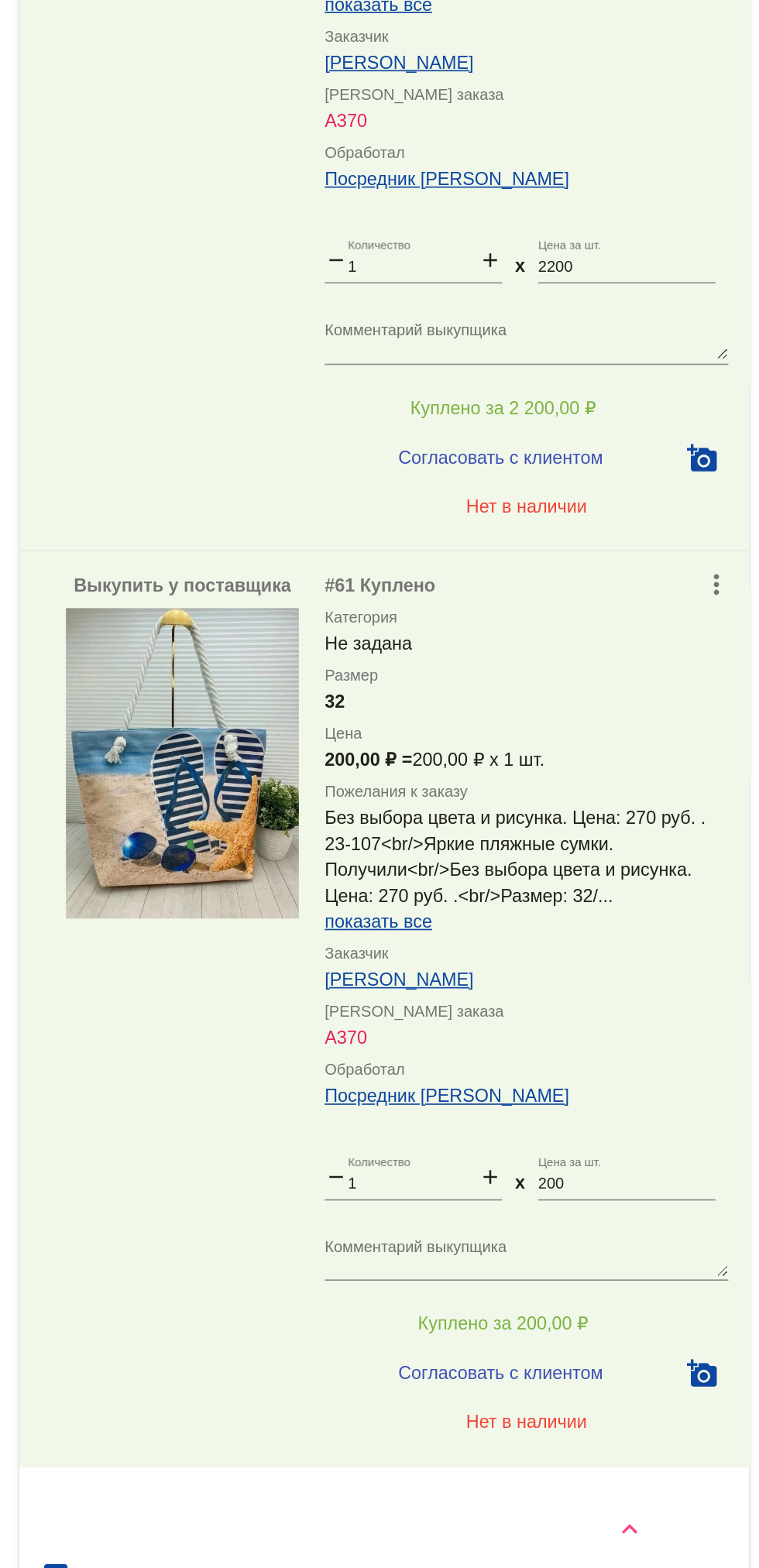
scroll to position [160, 0]
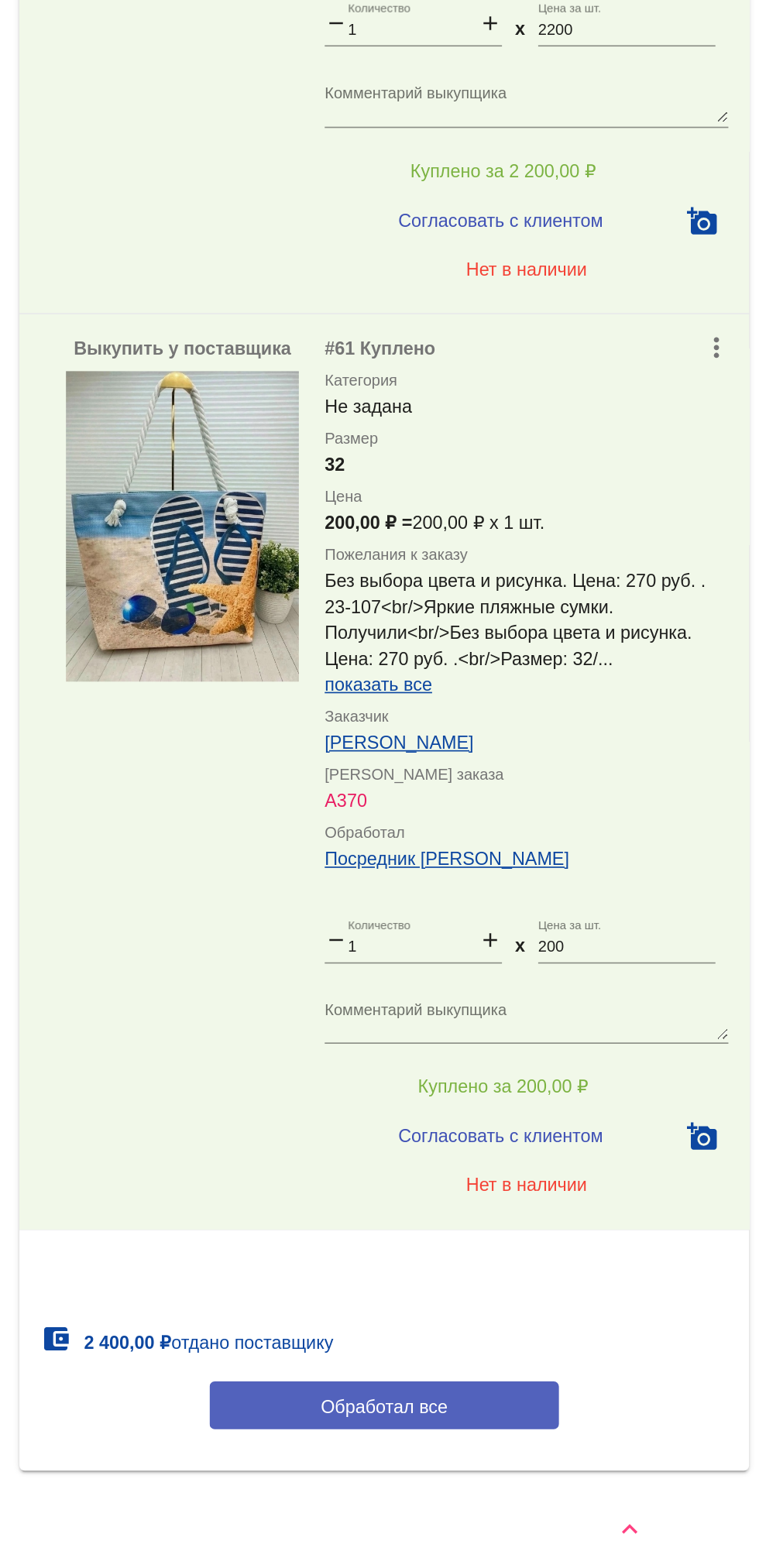
click at [580, 1457] on button "Обработал все" at bounding box center [534, 1460] width 209 height 28
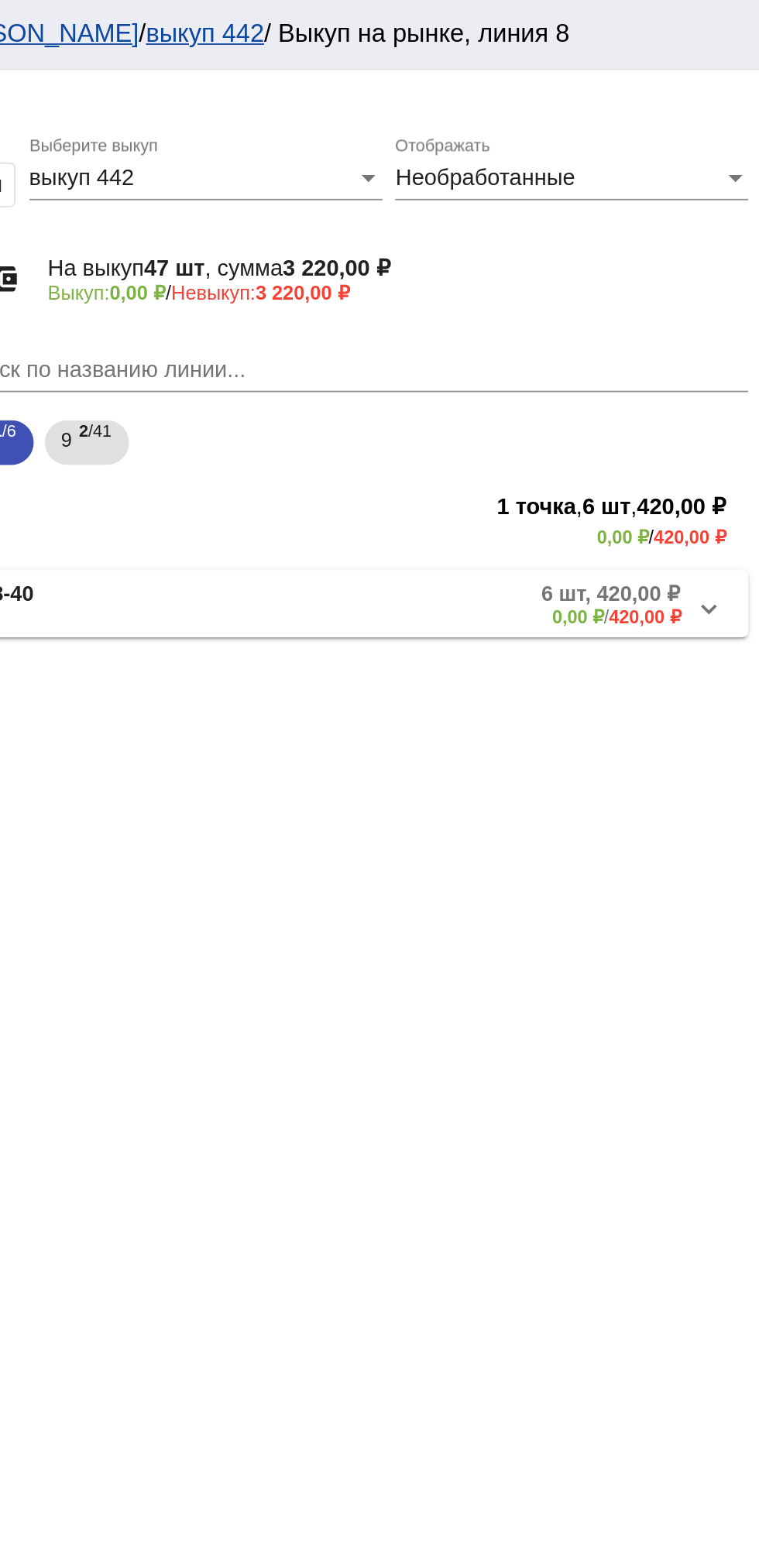
scroll to position [0, 0]
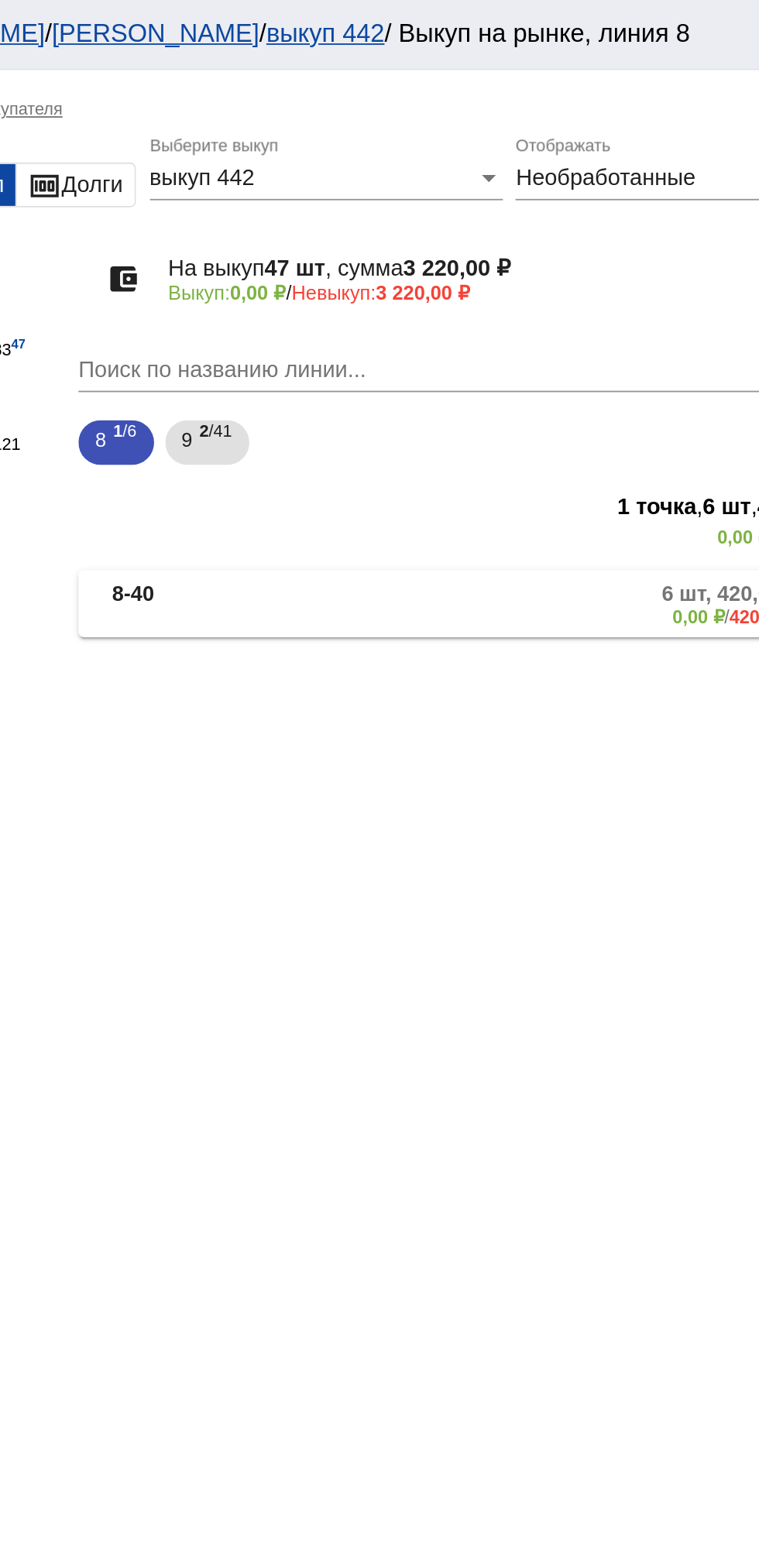
click at [630, 102] on span "Необработанные" at bounding box center [606, 97] width 99 height 13
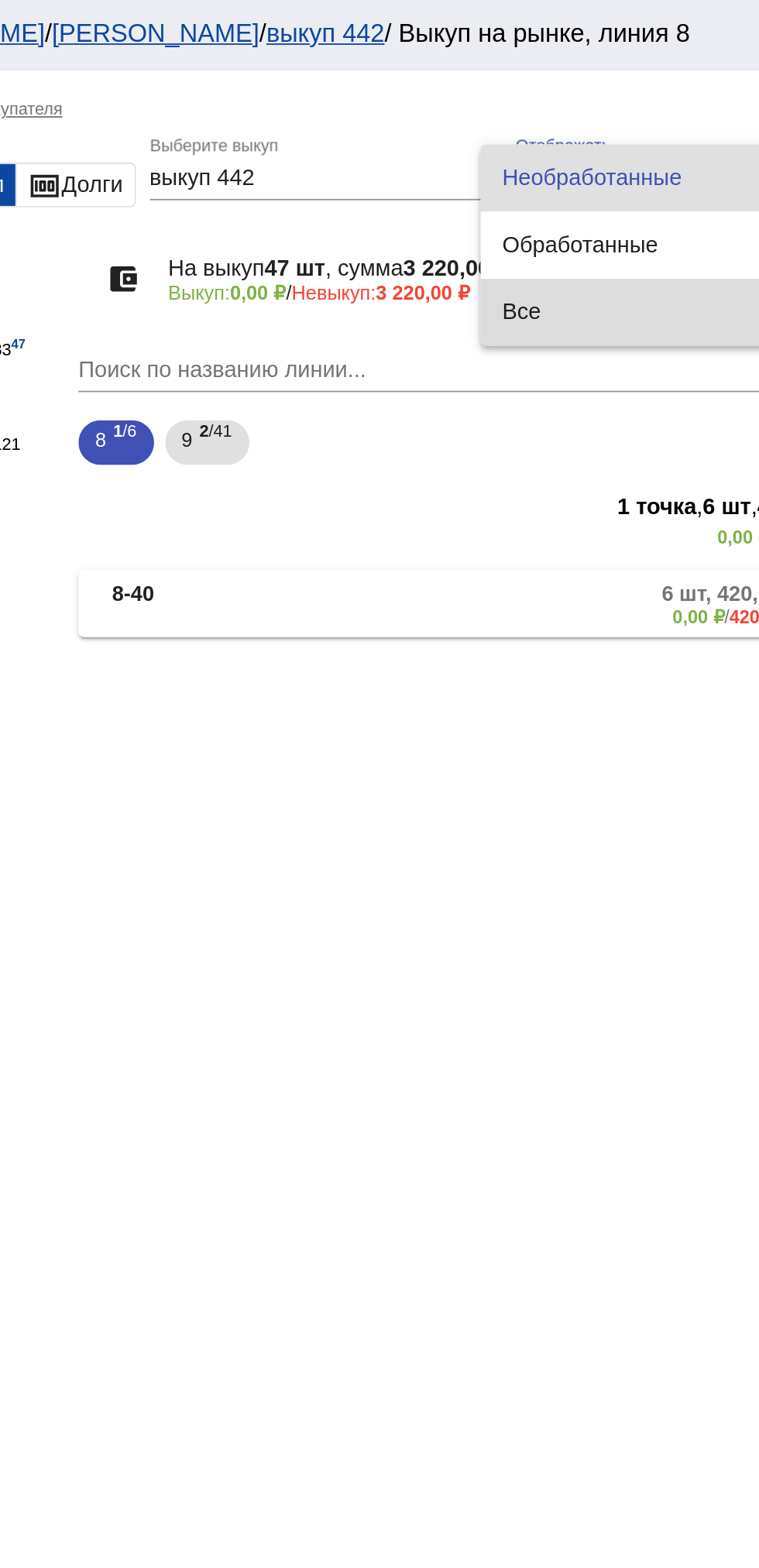
click at [599, 179] on span "Все" at bounding box center [645, 172] width 190 height 37
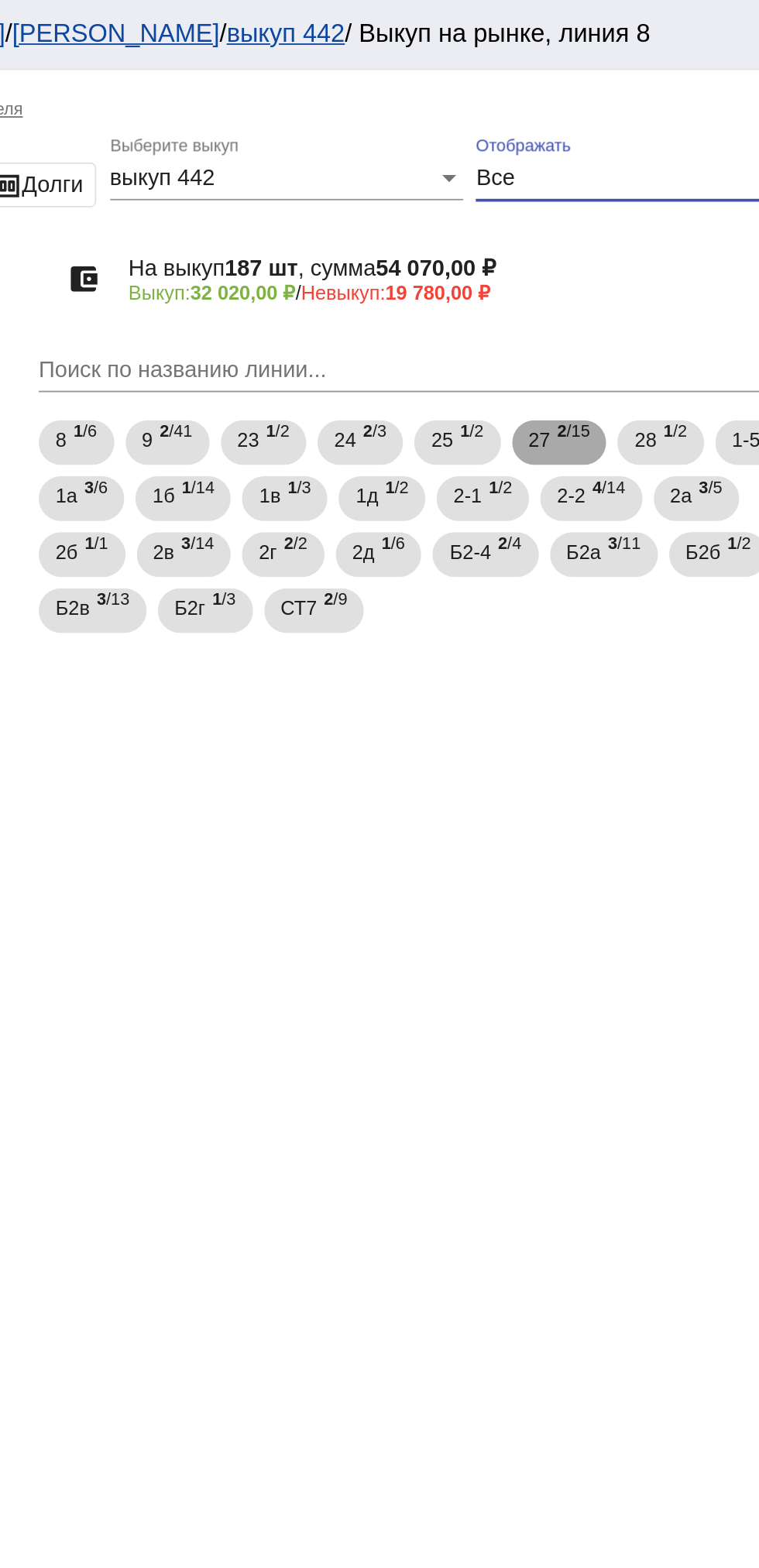
click at [609, 252] on span "2 /15" at bounding box center [611, 245] width 18 height 32
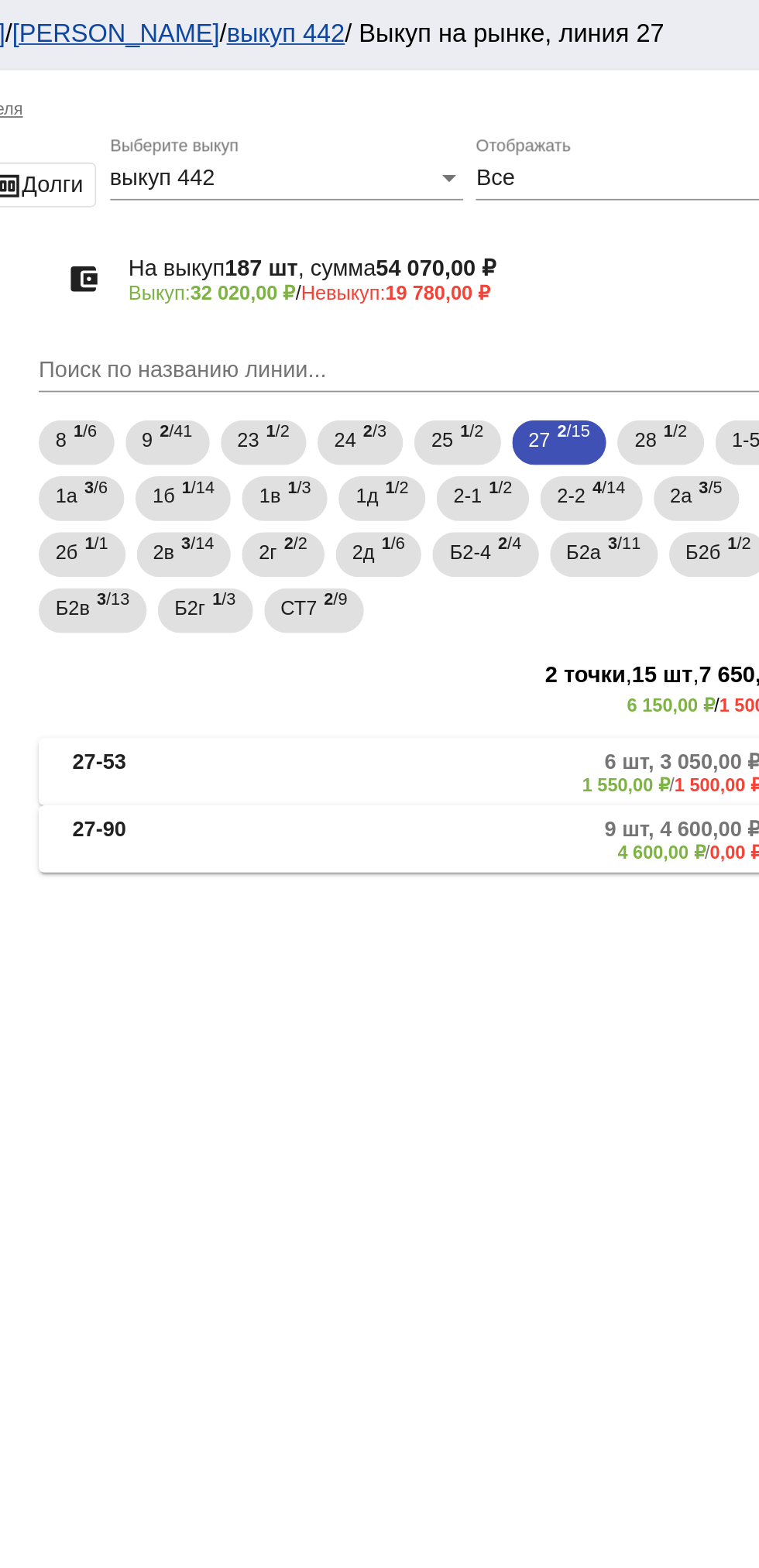
click at [376, 421] on mat-panel-title "27-53" at bounding box center [389, 427] width 110 height 26
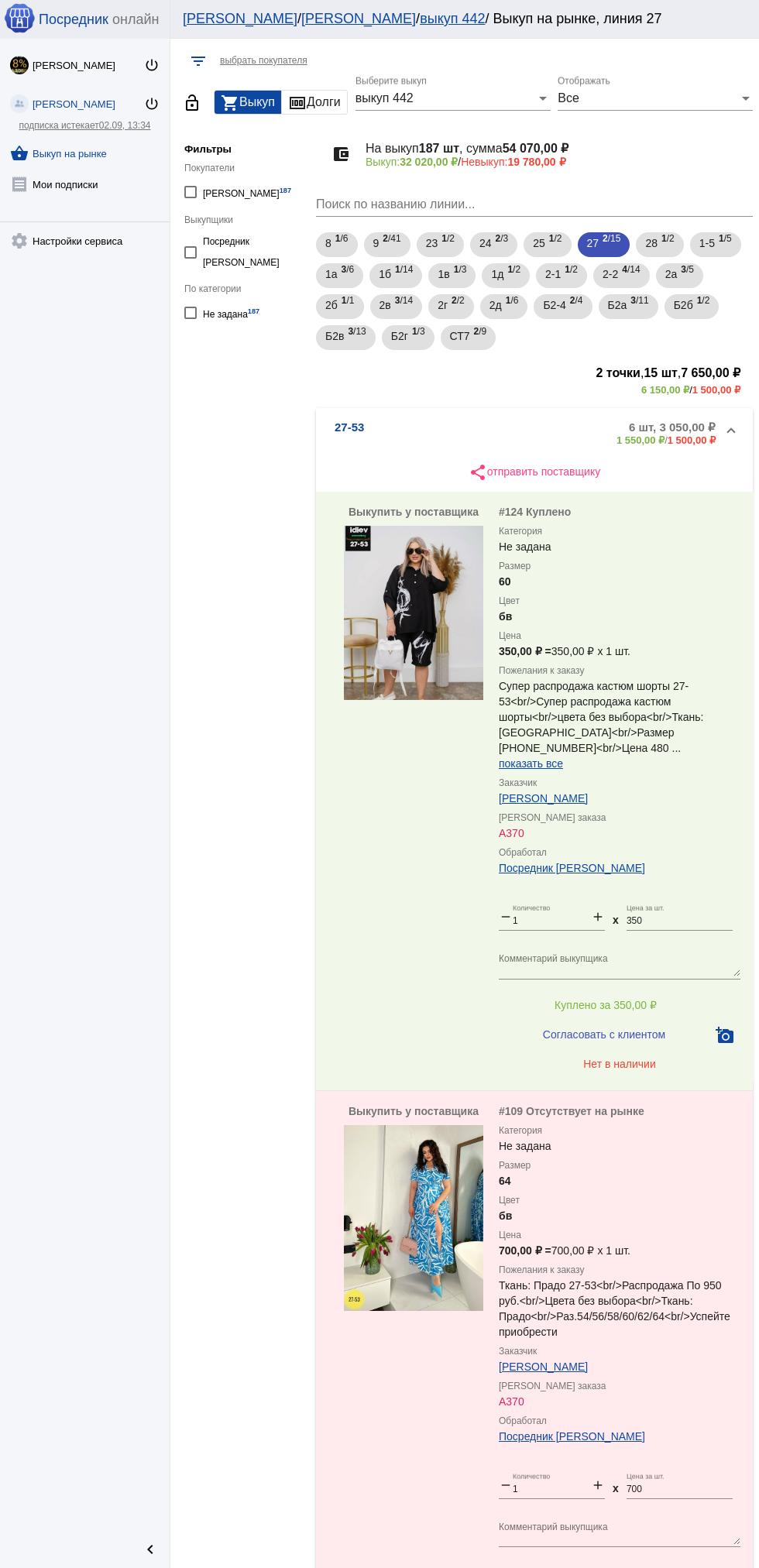
click at [656, 98] on div "Все" at bounding box center [648, 98] width 181 height 14
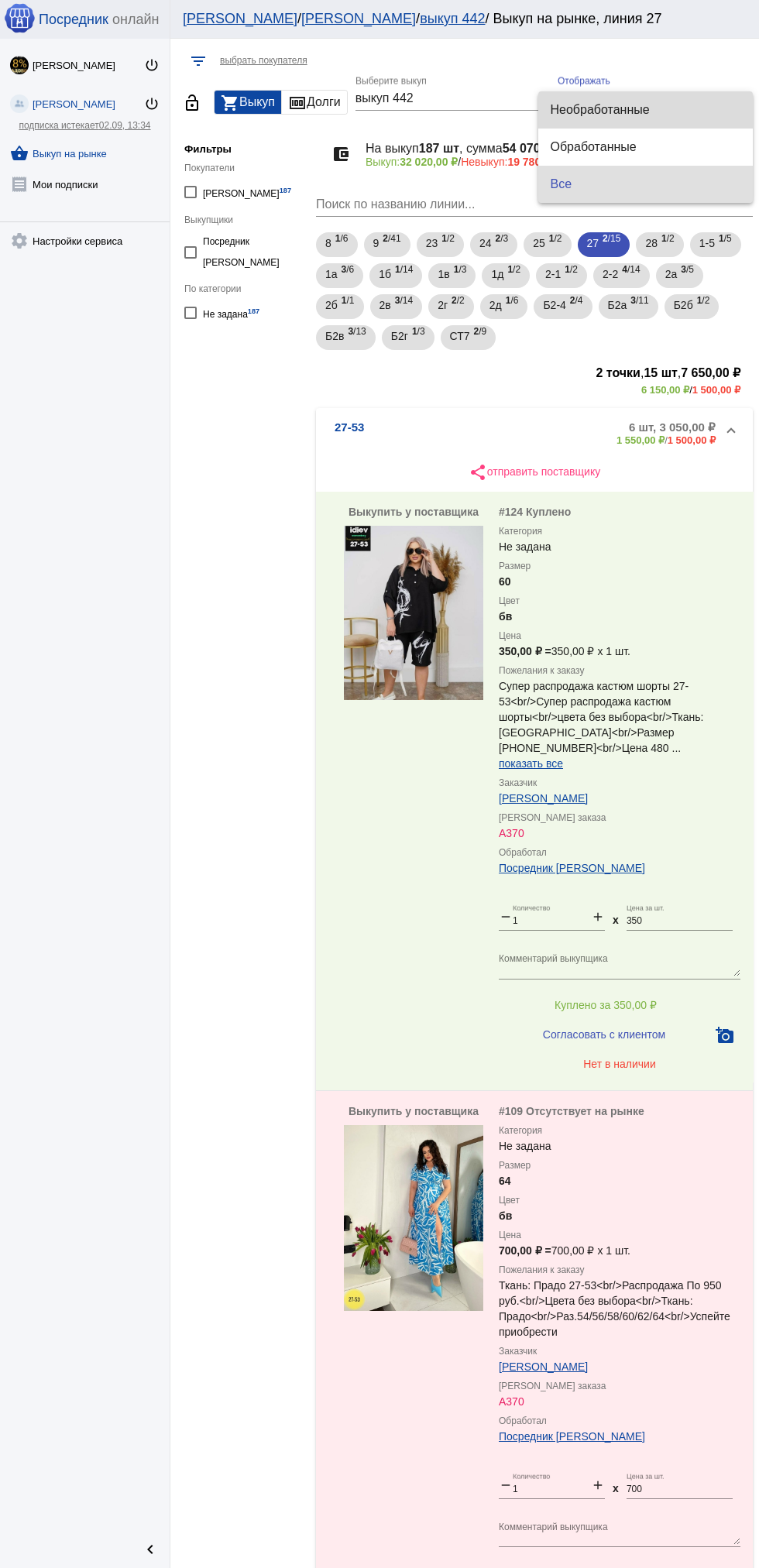
click at [600, 110] on span "Необработанные" at bounding box center [645, 110] width 190 height 37
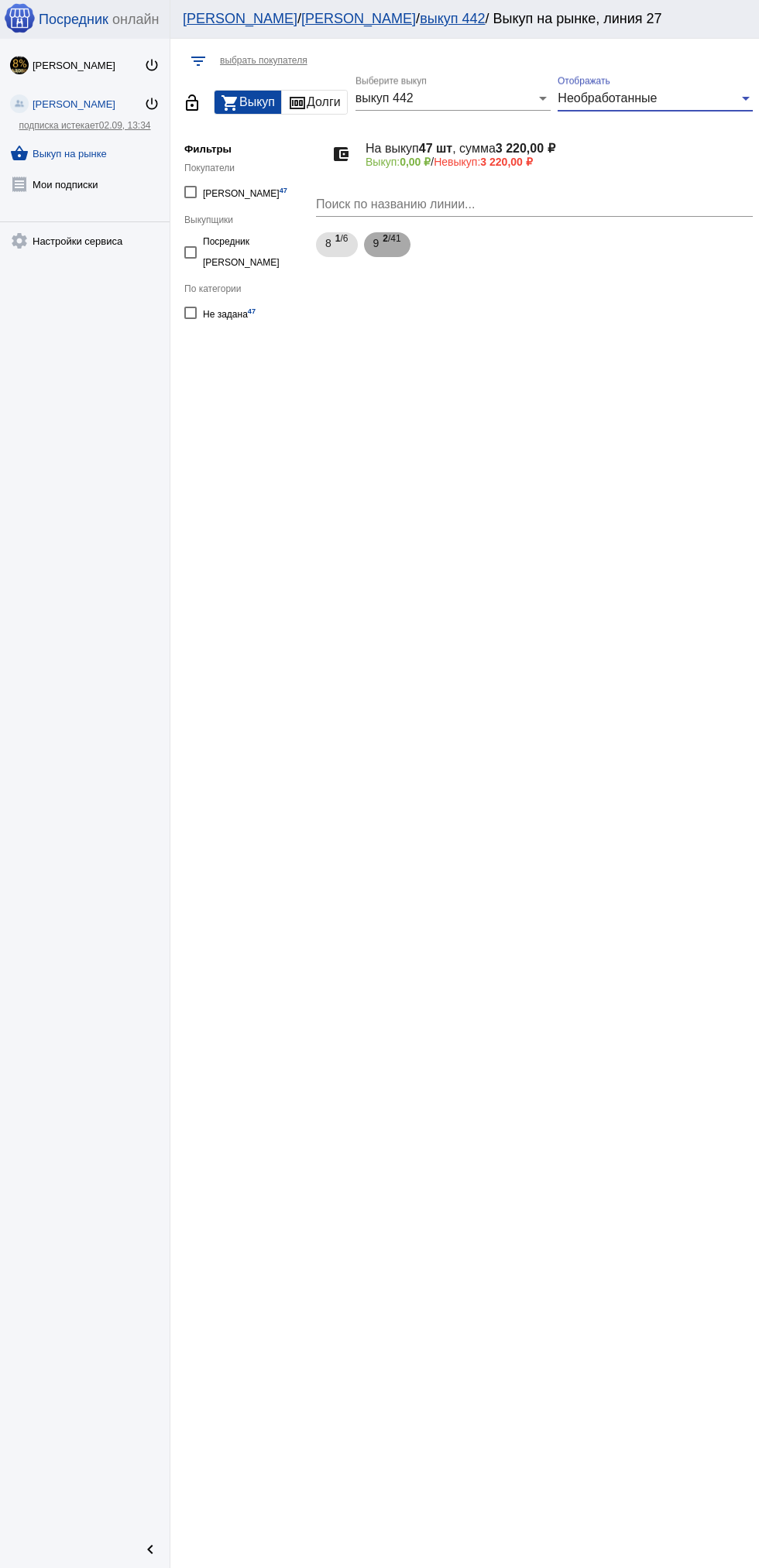
click at [392, 238] on span "2 /41" at bounding box center [391, 245] width 18 height 32
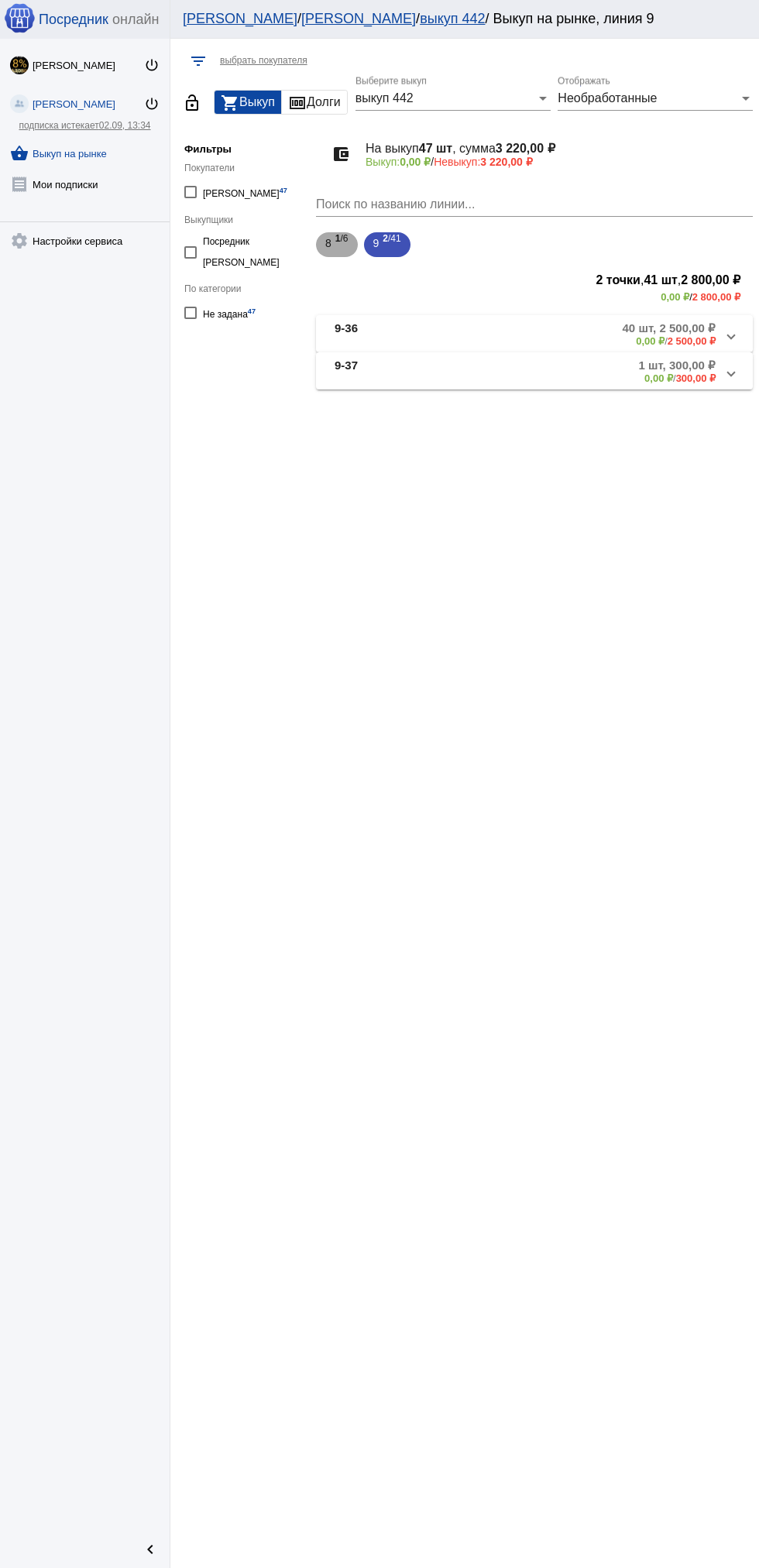
click at [344, 238] on span "1 /6" at bounding box center [342, 245] width 13 height 32
click at [525, 329] on mat-panel-description "6 шт, 420,00 ₽ 0,00 ₽ / 420,00 ₽" at bounding box center [586, 334] width 256 height 26
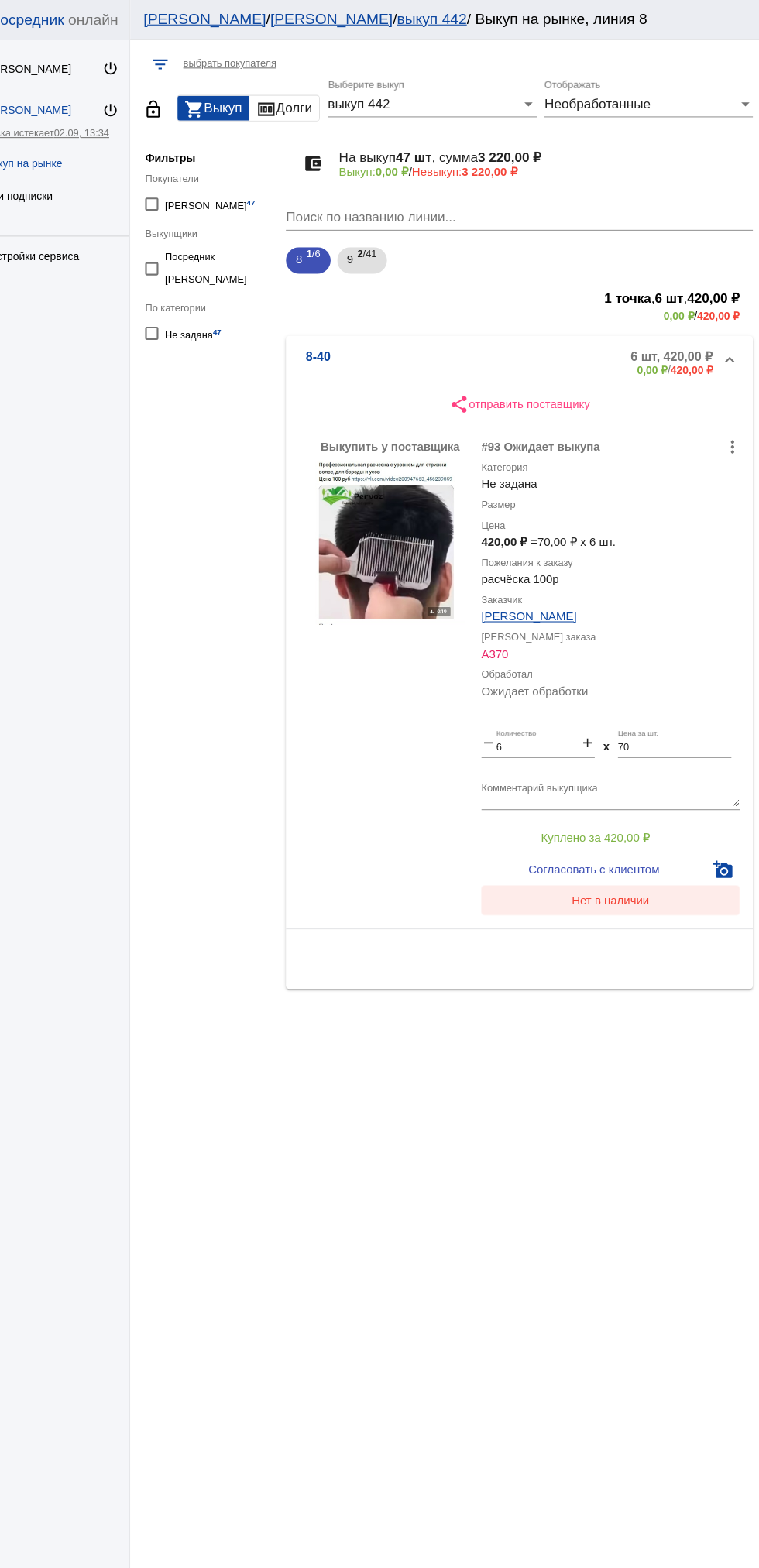
click at [665, 844] on button "Нет в наличии" at bounding box center [619, 843] width 242 height 28
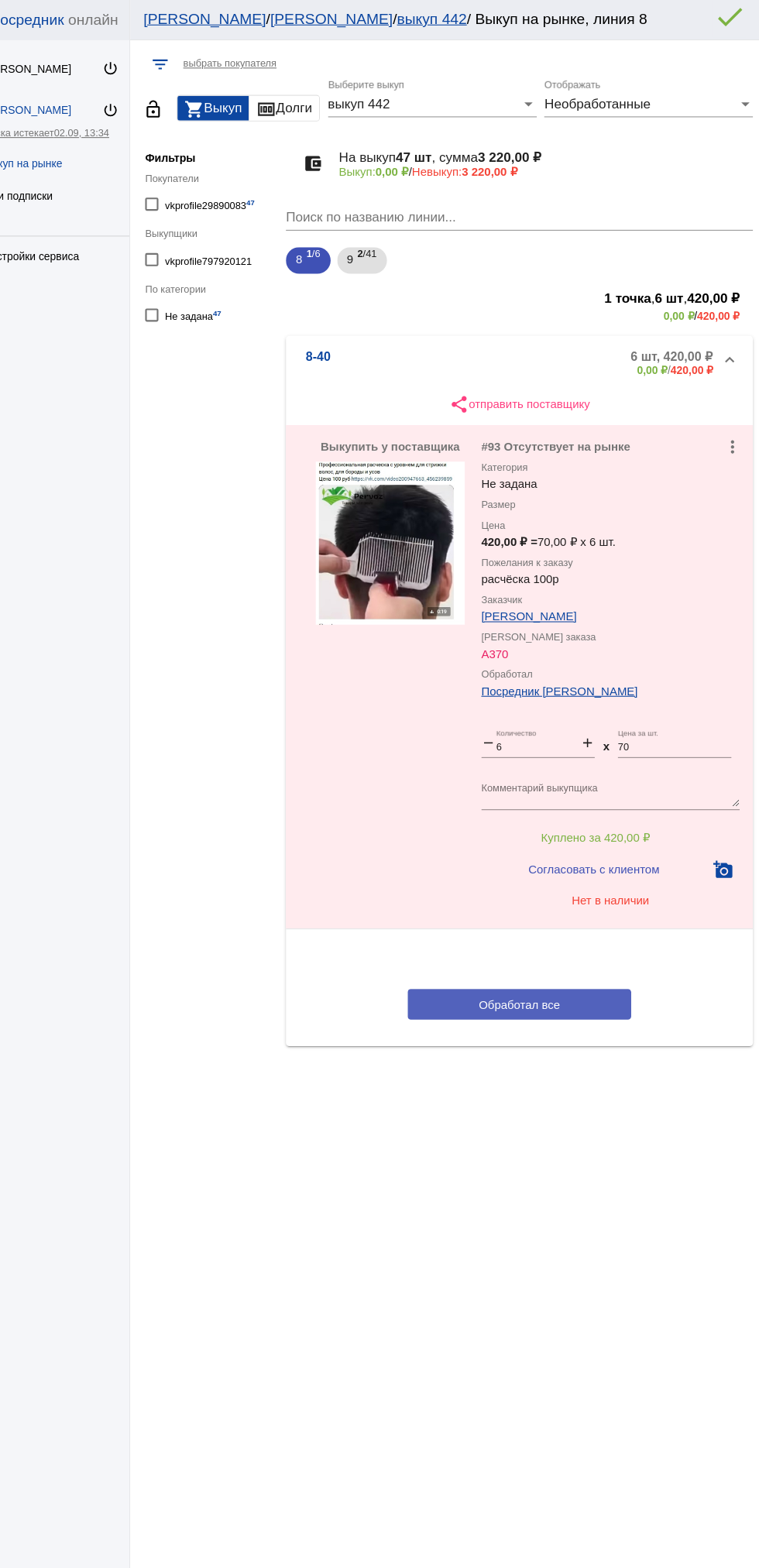
click at [570, 933] on span "Обработал все" at bounding box center [534, 939] width 76 height 12
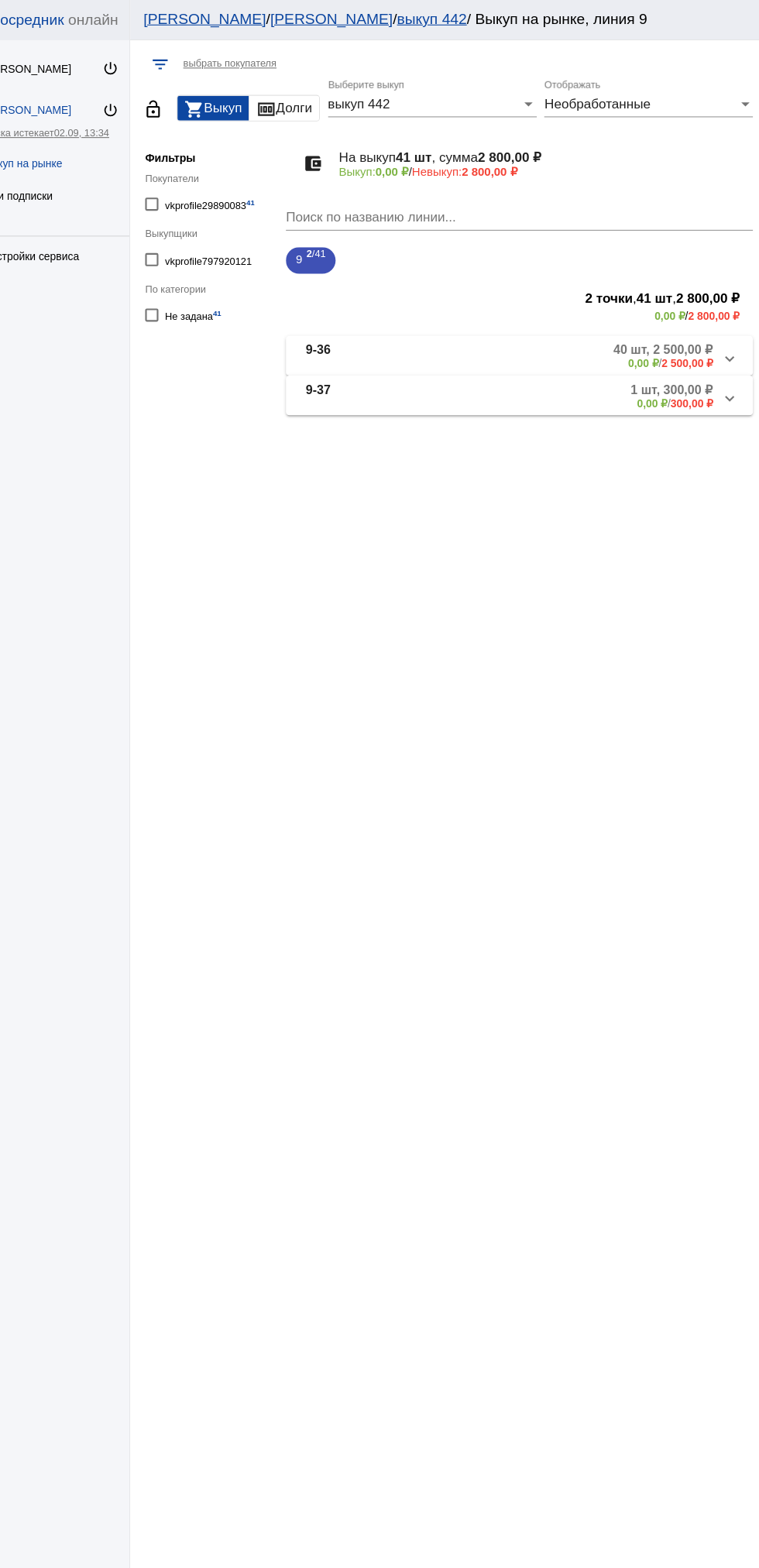
click at [585, 387] on mat-expansion-panel-header "9-37 1 шт, 300,00 ₽ 0,00 ₽ / 300,00 ₽" at bounding box center [534, 370] width 436 height 37
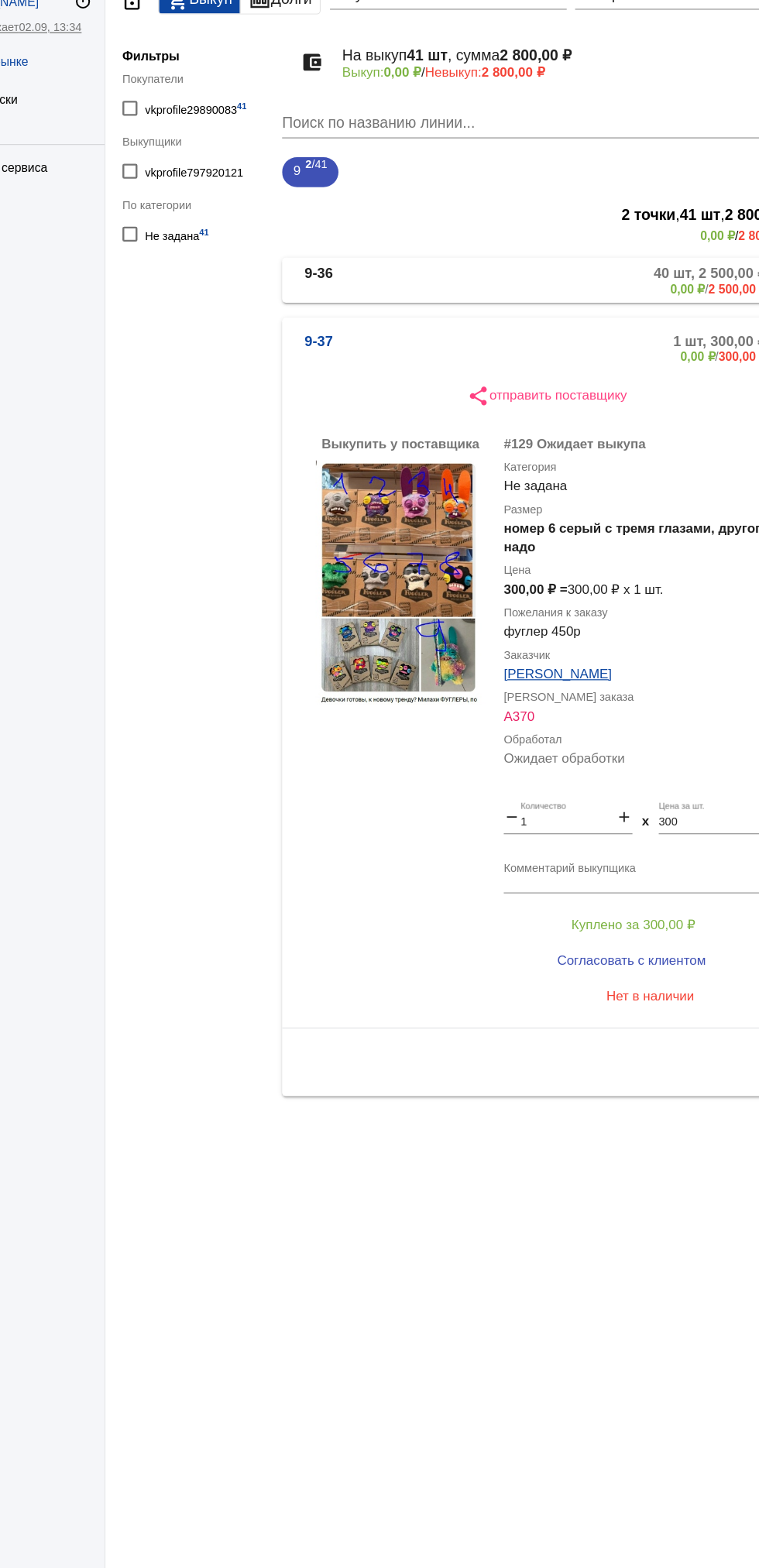
click at [496, 343] on mat-panel-description "40 шт, 2 500,00 ₽ 0,00 ₽ / 2 500,00 ₽" at bounding box center [585, 334] width 260 height 26
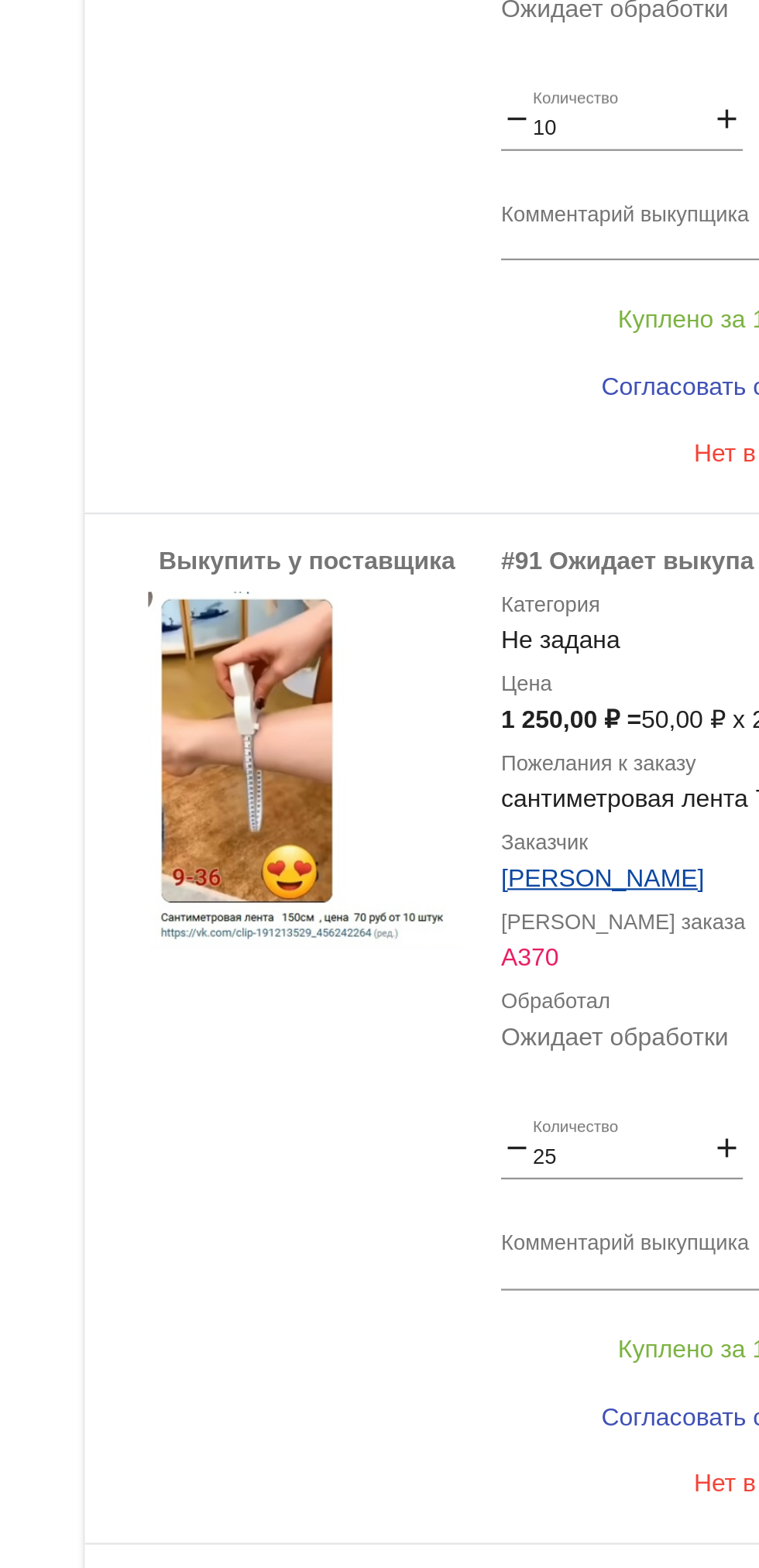
scroll to position [379, 0]
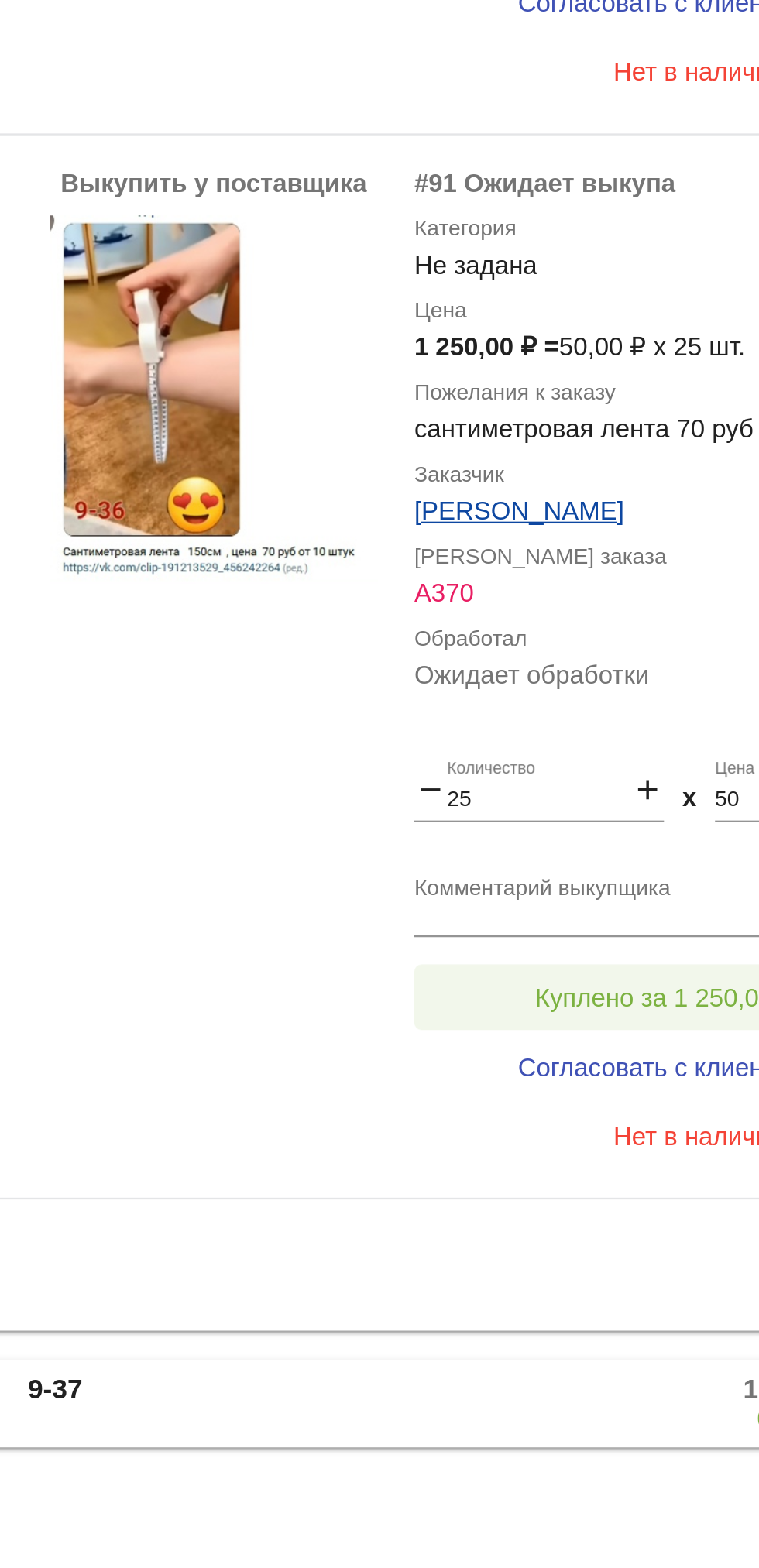
click at [574, 1302] on span "Куплено за 1 250,00 ₽" at bounding box center [605, 1308] width 111 height 12
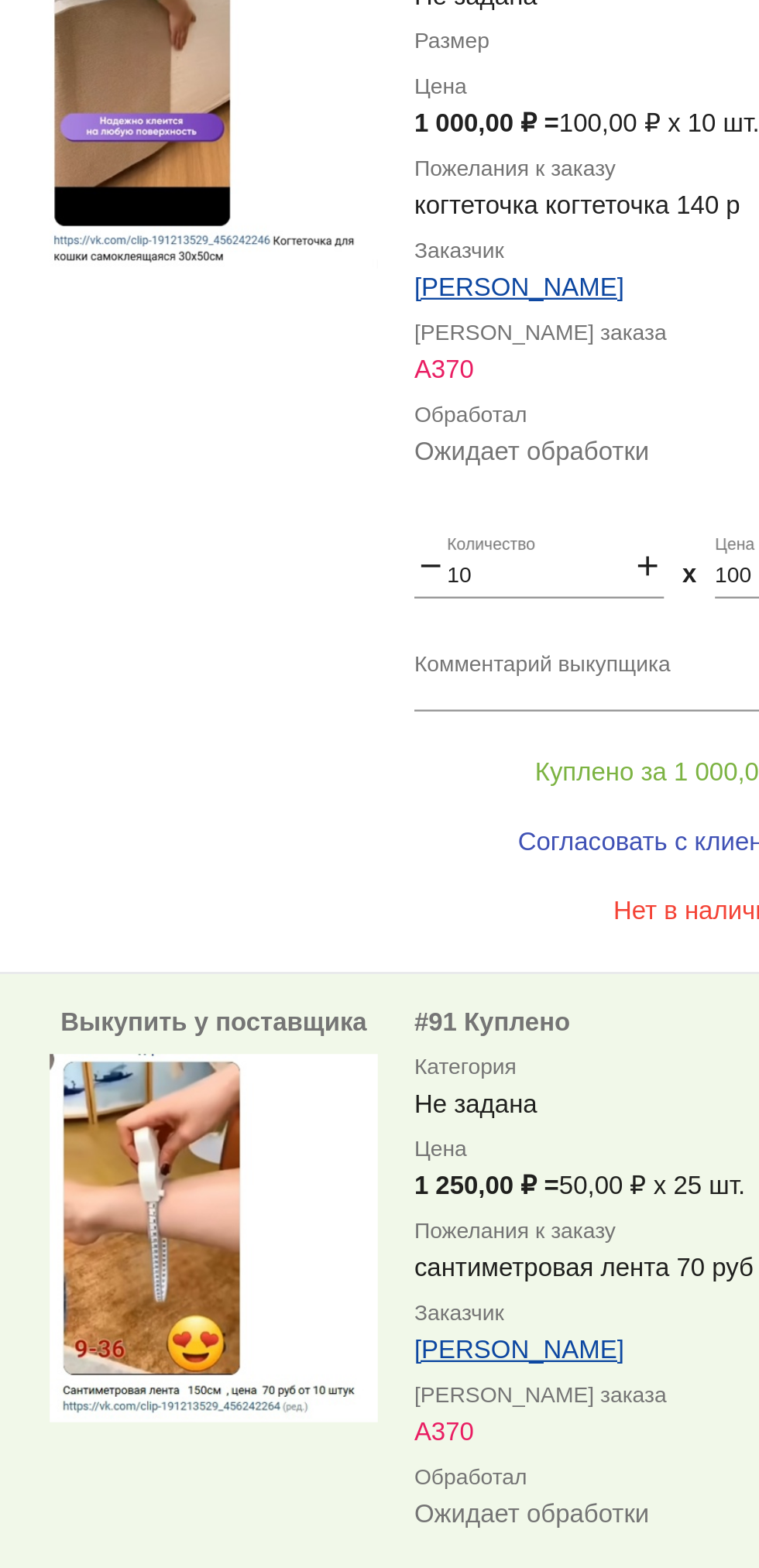
scroll to position [0, 0]
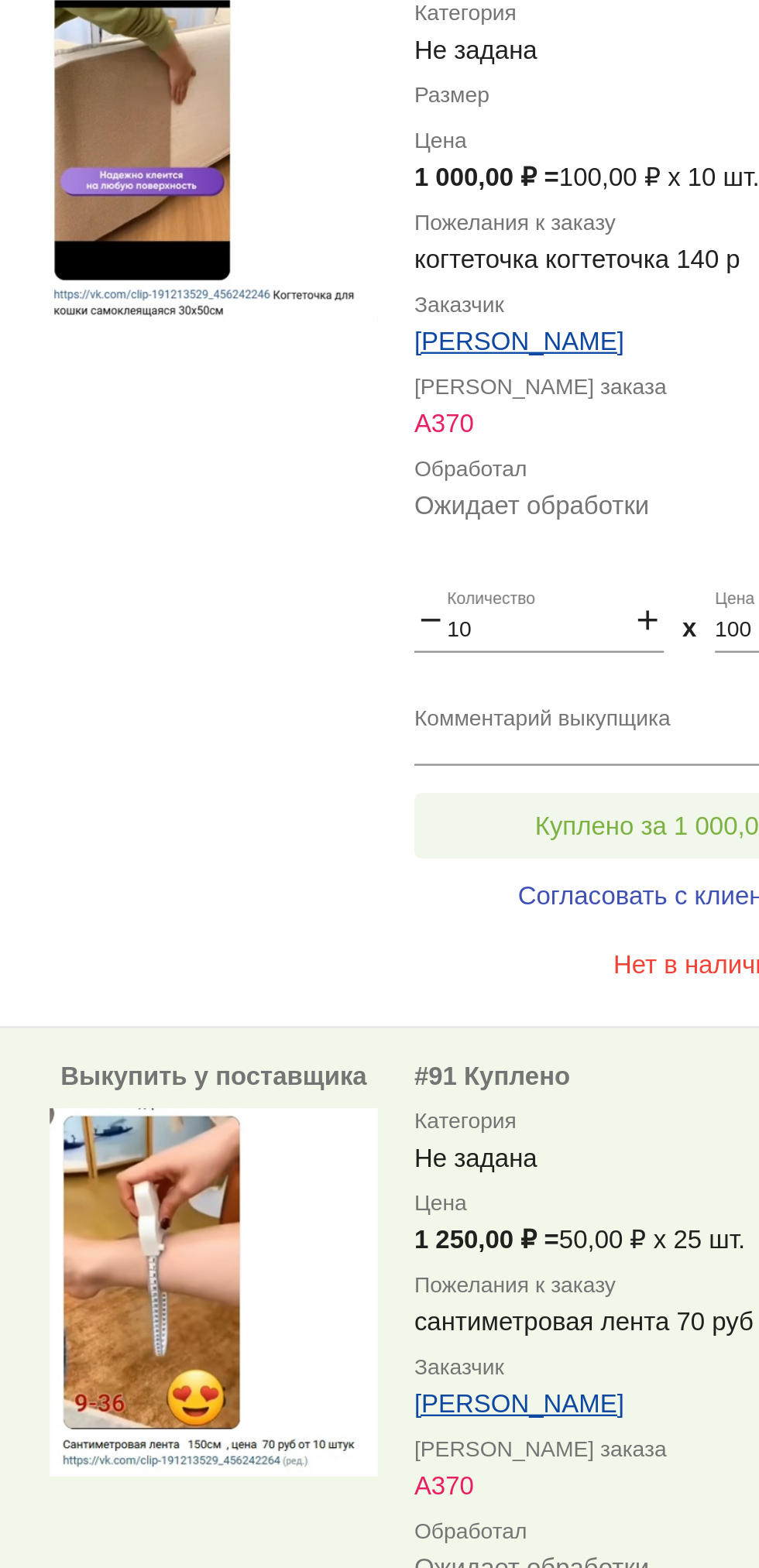
click at [570, 1229] on button "Куплено за 1 000,00 ₽" at bounding box center [605, 1235] width 214 height 28
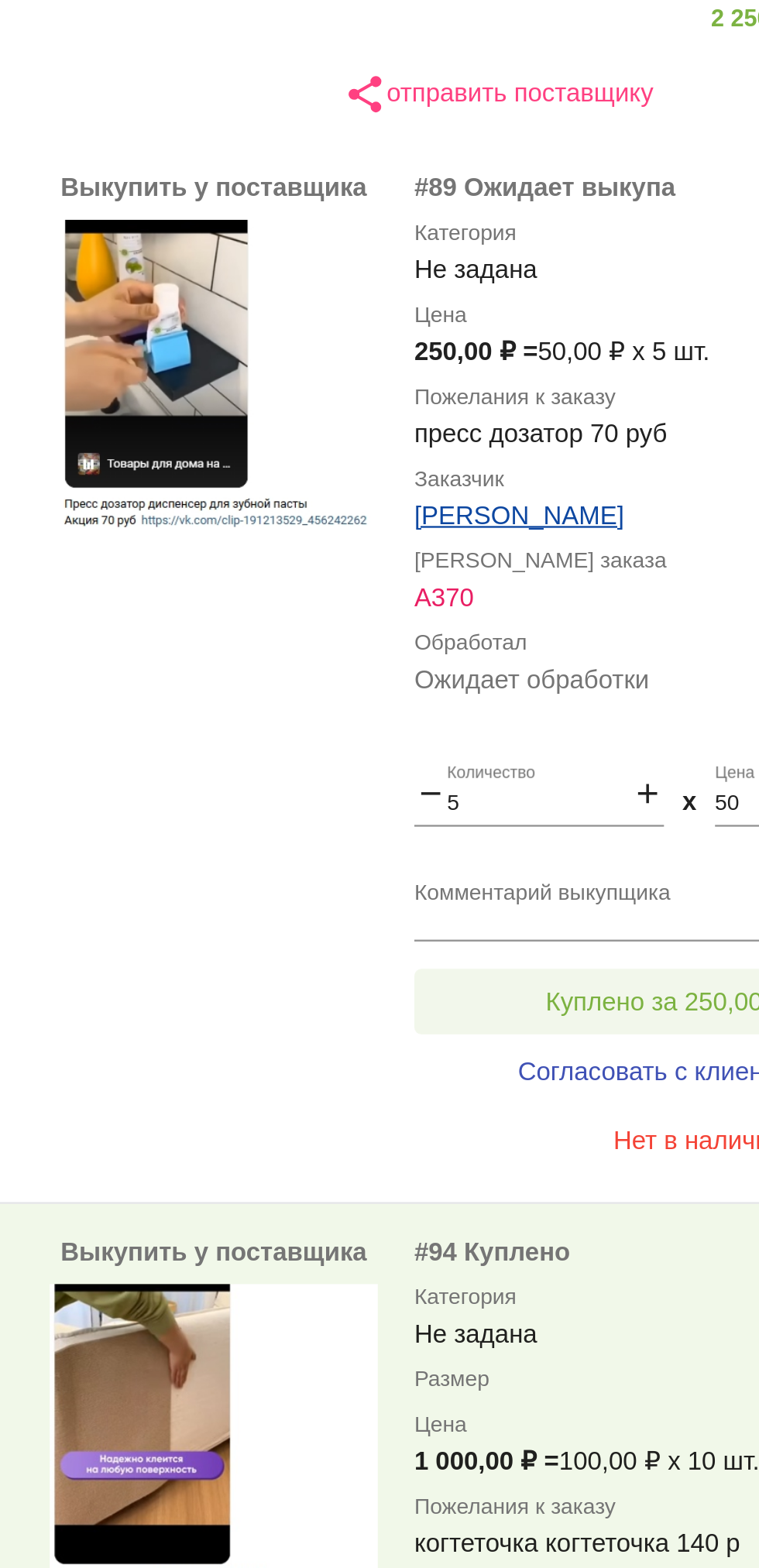
click at [560, 762] on span "Куплено за 250,00 ₽" at bounding box center [605, 765] width 102 height 12
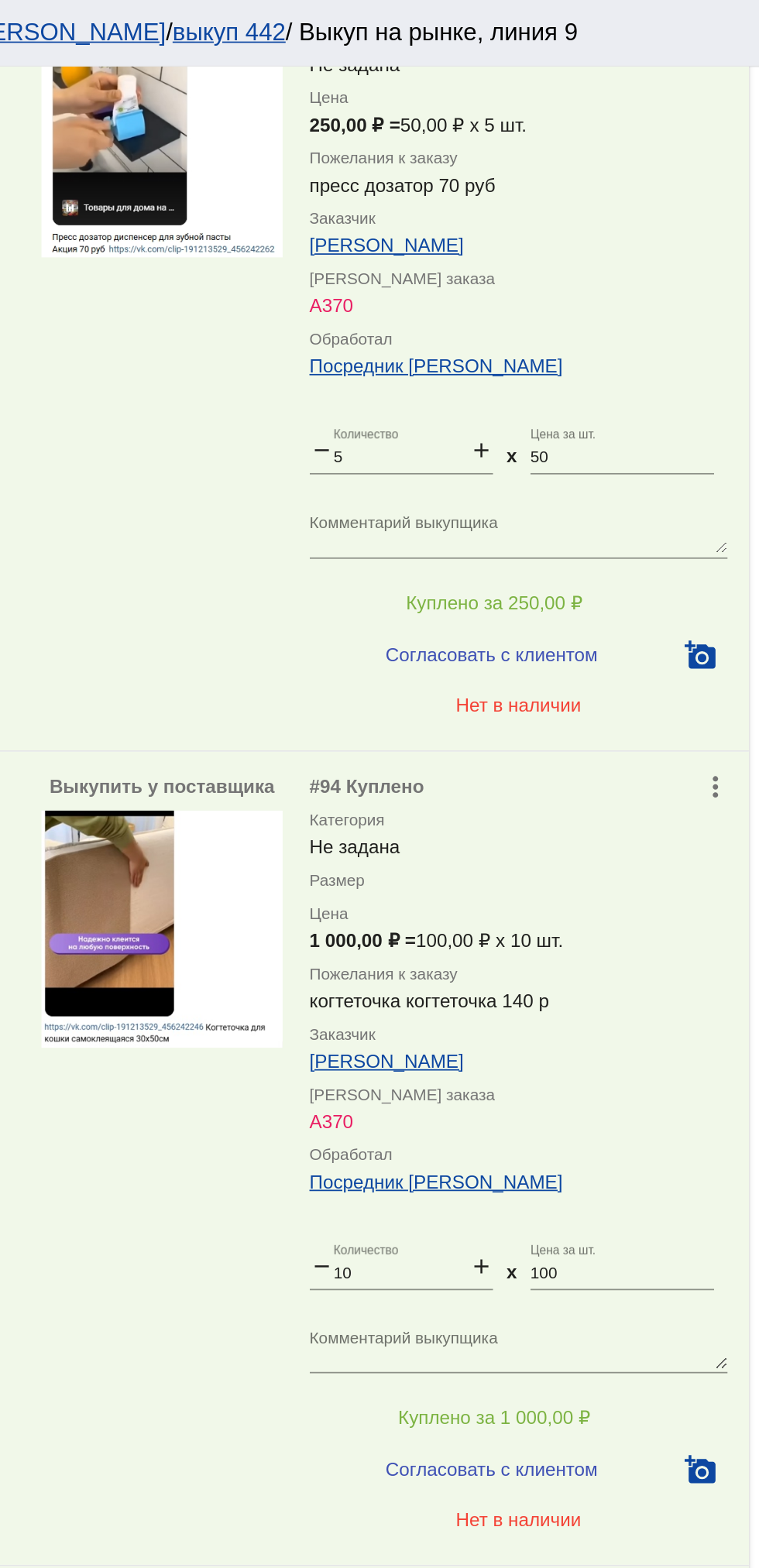
scroll to position [467, 0]
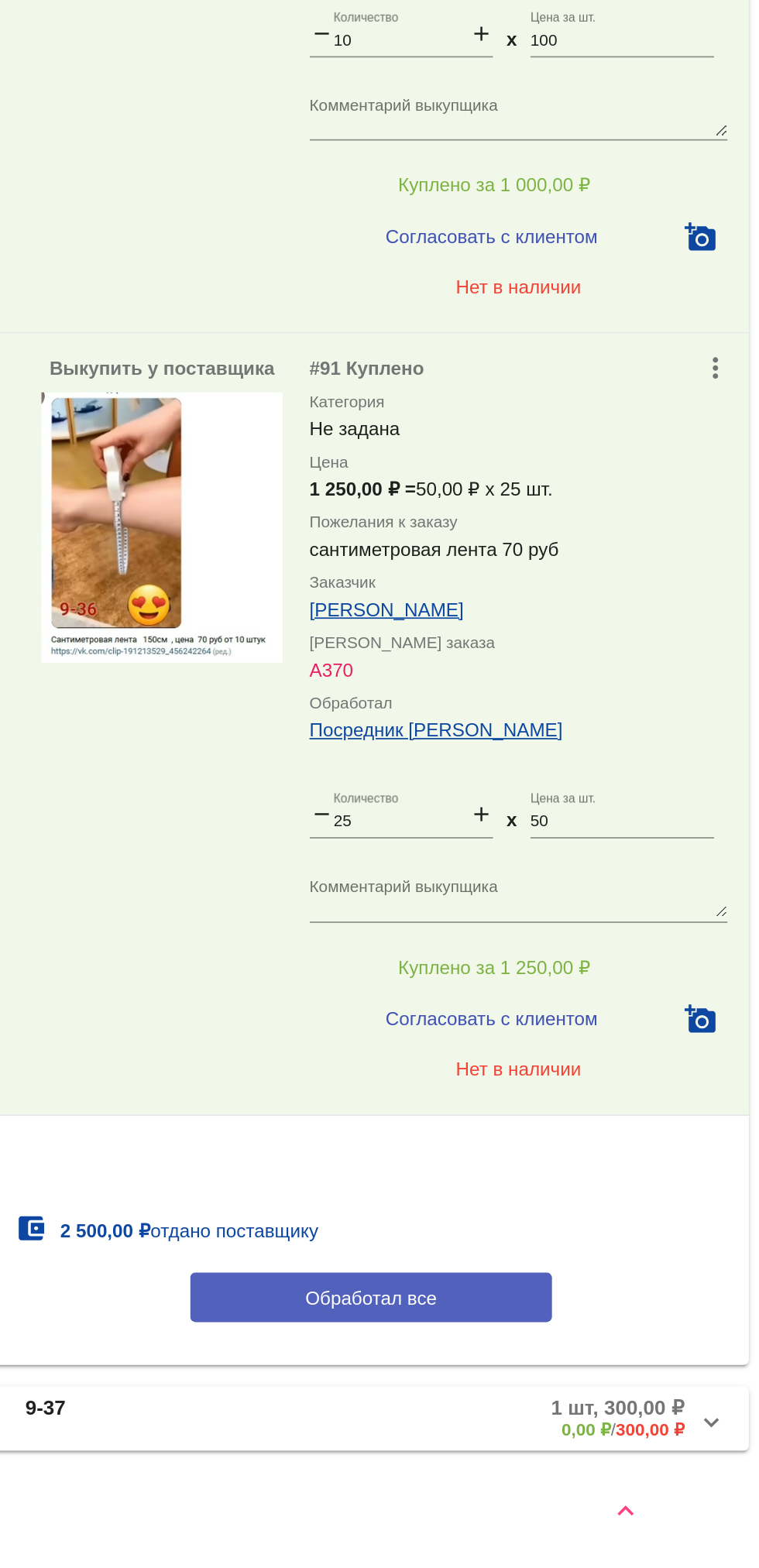
click at [505, 1406] on span "Обработал все" at bounding box center [534, 1411] width 76 height 12
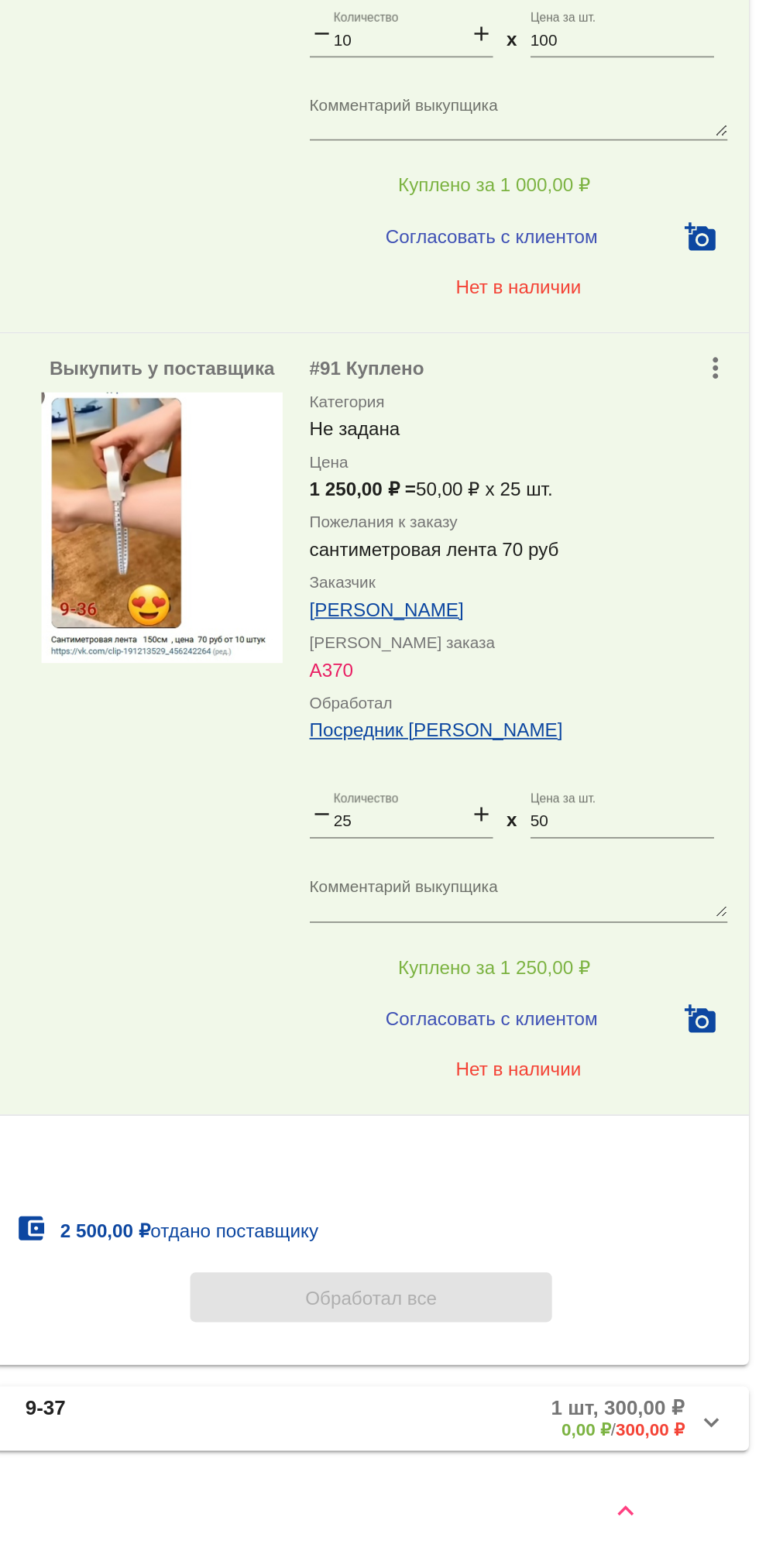
scroll to position [0, 0]
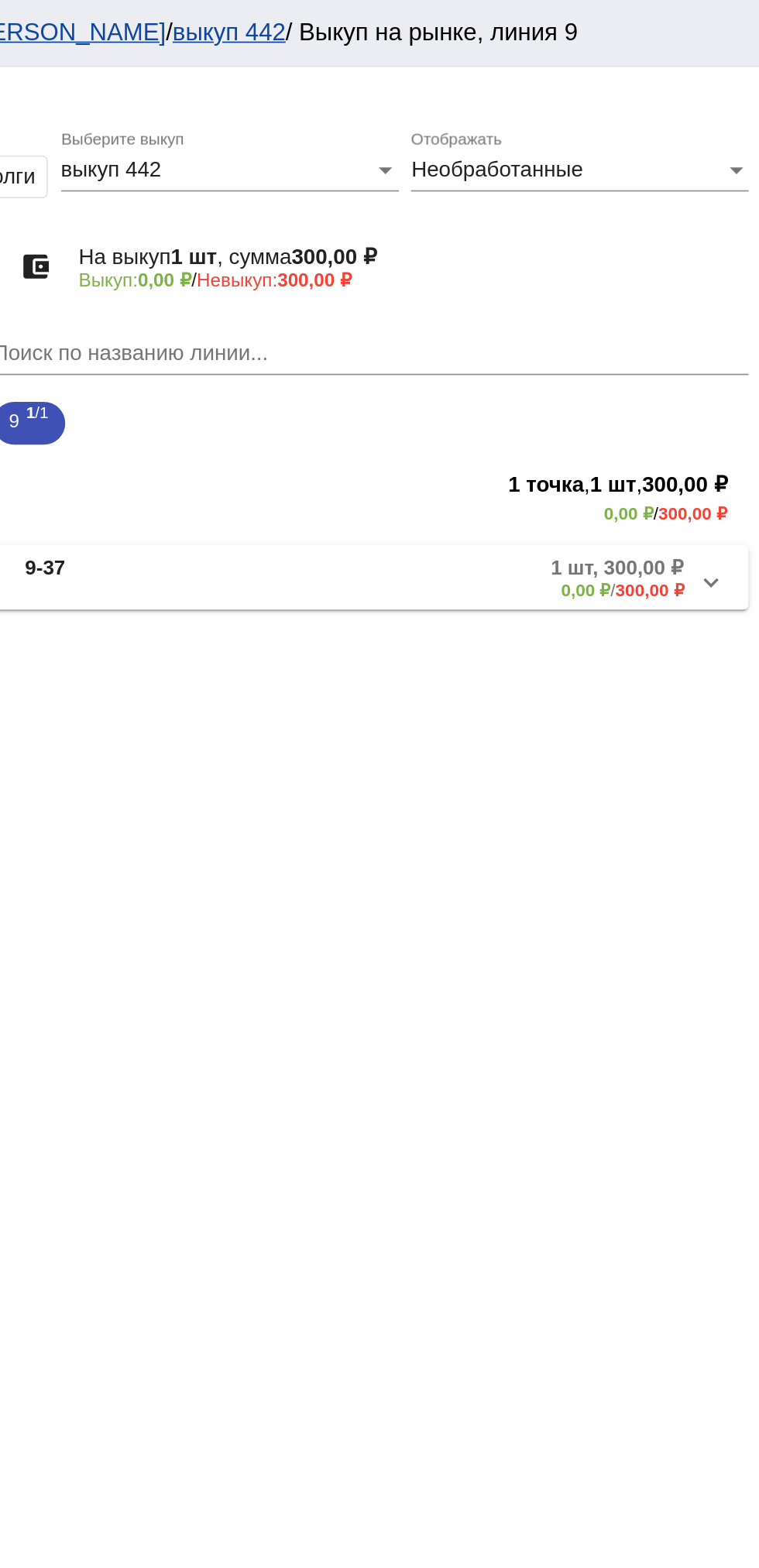
click at [436, 322] on mat-panel-title "9-37" at bounding box center [391, 334] width 112 height 26
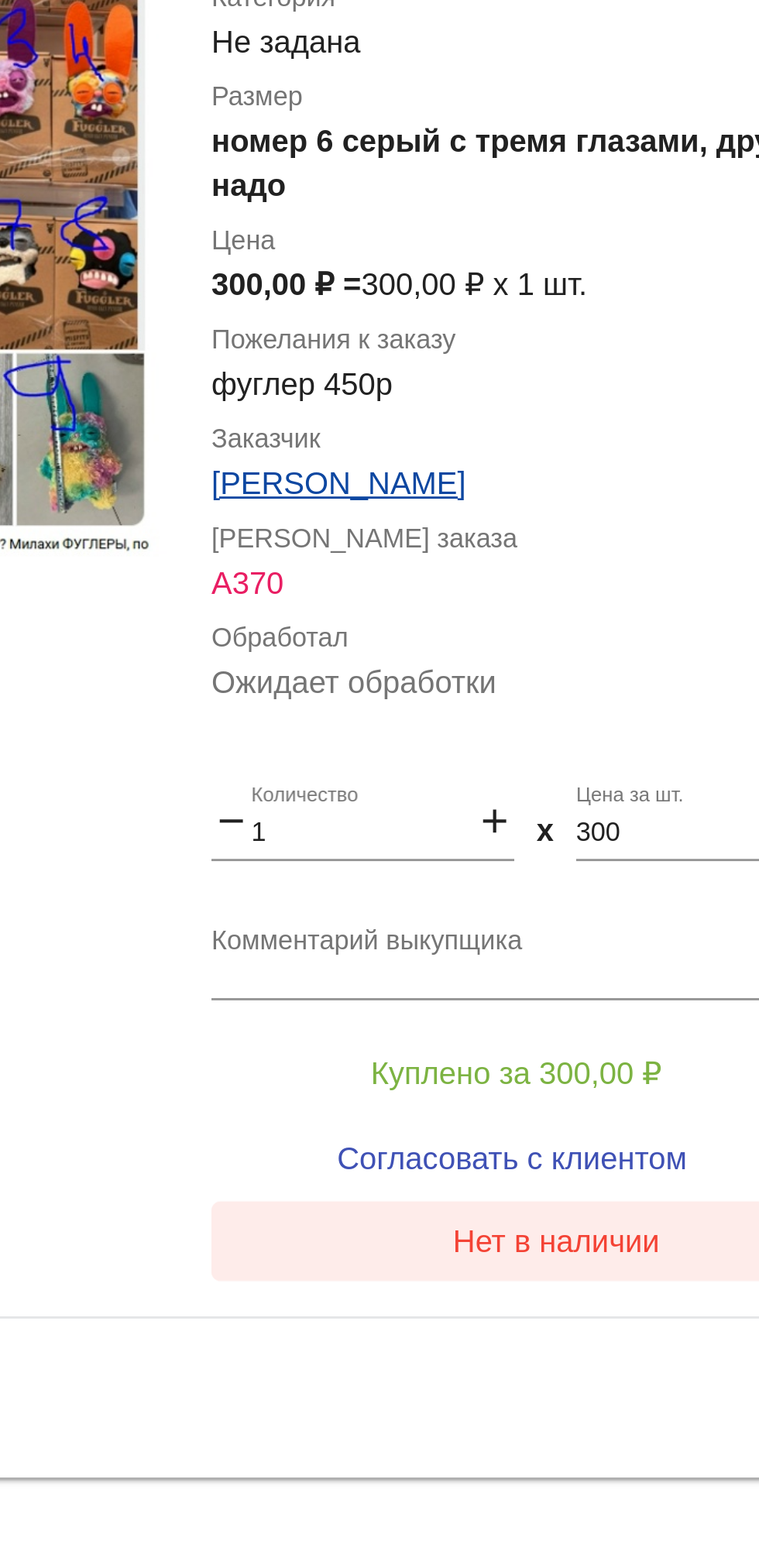
click at [589, 887] on button "Нет в наличии" at bounding box center [619, 874] width 242 height 28
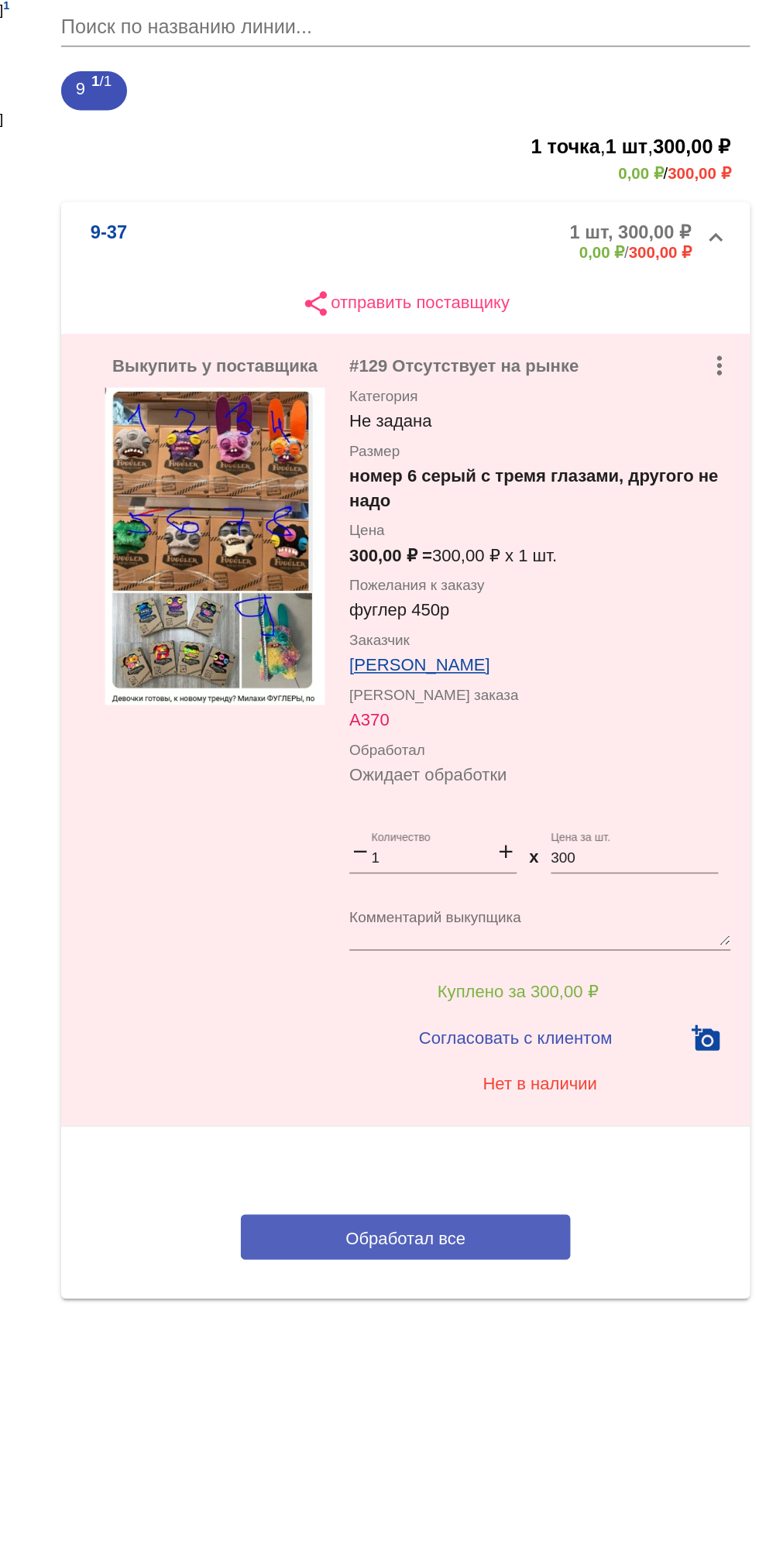
click at [496, 986] on button "Обработал все" at bounding box center [534, 970] width 209 height 28
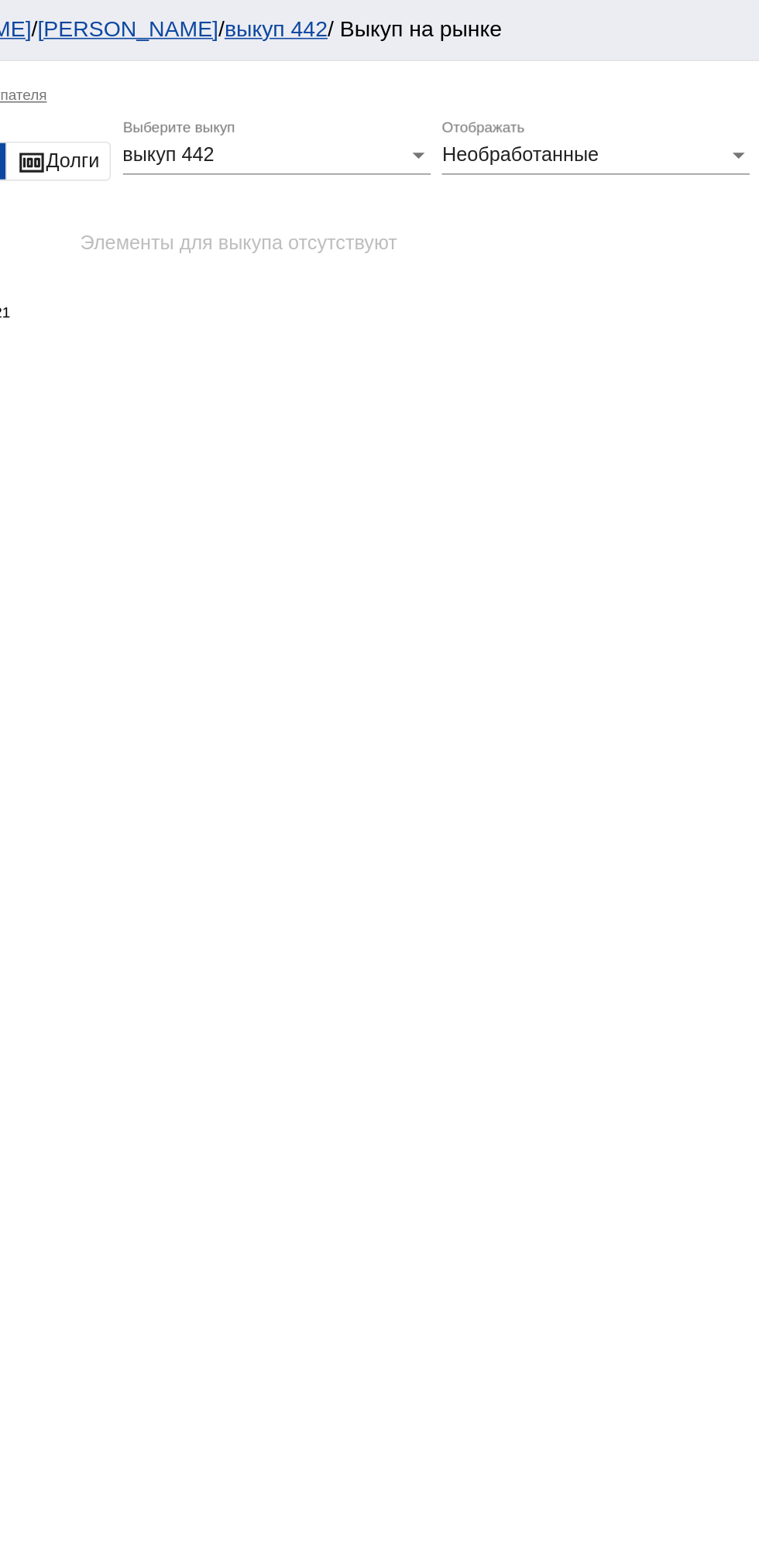
click at [623, 100] on span "Необработанные" at bounding box center [606, 97] width 99 height 13
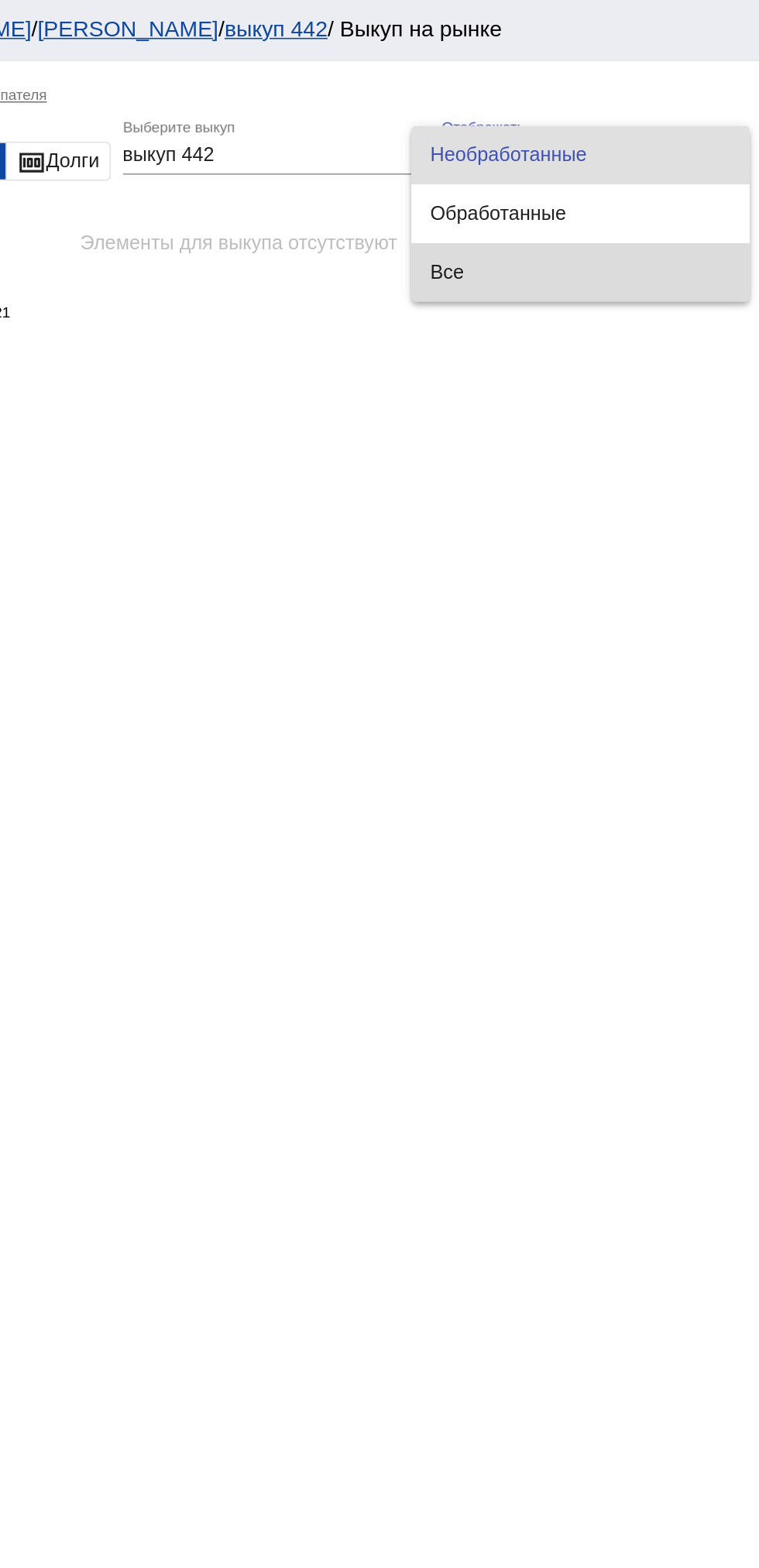
click at [578, 164] on span "Все" at bounding box center [645, 172] width 190 height 37
